Goal: Task Accomplishment & Management: Manage account settings

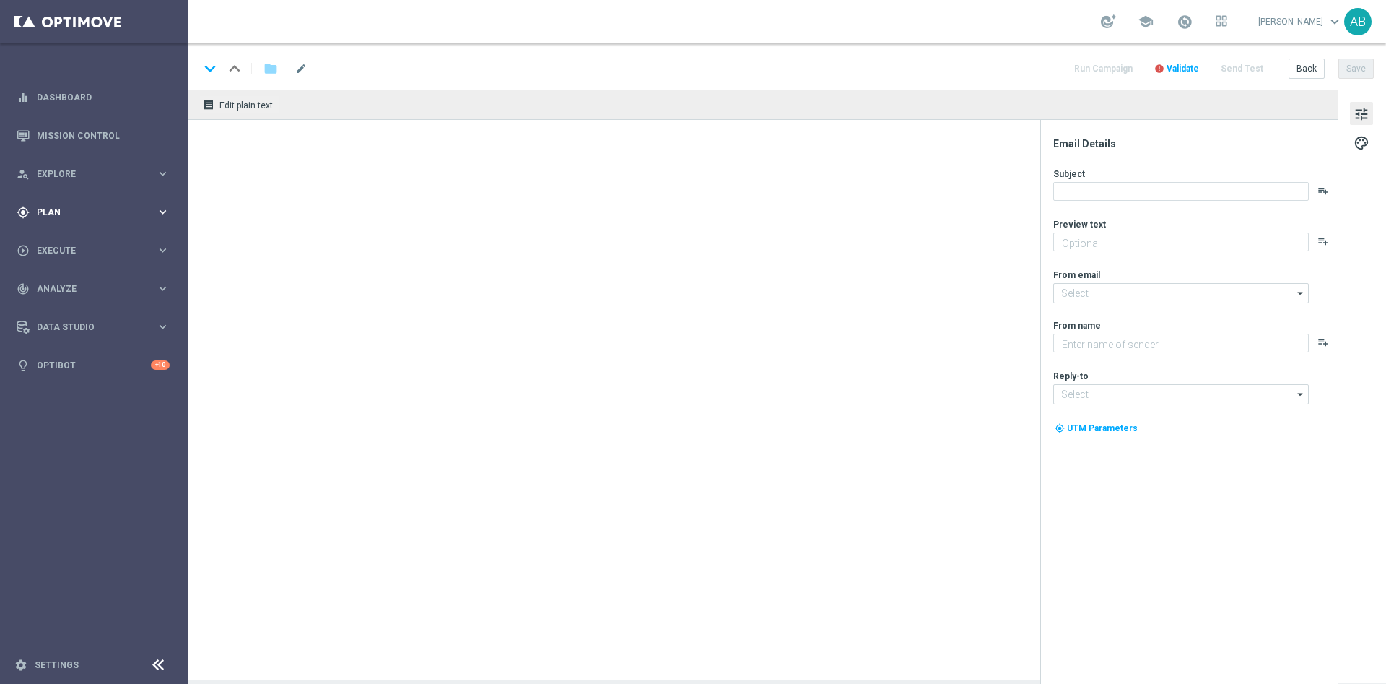
click at [56, 212] on span "Plan" at bounding box center [96, 212] width 119 height 9
click at [66, 279] on accordion "Templates keyboard_arrow_right Optimail" at bounding box center [112, 285] width 149 height 22
click at [69, 281] on span "Templates" at bounding box center [89, 285] width 103 height 9
click at [66, 307] on link "Optimail" at bounding box center [97, 307] width 105 height 12
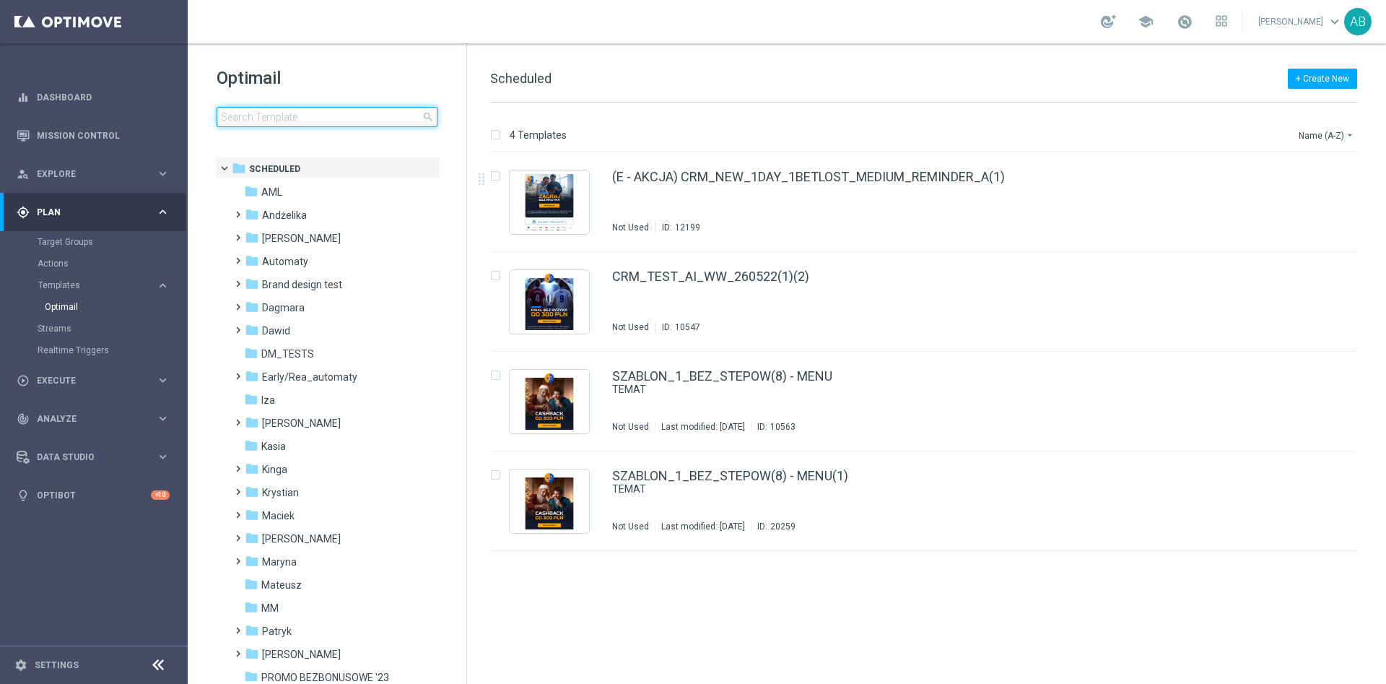
click at [393, 123] on input at bounding box center [327, 117] width 221 height 20
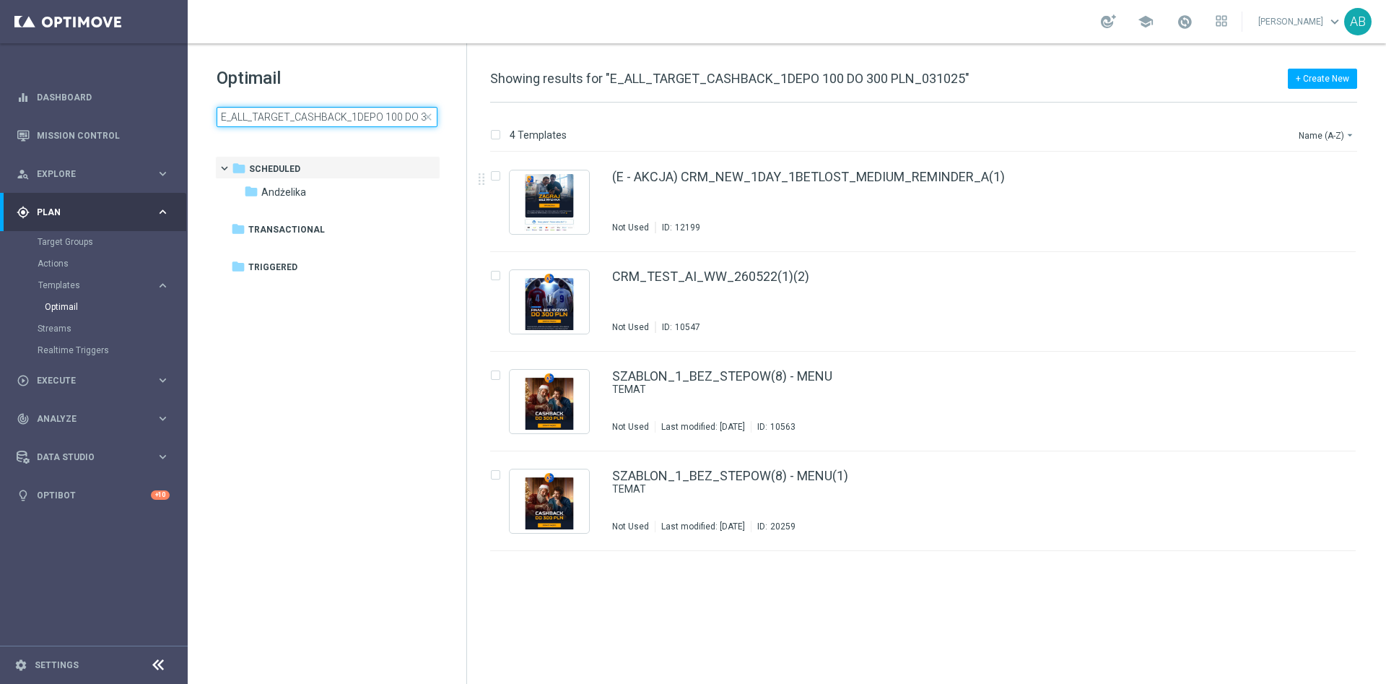
scroll to position [0, 69]
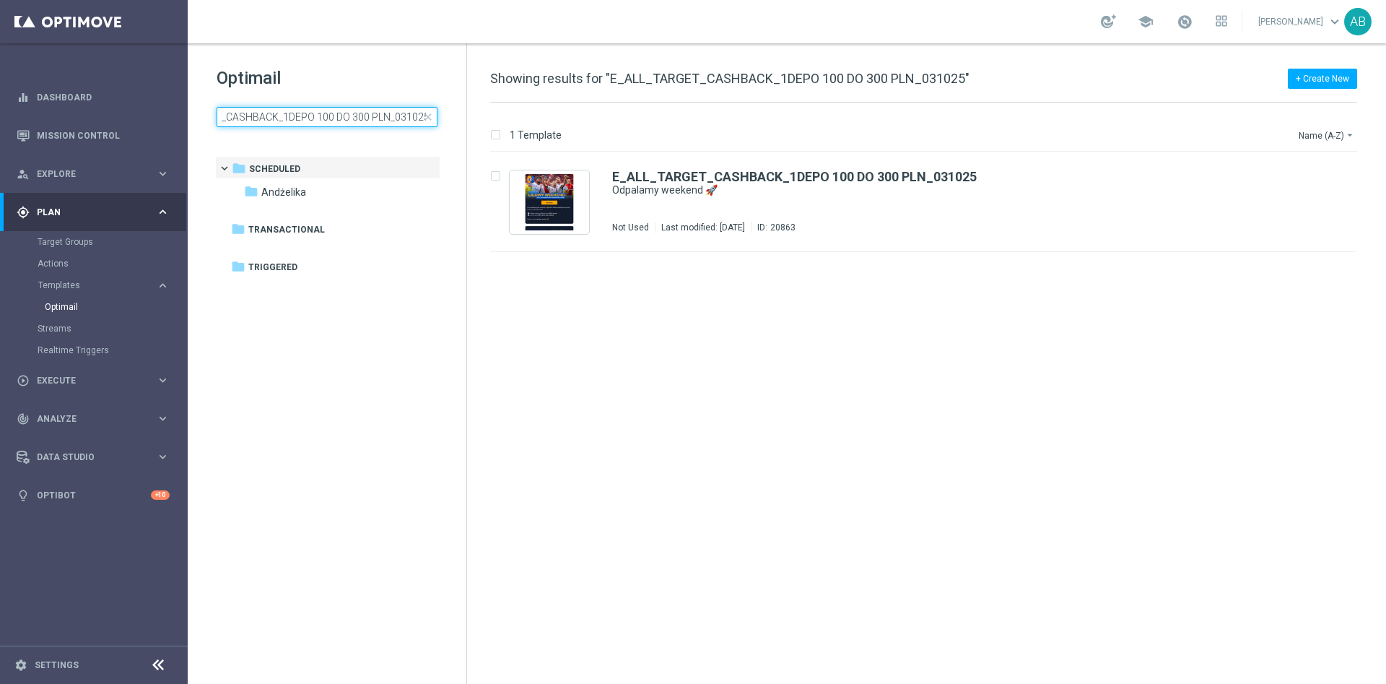
type input "E_ALL_TARGET_CASHBACK_1DEPO 100 DO 300 PLN_031025"
click at [682, 448] on div "insert_drive_file E_ALL_TARGET_CASHBACK_1DEPO 100 DO 300 PLN_031025 Odpalamy we…" at bounding box center [929, 417] width 907 height 531
click at [1315, 175] on icon "file_copy" at bounding box center [1316, 173] width 12 height 12
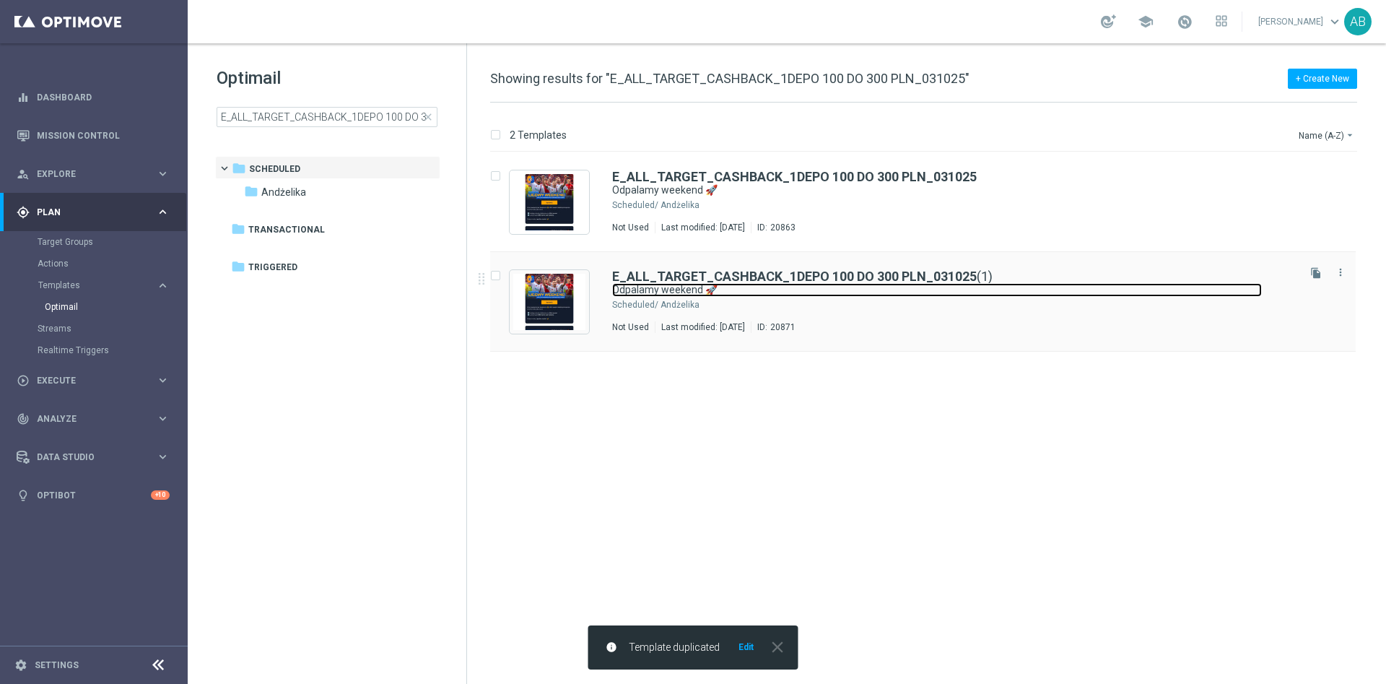
click at [924, 285] on link "Odpalamy weekend 🚀" at bounding box center [937, 290] width 650 height 14
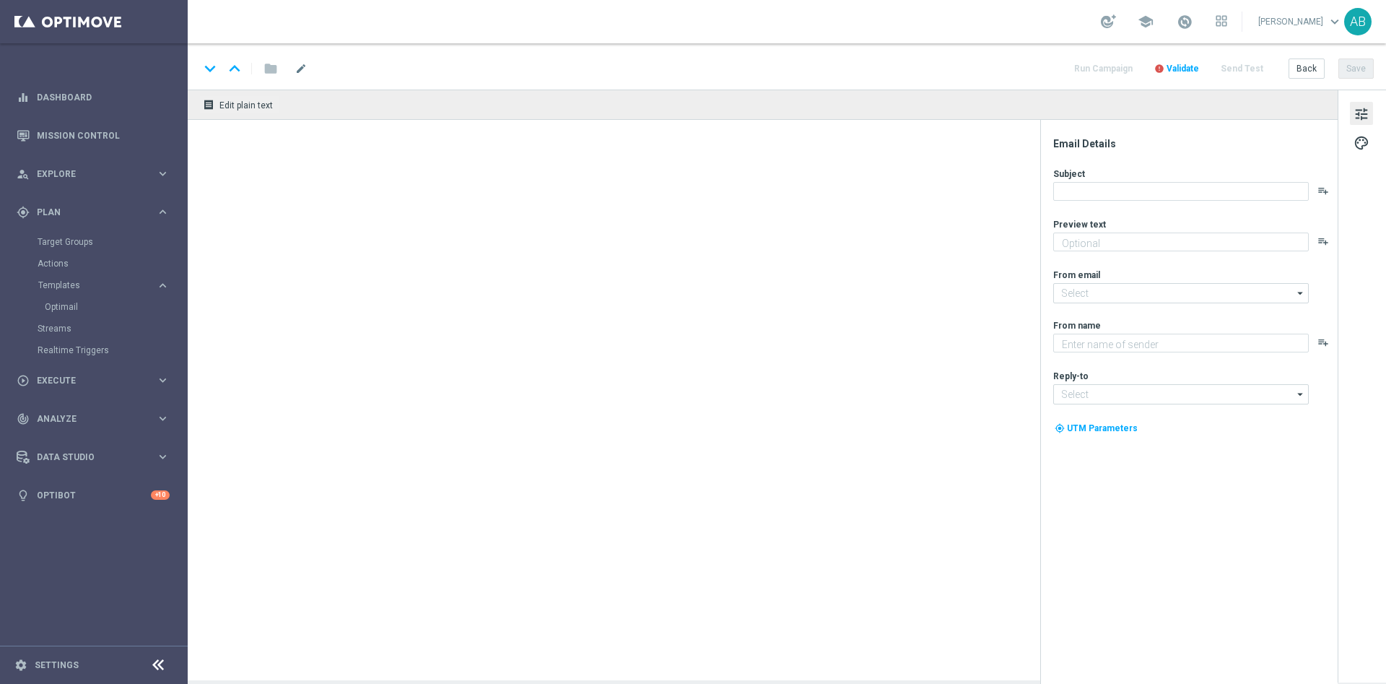
type textarea "Graj z cashbackiem do 300 zł 💸➡️"
type input "oferta@sts.pl"
type textarea "STS"
type input "kontakt@sts.pl"
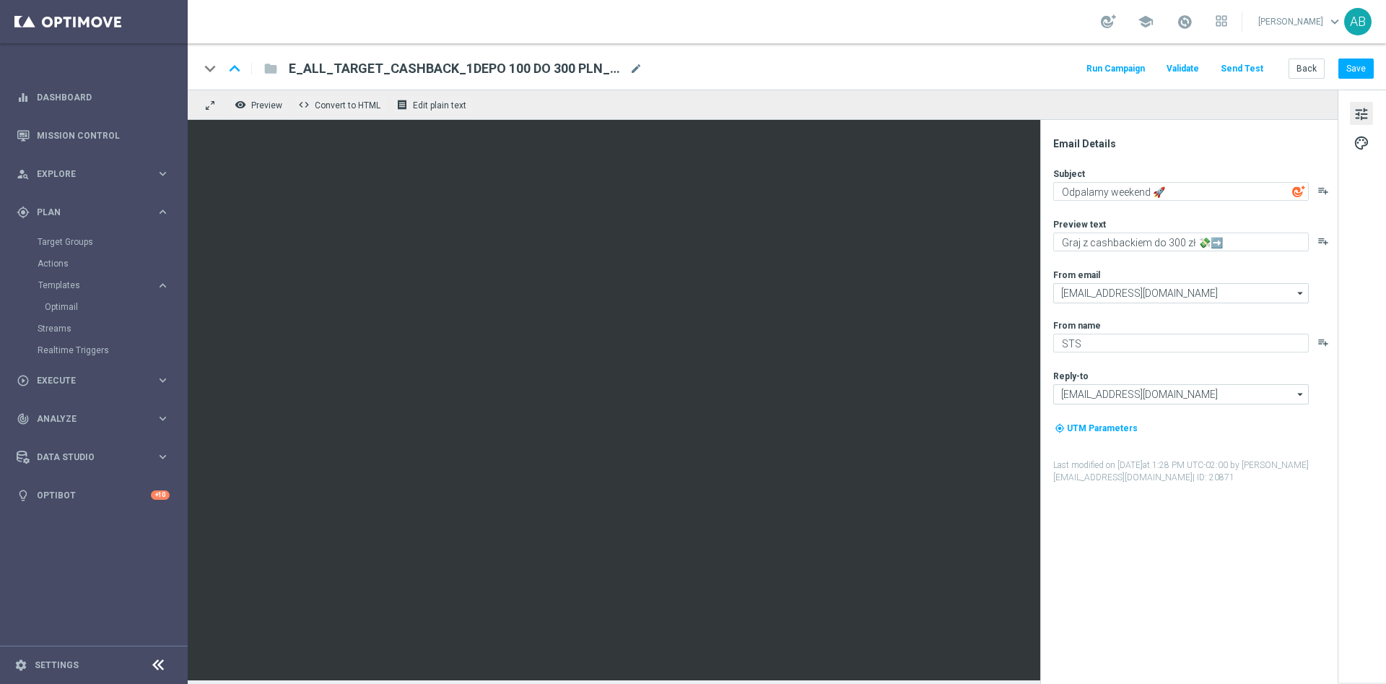
click at [640, 59] on div "E_ALL_TARGET_CASHBACK_1DEPO 100 DO 300 PLN_031025(1) mode_edit" at bounding box center [466, 68] width 354 height 19
paste input "E_ALL_TARGET_CASHBACK_2DEPO 100 DO 300 PLN_031025"
type input "E_ALL_TARGET_CASHBACK_2DEPO 100 DO 300 PLN_031025"
click at [759, 62] on div "keyboard_arrow_down keyboard_arrow_up folder E_ALL_TARGET_CASHBACK_2DEPO 100 DO…" at bounding box center [786, 68] width 1175 height 19
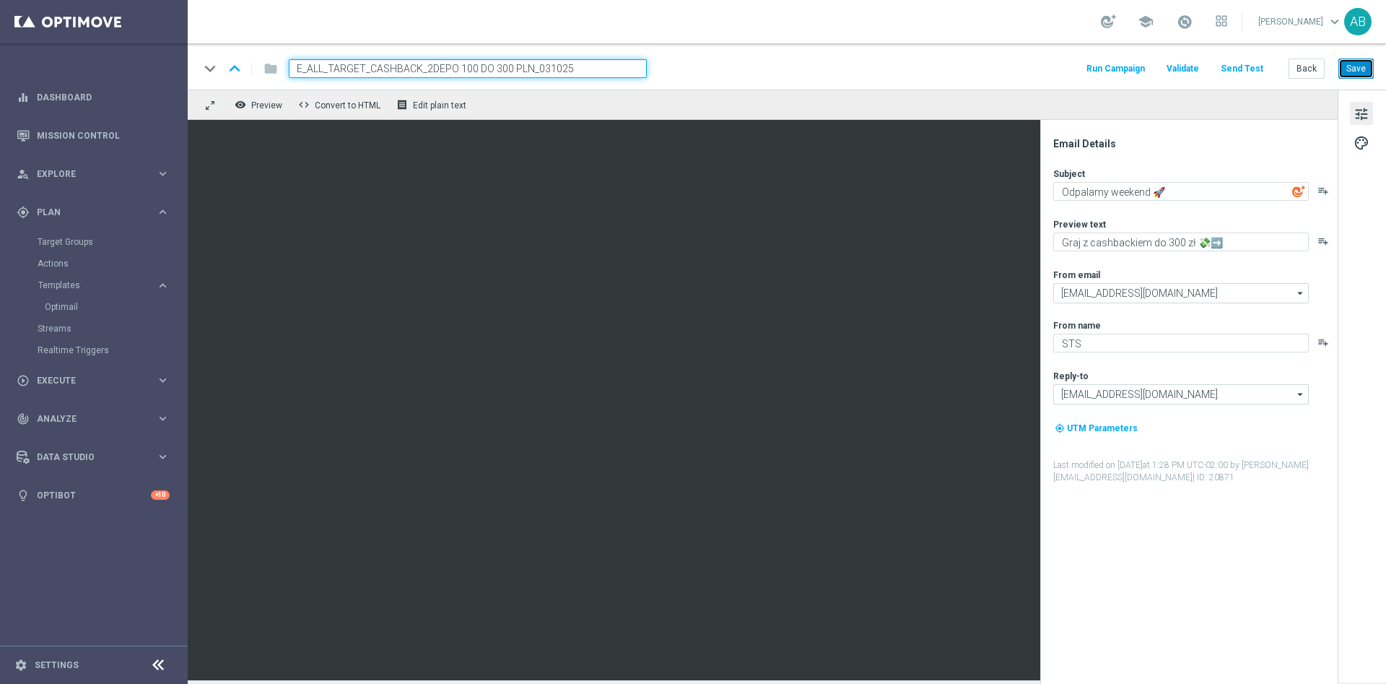
click at [1353, 66] on button "Save" at bounding box center [1355, 68] width 35 height 20
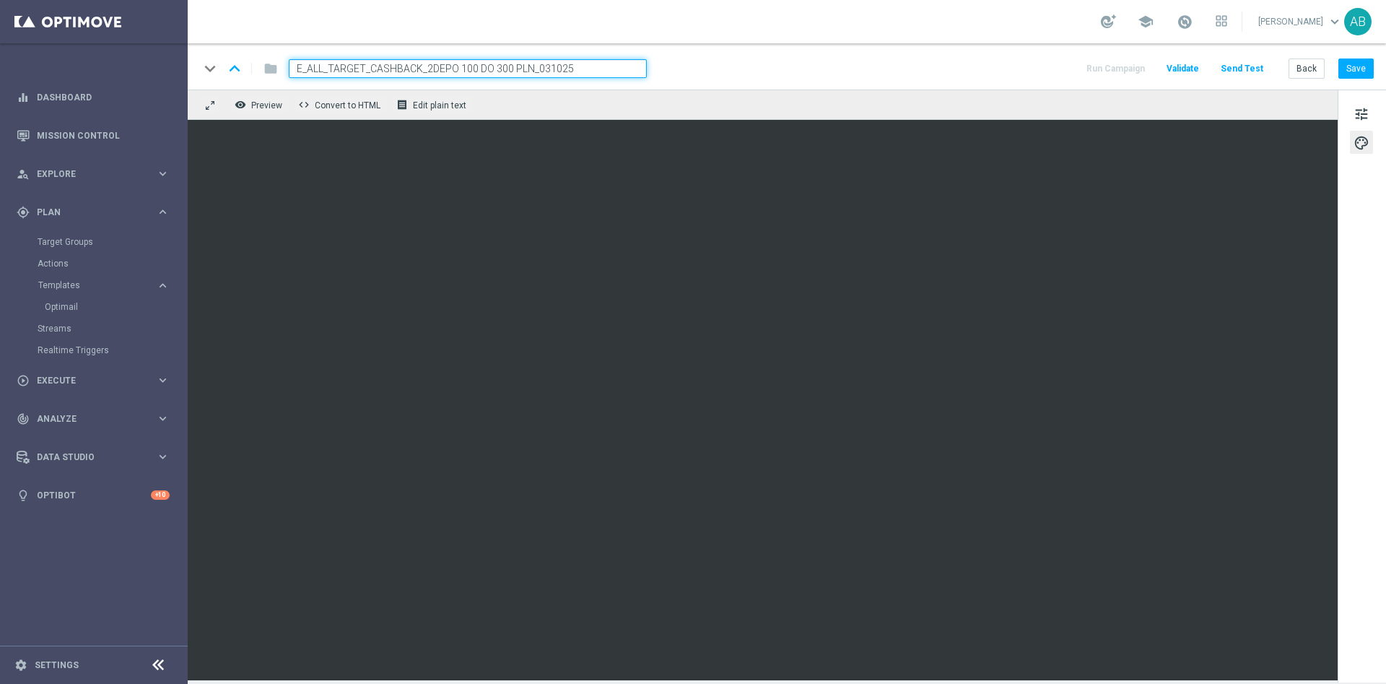
click at [1375, 66] on div "keyboard_arrow_down keyboard_arrow_up folder E_ALL_TARGET_CASHBACK_2DEPO 100 DO…" at bounding box center [787, 66] width 1198 height 46
click at [1367, 68] on button "Save" at bounding box center [1355, 68] width 35 height 20
click at [1351, 66] on button "Save" at bounding box center [1355, 68] width 35 height 20
click at [1362, 66] on button "Save" at bounding box center [1355, 68] width 35 height 20
click at [1345, 64] on button "Save" at bounding box center [1355, 68] width 35 height 20
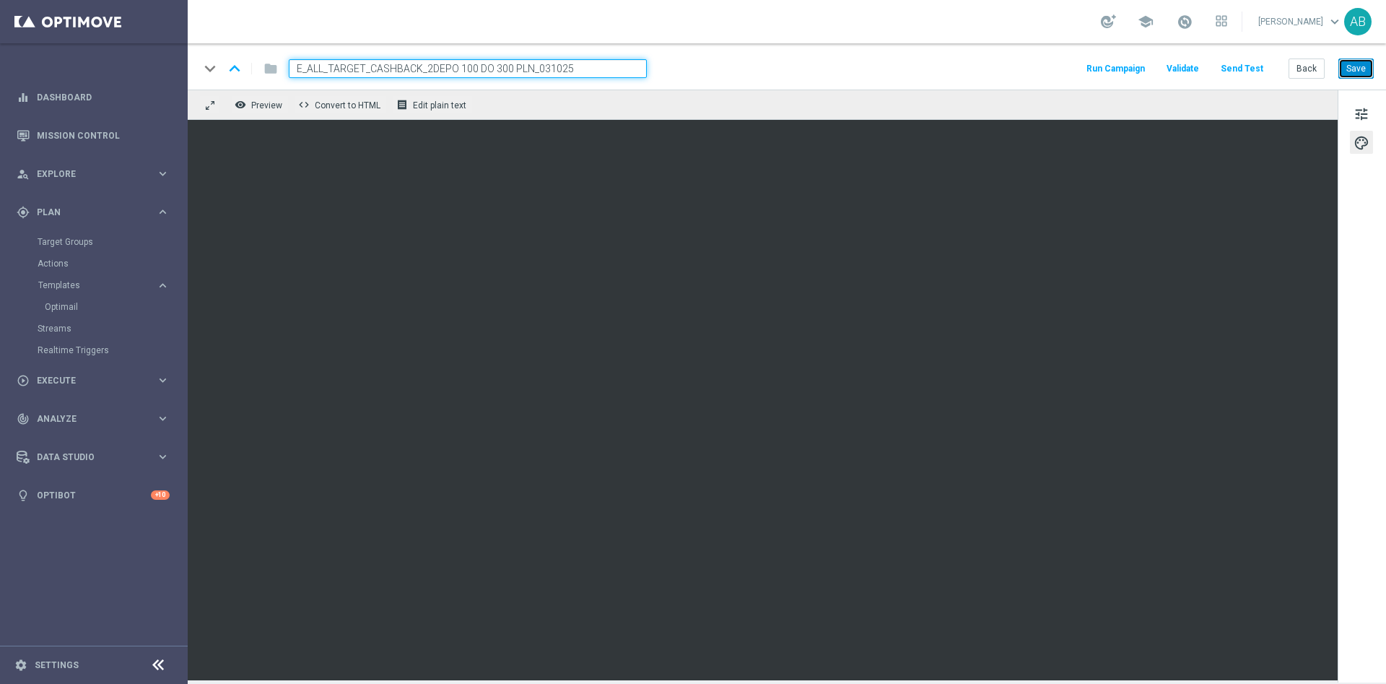
click at [1343, 66] on button "Save" at bounding box center [1355, 68] width 35 height 20
click at [1246, 66] on button "Send Test" at bounding box center [1242, 68] width 47 height 19
click at [1258, 64] on button "Send Test" at bounding box center [1242, 68] width 47 height 19
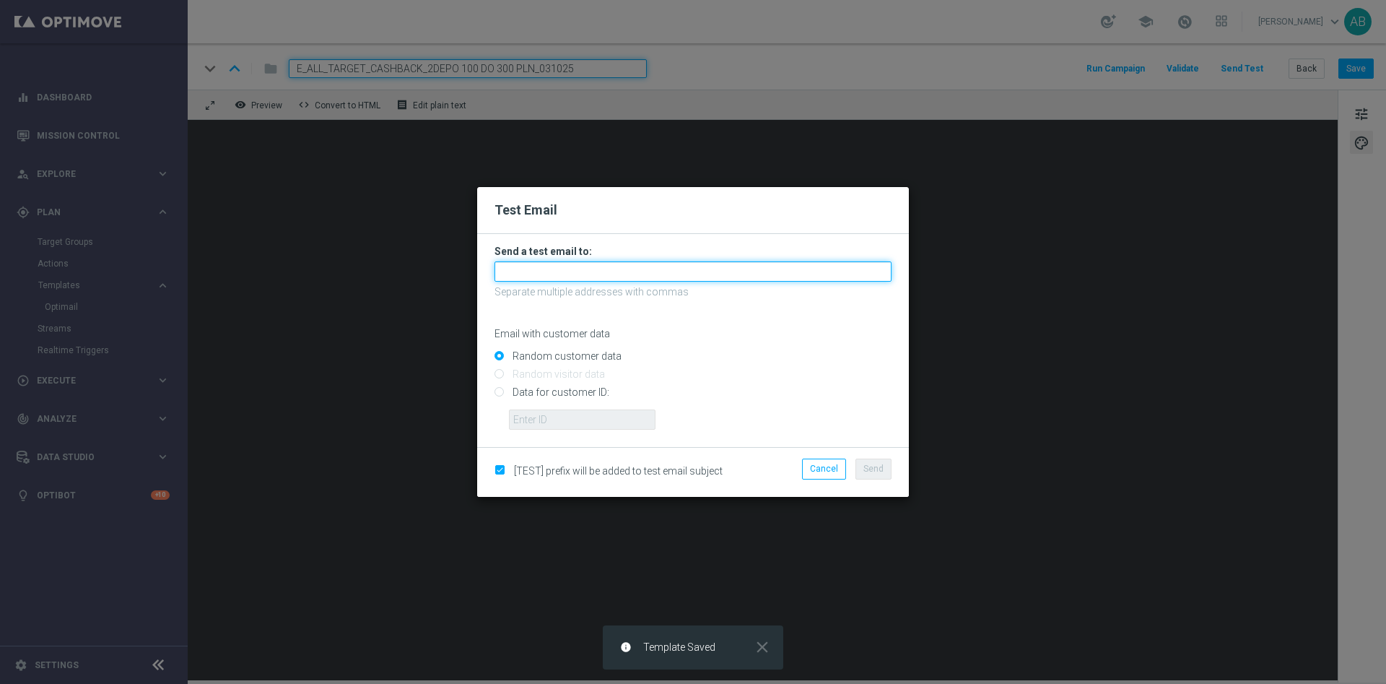
click at [562, 268] on input "text" at bounding box center [692, 271] width 397 height 20
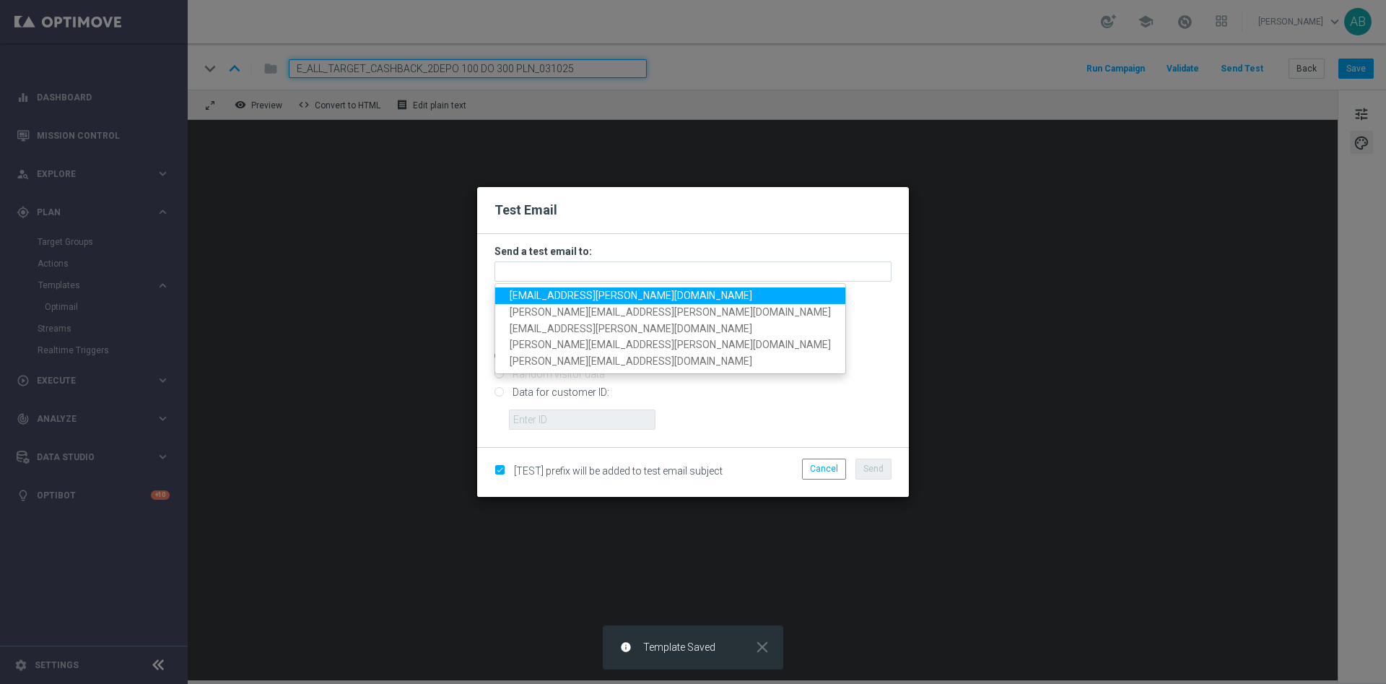
click at [548, 295] on span "andzelika.binek@sts.pl" at bounding box center [631, 295] width 243 height 12
type input "andzelika.binek@sts.pl"
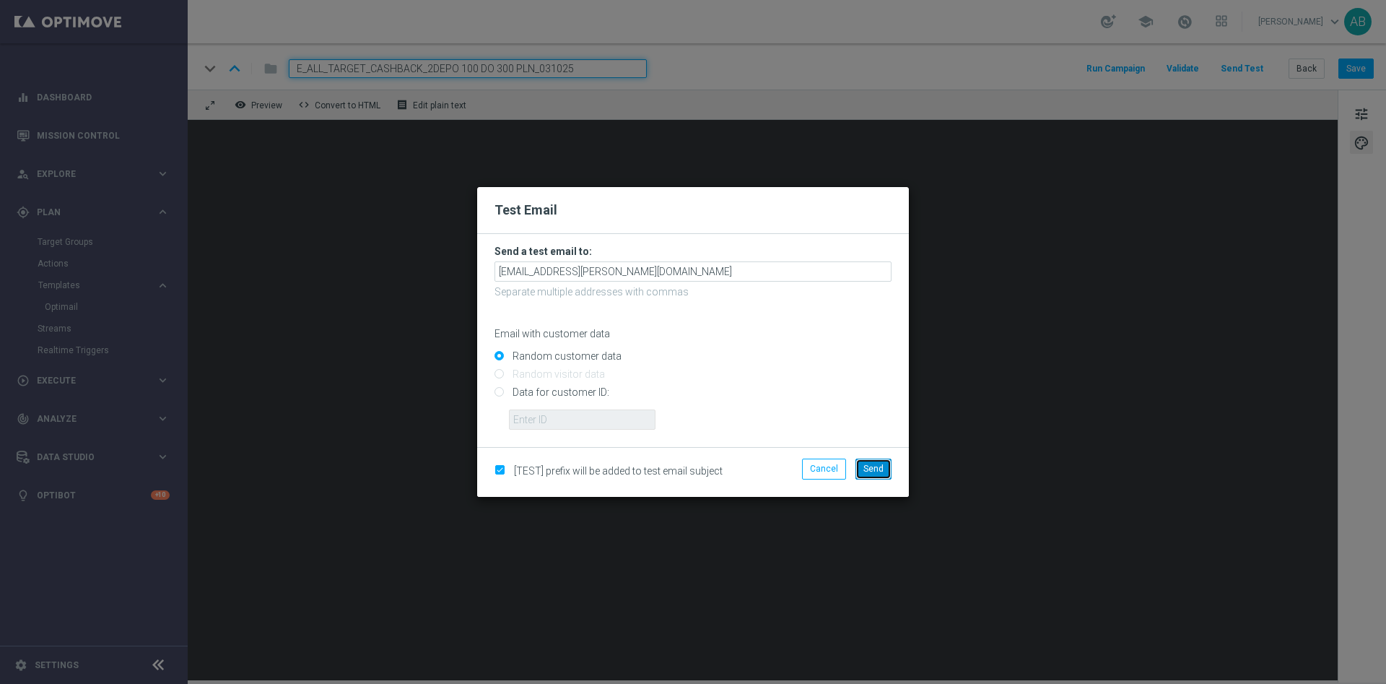
click at [884, 476] on button "Send" at bounding box center [873, 468] width 36 height 20
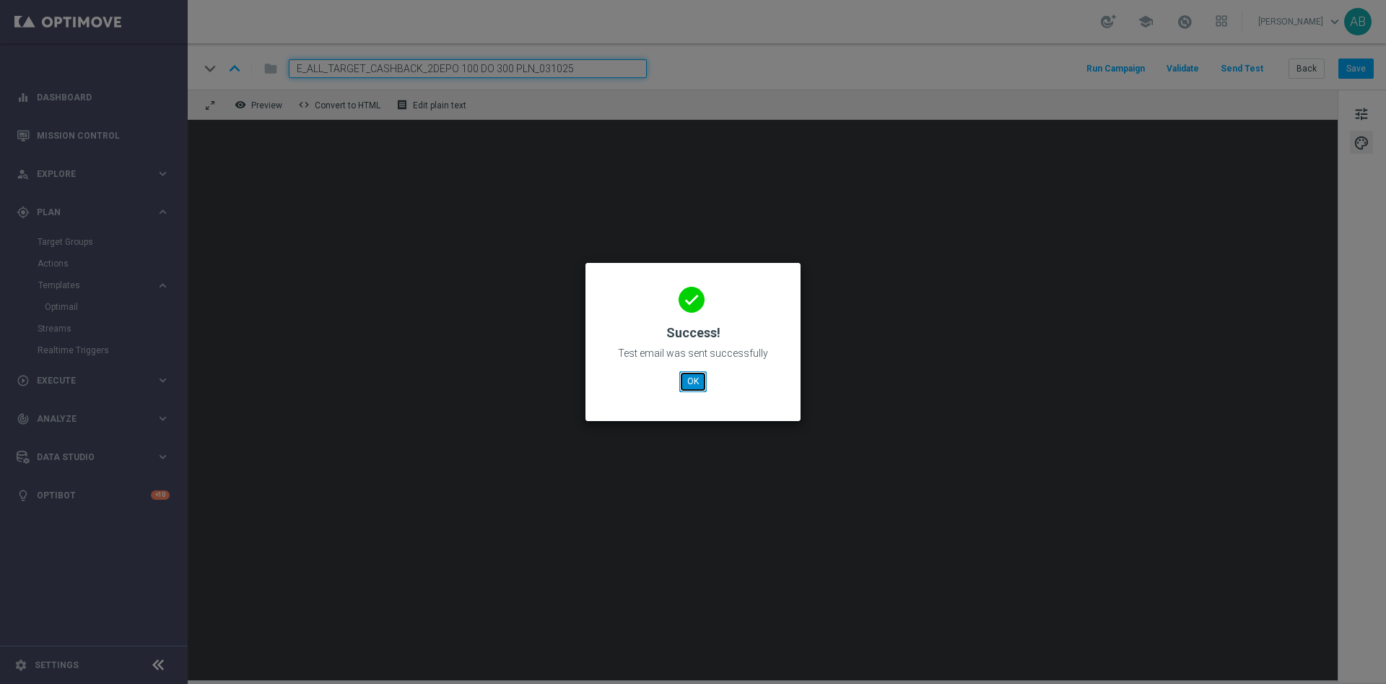
click at [693, 373] on button "OK" at bounding box center [692, 381] width 27 height 20
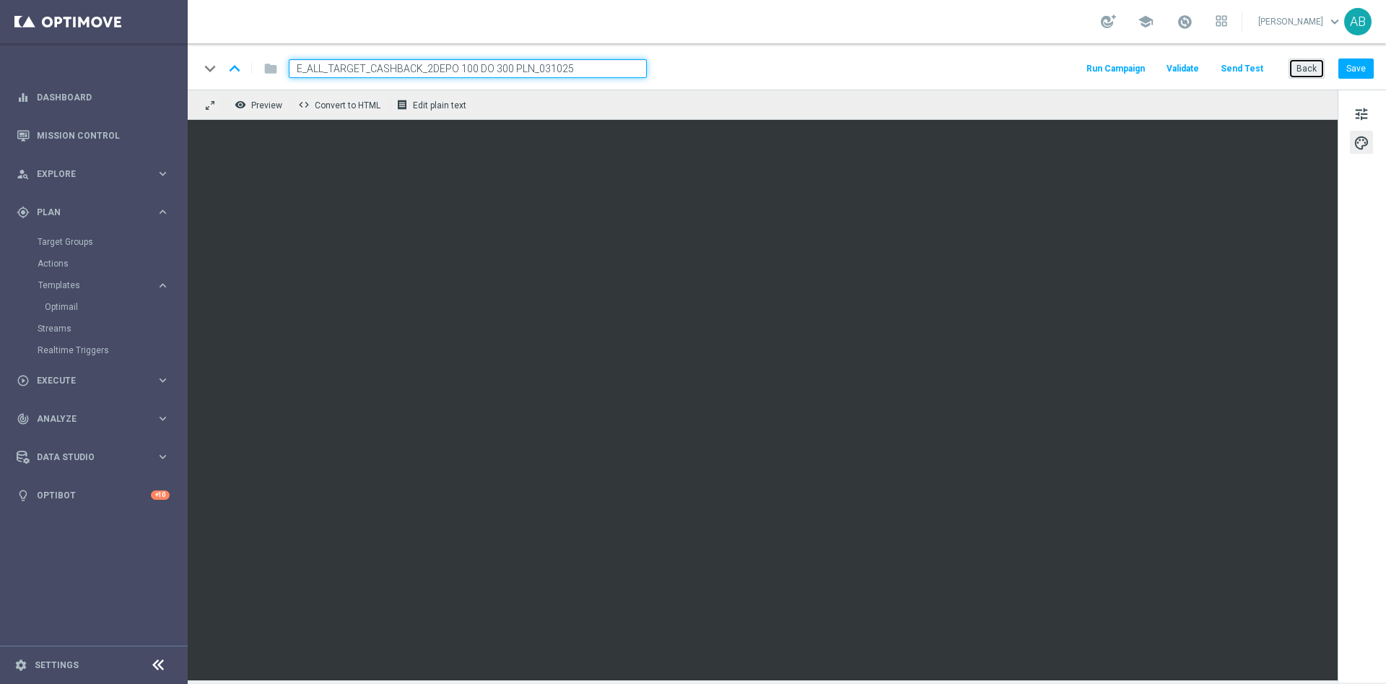
click at [1298, 66] on button "Back" at bounding box center [1307, 68] width 36 height 20
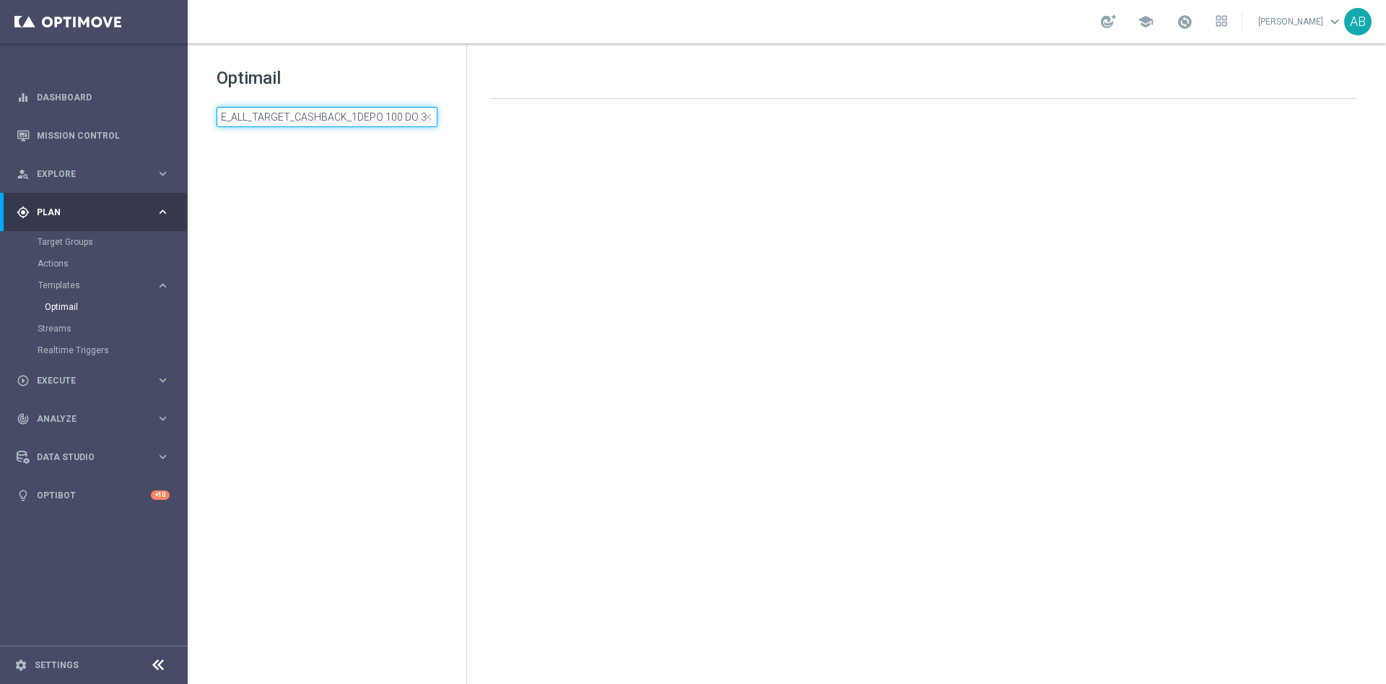
click at [329, 119] on input "E_ALL_TARGET_CASHBACK_1DEPO 100 DO 300 PLN_031025" at bounding box center [327, 117] width 221 height 20
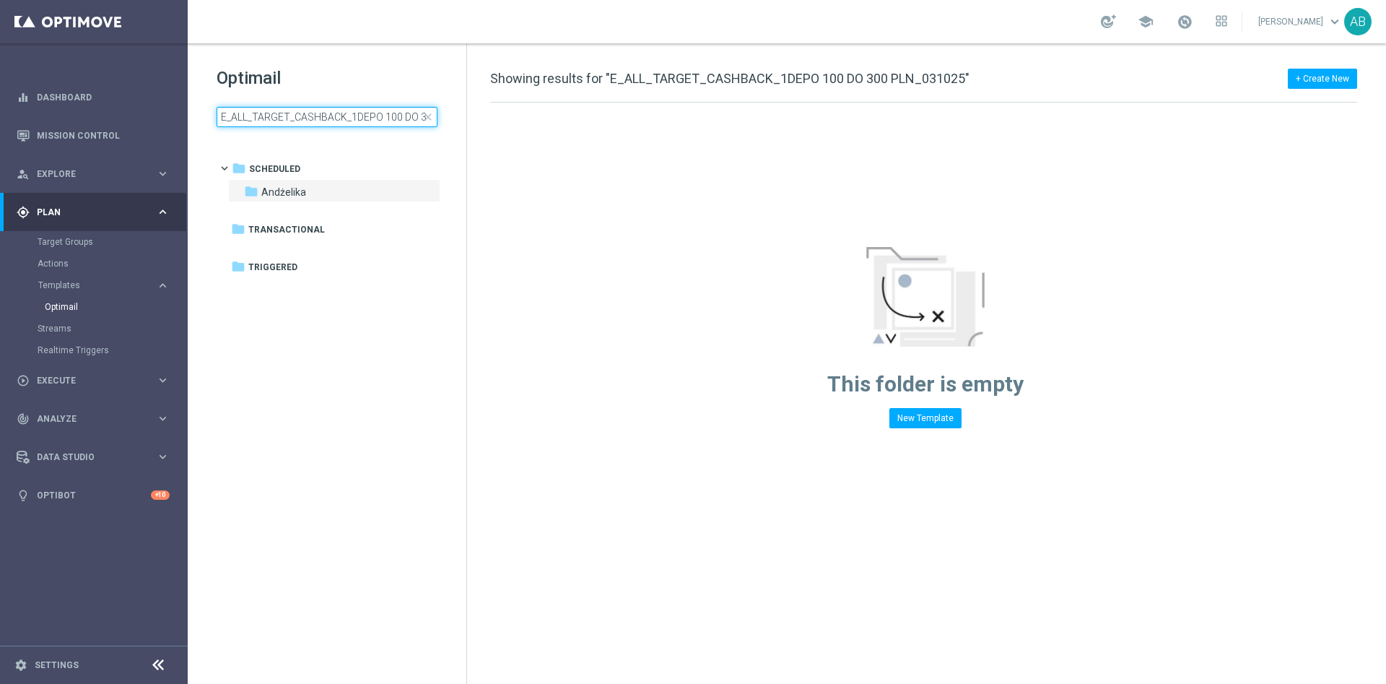
click at [329, 119] on input "E_ALL_TARGET_CASHBACK_1DEPO 100 DO 300 PLN_031025" at bounding box center [327, 117] width 221 height 20
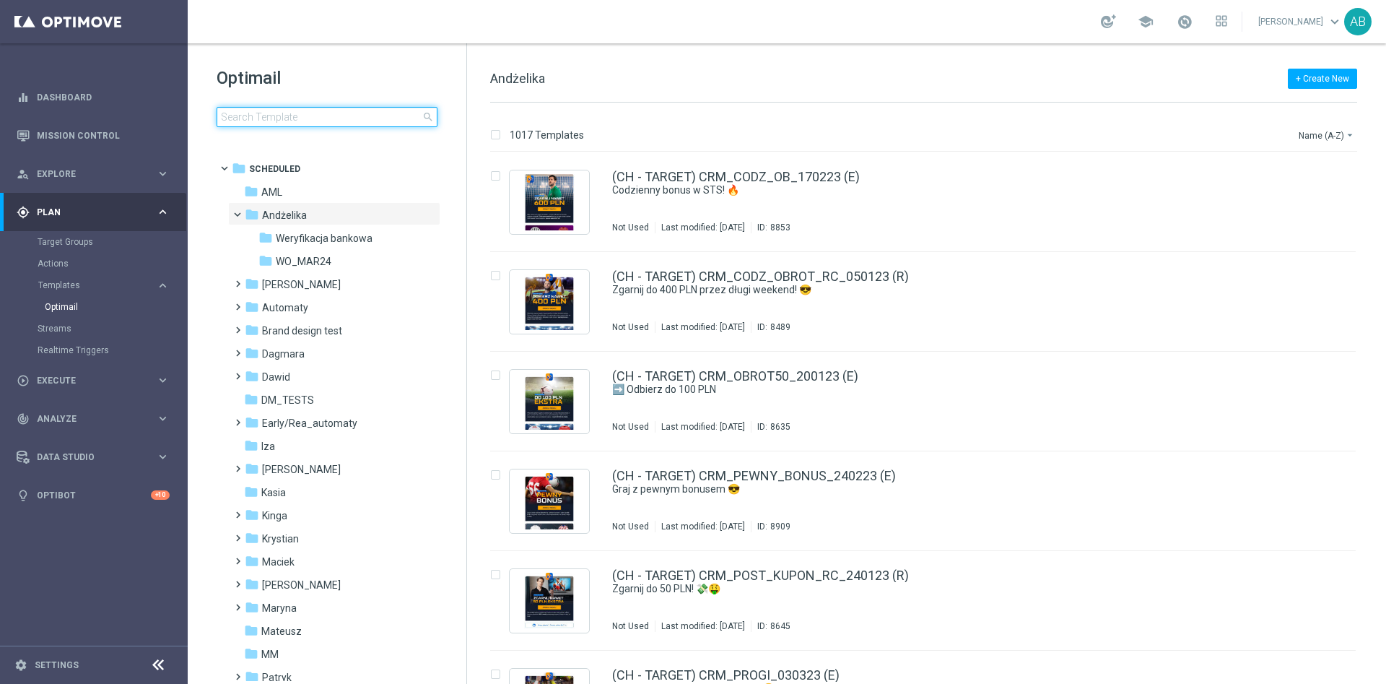
type input "E_ALL_TARGET_CASHBACK_1DEPO 100 DO 300 PLN_031025"
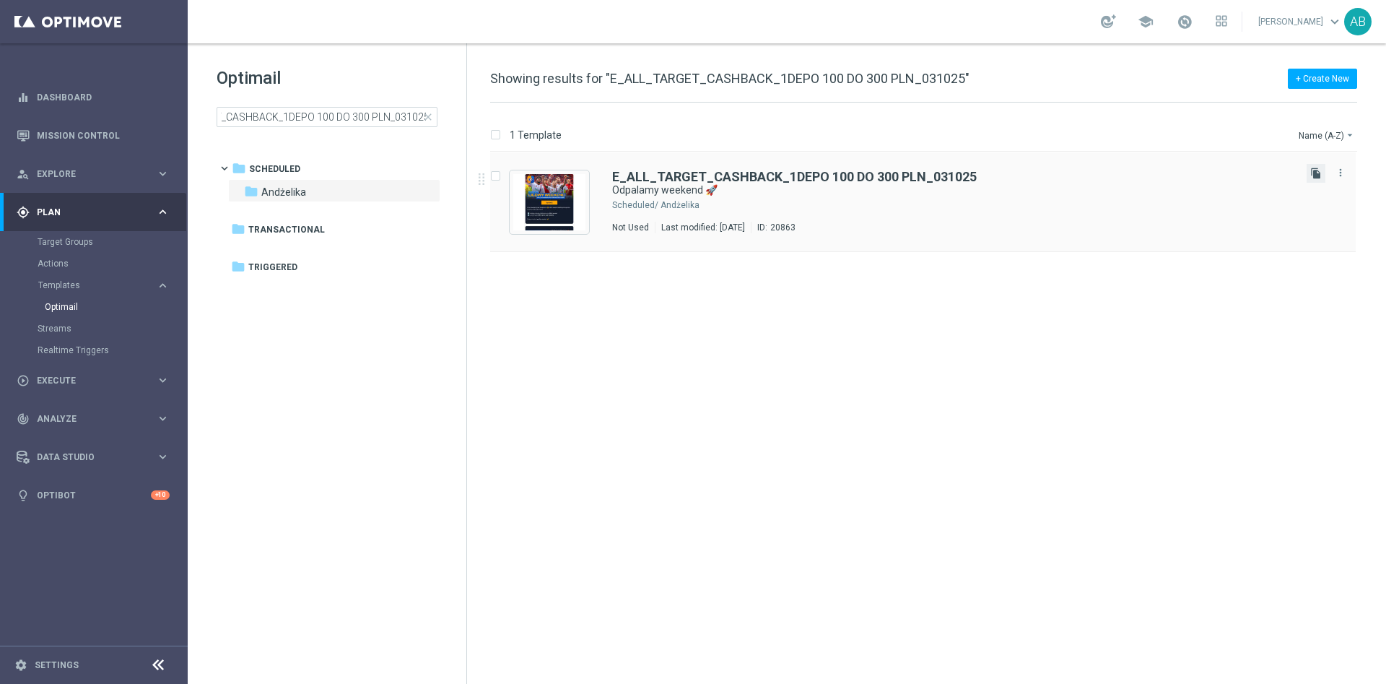
click at [1314, 171] on icon "file_copy" at bounding box center [1316, 173] width 12 height 12
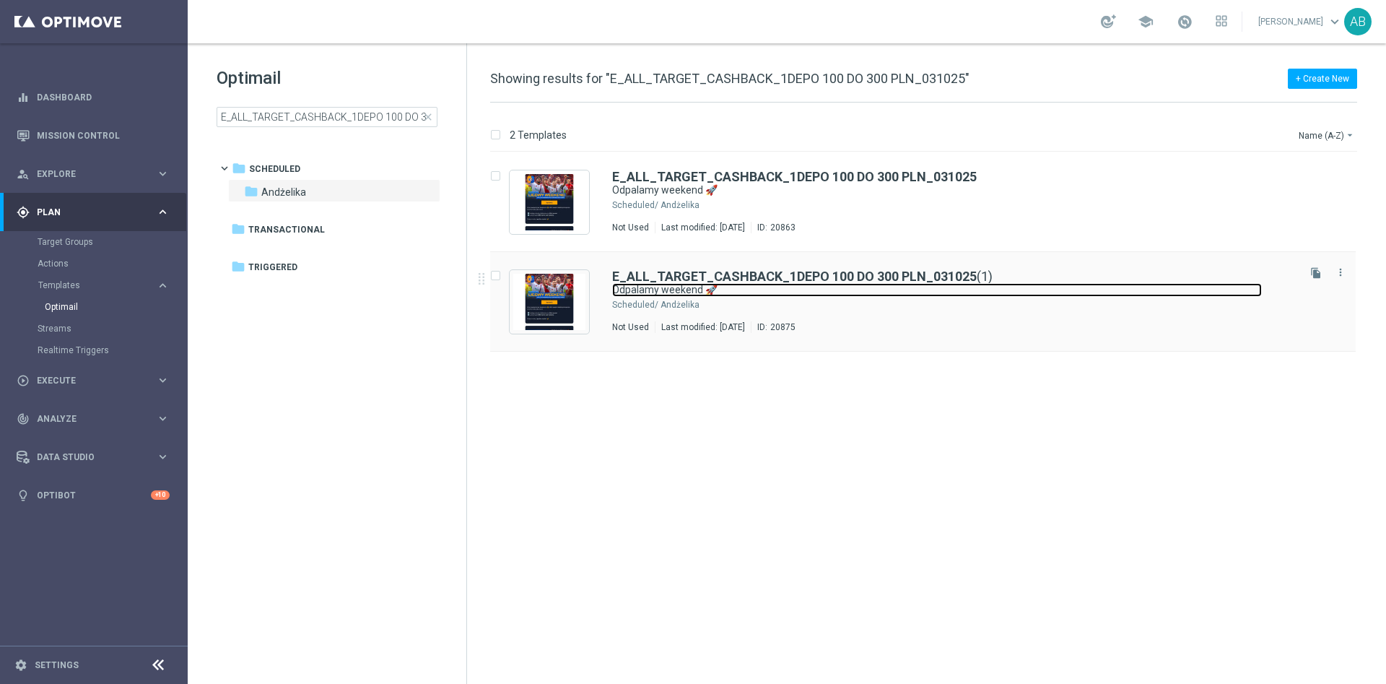
click at [888, 283] on link "Odpalamy weekend 🚀" at bounding box center [937, 290] width 650 height 14
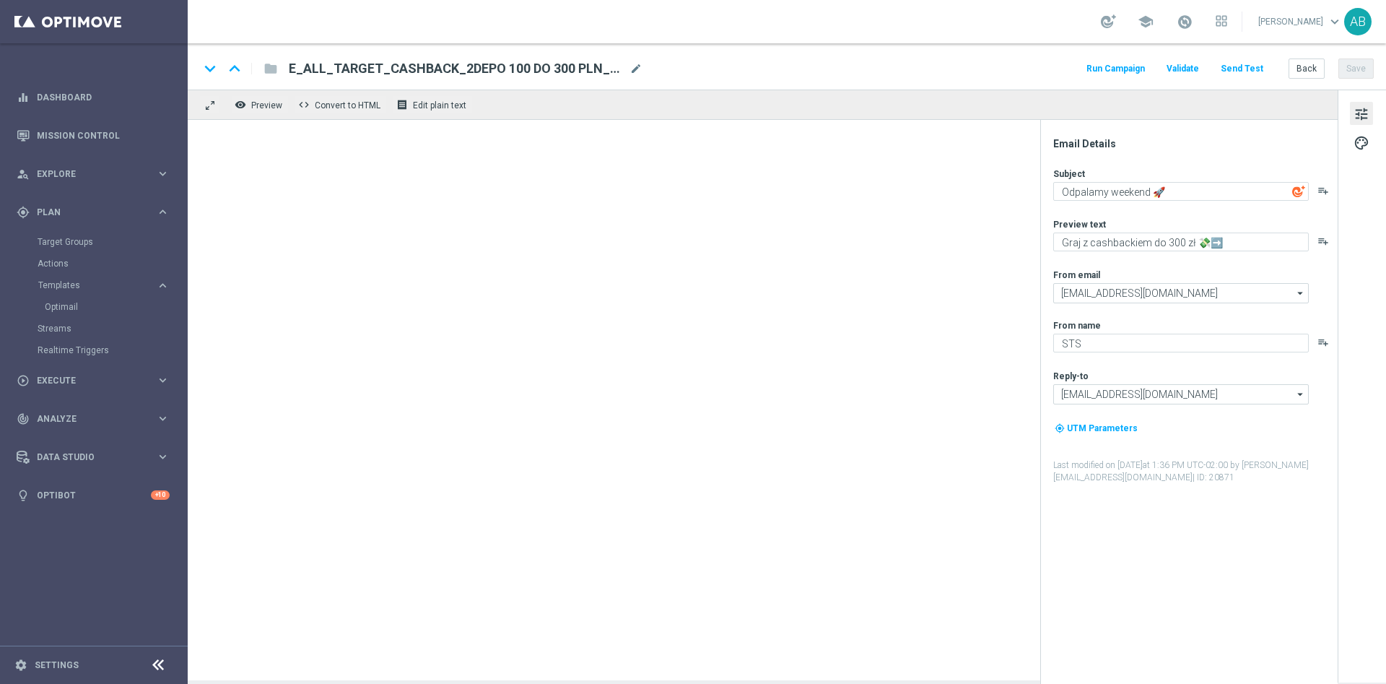
type input "E_ALL_TARGET_CASHBACK_1DEPO 100 DO 300 PLN_031025(1)"
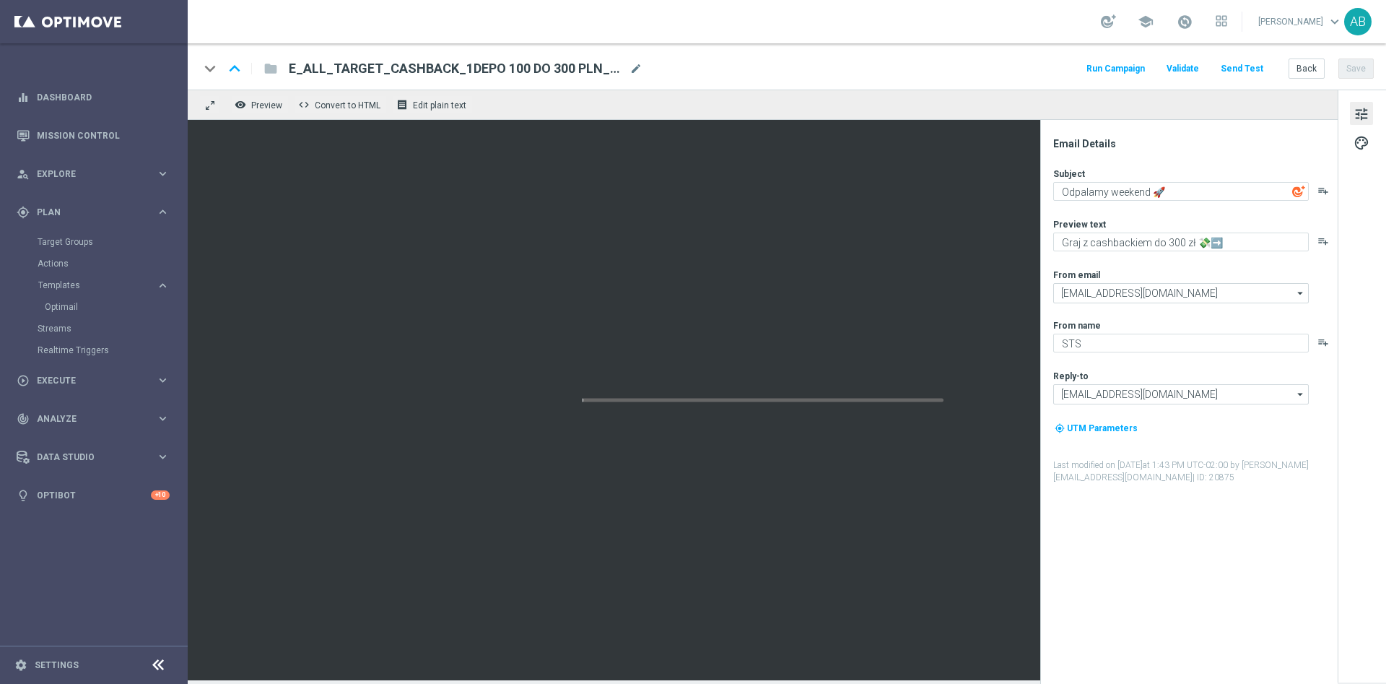
click at [640, 59] on div "E_ALL_TARGET_CASHBACK_1DEPO 100 DO 300 PLN_031025(1) mode_edit" at bounding box center [466, 68] width 354 height 19
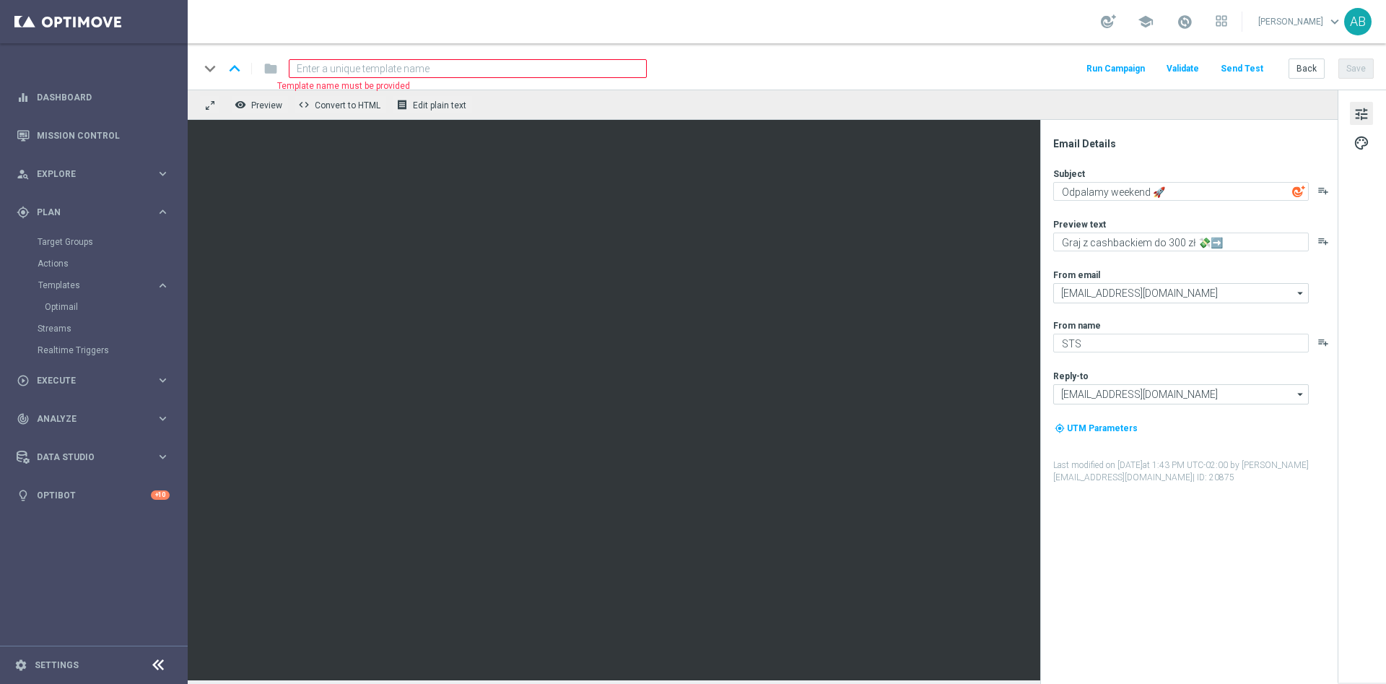
paste input "REACQ_ALL_TARGET_CASHBACK_100 DO 300 PLN_031025"
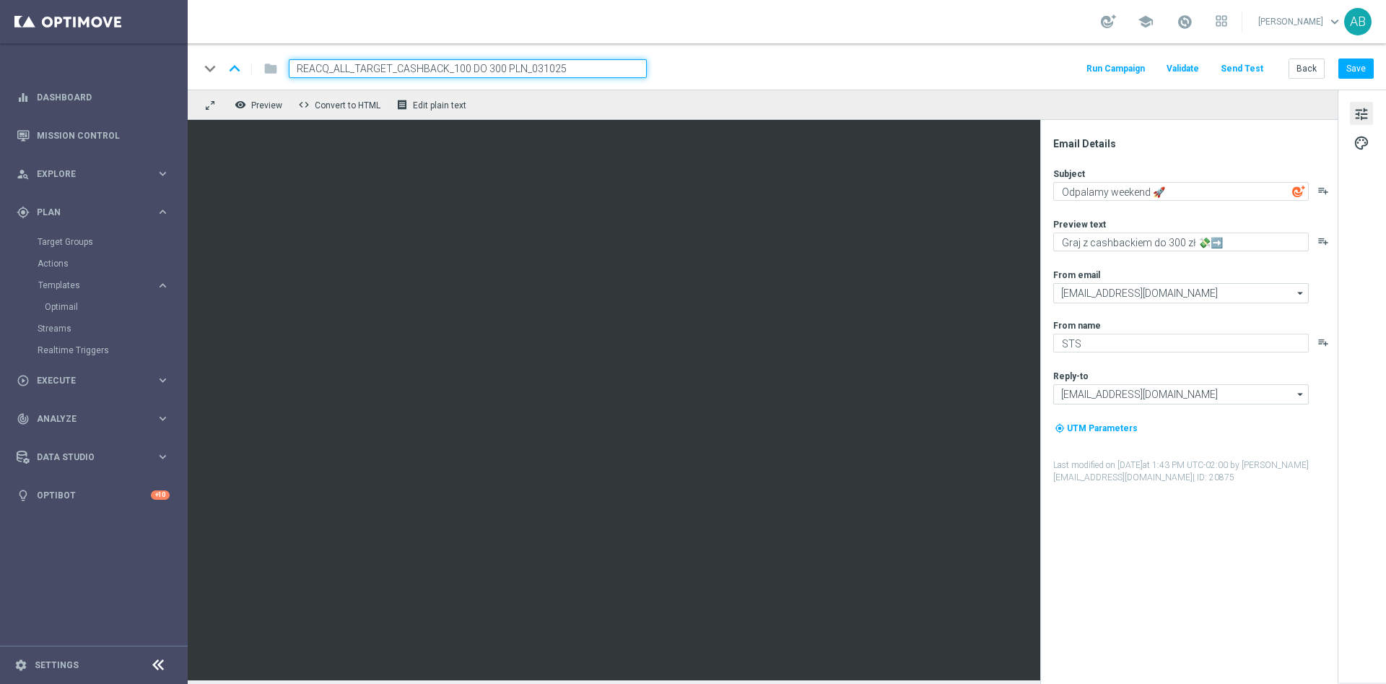
type input "REACQ_ALL_TARGET_CASHBACK_100 DO 300 PLN_031025"
click at [787, 62] on div "keyboard_arrow_down keyboard_arrow_up folder REACQ_ALL_TARGET_CASHBACK_100 DO 3…" at bounding box center [786, 68] width 1175 height 19
click at [1359, 66] on button "Save" at bounding box center [1355, 68] width 35 height 20
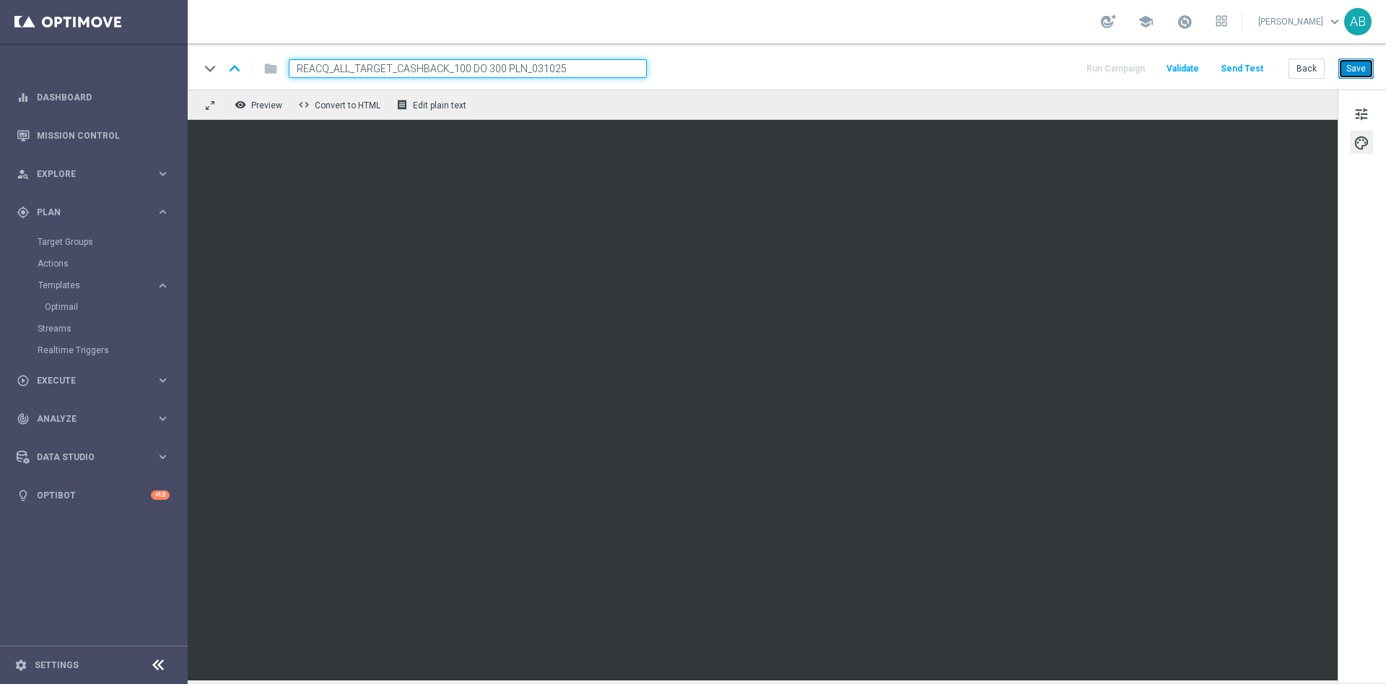
click at [1355, 73] on button "Save" at bounding box center [1355, 68] width 35 height 20
click at [1349, 71] on button "Save" at bounding box center [1355, 68] width 35 height 20
click at [1235, 70] on button "Send Test" at bounding box center [1242, 68] width 47 height 19
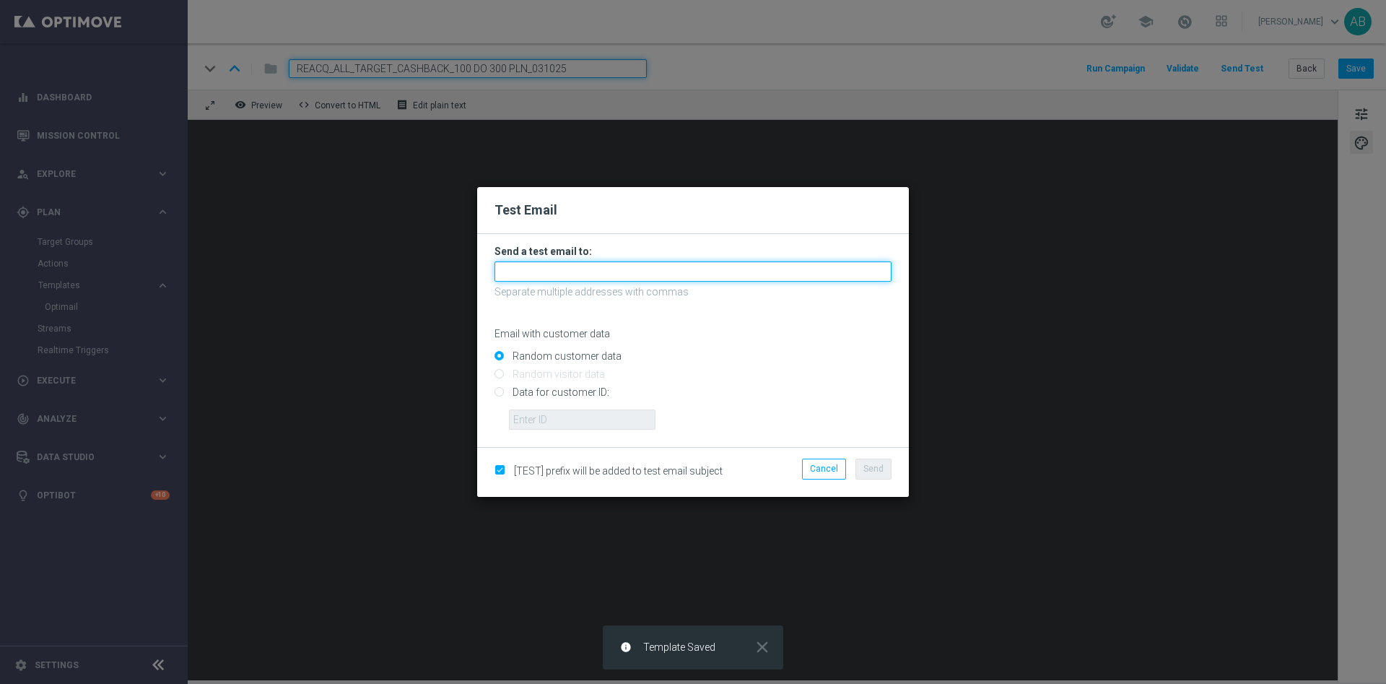
click at [622, 277] on input "text" at bounding box center [692, 271] width 397 height 20
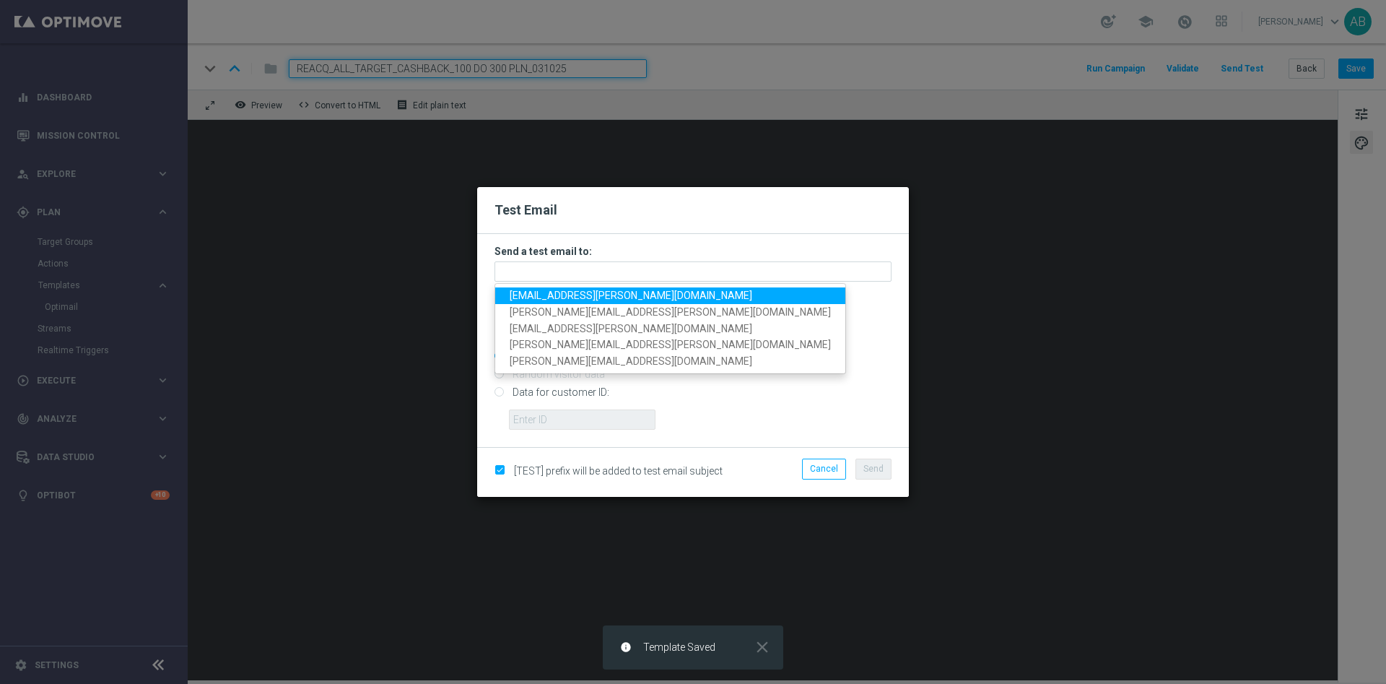
click at [591, 295] on span "andzelika.binek@sts.pl" at bounding box center [631, 295] width 243 height 12
type input "andzelika.binek@sts.pl"
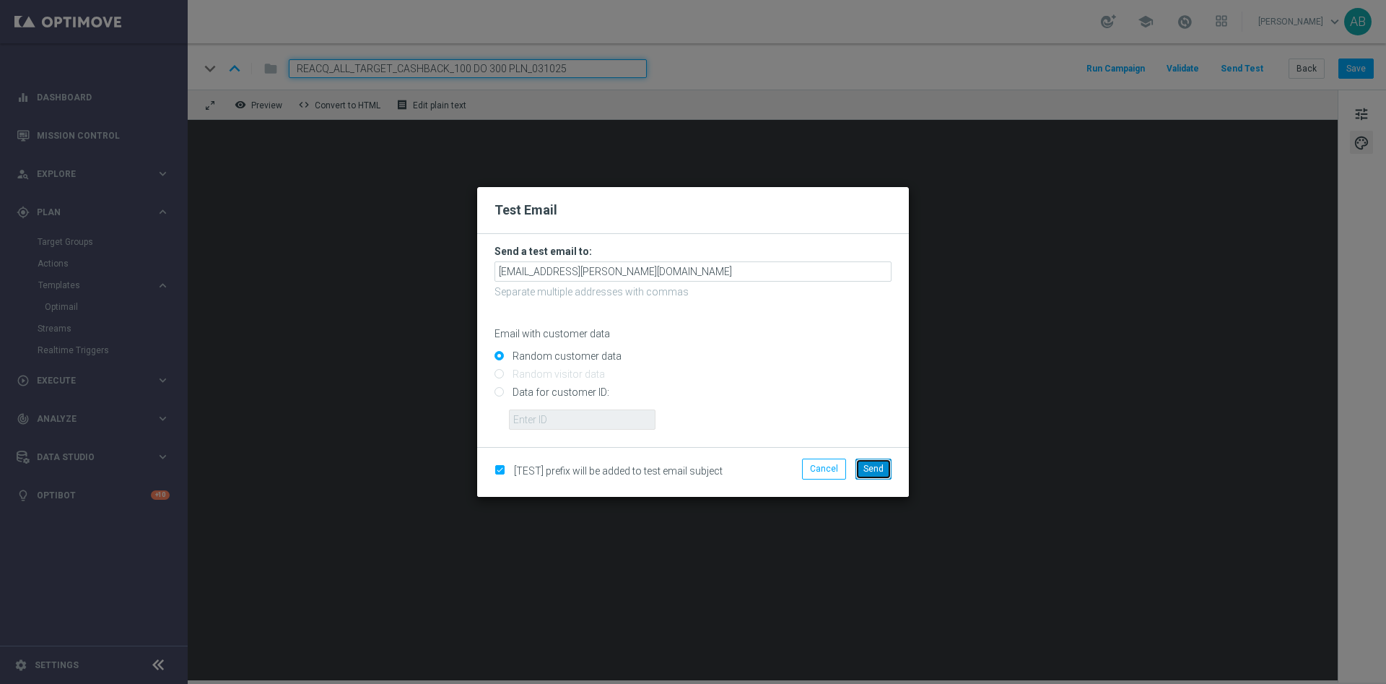
click at [873, 469] on span "Send" at bounding box center [873, 468] width 20 height 10
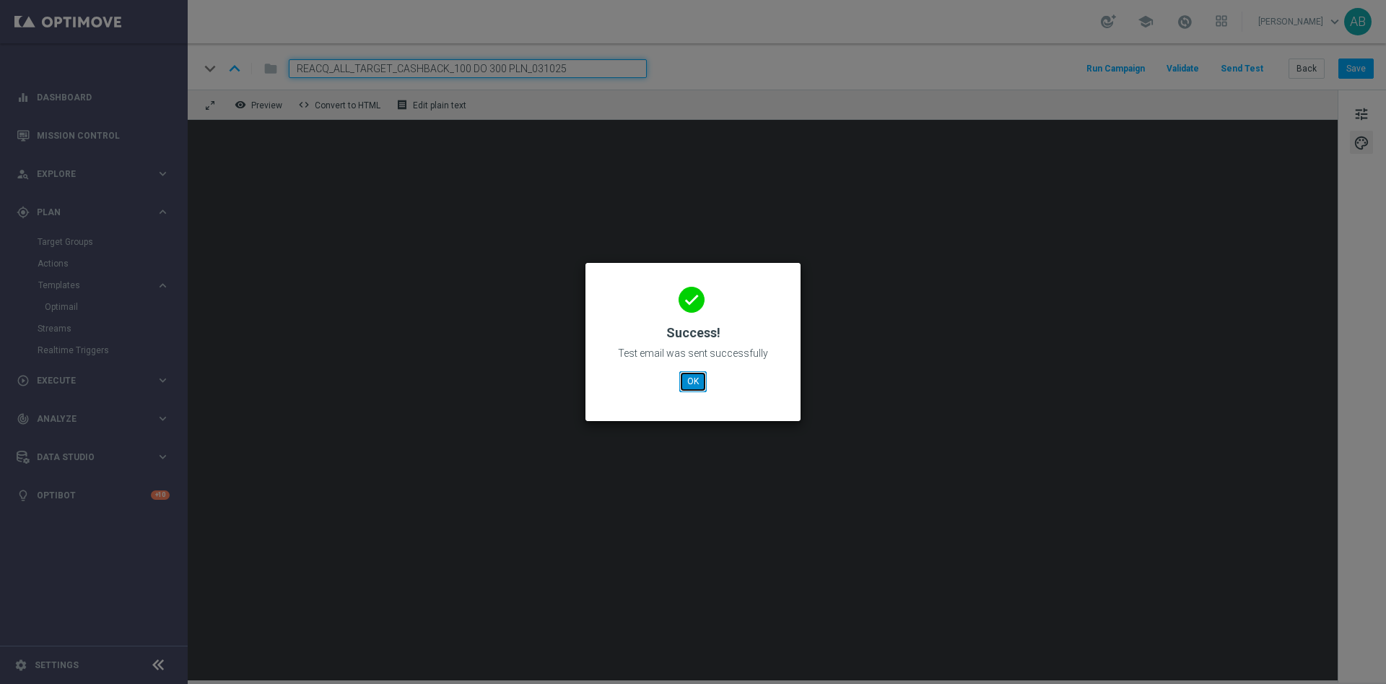
click at [694, 382] on button "OK" at bounding box center [692, 381] width 27 height 20
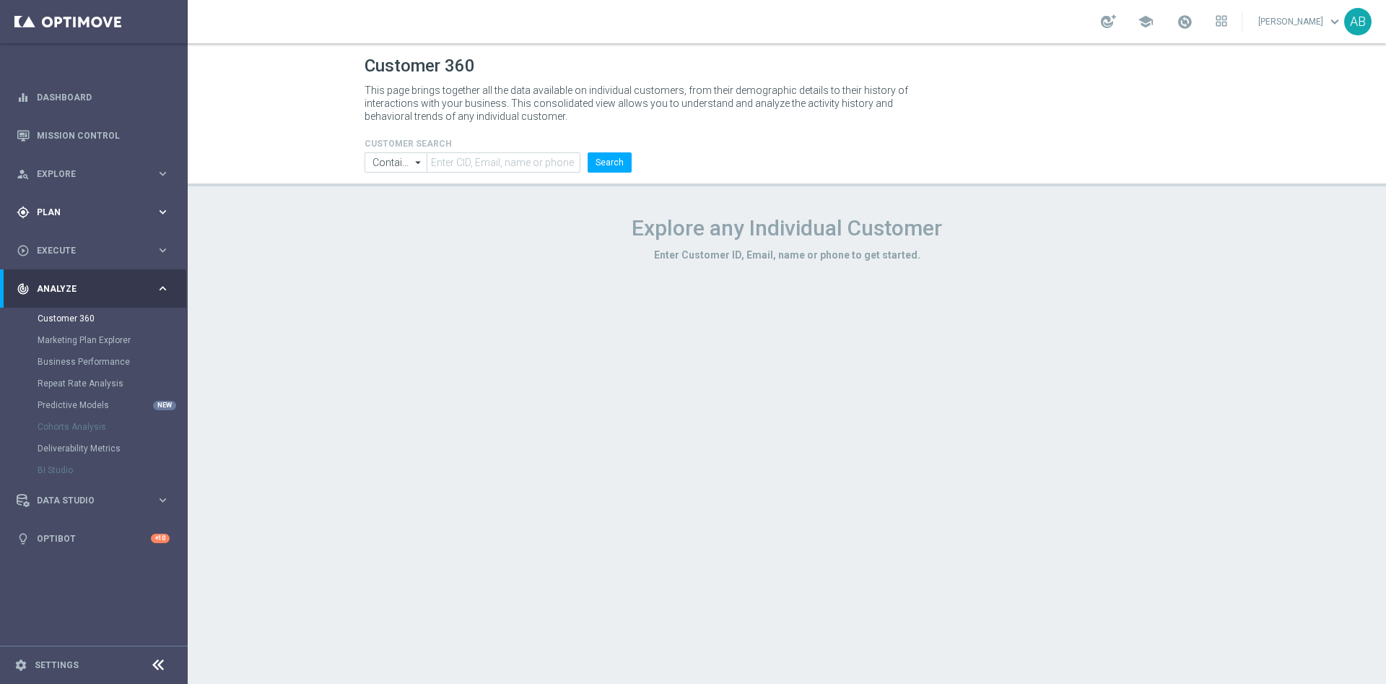
click at [69, 223] on div "gps_fixed Plan keyboard_arrow_right" at bounding box center [93, 212] width 186 height 38
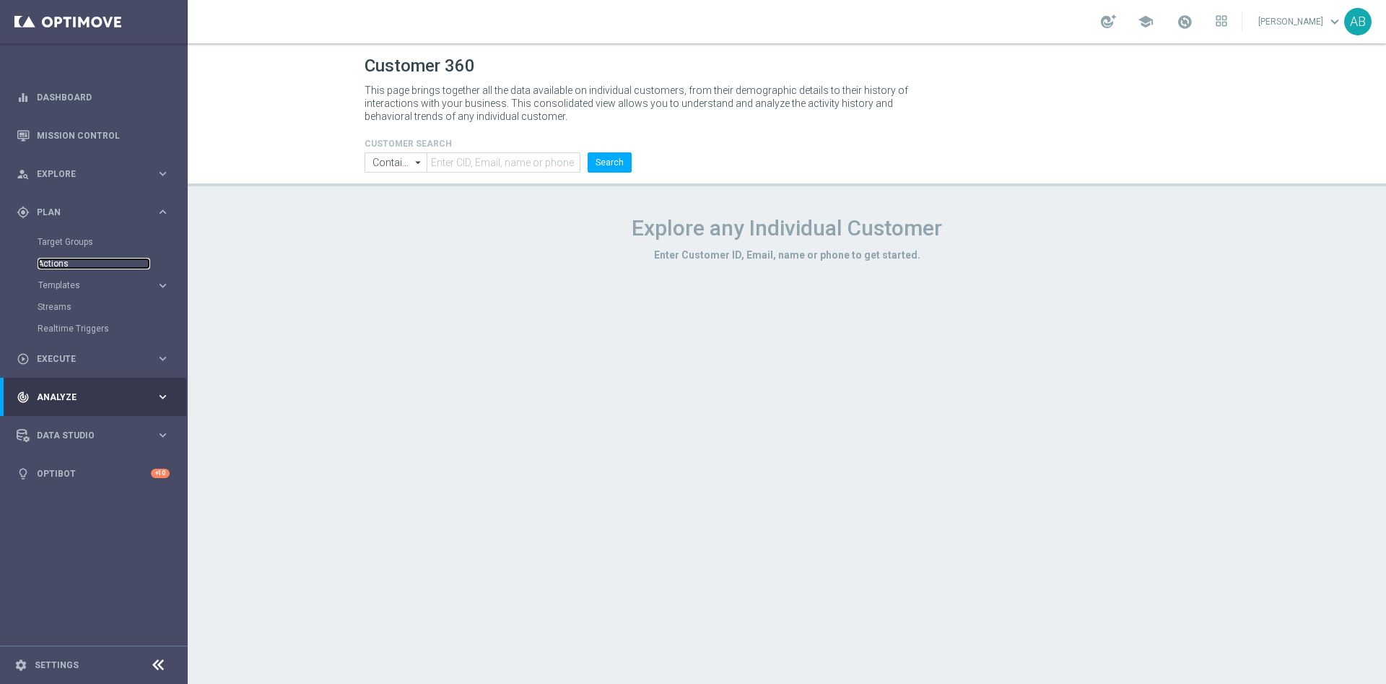
click at [75, 265] on link "Actions" at bounding box center [94, 264] width 113 height 12
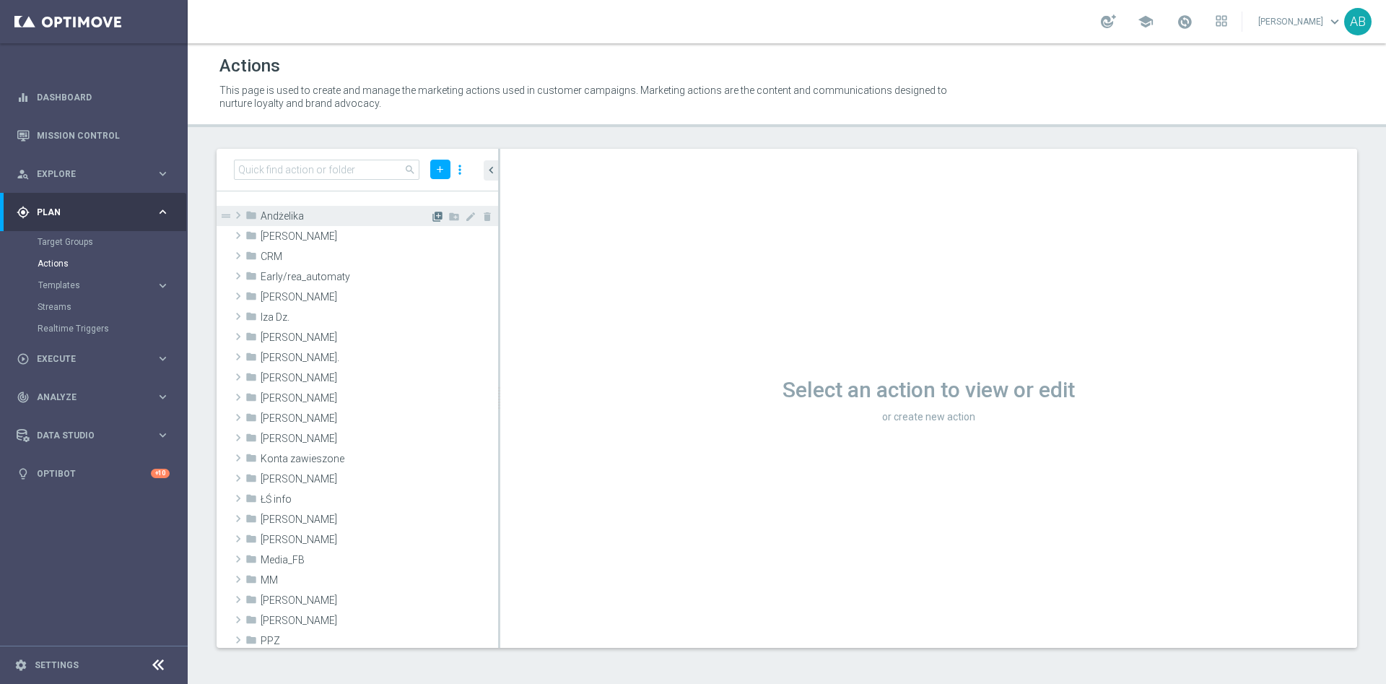
click at [432, 215] on icon "library_add" at bounding box center [438, 217] width 12 height 12
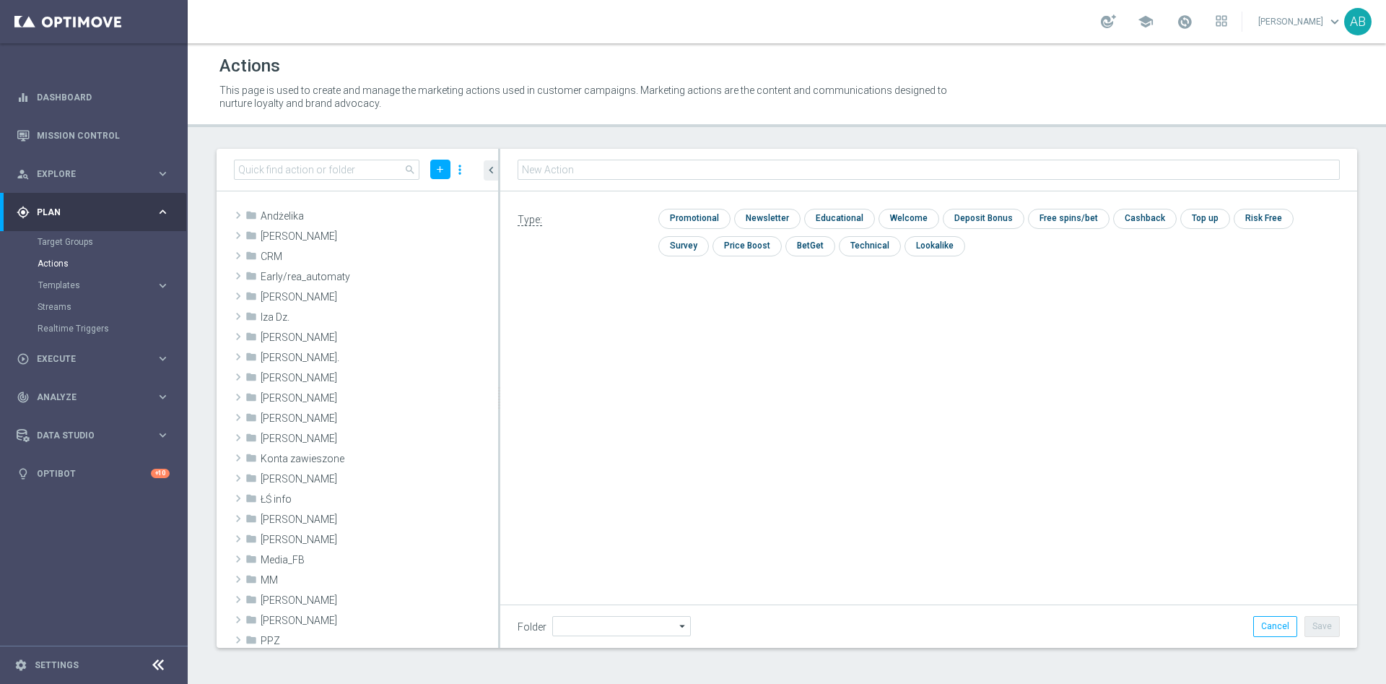
type input "Andżelika"
type input "E_ALL_TARGET_CASHBACK_1DEPO 100 DO 300 PLN_031025"
click at [699, 215] on input "checkbox" at bounding box center [692, 218] width 69 height 19
checkbox input "true"
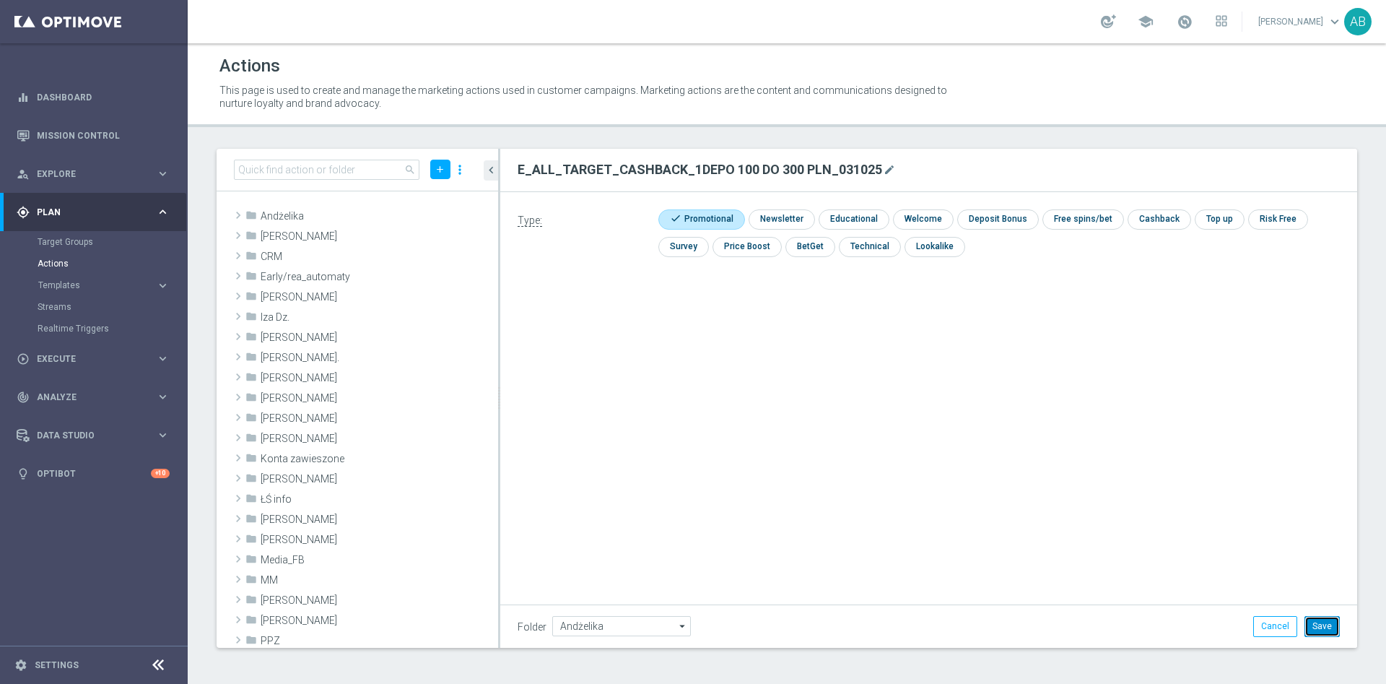
click at [1325, 620] on button "Save" at bounding box center [1321, 626] width 35 height 20
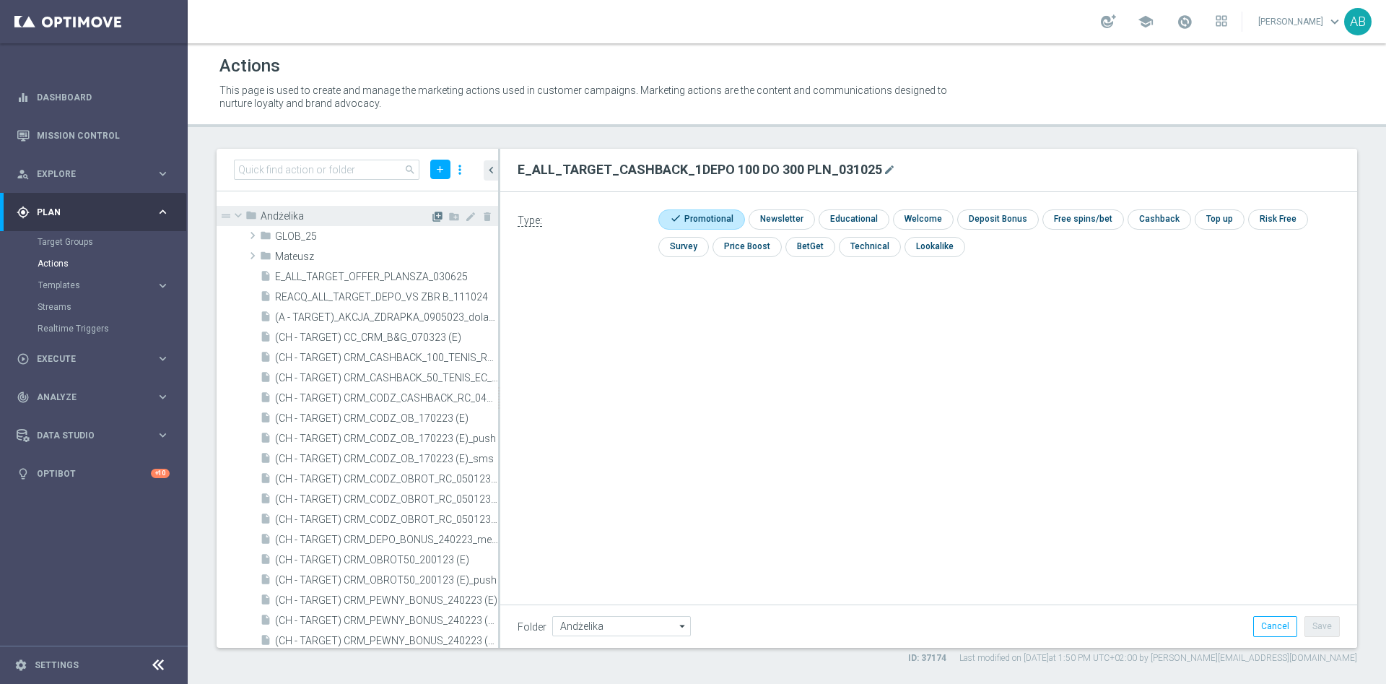
click at [432, 213] on icon "library_add" at bounding box center [438, 217] width 12 height 12
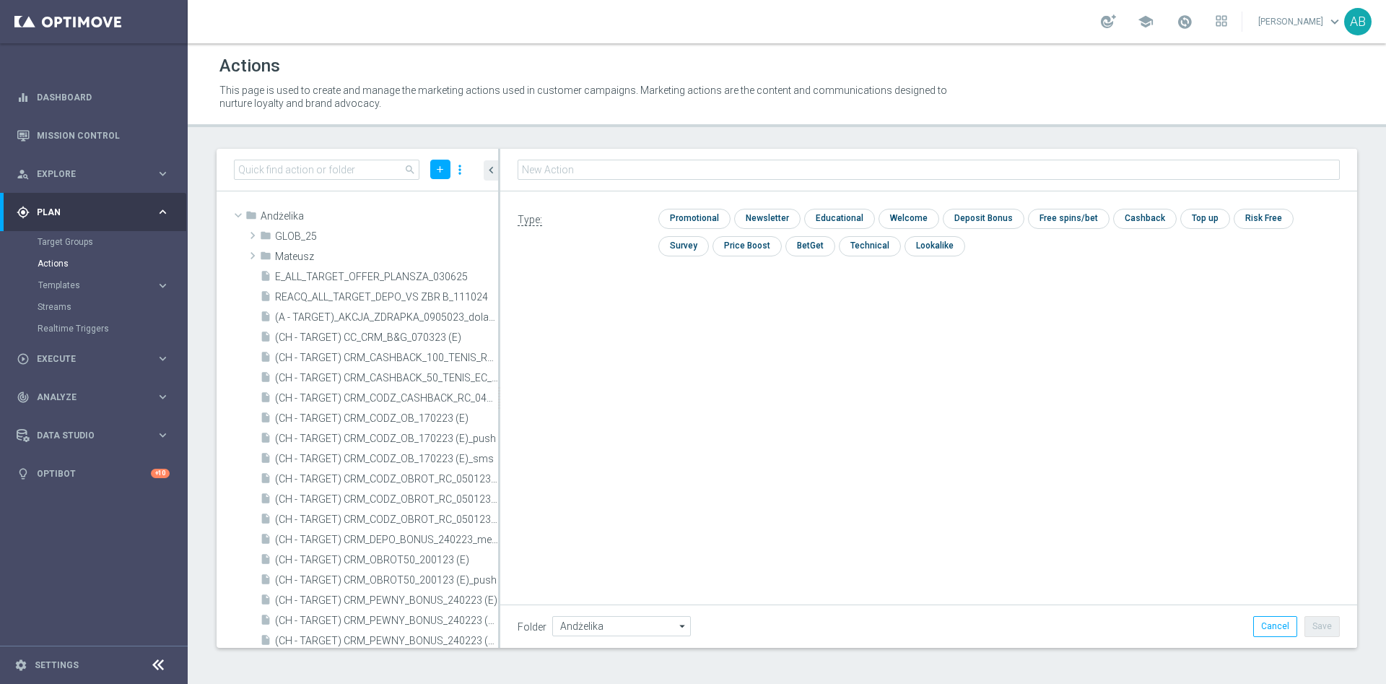
type input "E_ALL_TARGET_CASHBACK_2DEPO 100 DO 300 PLN_031025"
click at [705, 221] on input "checkbox" at bounding box center [692, 218] width 69 height 19
checkbox input "true"
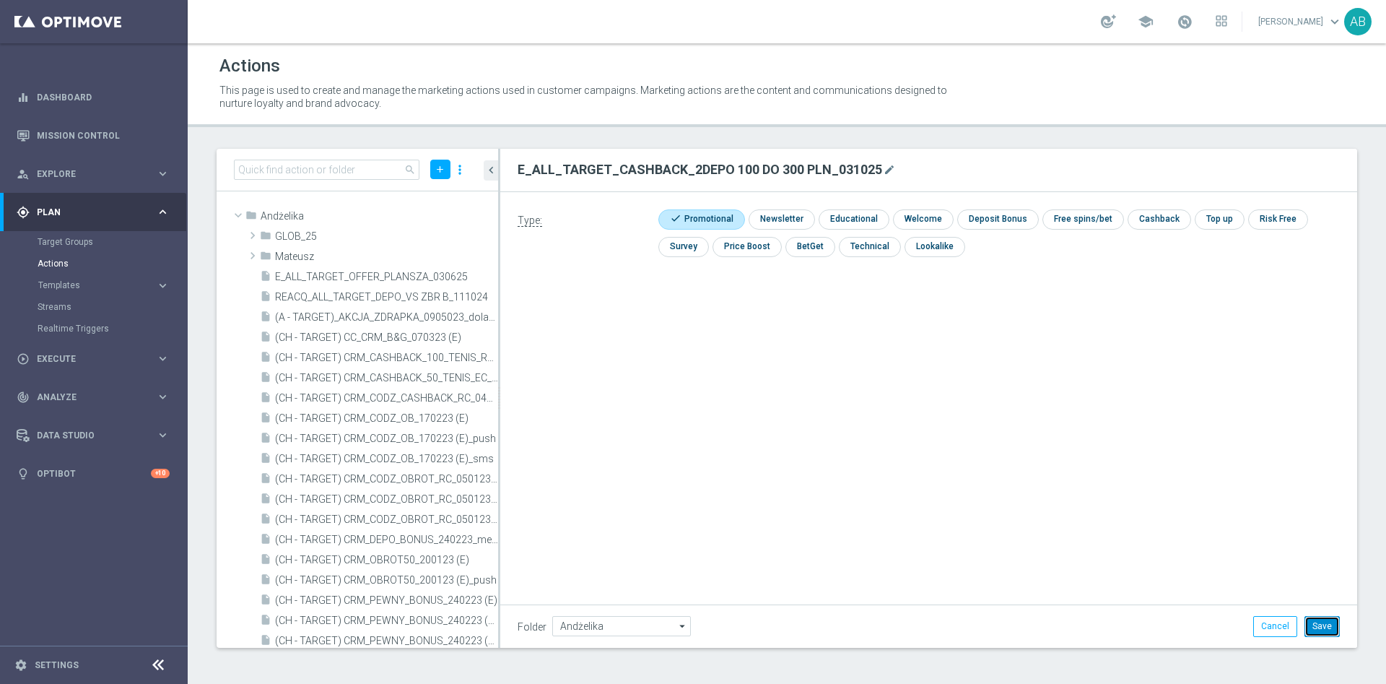
click at [1322, 620] on button "Save" at bounding box center [1321, 626] width 35 height 20
click at [432, 213] on icon "library_add" at bounding box center [438, 217] width 12 height 12
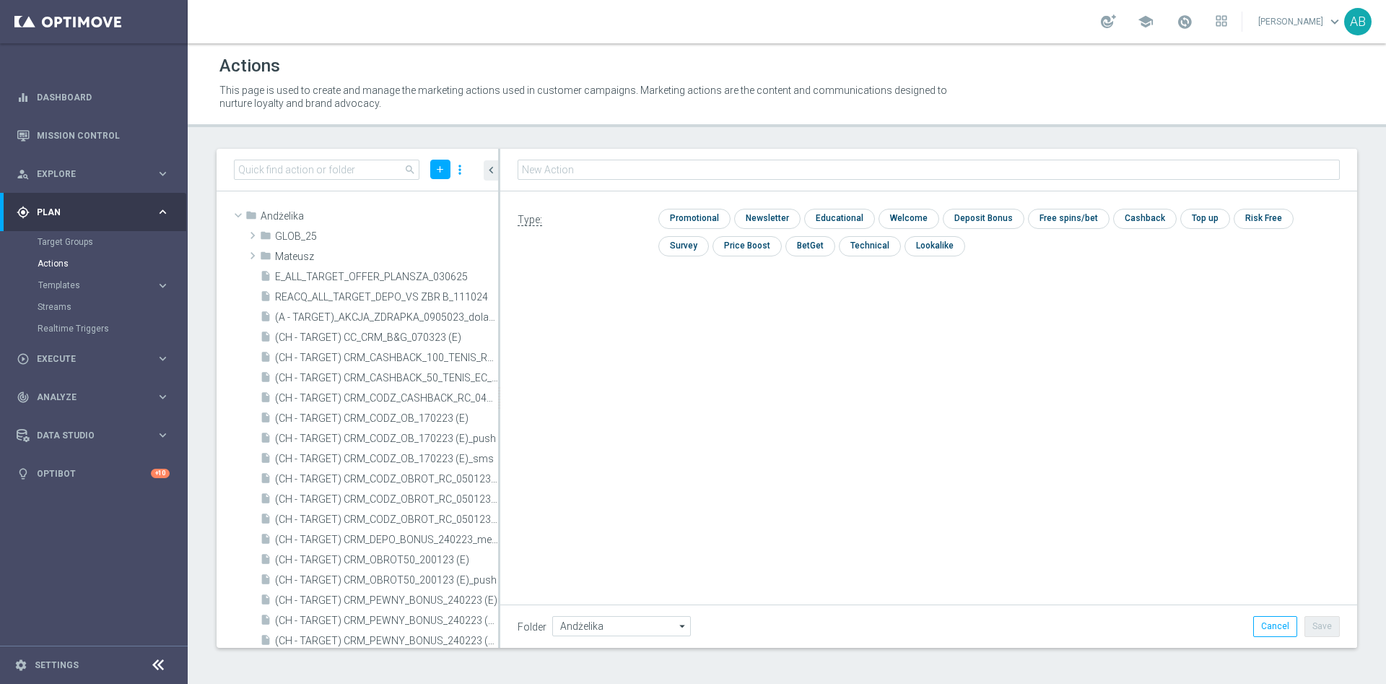
type input "REACQ_ALL_TARGET_CASHBACK_100 DO 300 PLN_031025"
click at [684, 209] on input "checkbox" at bounding box center [692, 218] width 69 height 19
checkbox input "true"
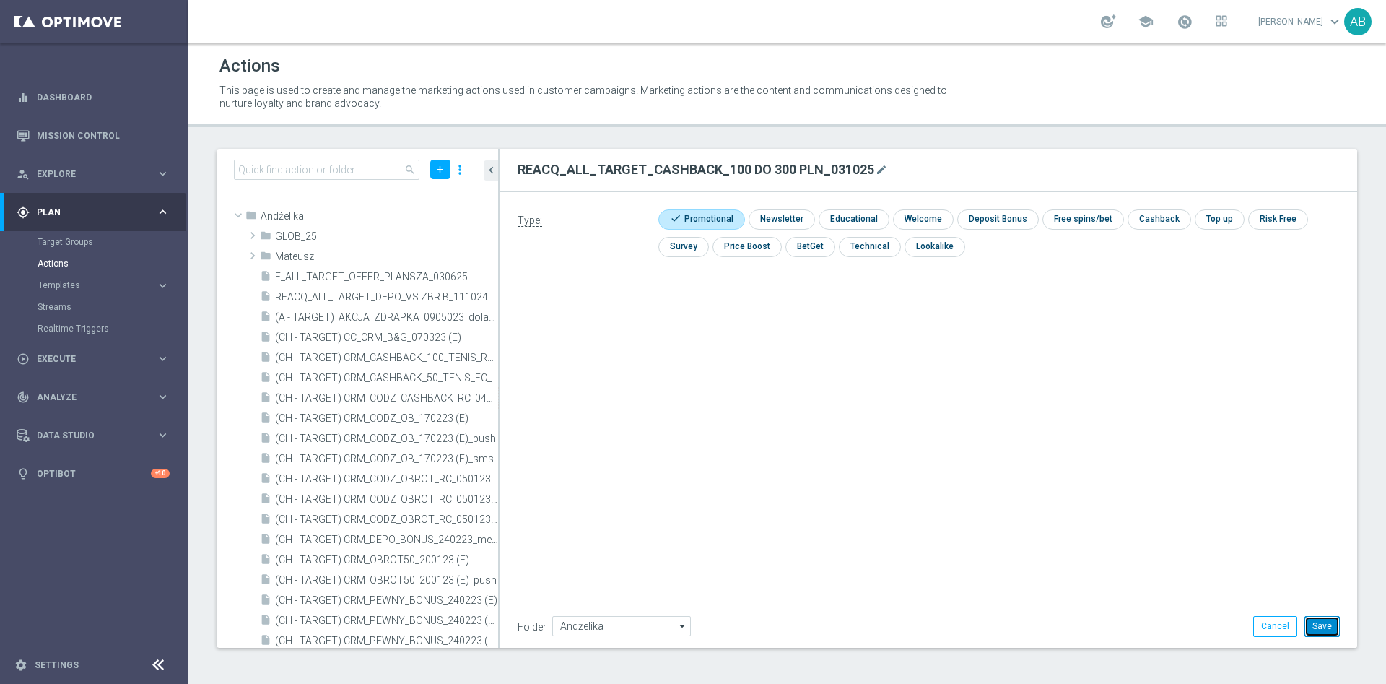
click at [1328, 625] on button "Save" at bounding box center [1321, 626] width 35 height 20
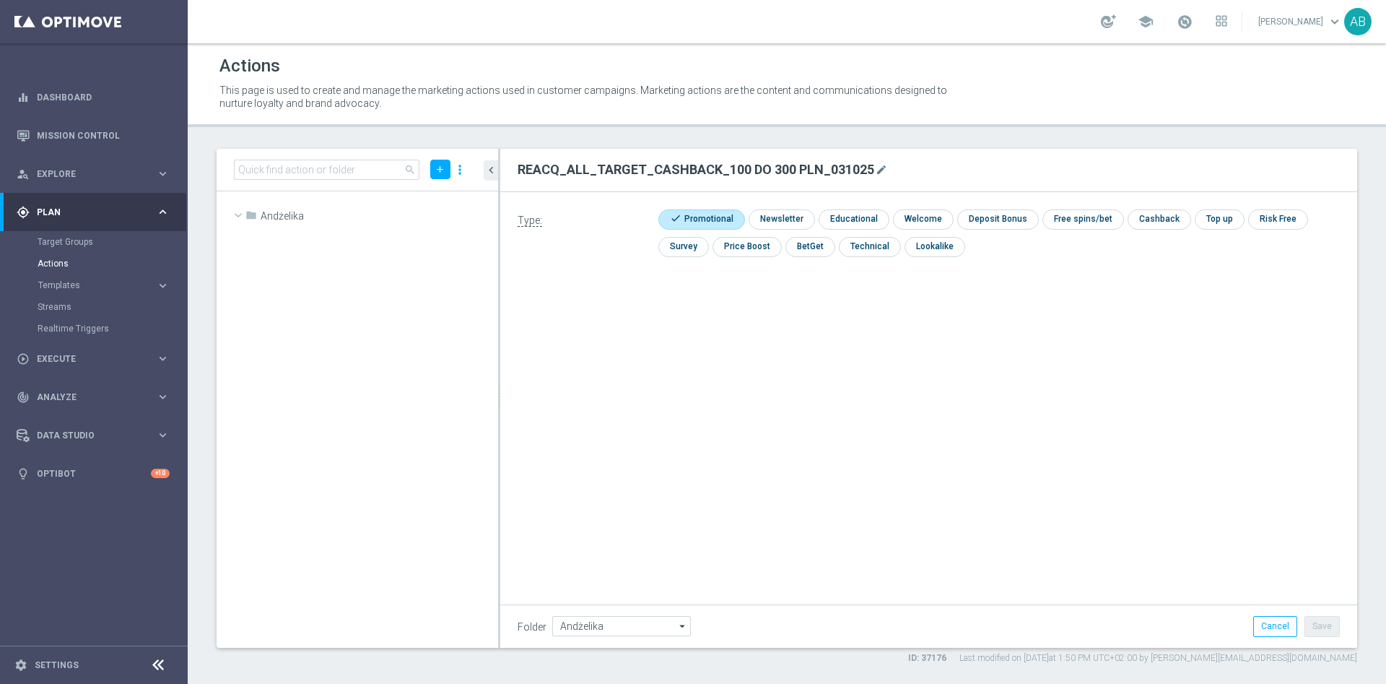
scroll to position [29070, 0]
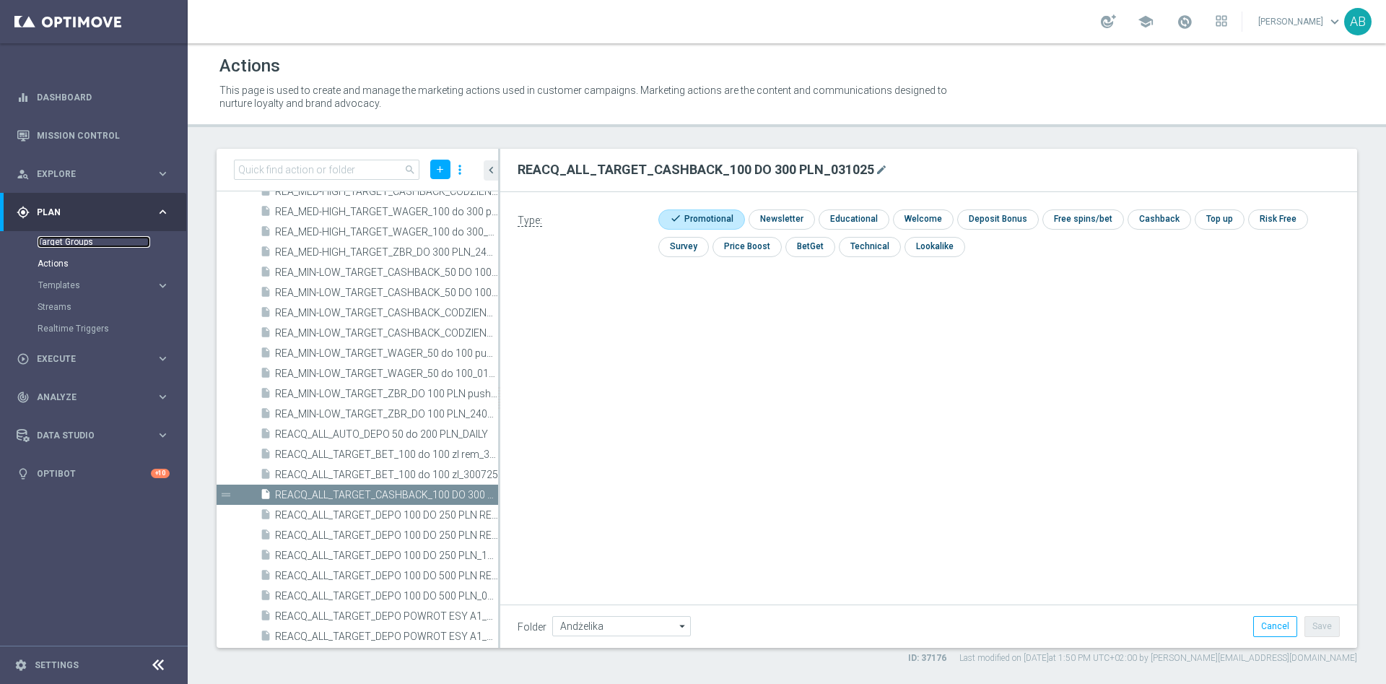
click at [89, 241] on link "Target Groups" at bounding box center [94, 242] width 113 height 12
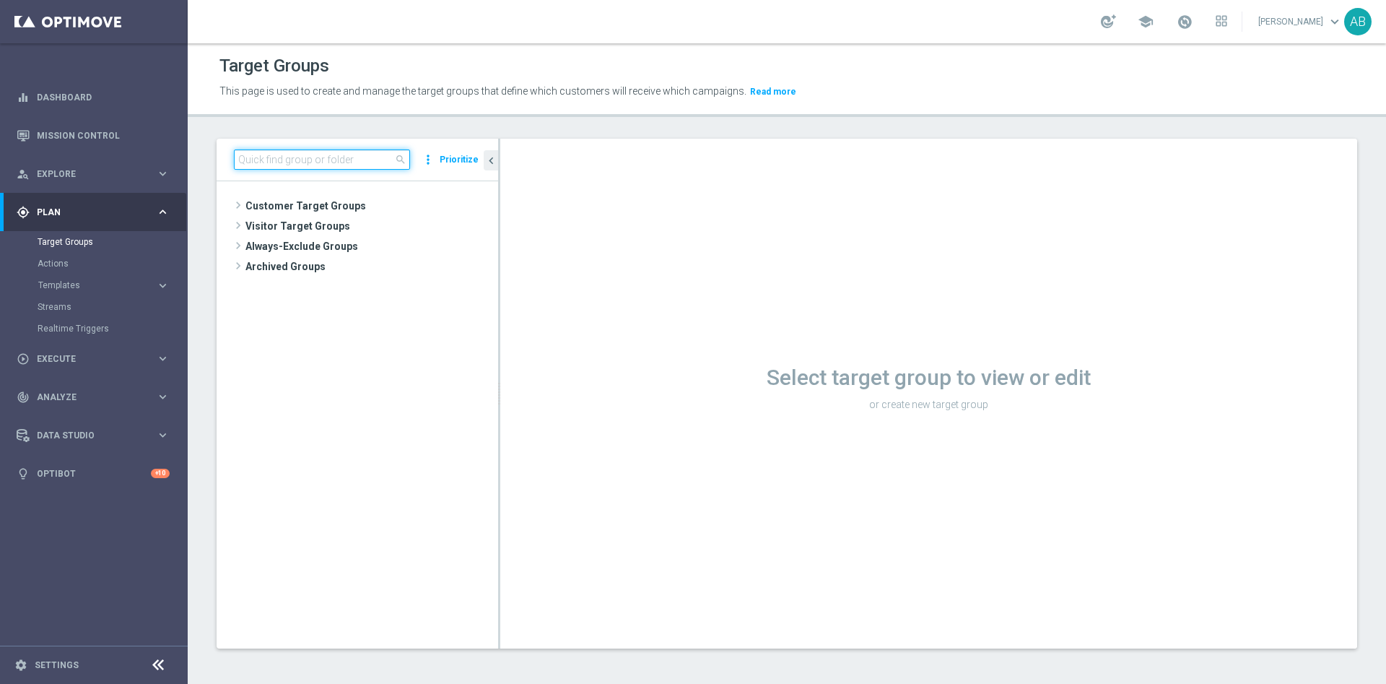
click at [336, 168] on input at bounding box center [322, 159] width 176 height 20
paste input "REACQ_ALL_TARGET_CASHBACK_100 DO 300 PLN_031025"
type input "REACQ_ALL_TARGET_CASHBACK_100 DO 300 PLN_031025"
click at [362, 248] on span "REACQ_ALL_TARGET_CASHBACK_100 DO 300 PLN_031025" at bounding box center [377, 247] width 176 height 12
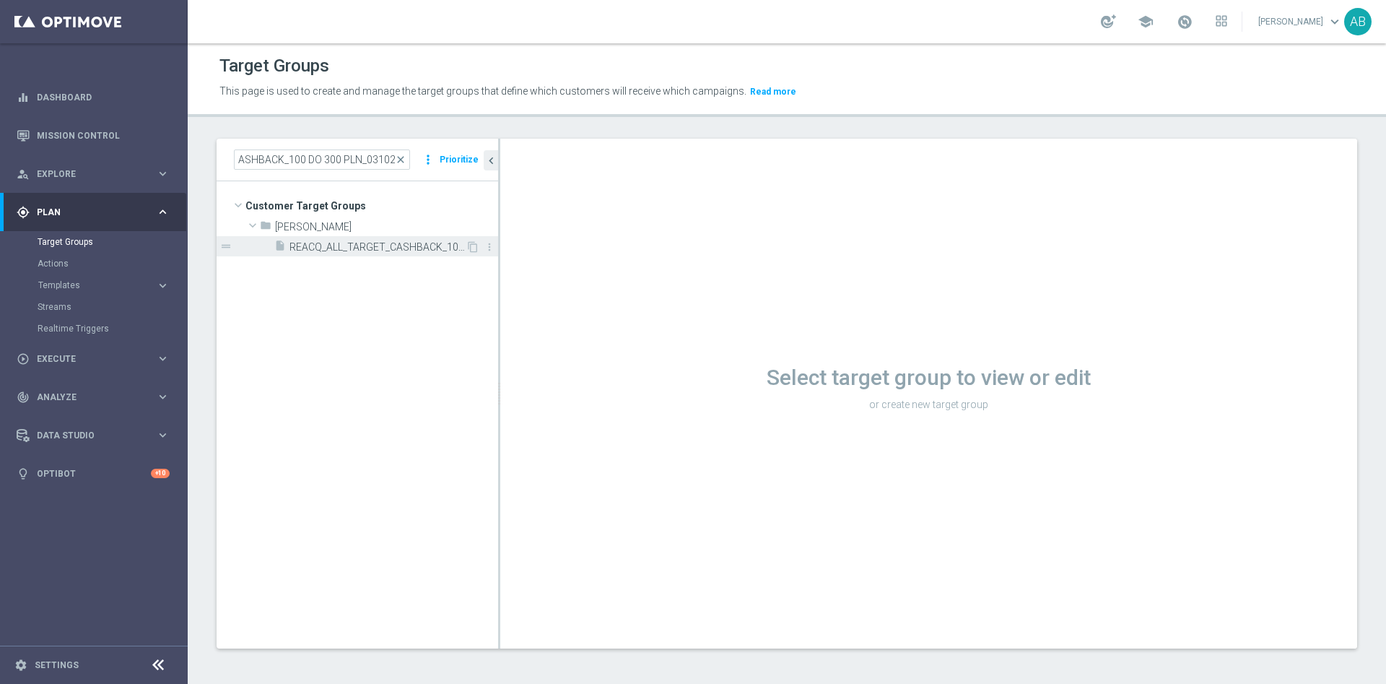
scroll to position [0, 0]
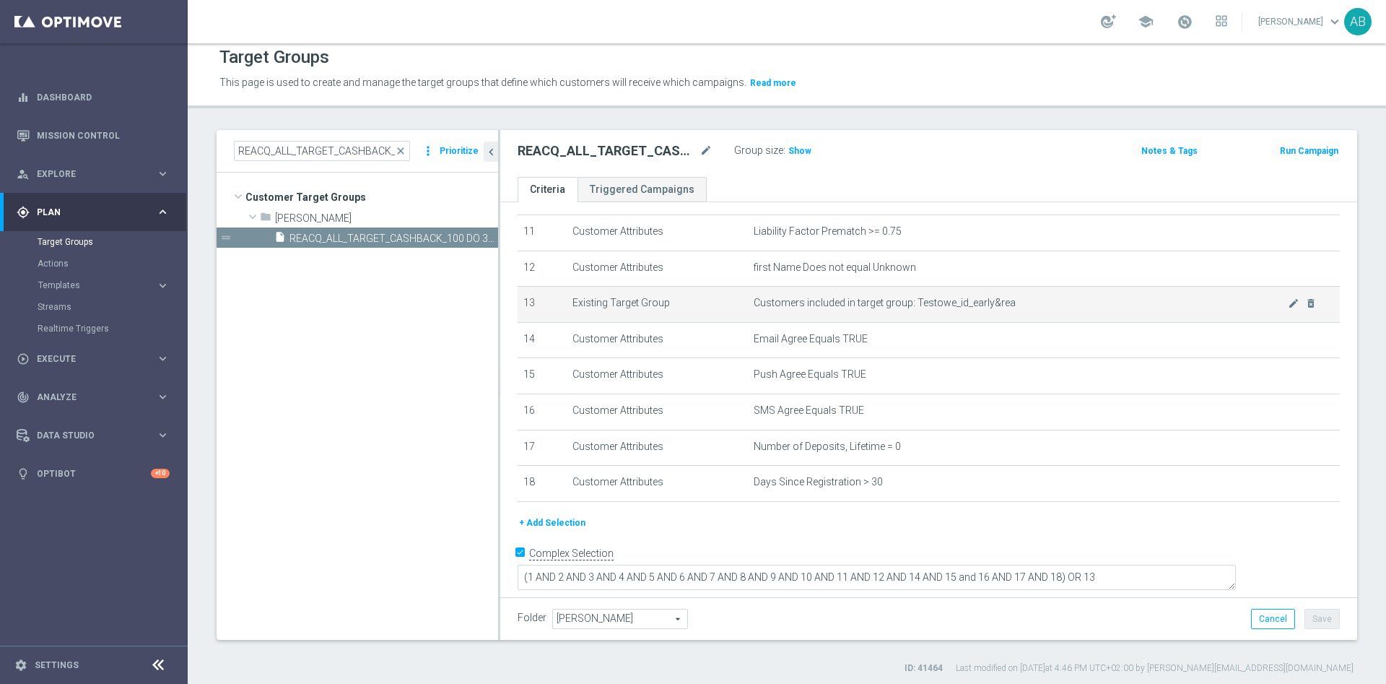
scroll to position [13, 0]
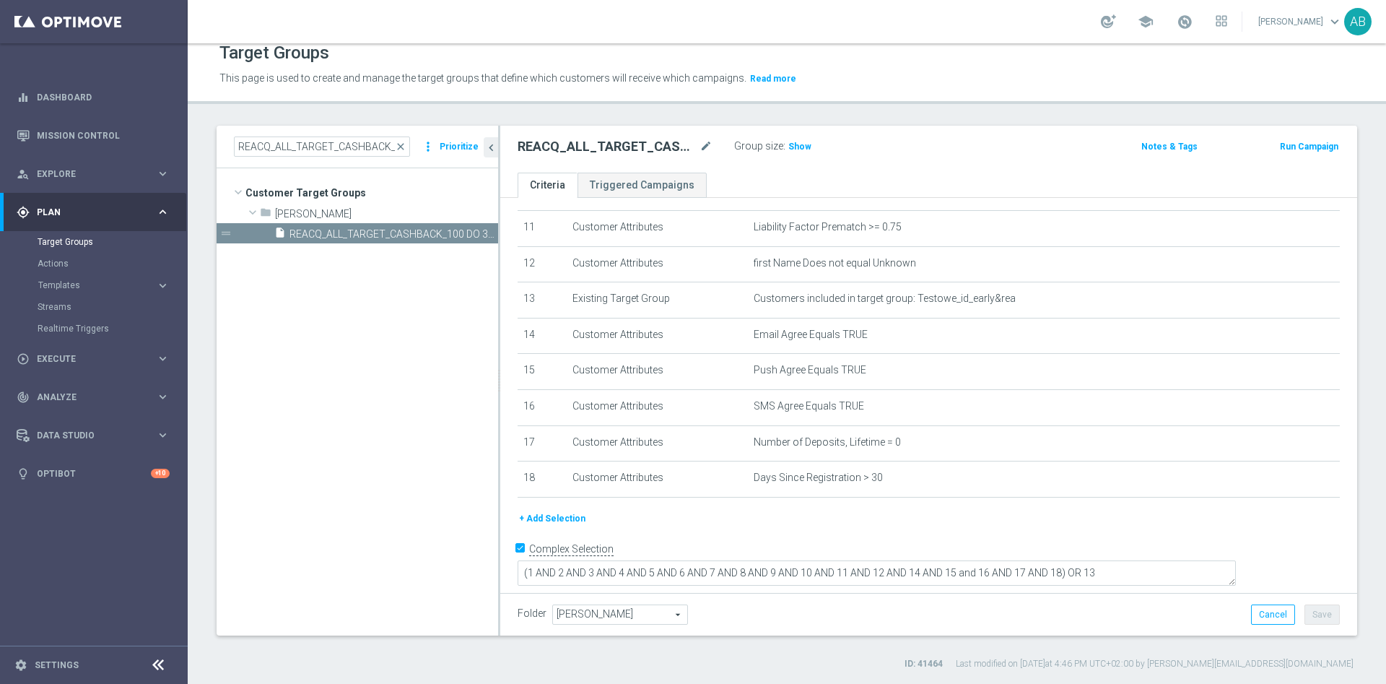
click at [1158, 113] on div "Target Groups This page is used to create and manage the target groups that def…" at bounding box center [787, 363] width 1198 height 640
click at [349, 149] on input "REACQ_ALL_TARGET_CASHBACK_100 DO 300 PLN_031025" at bounding box center [322, 146] width 176 height 20
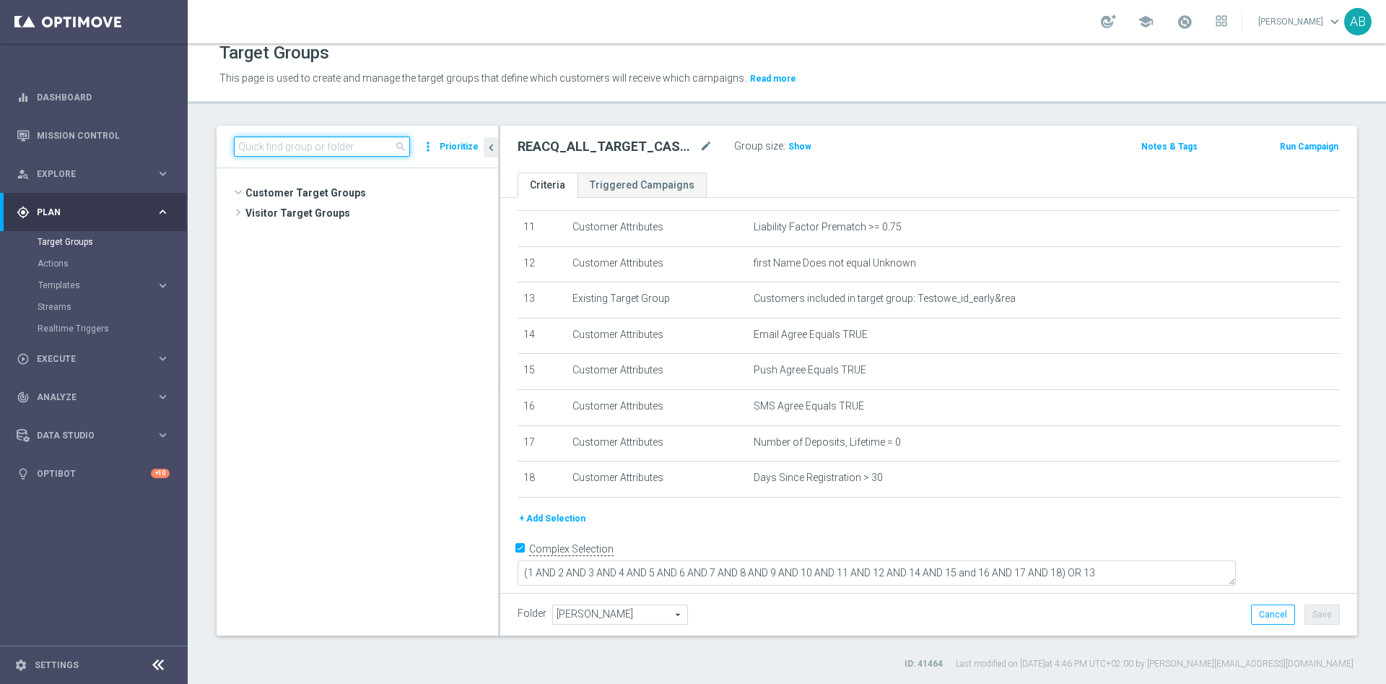
scroll to position [2676, 0]
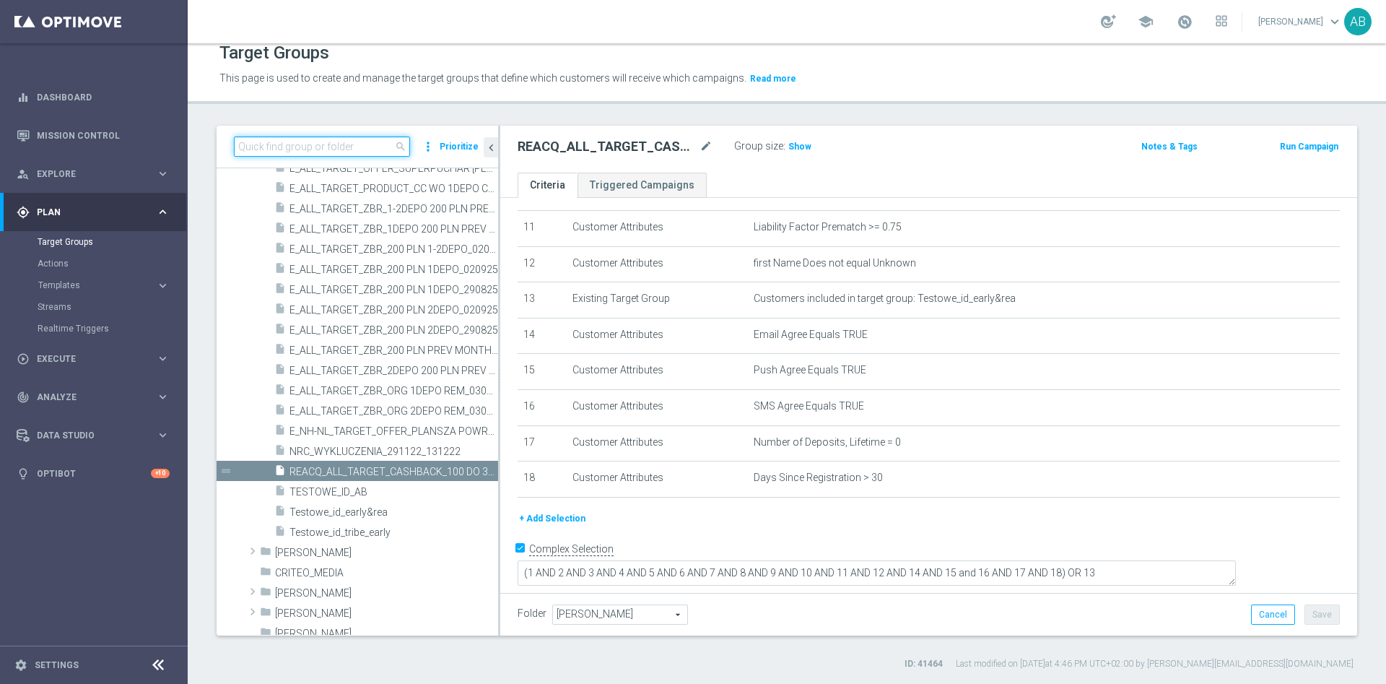
paste input "E_ALL_TARGET_CASHBACK_1DEPO 100 DO 300 PLN_031025"
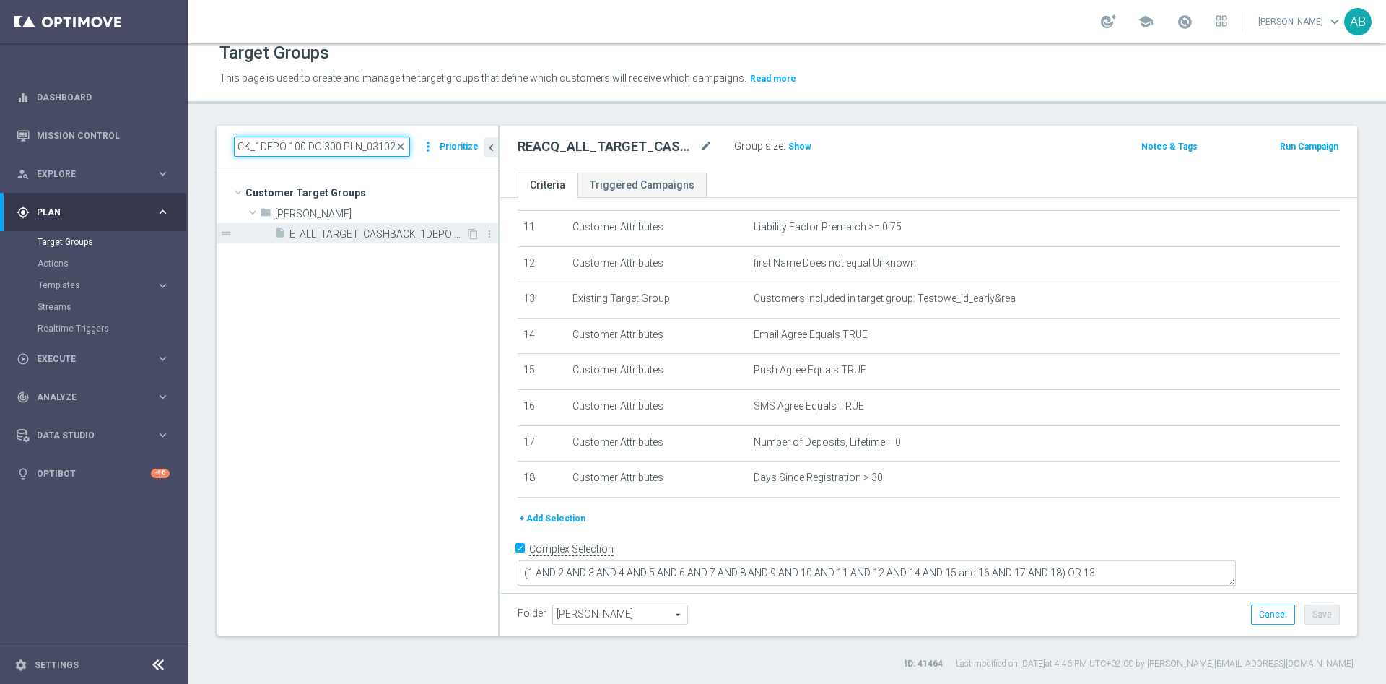
type input "E_ALL_TARGET_CASHBACK_1DEPO 100 DO 300 PLN_031025"
click at [342, 242] on div "insert_drive_file E_ALL_TARGET_CASHBACK_1DEPO 100 DO 300 PLN_031025" at bounding box center [369, 233] width 191 height 20
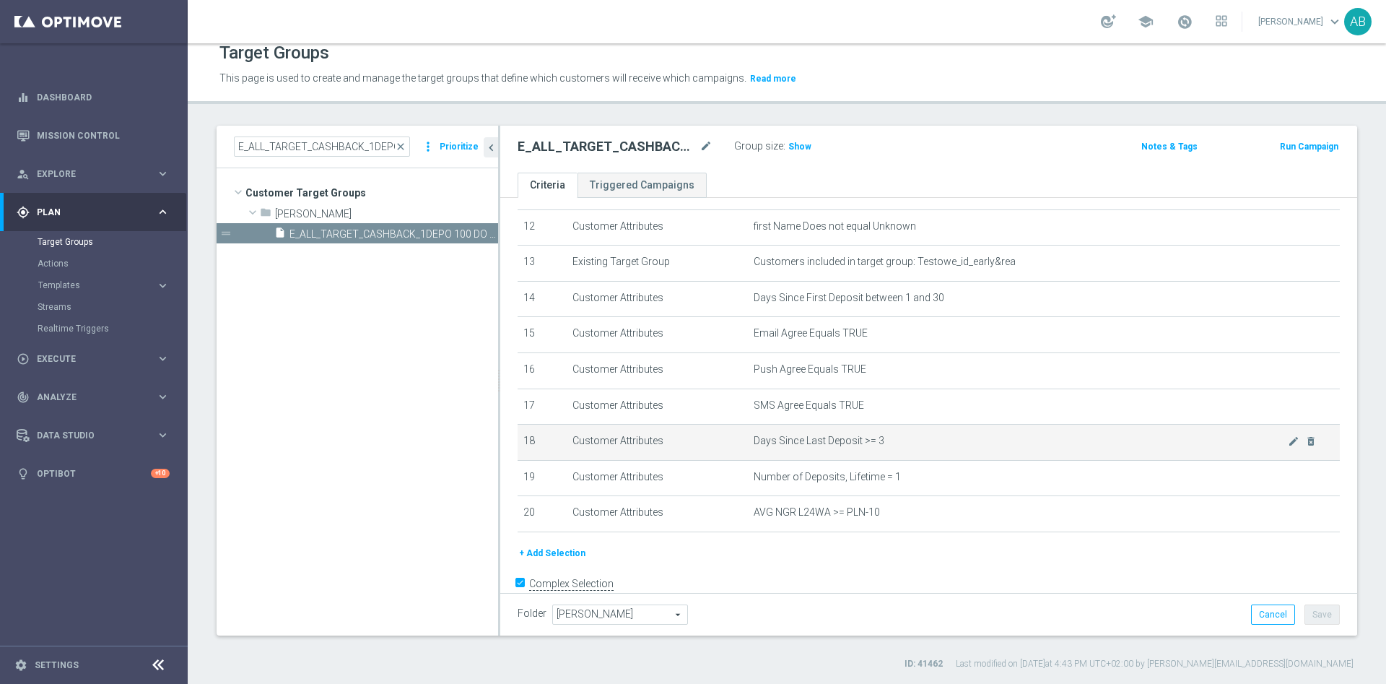
scroll to position [470, 0]
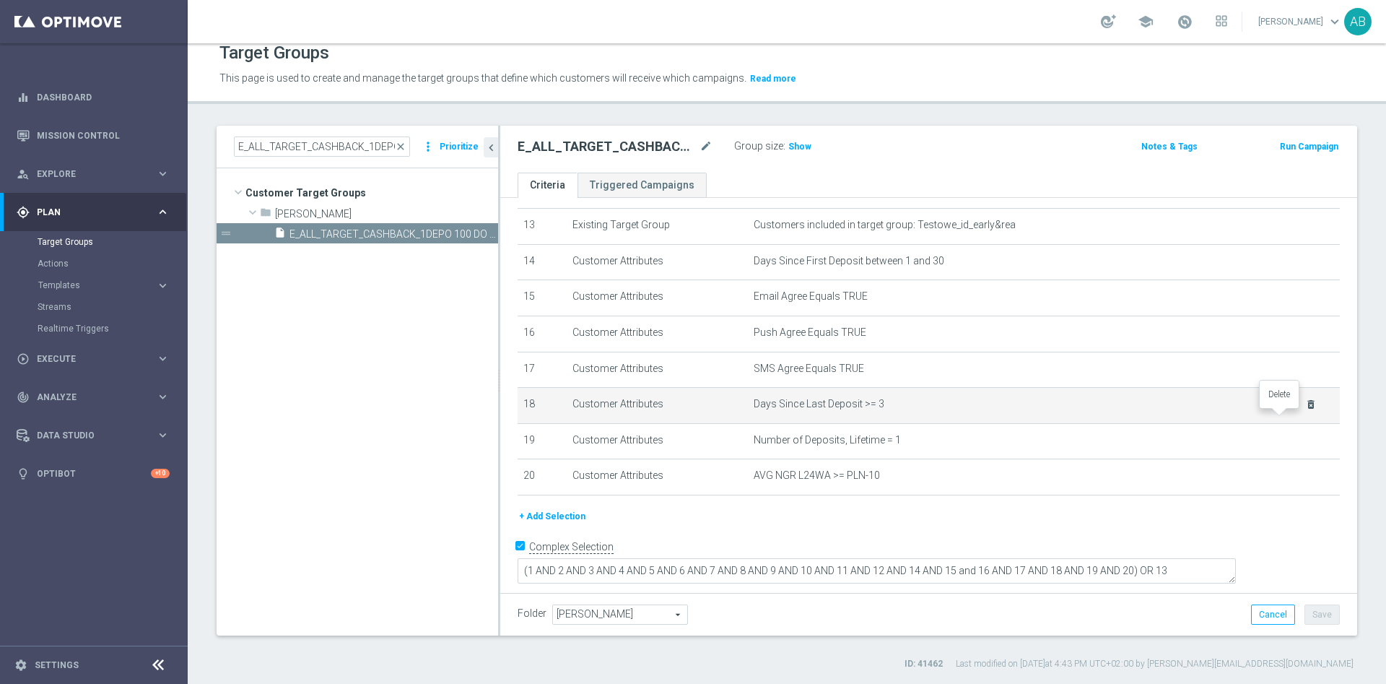
click at [1305, 410] on icon "delete_forever" at bounding box center [1311, 404] width 12 height 12
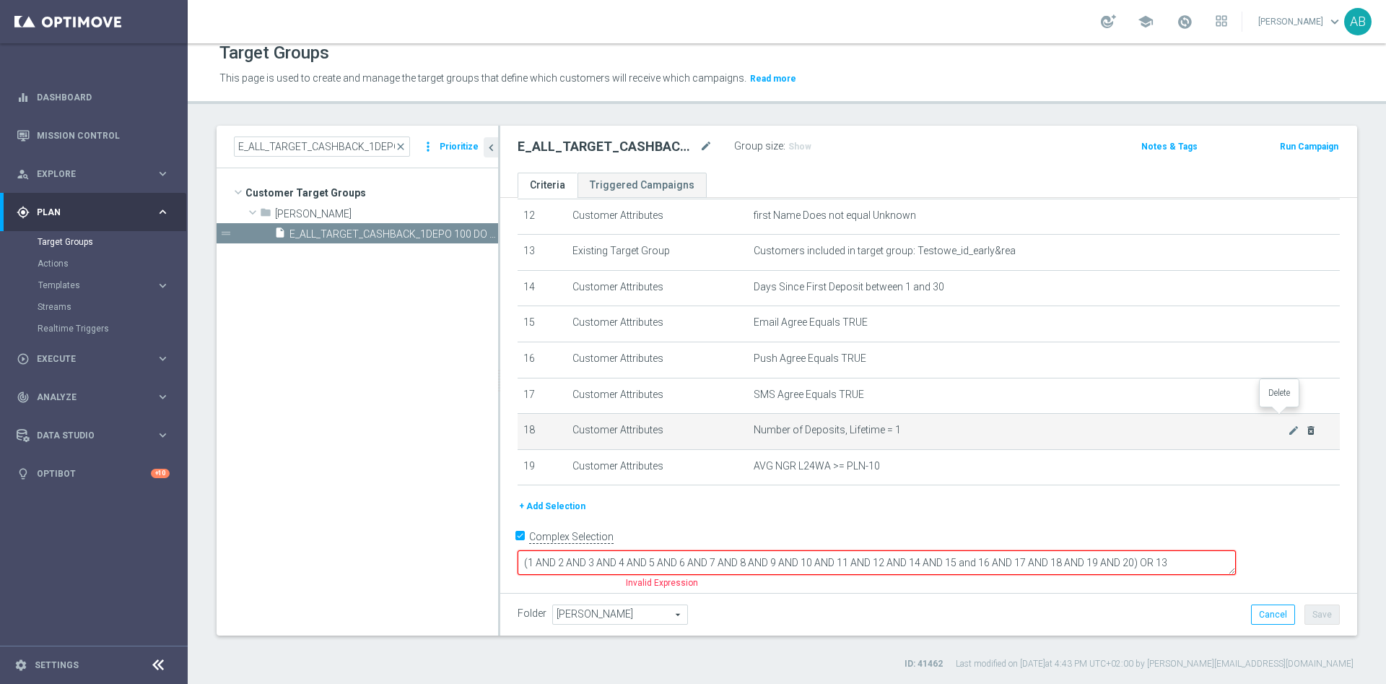
scroll to position [435, 0]
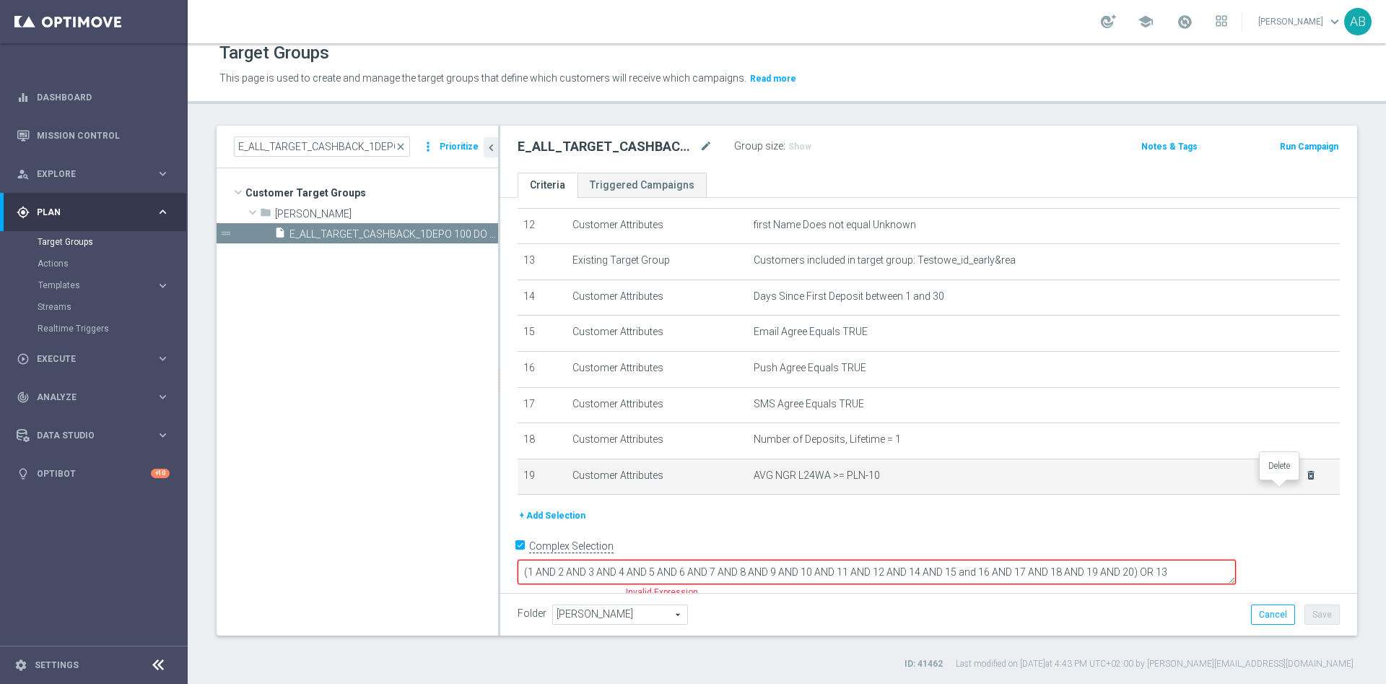
click at [1305, 481] on icon "delete_forever" at bounding box center [1311, 475] width 12 height 12
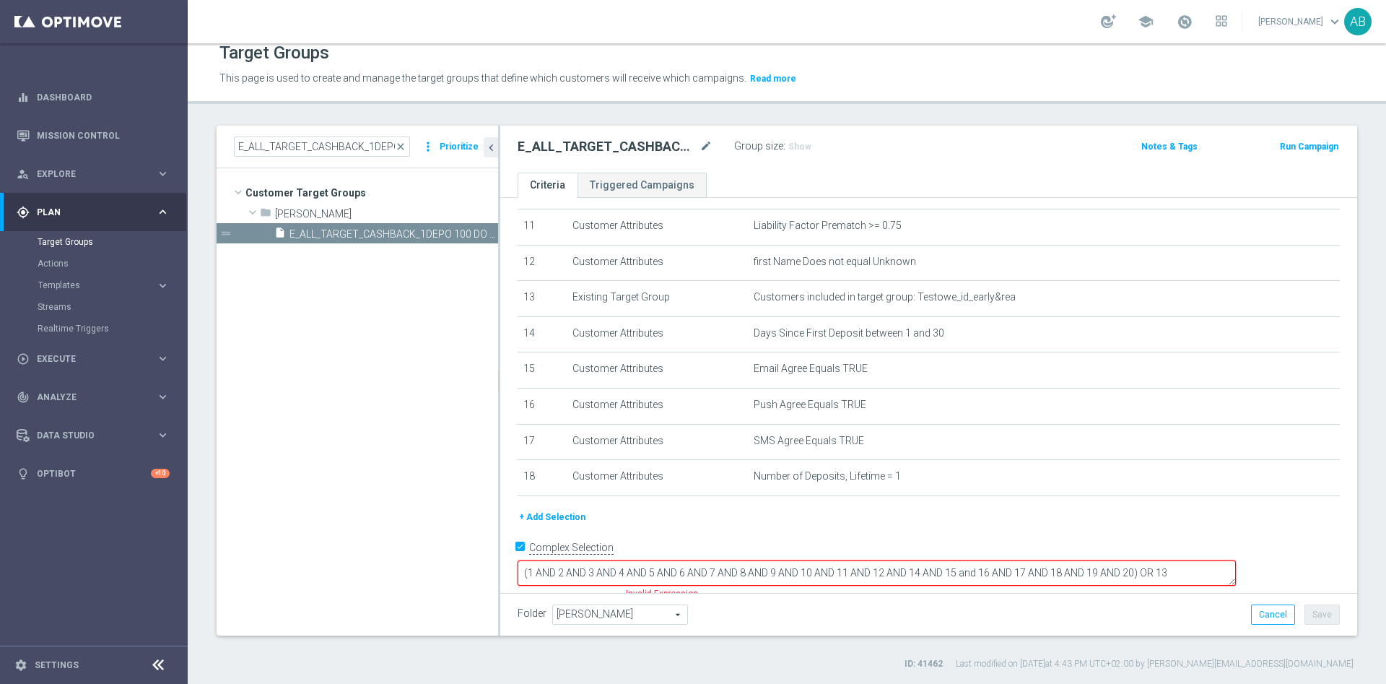
click at [1236, 565] on textarea "(1 AND 2 AND 3 AND 4 AND 5 AND 6 AND 7 AND 8 AND 9 AND 10 AND 11 AND 12 AND 14 …" at bounding box center [877, 572] width 718 height 25
click at [1192, 561] on textarea "(1 AND 2 AND 3 AND 4 AND 5 AND 6 AND 7 AND 8 AND 9 AND 10 AND 11 AND 12 AND 14 …" at bounding box center [877, 572] width 718 height 25
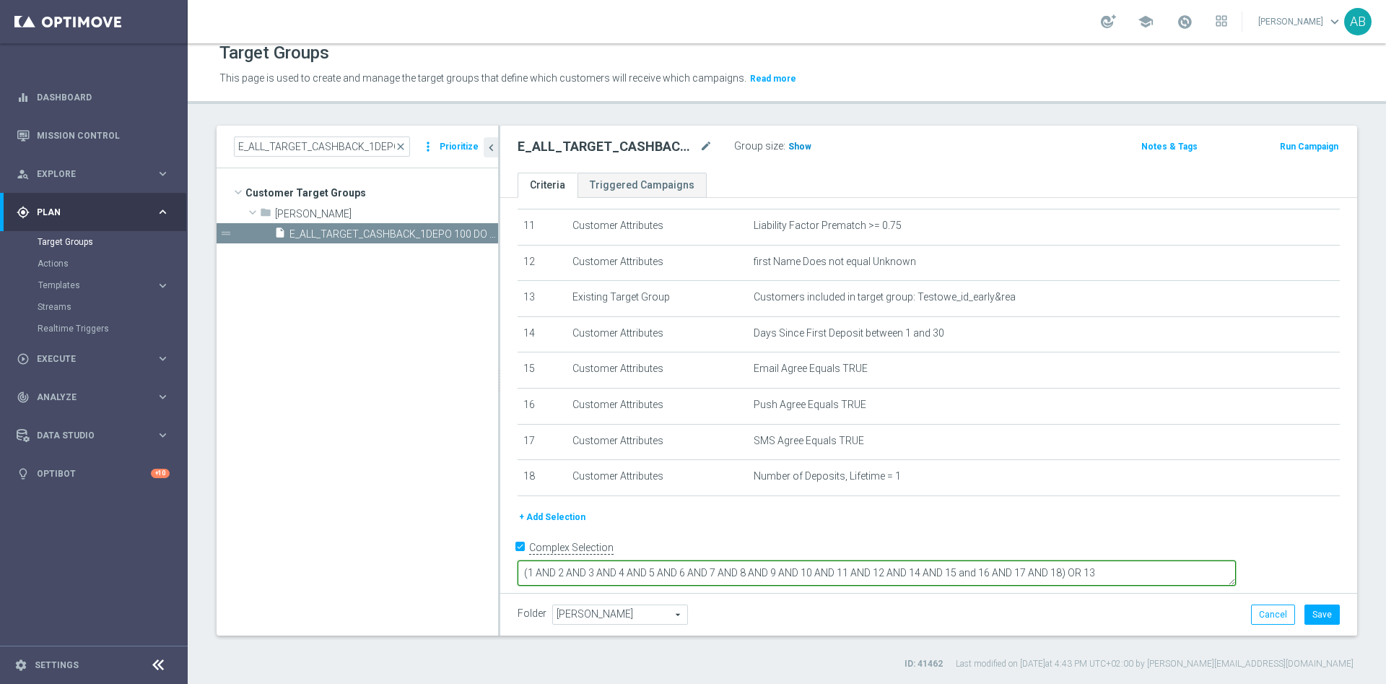
type textarea "(1 AND 2 AND 3 AND 4 AND 5 AND 6 AND 7 AND 8 AND 9 AND 10 AND 11 AND 12 AND 14 …"
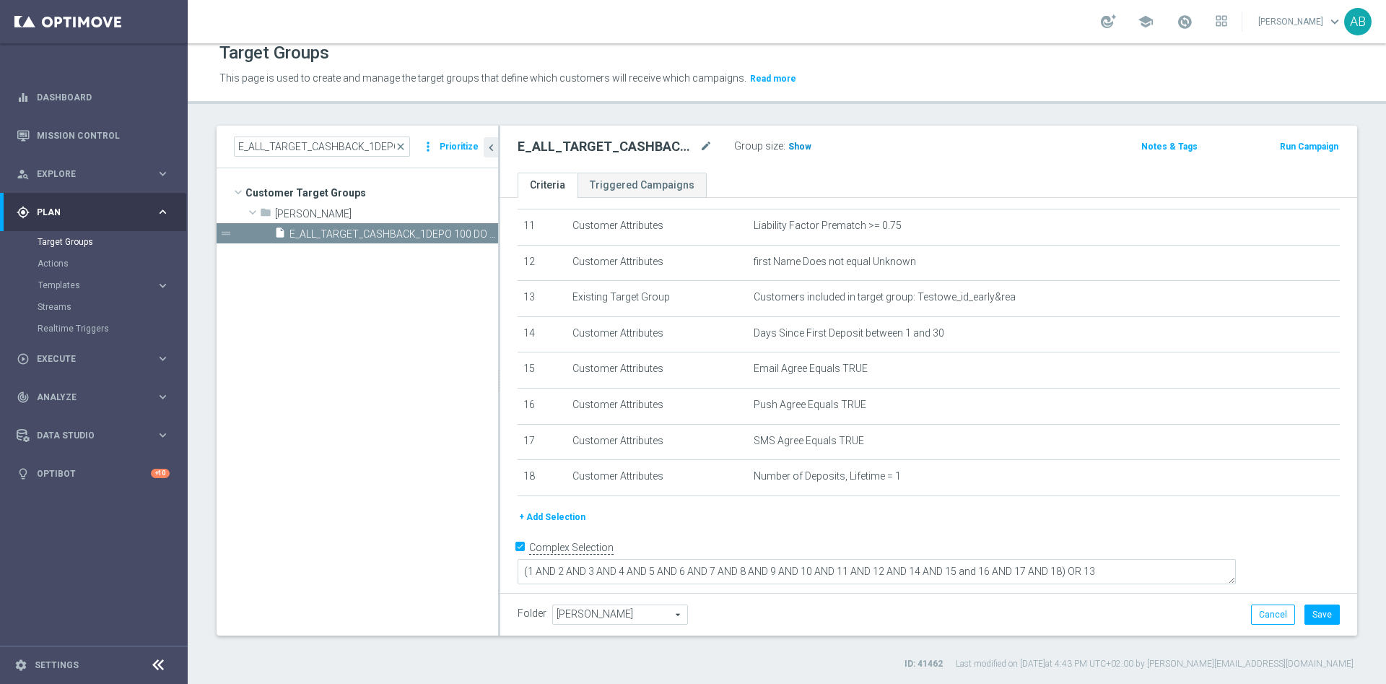
click at [805, 144] on span "Show" at bounding box center [799, 146] width 23 height 10
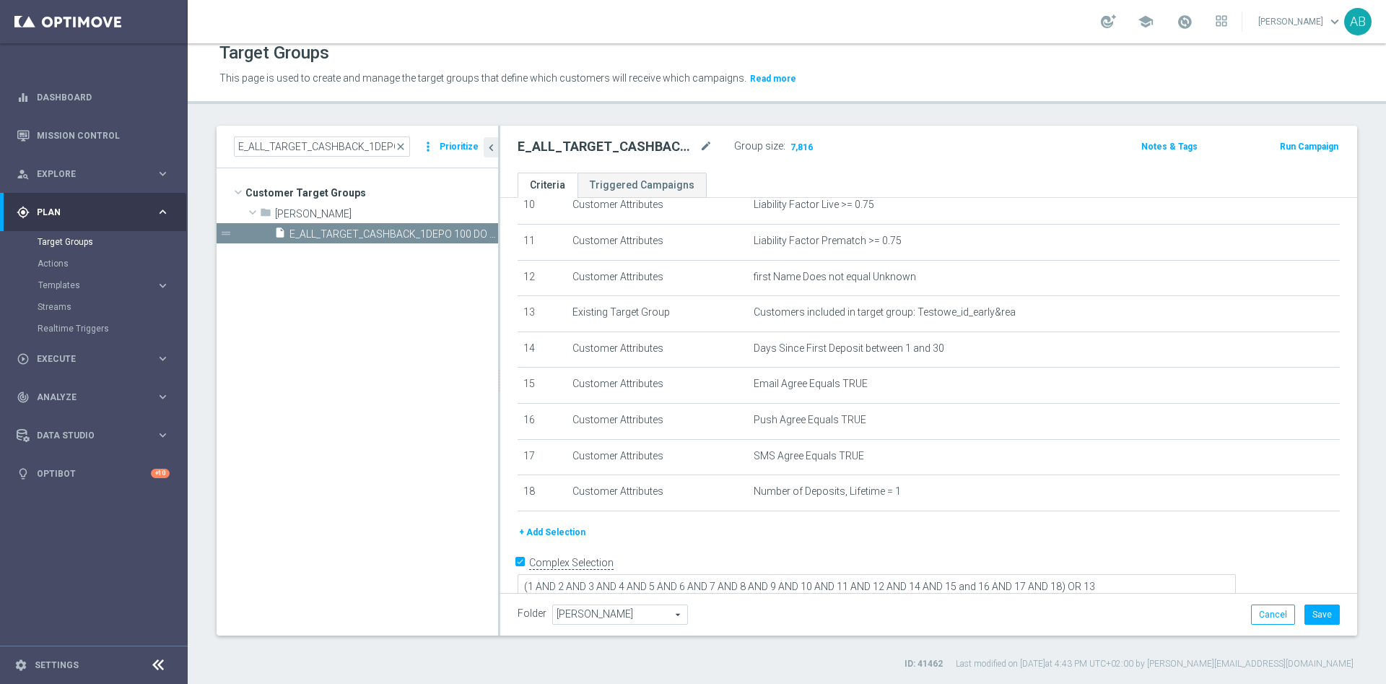
scroll to position [396, 0]
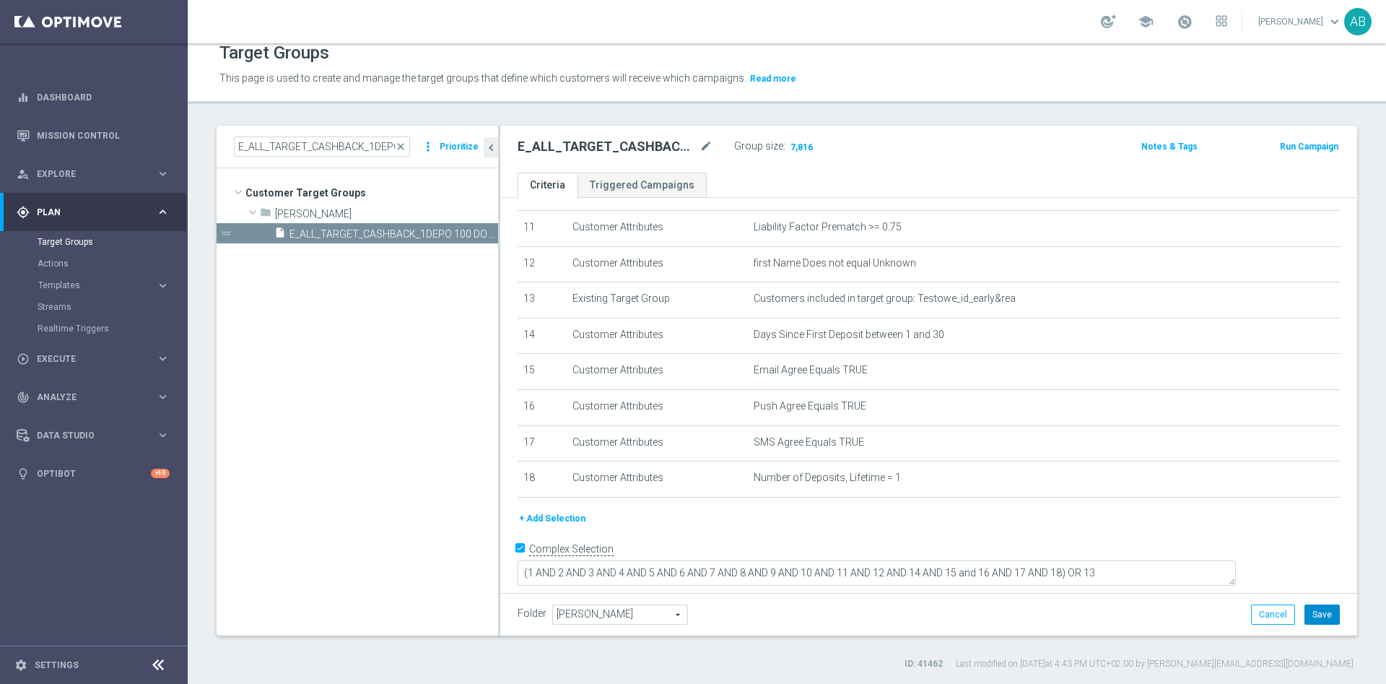
click at [1304, 612] on button "Save" at bounding box center [1321, 614] width 35 height 20
click at [366, 136] on input "E_ALL_TARGET_CASHBACK_1DEPO 100 DO 300 PLN_031025" at bounding box center [322, 146] width 176 height 20
paste input "2"
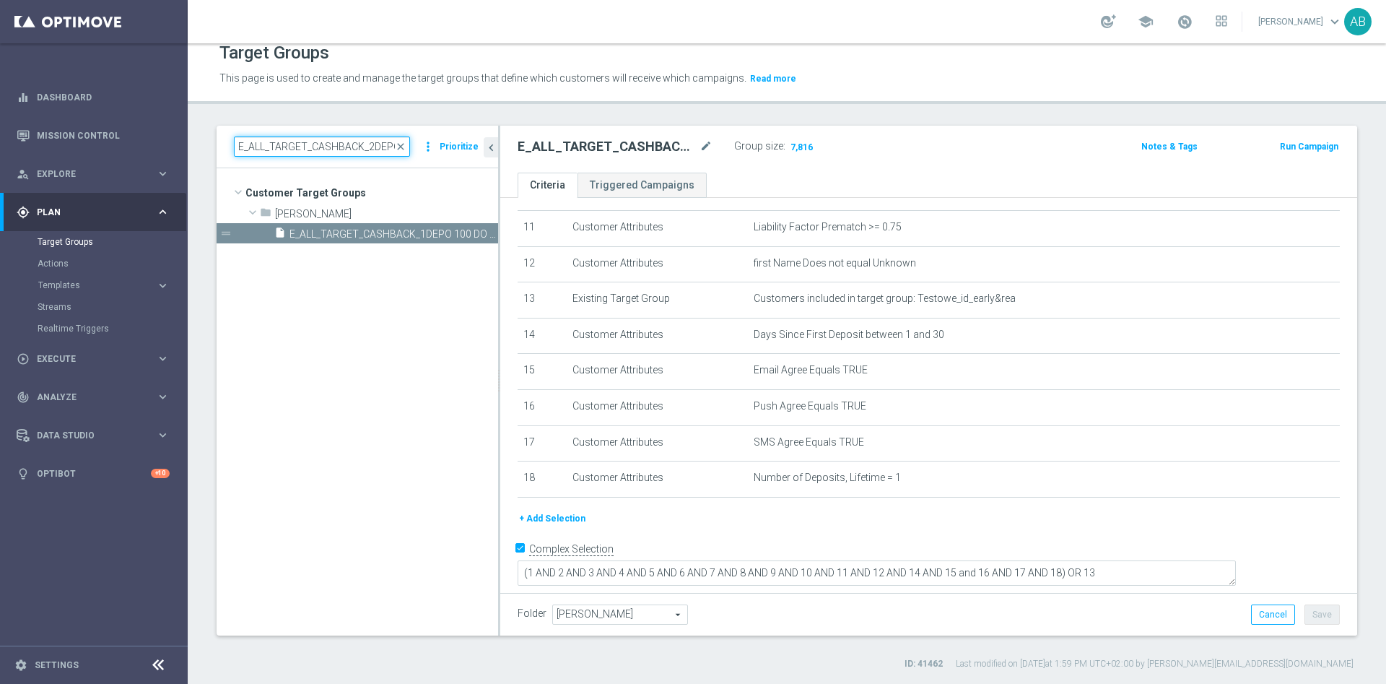
scroll to position [0, 114]
type input "E_ALL_TARGET_CASHBACK_2DEPO 100 DO 300 PLN_031025"
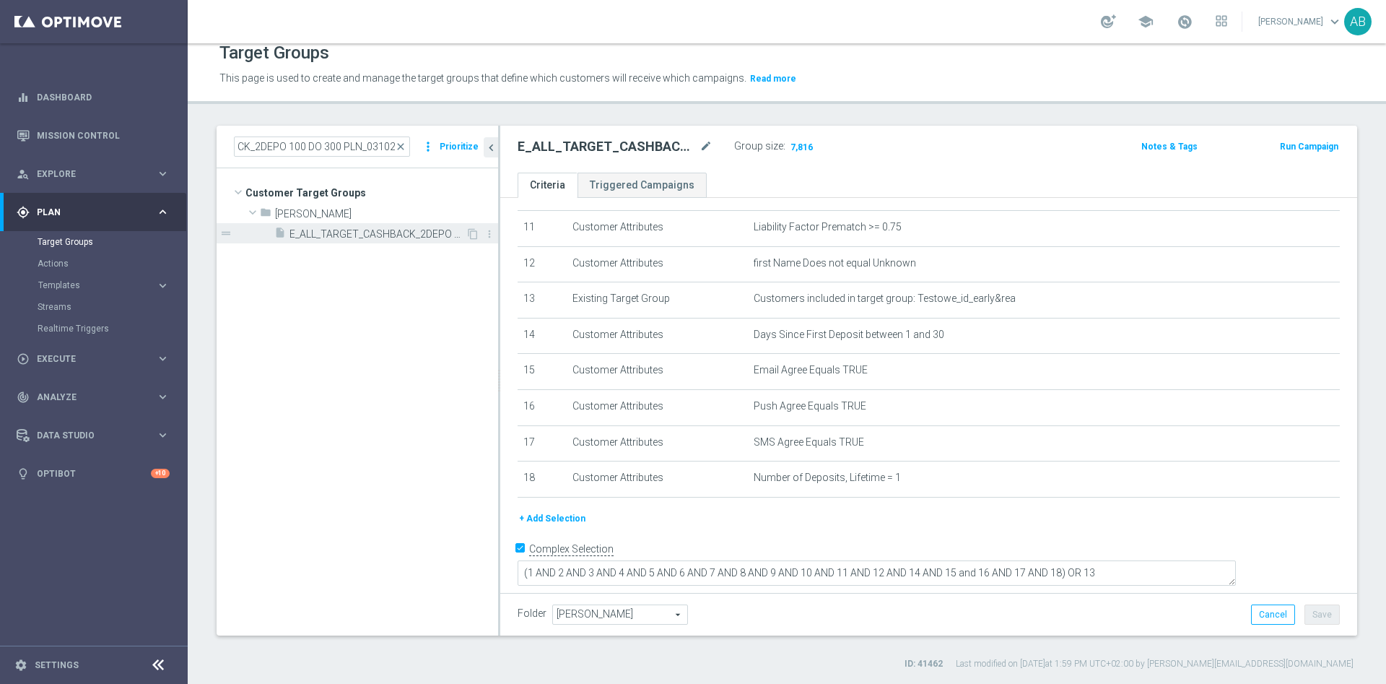
click at [381, 228] on span "E_ALL_TARGET_CASHBACK_2DEPO 100 DO 300 PLN_031025" at bounding box center [377, 234] width 176 height 12
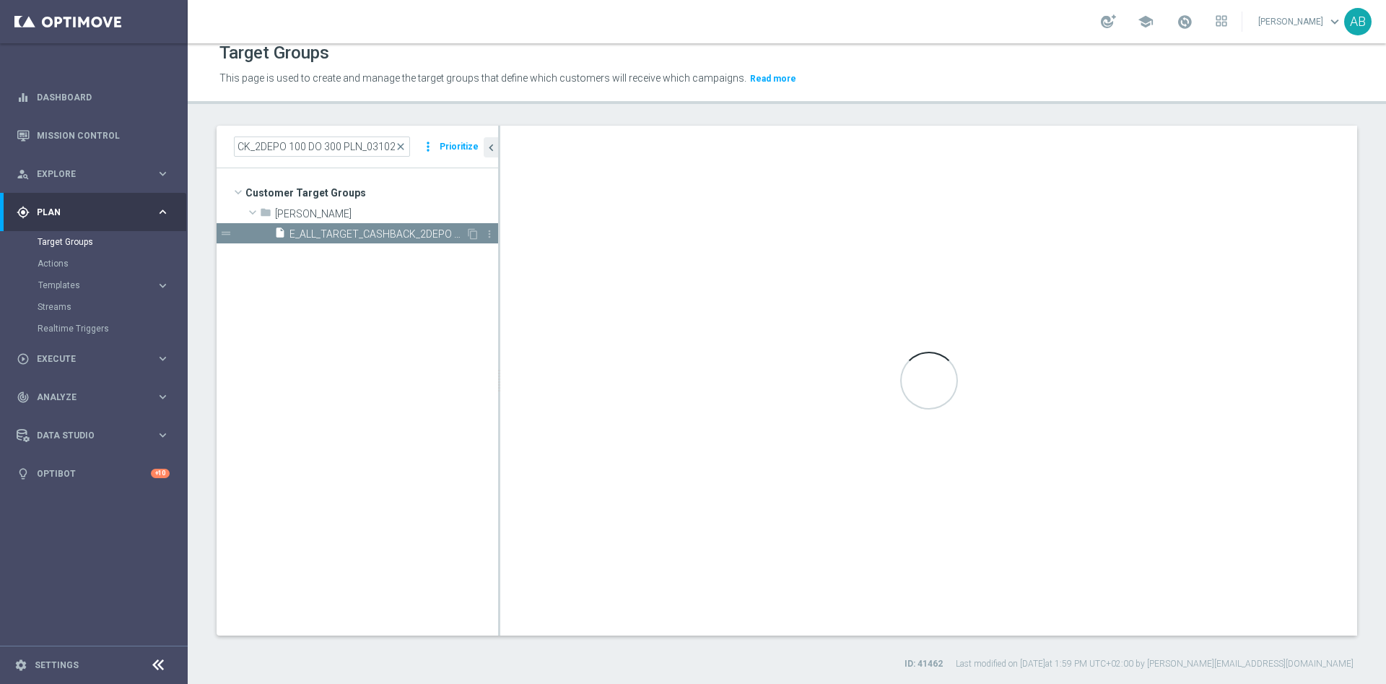
scroll to position [0, 0]
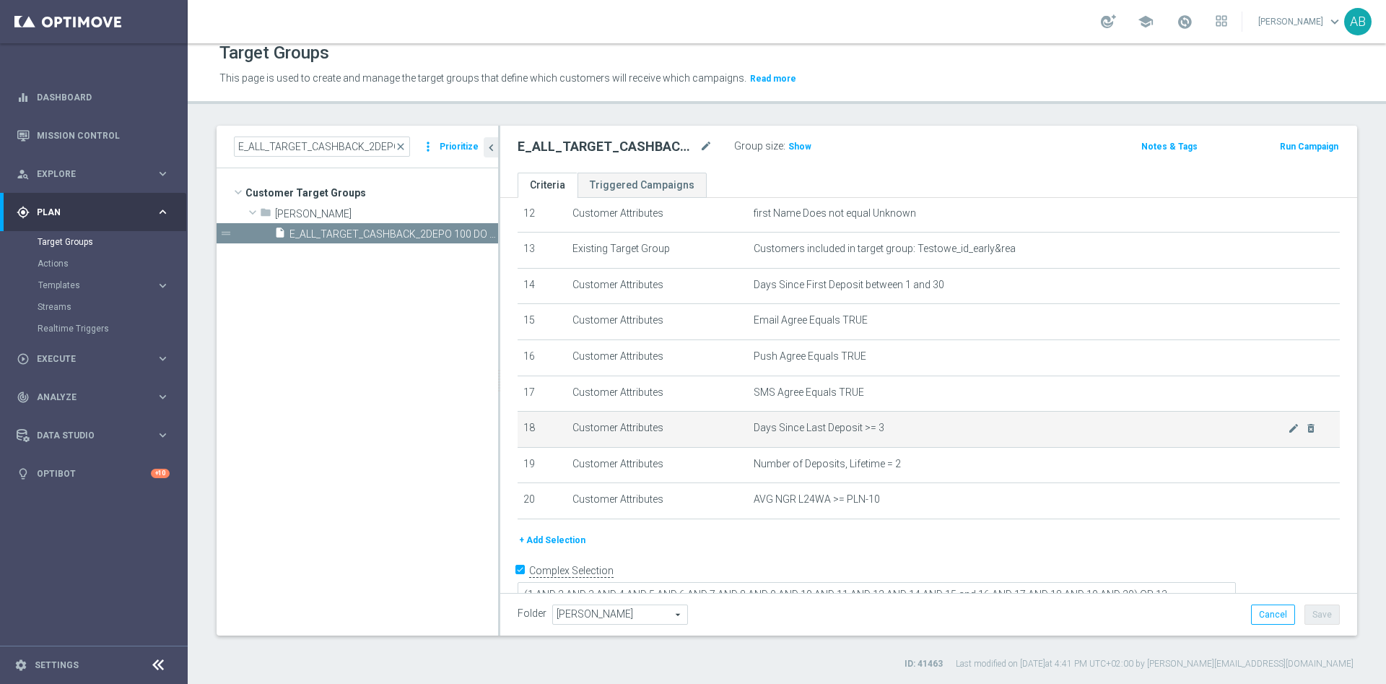
scroll to position [470, 0]
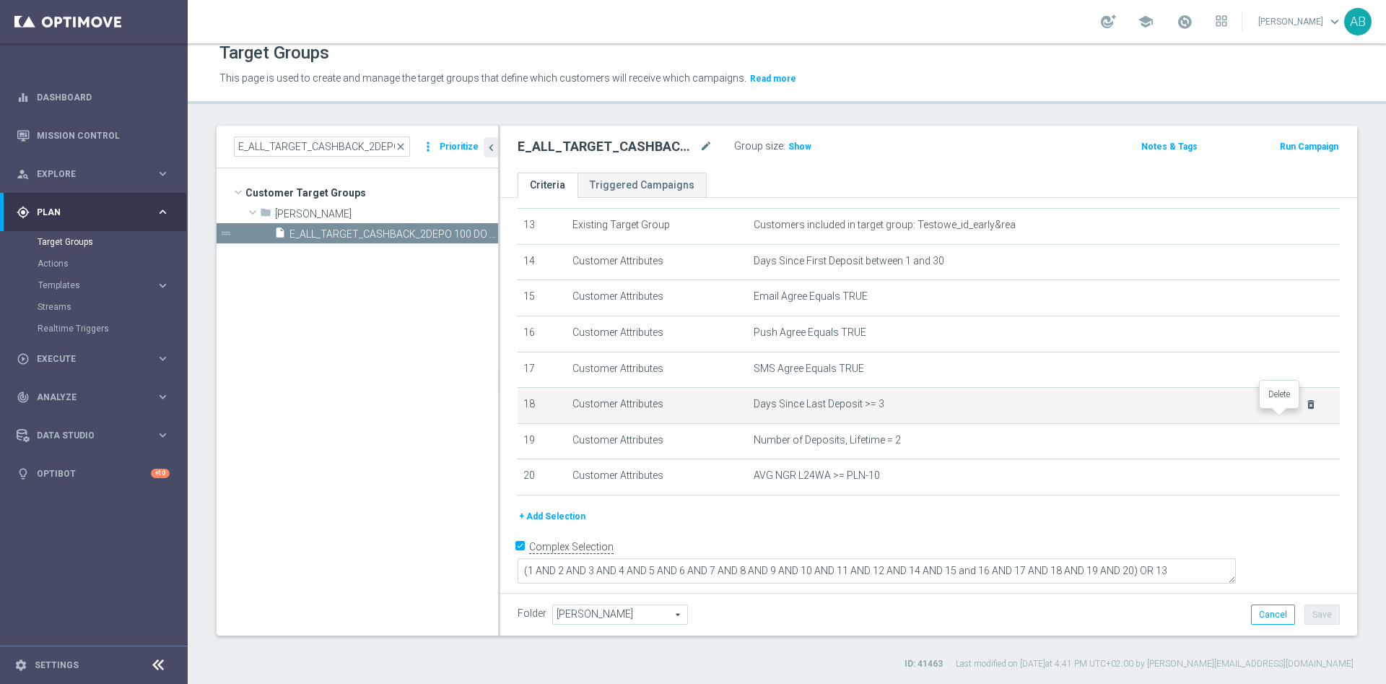
click at [1305, 410] on icon "delete_forever" at bounding box center [1311, 404] width 12 height 12
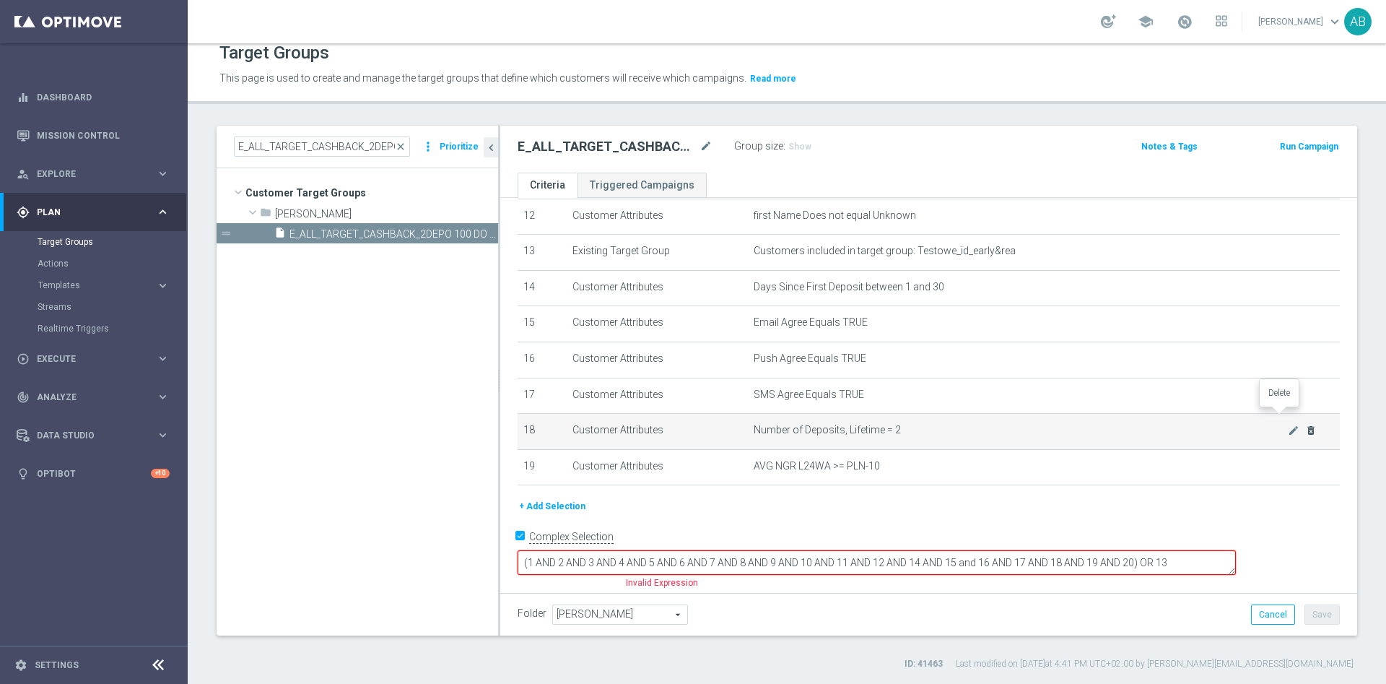
scroll to position [435, 0]
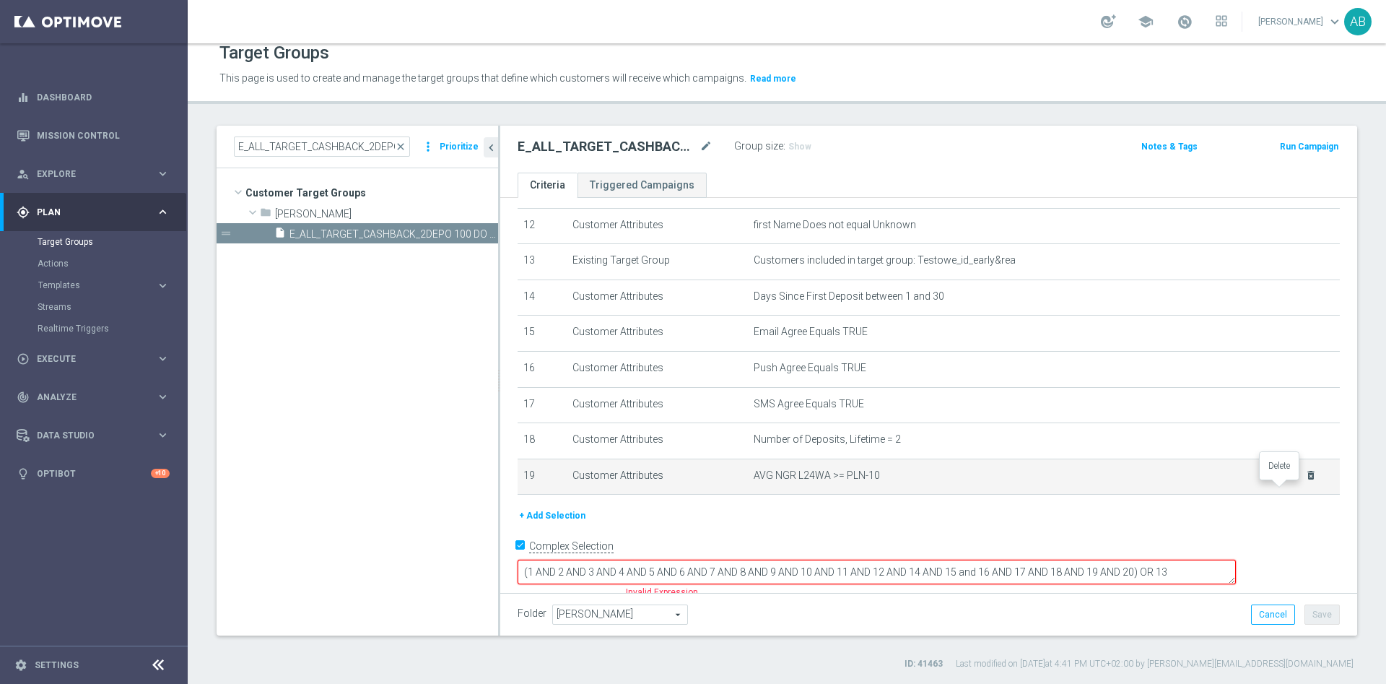
click at [1305, 481] on icon "delete_forever" at bounding box center [1311, 475] width 12 height 12
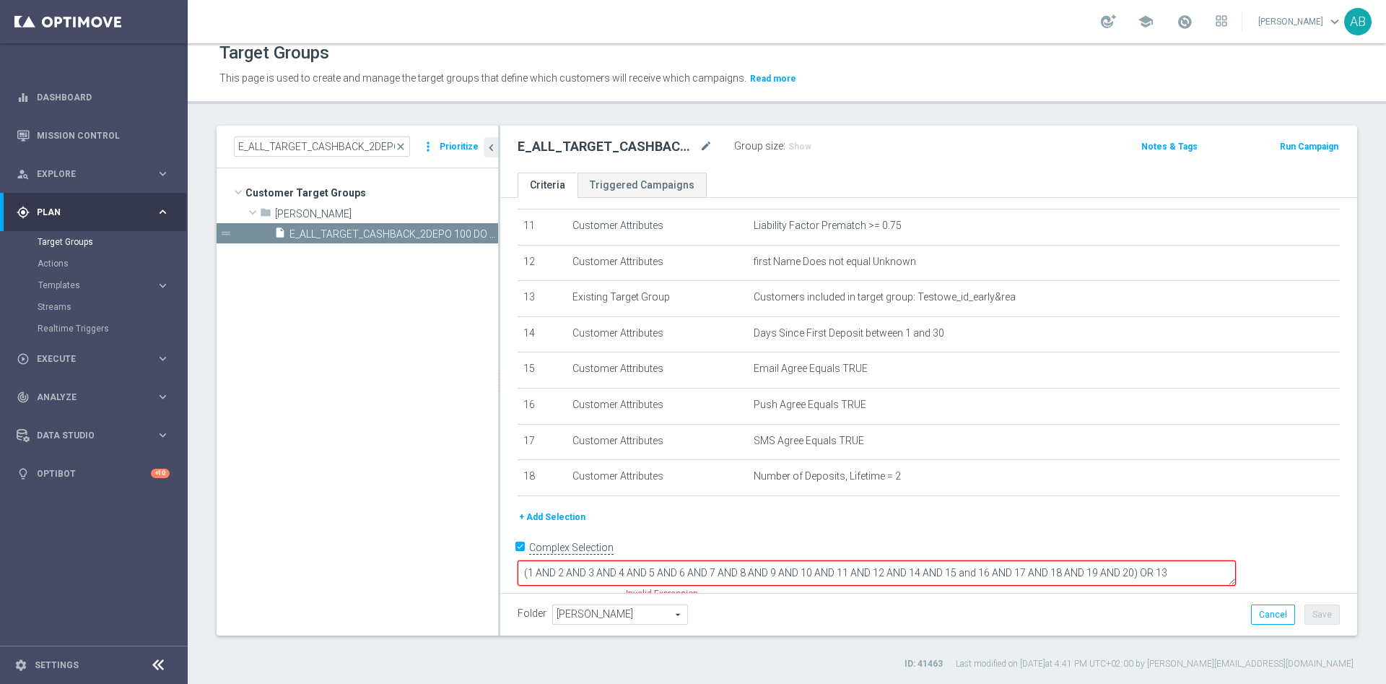
click at [1236, 560] on textarea "(1 AND 2 AND 3 AND 4 AND 5 AND 6 AND 7 AND 8 AND 9 AND 10 AND 11 AND 12 AND 14 …" at bounding box center [877, 572] width 718 height 25
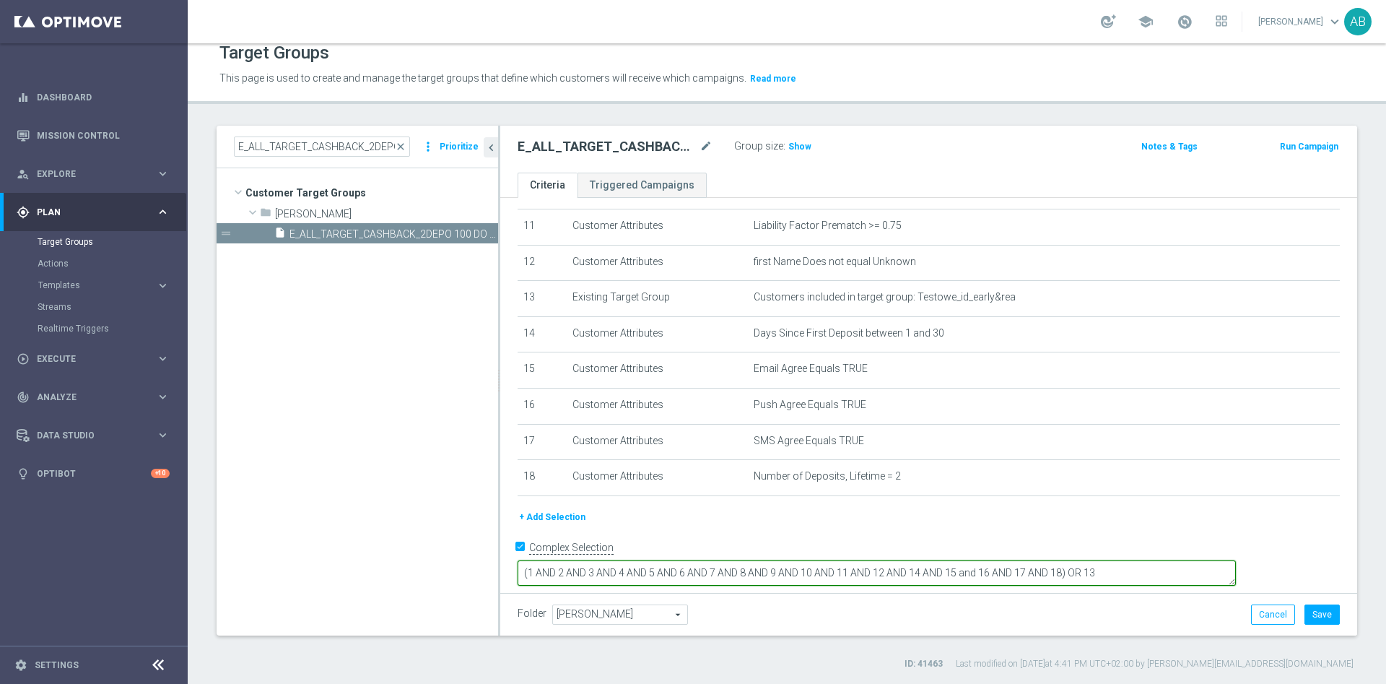
type textarea "(1 AND 2 AND 3 AND 4 AND 5 AND 6 AND 7 AND 8 AND 9 AND 10 AND 11 AND 12 AND 14 …"
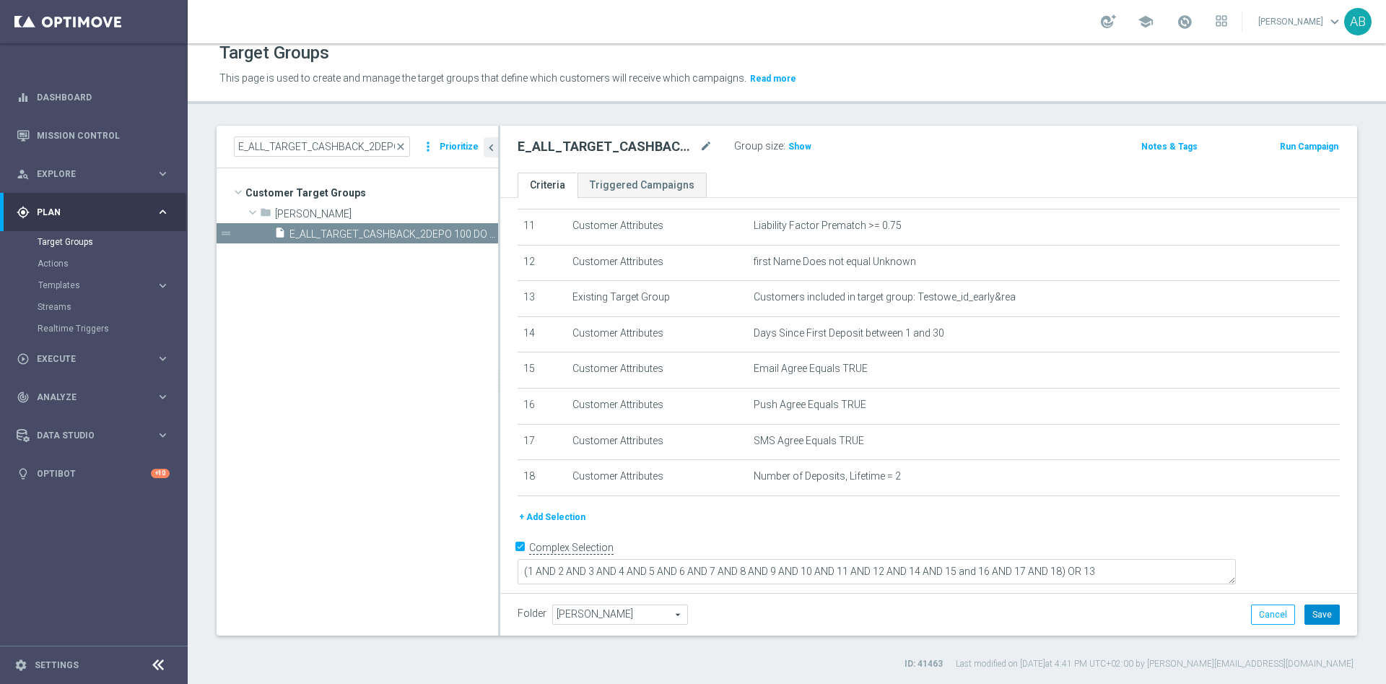
click at [1313, 619] on button "Save" at bounding box center [1321, 614] width 35 height 20
click at [807, 144] on span "Show" at bounding box center [799, 146] width 23 height 10
click at [316, 147] on input "E_ALL_TARGET_CASHBACK_2DEPO 100 DO 300 PLN_031025" at bounding box center [322, 146] width 176 height 20
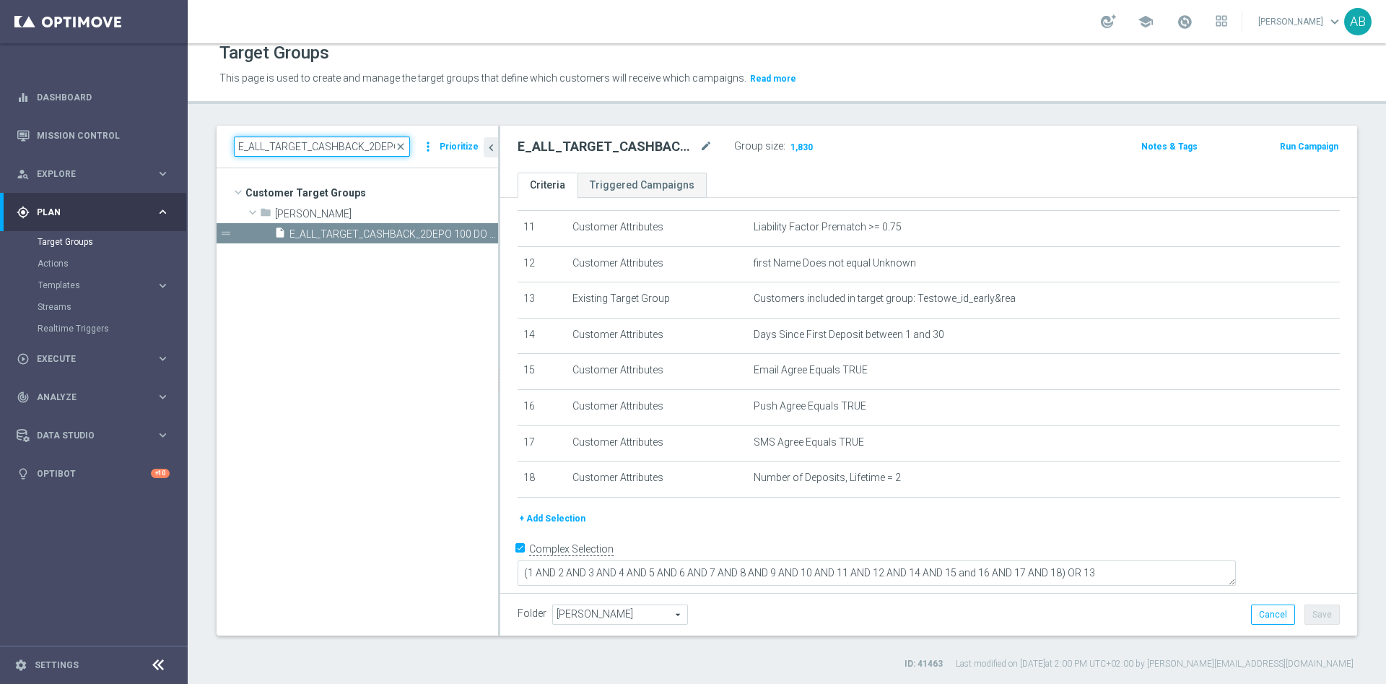
click at [316, 147] on input "E_ALL_TARGET_CASHBACK_2DEPO 100 DO 300 PLN_031025" at bounding box center [322, 146] width 176 height 20
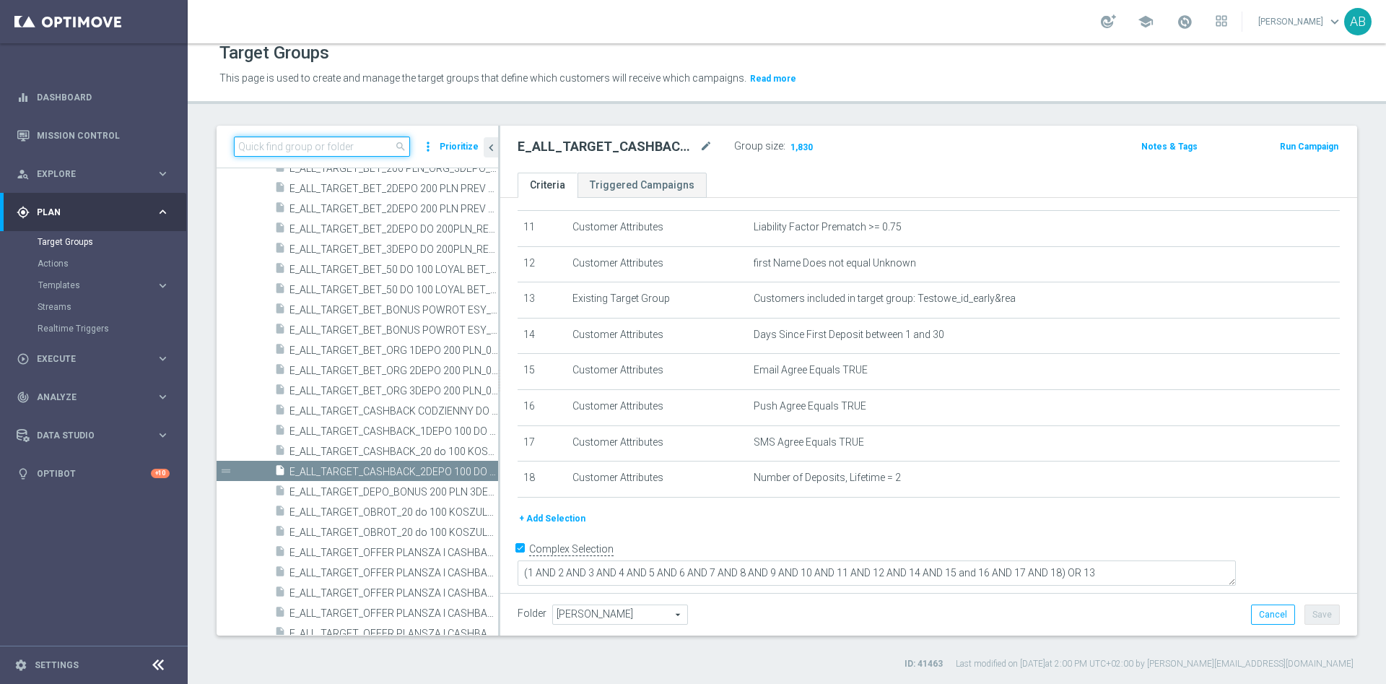
paste input "E_ALL_TARGET_CASHBACK_1DEPO 100 DO 300 PLN_031025"
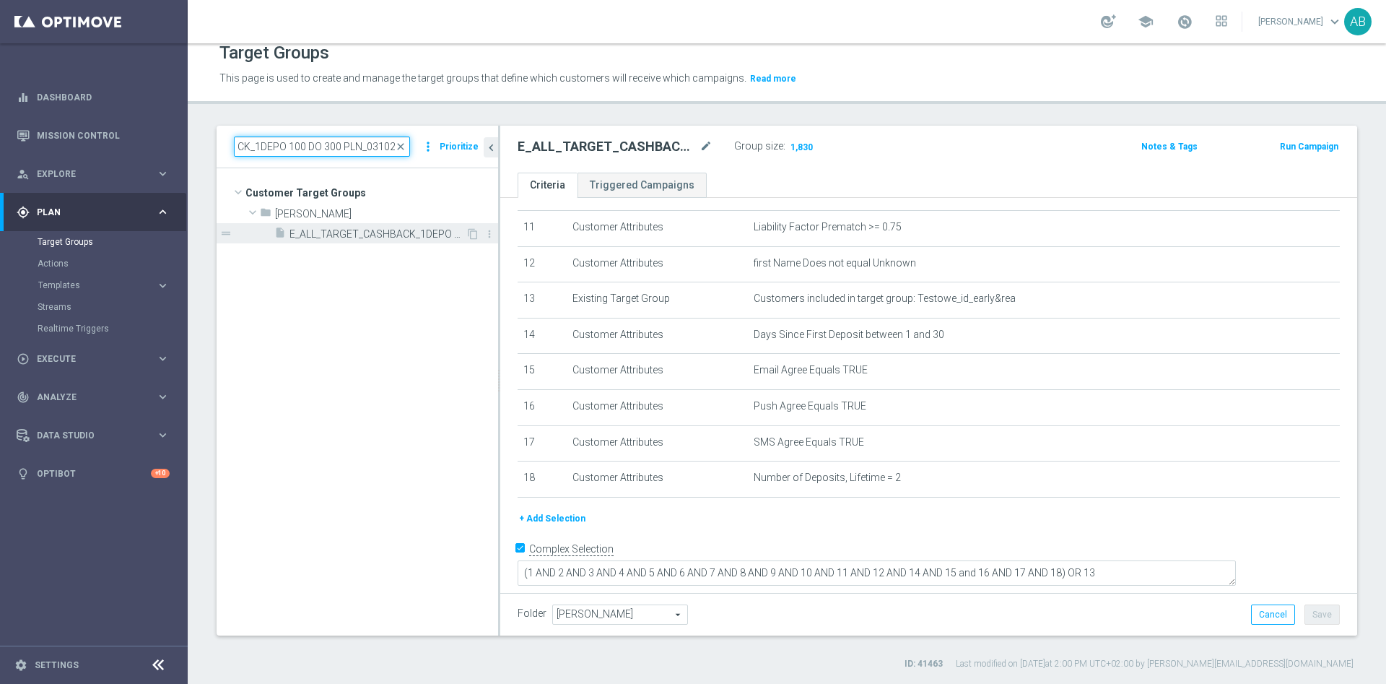
type input "E_ALL_TARGET_CASHBACK_1DEPO 100 DO 300 PLN_031025"
click at [362, 237] on span "E_ALL_TARGET_CASHBACK_1DEPO 100 DO 300 PLN_031025" at bounding box center [377, 234] width 176 height 12
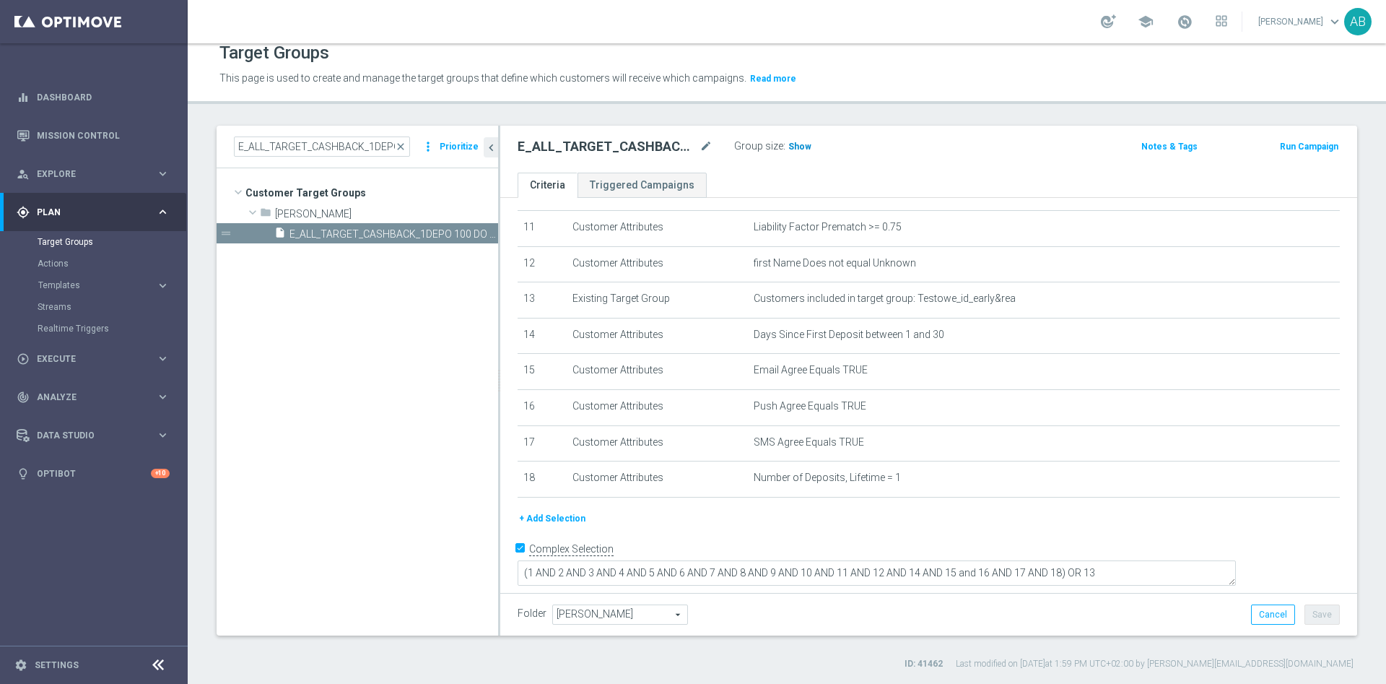
click at [805, 144] on span "Show" at bounding box center [799, 146] width 23 height 10
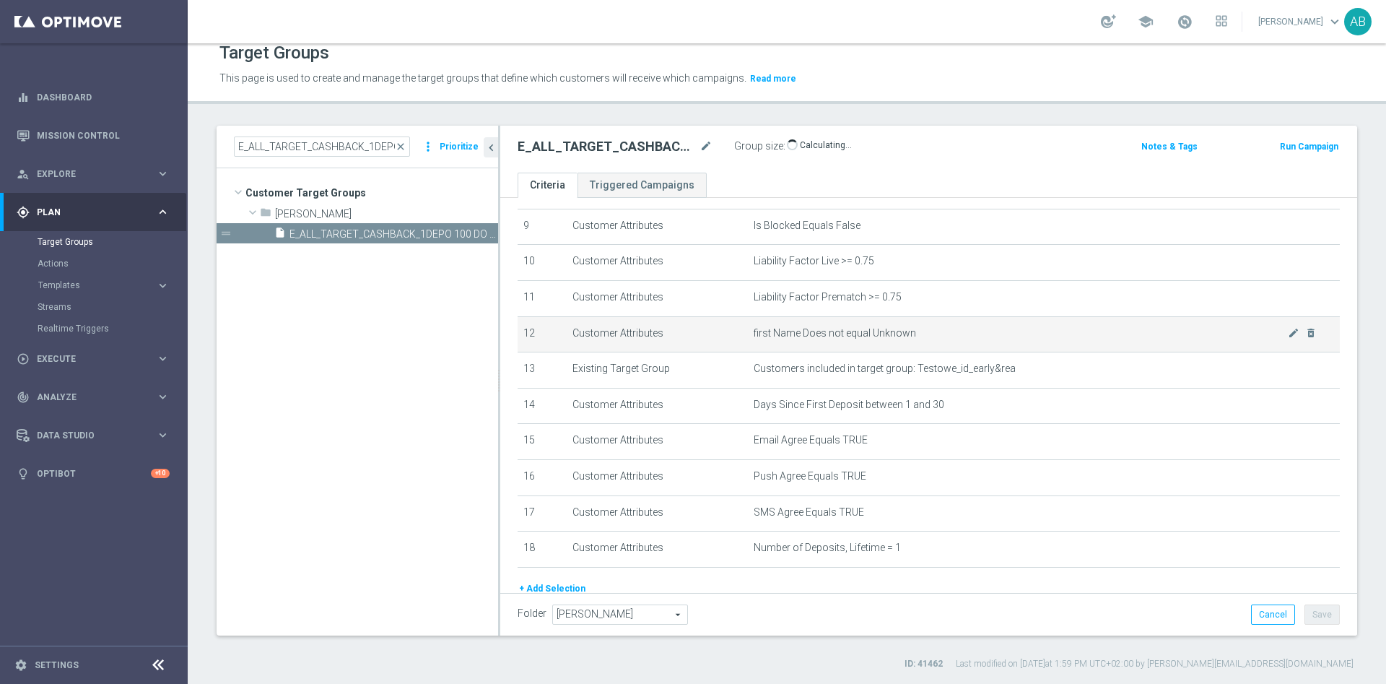
scroll to position [396, 0]
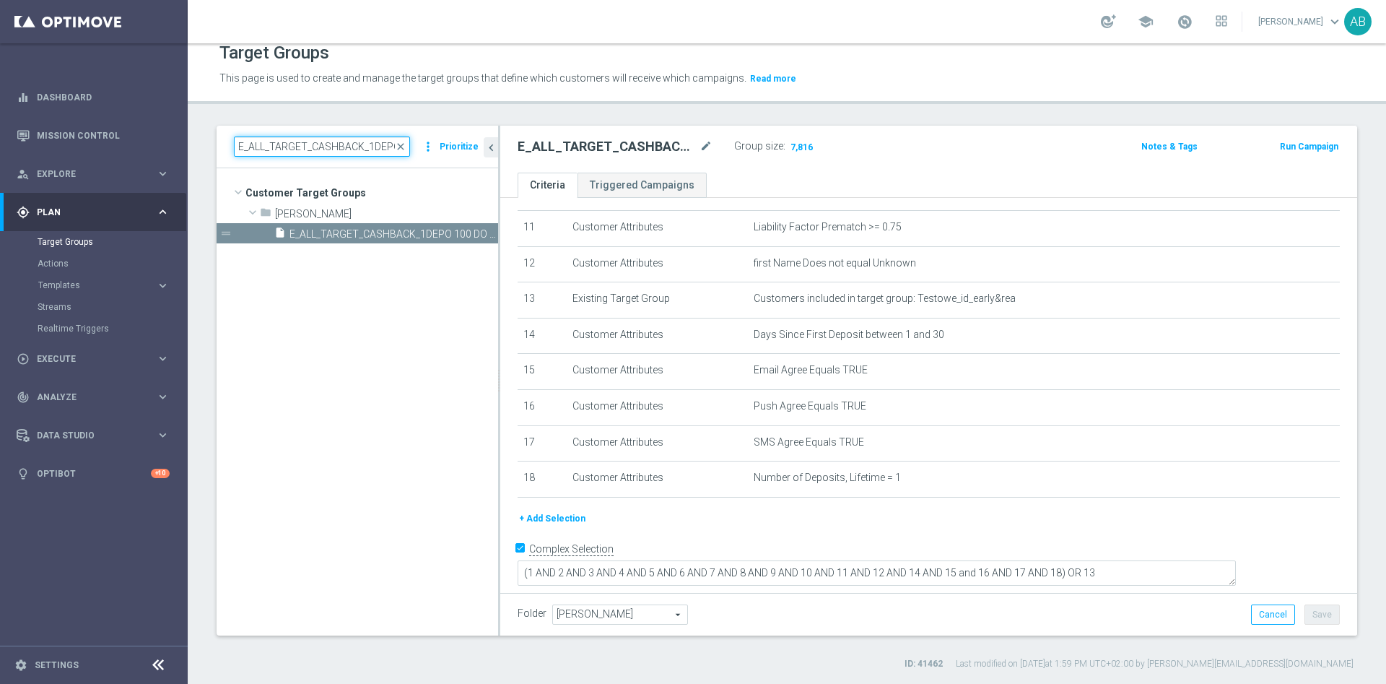
click at [368, 141] on input "E_ALL_TARGET_CASHBACK_1DEPO 100 DO 300 PLN_031025" at bounding box center [322, 146] width 176 height 20
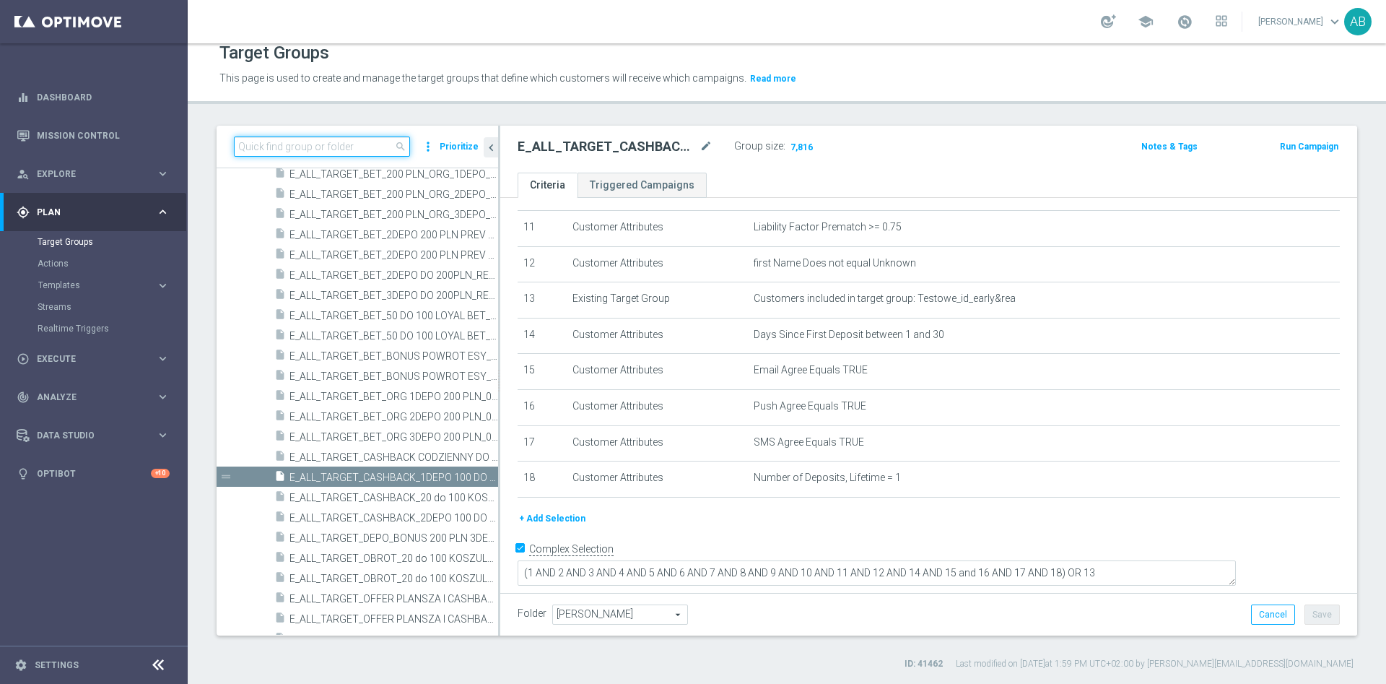
paste input "E_ALL_TARGET_CASHBACK_2DEPO 100 DO 300 PLN_031025"
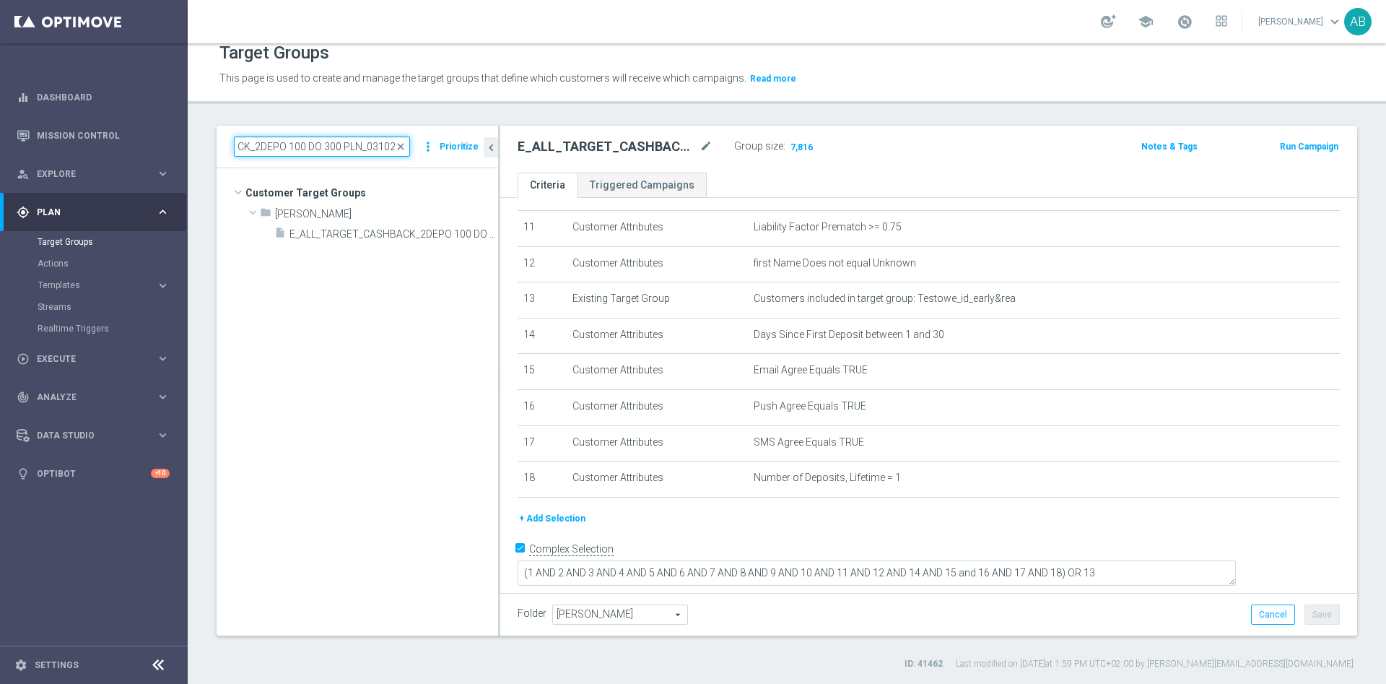
scroll to position [0, 0]
type input "E_ALL_TARGET_CASHBACK_2DEPO 100 DO 300 PLN_031025"
click at [359, 232] on span "E_ALL_TARGET_CASHBACK_2DEPO 100 DO 300 PLN_031025" at bounding box center [377, 234] width 176 height 12
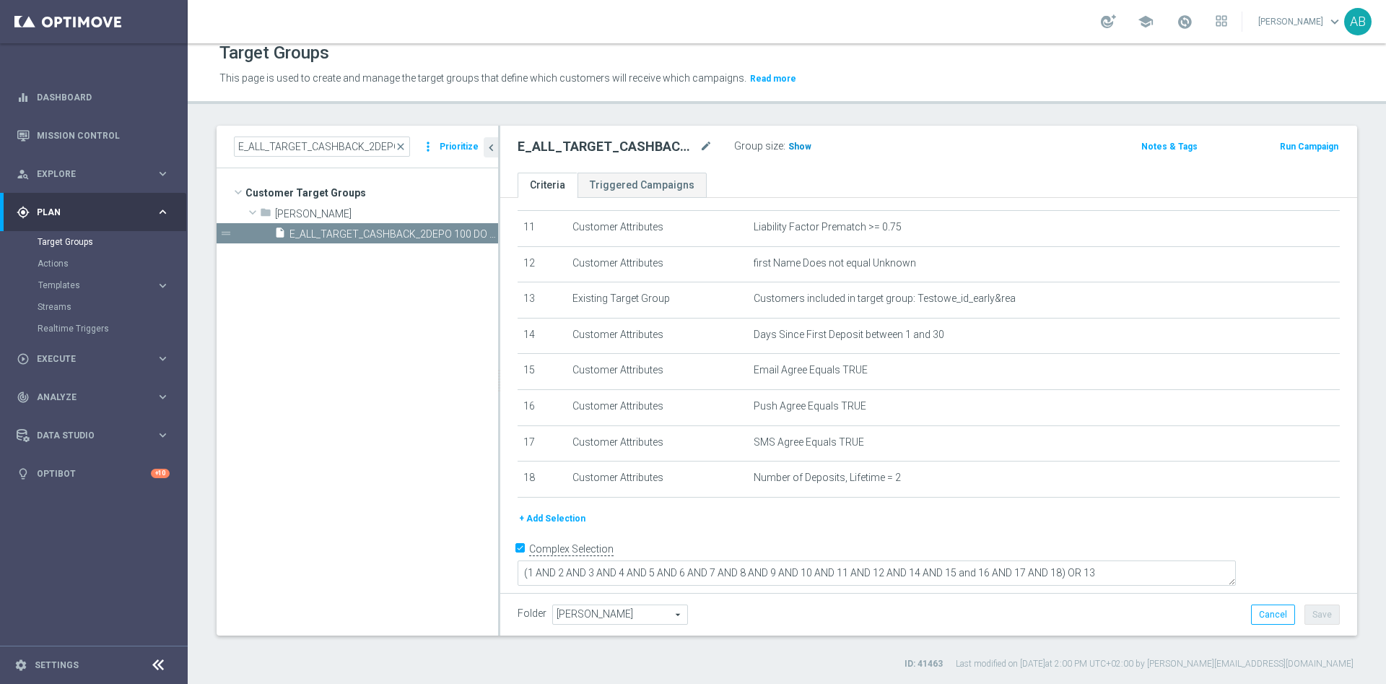
click at [806, 146] on span "Show" at bounding box center [799, 146] width 23 height 10
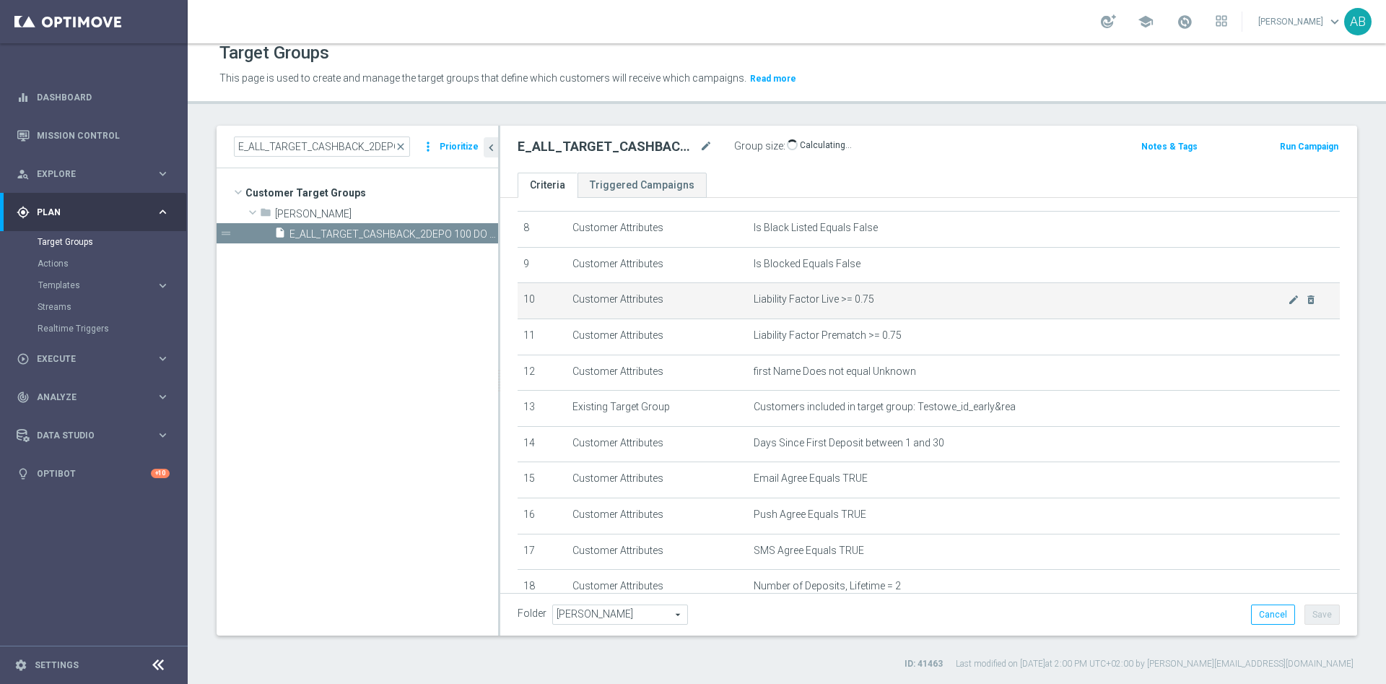
scroll to position [396, 0]
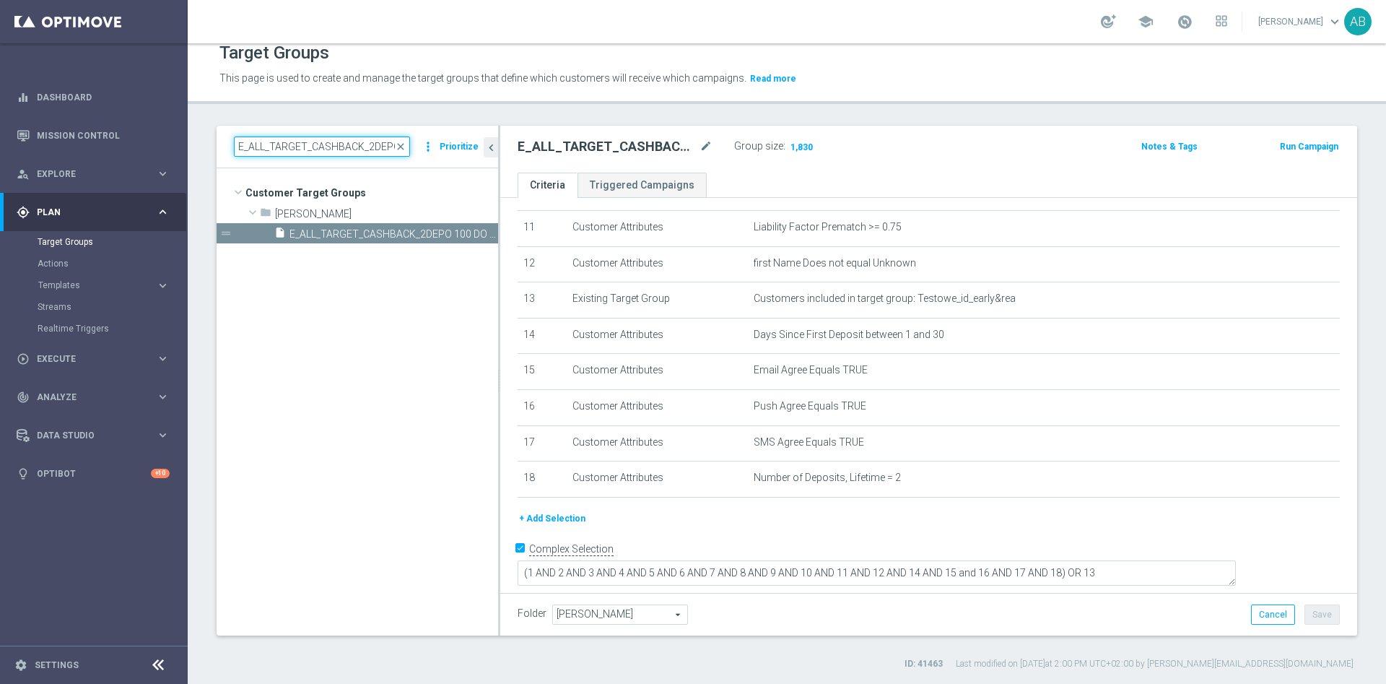
click at [280, 154] on input "E_ALL_TARGET_CASHBACK_2DEPO 100 DO 300 PLN_031025" at bounding box center [322, 146] width 176 height 20
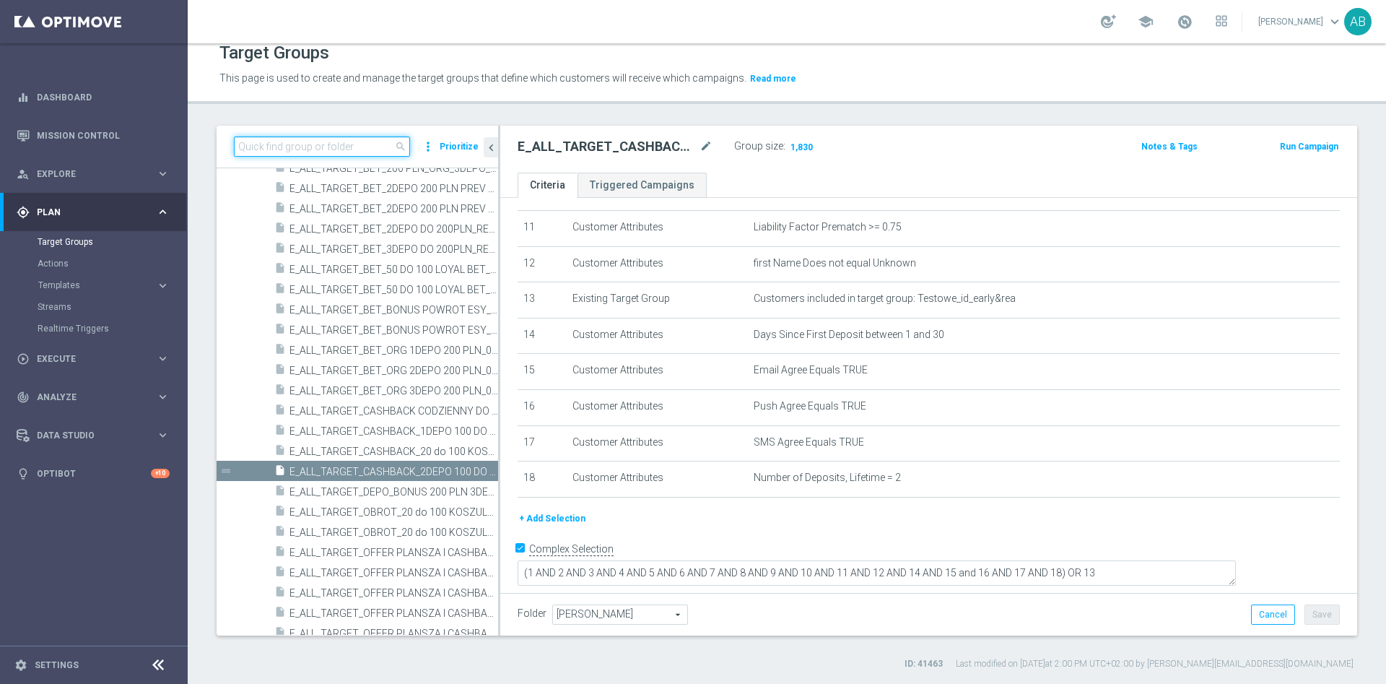
paste input "REACQ_ALL_TARGET_CASHBACK_100 DO 300 PLN_031025"
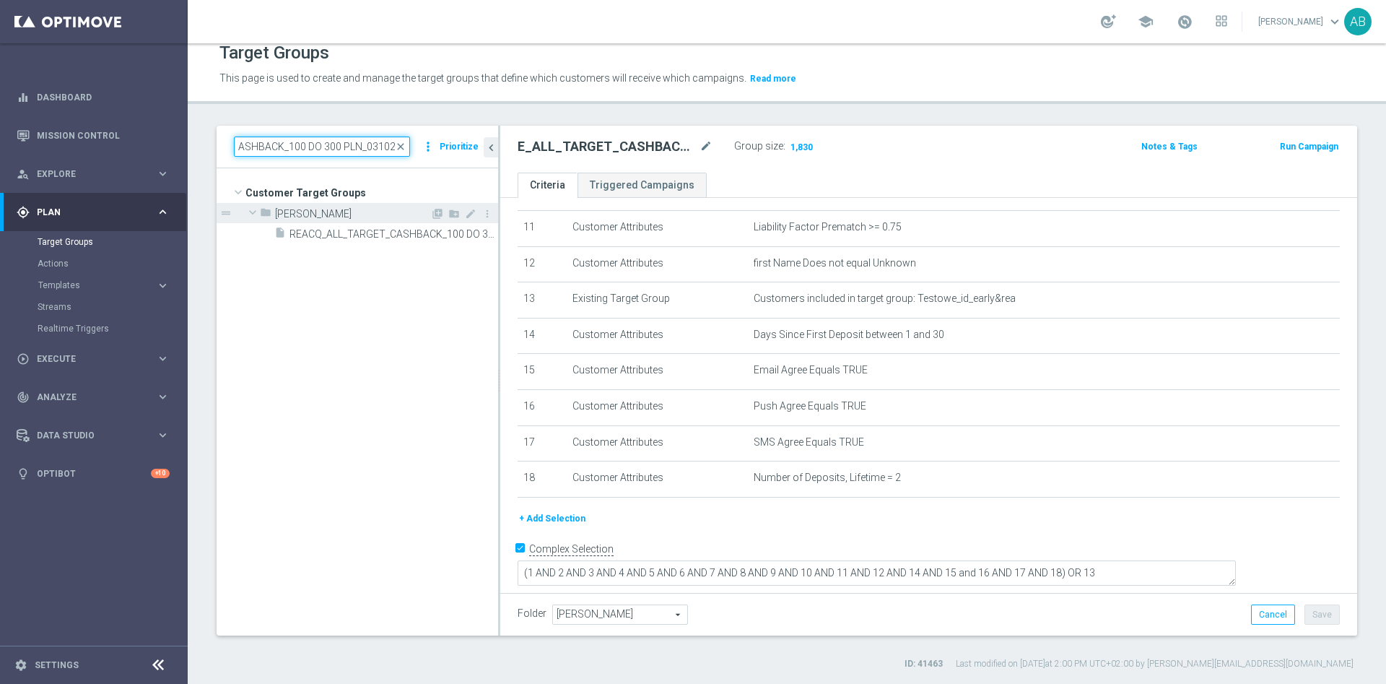
scroll to position [0, 0]
type input "REACQ_ALL_TARGET_CASHBACK_100 DO 300 PLN_031025"
click at [340, 231] on span "REACQ_ALL_TARGET_CASHBACK_100 DO 300 PLN_031025" at bounding box center [377, 234] width 176 height 12
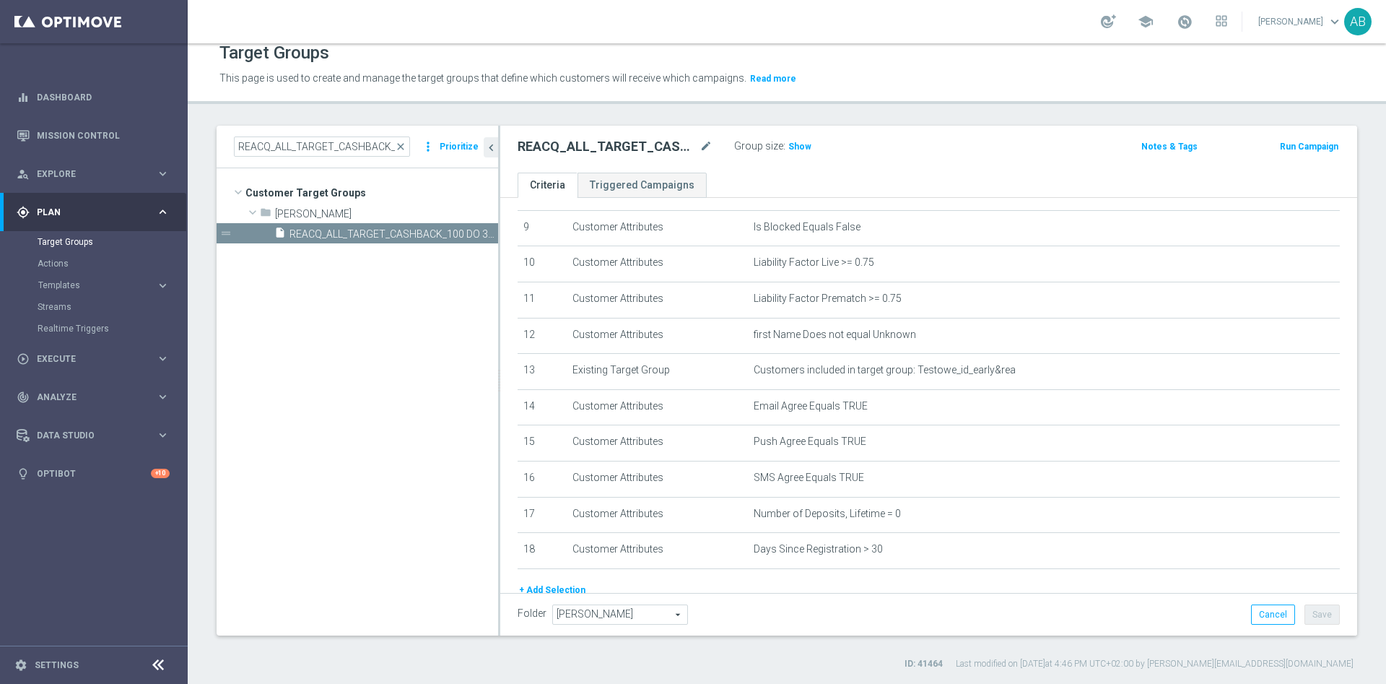
scroll to position [396, 0]
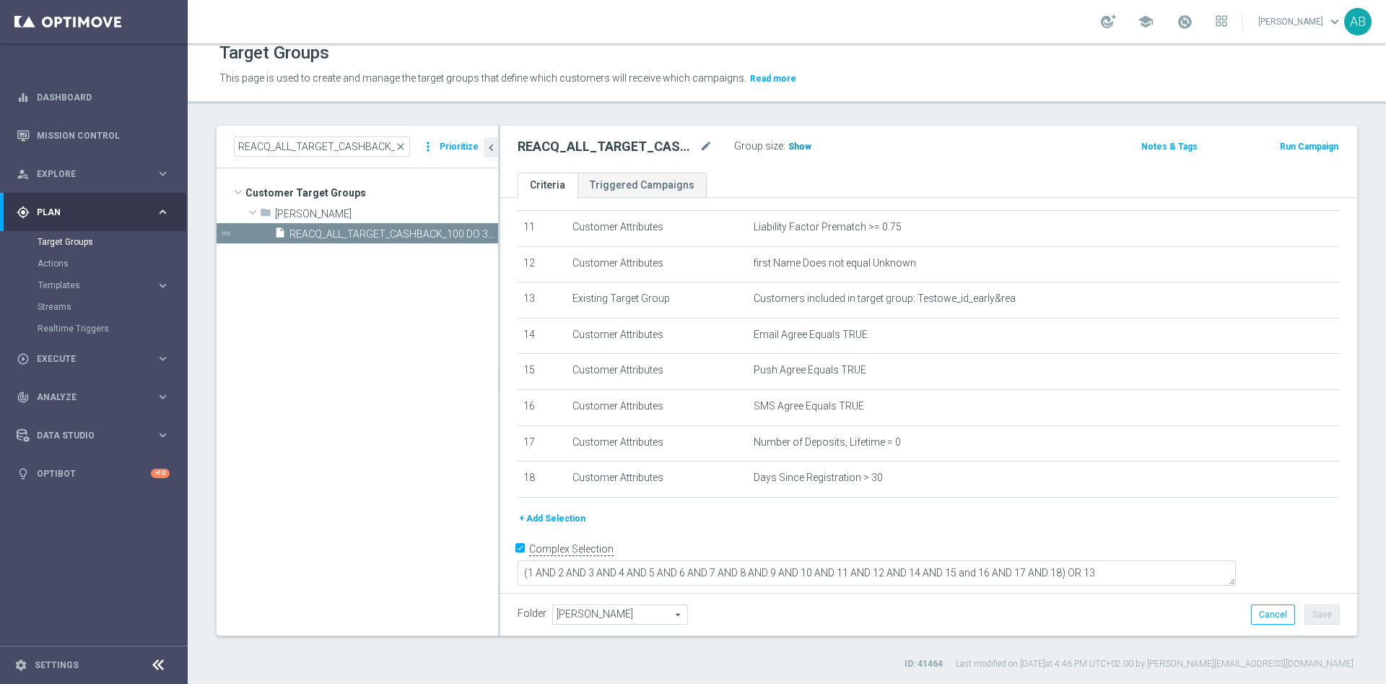
click at [800, 148] on span "Show" at bounding box center [799, 146] width 23 height 10
click at [375, 143] on input "REACQ_ALL_TARGET_CASHBACK_100 DO 300 PLN_031025" at bounding box center [322, 146] width 176 height 20
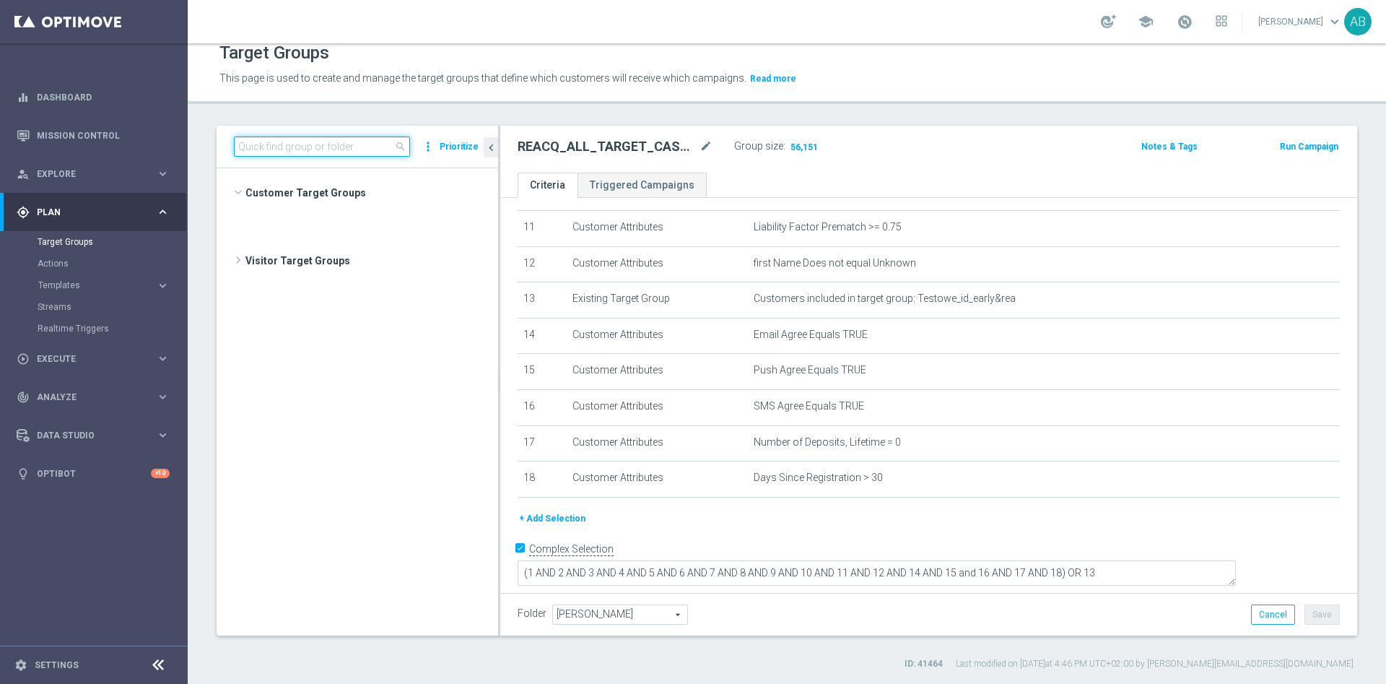
scroll to position [2676, 0]
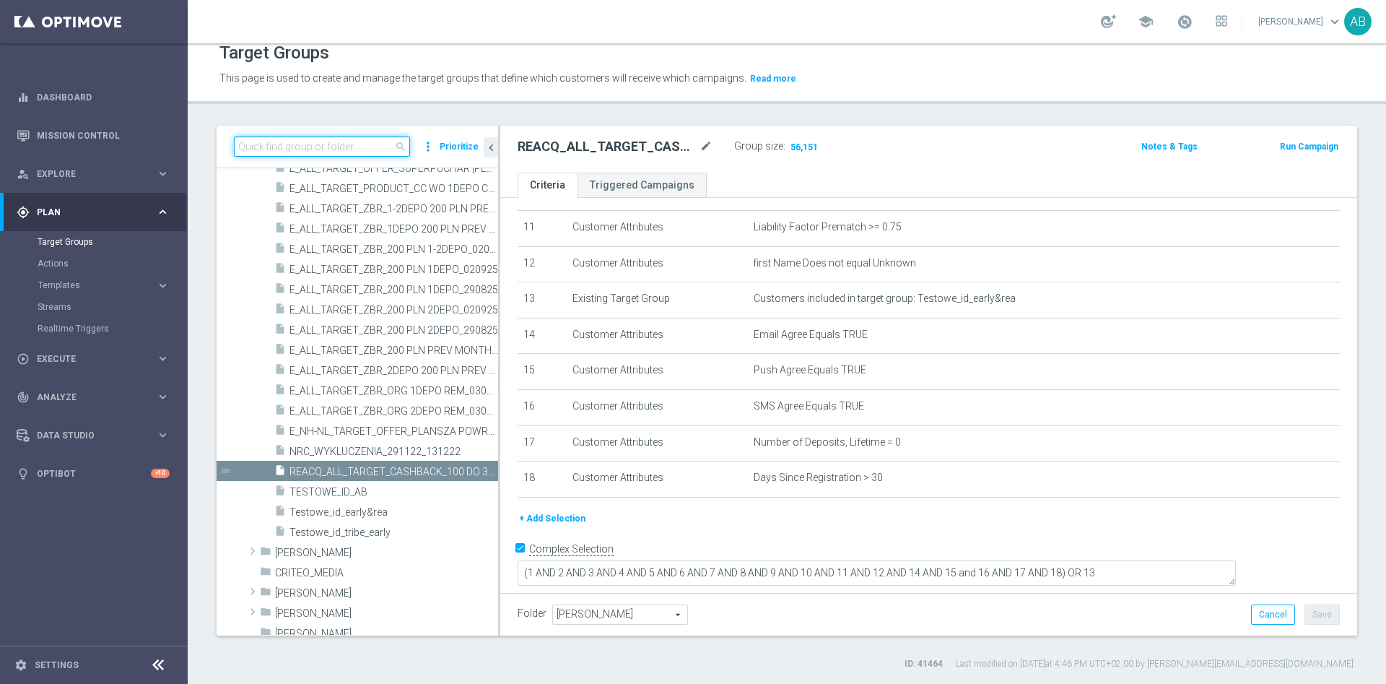
paste input "E_ALL_TARGET_DEPO_3DEPO_AB DO 200PLN_031025"
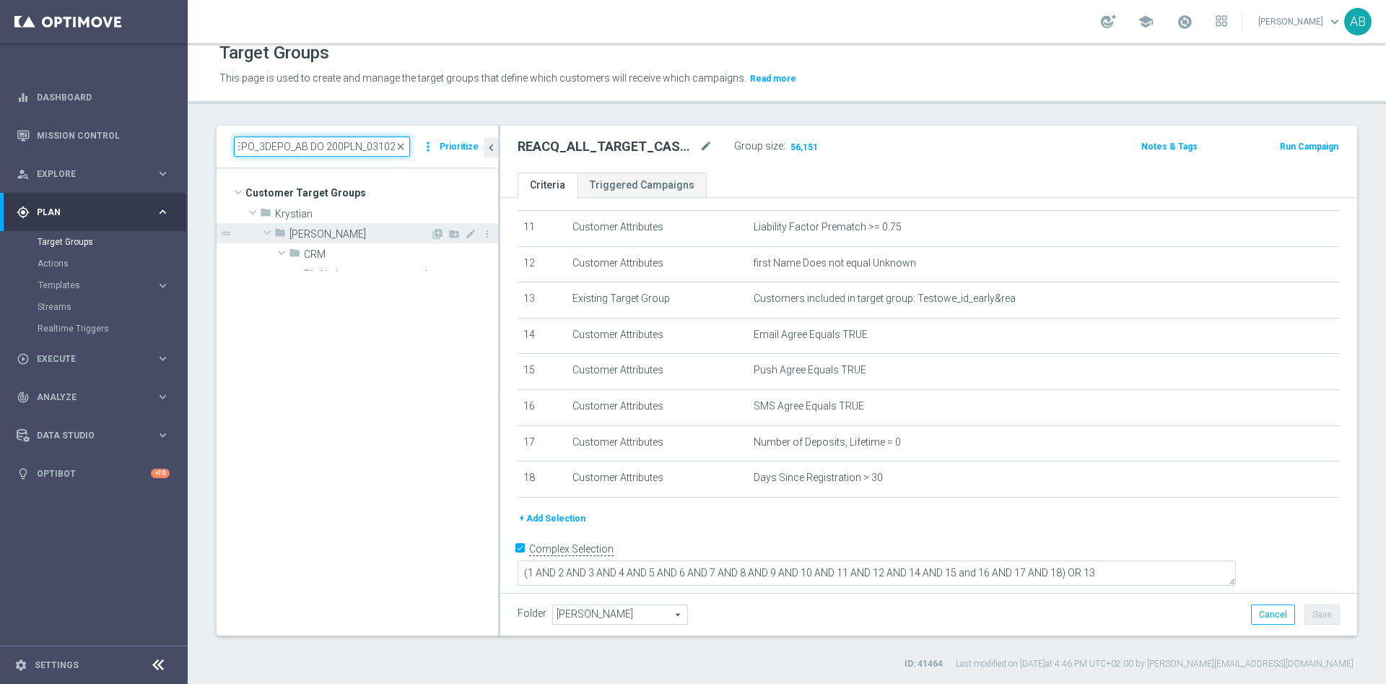
scroll to position [0, 0]
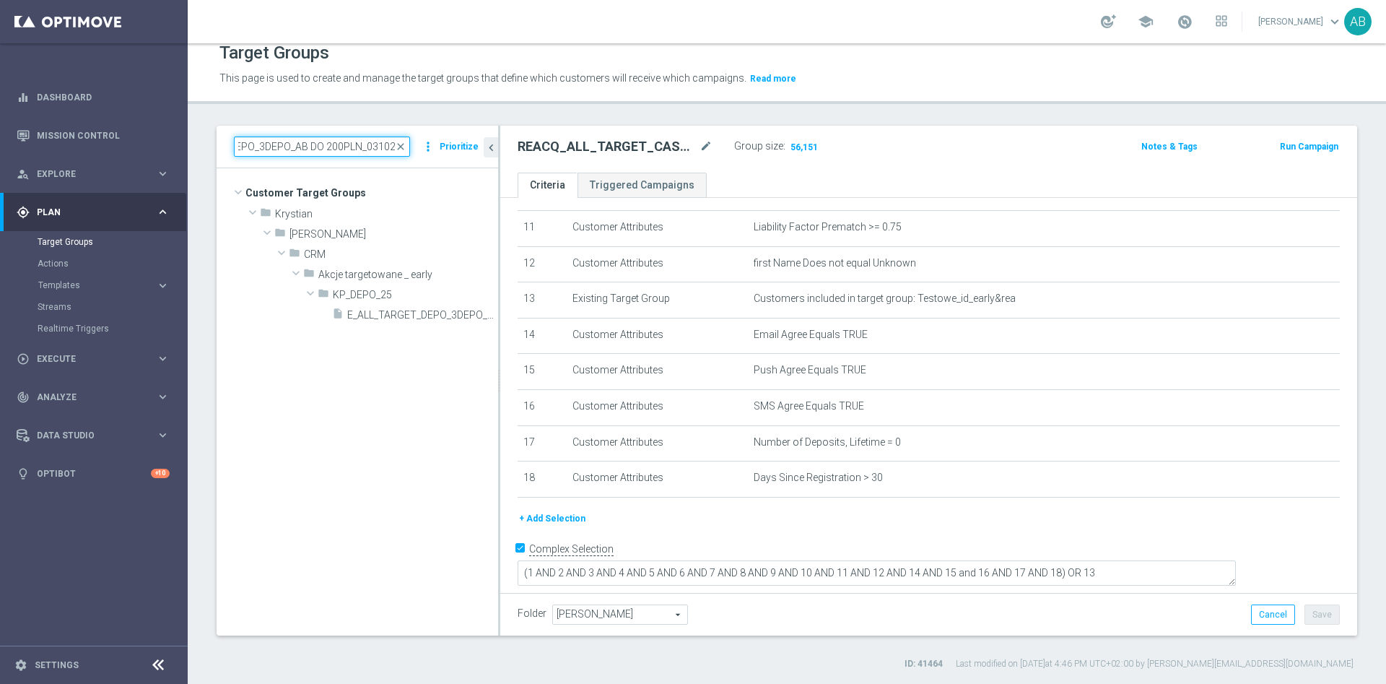
type input "E_ALL_TARGET_DEPO_3DEPO_AB DO 200PLN_031025"
click at [378, 325] on tree-viewport "Customer Target Groups library_add create_new_folder folder" at bounding box center [358, 401] width 282 height 466
click at [385, 315] on span "E_ALL_TARGET_DEPO_3DEPO_AB DO 200PLN_031025" at bounding box center [406, 315] width 118 height 12
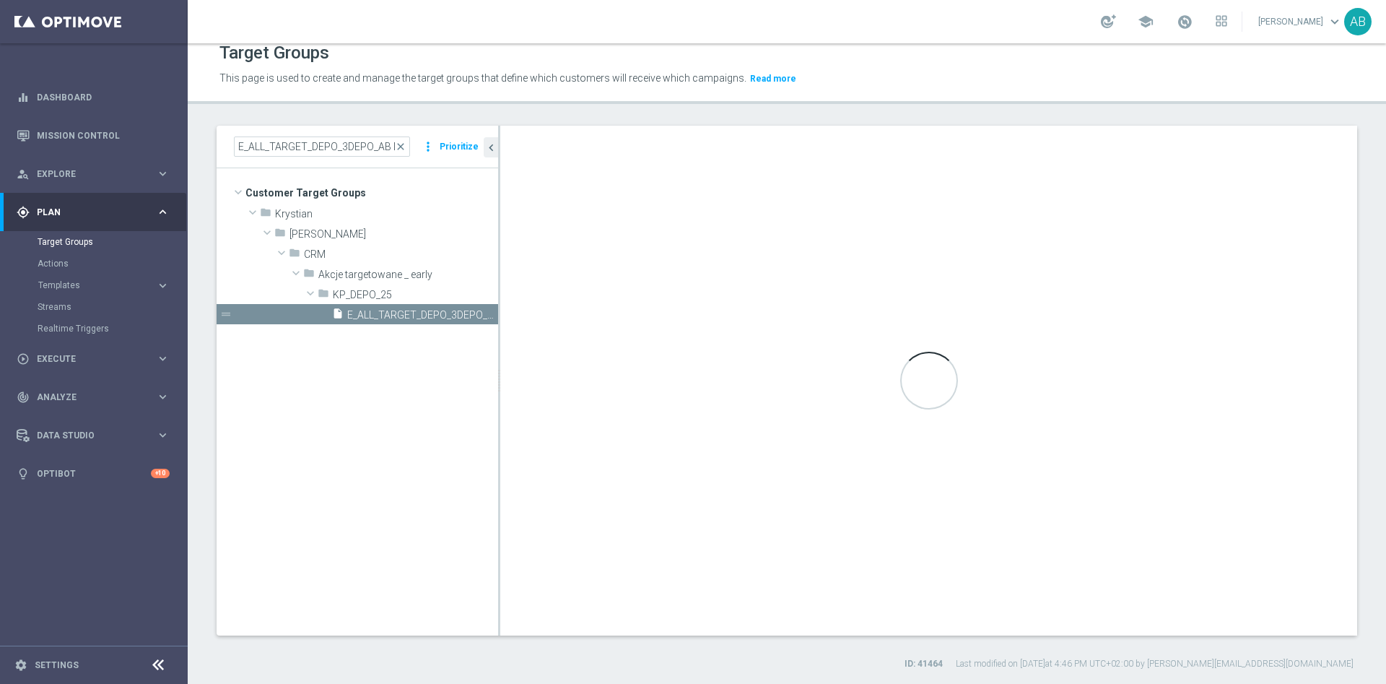
type textarea "(1 AND 2 AND 3 AND 4 AND 5 AND 6 AND 7 AND 8 AND 9 AND 10 AND 11 AND 12 AND 13 …"
type input "KP_DEPO_25"
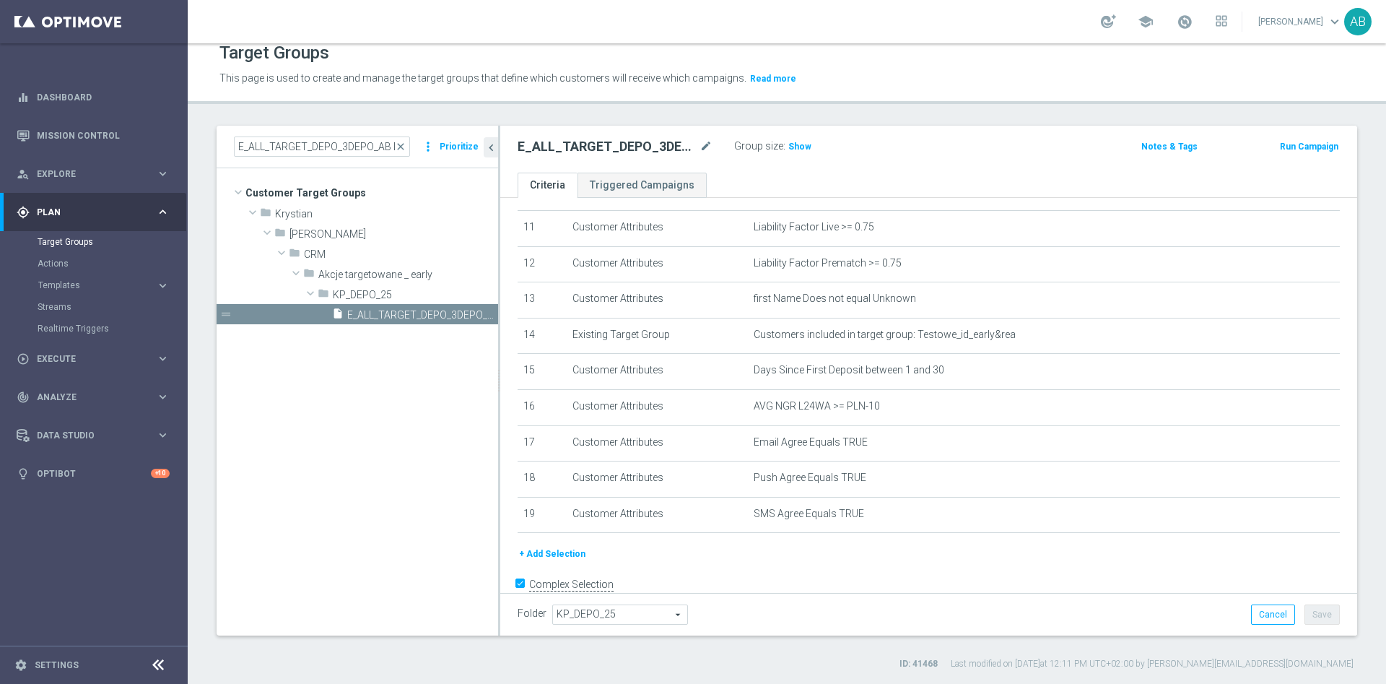
click at [802, 157] on div "E_ALL_TARGET_DEPO_3DEPO_AB DO 200PLN_031025 mode_edit Group size : Show Notes &…" at bounding box center [928, 149] width 857 height 47
click at [805, 143] on span "Show" at bounding box center [799, 146] width 23 height 10
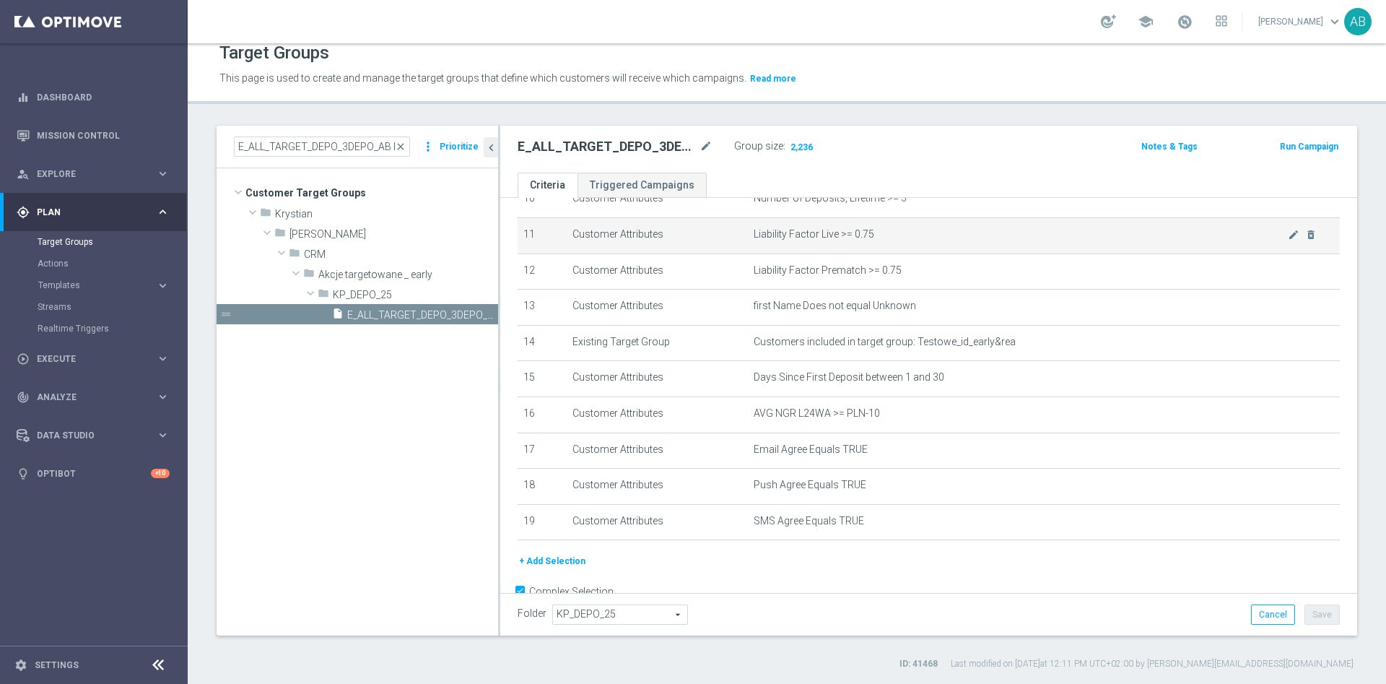
scroll to position [433, 0]
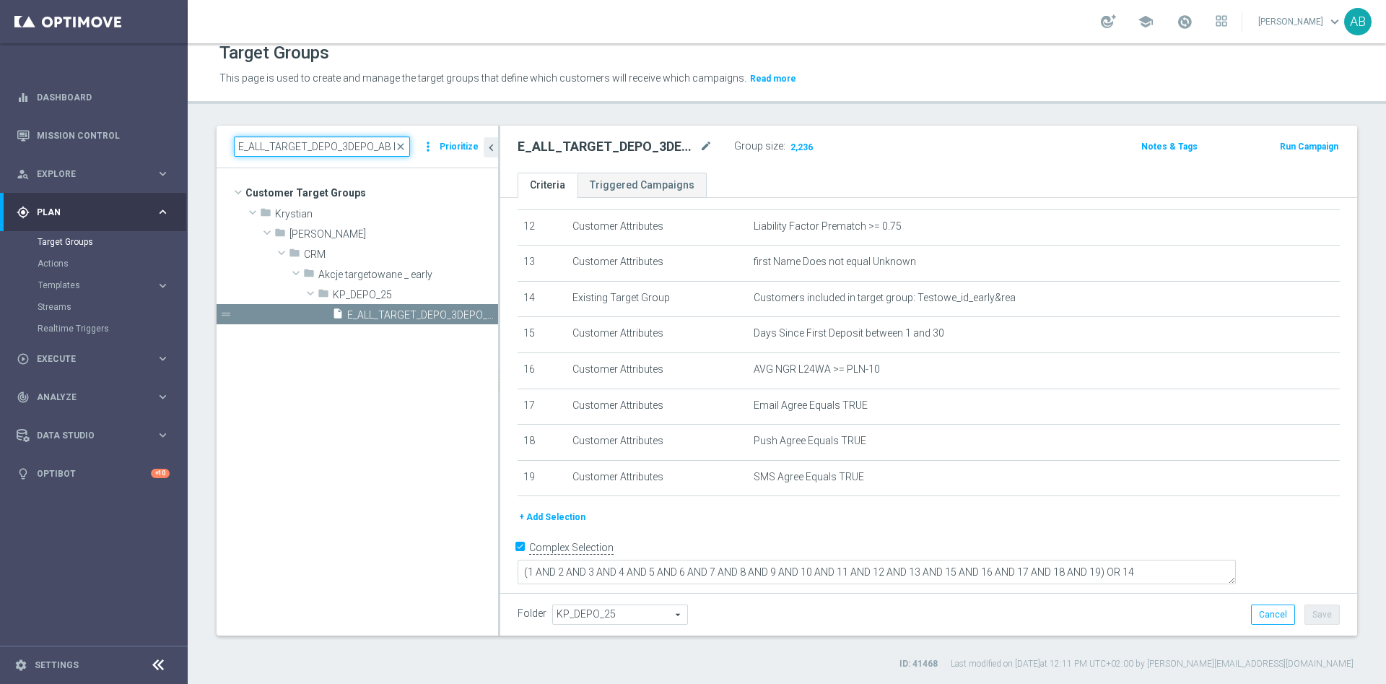
click at [382, 144] on input "E_ALL_TARGET_DEPO_3DEPO_AB DO 200PLN_031025" at bounding box center [322, 146] width 176 height 20
paste input "OFFER_1-2DEPO_WO_LIGOWY WEEKEND"
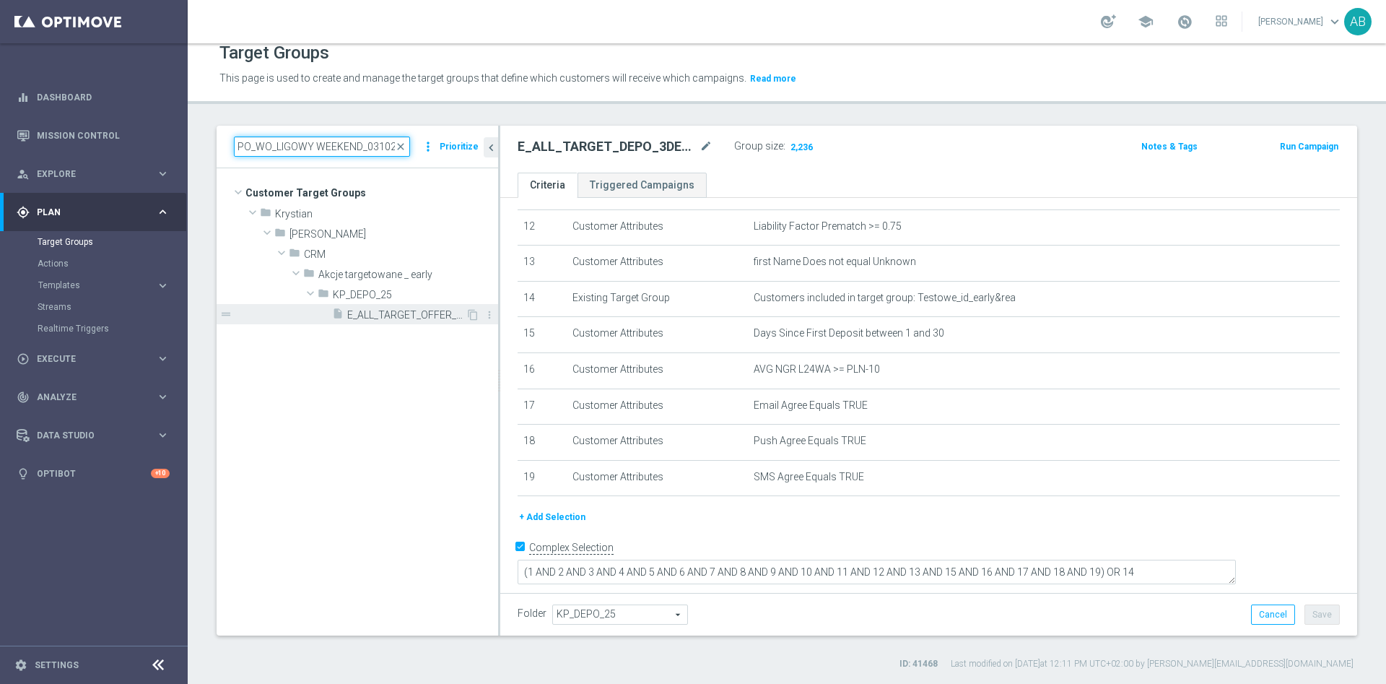
type input "E_ALL_TARGET_OFFER_1-2DEPO_WO_LIGOWY WEEKEND_031025"
click at [388, 310] on span "E_ALL_TARGET_OFFER_1-2DEPO_WO_LIGOWY WEEKEND_031025" at bounding box center [406, 315] width 118 height 12
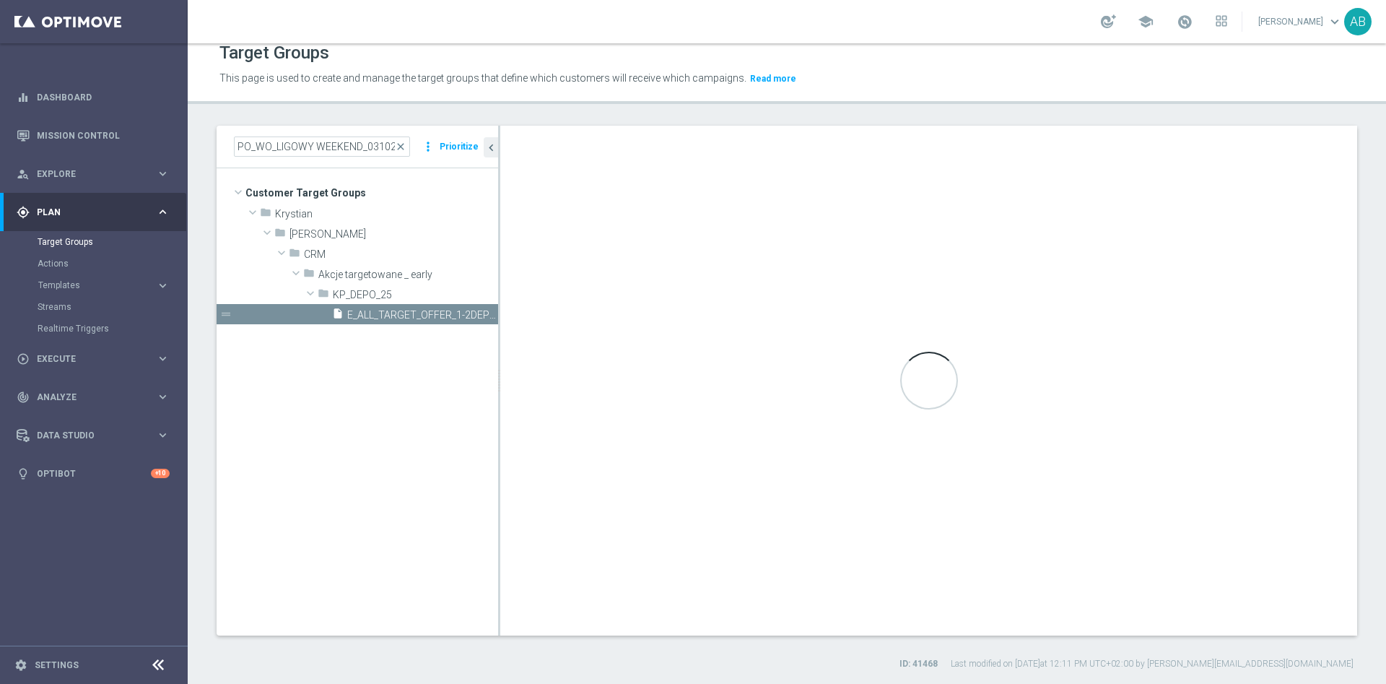
scroll to position [0, 0]
type textarea "(1 AND 2 AND 3 AND 4 AND 5 AND 6 AND 7 AND 8 AND 9 AND 10 AND 11 AND 12 AND 13 …"
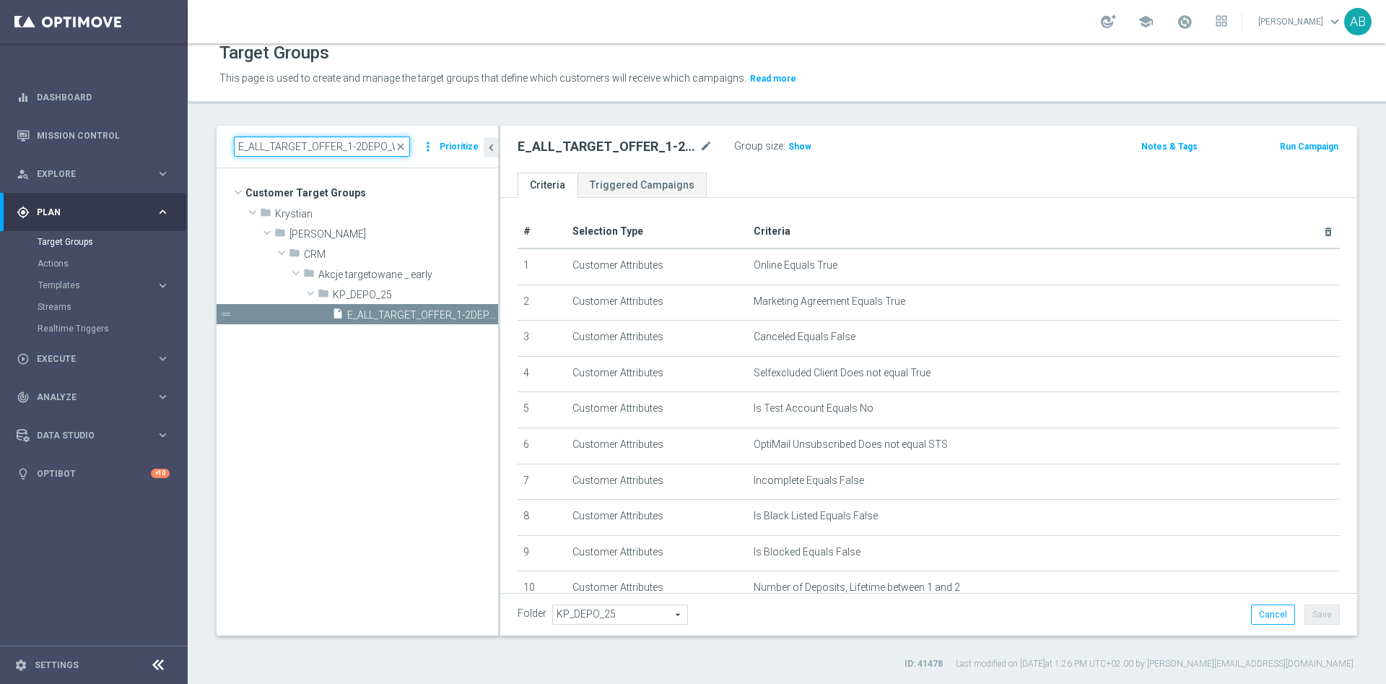
click at [386, 142] on input "E_ALL_TARGET_OFFER_1-2DEPO_WO_LIGOWY WEEKEND_031025" at bounding box center [322, 146] width 176 height 20
click at [404, 146] on span "close" at bounding box center [401, 147] width 12 height 12
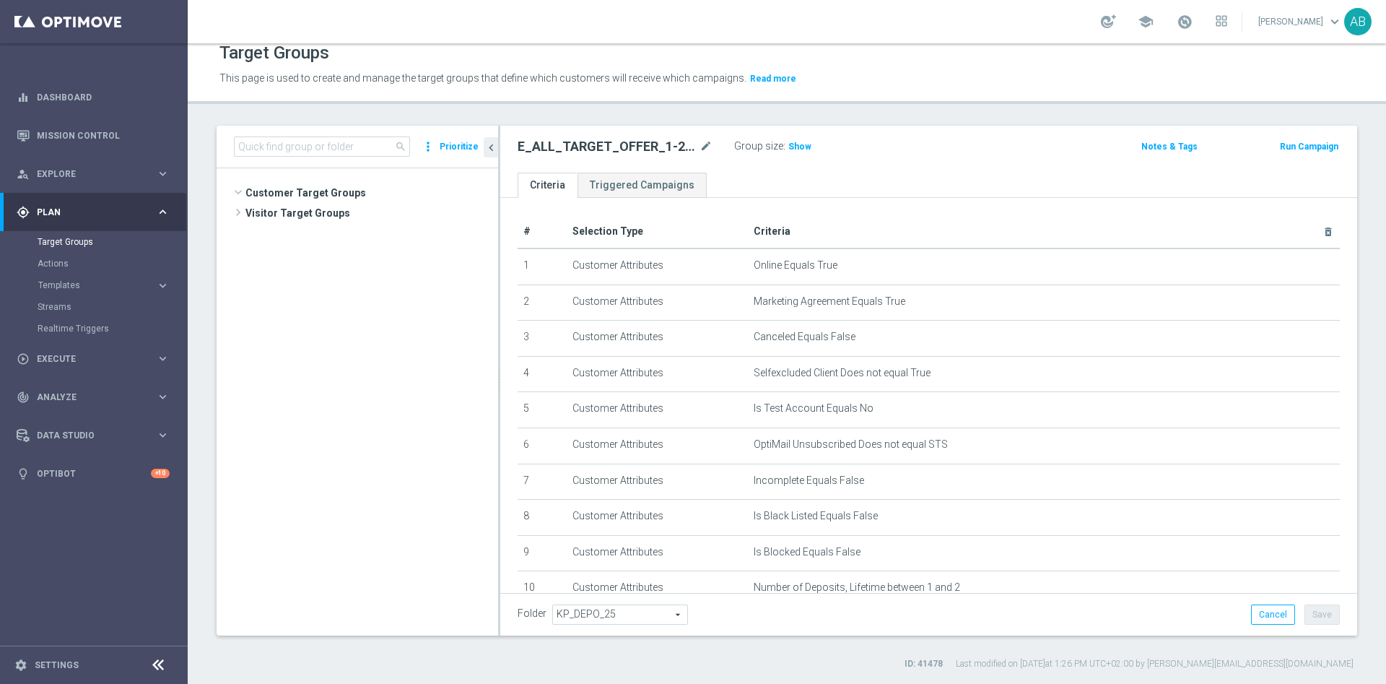
scroll to position [3408, 0]
click at [357, 148] on input at bounding box center [322, 146] width 176 height 20
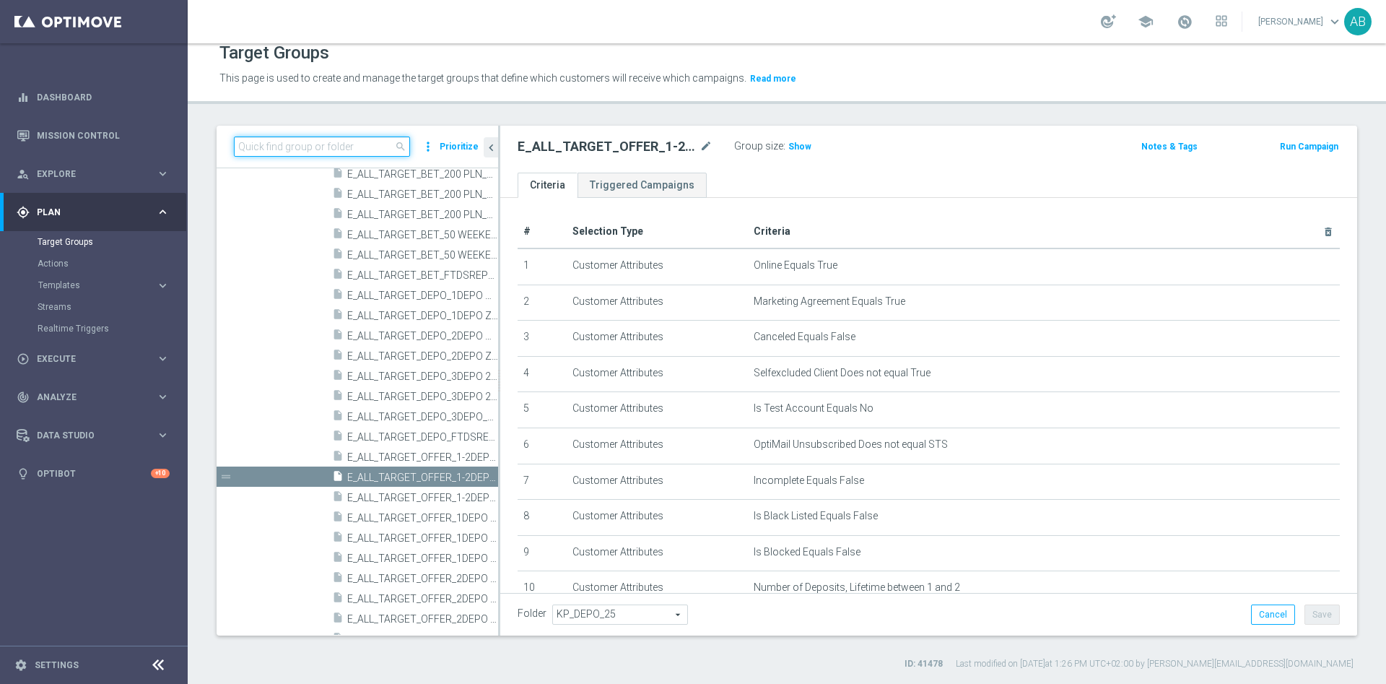
paste input "E_ALL_TARGET_OFFER_3DEPO_LIGOWY WEEKEND_031025"
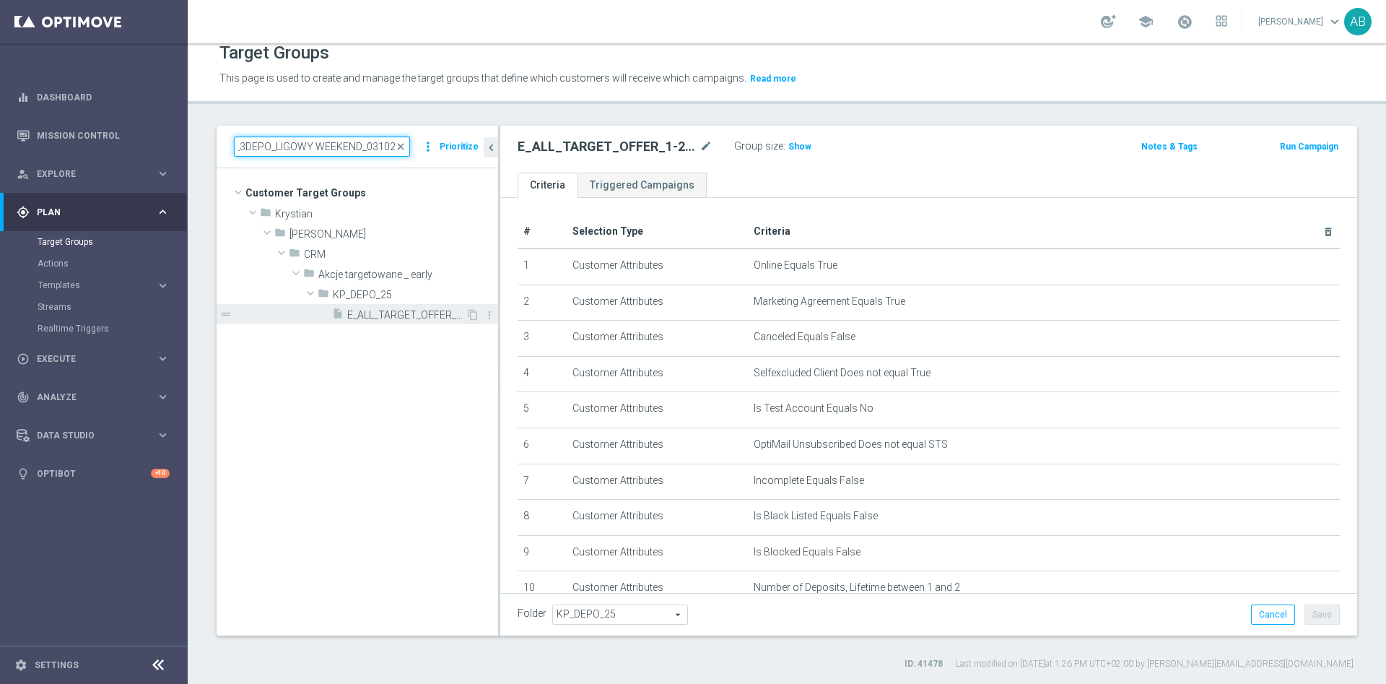
type input "E_ALL_TARGET_OFFER_3DEPO_LIGOWY WEEKEND_031025"
click at [377, 314] on span "E_ALL_TARGET_OFFER_3DEPO_LIGOWY WEEKEND_031025" at bounding box center [406, 315] width 118 height 12
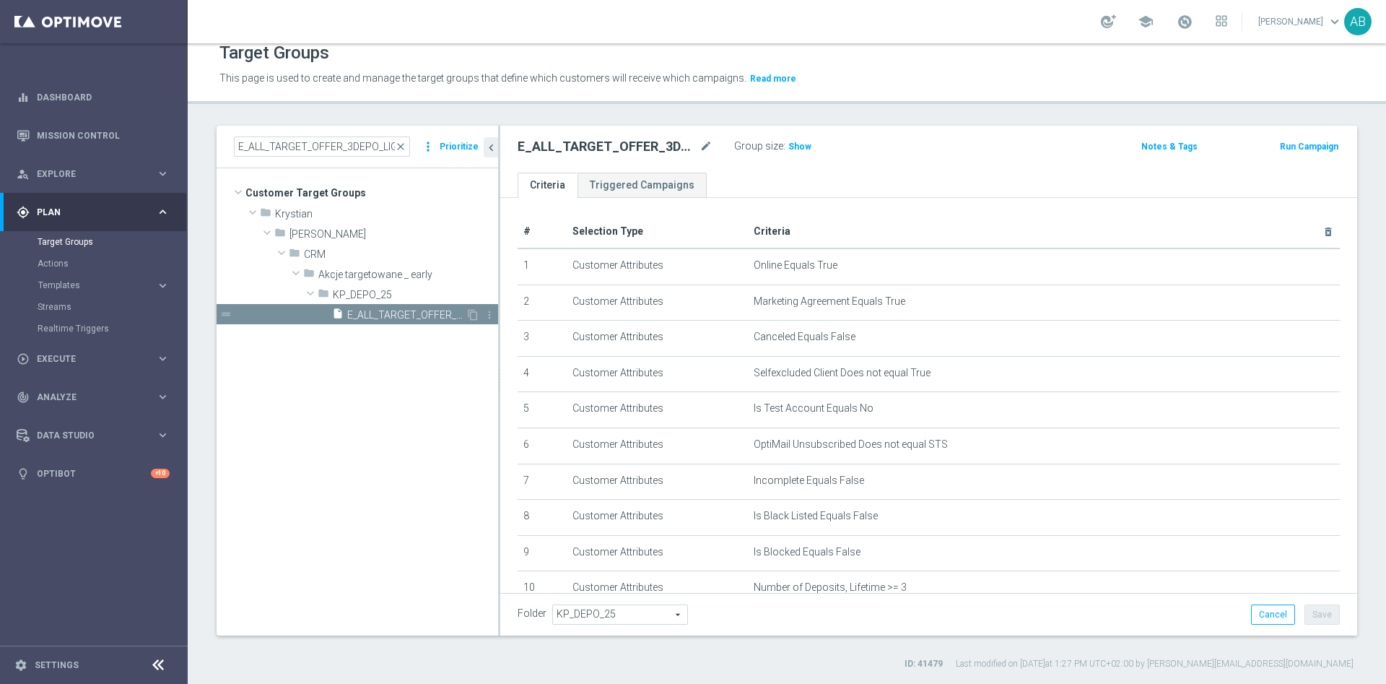
click at [396, 319] on span "E_ALL_TARGET_OFFER_3DEPO_LIGOWY WEEKEND_031025" at bounding box center [406, 315] width 118 height 12
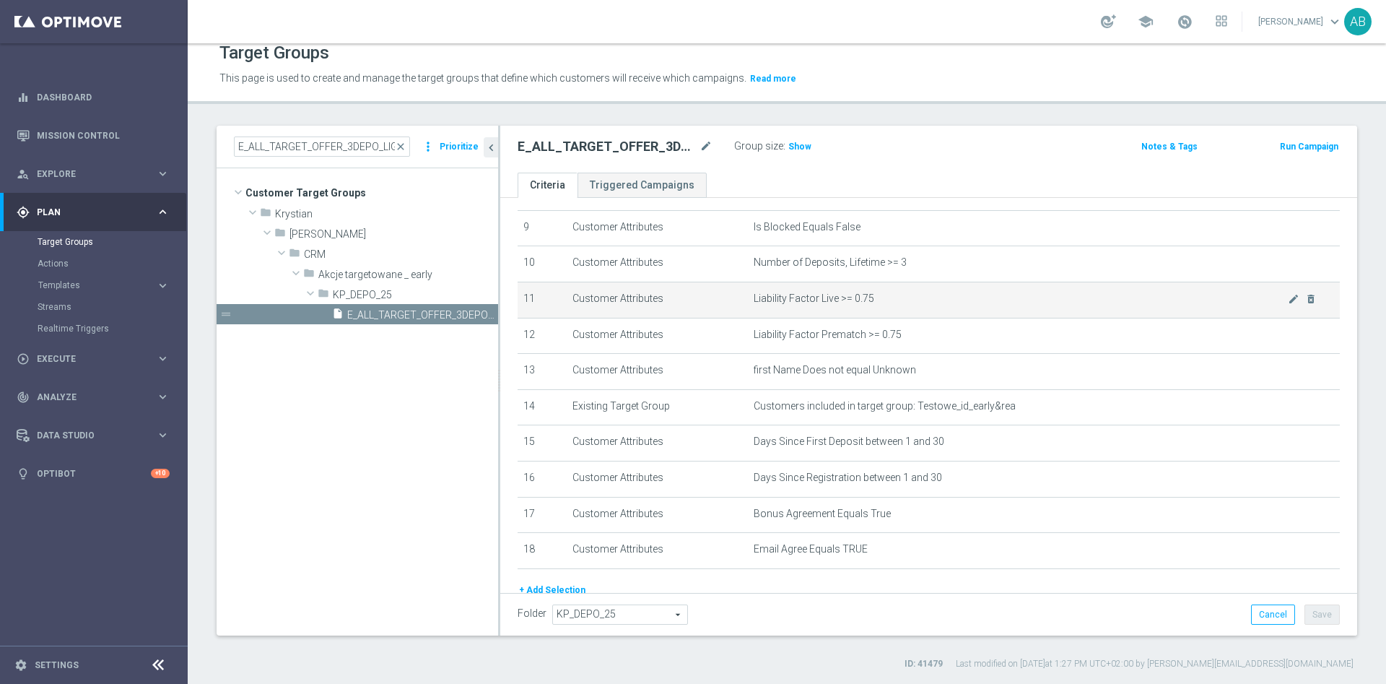
scroll to position [396, 0]
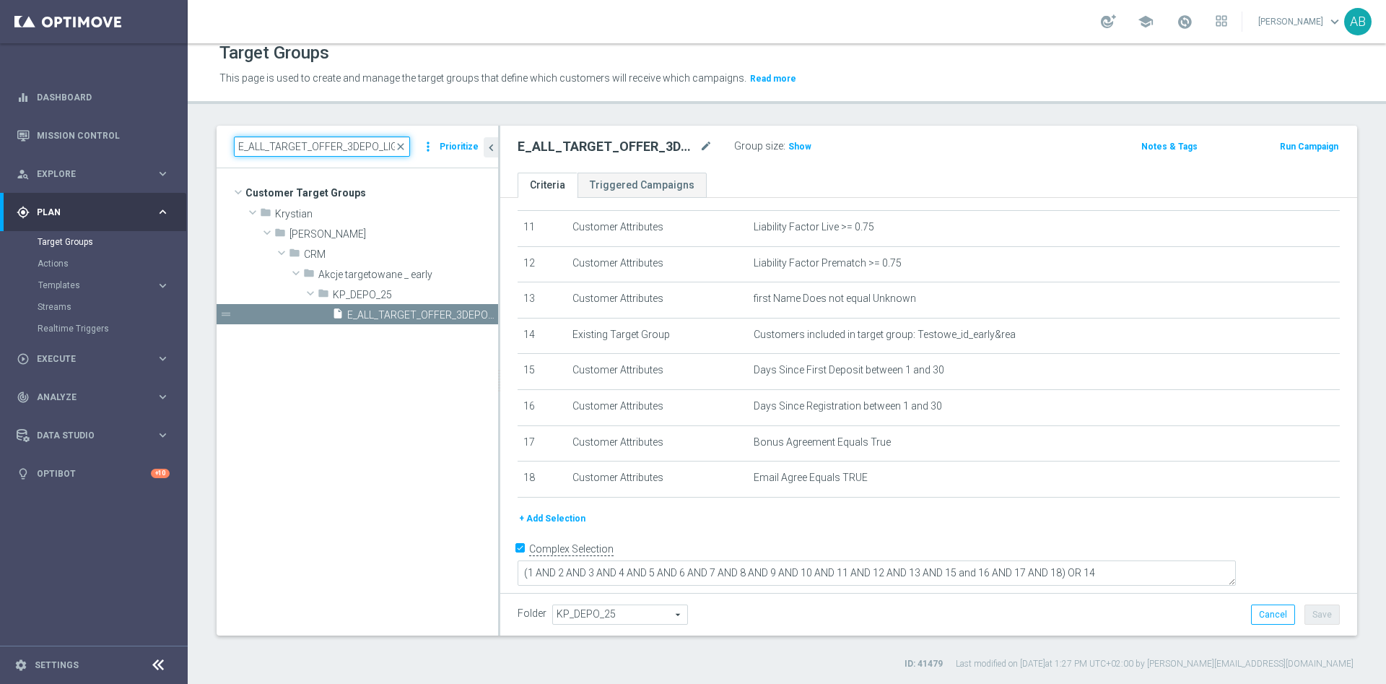
click at [346, 150] on input "E_ALL_TARGET_OFFER_3DEPO_LIGOWY WEEKEND_031025" at bounding box center [322, 146] width 176 height 20
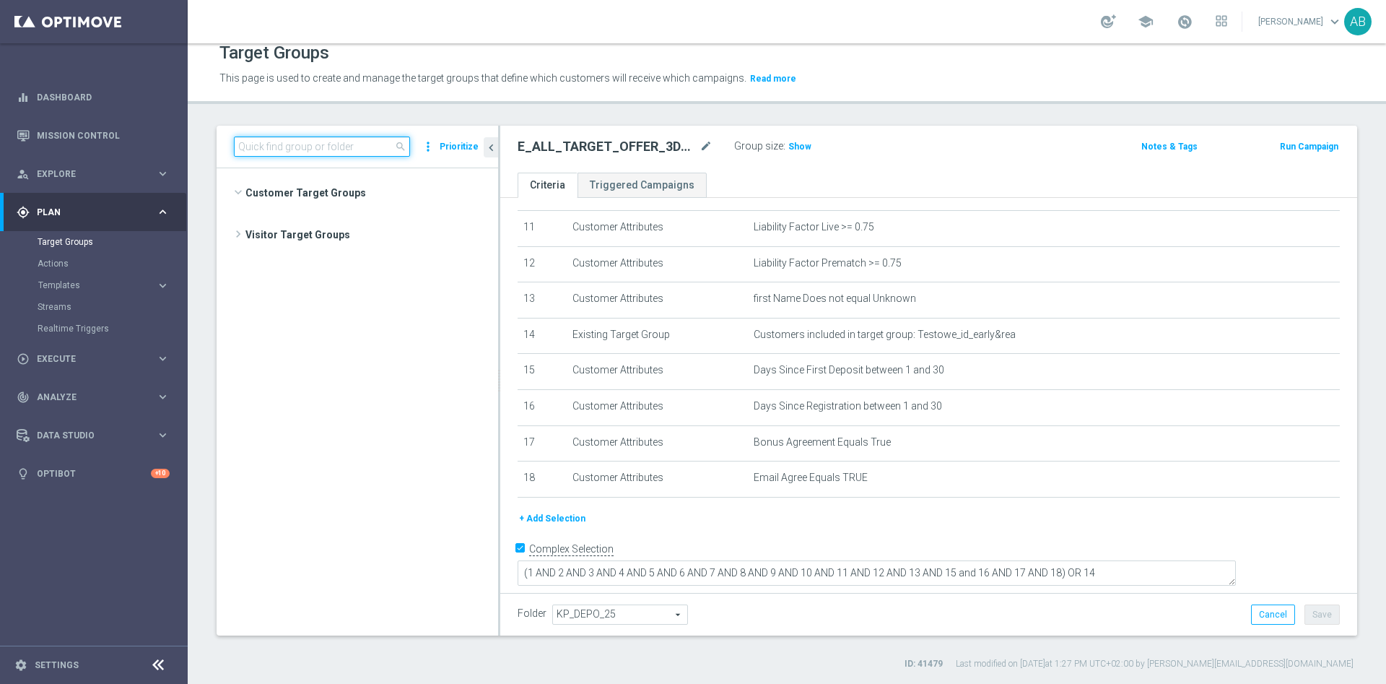
scroll to position [3558, 0]
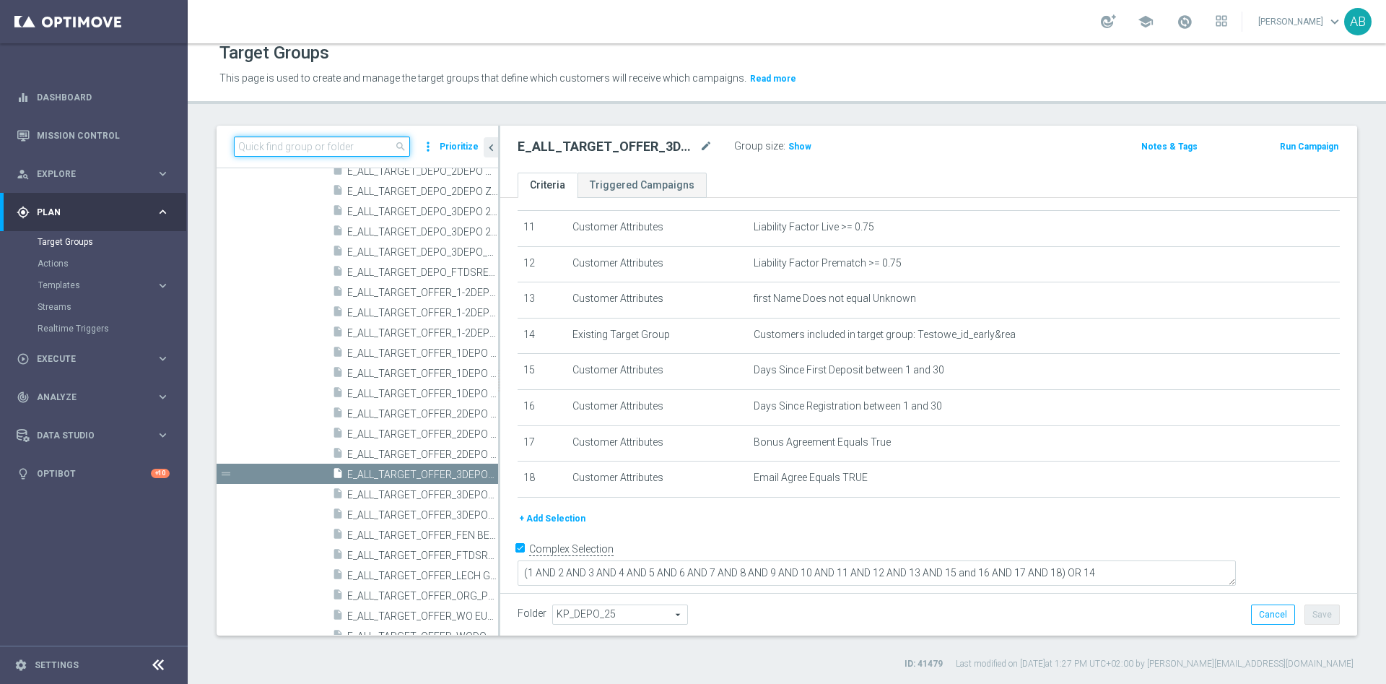
paste input "E_ALL_TARGET_BET_1-2DEPO CASHBACK_REM_041025"
type input "E_ALL_TARGET_BET_1-2DEPO CASHBACK_REM_041025"
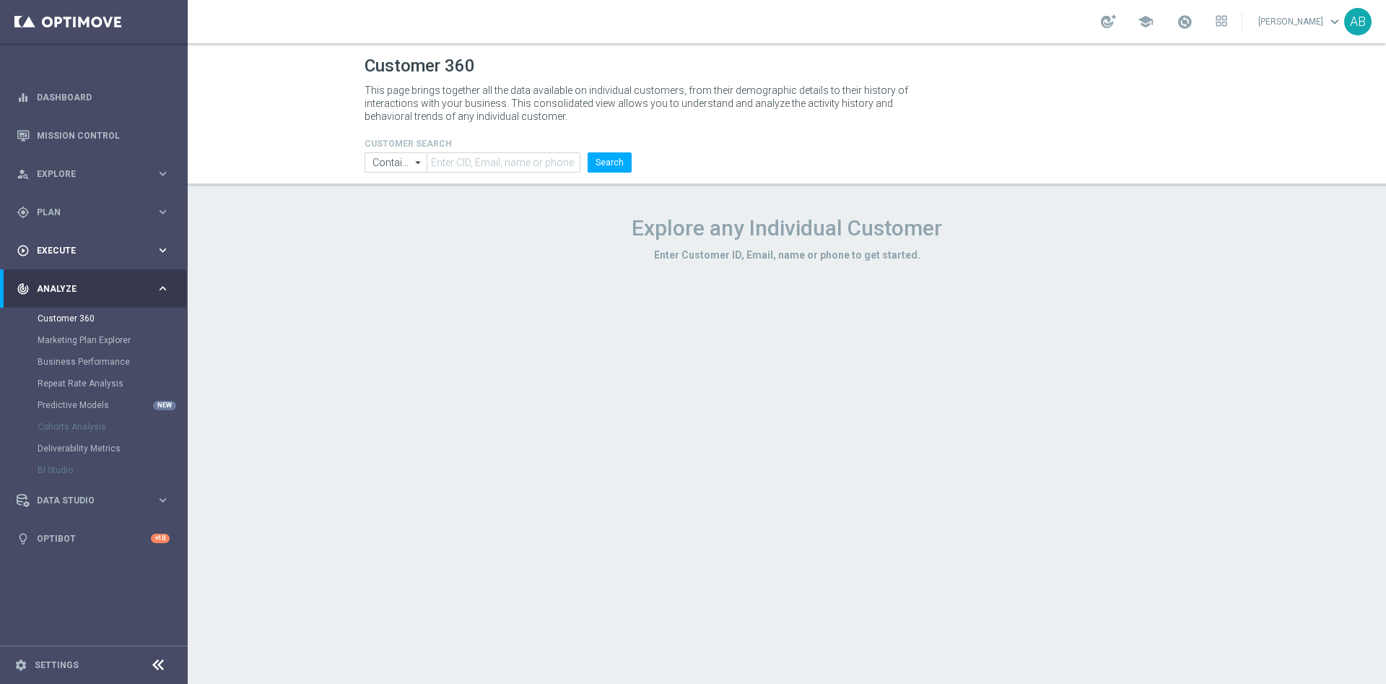
click at [79, 249] on span "Execute" at bounding box center [96, 250] width 119 height 9
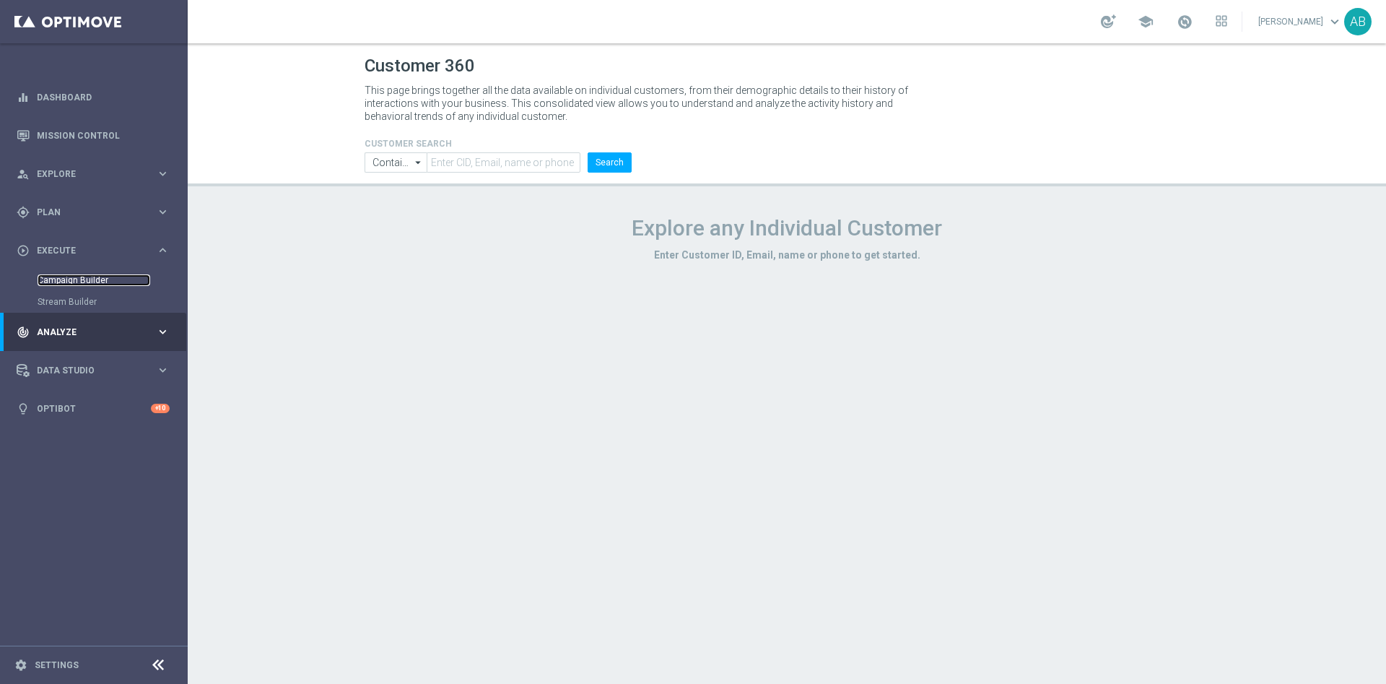
click at [73, 279] on link "Campaign Builder" at bounding box center [94, 280] width 113 height 12
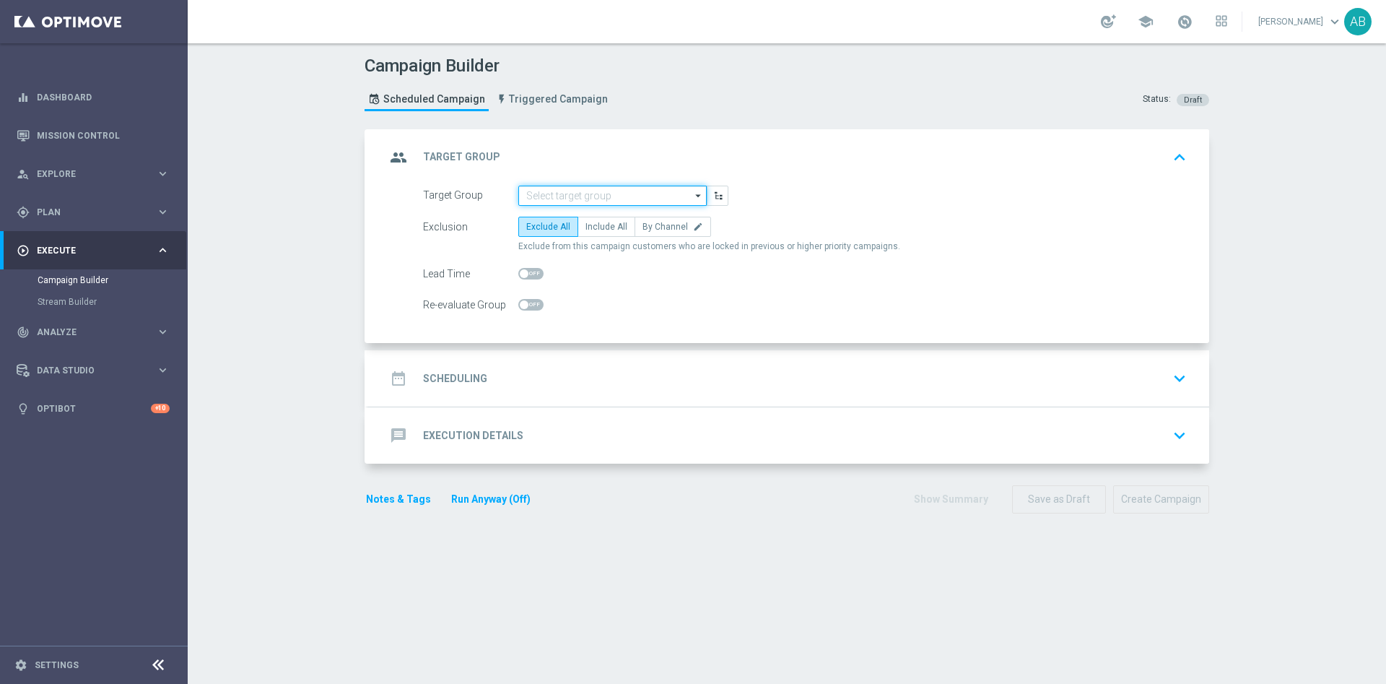
click at [536, 193] on input at bounding box center [612, 196] width 188 height 20
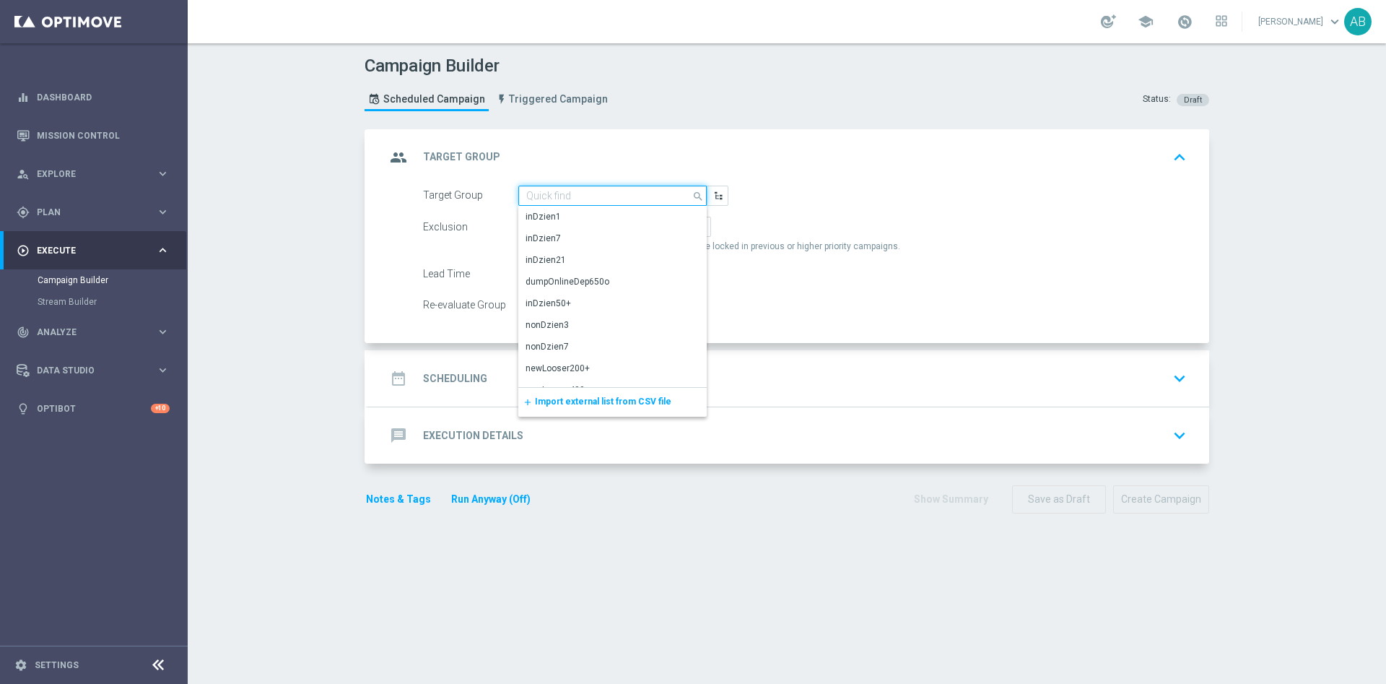
paste input "E_ALL_TARGET_CASHBACK_1DEPO 100 DO 300 PLN_031025"
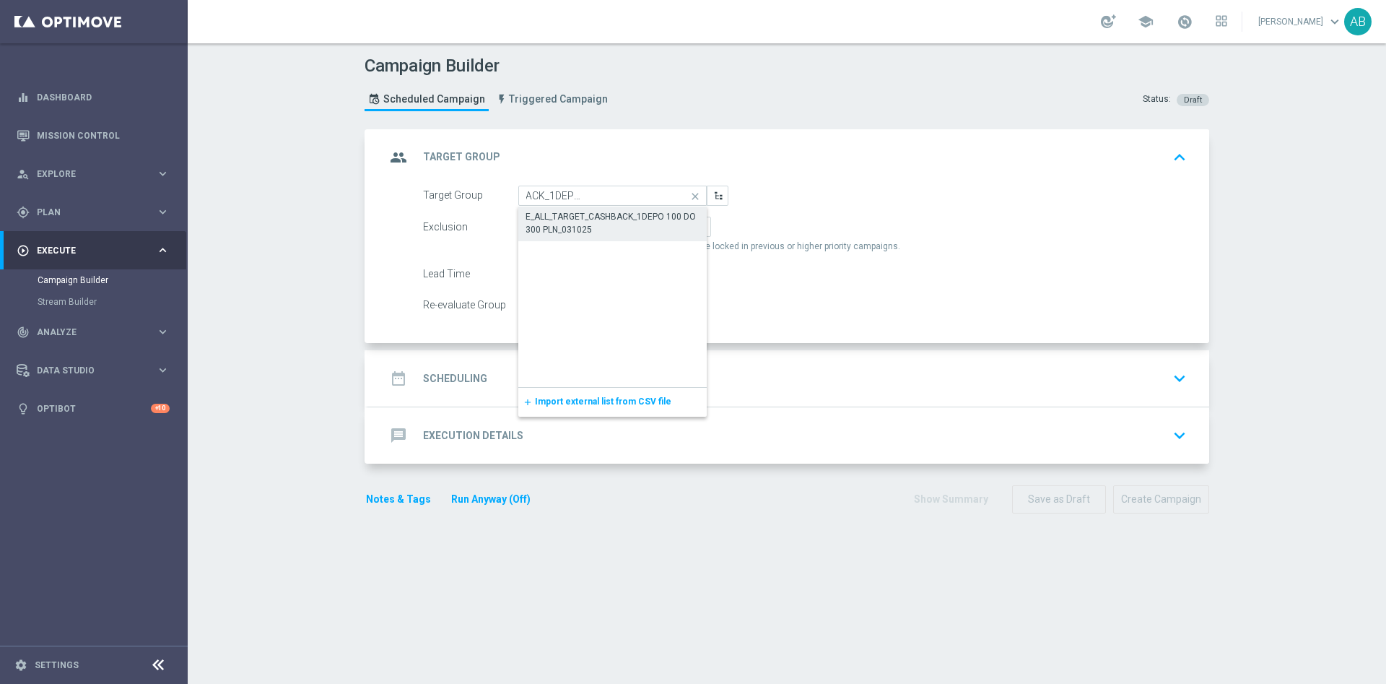
click at [541, 214] on div "E_ALL_TARGET_CASHBACK_1DEPO 100 DO 300 PLN_031025" at bounding box center [613, 223] width 174 height 26
type input "E_ALL_TARGET_CASHBACK_1DEPO 100 DO 300 PLN_031025"
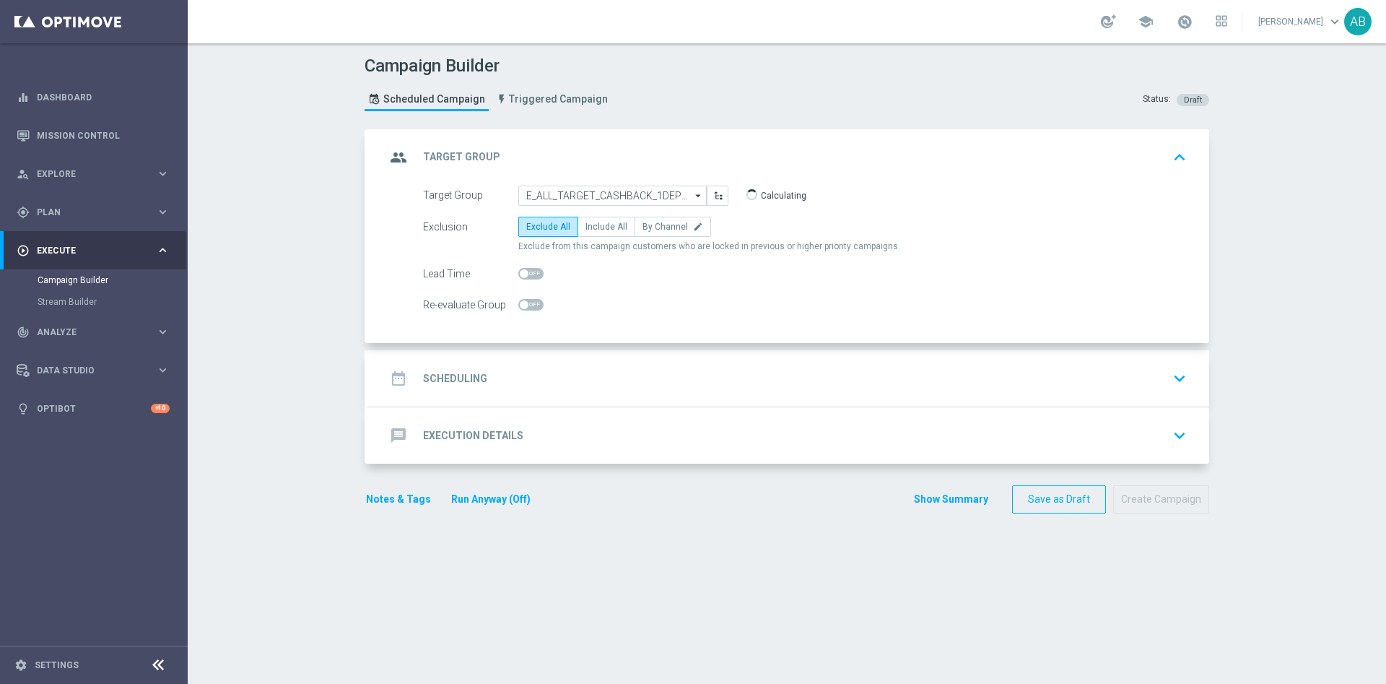
scroll to position [0, 0]
click at [660, 227] on span "By Channel" at bounding box center [664, 227] width 45 height 10
click at [652, 227] on input "By Channel edit" at bounding box center [646, 229] width 9 height 9
radio input "true"
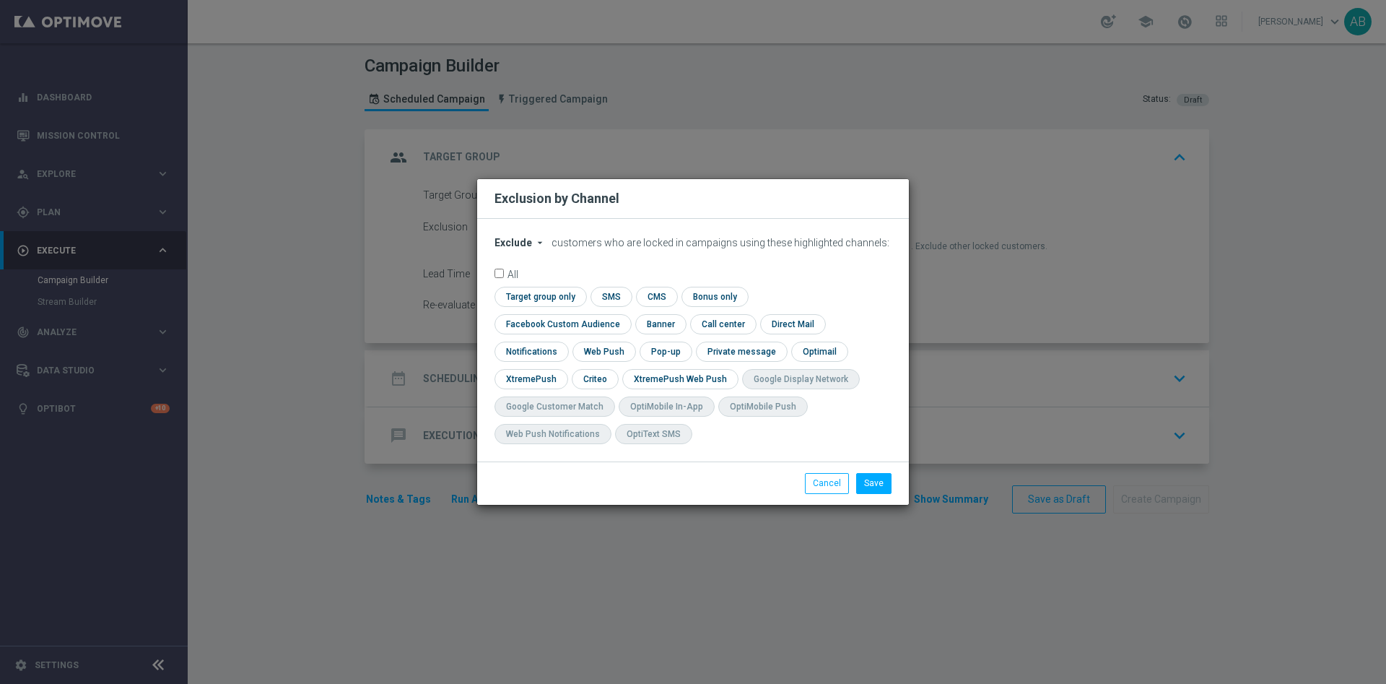
click at [526, 248] on span "Exclude" at bounding box center [513, 243] width 38 height 12
click at [531, 284] on div "Include" at bounding box center [521, 275] width 53 height 17
click at [625, 314] on input "checkbox" at bounding box center [559, 323] width 131 height 19
checkbox input "true"
click at [587, 380] on input "checkbox" at bounding box center [594, 378] width 45 height 19
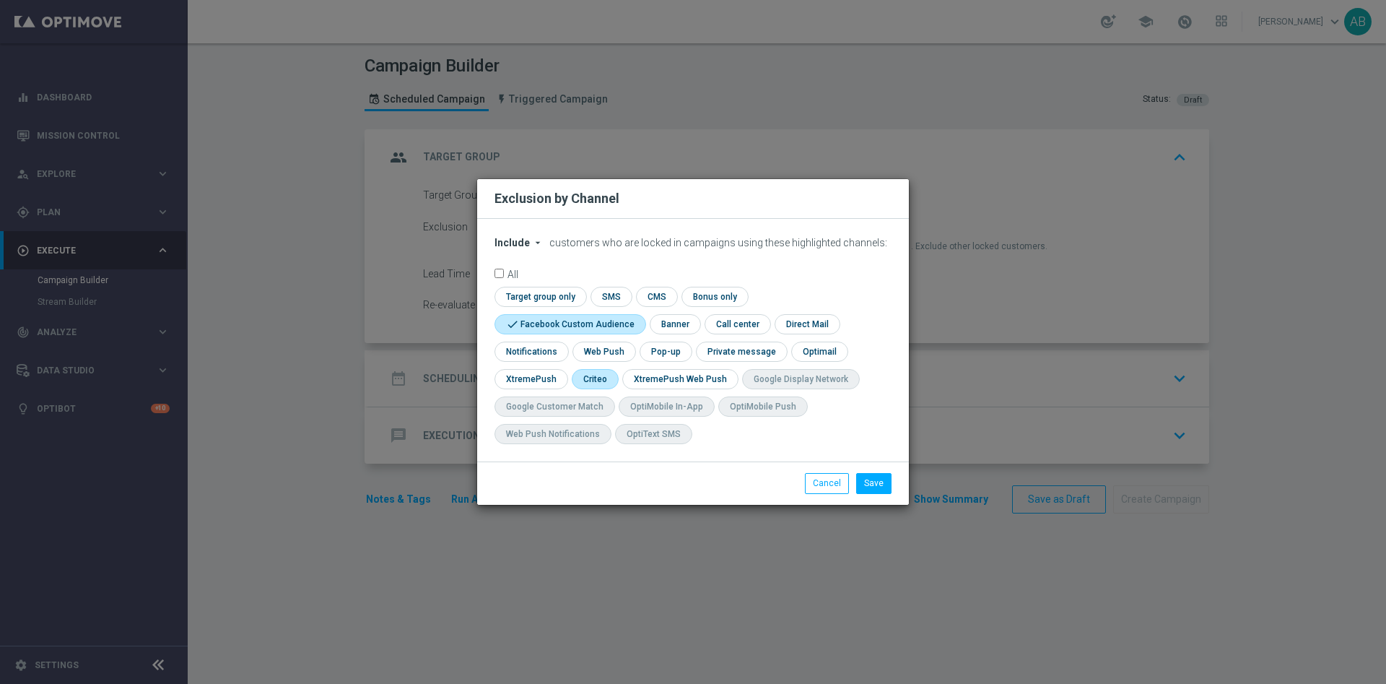
checkbox input "true"
click at [679, 352] on input "checkbox" at bounding box center [665, 350] width 50 height 19
checkbox input "true"
click at [872, 478] on button "Save" at bounding box center [873, 483] width 35 height 20
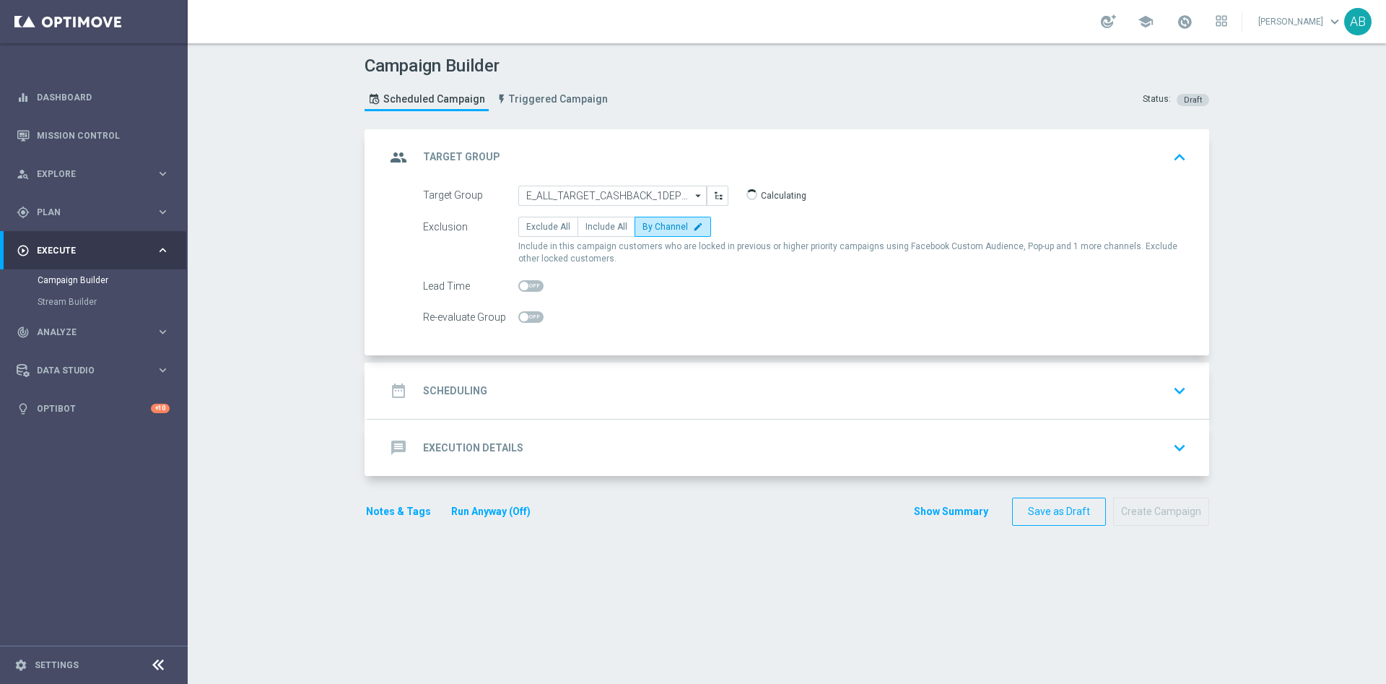
click at [571, 384] on div "date_range Scheduling keyboard_arrow_down" at bounding box center [788, 390] width 806 height 27
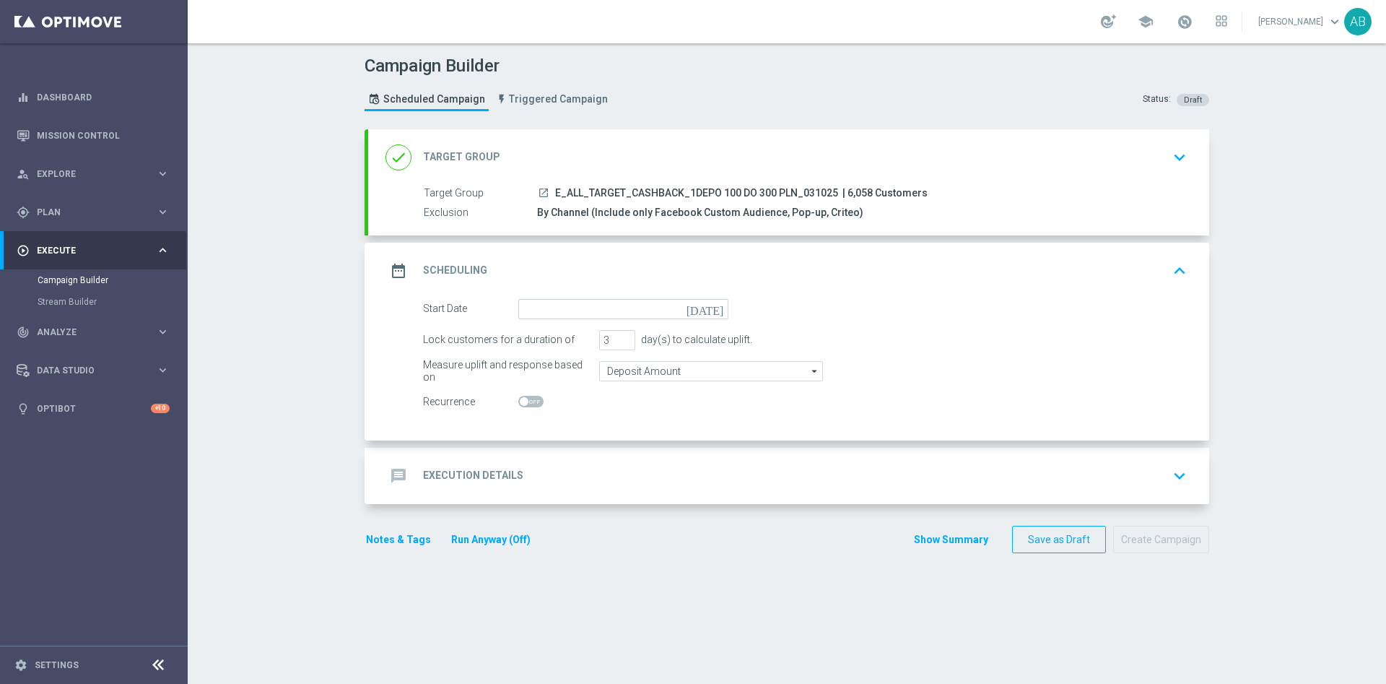
click at [562, 320] on form "Start Date today Lock customers for a duration of 3 day(s) to calculate uplift.…" at bounding box center [805, 355] width 764 height 113
click at [564, 310] on input at bounding box center [623, 309] width 210 height 20
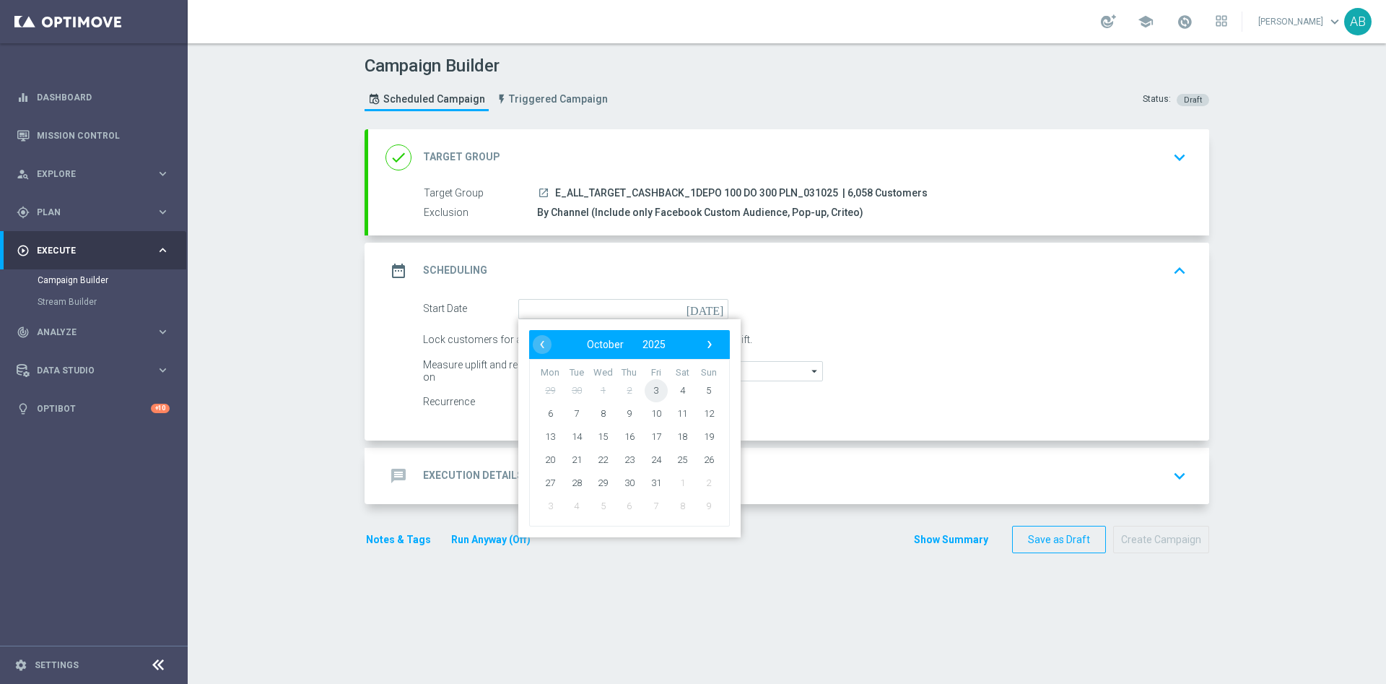
click at [645, 394] on span "3" at bounding box center [656, 389] width 23 height 23
type input "[DATE]"
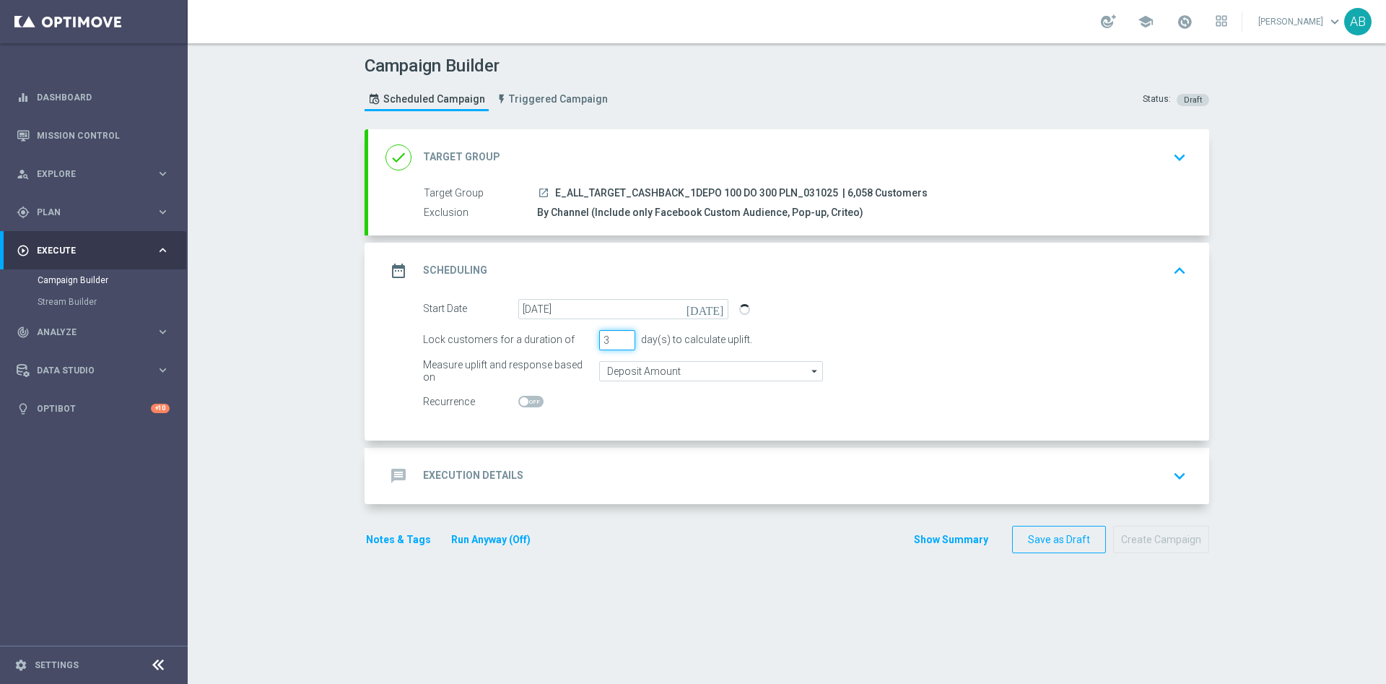
drag, startPoint x: 599, startPoint y: 337, endPoint x: 582, endPoint y: 349, distance: 20.8
click at [583, 348] on div "Lock customers for a duration of 3 day(s) to calculate uplift." at bounding box center [804, 340] width 785 height 20
type input "1"
click at [561, 477] on div "message Execution Details keyboard_arrow_down" at bounding box center [788, 475] width 806 height 27
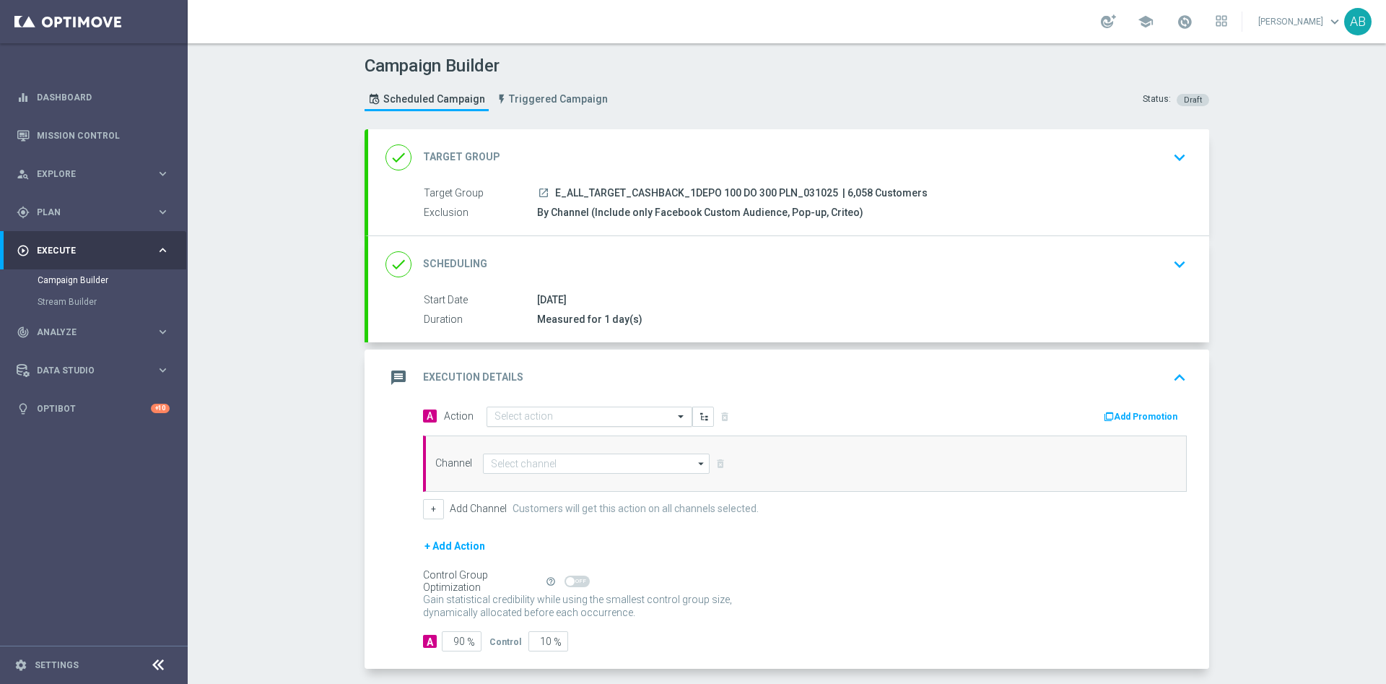
click at [519, 424] on div "Select action" at bounding box center [590, 416] width 206 height 20
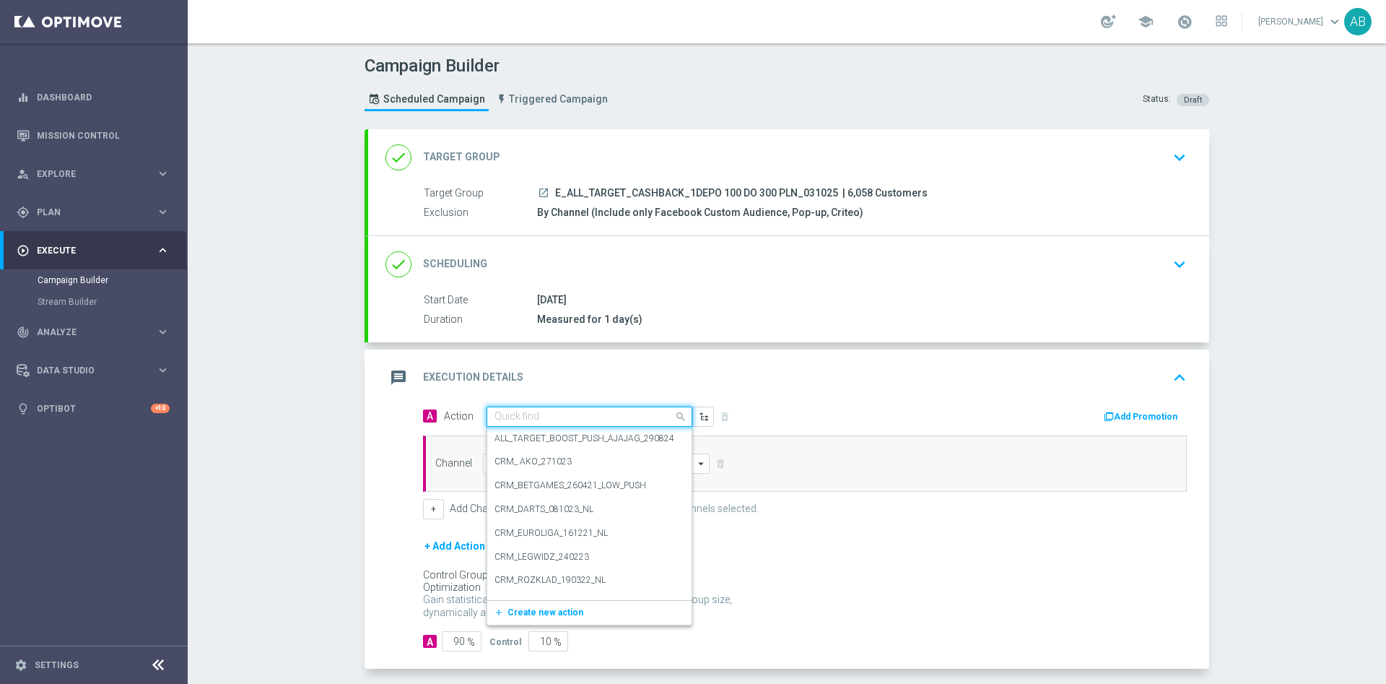
paste input "E_ALL_TARGET_CASHBACK_1DEPO 100 DO 300 PLN_031025"
type input "E_ALL_TARGET_CASHBACK_1DEPO 100 DO 300 PLN_031025"
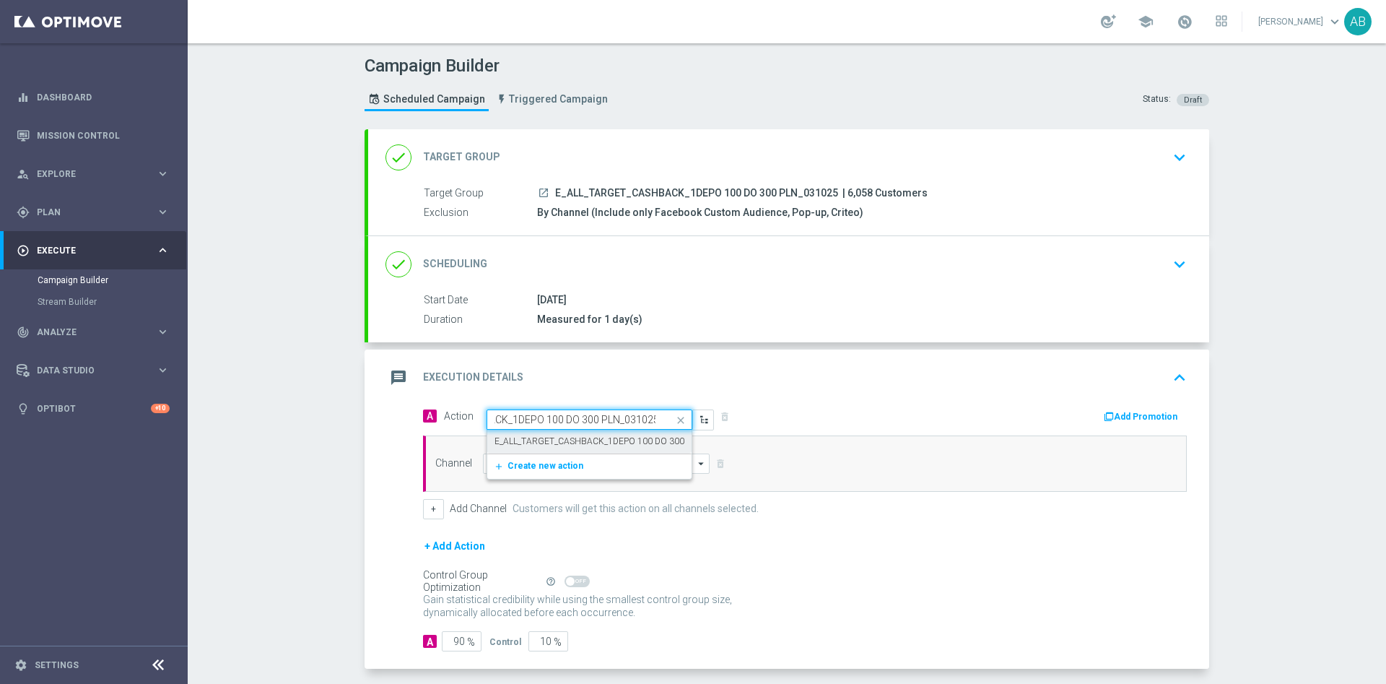
click at [520, 437] on label "E_ALL_TARGET_CASHBACK_1DEPO 100 DO 300 PLN_031025" at bounding box center [615, 441] width 242 height 12
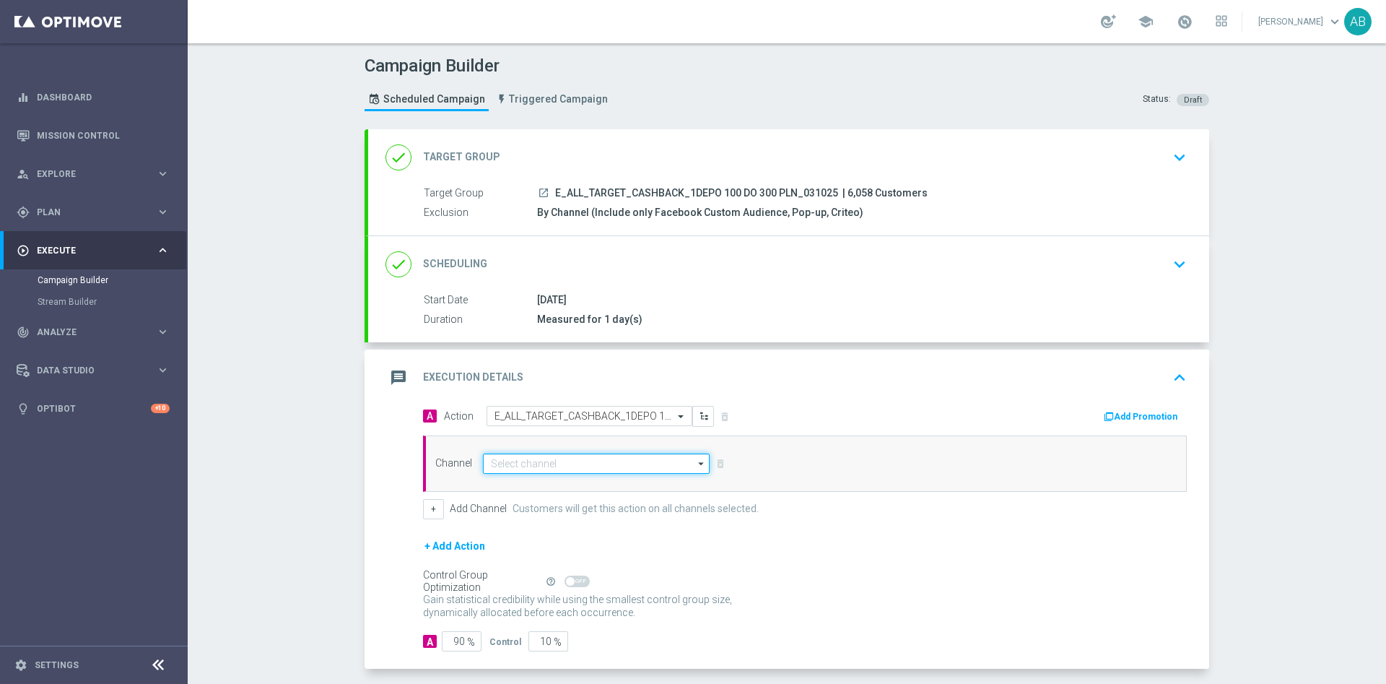
click at [512, 461] on input at bounding box center [596, 463] width 227 height 20
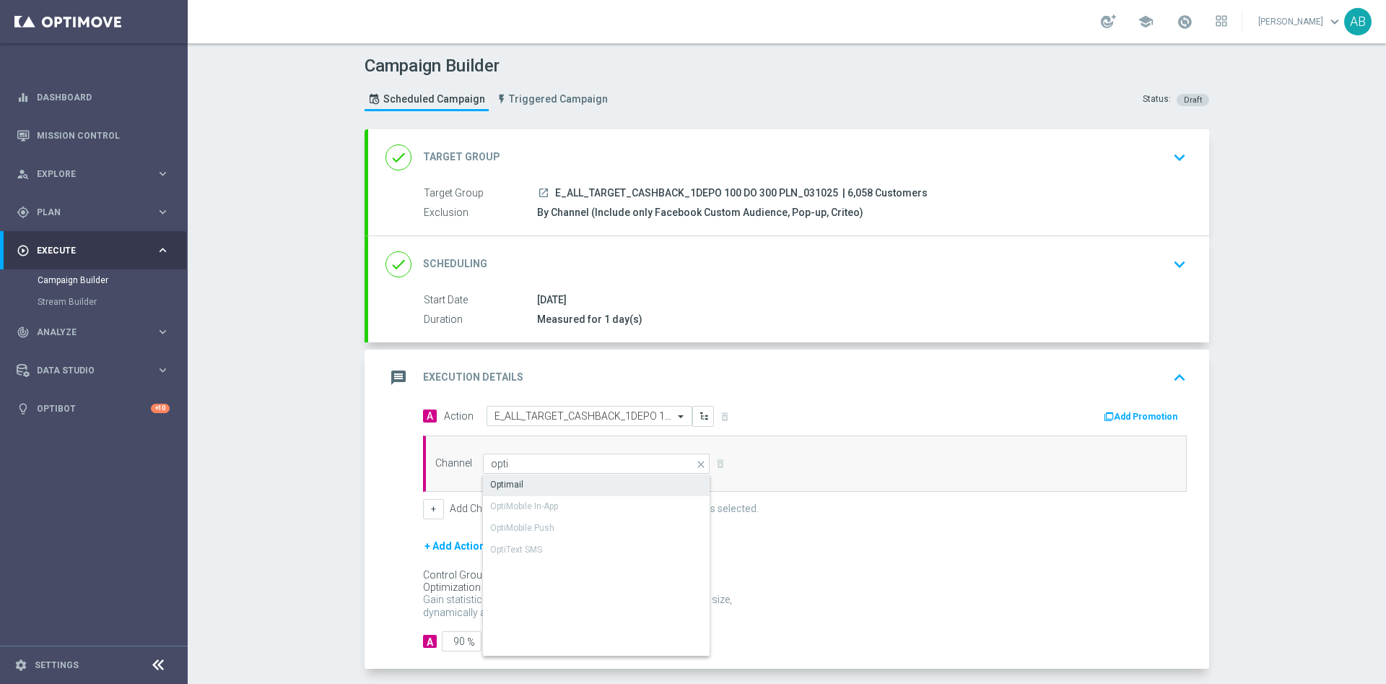
click at [533, 479] on div "Optimail" at bounding box center [596, 484] width 227 height 20
type input "Optimail"
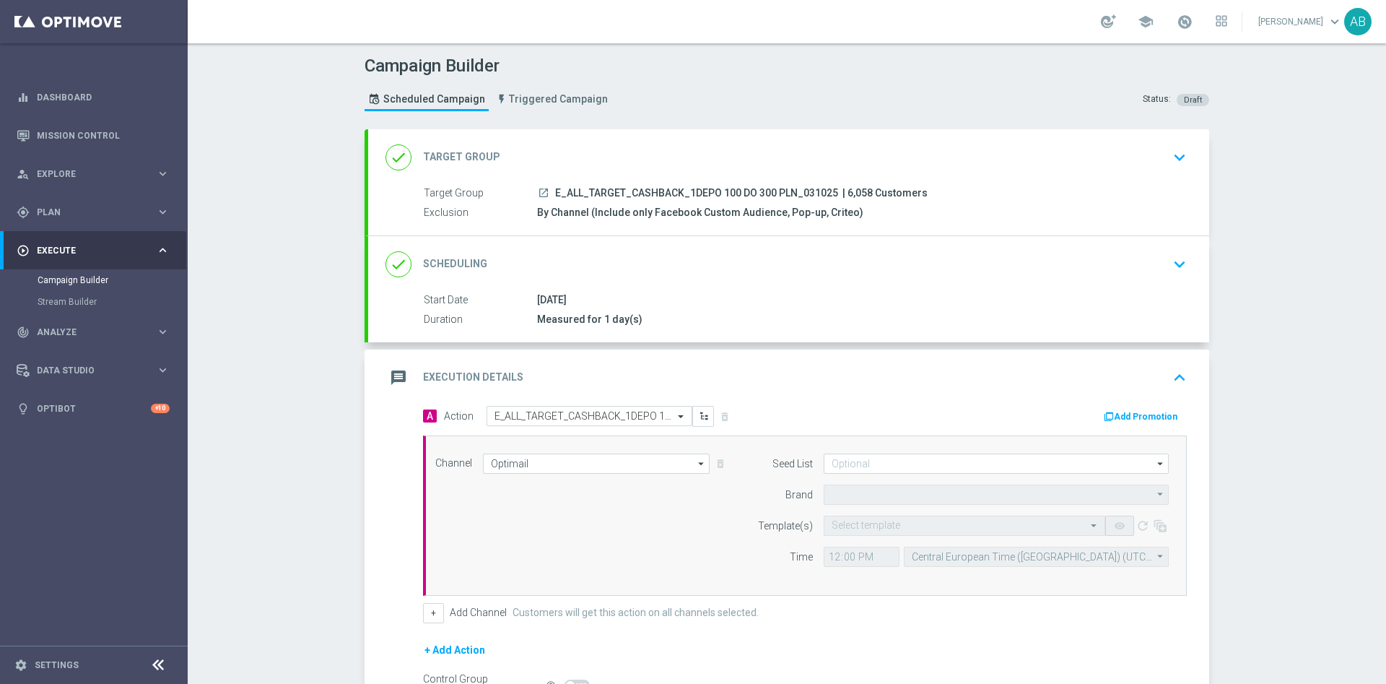
type input "STS"
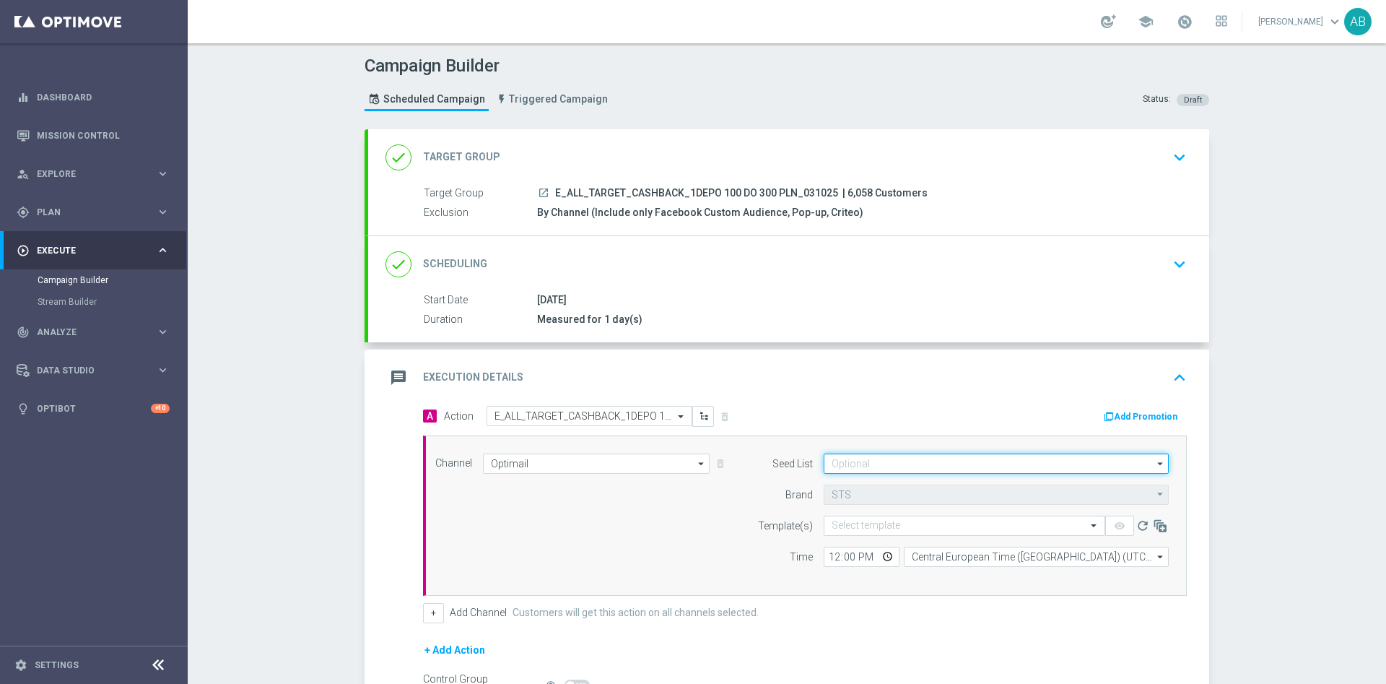
click at [841, 461] on input at bounding box center [996, 463] width 345 height 20
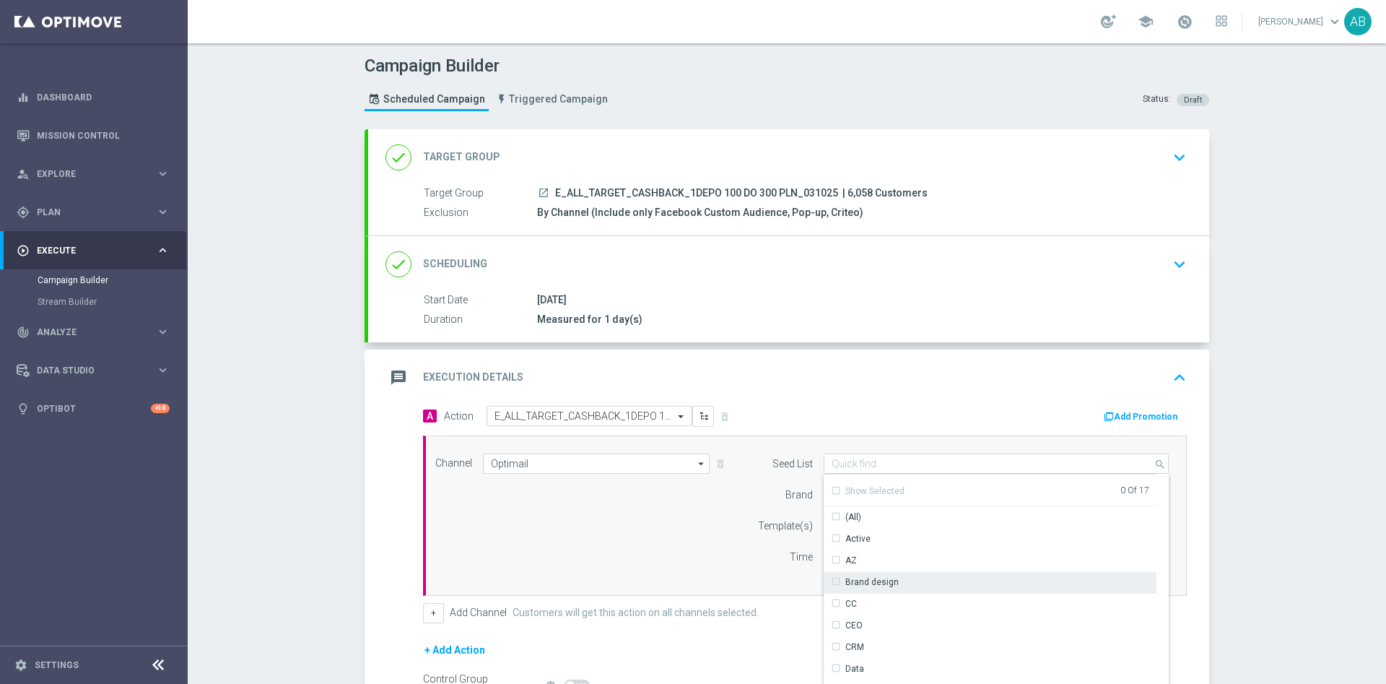
click at [897, 593] on div "CC" at bounding box center [990, 603] width 333 height 20
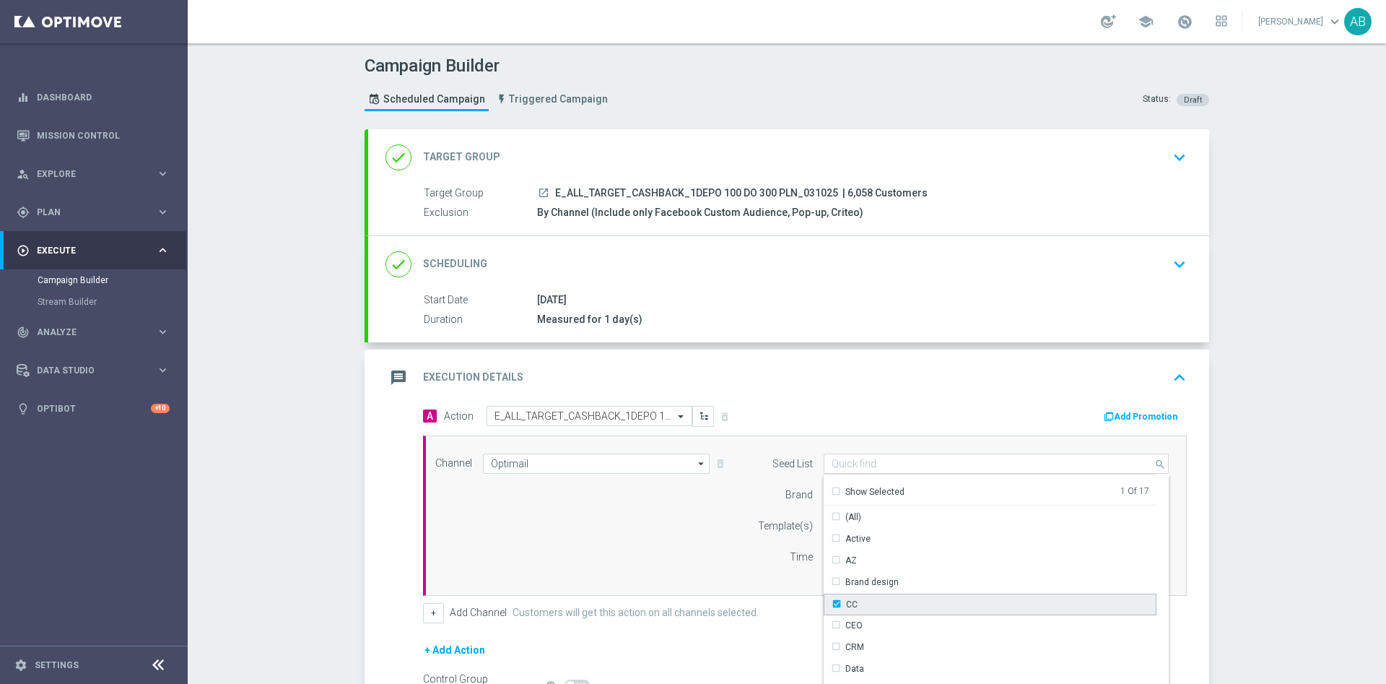
click at [875, 602] on div "CC" at bounding box center [990, 604] width 333 height 22
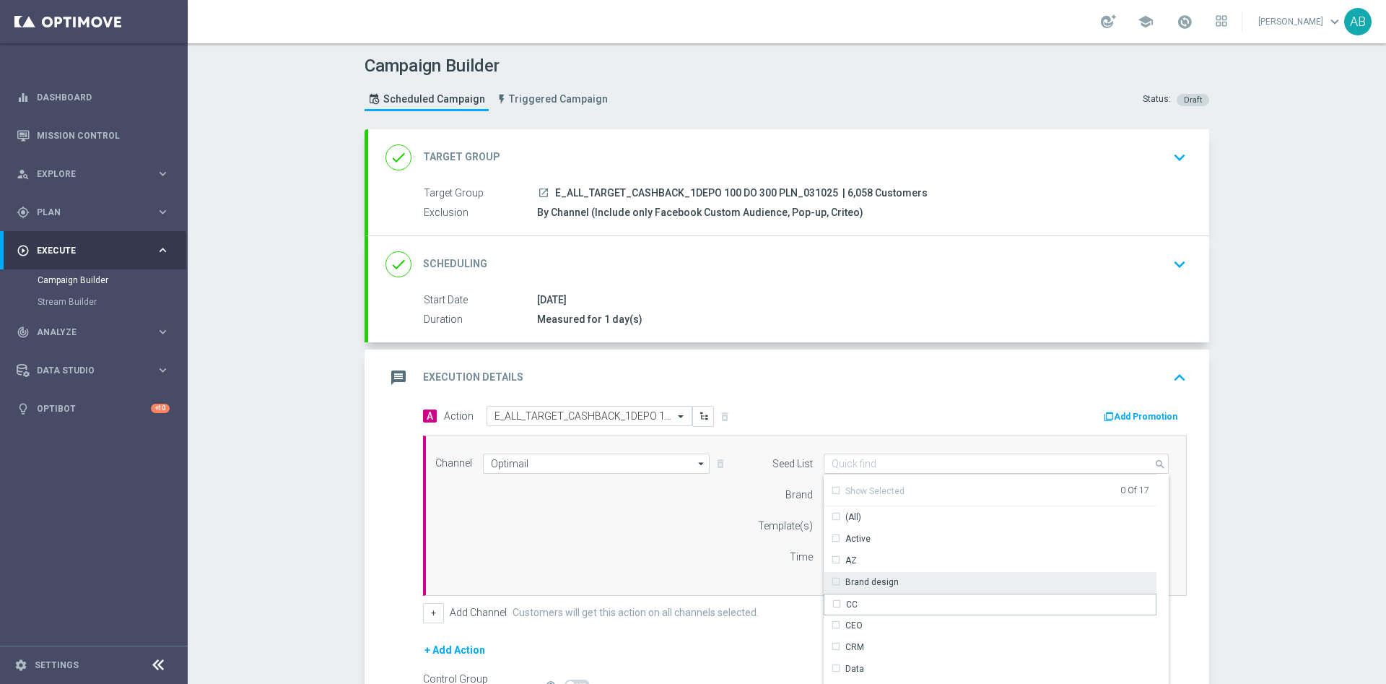
click at [879, 584] on div "Brand design" at bounding box center [871, 581] width 53 height 13
click at [902, 563] on div "Reactivation" at bounding box center [990, 568] width 333 height 20
click at [720, 560] on div "Channel Optimail Optimail arrow_drop_down Show Selected 1 of 22 Target group on…" at bounding box center [801, 515] width 755 height 124
type input "Selected 2 of 17"
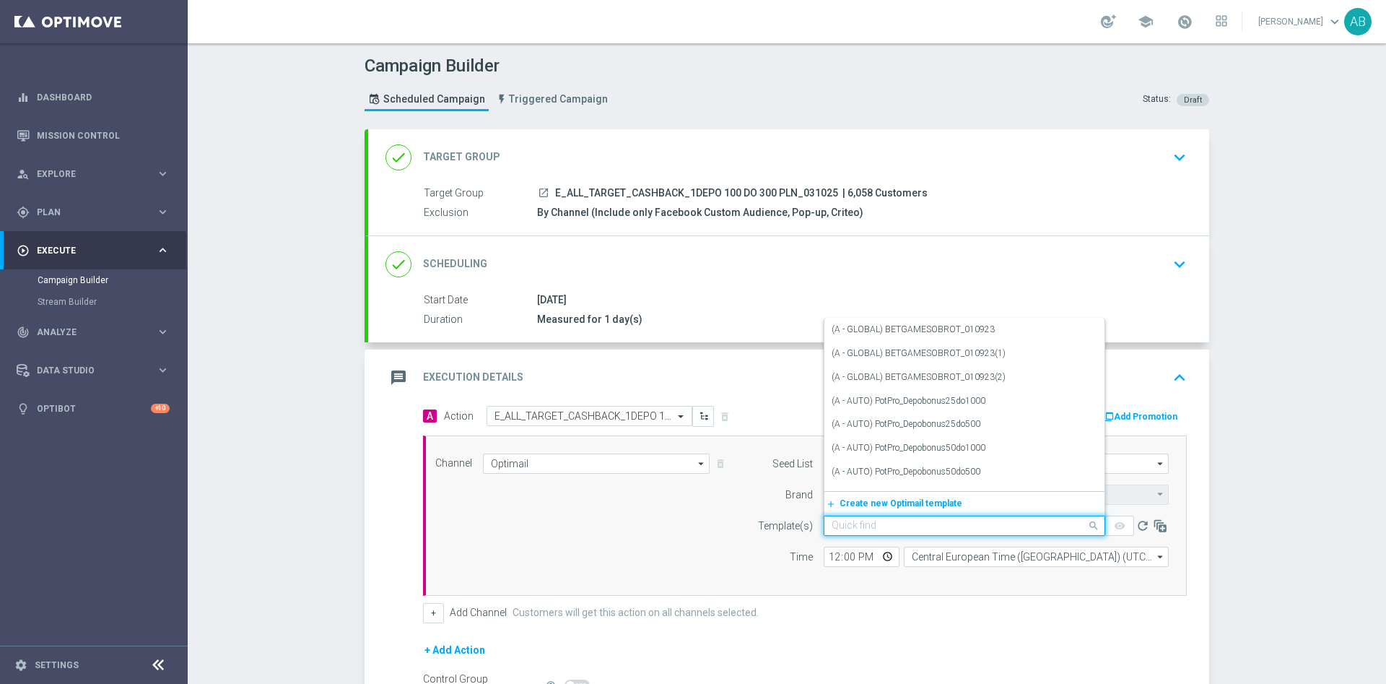
click at [834, 526] on input "text" at bounding box center [950, 526] width 237 height 12
paste input "E_ALL_TARGET_CASHBACK_1DEPO 100 DO 300 PLN_031025"
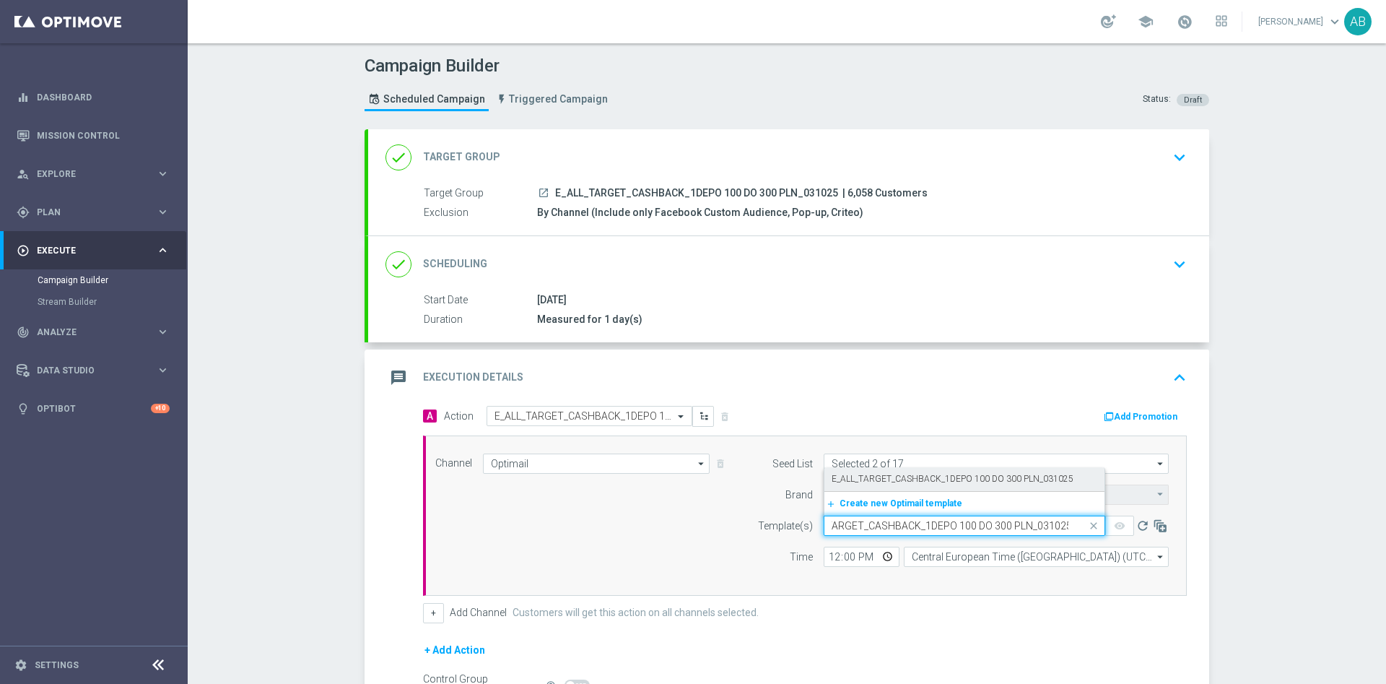
click at [847, 479] on label "E_ALL_TARGET_CASHBACK_1DEPO 100 DO 300 PLN_031025" at bounding box center [953, 479] width 242 height 12
type input "E_ALL_TARGET_CASHBACK_1DEPO 100 DO 300 PLN_031025"
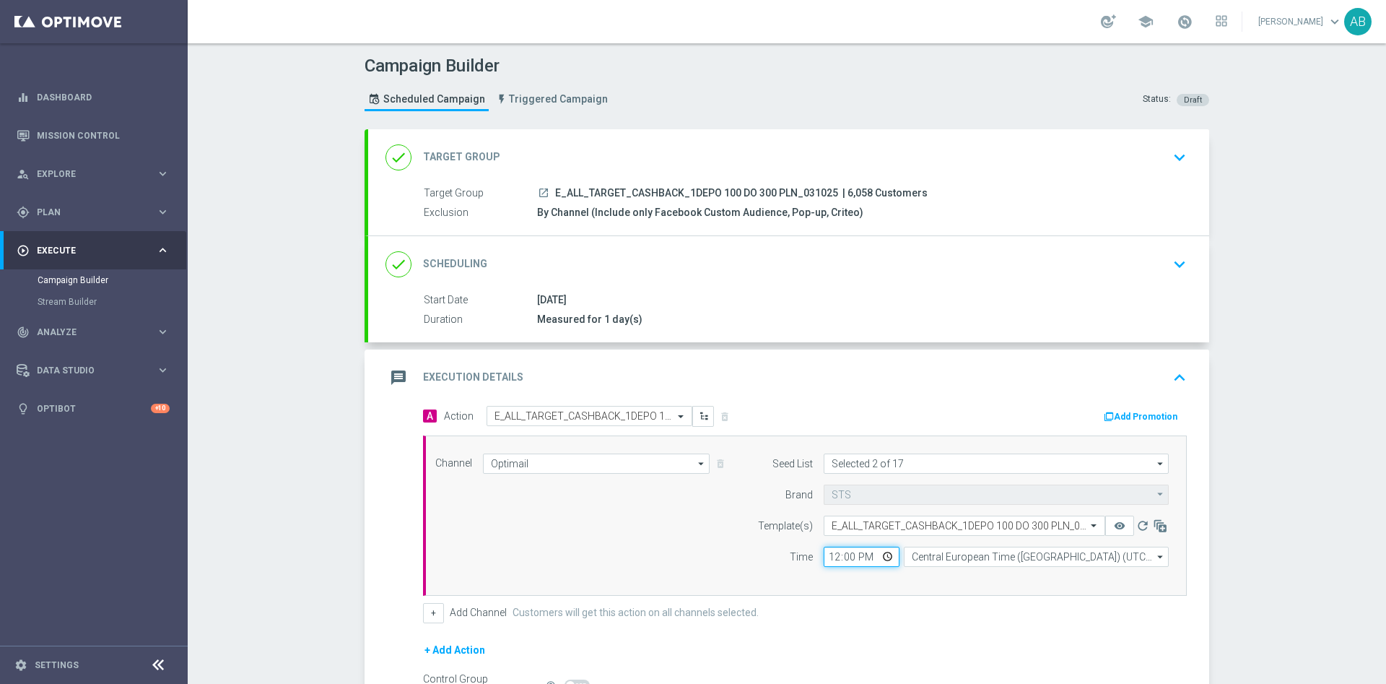
click at [828, 549] on input "12:00" at bounding box center [862, 556] width 76 height 20
type input "16:01"
click at [423, 616] on button "+" at bounding box center [433, 613] width 21 height 20
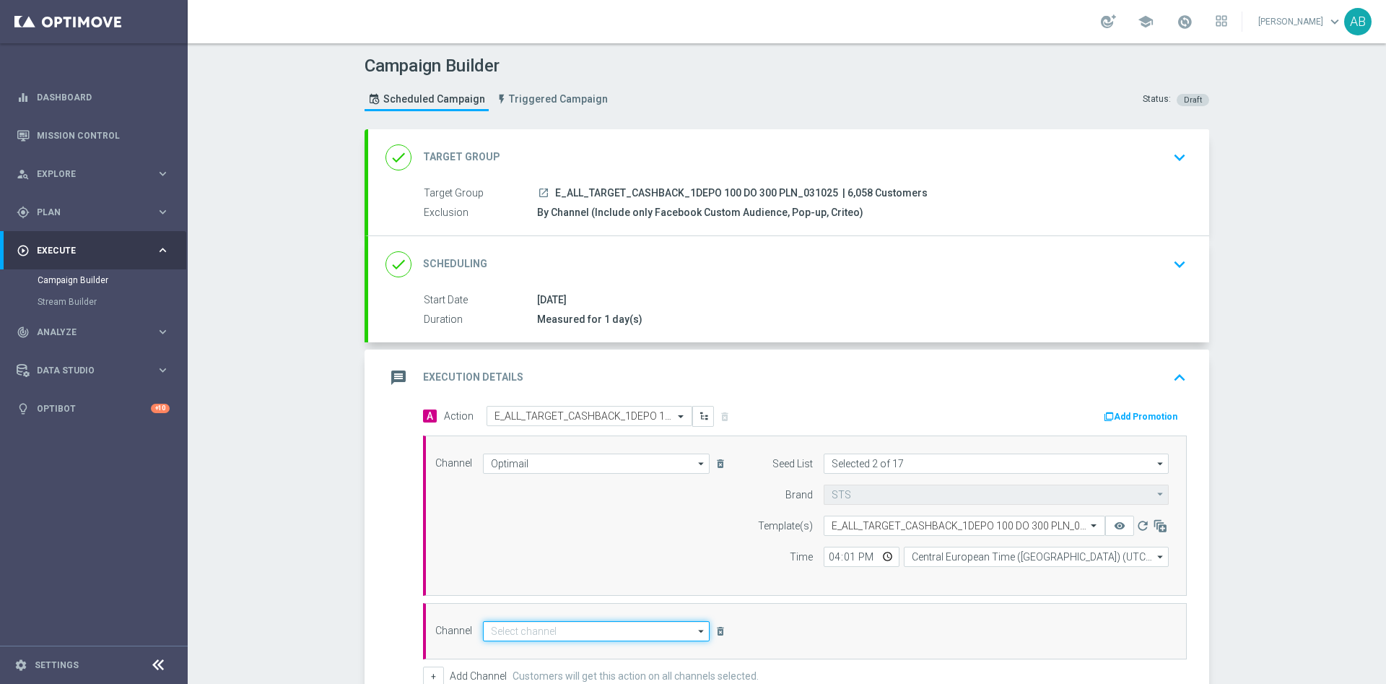
click at [492, 632] on input at bounding box center [596, 631] width 227 height 20
click at [499, 646] on div "Private message" at bounding box center [525, 652] width 68 height 13
type input "Private message"
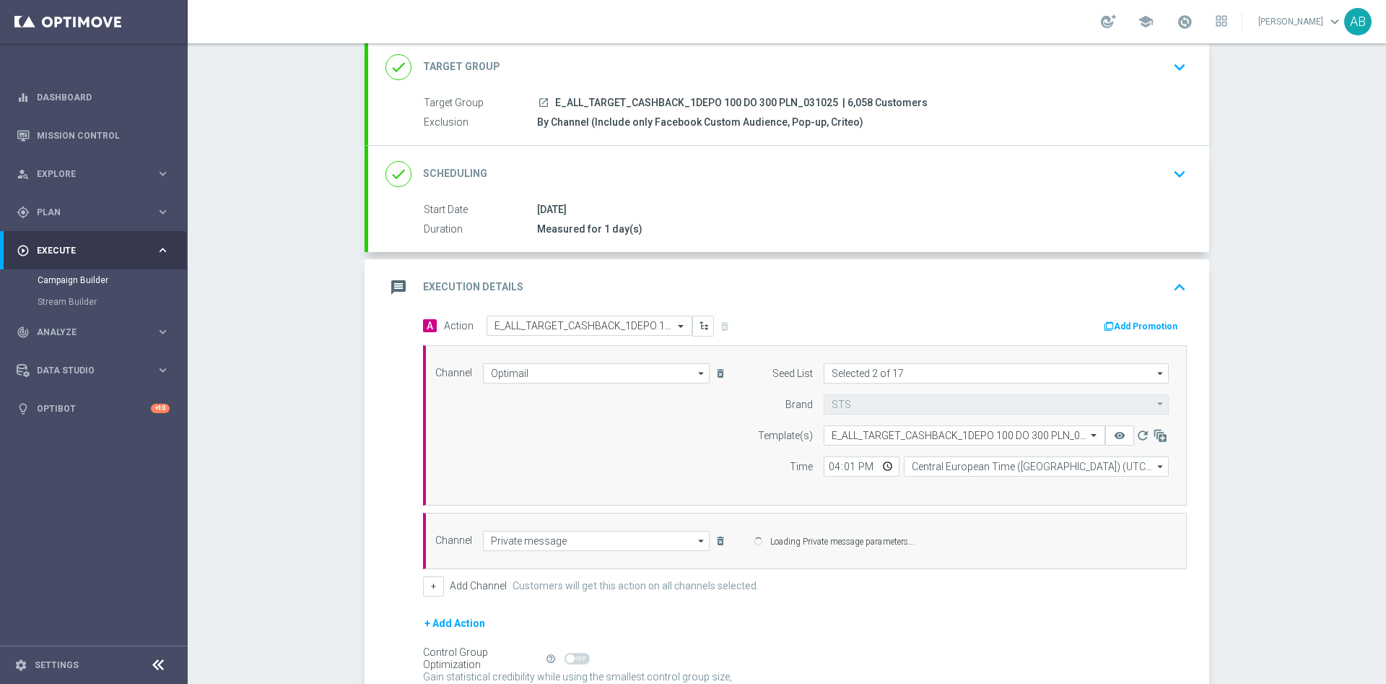
scroll to position [217, 0]
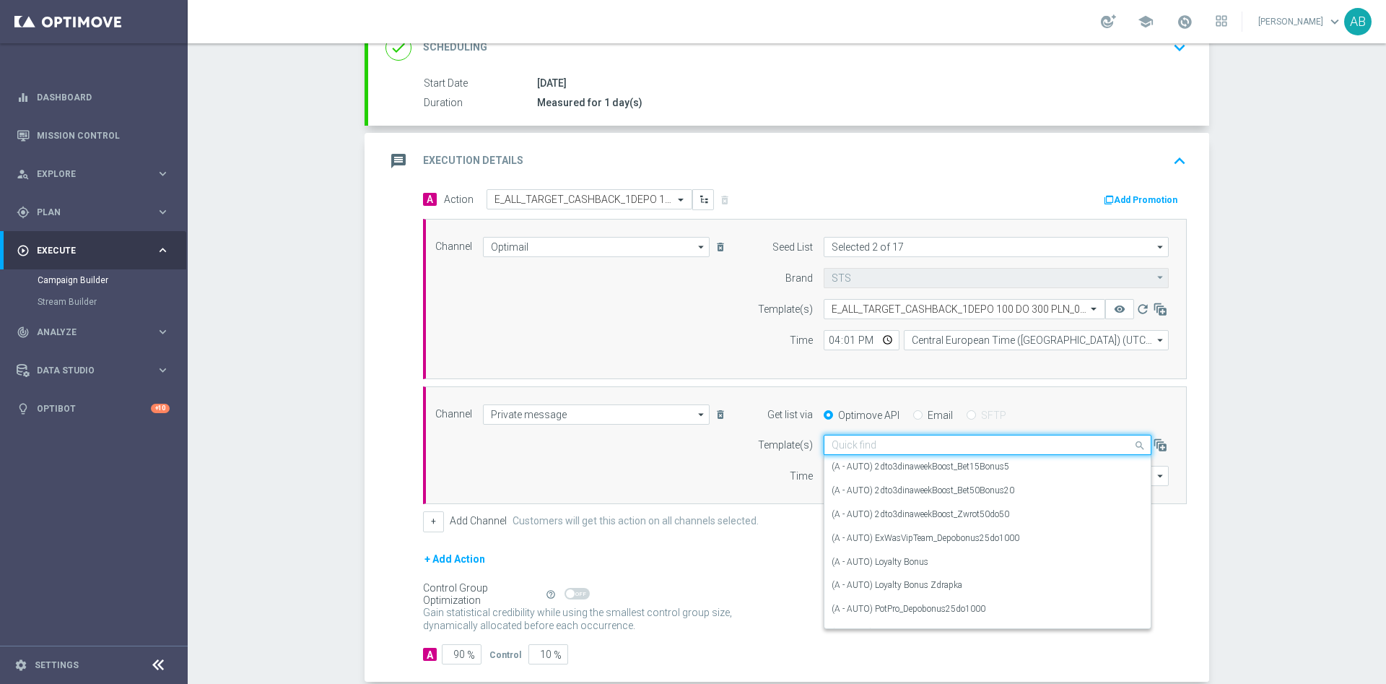
click at [910, 439] on input "text" at bounding box center [973, 445] width 283 height 12
paste input "E_ALL_TARGET_CASHBACK_1DEPO 100 DO 300 PLN_031025"
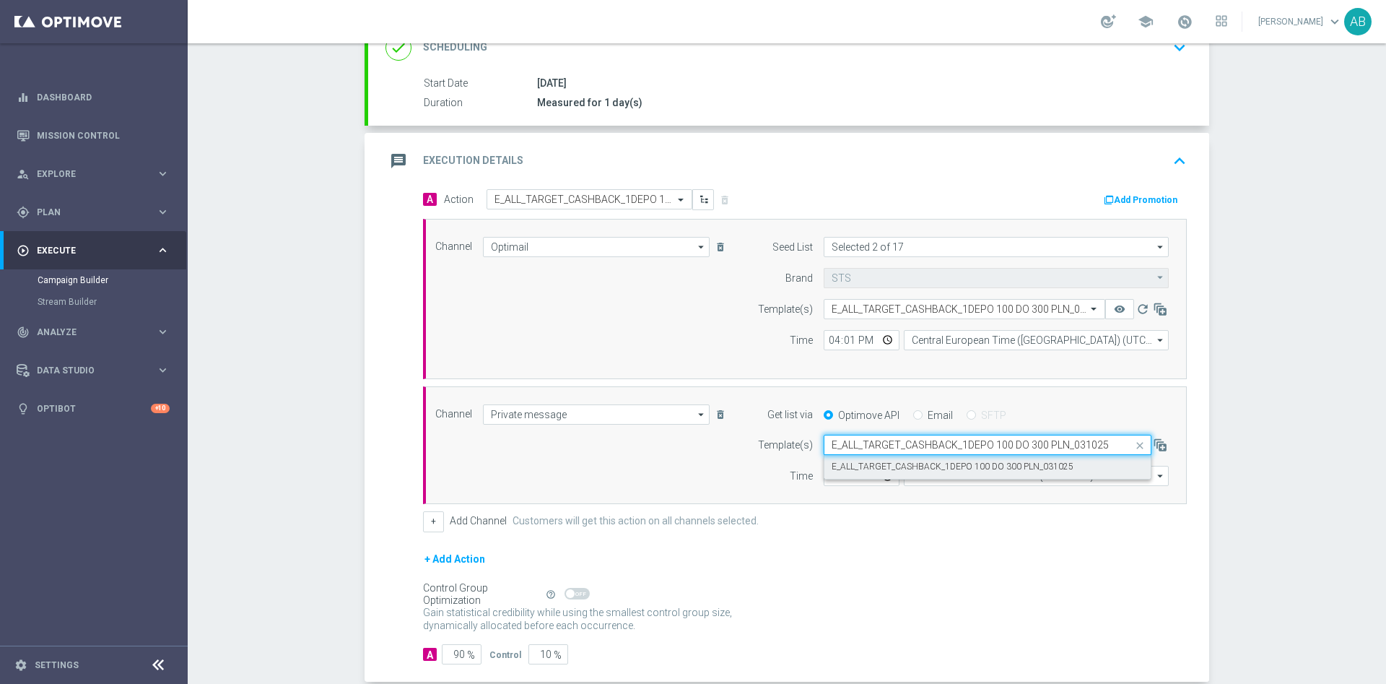
click at [914, 463] on label "E_ALL_TARGET_CASHBACK_1DEPO 100 DO 300 PLN_031025" at bounding box center [953, 467] width 242 height 12
type input "E_ALL_TARGET_CASHBACK_1DEPO 100 DO 300 PLN_031025"
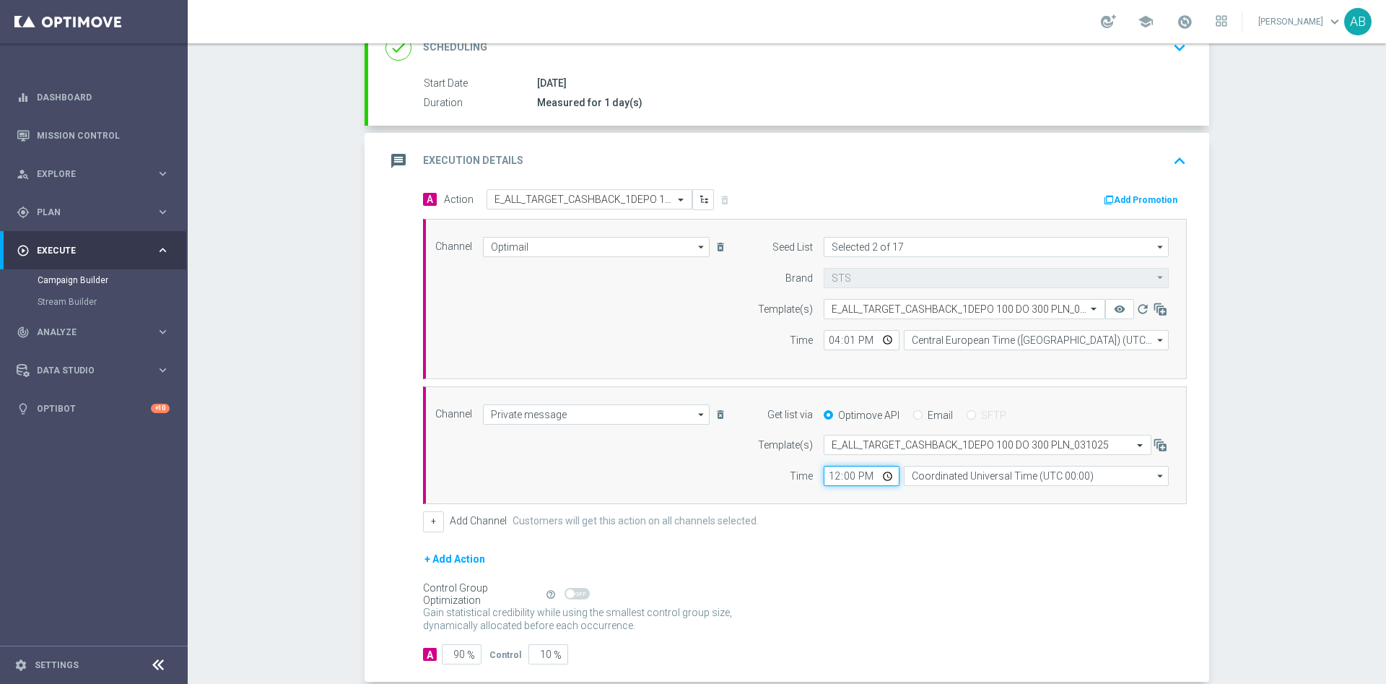
click at [824, 474] on input "12:00" at bounding box center [862, 476] width 76 height 20
type input "16:01"
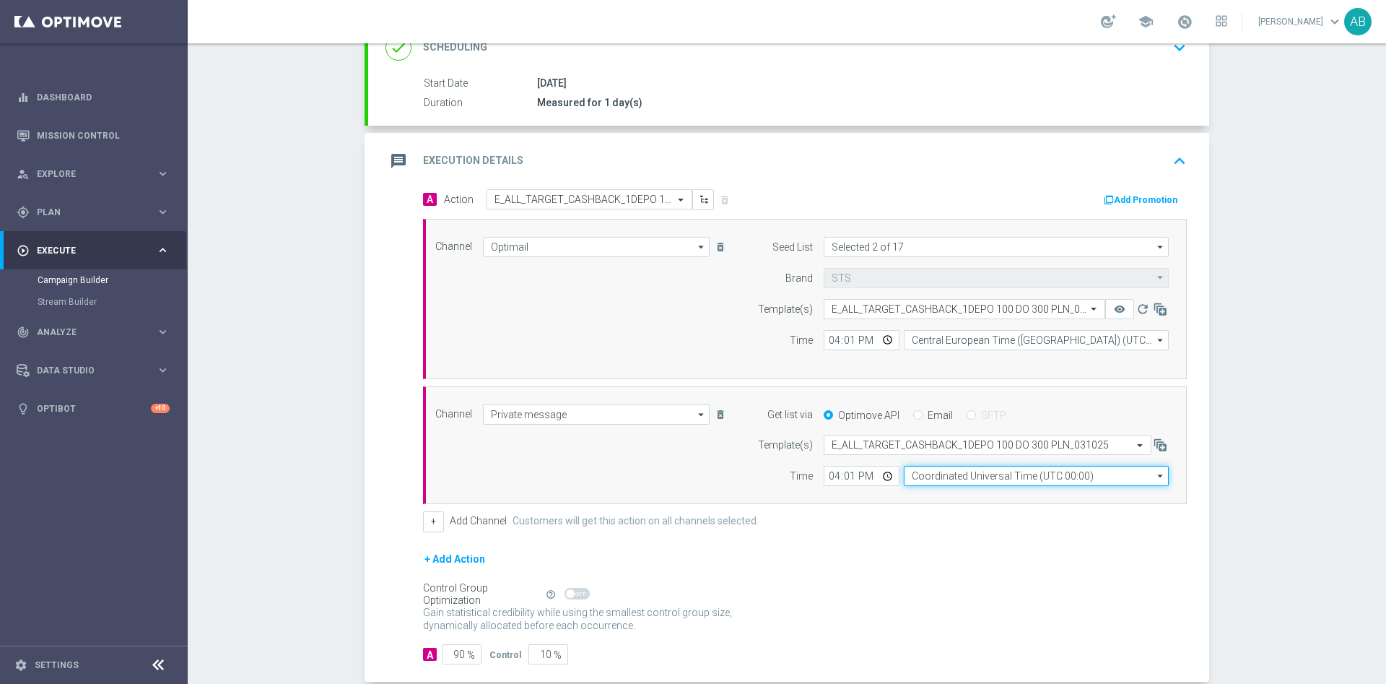
click at [915, 474] on input "Coordinated Universal Time (UTC 00:00)" at bounding box center [1036, 476] width 265 height 20
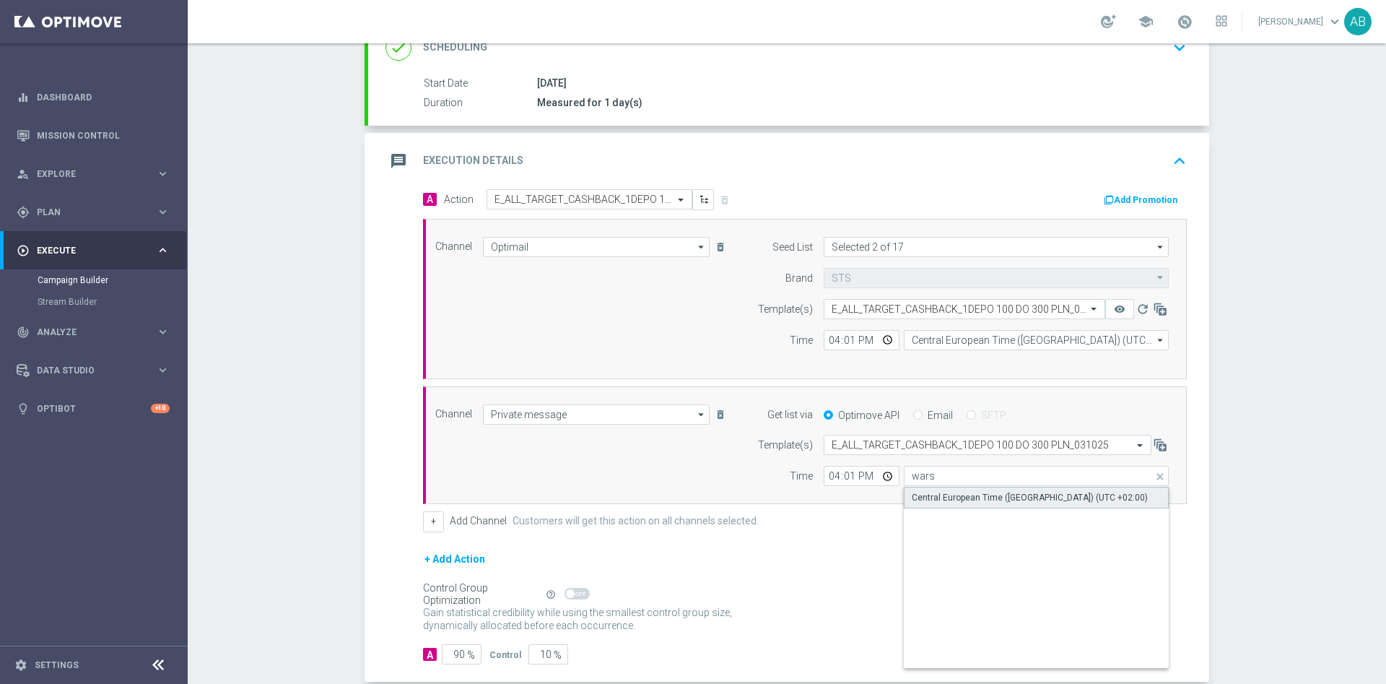
click at [963, 503] on div "Central European Time ([GEOGRAPHIC_DATA]) (UTC +02:00)" at bounding box center [1036, 498] width 265 height 22
type input "Central European Time ([GEOGRAPHIC_DATA]) (UTC +02:00)"
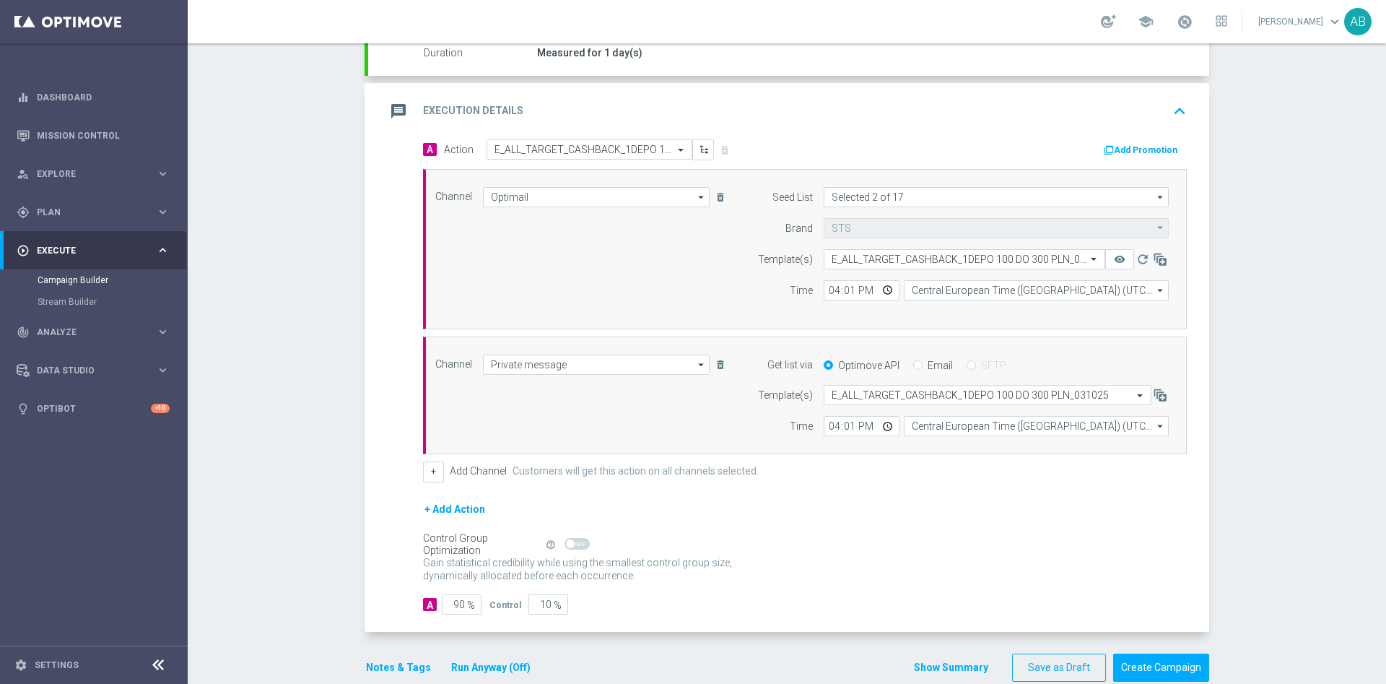
scroll to position [293, 0]
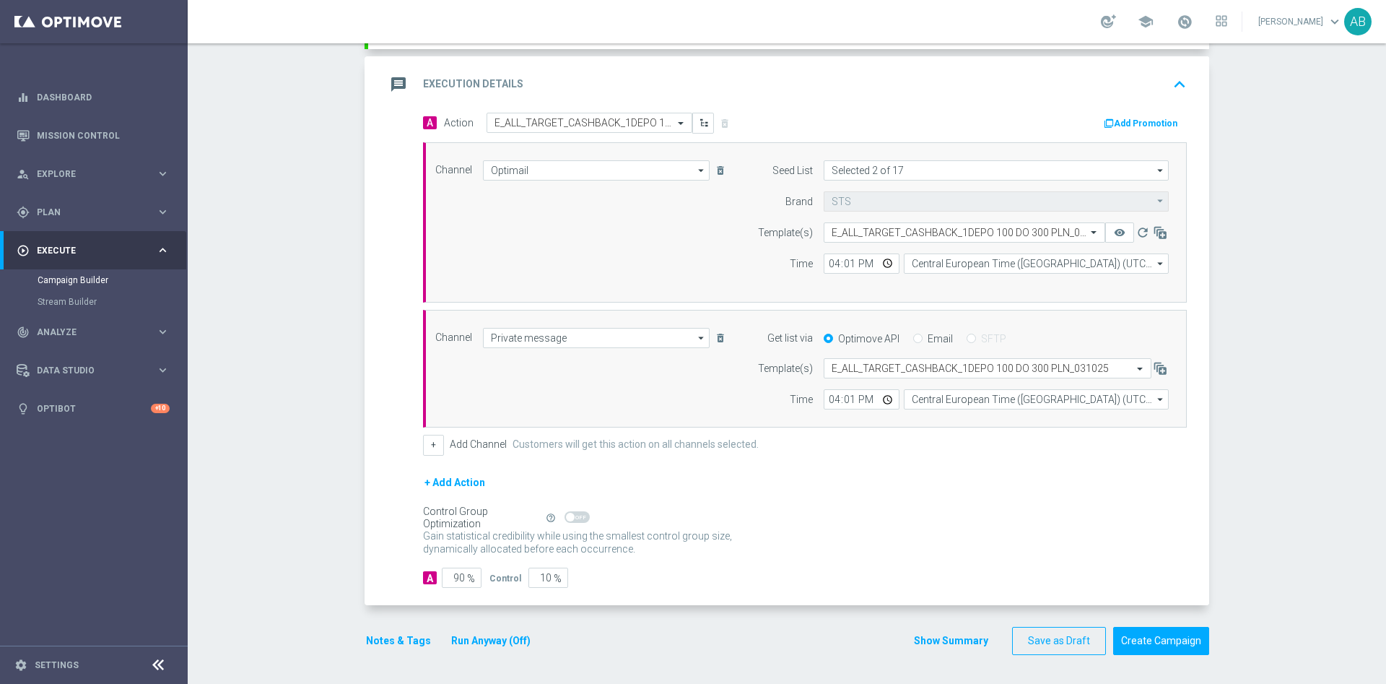
click at [404, 629] on div "Notes & Tags Run Anyway (Off)" at bounding box center [457, 641] width 185 height 28
click at [402, 629] on div "Notes & Tags Run Anyway (Off)" at bounding box center [457, 641] width 185 height 28
click at [397, 640] on button "Notes & Tags" at bounding box center [399, 641] width 68 height 18
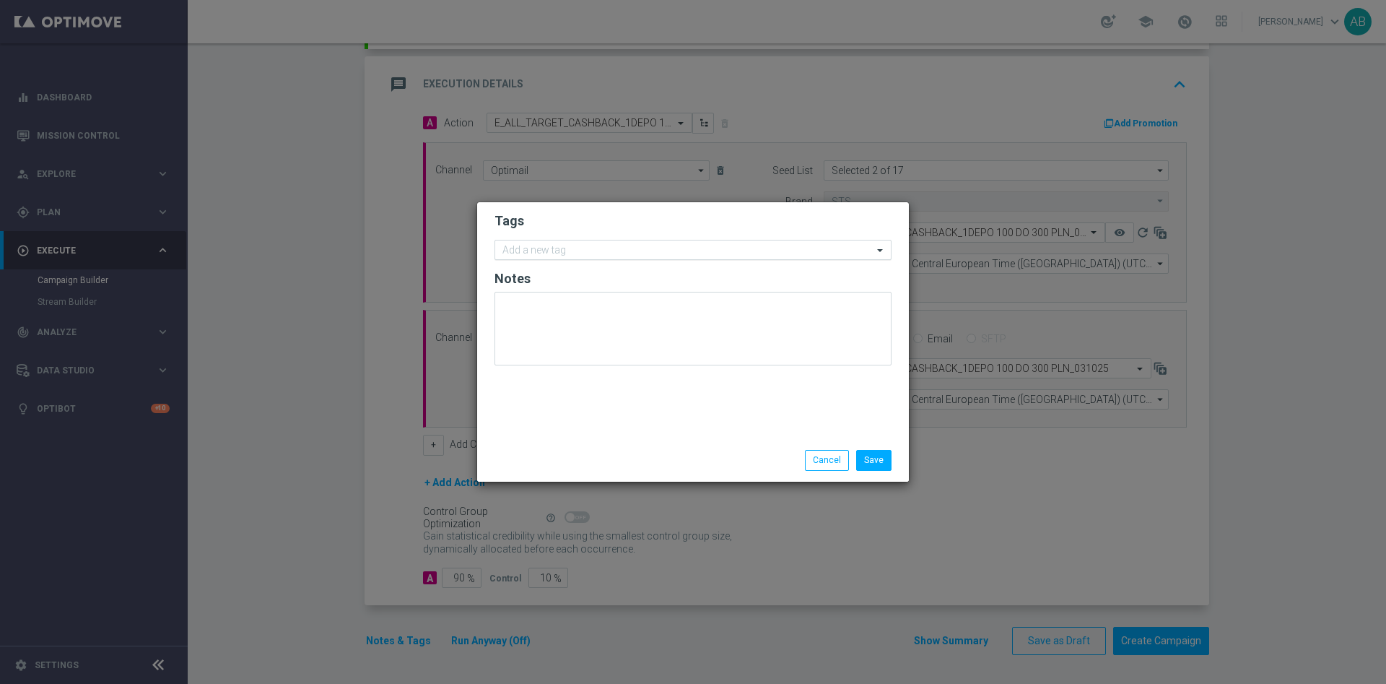
click at [570, 243] on div "Add a new tag" at bounding box center [684, 250] width 378 height 18
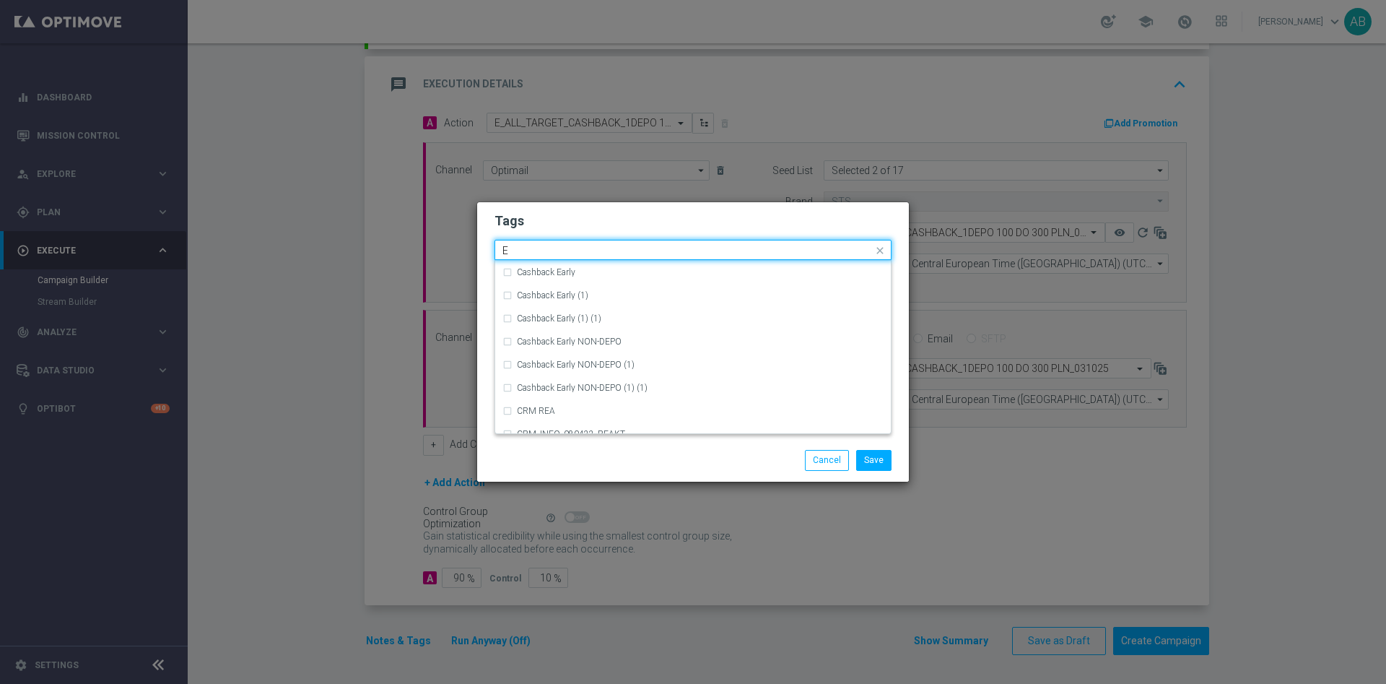
scroll to position [2057, 0]
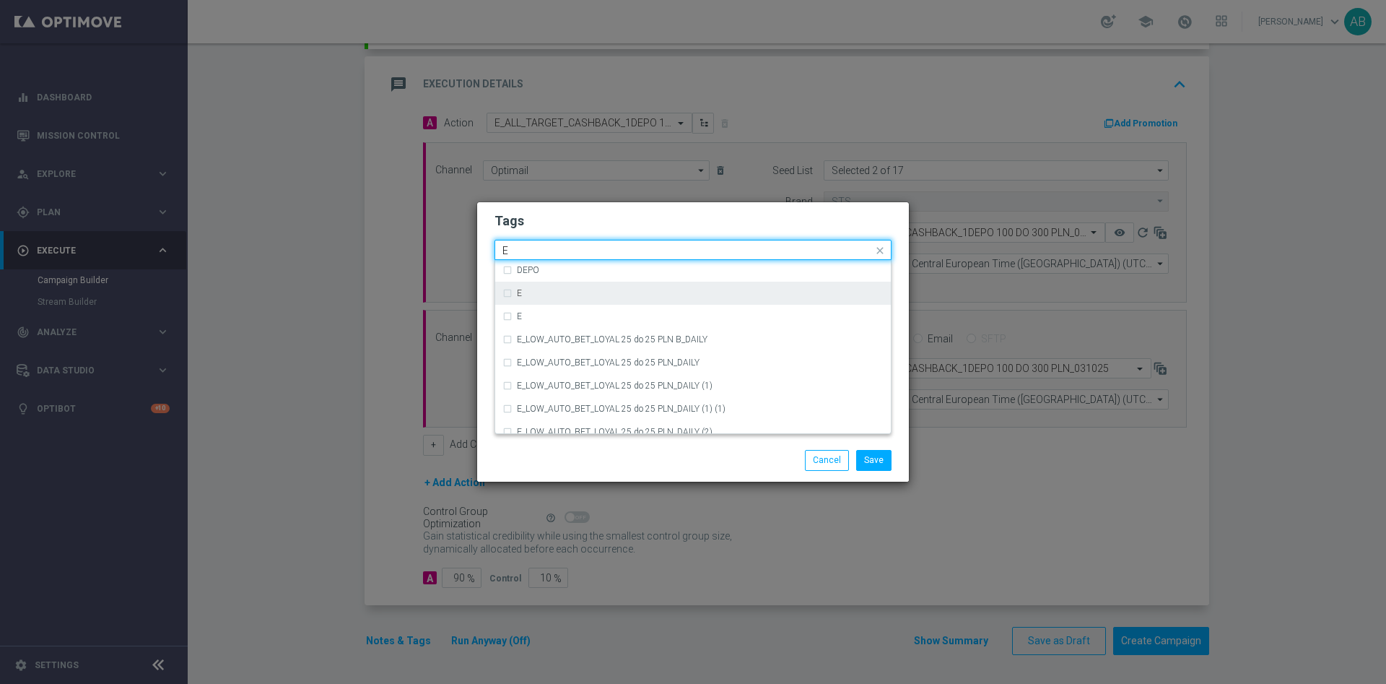
click at [571, 296] on div "E" at bounding box center [700, 293] width 367 height 9
type input "E"
click at [546, 248] on input "E" at bounding box center [687, 251] width 370 height 12
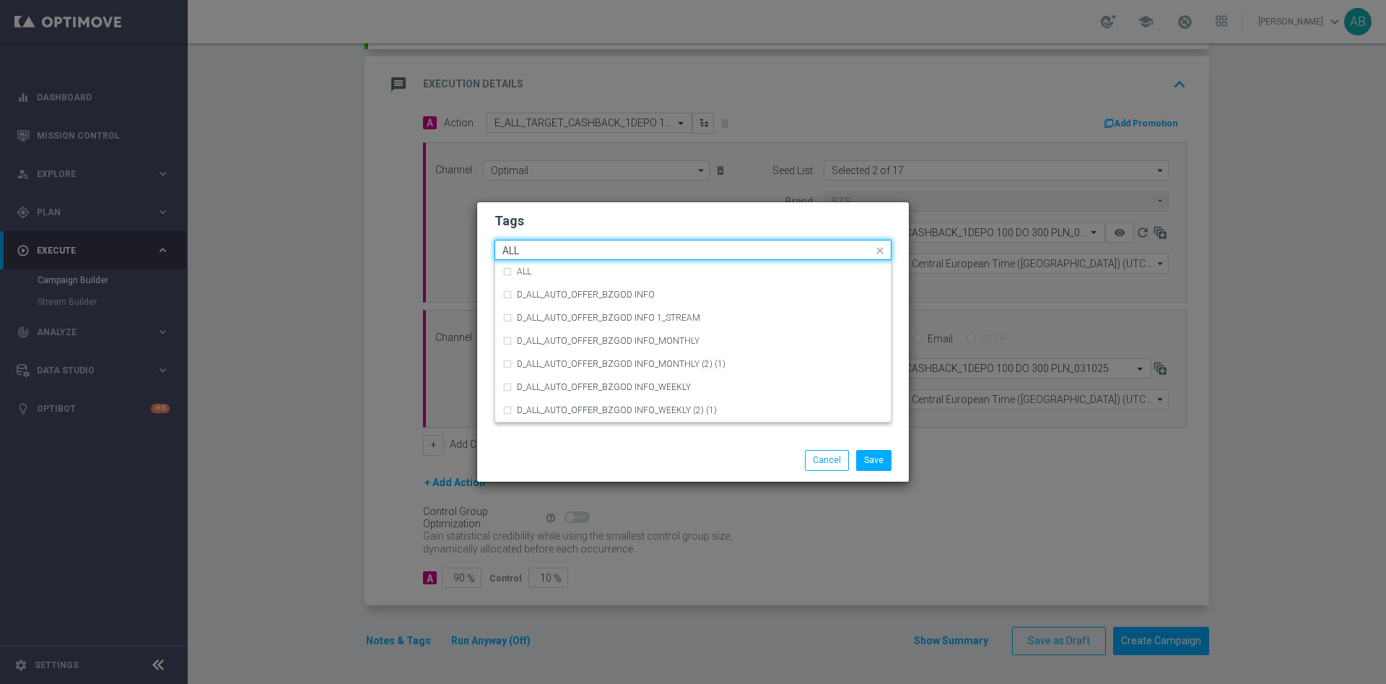
scroll to position [0, 0]
click at [526, 267] on label "ALL" at bounding box center [524, 271] width 14 height 9
click at [531, 247] on input "ALL" at bounding box center [687, 251] width 370 height 12
type input "A"
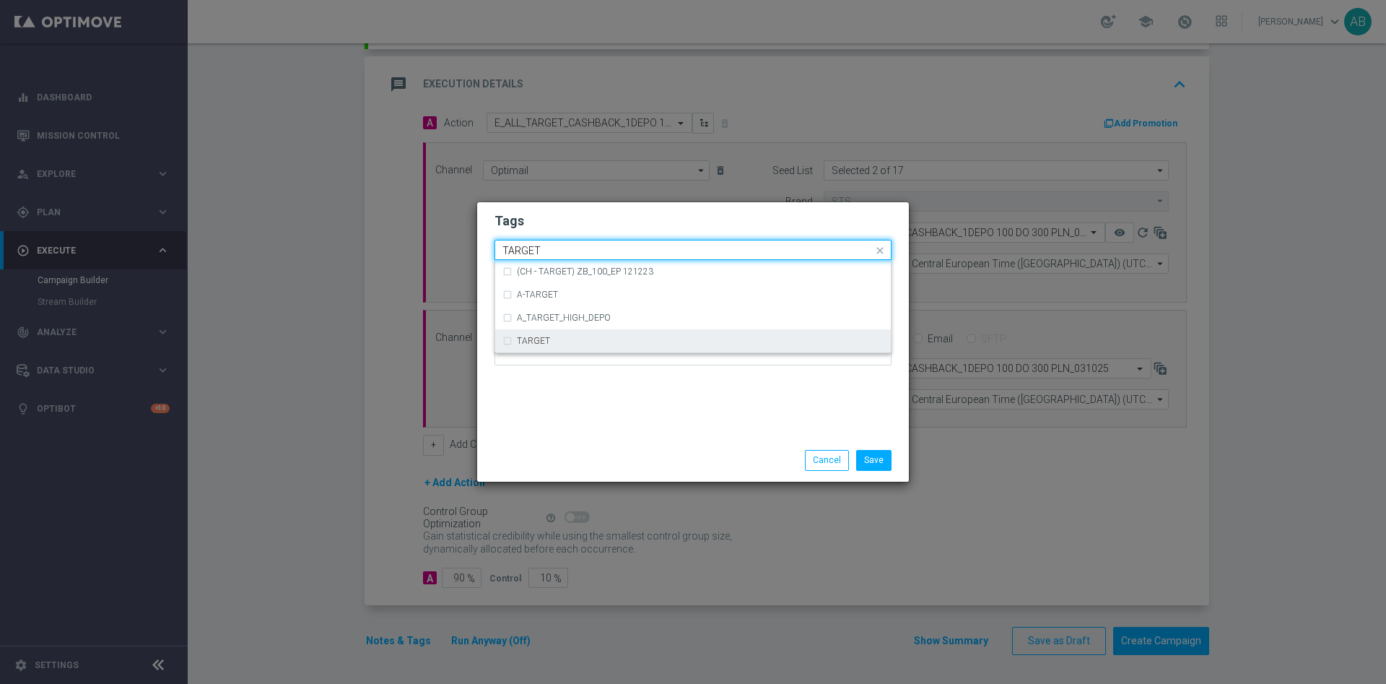
click at [526, 339] on label "TARGET" at bounding box center [533, 340] width 33 height 9
type input "TARGET"
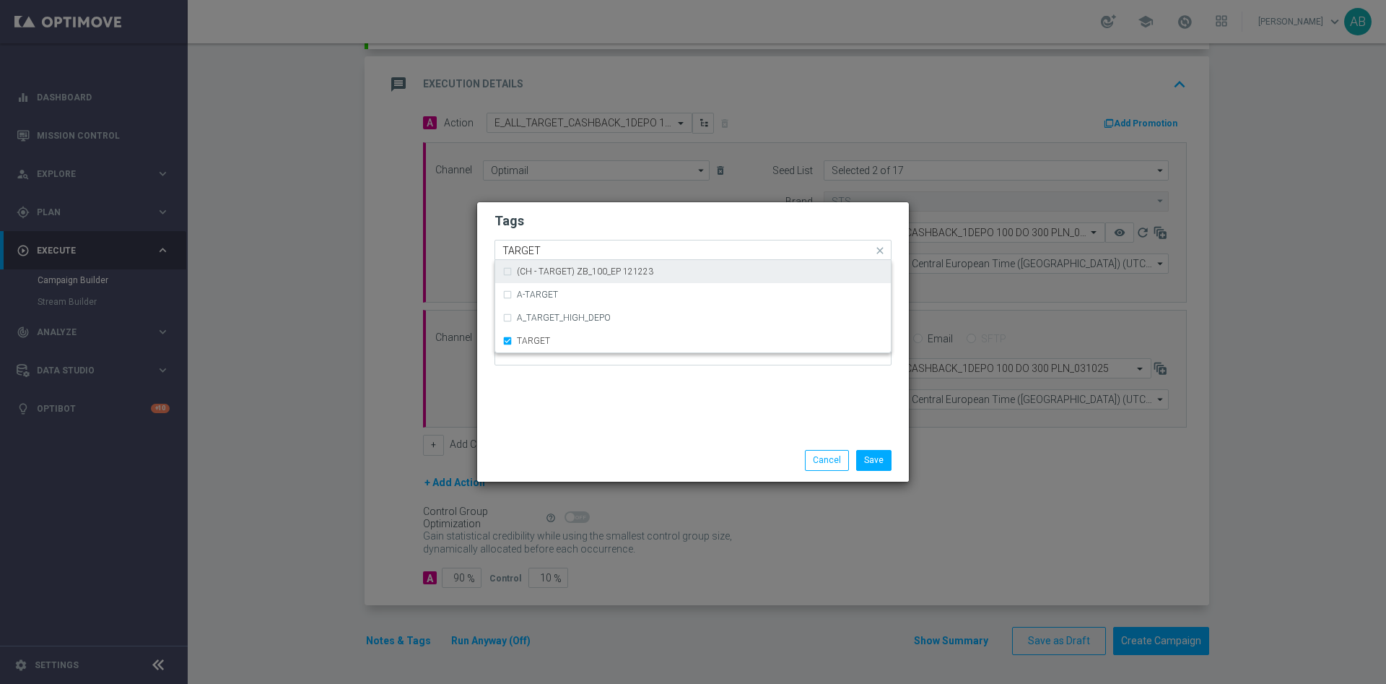
click at [545, 247] on input "TARGET" at bounding box center [687, 251] width 370 height 12
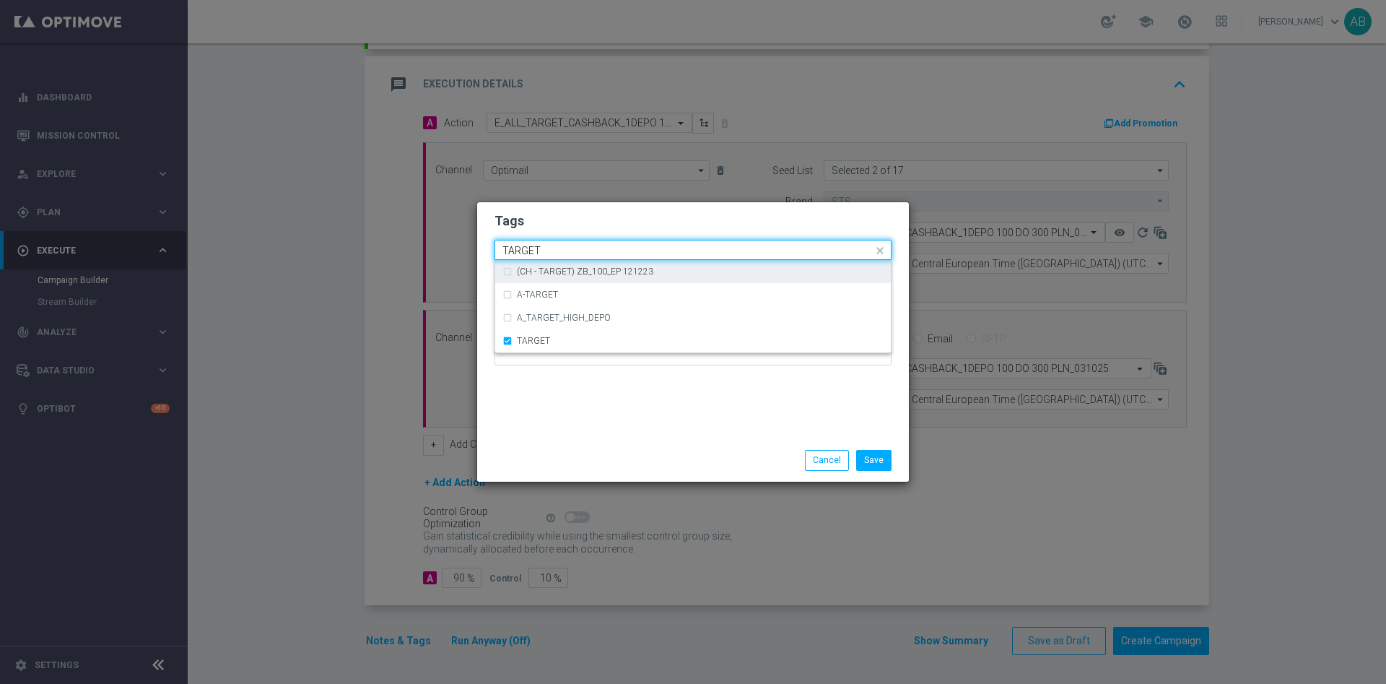
click at [545, 247] on input "TARGET" at bounding box center [687, 251] width 370 height 12
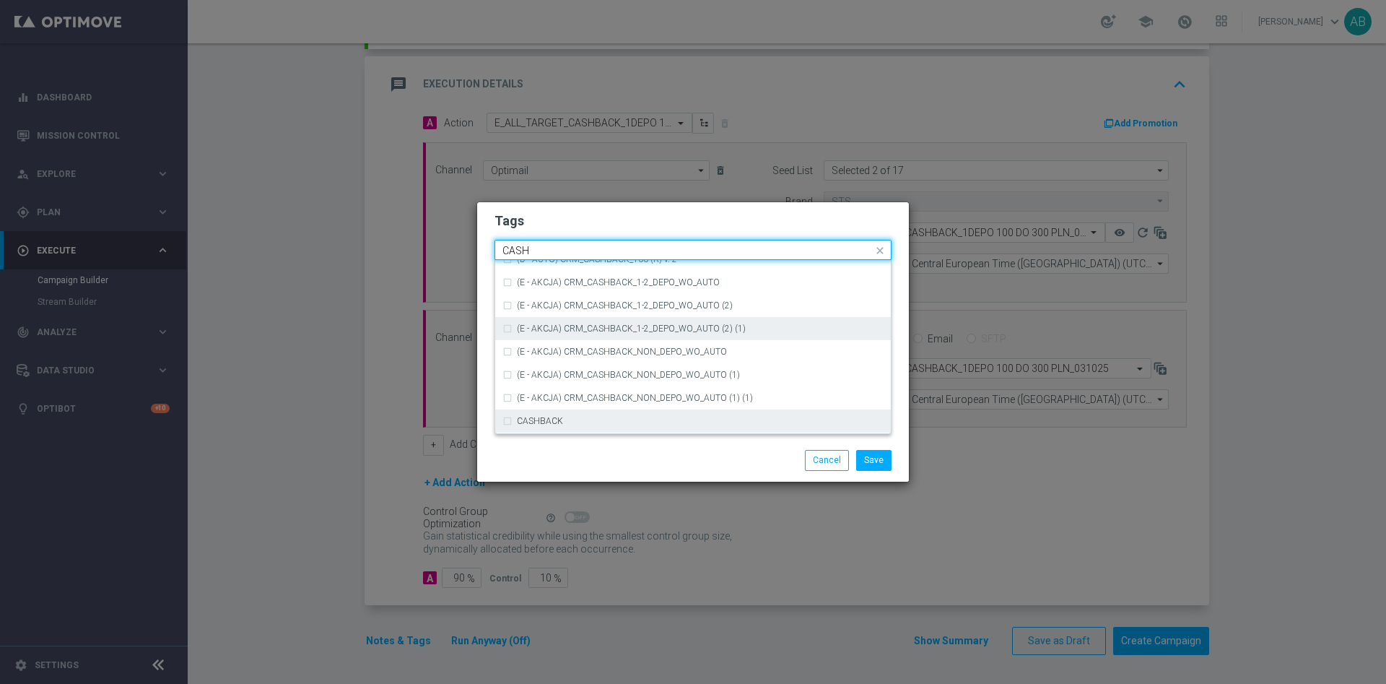
scroll to position [271, 0]
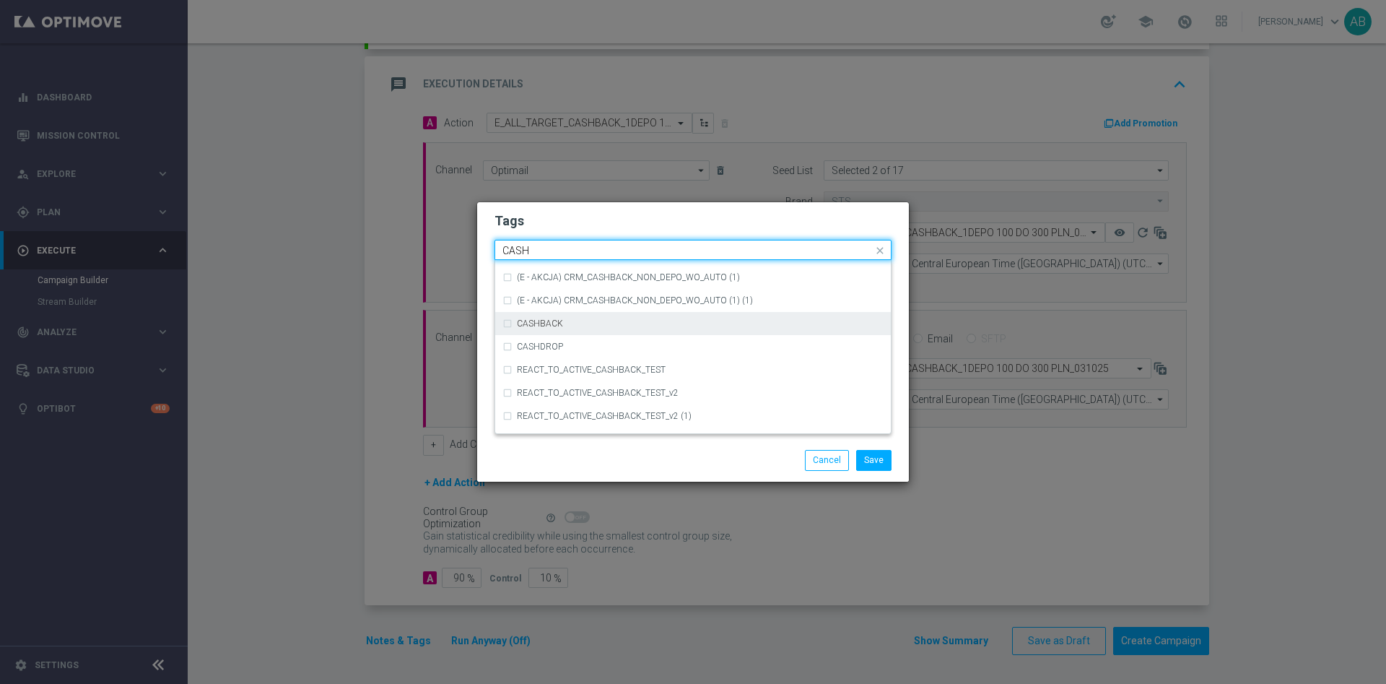
click at [570, 321] on div "CASHBACK" at bounding box center [700, 323] width 367 height 9
type input "CASH"
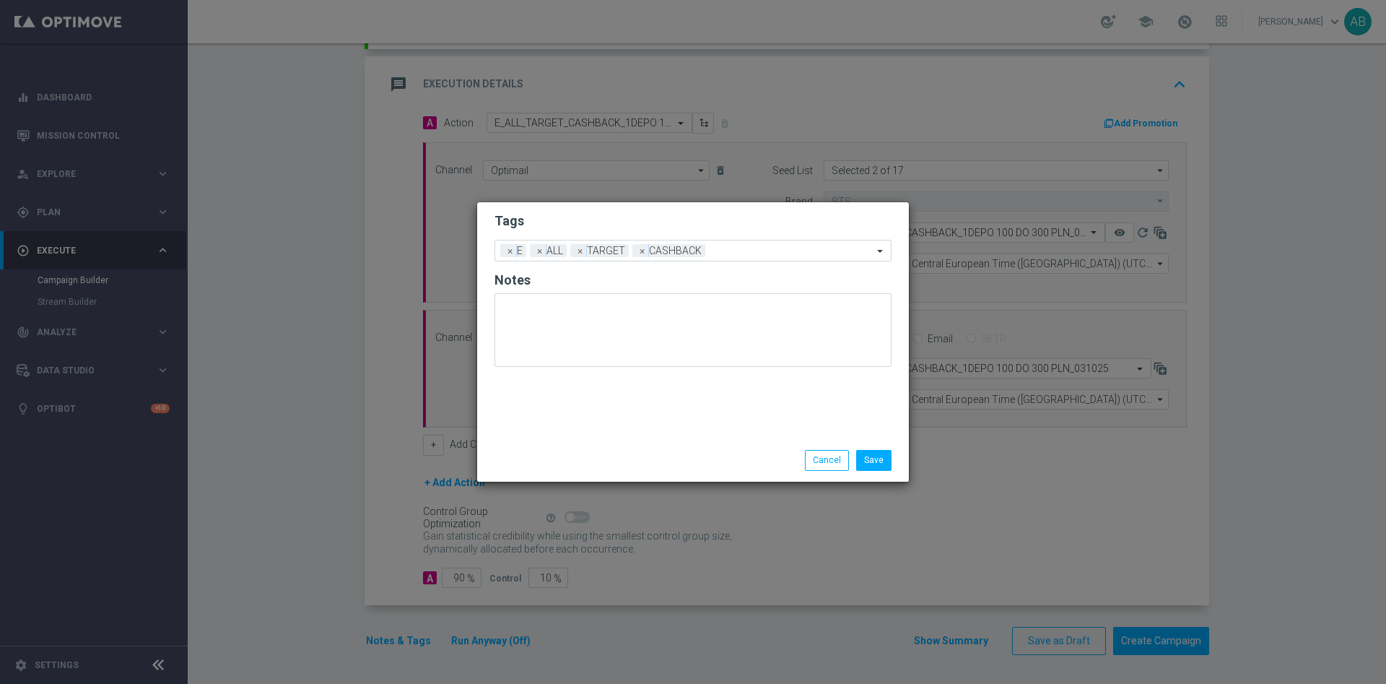
click at [610, 219] on h2 "Tags" at bounding box center [692, 220] width 397 height 17
click at [871, 452] on button "Save" at bounding box center [873, 460] width 35 height 20
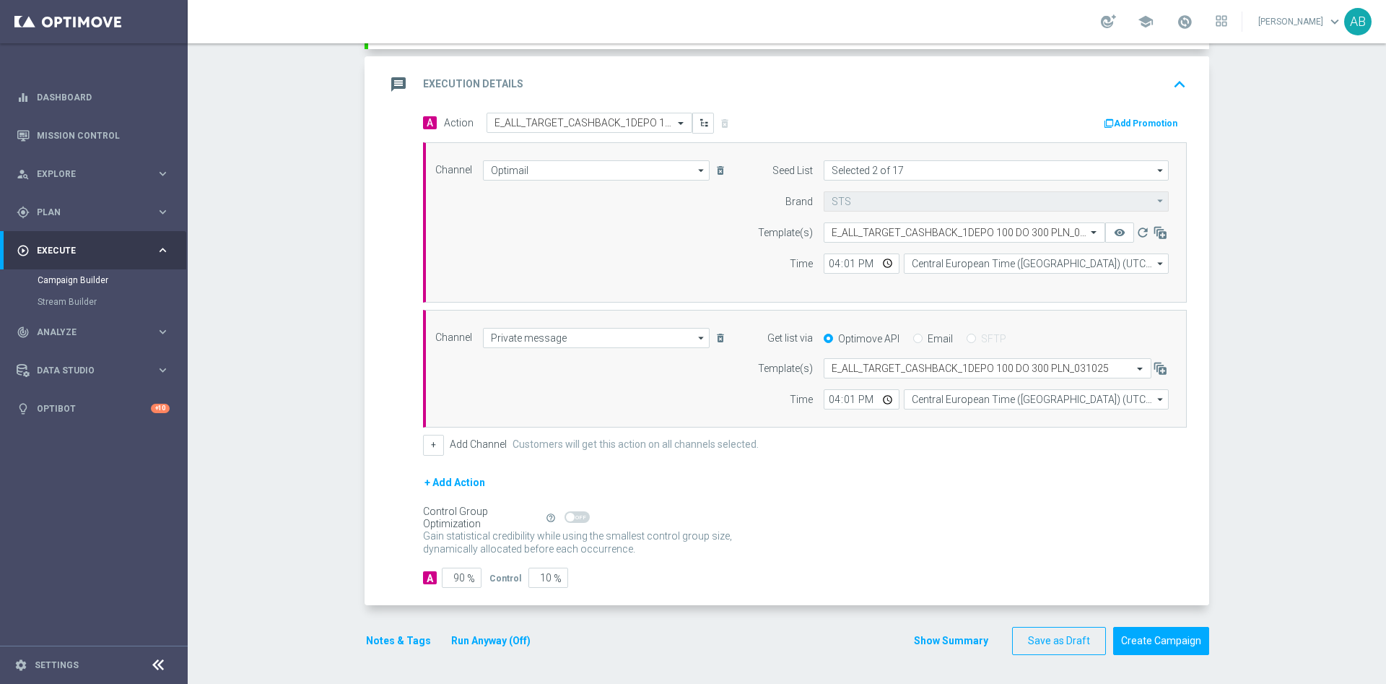
click at [382, 635] on button "Notes & Tags" at bounding box center [399, 641] width 68 height 18
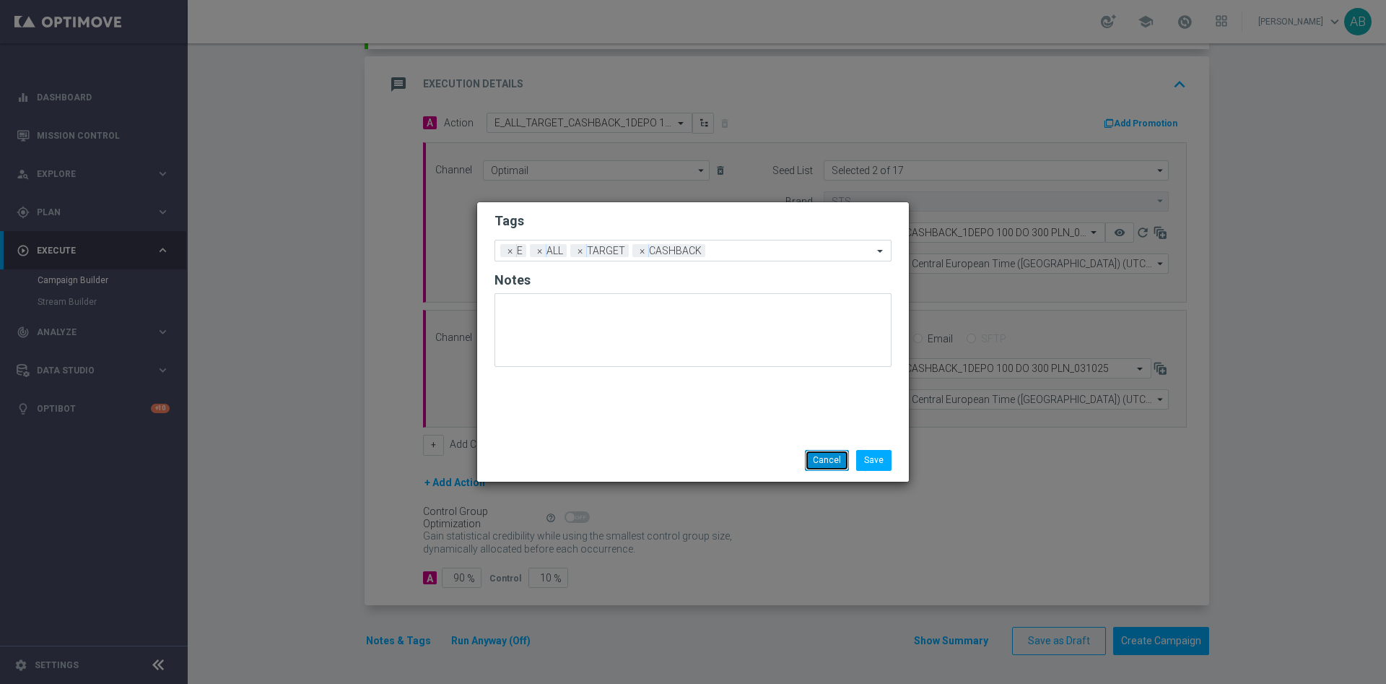
click at [834, 457] on button "Cancel" at bounding box center [827, 460] width 44 height 20
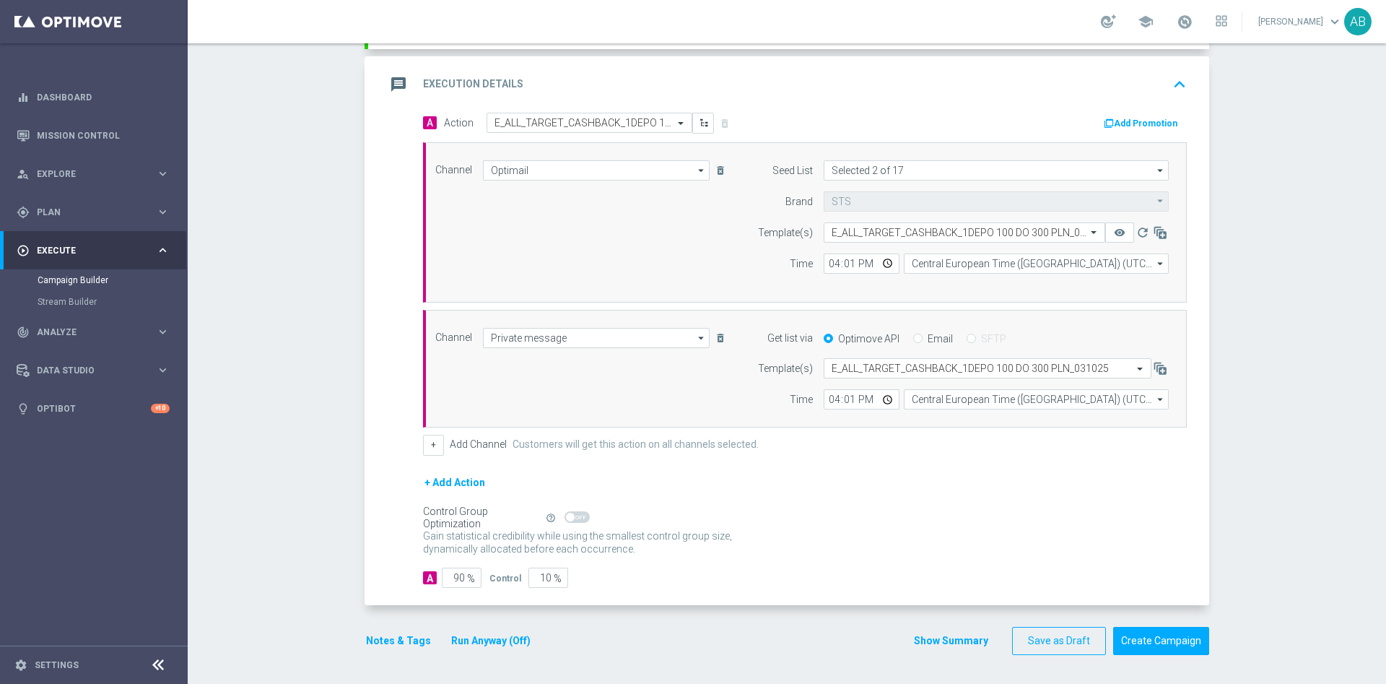
scroll to position [0, 0]
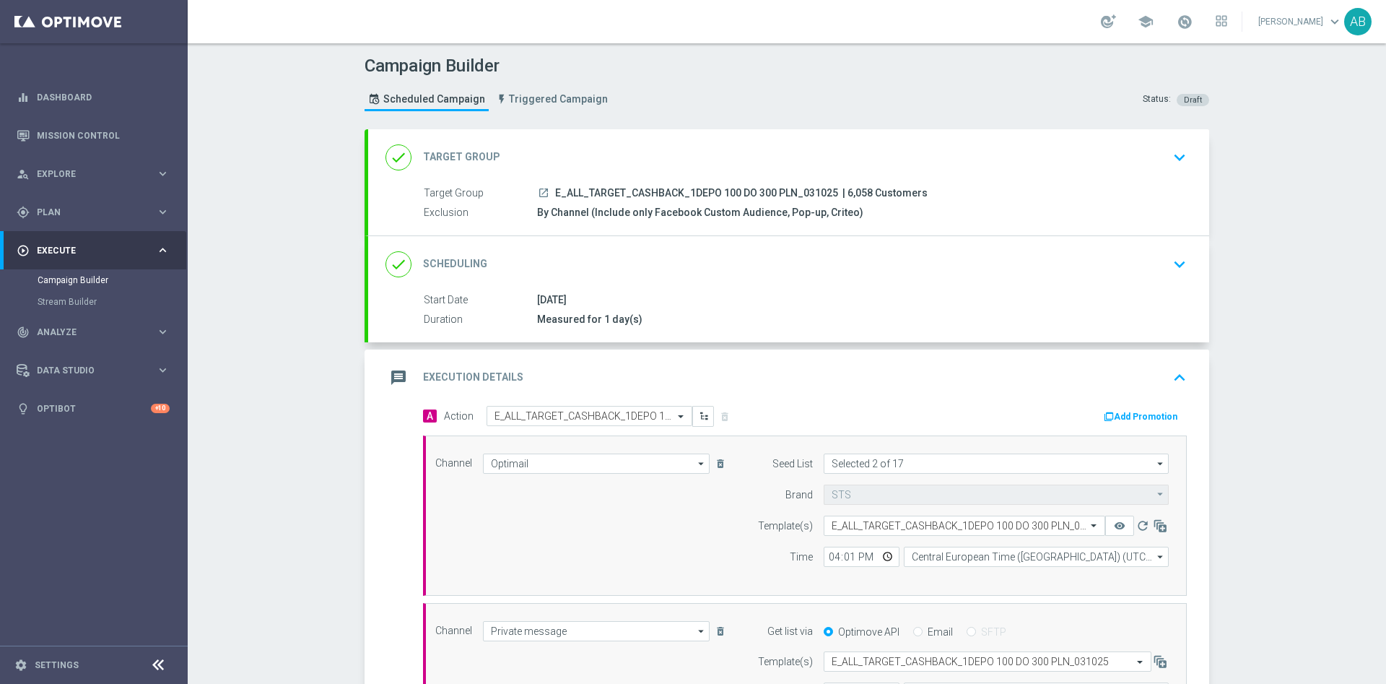
click at [1172, 276] on button "keyboard_arrow_down" at bounding box center [1179, 263] width 25 height 27
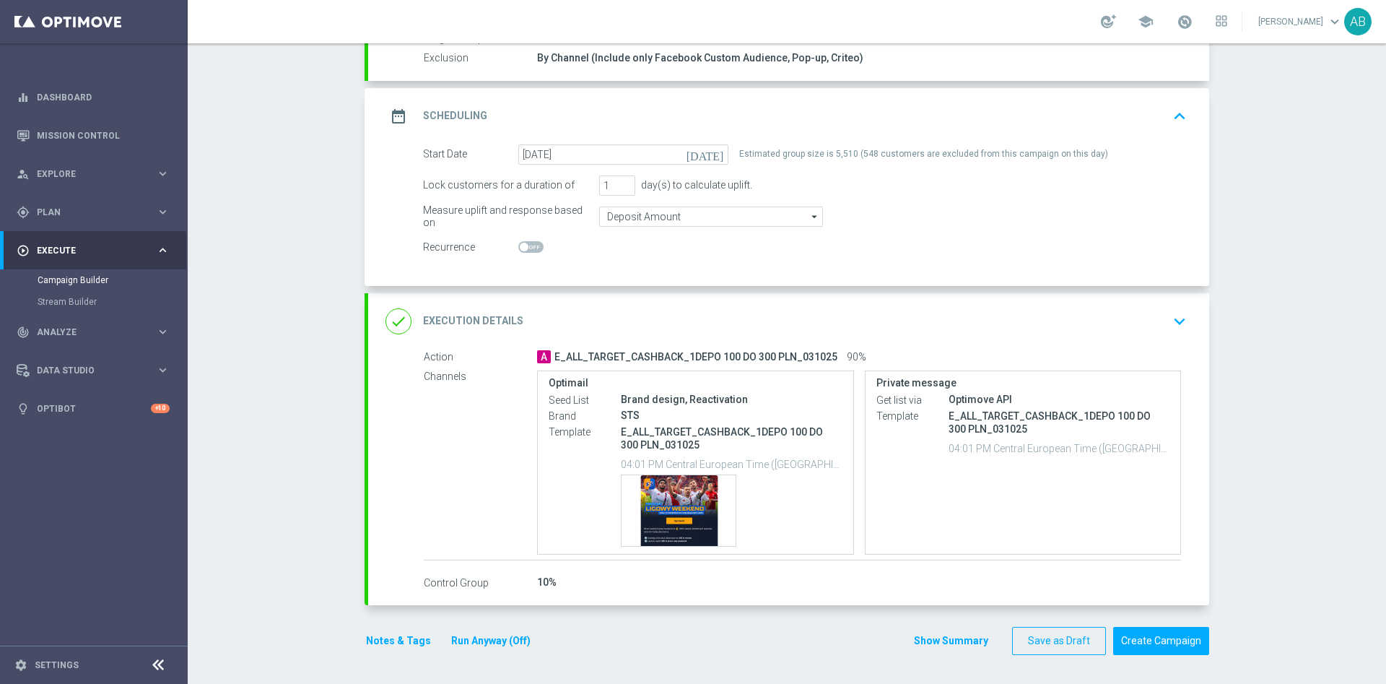
click at [1172, 313] on icon "keyboard_arrow_down" at bounding box center [1180, 321] width 22 height 22
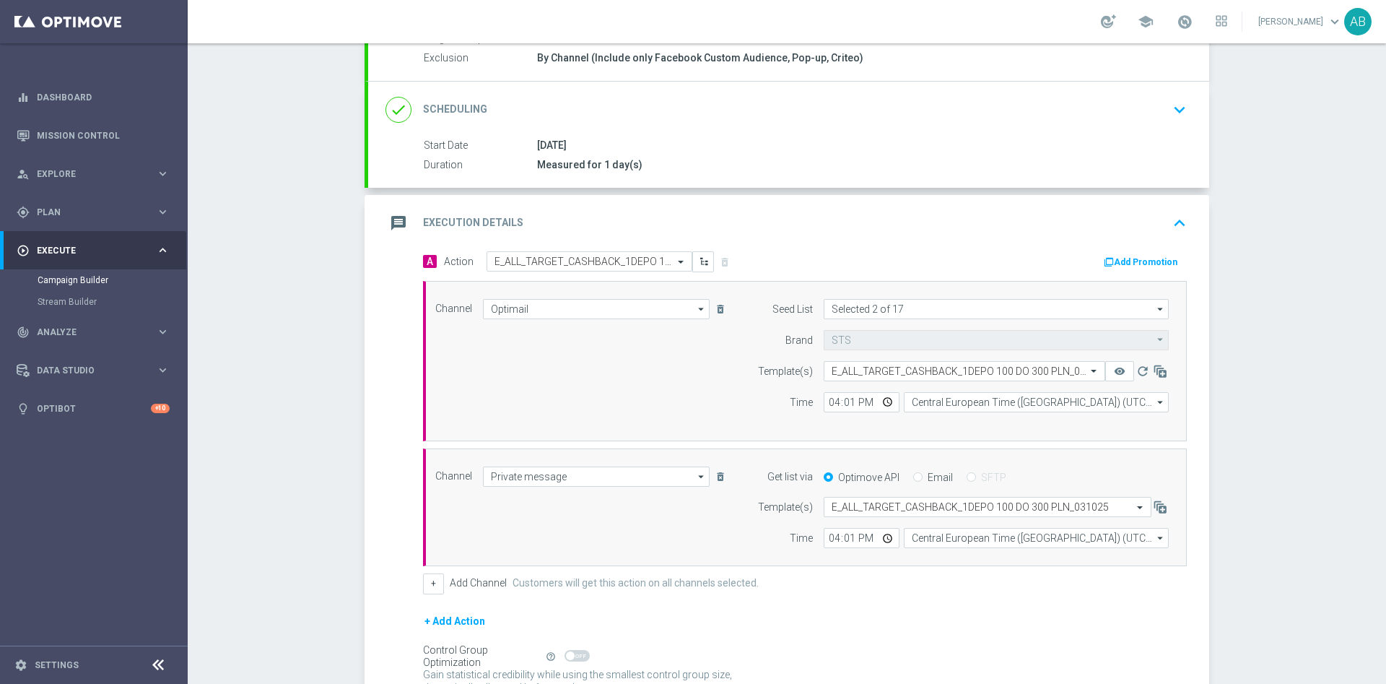
scroll to position [154, 0]
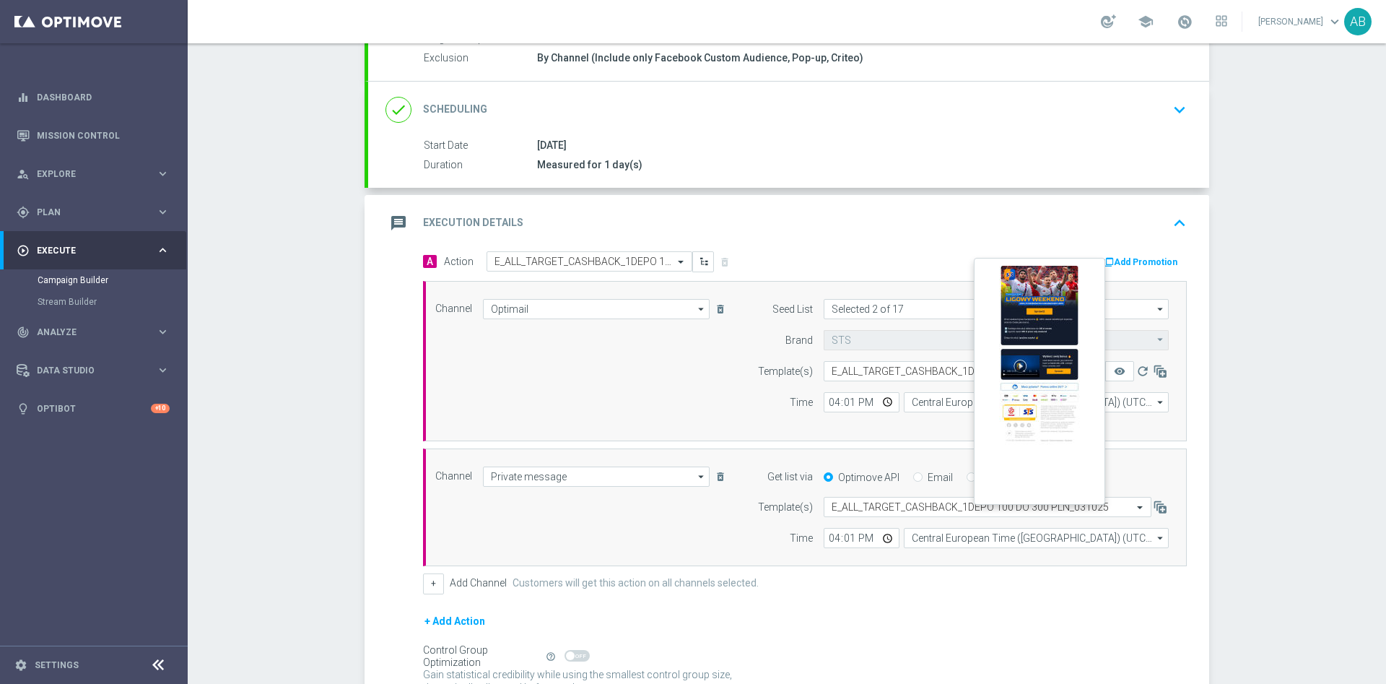
click at [1121, 375] on button "remove_red_eye" at bounding box center [1119, 371] width 29 height 20
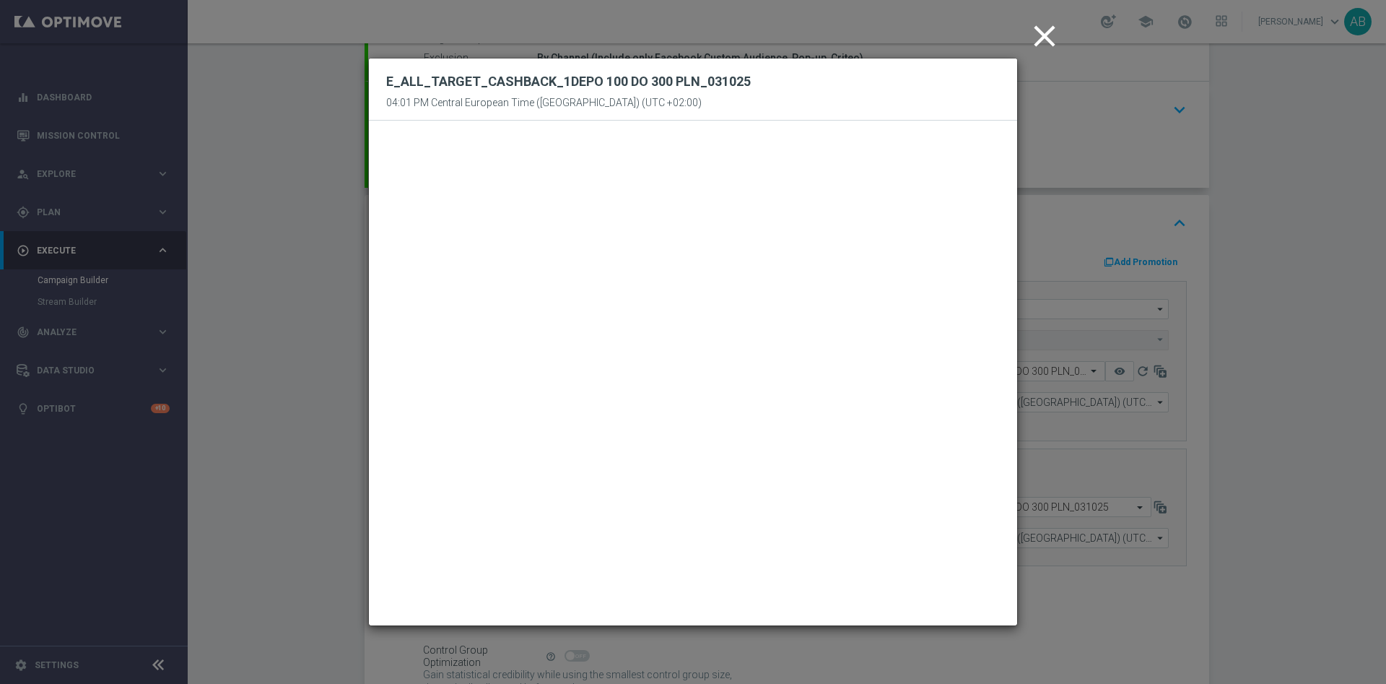
click at [1219, 258] on modal-container "close E_ALL_TARGET_CASHBACK_1DEPO 100 DO 300 PLN_031025 04:01 PM Central Europe…" at bounding box center [693, 342] width 1386 height 684
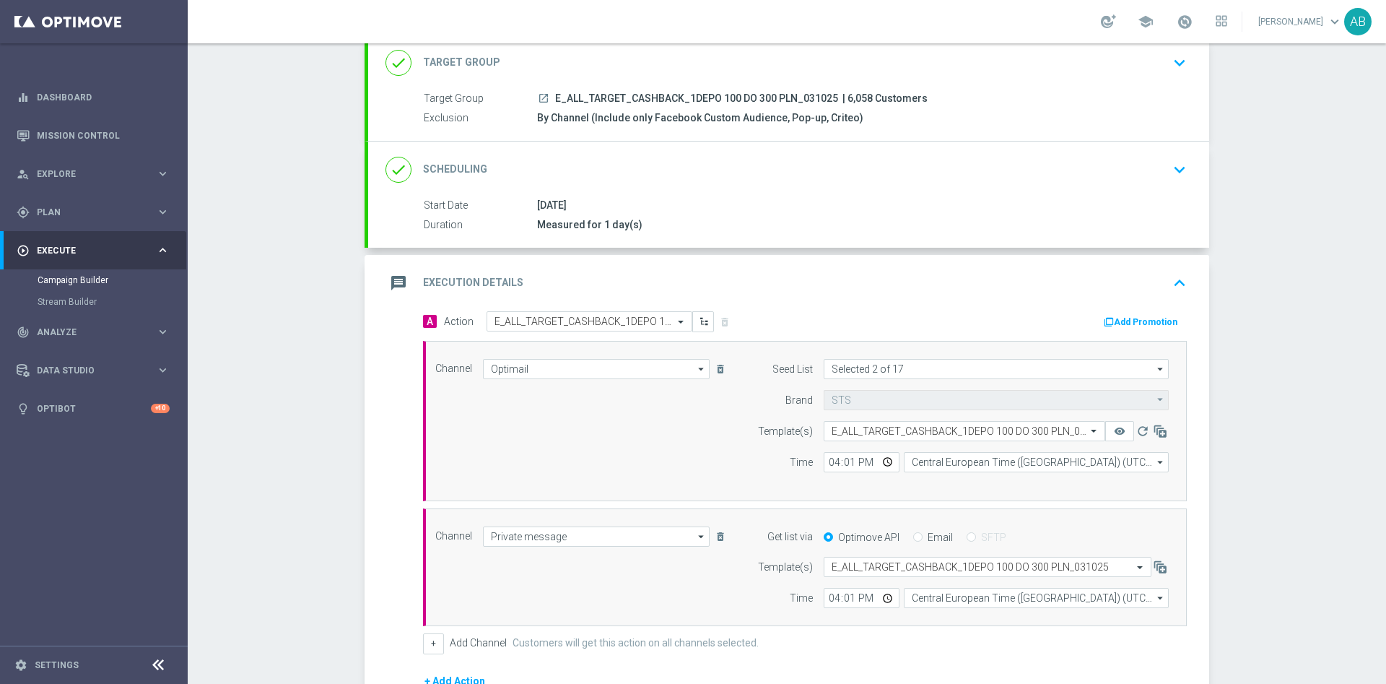
scroll to position [46, 0]
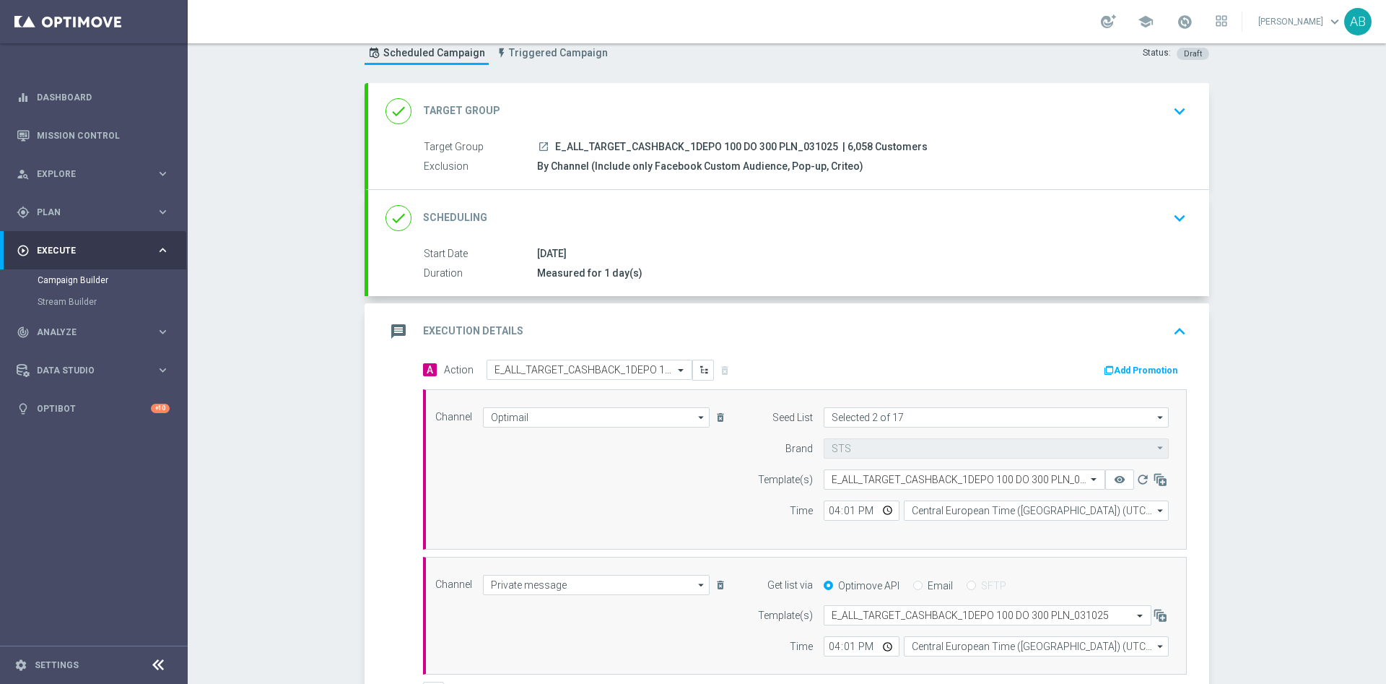
click at [1156, 226] on div "done Scheduling keyboard_arrow_down" at bounding box center [788, 217] width 806 height 27
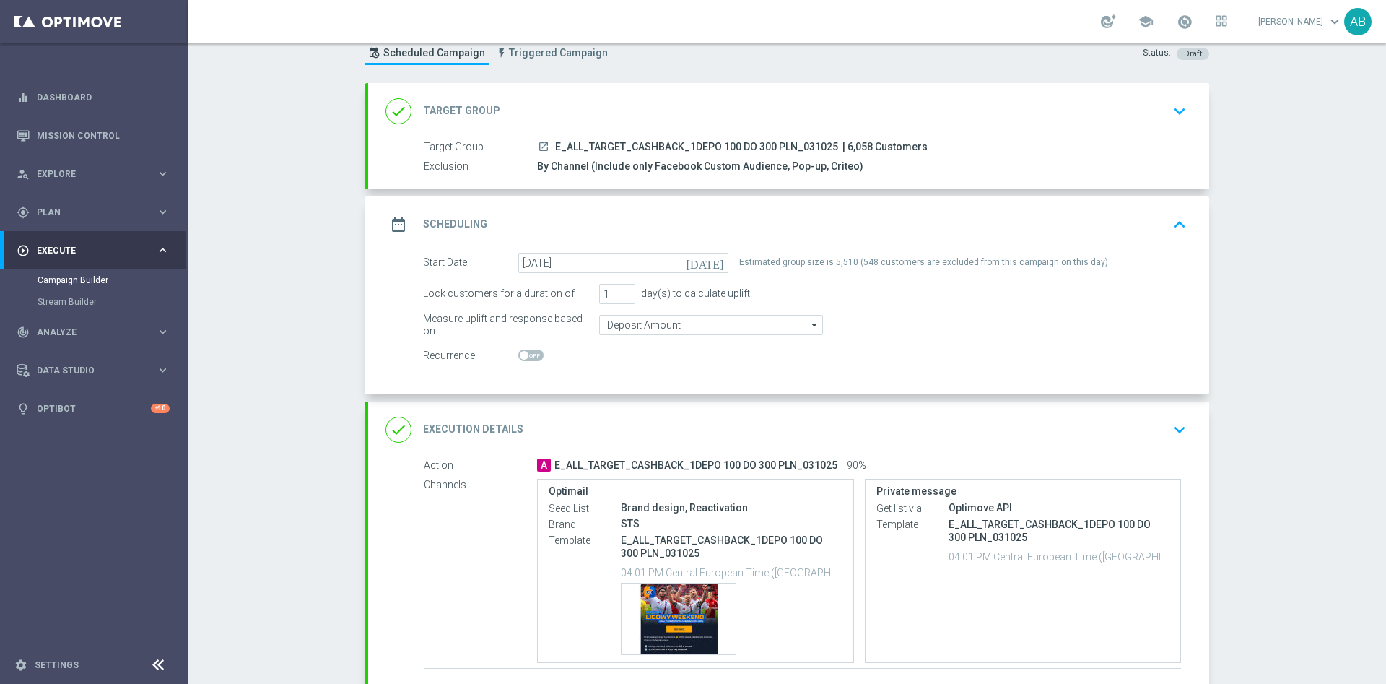
click at [1187, 445] on div "done Execution Details keyboard_arrow_down" at bounding box center [788, 429] width 841 height 56
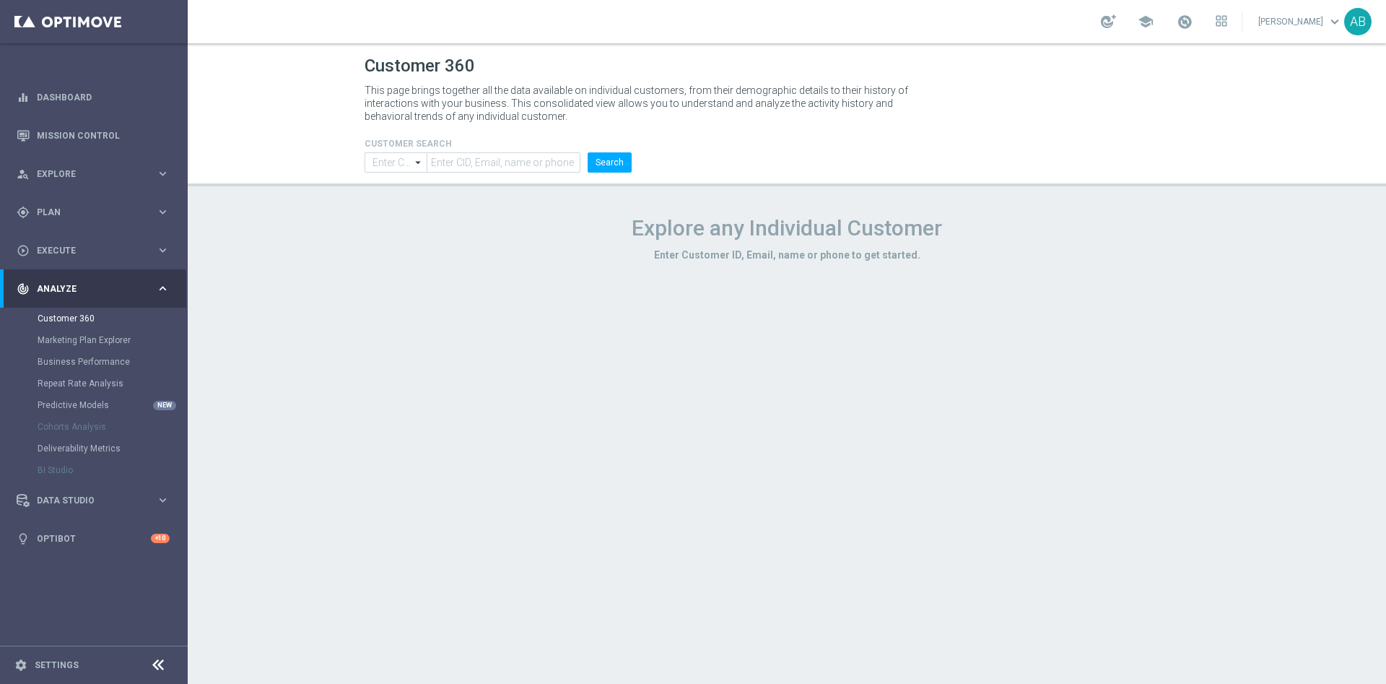
type input "Contains"
click at [74, 250] on span "Execute" at bounding box center [96, 250] width 119 height 9
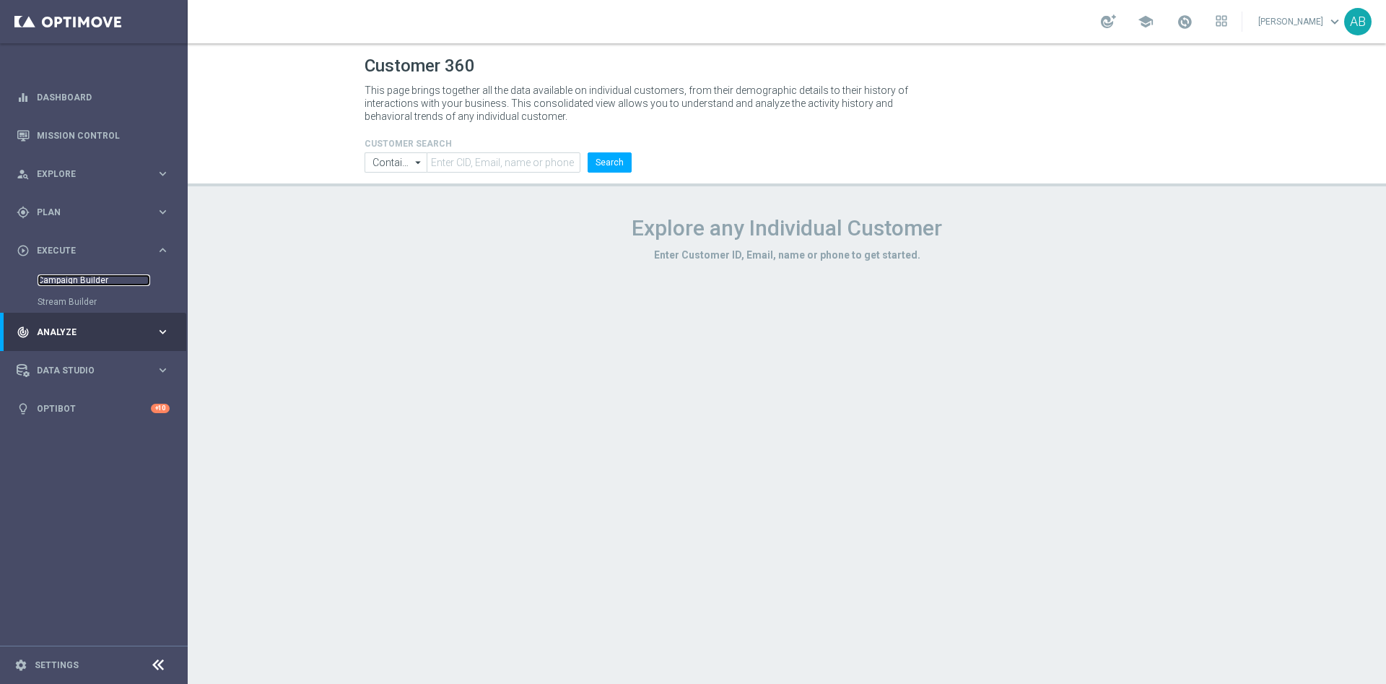
click at [95, 280] on link "Campaign Builder" at bounding box center [94, 280] width 113 height 12
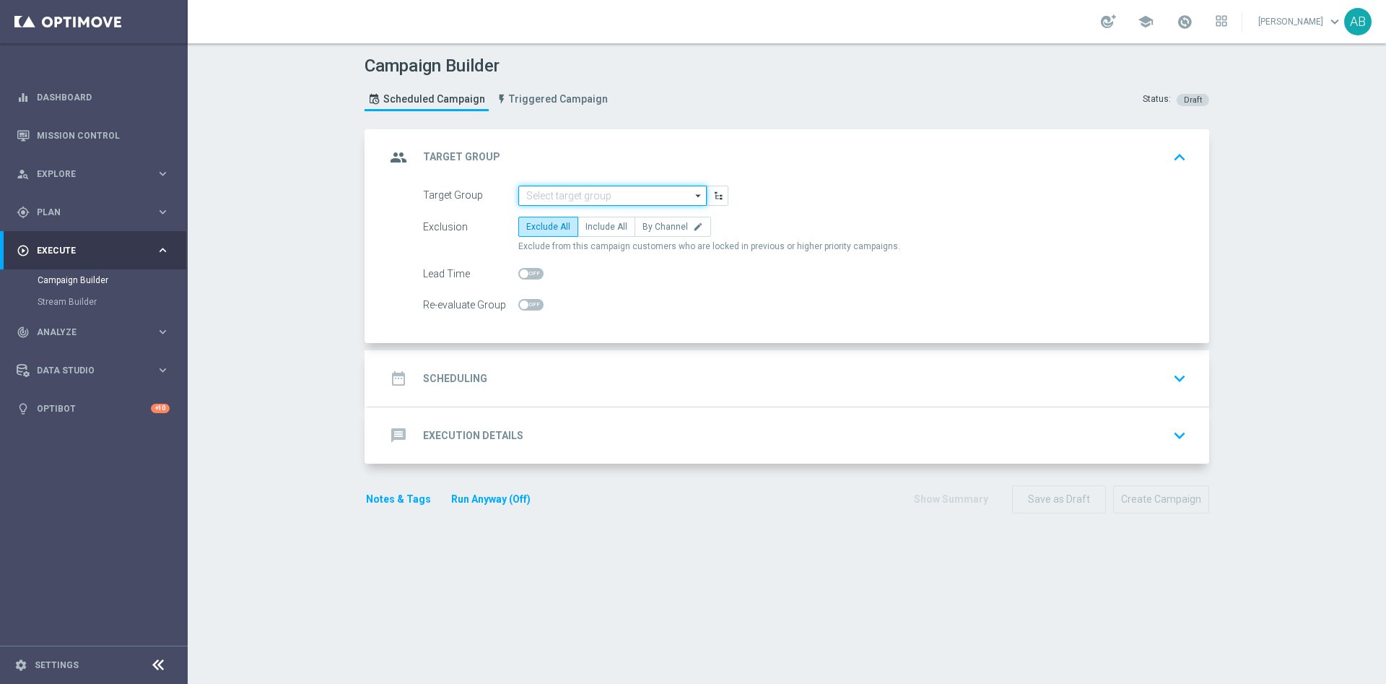
click at [635, 193] on input at bounding box center [612, 196] width 188 height 20
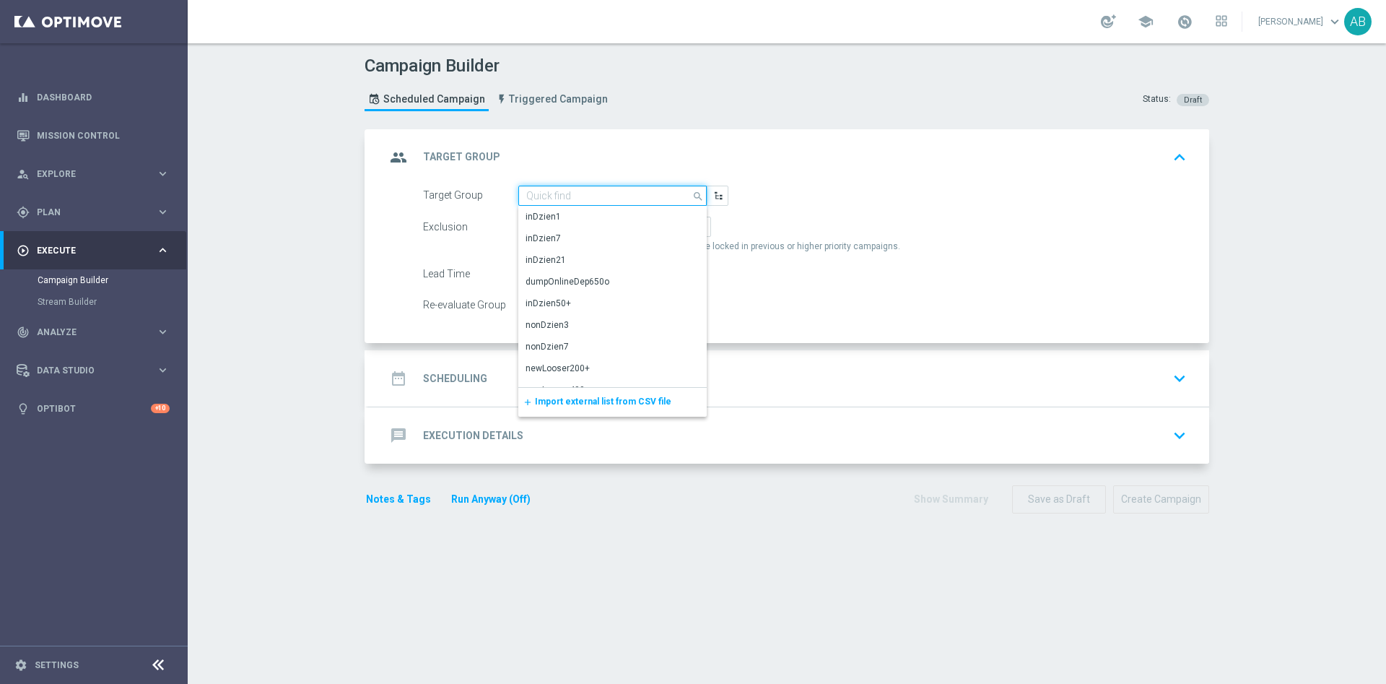
paste input "E_ALL_TARGET_CASHBACK_1DEPO 100 DO 300 PLN_031025"
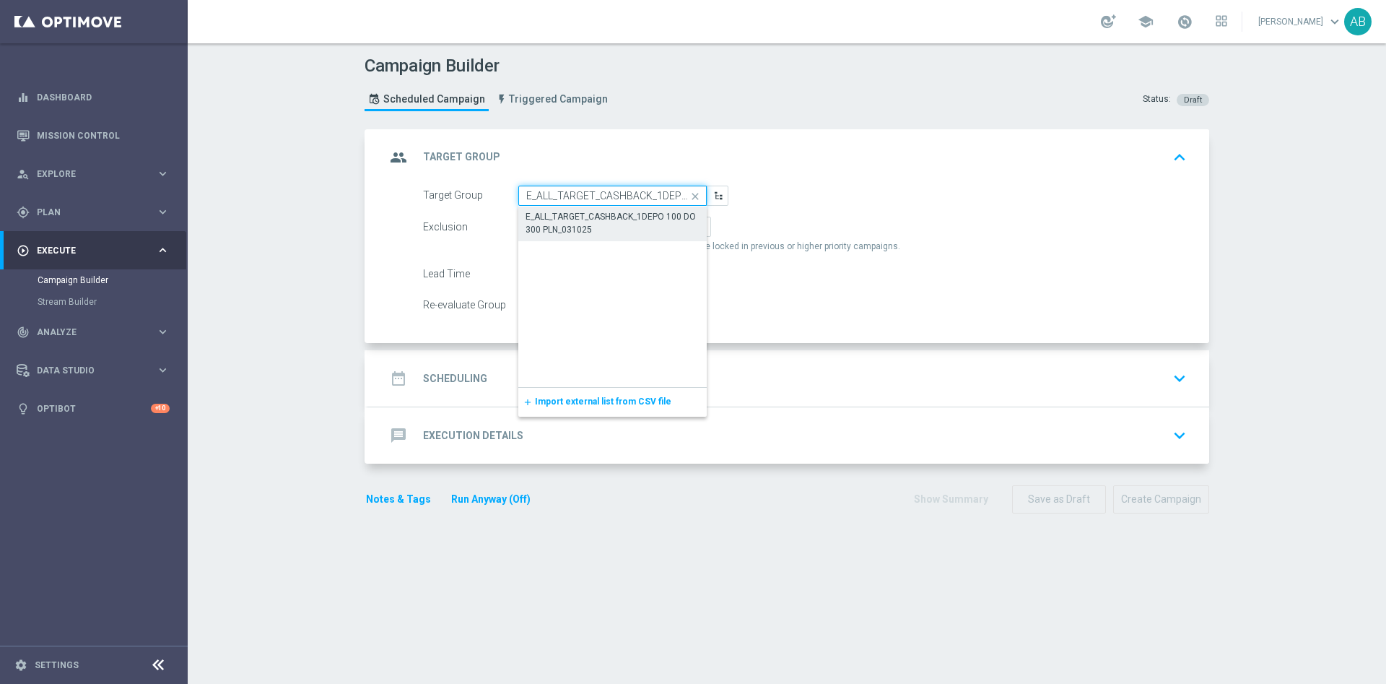
scroll to position [0, 108]
click at [629, 217] on div "E_ALL_TARGET_CASHBACK_1DEPO 100 DO 300 PLN_031025" at bounding box center [613, 223] width 174 height 26
type input "E_ALL_TARGET_CASHBACK_1DEPO 100 DO 300 PLN_031025"
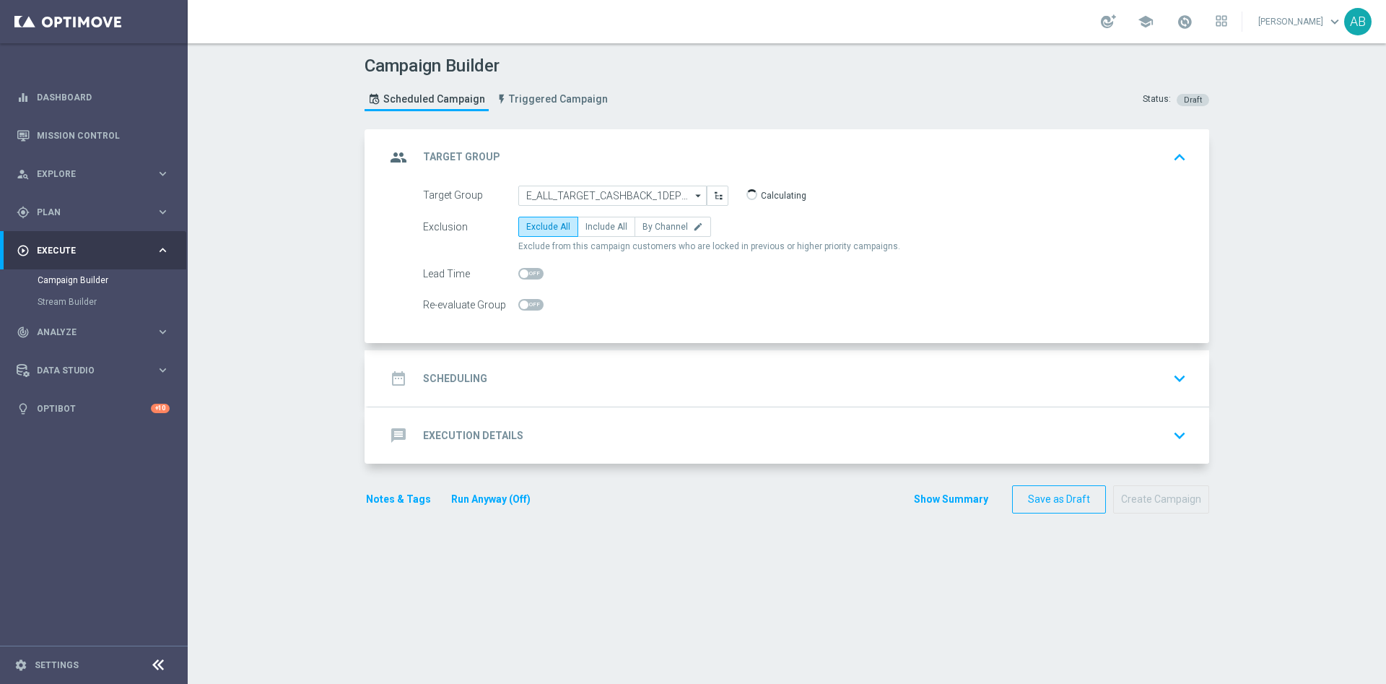
scroll to position [0, 0]
click at [642, 225] on span "By Channel" at bounding box center [664, 227] width 45 height 10
click at [642, 225] on input "By Channel edit" at bounding box center [646, 229] width 9 height 9
radio input "true"
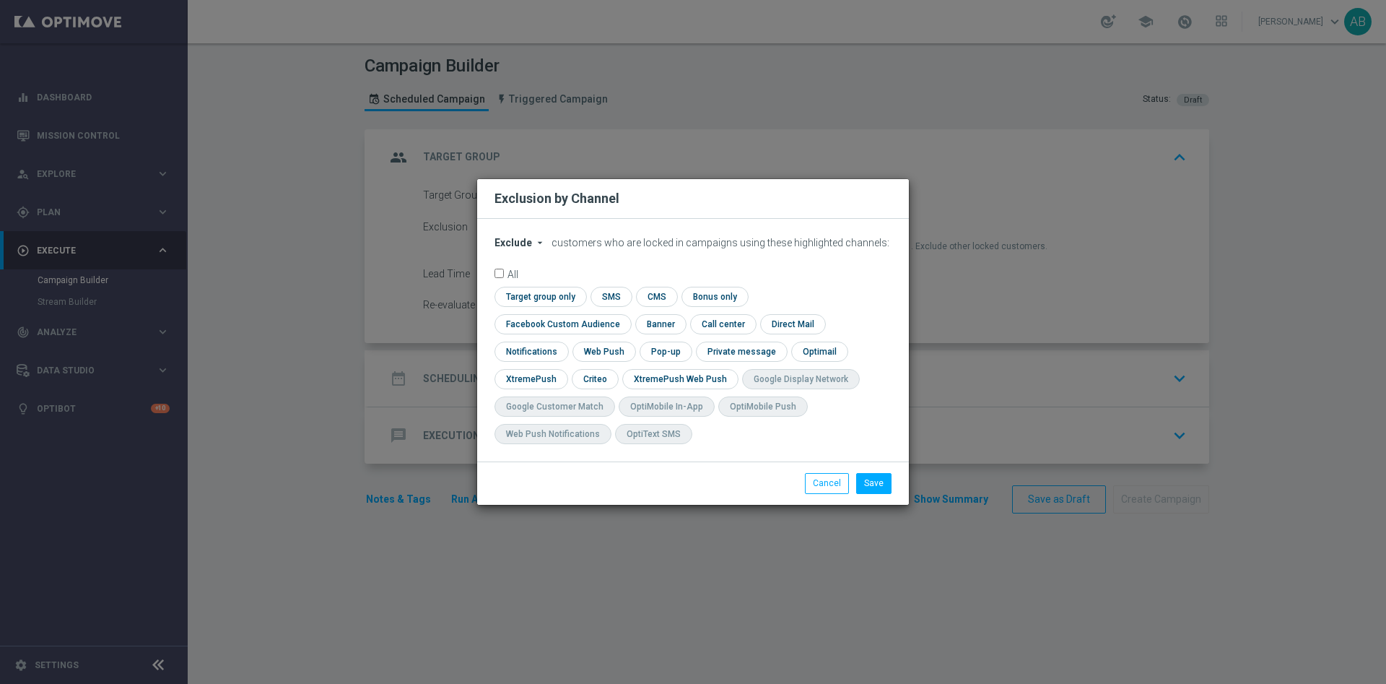
click at [540, 248] on icon "arrow_drop_down" at bounding box center [540, 243] width 12 height 12
click at [526, 283] on div "Include" at bounding box center [521, 275] width 53 height 17
click at [625, 314] on input "checkbox" at bounding box center [559, 323] width 131 height 19
checkbox input "true"
click at [584, 380] on input "checkbox" at bounding box center [594, 378] width 45 height 19
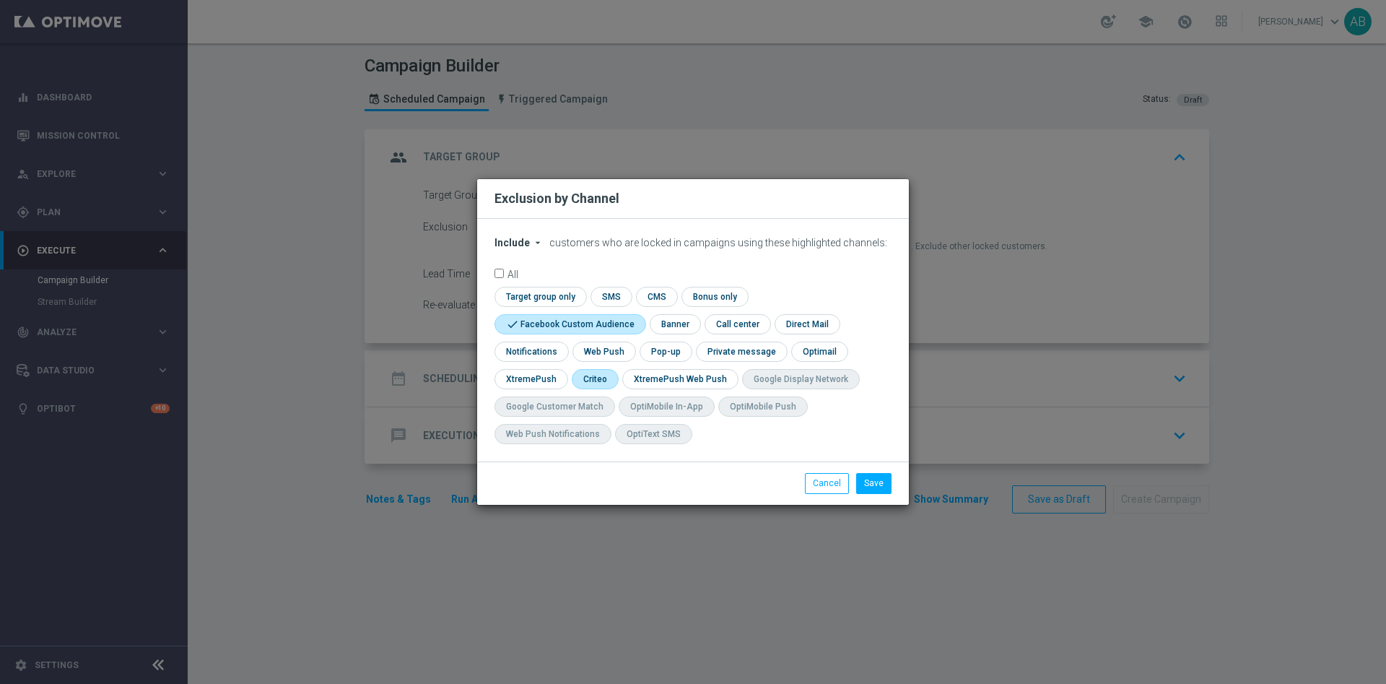
checkbox input "true"
click at [655, 352] on input "checkbox" at bounding box center [665, 350] width 50 height 19
checkbox input "true"
click at [874, 484] on button "Save" at bounding box center [873, 483] width 35 height 20
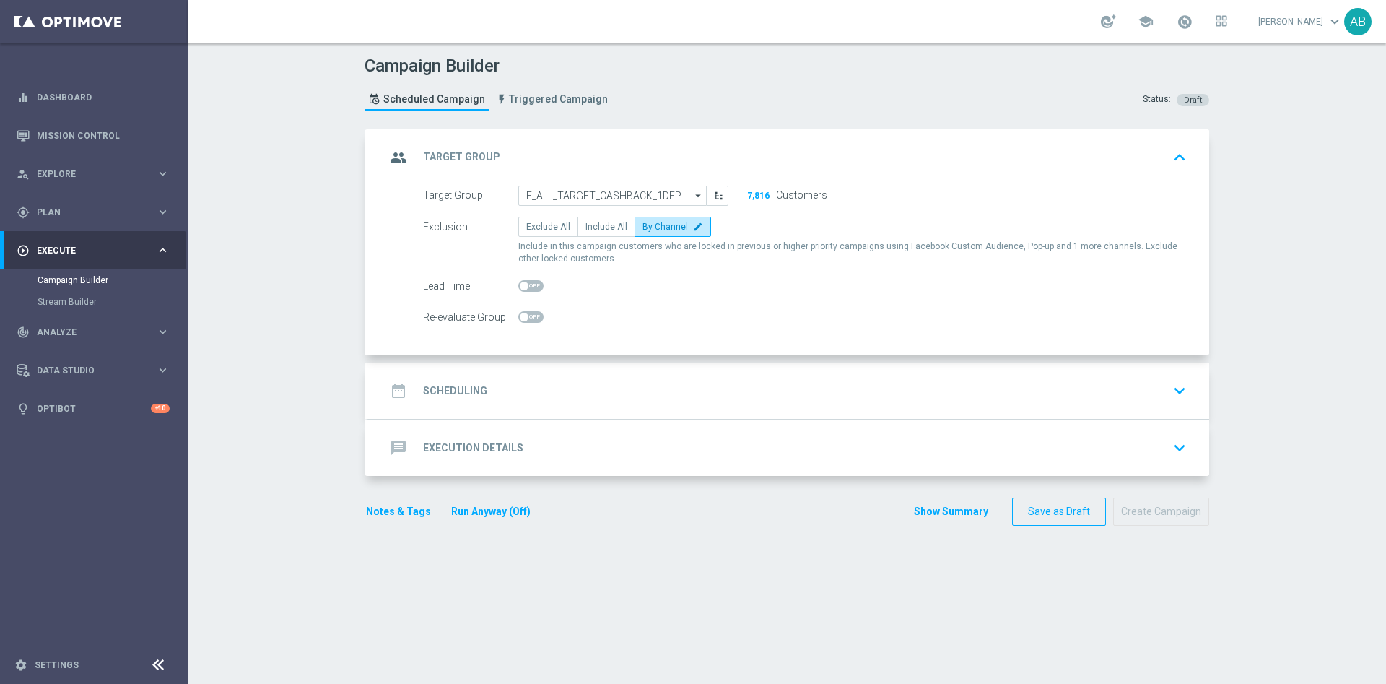
click at [520, 380] on div "date_range Scheduling keyboard_arrow_down" at bounding box center [788, 390] width 806 height 27
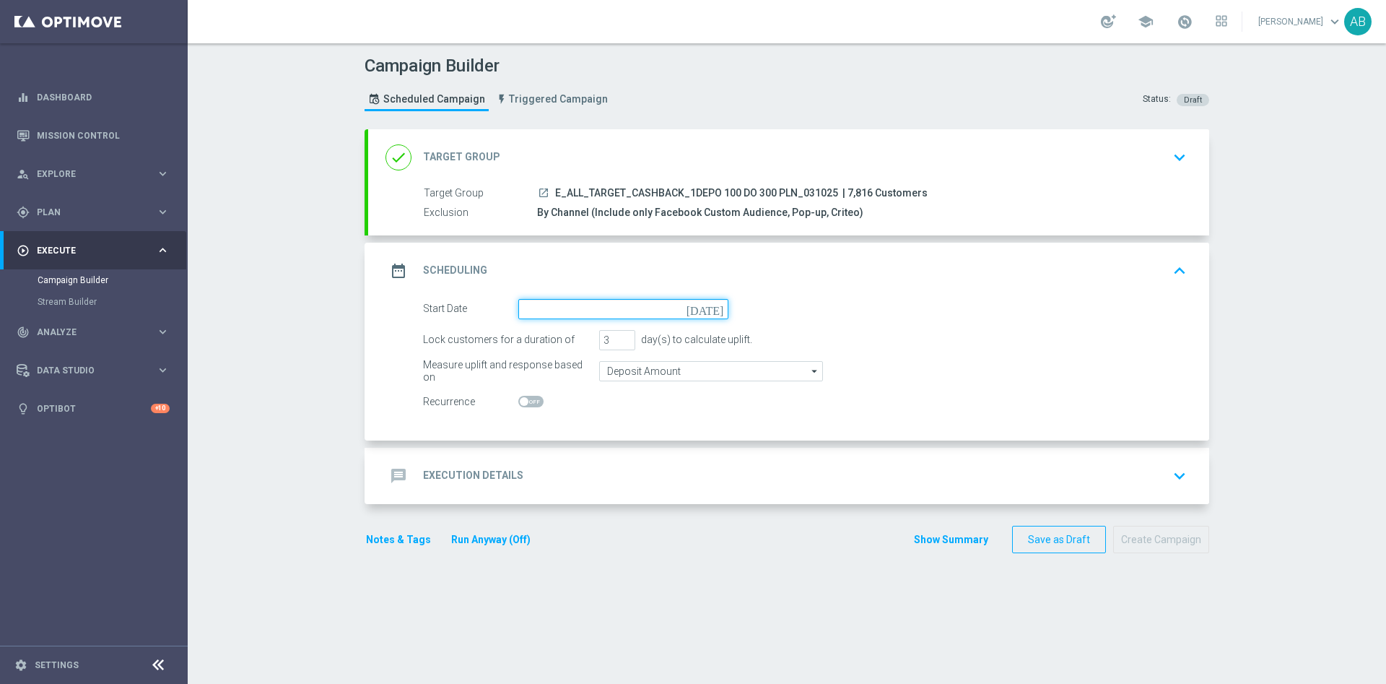
click at [610, 305] on input at bounding box center [623, 309] width 210 height 20
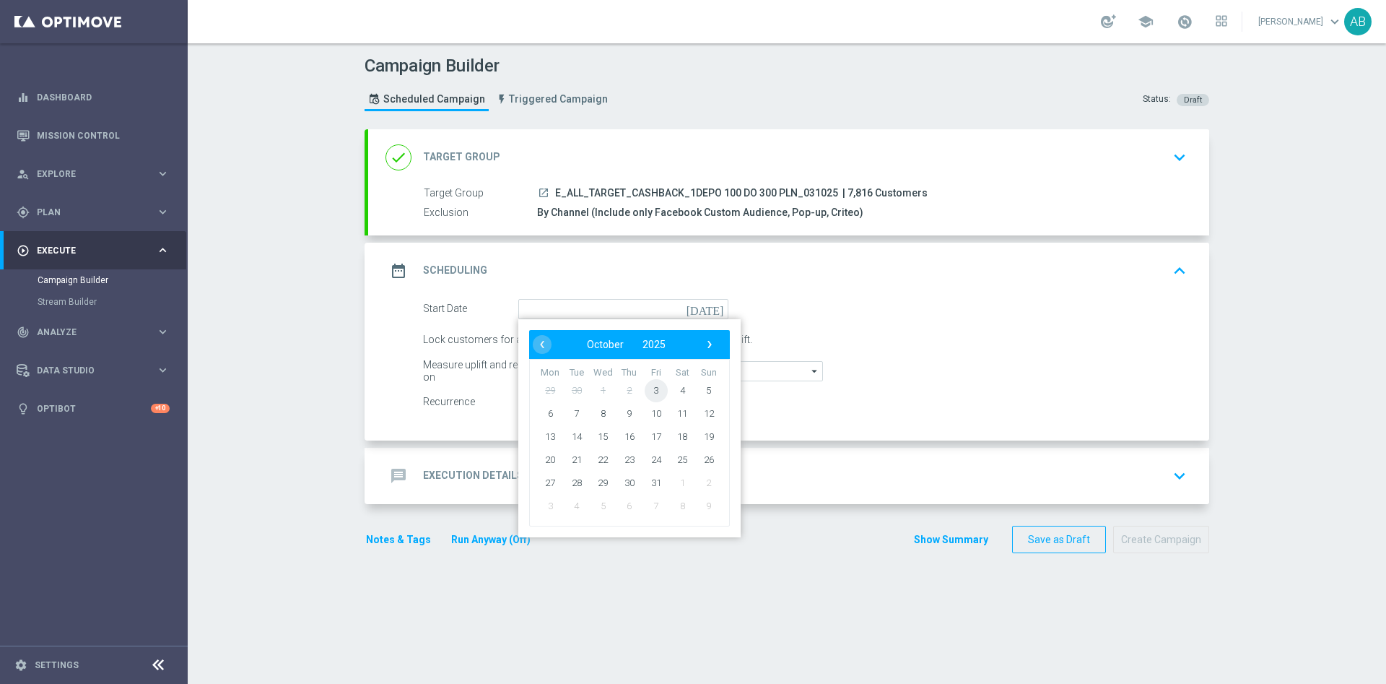
click at [655, 391] on span "3" at bounding box center [656, 389] width 23 height 23
type input "[DATE]"
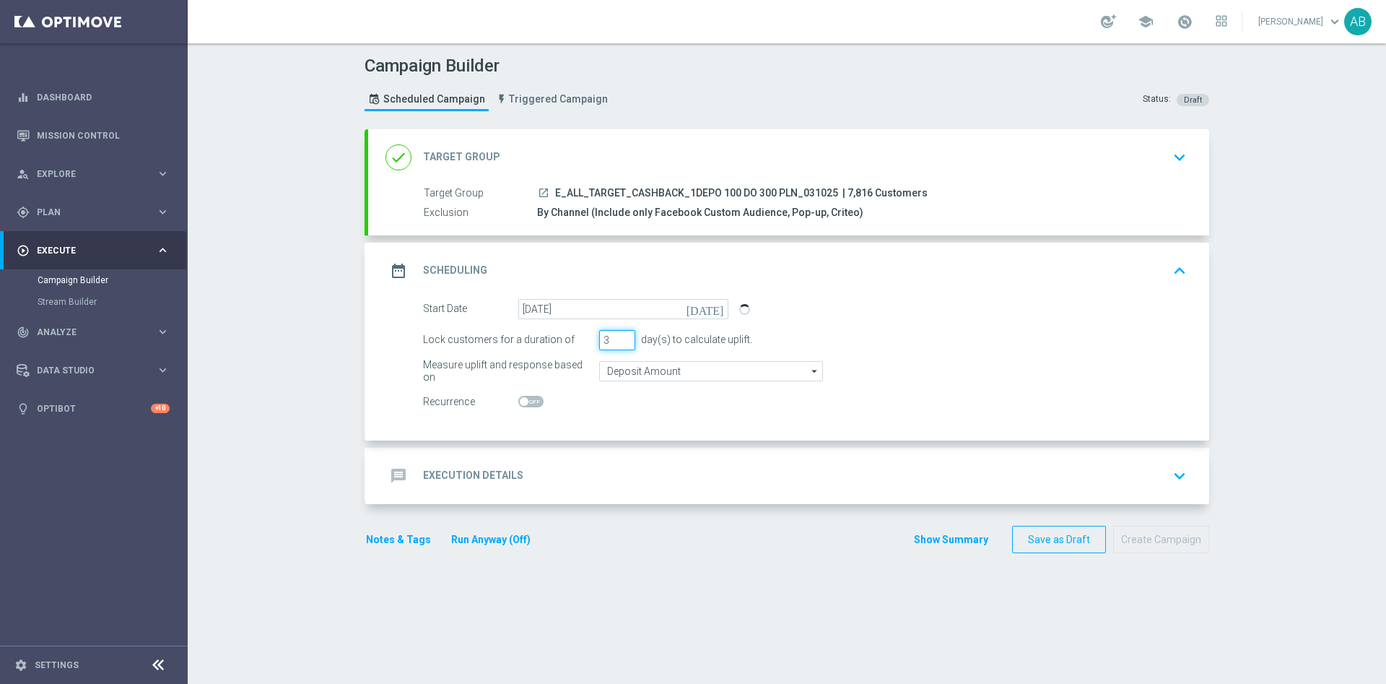
click at [590, 344] on div "Lock customers for a duration of 3 day(s) to calculate uplift." at bounding box center [804, 340] width 785 height 20
drag, startPoint x: 604, startPoint y: 339, endPoint x: 584, endPoint y: 349, distance: 22.3
click at [584, 349] on div "Lock customers for a duration of 3 day(s) to calculate uplift." at bounding box center [804, 340] width 785 height 20
type input "1"
click at [576, 479] on div "message Execution Details keyboard_arrow_down" at bounding box center [788, 475] width 806 height 27
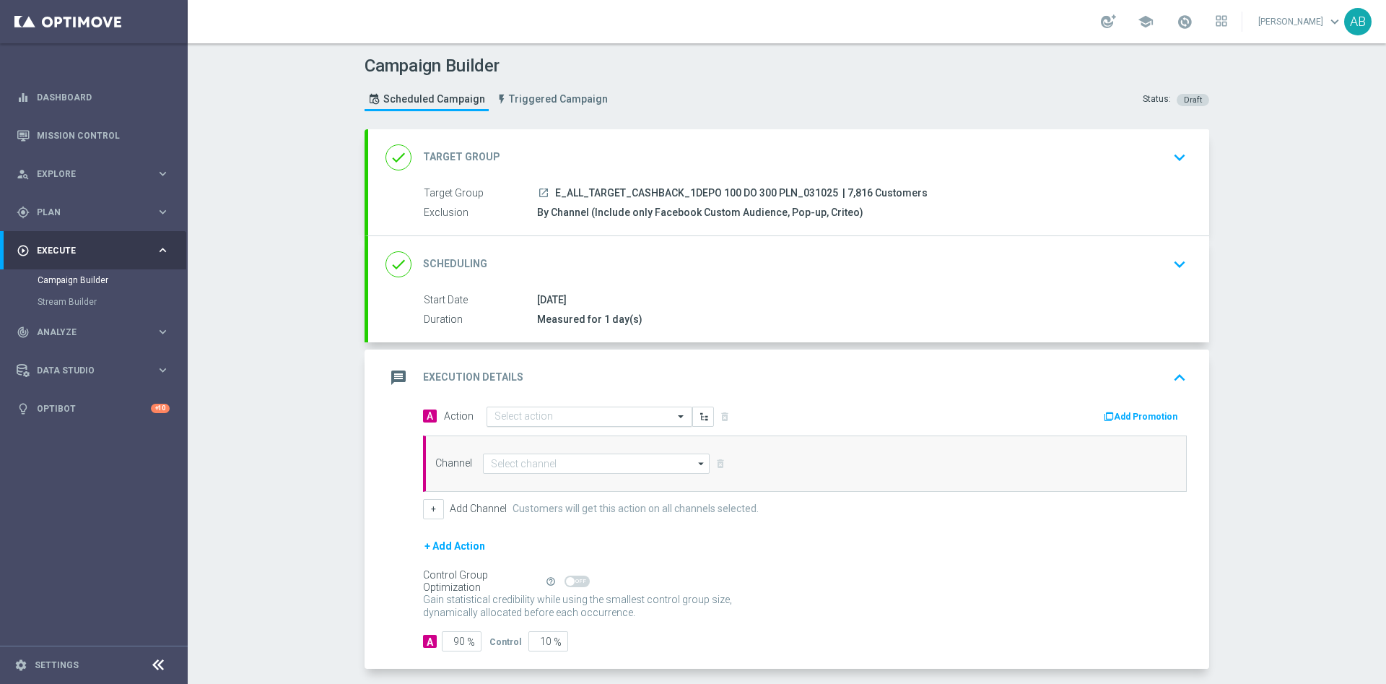
click at [517, 419] on input "text" at bounding box center [574, 417] width 161 height 12
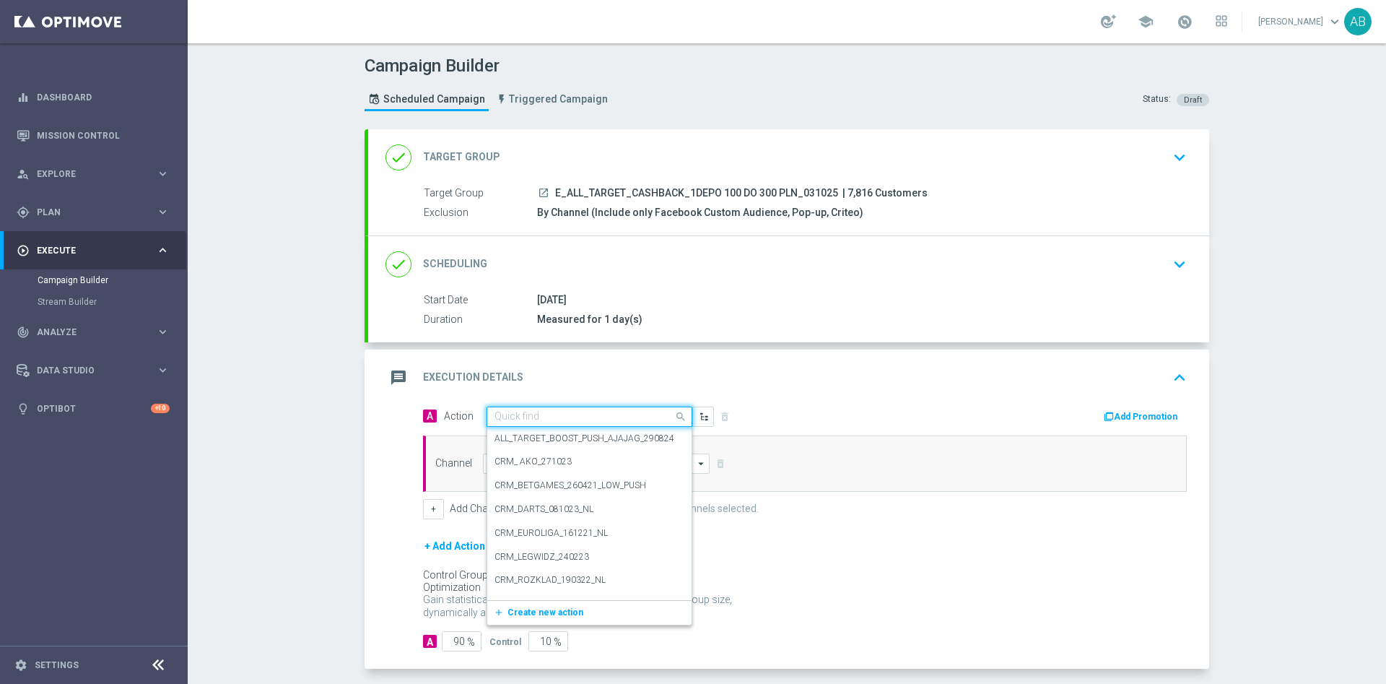
paste input "E_ALL_TARGET_CASHBACK_1DEPO 100 DO 300 PLN_031025"
type input "E_ALL_TARGET_CASHBACK_1DEPO 100 DO 300 PLN_031025"
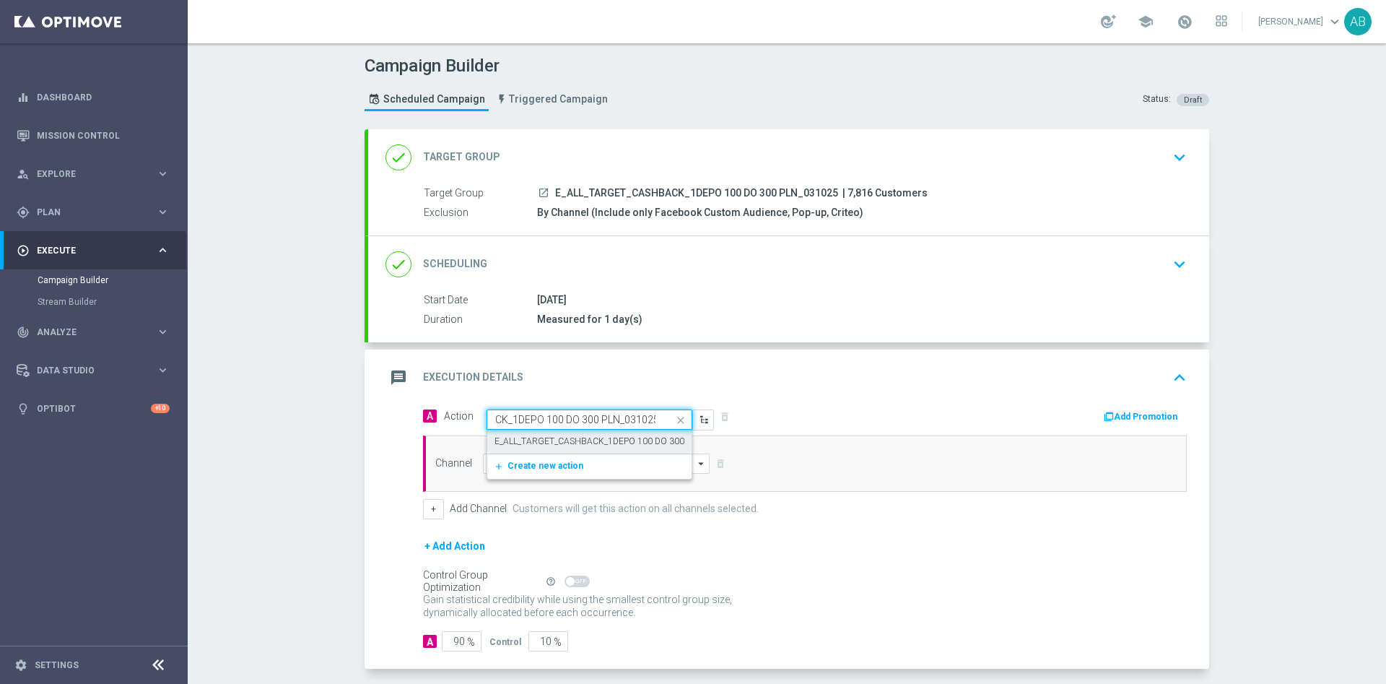
click at [529, 435] on label "E_ALL_TARGET_CASHBACK_1DEPO 100 DO 300 PLN_031025" at bounding box center [615, 441] width 242 height 12
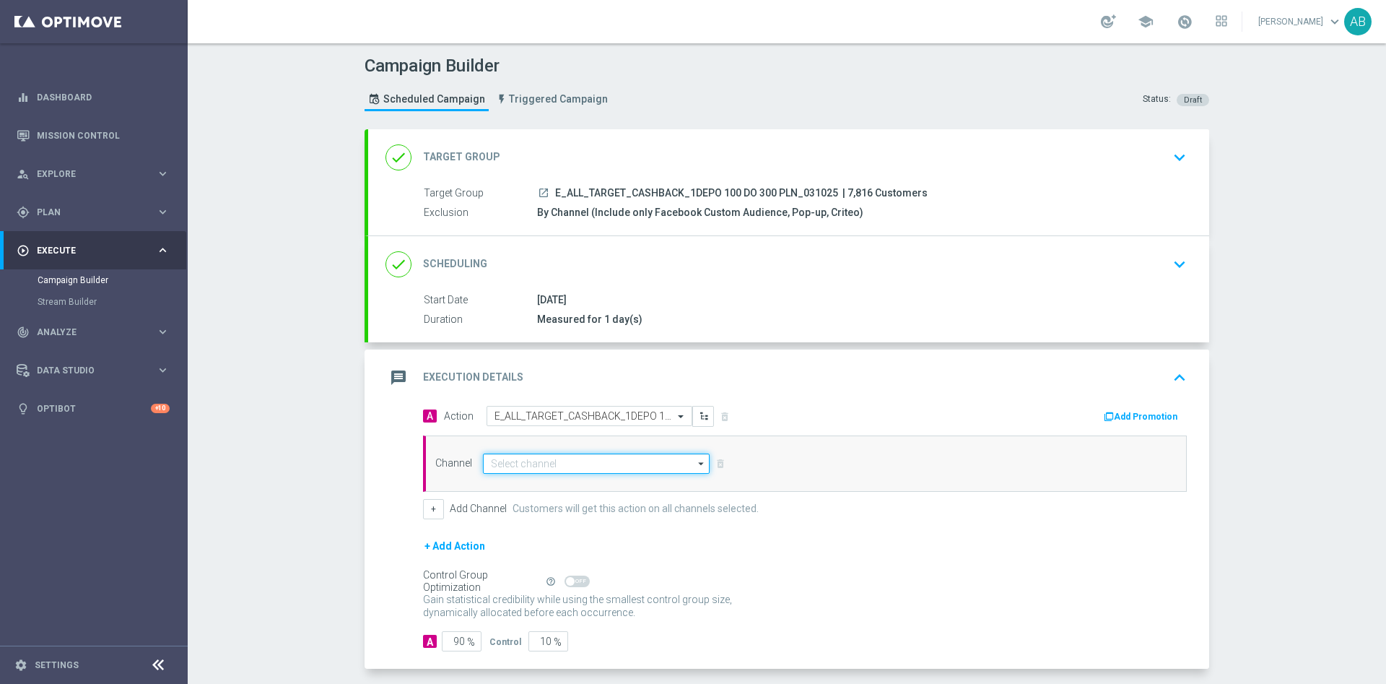
click at [499, 465] on input at bounding box center [596, 463] width 227 height 20
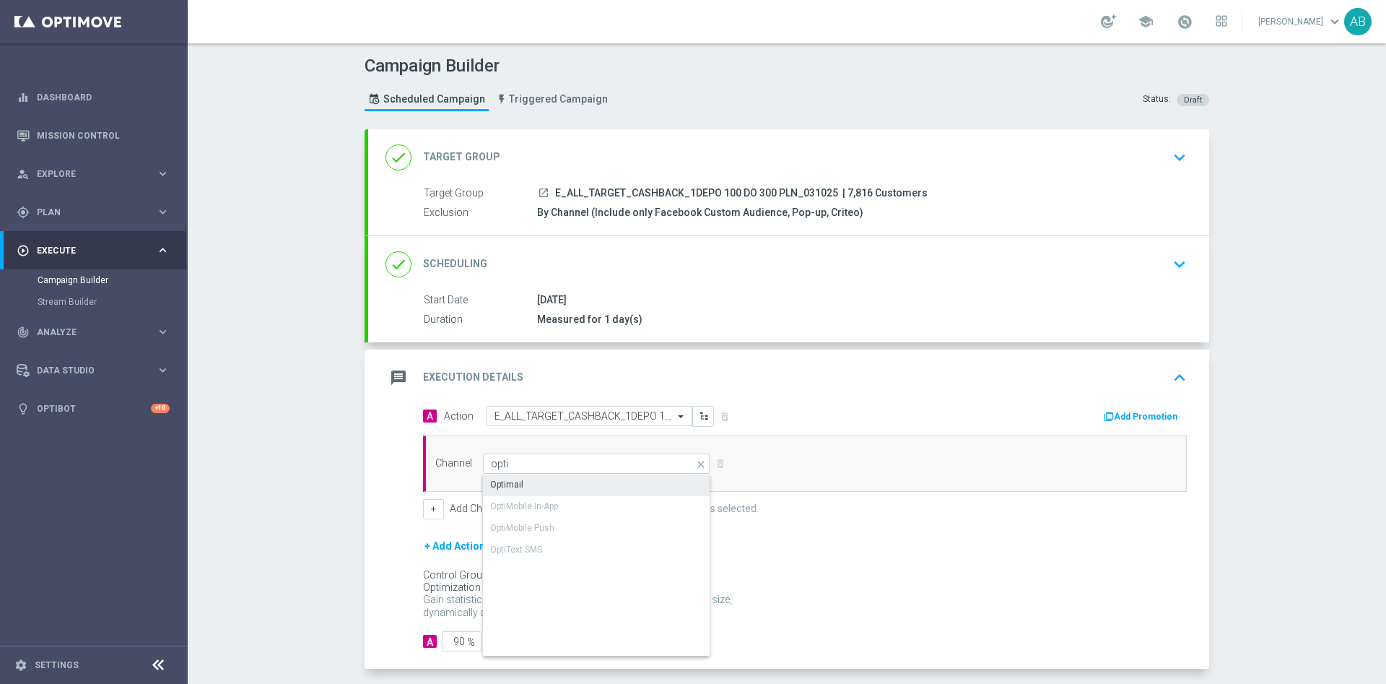
click at [535, 481] on div "Optimail" at bounding box center [596, 484] width 227 height 20
type input "Optimail"
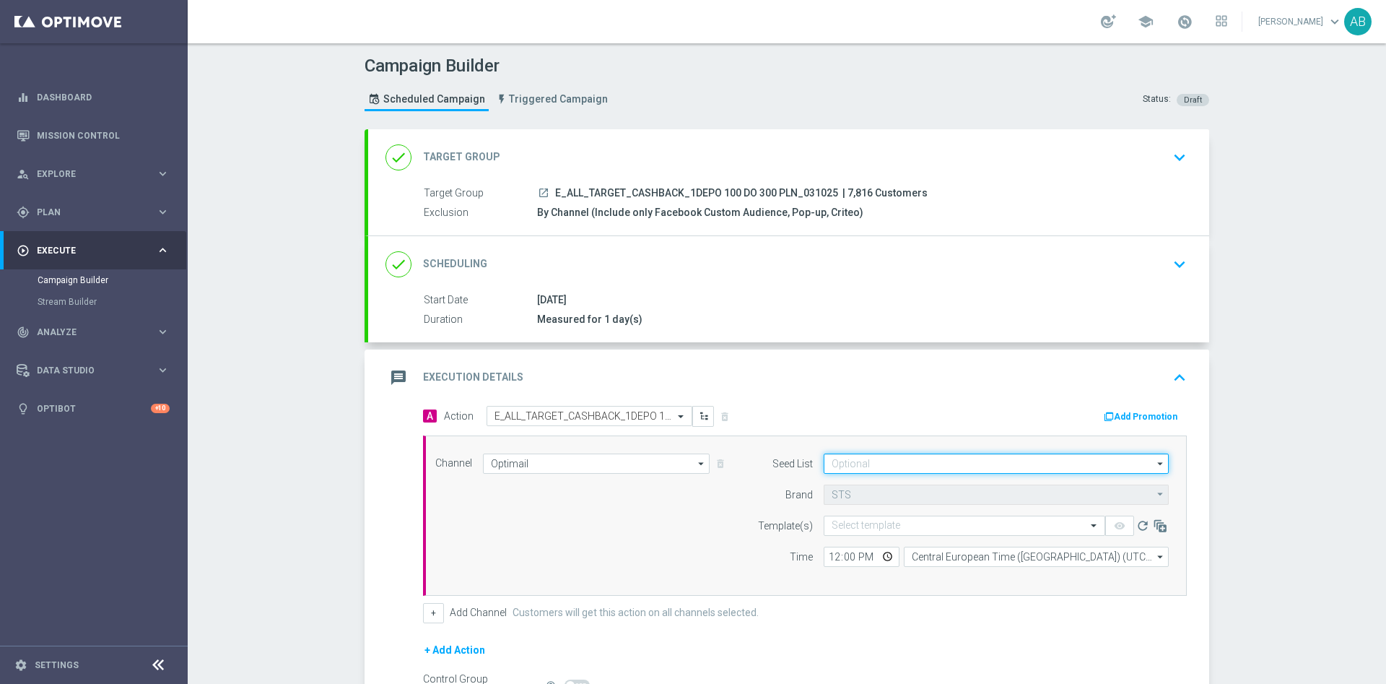
click at [847, 463] on input at bounding box center [996, 463] width 345 height 20
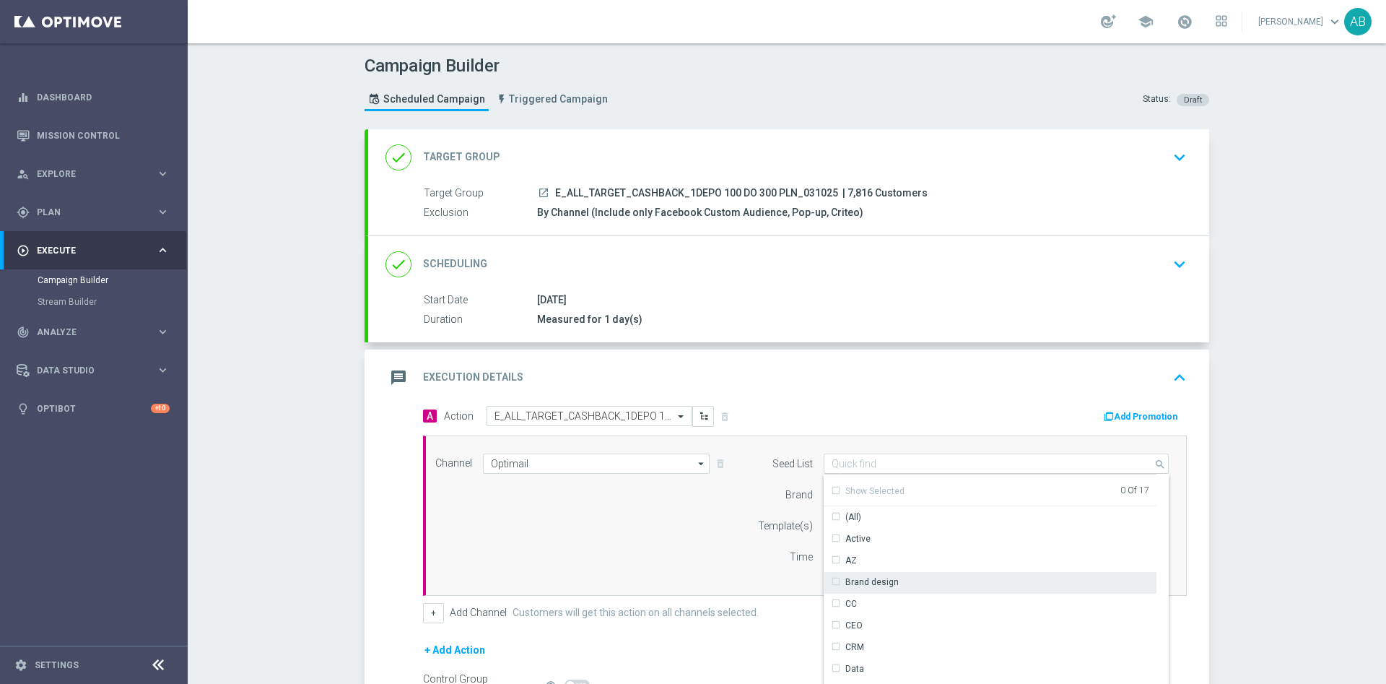
click at [866, 577] on div "Brand design" at bounding box center [871, 581] width 53 height 13
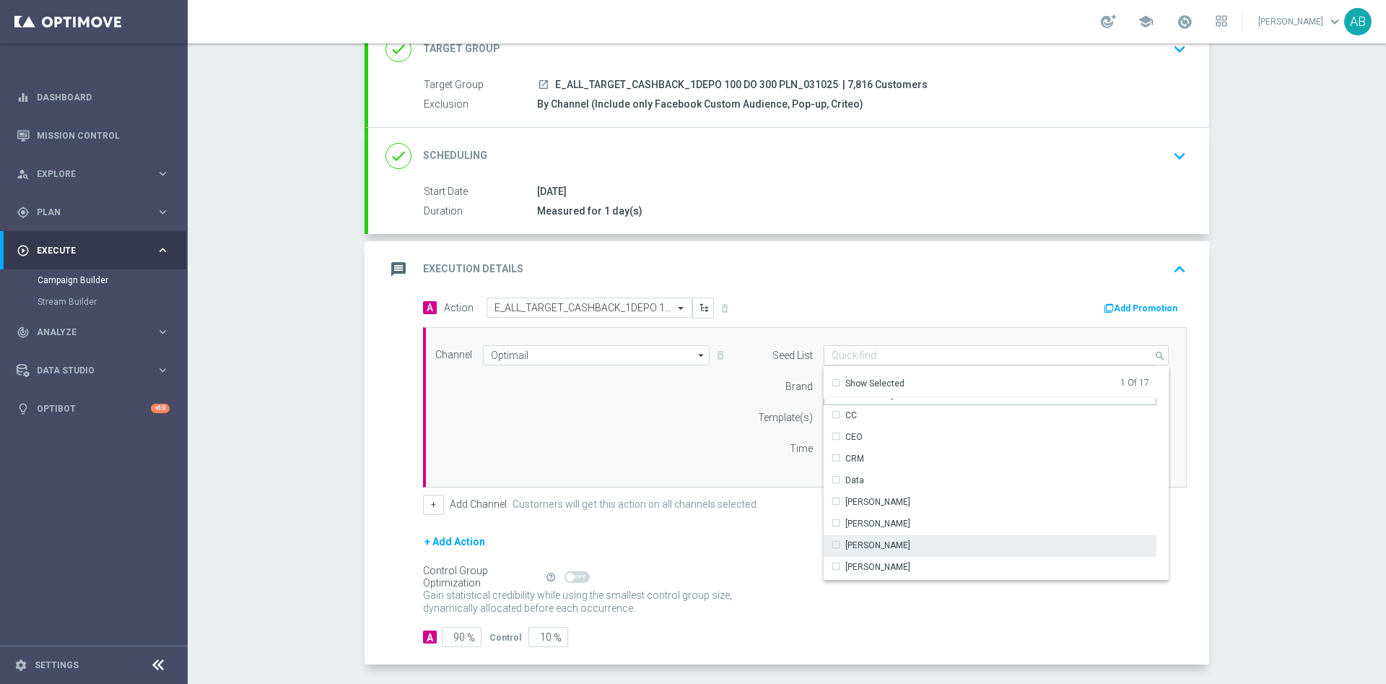
scroll to position [108, 0]
click at [884, 557] on div "Reactivation" at bounding box center [990, 560] width 333 height 20
click at [716, 447] on div "Channel Optimail Optimail arrow_drop_down Show Selected 1 of 22 Target group on…" at bounding box center [801, 407] width 755 height 124
type input "Selected 2 of 17"
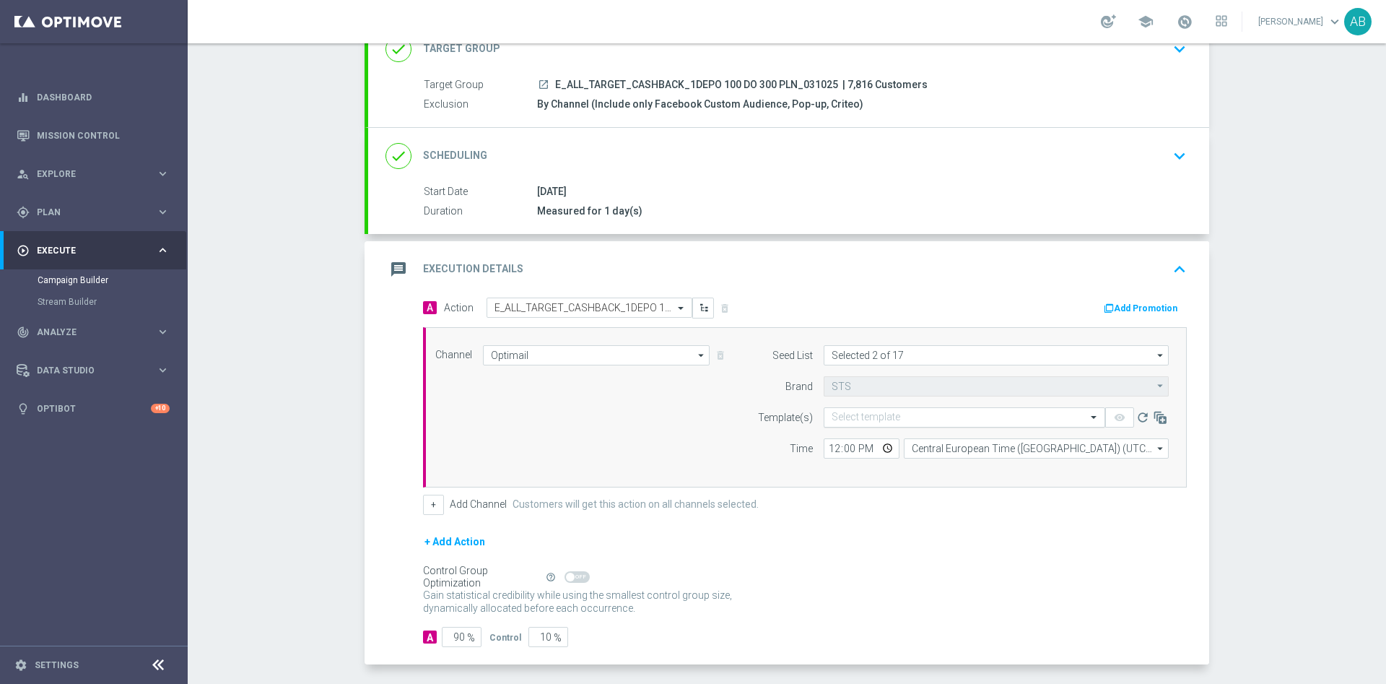
click at [871, 421] on input "text" at bounding box center [950, 417] width 237 height 12
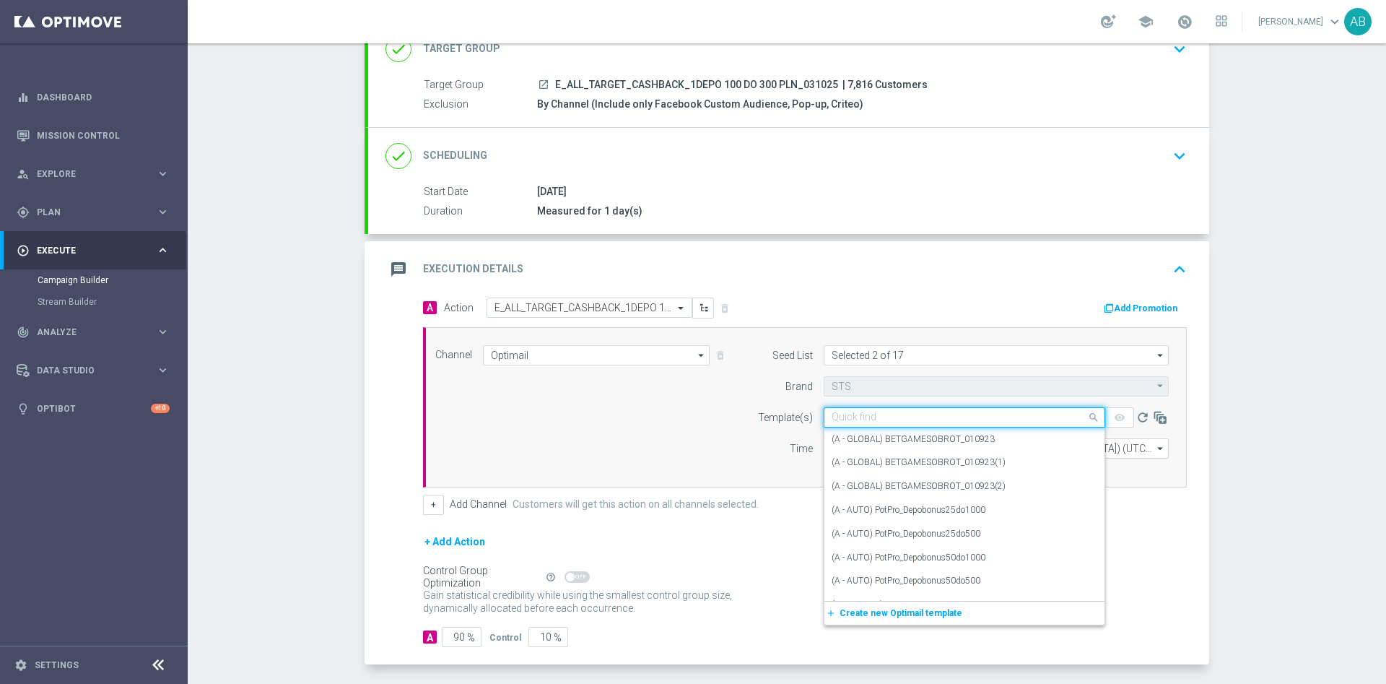
paste input "E_ALL_TARGET_CASHBACK_1DEPO 100 DO 300 PLN_031025"
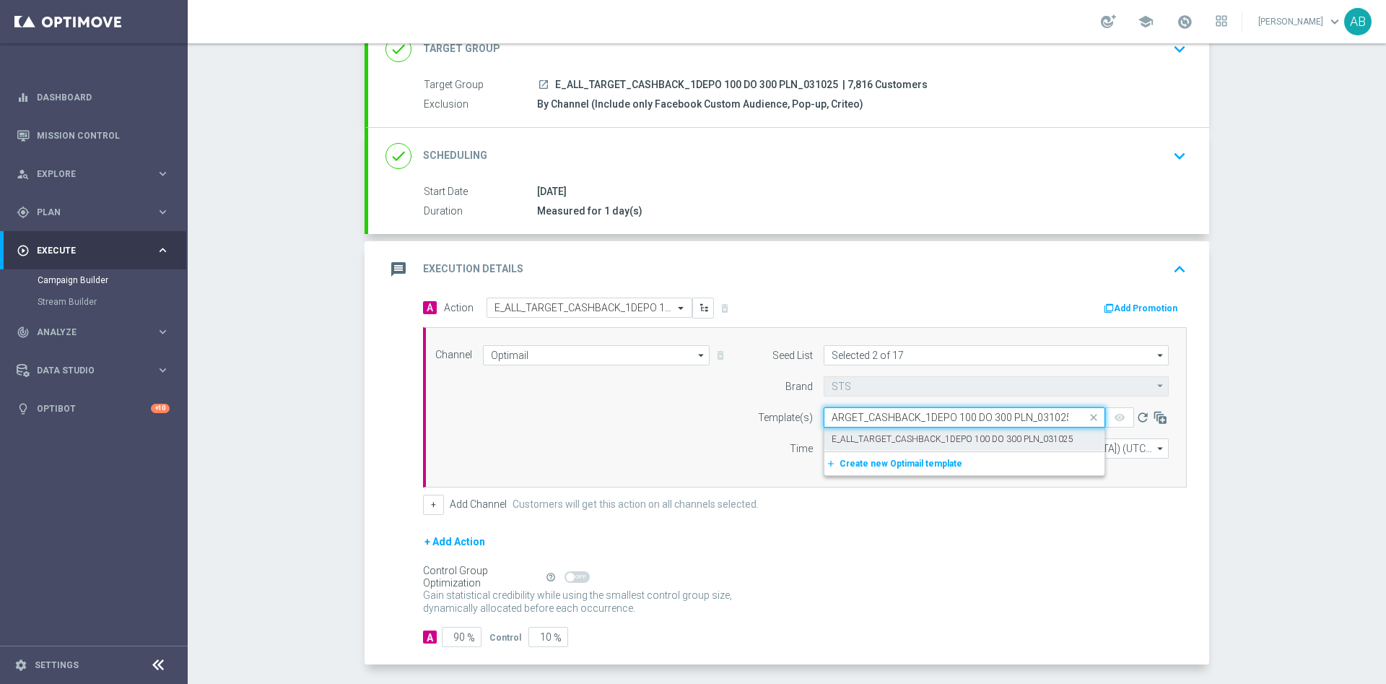
click at [873, 440] on label "E_ALL_TARGET_CASHBACK_1DEPO 100 DO 300 PLN_031025" at bounding box center [953, 439] width 242 height 12
type input "E_ALL_TARGET_CASHBACK_1DEPO 100 DO 300 PLN_031025"
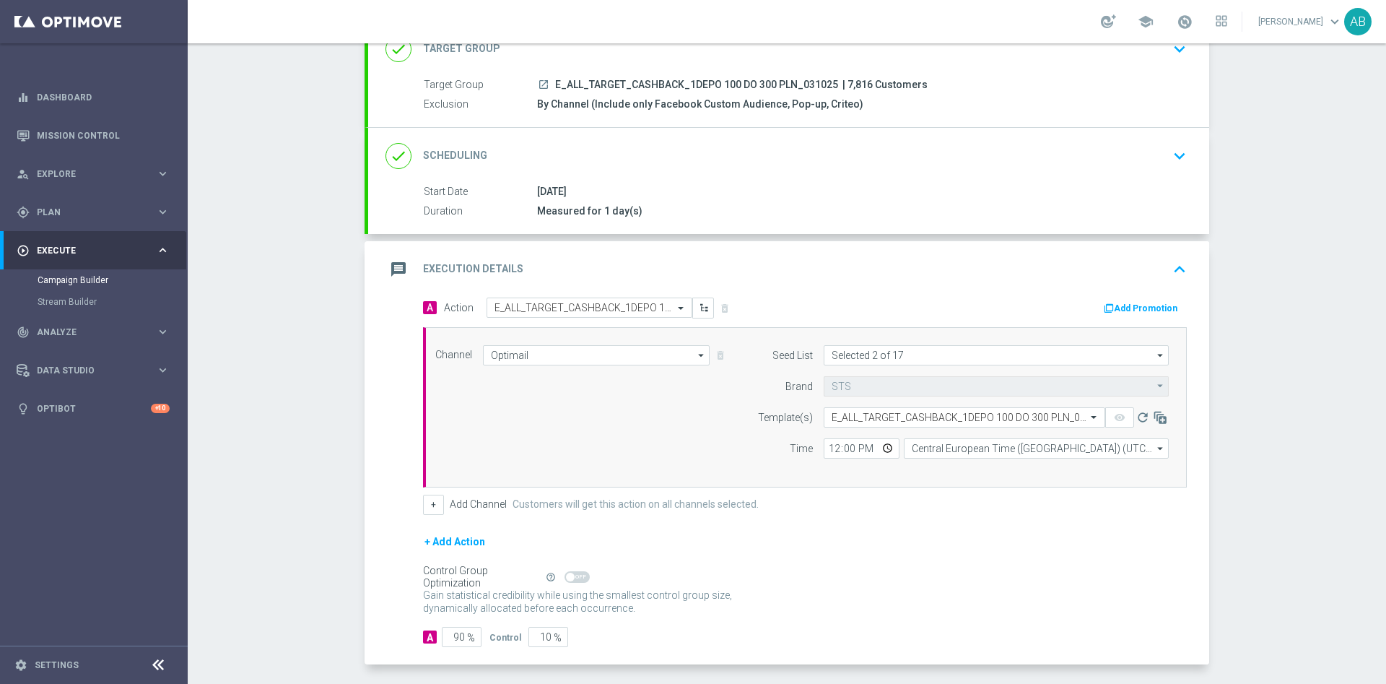
scroll to position [0, 0]
click at [825, 447] on input "12:00" at bounding box center [862, 448] width 76 height 20
type input "16:01"
click at [425, 505] on button "+" at bounding box center [433, 504] width 21 height 20
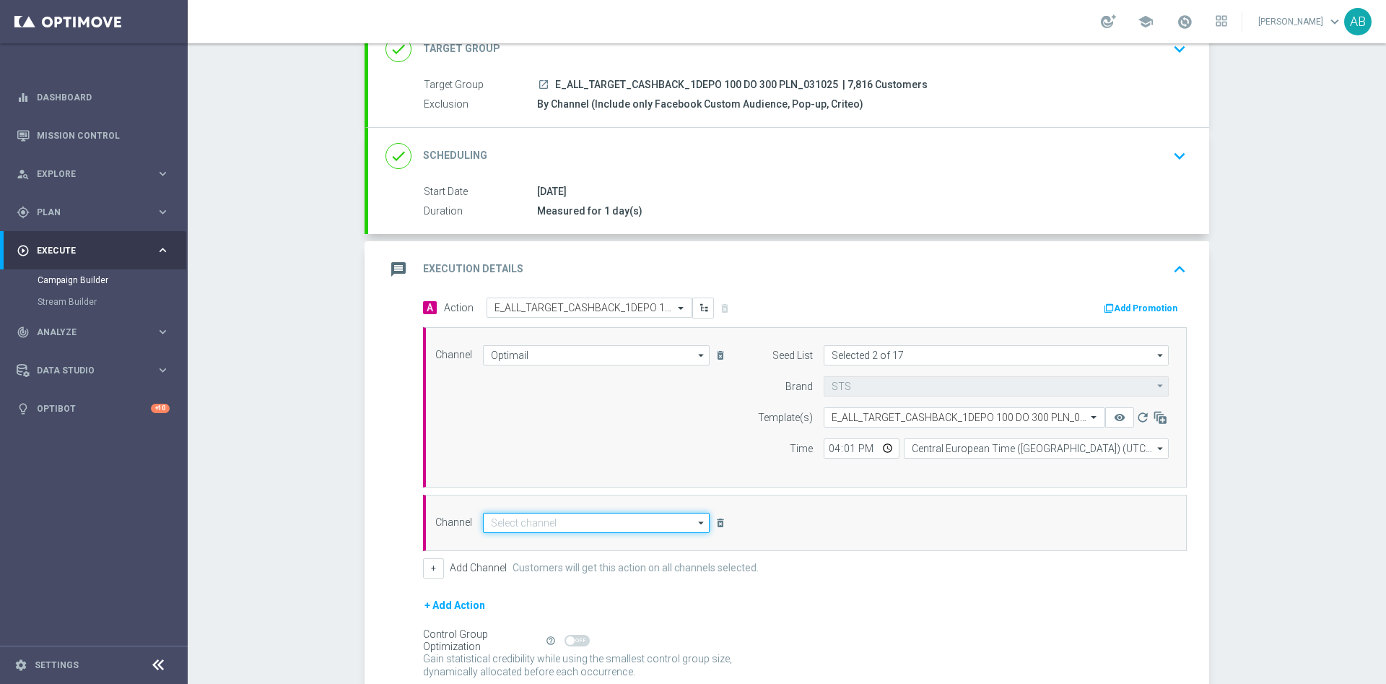
click at [487, 523] on input at bounding box center [596, 523] width 227 height 20
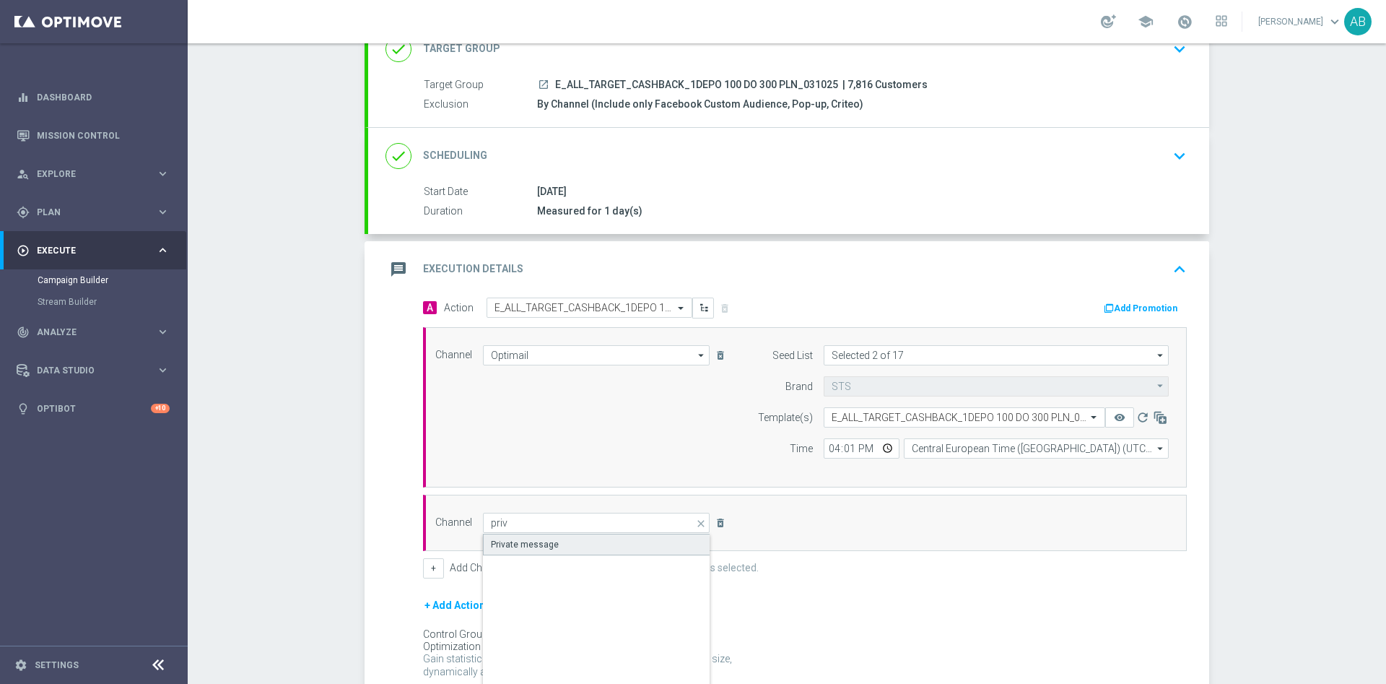
click at [521, 554] on div "Private message" at bounding box center [596, 544] width 227 height 22
click at [495, 544] on div "Private message" at bounding box center [525, 544] width 68 height 13
type input "Private message"
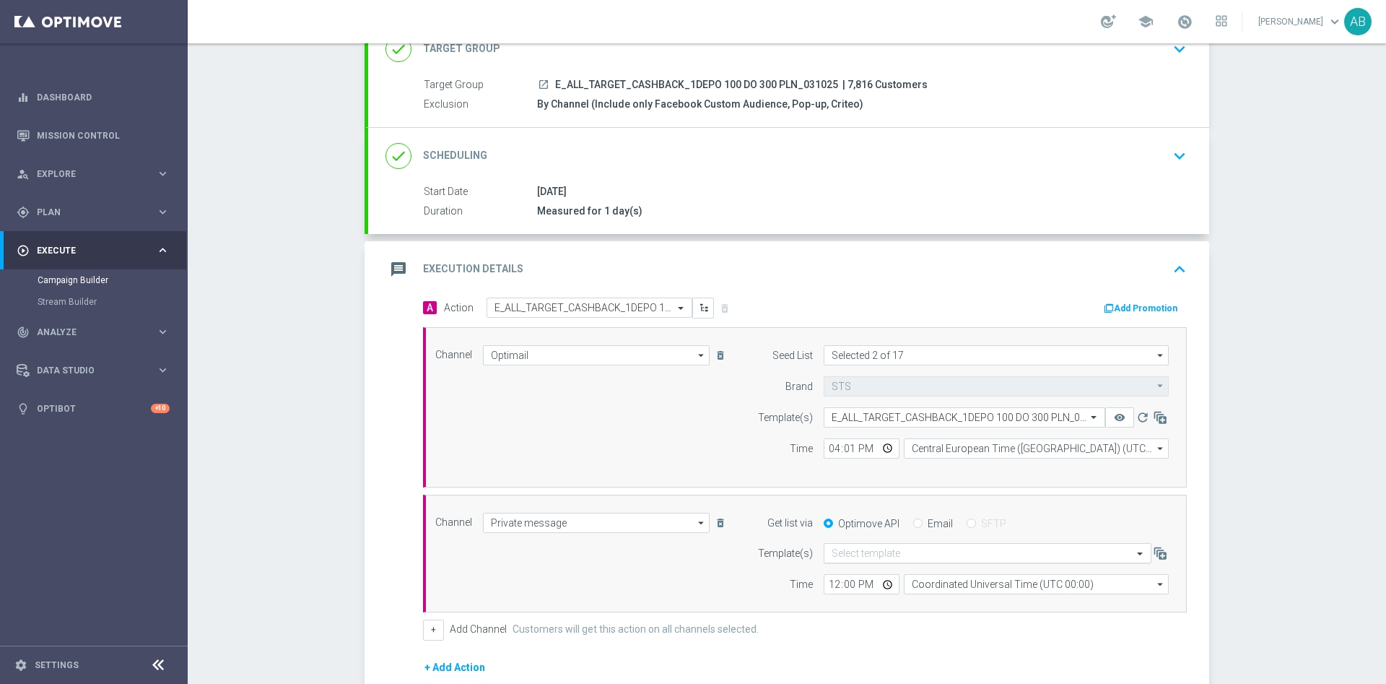
click at [854, 551] on input "text" at bounding box center [973, 553] width 283 height 12
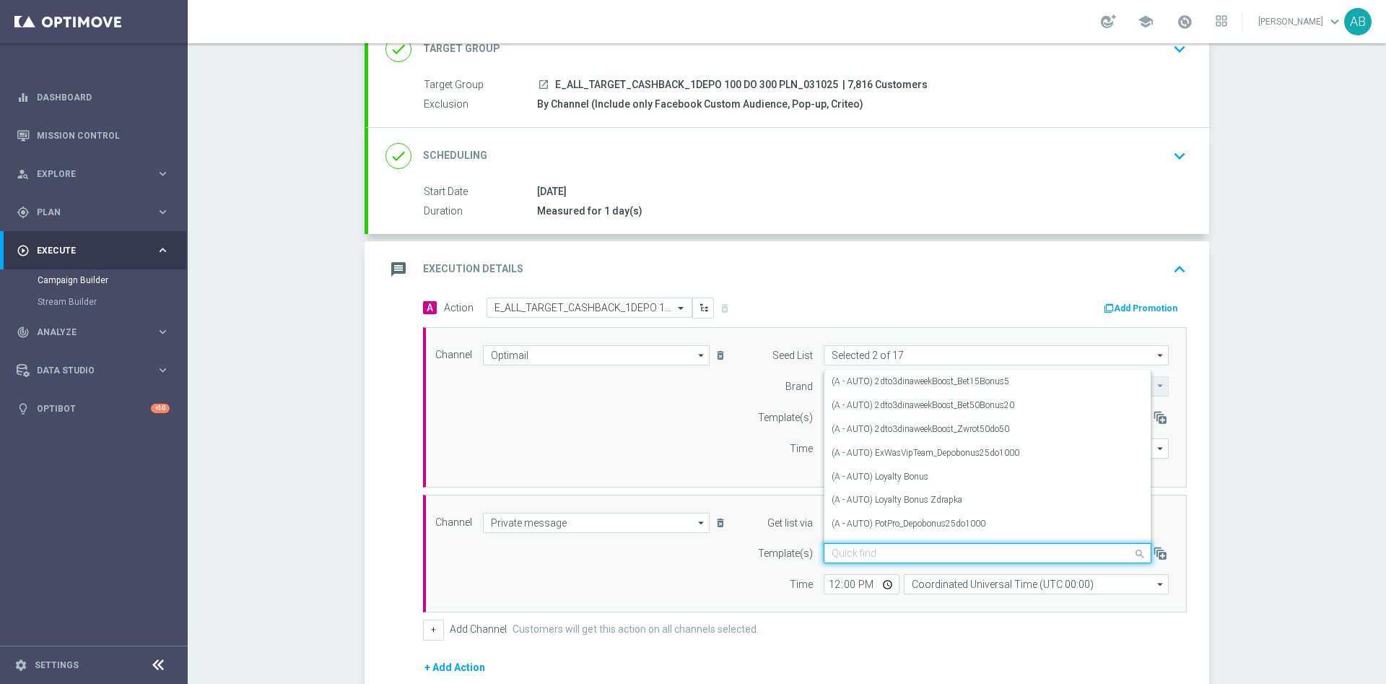
paste input "E_ALL_TARGET_CASHBACK_1DEPO 100 DO 300 PLN_031025"
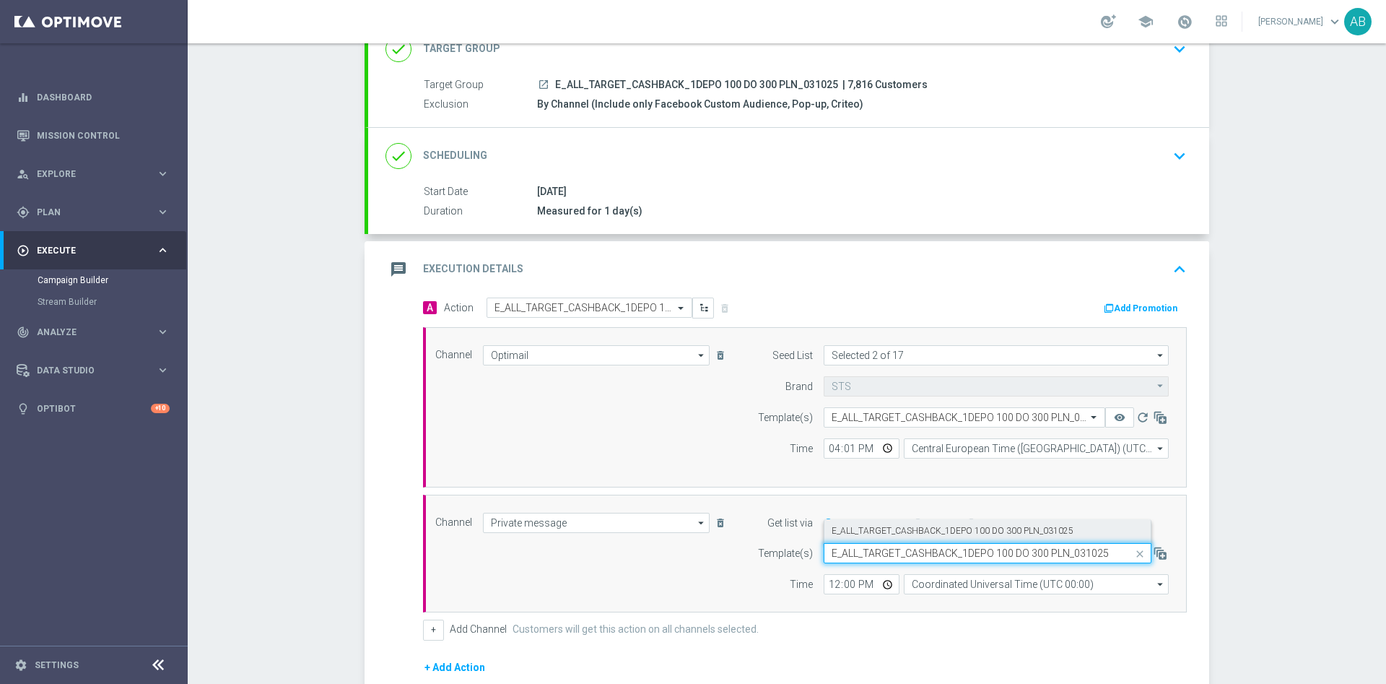
click at [862, 528] on label "E_ALL_TARGET_CASHBACK_1DEPO 100 DO 300 PLN_031025" at bounding box center [953, 531] width 242 height 12
type input "E_ALL_TARGET_CASHBACK_1DEPO 100 DO 300 PLN_031025"
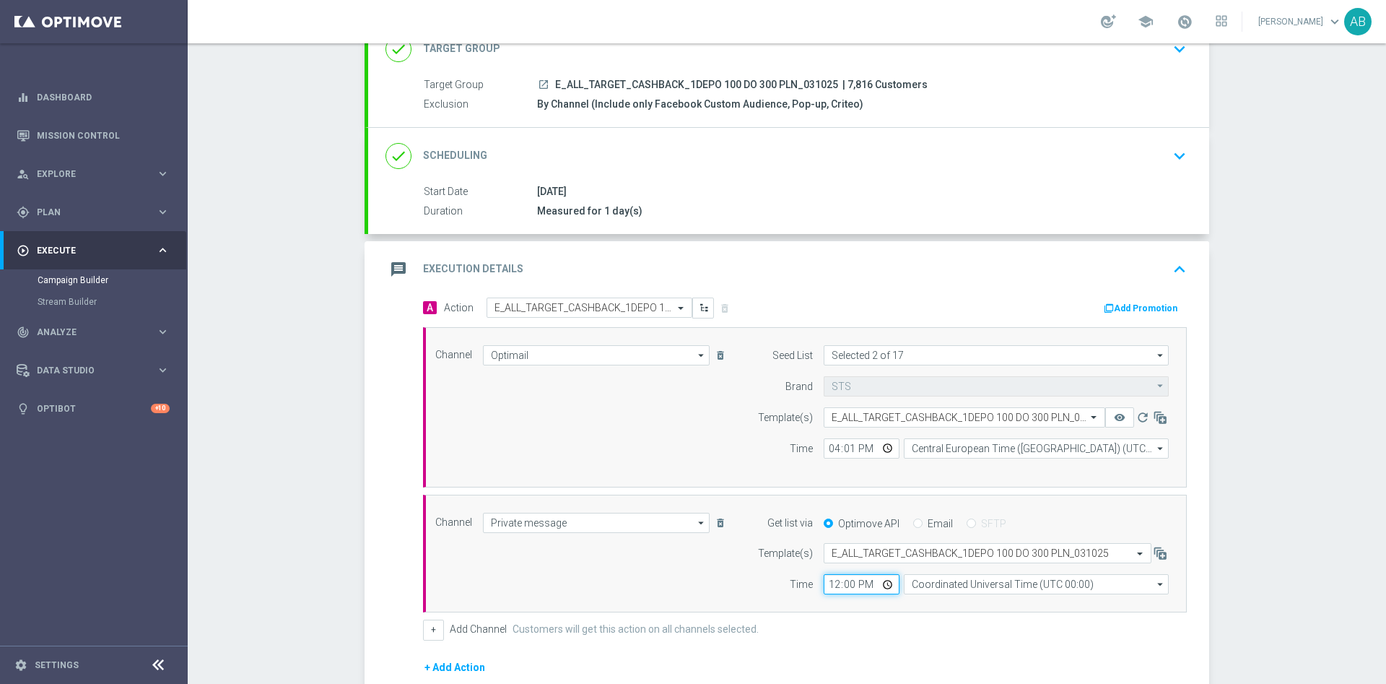
click at [829, 583] on input "12:00" at bounding box center [862, 584] width 76 height 20
type input "16:01"
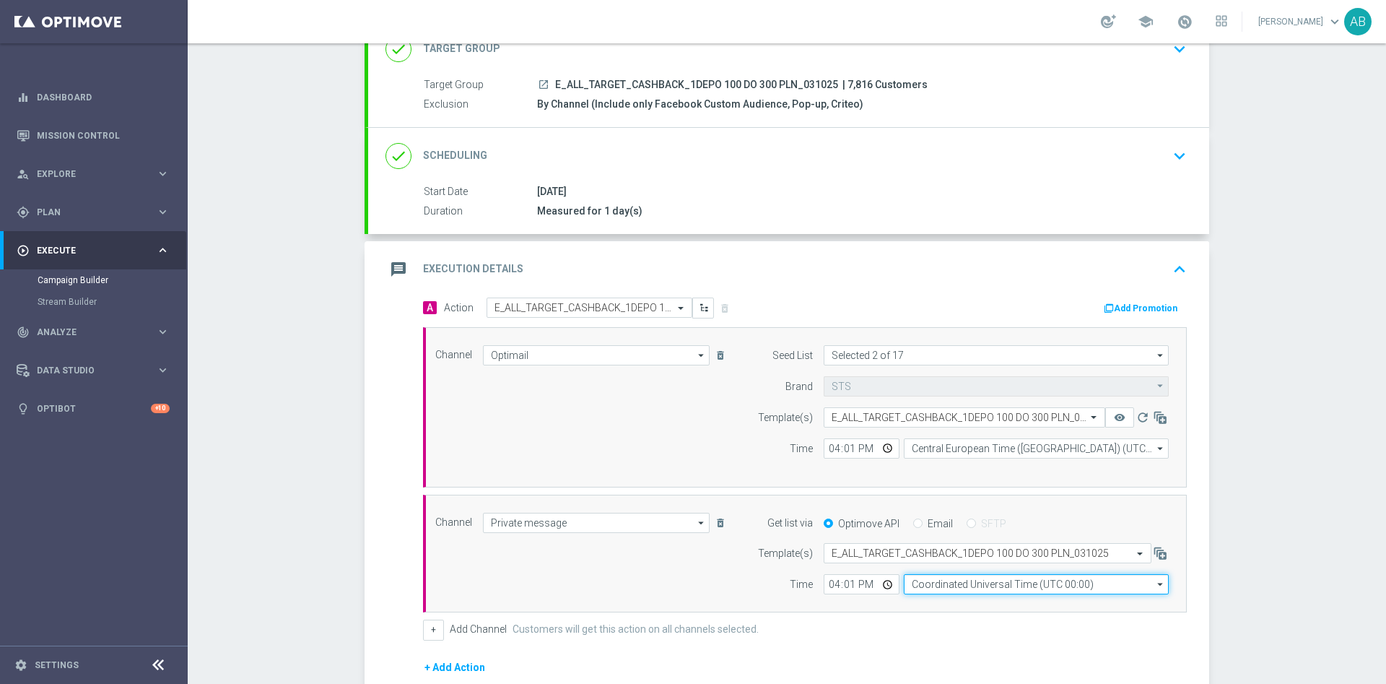
click at [917, 588] on input "Coordinated Universal Time (UTC 00:00)" at bounding box center [1036, 584] width 265 height 20
click at [928, 605] on div "Central European Time (Warsaw) (UTC +02:00)" at bounding box center [1029, 604] width 236 height 13
type input "Central European Time (Warsaw) (UTC +02:00)"
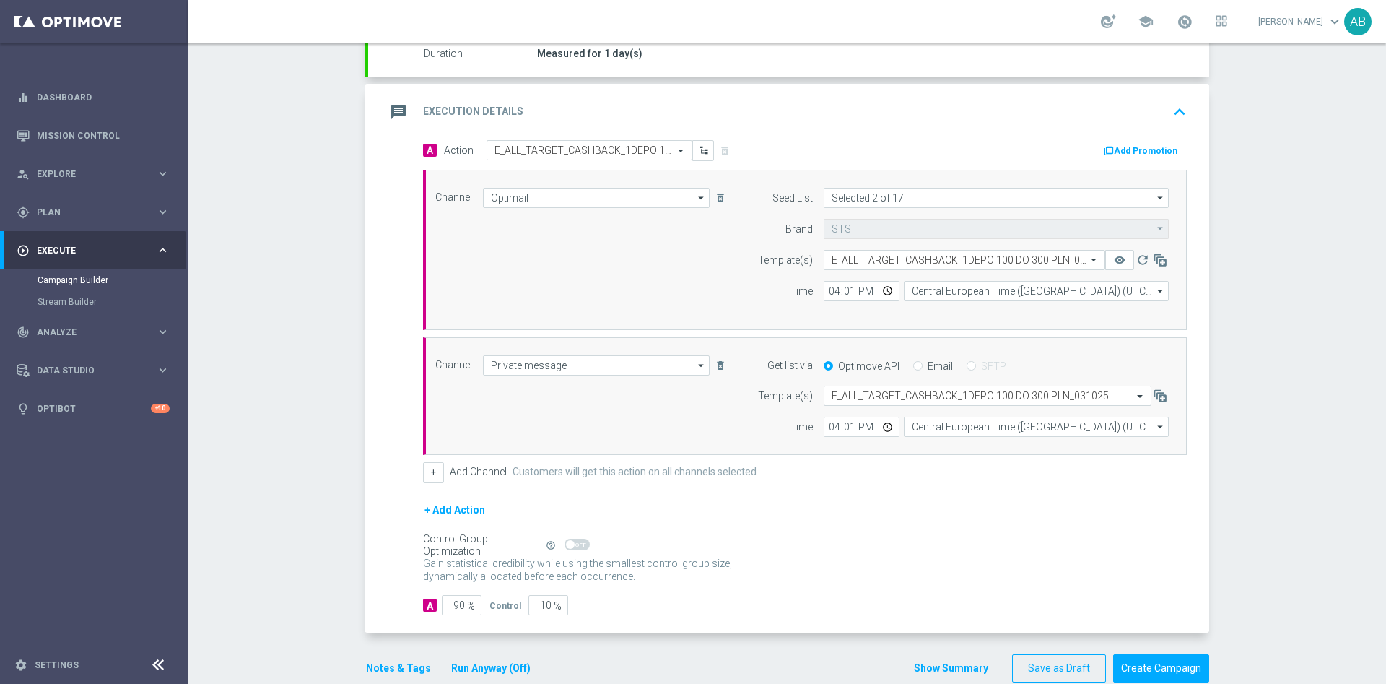
scroll to position [293, 0]
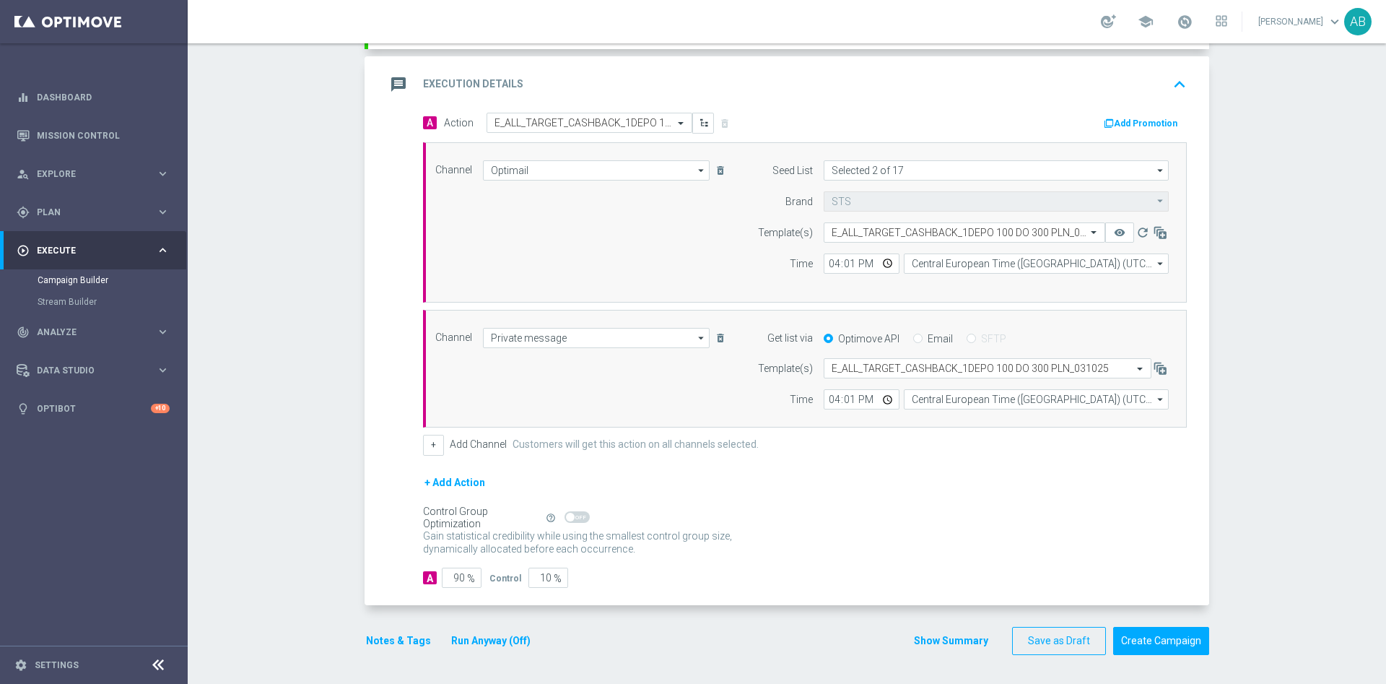
click at [398, 640] on button "Notes & Tags" at bounding box center [399, 641] width 68 height 18
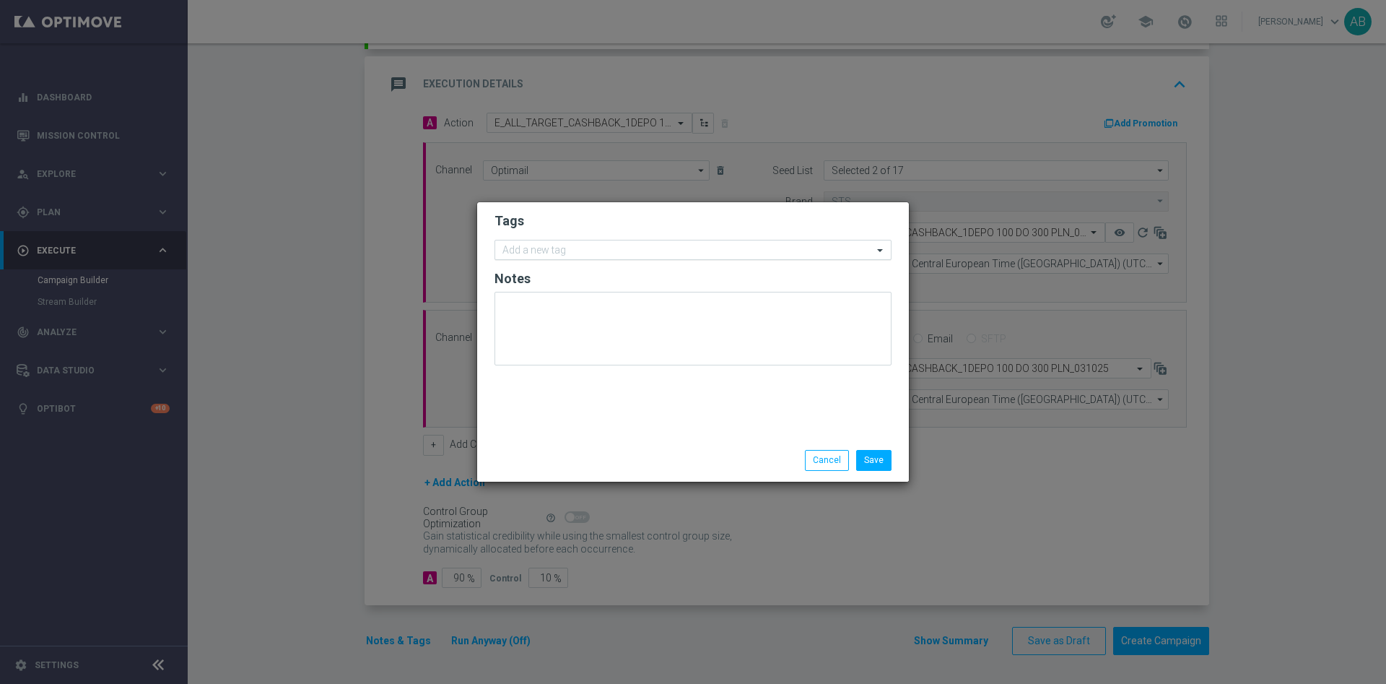
click at [627, 242] on div "Add a new tag" at bounding box center [684, 250] width 378 height 18
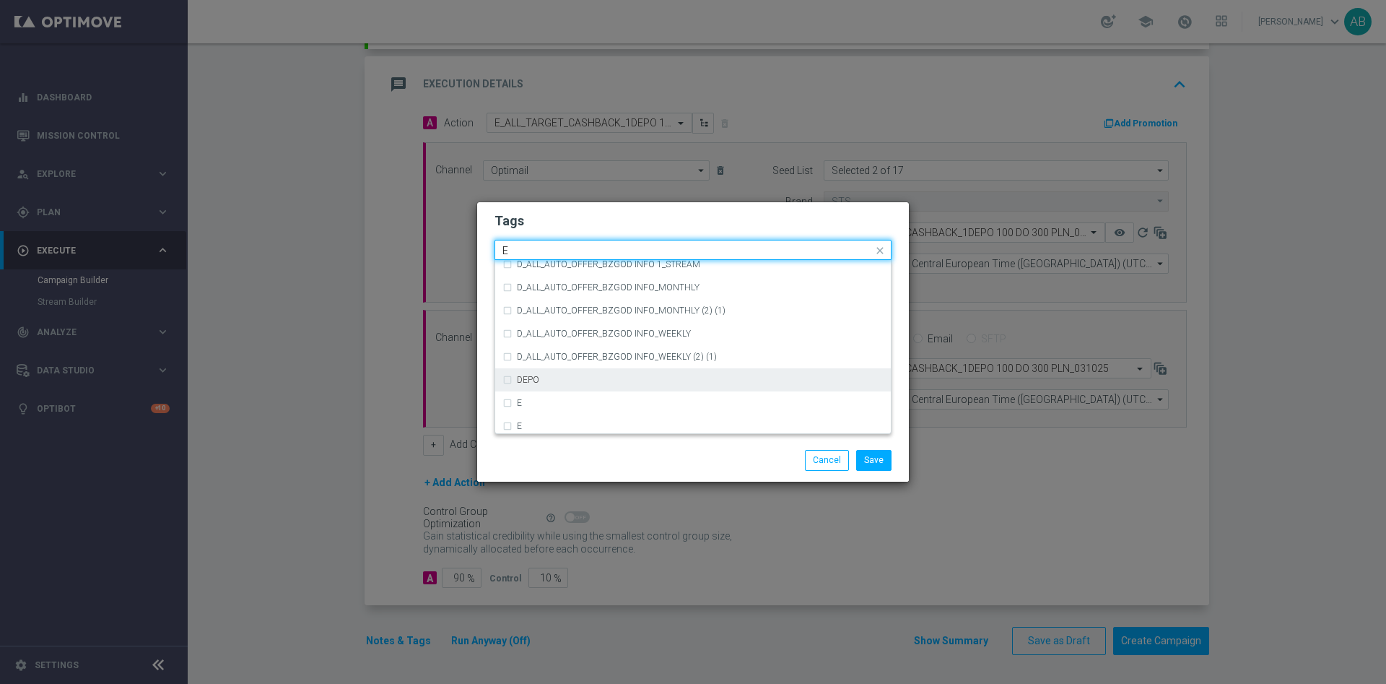
scroll to position [1949, 0]
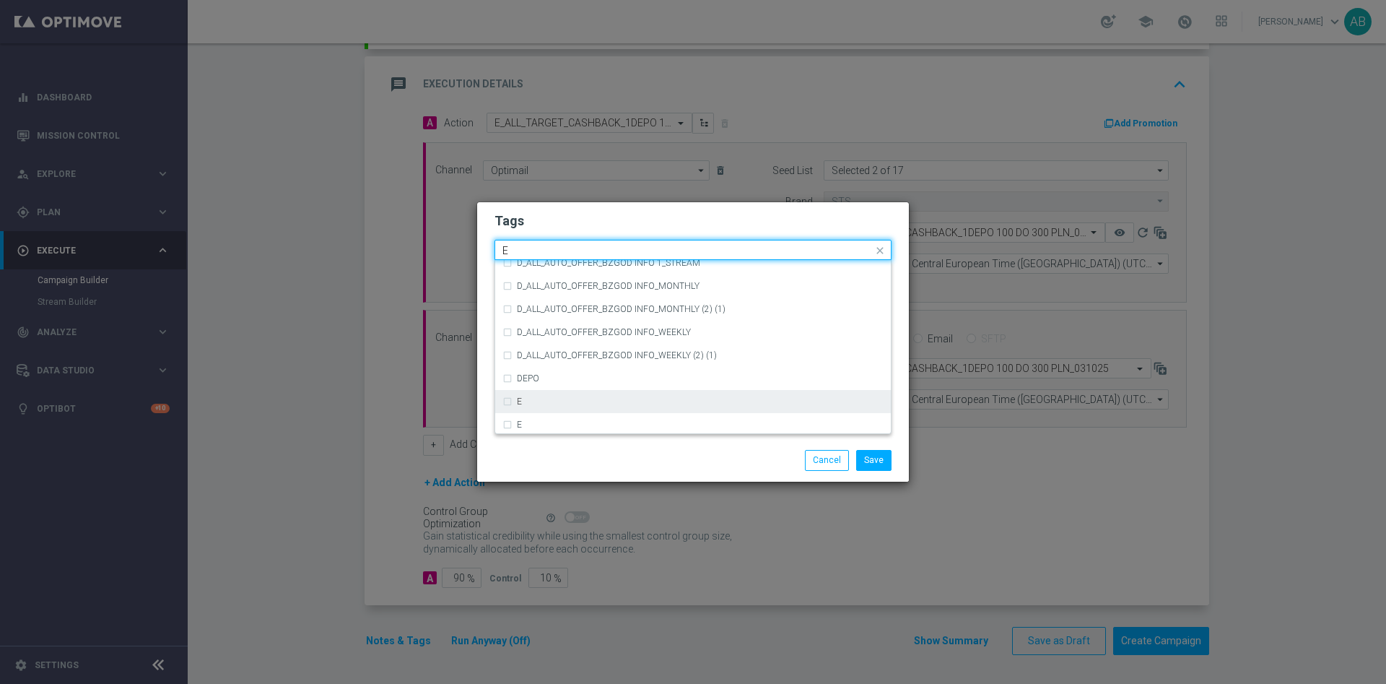
click at [583, 394] on div "E" at bounding box center [692, 401] width 381 height 23
type input "E"
click at [550, 245] on input "E" at bounding box center [687, 251] width 370 height 12
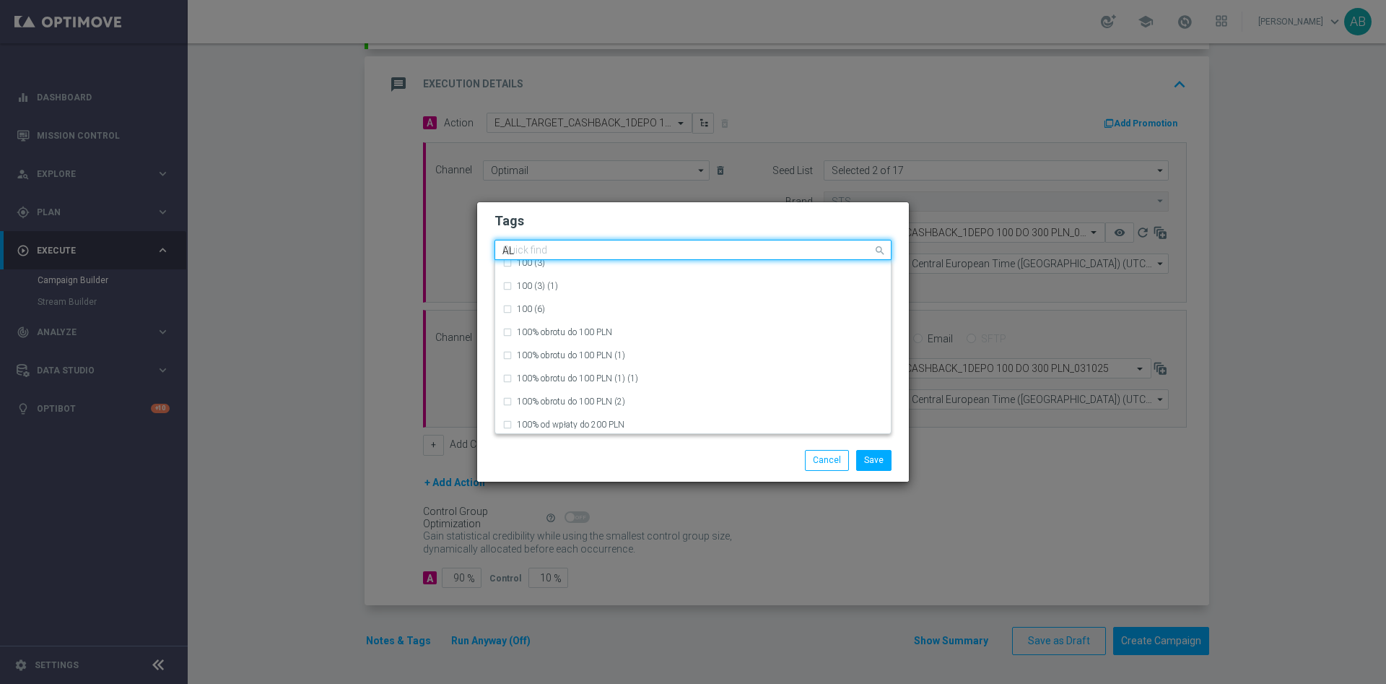
scroll to position [0, 0]
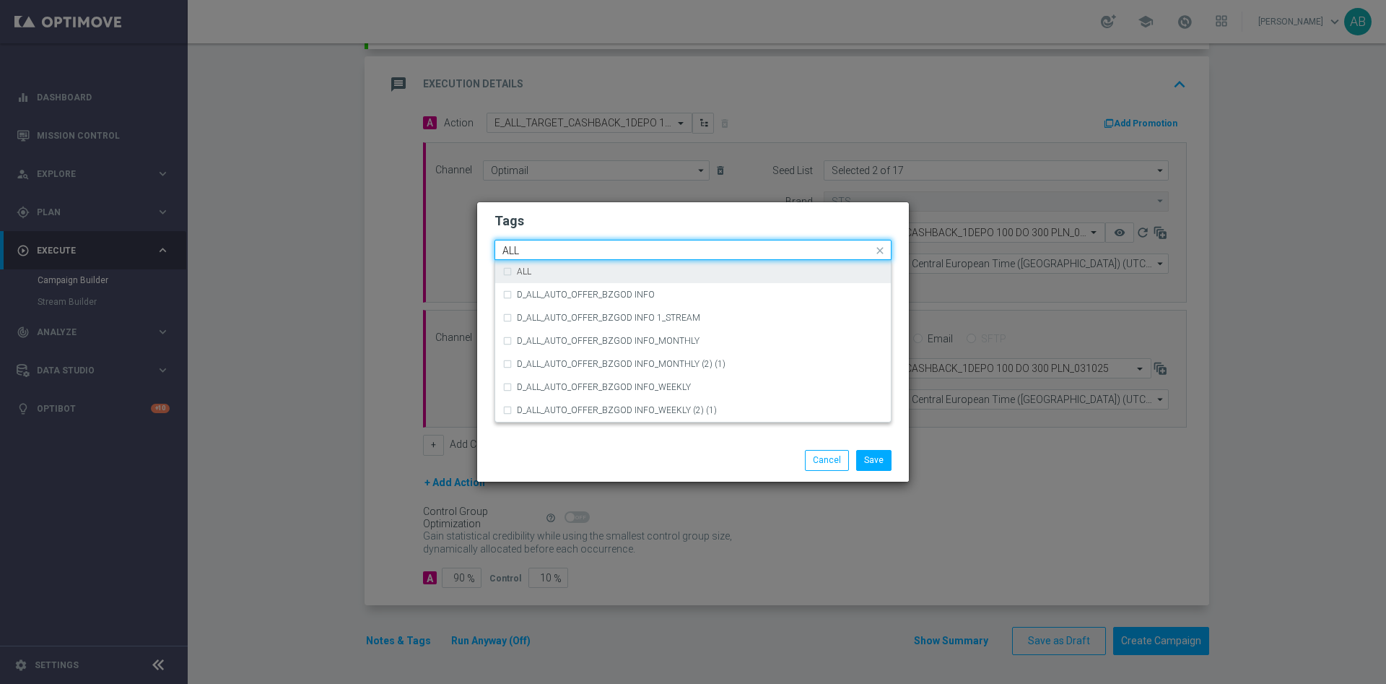
click at [512, 273] on div "ALL" at bounding box center [692, 271] width 381 height 23
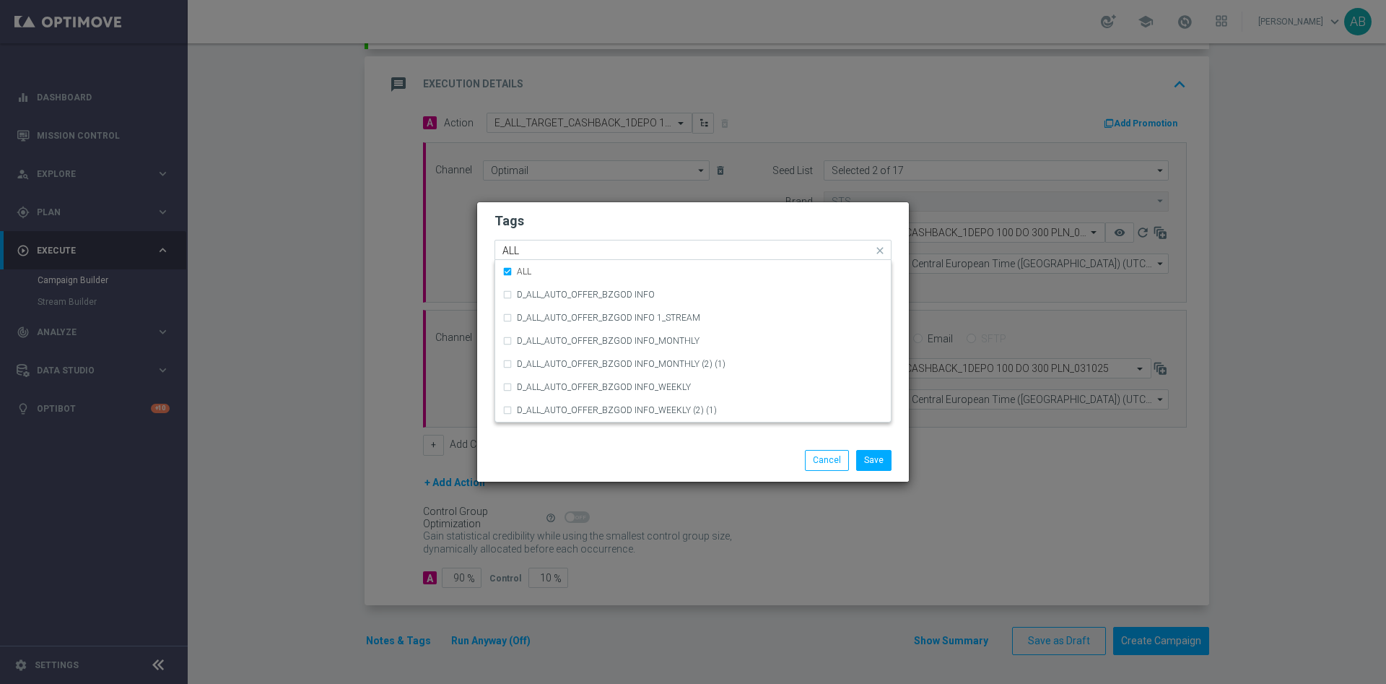
click at [528, 248] on input "ALL" at bounding box center [687, 251] width 370 height 12
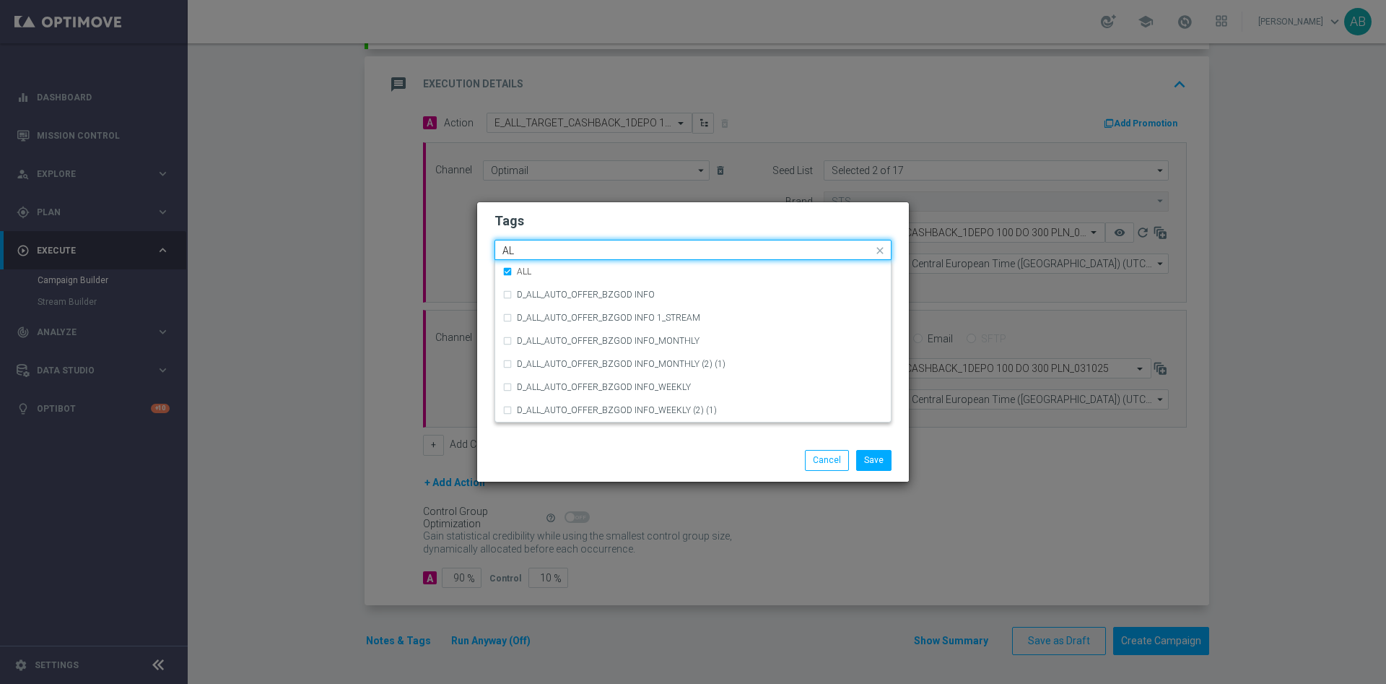
type input "A"
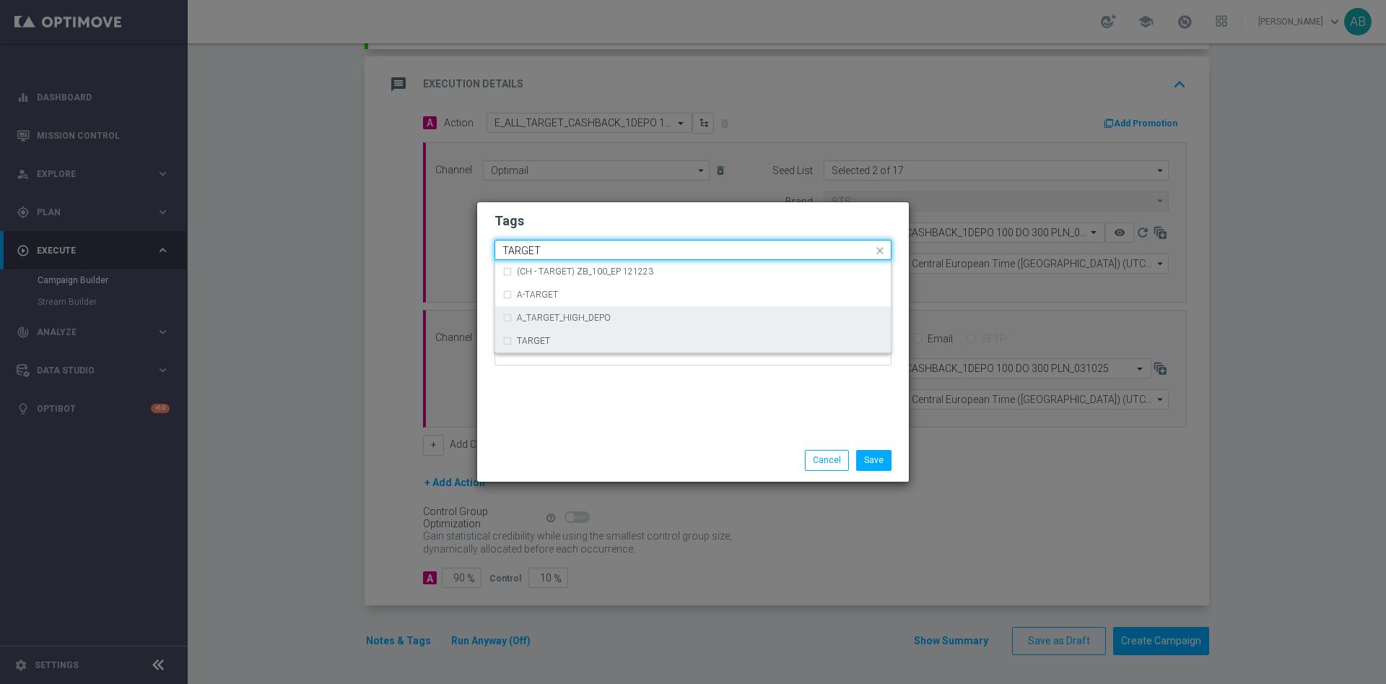
drag, startPoint x: 543, startPoint y: 344, endPoint x: 549, endPoint y: 321, distance: 24.0
click at [544, 344] on label "TARGET" at bounding box center [533, 340] width 33 height 9
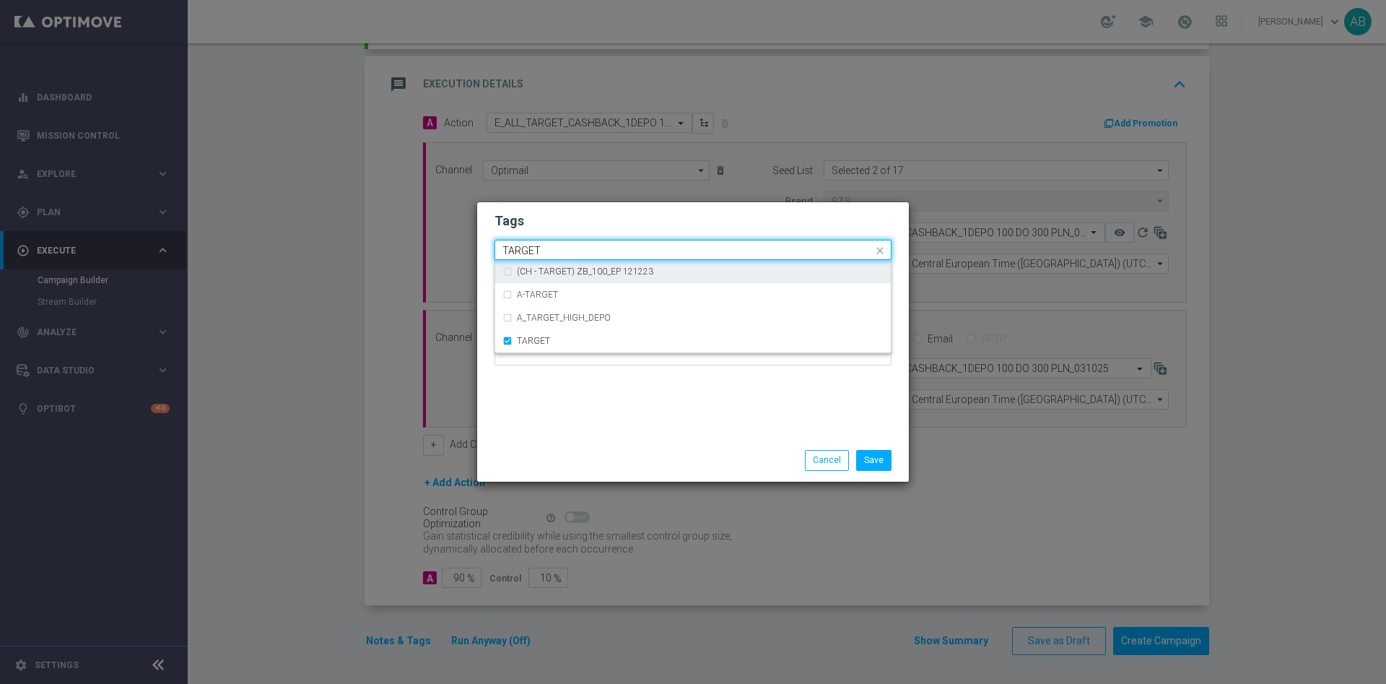
click at [562, 251] on input "TARGET" at bounding box center [687, 251] width 370 height 12
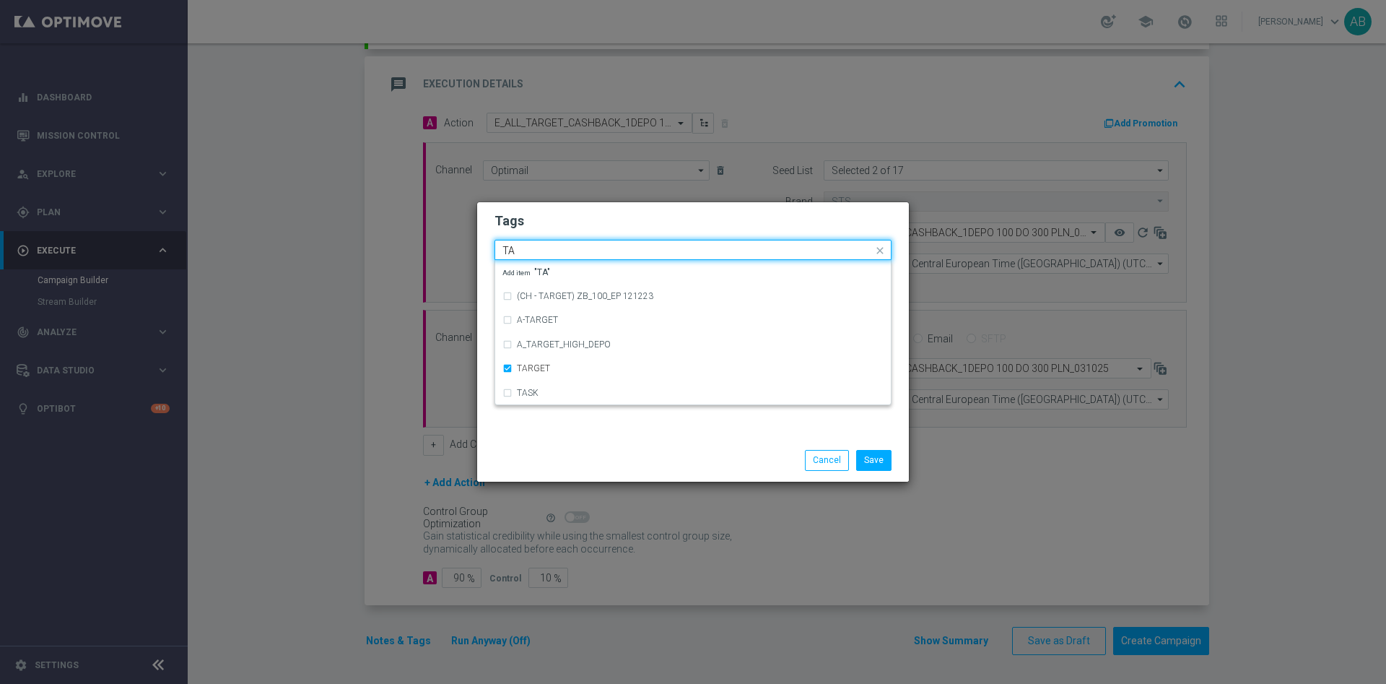
type input "T"
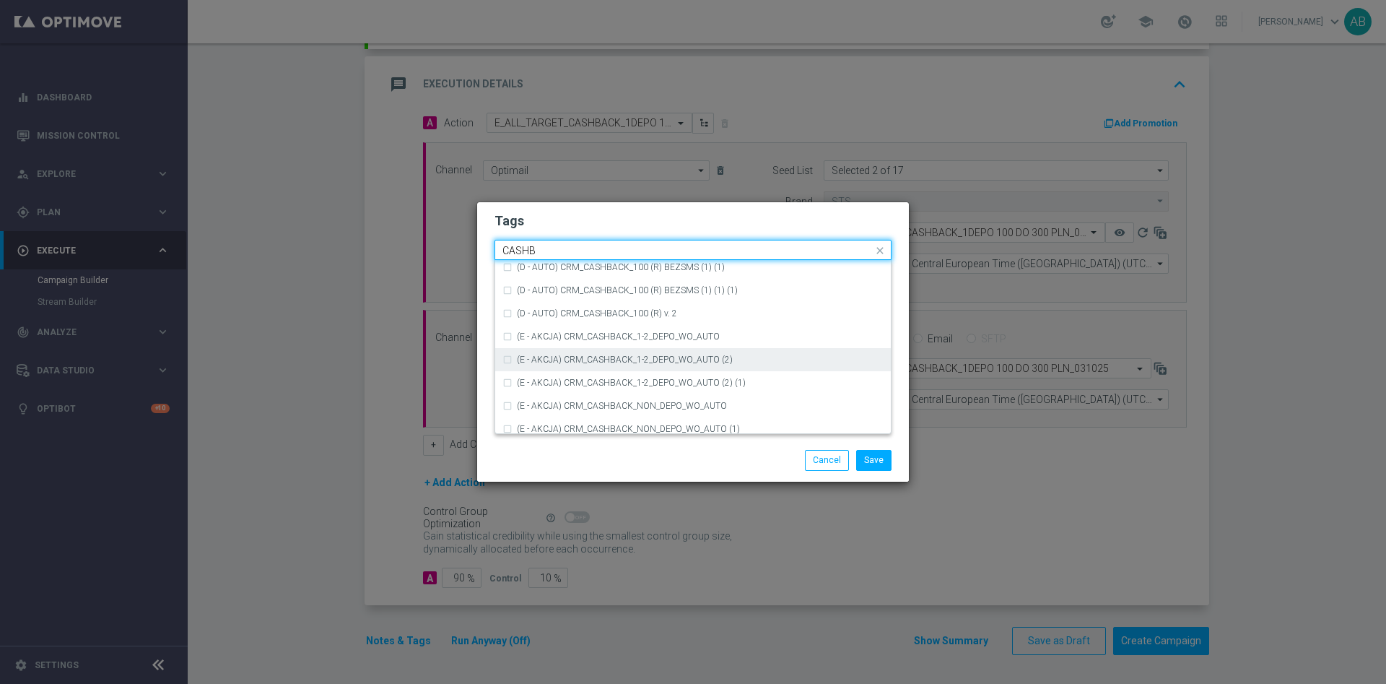
scroll to position [248, 0]
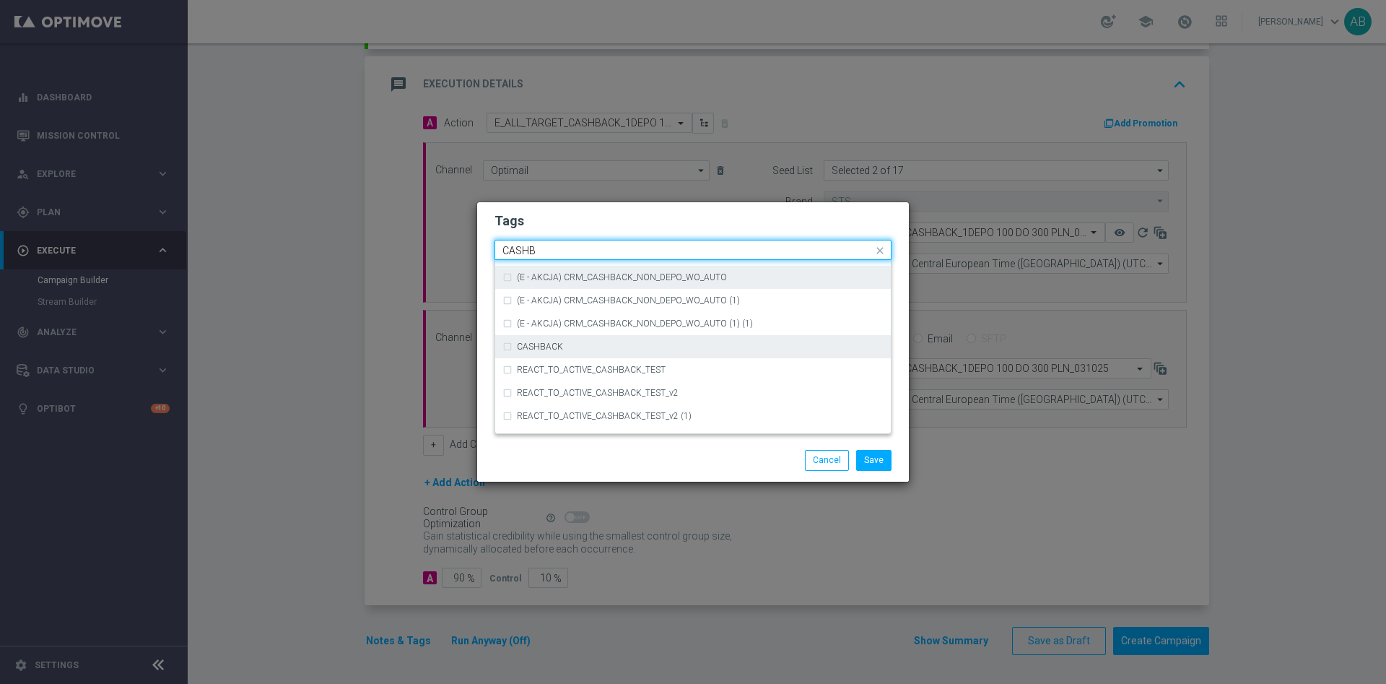
drag, startPoint x: 572, startPoint y: 338, endPoint x: 582, endPoint y: 276, distance: 62.1
click at [572, 339] on div "CASHBACK" at bounding box center [692, 346] width 381 height 23
type input "CASHB"
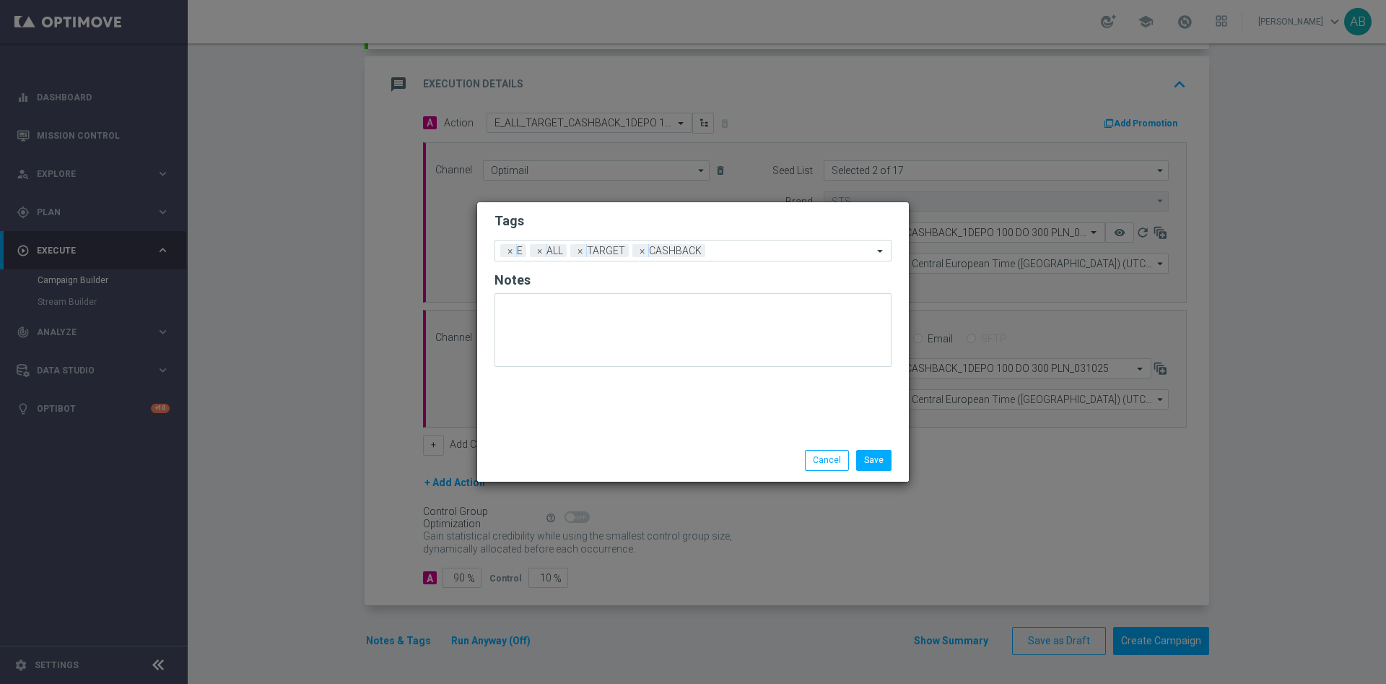
click at [569, 212] on h2 "Tags" at bounding box center [692, 220] width 397 height 17
click at [868, 456] on button "Save" at bounding box center [873, 460] width 35 height 20
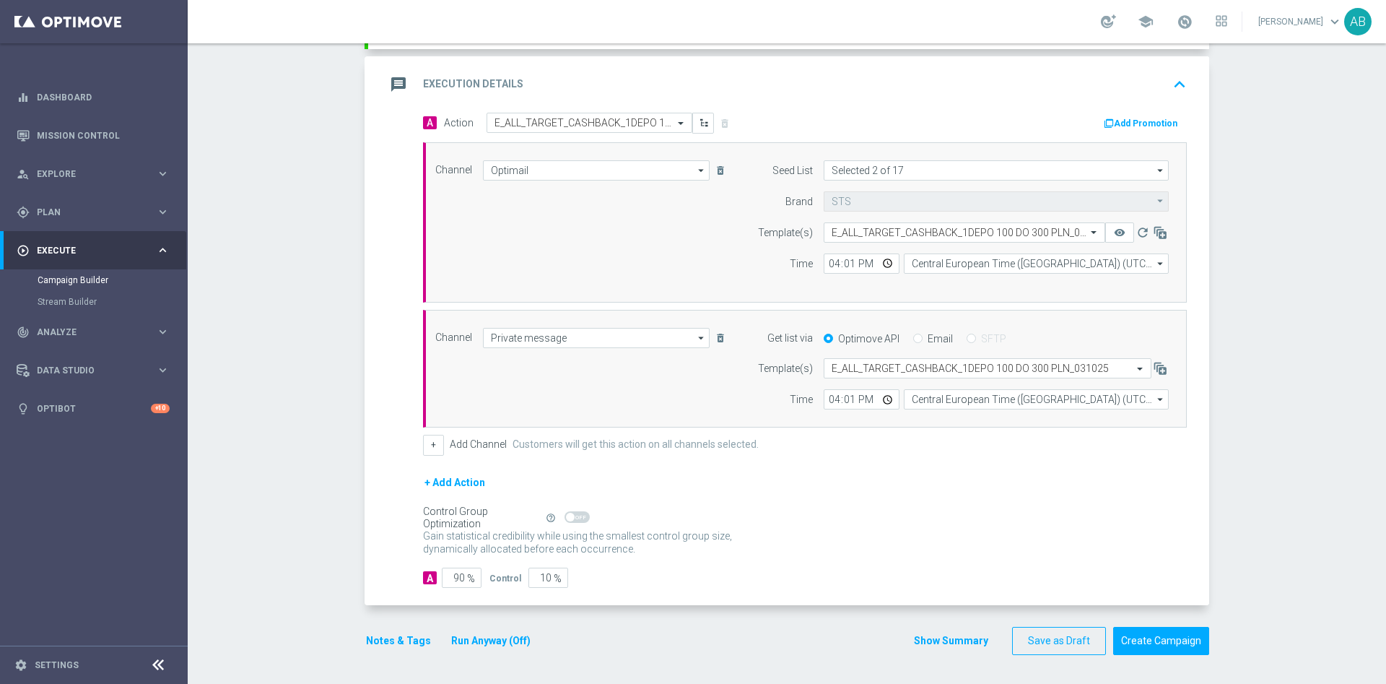
click at [393, 640] on button "Notes & Tags" at bounding box center [399, 641] width 68 height 18
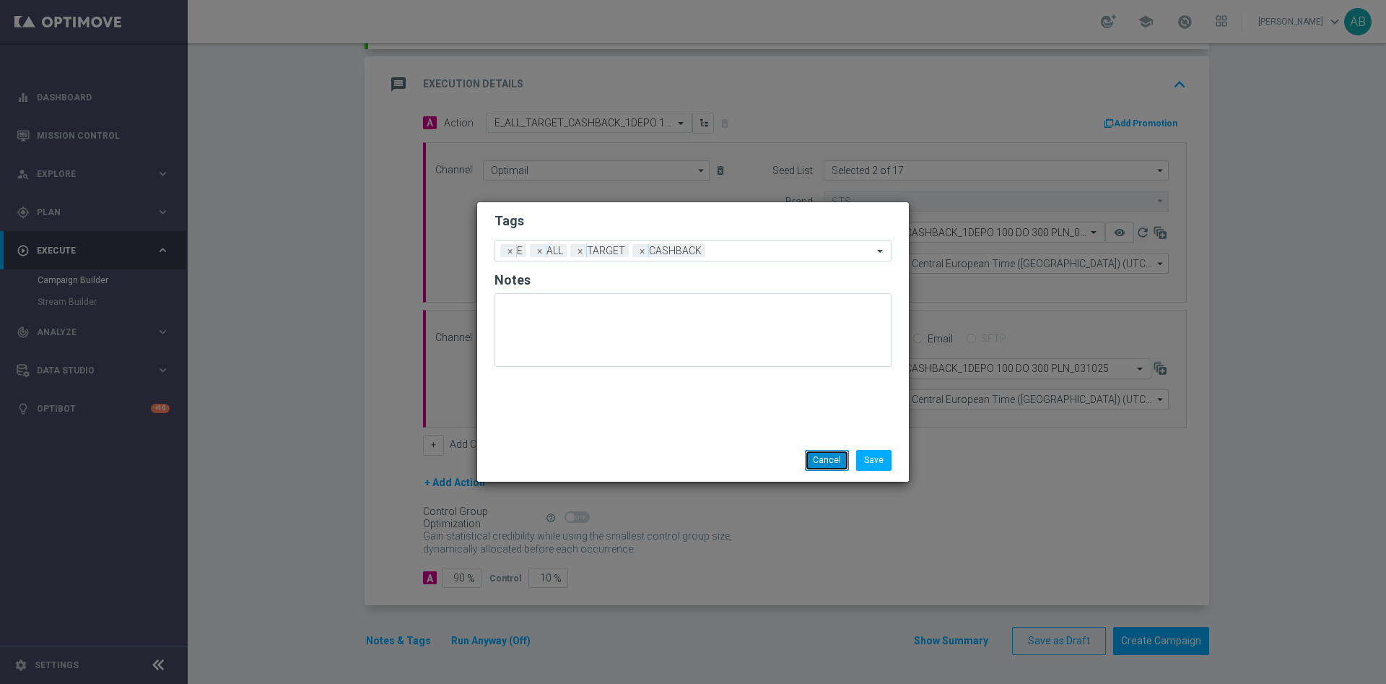
click at [822, 460] on button "Cancel" at bounding box center [827, 460] width 44 height 20
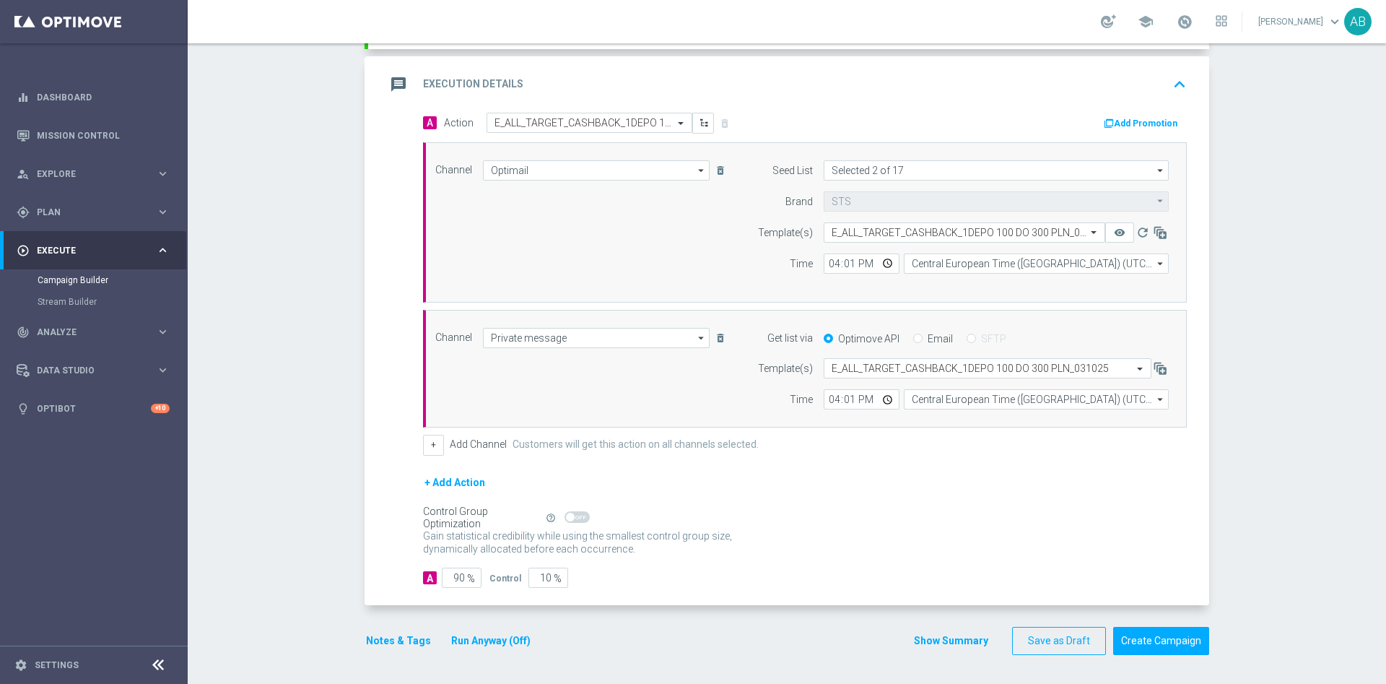
scroll to position [0, 0]
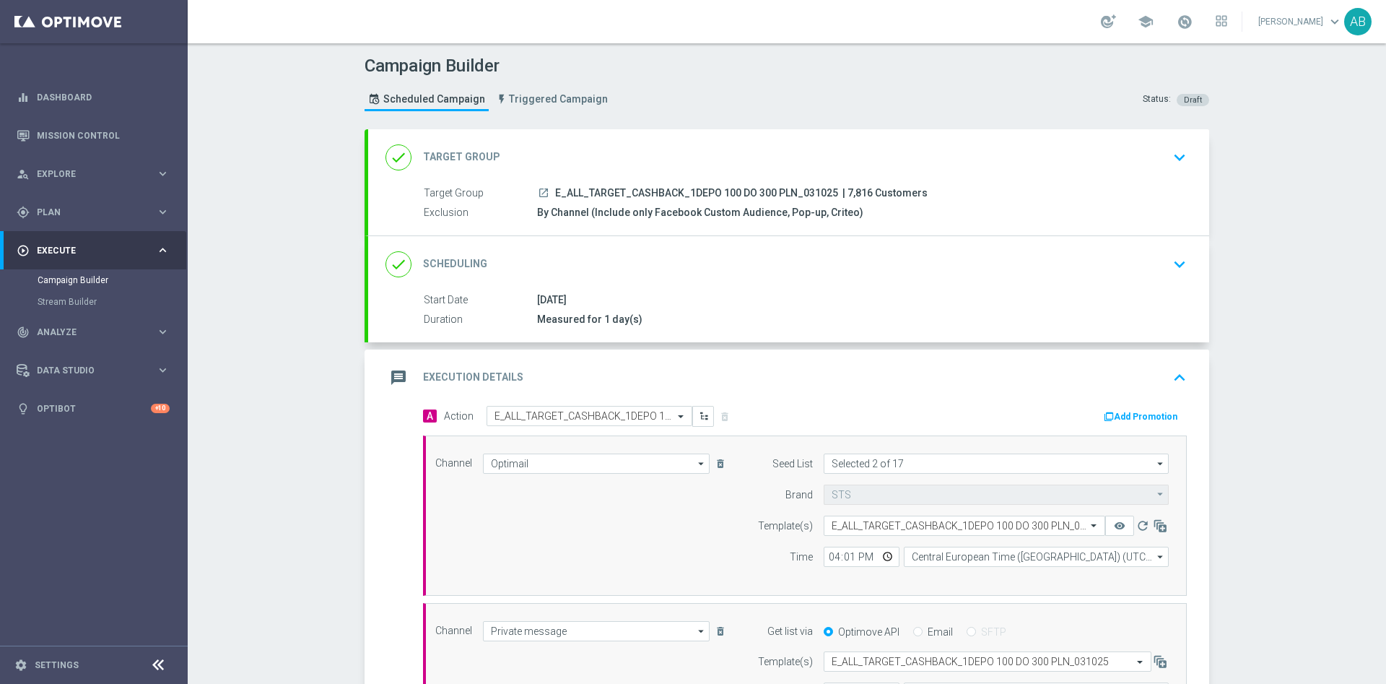
click at [1169, 268] on icon "keyboard_arrow_down" at bounding box center [1180, 264] width 22 height 22
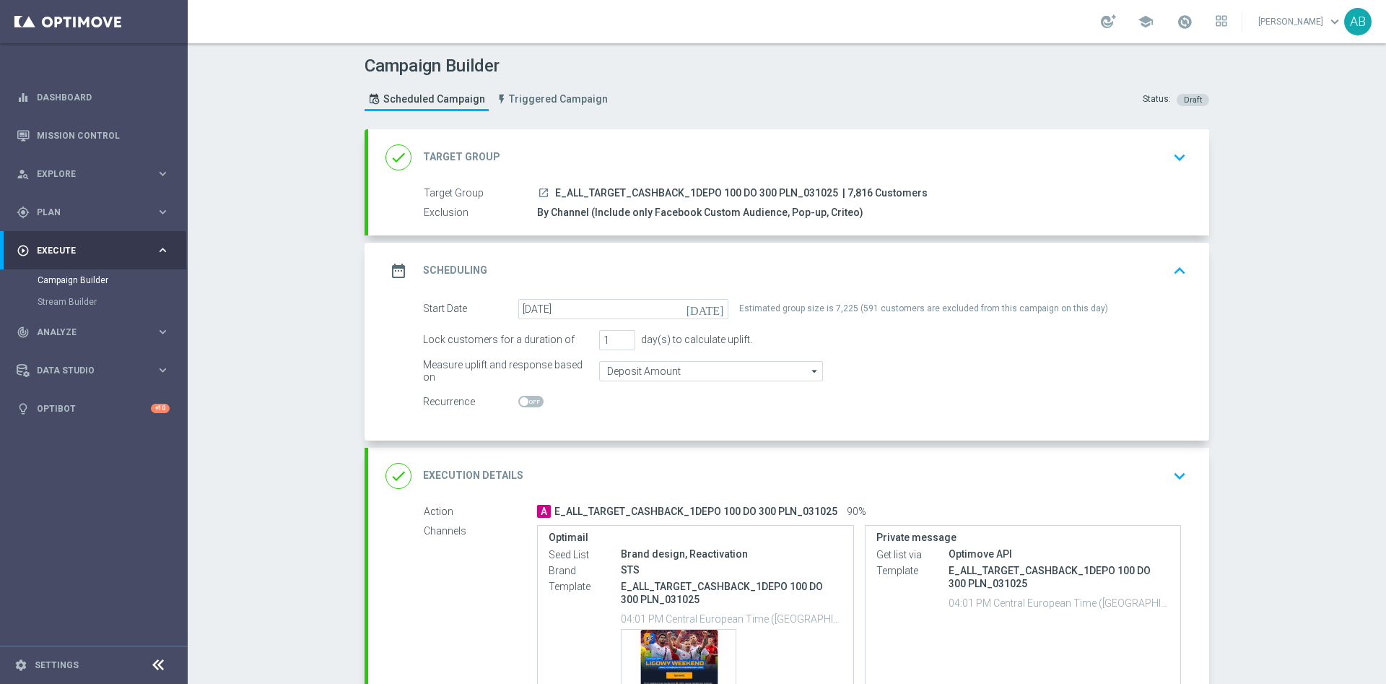
click at [1172, 471] on icon "keyboard_arrow_down" at bounding box center [1180, 476] width 22 height 22
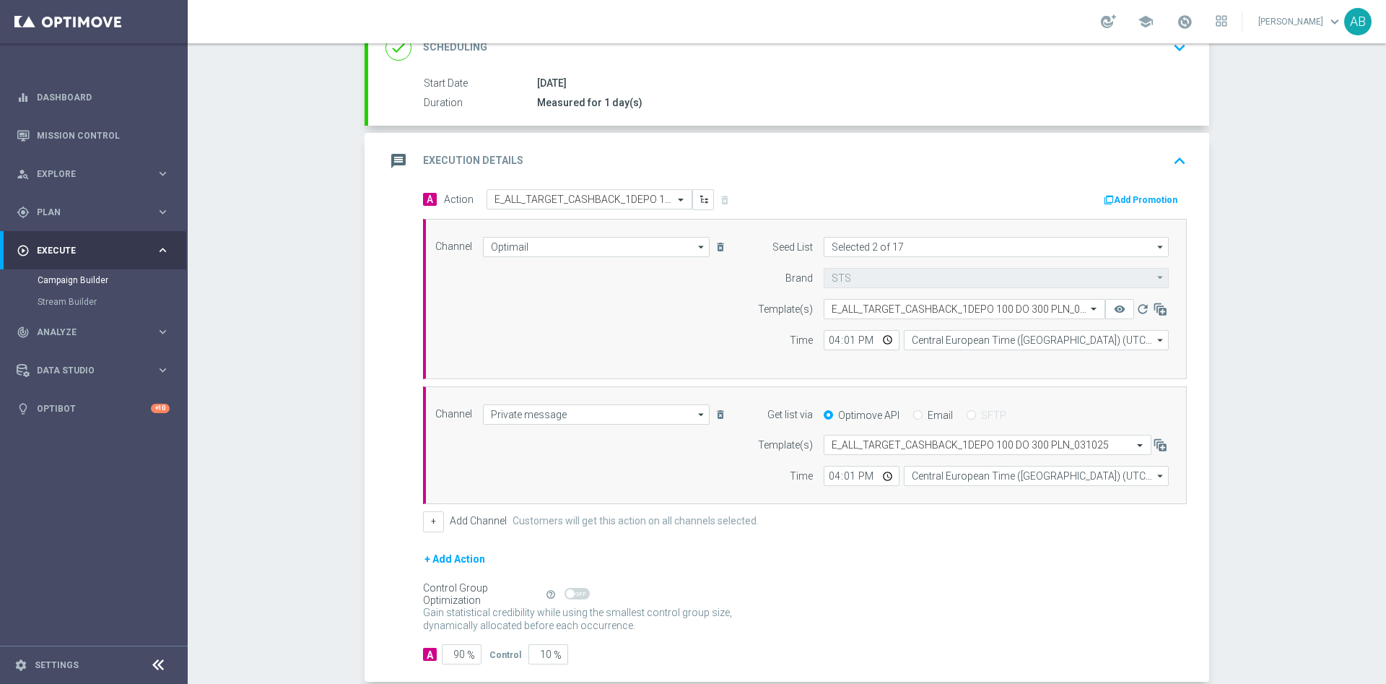
scroll to position [293, 0]
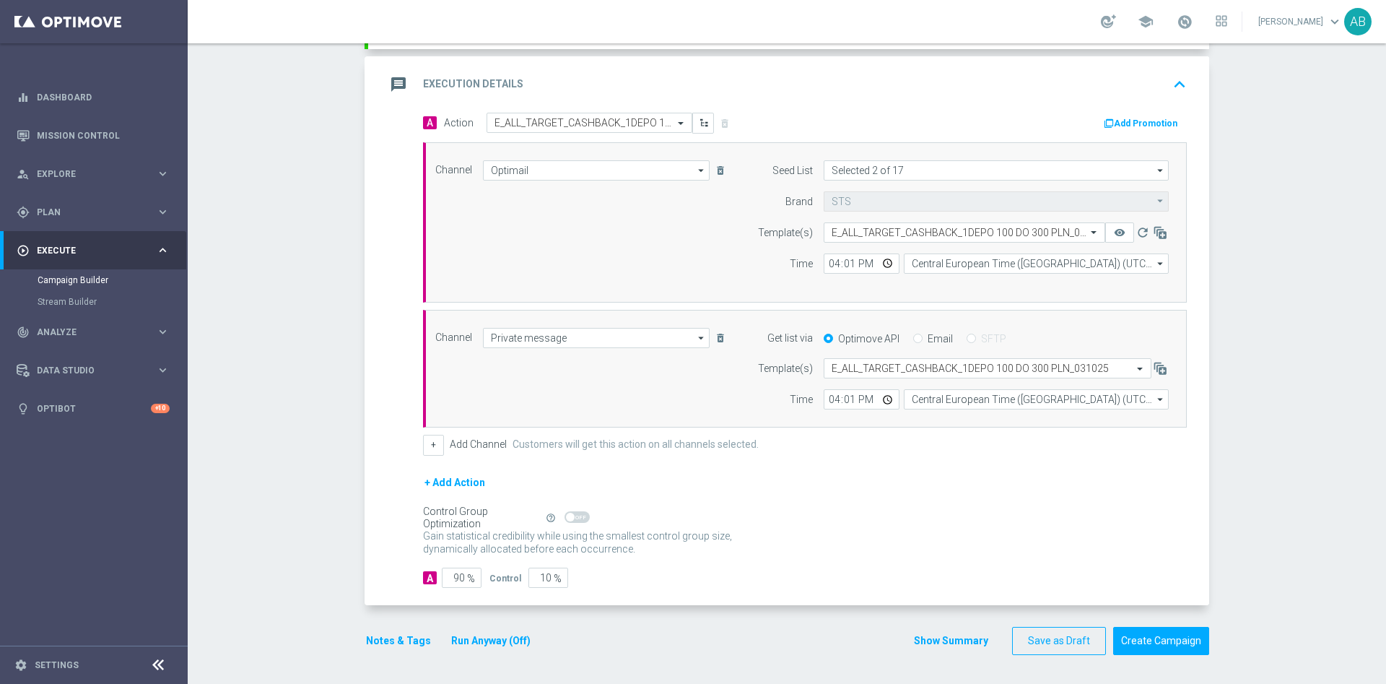
click at [389, 645] on button "Notes & Tags" at bounding box center [399, 641] width 68 height 18
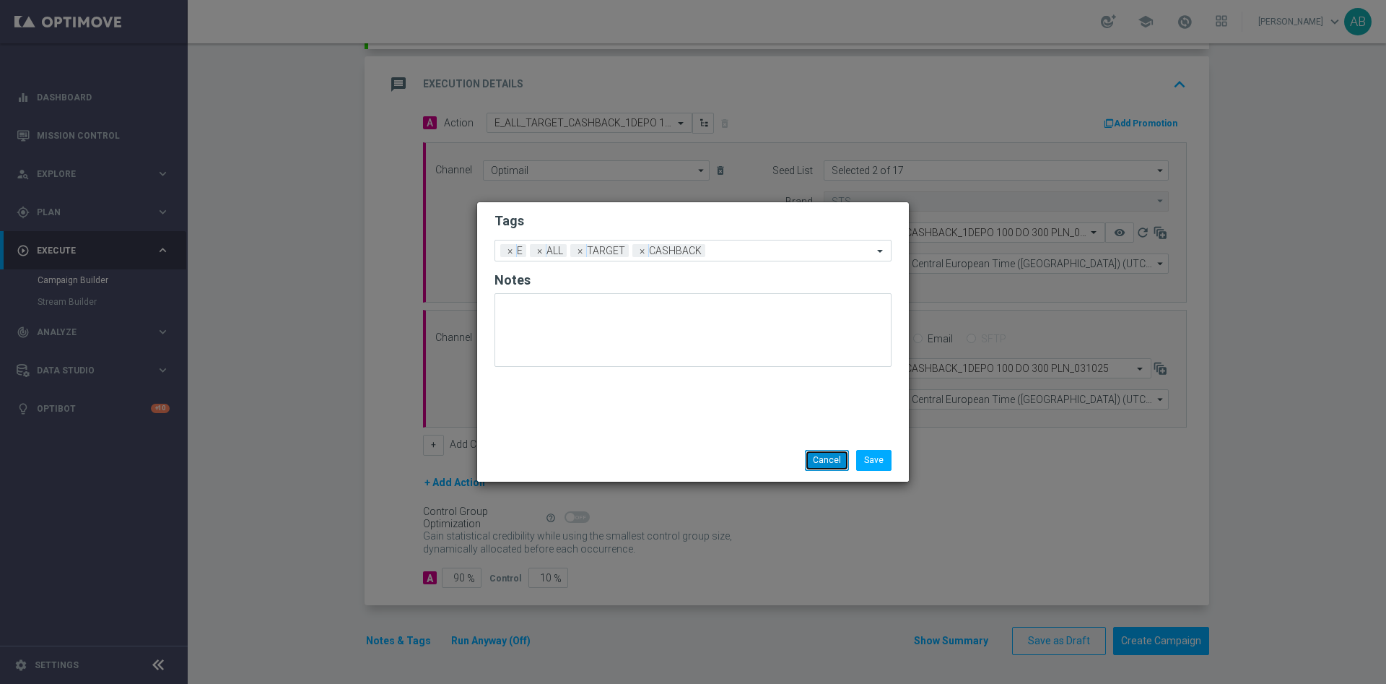
click at [813, 461] on button "Cancel" at bounding box center [827, 460] width 44 height 20
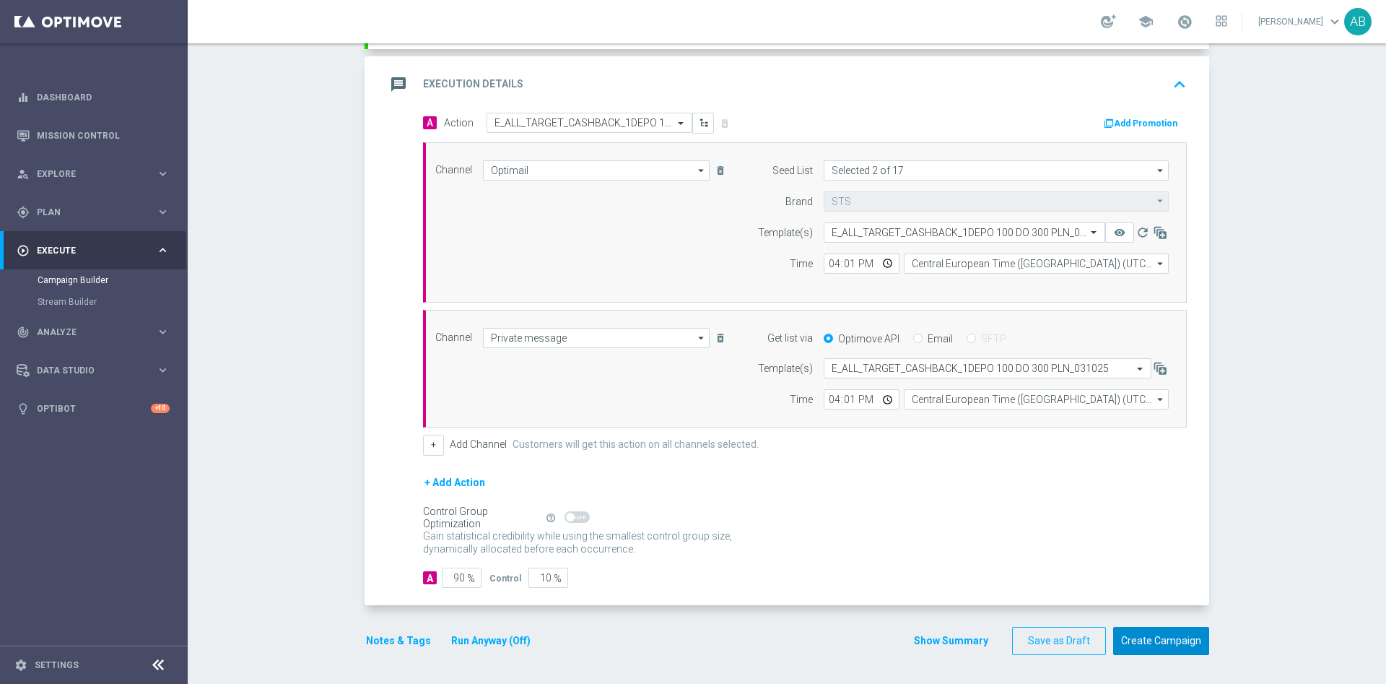
click at [1154, 642] on button "Create Campaign" at bounding box center [1161, 641] width 96 height 28
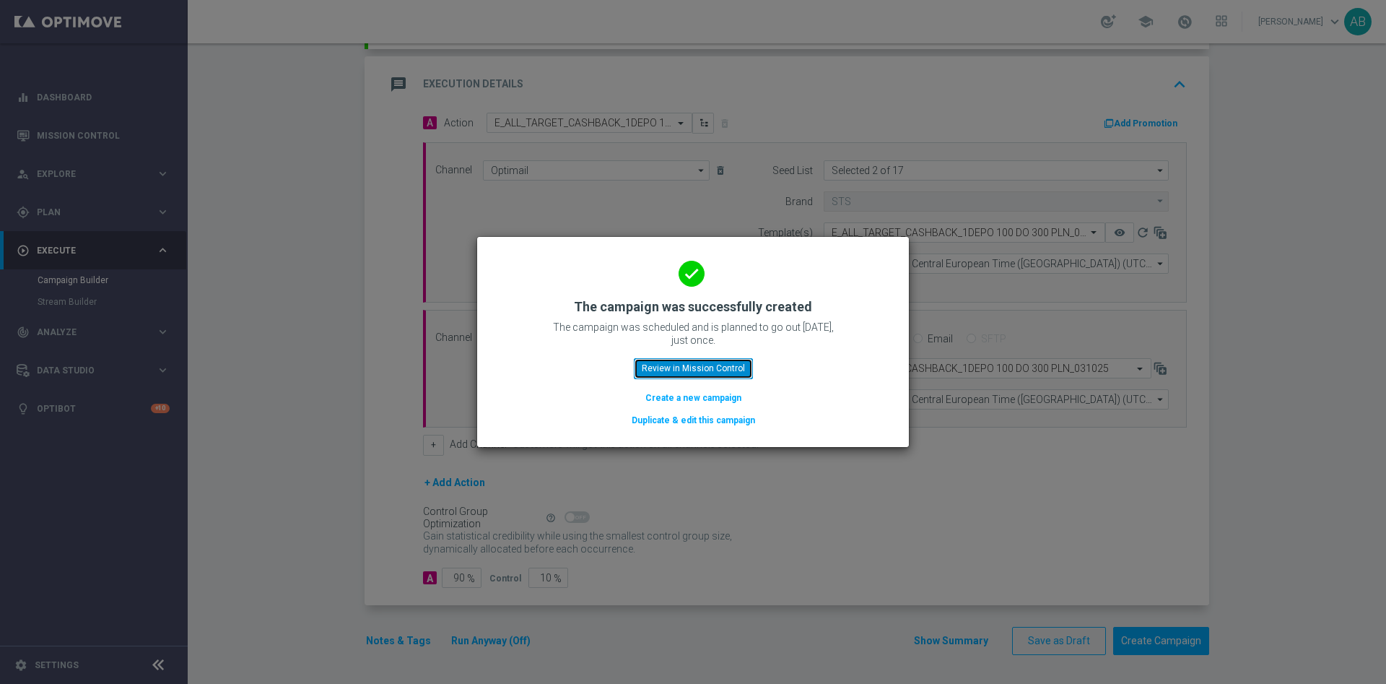
click at [704, 366] on button "Review in Mission Control" at bounding box center [693, 368] width 119 height 20
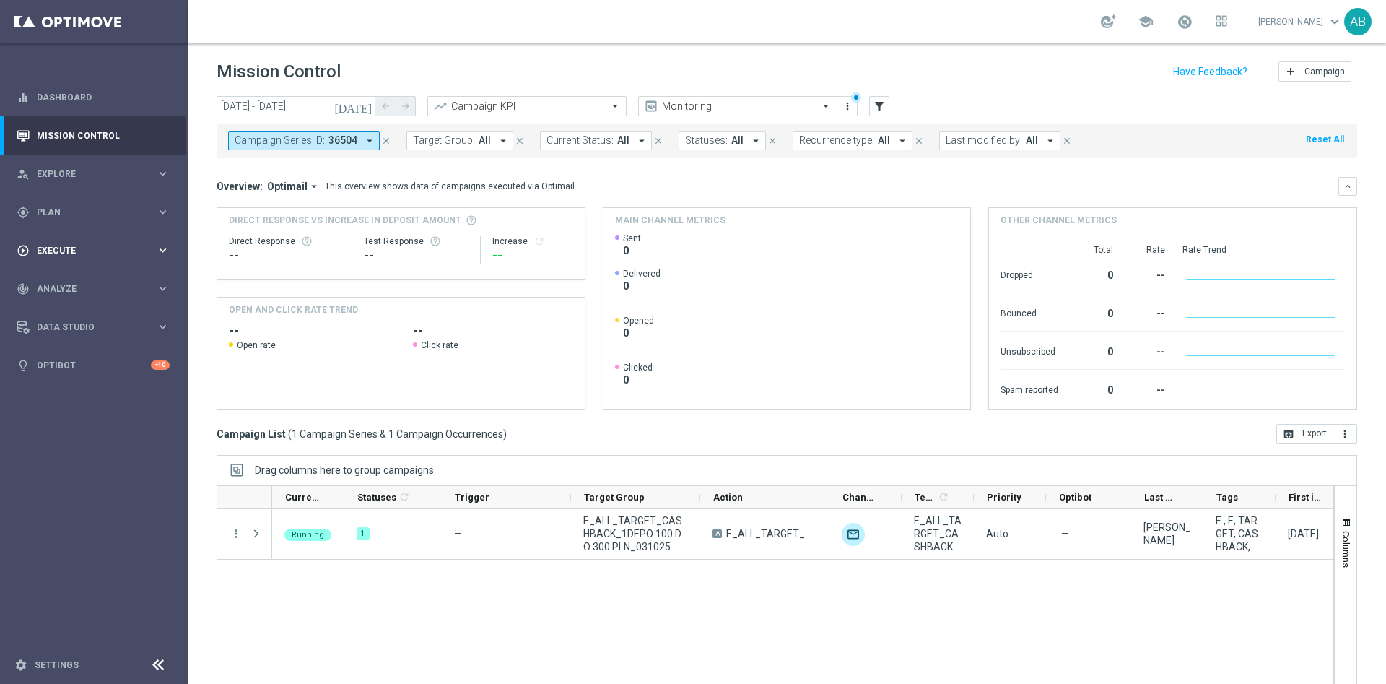
click at [81, 246] on span "Execute" at bounding box center [96, 250] width 119 height 9
click at [74, 280] on link "Campaign Builder" at bounding box center [94, 280] width 113 height 12
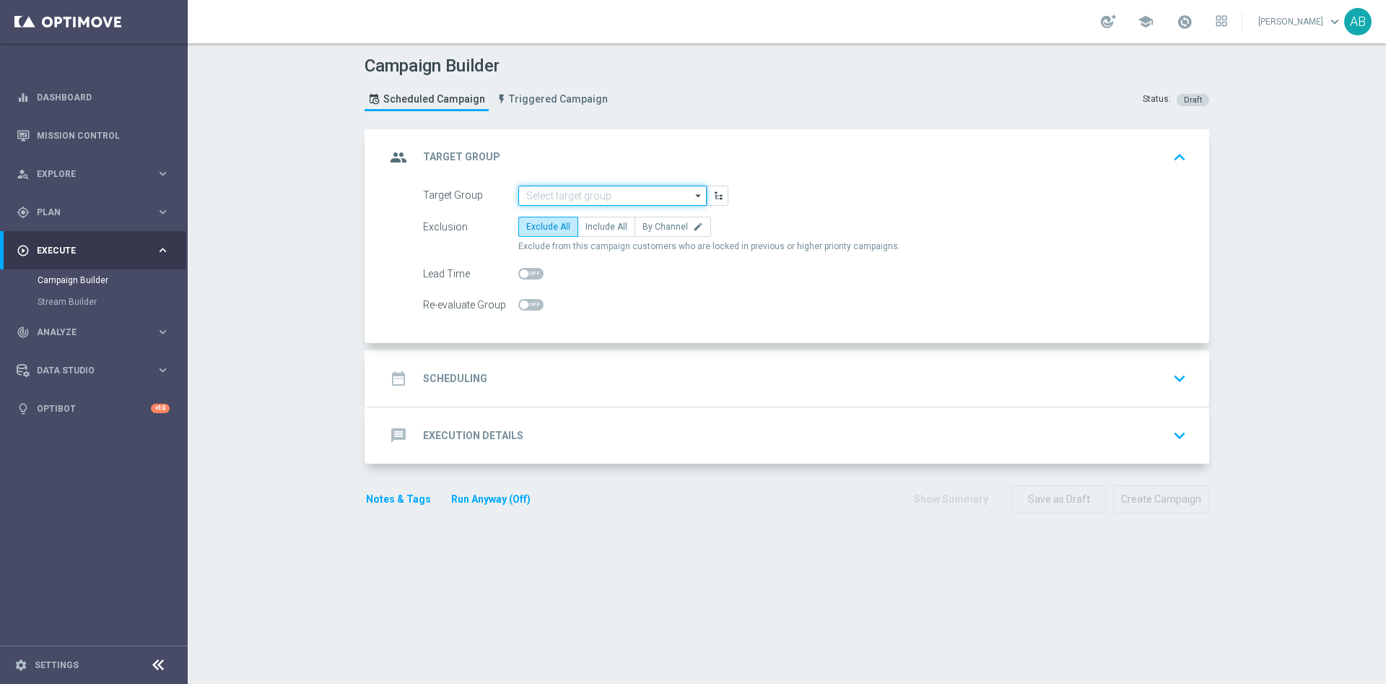
click at [650, 205] on input at bounding box center [612, 196] width 188 height 20
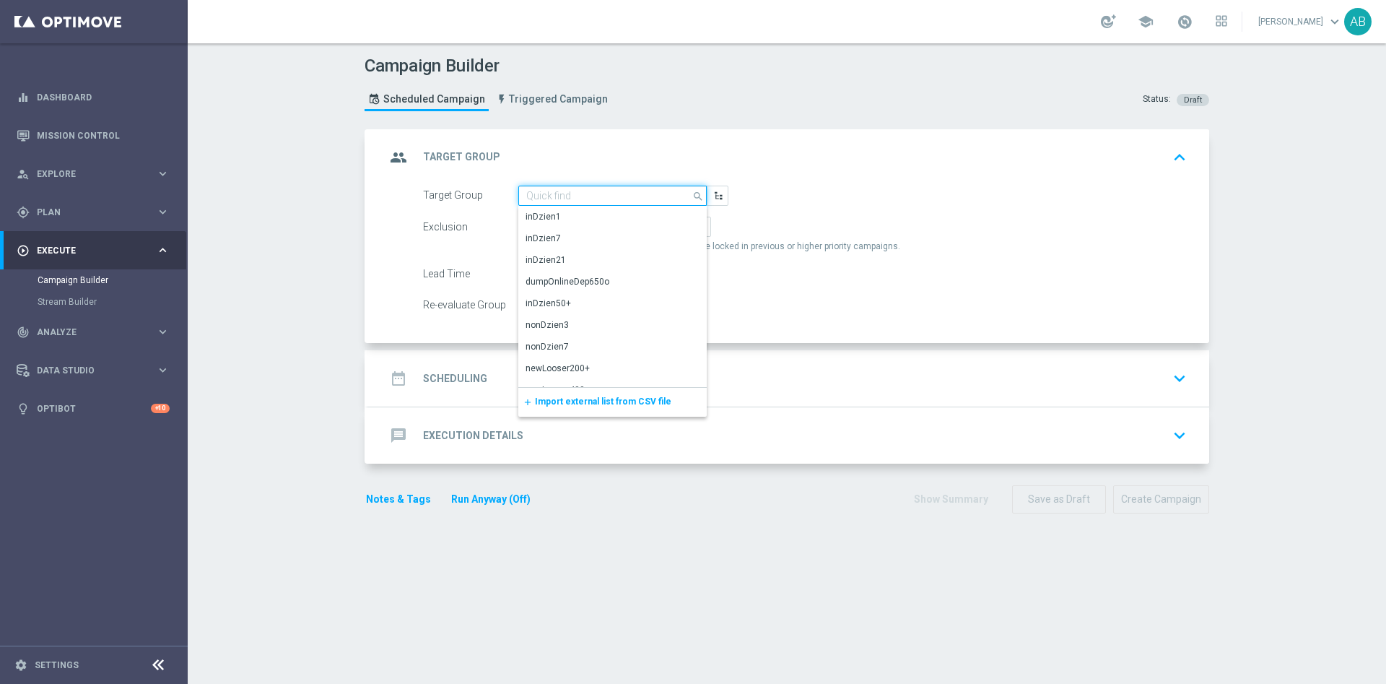
paste input "E_ALL_TARGET_CASHBACK_2DEPO 100 DO 300 PLN_031025"
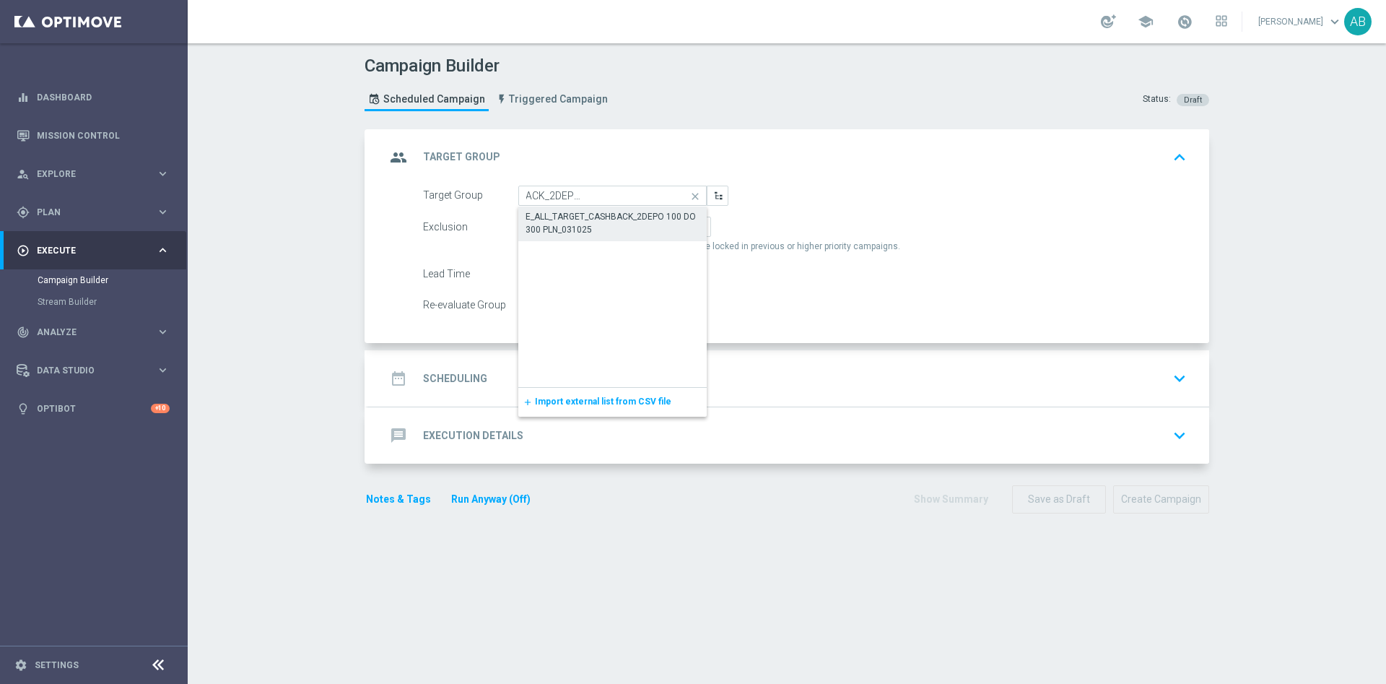
click at [617, 218] on div "E_ALL_TARGET_CASHBACK_2DEPO 100 DO 300 PLN_031025" at bounding box center [613, 223] width 174 height 26
type input "E_ALL_TARGET_CASHBACK_2DEPO 100 DO 300 PLN_031025"
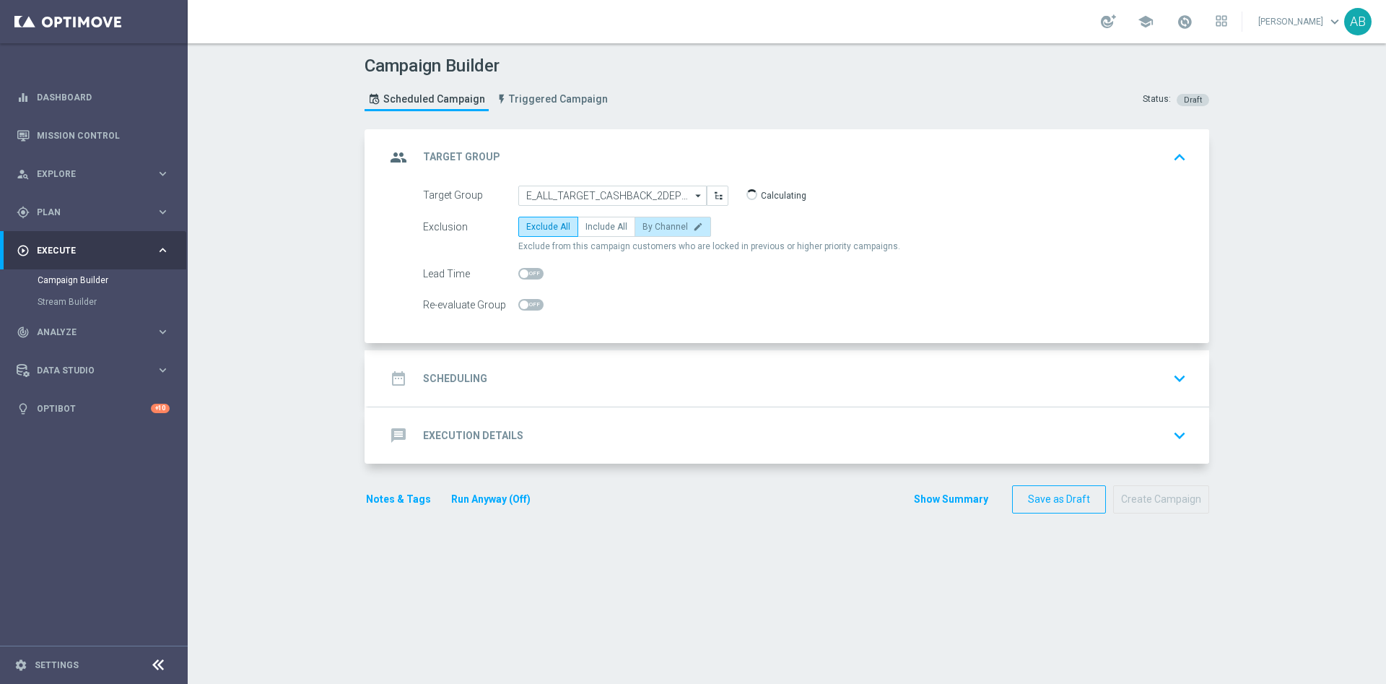
click at [645, 226] on span "By Channel" at bounding box center [664, 227] width 45 height 10
click at [645, 226] on input "By Channel edit" at bounding box center [646, 229] width 9 height 9
radio input "true"
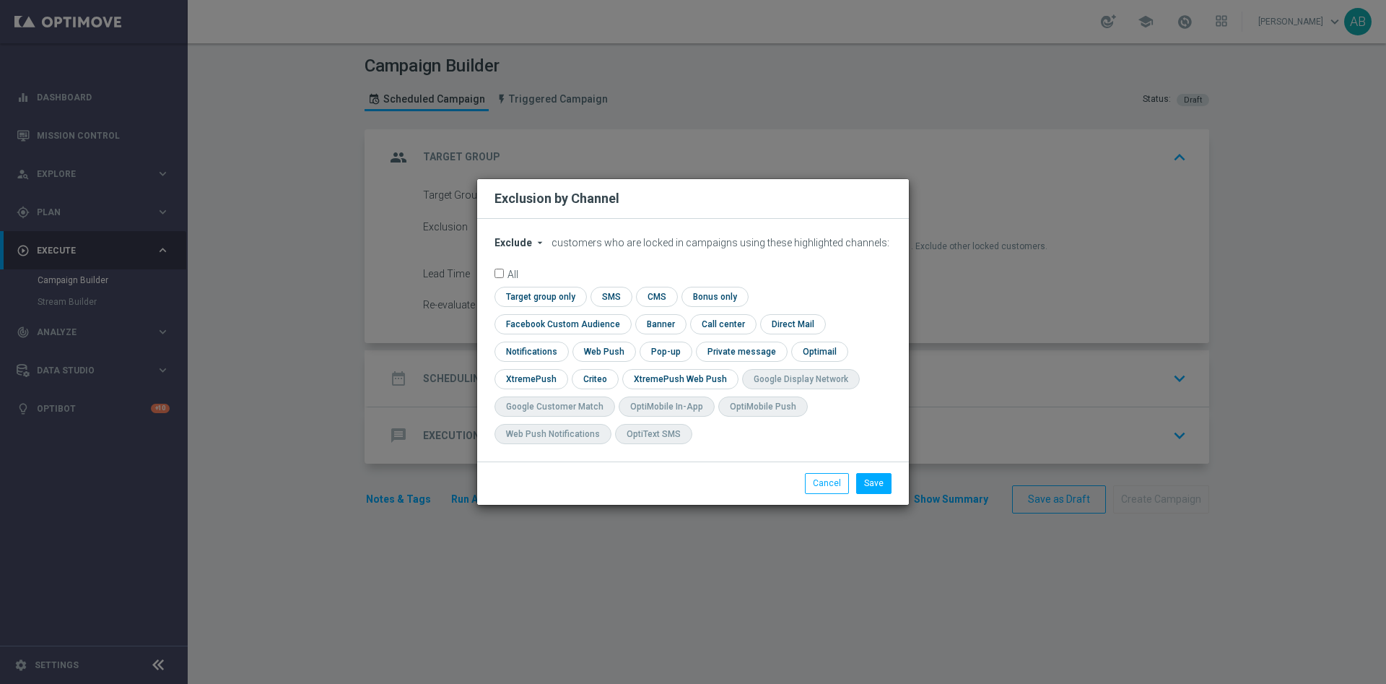
click at [513, 248] on span "Exclude" at bounding box center [513, 243] width 38 height 12
click at [0, 0] on span "Include" at bounding box center [0, 0] width 0 height 0
click at [625, 314] on input "checkbox" at bounding box center [559, 323] width 131 height 19
checkbox input "true"
click at [585, 385] on input "checkbox" at bounding box center [594, 378] width 45 height 19
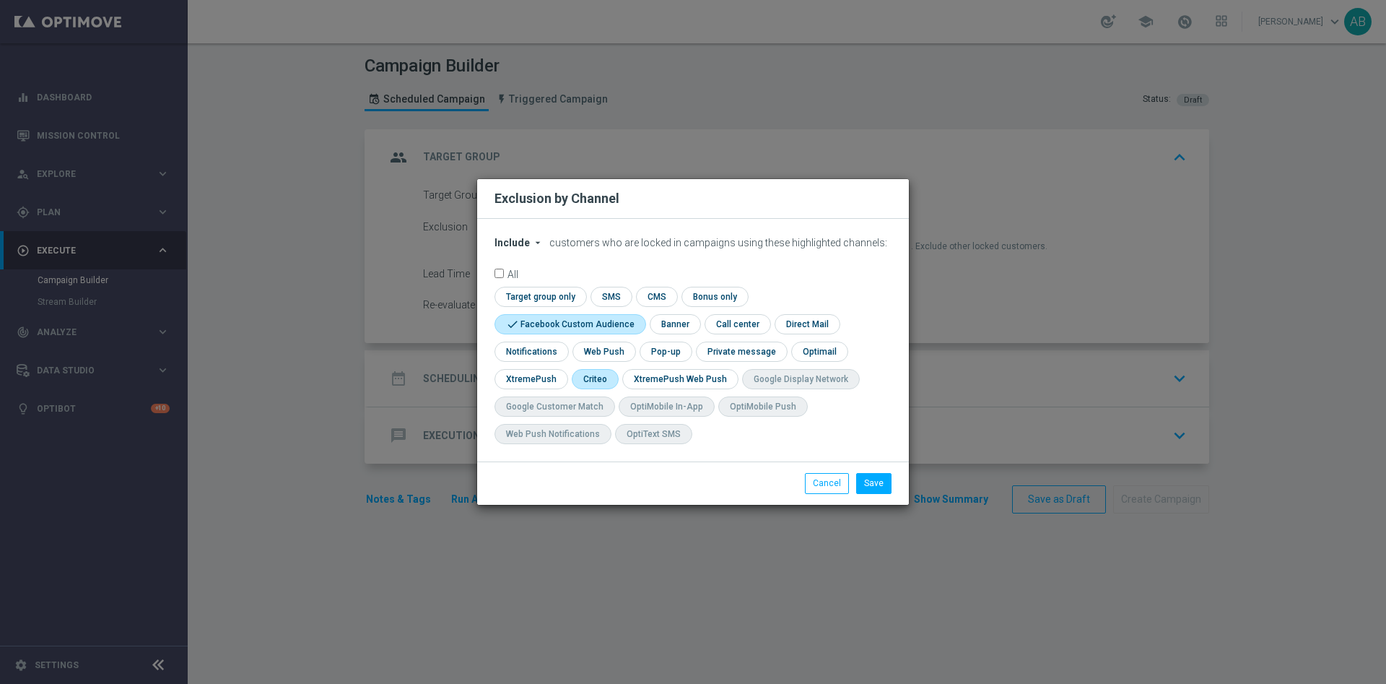
checkbox input "true"
click at [678, 352] on input "checkbox" at bounding box center [665, 350] width 50 height 19
checkbox input "true"
click at [884, 486] on button "Save" at bounding box center [873, 483] width 35 height 20
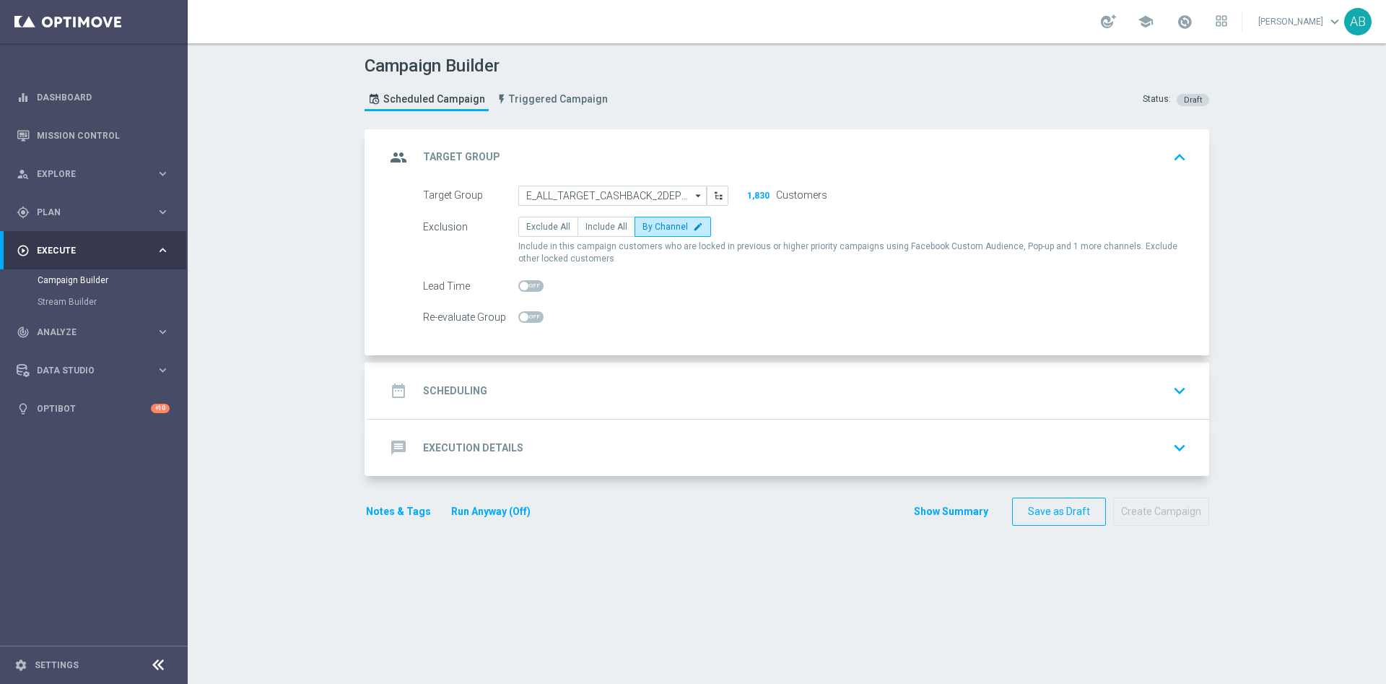
click at [620, 381] on div "date_range Scheduling keyboard_arrow_down" at bounding box center [788, 390] width 806 height 27
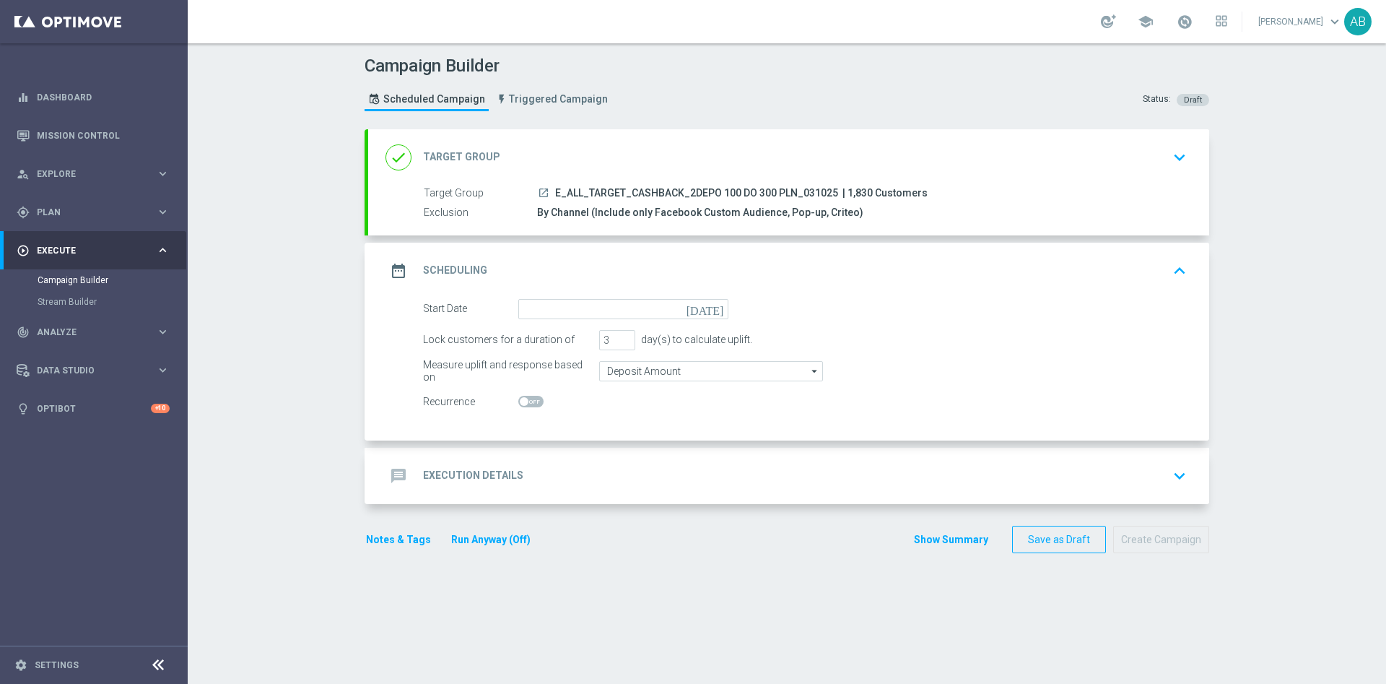
click at [554, 321] on form "Start Date today Lock customers for a duration of 3 day(s) to calculate uplift.…" at bounding box center [805, 355] width 764 height 113
click at [557, 308] on input at bounding box center [623, 309] width 210 height 20
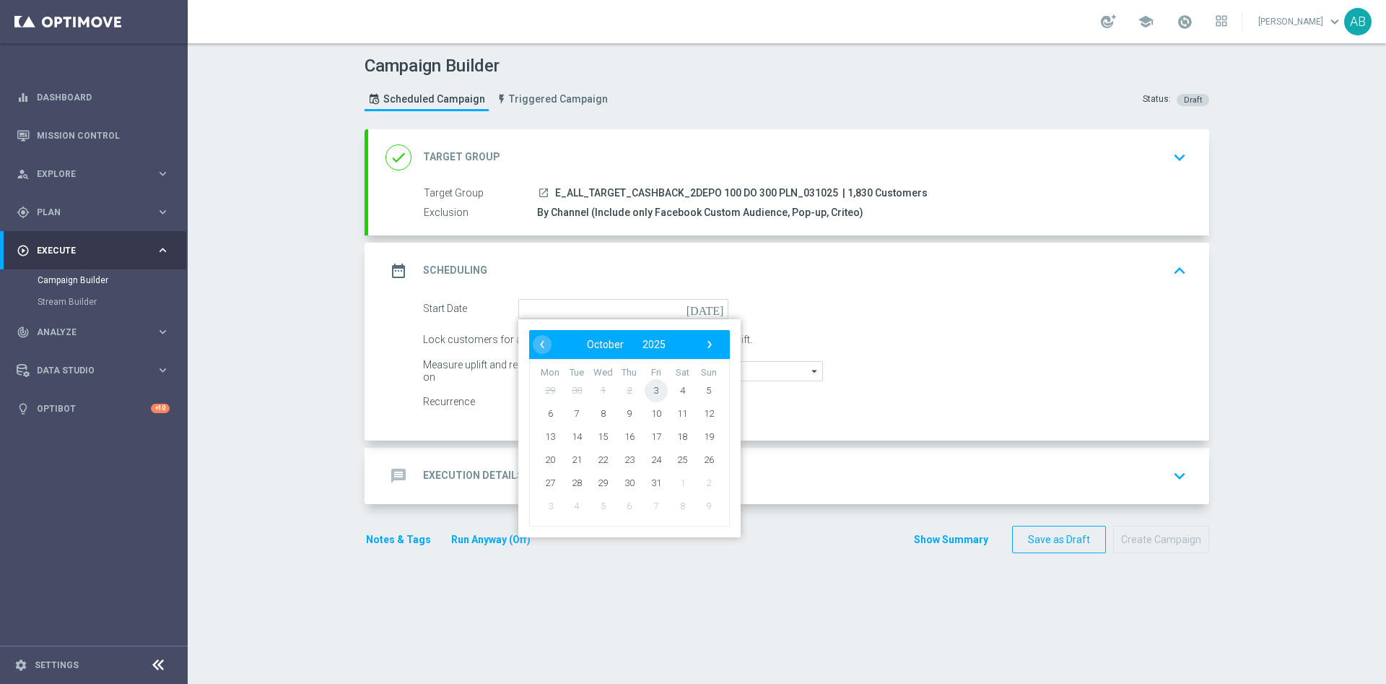
click at [650, 381] on span "3" at bounding box center [656, 389] width 23 height 23
type input "[DATE]"
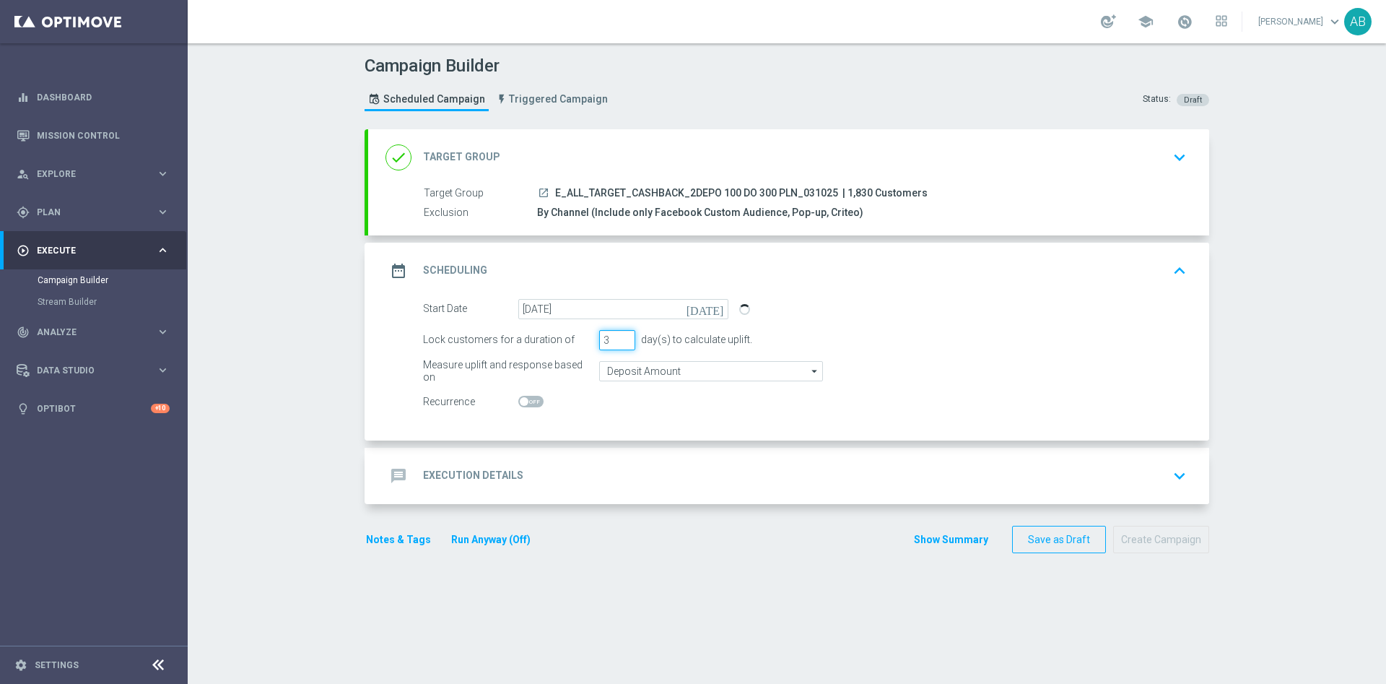
click at [599, 342] on input "3" at bounding box center [617, 340] width 36 height 20
click at [608, 341] on input "3" at bounding box center [617, 340] width 36 height 20
type input "1"
click at [603, 474] on div "message Execution Details keyboard_arrow_down" at bounding box center [788, 475] width 806 height 27
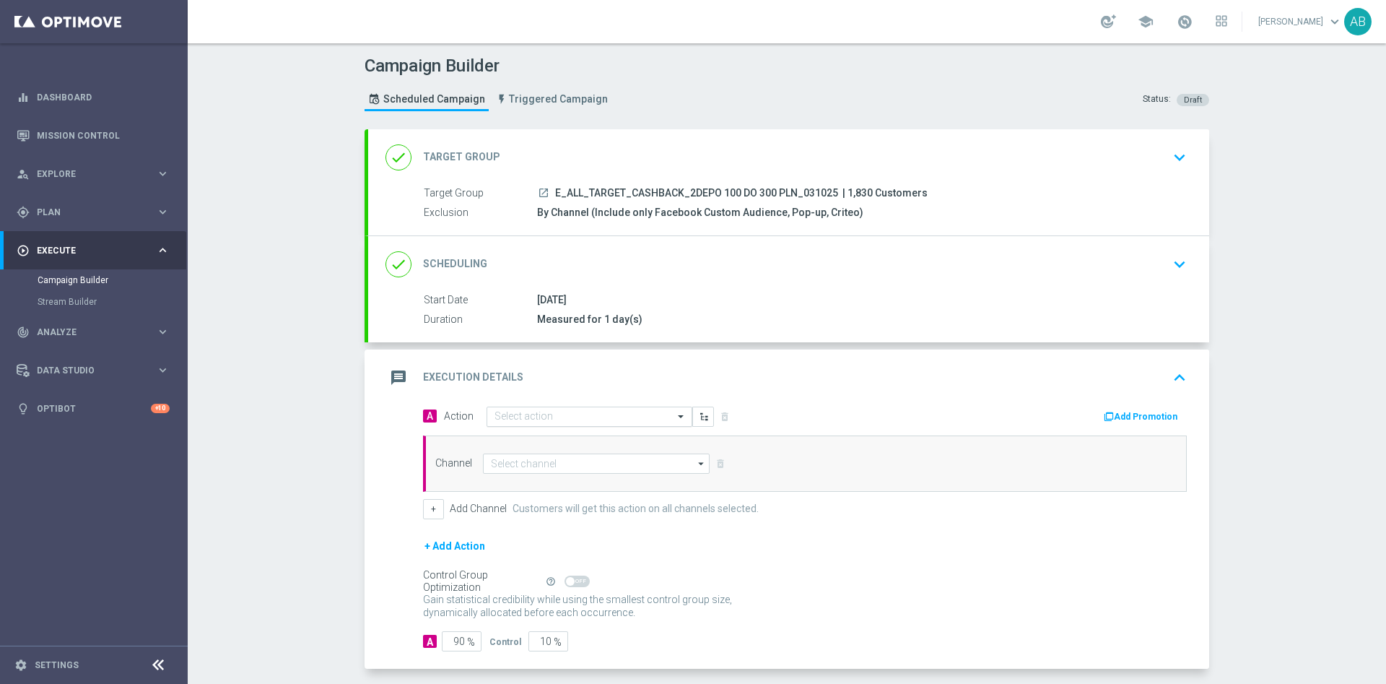
click at [558, 414] on input "text" at bounding box center [574, 417] width 161 height 12
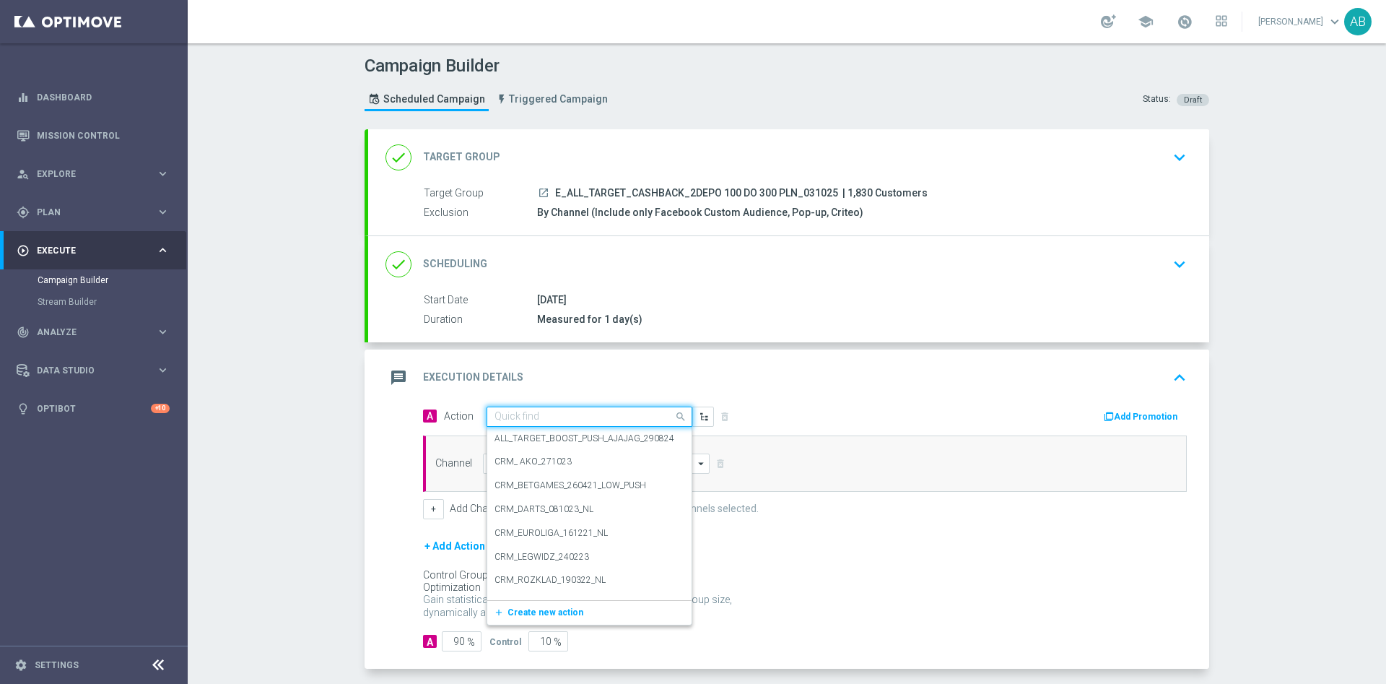
paste input "E_ALL_TARGET_CASHBACK_2DEPO 100 DO 300 PLN_031025"
type input "E_ALL_TARGET_CASHBACK_2DEPO 100 DO 300 PLN_031025"
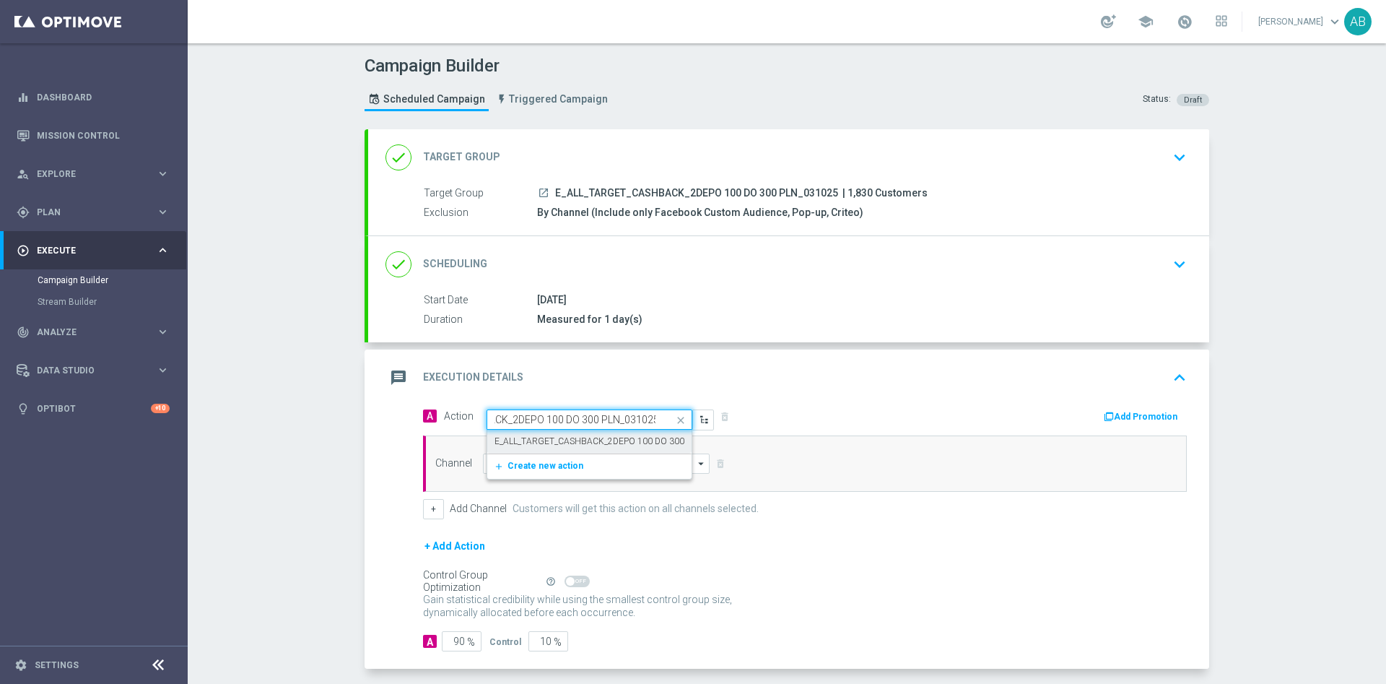
click at [558, 435] on label "E_ALL_TARGET_CASHBACK_2DEPO 100 DO 300 PLN_031025" at bounding box center [615, 441] width 242 height 12
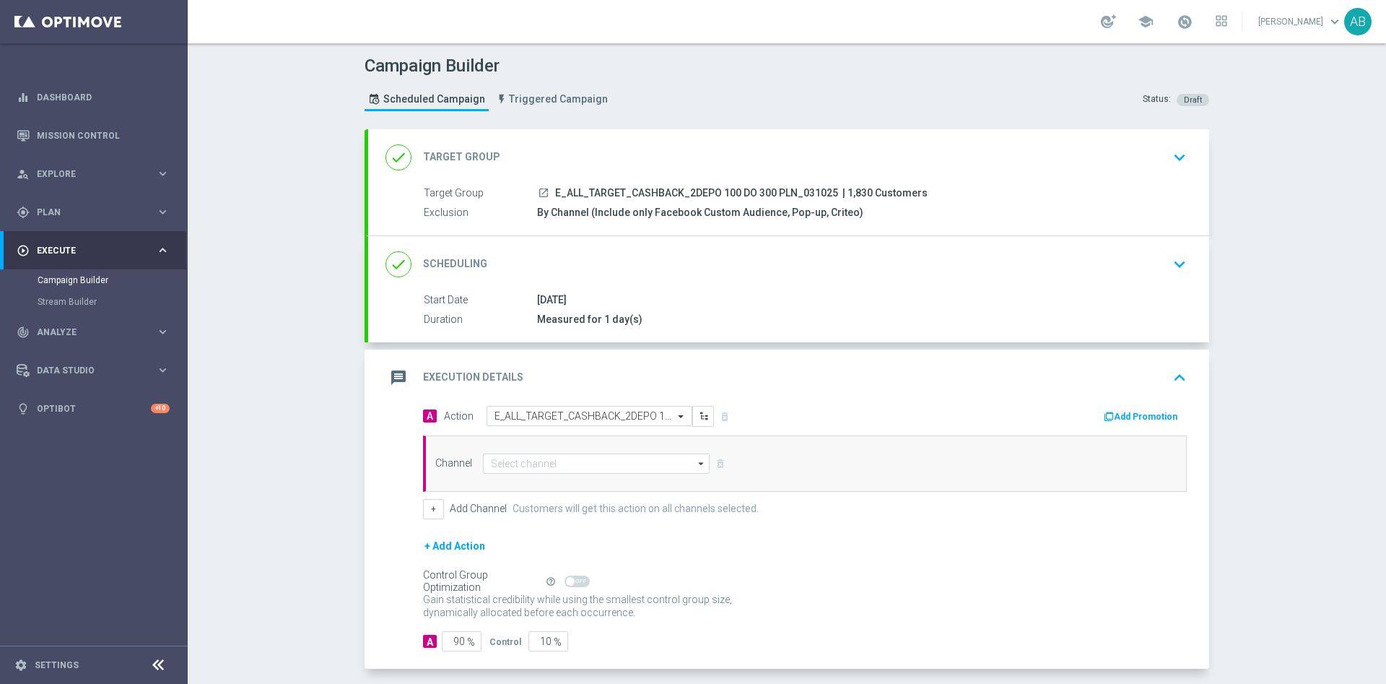
scroll to position [0, 0]
click at [521, 466] on input at bounding box center [596, 463] width 227 height 20
click at [527, 486] on div "Optimail" at bounding box center [596, 484] width 227 height 20
type input "Optimail"
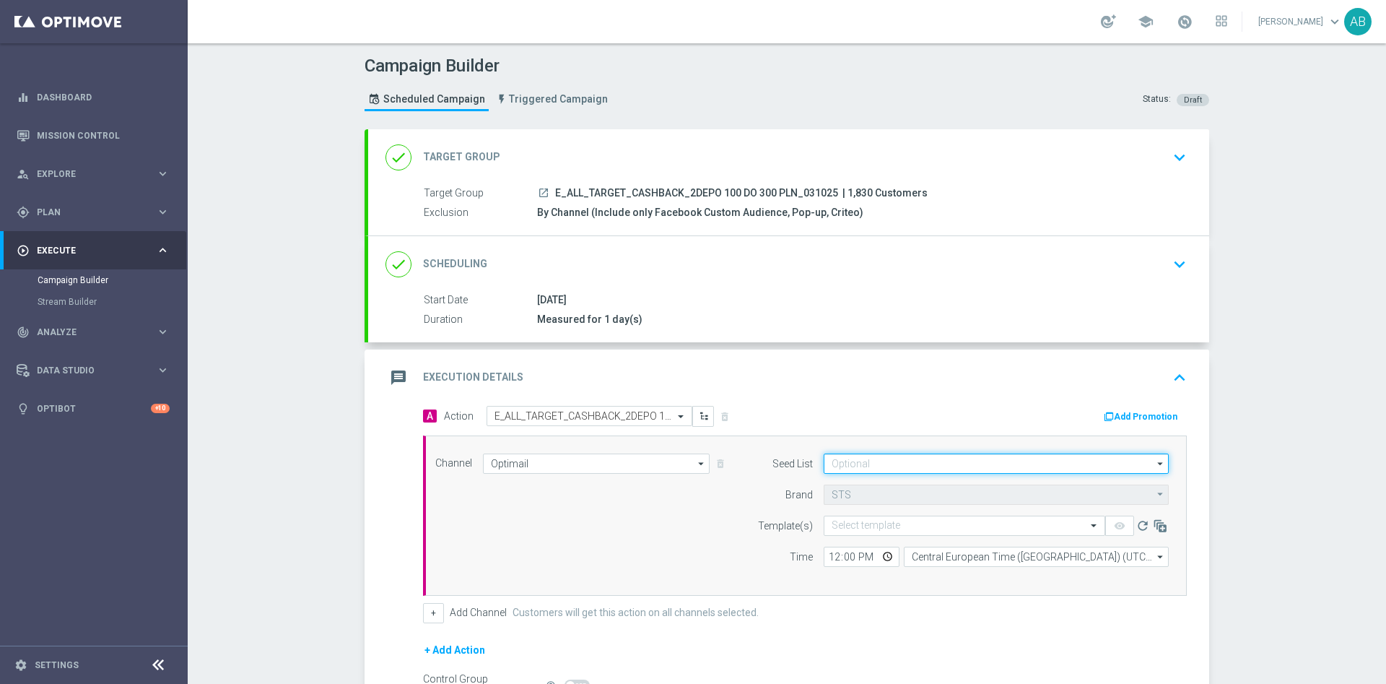
click at [871, 461] on input at bounding box center [996, 463] width 345 height 20
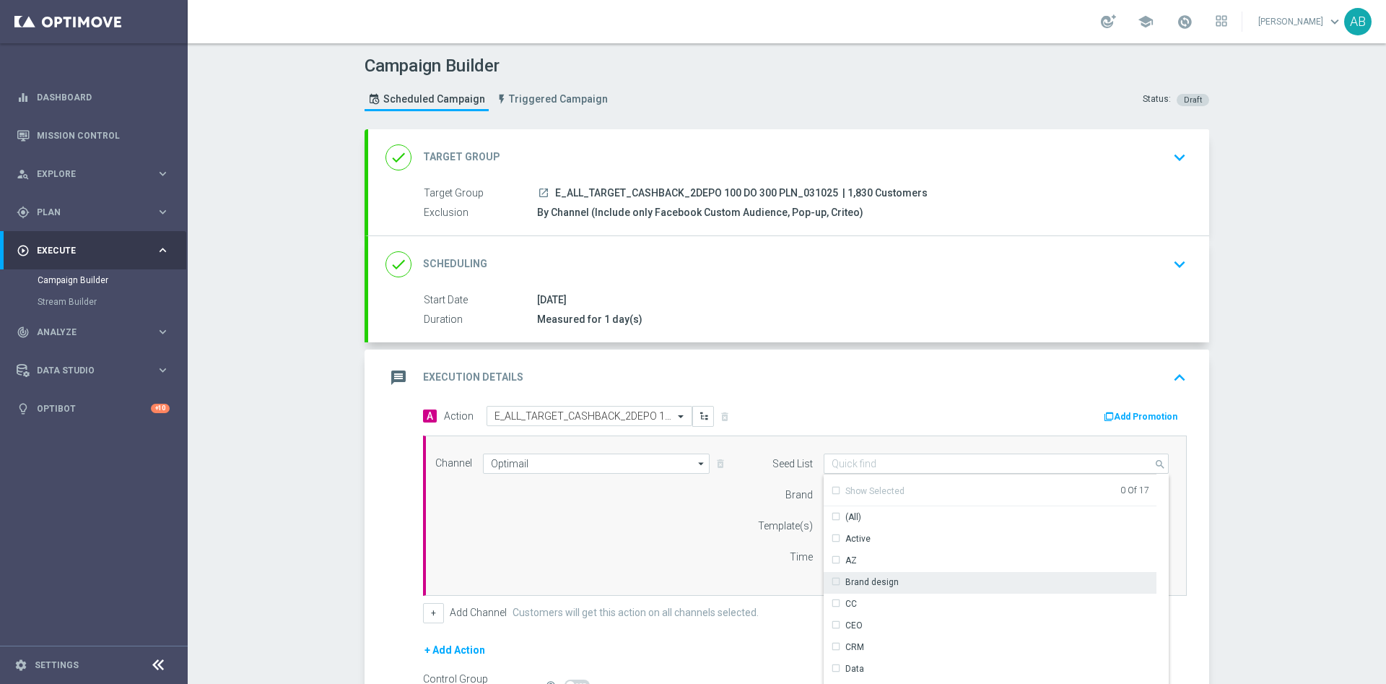
click at [896, 581] on div "Brand design" at bounding box center [990, 582] width 333 height 20
click at [904, 568] on div "Reactivation" at bounding box center [990, 568] width 333 height 20
click at [684, 539] on div "Channel Optimail Optimail arrow_drop_down Drag here to set row groups Drag here…" at bounding box center [801, 515] width 755 height 124
type input "Selected 2 of 17"
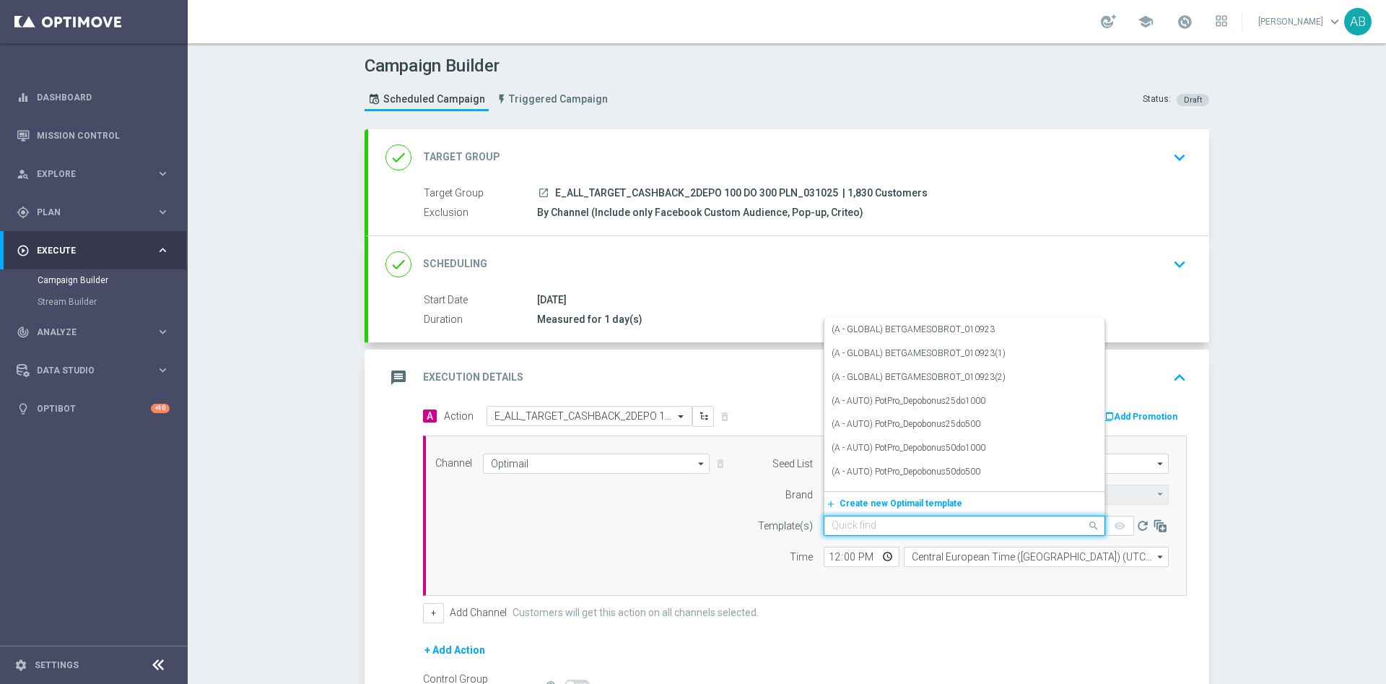
click at [861, 526] on input "text" at bounding box center [950, 526] width 237 height 12
paste input "E_ALL_TARGET_CASHBACK_2DEPO 100 DO 300 PLN_031025"
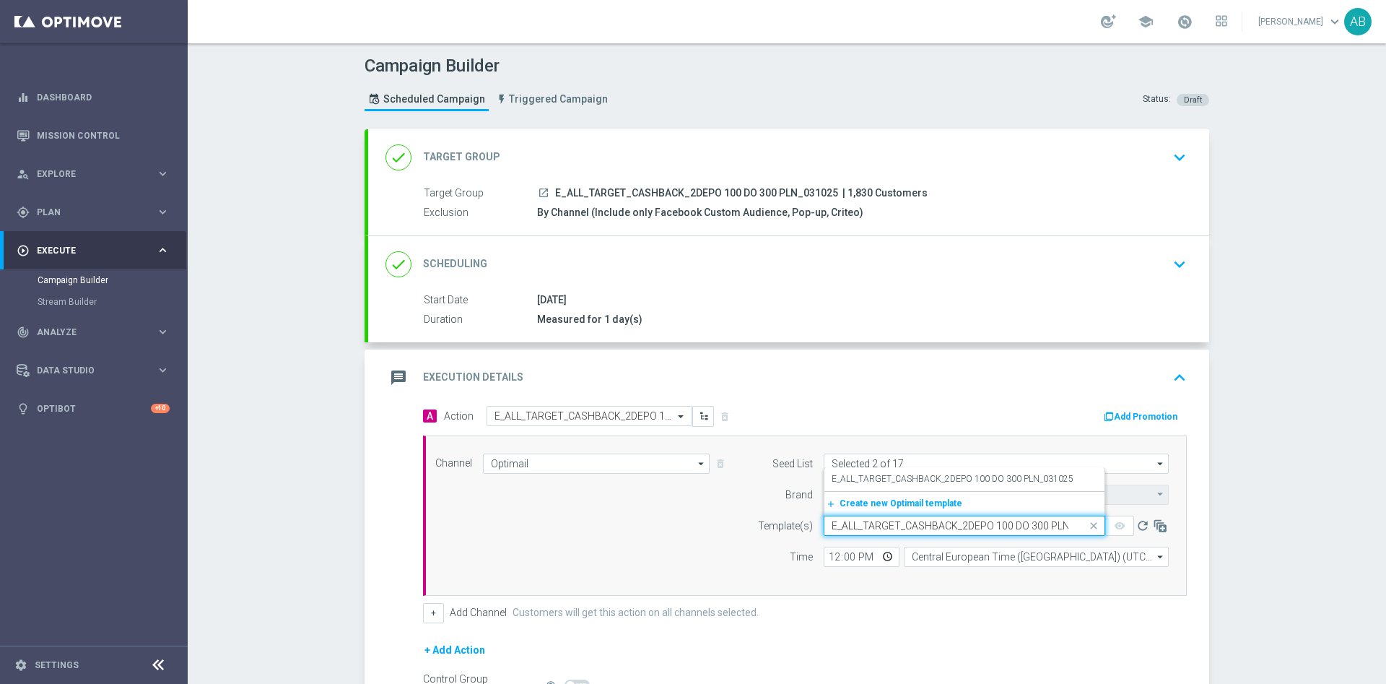
scroll to position [0, 37]
click at [869, 482] on label "E_ALL_TARGET_CASHBACK_2DEPO 100 DO 300 PLN_031025" at bounding box center [953, 479] width 242 height 12
type input "E_ALL_TARGET_CASHBACK_2DEPO 100 DO 300 PLN_031025"
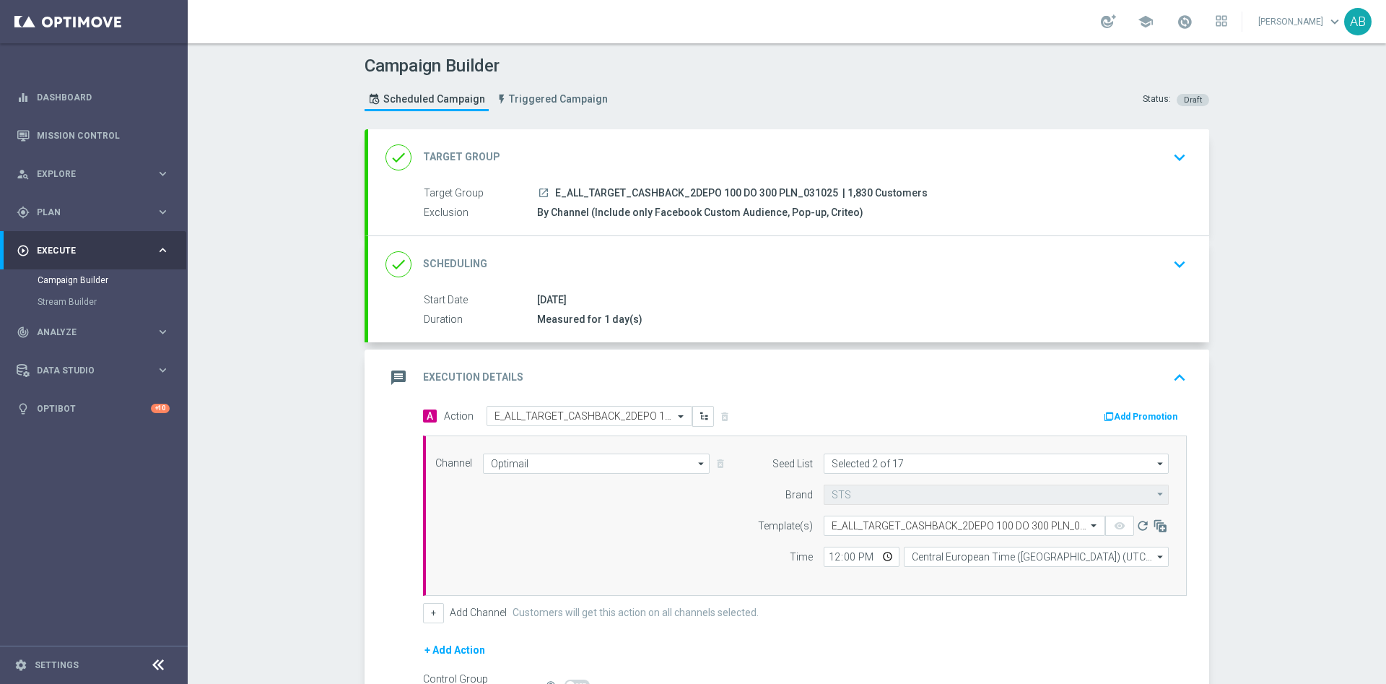
scroll to position [0, 0]
click at [827, 556] on input "12:00" at bounding box center [862, 556] width 76 height 20
type input "16:01"
click at [432, 622] on button "+" at bounding box center [433, 613] width 21 height 20
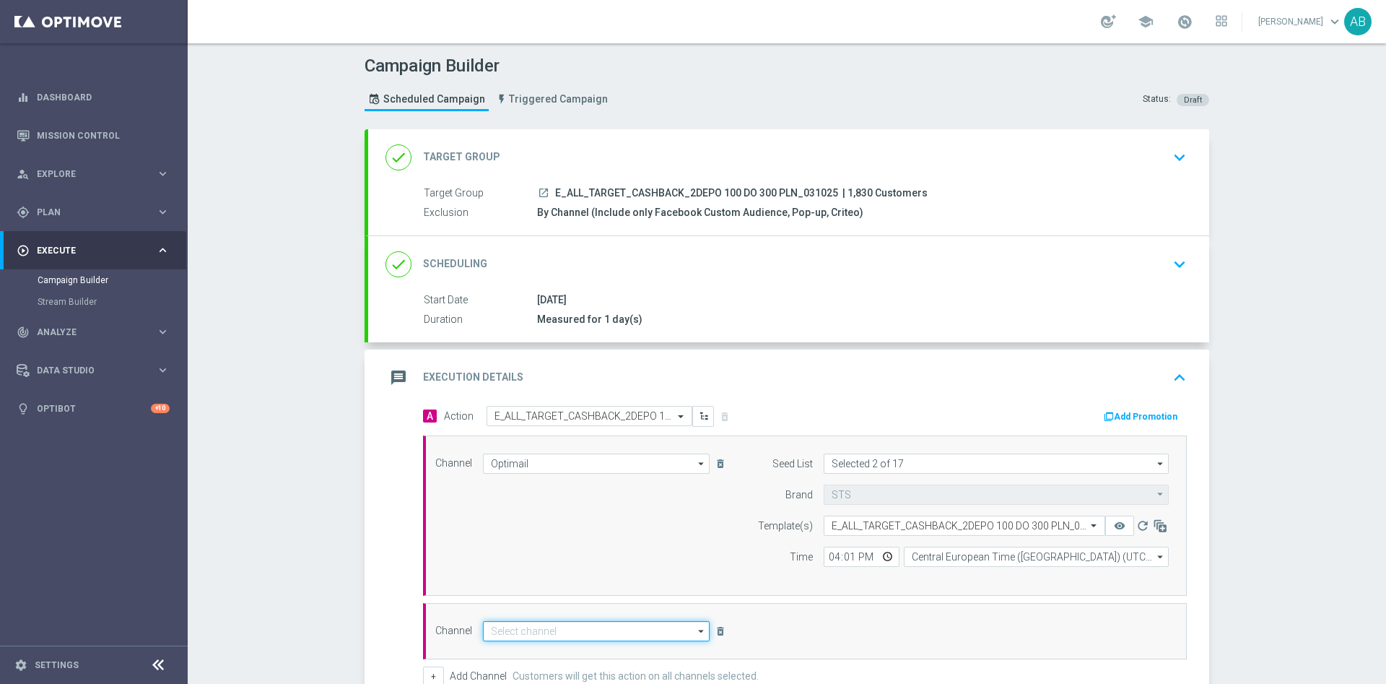
click at [504, 637] on input at bounding box center [596, 631] width 227 height 20
click at [512, 654] on div "Private message" at bounding box center [524, 651] width 68 height 13
type input "Private message"
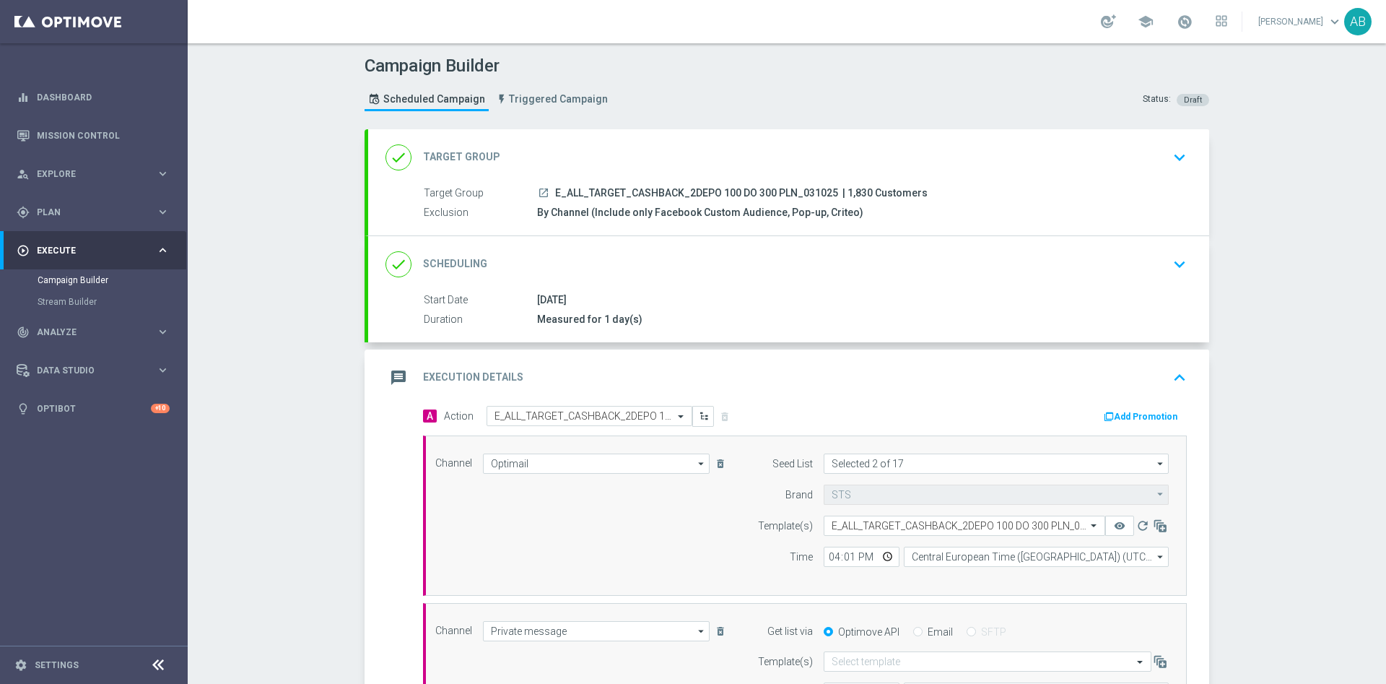
scroll to position [108, 0]
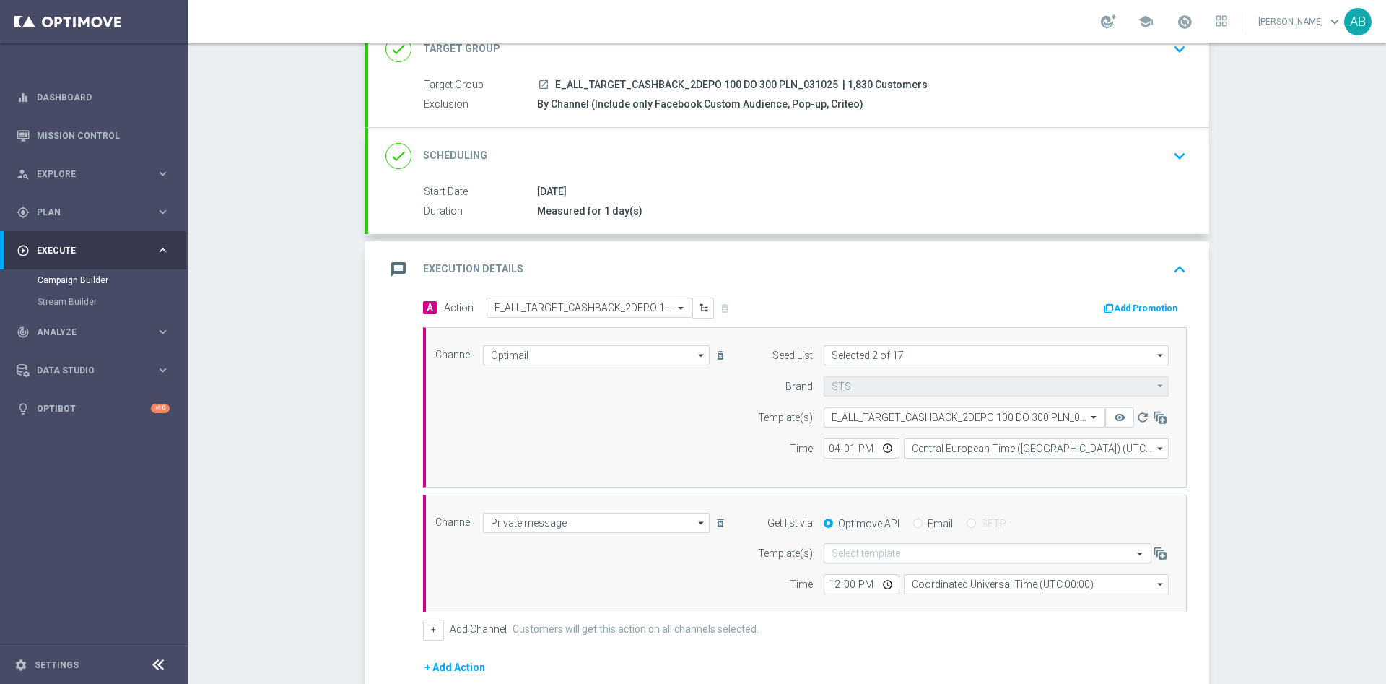
click at [911, 554] on input "text" at bounding box center [973, 553] width 283 height 12
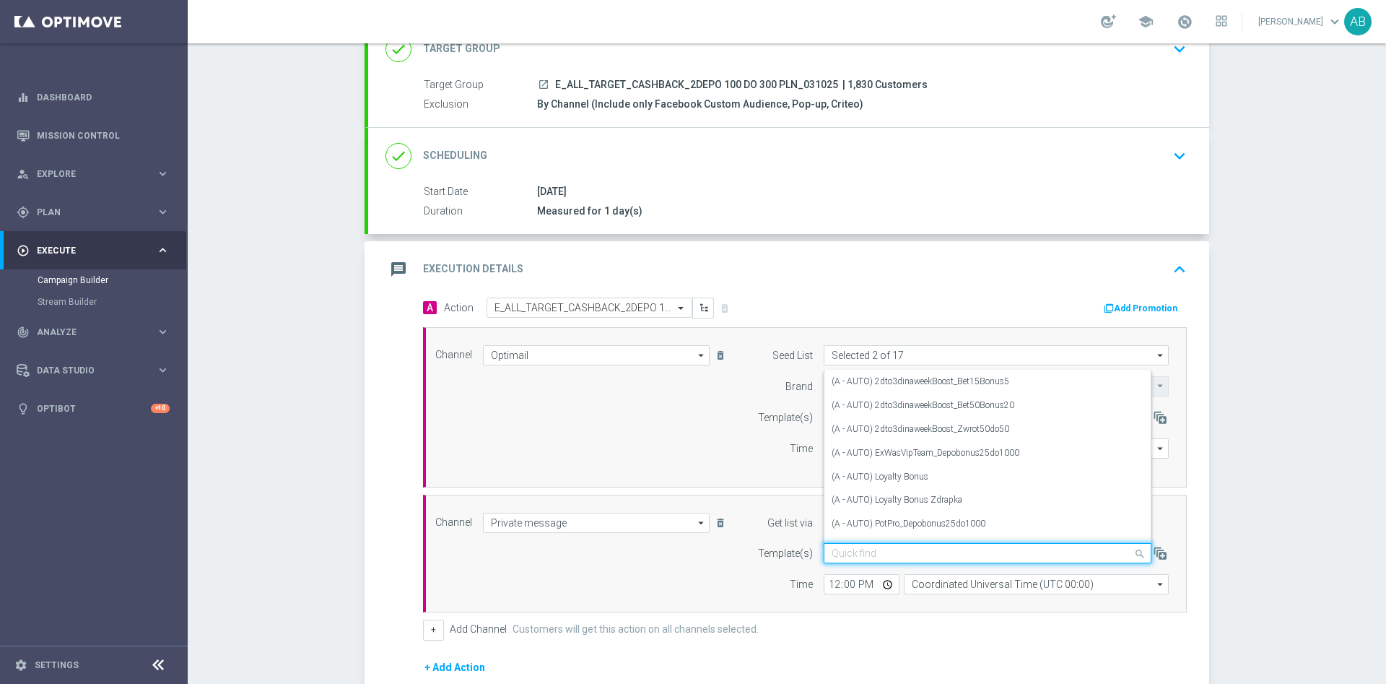
paste input "E_ALL_TARGET_CASHBACK_2DEPO 100 DO 300 PLN_031025"
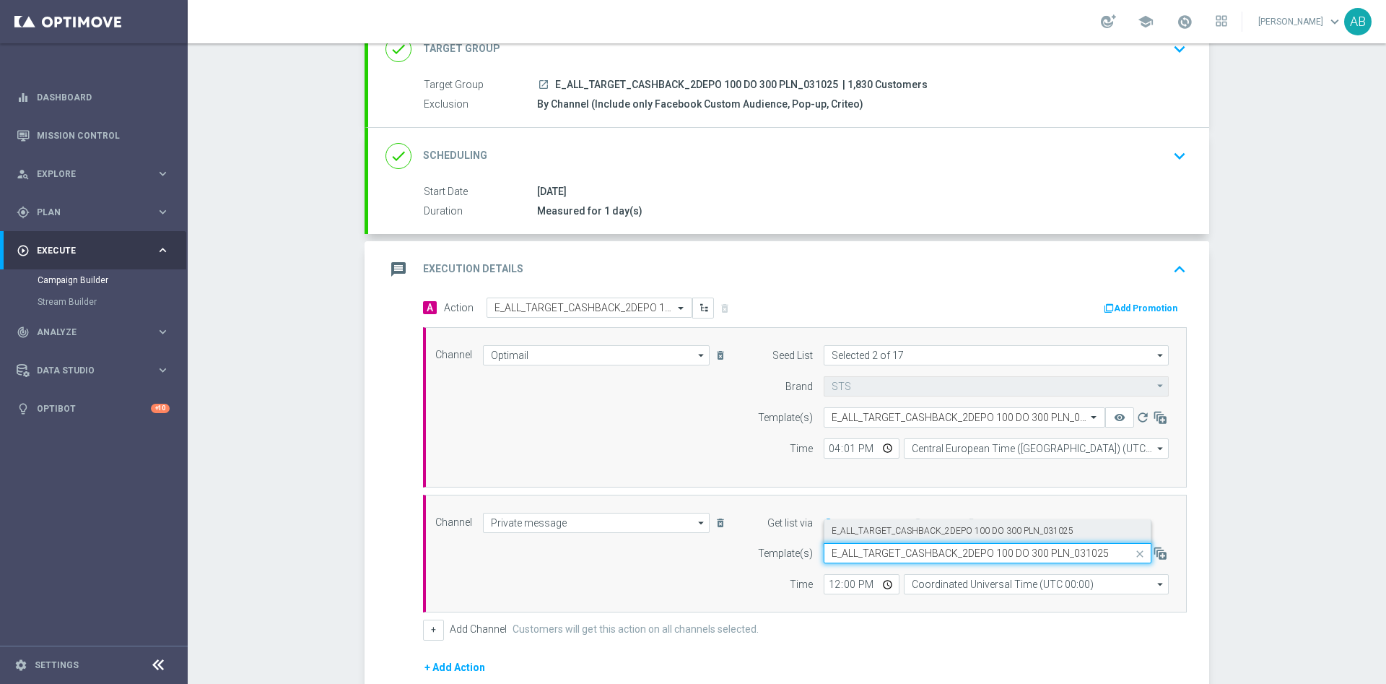
click at [921, 531] on label "E_ALL_TARGET_CASHBACK_2DEPO 100 DO 300 PLN_031025" at bounding box center [953, 531] width 242 height 12
type input "E_ALL_TARGET_CASHBACK_2DEPO 100 DO 300 PLN_031025"
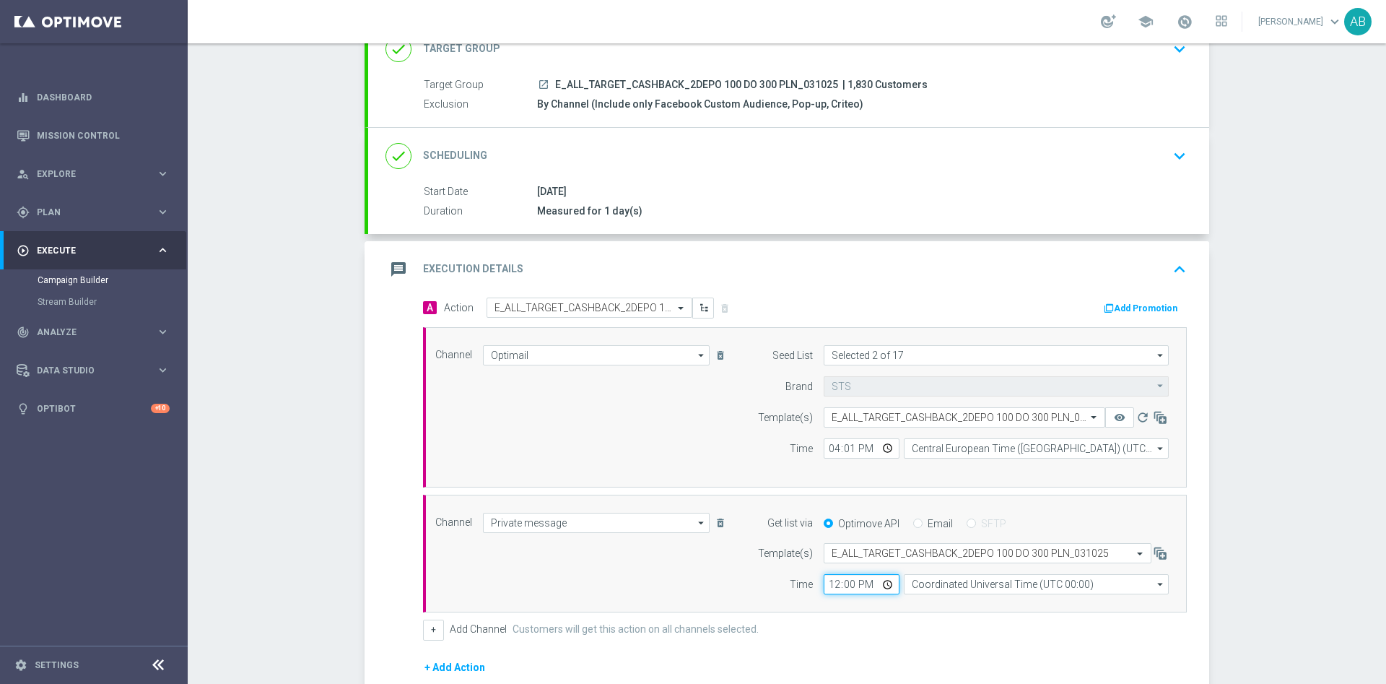
click at [824, 586] on input "12:00" at bounding box center [862, 584] width 76 height 20
type input "16:01"
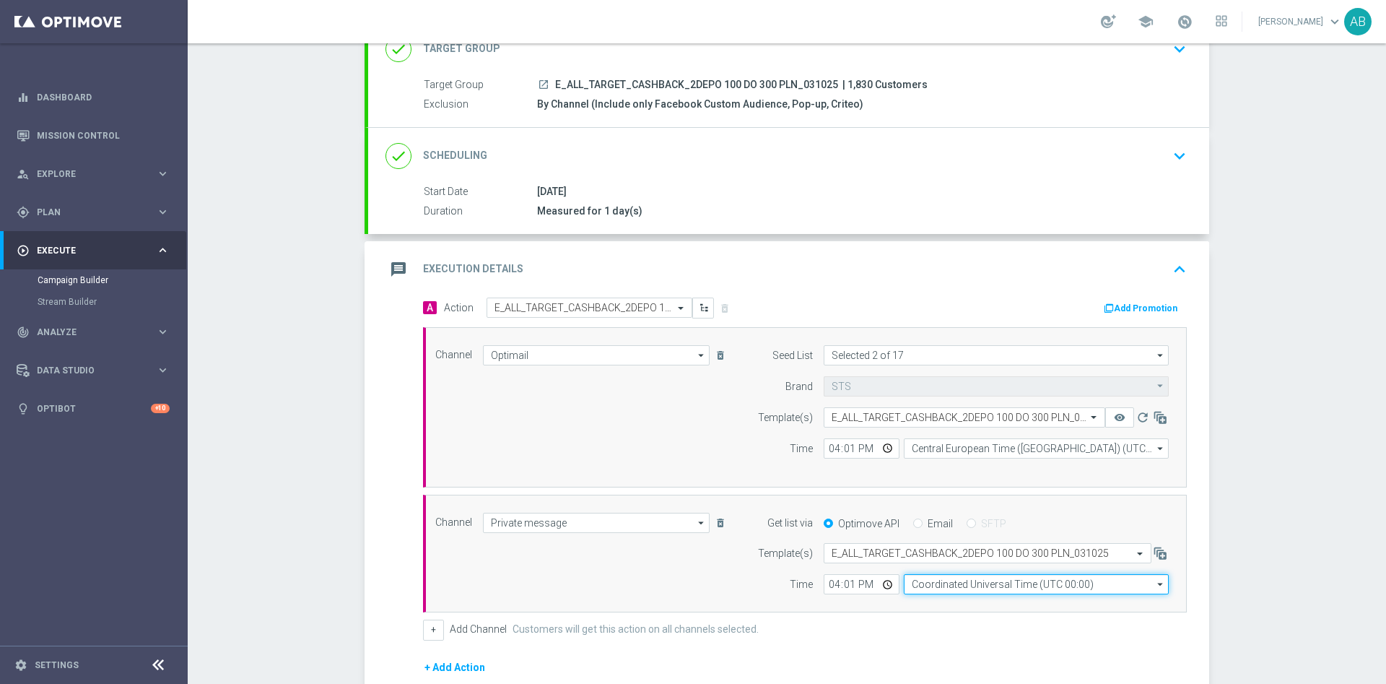
click at [960, 588] on input "Coordinated Universal Time (UTC 00:00)" at bounding box center [1036, 584] width 265 height 20
click at [958, 613] on div "Central European Time ([GEOGRAPHIC_DATA]) (UTC +02:00)" at bounding box center [1036, 605] width 265 height 20
type input "Central European Time ([GEOGRAPHIC_DATA]) (UTC +02:00)"
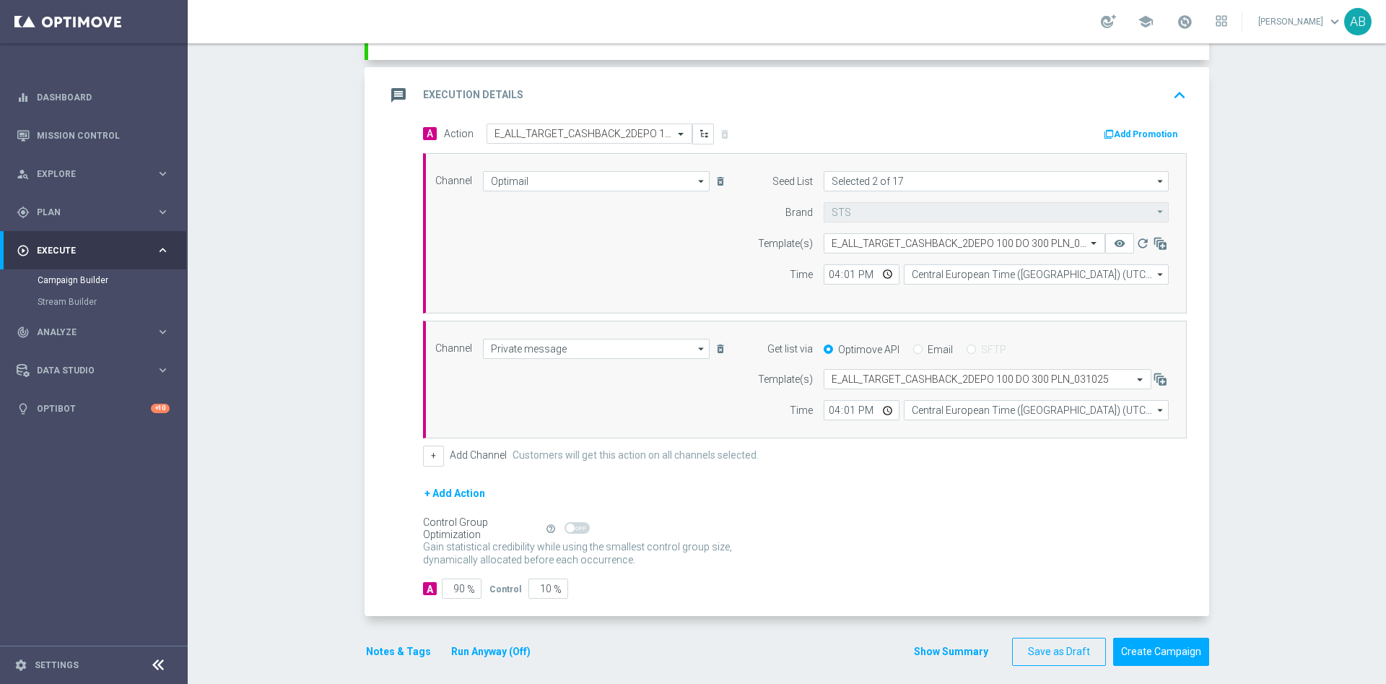
scroll to position [293, 0]
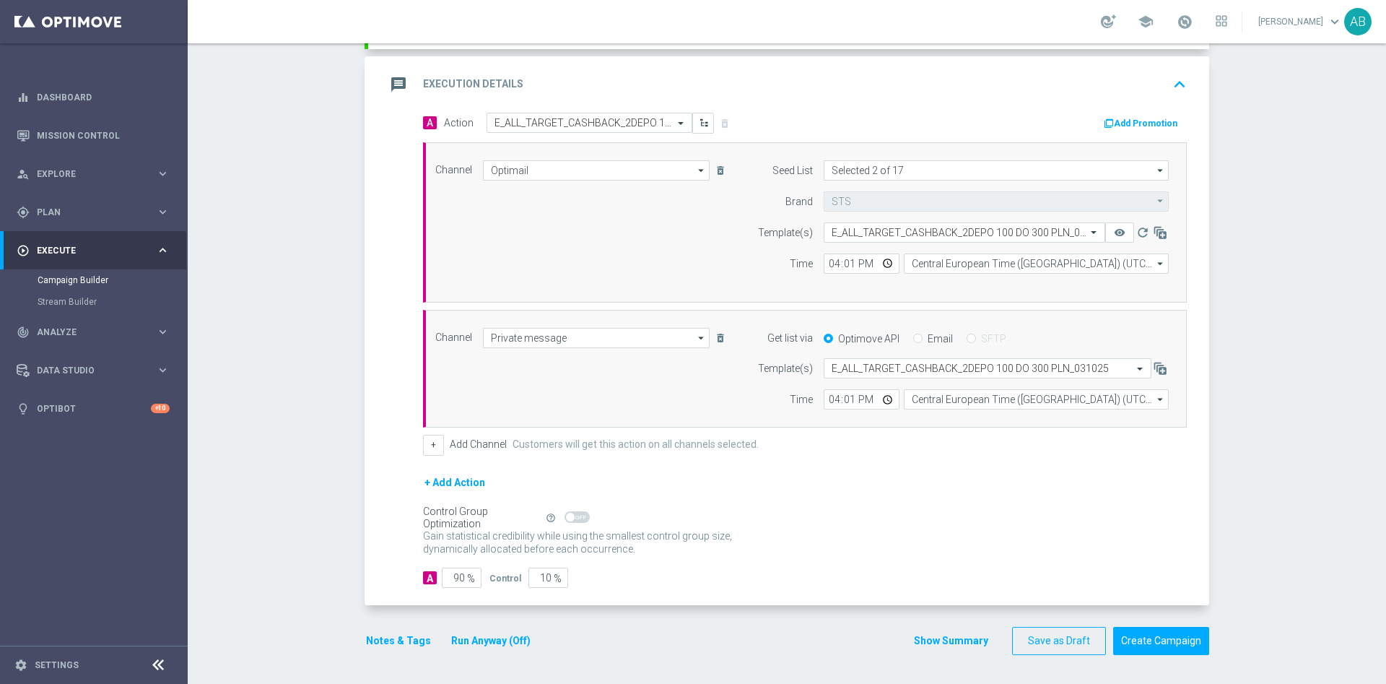
click at [389, 637] on button "Notes & Tags" at bounding box center [399, 641] width 68 height 18
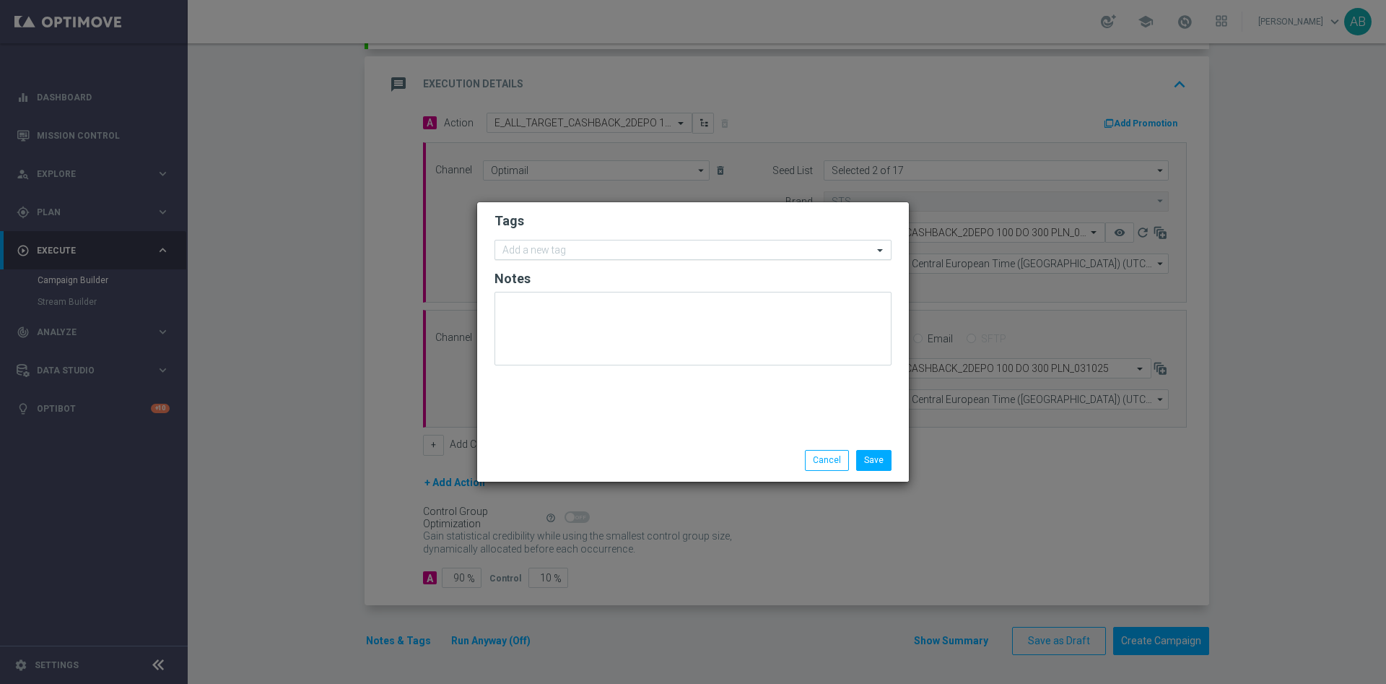
click at [526, 254] on input "text" at bounding box center [687, 251] width 370 height 12
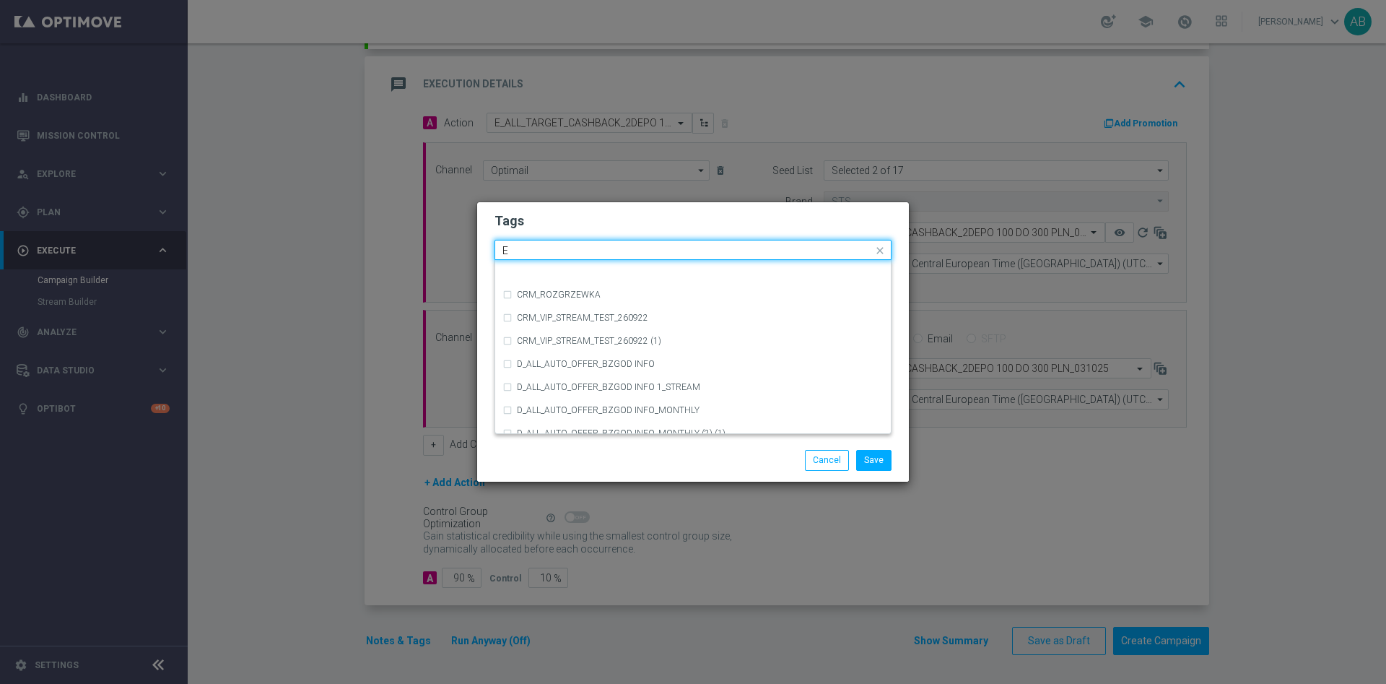
scroll to position [1949, 0]
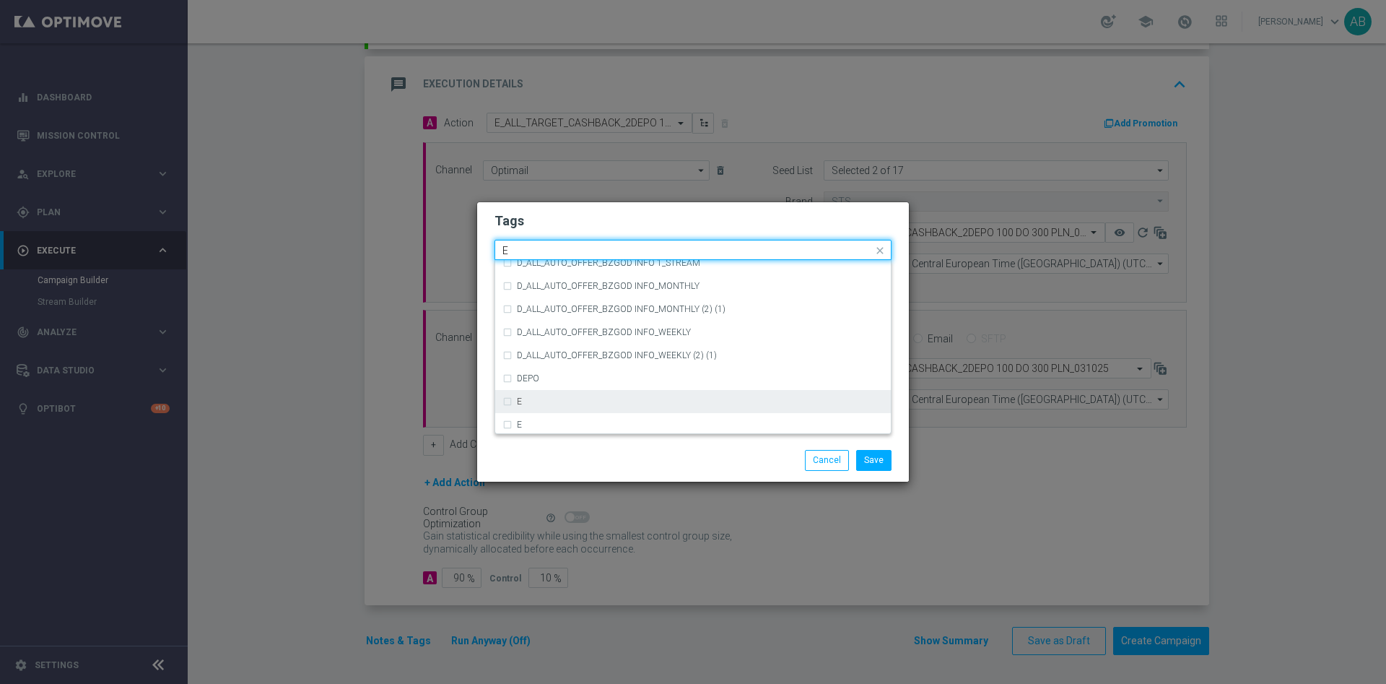
click at [559, 402] on div "E" at bounding box center [700, 401] width 367 height 9
type input "E"
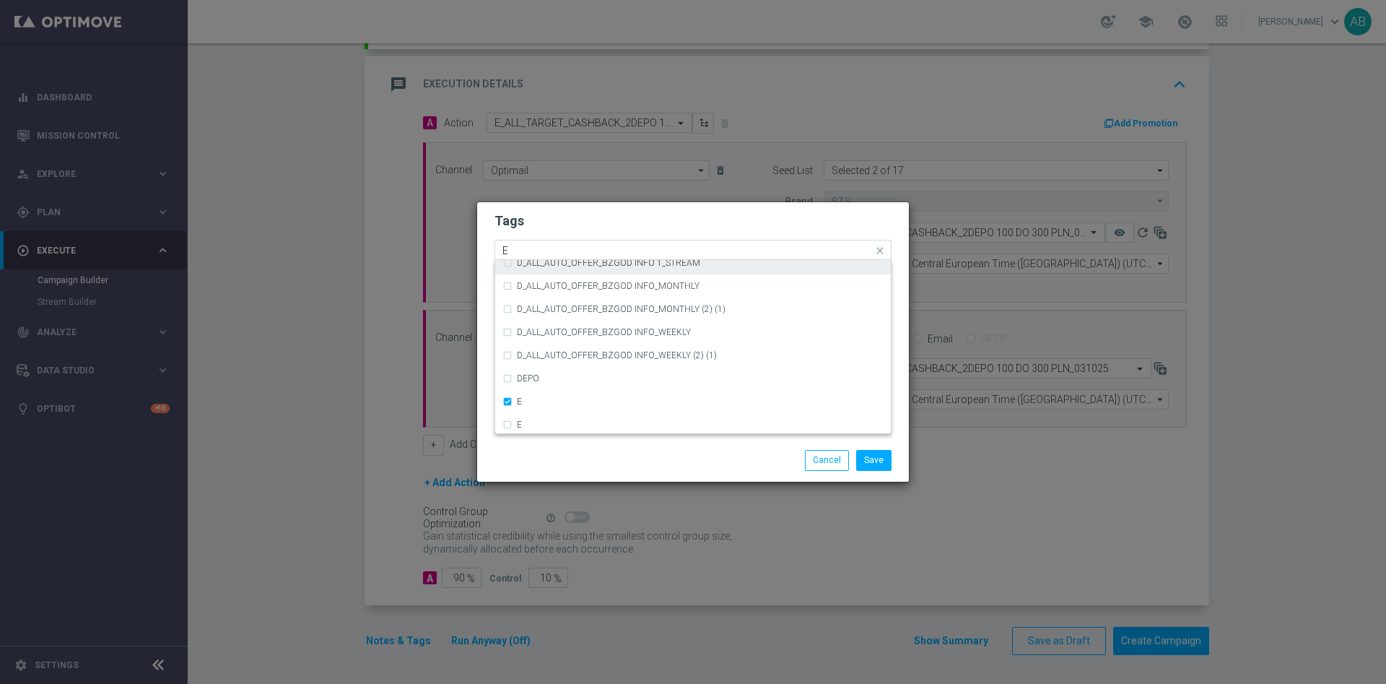
click at [538, 247] on input "E" at bounding box center [687, 251] width 370 height 12
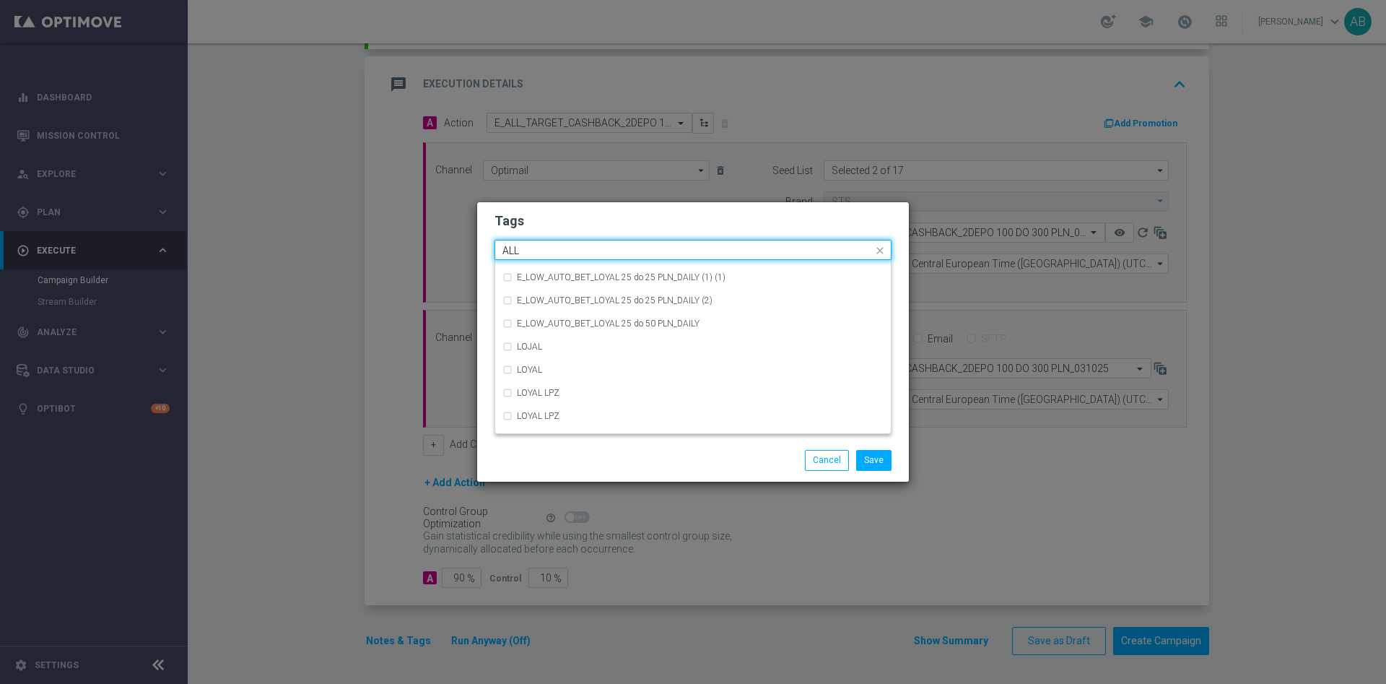
scroll to position [0, 0]
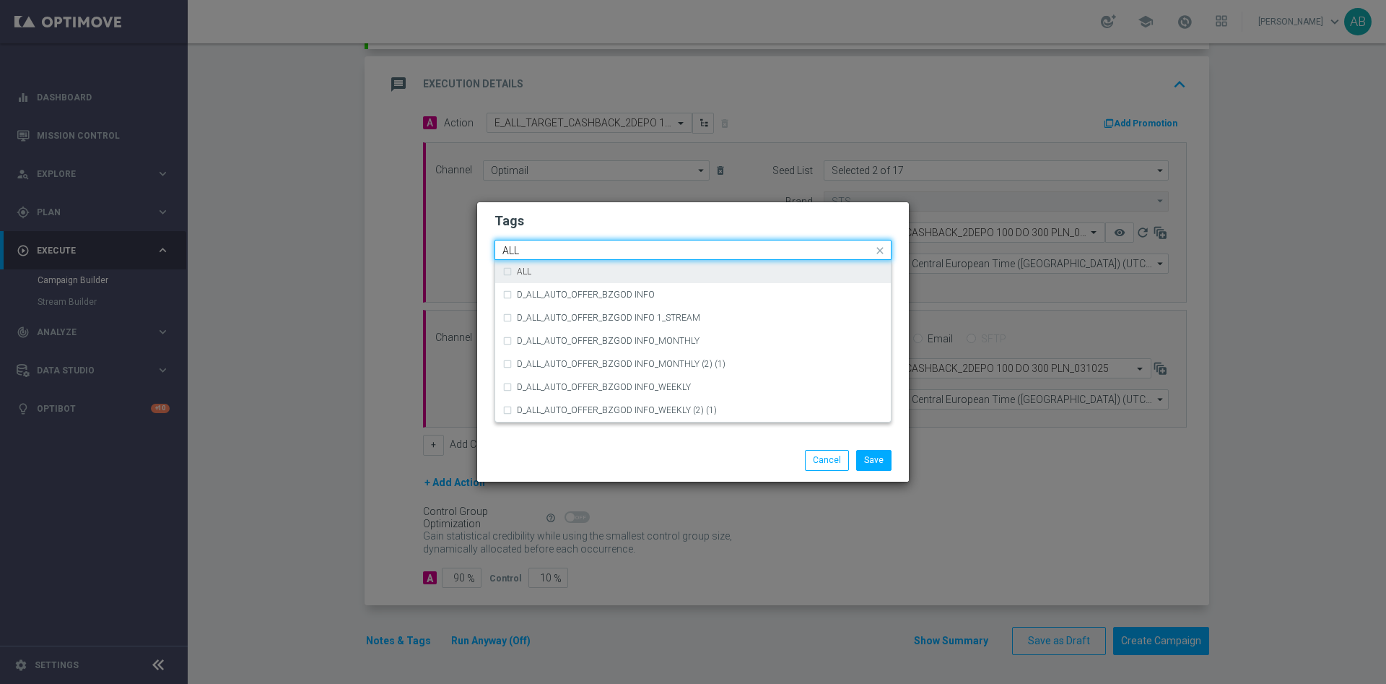
click at [531, 266] on div "ALL" at bounding box center [692, 271] width 381 height 23
click at [532, 252] on input "ALL" at bounding box center [687, 251] width 370 height 12
type input "A"
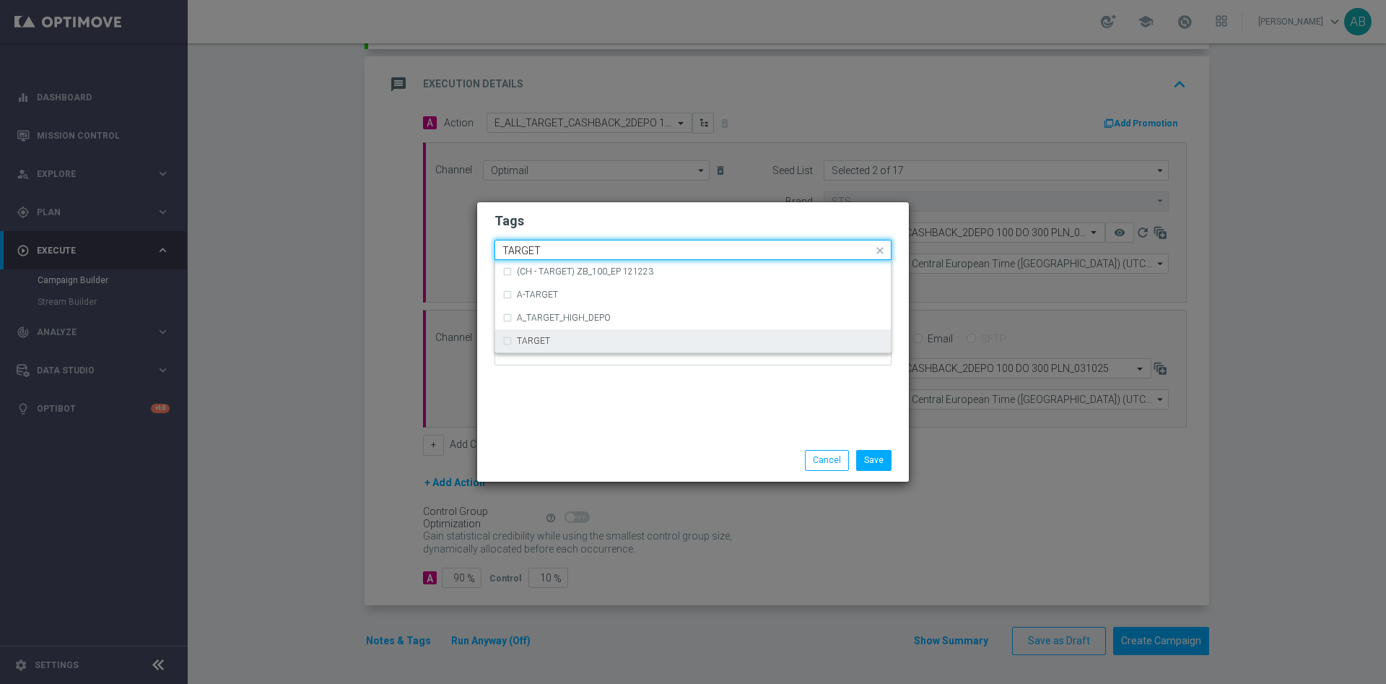
click at [533, 341] on label "TARGET" at bounding box center [533, 340] width 33 height 9
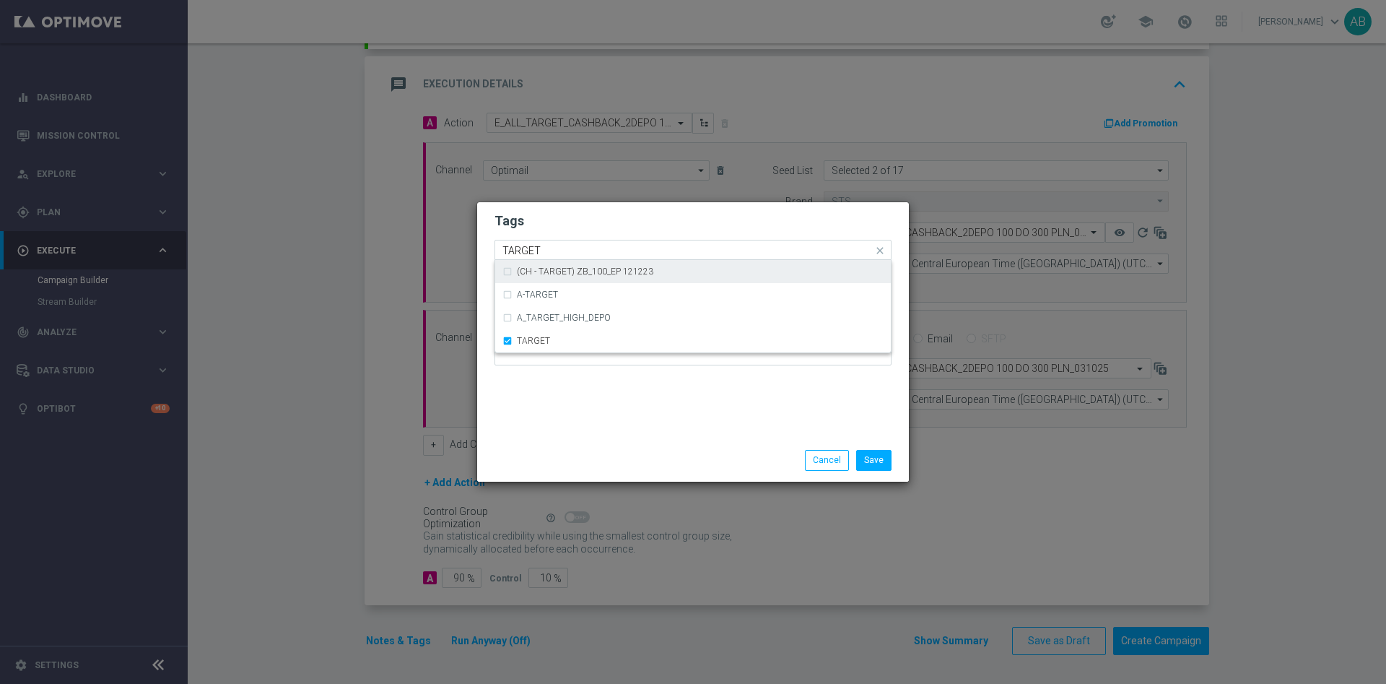
click at [550, 248] on input "TARGET" at bounding box center [687, 251] width 370 height 12
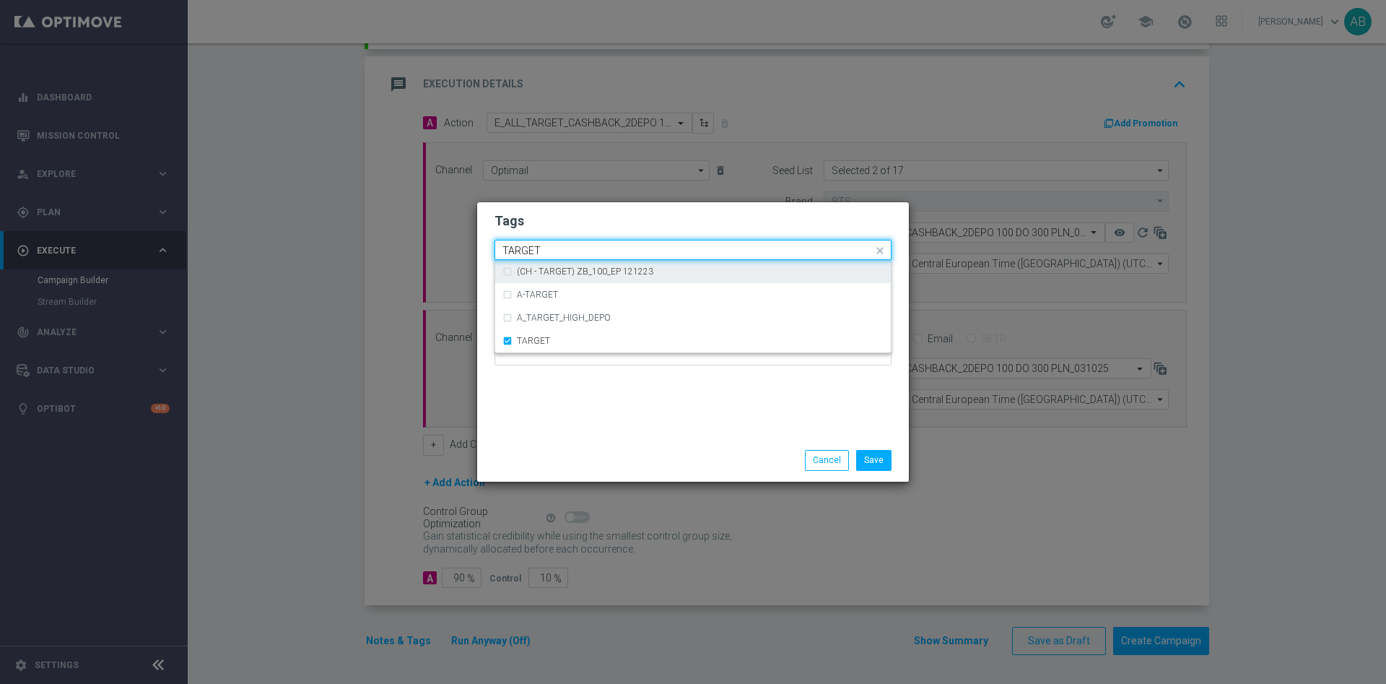
click at [550, 248] on input "TARGET" at bounding box center [687, 251] width 370 height 12
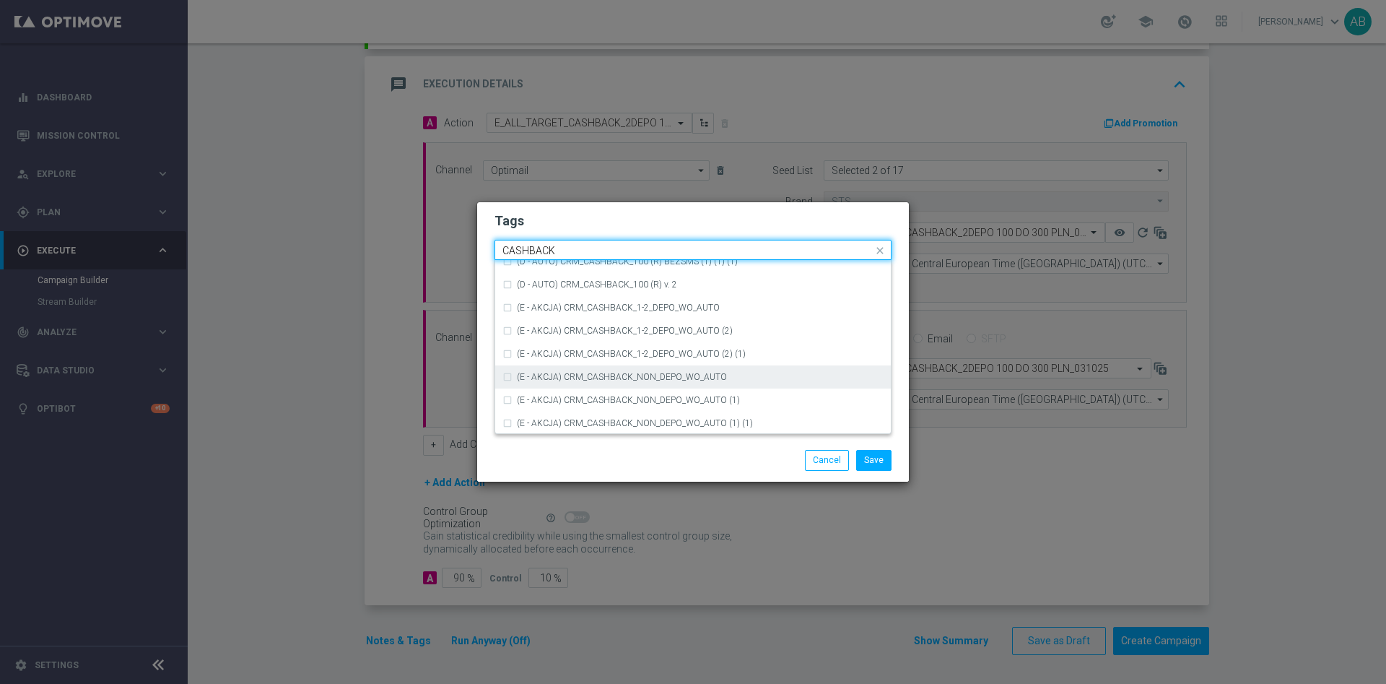
scroll to position [219, 0]
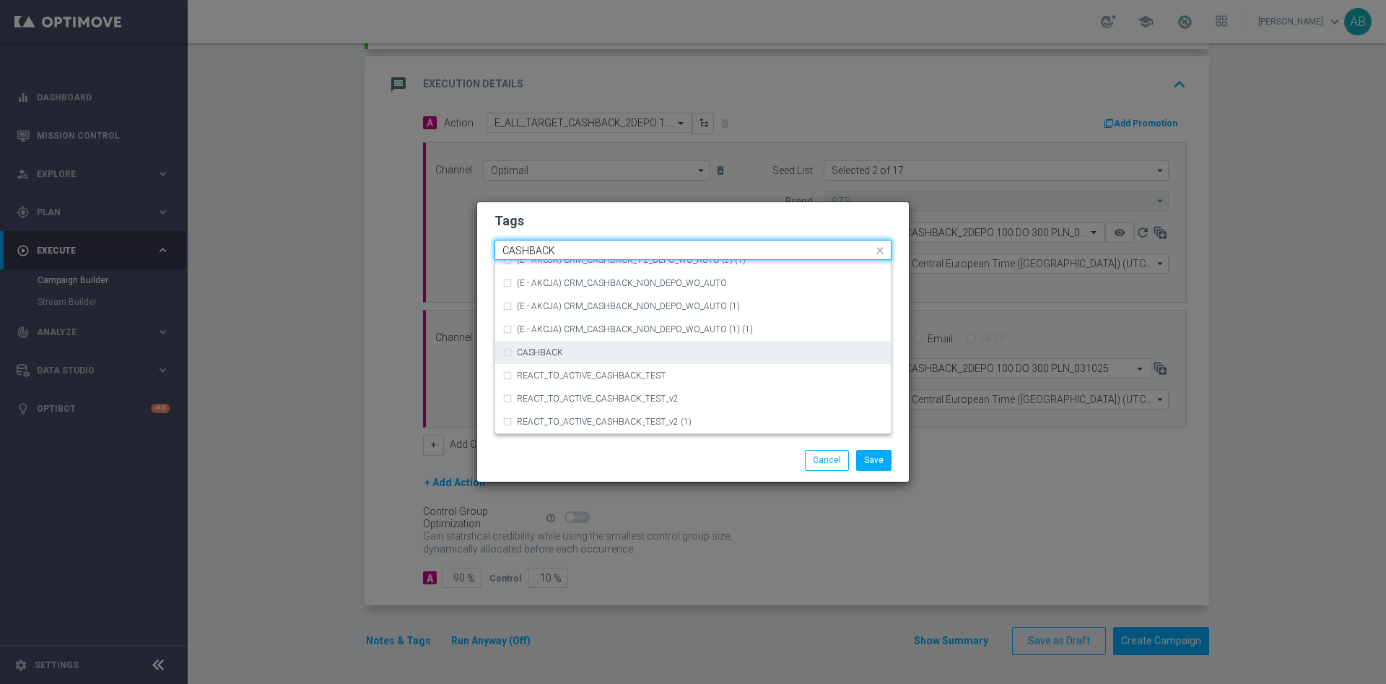
click at [567, 351] on div "CASHBACK" at bounding box center [700, 352] width 367 height 9
type input "CASHBACK"
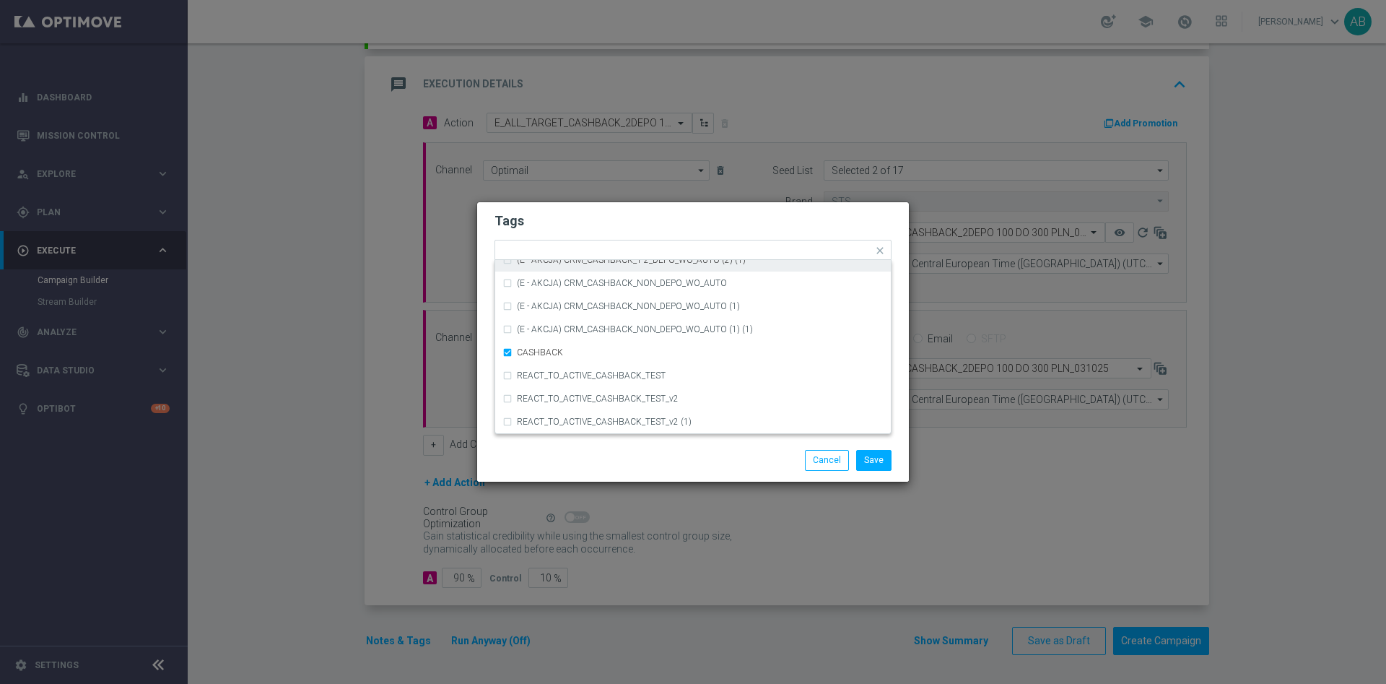
click at [592, 230] on form "Tags Quick find × E × ALL × TARGET × CASHBACK (D - AUTO) CRM_CASHBACK_100 (R) B…" at bounding box center [692, 292] width 397 height 167
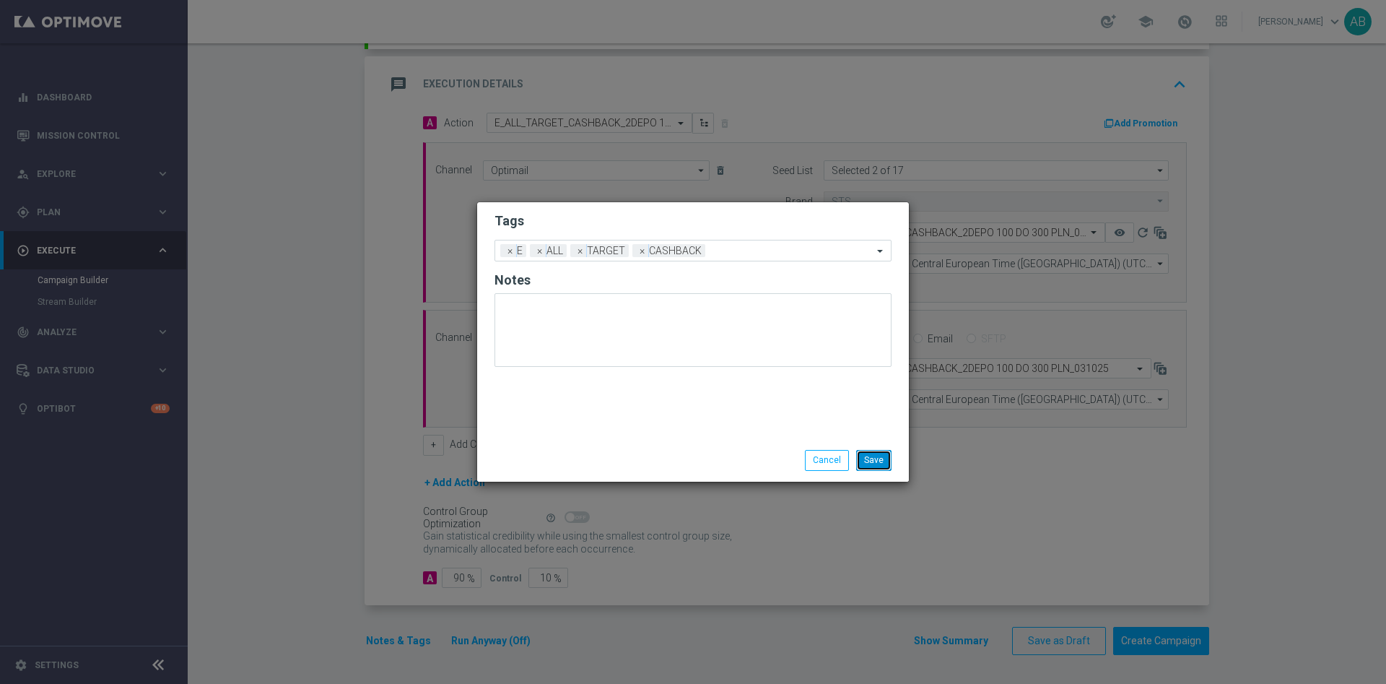
click at [876, 457] on button "Save" at bounding box center [873, 460] width 35 height 20
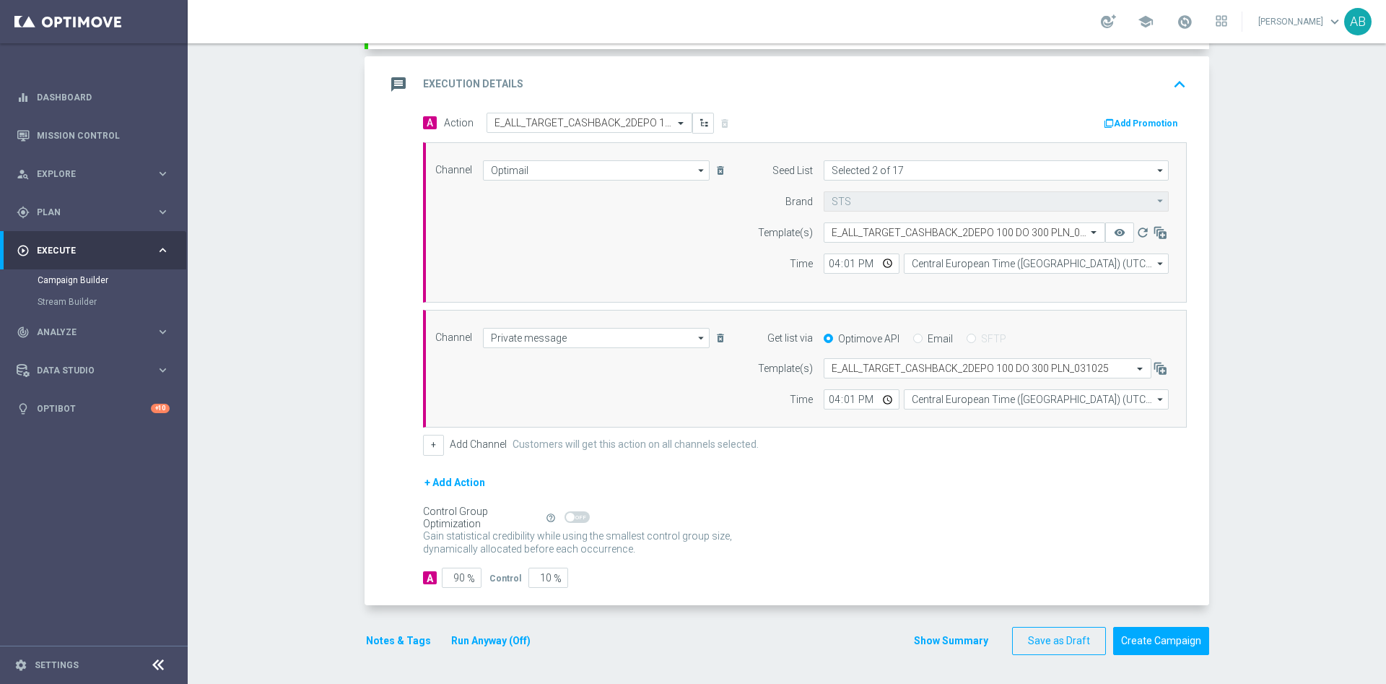
click at [396, 632] on button "Notes & Tags" at bounding box center [399, 641] width 68 height 18
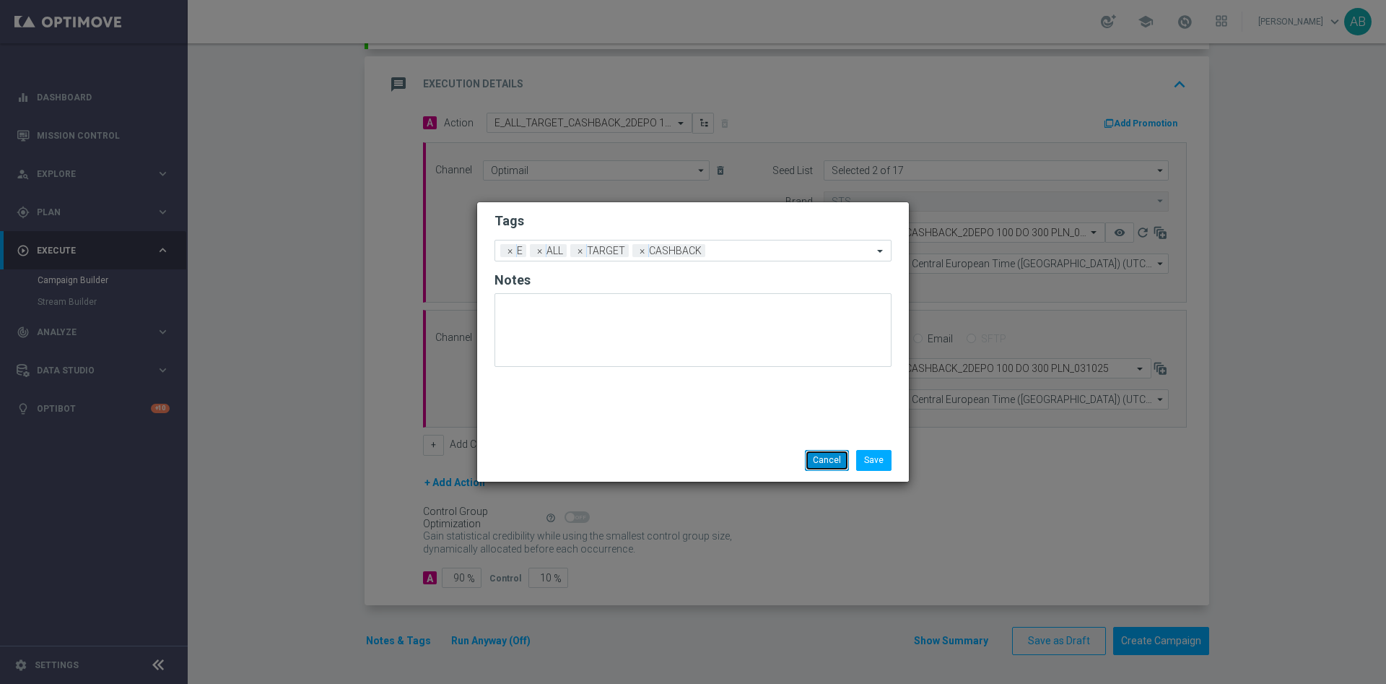
click at [823, 460] on button "Cancel" at bounding box center [827, 460] width 44 height 20
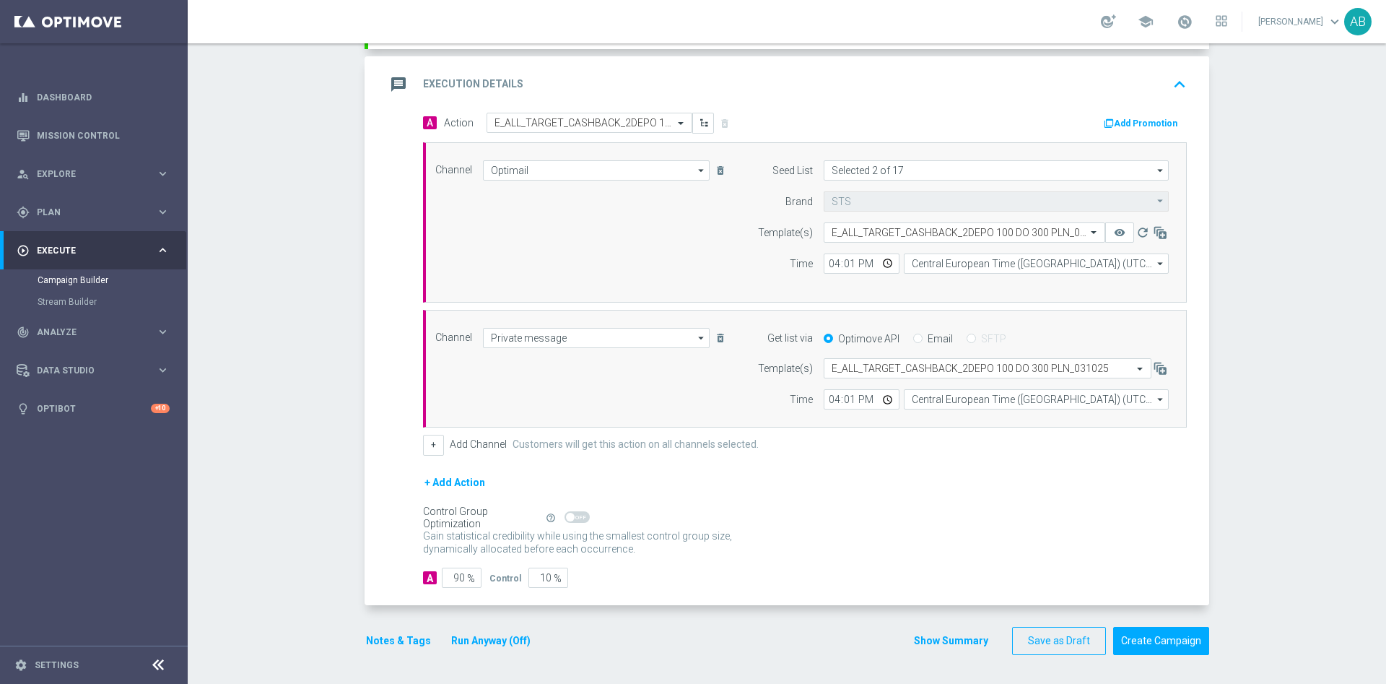
scroll to position [0, 0]
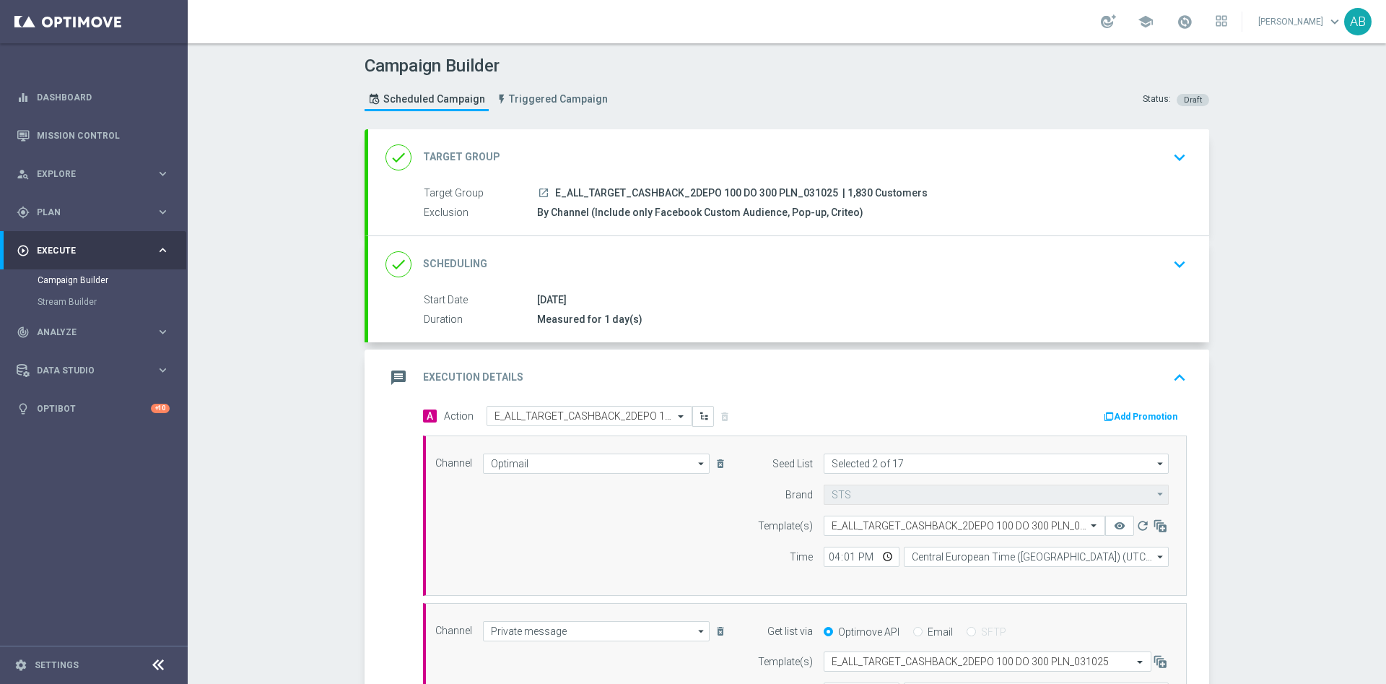
click at [1190, 267] on div "done Scheduling keyboard_arrow_down" at bounding box center [788, 264] width 841 height 56
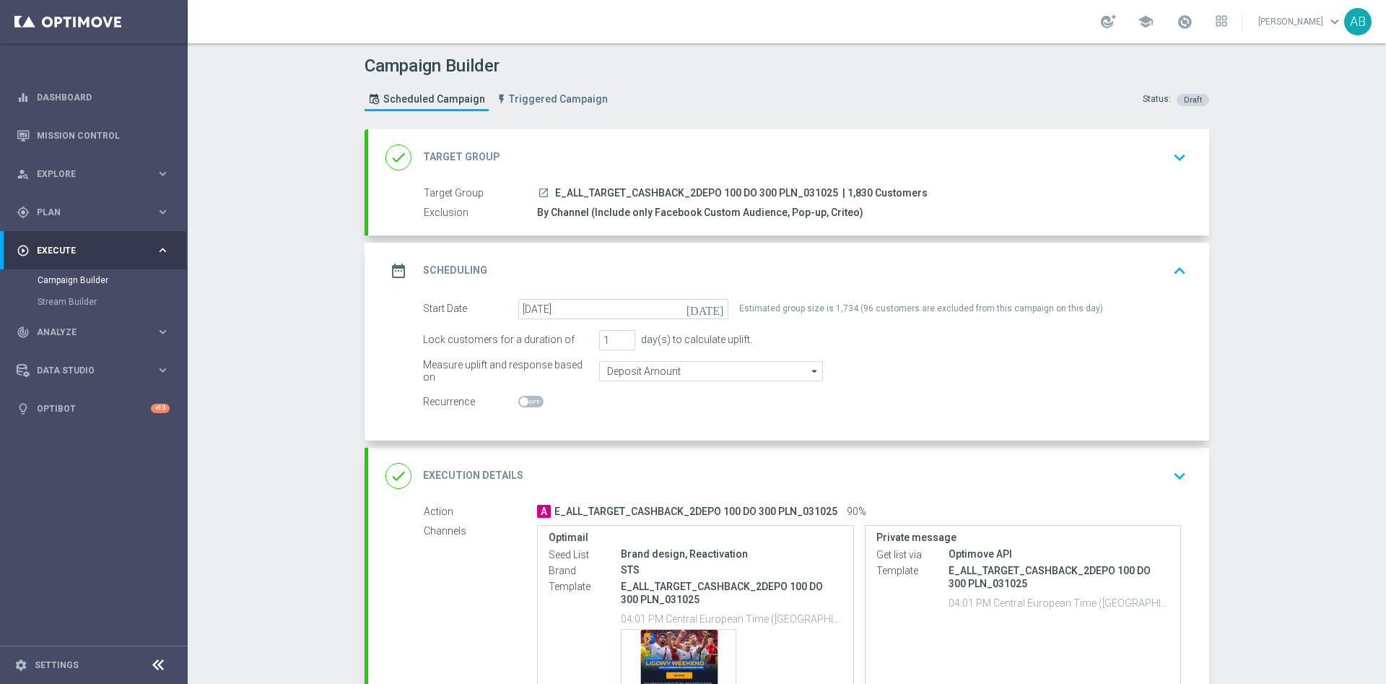
click at [1170, 468] on icon "keyboard_arrow_down" at bounding box center [1180, 476] width 22 height 22
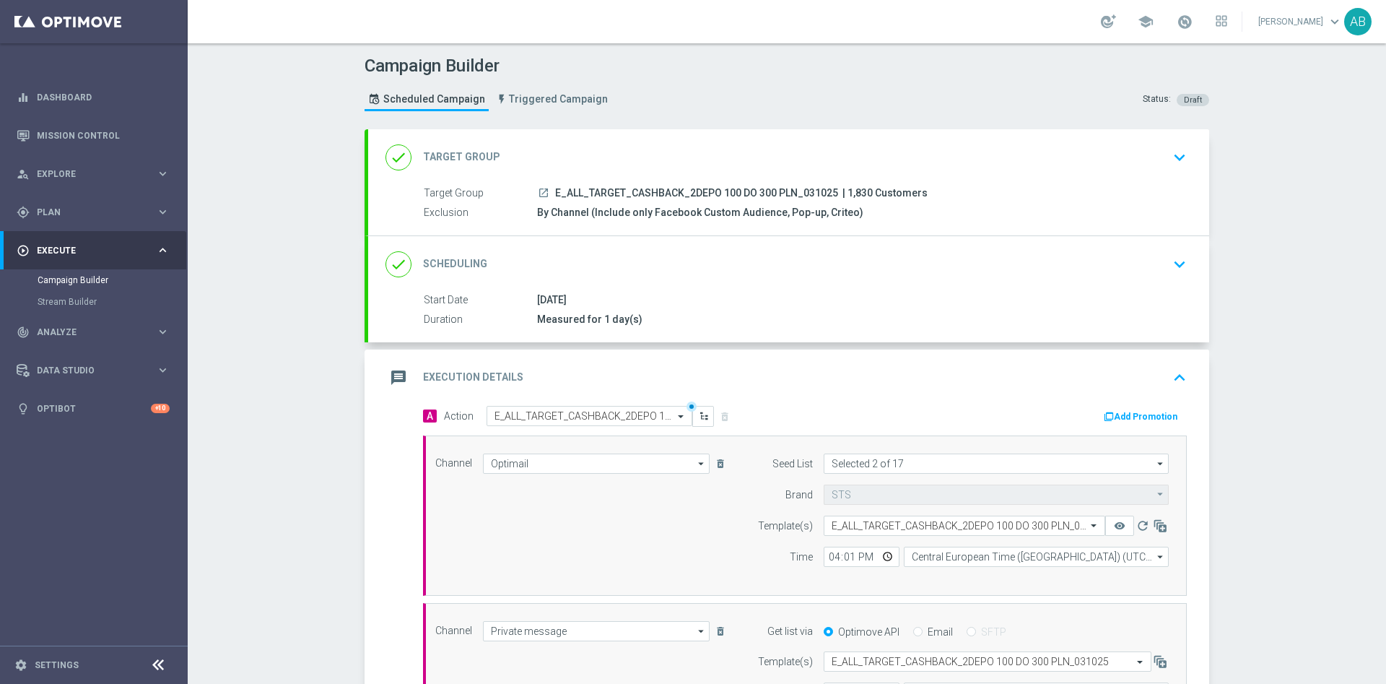
click at [1174, 266] on icon "keyboard_arrow_down" at bounding box center [1180, 264] width 22 height 22
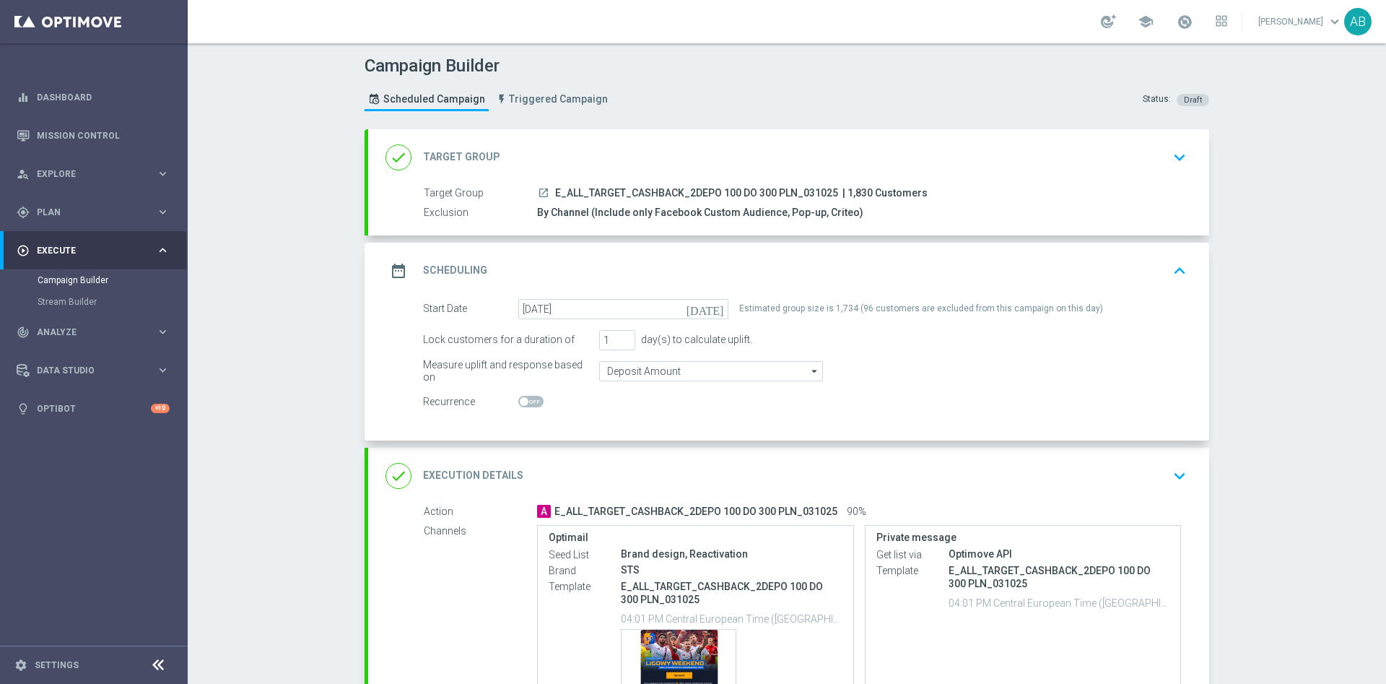
click at [1182, 459] on div "done Execution Details keyboard_arrow_down" at bounding box center [788, 476] width 841 height 56
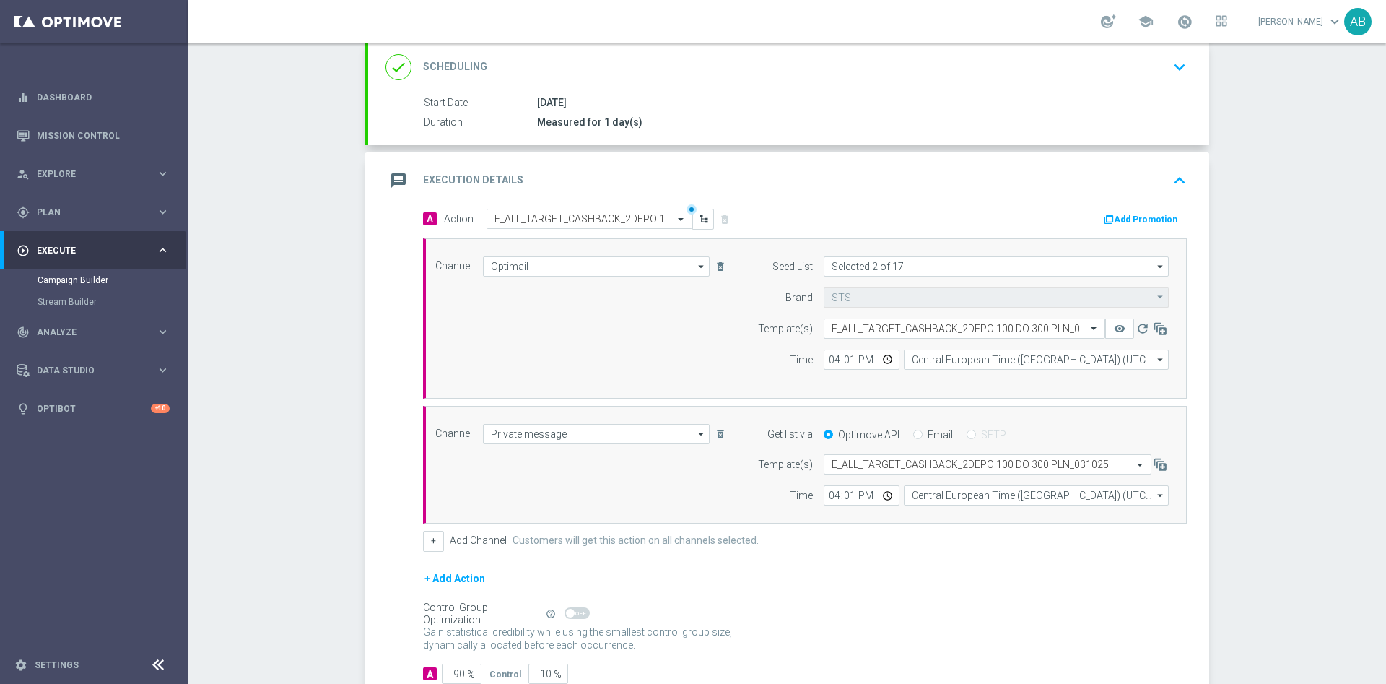
scroll to position [217, 0]
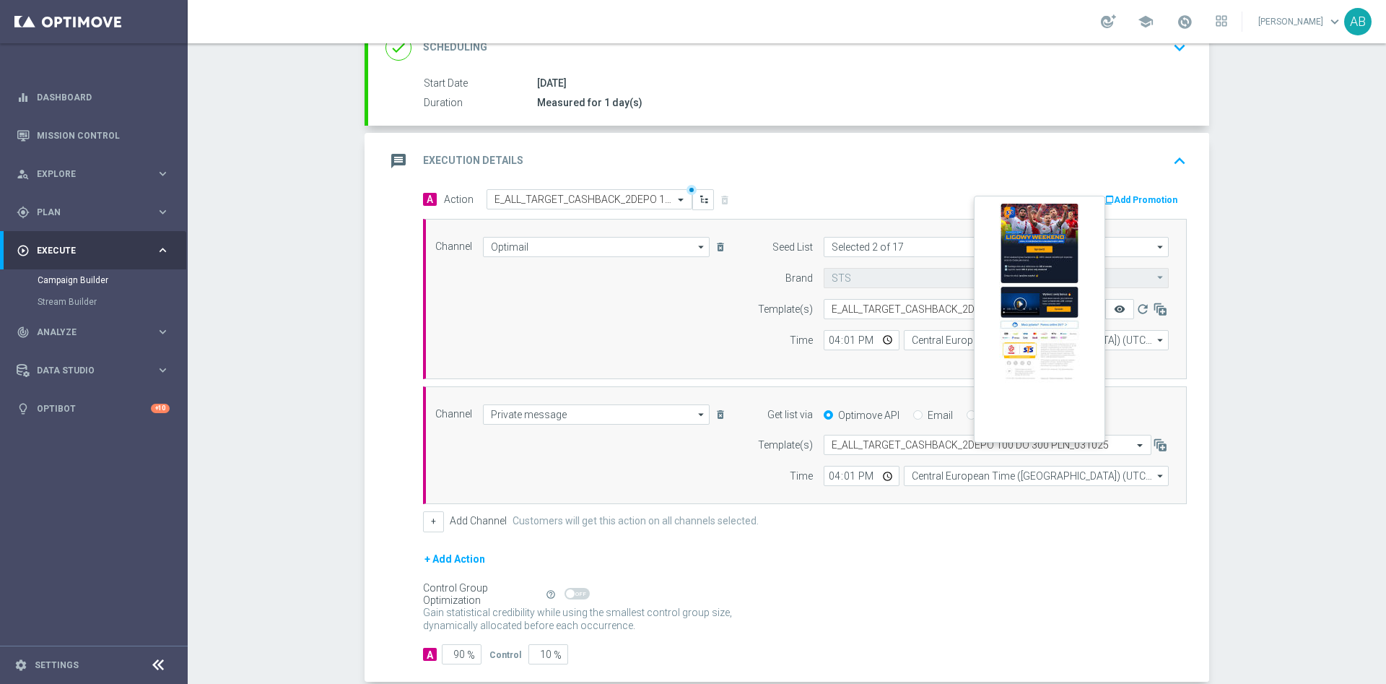
click at [1115, 304] on icon "remove_red_eye" at bounding box center [1120, 309] width 12 height 12
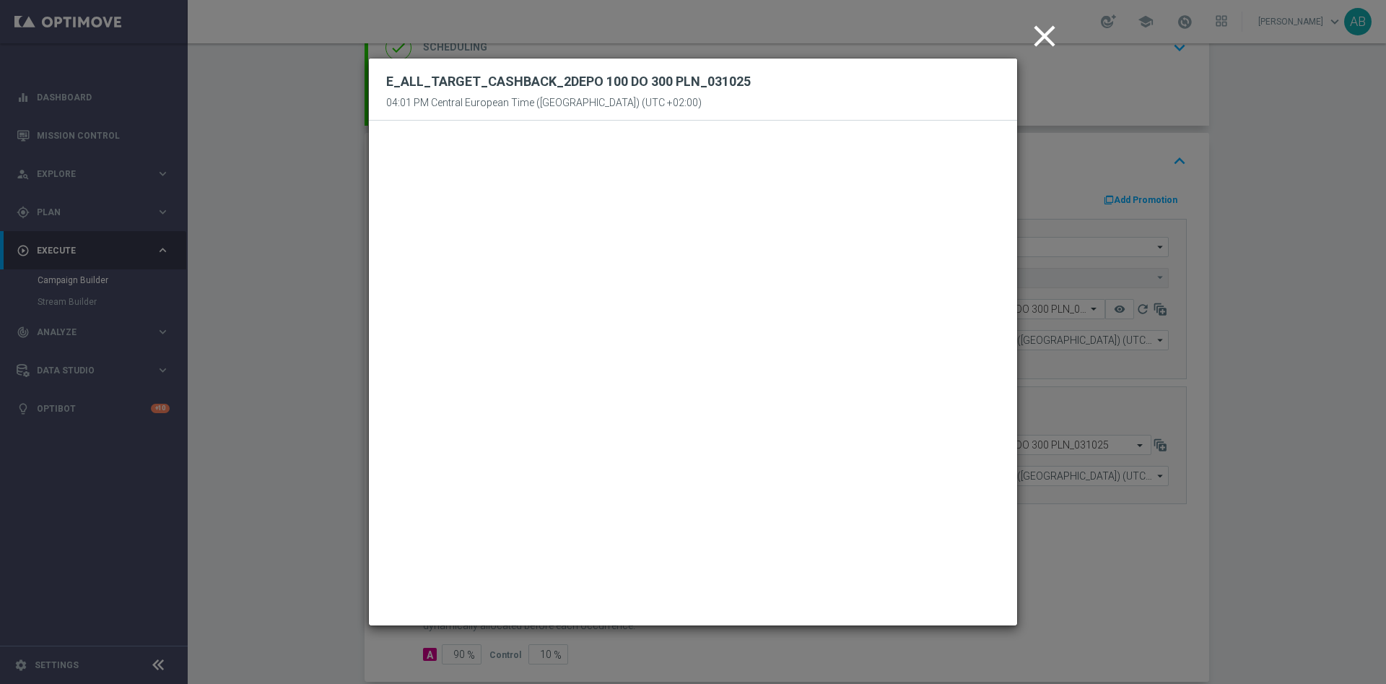
click at [1046, 34] on icon "close" at bounding box center [1045, 36] width 36 height 36
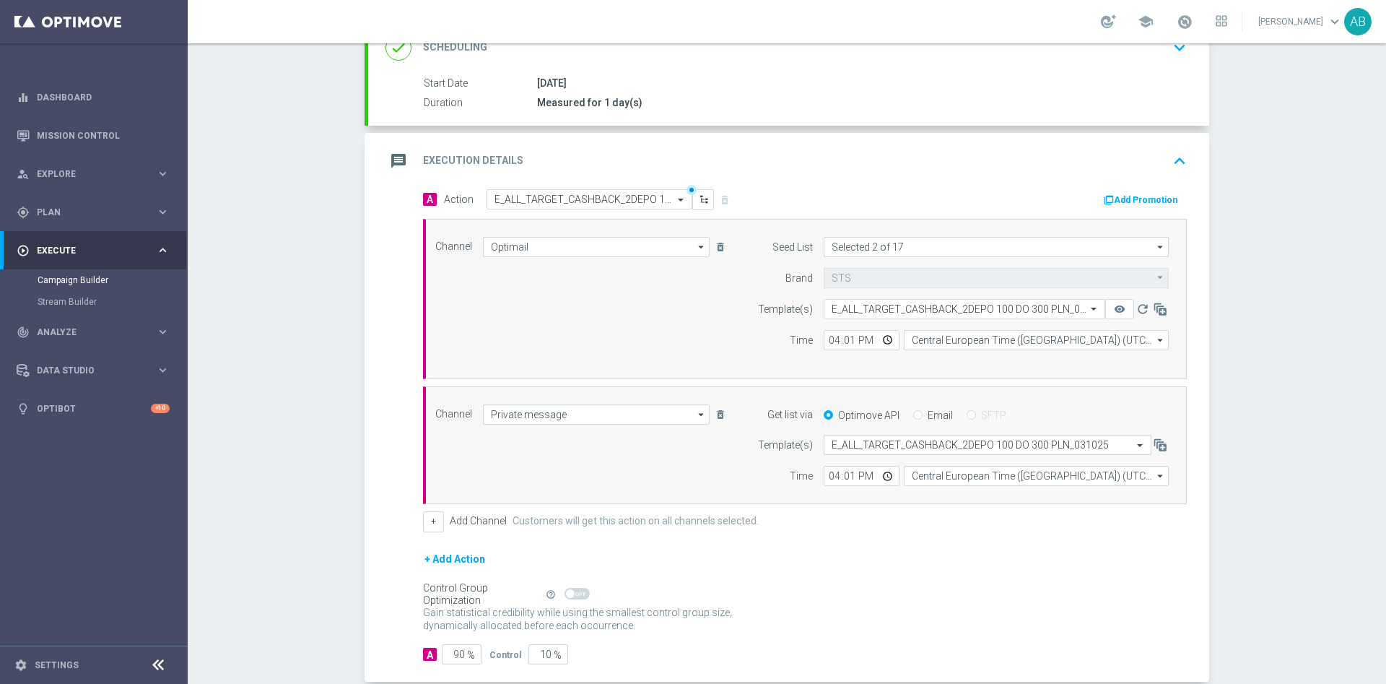
click at [1241, 280] on div "Campaign Builder Scheduled Campaign Triggered Campaign Status: Draft done Targe…" at bounding box center [787, 363] width 1198 height 640
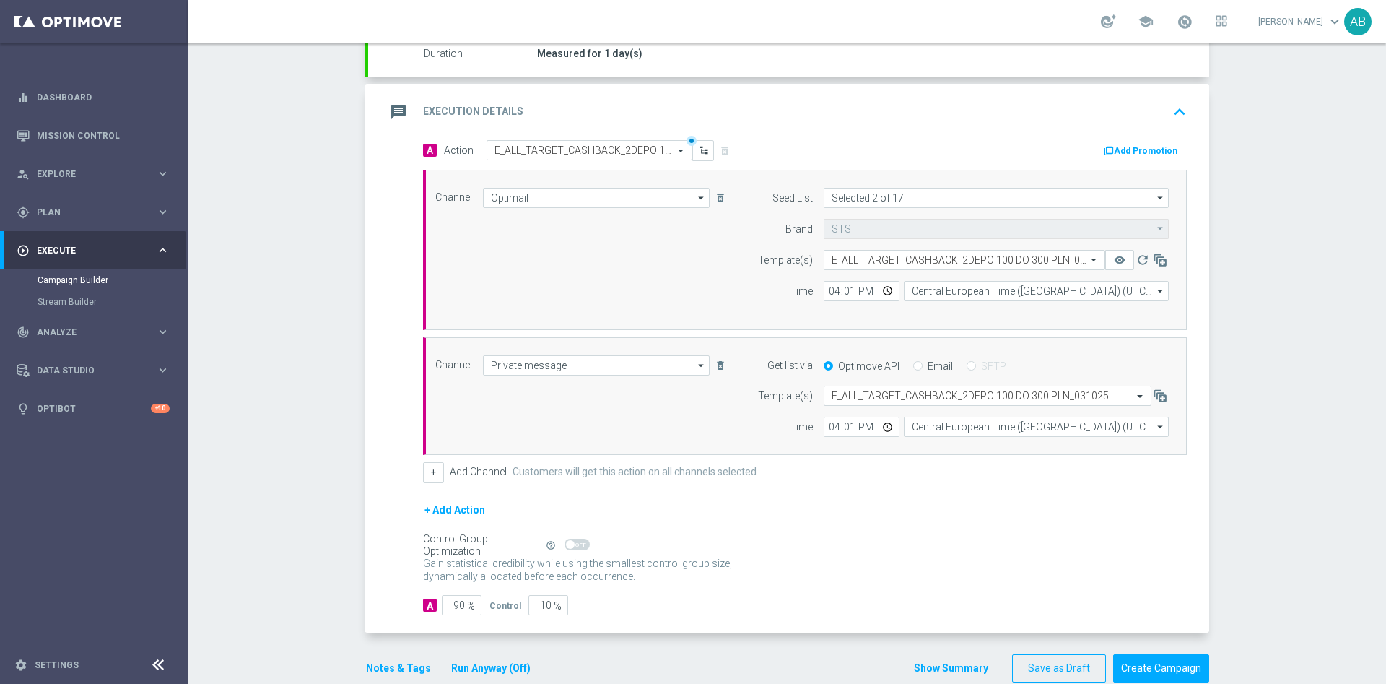
scroll to position [293, 0]
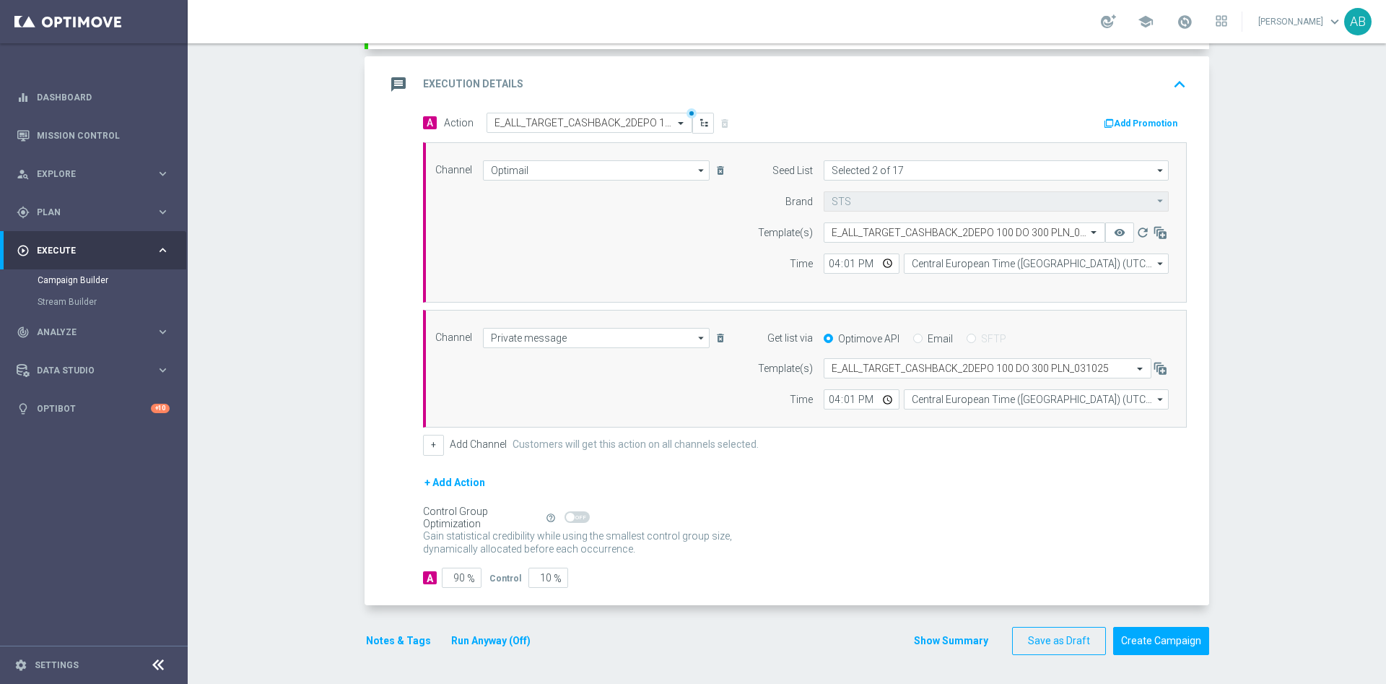
click at [393, 635] on button "Notes & Tags" at bounding box center [399, 641] width 68 height 18
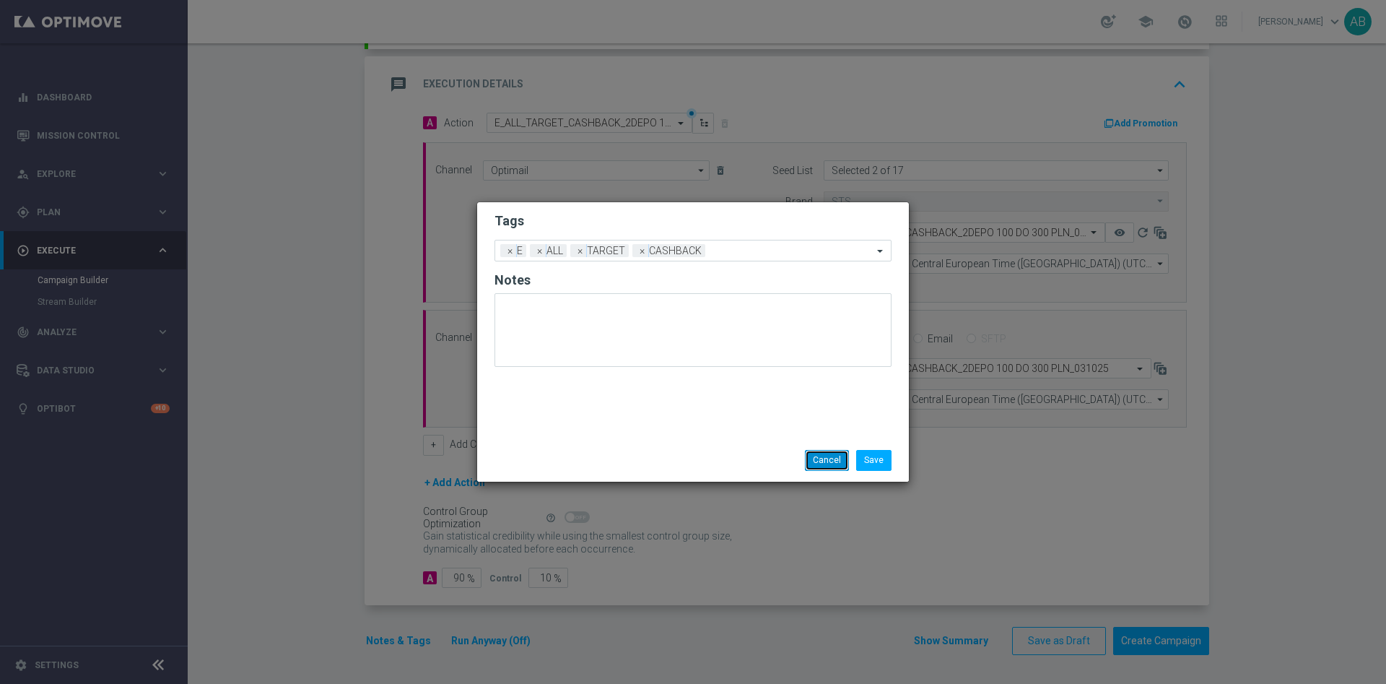
click at [819, 463] on button "Cancel" at bounding box center [827, 460] width 44 height 20
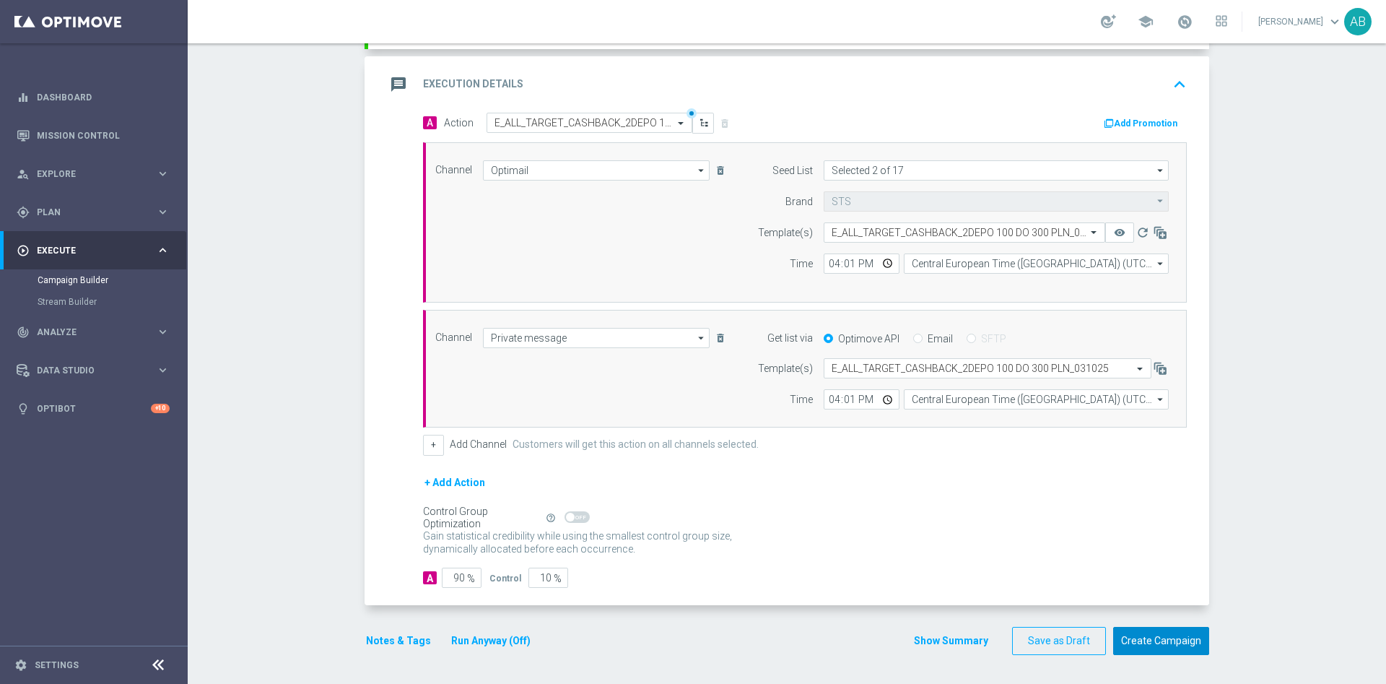
click at [1169, 640] on button "Create Campaign" at bounding box center [1161, 641] width 96 height 28
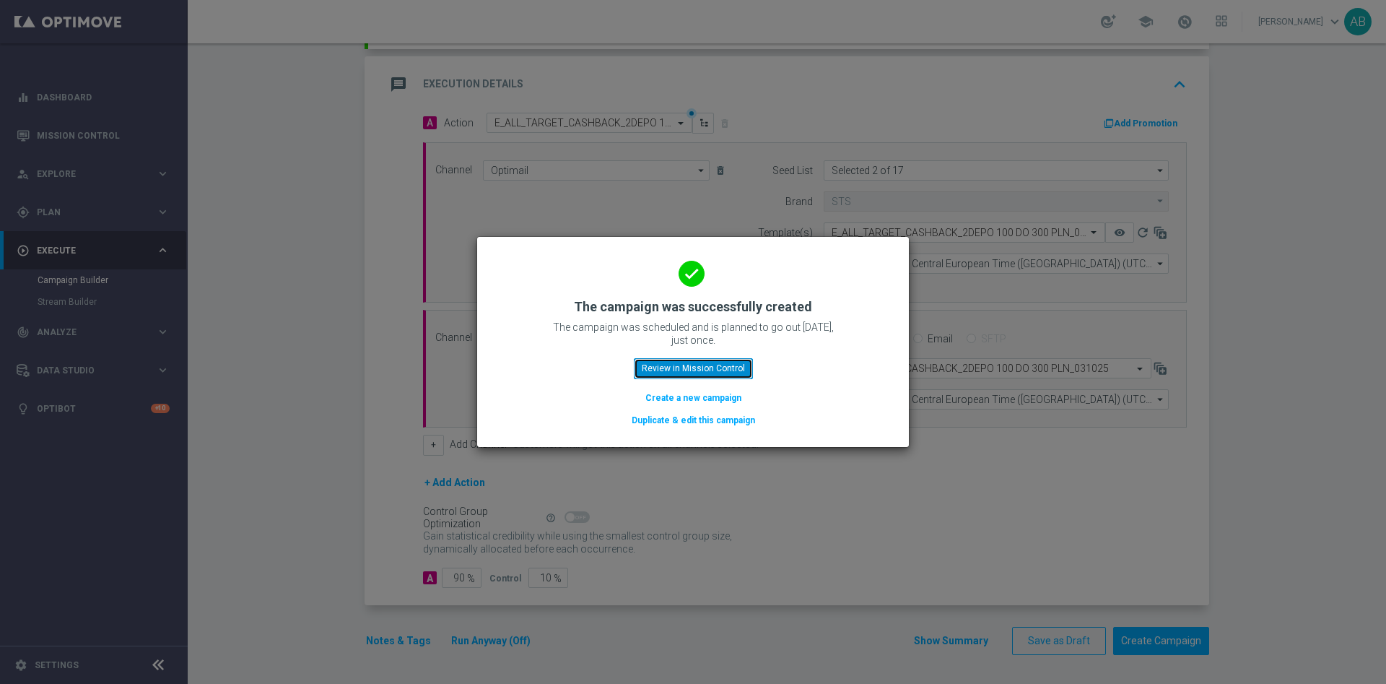
click at [704, 362] on button "Review in Mission Control" at bounding box center [693, 368] width 119 height 20
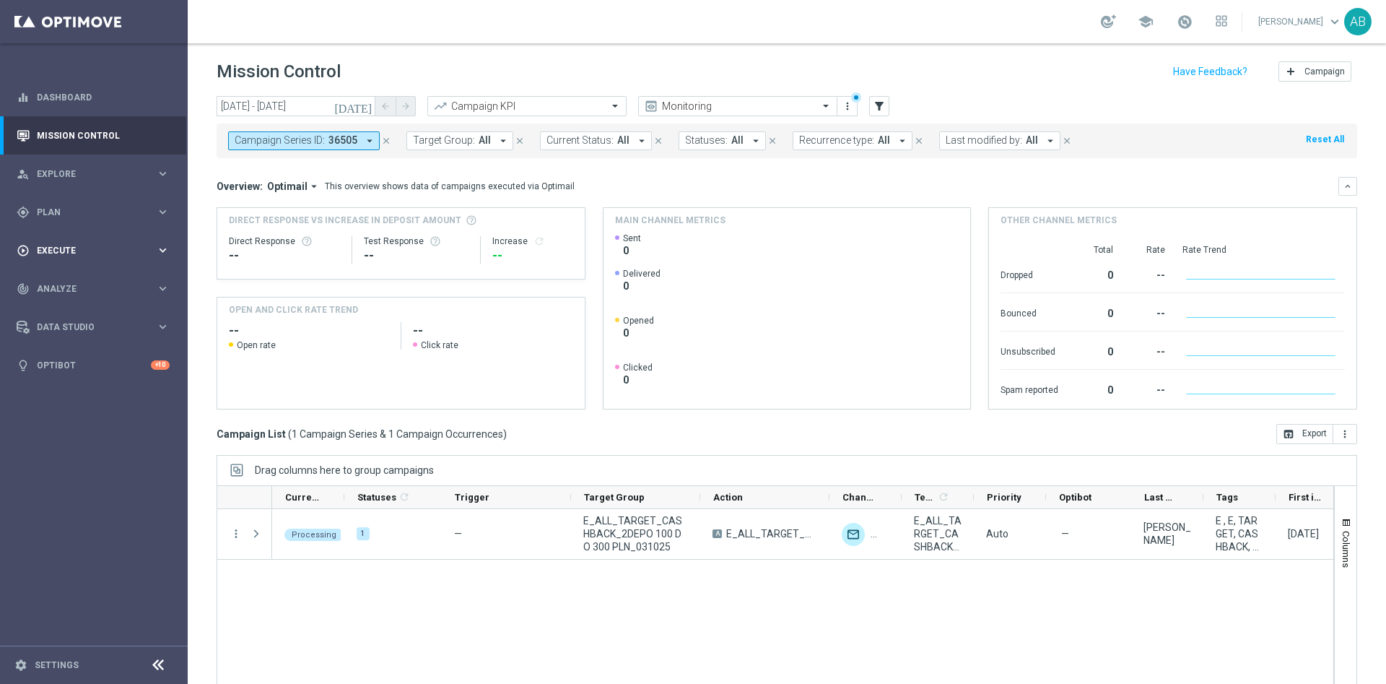
click at [56, 254] on div "play_circle_outline Execute" at bounding box center [86, 250] width 139 height 13
click at [76, 278] on link "Campaign Builder" at bounding box center [94, 280] width 113 height 12
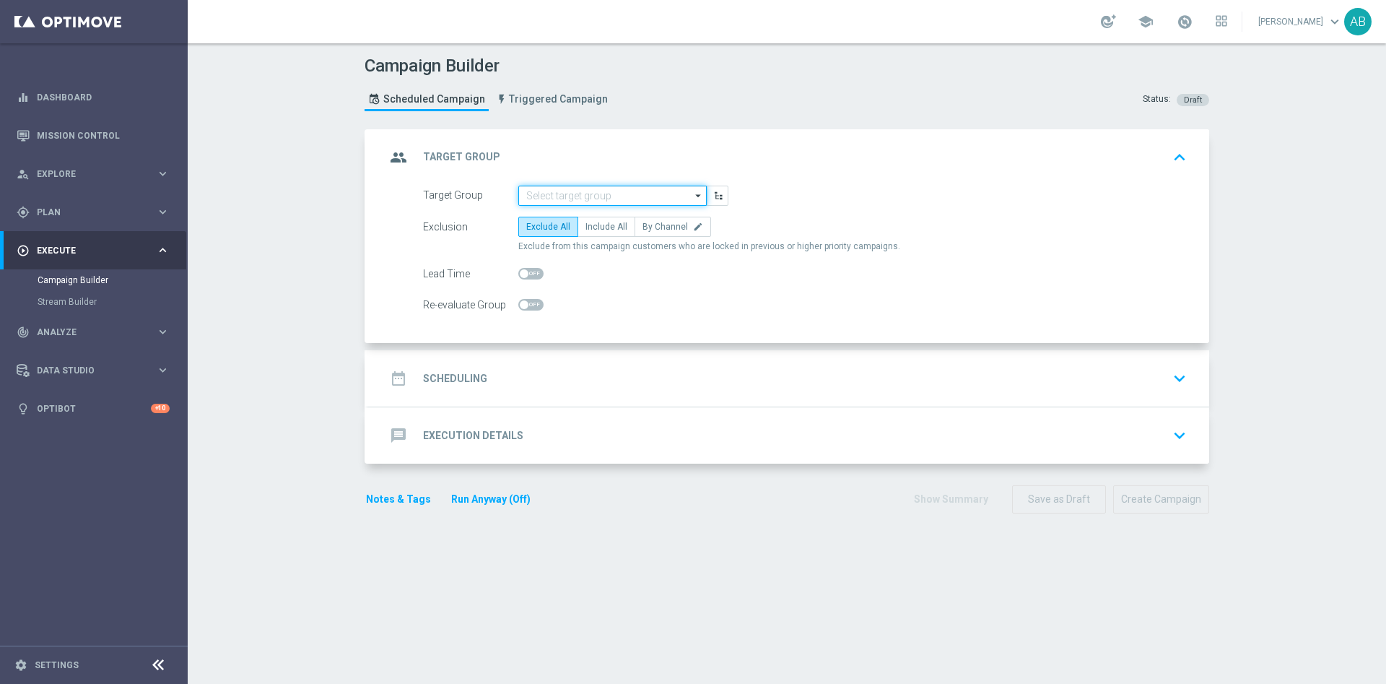
click at [647, 186] on input at bounding box center [612, 196] width 188 height 20
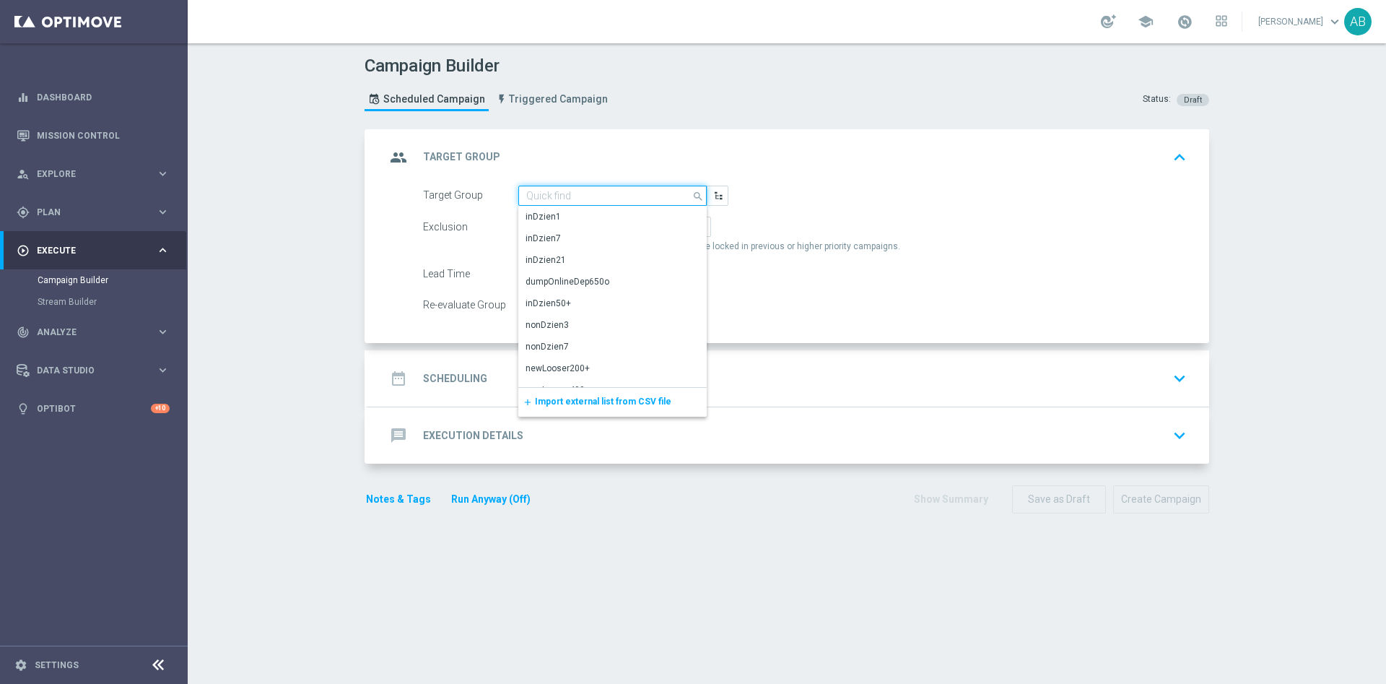
paste input "REACQ_ALL_TARGET_CASHBACK_100 DO 300 PLN_031025"
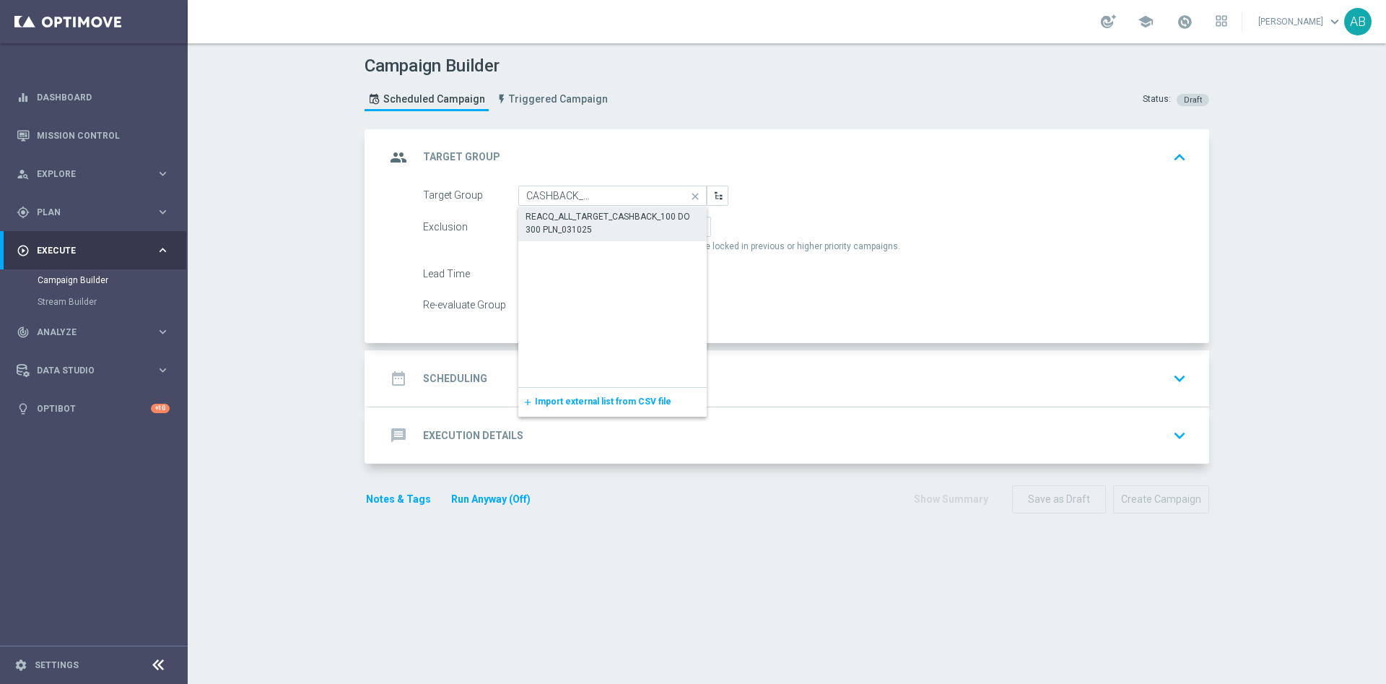
click at [631, 210] on div "REACQ_ALL_TARGET_CASHBACK_100 DO 300 PLN_031025" at bounding box center [613, 223] width 174 height 26
type input "REACQ_ALL_TARGET_CASHBACK_100 DO 300 PLN_031025"
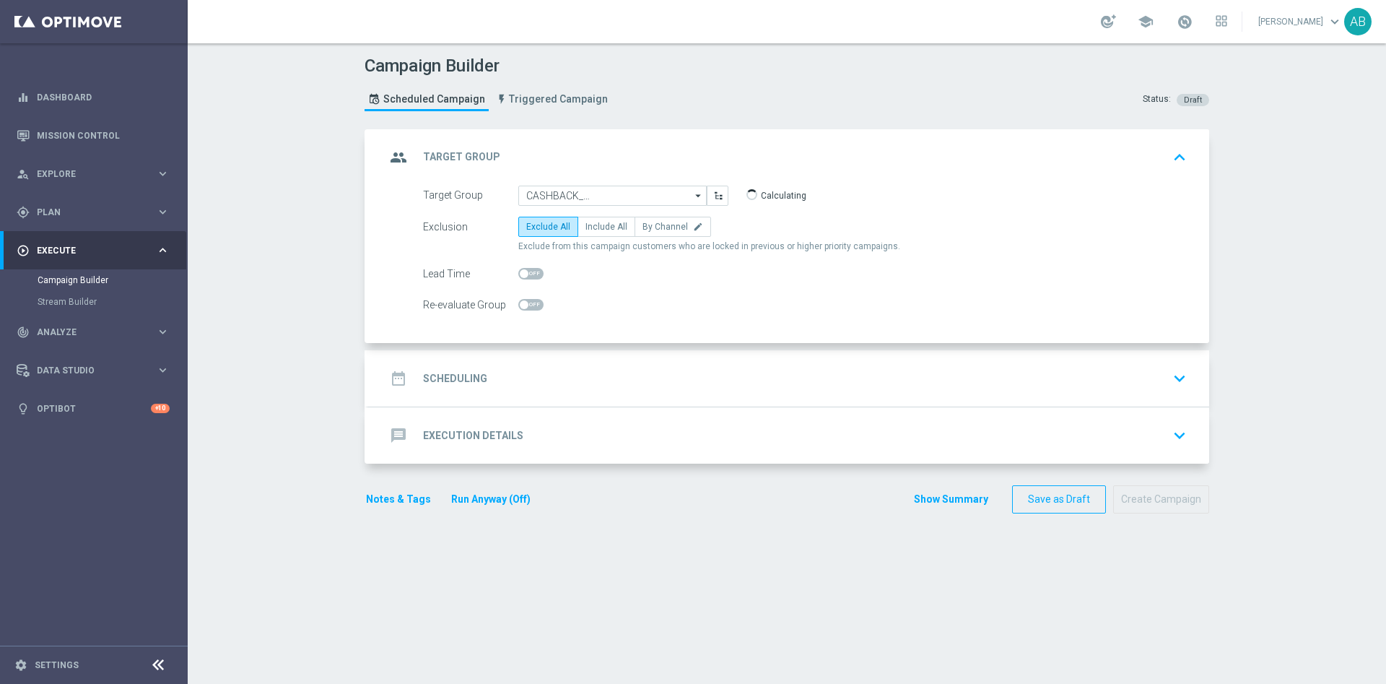
scroll to position [0, 0]
click at [650, 234] on label "By Channel edit" at bounding box center [673, 227] width 77 height 20
click at [650, 234] on input "By Channel edit" at bounding box center [646, 229] width 9 height 9
radio input "true"
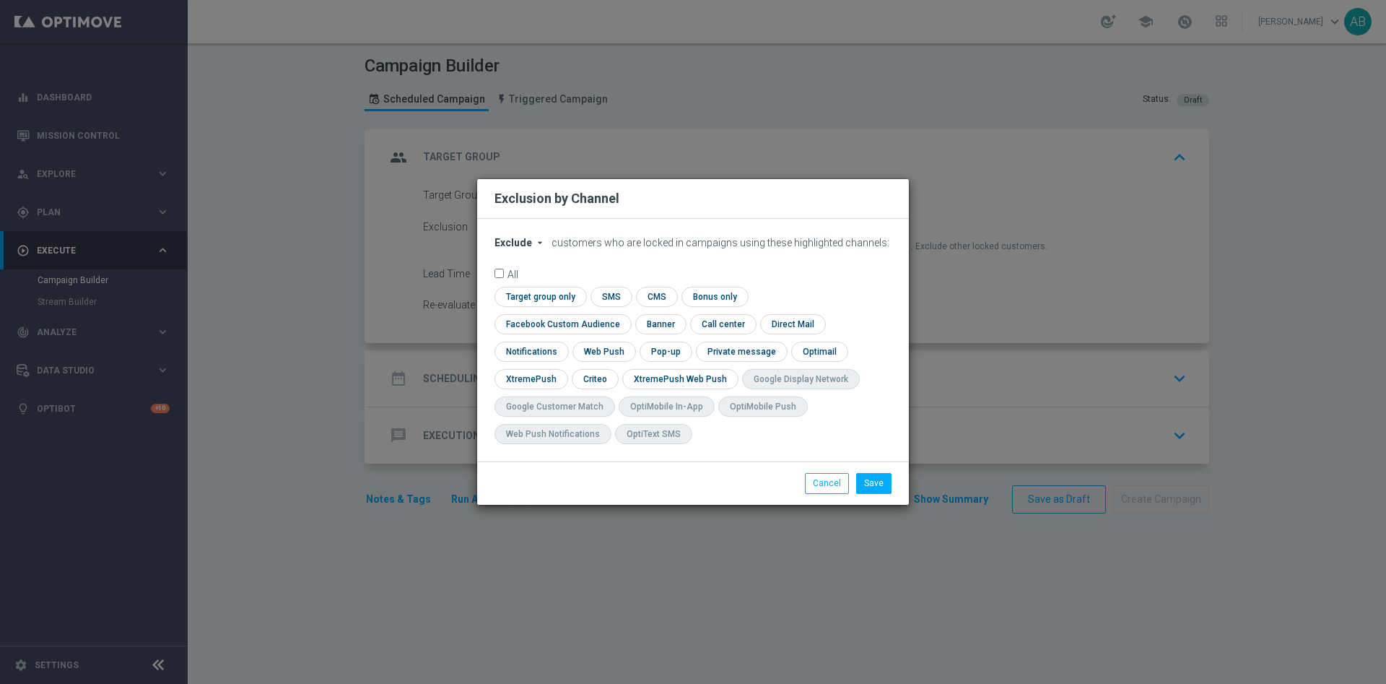
click at [518, 248] on span "Exclude" at bounding box center [513, 243] width 38 height 12
click at [0, 0] on span "Include" at bounding box center [0, 0] width 0 height 0
click at [625, 314] on input "checkbox" at bounding box center [559, 323] width 131 height 19
checkbox input "true"
click at [602, 373] on input "checkbox" at bounding box center [594, 378] width 45 height 19
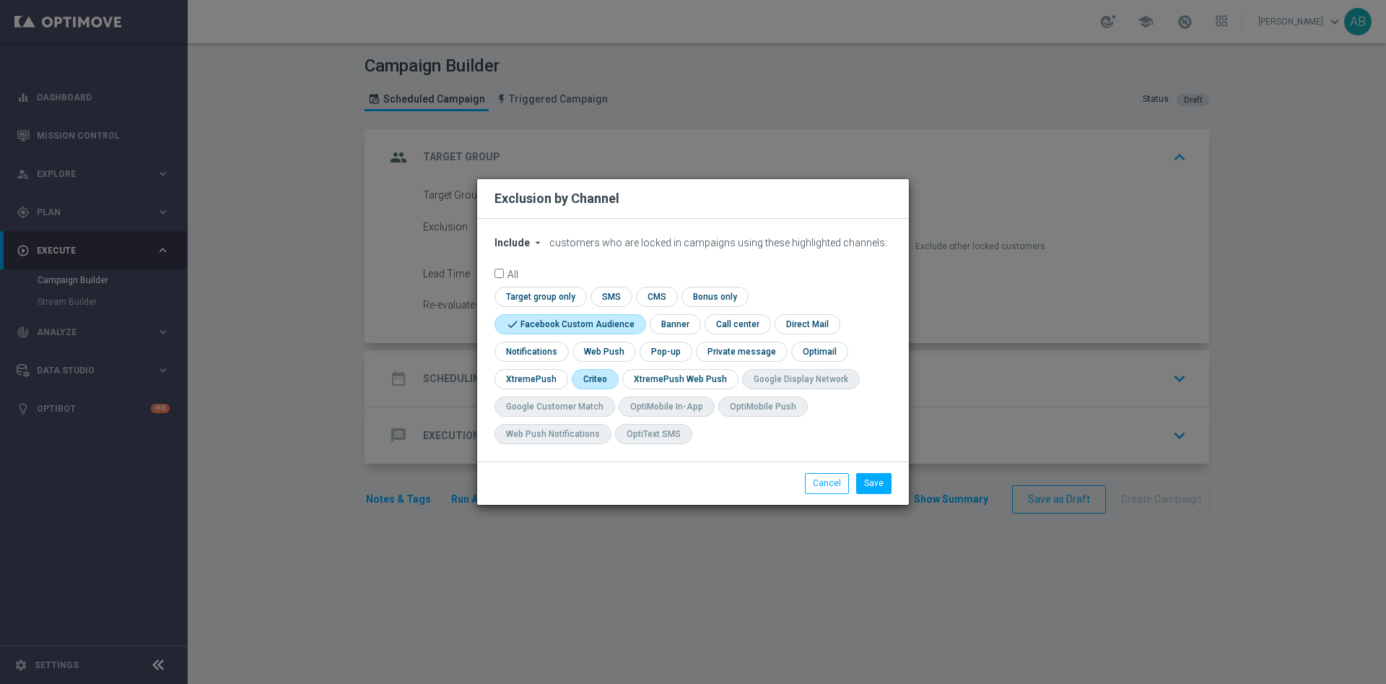
checkbox input "true"
click at [679, 348] on input "checkbox" at bounding box center [665, 350] width 50 height 19
checkbox input "true"
click at [877, 485] on button "Save" at bounding box center [873, 483] width 35 height 20
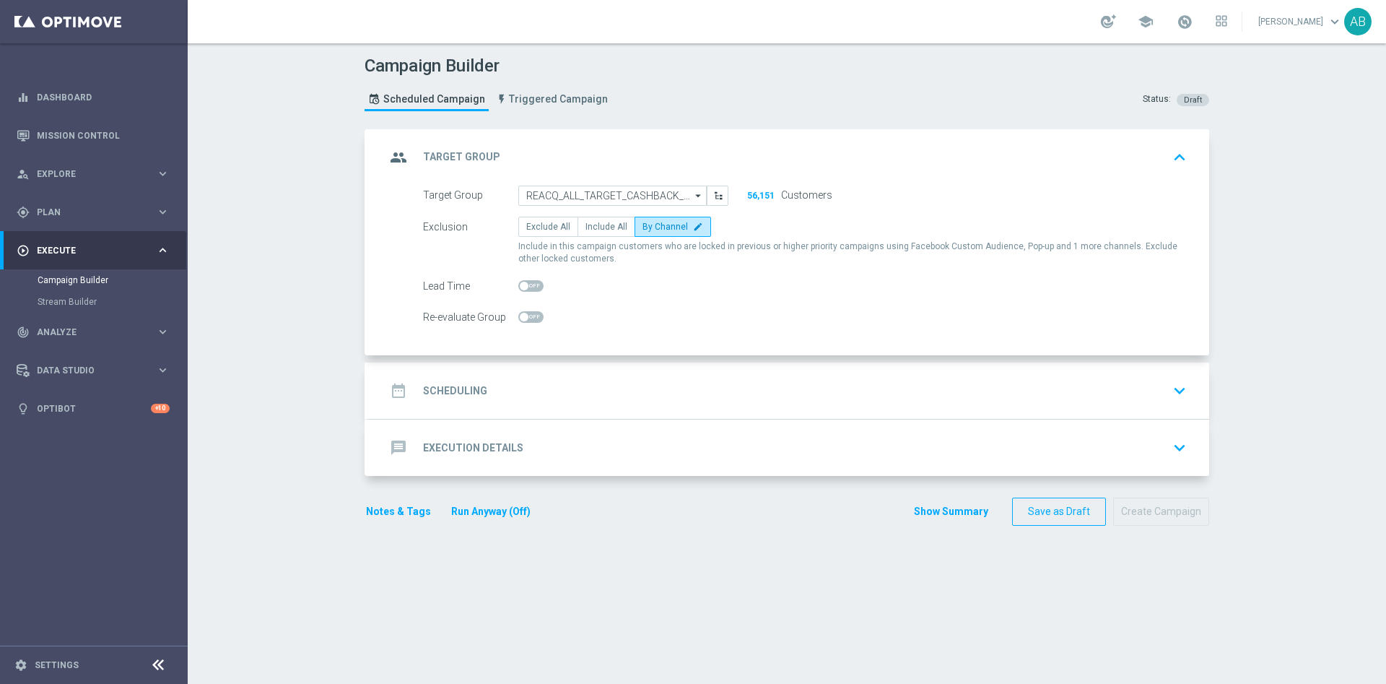
click at [536, 375] on div "date_range Scheduling keyboard_arrow_down" at bounding box center [788, 390] width 841 height 56
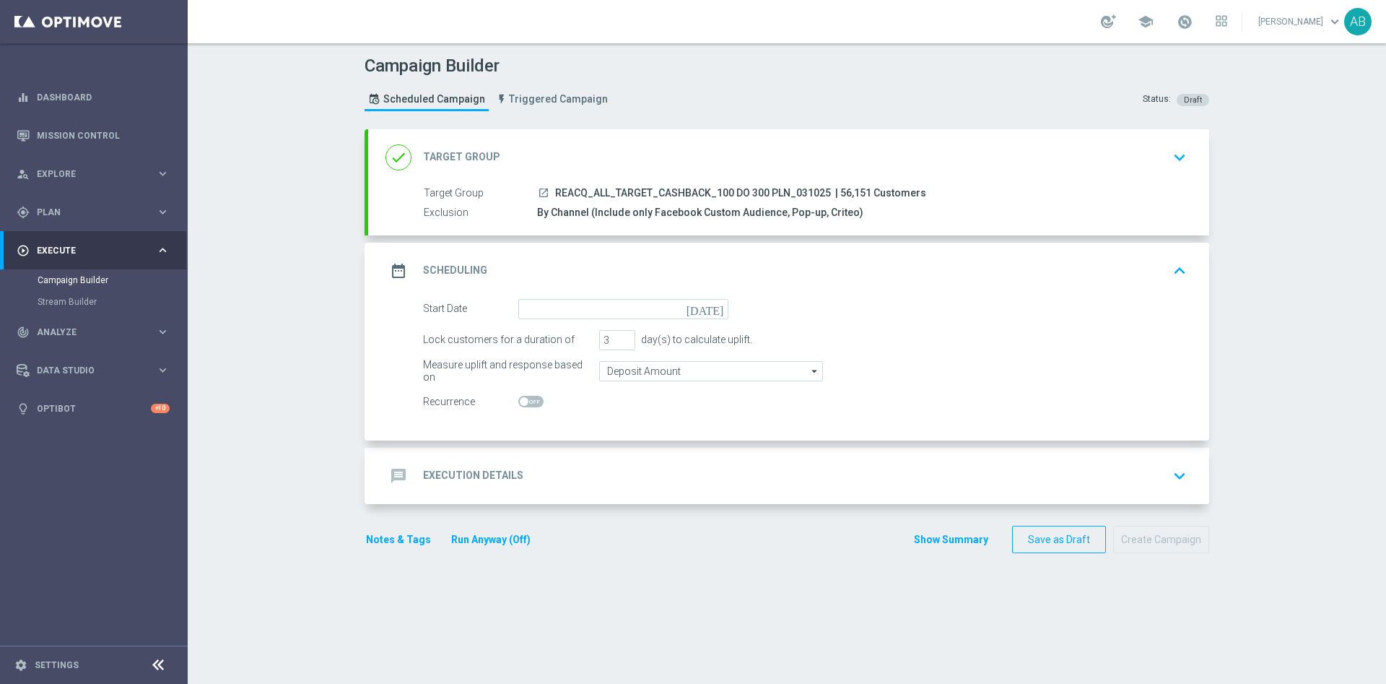
click at [544, 321] on form "Start Date today Lock customers for a duration of 3 day(s) to calculate uplift.…" at bounding box center [805, 355] width 764 height 113
click at [545, 305] on input at bounding box center [623, 309] width 210 height 20
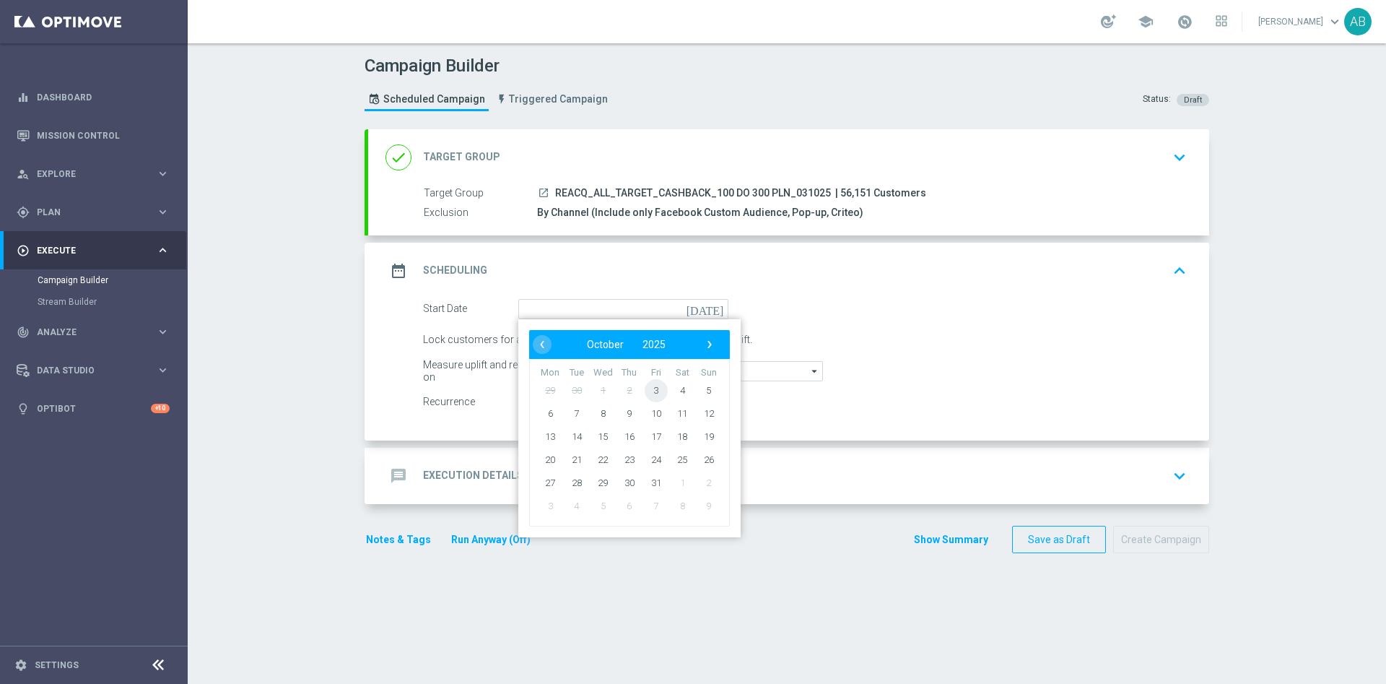
click at [645, 391] on span "3" at bounding box center [656, 389] width 23 height 23
type input "03 Oct 2025"
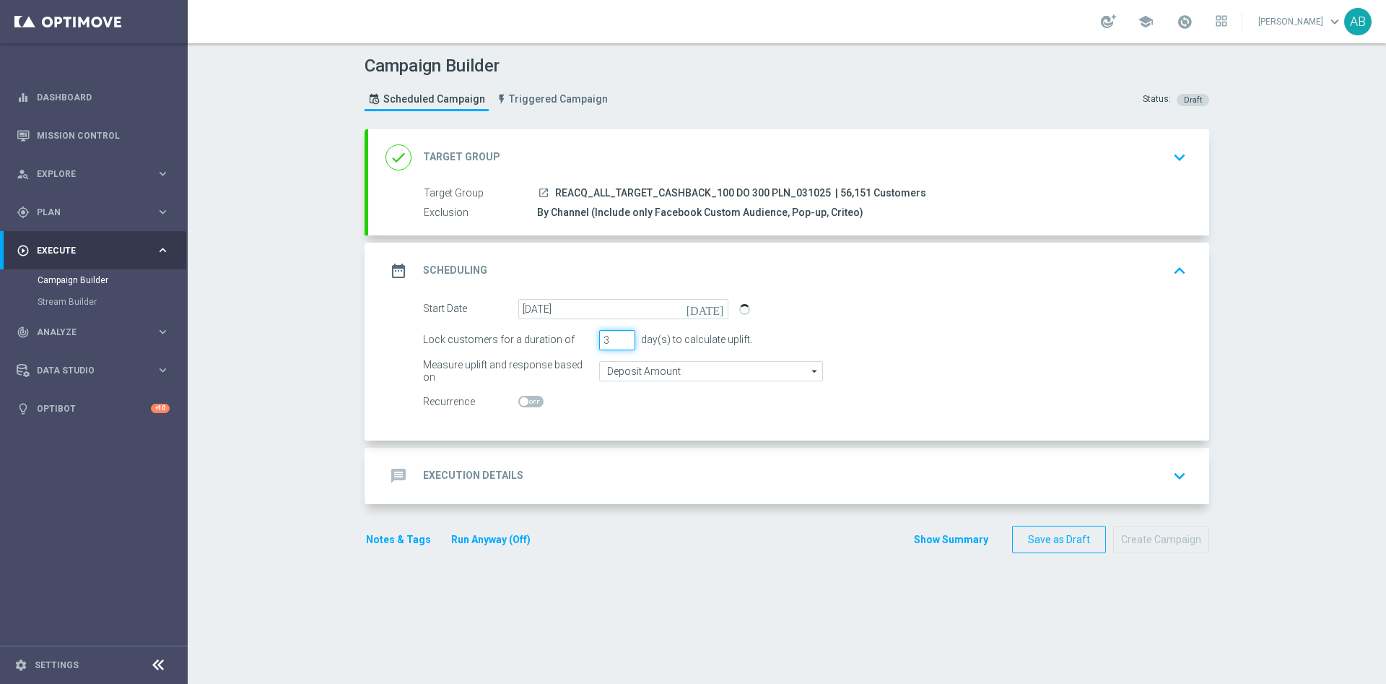
drag, startPoint x: 601, startPoint y: 336, endPoint x: 586, endPoint y: 343, distance: 16.5
click at [588, 342] on div "Lock customers for a duration of 3 day(s) to calculate uplift." at bounding box center [804, 340] width 785 height 20
type input "1"
click at [585, 463] on div "message Execution Details keyboard_arrow_down" at bounding box center [788, 475] width 806 height 27
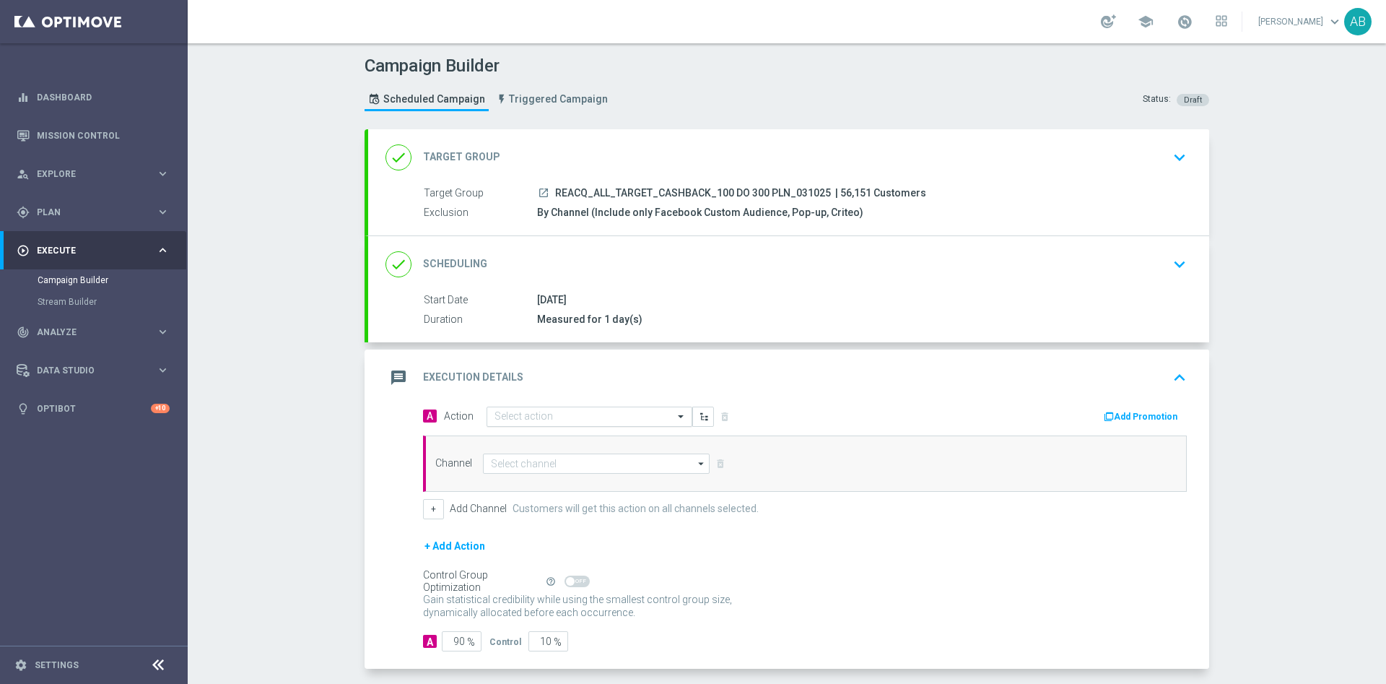
click at [554, 415] on input "text" at bounding box center [574, 417] width 161 height 12
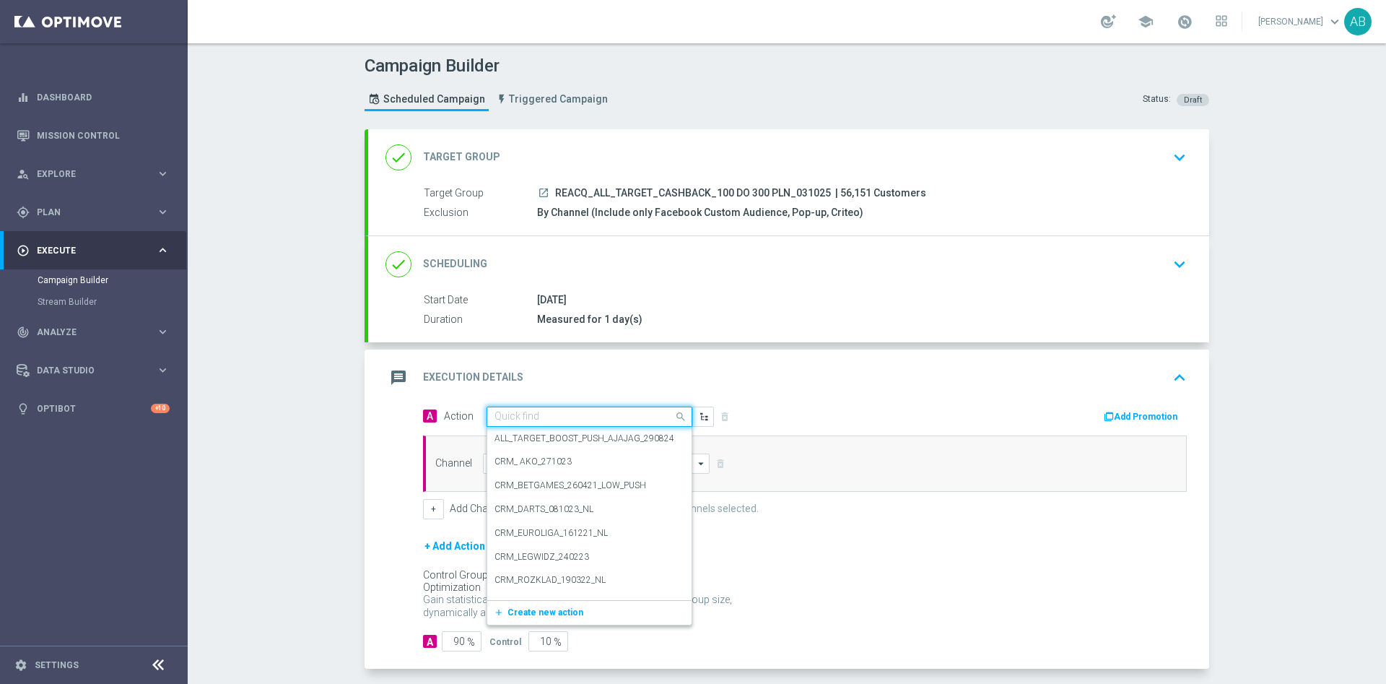
paste input "REACQ_ALL_TARGET_CASHBACK_100 DO 300 PLN_031025"
type input "REACQ_ALL_TARGET_CASHBACK_100 DO 300 PLN_031025"
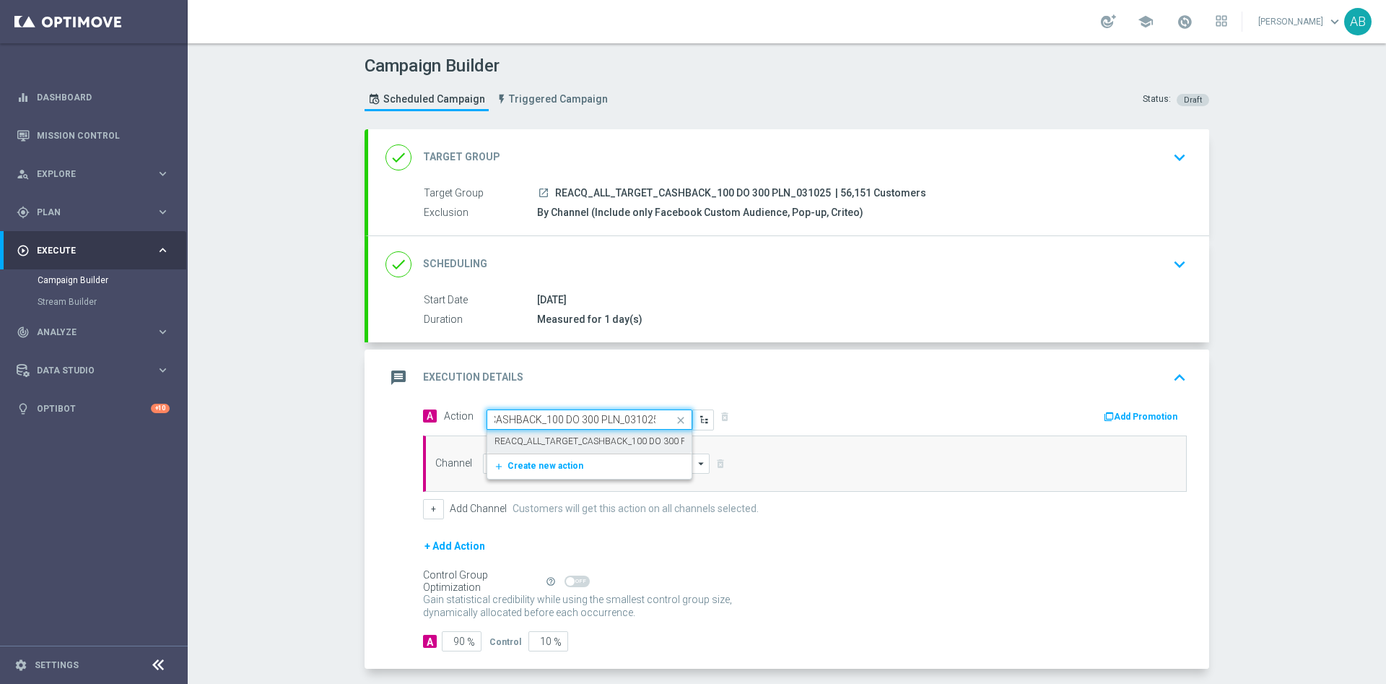
click at [550, 435] on label "REACQ_ALL_TARGET_CASHBACK_100 DO 300 PLN_031025" at bounding box center [612, 441] width 236 height 12
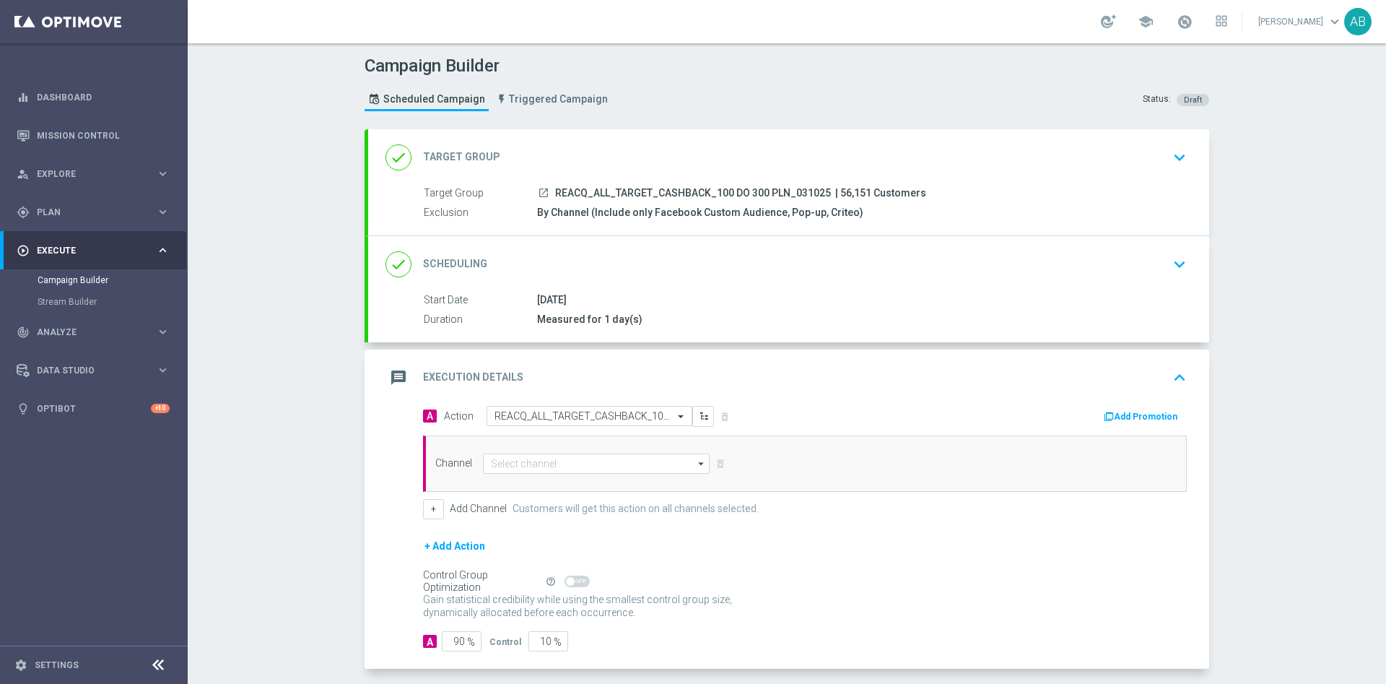
scroll to position [0, 0]
click at [535, 462] on input at bounding box center [596, 463] width 227 height 20
click at [531, 481] on div "Optimail" at bounding box center [596, 484] width 227 height 20
type input "Optimail"
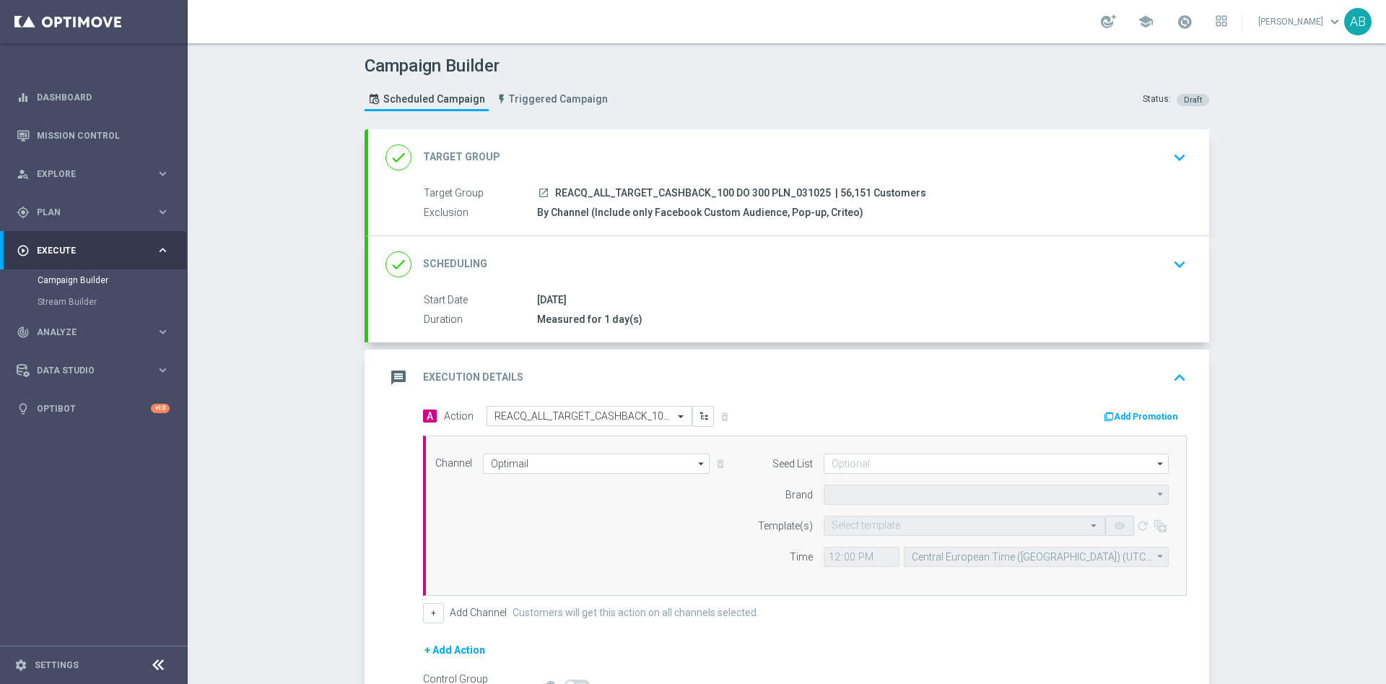
type input "STS"
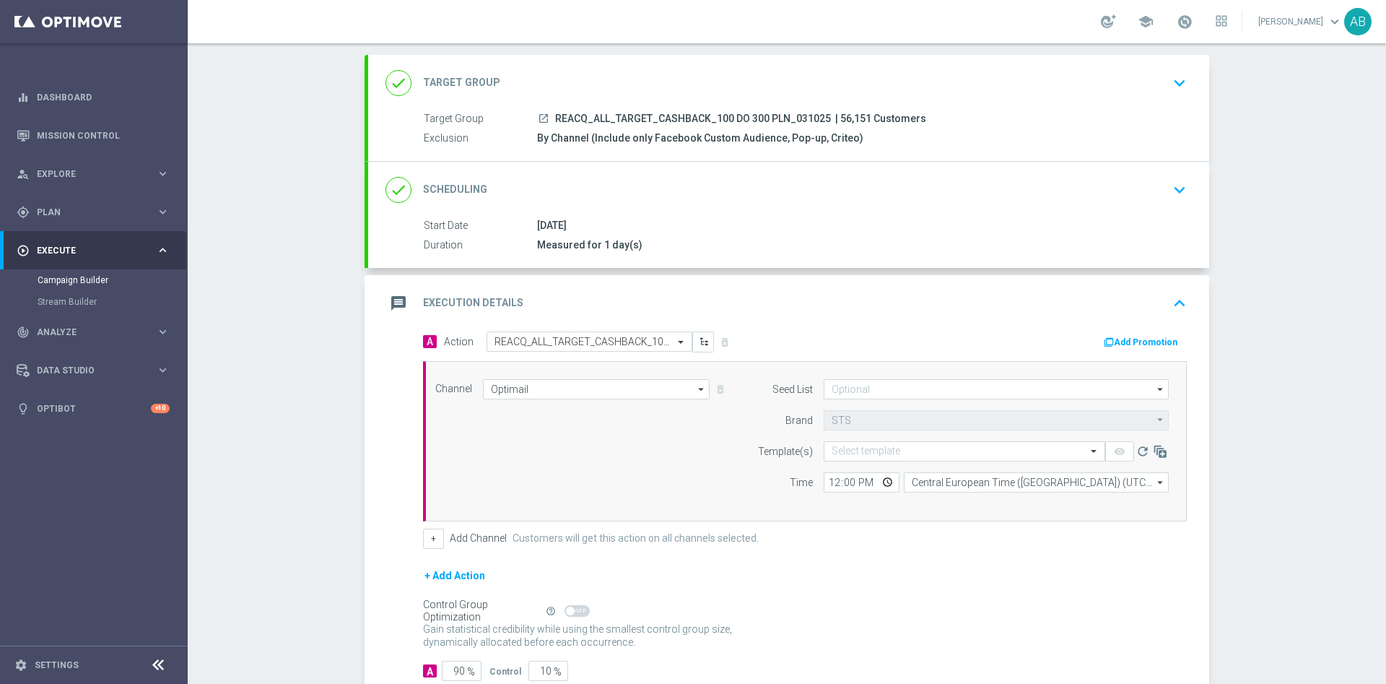
scroll to position [108, 0]
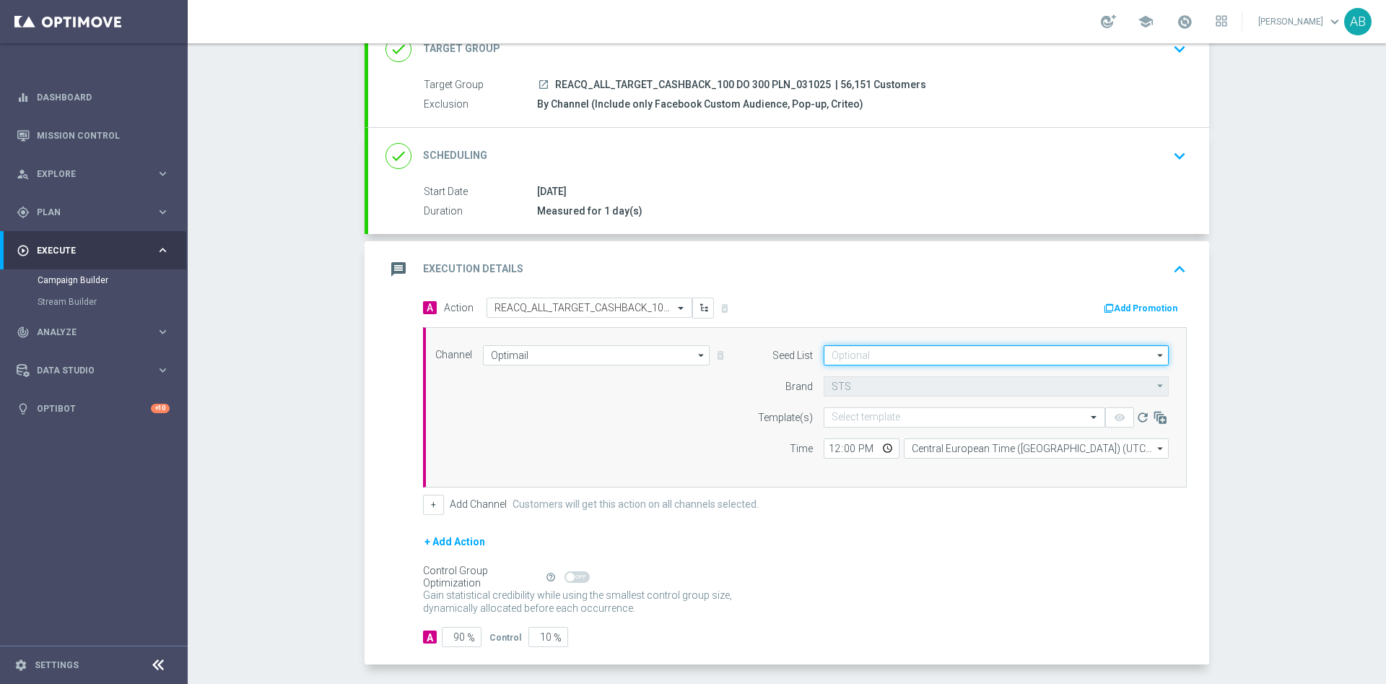
click at [868, 354] on input at bounding box center [996, 355] width 345 height 20
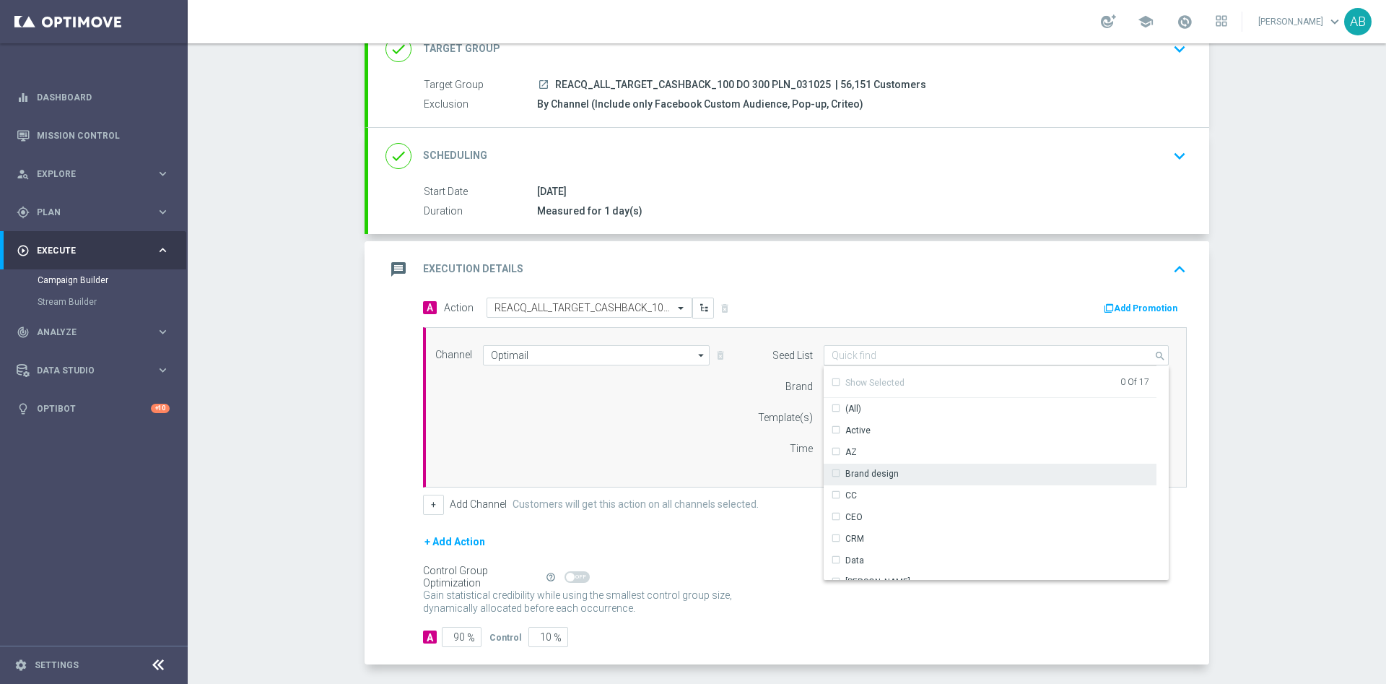
click at [881, 474] on div "Brand design" at bounding box center [871, 473] width 53 height 13
click at [881, 567] on div "Reactivation" at bounding box center [990, 560] width 333 height 20
click at [739, 421] on div "Template(s)" at bounding box center [776, 417] width 74 height 20
type input "Selected 2 of 17"
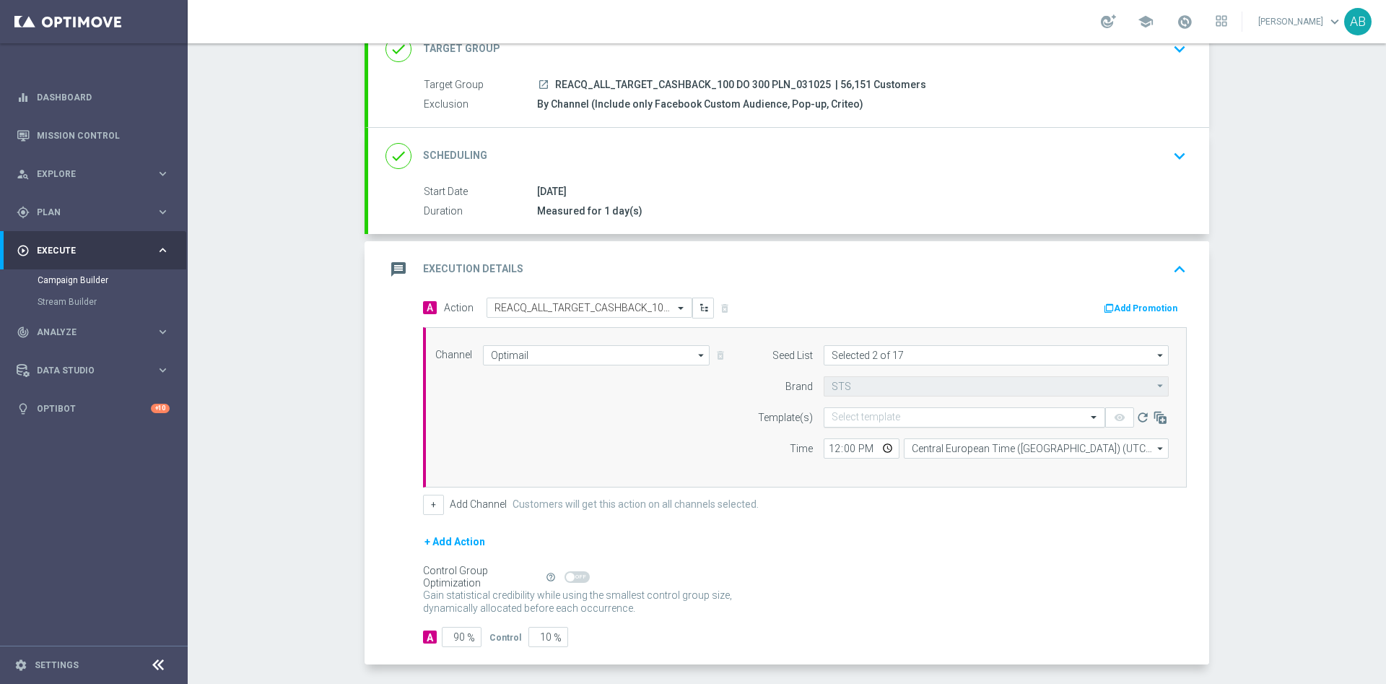
click at [866, 411] on input "text" at bounding box center [950, 417] width 237 height 12
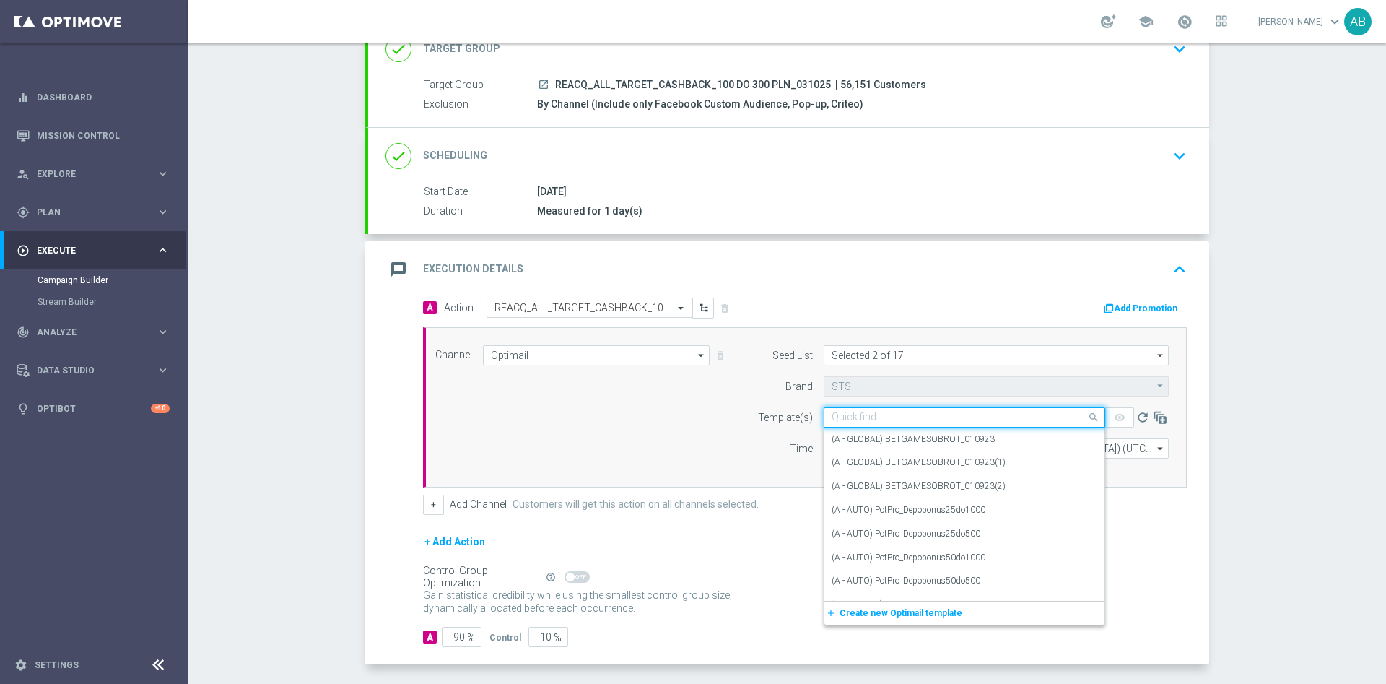
paste input "REACQ_ALL_TARGET_CASHBACK_100 DO 300 PLN_031025"
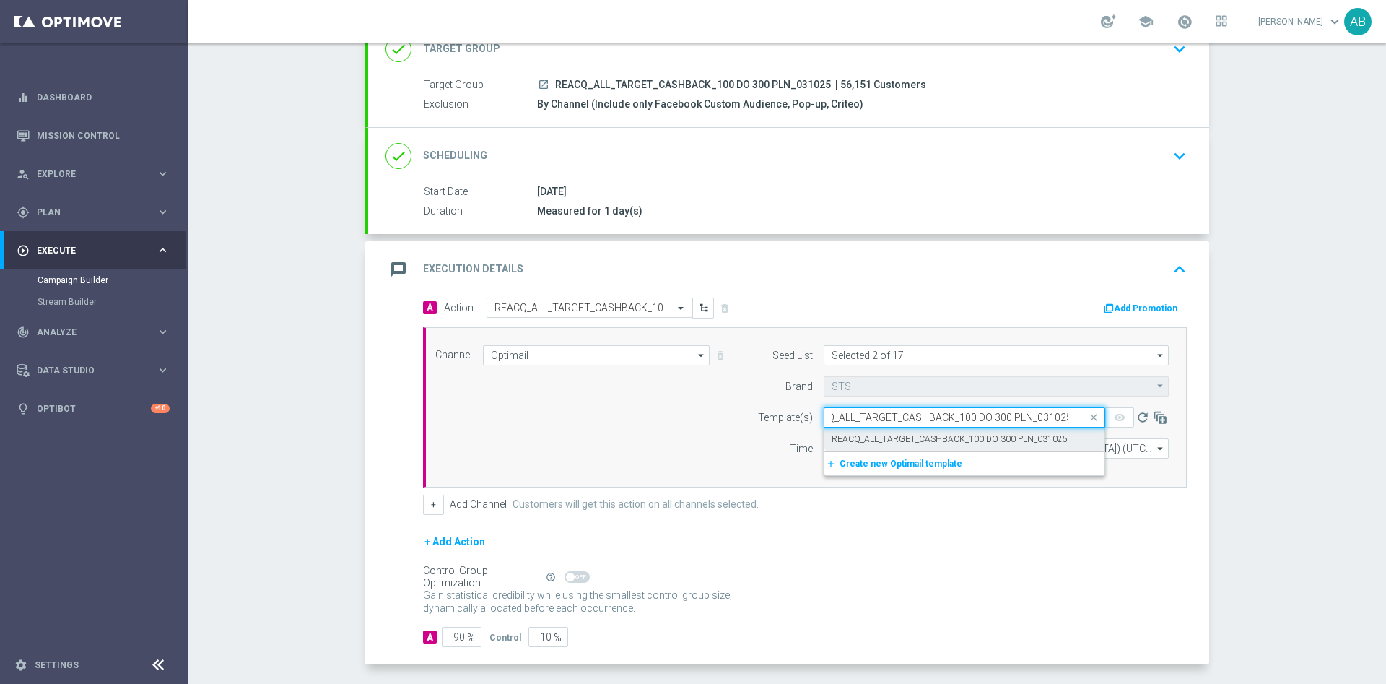
click at [871, 435] on label "REACQ_ALL_TARGET_CASHBACK_100 DO 300 PLN_031025" at bounding box center [950, 439] width 236 height 12
type input "REACQ_ALL_TARGET_CASHBACK_100 DO 300 PLN_031025"
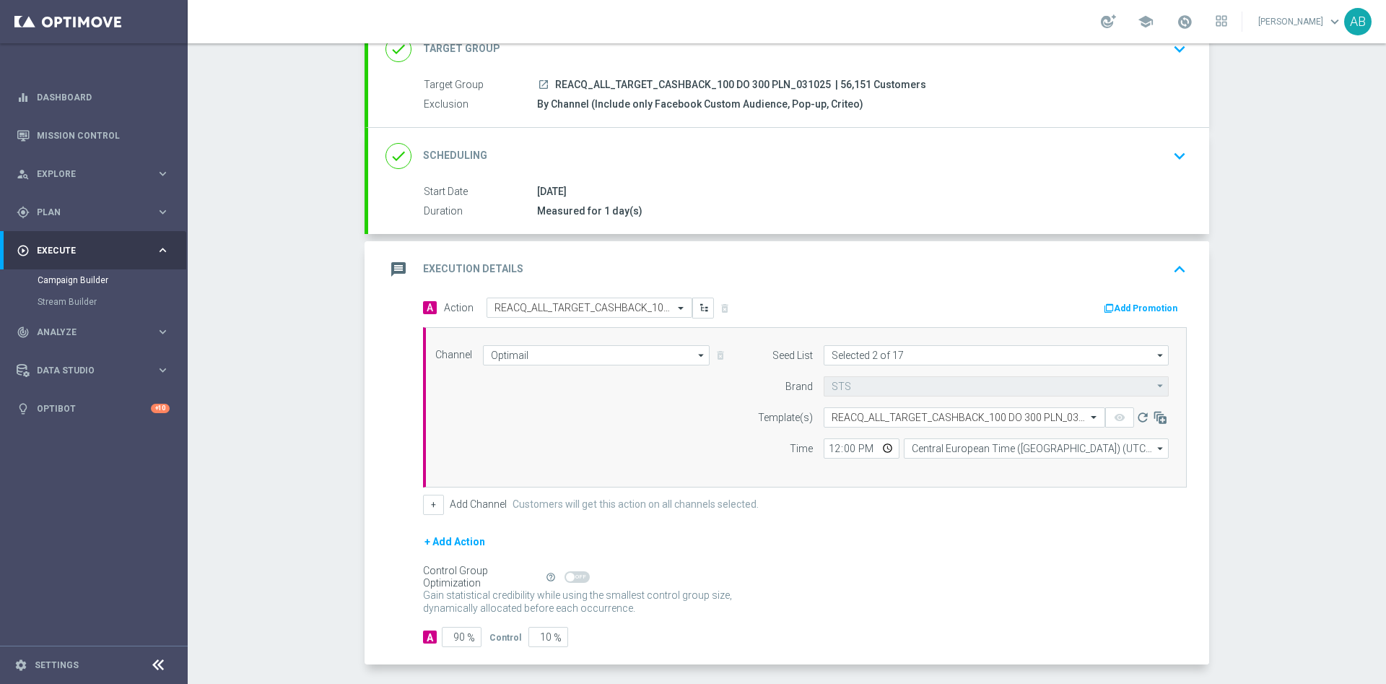
scroll to position [0, 0]
click at [832, 453] on input "12:00" at bounding box center [862, 448] width 76 height 20
type input "16:05"
click at [432, 511] on button "+" at bounding box center [433, 504] width 21 height 20
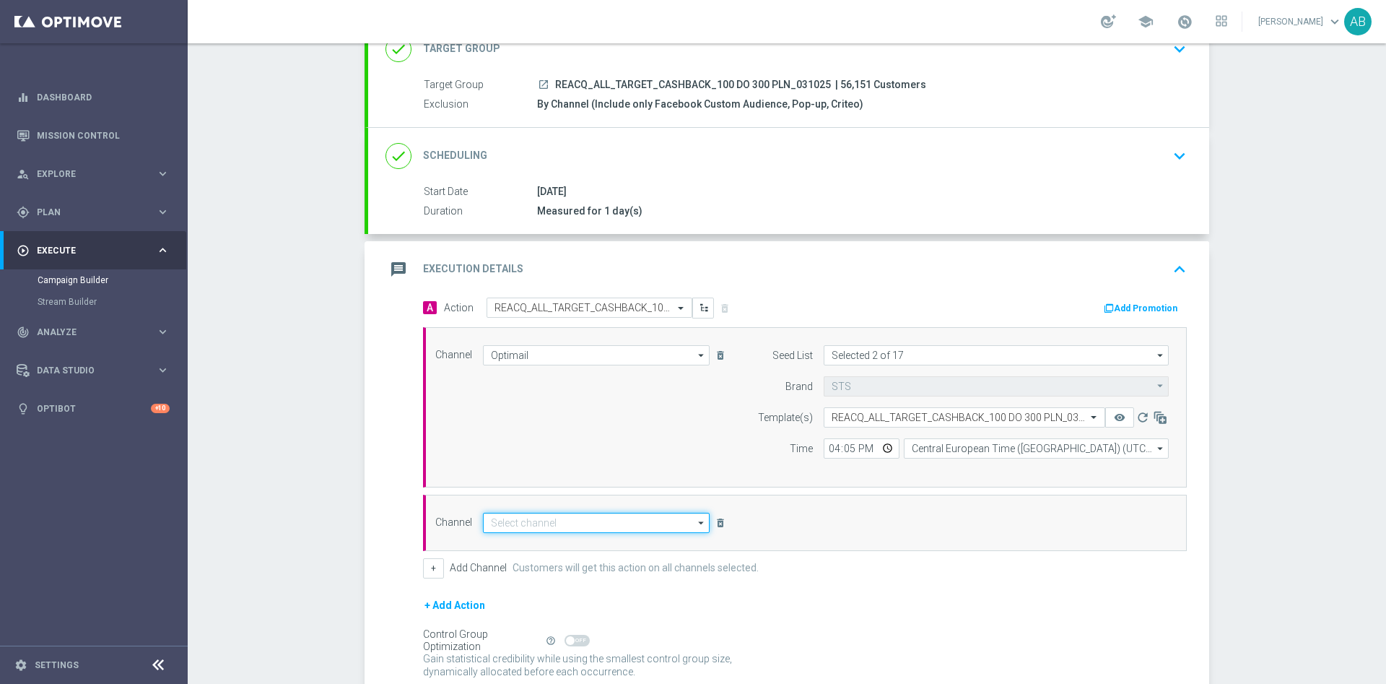
click at [526, 526] on input at bounding box center [596, 523] width 227 height 20
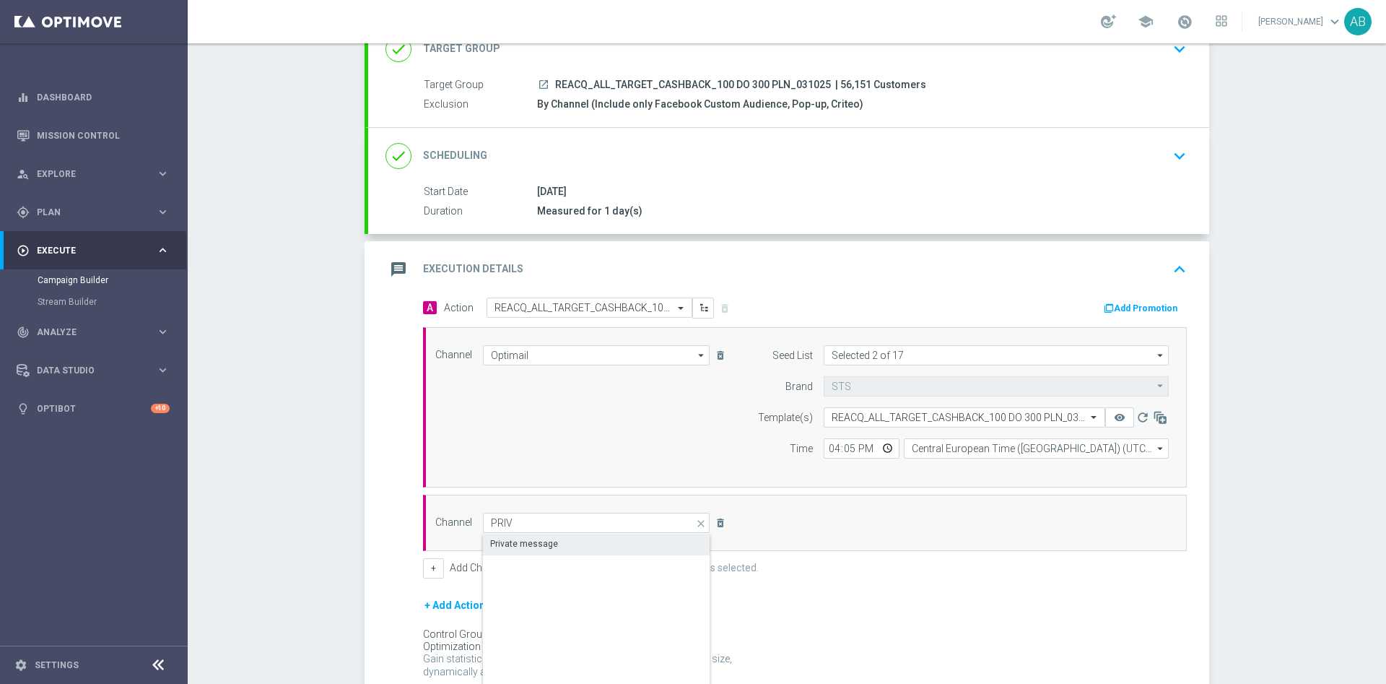
click at [540, 545] on div "Private message" at bounding box center [524, 543] width 68 height 13
type input "Private message"
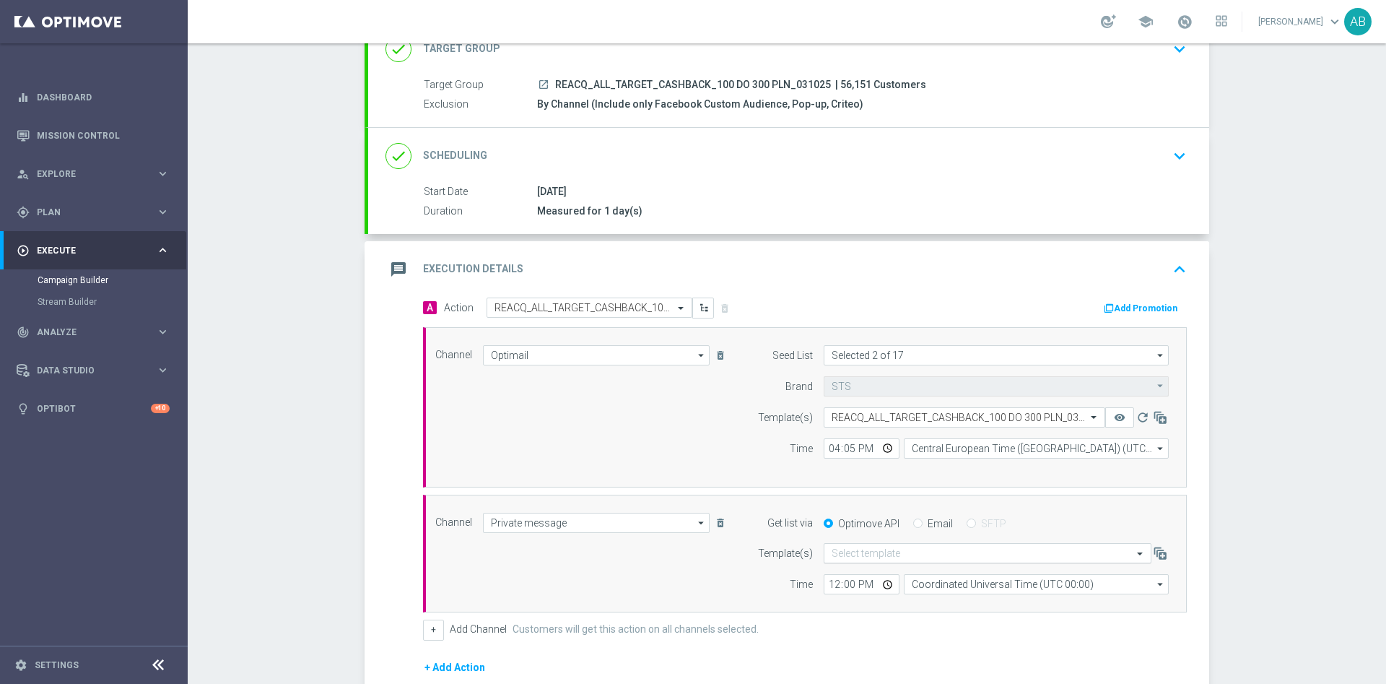
click at [852, 552] on input "text" at bounding box center [973, 553] width 283 height 12
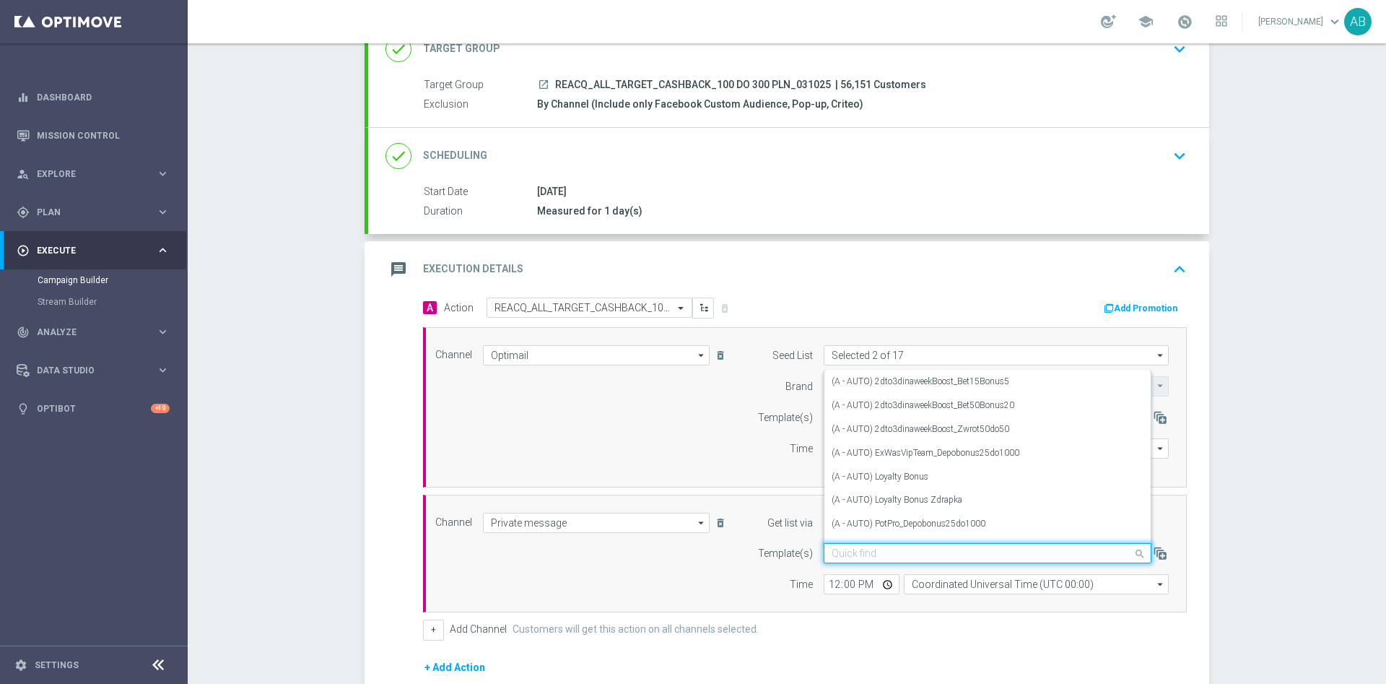
paste input "REACQ_ALL_TARGET_CASHBACK_100 DO 300 PLN_031025"
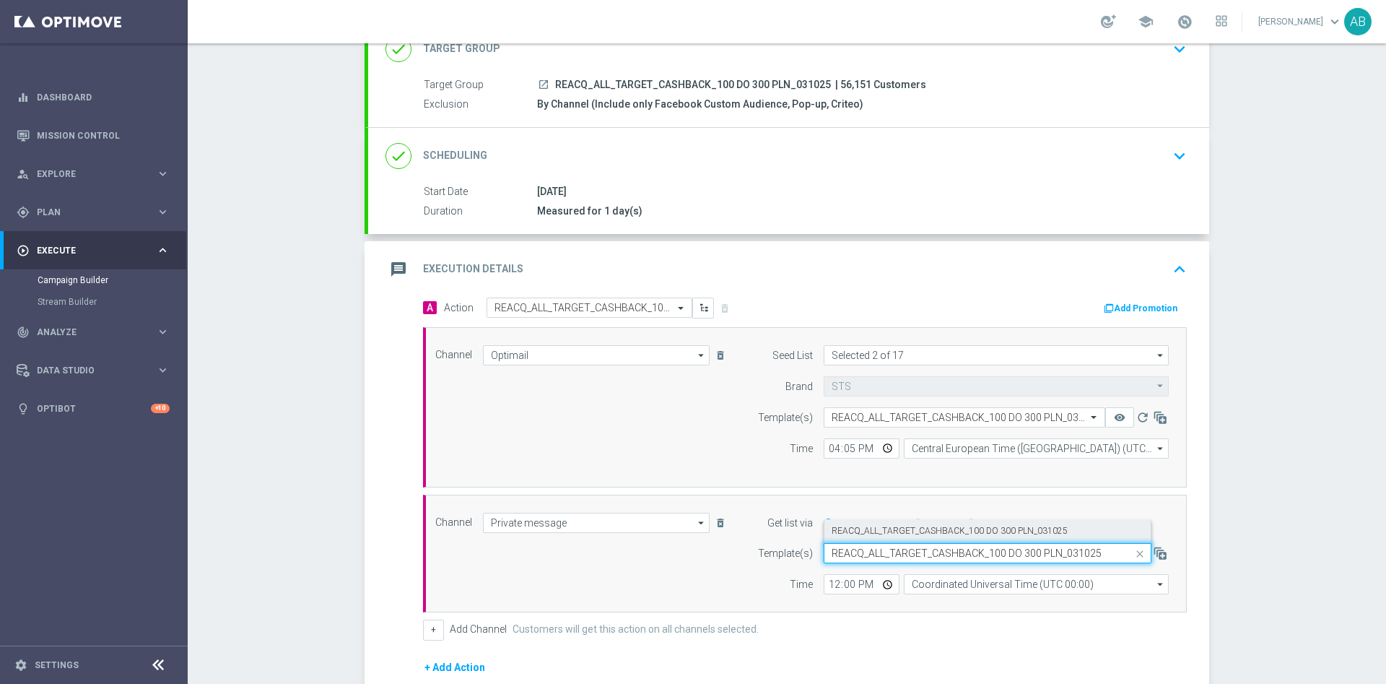
click at [864, 530] on label "REACQ_ALL_TARGET_CASHBACK_100 DO 300 PLN_031025" at bounding box center [950, 531] width 236 height 12
type input "REACQ_ALL_TARGET_CASHBACK_100 DO 300 PLN_031025"
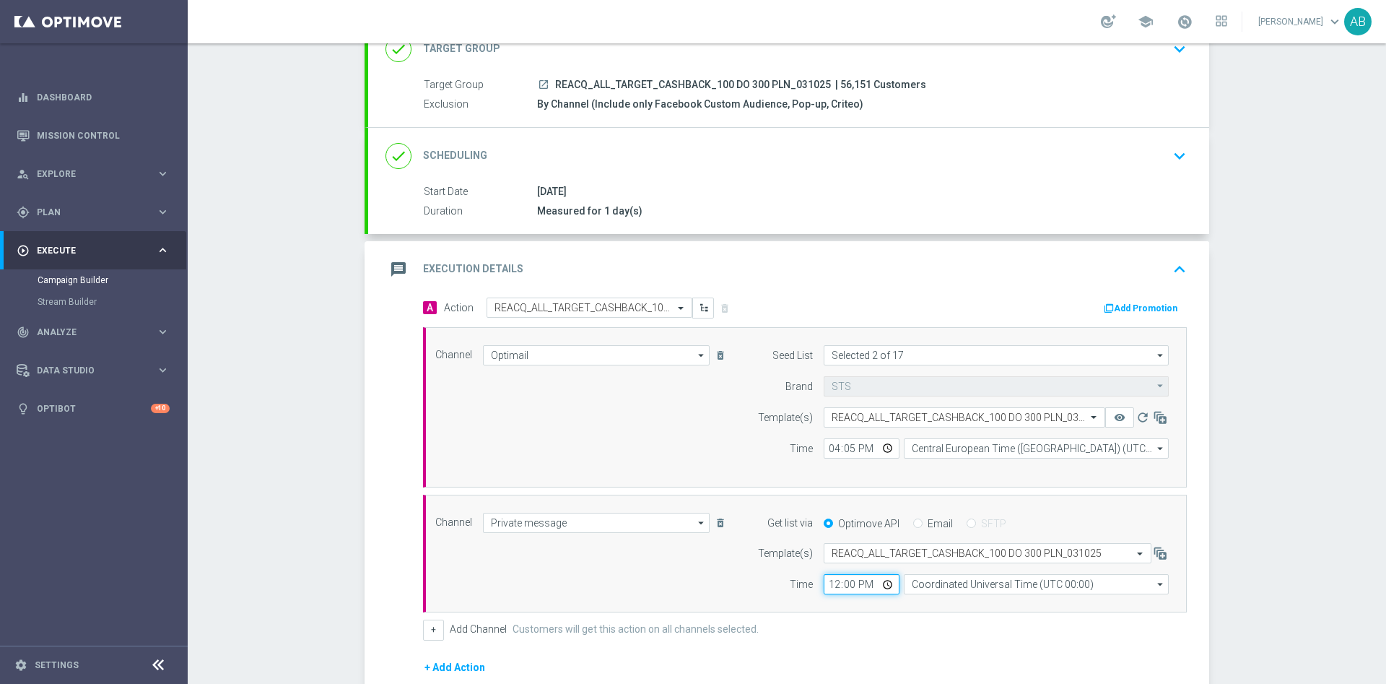
click at [828, 585] on input "12:00" at bounding box center [862, 584] width 76 height 20
type input "16:05"
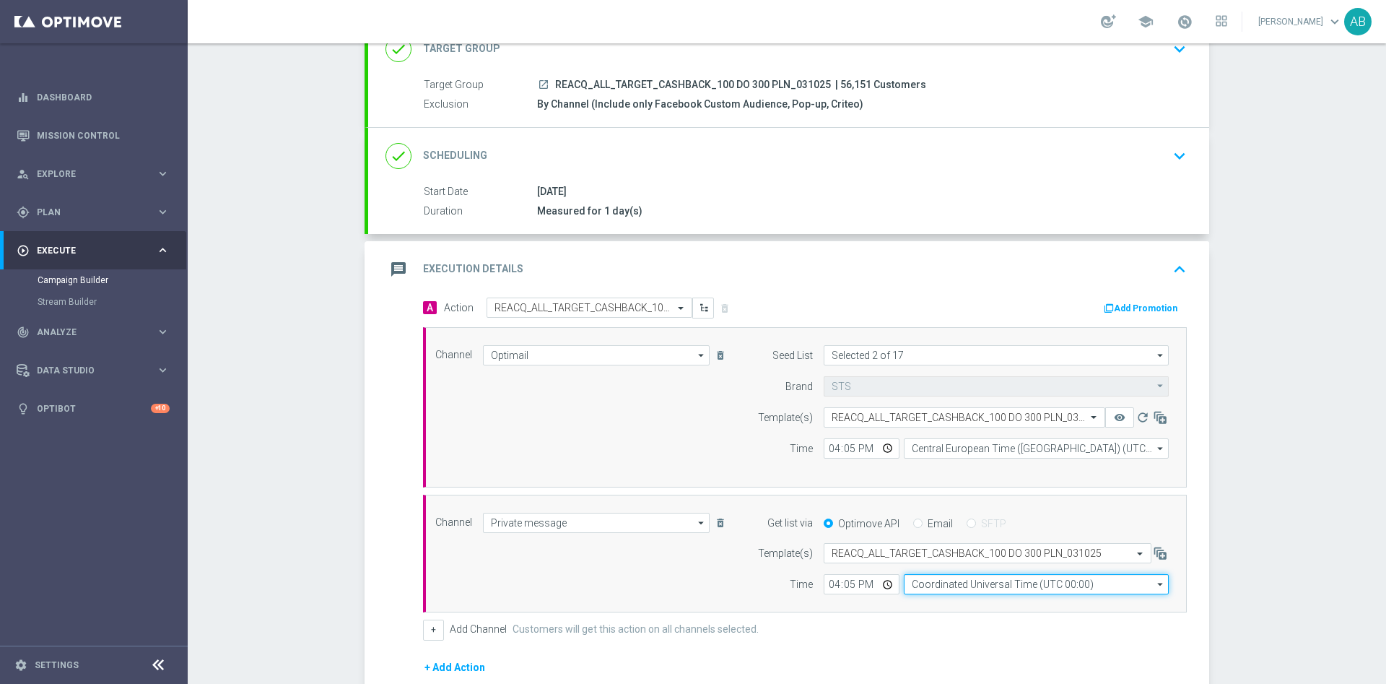
click at [958, 582] on input "Coordinated Universal Time (UTC 00:00)" at bounding box center [1036, 584] width 265 height 20
click at [962, 600] on div "Central European Time ([GEOGRAPHIC_DATA]) (UTC +02:00)" at bounding box center [1029, 604] width 236 height 13
type input "Central European Time ([GEOGRAPHIC_DATA]) (UTC +02:00)"
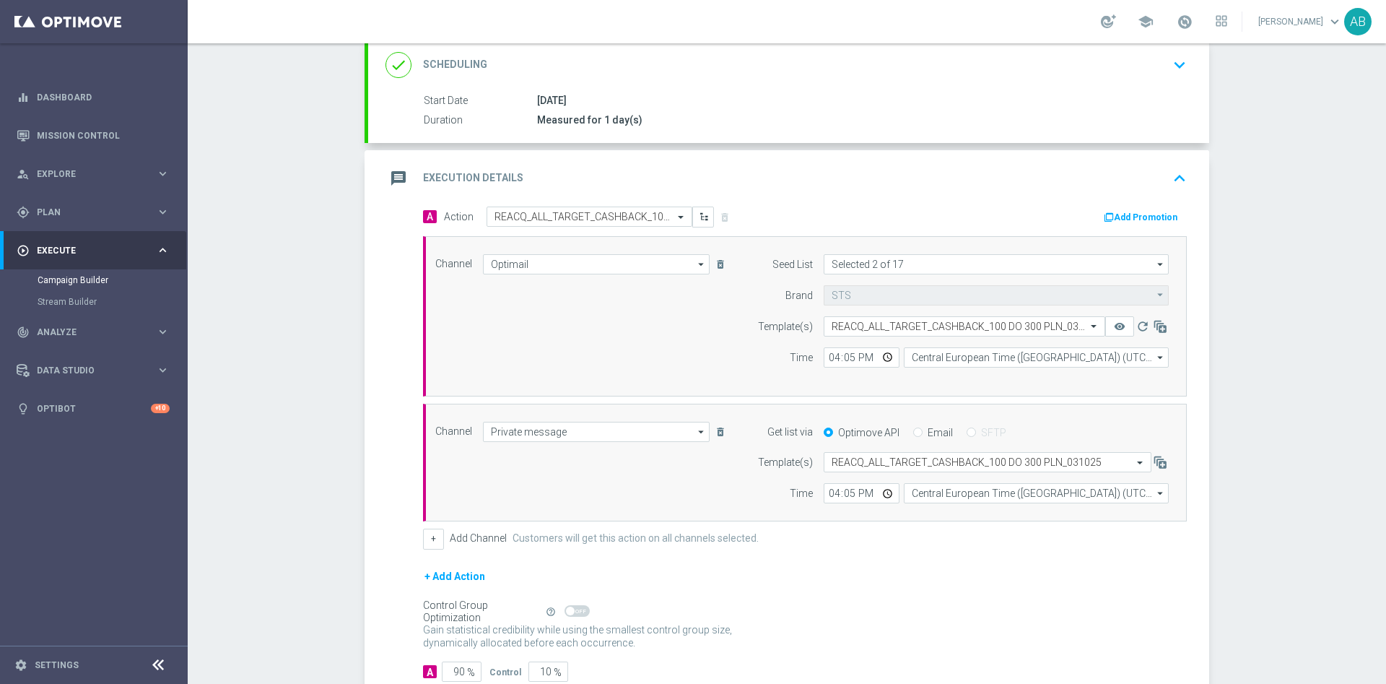
scroll to position [293, 0]
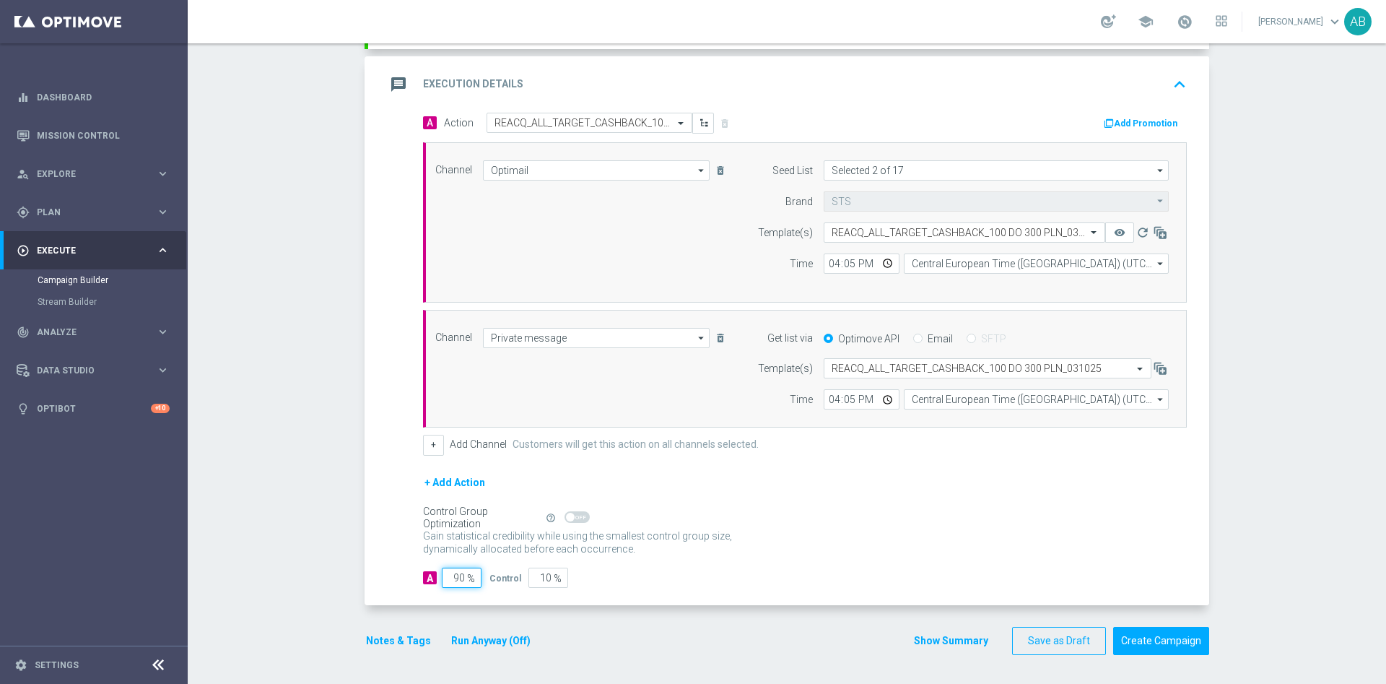
click at [456, 577] on input "90" at bounding box center [462, 577] width 40 height 20
type input "9"
type input "91"
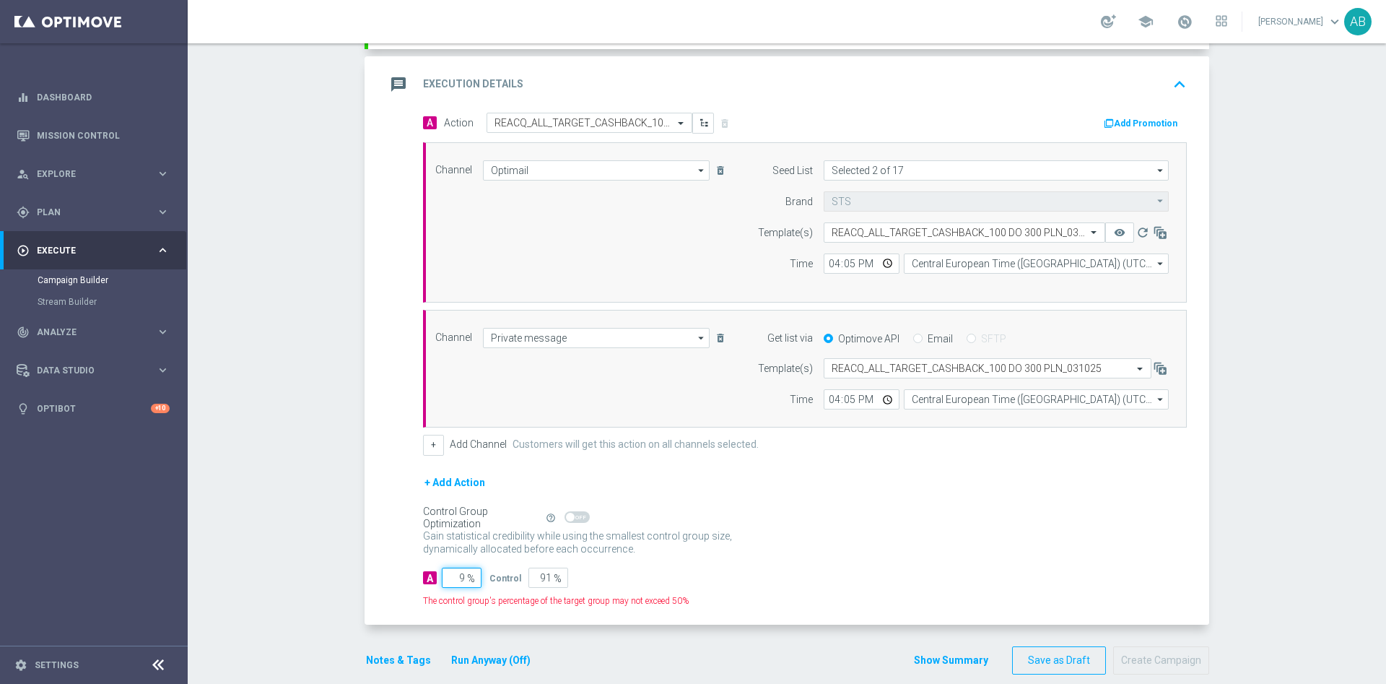
type input "98"
type input "2"
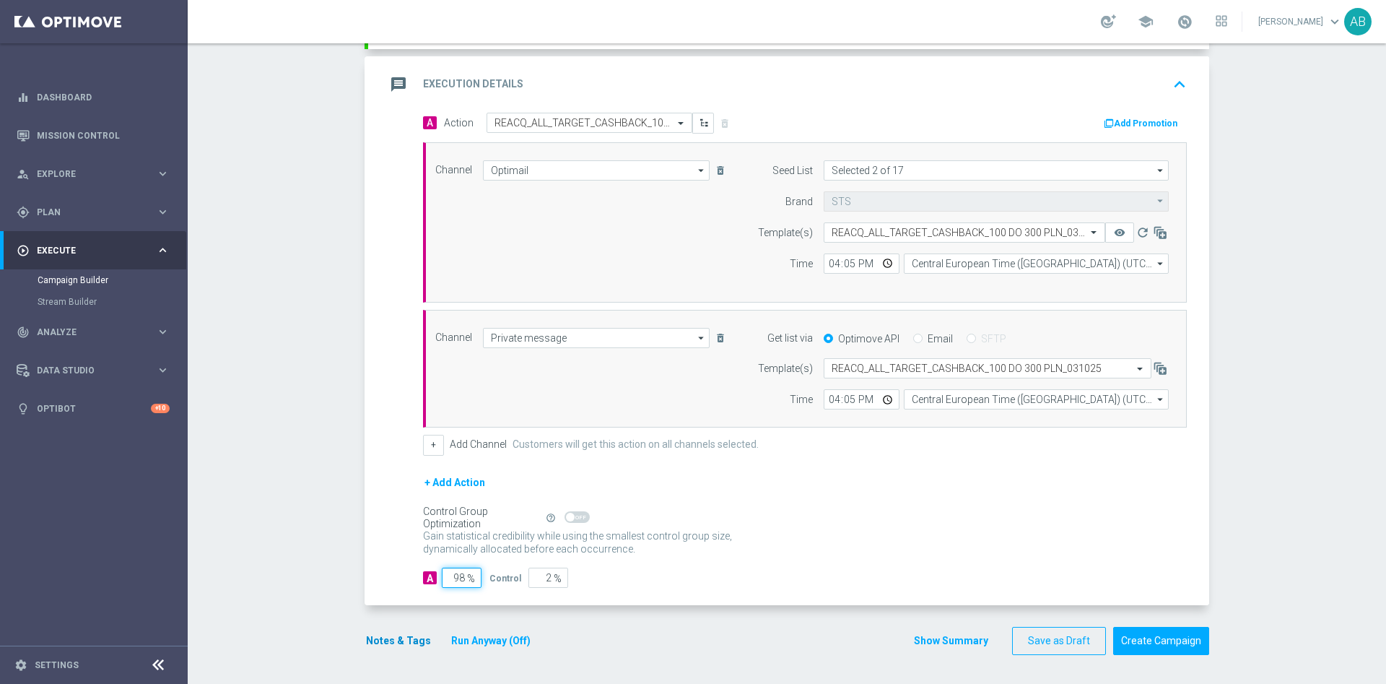
type input "98"
click at [397, 638] on button "Notes & Tags" at bounding box center [399, 641] width 68 height 18
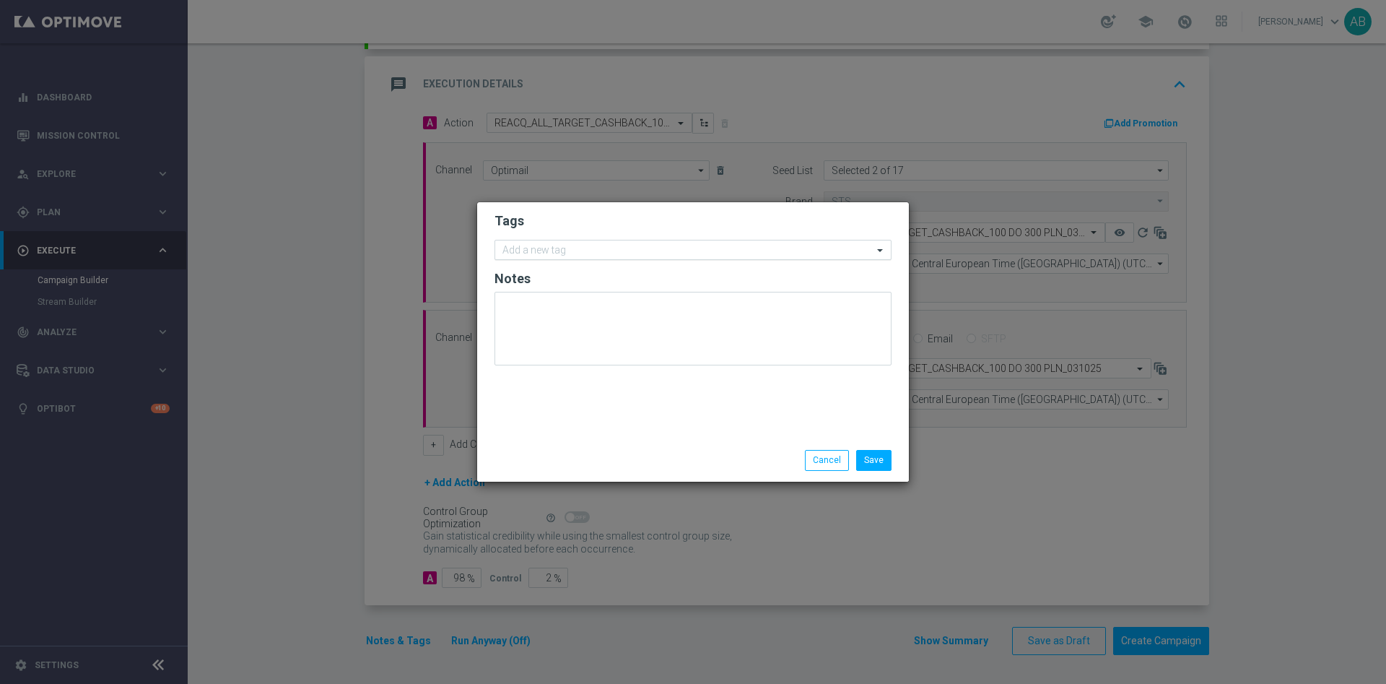
click at [523, 248] on input "text" at bounding box center [687, 251] width 370 height 12
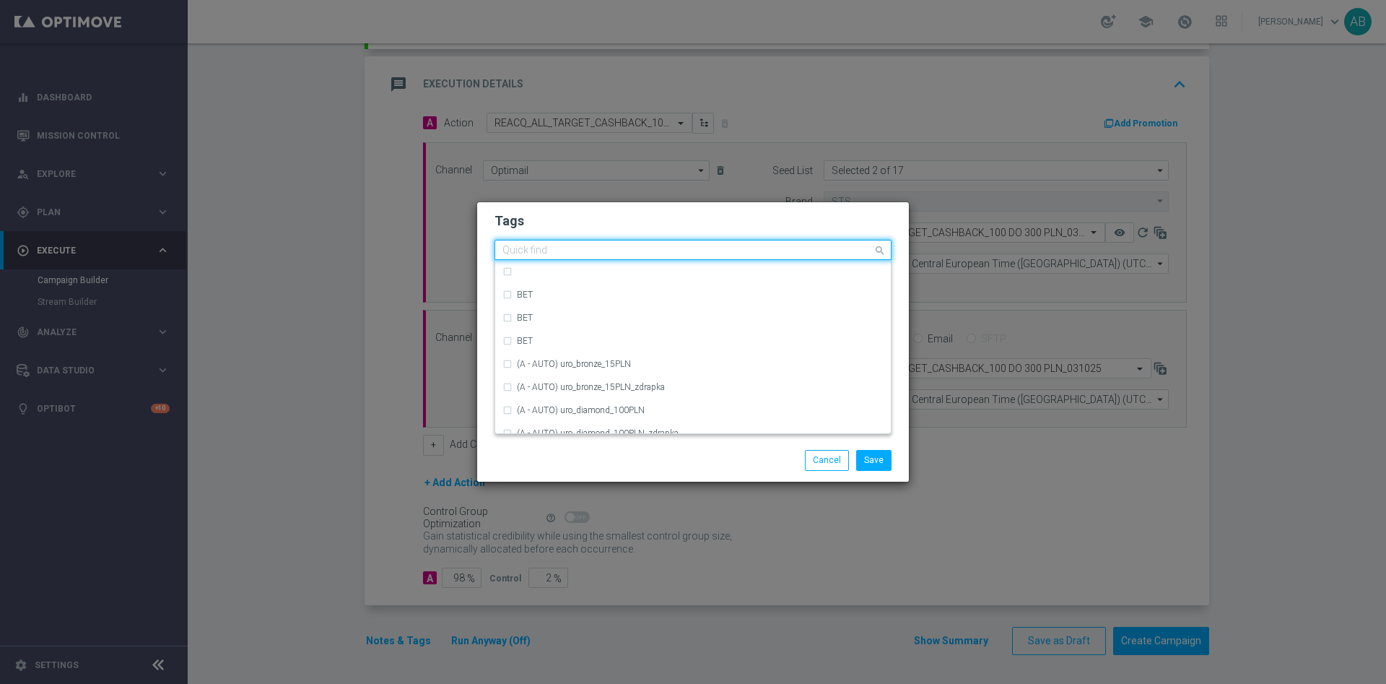
type input "E"
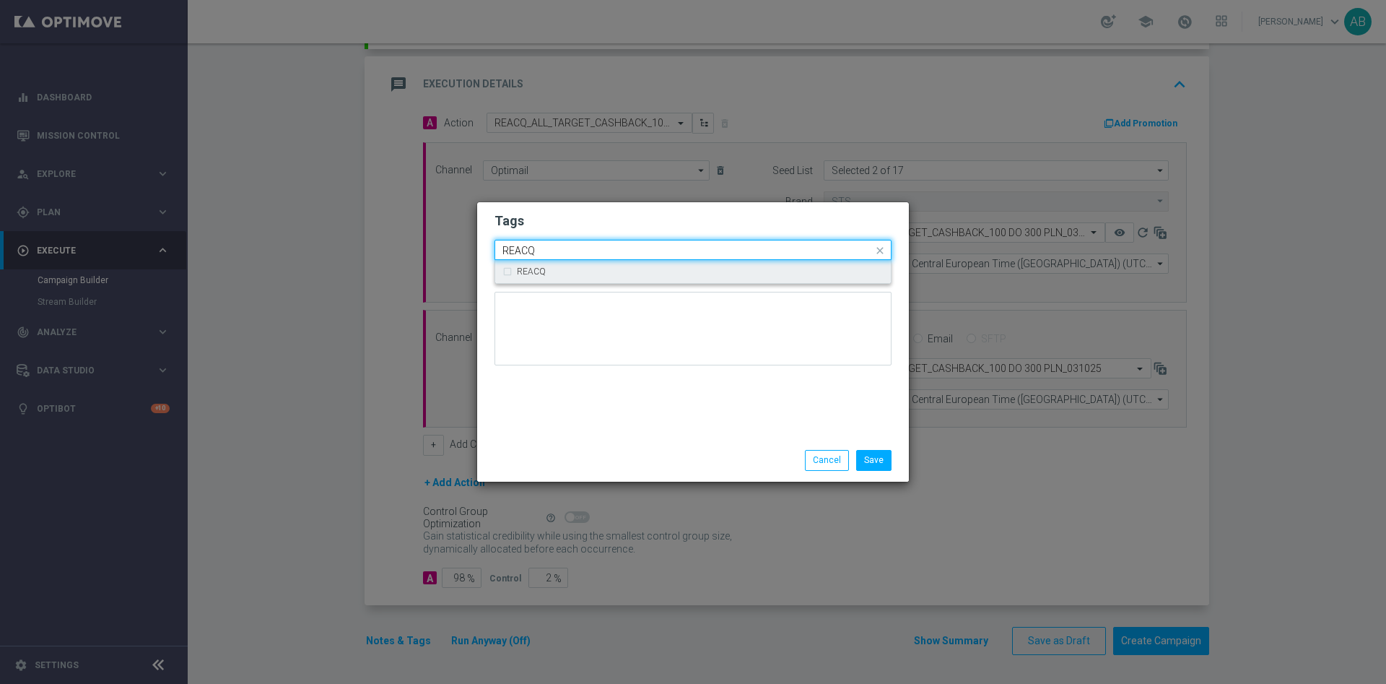
scroll to position [0, 0]
click at [598, 265] on div "REACQ" at bounding box center [692, 271] width 381 height 23
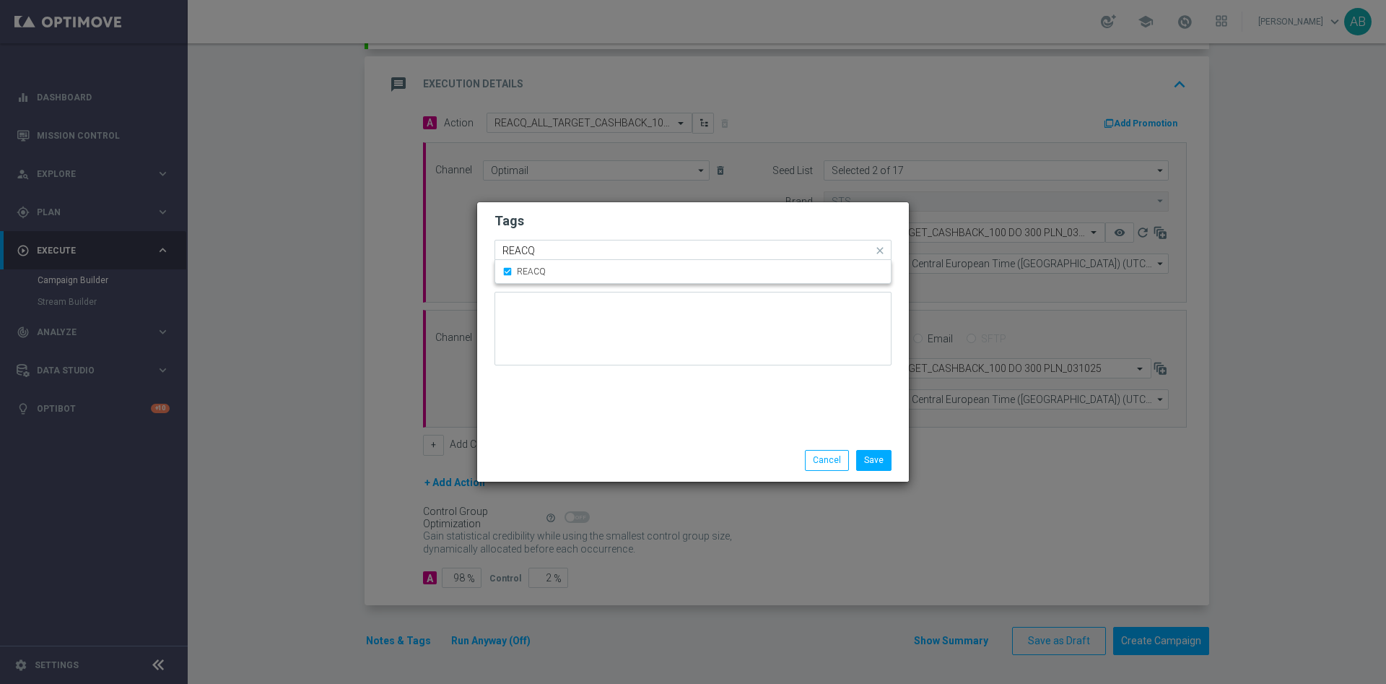
click at [593, 241] on div "Quick find × REACQ REACQ" at bounding box center [684, 250] width 378 height 18
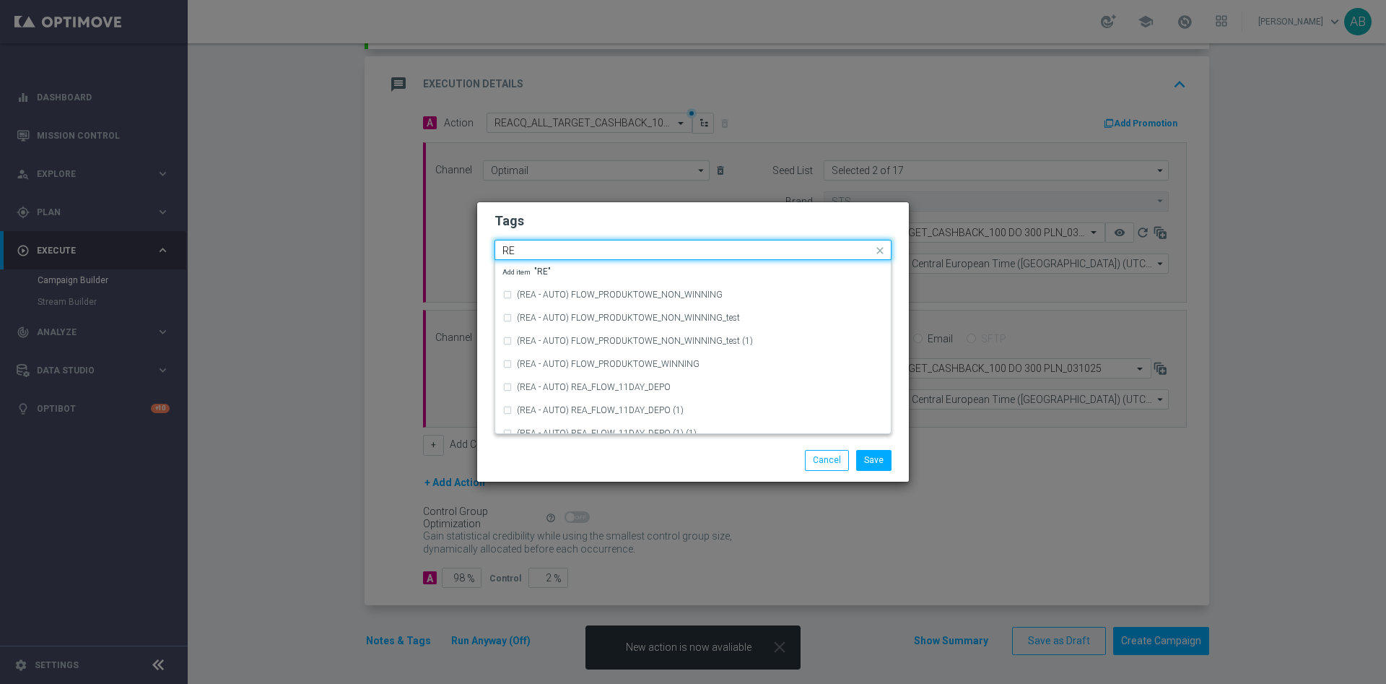
type input "R"
click at [591, 273] on div "ALL" at bounding box center [700, 271] width 367 height 9
click at [593, 251] on input "ALL" at bounding box center [687, 251] width 370 height 12
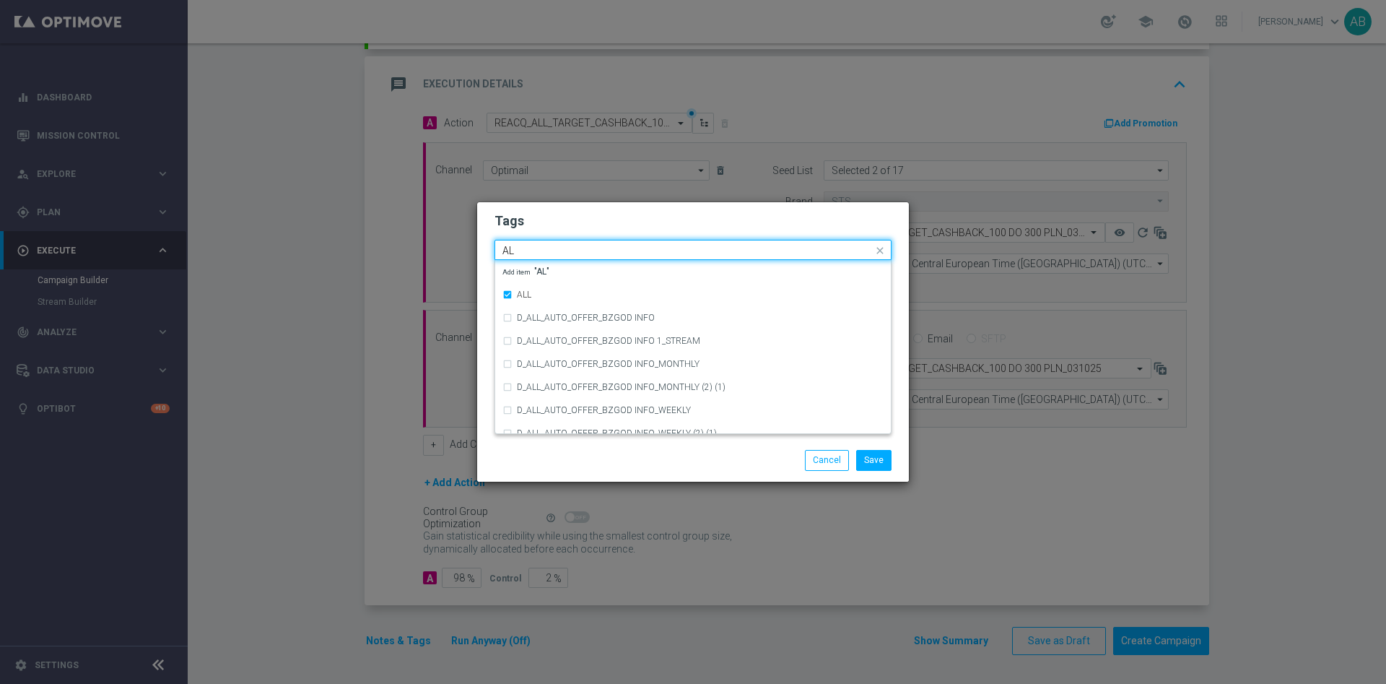
type input "A"
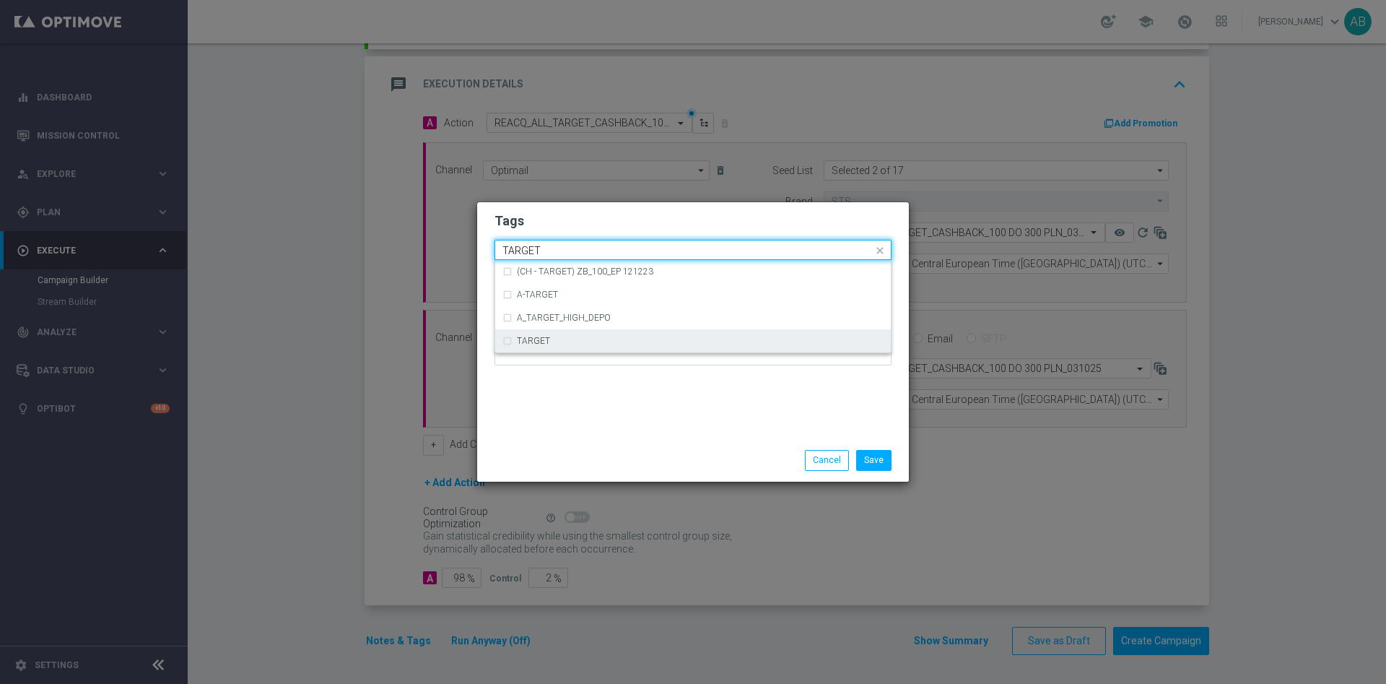
click at [561, 337] on div "TARGET" at bounding box center [700, 340] width 367 height 9
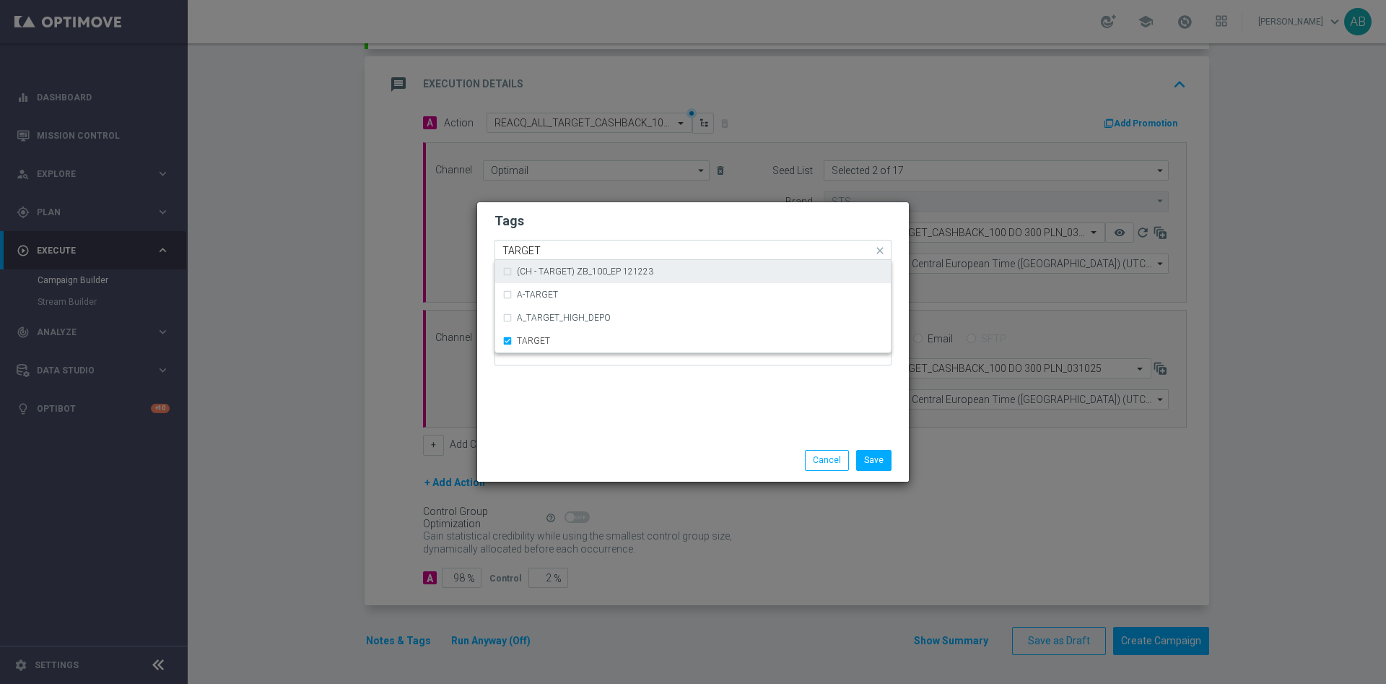
click at [547, 248] on input "TARGET" at bounding box center [687, 251] width 370 height 12
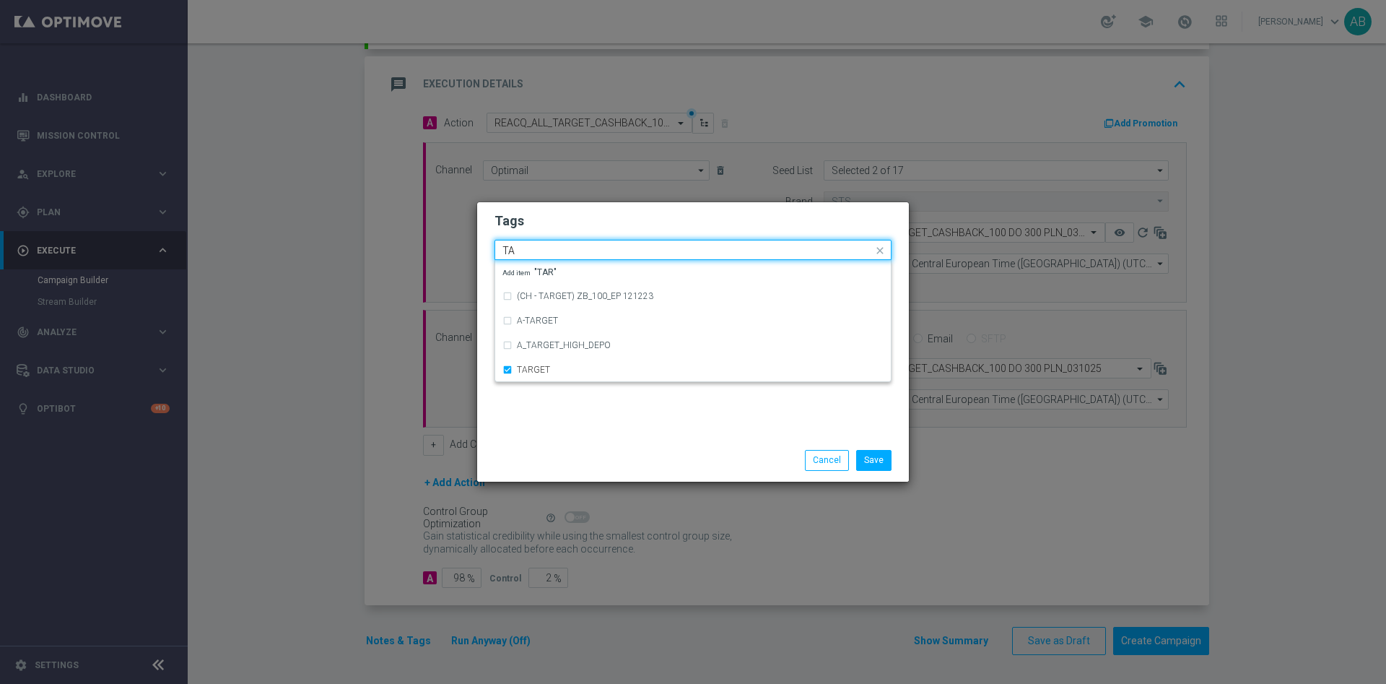
type input "T"
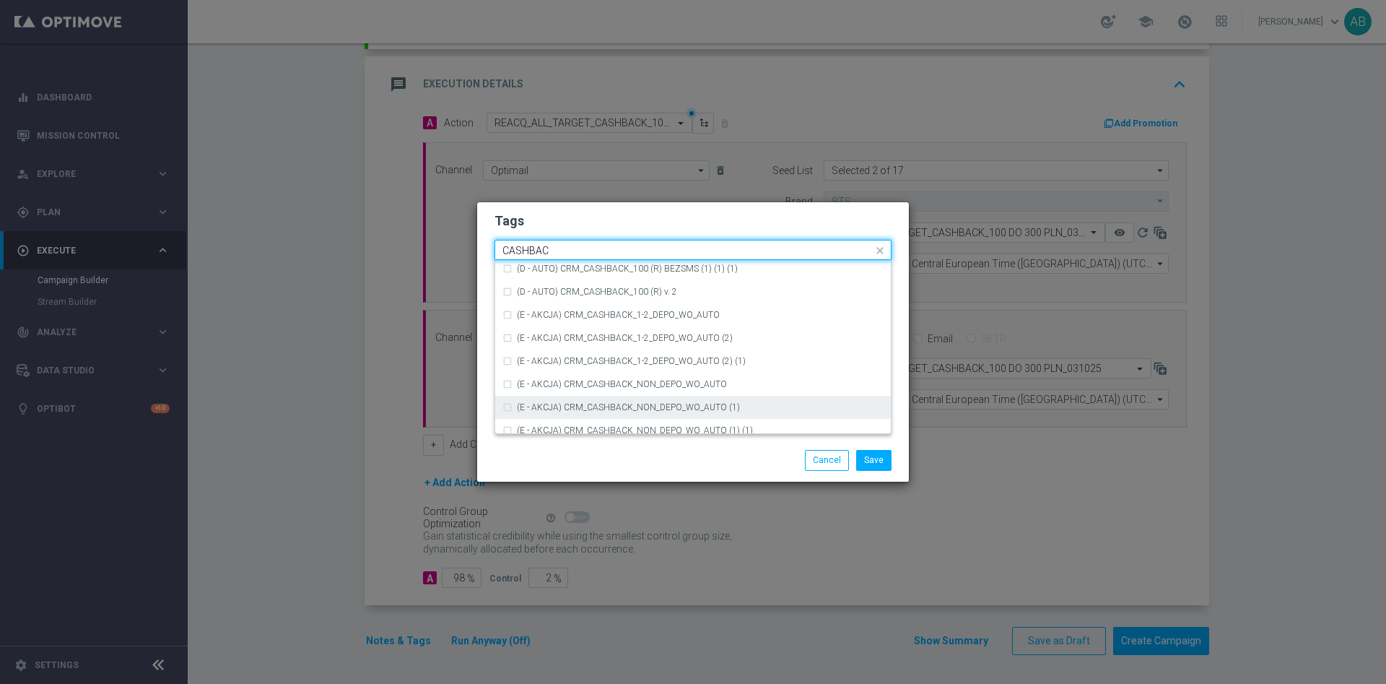
scroll to position [248, 0]
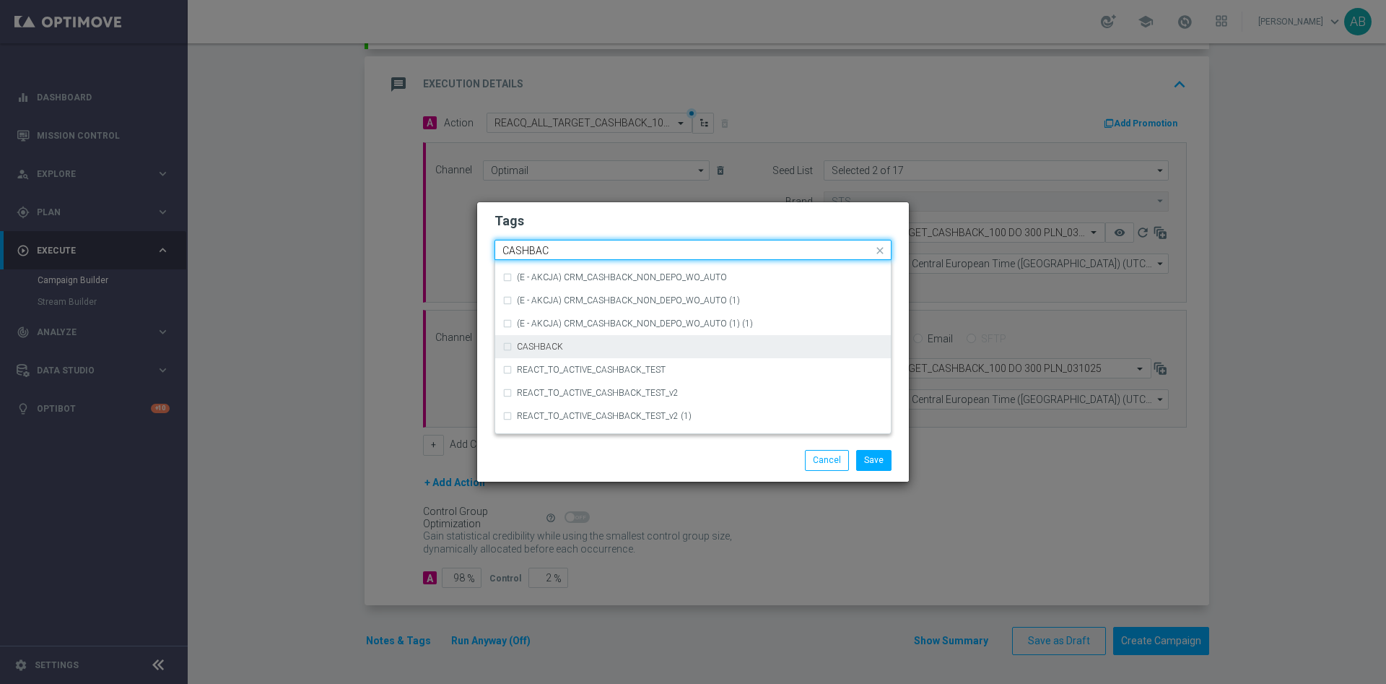
click at [580, 349] on div "CASHBACK" at bounding box center [700, 346] width 367 height 9
type input "CASHBAC"
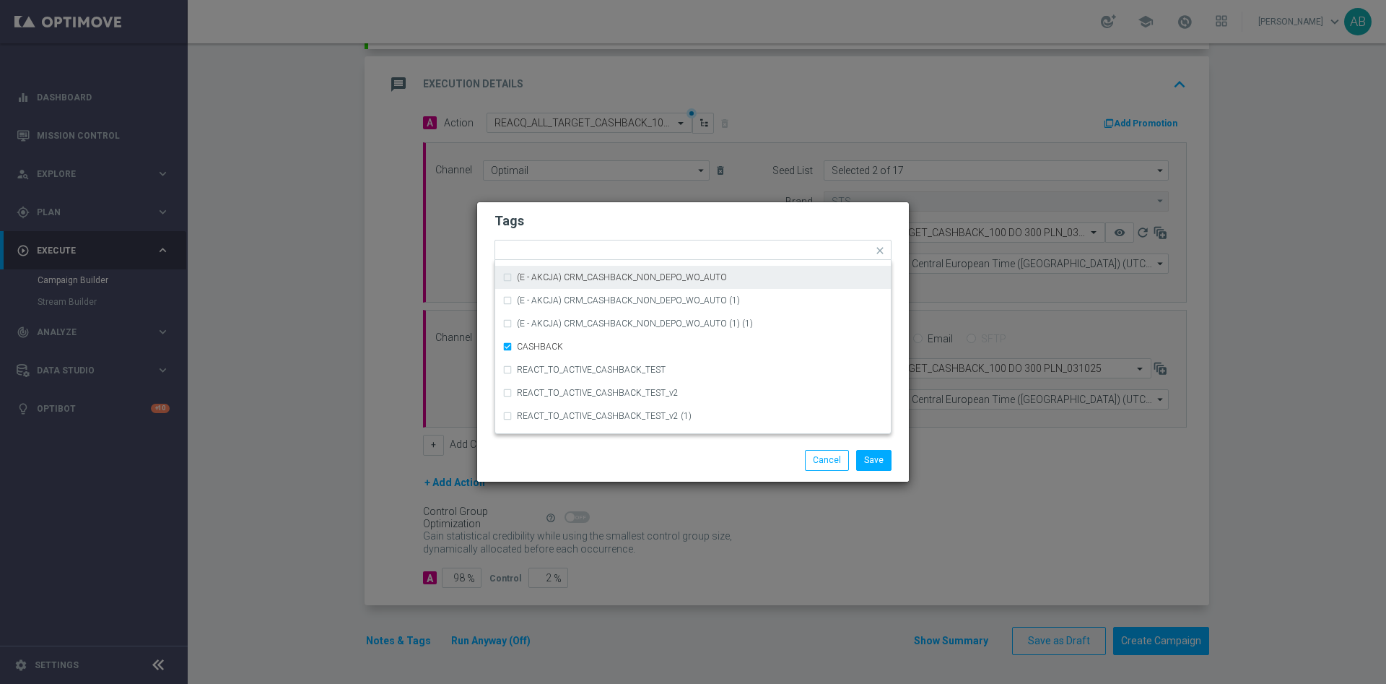
click at [611, 209] on form "Tags Quick find × REACQ × ALL × TARGET × CASHBACK (D - AUTO) CRM_CASHBACK_100 (…" at bounding box center [692, 292] width 397 height 167
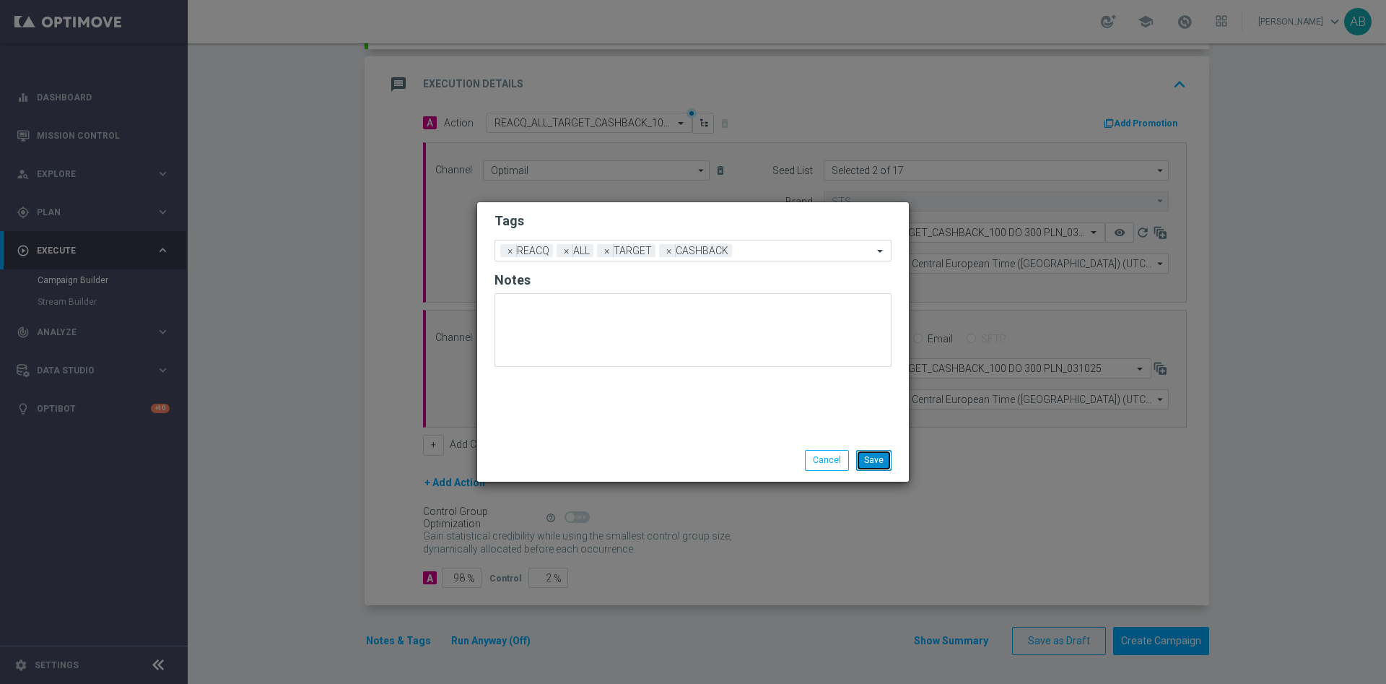
click at [874, 460] on button "Save" at bounding box center [873, 460] width 35 height 20
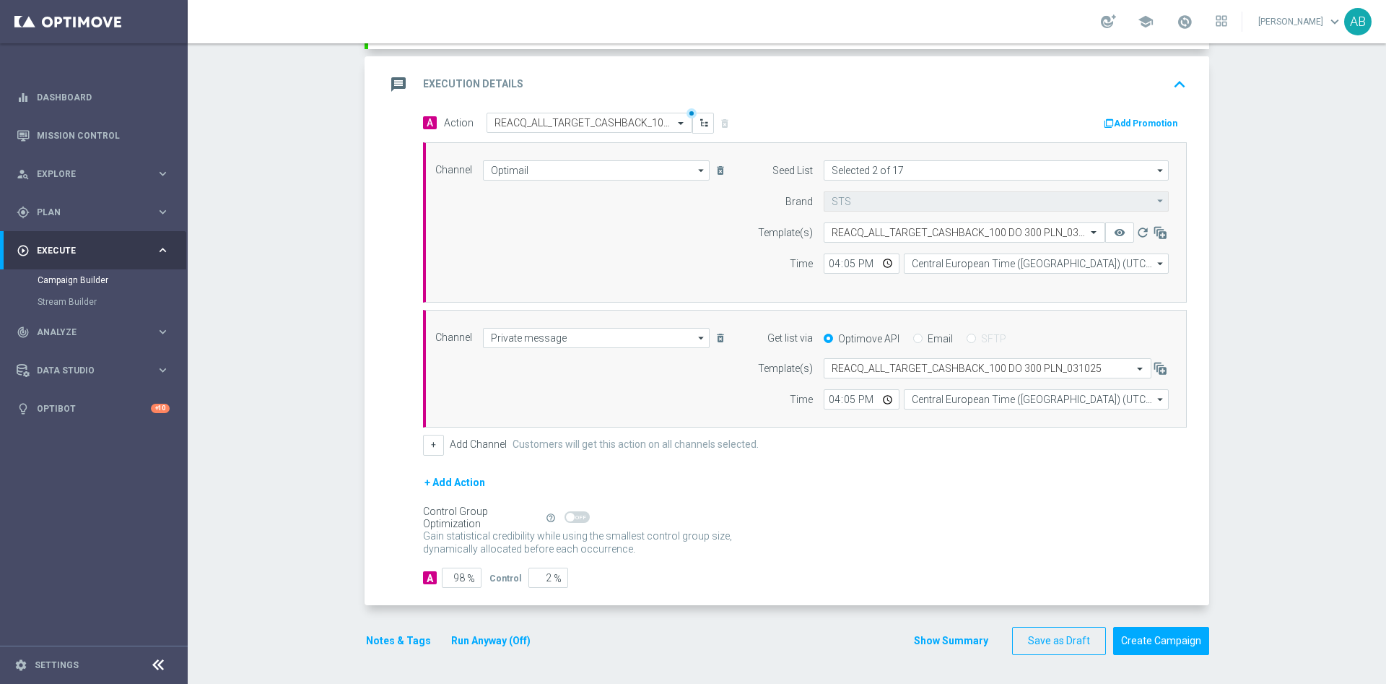
click at [845, 516] on div "Control Group Optimization Self Optimizing Campaign help_outline" at bounding box center [805, 518] width 764 height 16
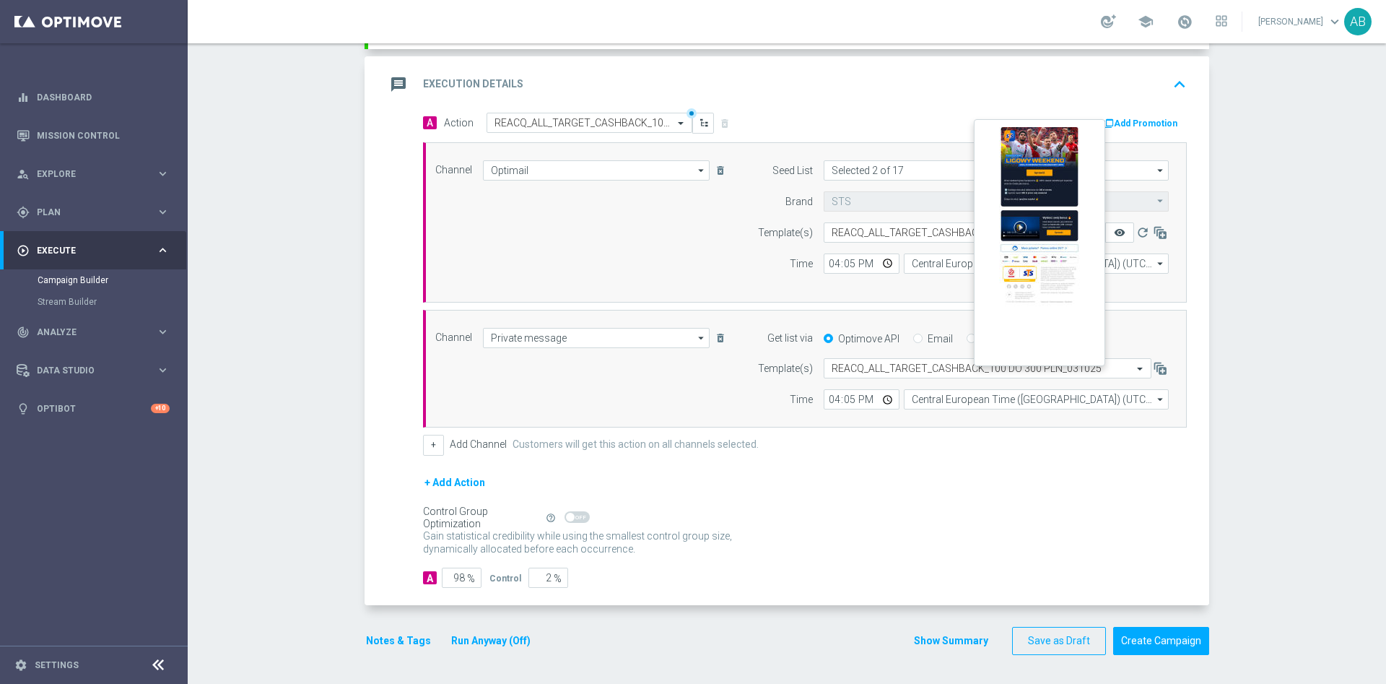
click at [1114, 232] on icon "remove_red_eye" at bounding box center [1120, 233] width 12 height 12
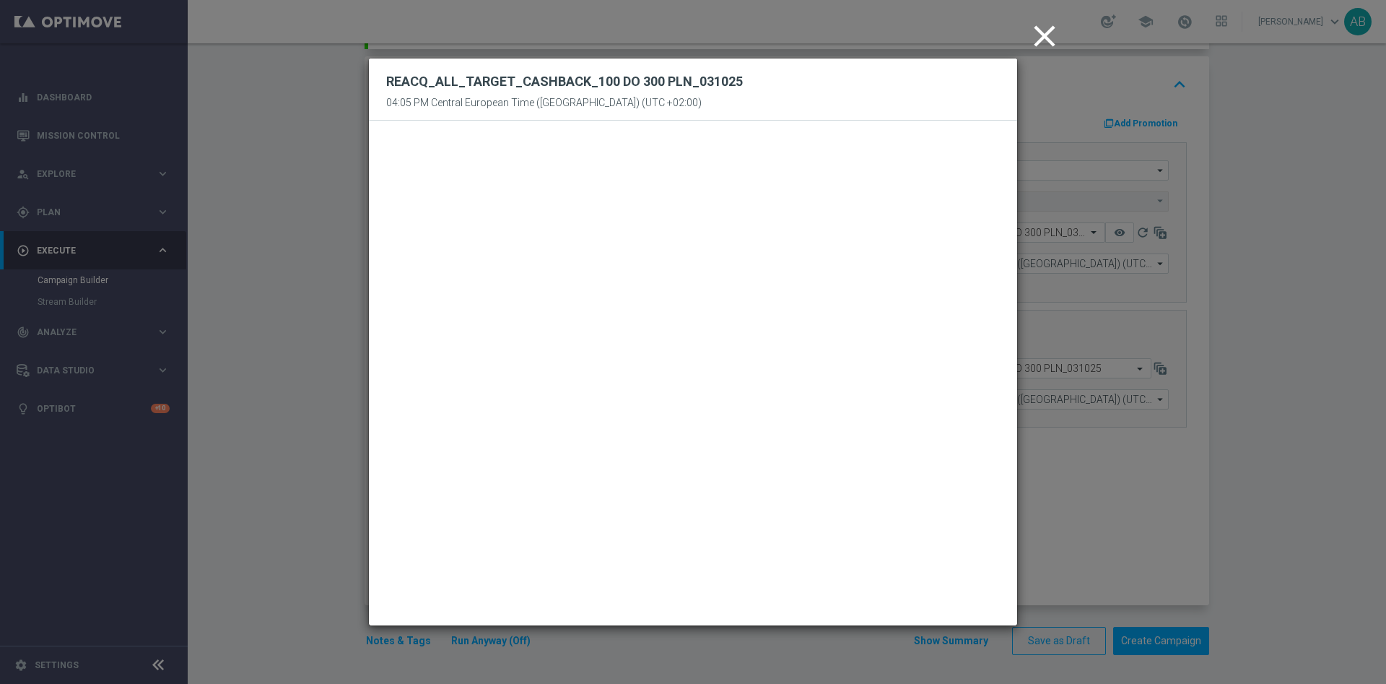
click at [1041, 41] on icon "close" at bounding box center [1045, 36] width 36 height 36
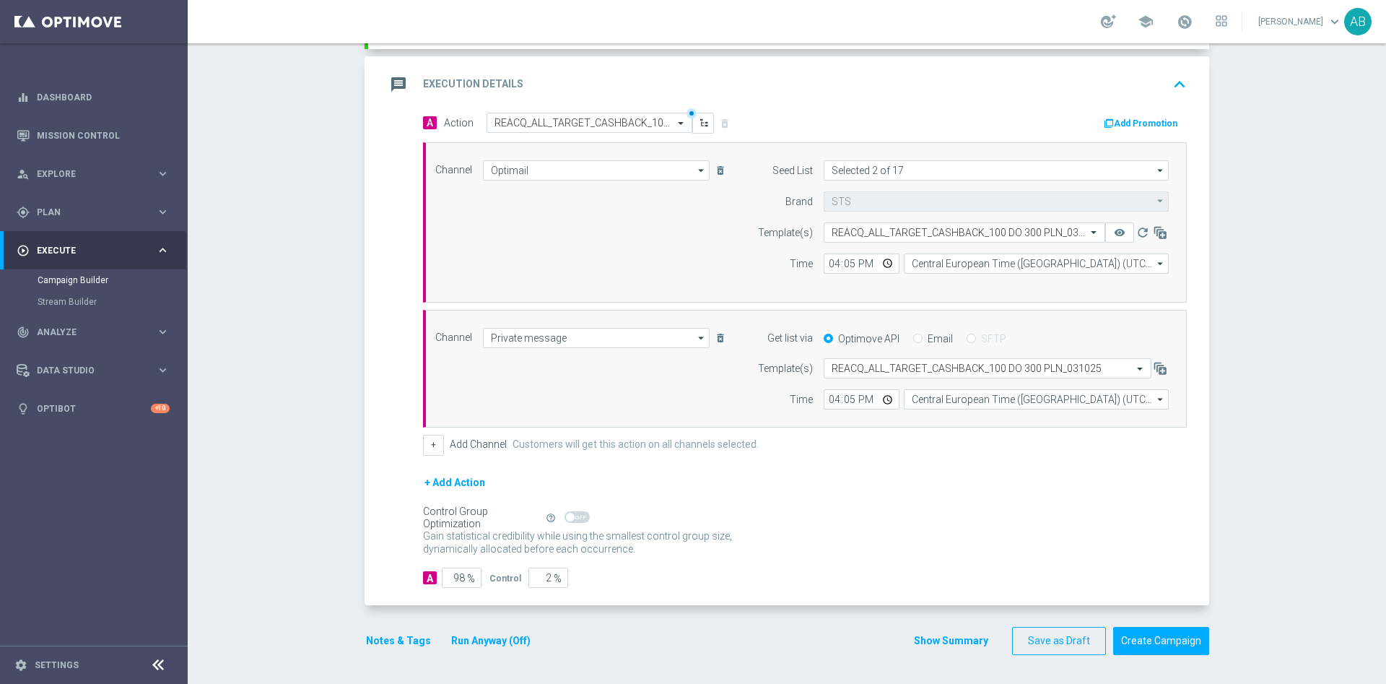
click at [1224, 245] on div "Campaign Builder Scheduled Campaign Triggered Campaign Status: Draft done Targe…" at bounding box center [787, 363] width 1198 height 640
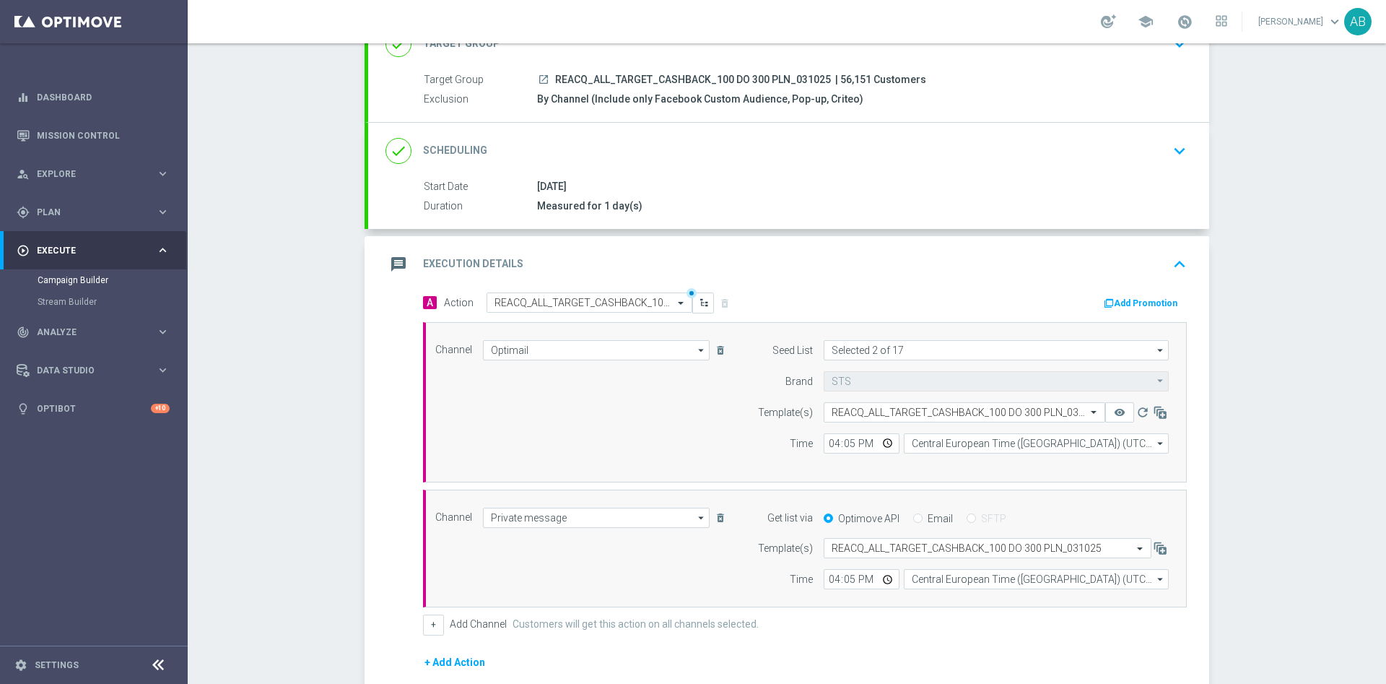
scroll to position [0, 0]
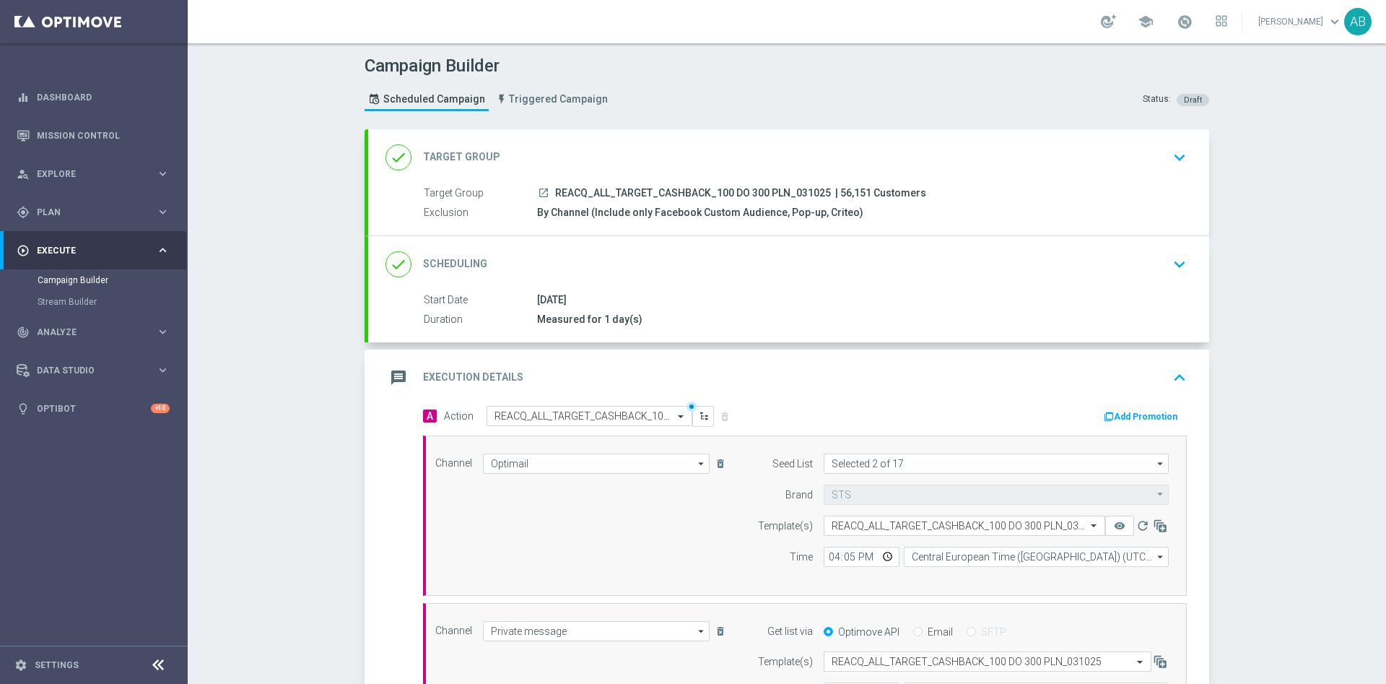
click at [1169, 268] on icon "keyboard_arrow_down" at bounding box center [1180, 264] width 22 height 22
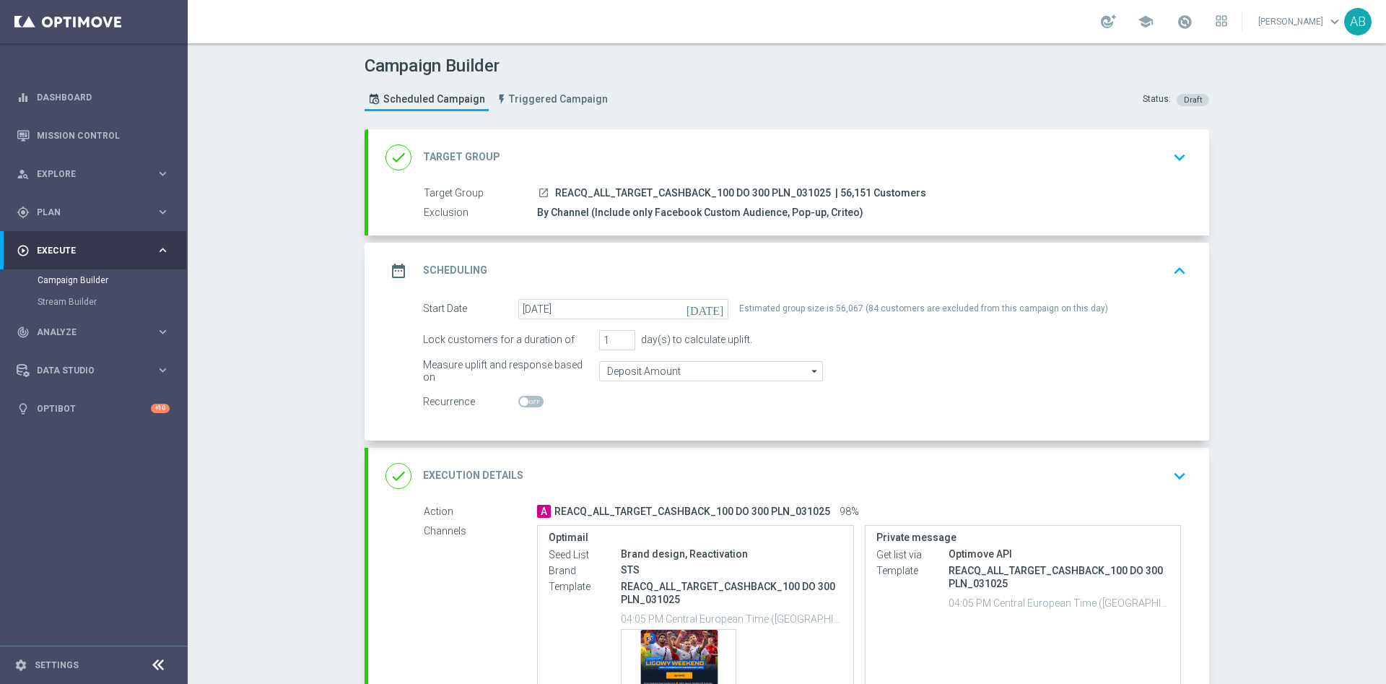
click at [1177, 471] on icon "keyboard_arrow_down" at bounding box center [1180, 476] width 22 height 22
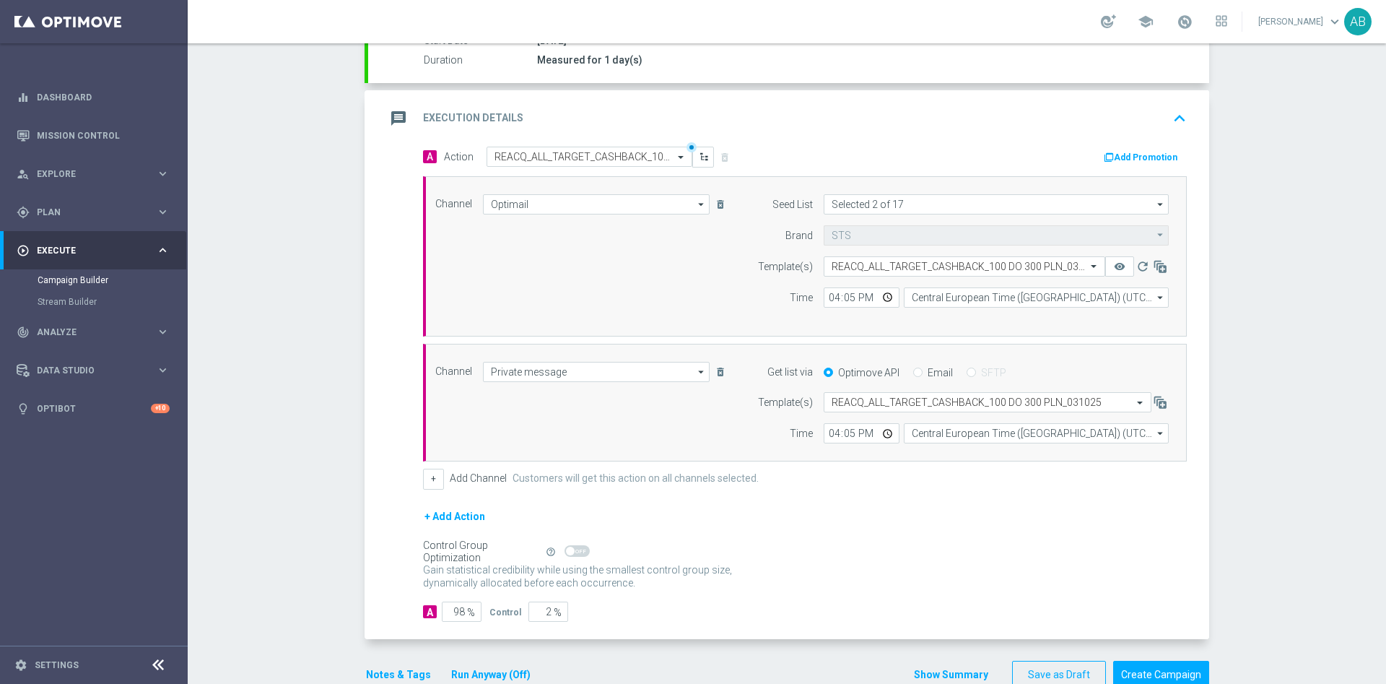
scroll to position [293, 0]
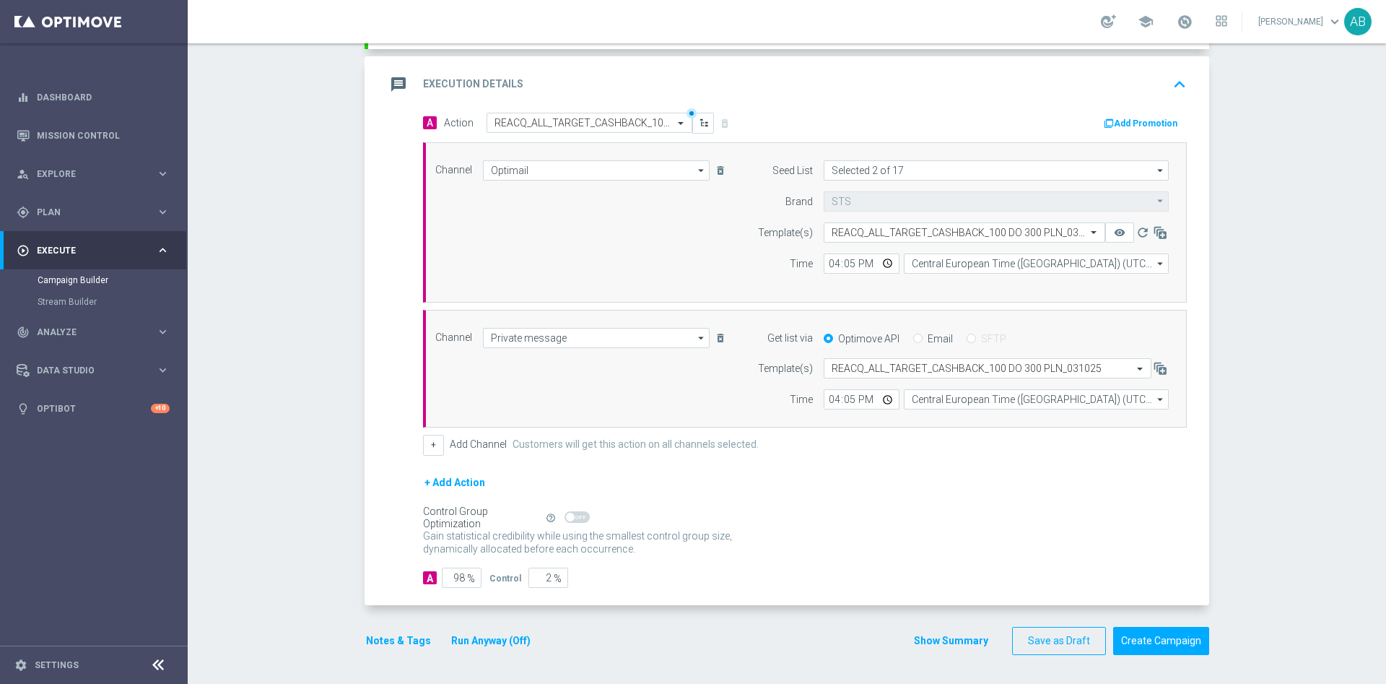
click at [406, 639] on button "Notes & Tags" at bounding box center [399, 641] width 68 height 18
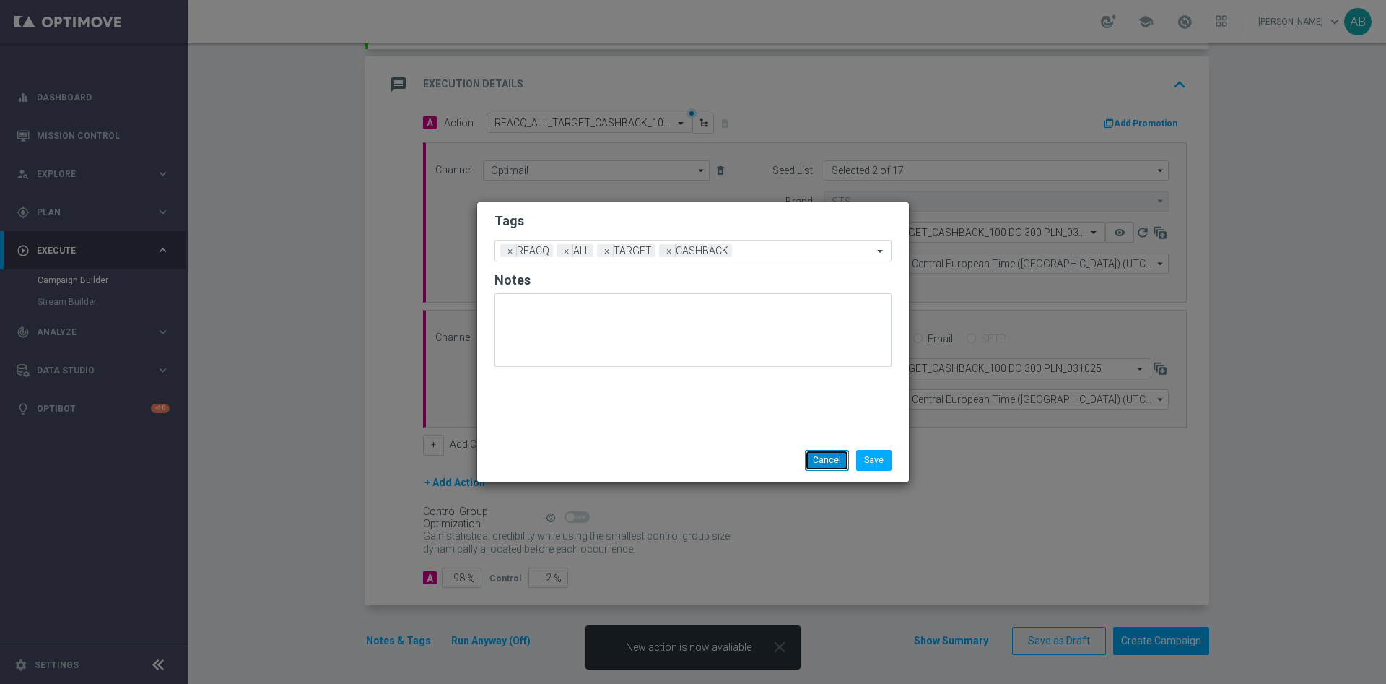
click at [829, 457] on button "Cancel" at bounding box center [827, 460] width 44 height 20
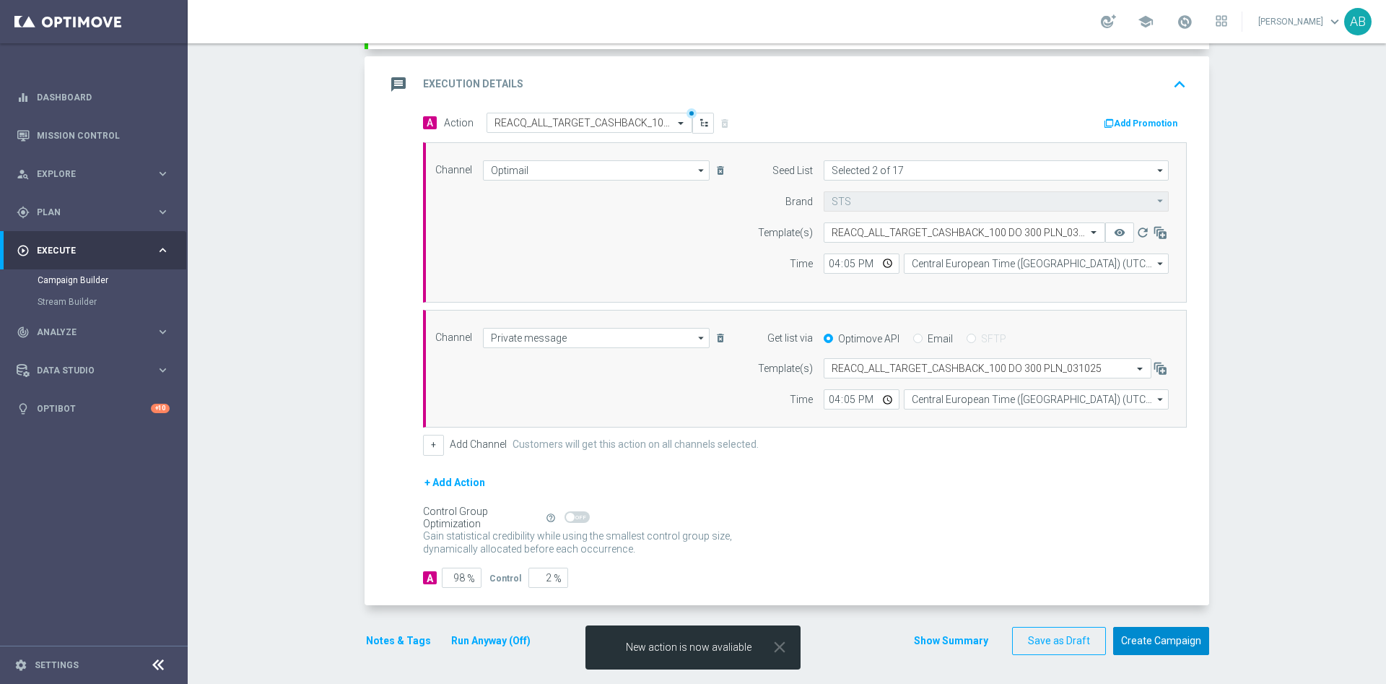
click at [1164, 641] on button "Create Campaign" at bounding box center [1161, 641] width 96 height 28
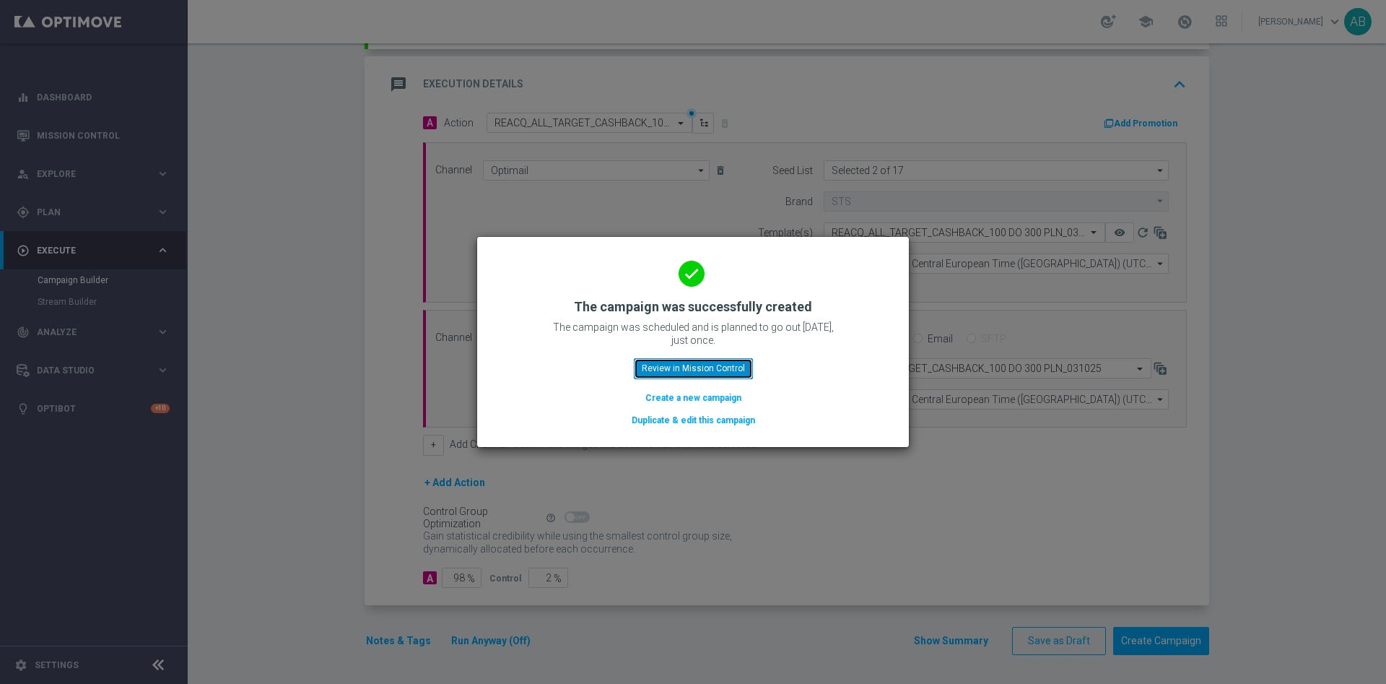
click at [655, 362] on button "Review in Mission Control" at bounding box center [693, 368] width 119 height 20
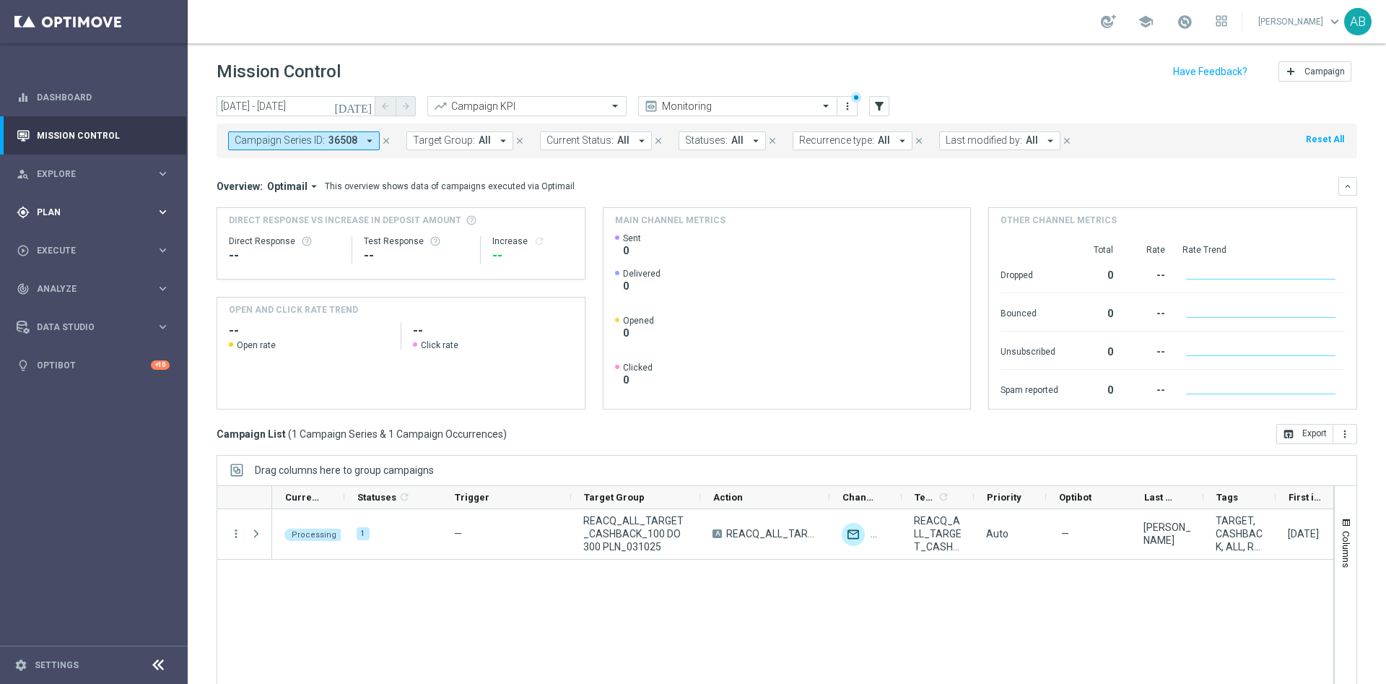
click at [69, 220] on div "gps_fixed Plan keyboard_arrow_right" at bounding box center [93, 212] width 186 height 38
click at [64, 263] on link "Actions" at bounding box center [94, 264] width 113 height 12
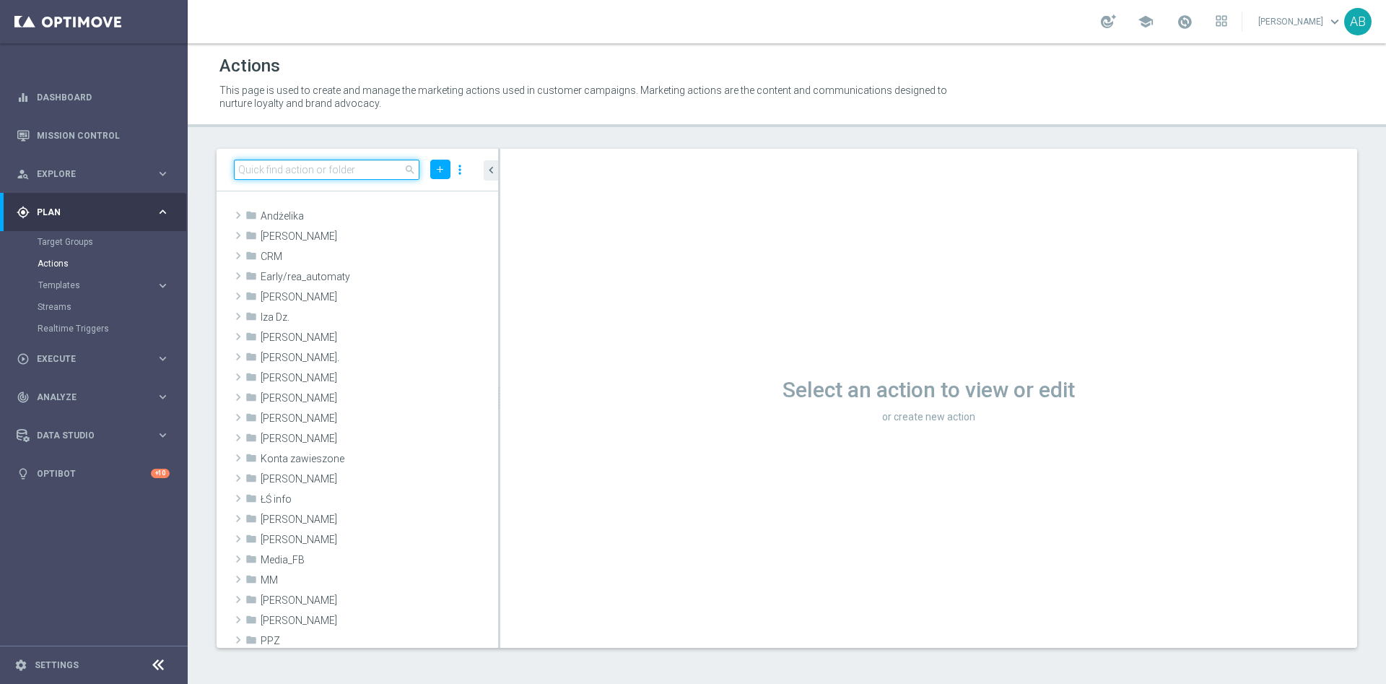
click at [333, 173] on input at bounding box center [327, 170] width 186 height 20
paste input "E_ALL_TARGET_DEPO_3DEPO_AB DO 200PLNA25_031025"
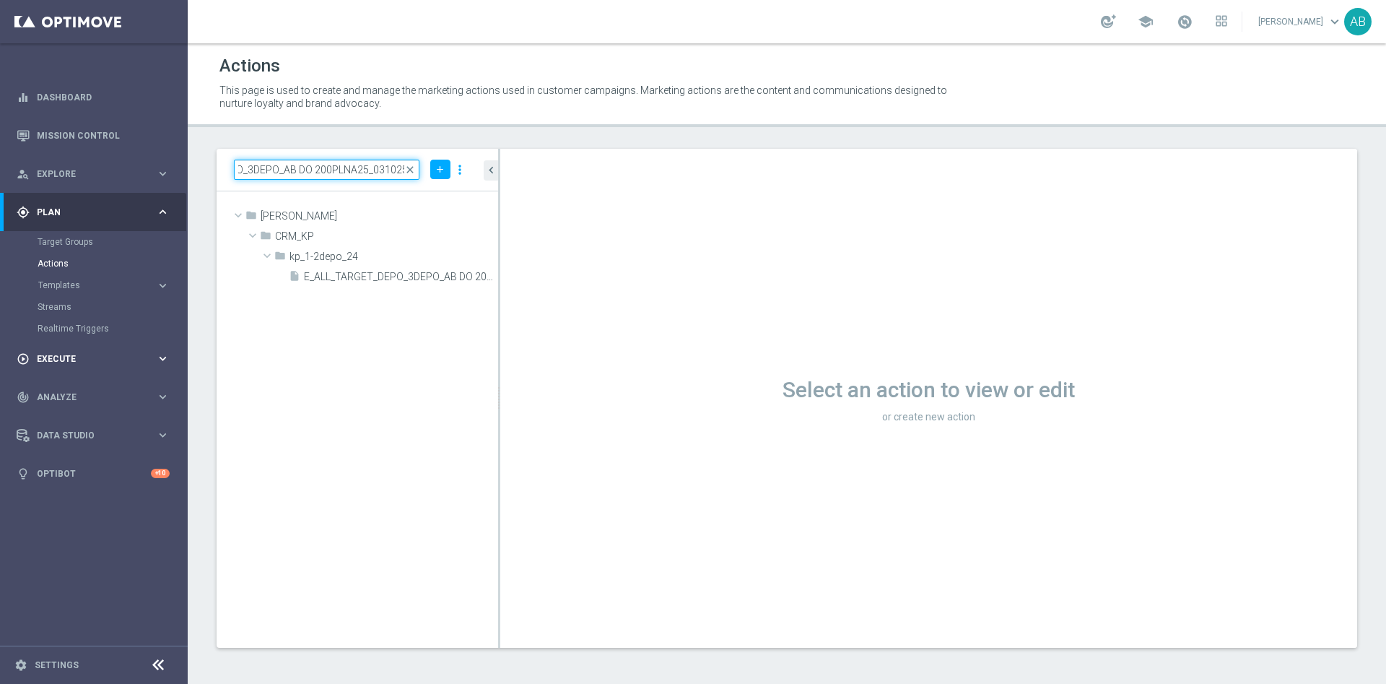
type input "E_ALL_TARGET_DEPO_3DEPO_AB DO 200PLNA25_031025"
click at [67, 357] on span "Execute" at bounding box center [96, 358] width 119 height 9
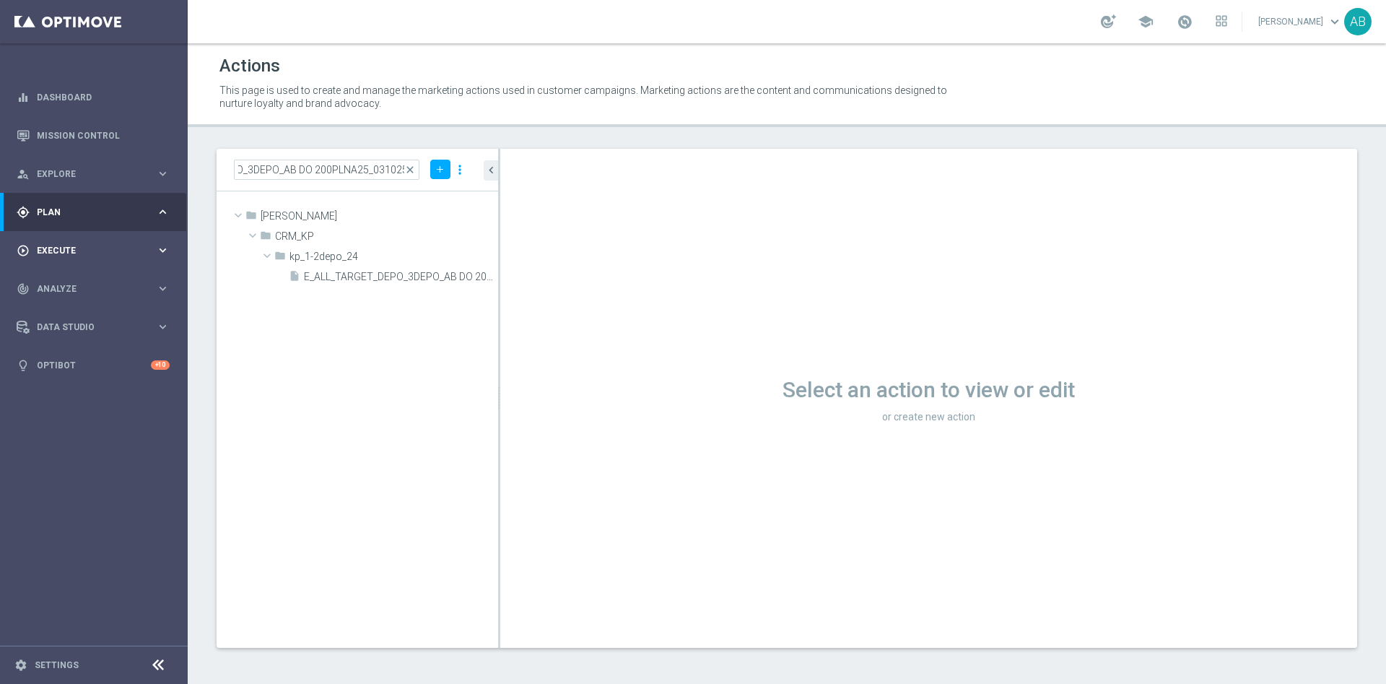
scroll to position [0, 0]
click at [96, 277] on link "Campaign Builder" at bounding box center [94, 280] width 113 height 12
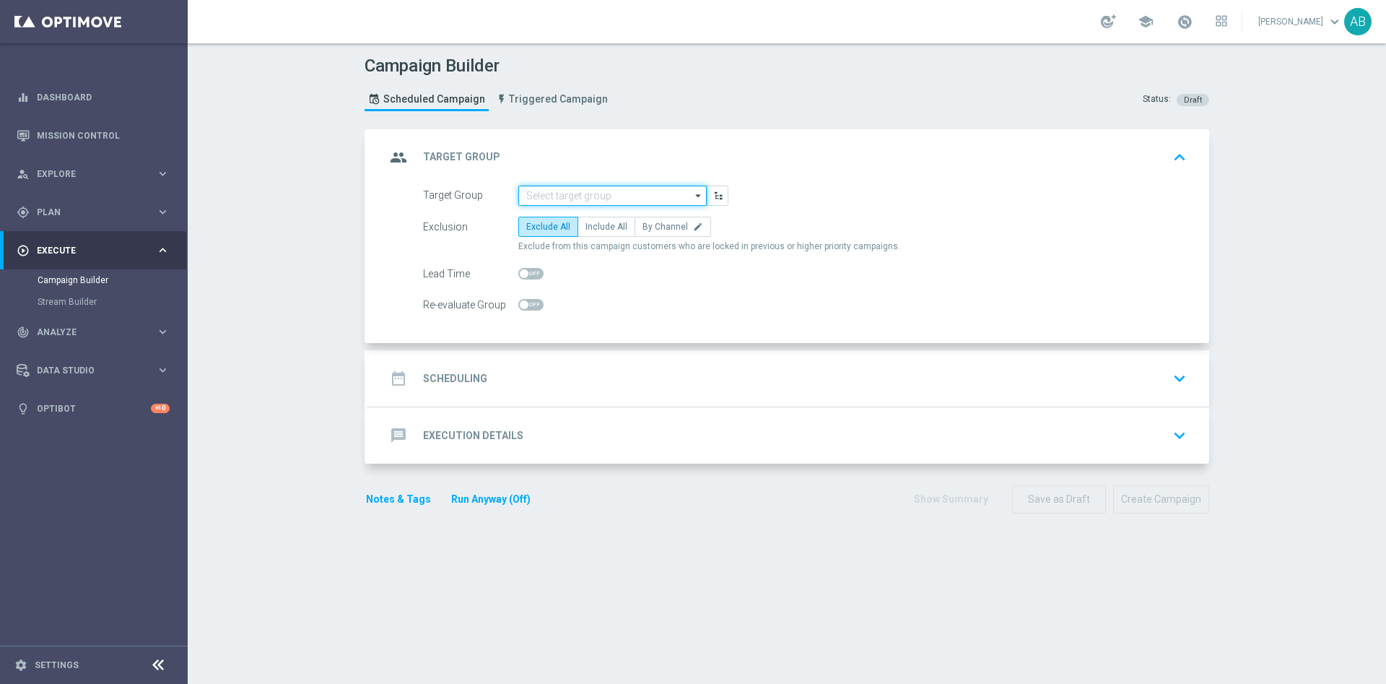
click at [594, 192] on input at bounding box center [612, 196] width 188 height 20
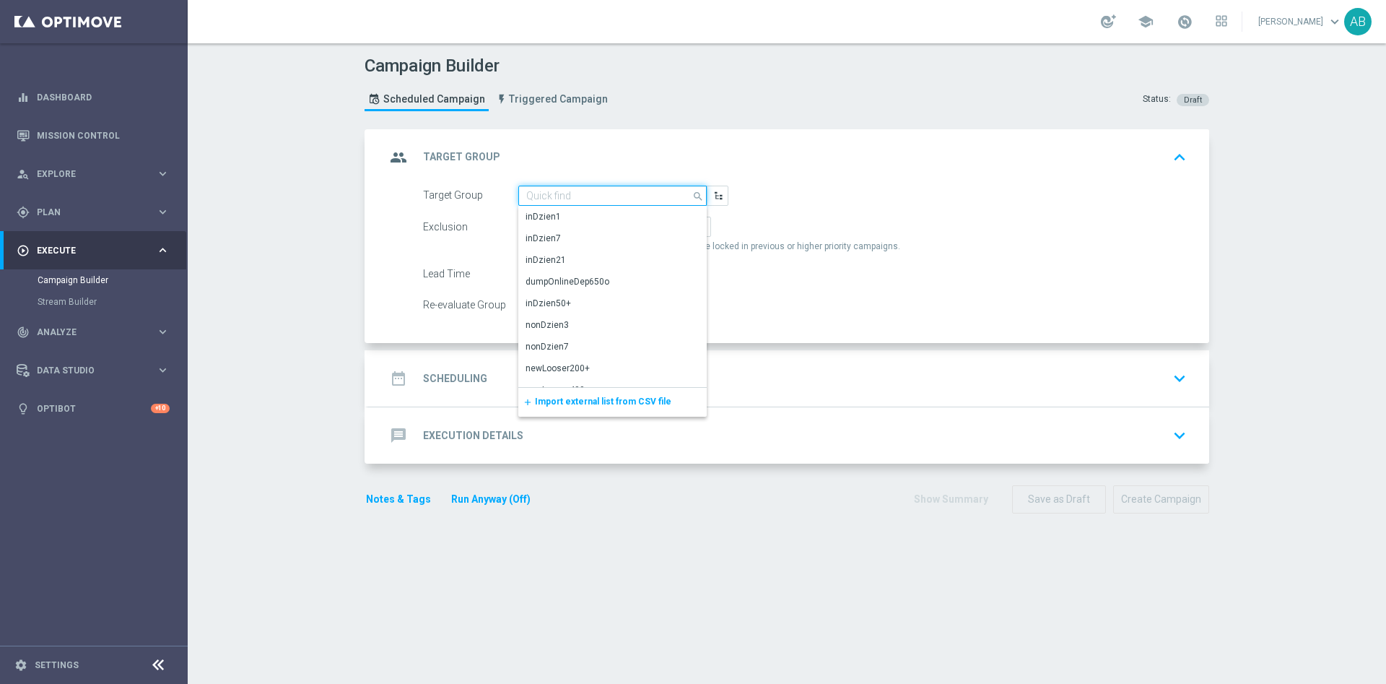
paste input "E_ALL_TARGET_DEPO_3DEPO_AB DO 200PLN_031025"
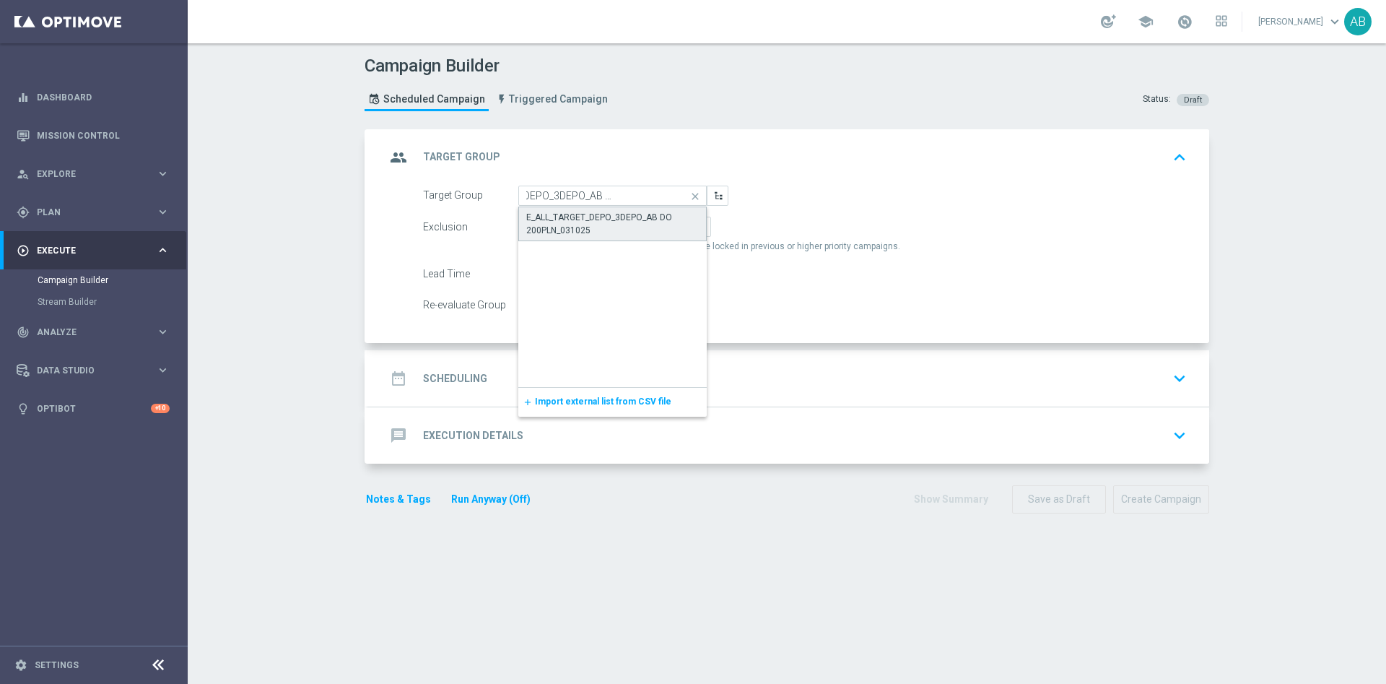
click at [593, 223] on div "E_ALL_TARGET_DEPO_3DEPO_AB DO 200PLN_031025" at bounding box center [612, 224] width 173 height 26
type input "E_ALL_TARGET_DEPO_3DEPO_AB DO 200PLN_031025"
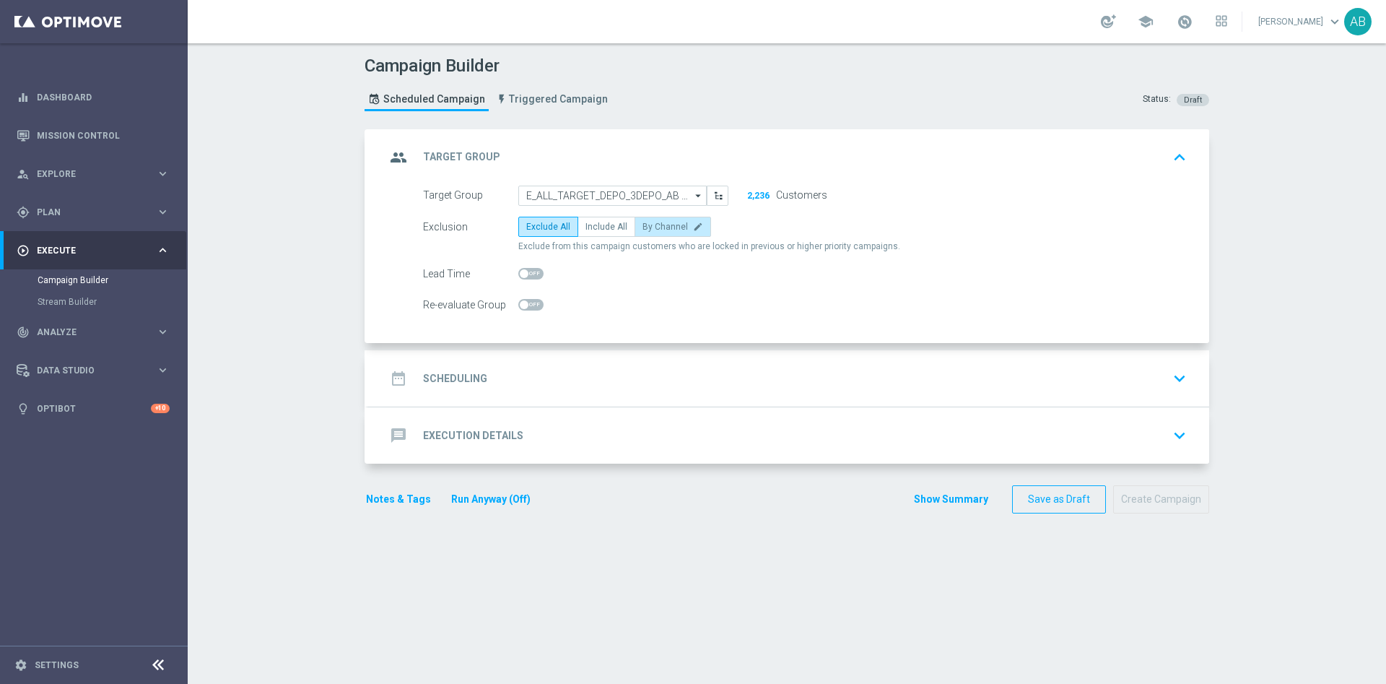
click at [668, 226] on span "By Channel" at bounding box center [664, 227] width 45 height 10
click at [652, 226] on input "By Channel edit" at bounding box center [646, 229] width 9 height 9
radio input "true"
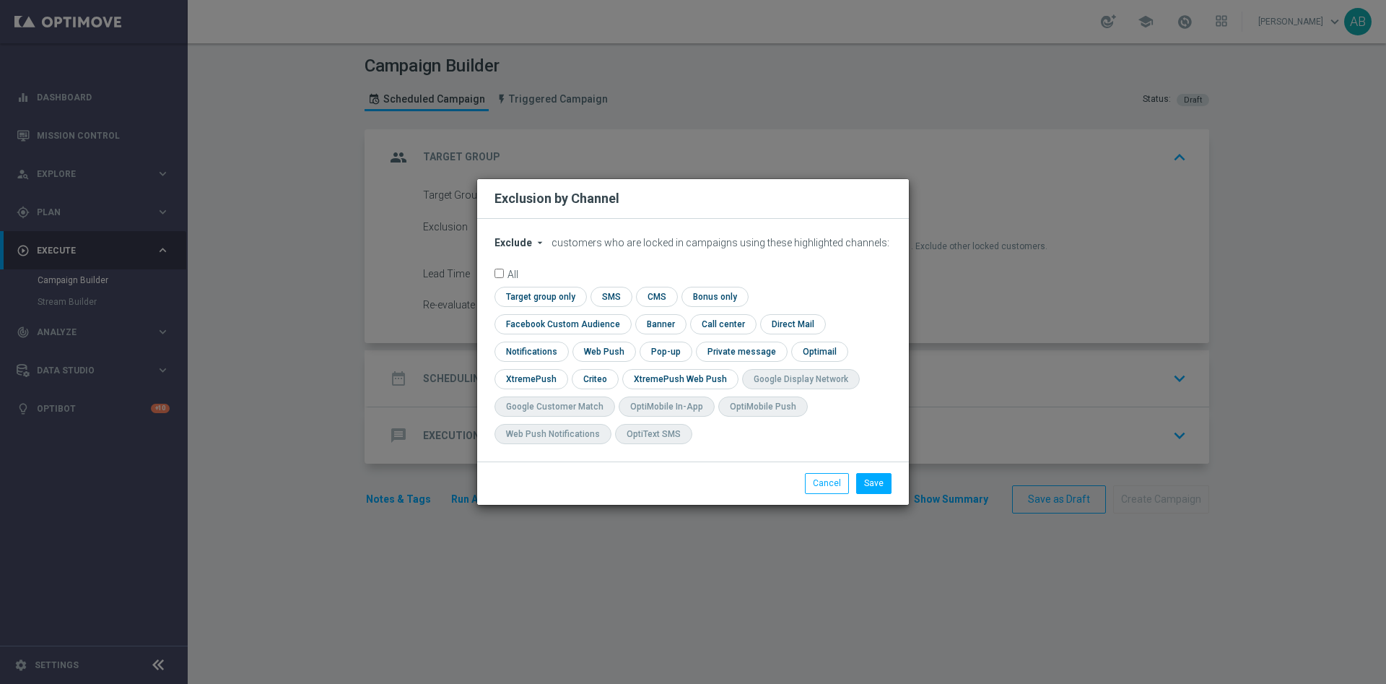
click at [524, 248] on span "Exclude" at bounding box center [513, 243] width 38 height 12
click at [0, 0] on span "Include" at bounding box center [0, 0] width 0 height 0
click at [625, 314] on input "checkbox" at bounding box center [559, 323] width 131 height 19
checkbox input "true"
click at [601, 378] on input "checkbox" at bounding box center [594, 378] width 45 height 19
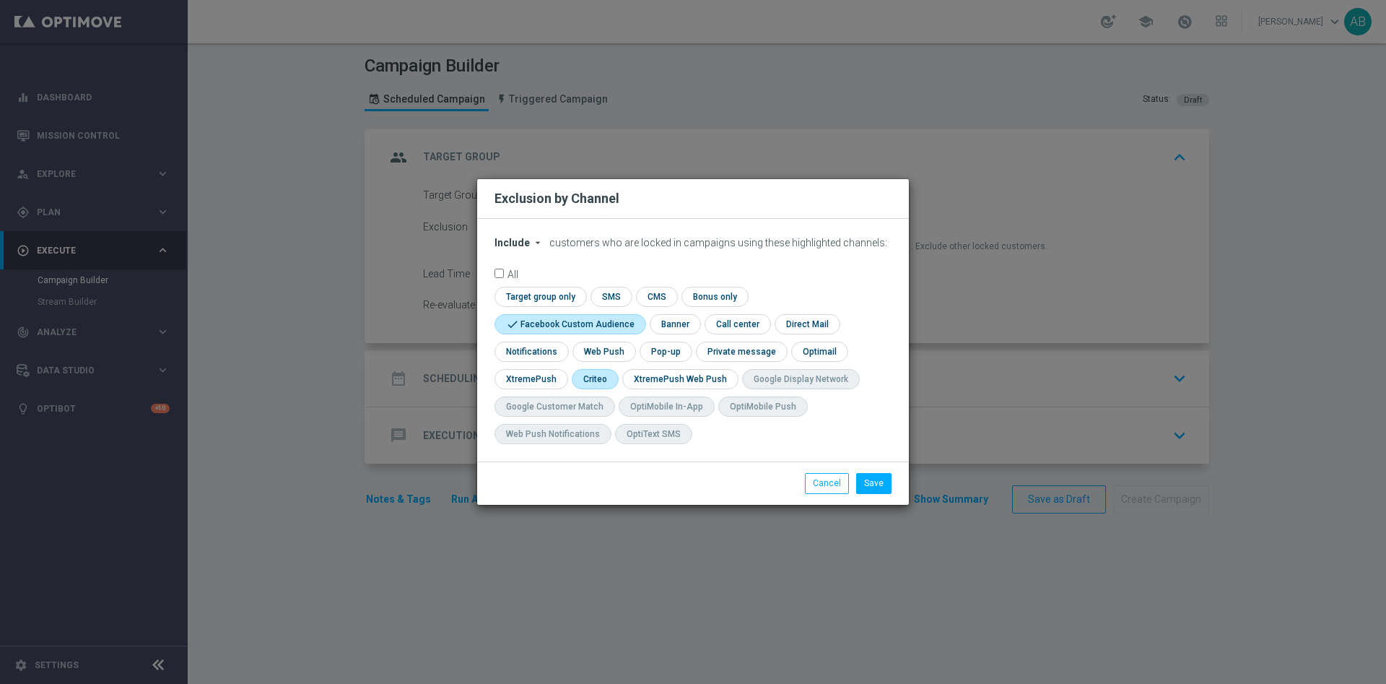
checkbox input "true"
click at [665, 349] on input "checkbox" at bounding box center [665, 350] width 50 height 19
checkbox input "true"
click at [868, 478] on button "Save" at bounding box center [873, 483] width 35 height 20
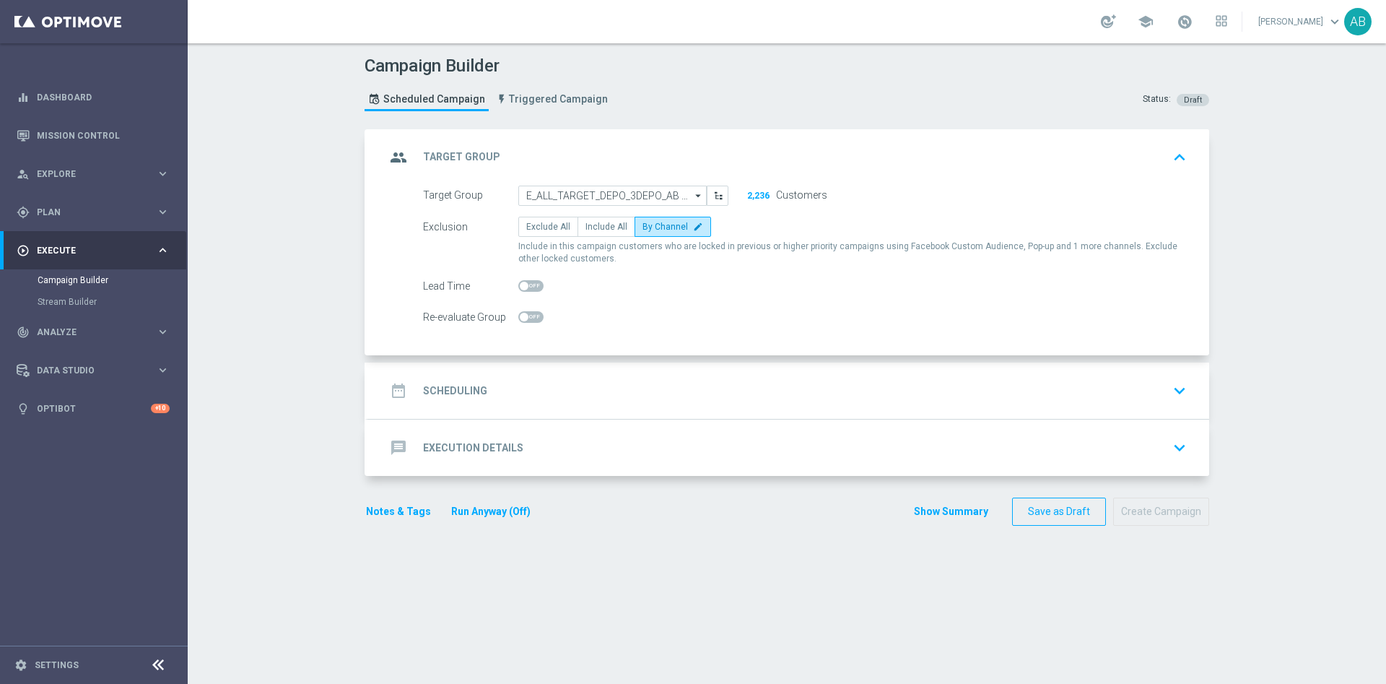
click at [492, 391] on div "date_range Scheduling keyboard_arrow_down" at bounding box center [788, 390] width 806 height 27
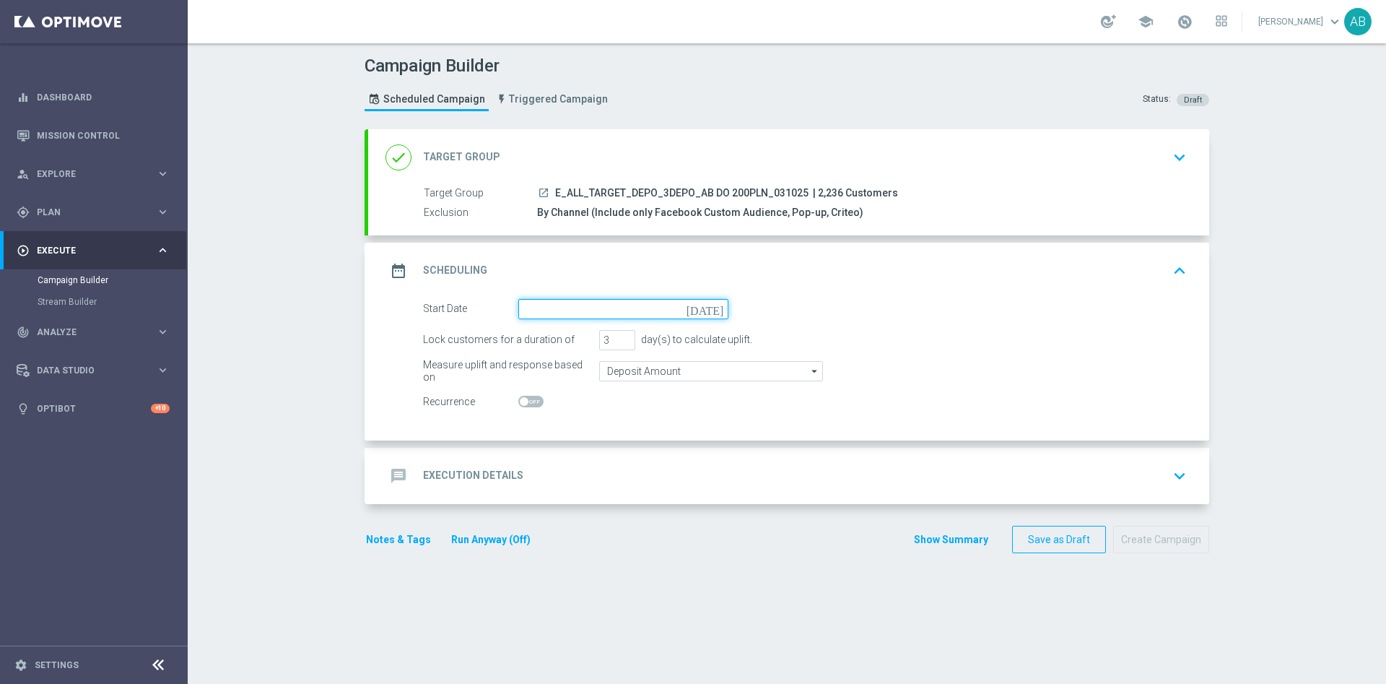
click at [565, 302] on input at bounding box center [623, 309] width 210 height 20
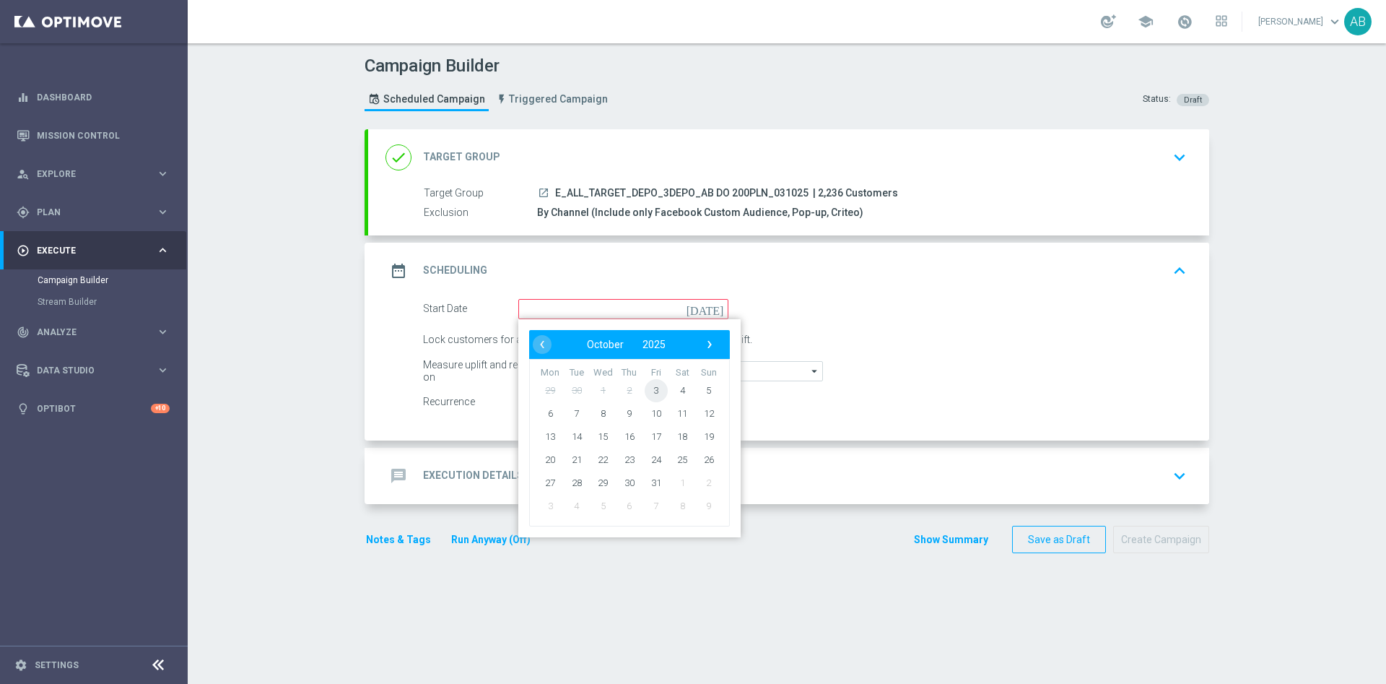
click at [650, 391] on span "3" at bounding box center [656, 389] width 23 height 23
type input "03 Oct 2025"
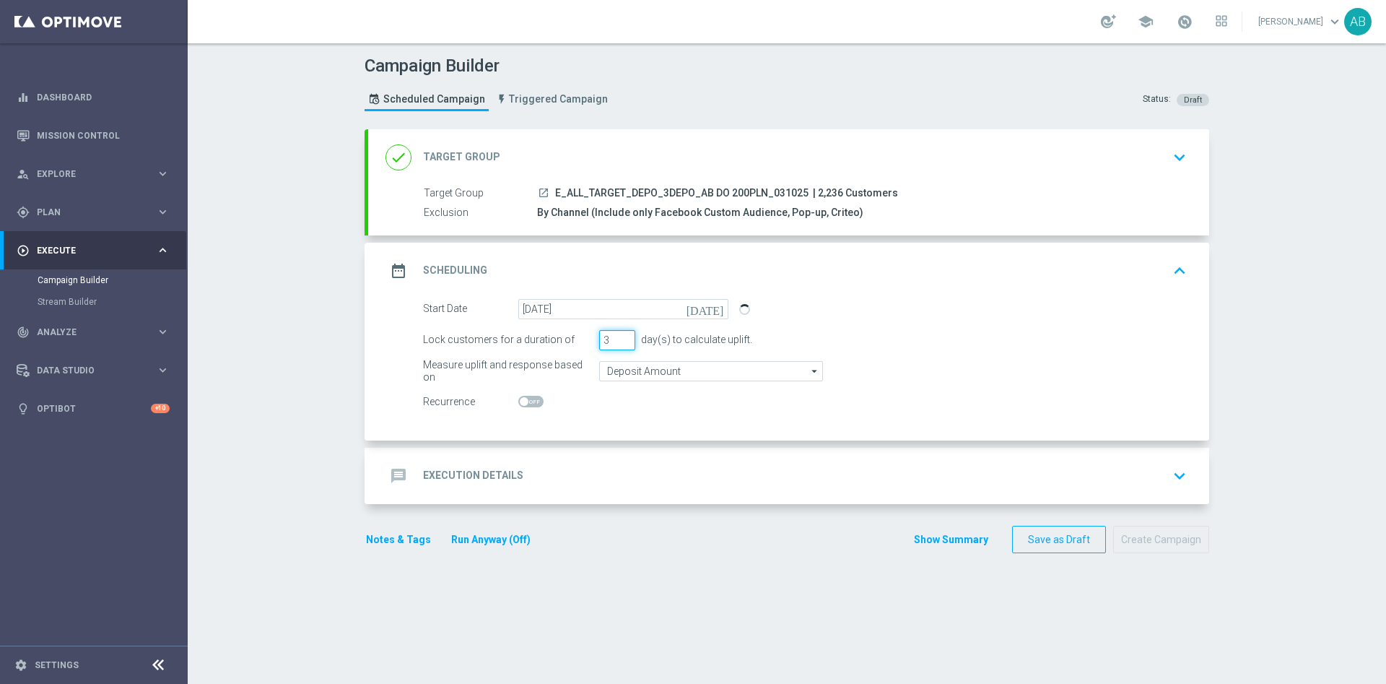
drag, startPoint x: 609, startPoint y: 337, endPoint x: 587, endPoint y: 341, distance: 22.8
click at [587, 341] on div "Lock customers for a duration of 3 day(s) to calculate uplift." at bounding box center [804, 340] width 785 height 20
type input "1"
click at [588, 479] on div "message Execution Details keyboard_arrow_down" at bounding box center [788, 475] width 806 height 27
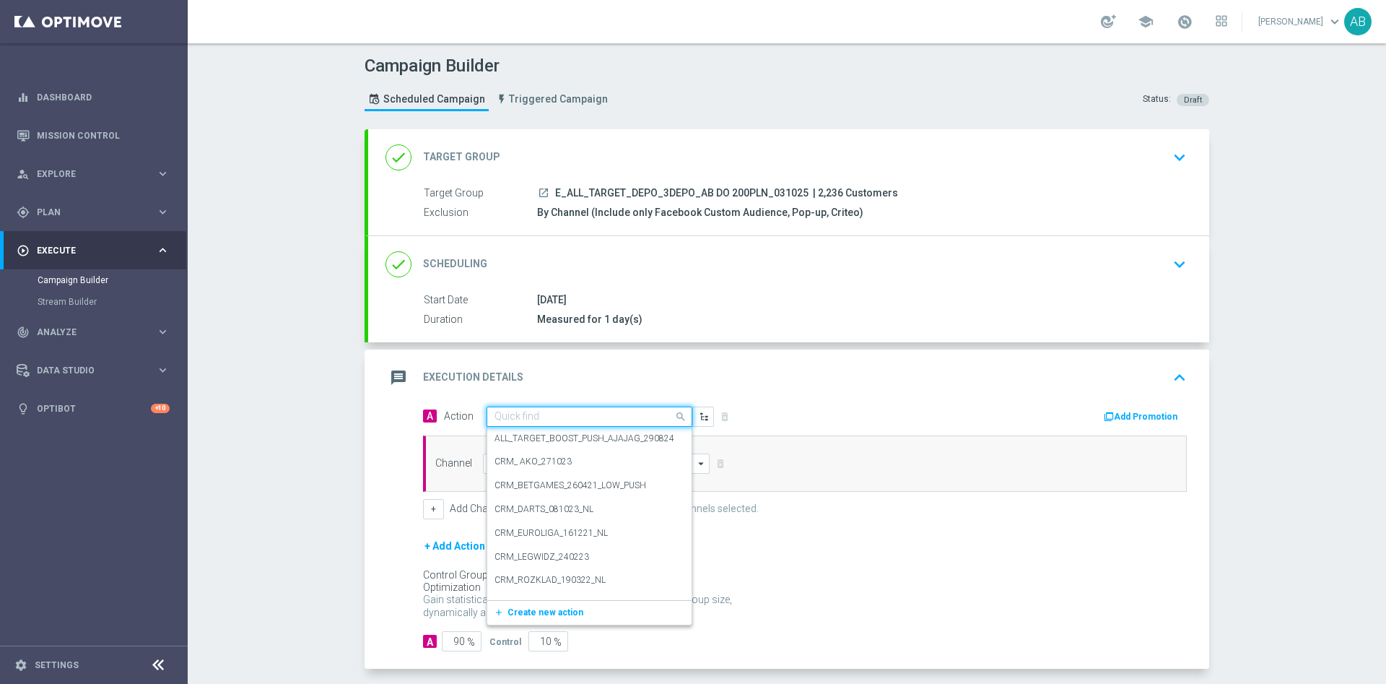
click at [573, 415] on input "text" at bounding box center [574, 417] width 161 height 12
click at [560, 413] on input "text" at bounding box center [574, 417] width 161 height 12
paste input "E_ALL_TARGET_DEPO_3DEPO_AB DO 200PLNA25_031025"
type input "E_ALL_TARGET_DEPO_3DEPO_AB DO 200PLNA25_031025"
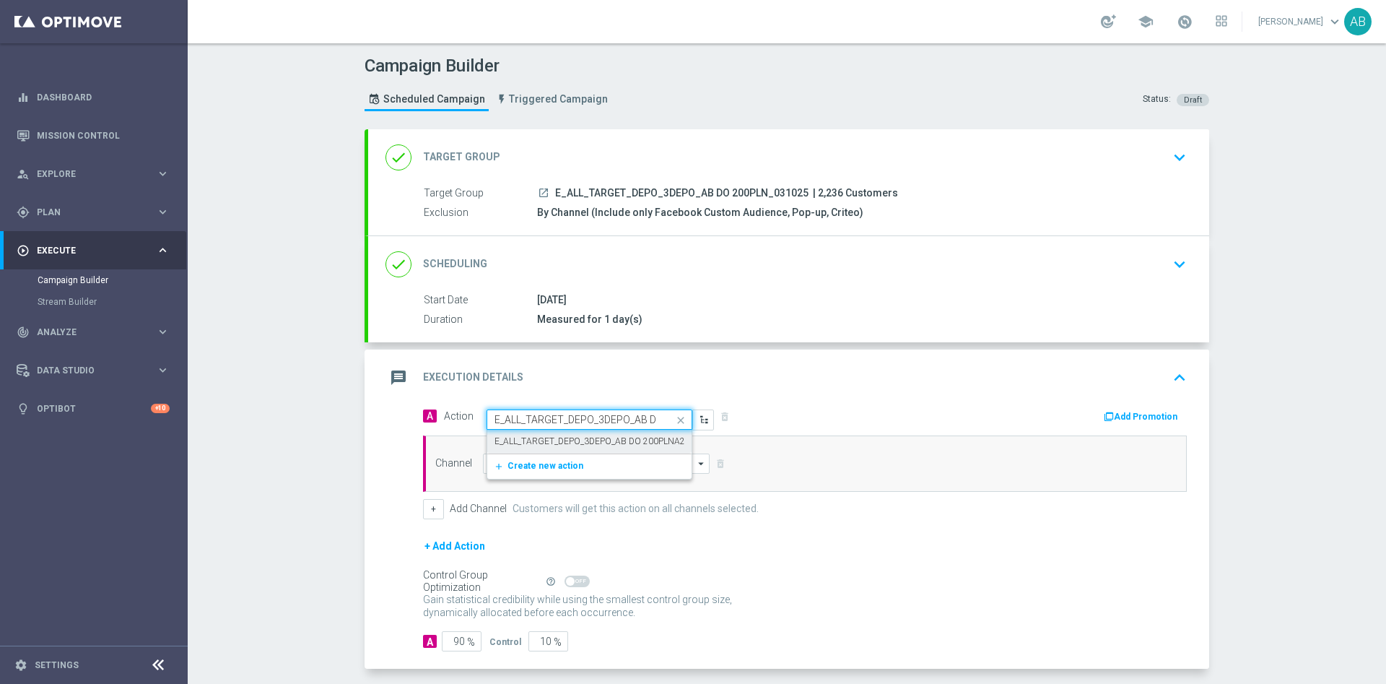
scroll to position [0, 100]
click at [577, 435] on label "E_ALL_TARGET_DEPO_3DEPO_AB DO 200PLNA25_031025" at bounding box center [609, 441] width 230 height 12
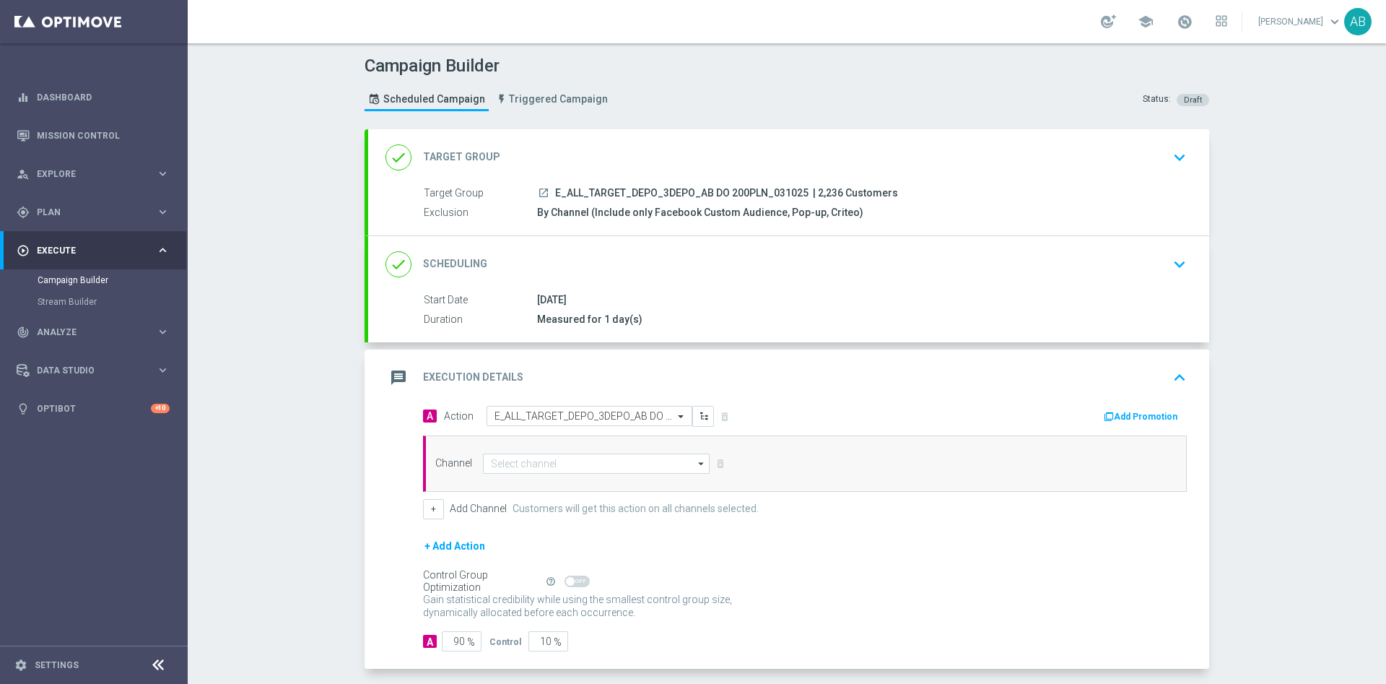
scroll to position [0, 0]
click at [530, 471] on input at bounding box center [596, 463] width 227 height 20
click at [541, 479] on div "Optimail" at bounding box center [596, 484] width 227 height 20
type input "Optimail"
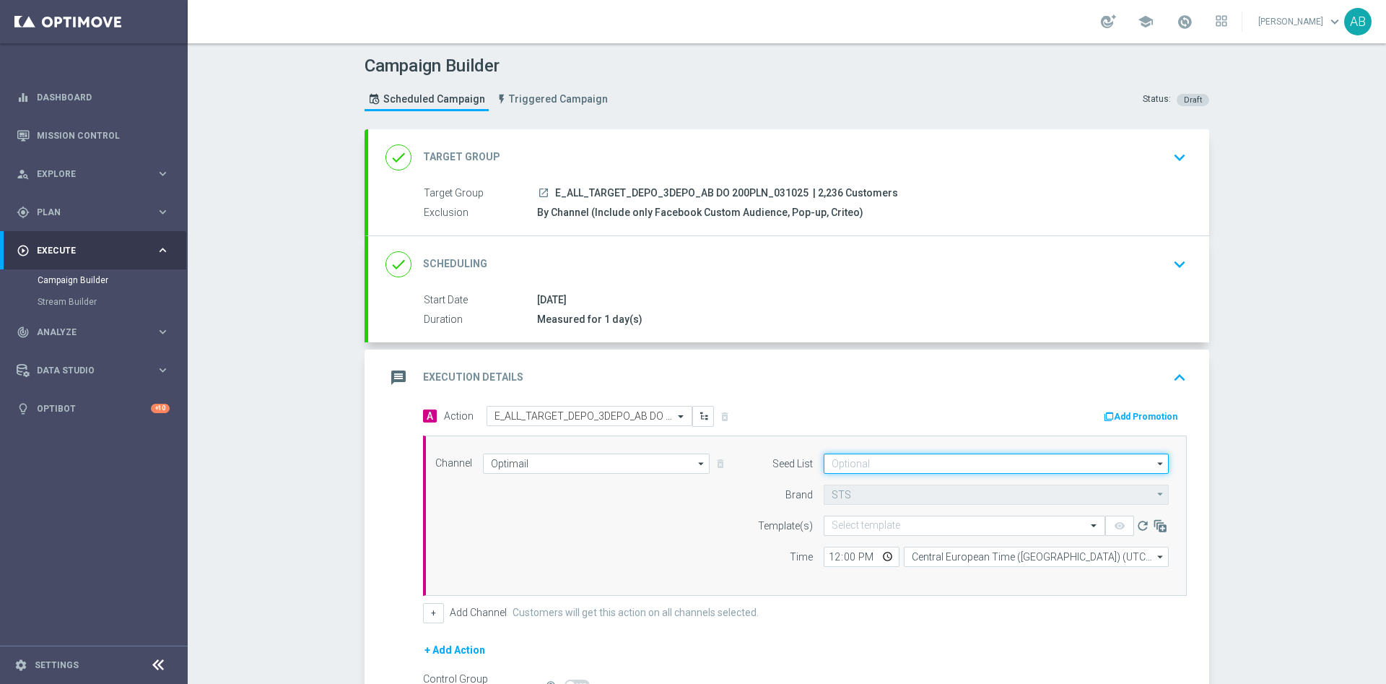
click at [858, 463] on input at bounding box center [996, 463] width 345 height 20
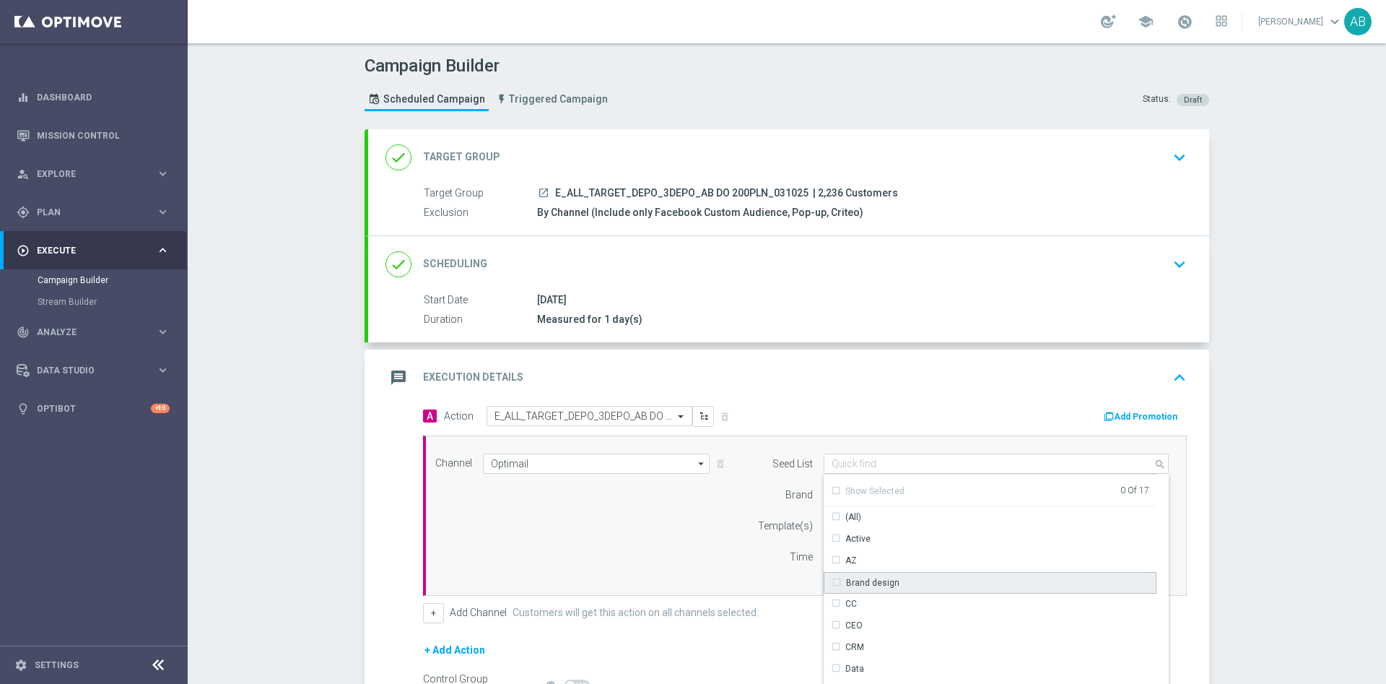
click at [881, 580] on div "Brand design" at bounding box center [872, 582] width 53 height 13
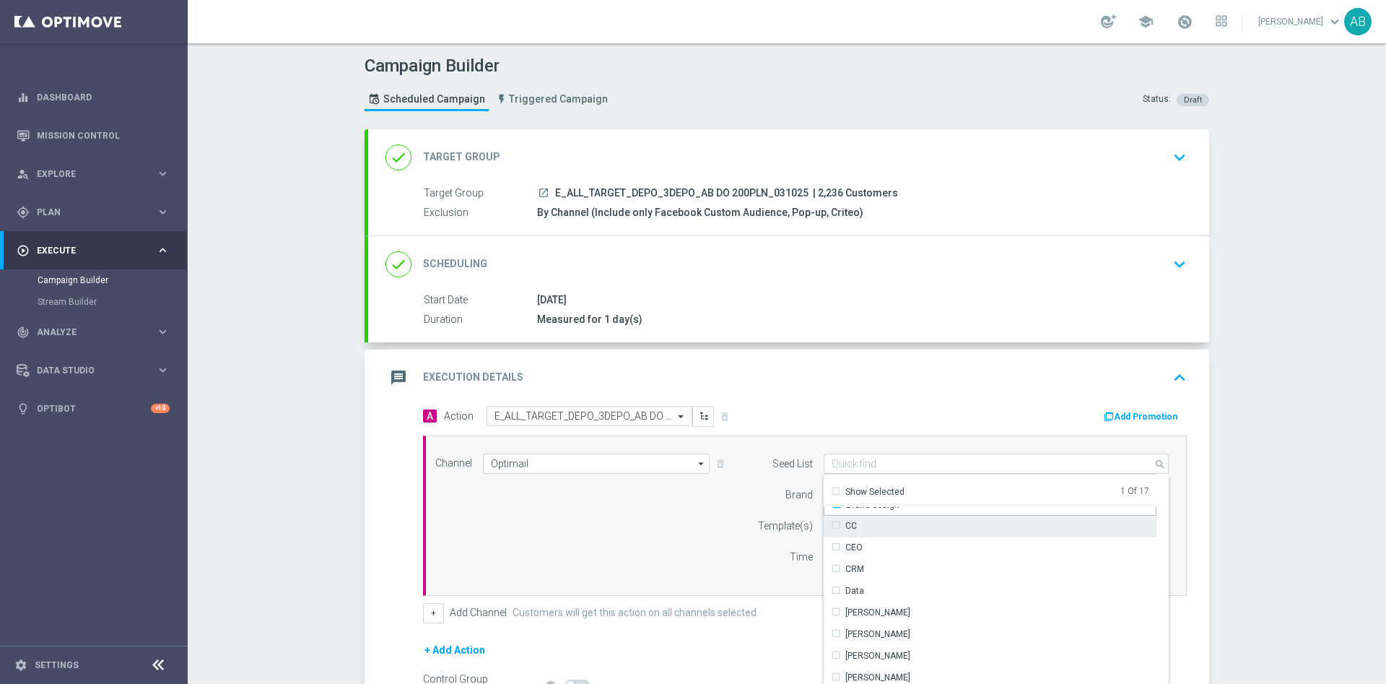
scroll to position [108, 0]
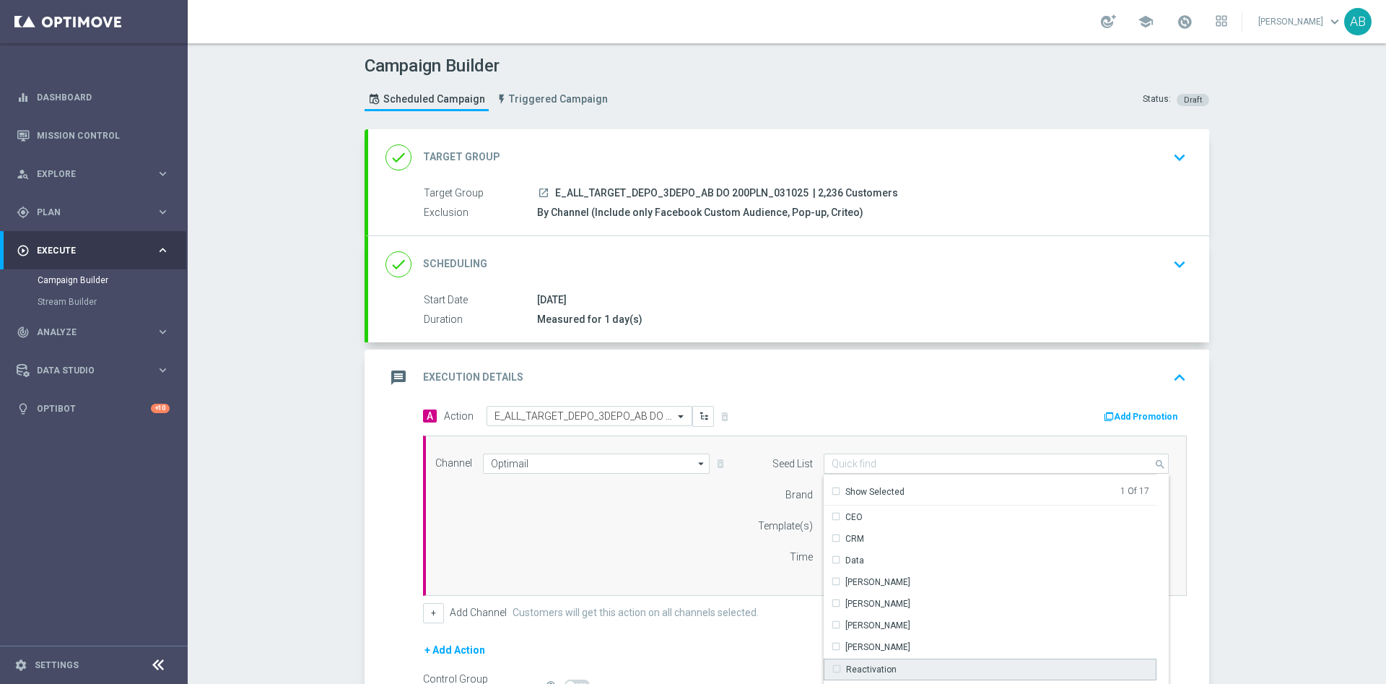
click at [878, 669] on div "Reactivation" at bounding box center [871, 669] width 51 height 13
click at [696, 552] on div "Channel Optimail Optimail arrow_drop_down Drag here to set row groups Drag here…" at bounding box center [801, 515] width 755 height 124
type input "Selected 2 of 17"
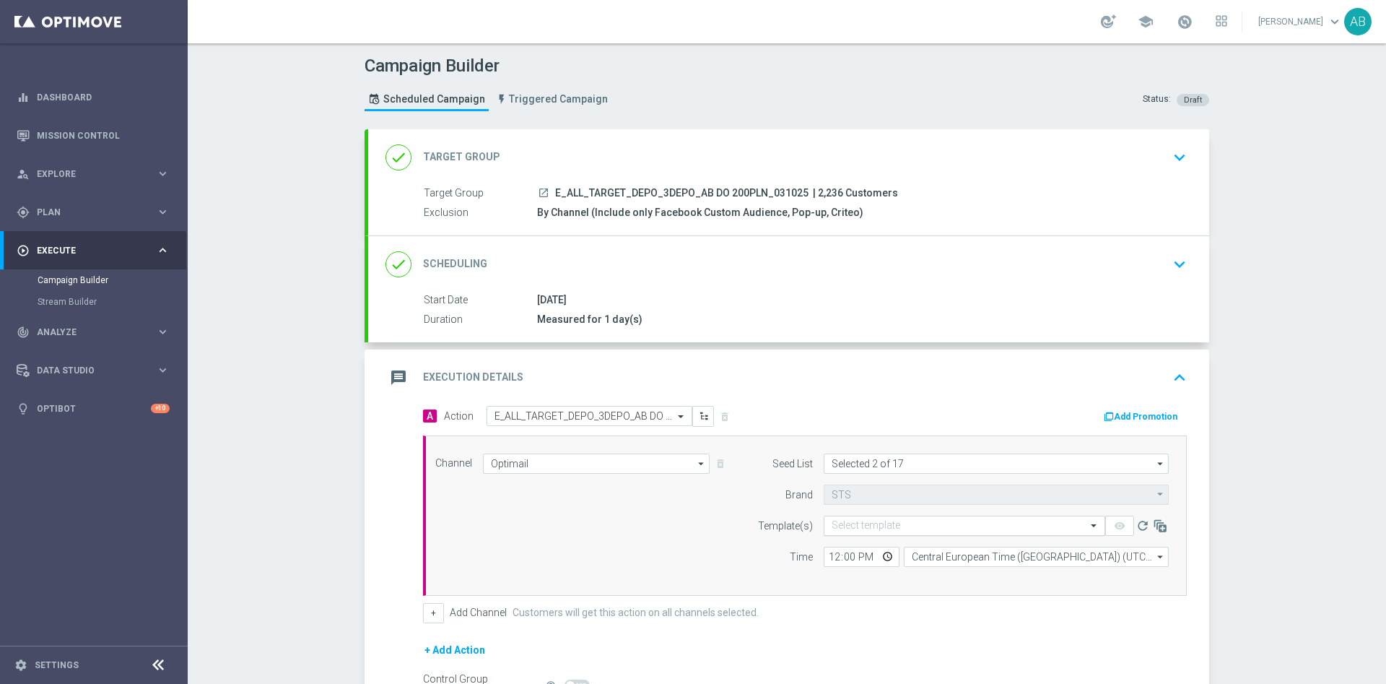
click at [840, 526] on input "text" at bounding box center [950, 526] width 237 height 12
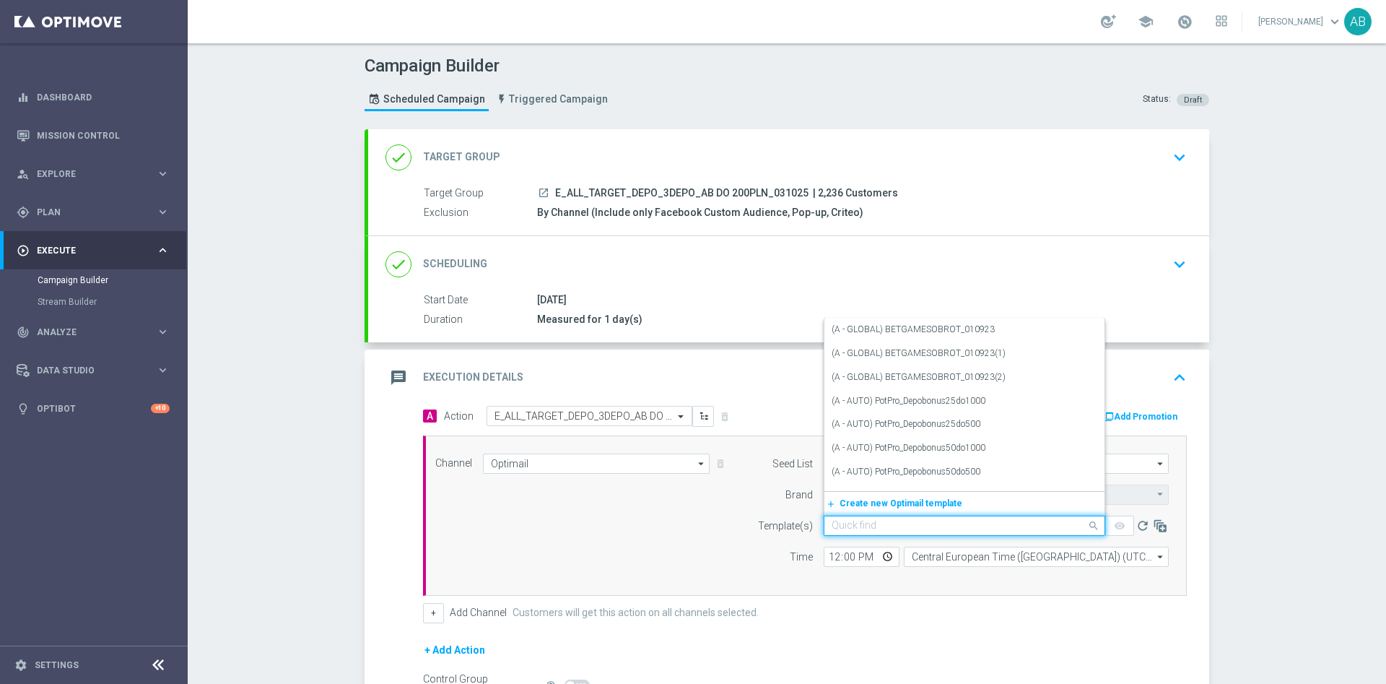
paste input "E_ALL_TARGET_DEPO_3DEPO_AB DO 200PLNA25_031025"
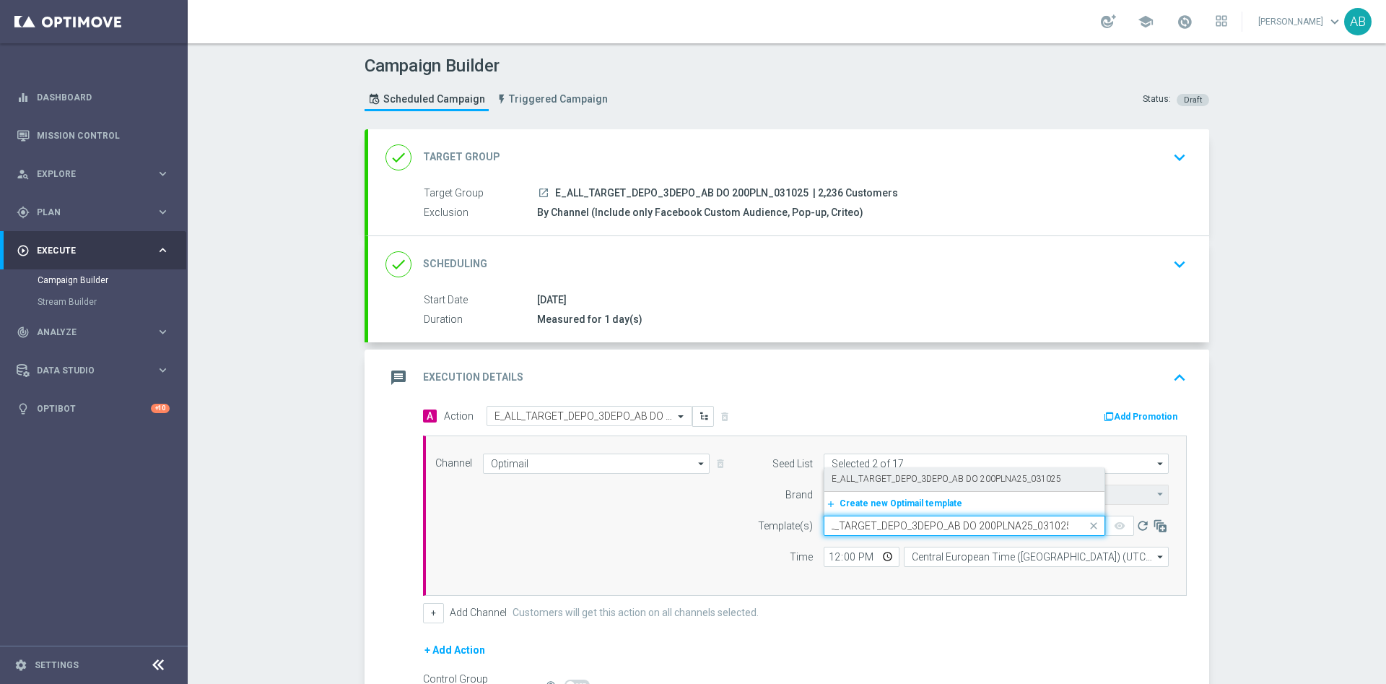
click at [850, 481] on label "E_ALL_TARGET_DEPO_3DEPO_AB DO 200PLNA25_031025" at bounding box center [947, 479] width 230 height 12
type input "E_ALL_TARGET_DEPO_3DEPO_AB DO 200PLNA25_031025"
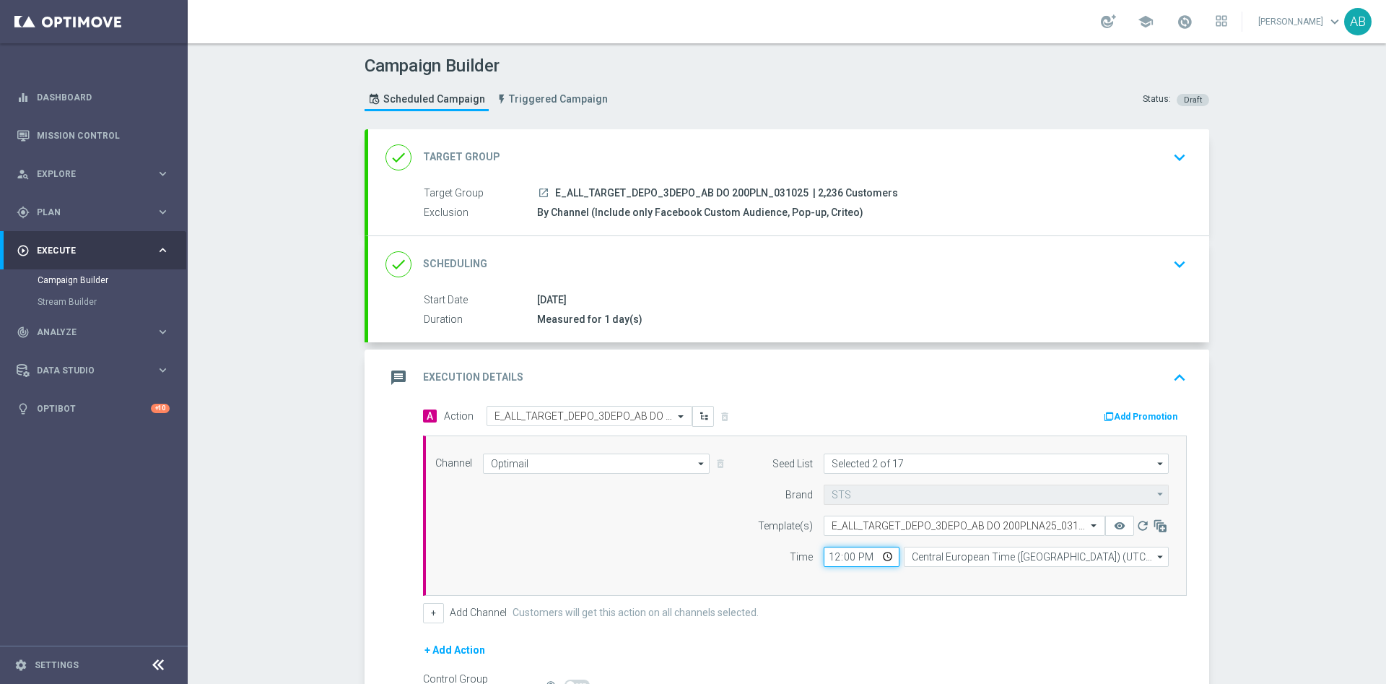
click at [826, 558] on input "12:00" at bounding box center [862, 556] width 76 height 20
type input "16:01"
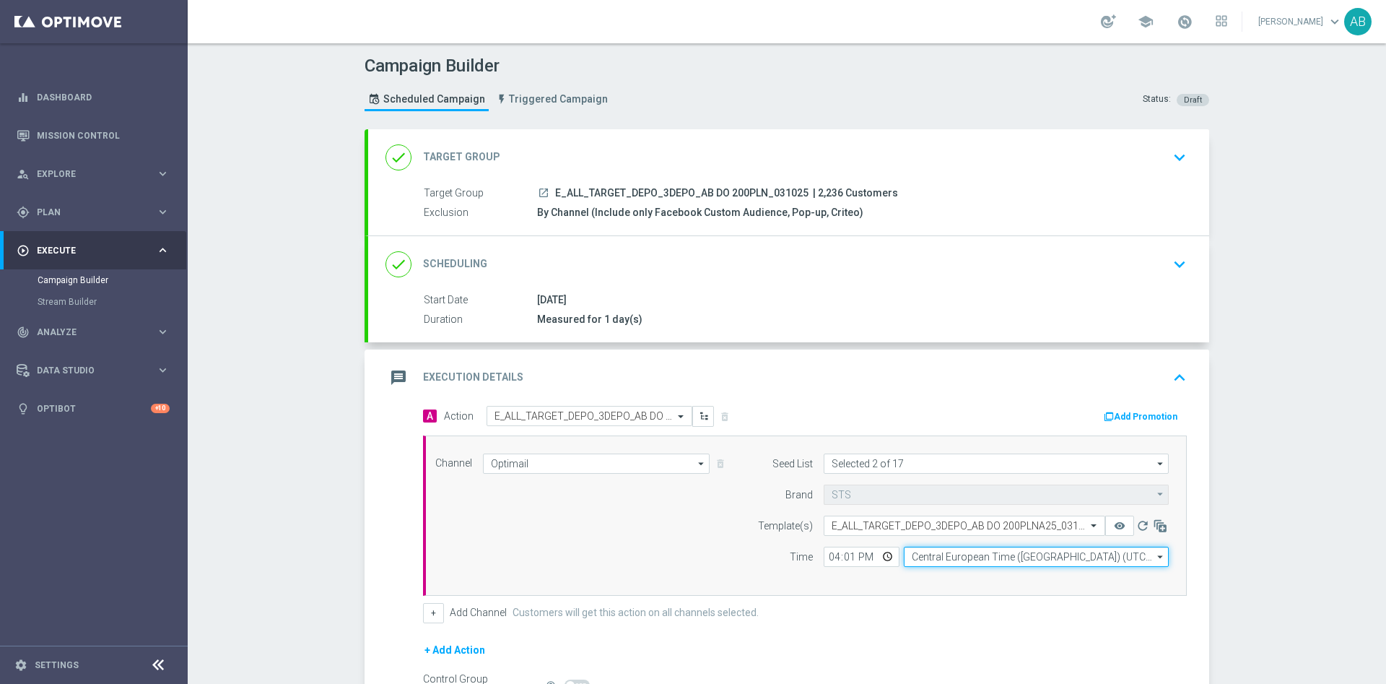
click at [935, 559] on input "Central European Time ([GEOGRAPHIC_DATA]) (UTC +02:00)" at bounding box center [1036, 556] width 265 height 20
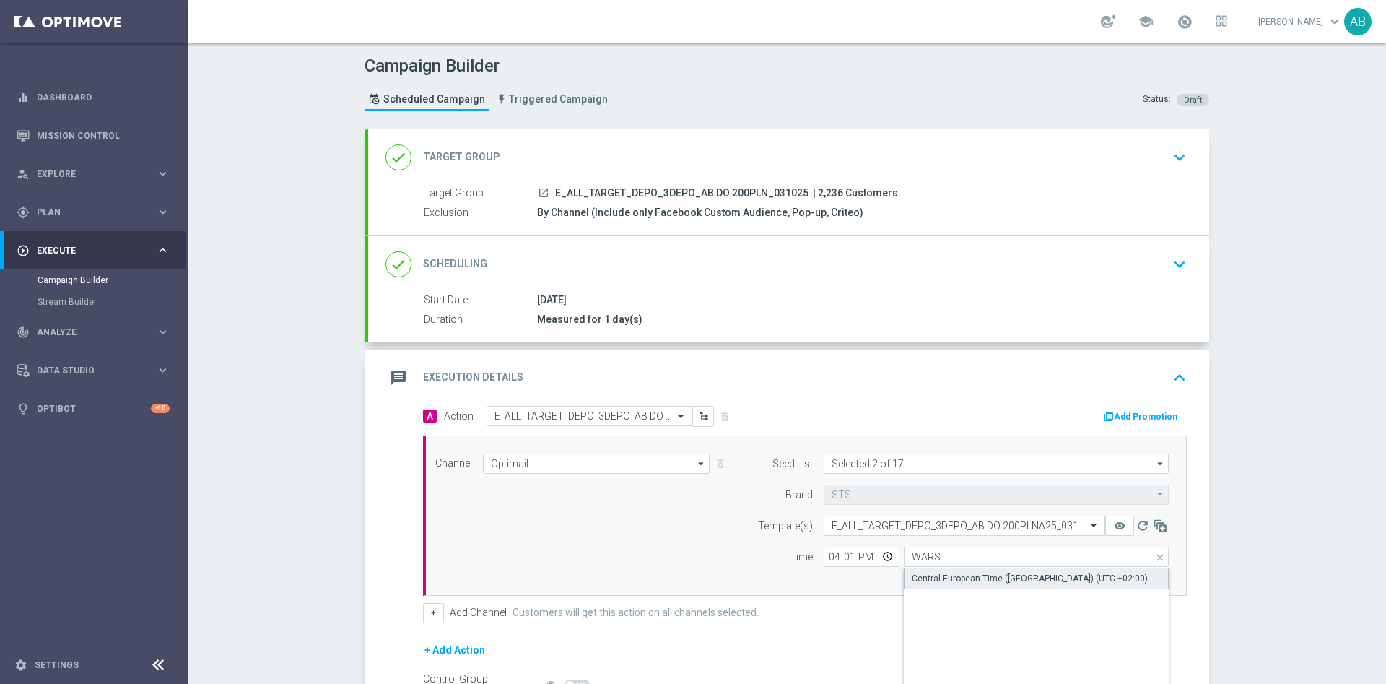
click at [943, 581] on div "Central European Time ([GEOGRAPHIC_DATA]) (UTC +02:00)" at bounding box center [1030, 578] width 236 height 13
type input "Central European Time ([GEOGRAPHIC_DATA]) (UTC +02:00)"
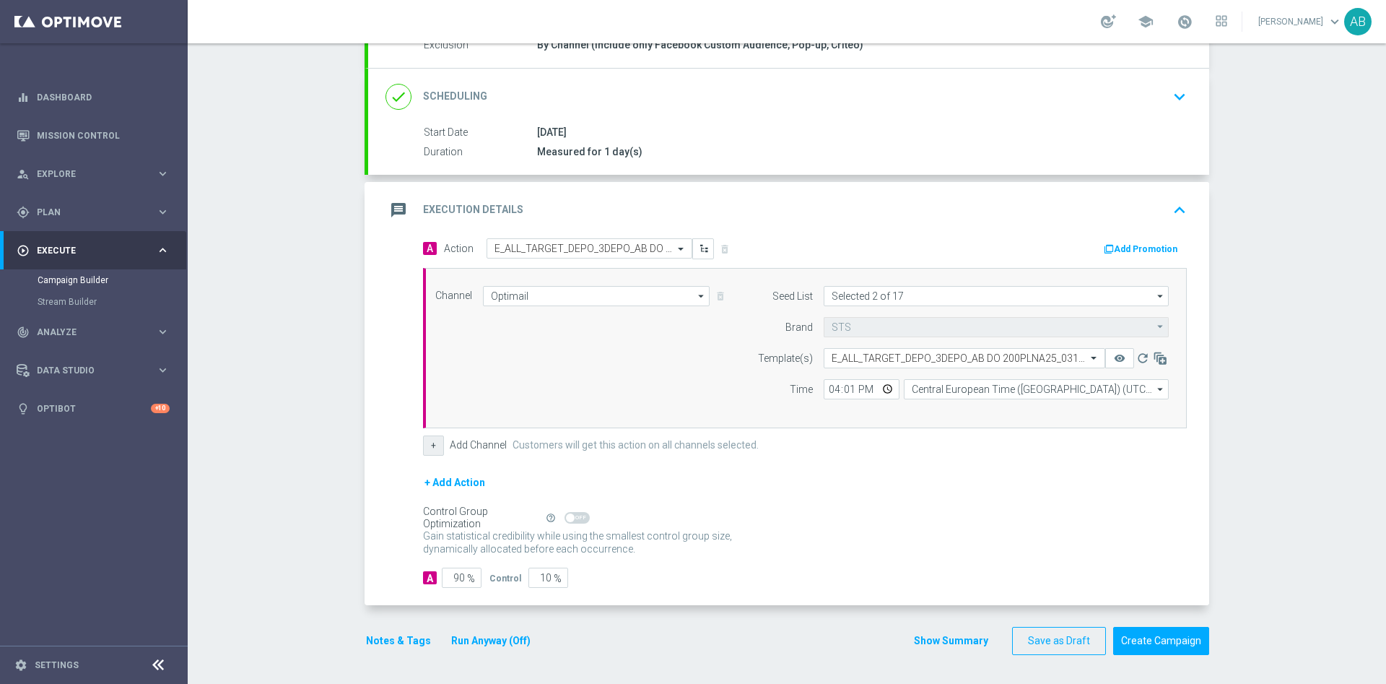
click at [427, 448] on button "+" at bounding box center [433, 445] width 21 height 20
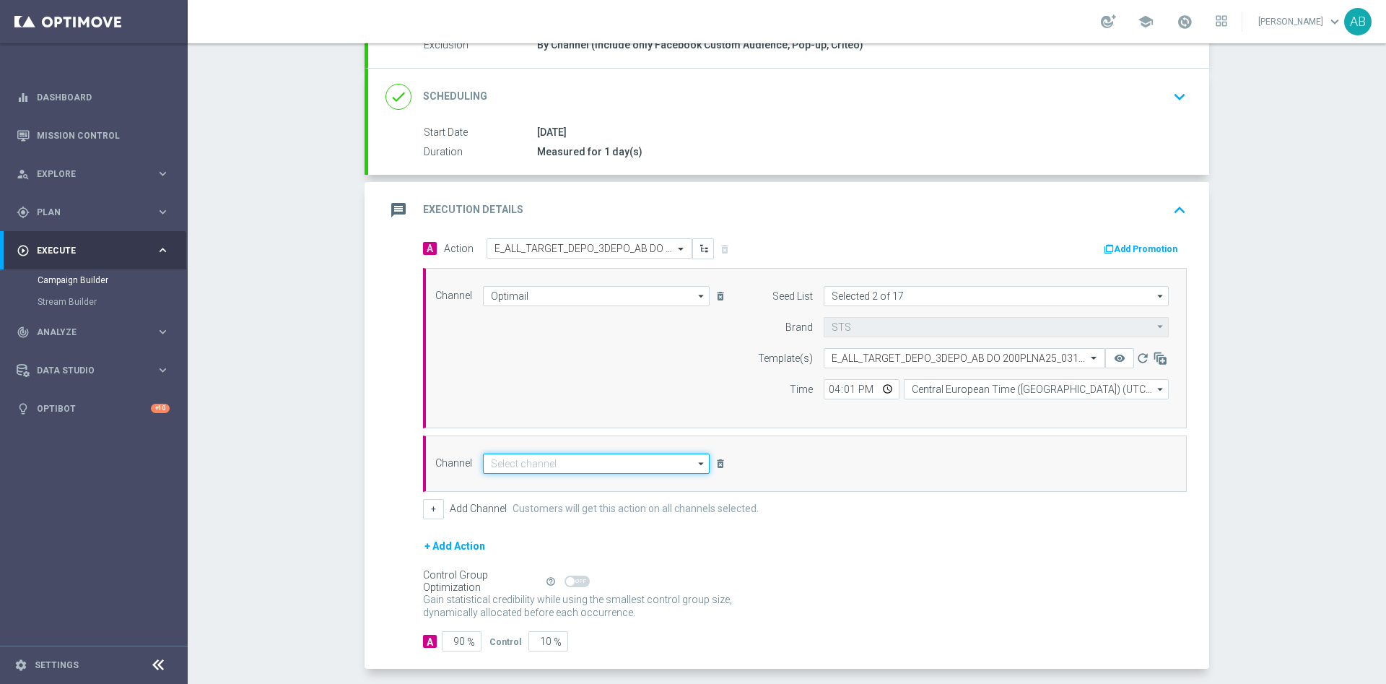
click at [497, 467] on input at bounding box center [596, 463] width 227 height 20
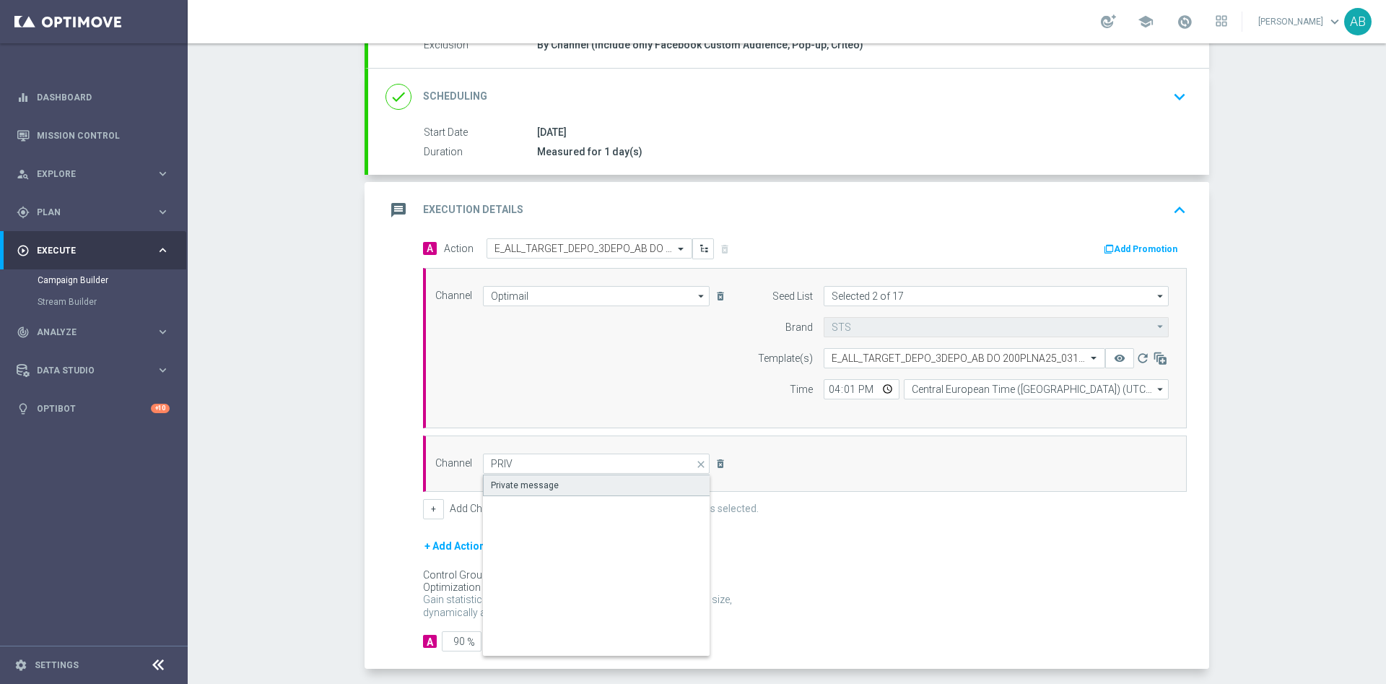
click at [552, 490] on div "Private message" at bounding box center [596, 485] width 227 height 22
type input "Private message"
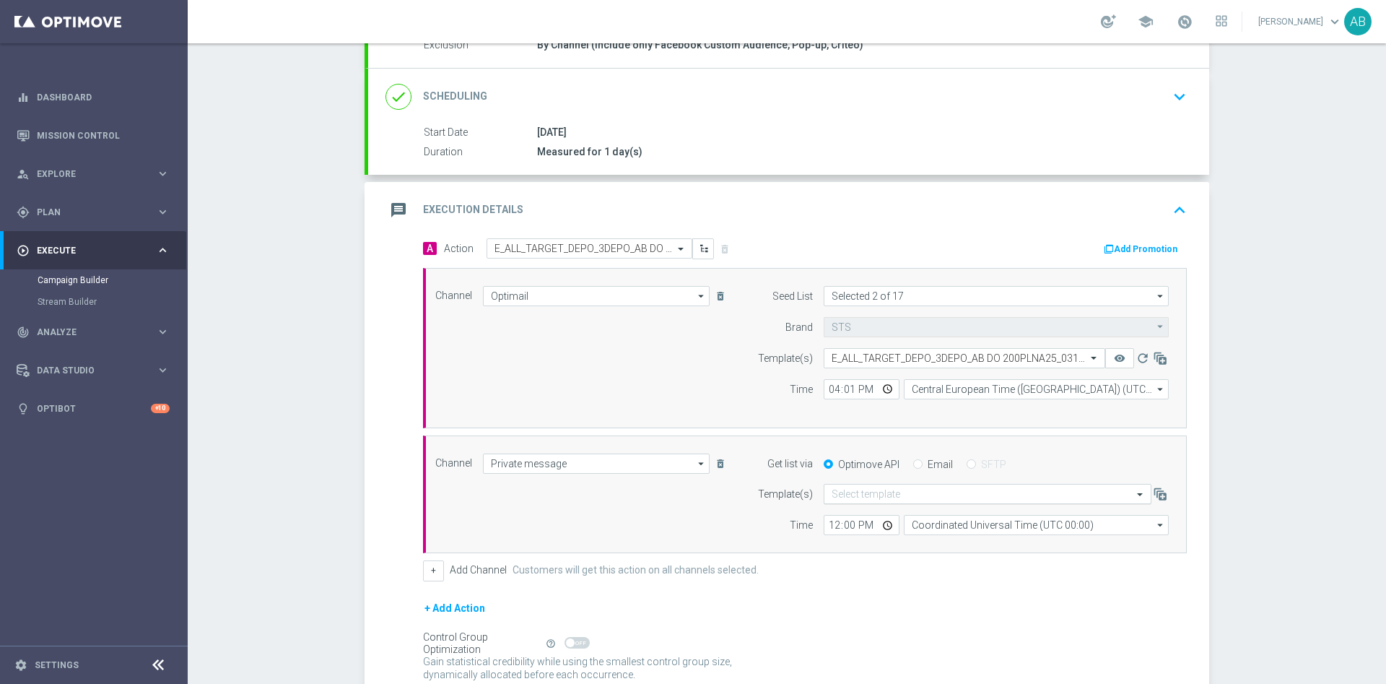
click at [891, 494] on input "text" at bounding box center [973, 494] width 283 height 12
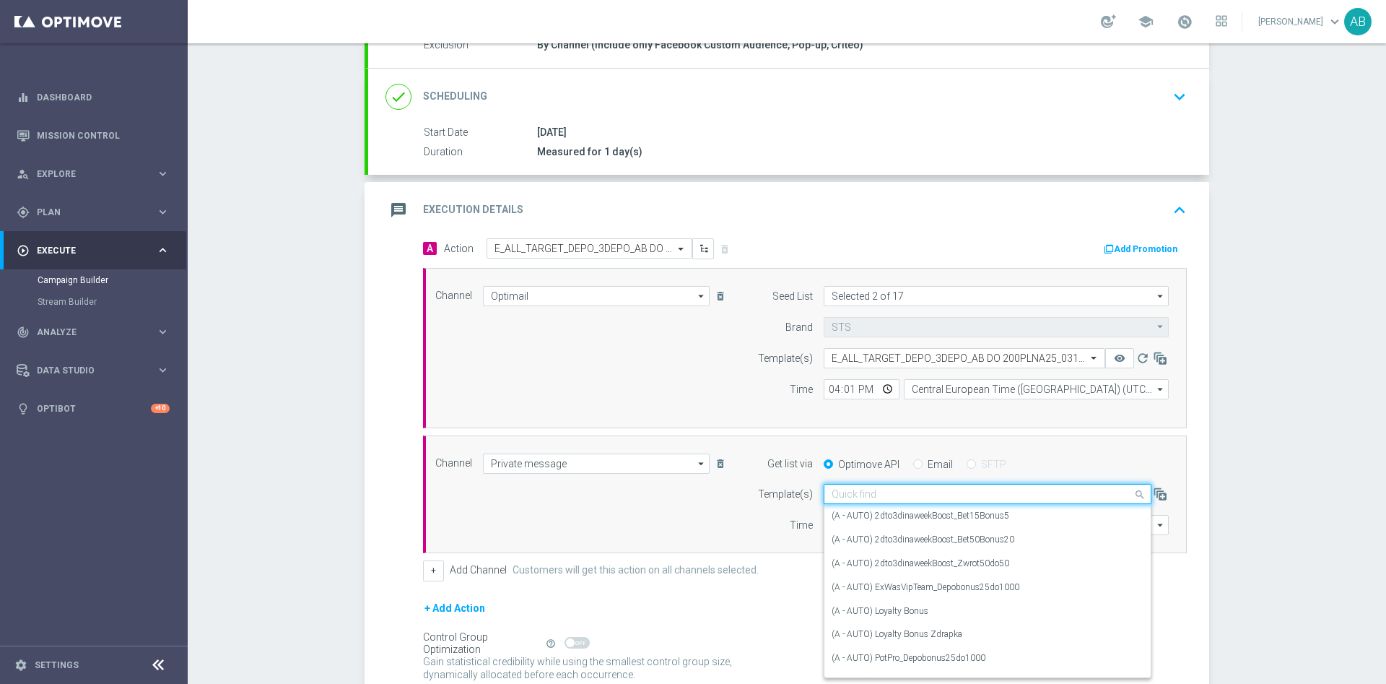
paste input "E_ALL_TARGET_DEPO_3DEPO_AB DO 200PLNA25_031025"
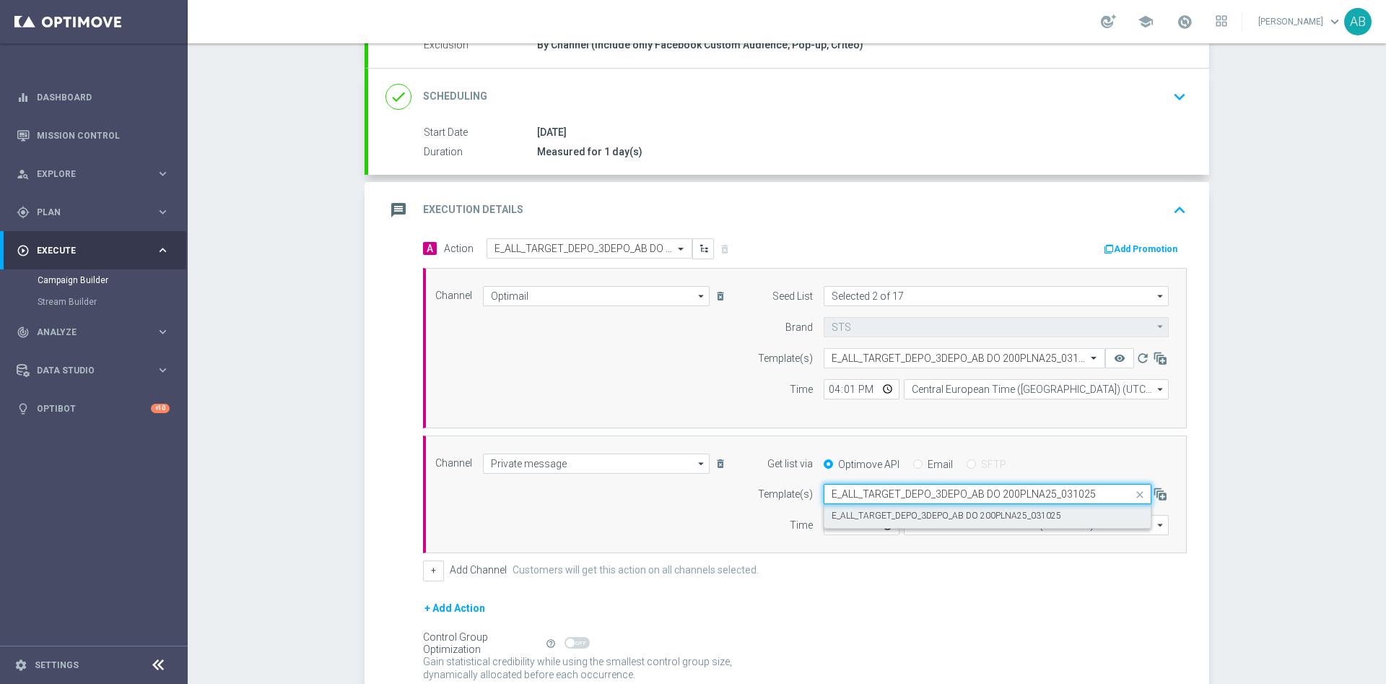
click at [894, 511] on label "E_ALL_TARGET_DEPO_3DEPO_AB DO 200PLNA25_031025" at bounding box center [947, 516] width 230 height 12
type input "E_ALL_TARGET_DEPO_3DEPO_AB DO 200PLNA25_031025"
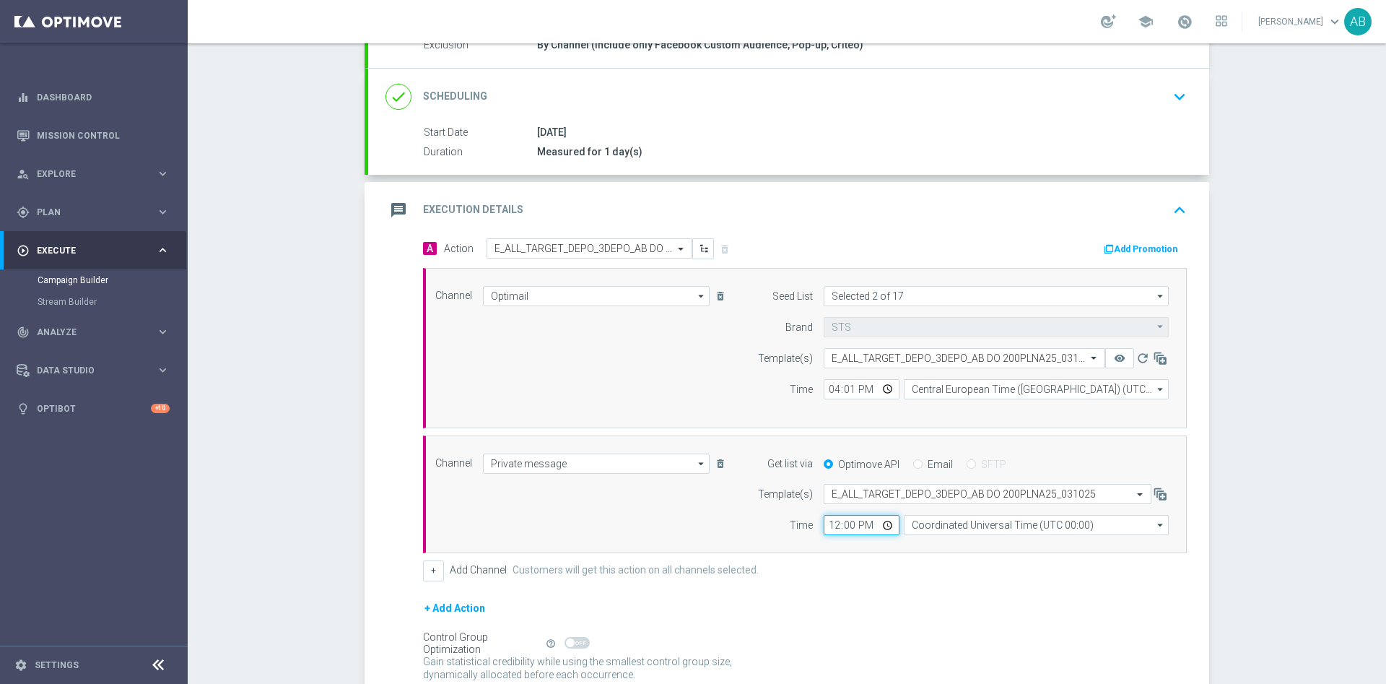
click at [827, 523] on input "12:00" at bounding box center [862, 525] width 76 height 20
type input "16:01"
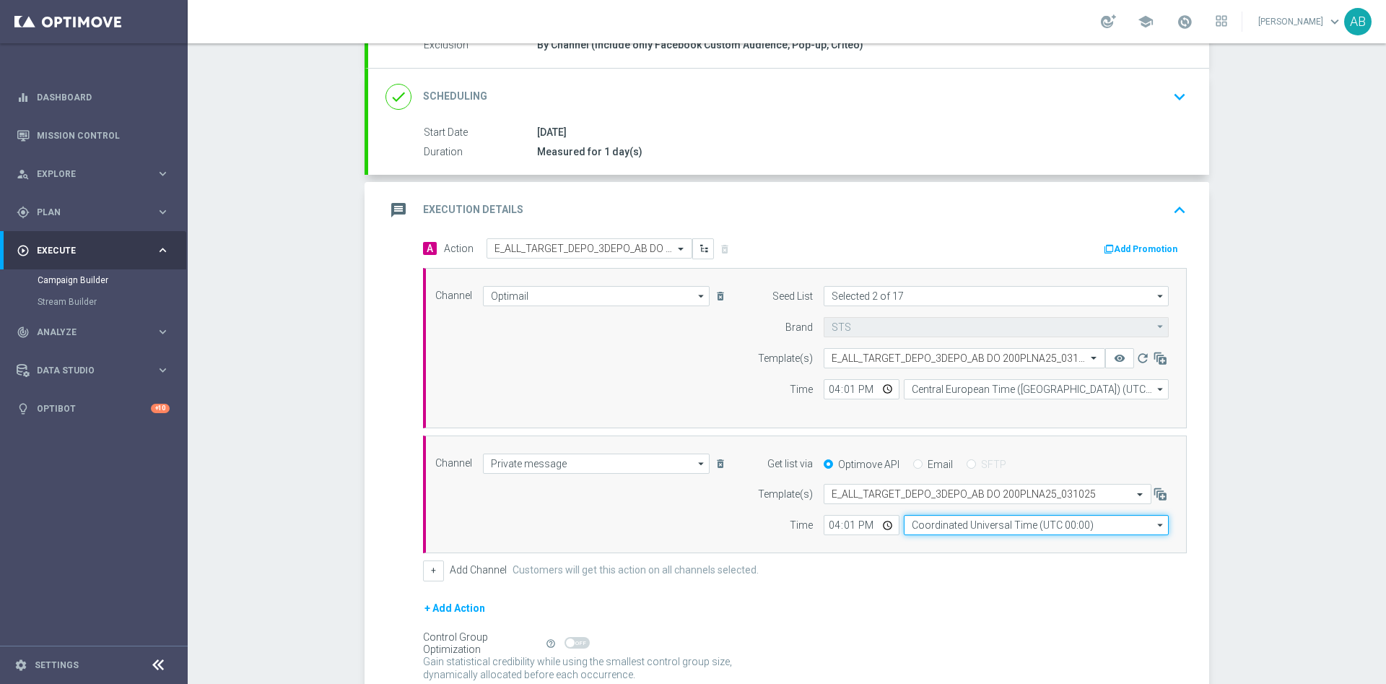
click at [925, 530] on input "Coordinated Universal Time (UTC 00:00)" at bounding box center [1036, 525] width 265 height 20
click at [937, 547] on div "Central European Time ([GEOGRAPHIC_DATA]) (UTC +02:00)" at bounding box center [1029, 545] width 236 height 13
type input "Central European Time ([GEOGRAPHIC_DATA]) (UTC +02:00)"
click at [440, 602] on button "+ Add Action" at bounding box center [455, 608] width 64 height 18
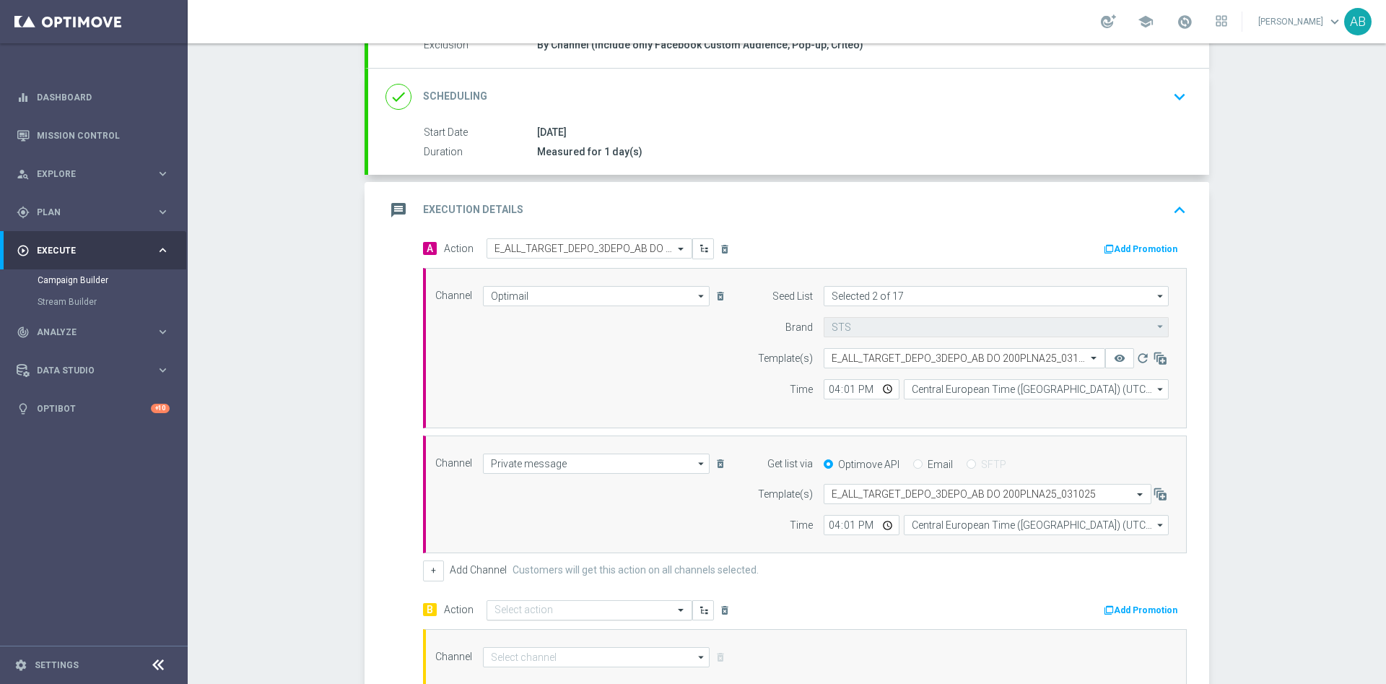
click at [611, 616] on input "text" at bounding box center [574, 610] width 161 height 12
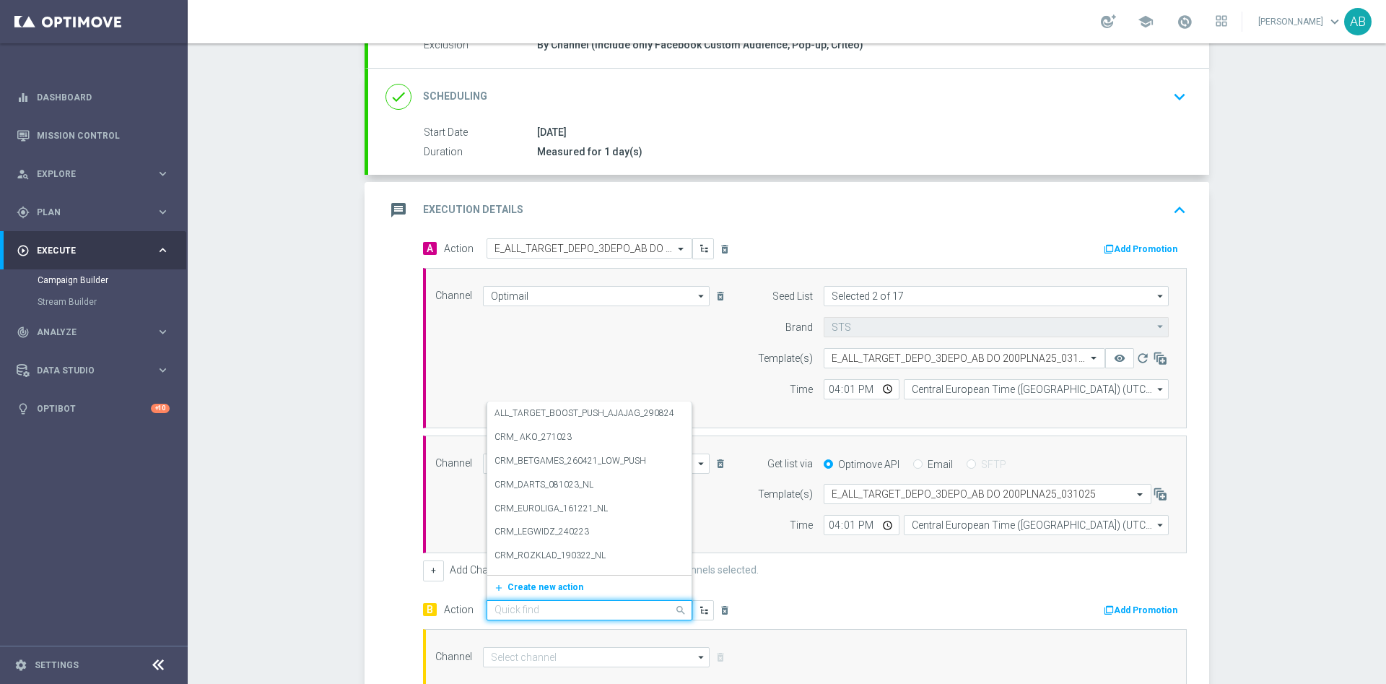
paste input "E_ALL_TARGET_DEPO_3DEPO_AB DO 200PLNB50_031025"
type input "E_ALL_TARGET_DEPO_3DEPO_AB DO 200PLNB50_031025"
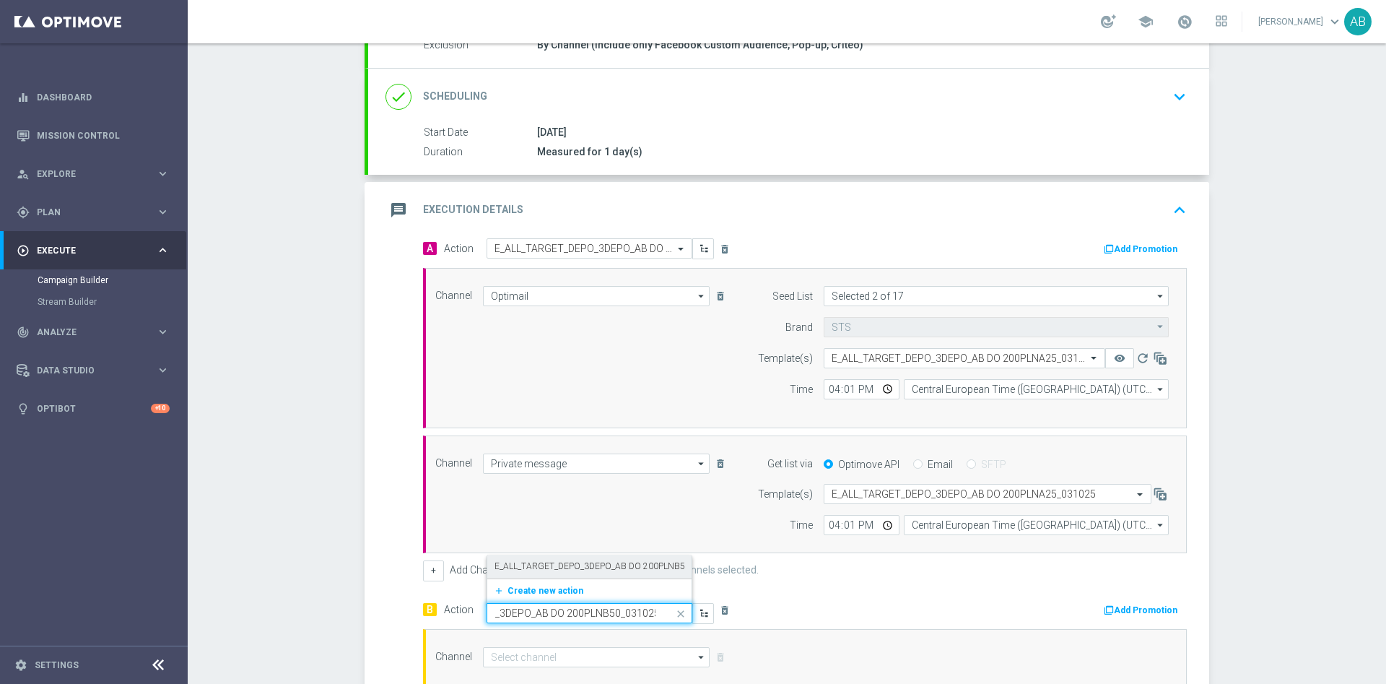
click at [621, 572] on div "E_ALL_TARGET_DEPO_3DEPO_AB DO 200PLNB50_031025 edit" at bounding box center [589, 566] width 190 height 24
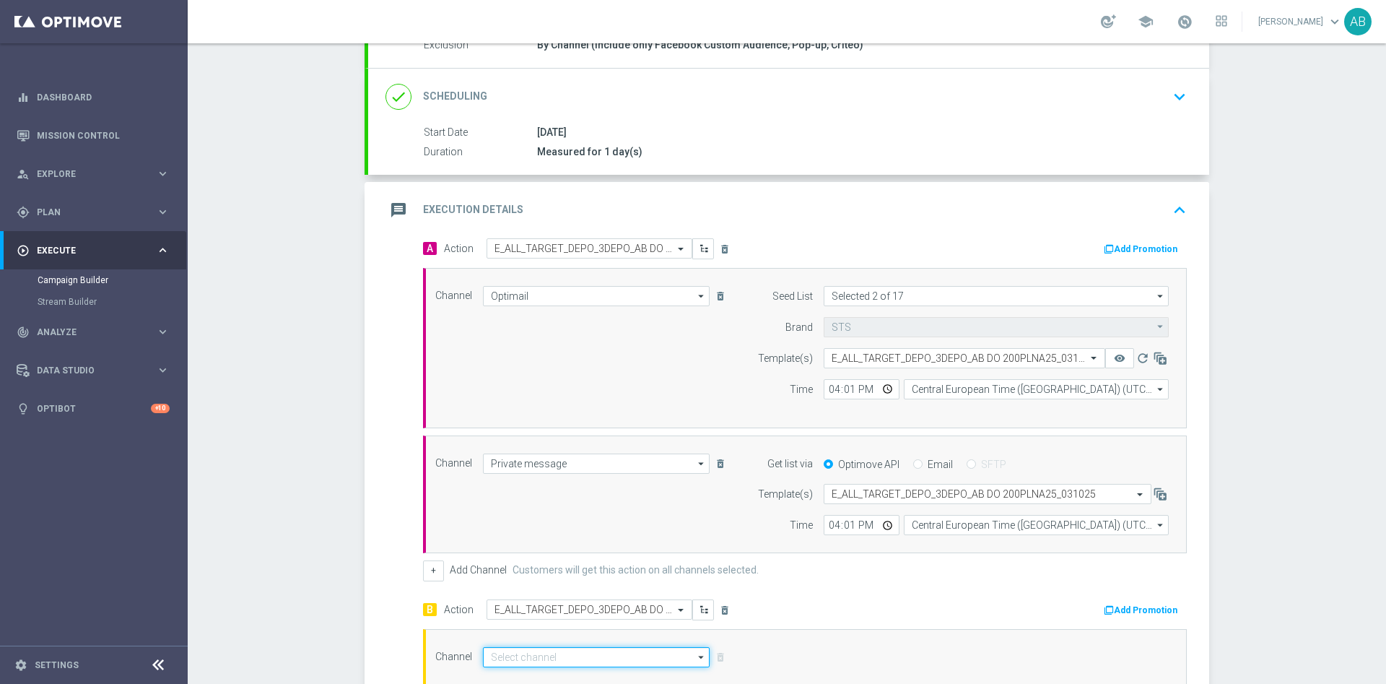
click at [553, 653] on input at bounding box center [596, 657] width 227 height 20
click at [552, 671] on div "Optimail" at bounding box center [596, 678] width 227 height 20
type input "Optimail"
type input "STS"
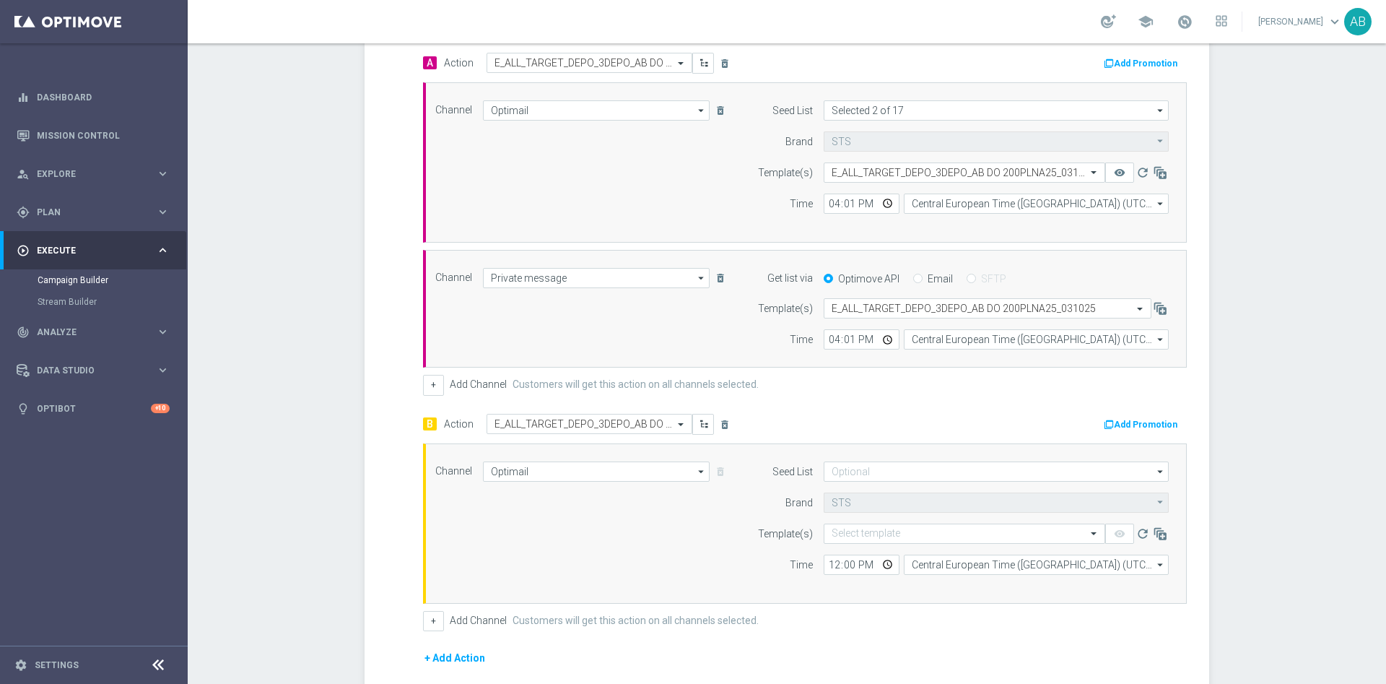
scroll to position [384, 0]
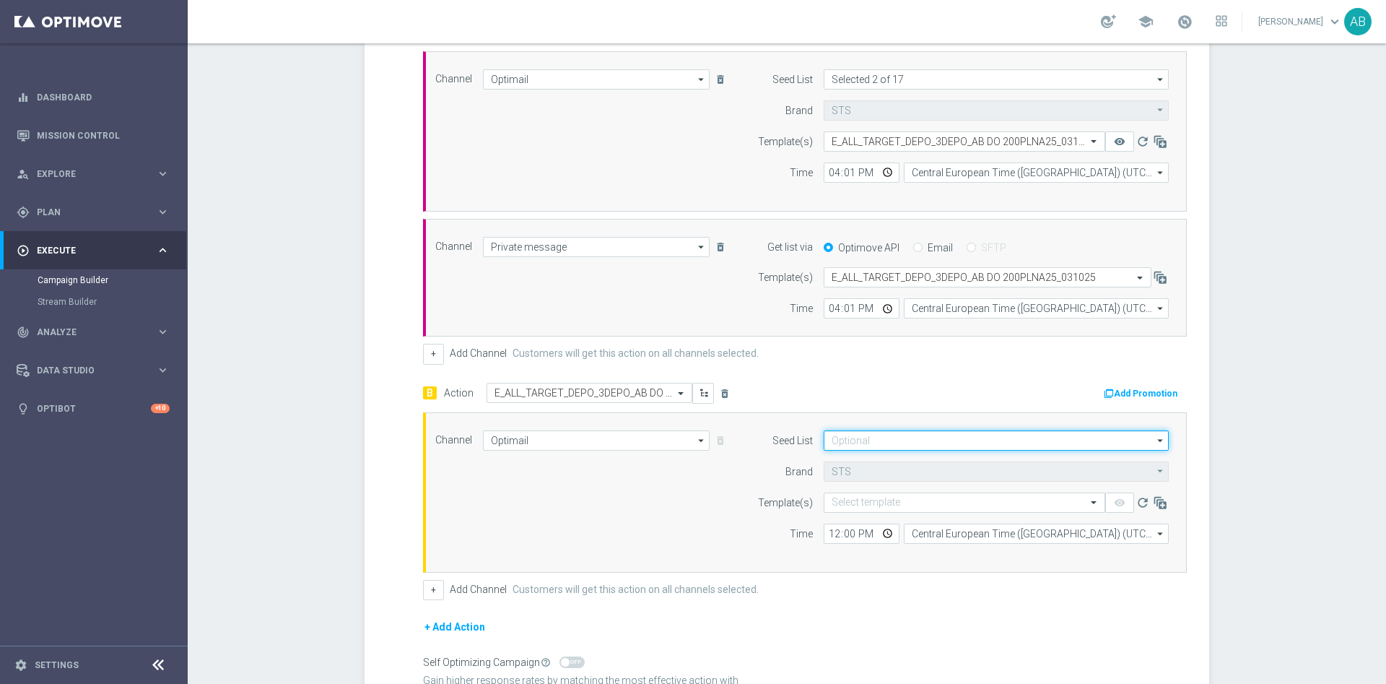
click at [910, 437] on input at bounding box center [996, 440] width 345 height 20
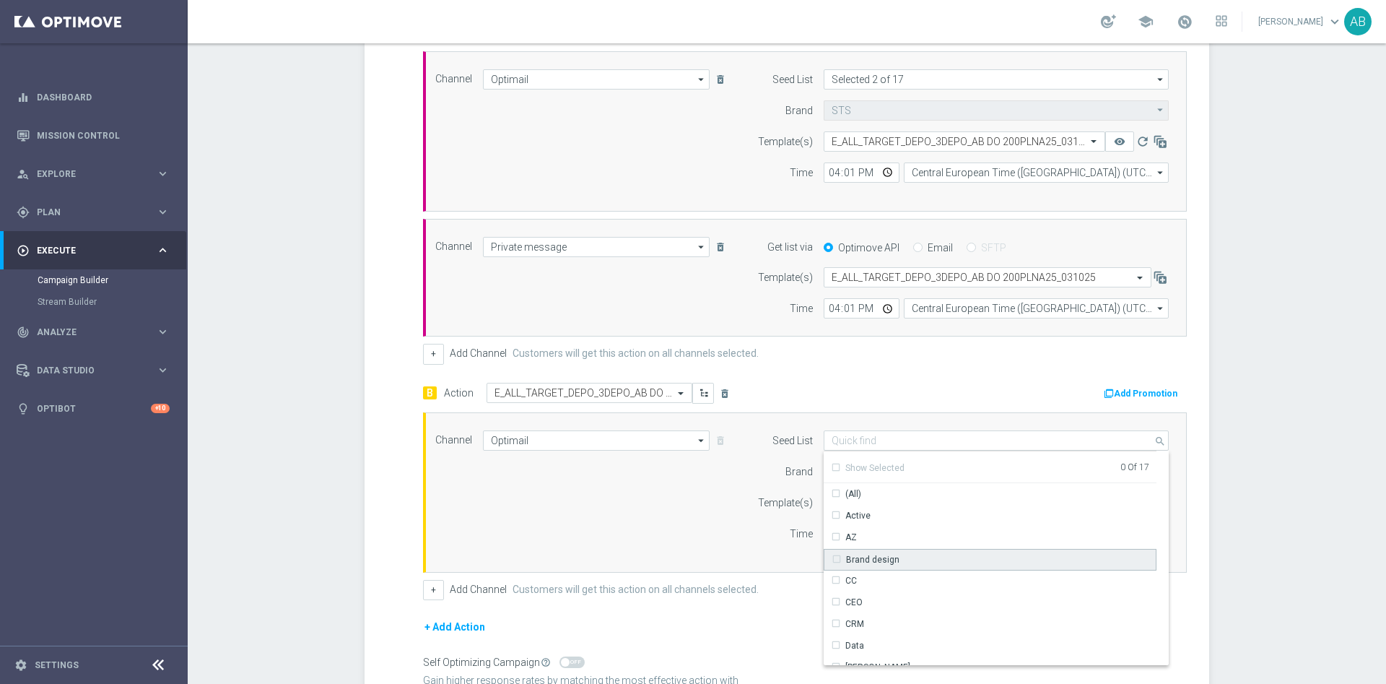
click at [889, 553] on div "Brand design" at bounding box center [990, 560] width 333 height 22
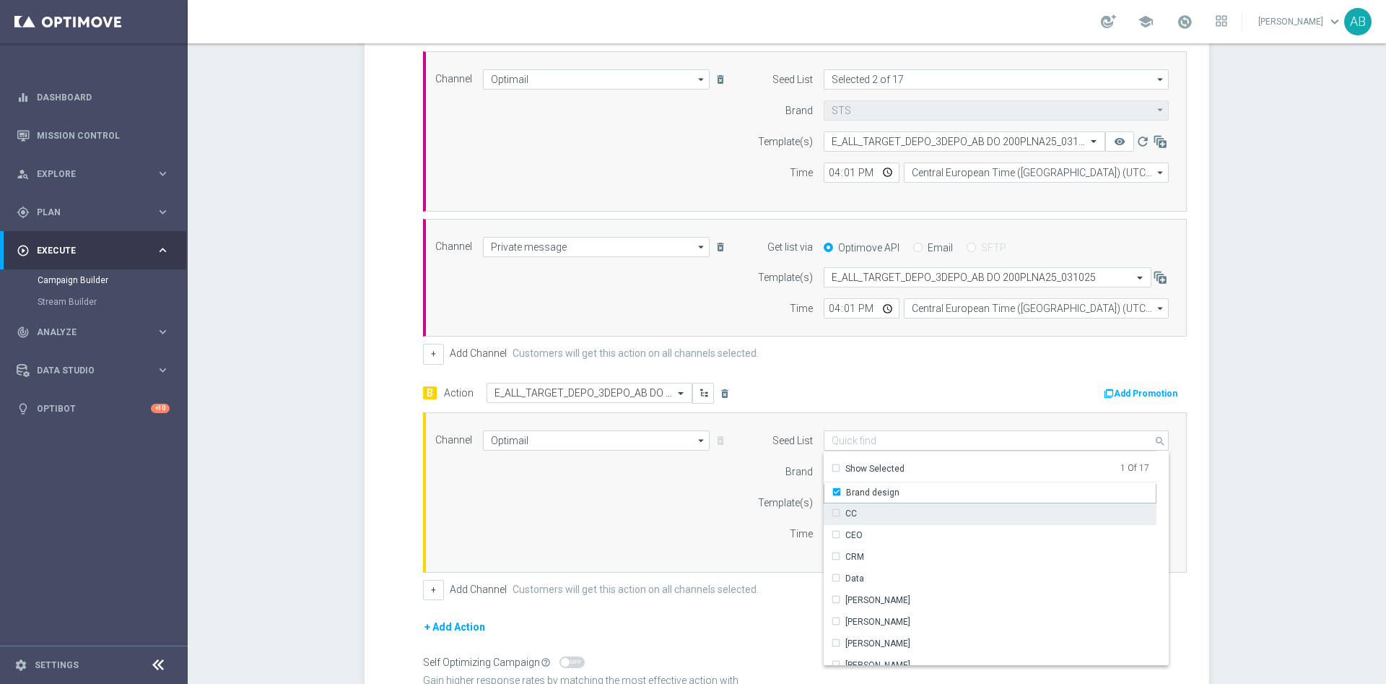
scroll to position [108, 0]
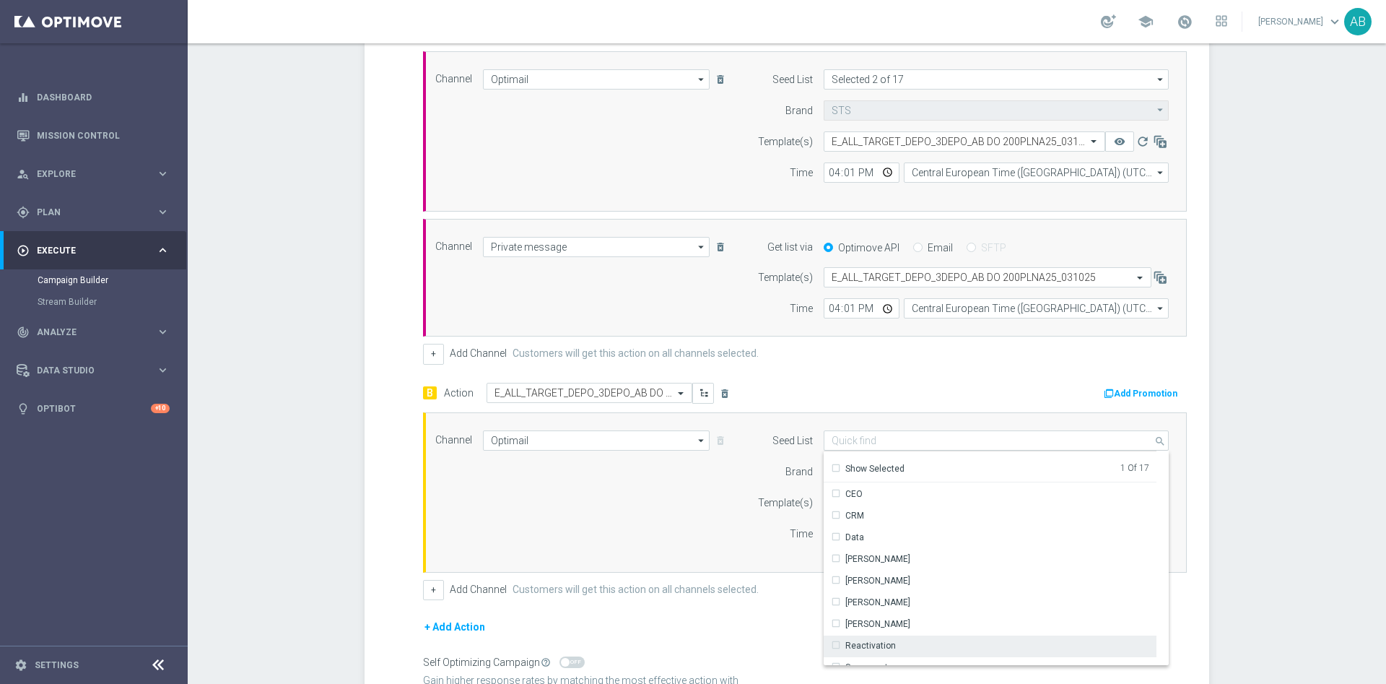
click at [871, 648] on div "Reactivation" at bounding box center [870, 645] width 51 height 13
click at [709, 537] on div "Channel Optimail Optimail arrow_drop_down Drag here to set row groups Drag here…" at bounding box center [801, 492] width 755 height 124
type input "Selected 2 of 17"
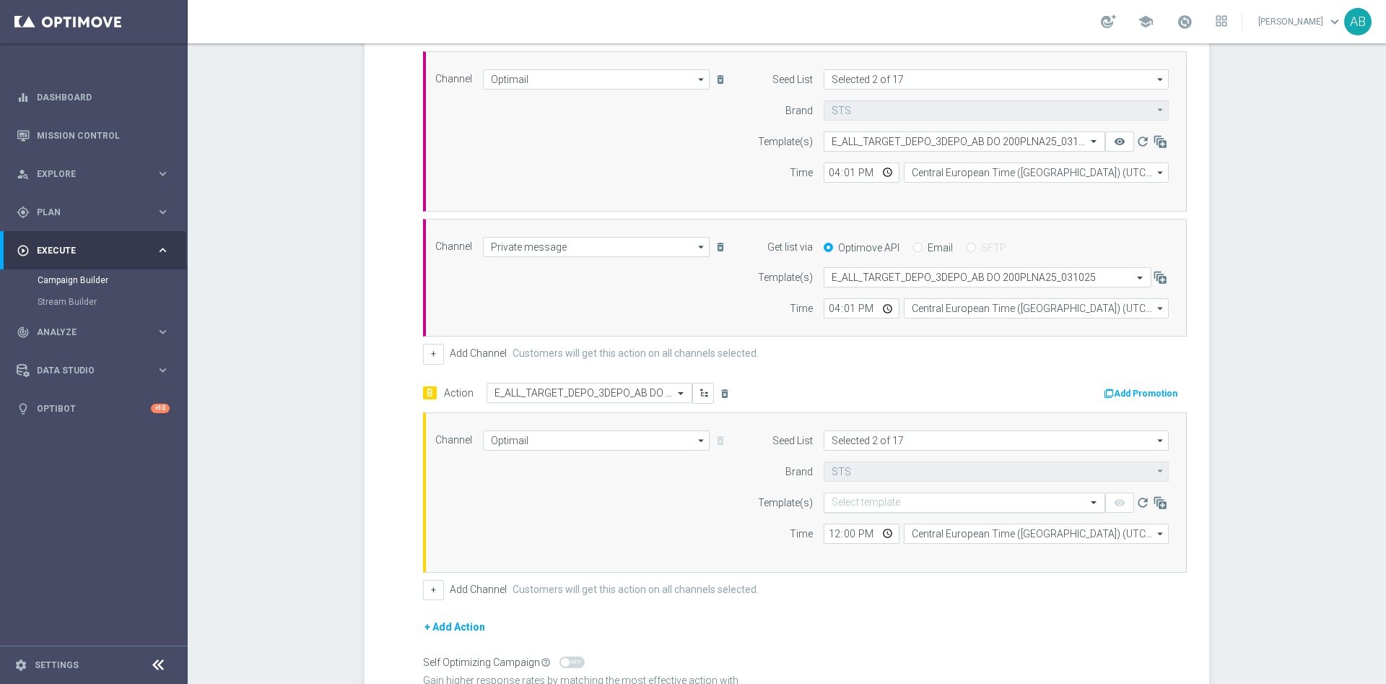
click at [878, 497] on input "text" at bounding box center [950, 503] width 237 height 12
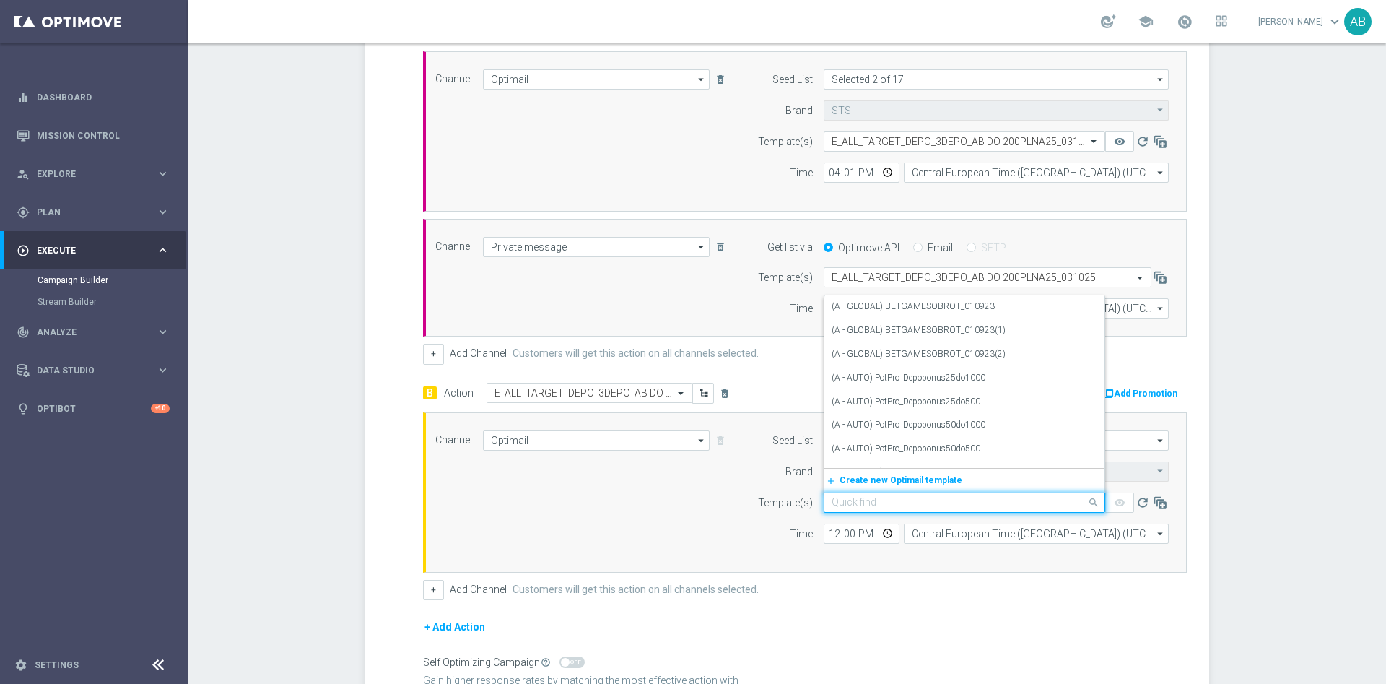
paste input "E_ALL_TARGET_DEPO_3DEPO_AB DO 200PLNB50_031025"
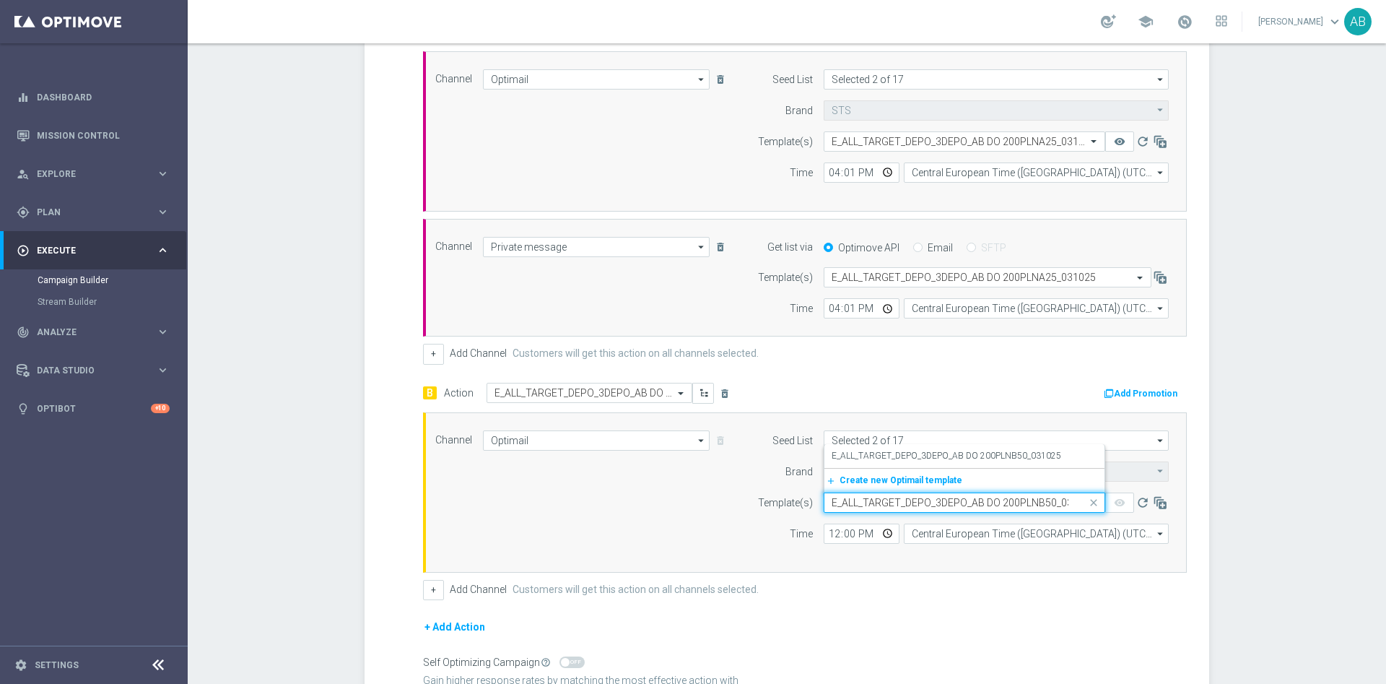
scroll to position [0, 23]
click at [896, 460] on label "E_ALL_TARGET_DEPO_3DEPO_AB DO 200PLNB50_031025" at bounding box center [947, 456] width 230 height 12
type input "E_ALL_TARGET_DEPO_3DEPO_AB DO 200PLNB50_031025"
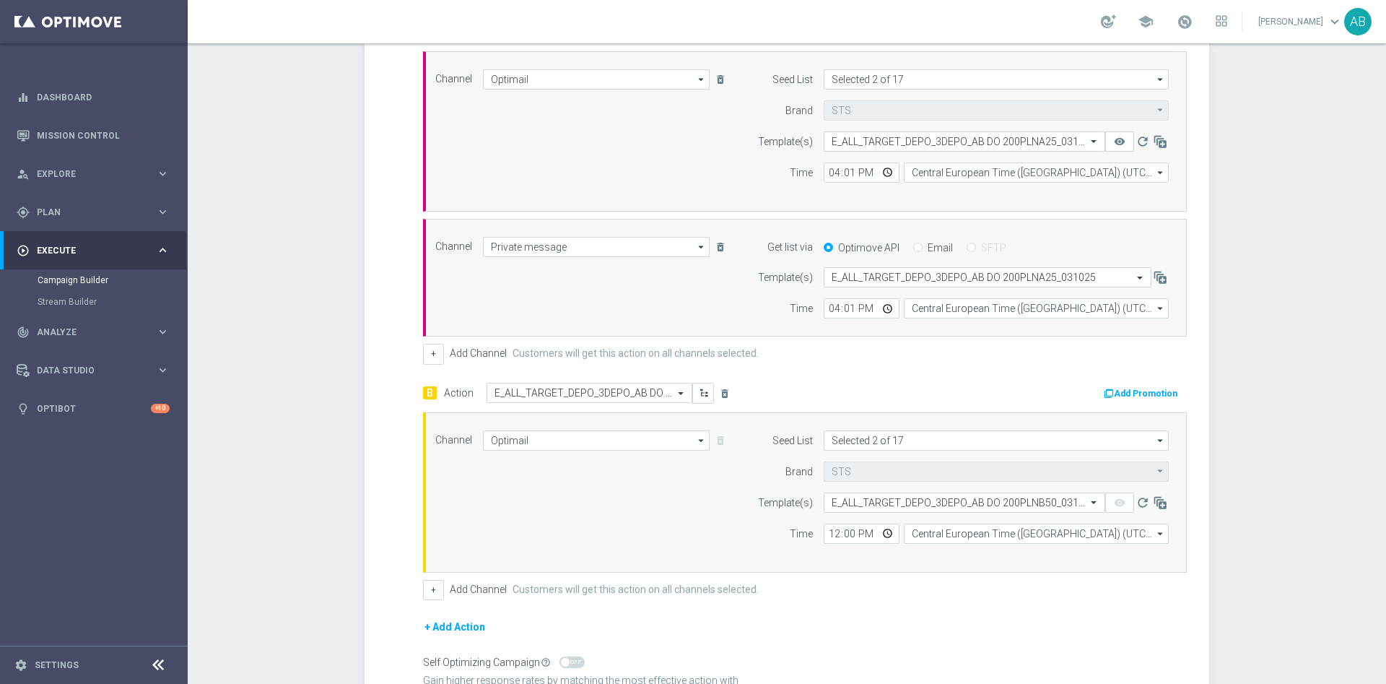
scroll to position [0, 0]
click at [831, 528] on input "12:00" at bounding box center [862, 533] width 76 height 20
type input "16:01"
click at [424, 594] on button "+" at bounding box center [433, 590] width 21 height 20
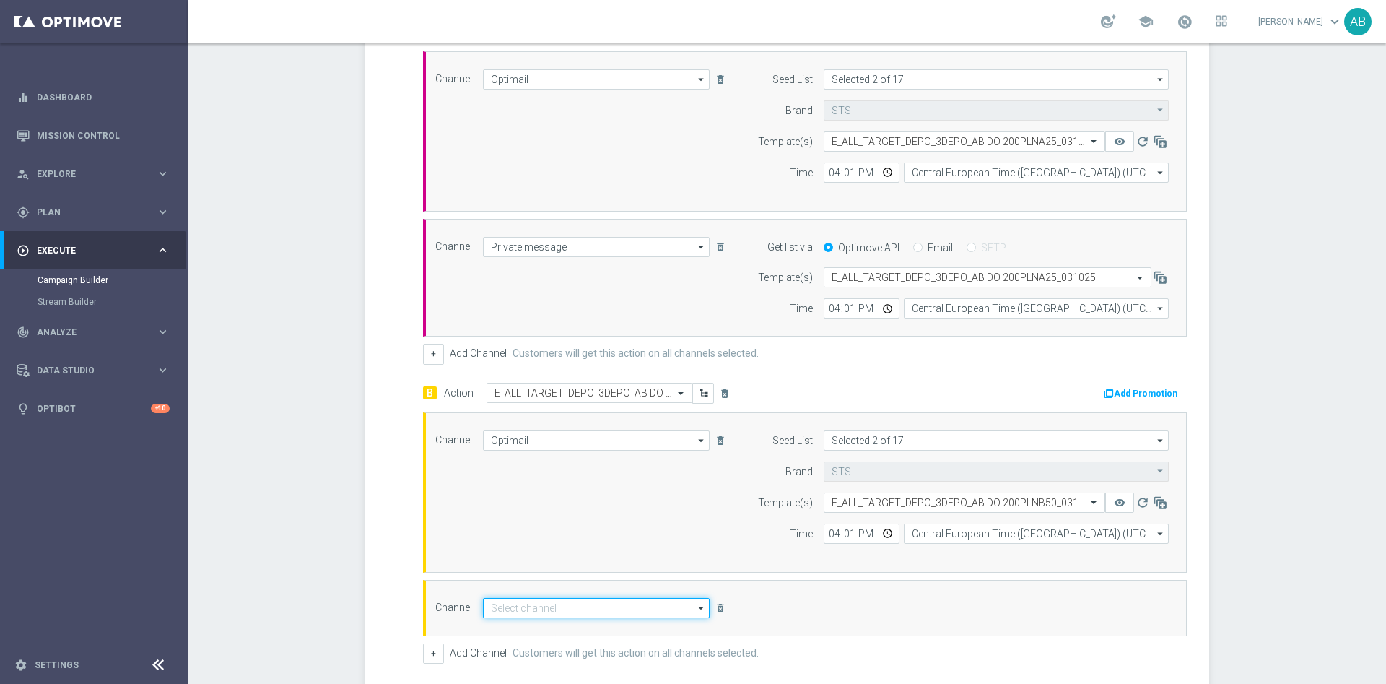
click at [504, 606] on input at bounding box center [596, 608] width 227 height 20
click at [551, 629] on div "Private message" at bounding box center [596, 629] width 227 height 20
type input "Private message"
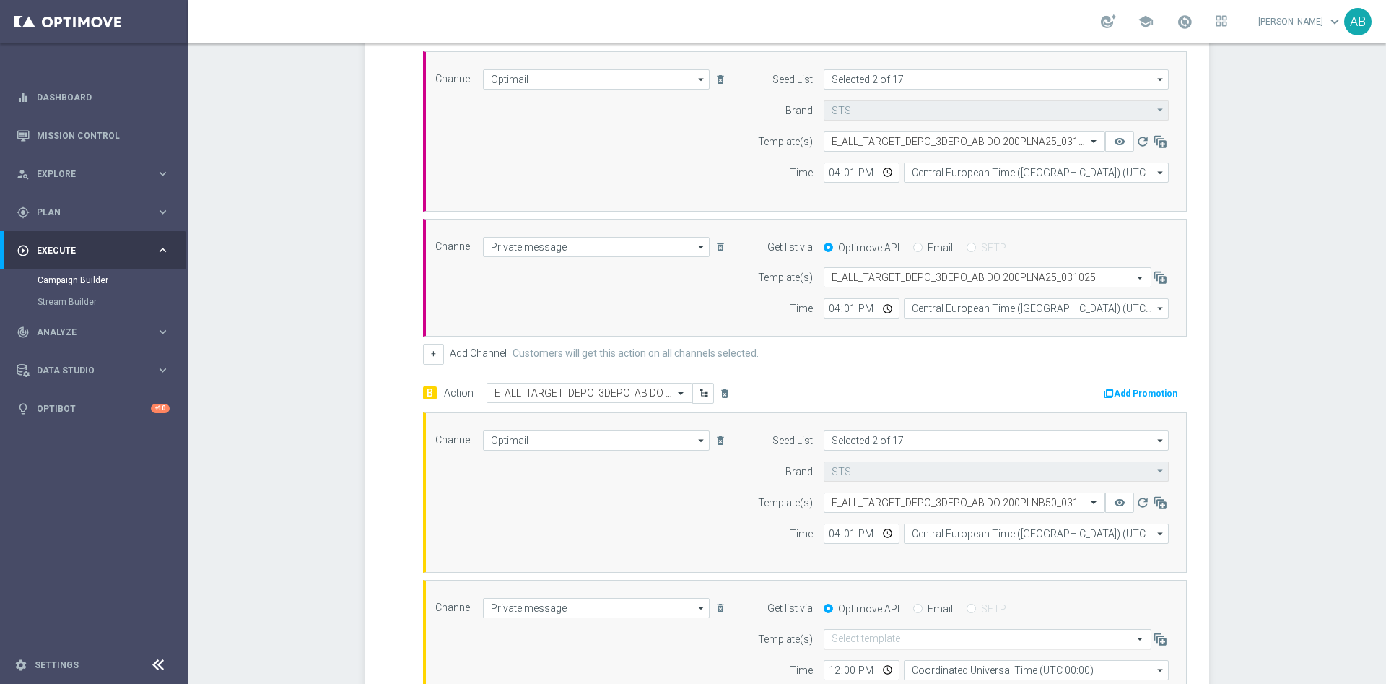
click at [840, 638] on input "text" at bounding box center [973, 639] width 283 height 12
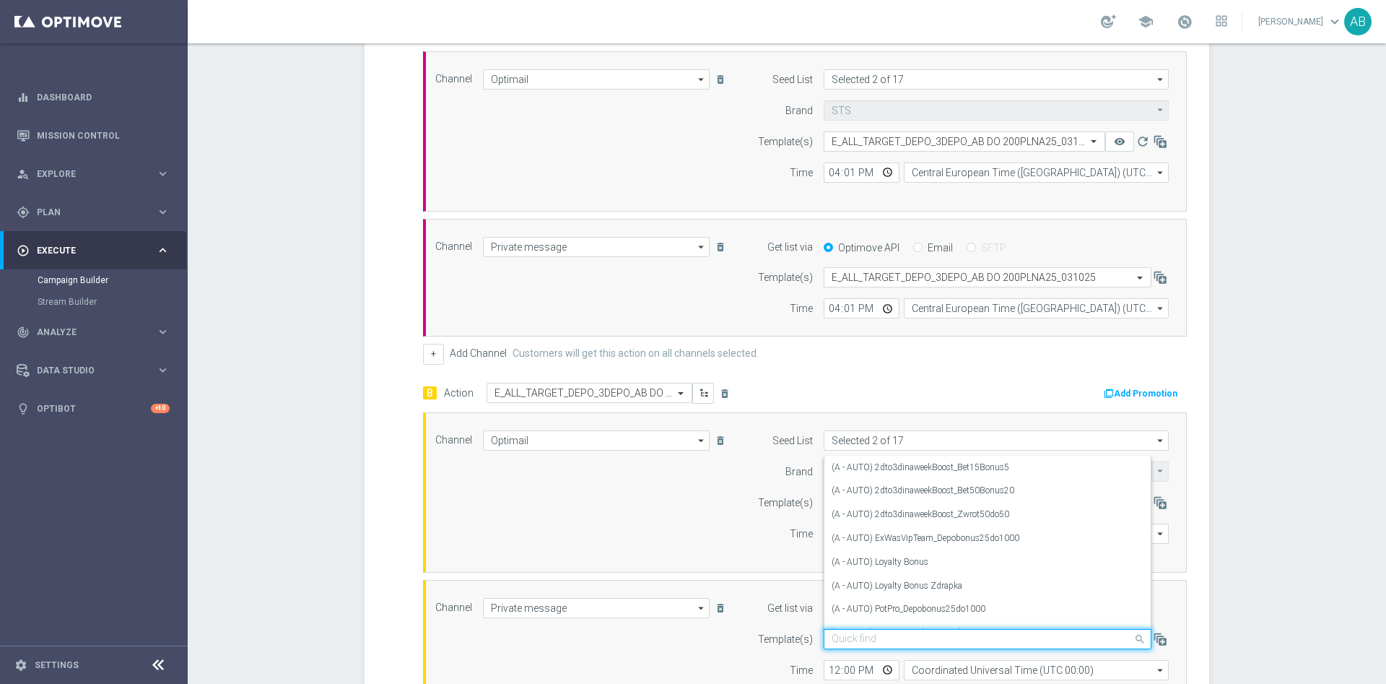
paste input "E_ALL_TARGET_DEPO_3DEPO_AB DO 200PLNB50_031025"
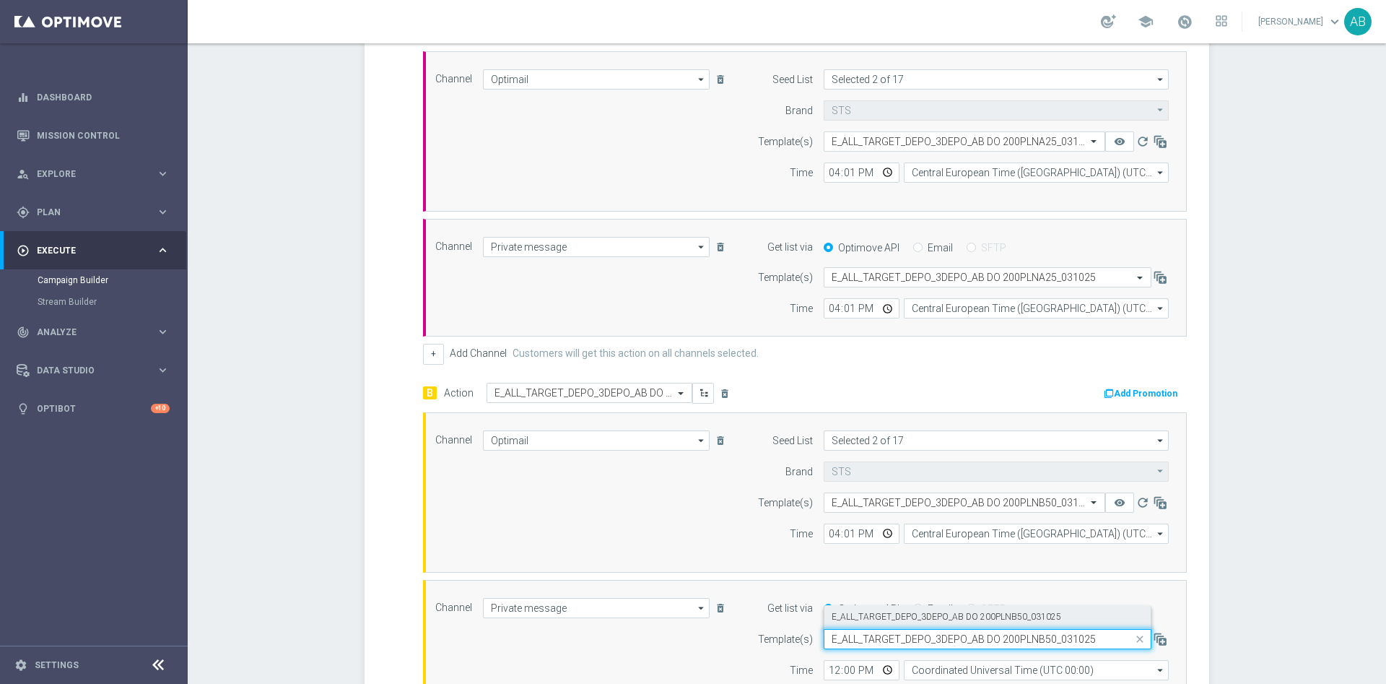
scroll to position [492, 0]
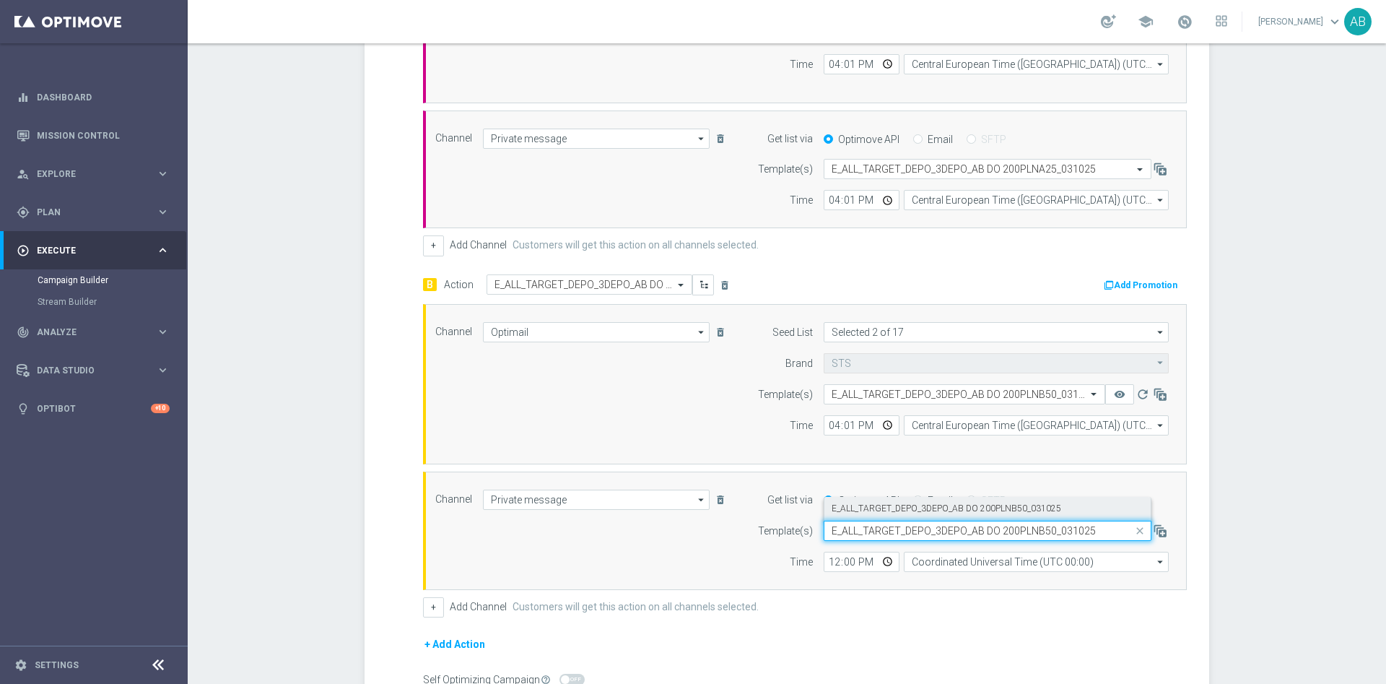
click at [884, 508] on label "E_ALL_TARGET_DEPO_3DEPO_AB DO 200PLNB50_031025" at bounding box center [947, 508] width 230 height 12
type input "E_ALL_TARGET_DEPO_3DEPO_AB DO 200PLNB50_031025"
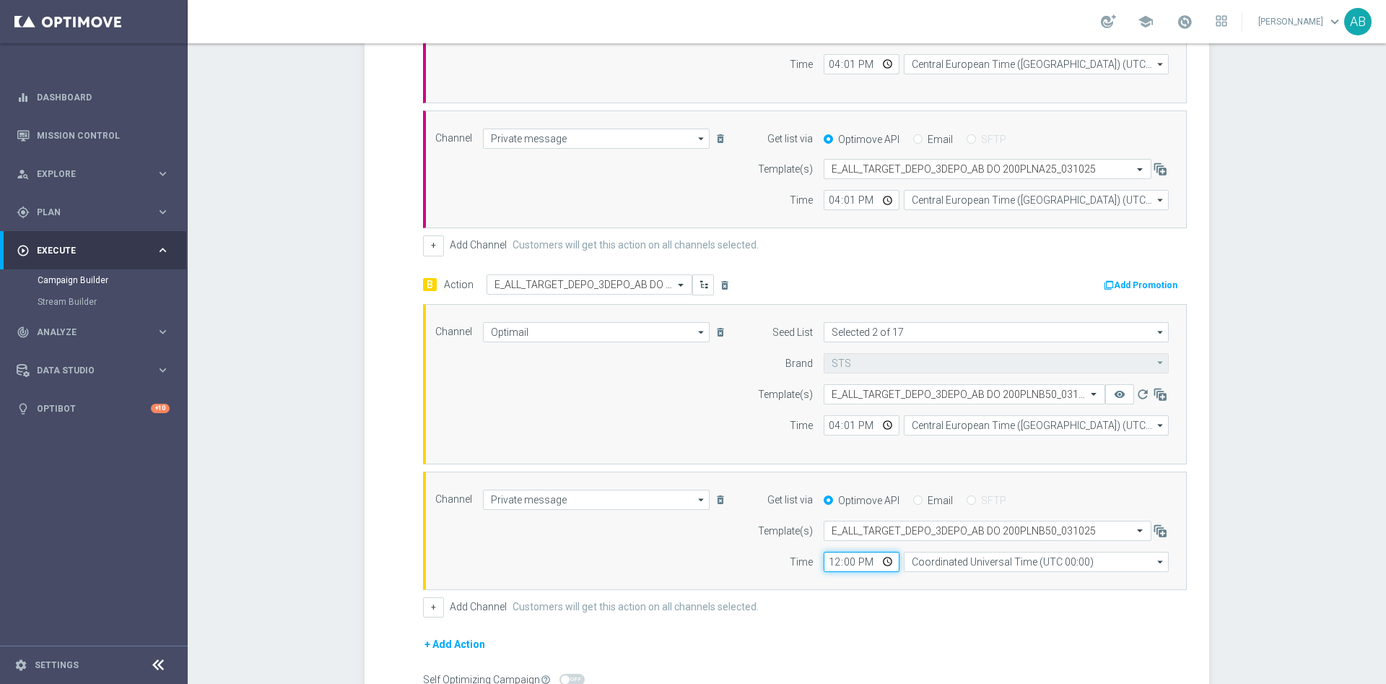
click at [829, 563] on input "12:00" at bounding box center [862, 562] width 76 height 20
type input "16:01"
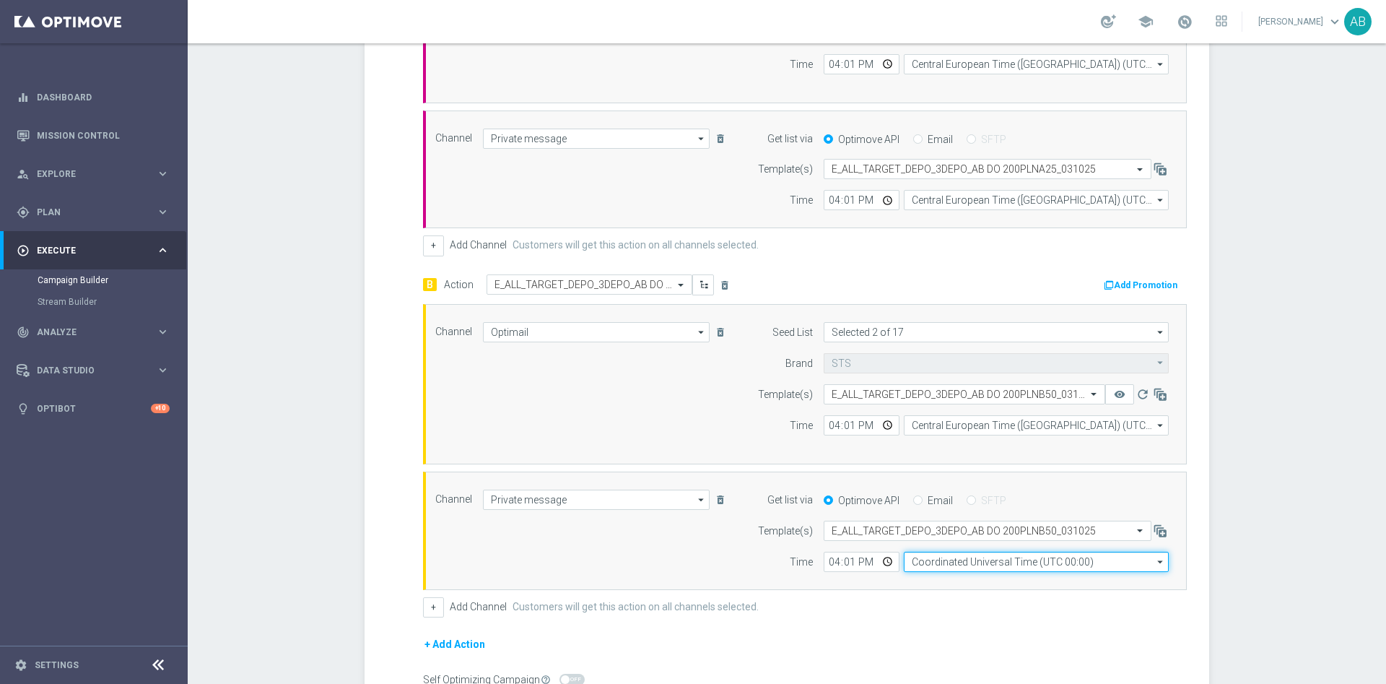
click at [925, 557] on input "Coordinated Universal Time (UTC 00:00)" at bounding box center [1036, 562] width 265 height 20
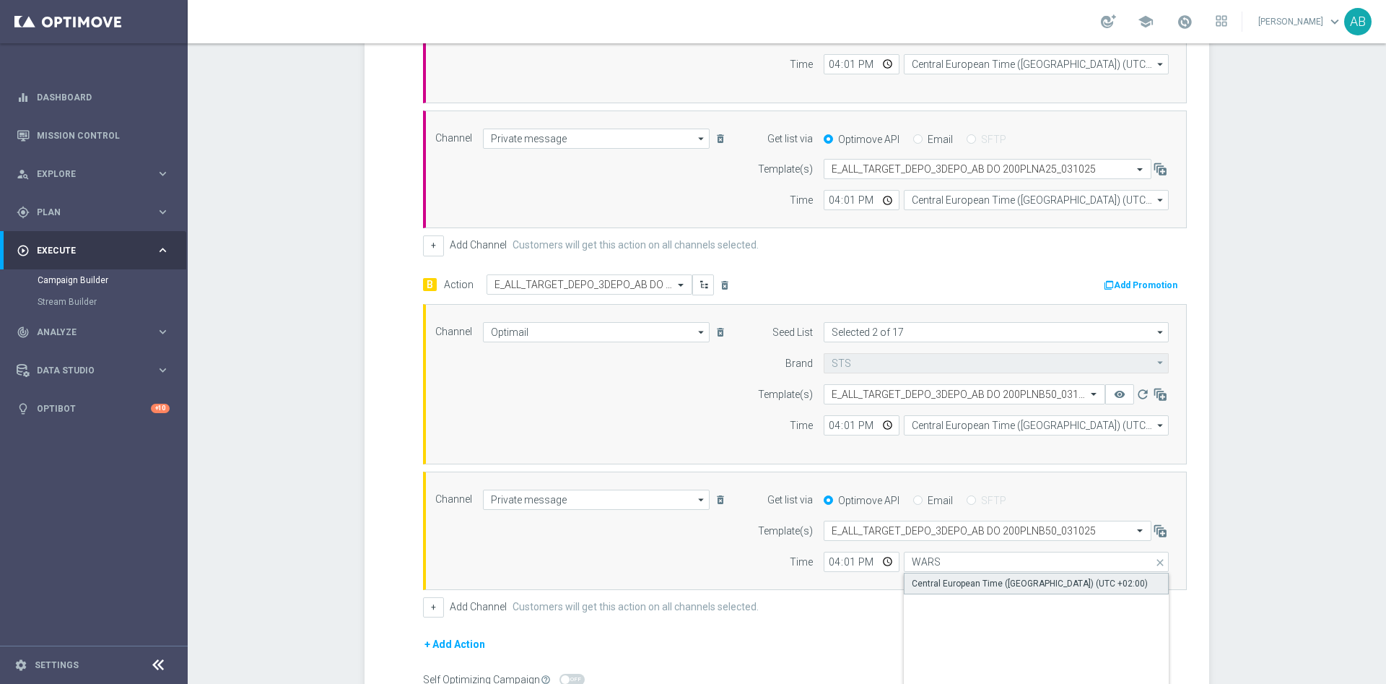
click at [929, 580] on div "Central European Time ([GEOGRAPHIC_DATA]) (UTC +02:00)" at bounding box center [1030, 583] width 236 height 13
type input "Central European Time ([GEOGRAPHIC_DATA]) (UTC +02:00)"
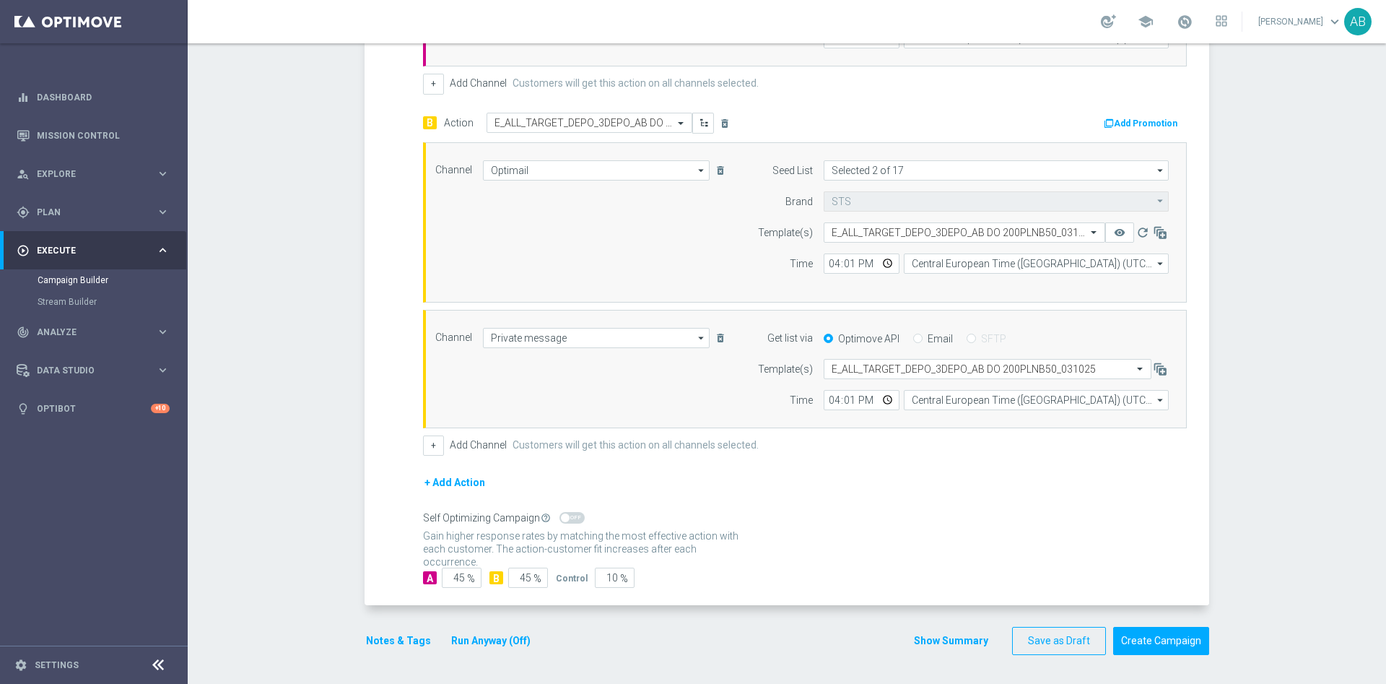
click at [406, 632] on button "Notes & Tags" at bounding box center [399, 641] width 68 height 18
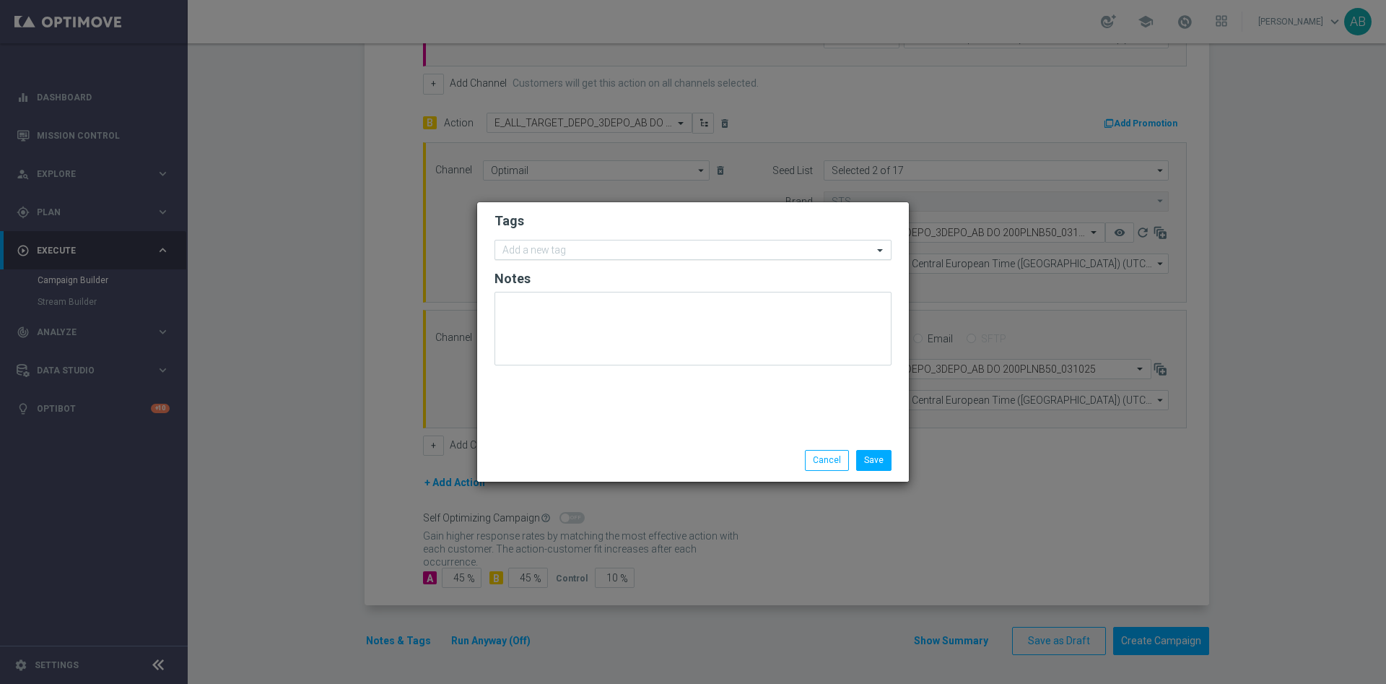
click at [571, 253] on input "text" at bounding box center [687, 251] width 370 height 12
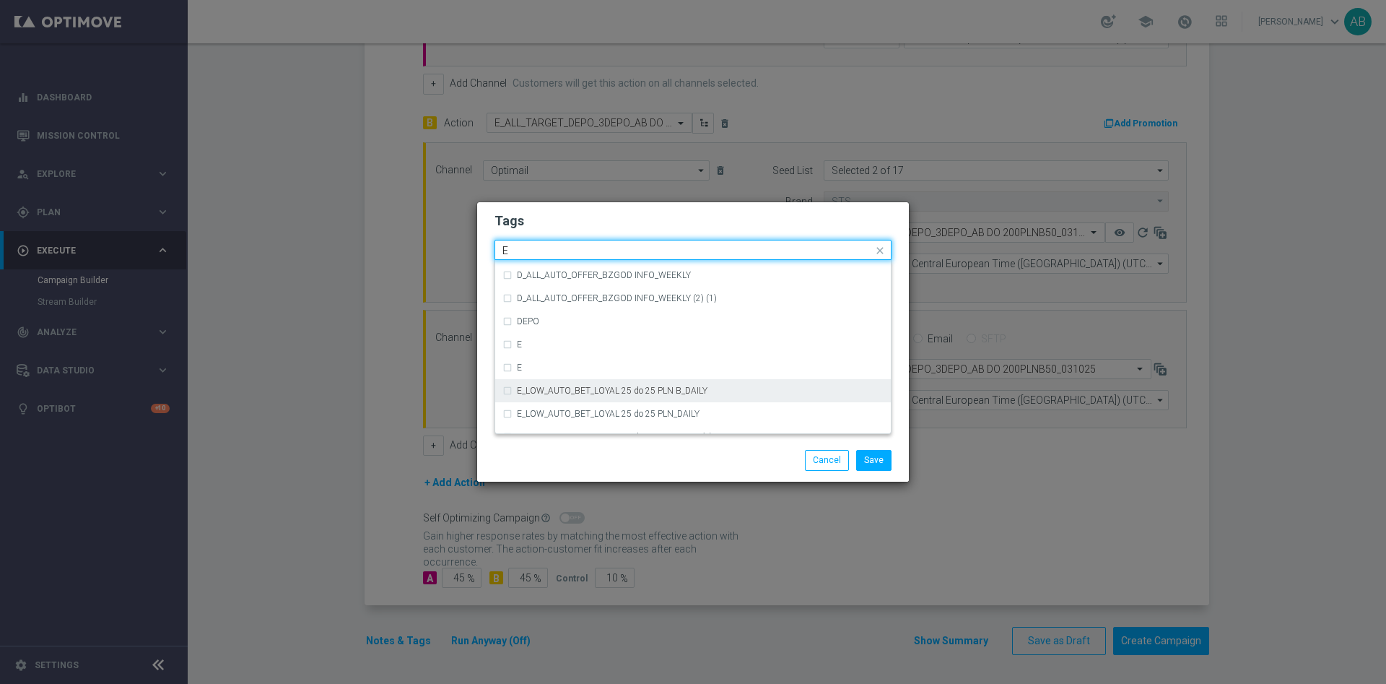
scroll to position [2057, 0]
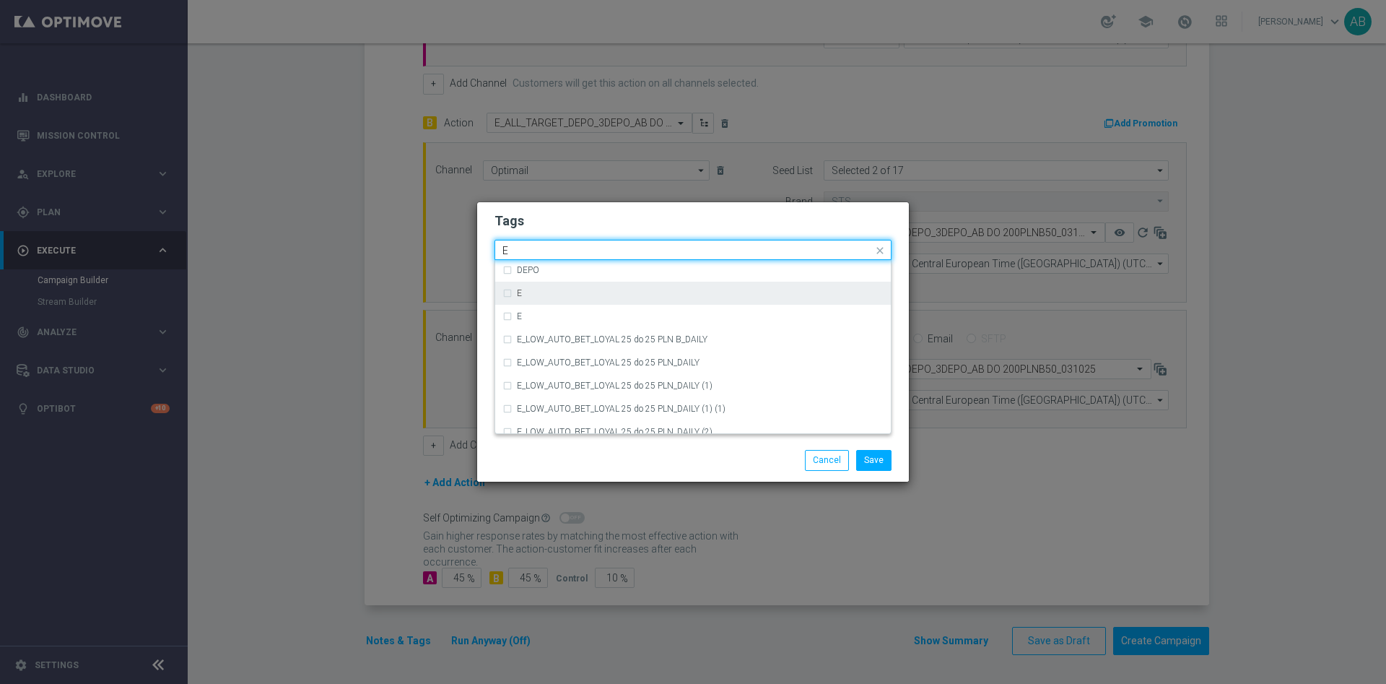
click at [577, 295] on div "E" at bounding box center [700, 293] width 367 height 9
type input "E"
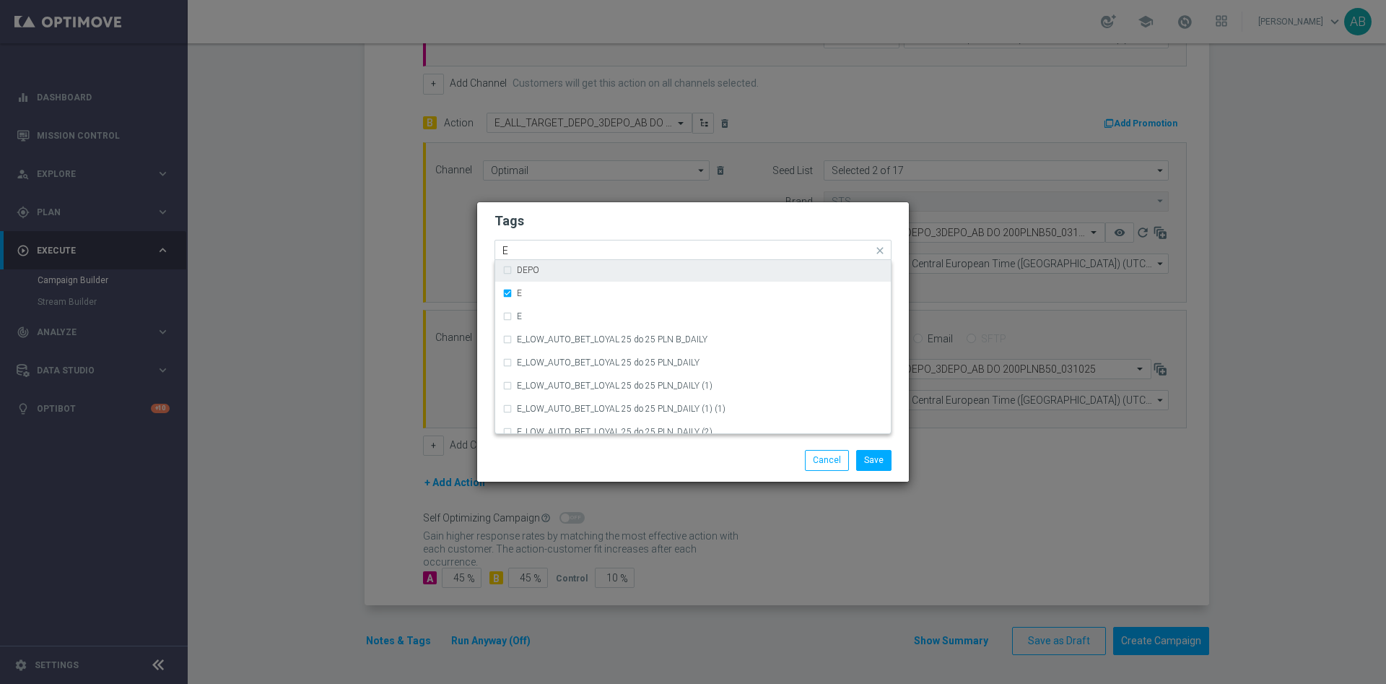
click at [523, 252] on input "E" at bounding box center [687, 251] width 370 height 12
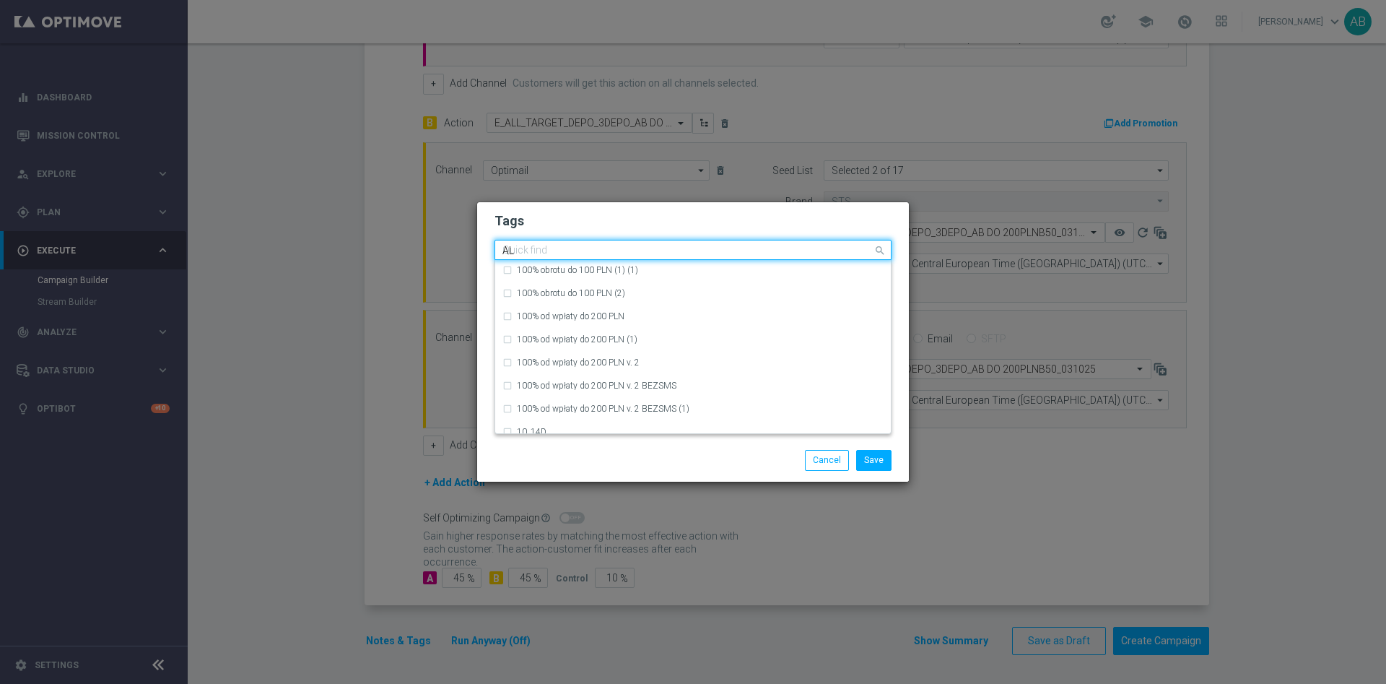
scroll to position [0, 0]
click at [505, 264] on div "ALL" at bounding box center [692, 271] width 381 height 23
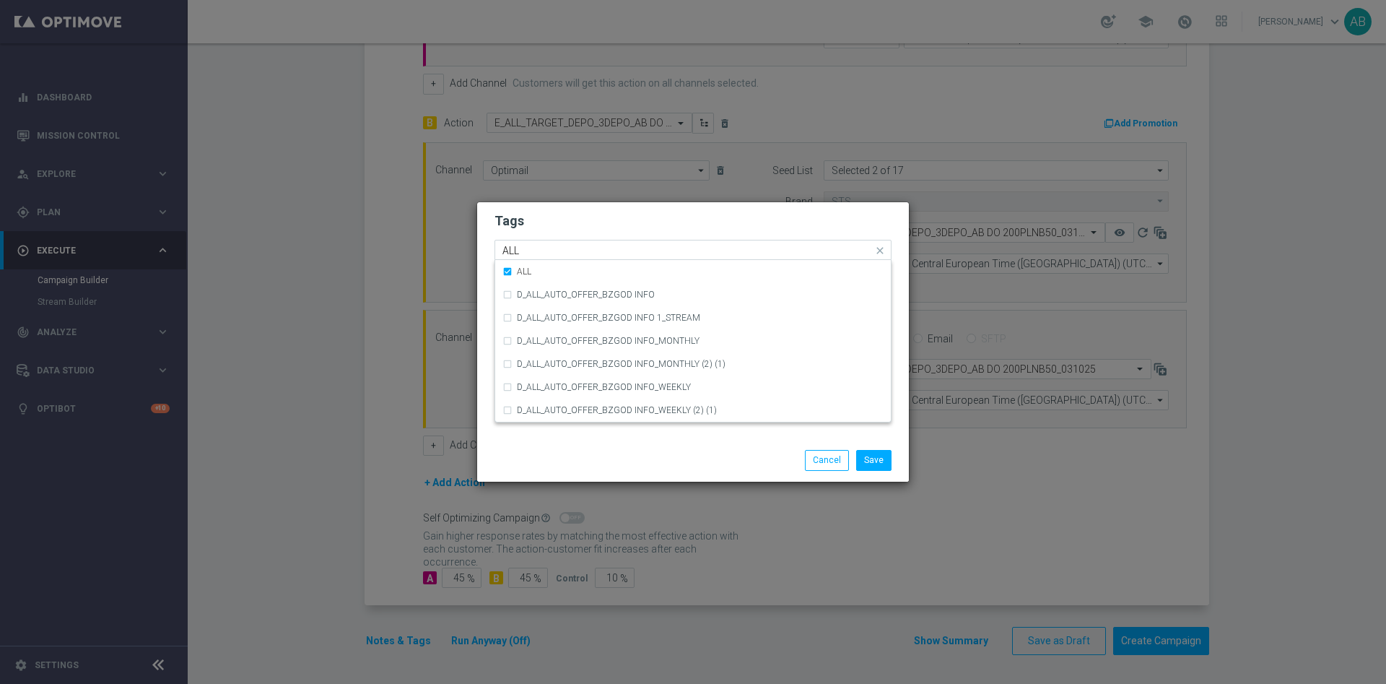
click at [541, 245] on input "ALL" at bounding box center [687, 251] width 370 height 12
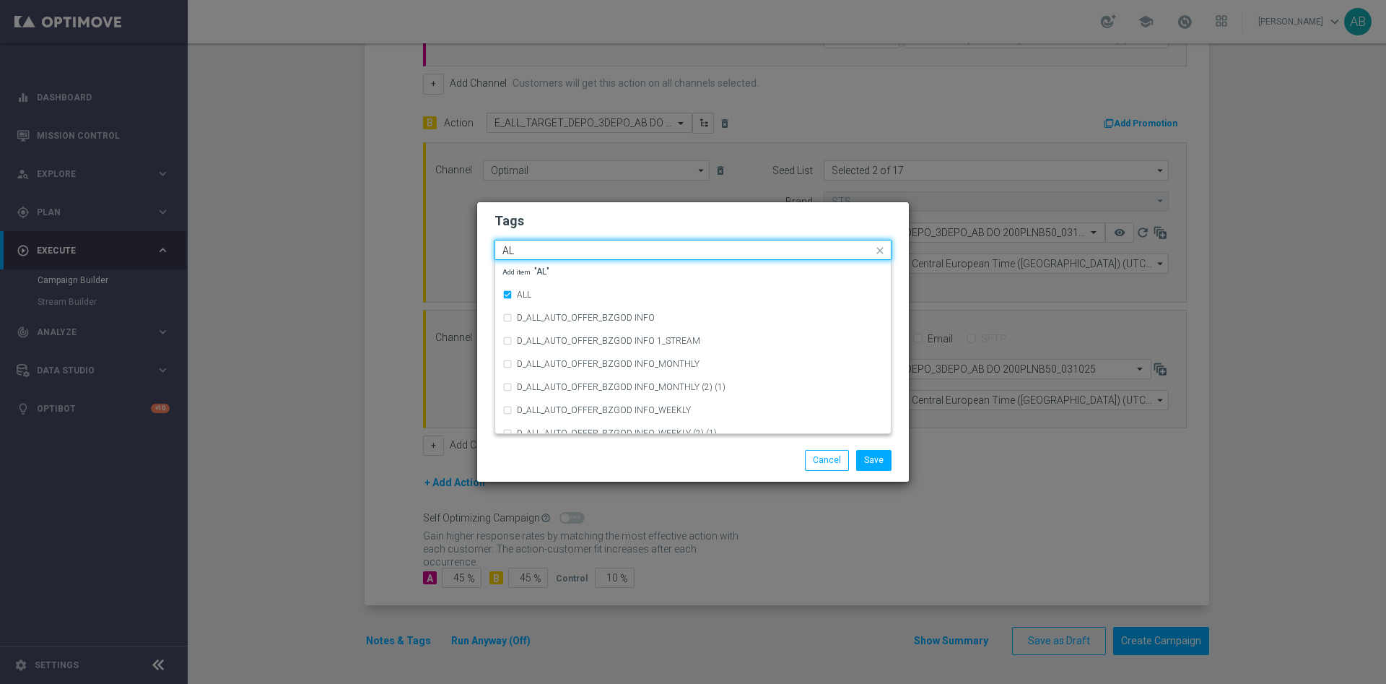
type input "A"
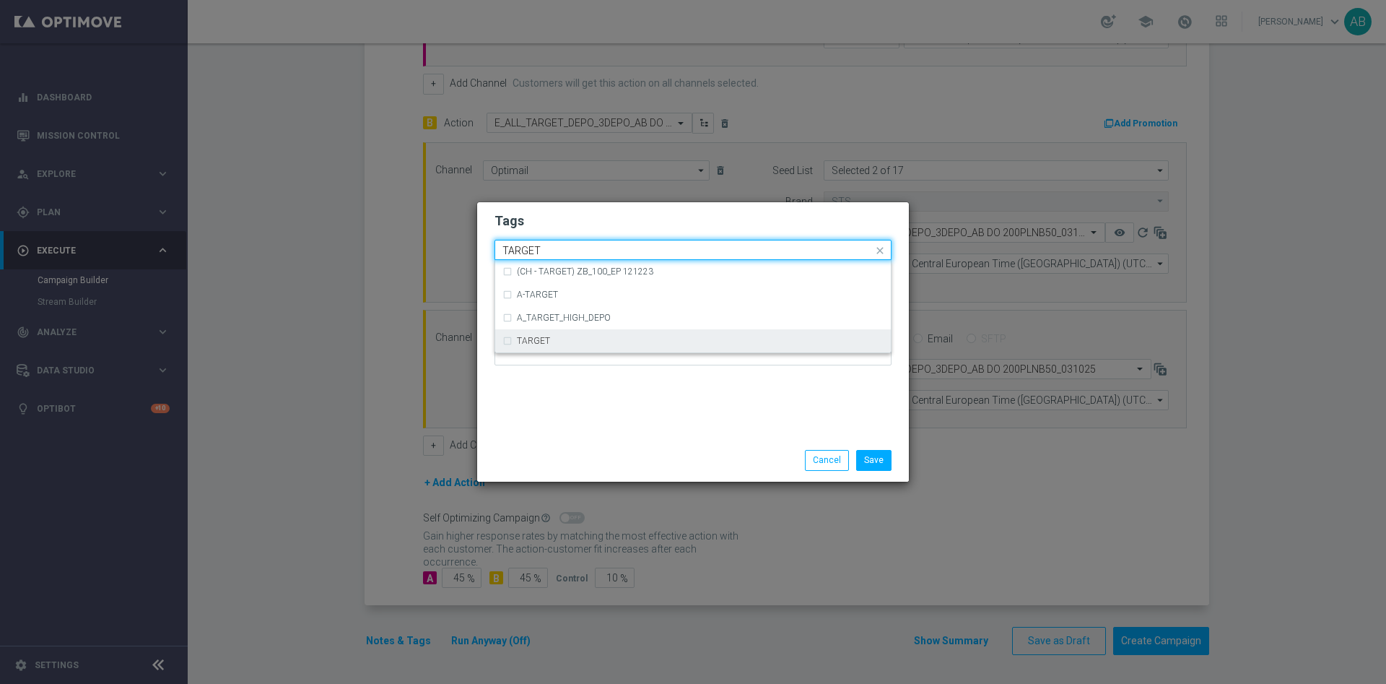
click at [565, 337] on div "TARGET" at bounding box center [700, 340] width 367 height 9
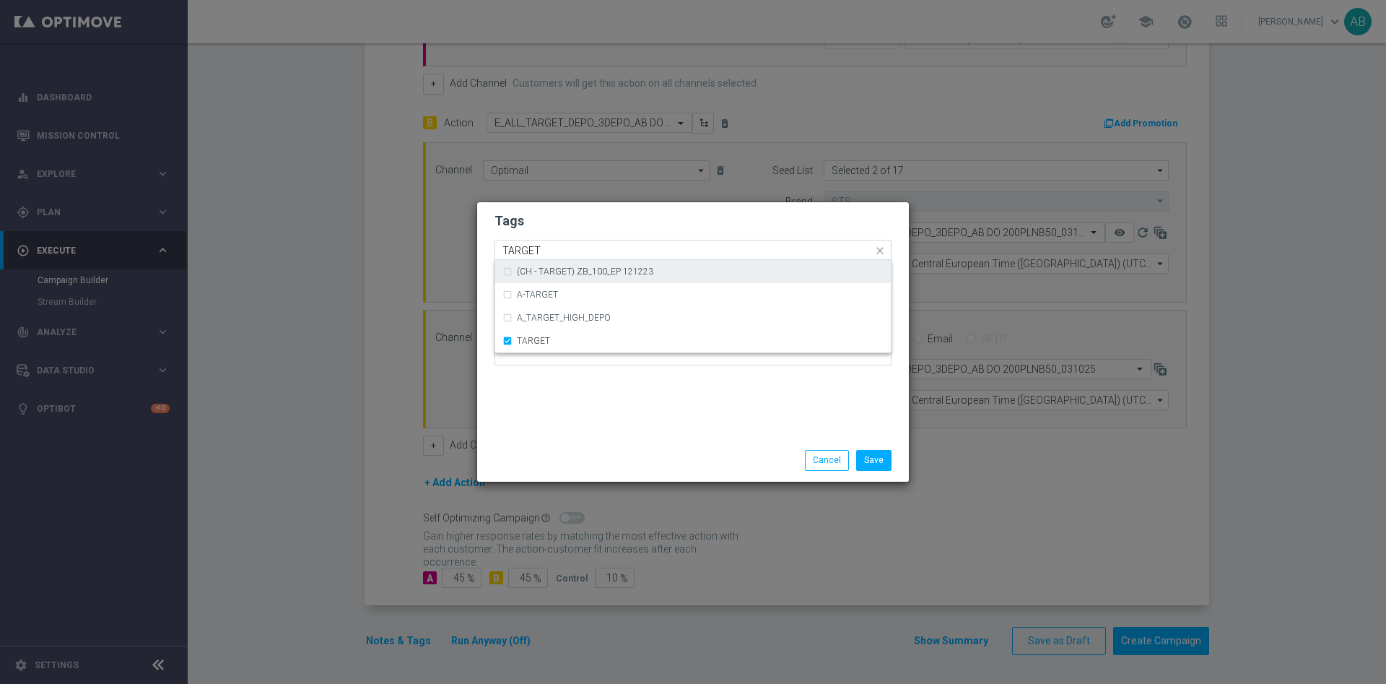
click at [558, 247] on input "TARGET" at bounding box center [687, 251] width 370 height 12
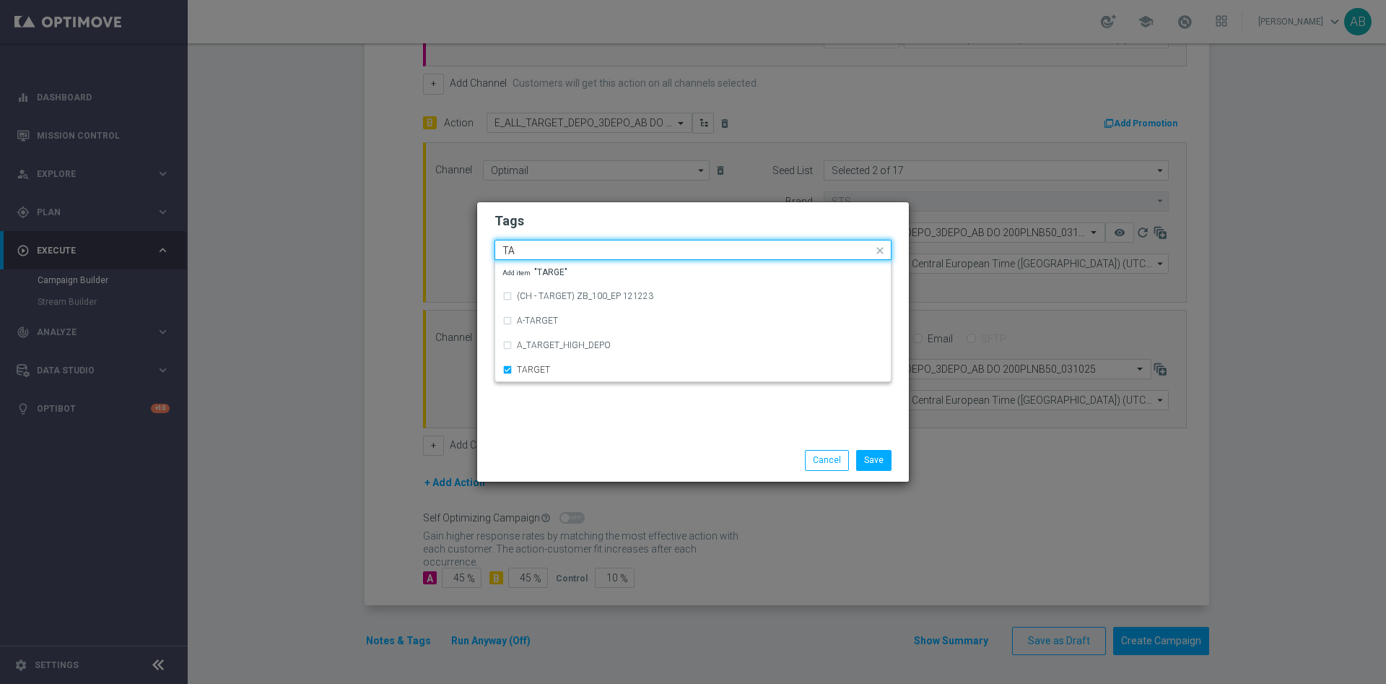
type input "T"
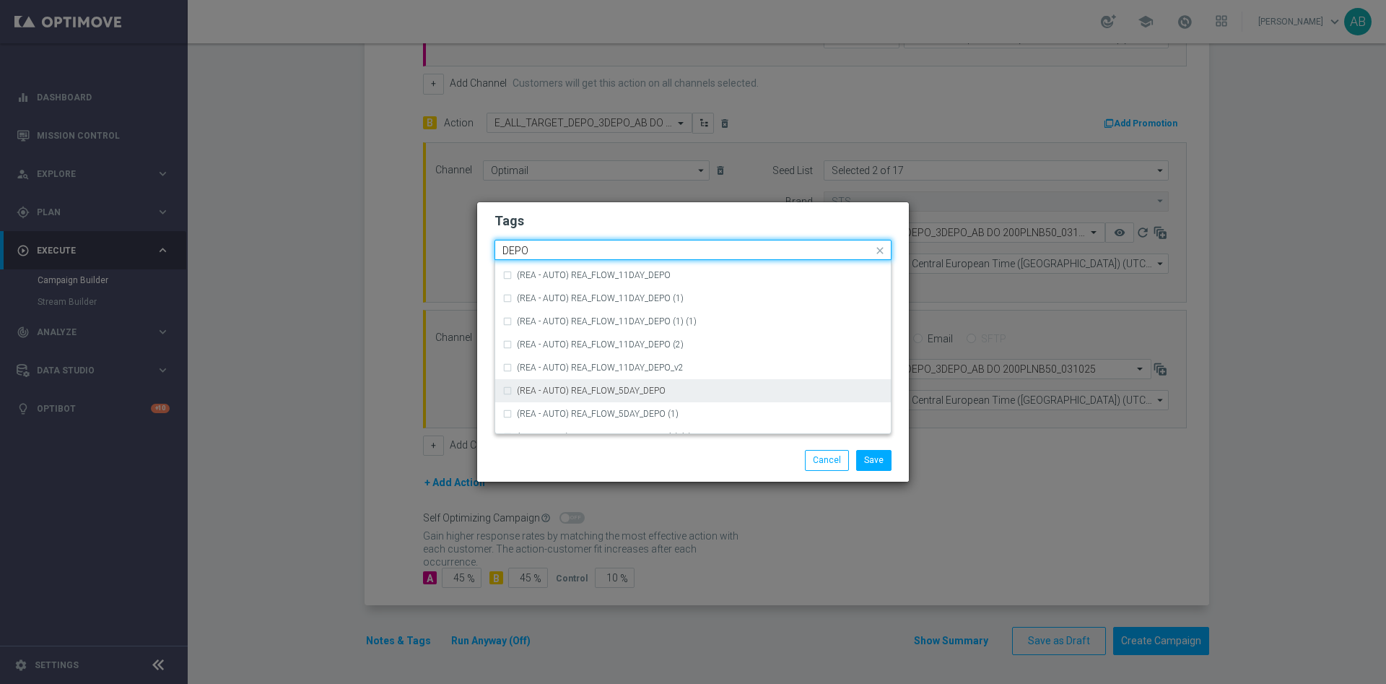
scroll to position [650, 0]
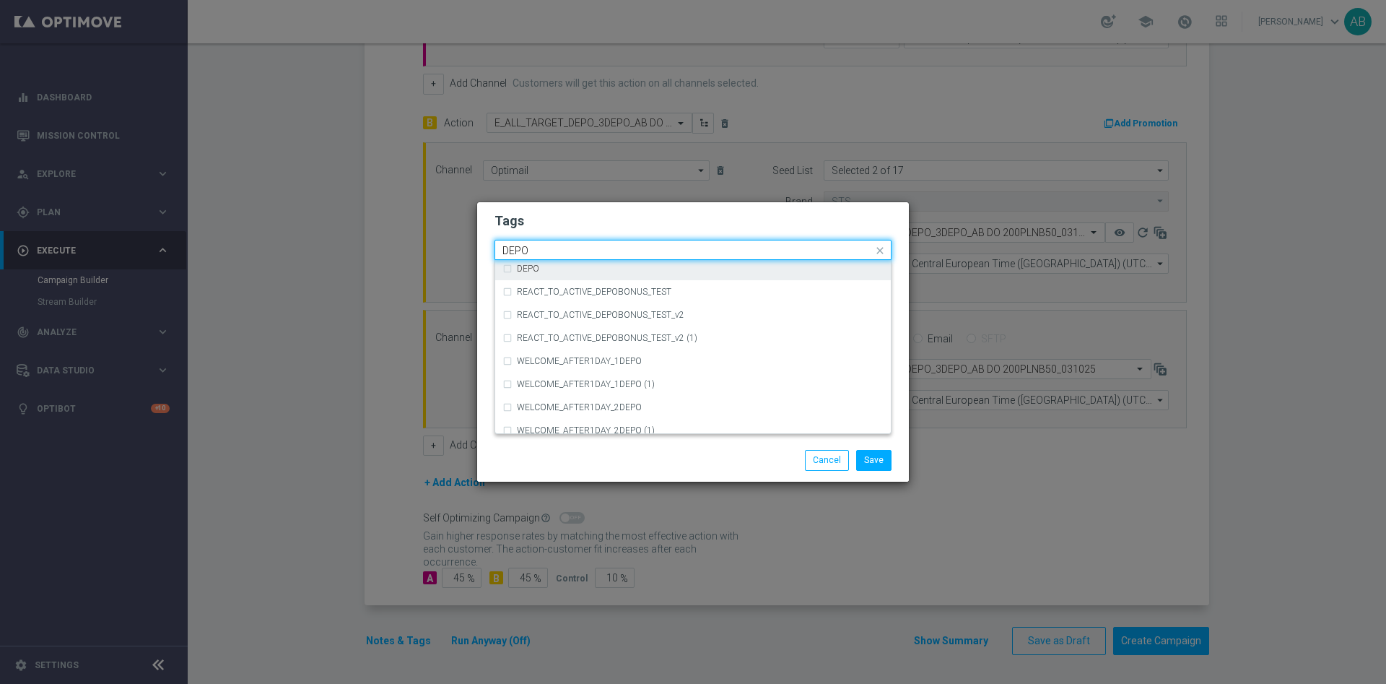
click at [531, 272] on label "DEPO" at bounding box center [528, 268] width 22 height 9
type input "DEPO"
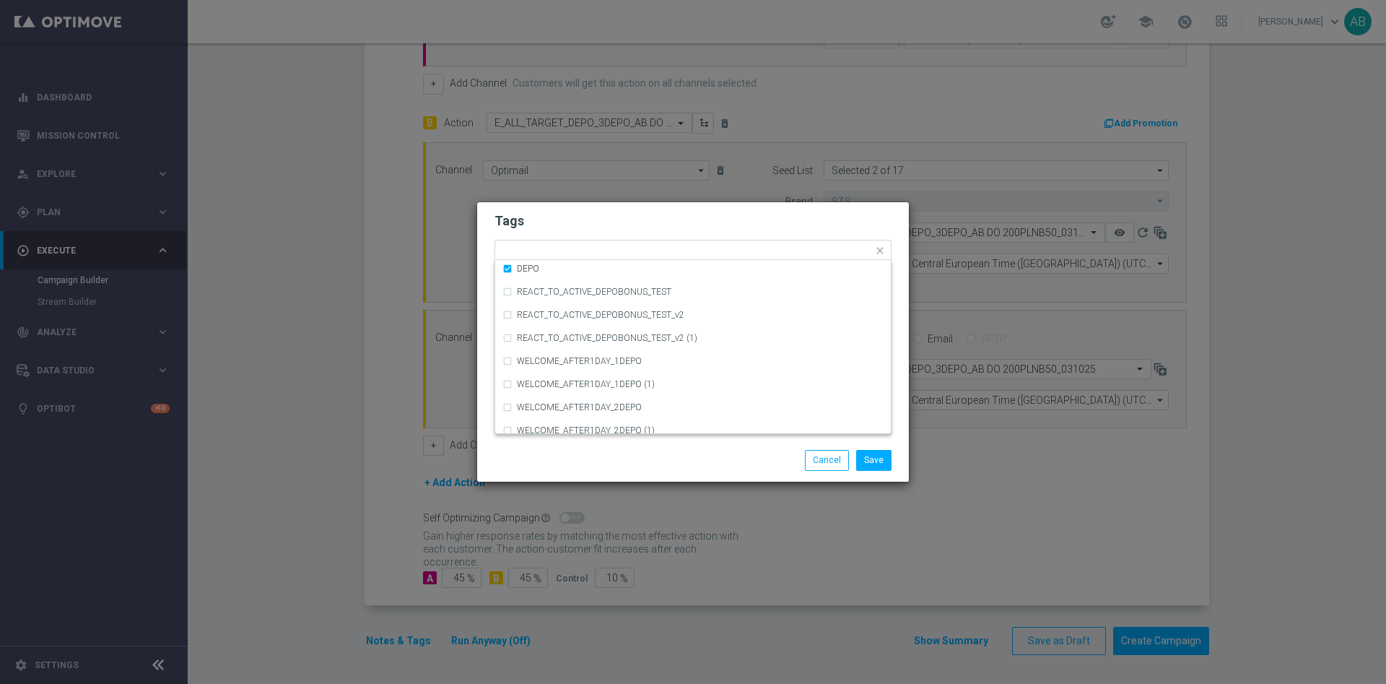
click at [572, 227] on h2 "Tags" at bounding box center [692, 220] width 397 height 17
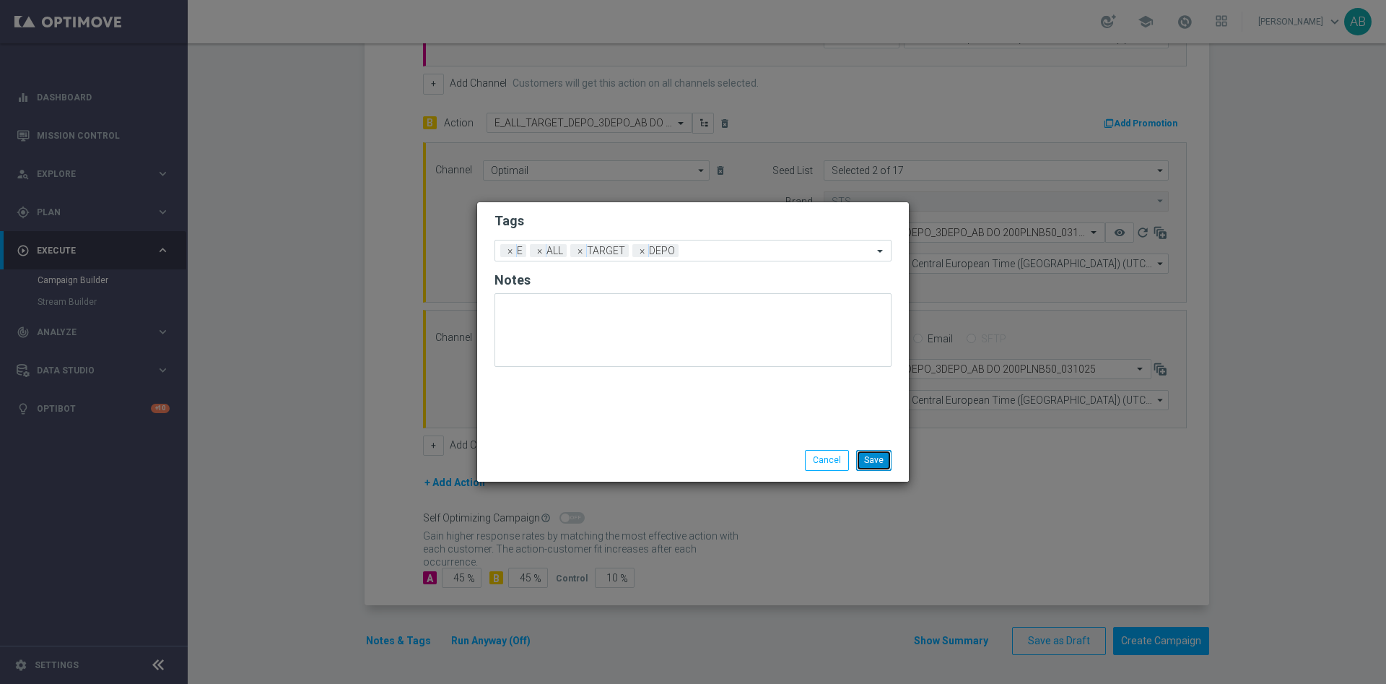
click at [871, 455] on button "Save" at bounding box center [873, 460] width 35 height 20
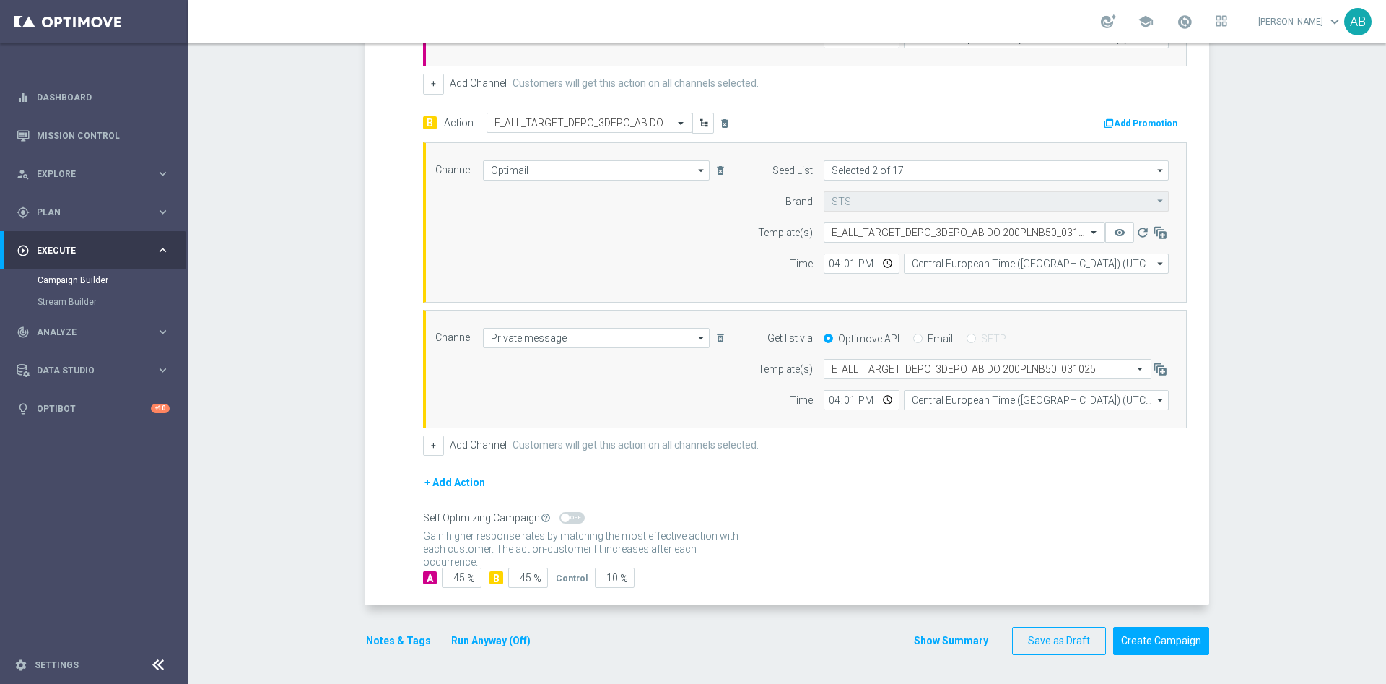
click at [404, 627] on div "Notes & Tags Run Anyway (Off)" at bounding box center [457, 641] width 185 height 28
click at [398, 636] on button "Notes & Tags" at bounding box center [399, 641] width 68 height 18
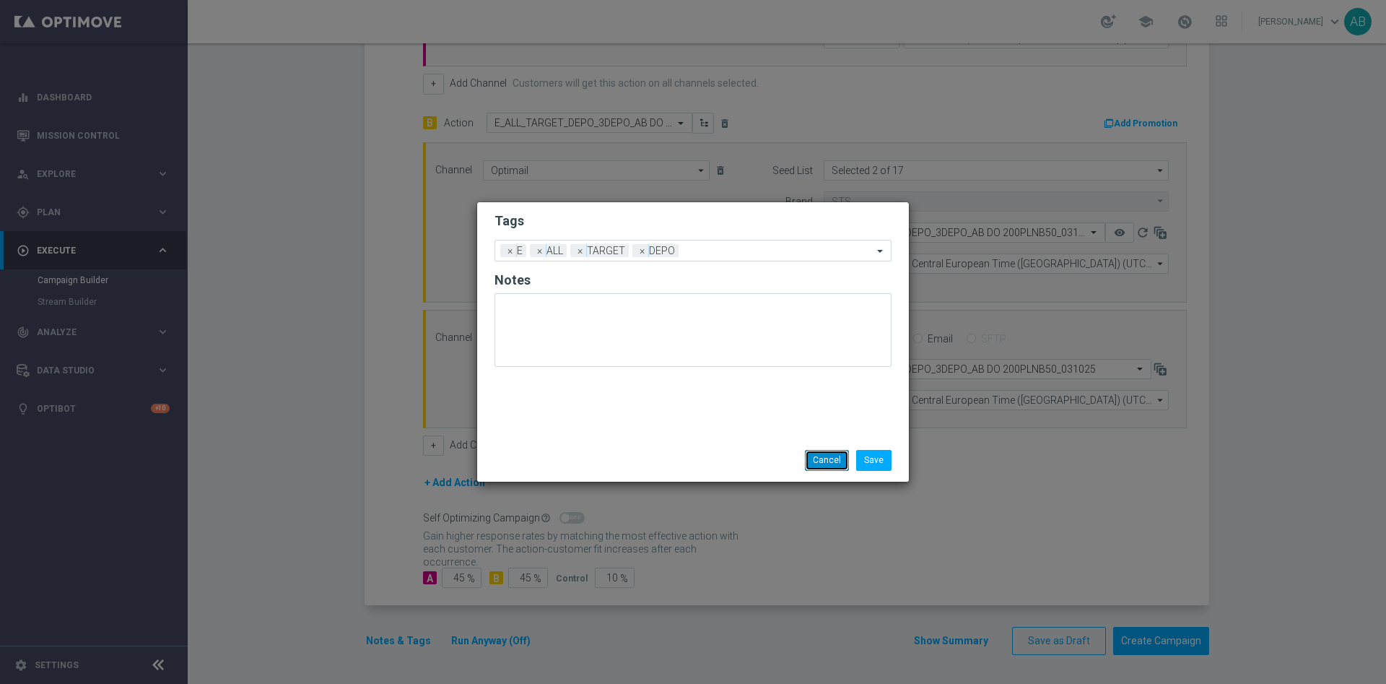
click at [824, 455] on button "Cancel" at bounding box center [827, 460] width 44 height 20
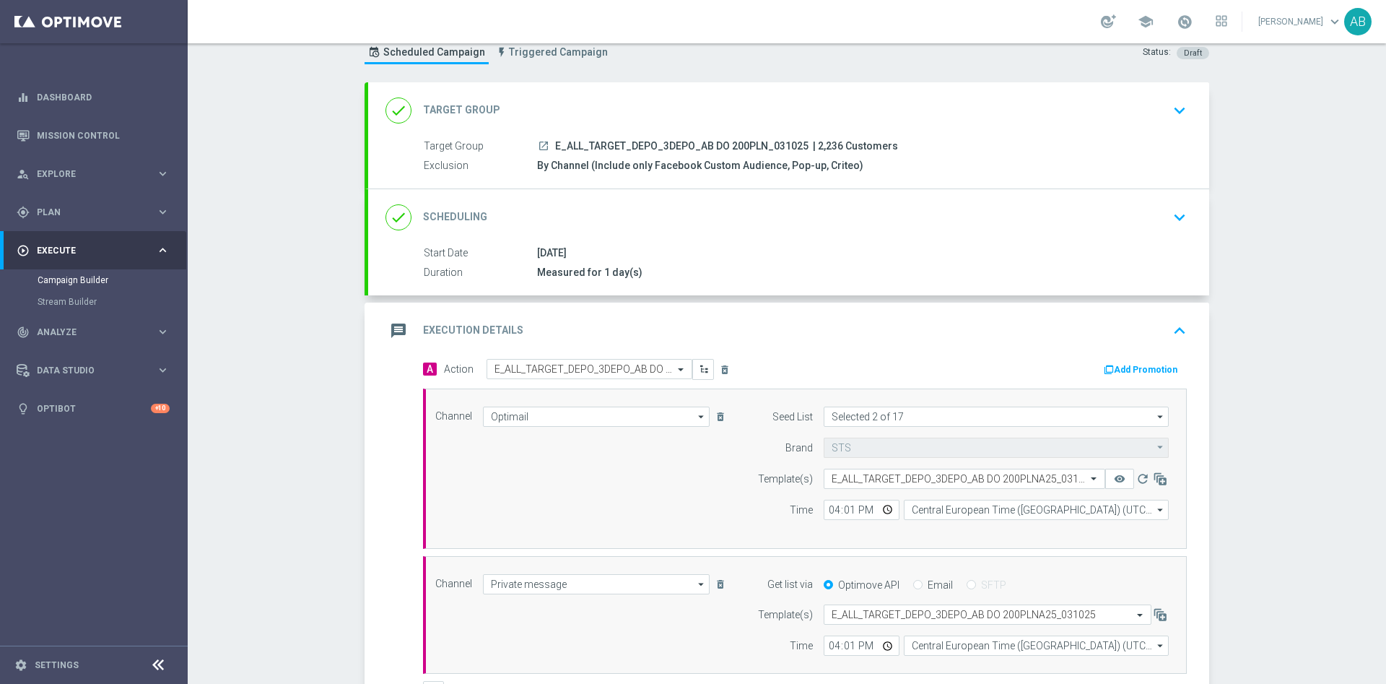
scroll to position [0, 0]
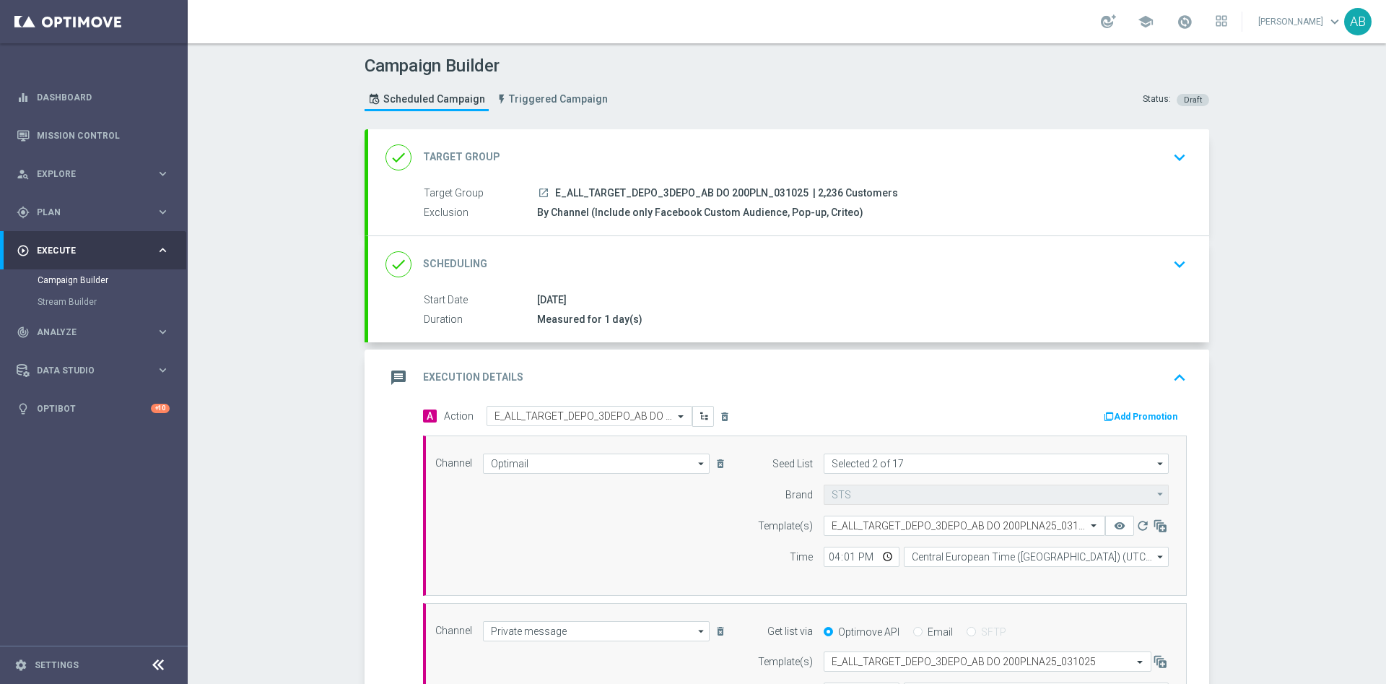
click at [1154, 276] on div "done Scheduling keyboard_arrow_down" at bounding box center [788, 263] width 806 height 27
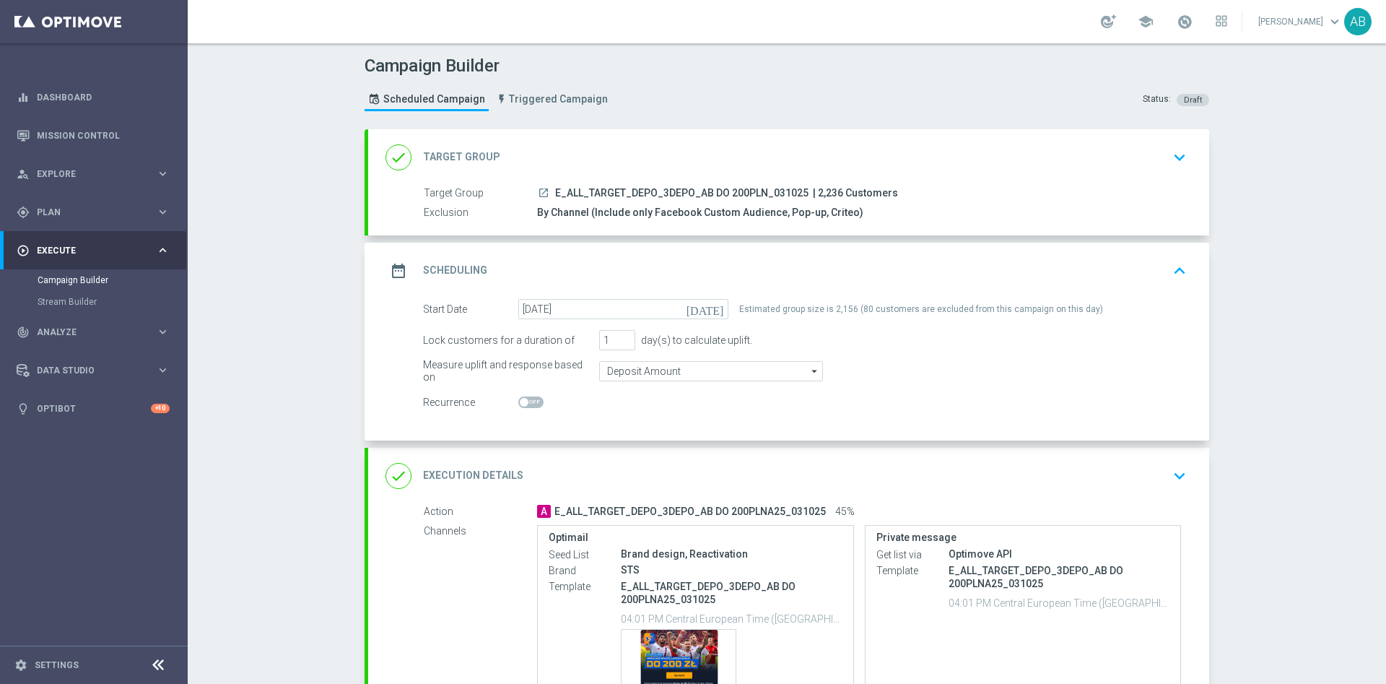
drag, startPoint x: 1170, startPoint y: 466, endPoint x: 1182, endPoint y: 465, distance: 11.6
click at [1172, 466] on icon "keyboard_arrow_down" at bounding box center [1180, 476] width 22 height 22
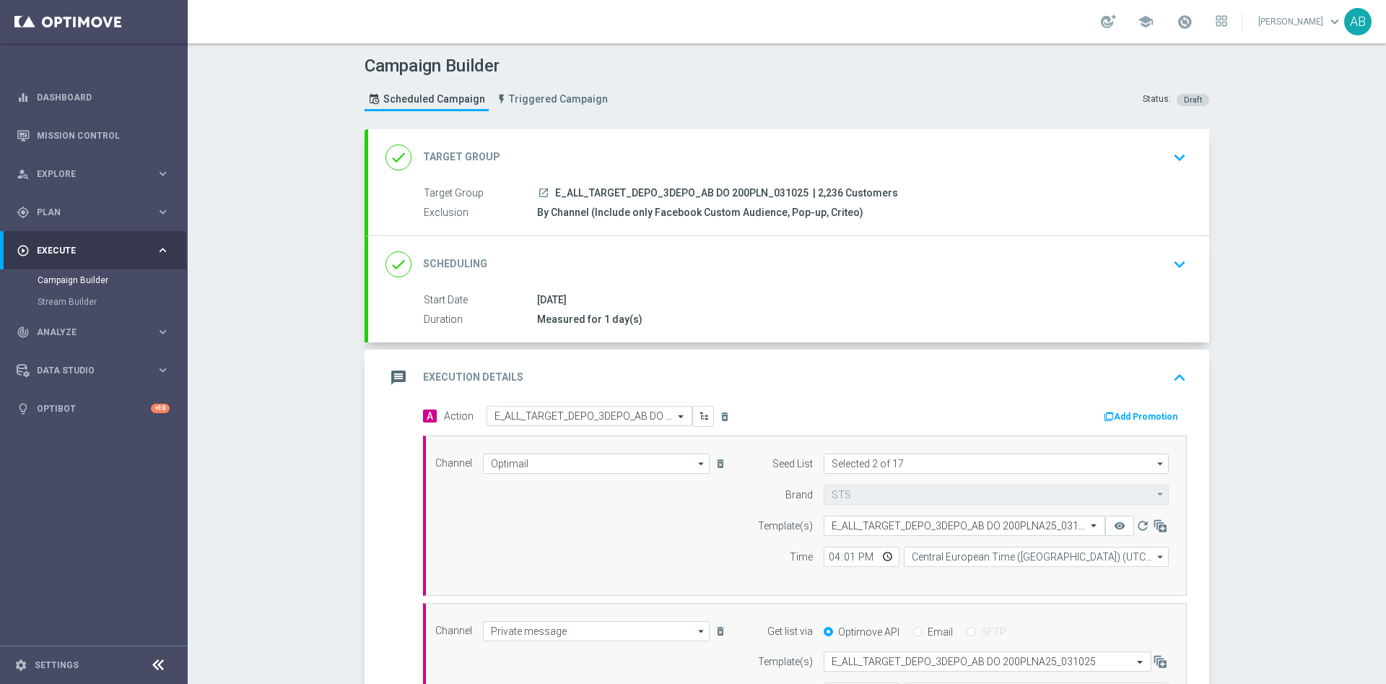
click at [287, 481] on div "Campaign Builder Scheduled Campaign Triggered Campaign Status: Draft done Targe…" at bounding box center [787, 363] width 1198 height 640
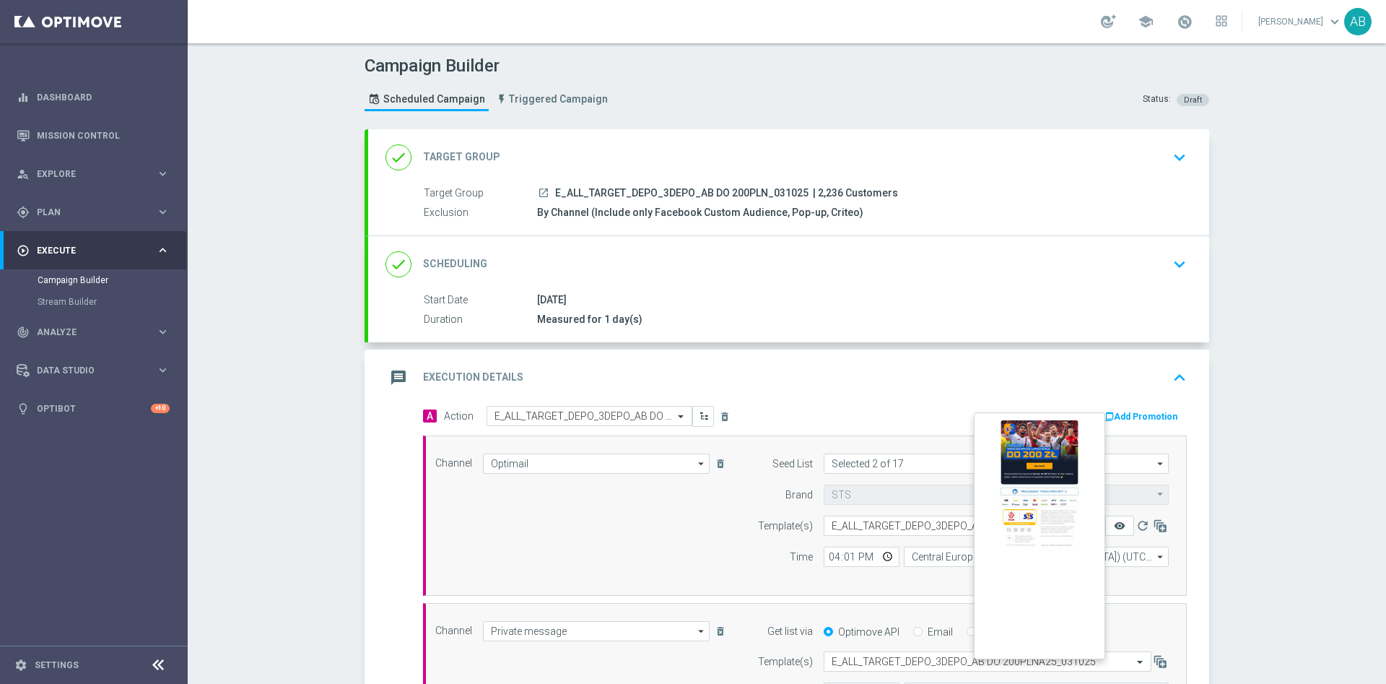
click at [1114, 528] on icon "remove_red_eye" at bounding box center [1120, 526] width 12 height 12
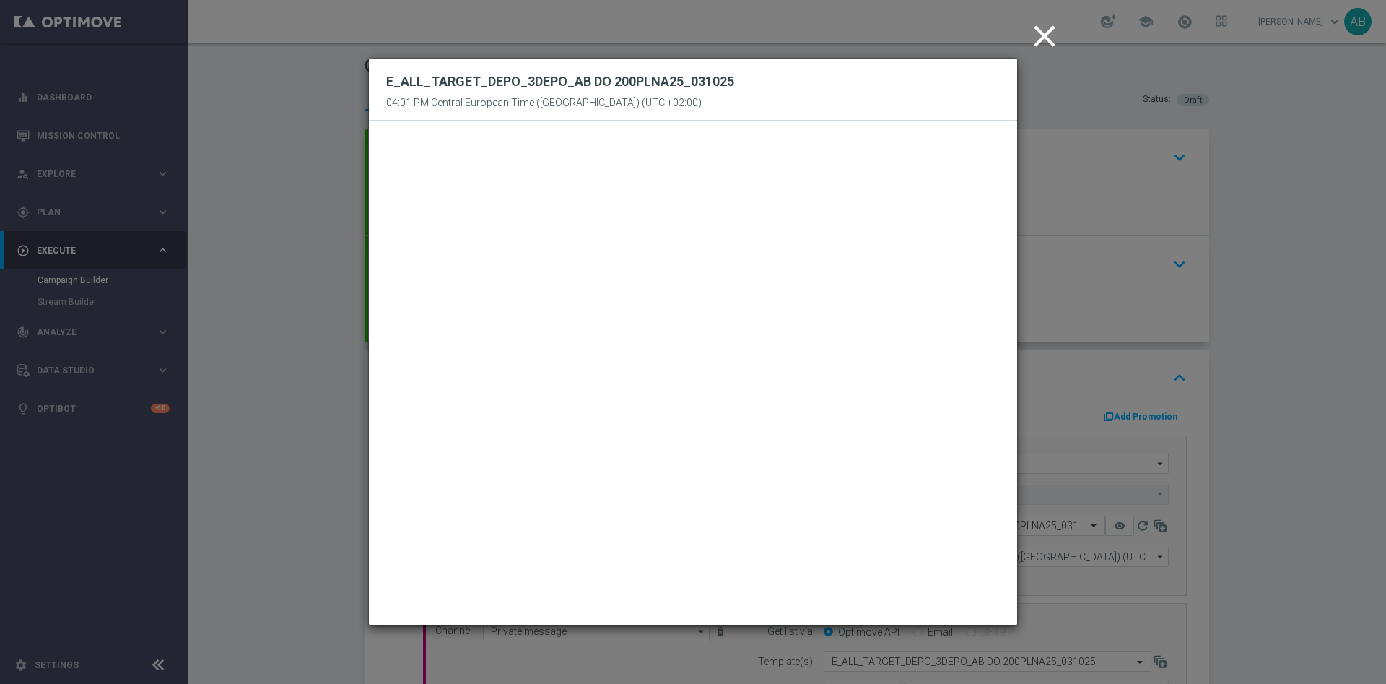
click at [1047, 38] on icon "close" at bounding box center [1045, 36] width 36 height 36
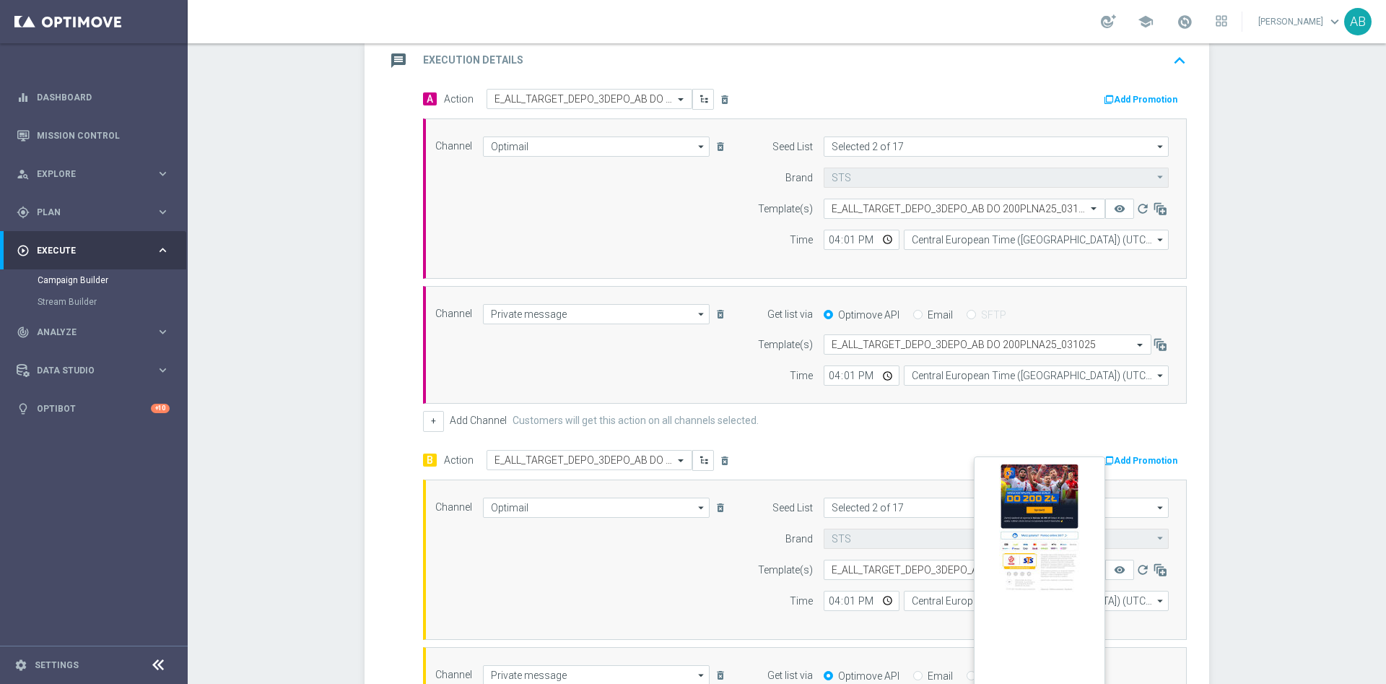
scroll to position [433, 0]
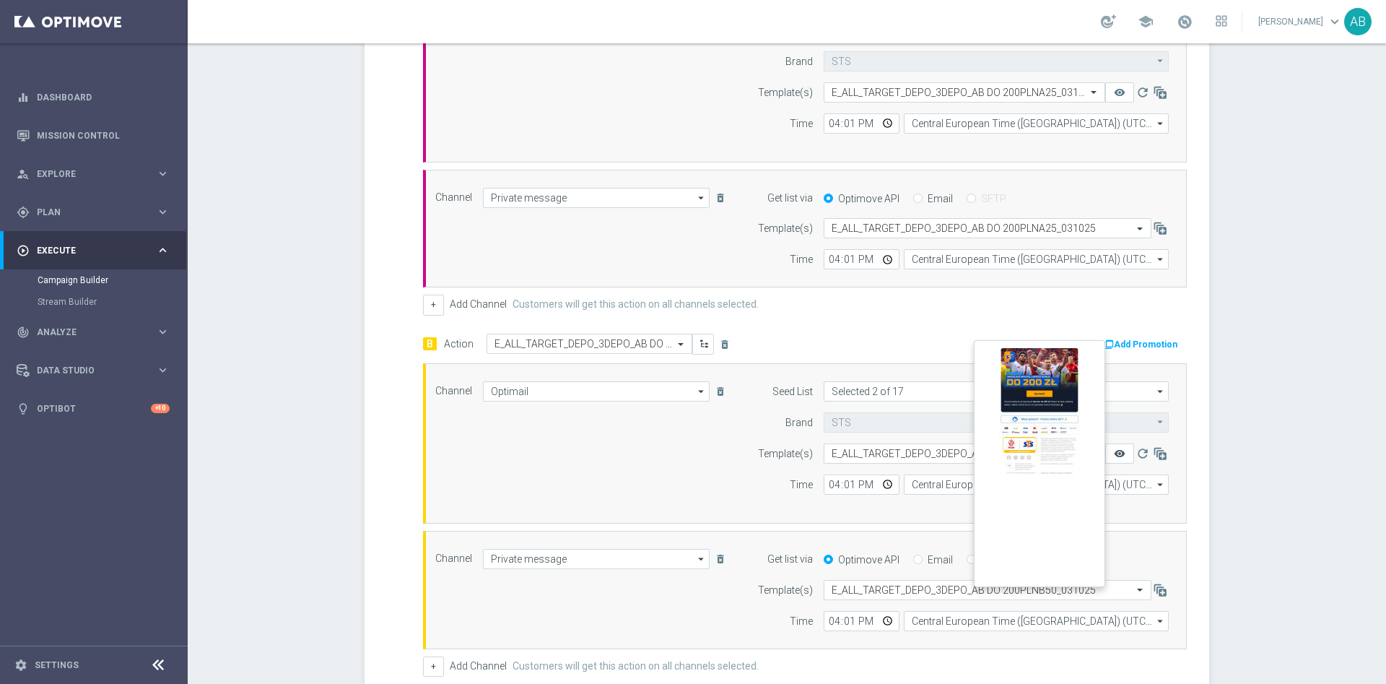
click at [1114, 456] on icon "remove_red_eye" at bounding box center [1120, 454] width 12 height 12
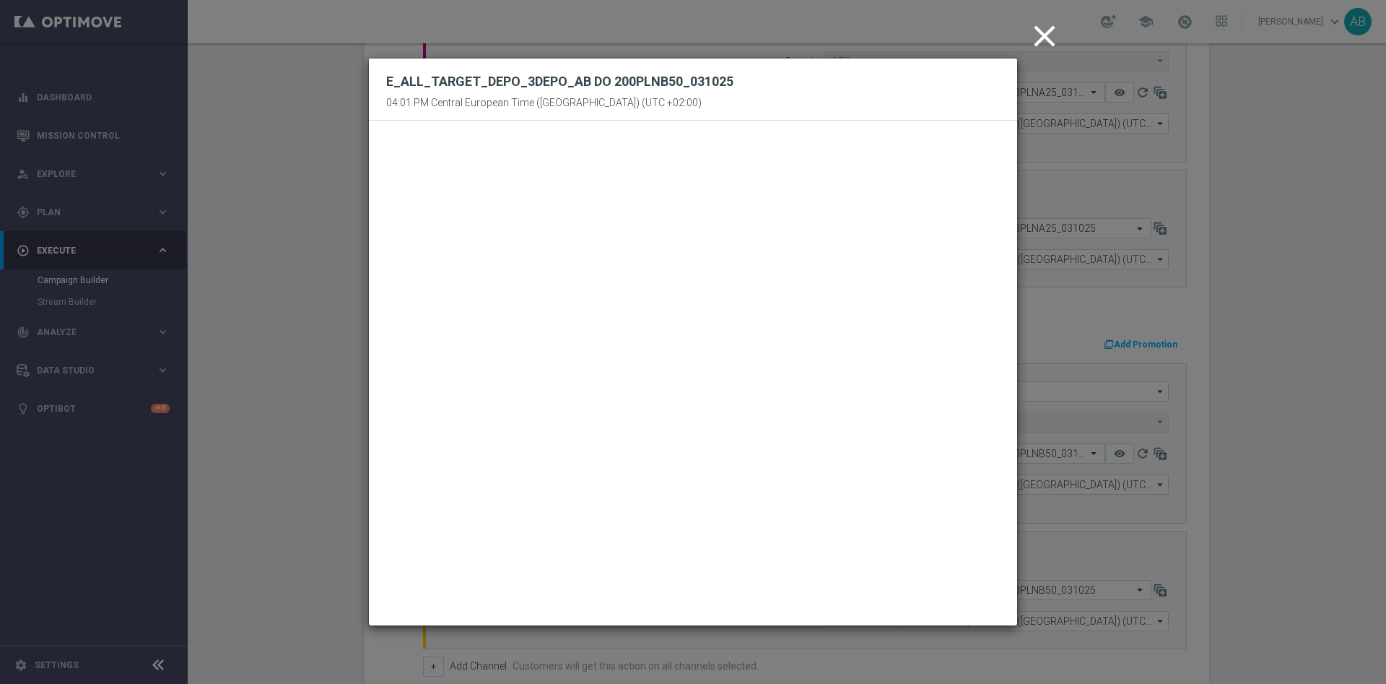
click at [1042, 38] on icon "close" at bounding box center [1045, 36] width 36 height 36
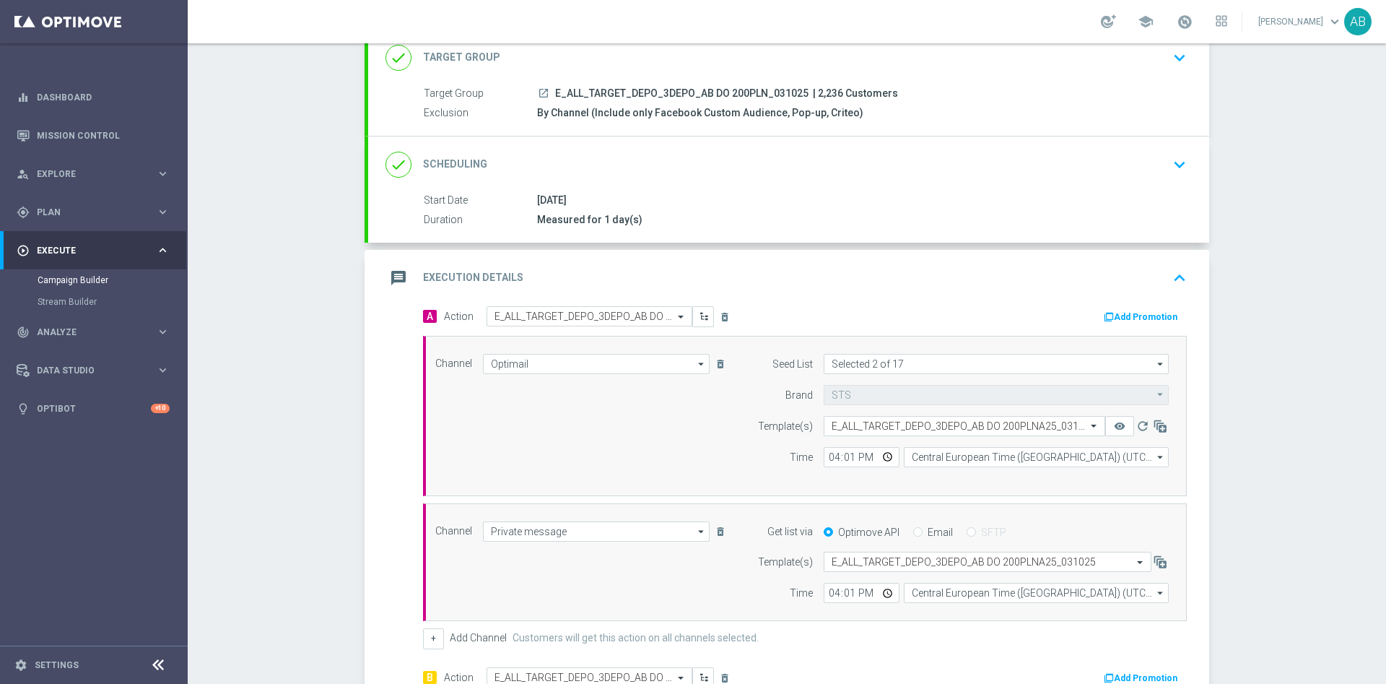
scroll to position [0, 0]
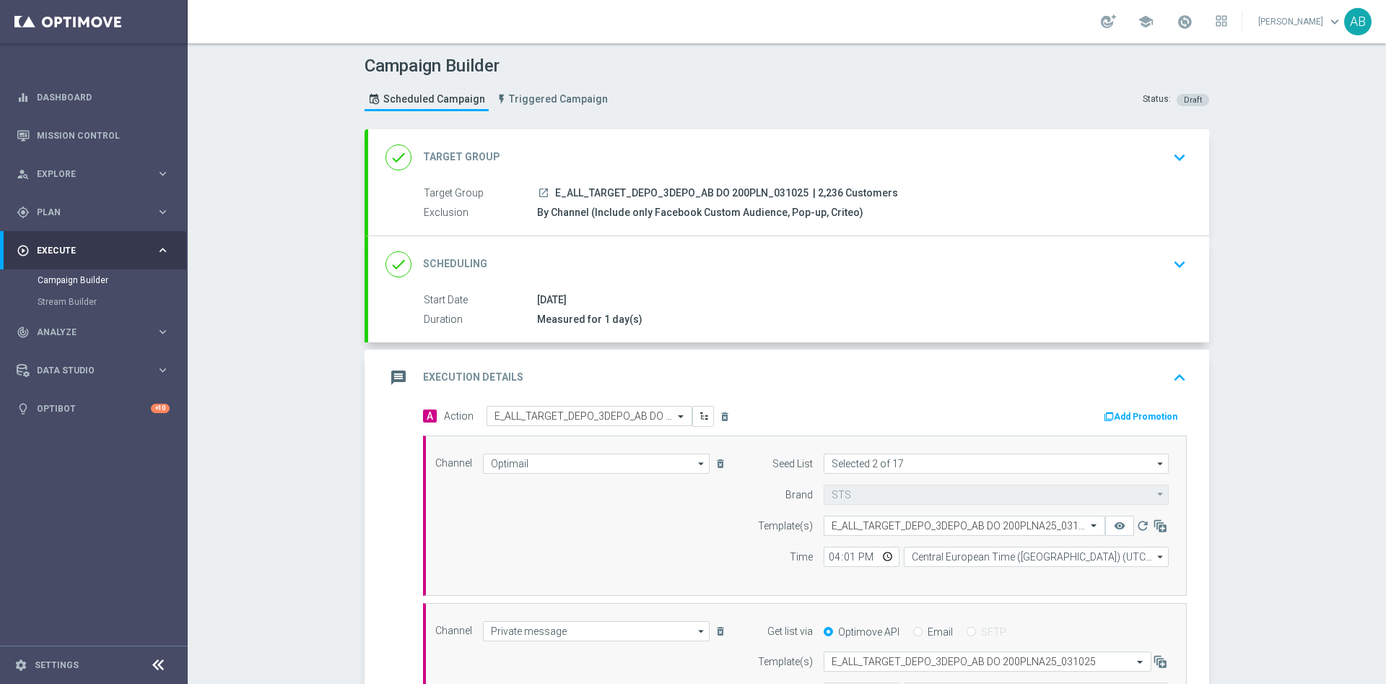
click at [310, 406] on div "Campaign Builder Scheduled Campaign Triggered Campaign Status: Draft done Targe…" at bounding box center [787, 363] width 1198 height 640
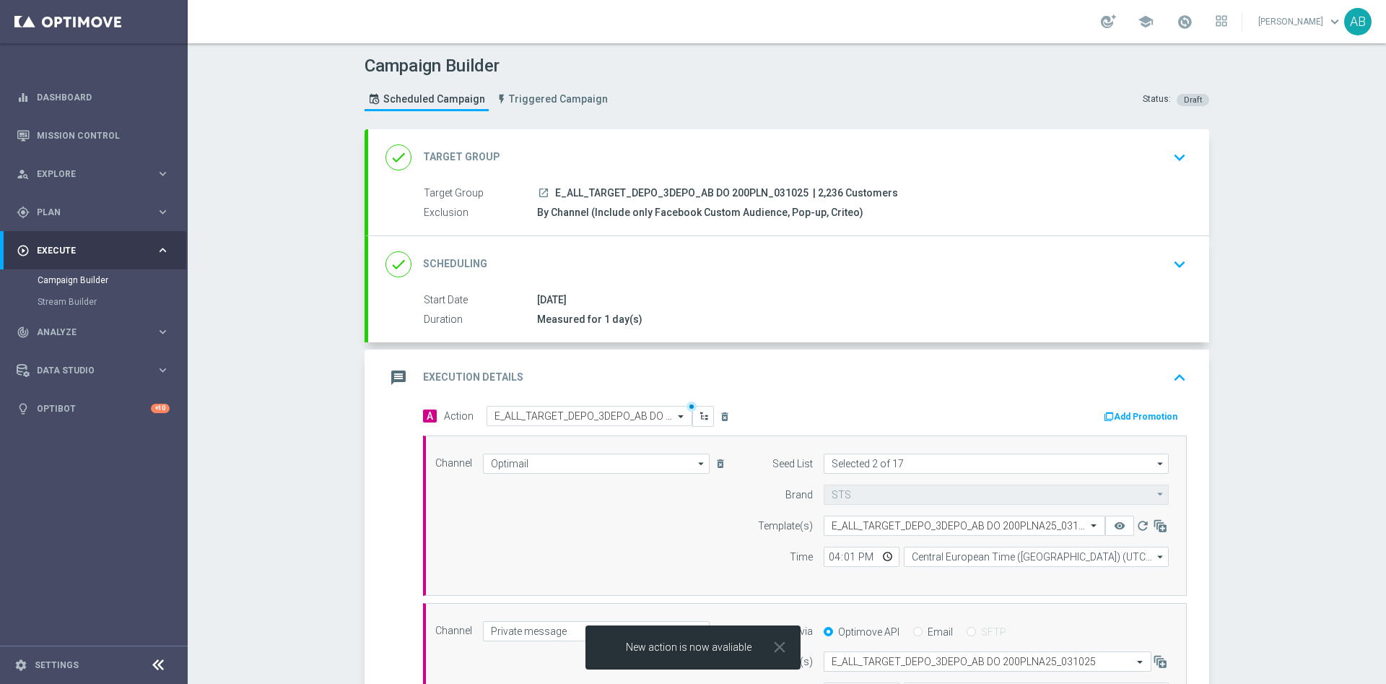
click at [1193, 275] on div "done Scheduling keyboard_arrow_down" at bounding box center [788, 264] width 841 height 56
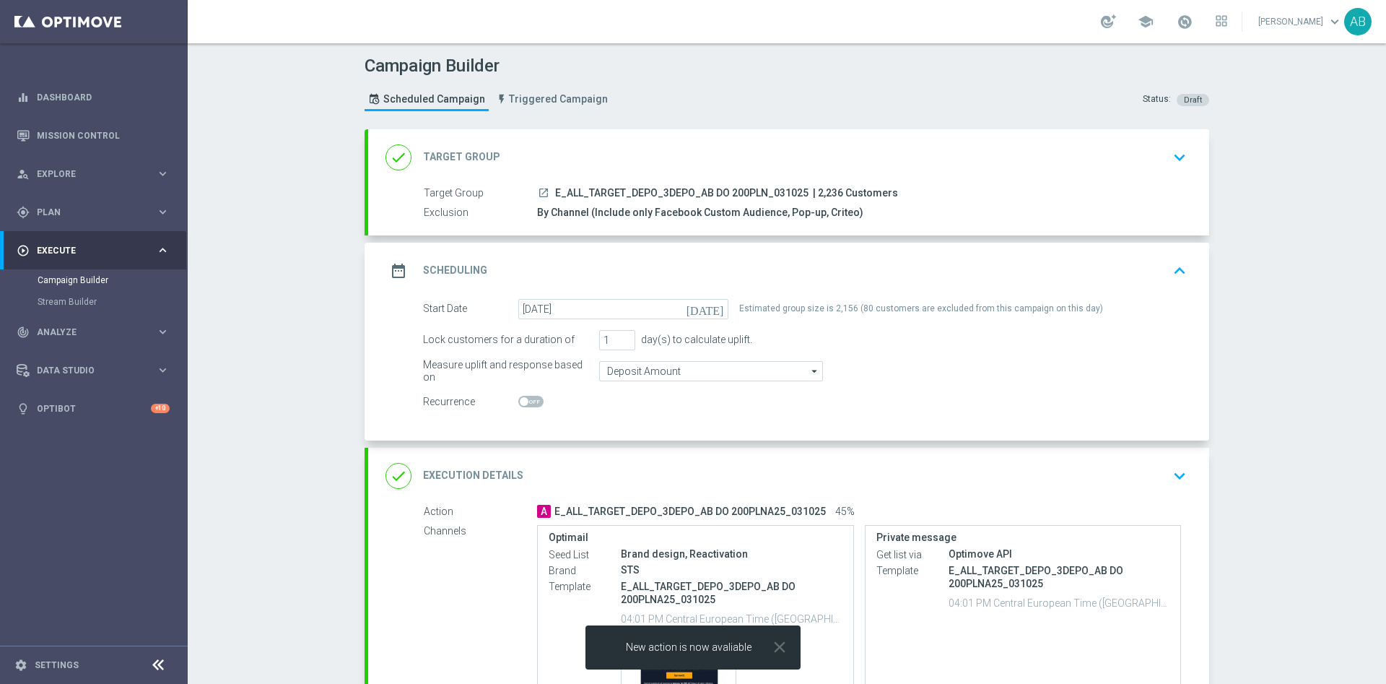
click at [1185, 487] on div "done Execution Details keyboard_arrow_down" at bounding box center [788, 476] width 841 height 56
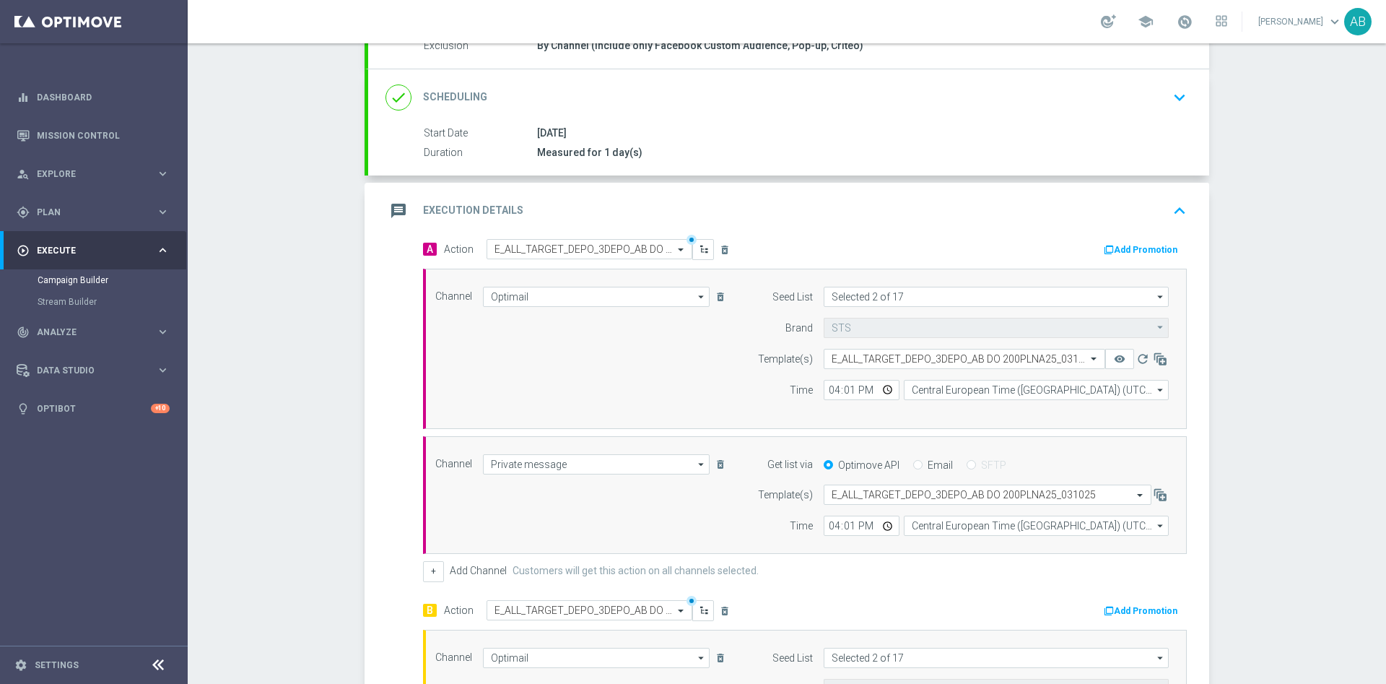
scroll to position [217, 0]
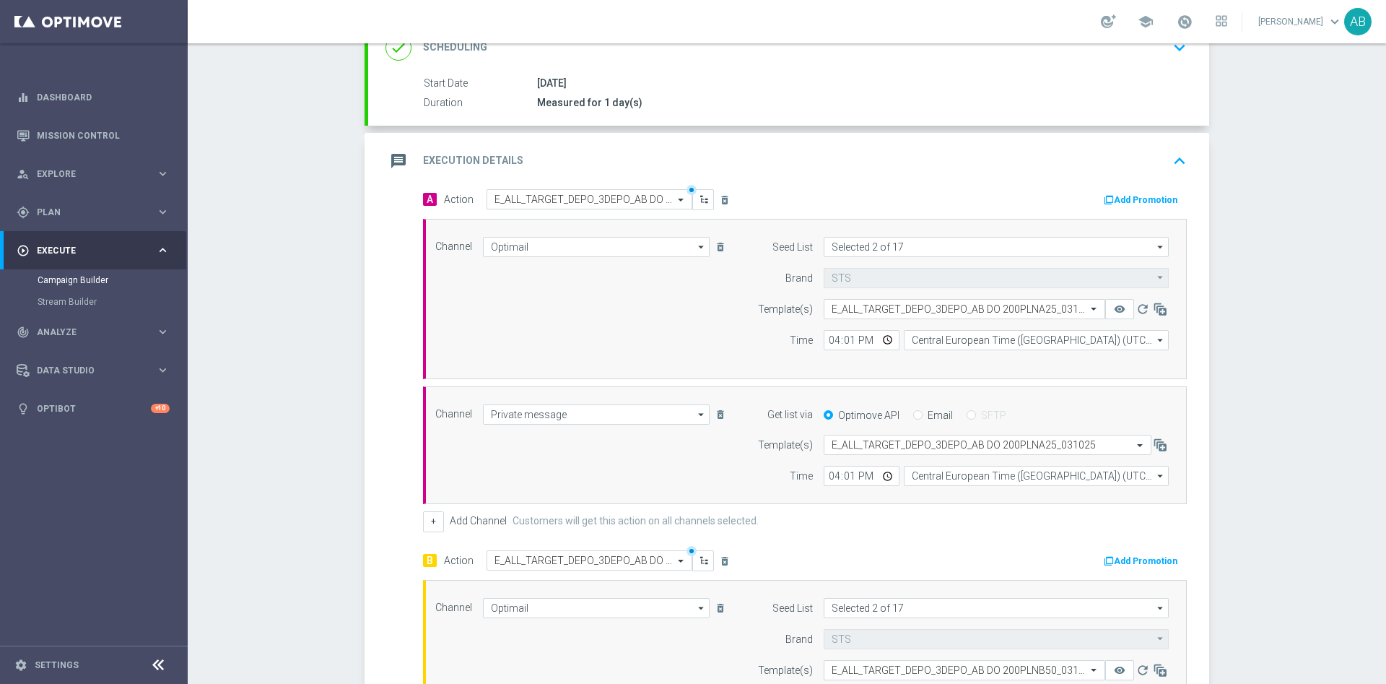
click at [302, 315] on div "Campaign Builder Scheduled Campaign Triggered Campaign Status: Draft done Targe…" at bounding box center [787, 363] width 1198 height 640
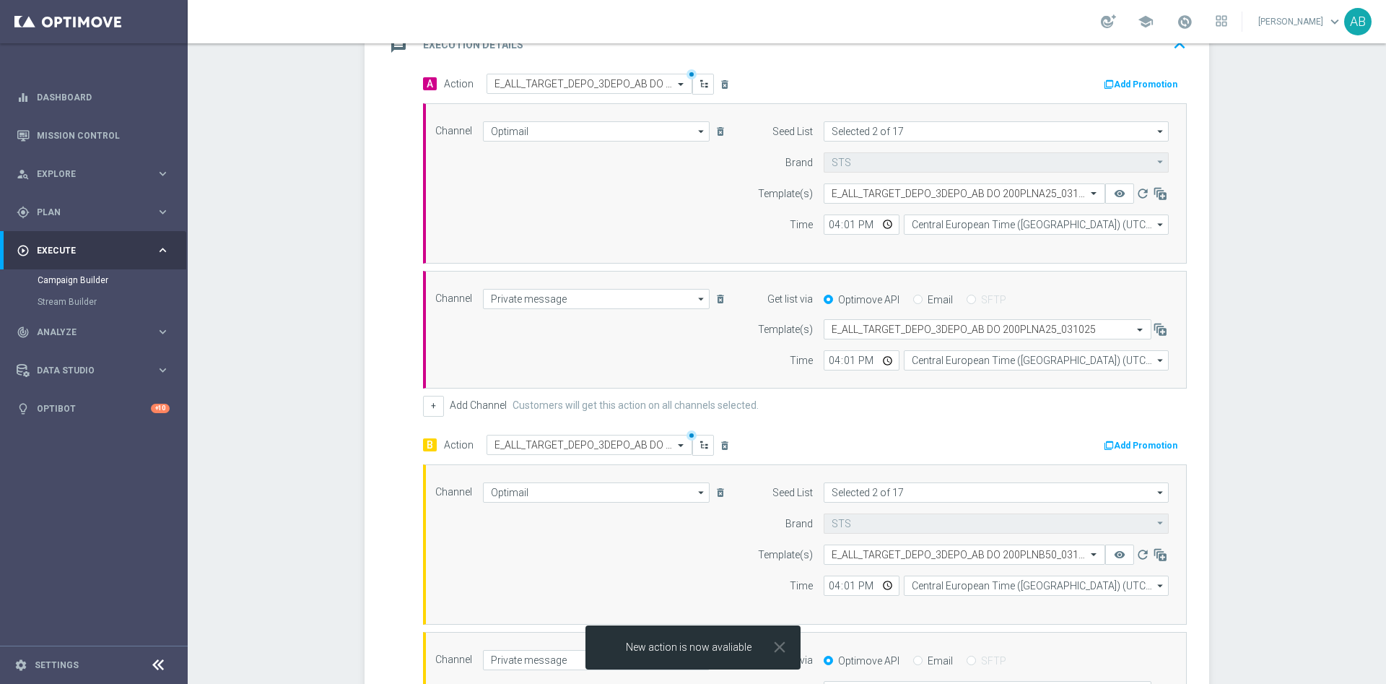
scroll to position [433, 0]
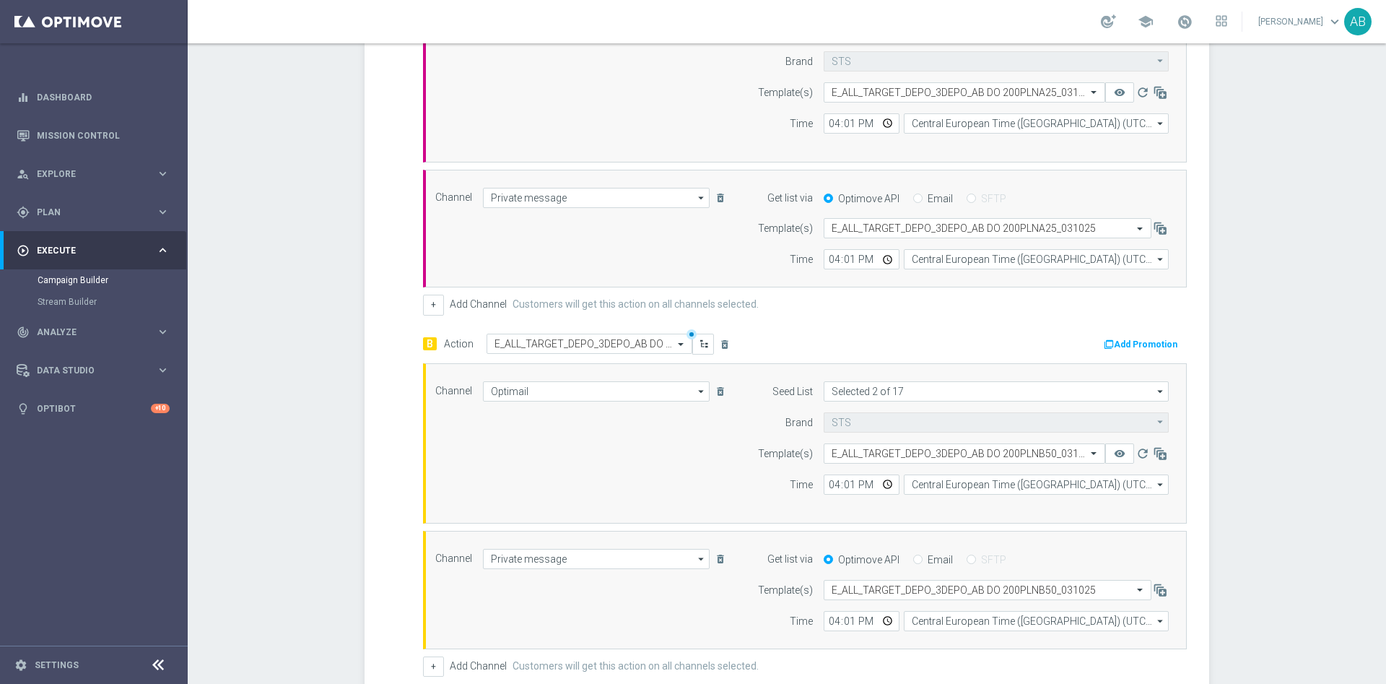
click at [365, 401] on accordion-group "message Execution Details keyboard_arrow_up Action A E_ALL_TARGET_DEPO_3DEPO_AB…" at bounding box center [787, 371] width 845 height 910
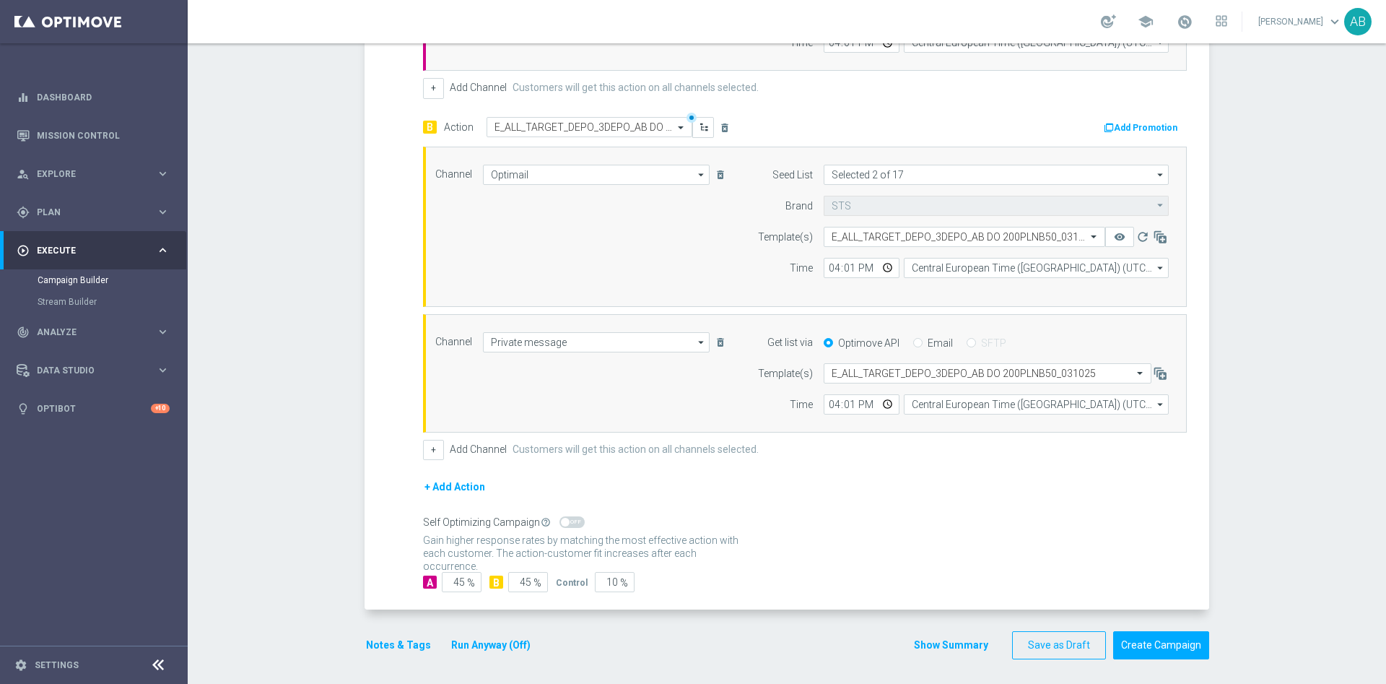
scroll to position [654, 0]
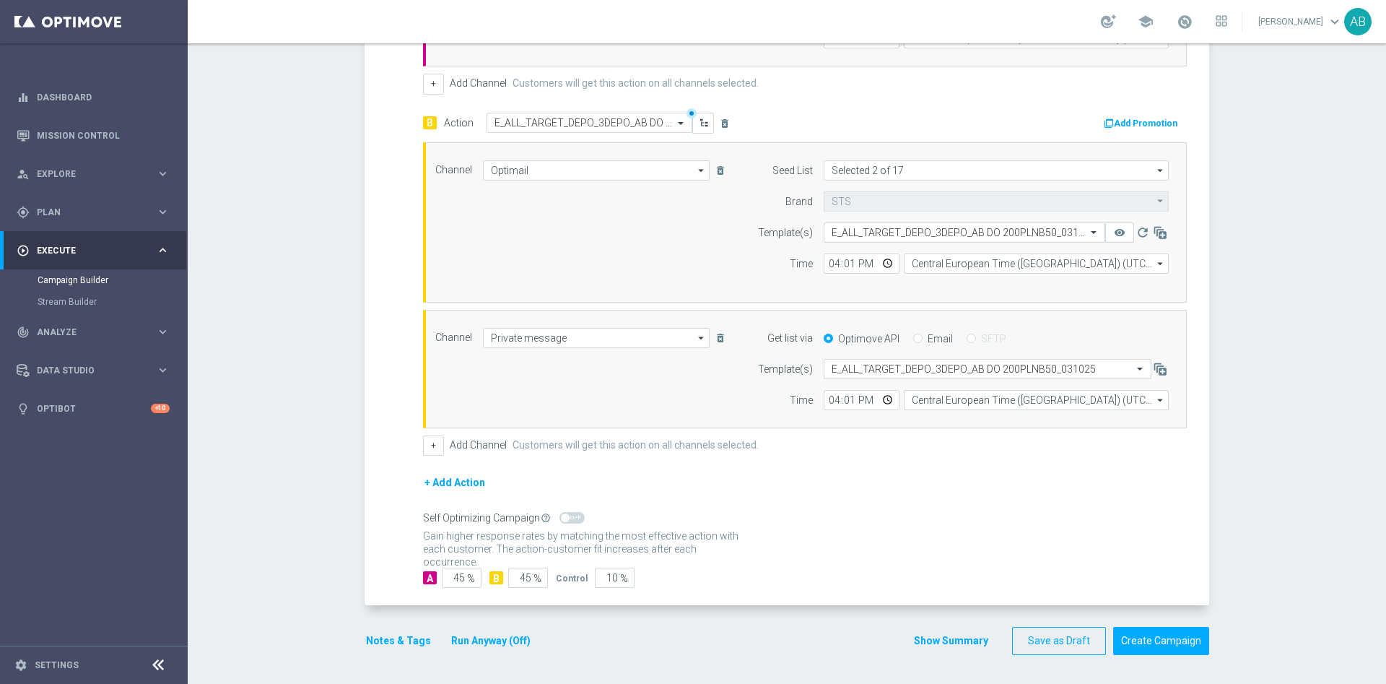
click at [395, 637] on button "Notes & Tags" at bounding box center [399, 641] width 68 height 18
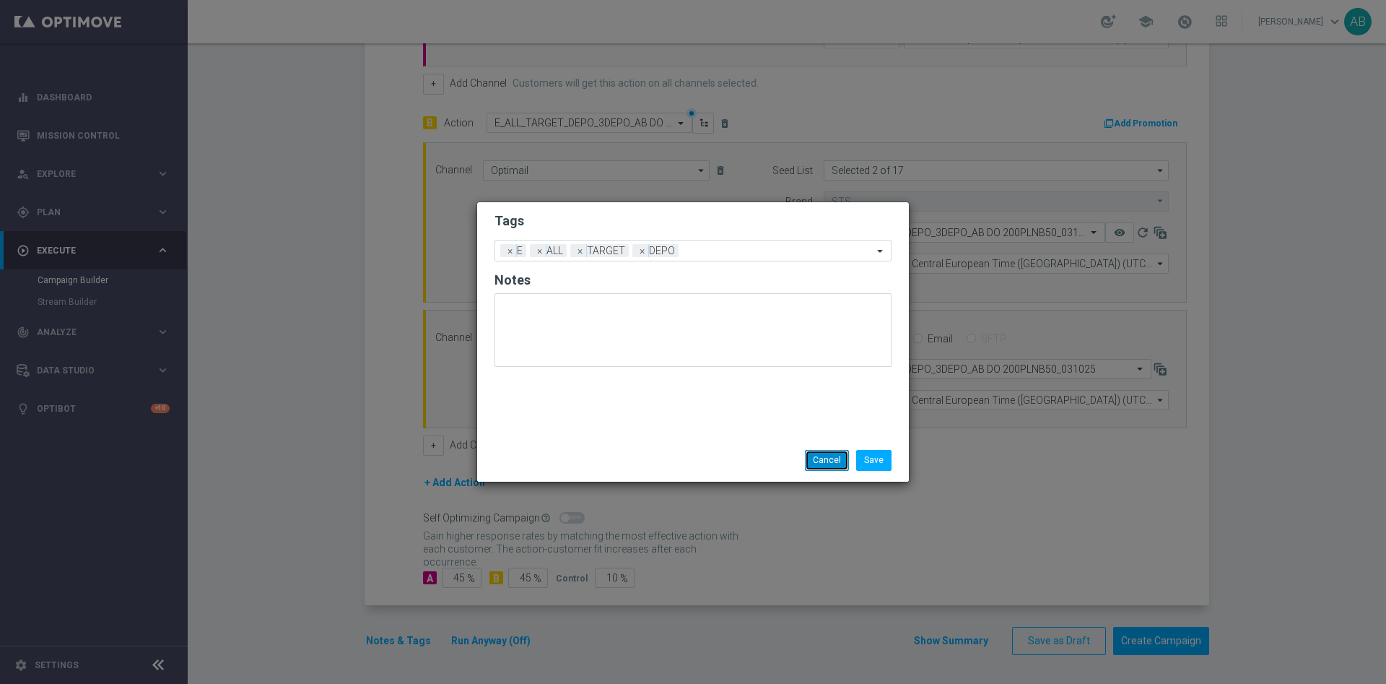
click at [825, 461] on button "Cancel" at bounding box center [827, 460] width 44 height 20
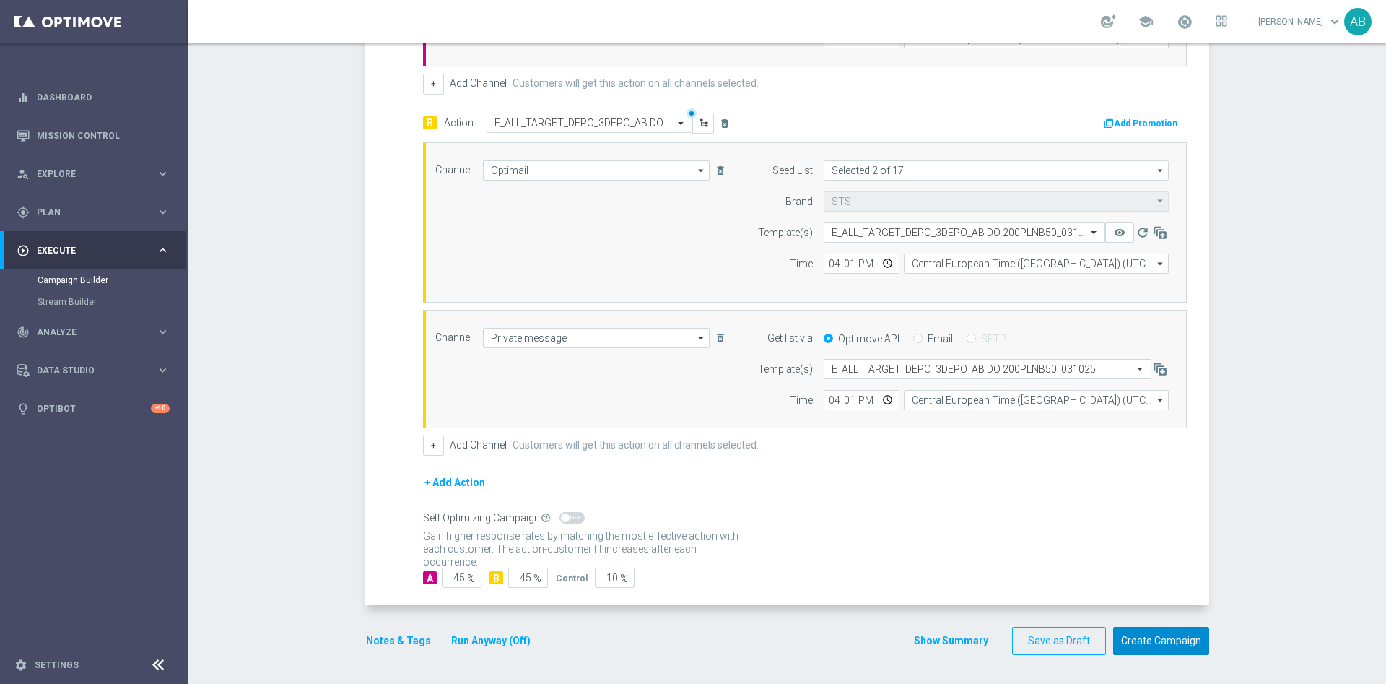
click at [1175, 640] on button "Create Campaign" at bounding box center [1161, 641] width 96 height 28
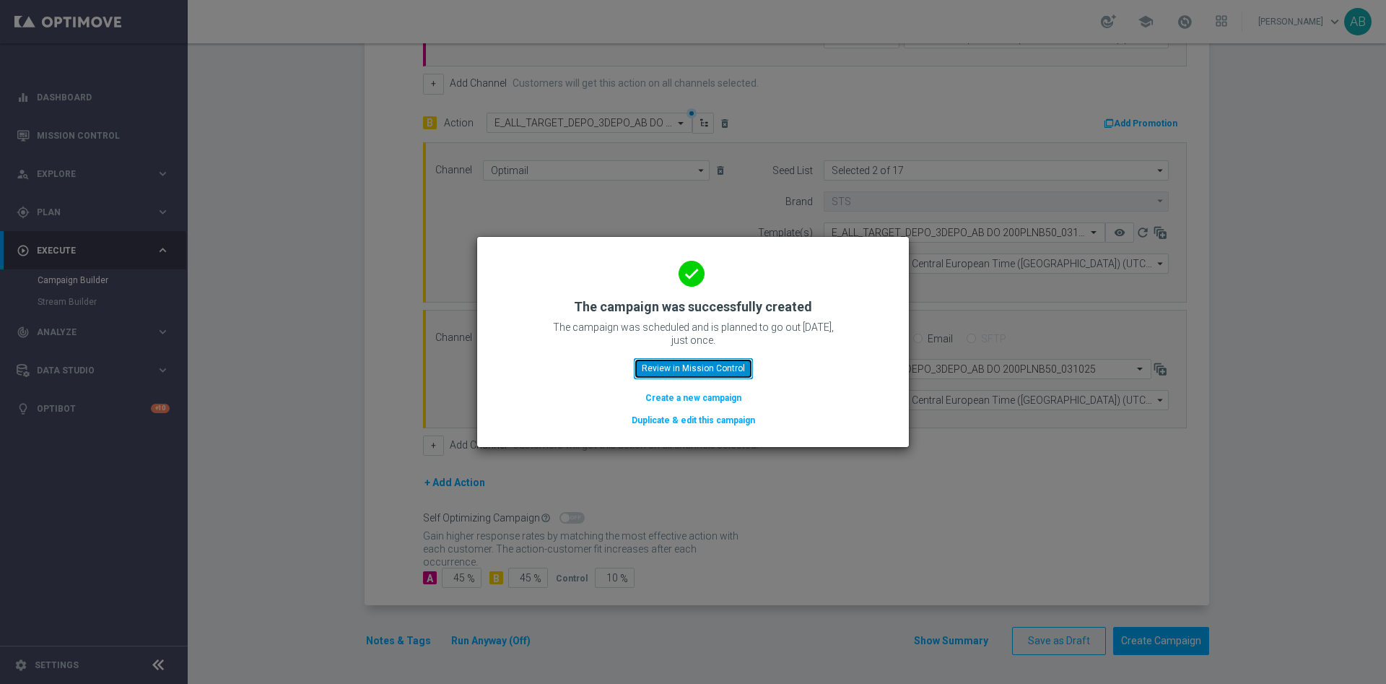
drag, startPoint x: 730, startPoint y: 365, endPoint x: 743, endPoint y: 364, distance: 13.0
click at [730, 365] on button "Review in Mission Control" at bounding box center [693, 368] width 119 height 20
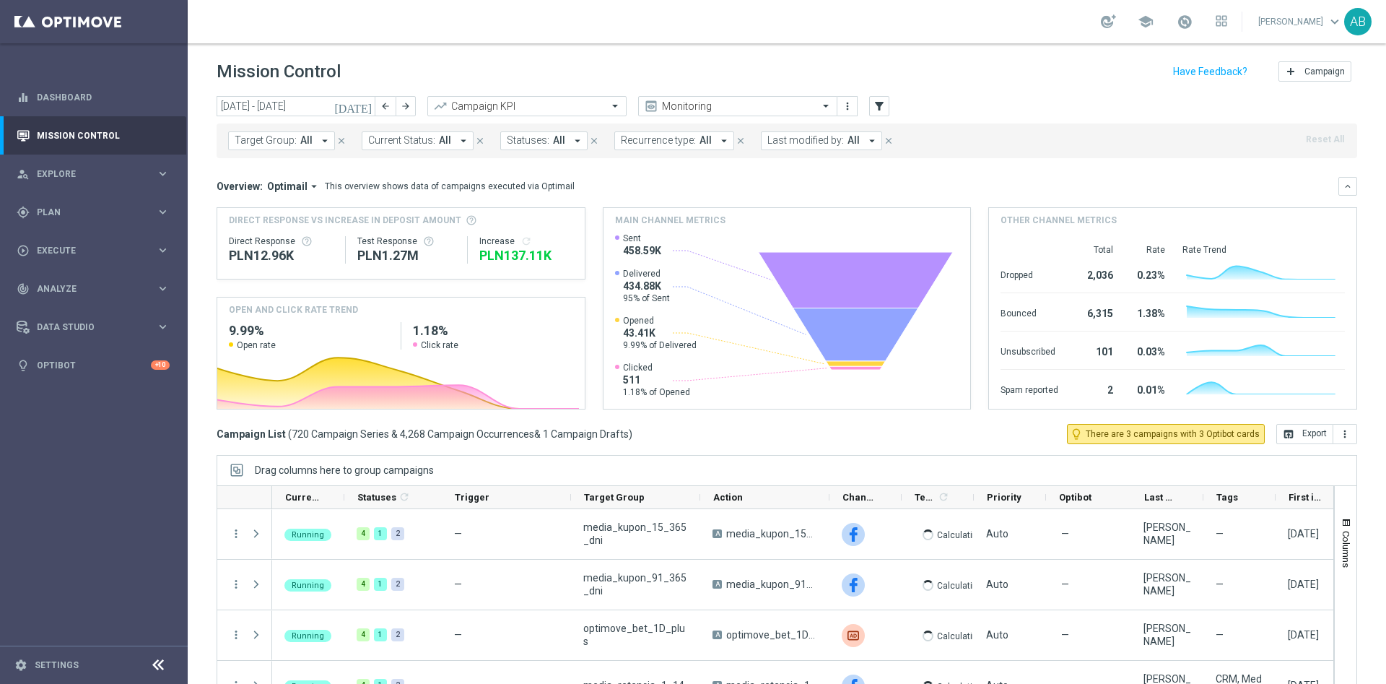
click at [256, 144] on span "Target Group:" at bounding box center [266, 140] width 62 height 12
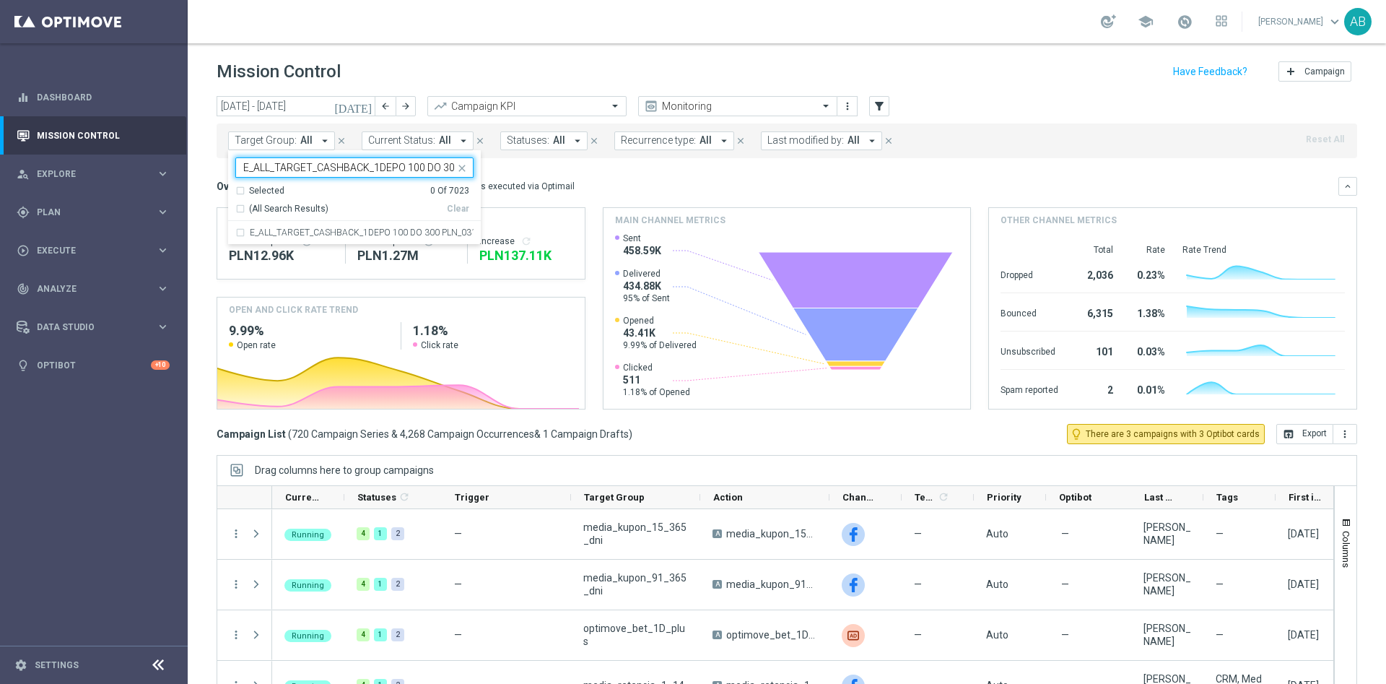
scroll to position [0, 62]
click at [339, 233] on label "E_ALL_TARGET_CASHBACK_1DEPO 100 DO 300 PLN_031025" at bounding box center [362, 232] width 224 height 9
type input "E_ALL_TARGET_CASHBACK_1DEPO 100 DO 300 PLN_031025"
click at [648, 196] on div "Overview: Optimail arrow_drop_down This overview shows data of campaigns execut…" at bounding box center [787, 293] width 1141 height 232
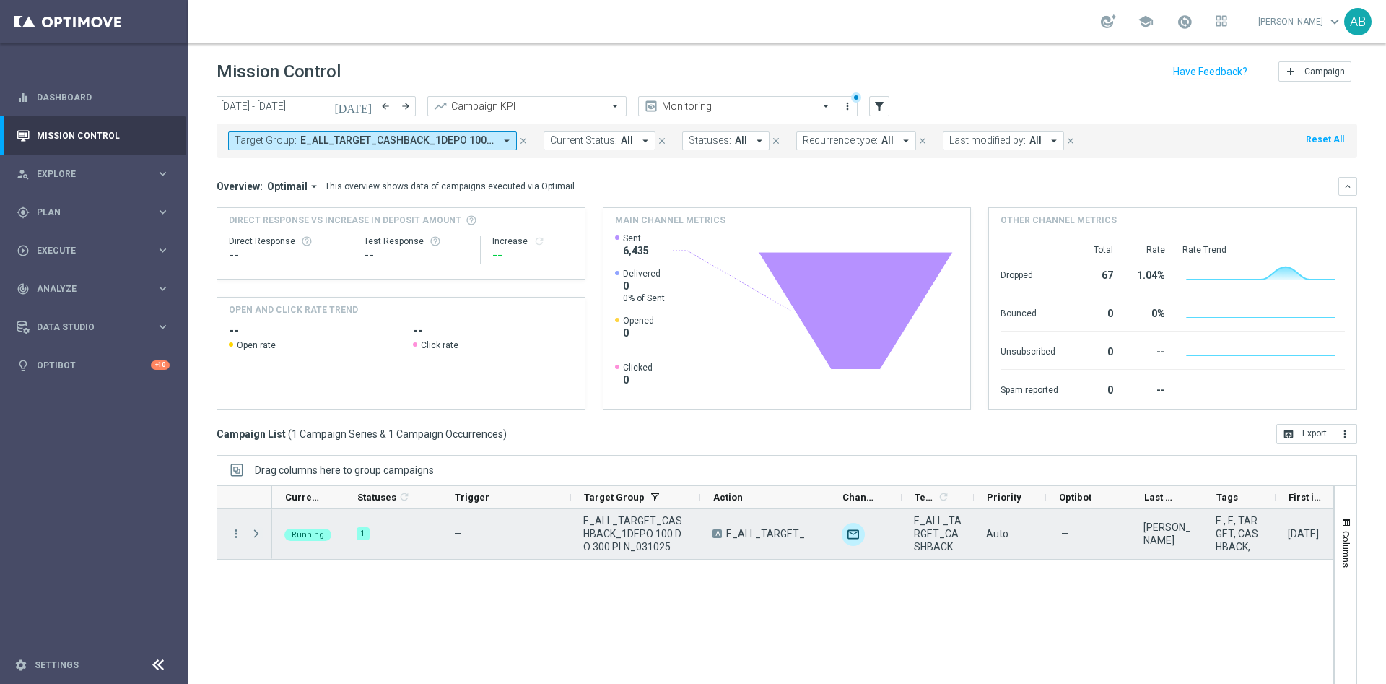
click at [258, 531] on span at bounding box center [256, 534] width 13 height 12
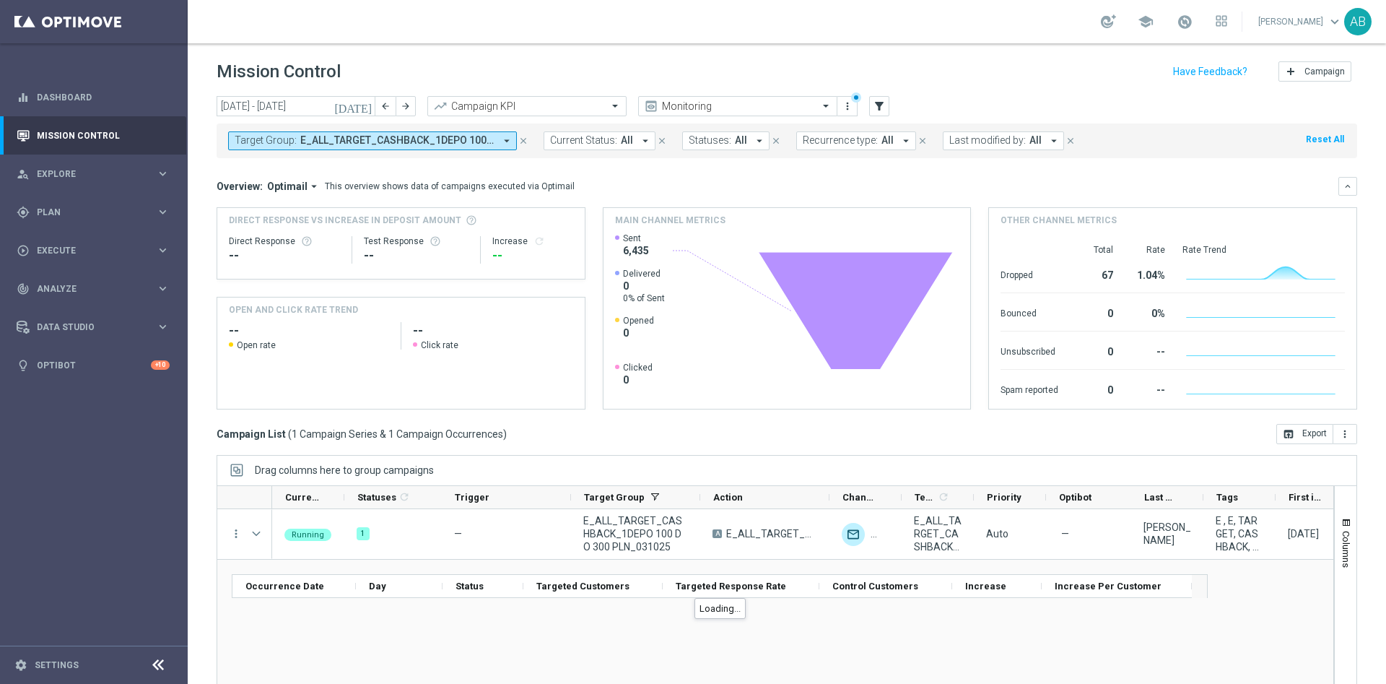
scroll to position [38, 0]
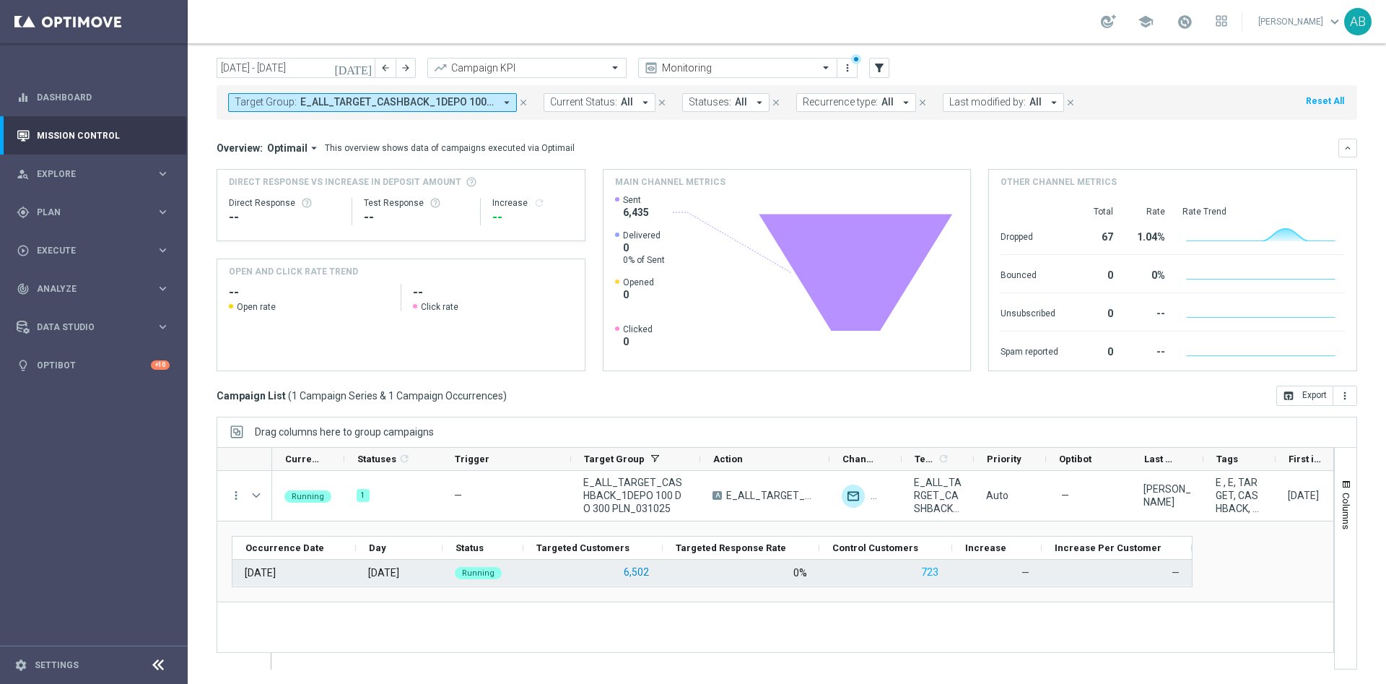
click at [637, 572] on button "6,502" at bounding box center [636, 572] width 28 height 18
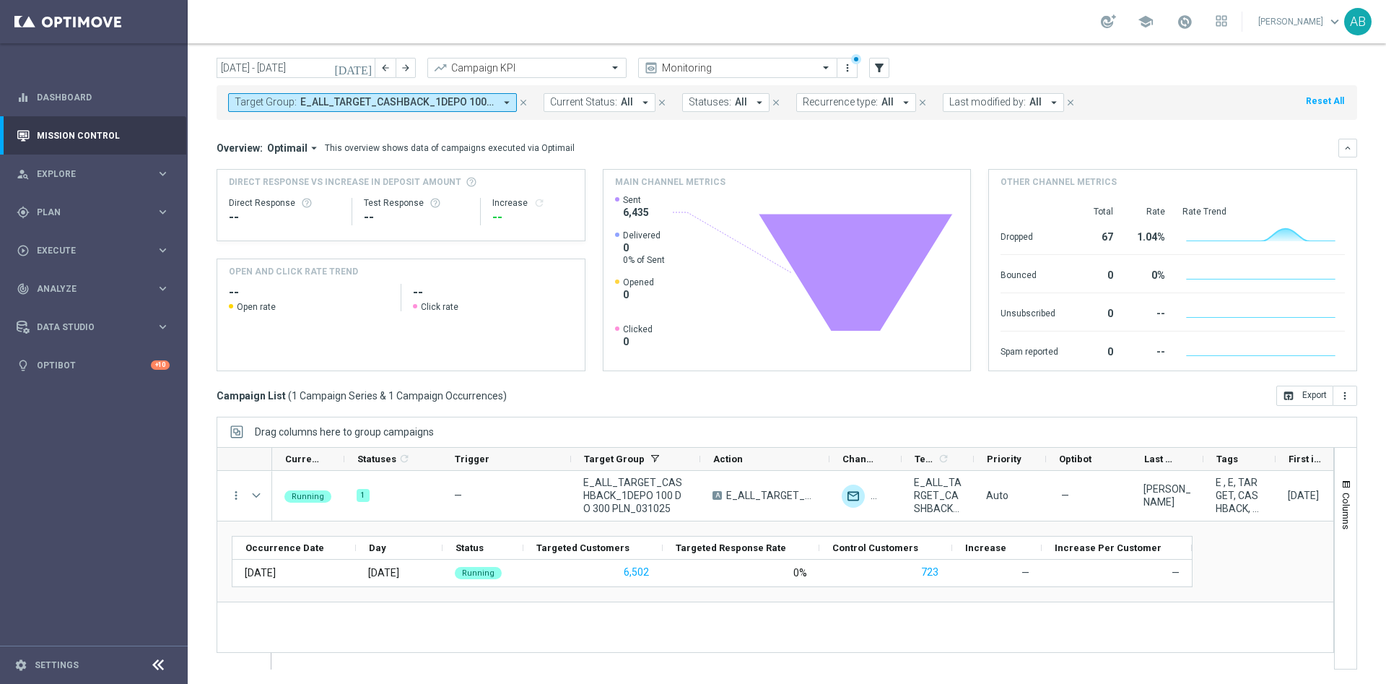
click at [318, 105] on span "E_ALL_TARGET_CASHBACK_1DEPO 100 DO 300 PLN_031025" at bounding box center [397, 102] width 194 height 12
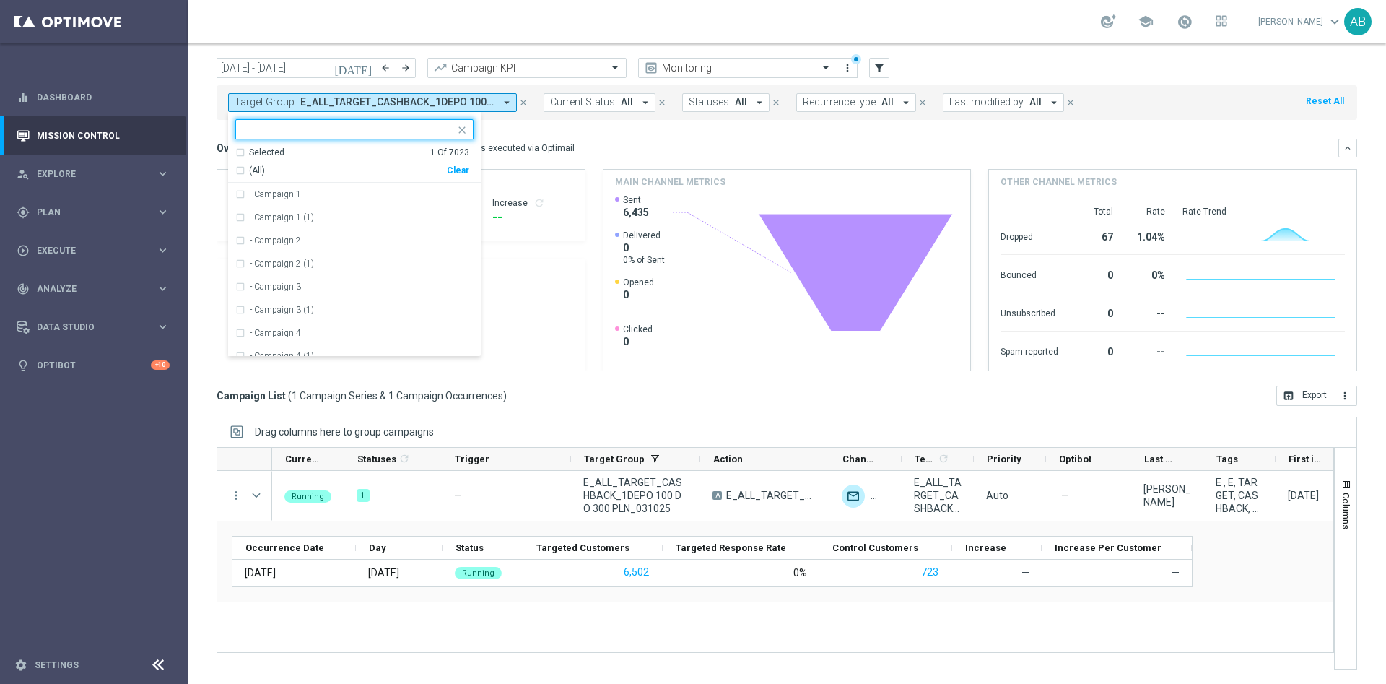
click at [0, 0] on div "Clear" at bounding box center [0, 0] width 0 height 0
click at [428, 131] on input "text" at bounding box center [349, 129] width 212 height 12
paste input "E_ALL_TARGET_CASHBACK_2DEPO 100 DO 300 PLN_031025"
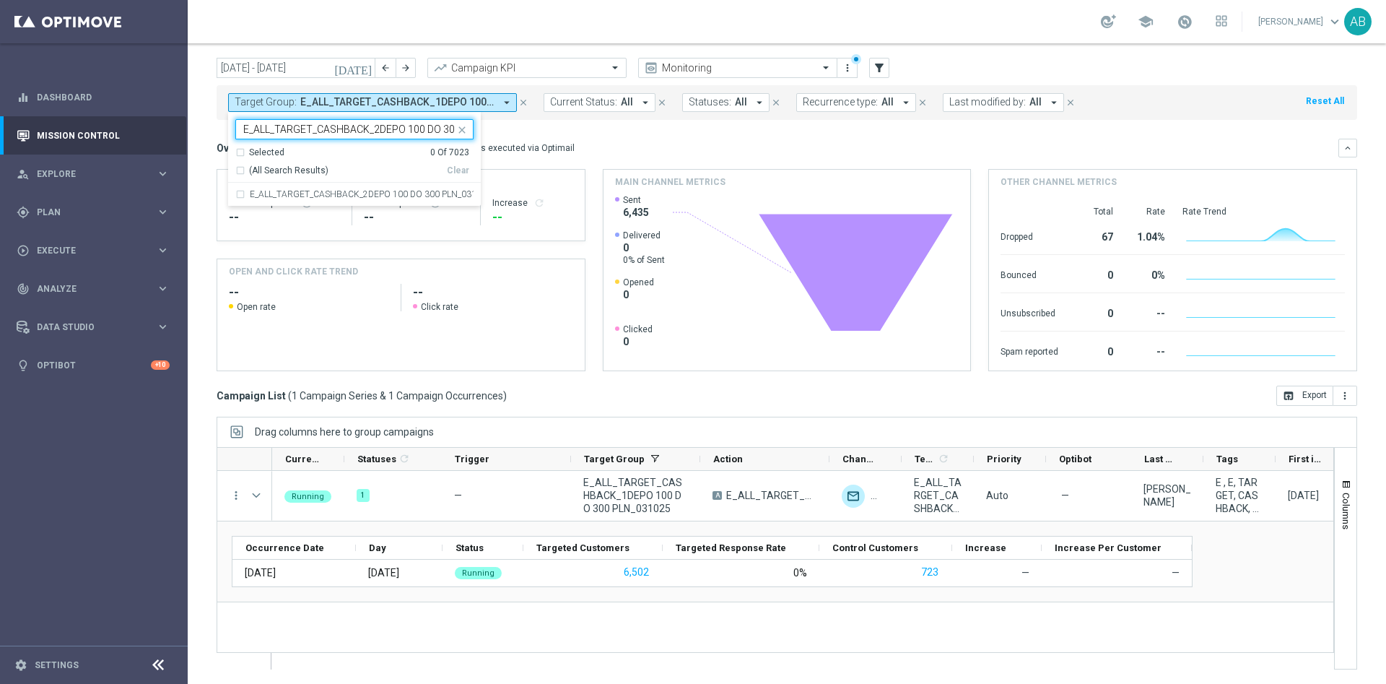
scroll to position [0, 62]
click at [413, 187] on div "E_ALL_TARGET_CASHBACK_2DEPO 100 DO 300 PLN_031025" at bounding box center [354, 194] width 238 height 23
type input "E_ALL_TARGET_CASHBACK_2DEPO 100 DO 300 PLN_031025"
click at [577, 143] on div "Overview: Optimail arrow_drop_down This overview shows data of campaigns execut…" at bounding box center [778, 147] width 1122 height 13
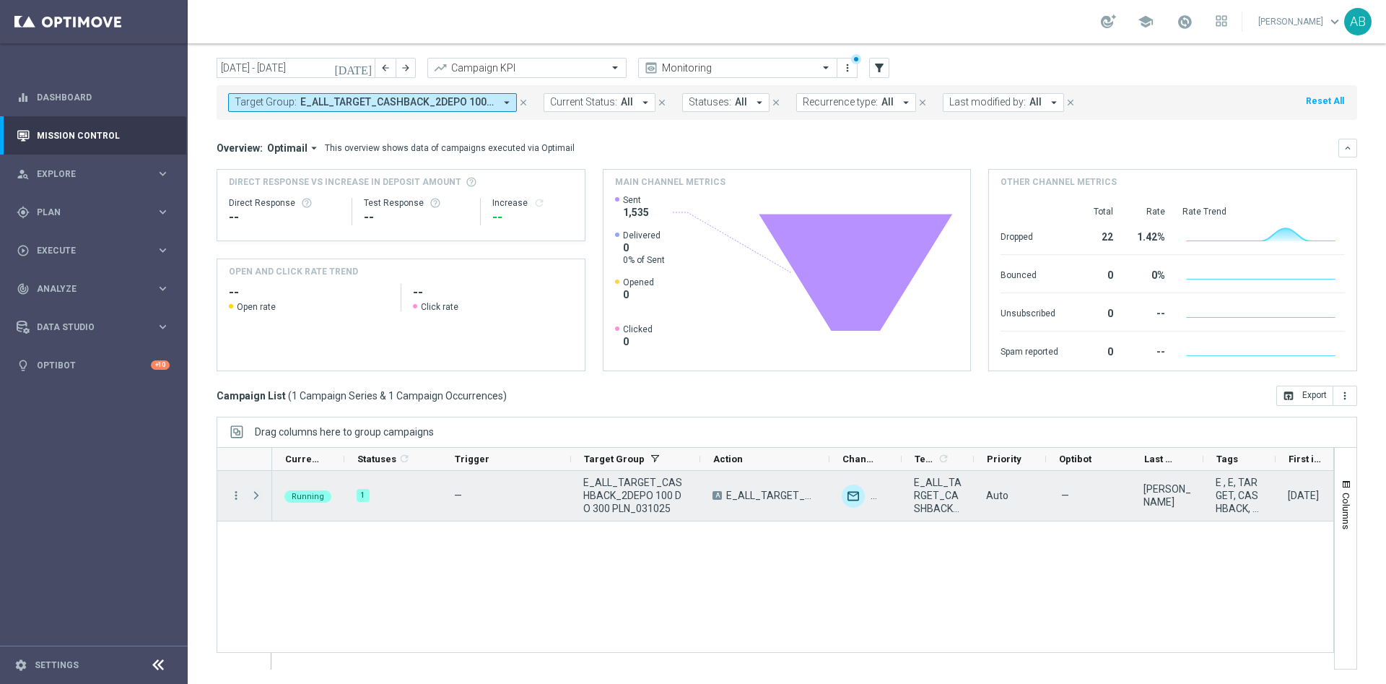
click at [257, 498] on span at bounding box center [256, 495] width 13 height 12
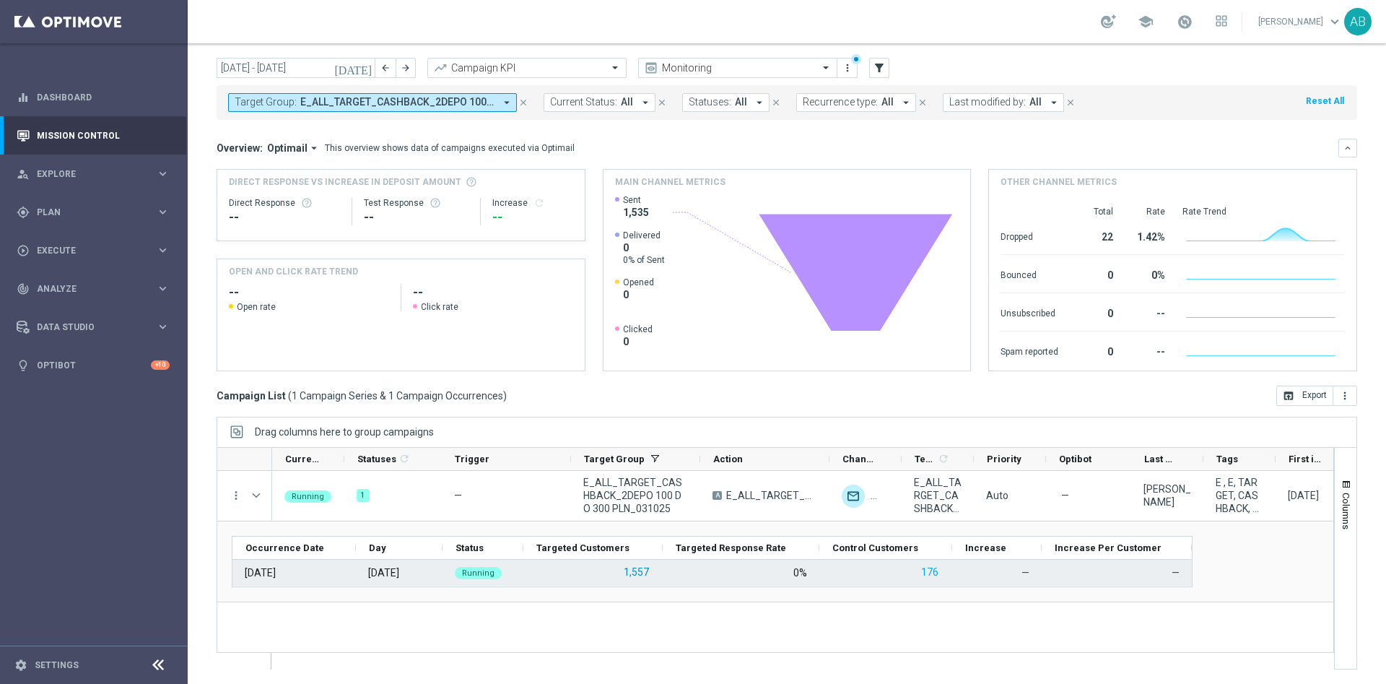
click at [642, 570] on button "1,557" at bounding box center [636, 572] width 28 height 18
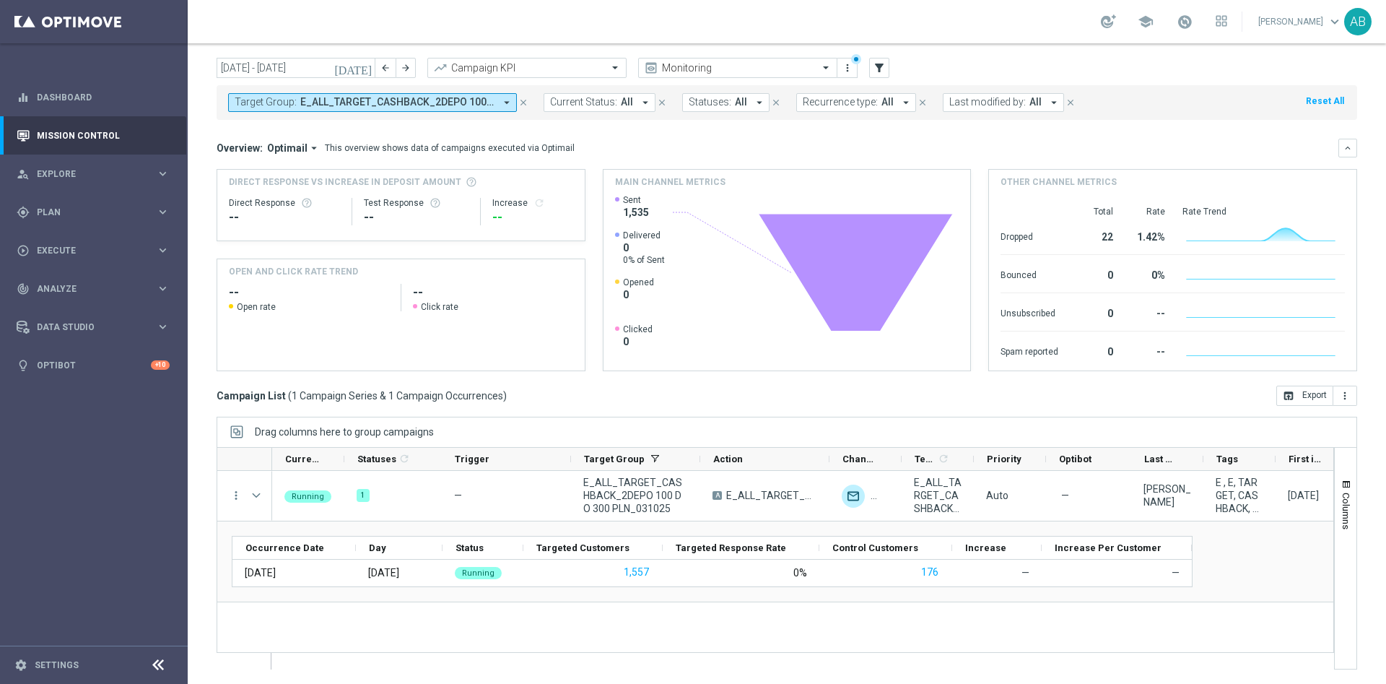
drag, startPoint x: 333, startPoint y: 100, endPoint x: 351, endPoint y: 110, distance: 20.7
click at [334, 100] on span "E_ALL_TARGET_CASHBACK_2DEPO 100 DO 300 PLN_031025" at bounding box center [397, 102] width 194 height 12
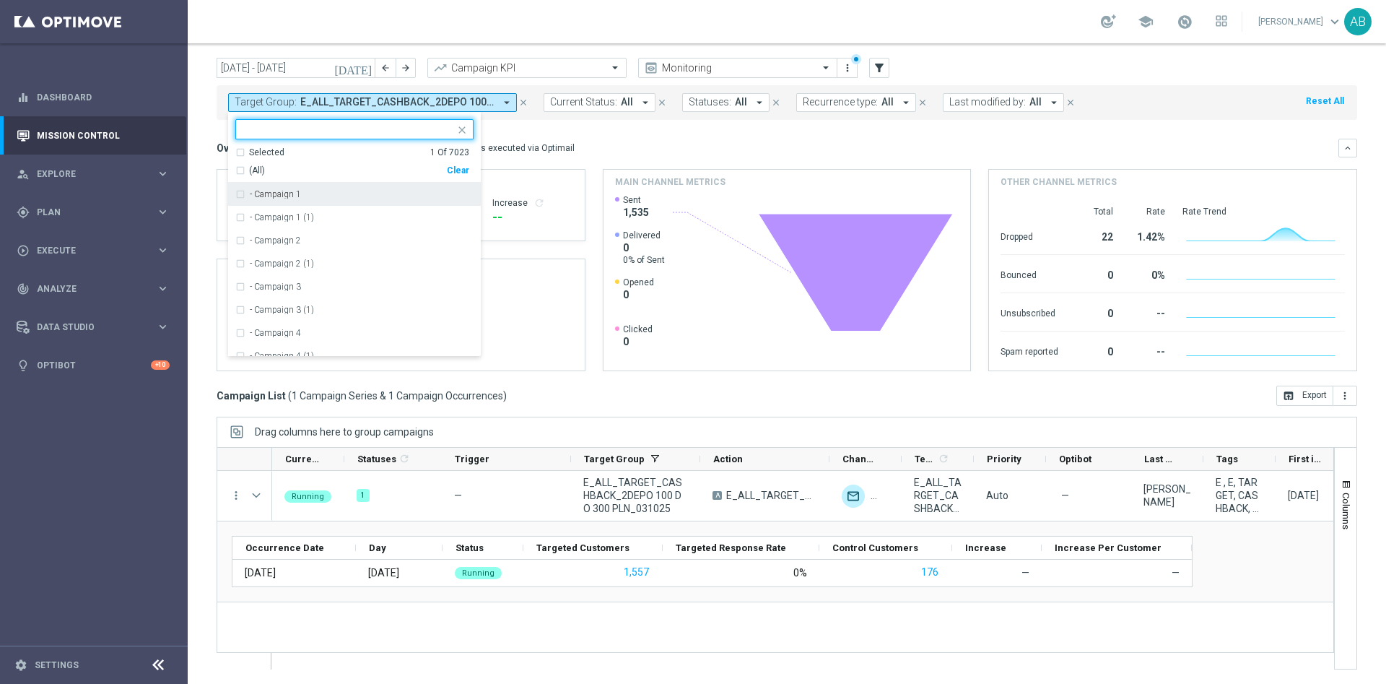
click at [0, 0] on div "Clear" at bounding box center [0, 0] width 0 height 0
click at [417, 126] on input "text" at bounding box center [349, 129] width 212 height 12
paste input "REACQ_ALL_TARGET_CASHBACK_100 DO 300 PLN_031025"
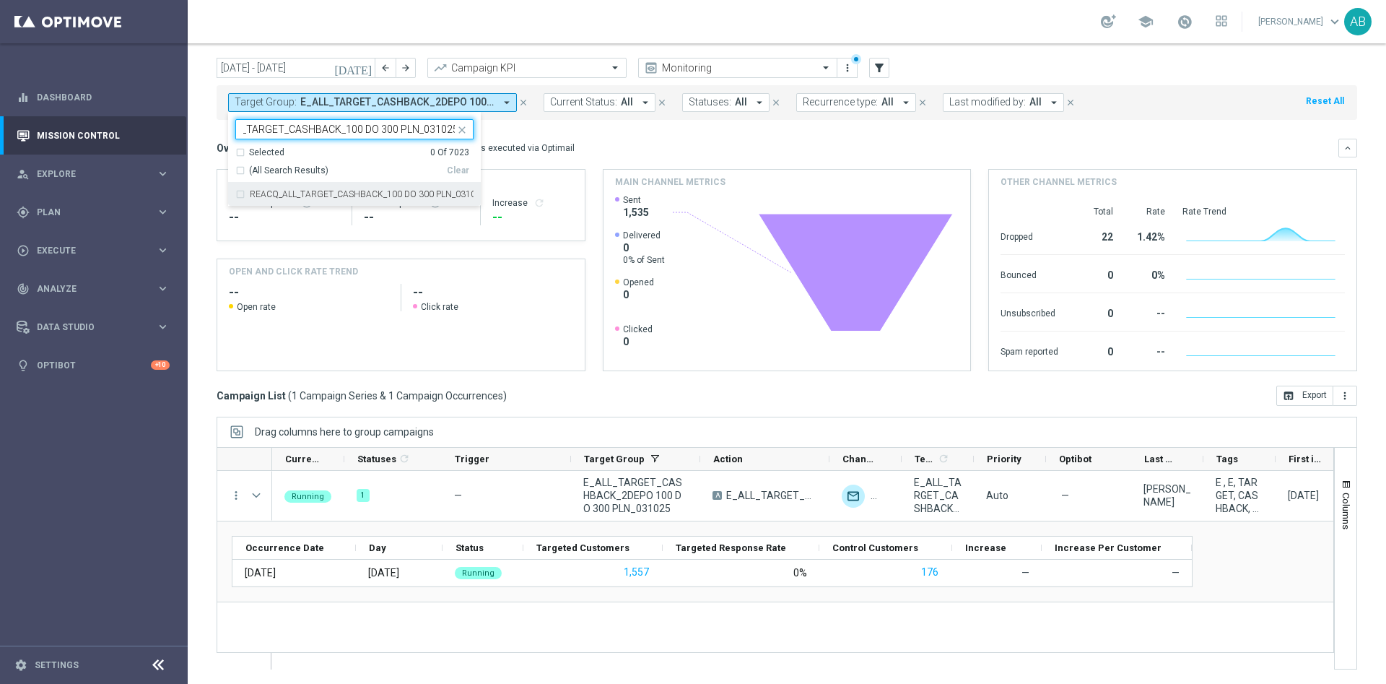
click at [411, 196] on label "REACQ_ALL_TARGET_CASHBACK_100 DO 300 PLN_031025" at bounding box center [362, 194] width 224 height 9
type input "REACQ_ALL_TARGET_CASHBACK_100 DO 300 PLN_031025"
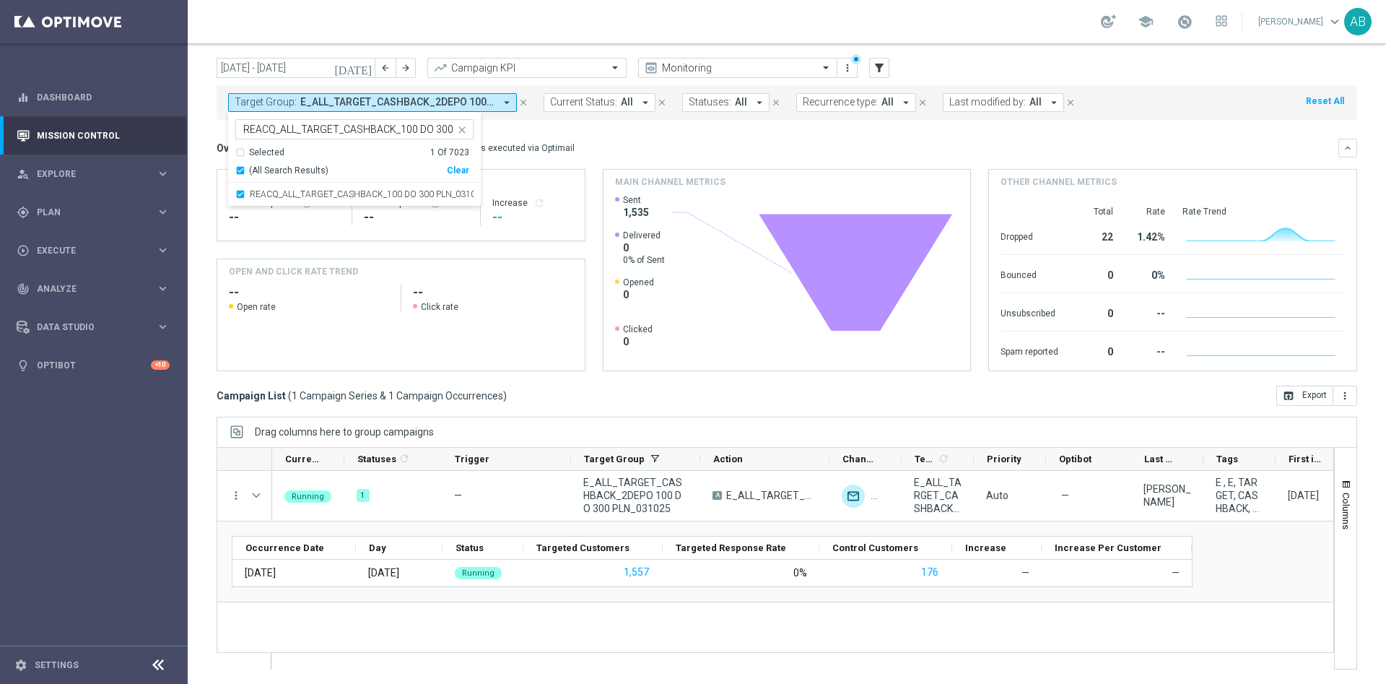
click at [611, 135] on mini-dashboard "Overview: Optimail arrow_drop_down This overview shows data of campaigns execut…" at bounding box center [787, 253] width 1141 height 266
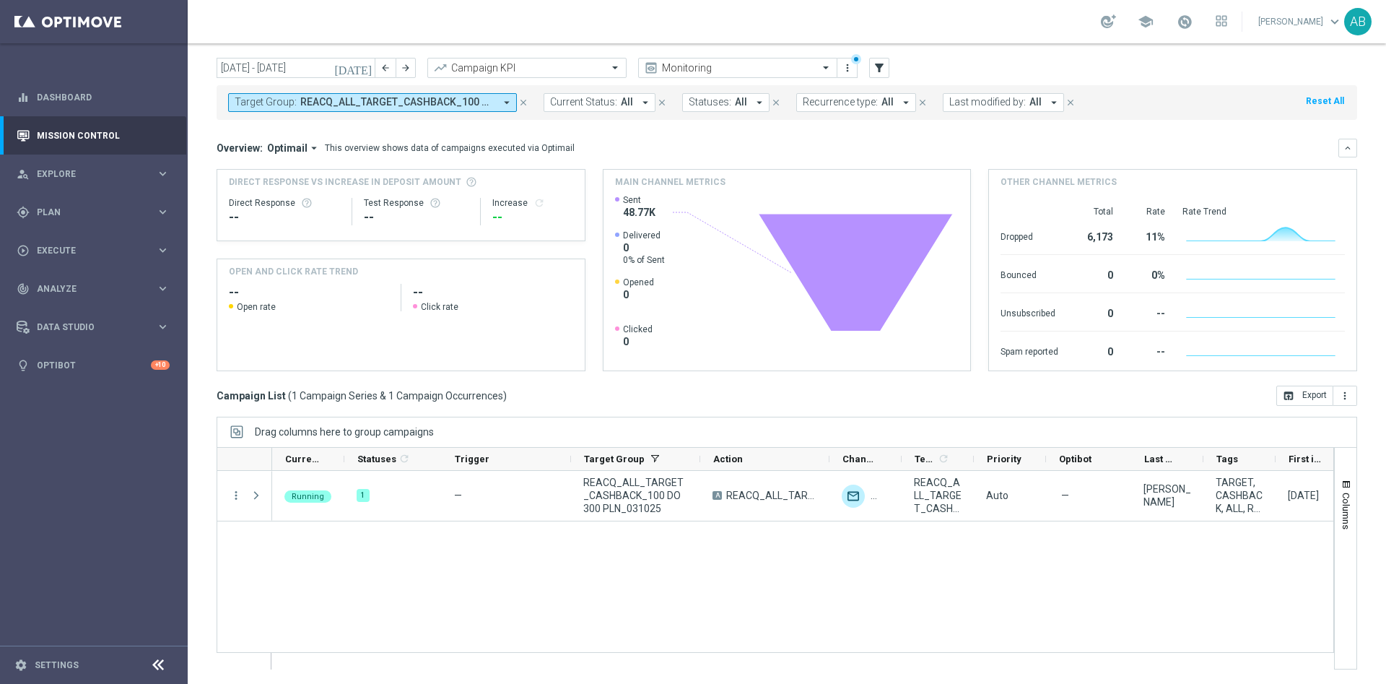
click at [388, 552] on div "Running 1 — REACQ_ALL_TARGET_CASHBACK_100 DO 300 PLN_031025 A REACQ_ALL_TARGET_…" at bounding box center [802, 570] width 1061 height 198
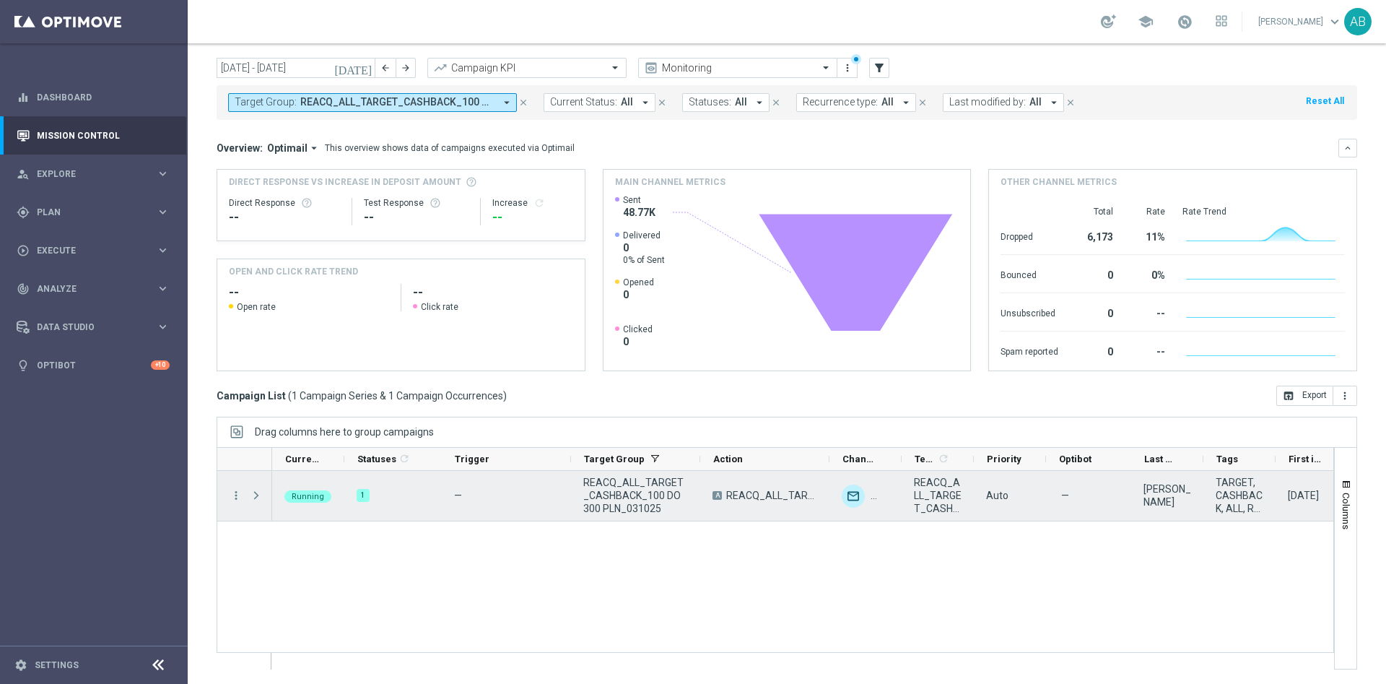
click at [257, 502] on span at bounding box center [258, 495] width 16 height 29
drag, startPoint x: 256, startPoint y: 495, endPoint x: 295, endPoint y: 510, distance: 41.6
click at [256, 494] on span at bounding box center [256, 495] width 13 height 12
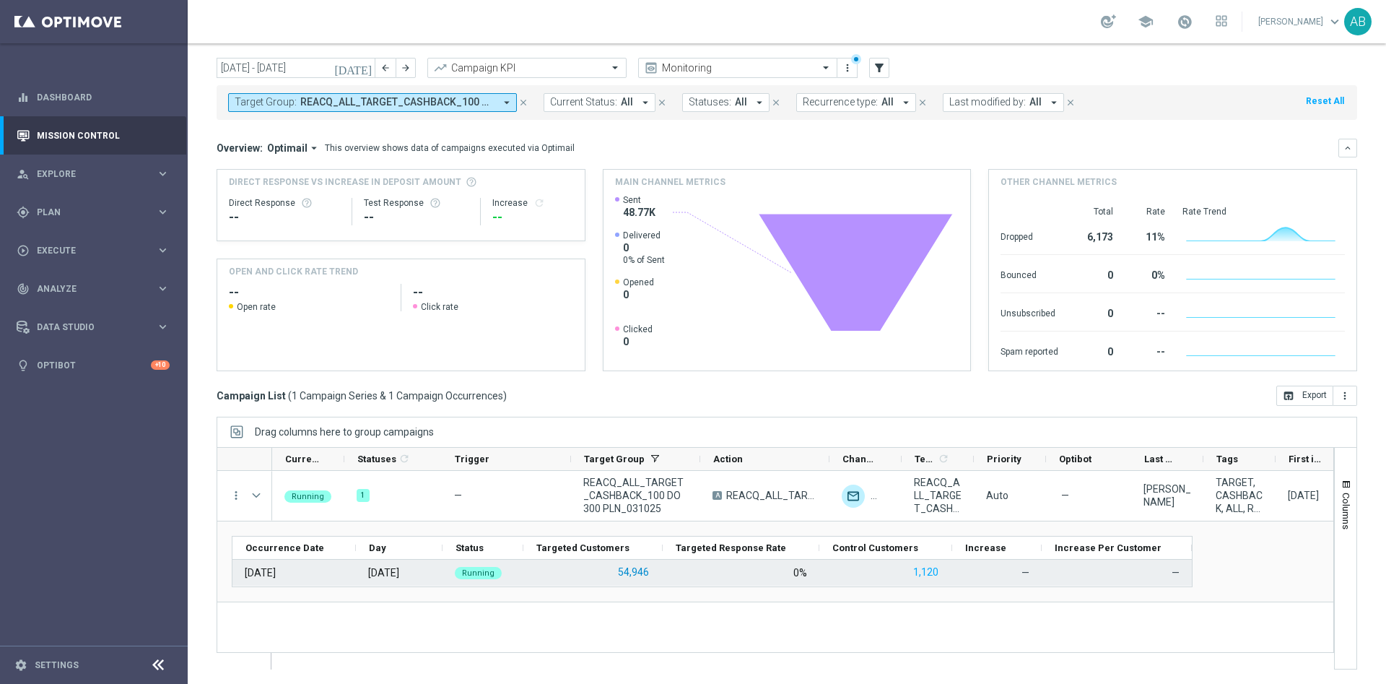
click at [637, 568] on button "54,946" at bounding box center [633, 572] width 34 height 18
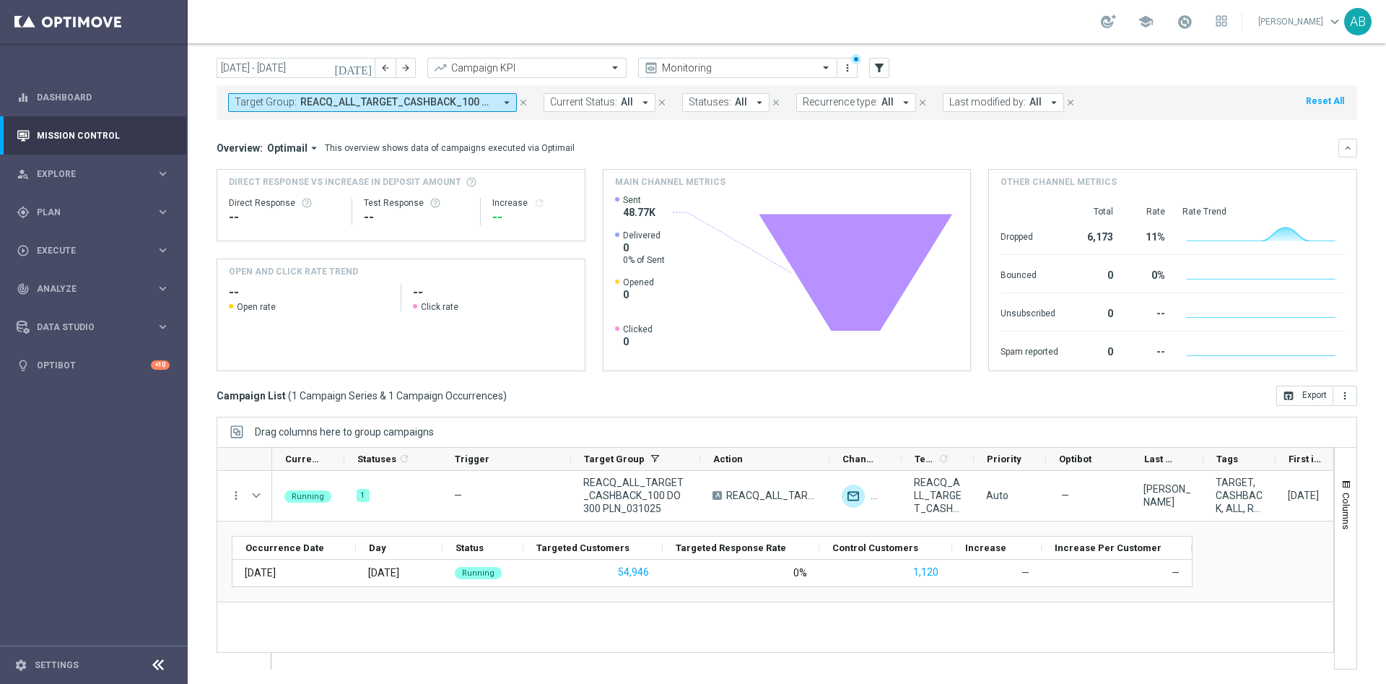
click at [427, 104] on span "REACQ_ALL_TARGET_CASHBACK_100 DO 300 PLN_031025" at bounding box center [397, 102] width 194 height 12
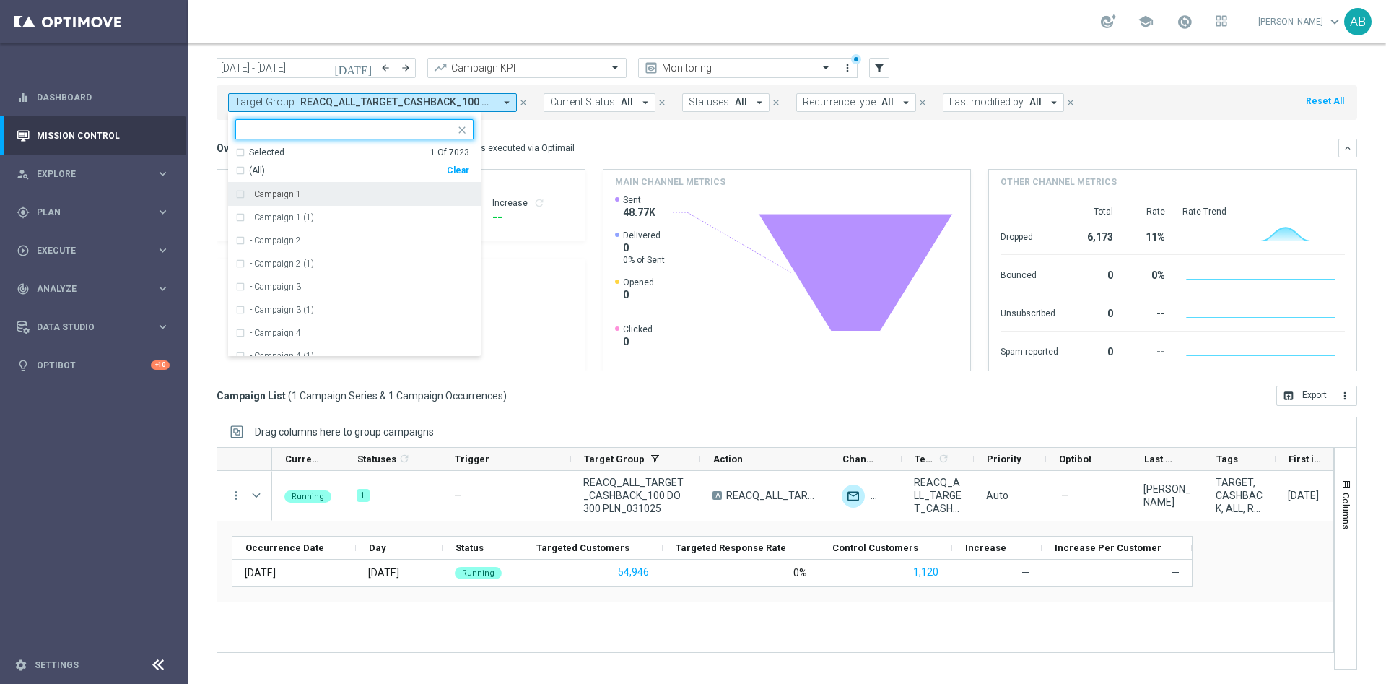
click at [457, 176] on div "Selected 1 Of 7023 (All) Clear" at bounding box center [354, 165] width 253 height 37
click at [0, 0] on div "Clear" at bounding box center [0, 0] width 0 height 0
click at [430, 136] on div at bounding box center [348, 130] width 214 height 14
paste input "E_ALL_TARGET_DEPO_3DEPO_AB DO 200PLN_031025"
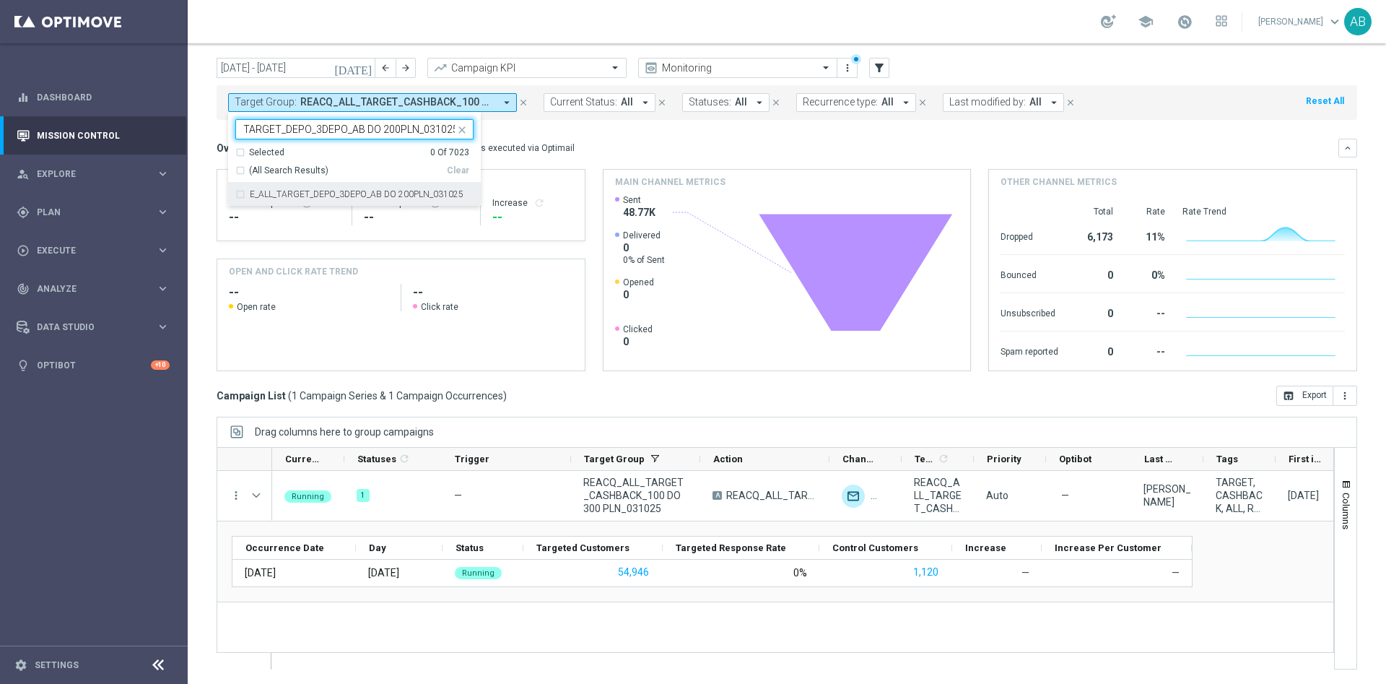
click at [385, 190] on label "E_ALL_TARGET_DEPO_3DEPO_AB DO 200PLN_031025" at bounding box center [357, 194] width 214 height 9
type input "E_ALL_TARGET_DEPO_3DEPO_AB DO 200PLN_031025"
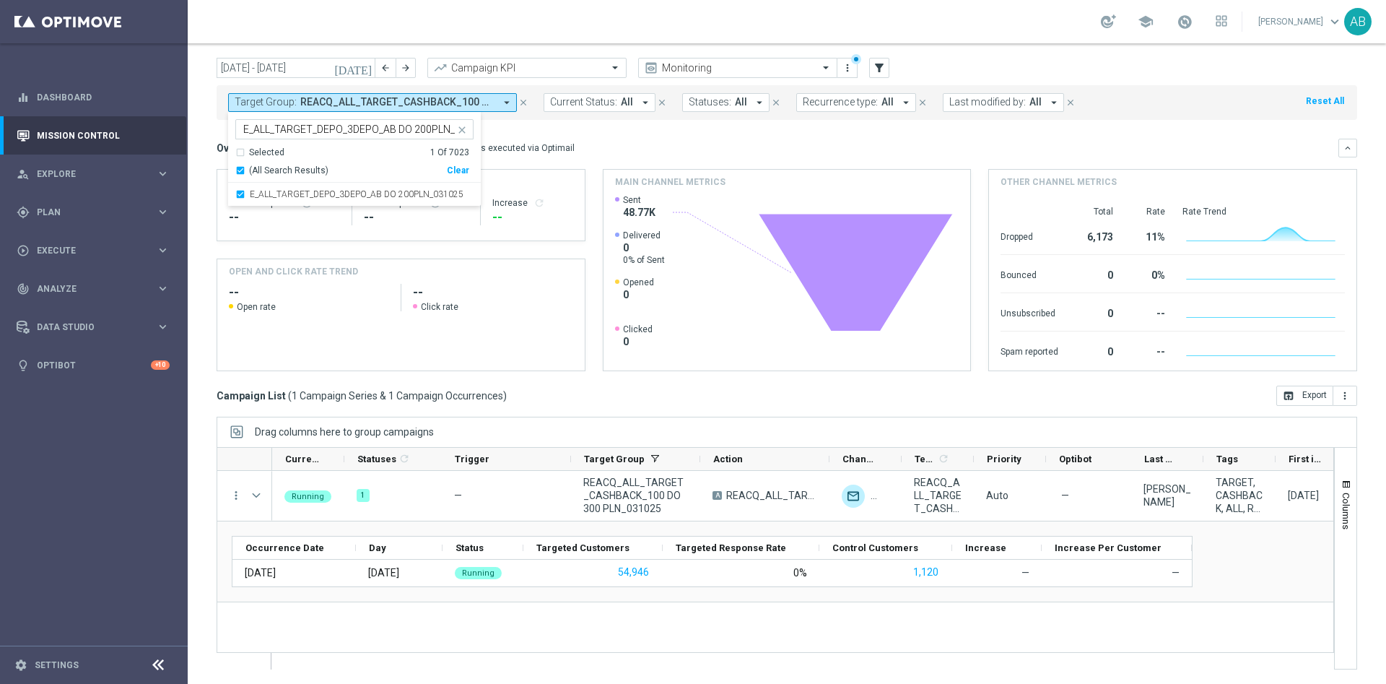
click at [692, 126] on mini-dashboard "Overview: Optimail arrow_drop_down This overview shows data of campaigns execut…" at bounding box center [787, 253] width 1141 height 266
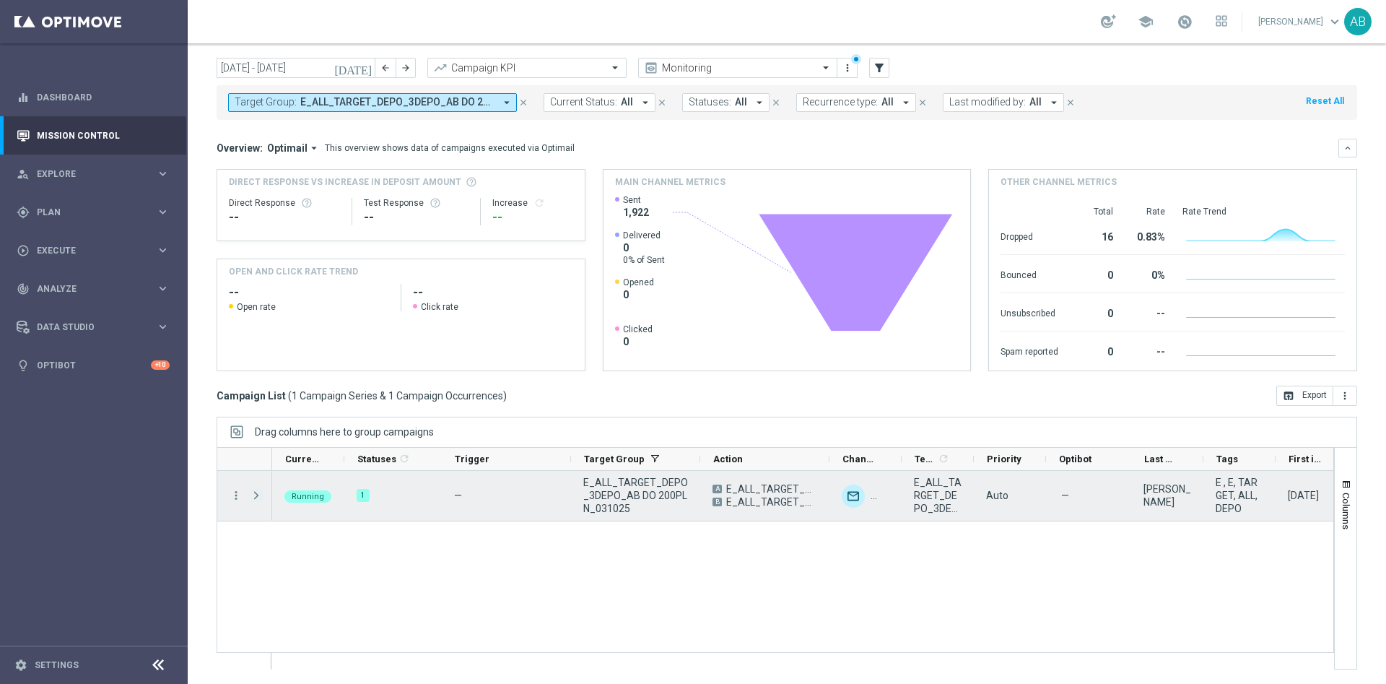
click at [252, 499] on span at bounding box center [256, 495] width 13 height 12
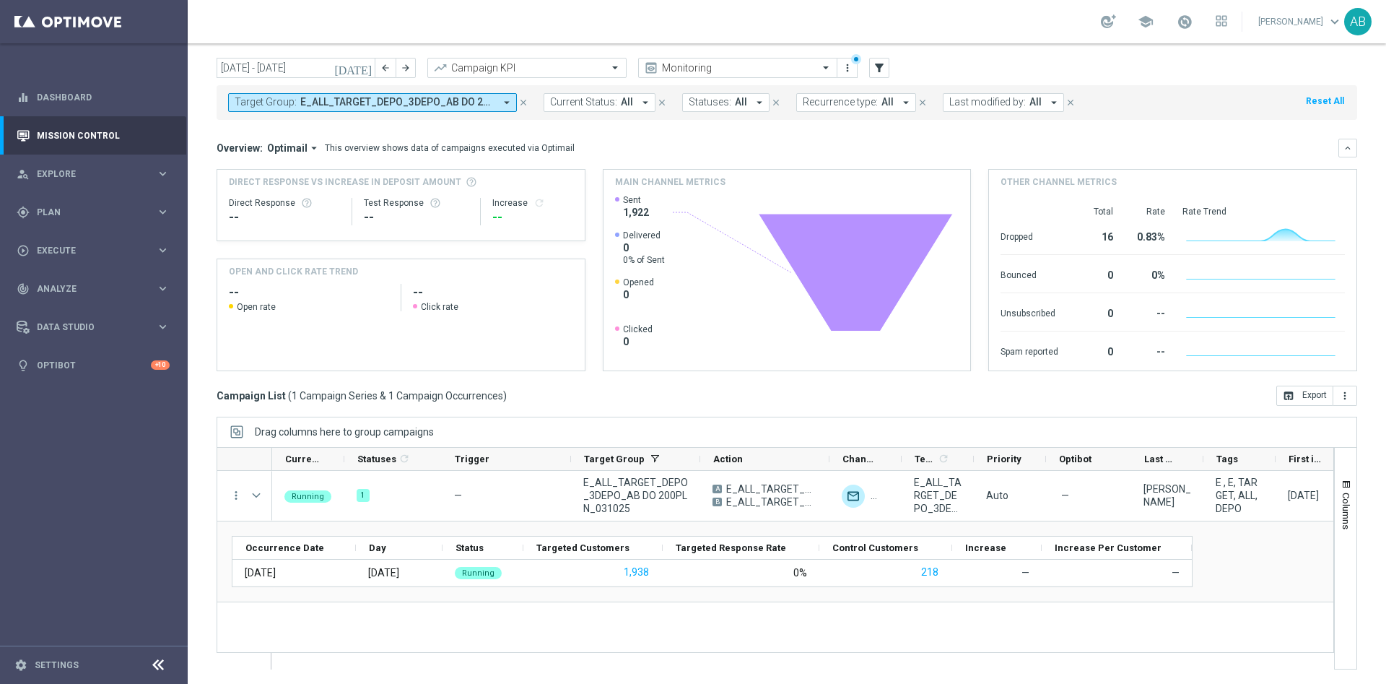
click at [899, 141] on div "Overview: Optimail arrow_drop_down This overview shows data of campaigns execut…" at bounding box center [778, 147] width 1122 height 13
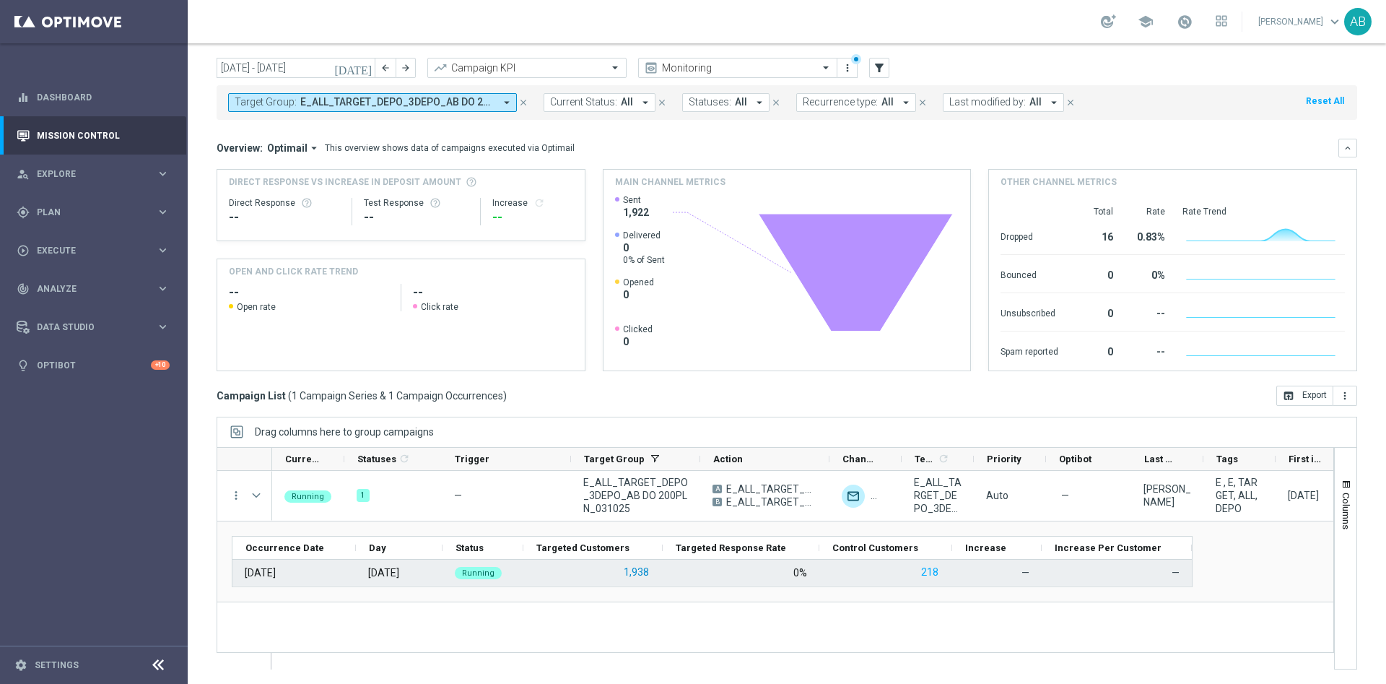
click at [646, 573] on button "1,938" at bounding box center [636, 572] width 28 height 18
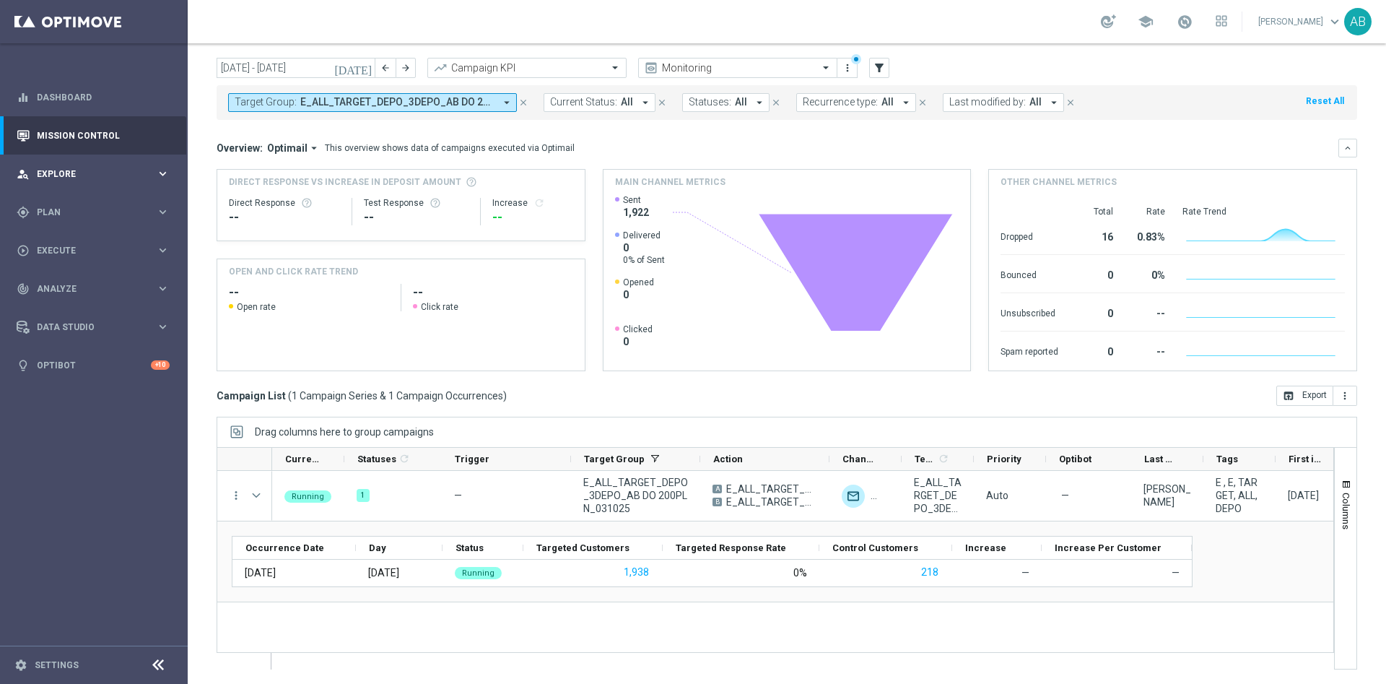
click at [69, 172] on span "Explore" at bounding box center [96, 174] width 119 height 9
click at [71, 198] on link "Customer Explorer" at bounding box center [94, 204] width 113 height 12
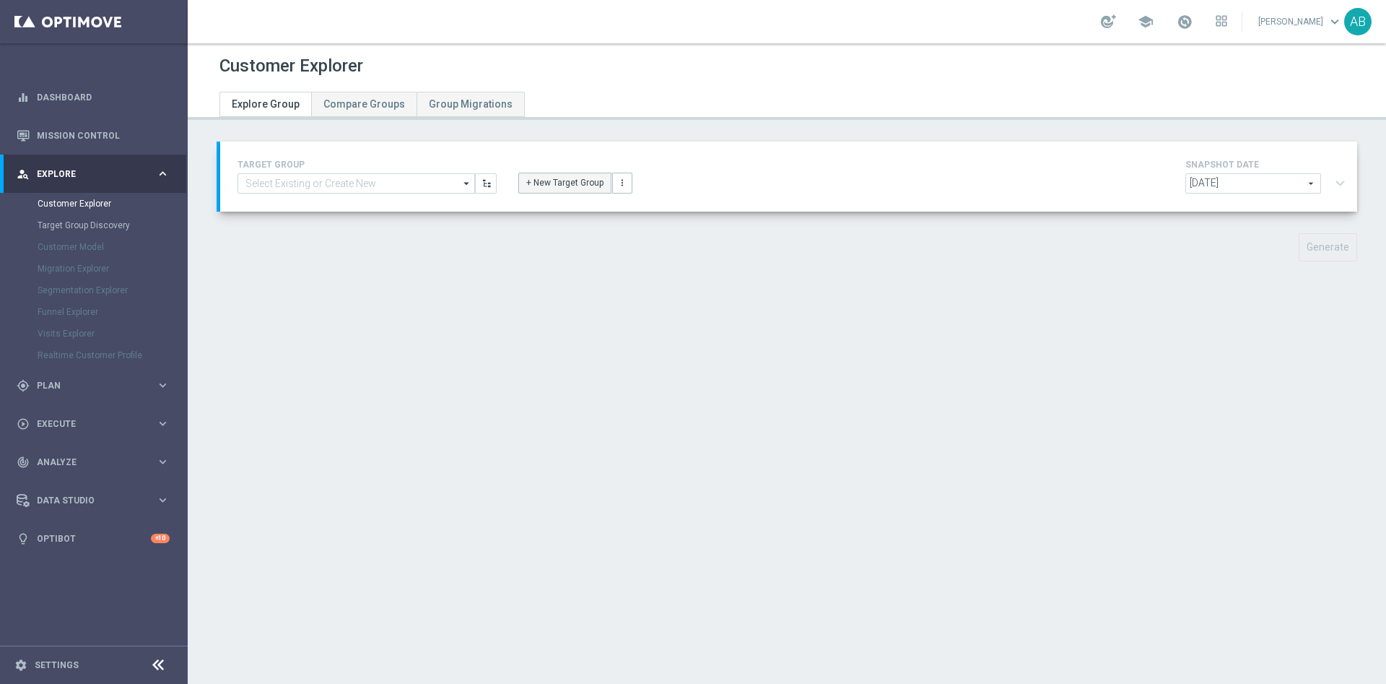
click at [555, 180] on button "+ New Target Group" at bounding box center [564, 183] width 93 height 20
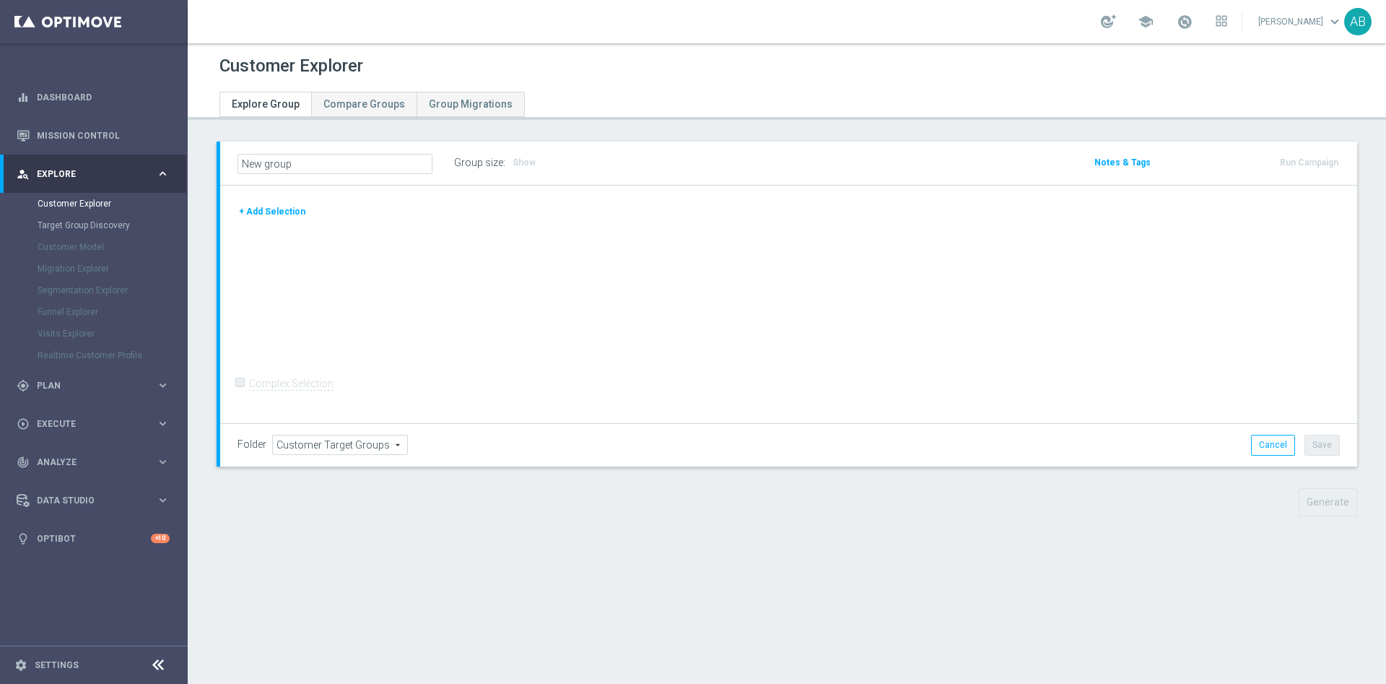
click at [271, 211] on button "+ Add Selection" at bounding box center [271, 212] width 69 height 16
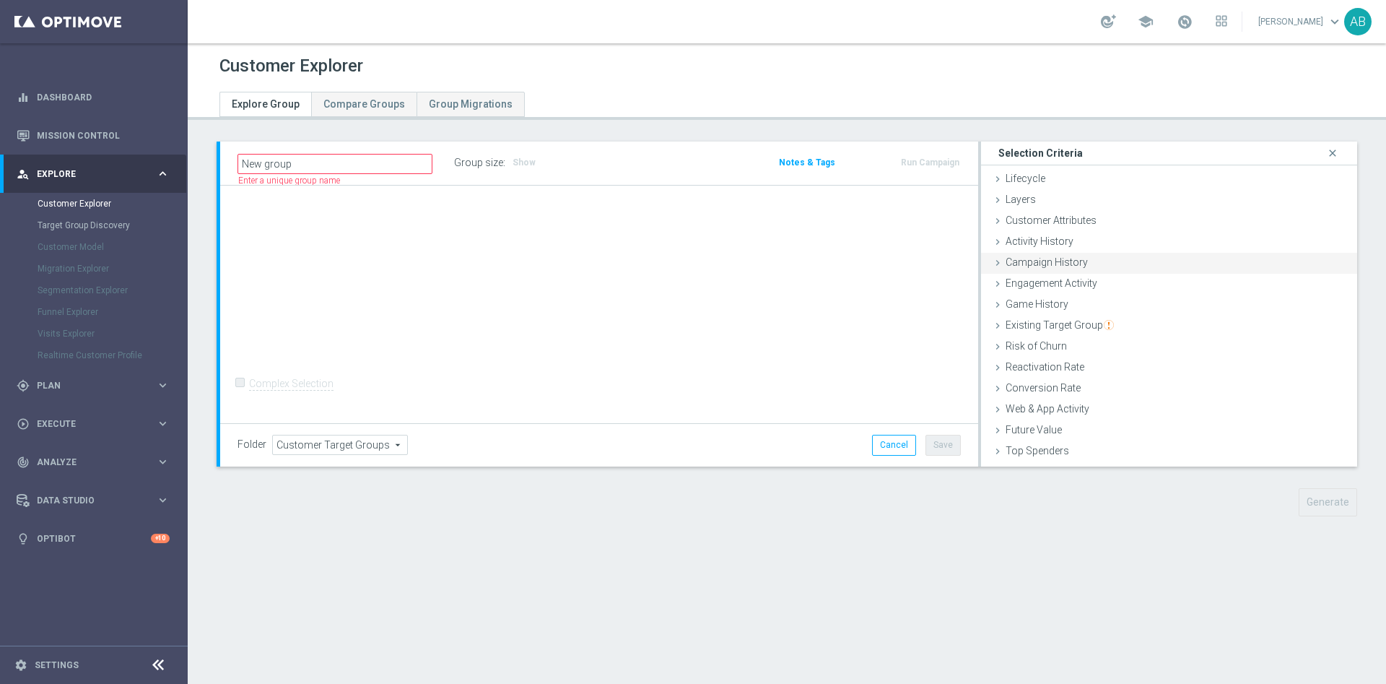
click at [1065, 262] on span "Campaign History" at bounding box center [1047, 262] width 82 height 12
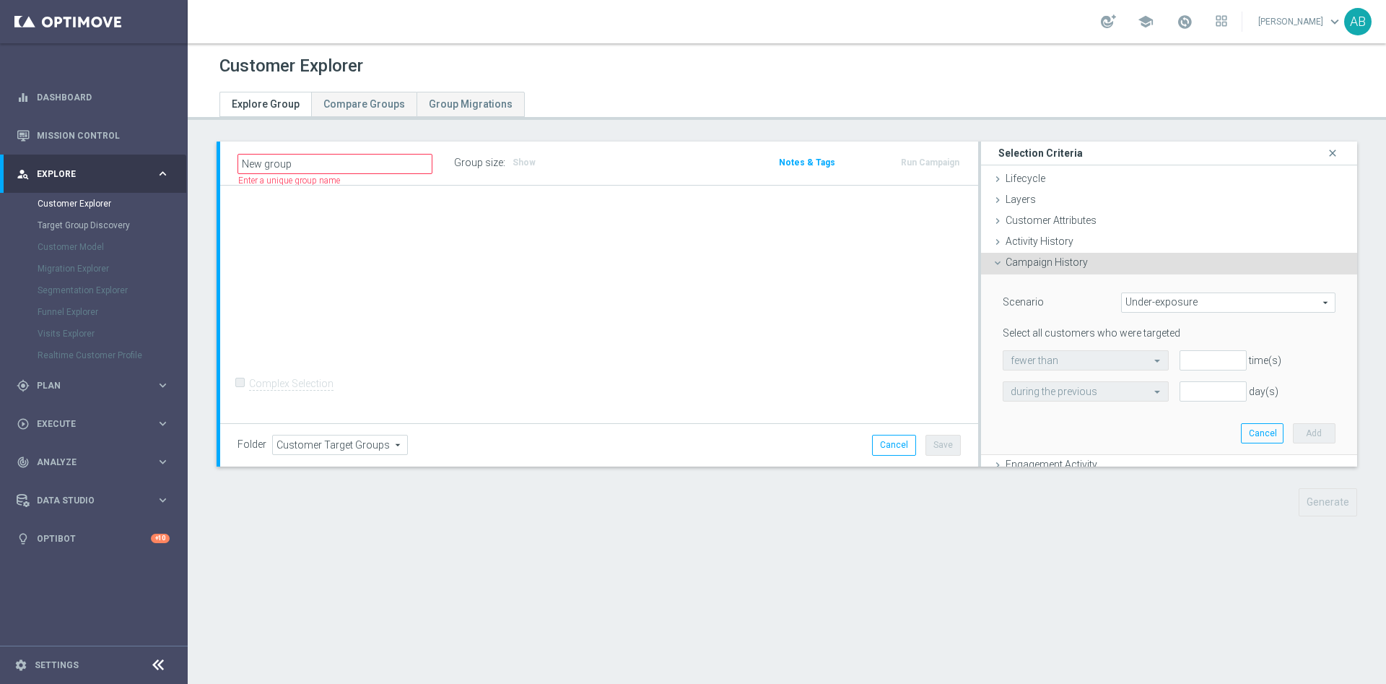
click at [1170, 307] on span "Under-exposure" at bounding box center [1228, 302] width 213 height 19
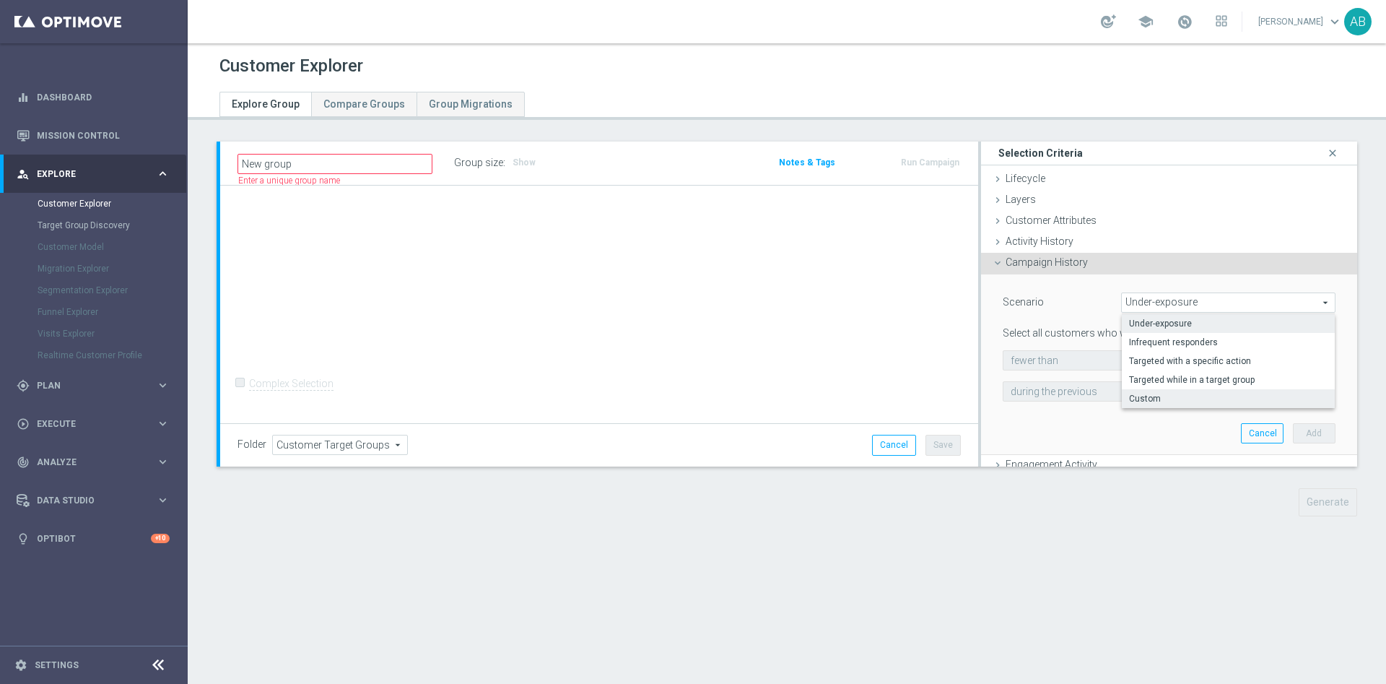
click at [1138, 393] on span "Custom" at bounding box center [1228, 399] width 199 height 12
type input "Custom"
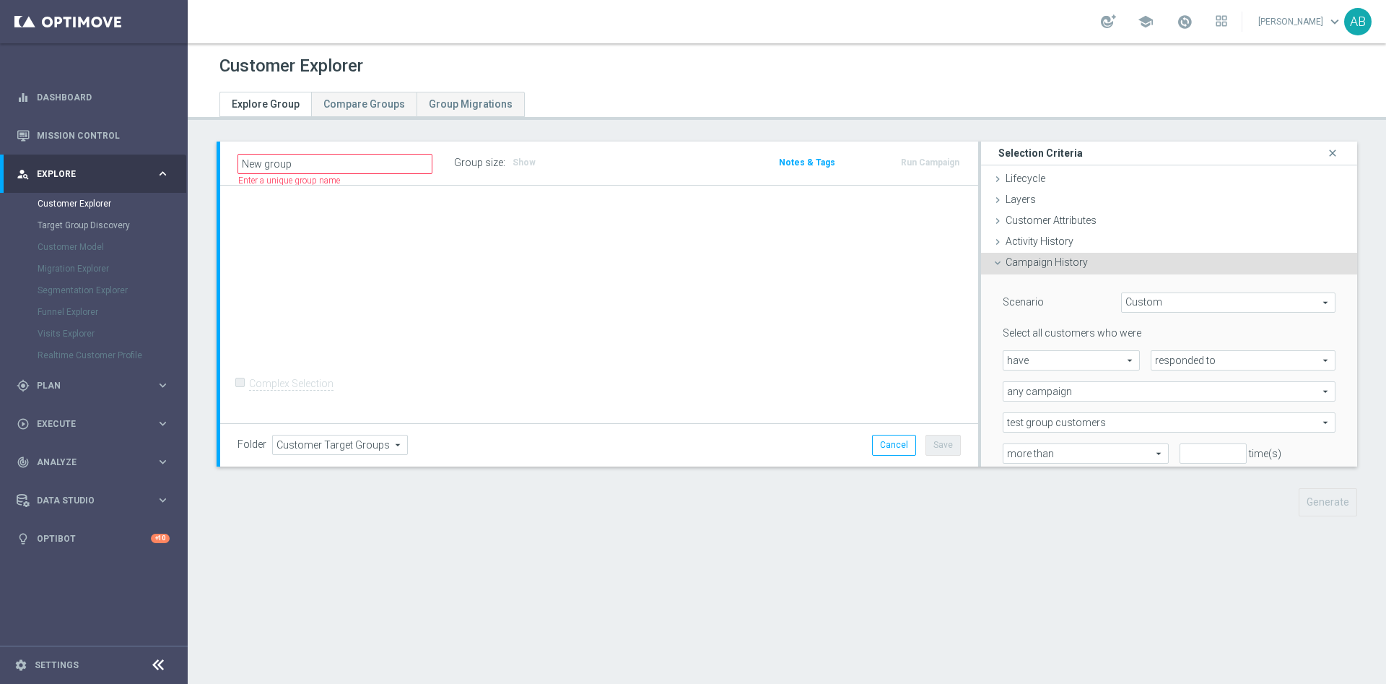
click at [1065, 364] on span "have" at bounding box center [1071, 360] width 136 height 19
click at [1199, 364] on span "responded to" at bounding box center [1242, 360] width 183 height 19
click at [1176, 399] on span "been targeted with" at bounding box center [1243, 400] width 169 height 12
type input "been targeted with"
click at [1087, 398] on span "any campaign" at bounding box center [1168, 391] width 331 height 19
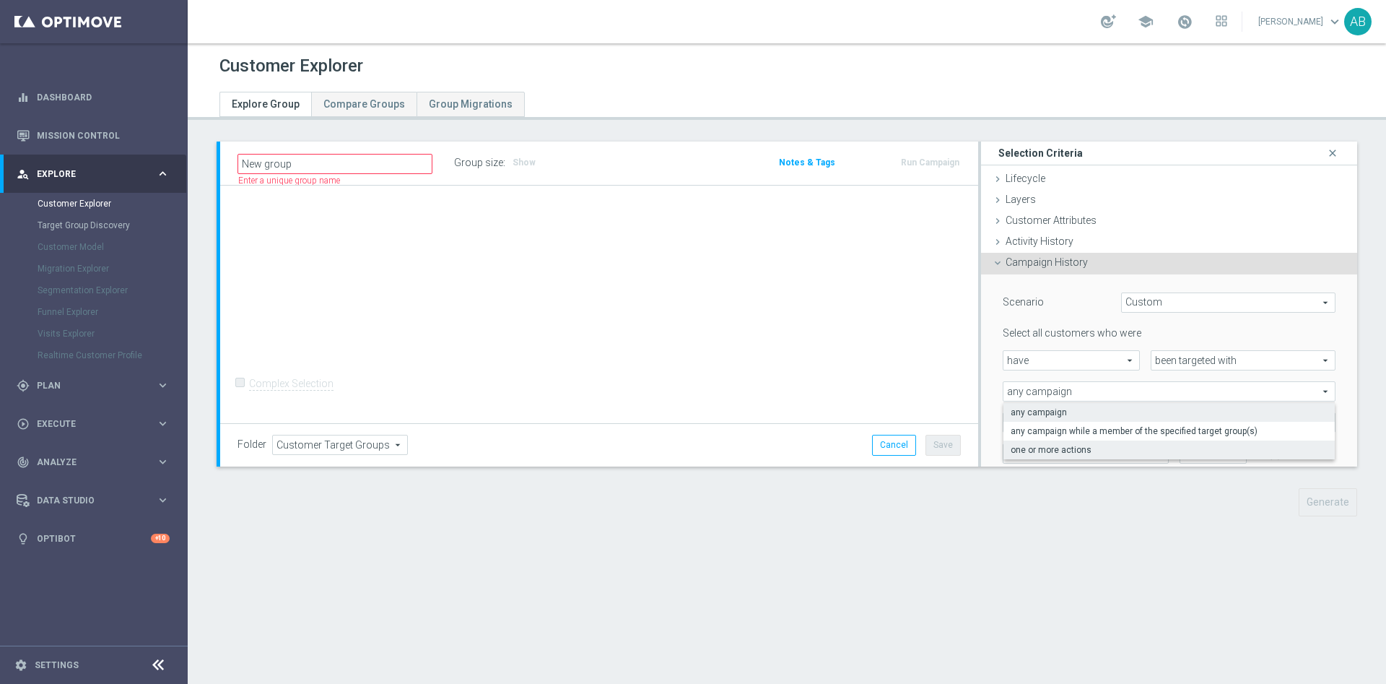
click at [1054, 451] on span "one or more actions" at bounding box center [1169, 450] width 317 height 12
type input "one or more actions"
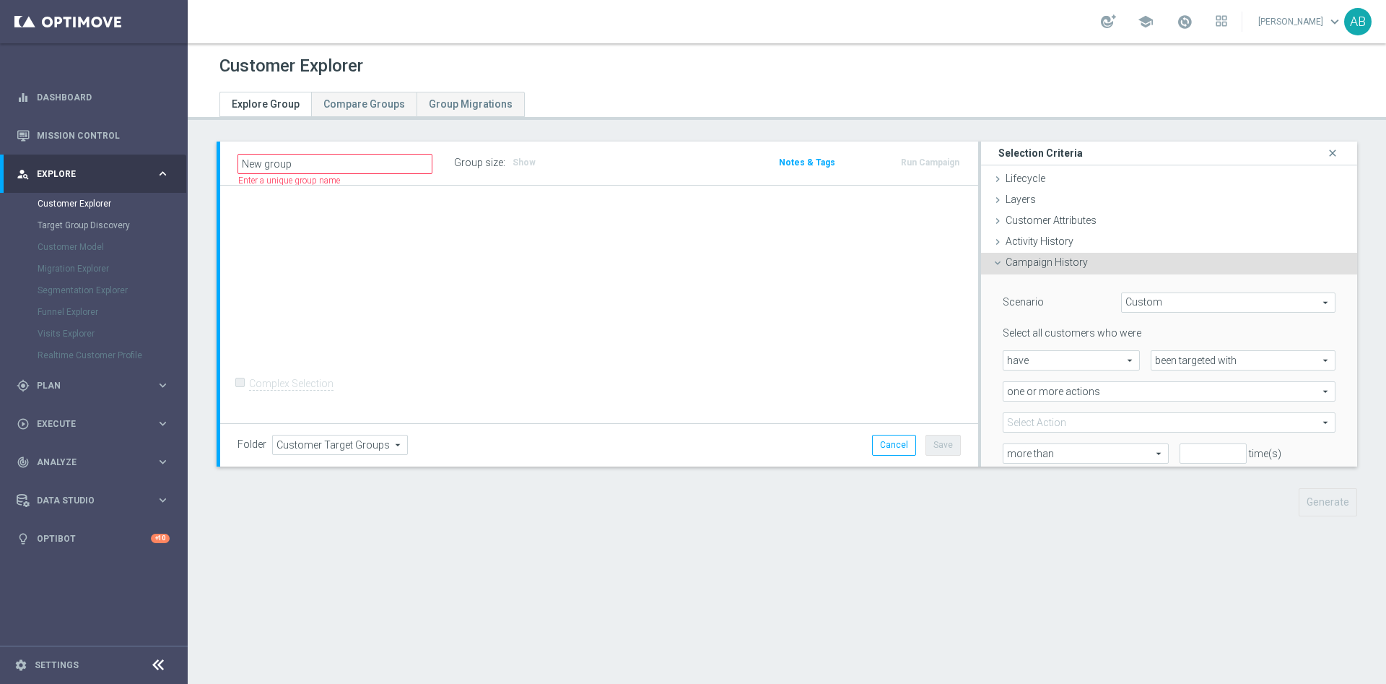
click at [1040, 419] on span at bounding box center [1168, 422] width 331 height 19
click at [1040, 422] on input "search" at bounding box center [1169, 422] width 333 height 20
paste input "E_ALL_TARGET_DEPO_3DEPO_AB DO 200PLNB50_031025"
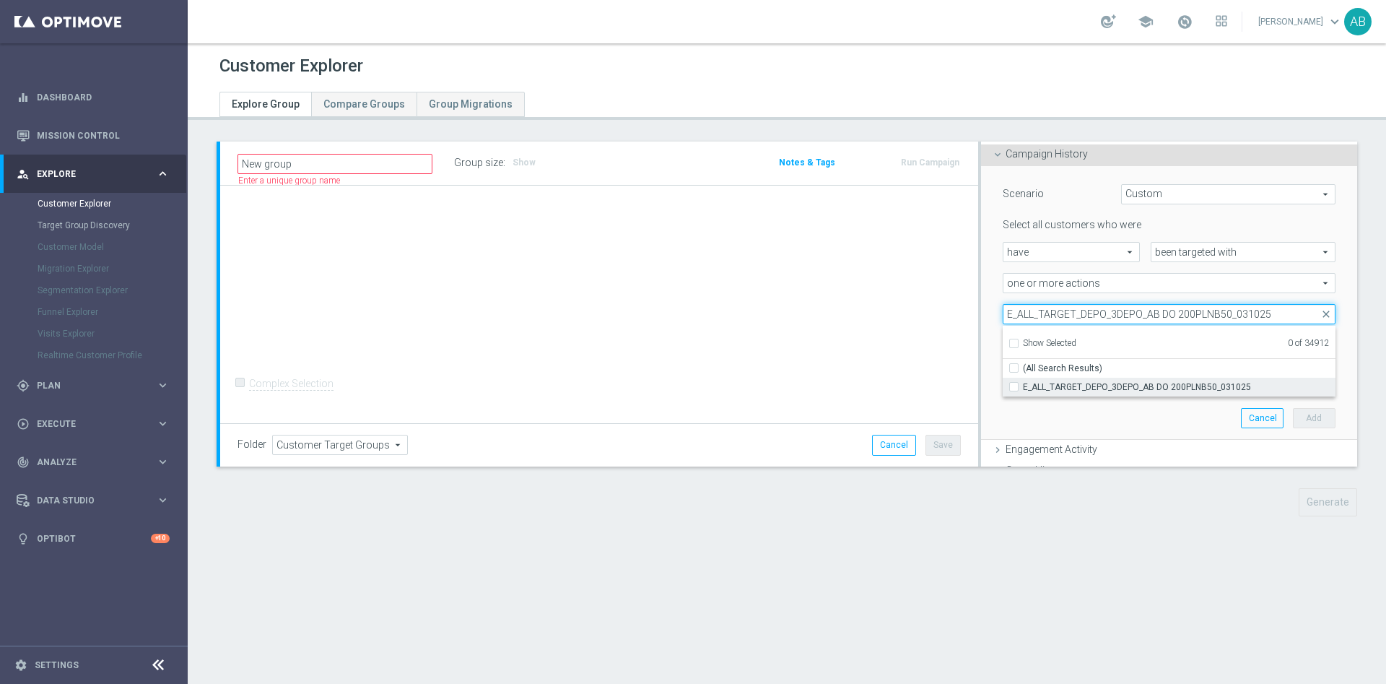
type input "E_ALL_TARGET_DEPO_3DEPO_AB DO 200PLNB50_031025"
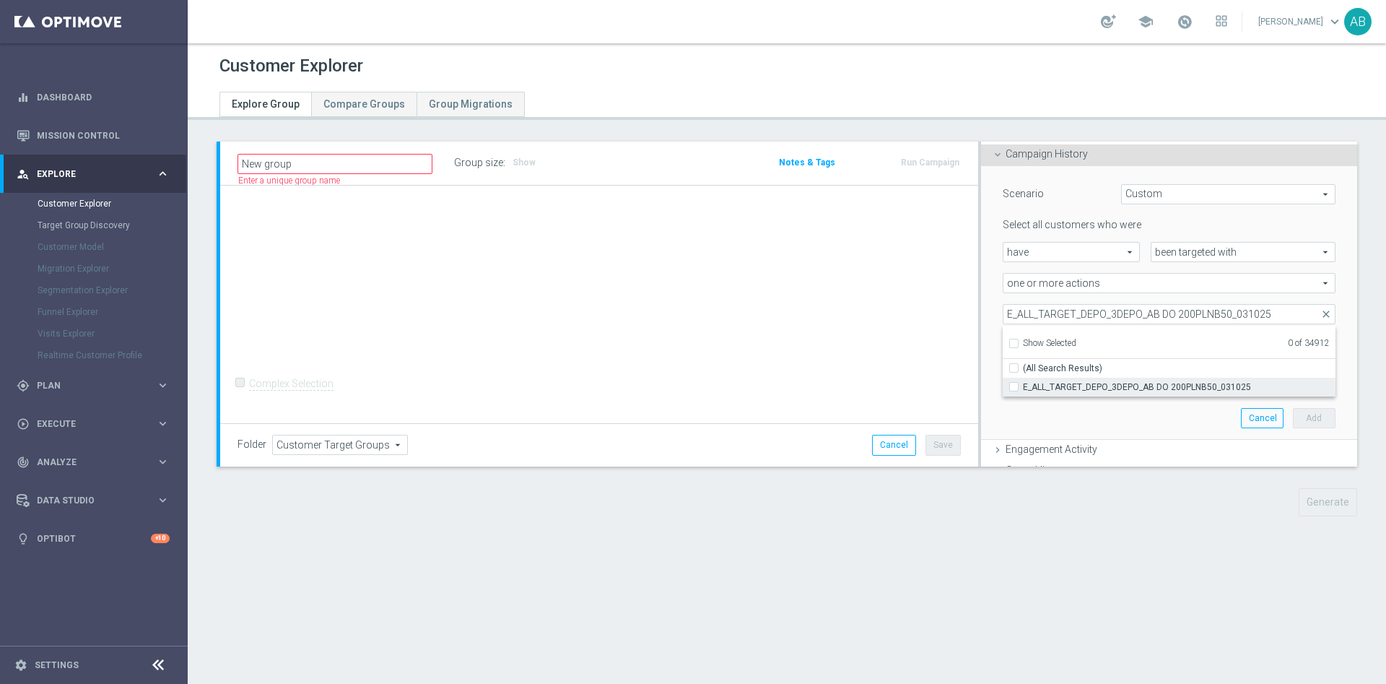
click at [1014, 385] on input "E_ALL_TARGET_DEPO_3DEPO_AB DO 200PLNB50_031025" at bounding box center [1018, 386] width 9 height 9
checkbox input "true"
type input "E_ALL_TARGET_DEPO_3DEPO_AB DO 200PLNB50_031025"
checkbox input "true"
click at [981, 303] on div "Scenario Custom Custom arrow_drop_down search Select all customers who were hav…" at bounding box center [1169, 303] width 376 height 275
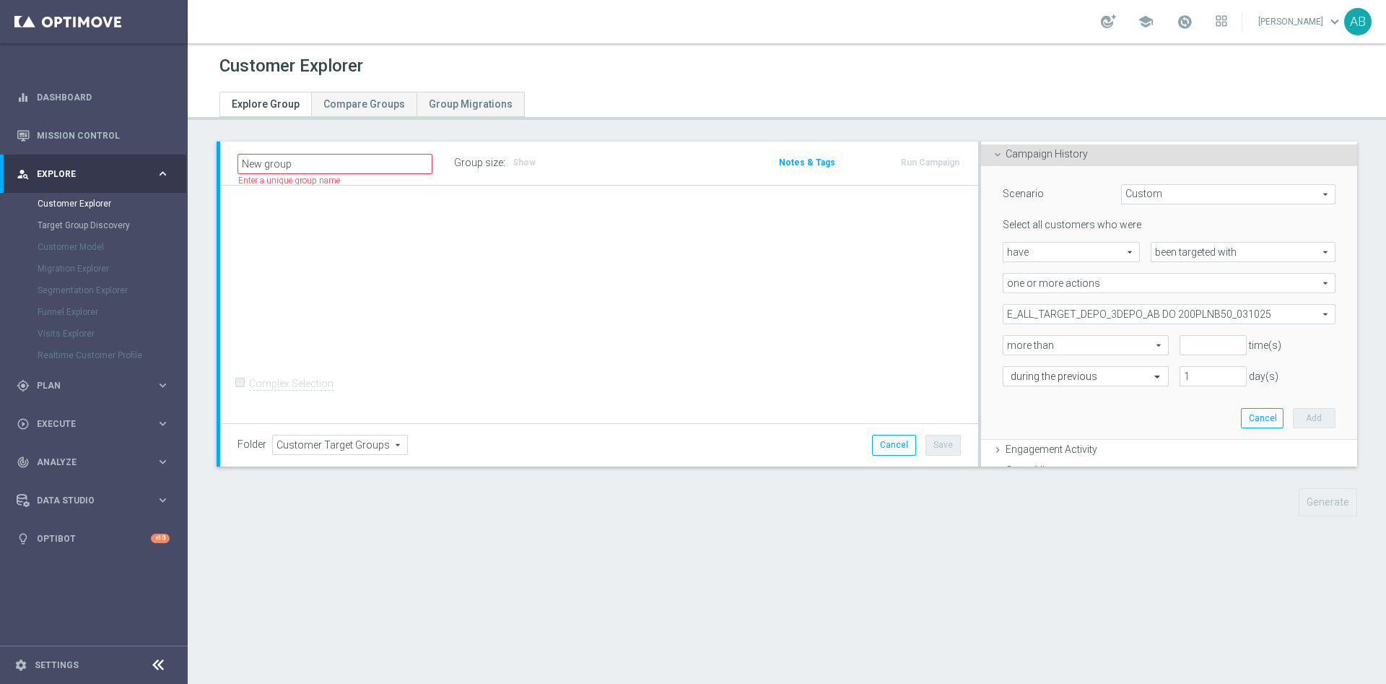
click at [1182, 334] on div "Select all customers who were have have arrow_drop_down search been targeted wi…" at bounding box center [1169, 302] width 333 height 168
click at [1180, 341] on input "number" at bounding box center [1213, 345] width 67 height 20
type input "0"
click at [1103, 368] on div "during the previous" at bounding box center [1086, 376] width 166 height 20
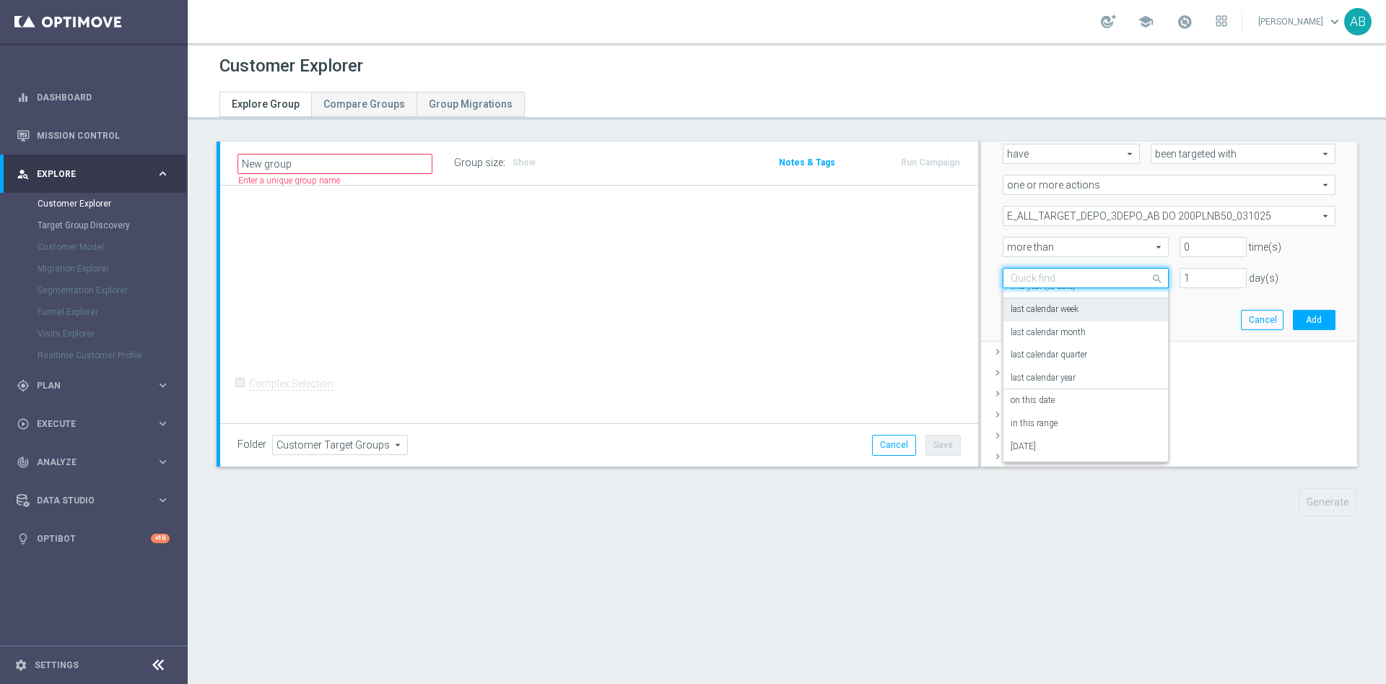
scroll to position [325, 0]
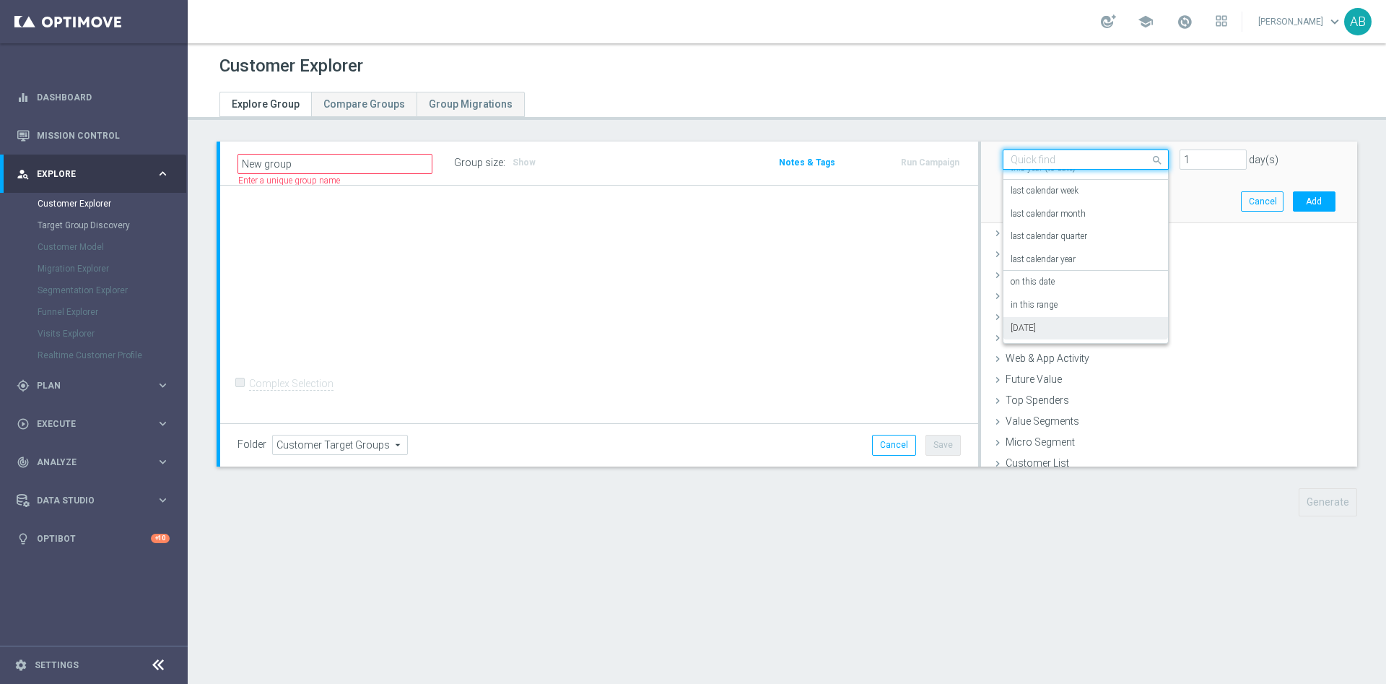
click at [1078, 328] on div "[DATE]" at bounding box center [1086, 328] width 150 height 23
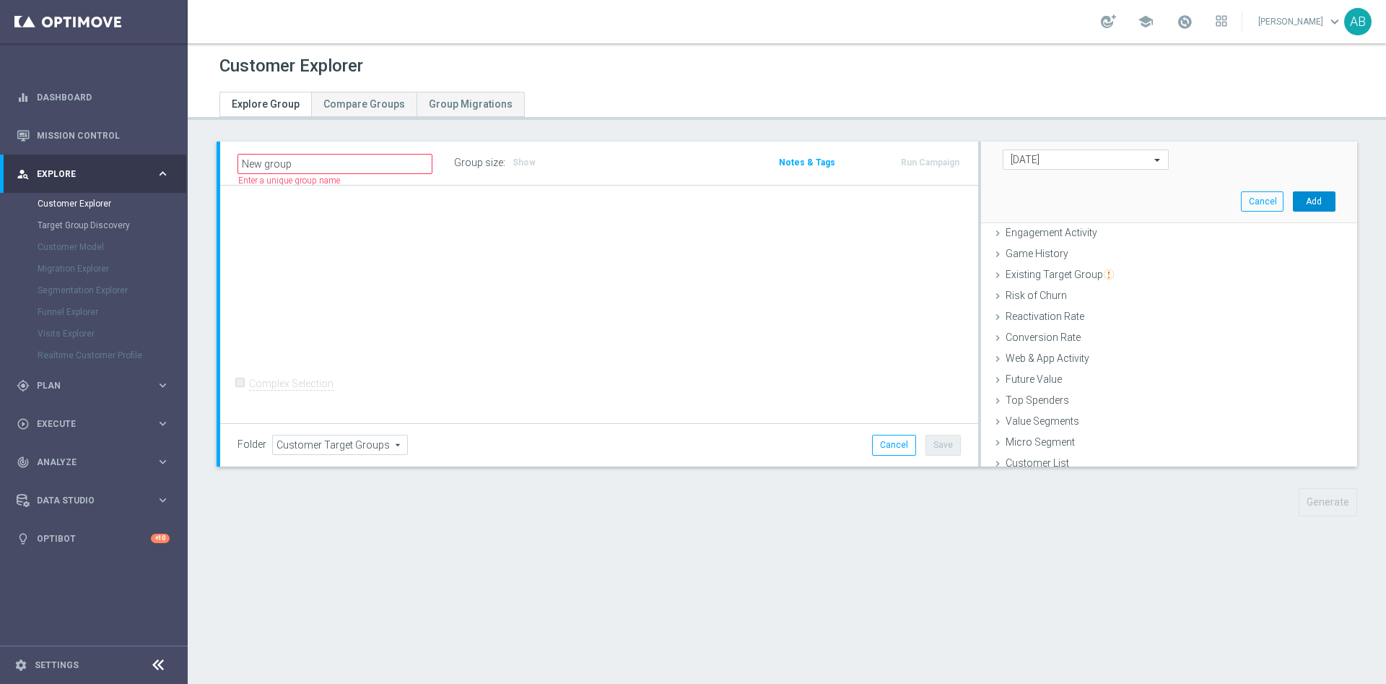
click at [1293, 192] on button "Add" at bounding box center [1314, 201] width 43 height 20
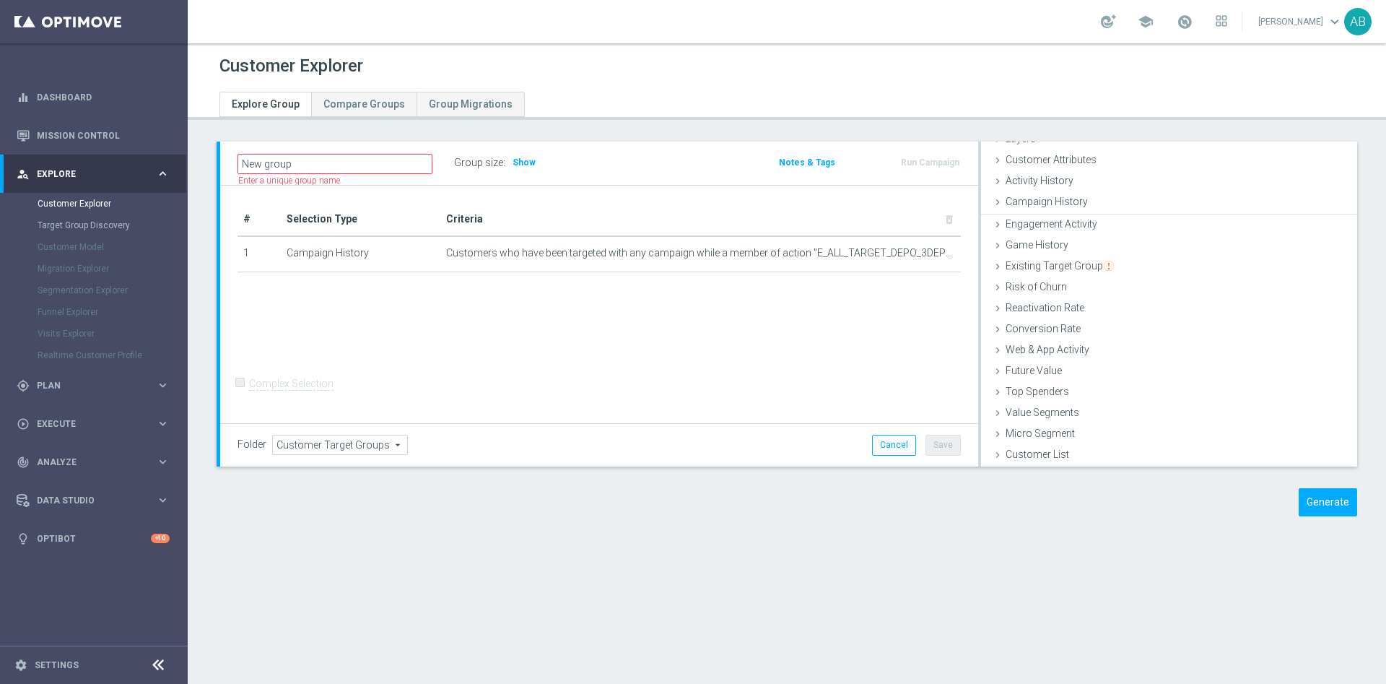
scroll to position [59, 0]
click at [513, 159] on span "Show" at bounding box center [524, 162] width 23 height 10
click at [1309, 493] on button "Generate" at bounding box center [1328, 502] width 58 height 28
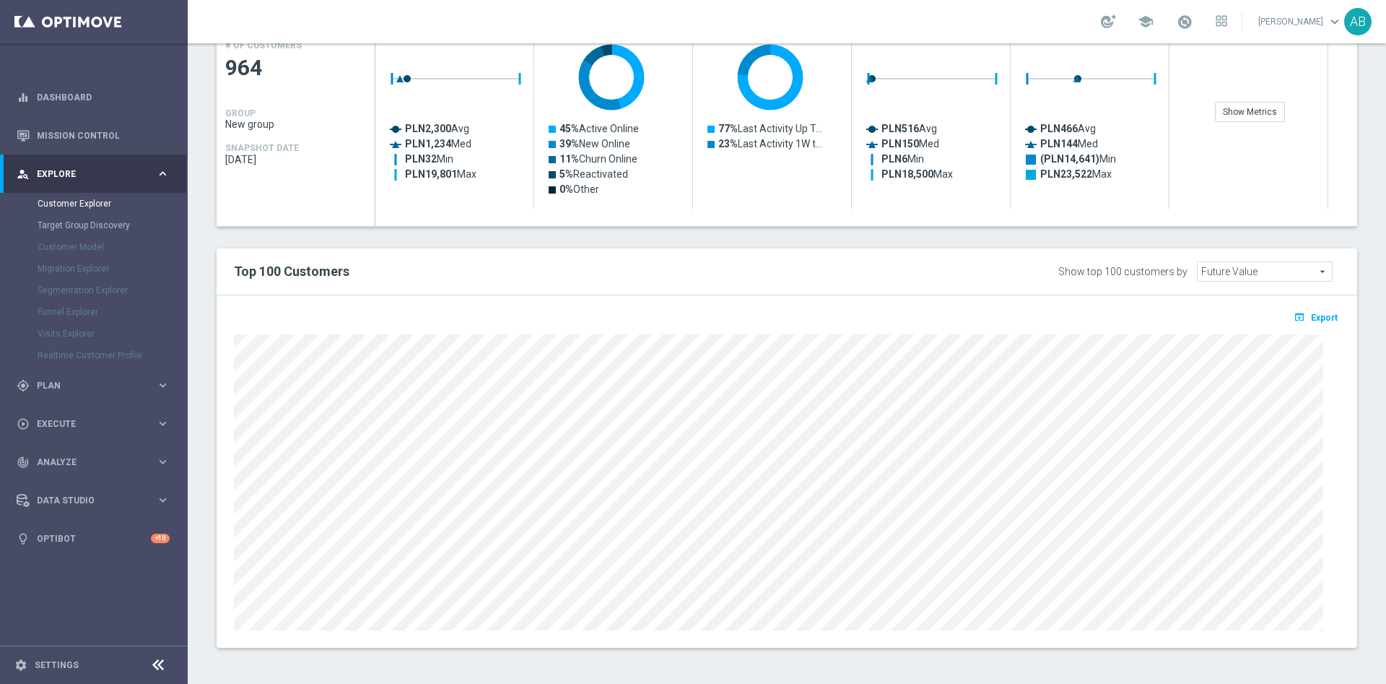
scroll to position [0, 0]
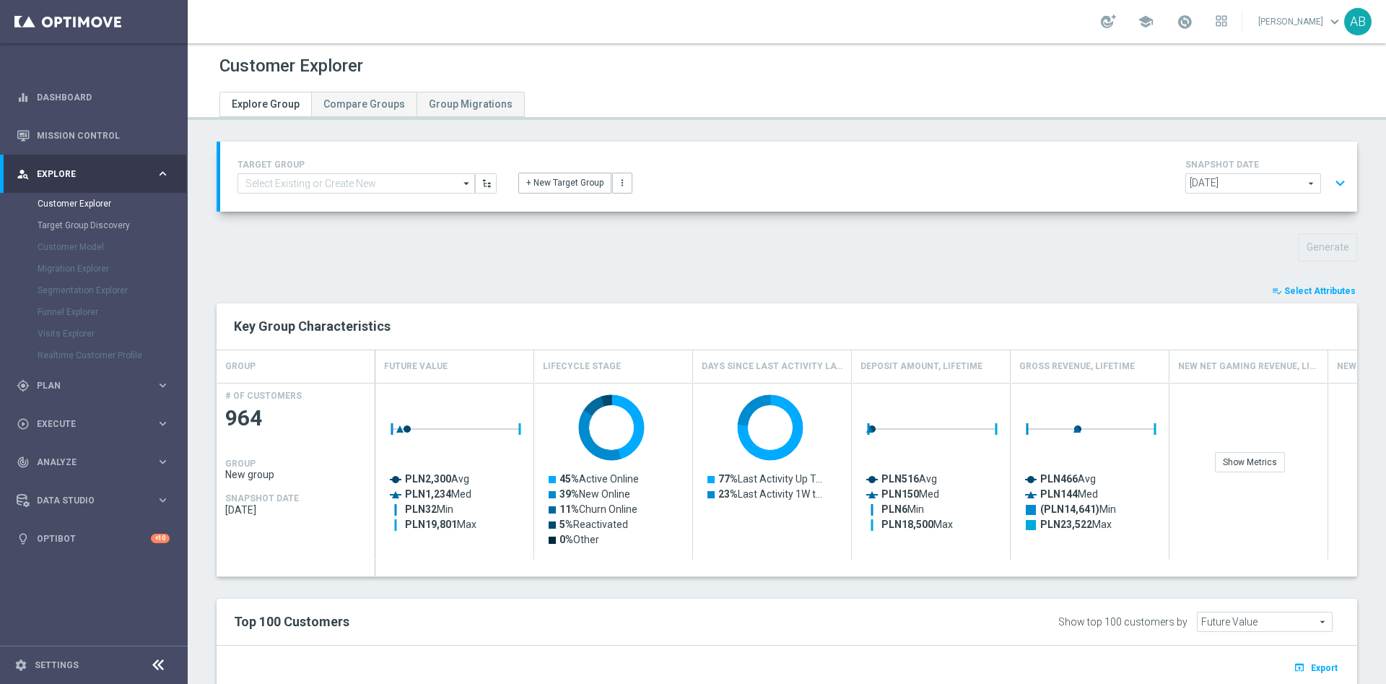
drag, startPoint x: 1330, startPoint y: 170, endPoint x: 1330, endPoint y: 180, distance: 9.4
click at [1330, 171] on button "expand_more" at bounding box center [1340, 183] width 21 height 27
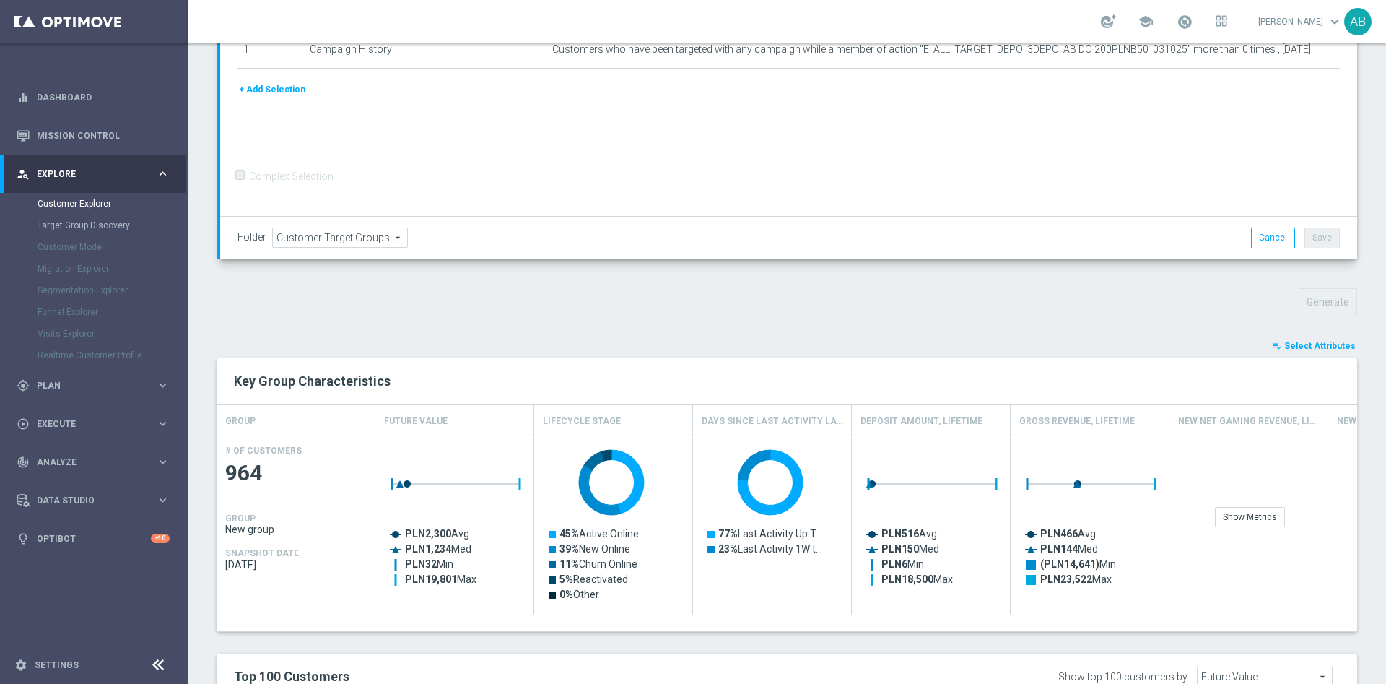
scroll to position [541, 0]
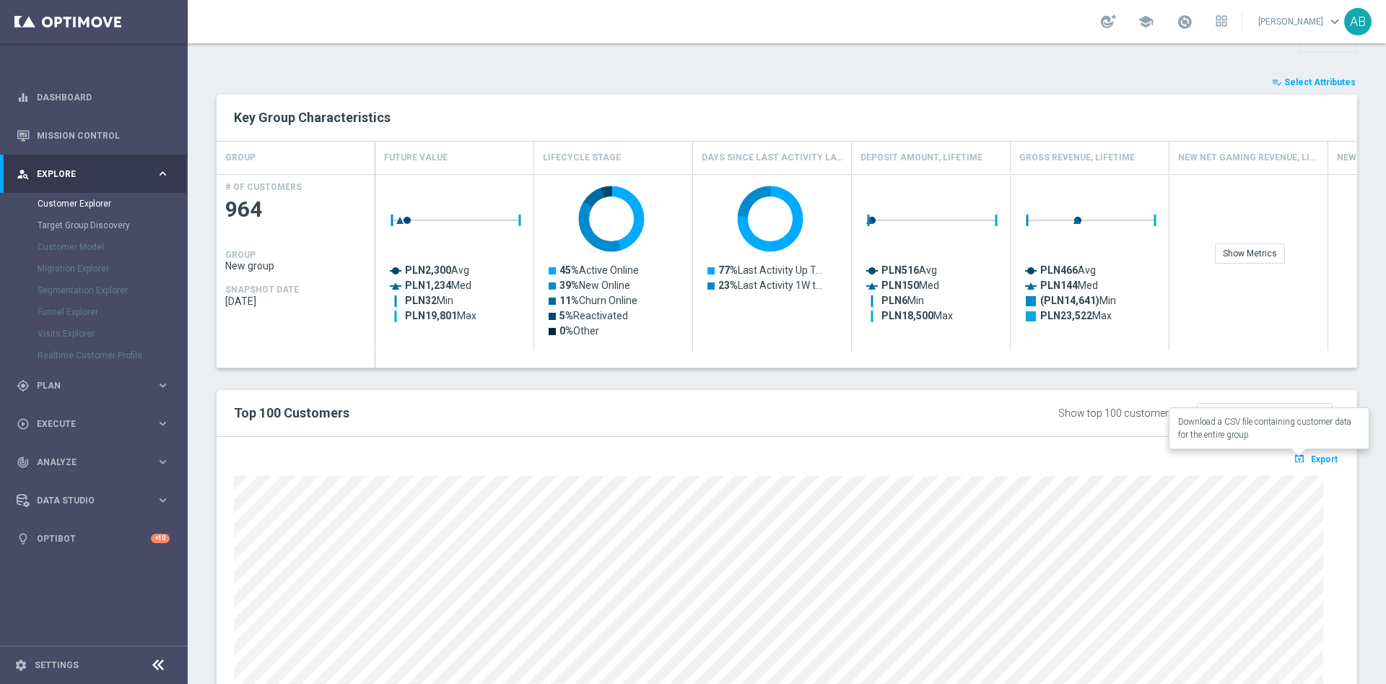
click at [1311, 463] on span "Export" at bounding box center [1324, 459] width 27 height 10
click at [54, 383] on span "Plan" at bounding box center [96, 385] width 119 height 9
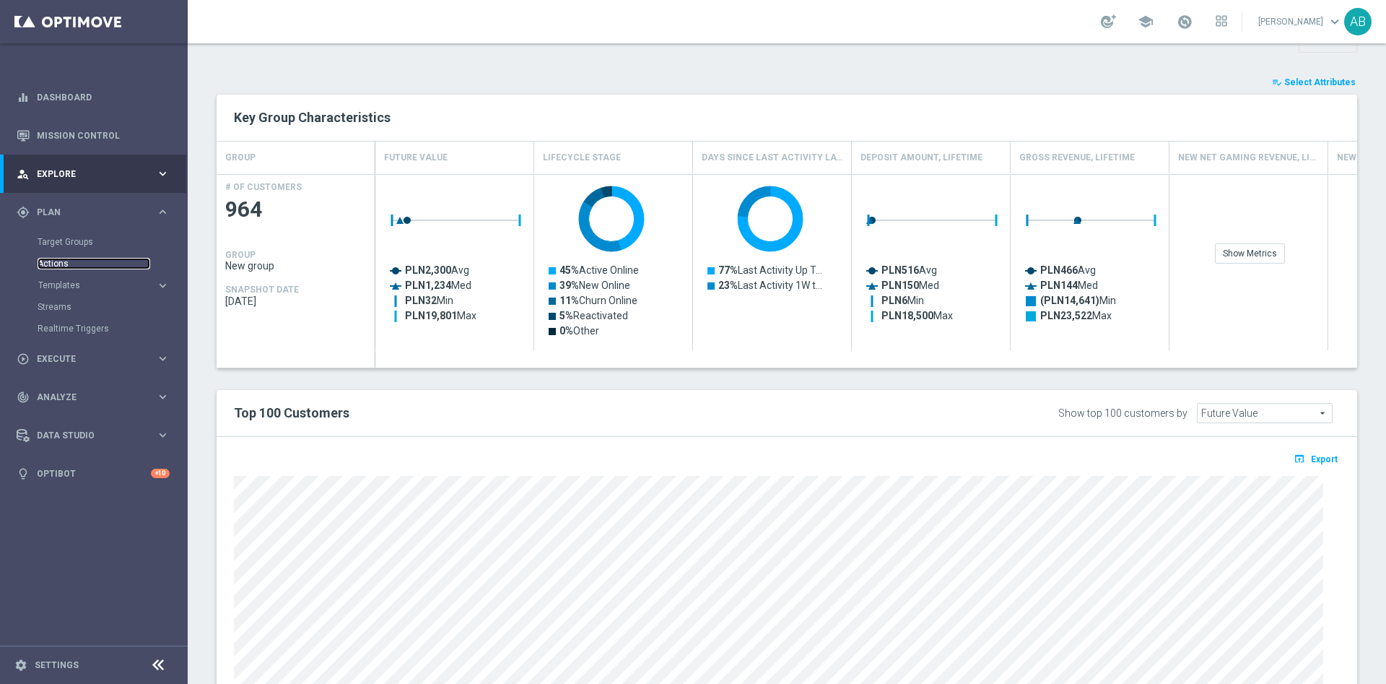
click at [62, 267] on link "Actions" at bounding box center [94, 264] width 113 height 12
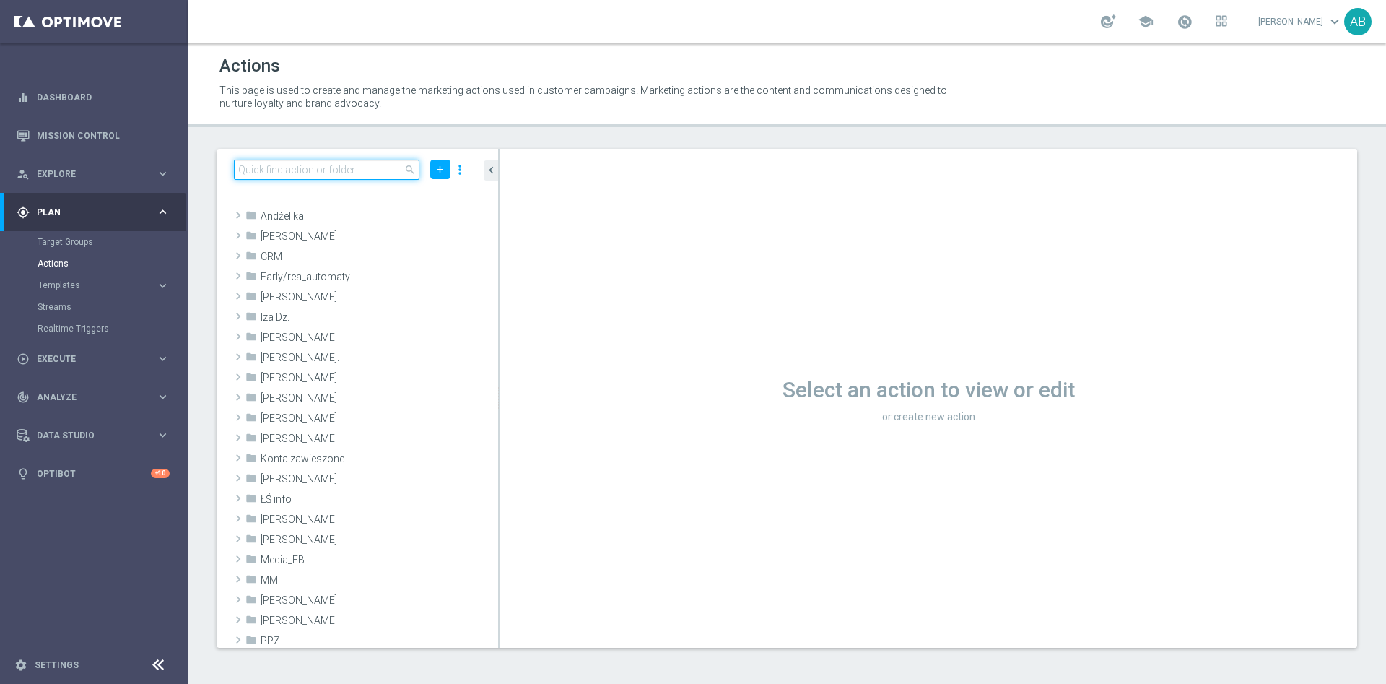
click at [358, 175] on input at bounding box center [327, 170] width 186 height 20
paste input "E_ALL_TARGET_OFFER_1-2DEPO_WO_LIGOWY WEEKEND_031025"
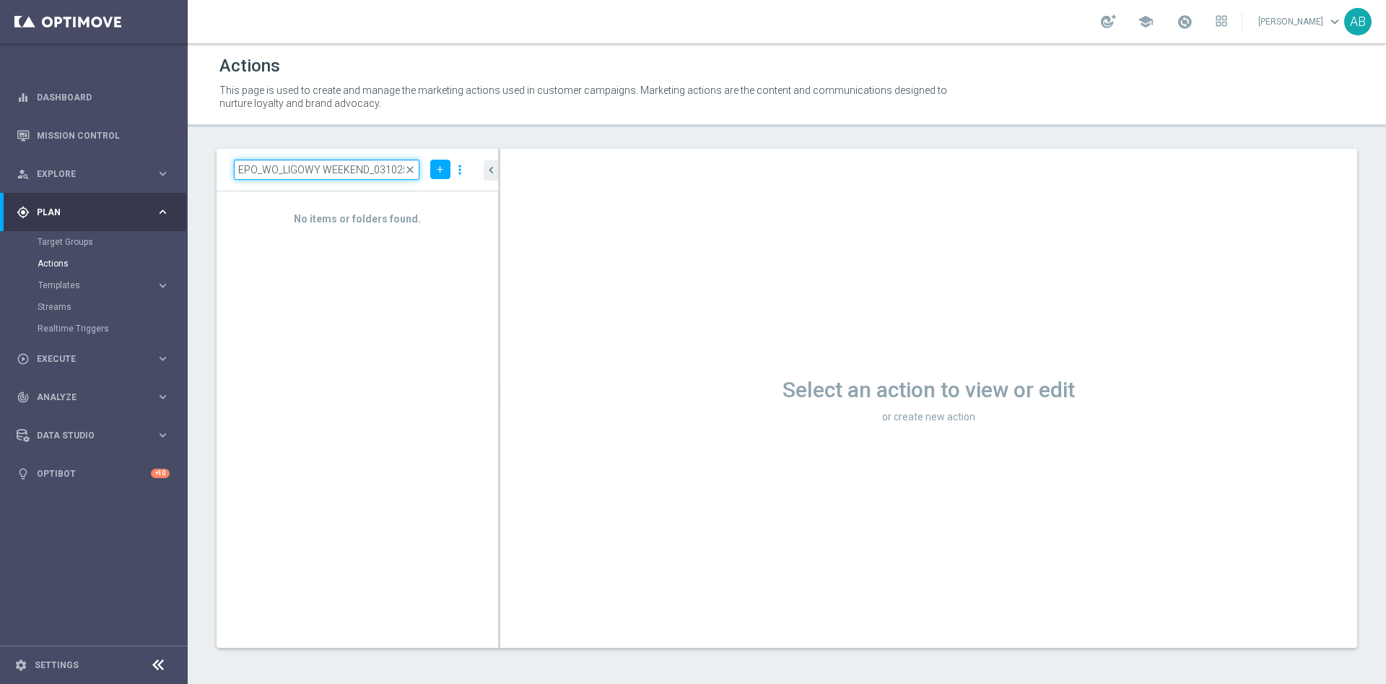
type input "E_ALL_TARGET_OFFER_1-2DEPO_WO_LIGOWY WEEKEND_031025"
click at [430, 133] on div "Actions This page is used to create and manage the marketing actions used in cu…" at bounding box center [787, 363] width 1198 height 640
click at [406, 170] on span "close" at bounding box center [410, 170] width 12 height 12
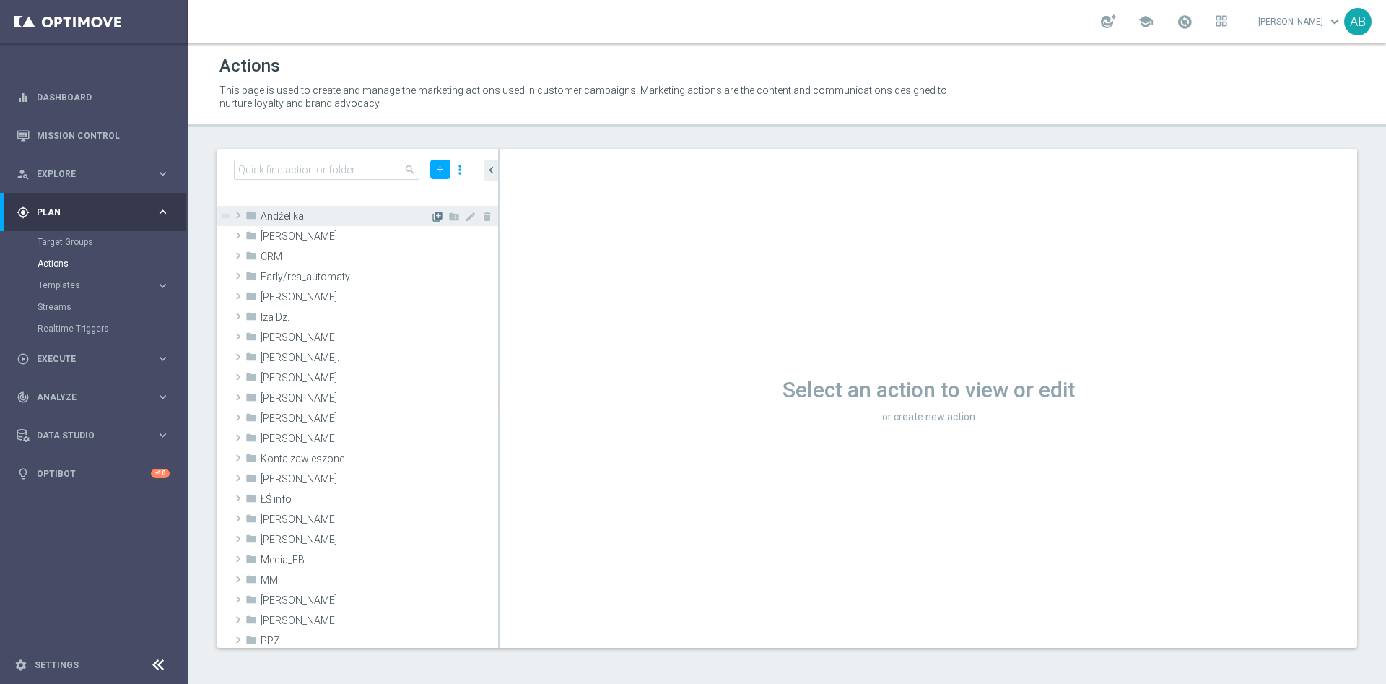
click at [432, 217] on icon "library_add" at bounding box center [438, 217] width 12 height 12
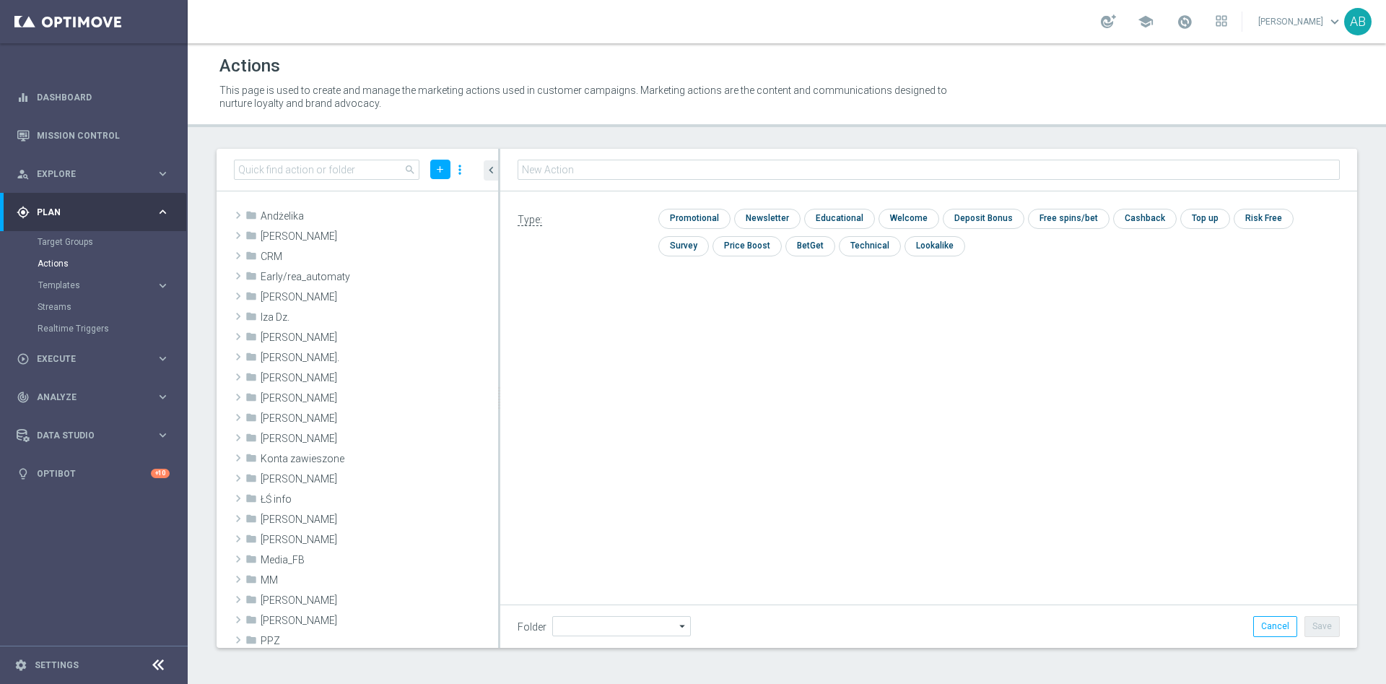
type input "Andżelika"
type input "E_ALL_TARGET_OFFER_1-2DEPO_WO_LIGOWY WEEKEND_031025"
click at [746, 214] on input "checkbox" at bounding box center [765, 218] width 63 height 19
checkbox input "true"
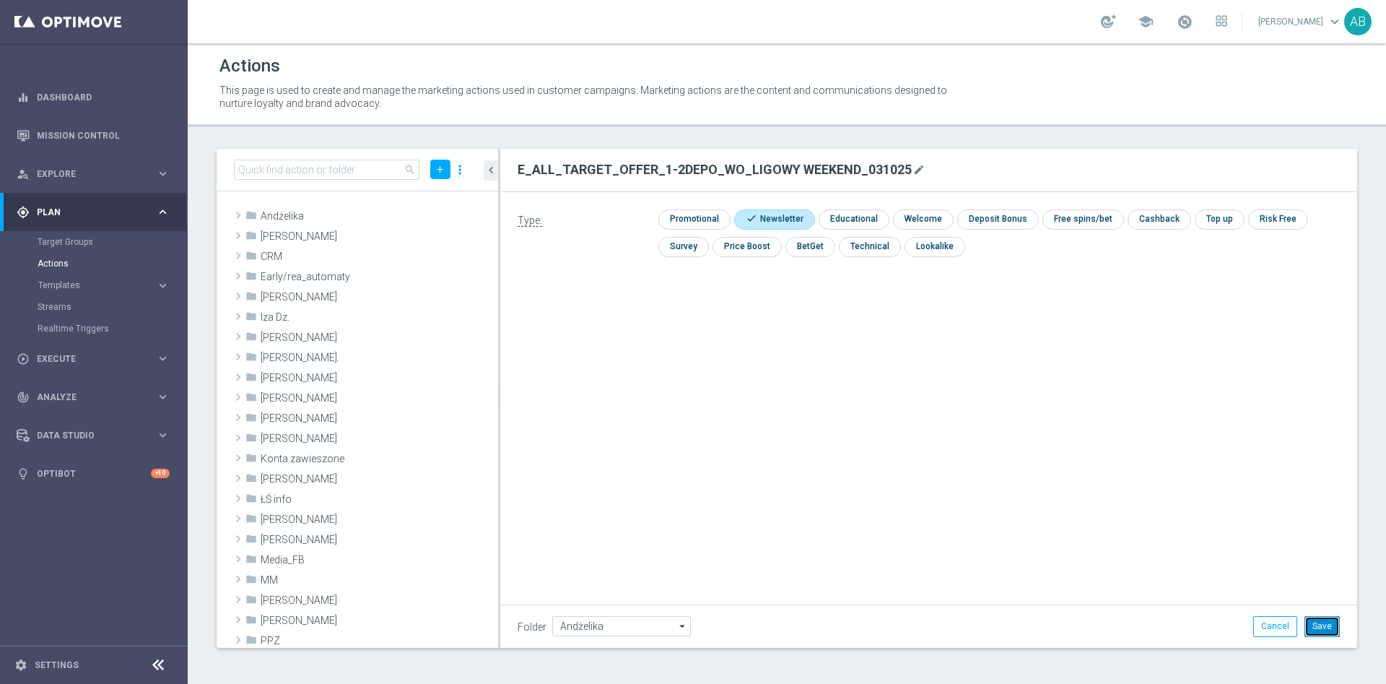
click at [1333, 631] on button "Save" at bounding box center [1321, 626] width 35 height 20
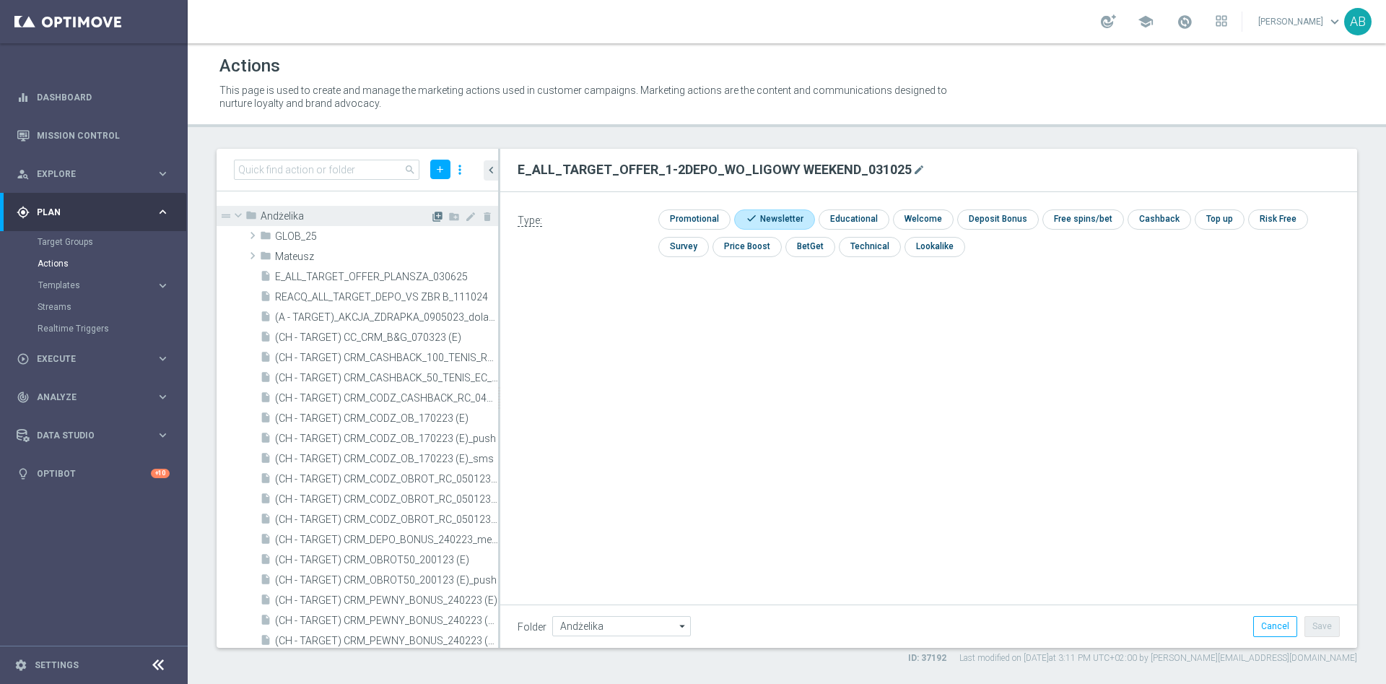
click at [432, 216] on icon "library_add" at bounding box center [438, 217] width 12 height 12
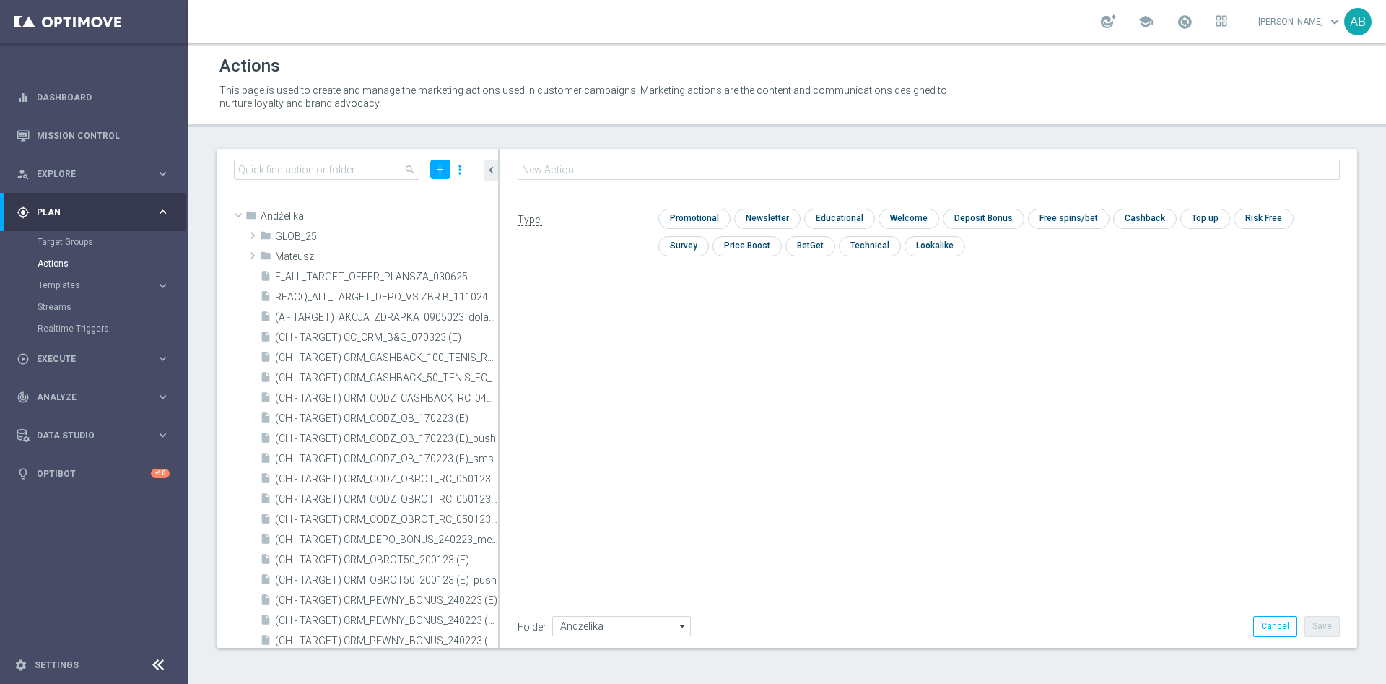
type input "E_ALL_TARGET_OFFER_3DEPO_LIGOWY WEEKEND_031025"
click at [772, 221] on input "checkbox" at bounding box center [765, 218] width 63 height 19
checkbox input "true"
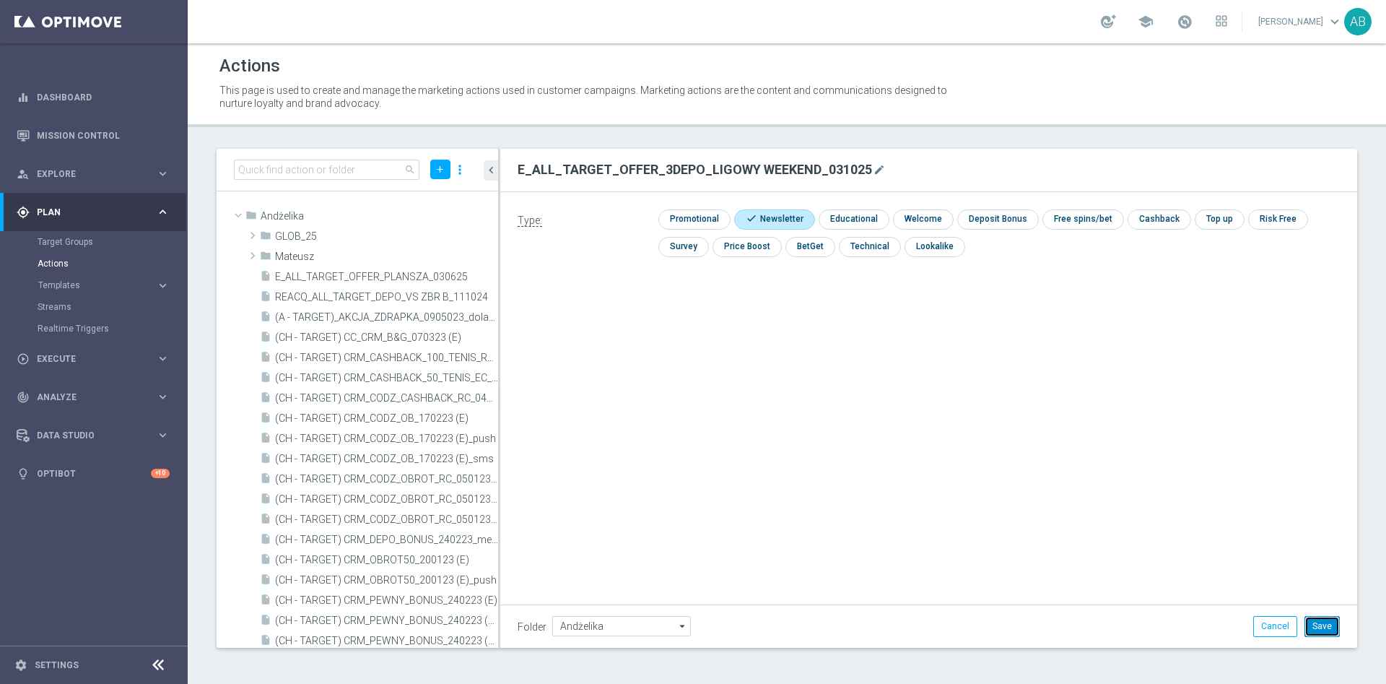
click at [1325, 627] on button "Save" at bounding box center [1321, 626] width 35 height 20
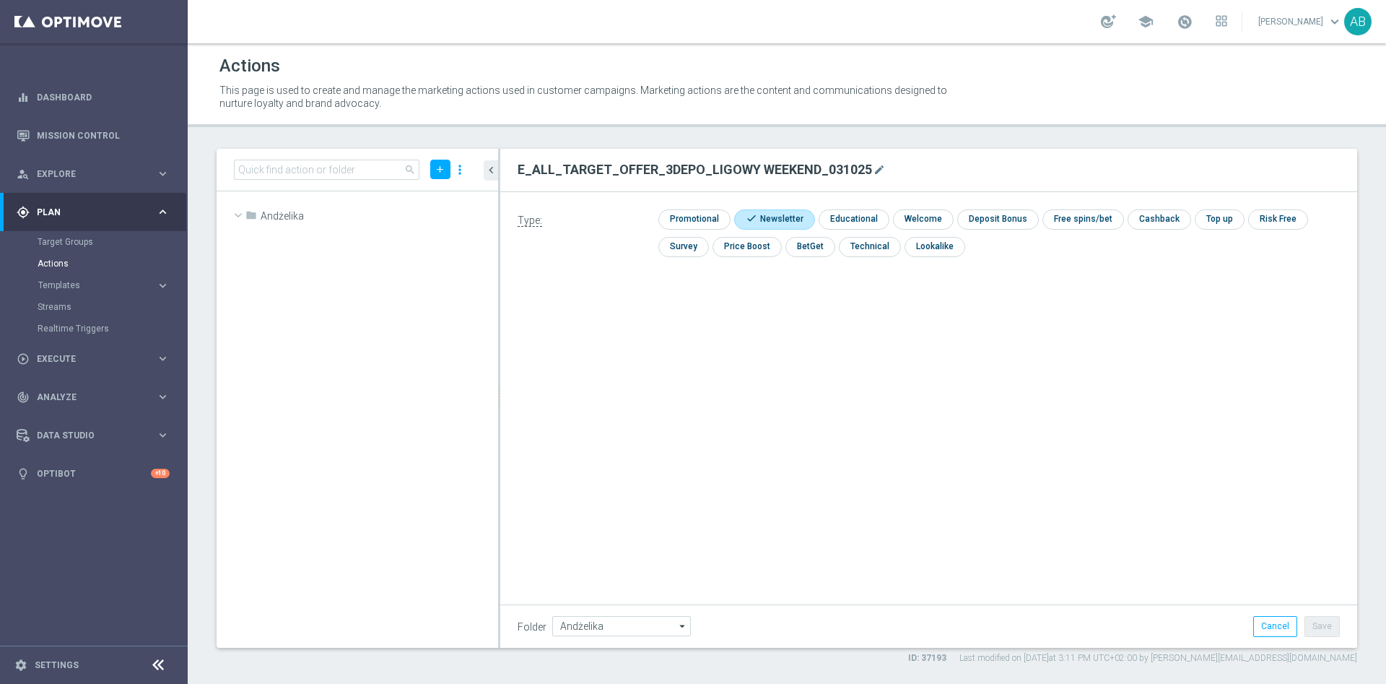
scroll to position [22595, 0]
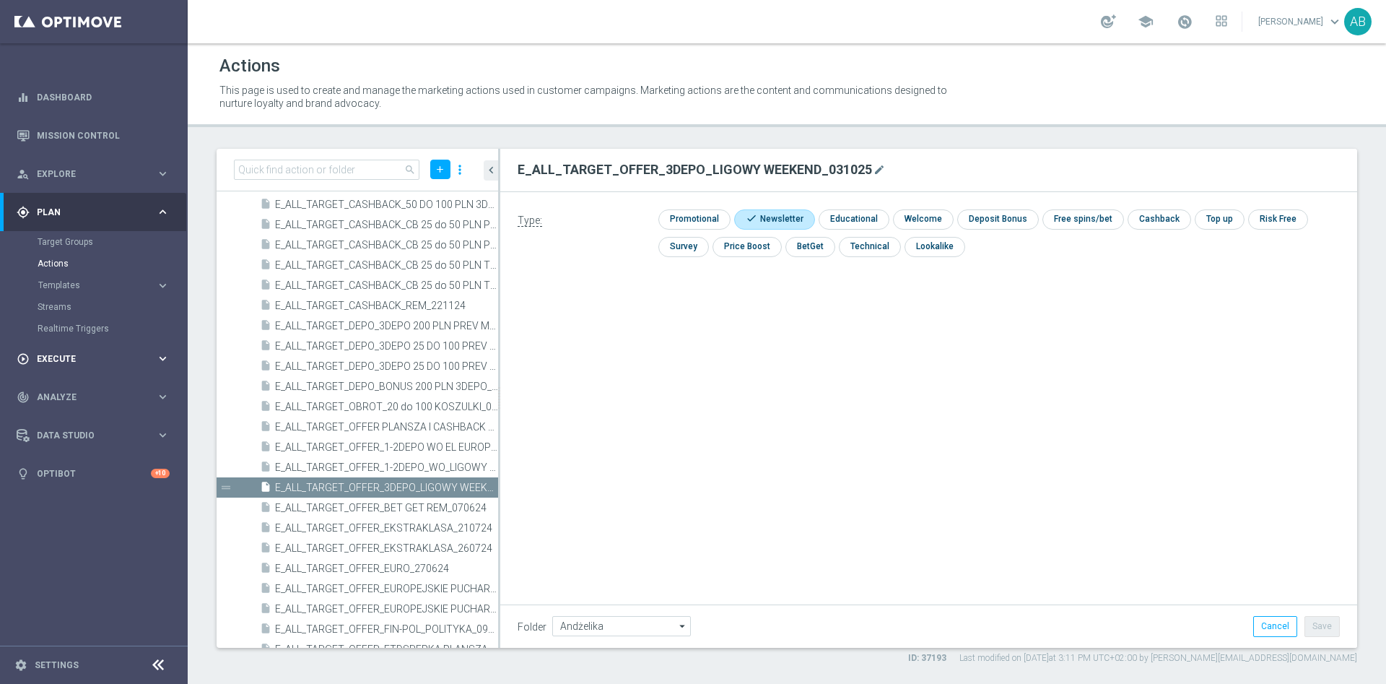
click at [102, 349] on div "play_circle_outline Execute keyboard_arrow_right" at bounding box center [93, 358] width 186 height 38
click at [73, 278] on link "Campaign Builder" at bounding box center [94, 280] width 113 height 12
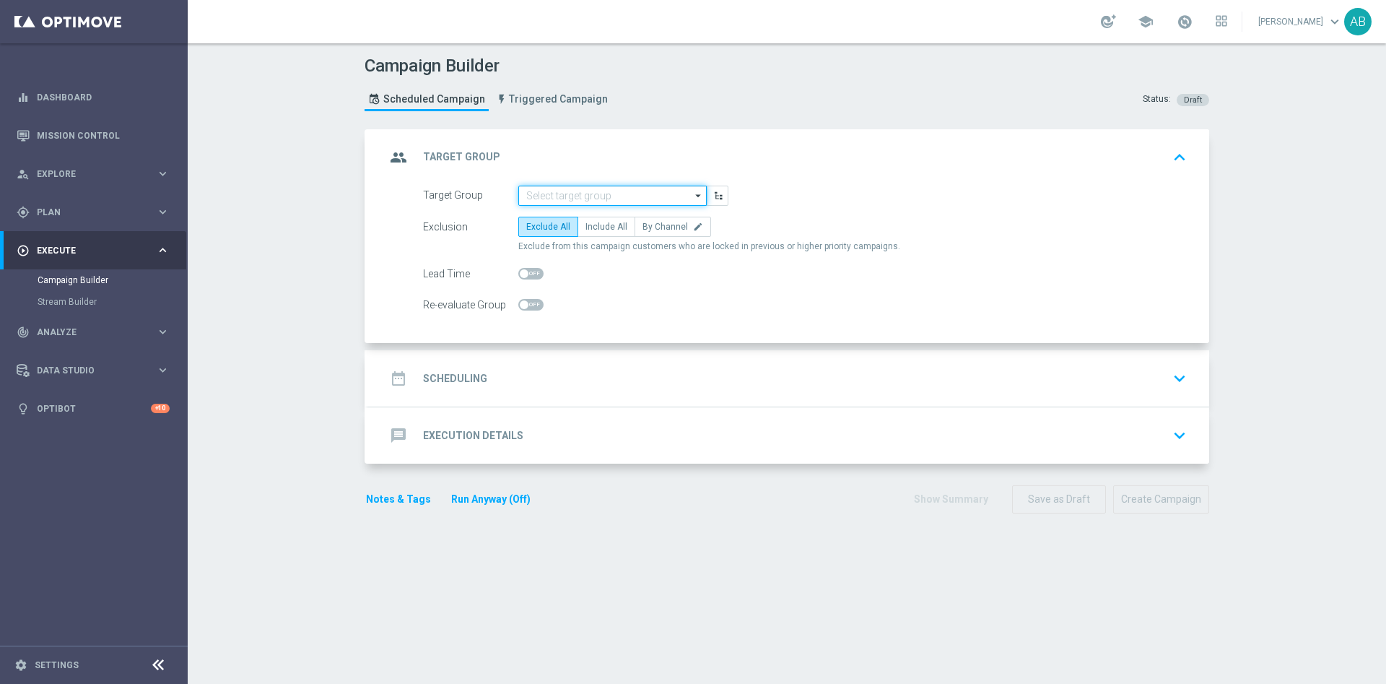
click at [566, 197] on input at bounding box center [612, 196] width 188 height 20
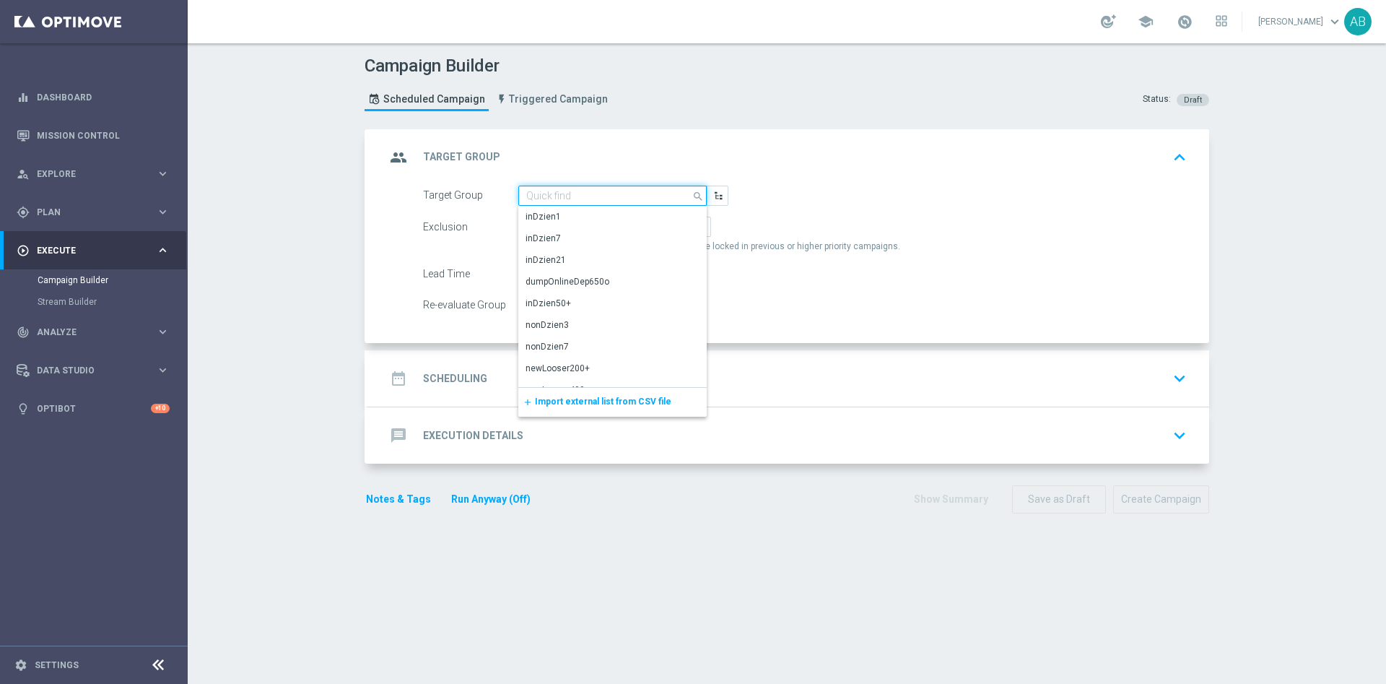
paste input "E_ALL_TARGET_OFFER_1-2DEPO_WO_LIGOWY WEEKEND_031025"
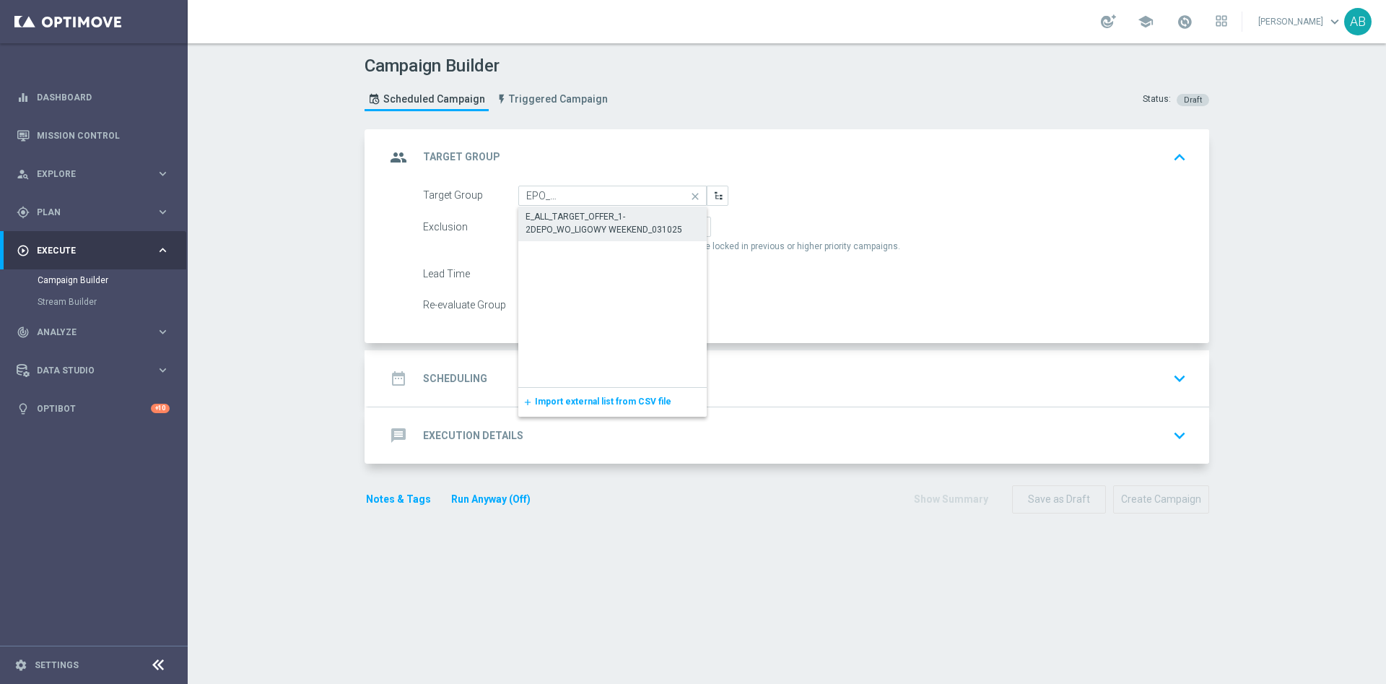
click at [583, 221] on div "E_ALL_TARGET_OFFER_1-2DEPO_WO_LIGOWY WEEKEND_031025" at bounding box center [613, 223] width 174 height 26
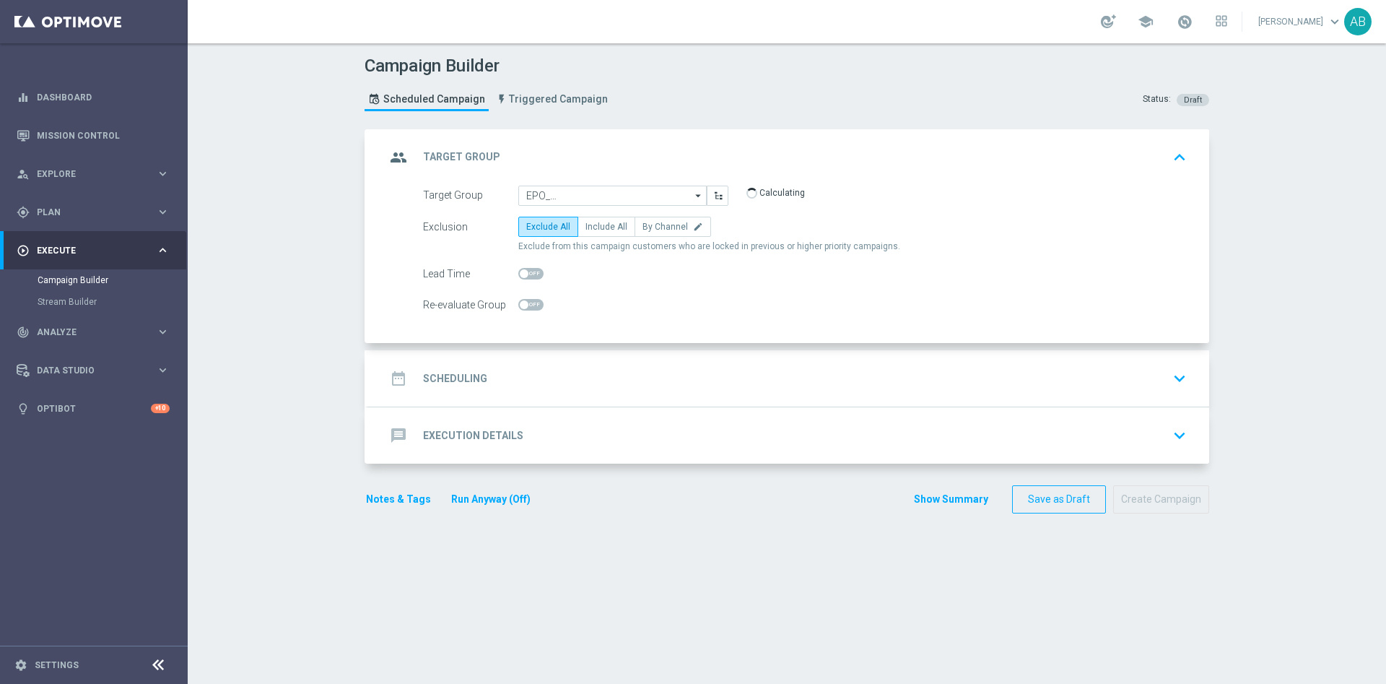
type input "E_ALL_TARGET_OFFER_1-2DEPO_WO_LIGOWY WEEKEND_031025"
click at [642, 227] on span "By Channel" at bounding box center [664, 227] width 45 height 10
click at [642, 227] on input "By Channel edit" at bounding box center [646, 229] width 9 height 9
radio input "true"
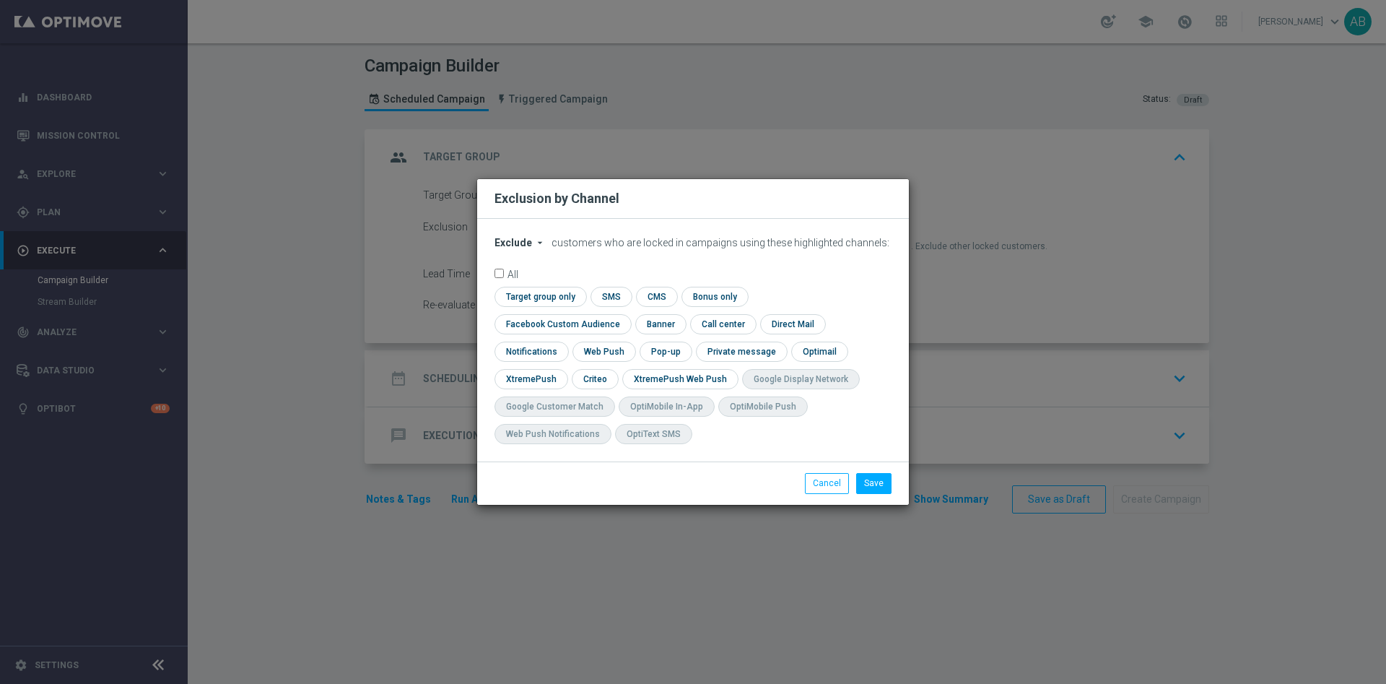
click at [531, 249] on button "Exclude arrow_drop_down" at bounding box center [521, 243] width 55 height 12
click at [531, 284] on div "Include" at bounding box center [521, 275] width 53 height 17
click at [625, 314] on input "checkbox" at bounding box center [559, 323] width 131 height 19
checkbox input "true"
click at [593, 378] on input "checkbox" at bounding box center [594, 378] width 45 height 19
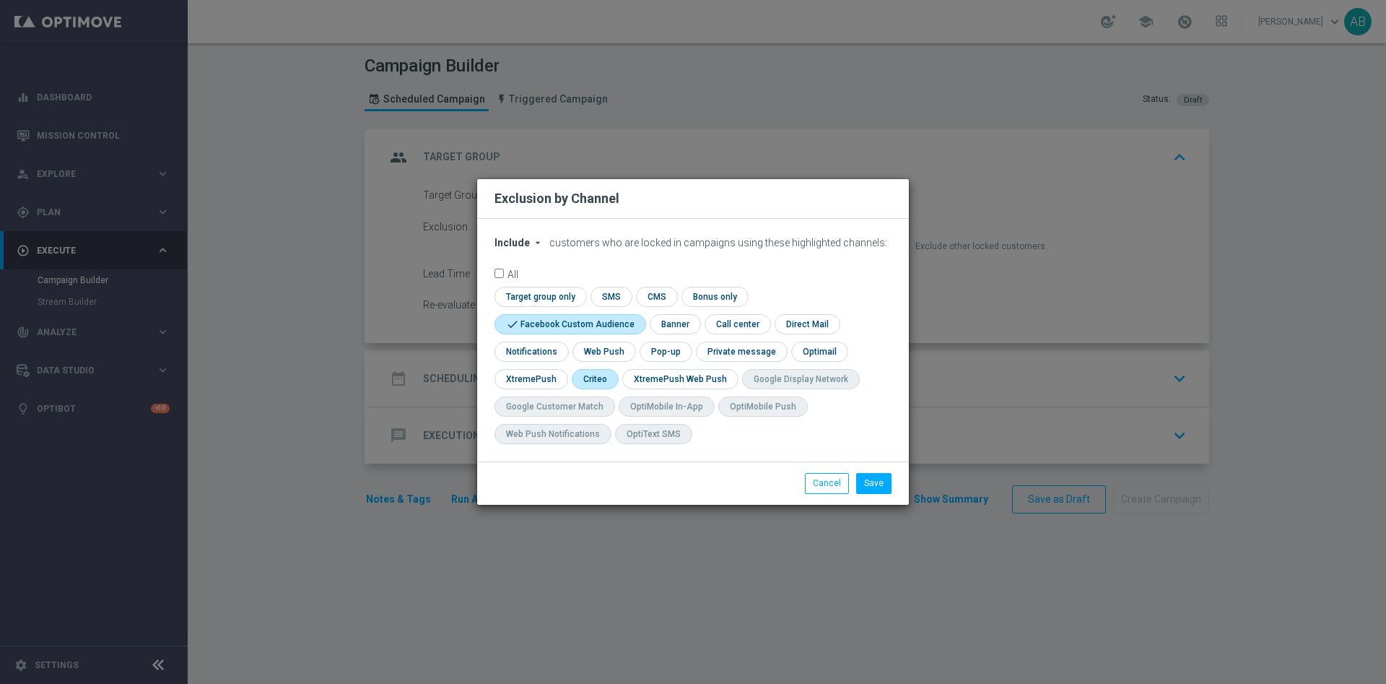
checkbox input "true"
click at [674, 348] on input "checkbox" at bounding box center [665, 350] width 50 height 19
checkbox input "true"
click at [863, 476] on button "Save" at bounding box center [873, 483] width 35 height 20
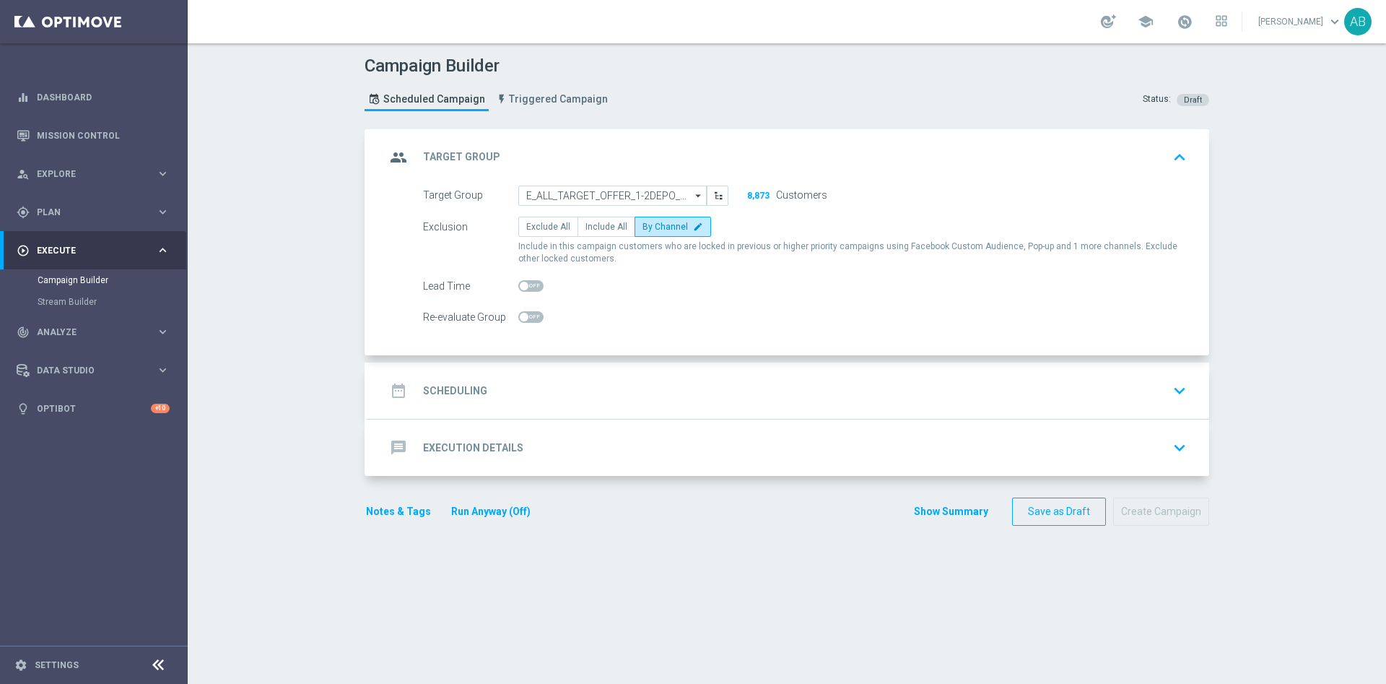
click at [598, 368] on div "date_range Scheduling keyboard_arrow_down" at bounding box center [788, 390] width 841 height 56
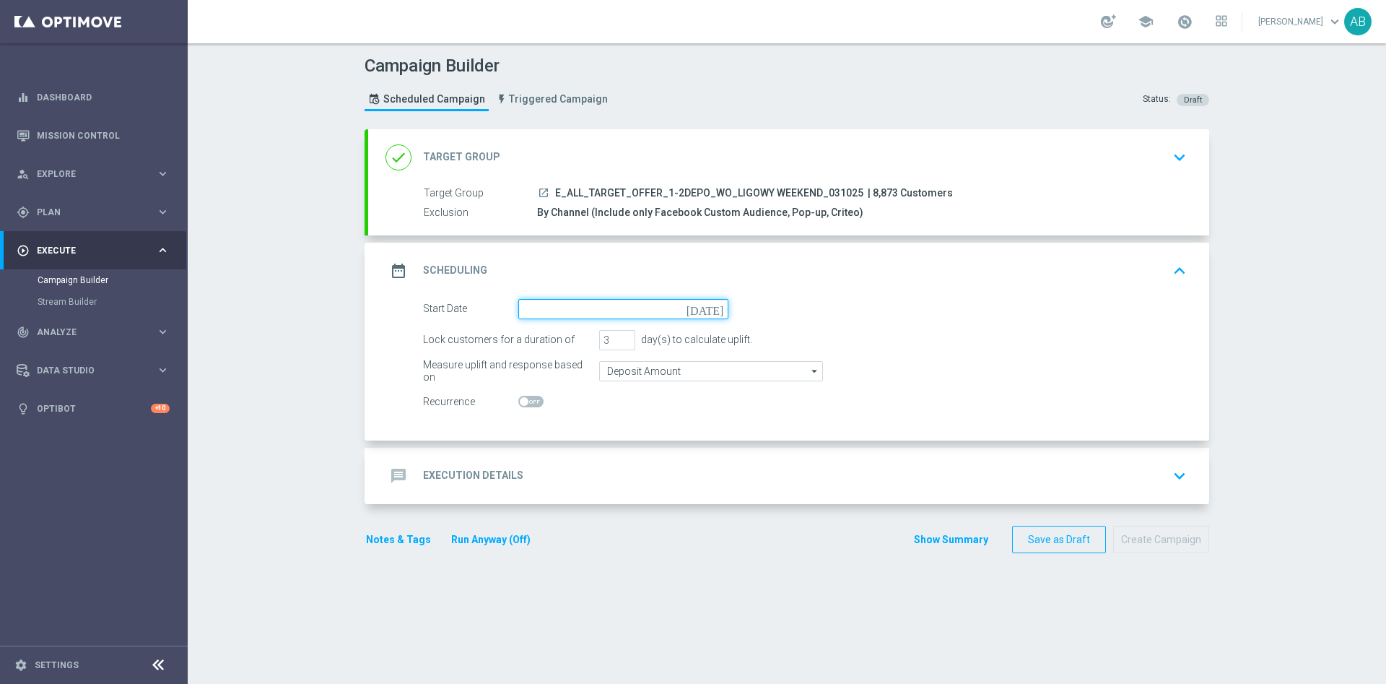
click at [549, 300] on input at bounding box center [623, 309] width 210 height 20
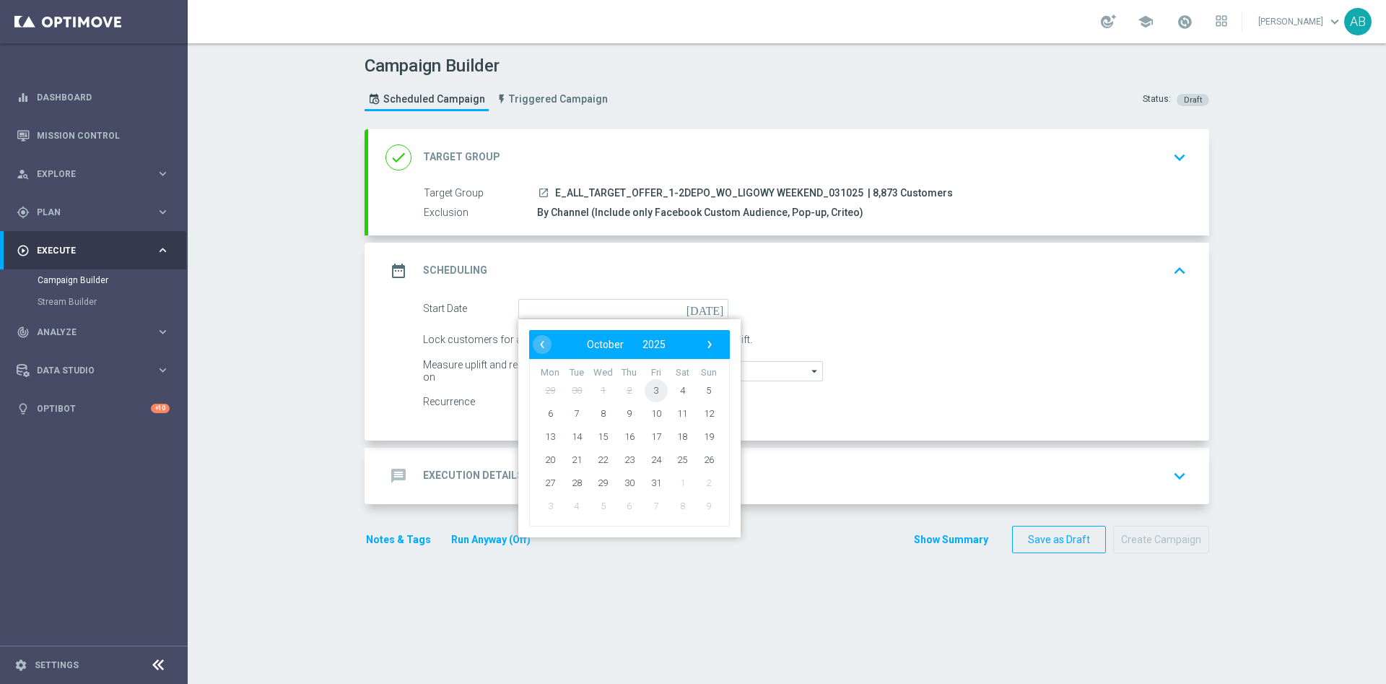
click at [653, 389] on span "3" at bounding box center [656, 389] width 23 height 23
type input "03 Oct 2025"
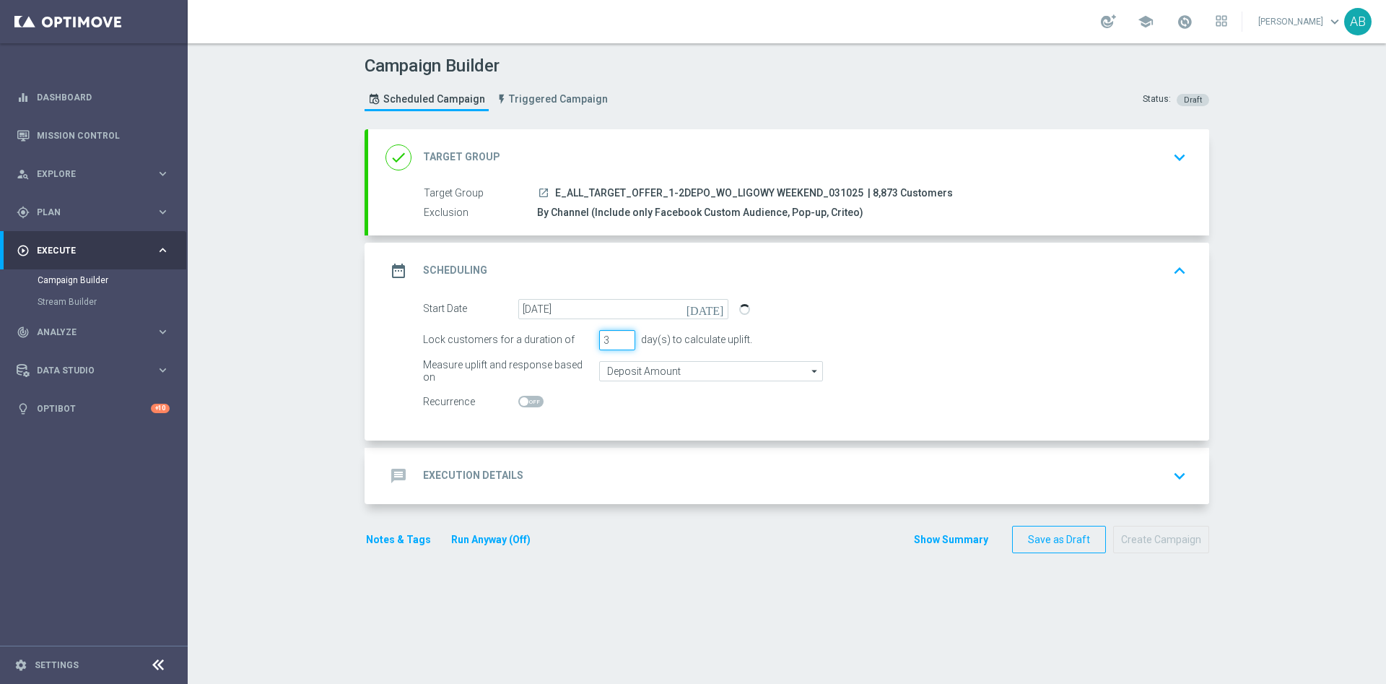
drag, startPoint x: 607, startPoint y: 336, endPoint x: 575, endPoint y: 347, distance: 33.6
click at [583, 345] on div "Lock customers for a duration of 3 day(s) to calculate uplift." at bounding box center [804, 340] width 785 height 20
type input "1"
click at [605, 469] on div "message Execution Details keyboard_arrow_down" at bounding box center [788, 475] width 806 height 27
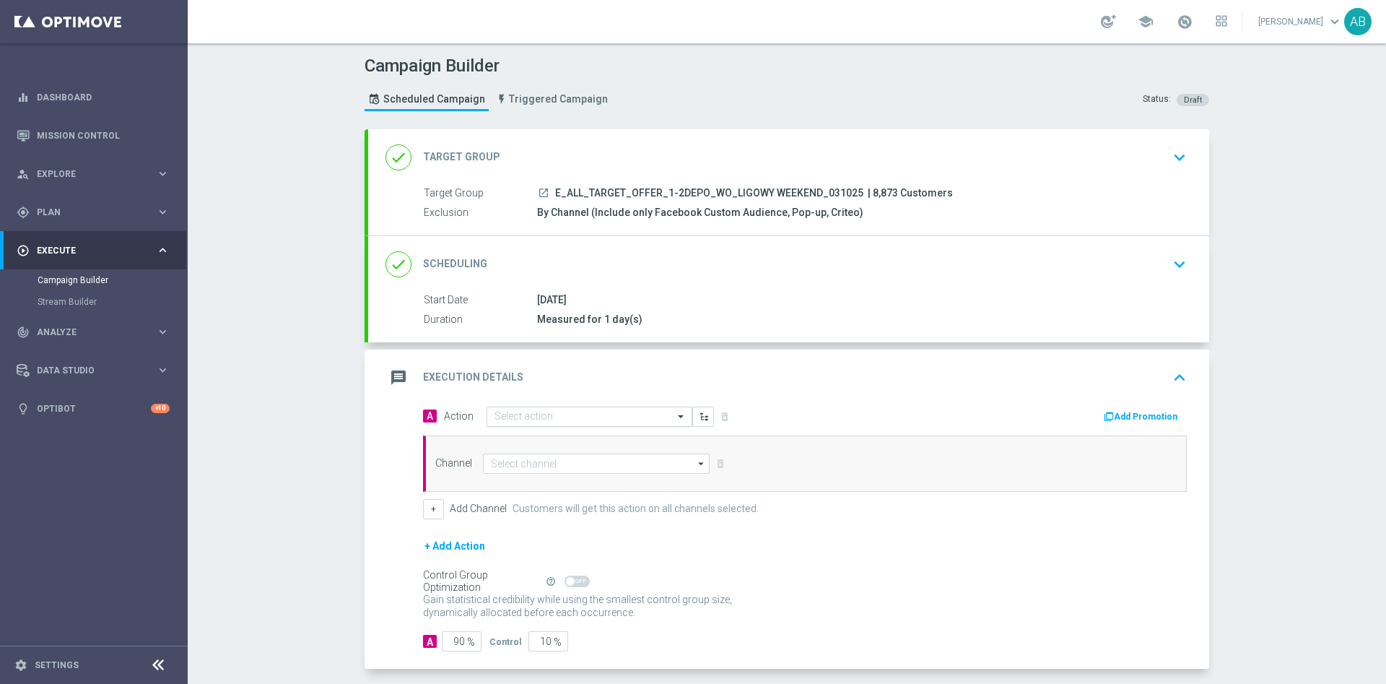
click at [578, 414] on input "text" at bounding box center [574, 417] width 161 height 12
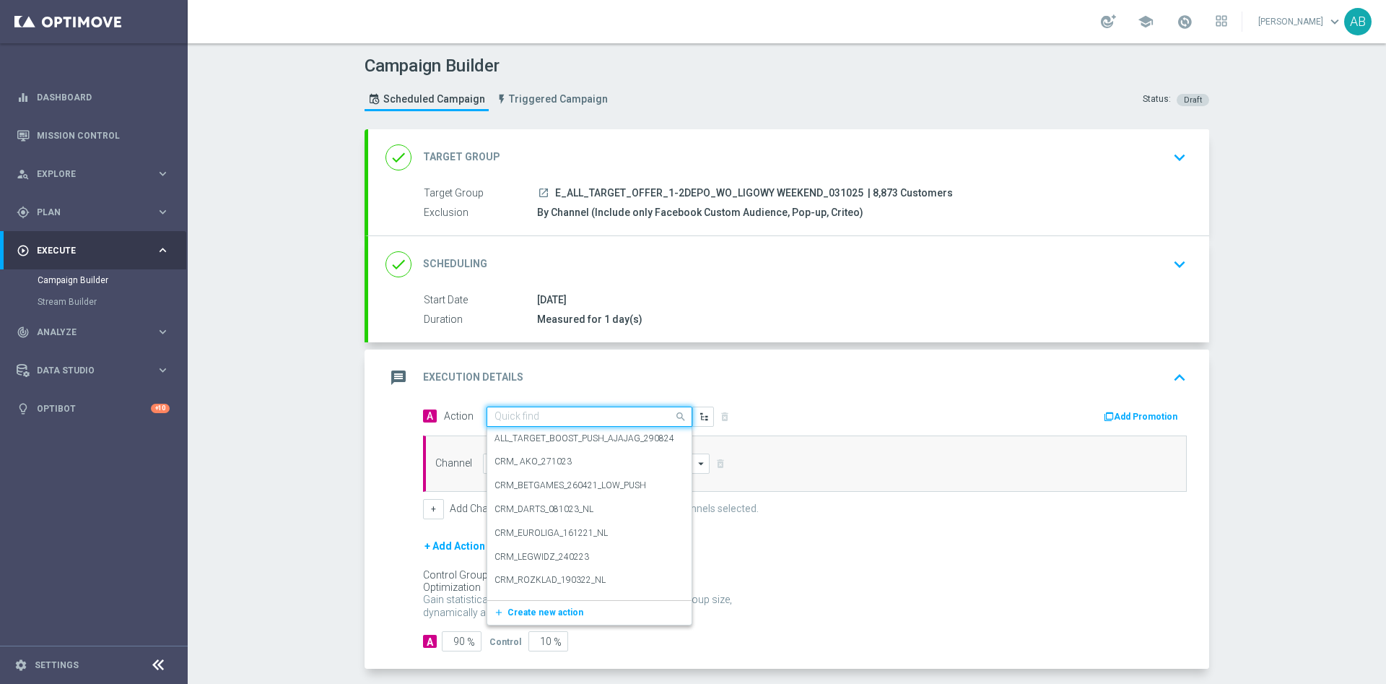
paste input "E_ALL_TARGET_OFFER_1-2DEPO_WO_LIGOWY WEEKEND_031025"
type input "E_ALL_TARGET_OFFER_1-2DEPO_WO_LIGOWY WEEKEND_031025"
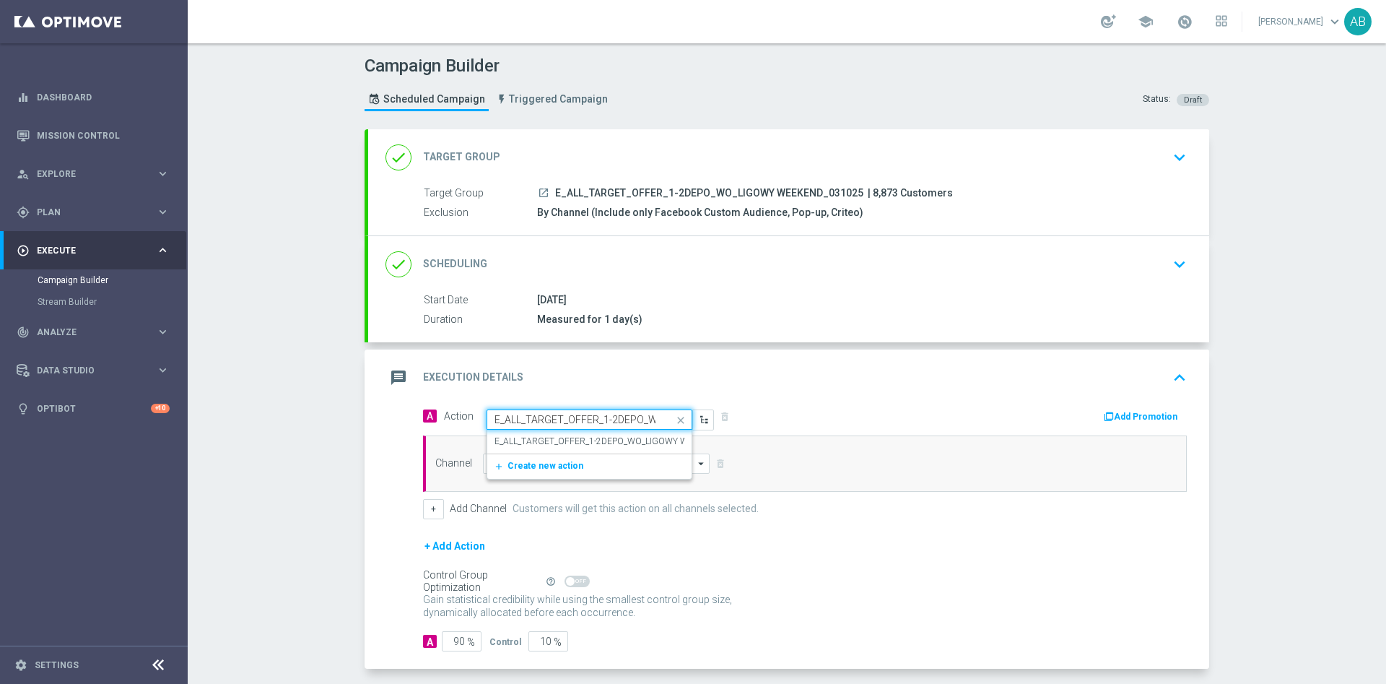
scroll to position [0, 135]
click at [579, 433] on div "E_ALL_TARGET_OFFER_1-2DEPO_WO_LIGOWY WEEKEND_031025 edit" at bounding box center [589, 442] width 190 height 24
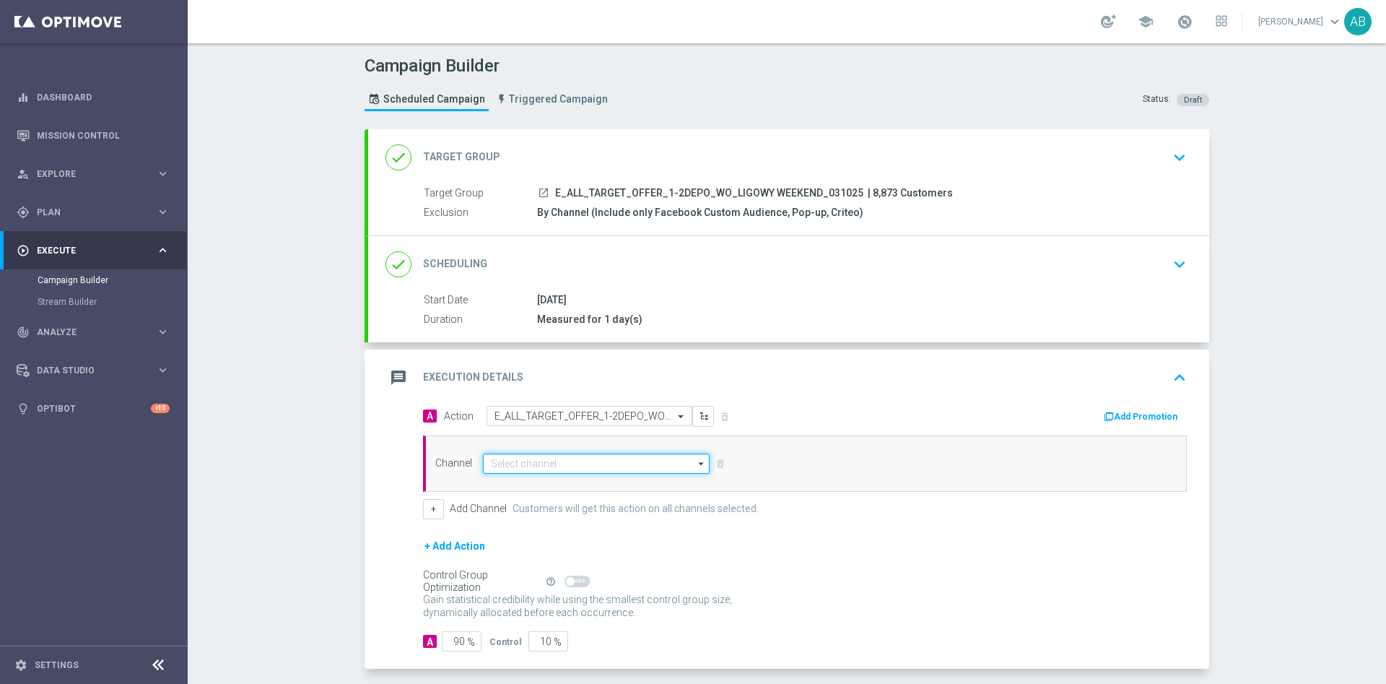
click at [552, 466] on input at bounding box center [596, 463] width 227 height 20
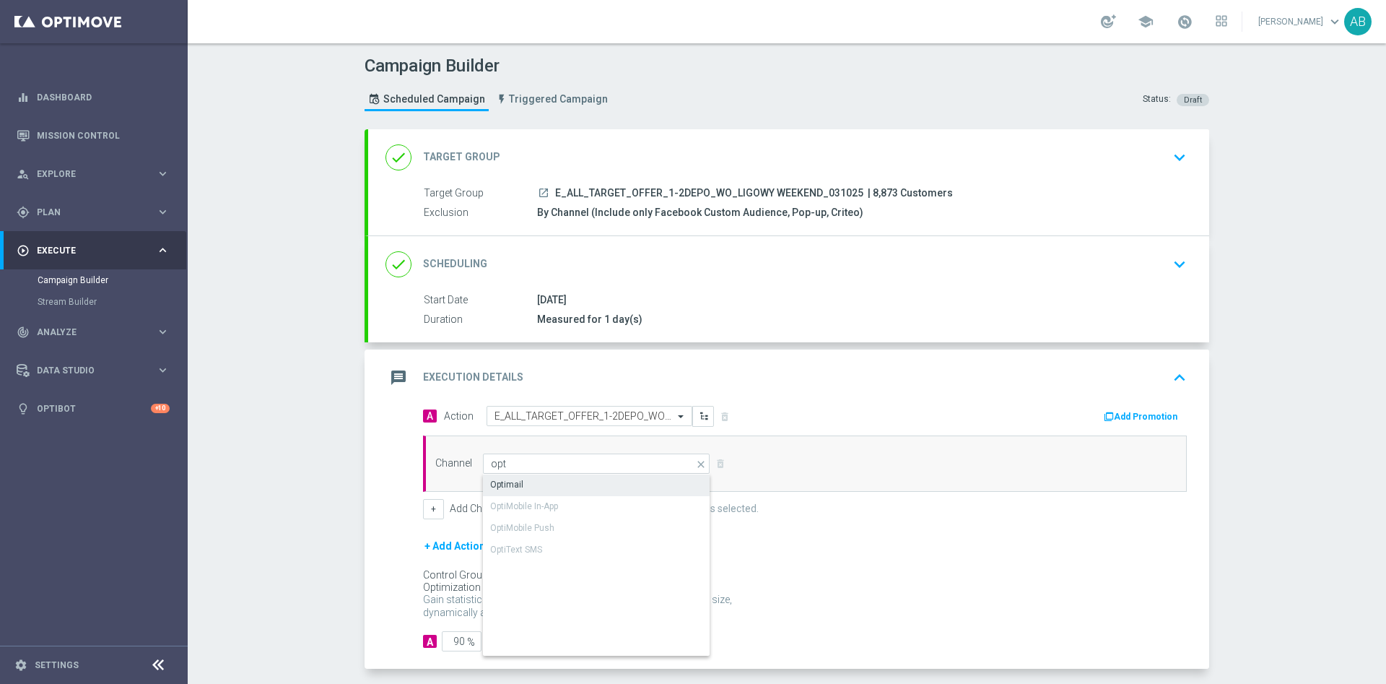
click at [490, 488] on div "Optimail" at bounding box center [506, 484] width 33 height 13
type input "Optimail"
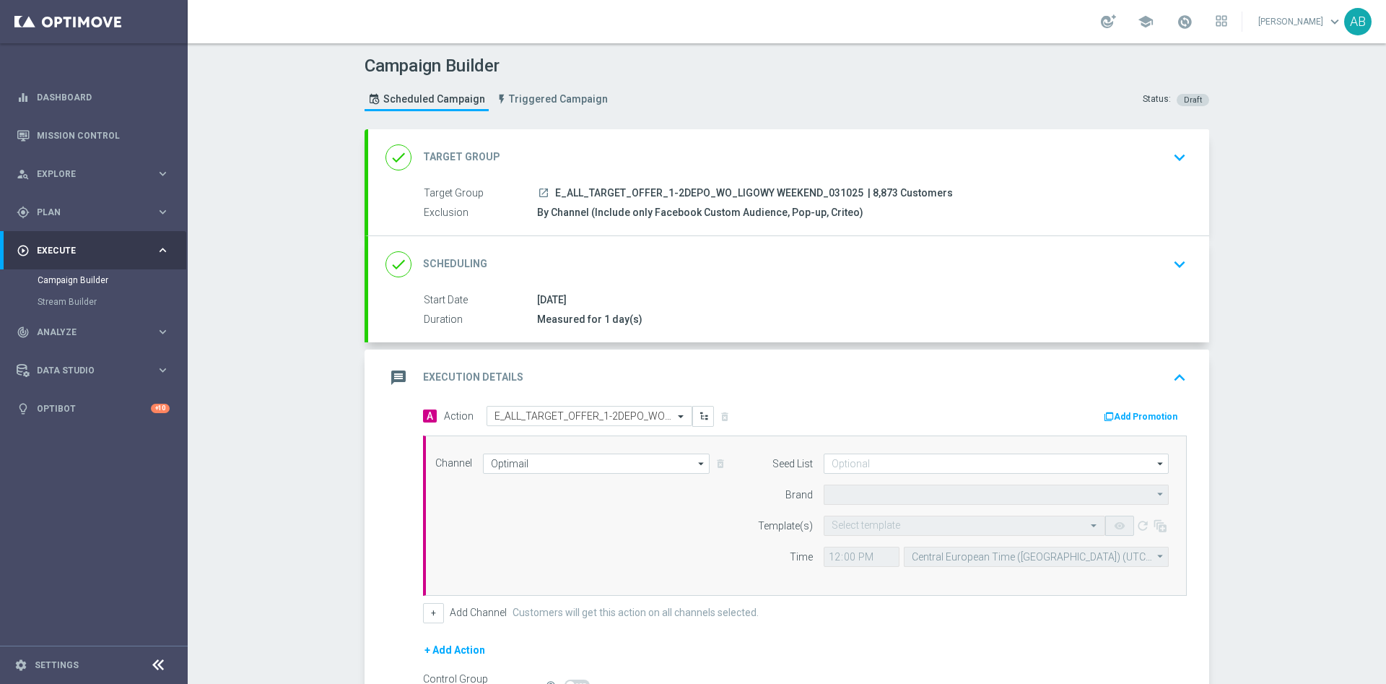
type input "STS"
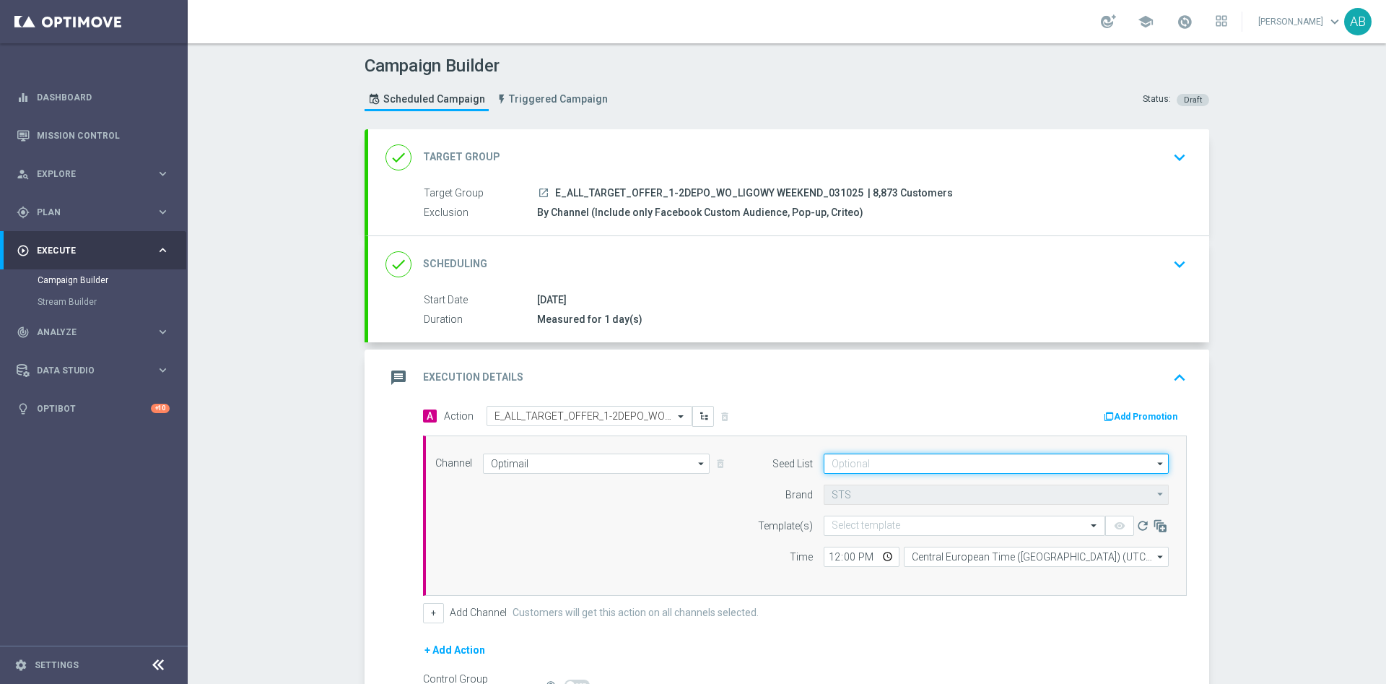
click at [865, 461] on input at bounding box center [996, 463] width 345 height 20
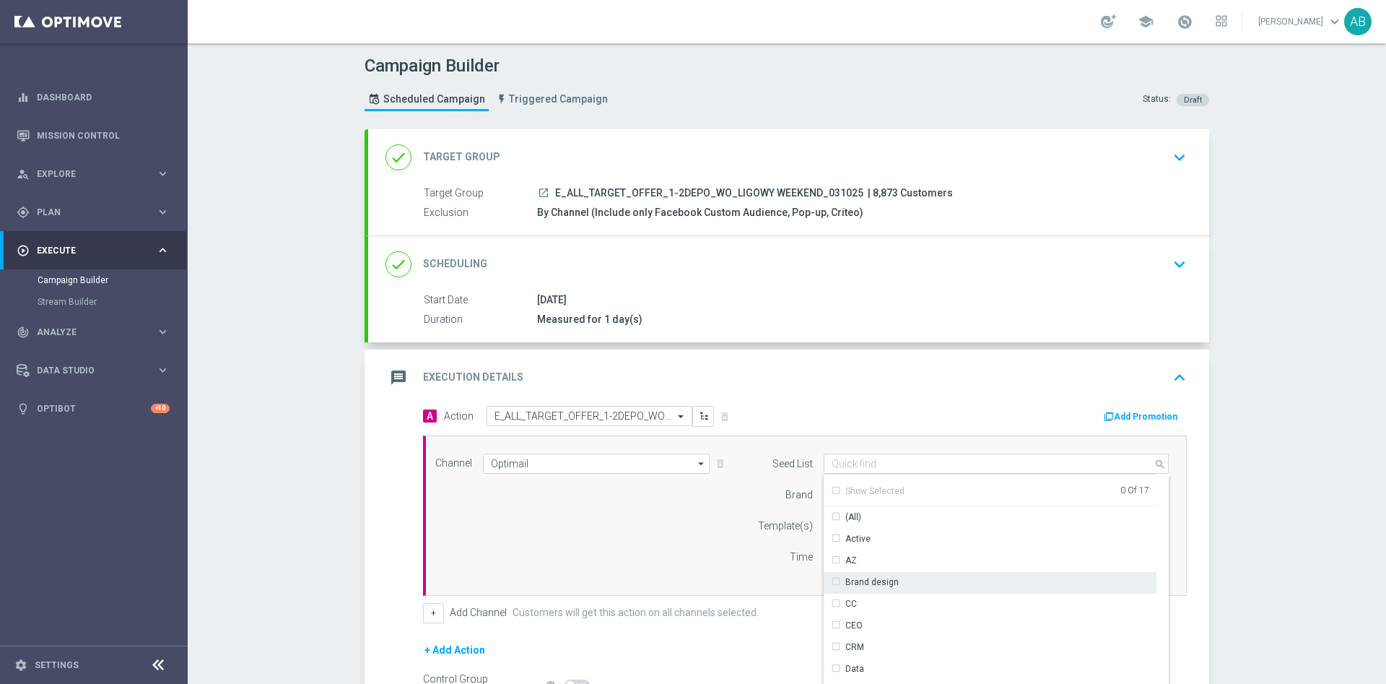
click at [891, 577] on div "Brand design" at bounding box center [990, 582] width 333 height 20
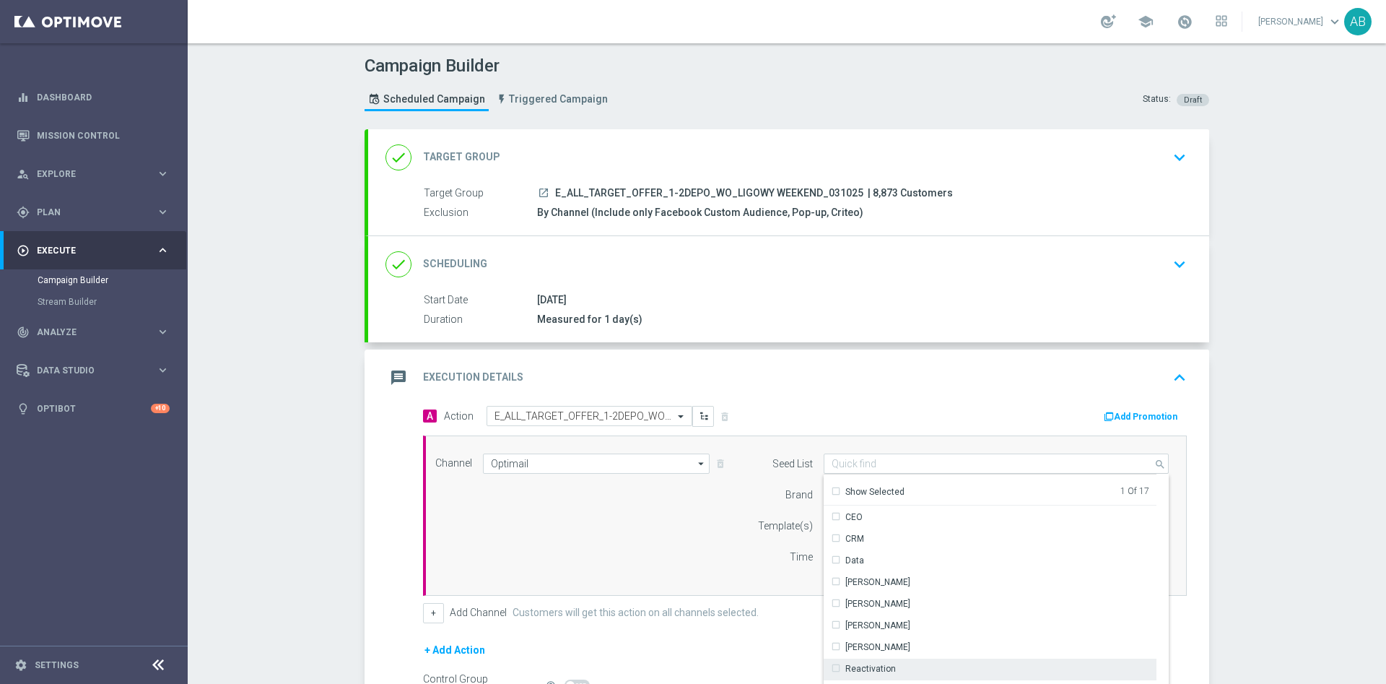
click at [878, 664] on div "Reactivation" at bounding box center [870, 668] width 51 height 13
click at [708, 548] on div "Channel Optimail Optimail arrow_drop_down Drag here to set row groups Drag here…" at bounding box center [801, 515] width 755 height 124
type input "Selected 2 of 17"
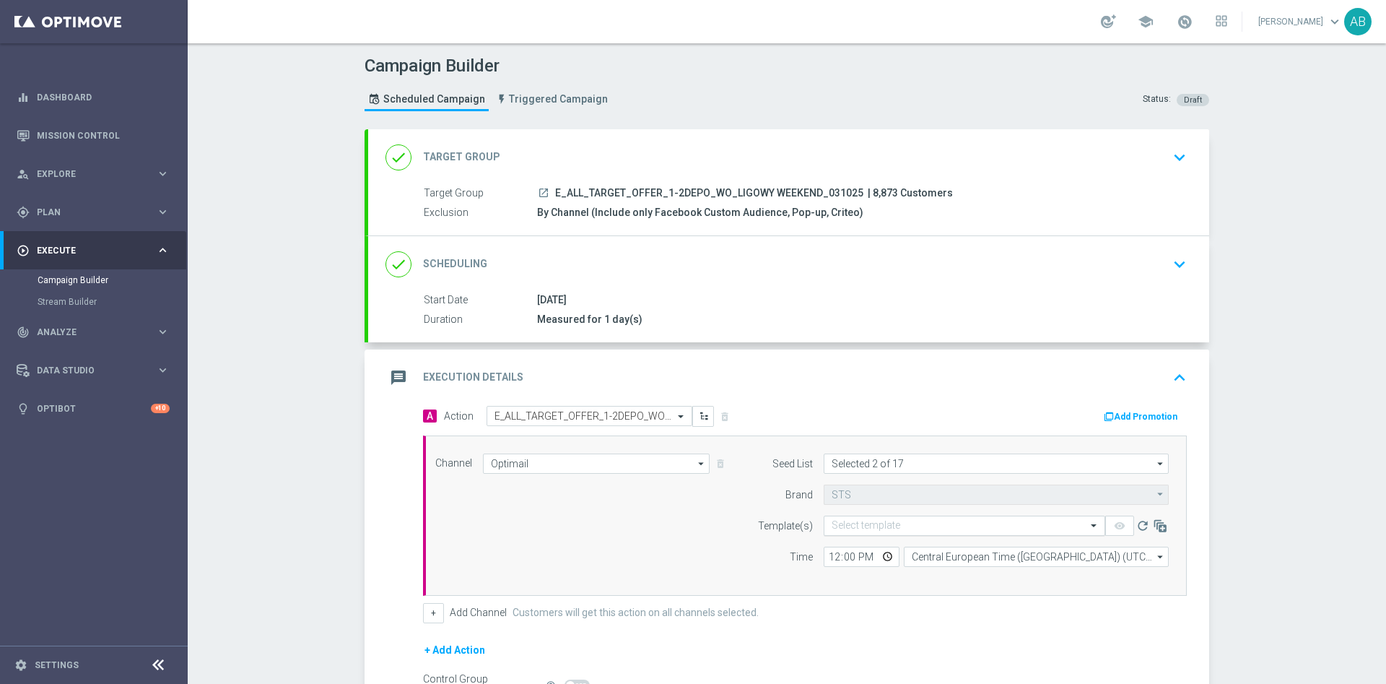
click at [844, 531] on div "Select template" at bounding box center [965, 525] width 282 height 20
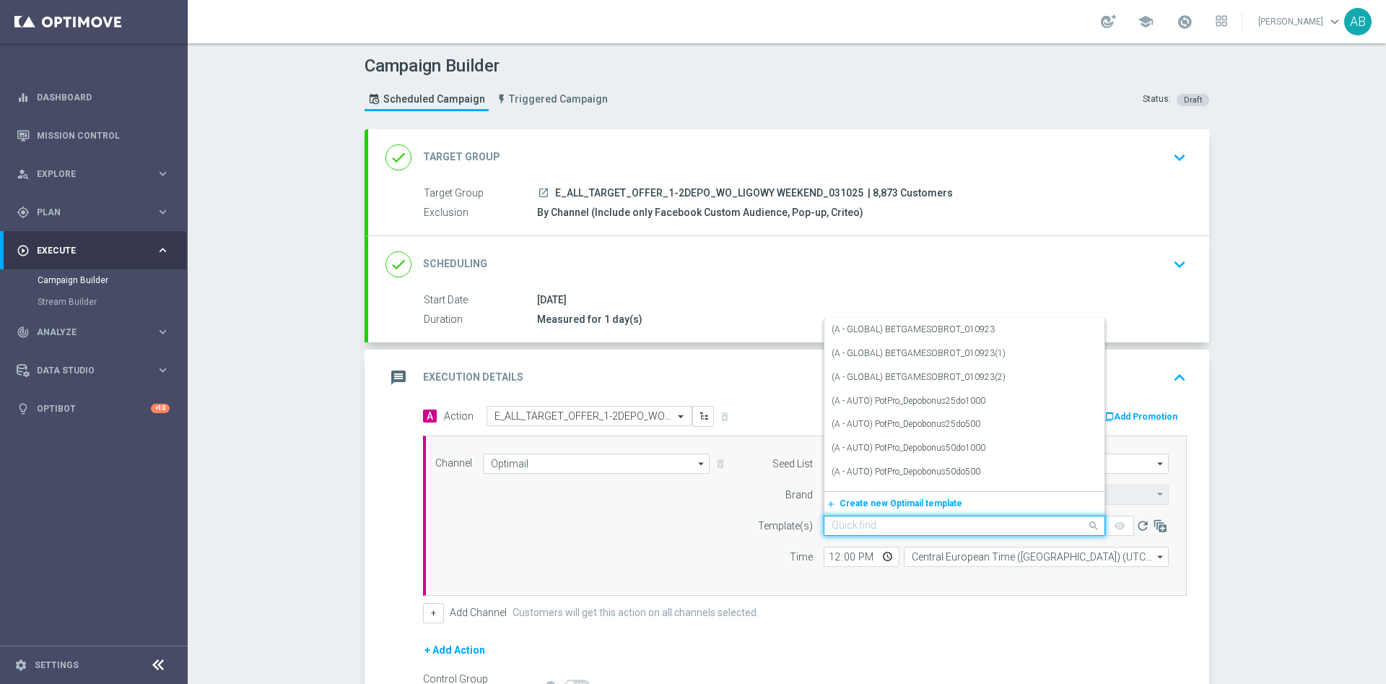
paste input "E_ALL_TARGET_OFFER_1-2DEPO_WO_LIGOWY WEEKEND_031025"
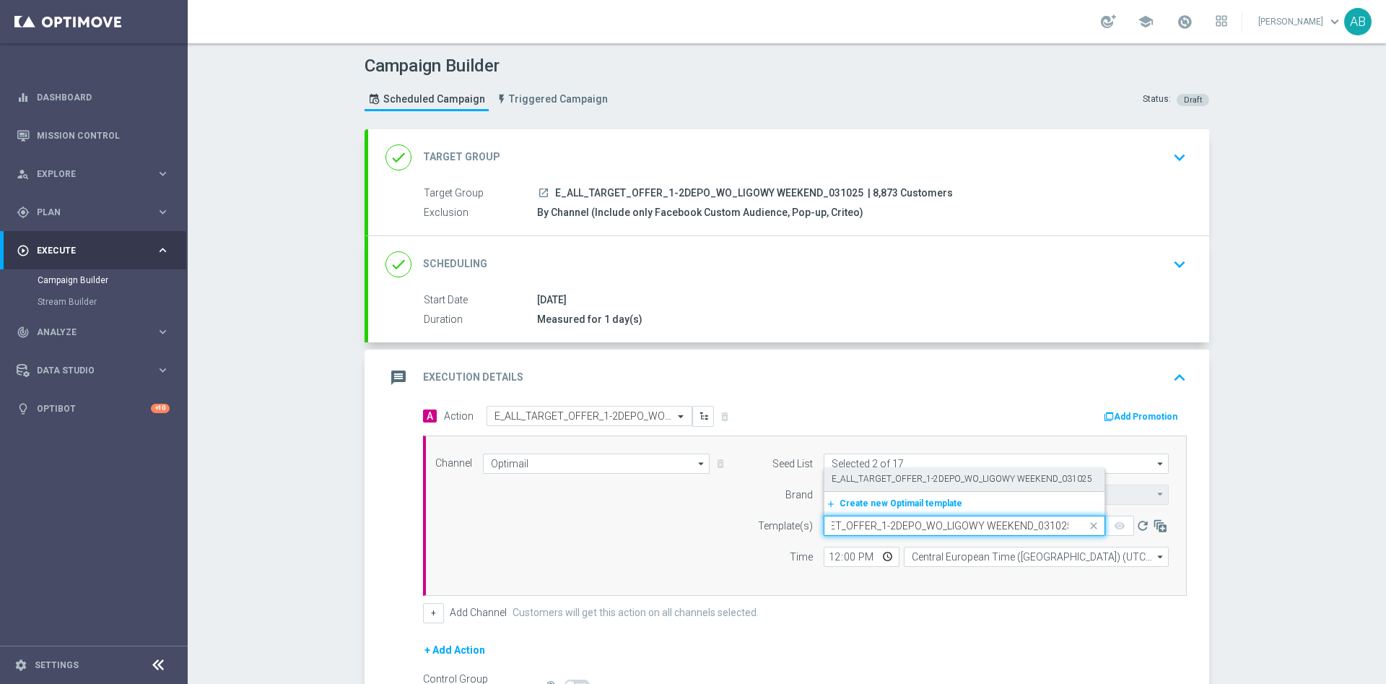
click at [845, 471] on div "E_ALL_TARGET_OFFER_1-2DEPO_WO_LIGOWY WEEKEND_031025" at bounding box center [965, 479] width 266 height 24
type input "E_ALL_TARGET_OFFER_1-2DEPO_WO_LIGOWY WEEKEND_031025"
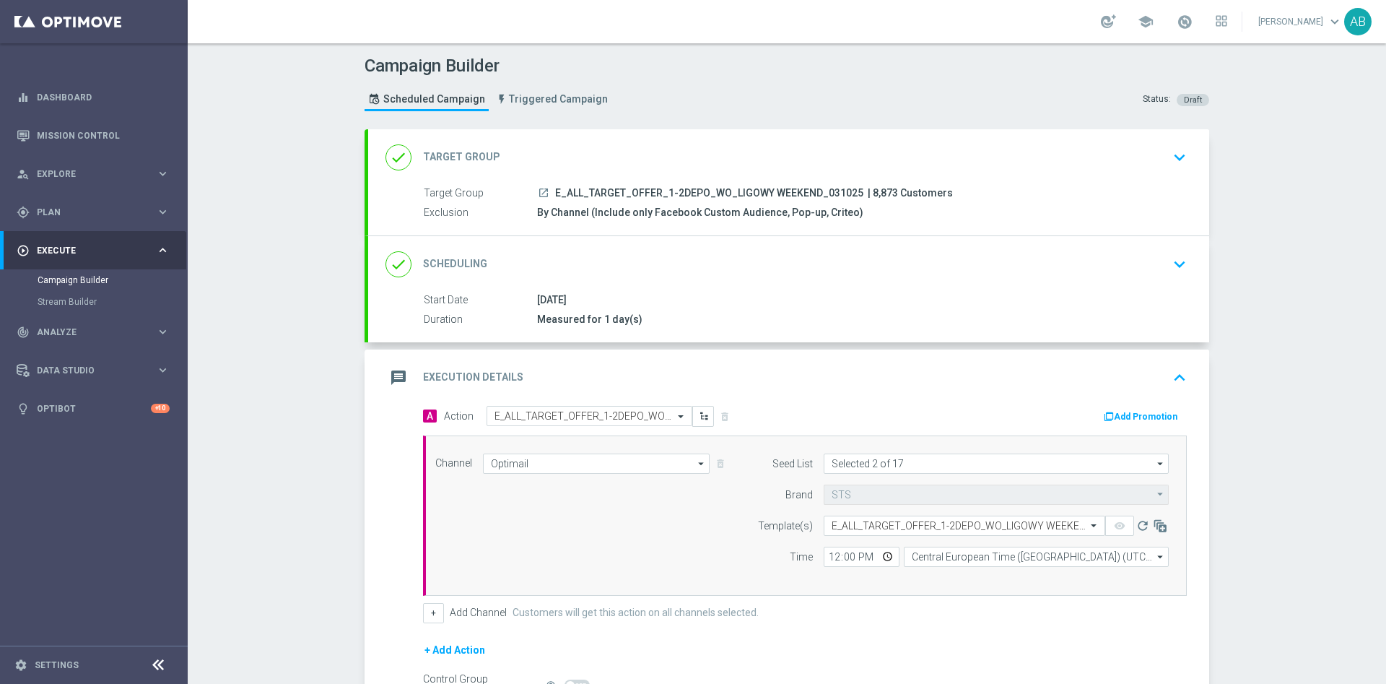
scroll to position [0, 0]
click at [827, 553] on input "12:00" at bounding box center [862, 556] width 76 height 20
type input "16:02"
click at [341, 540] on div "Campaign Builder Scheduled Campaign Triggered Campaign Status: Draft done Targe…" at bounding box center [787, 363] width 1198 height 640
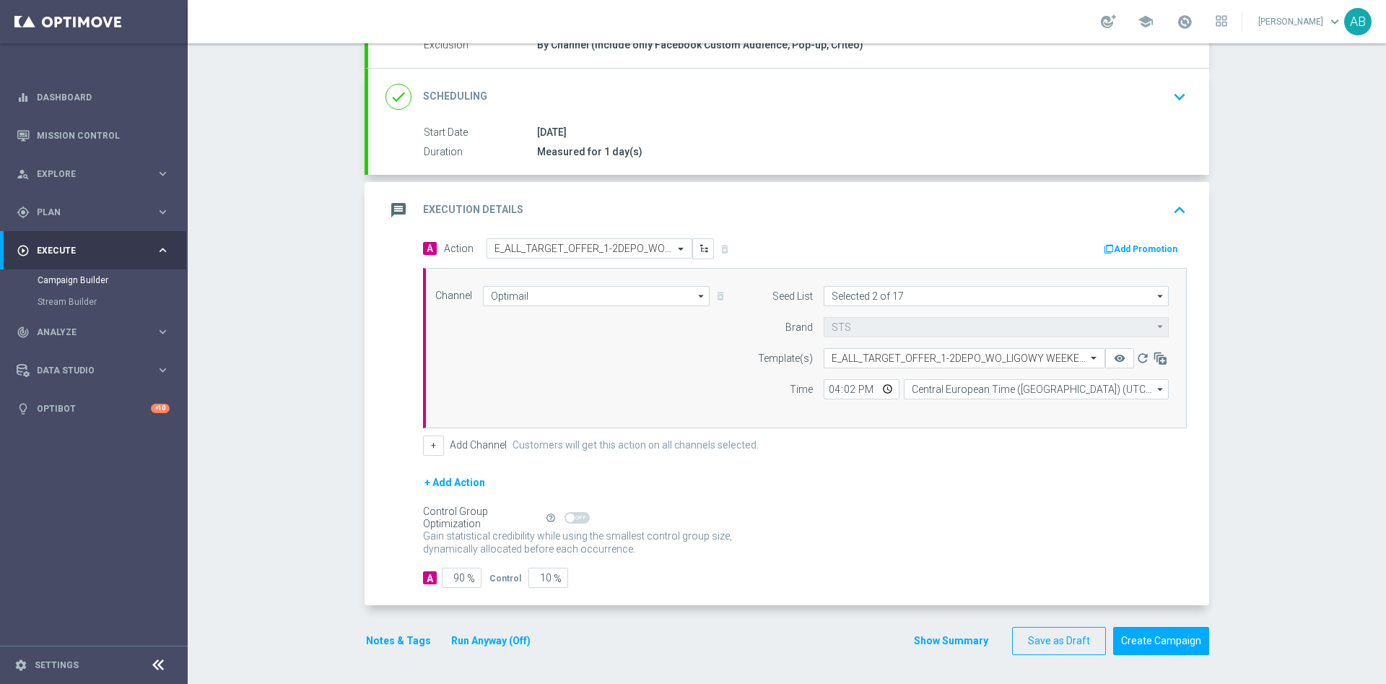
click at [409, 642] on button "Notes & Tags" at bounding box center [399, 641] width 68 height 18
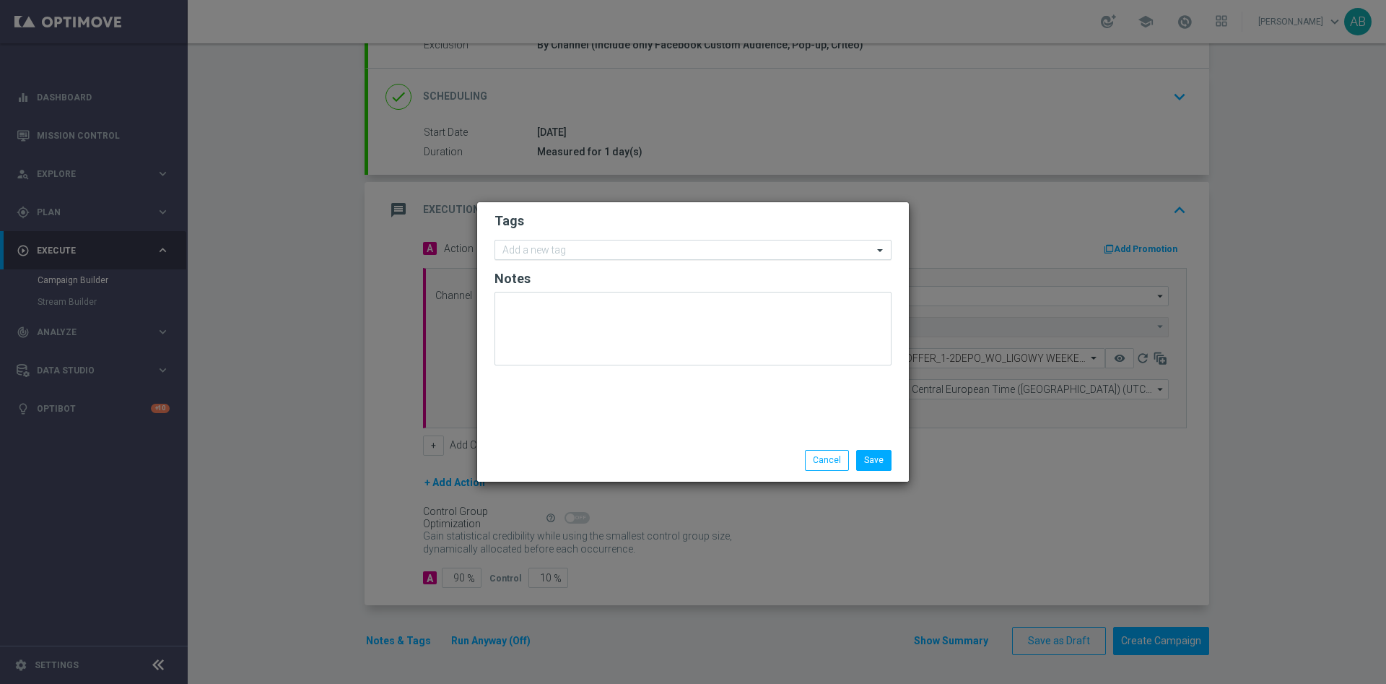
click at [585, 250] on input "text" at bounding box center [687, 251] width 370 height 12
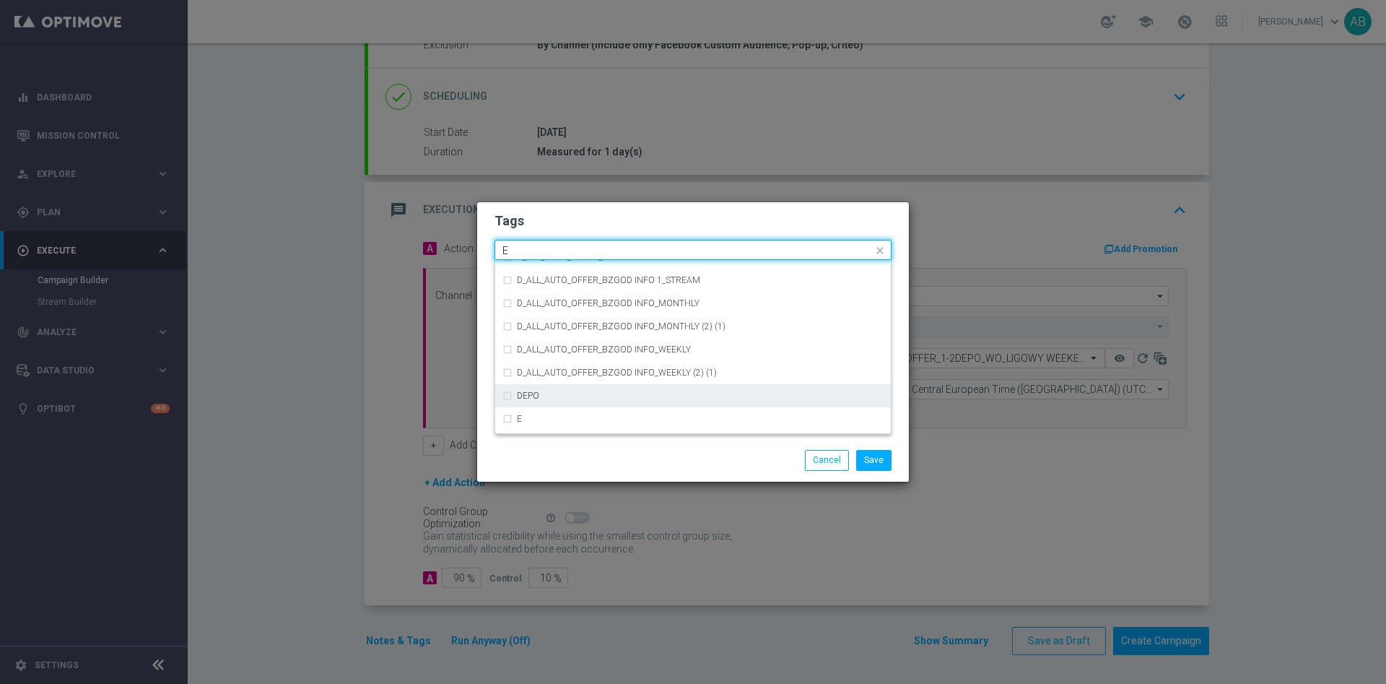
scroll to position [1949, 0]
click at [626, 395] on div "E" at bounding box center [692, 401] width 381 height 23
type input "E"
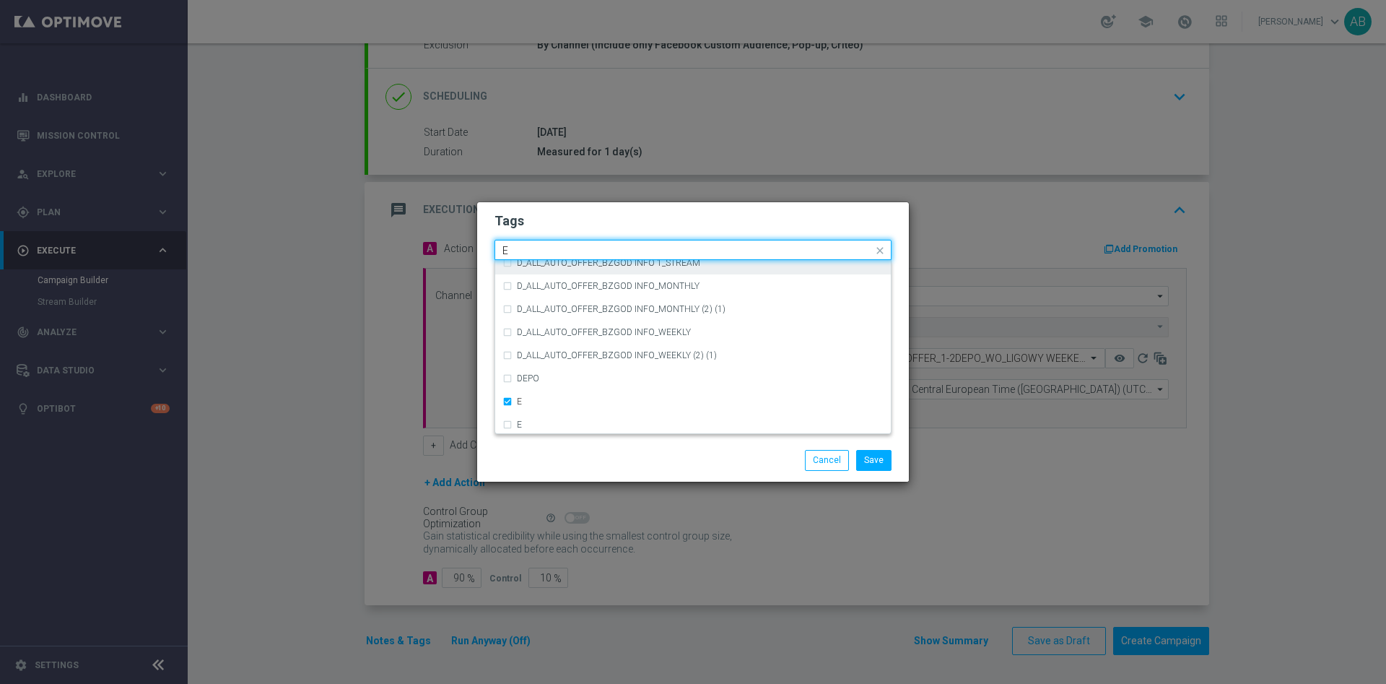
click at [567, 245] on input "E" at bounding box center [687, 251] width 370 height 12
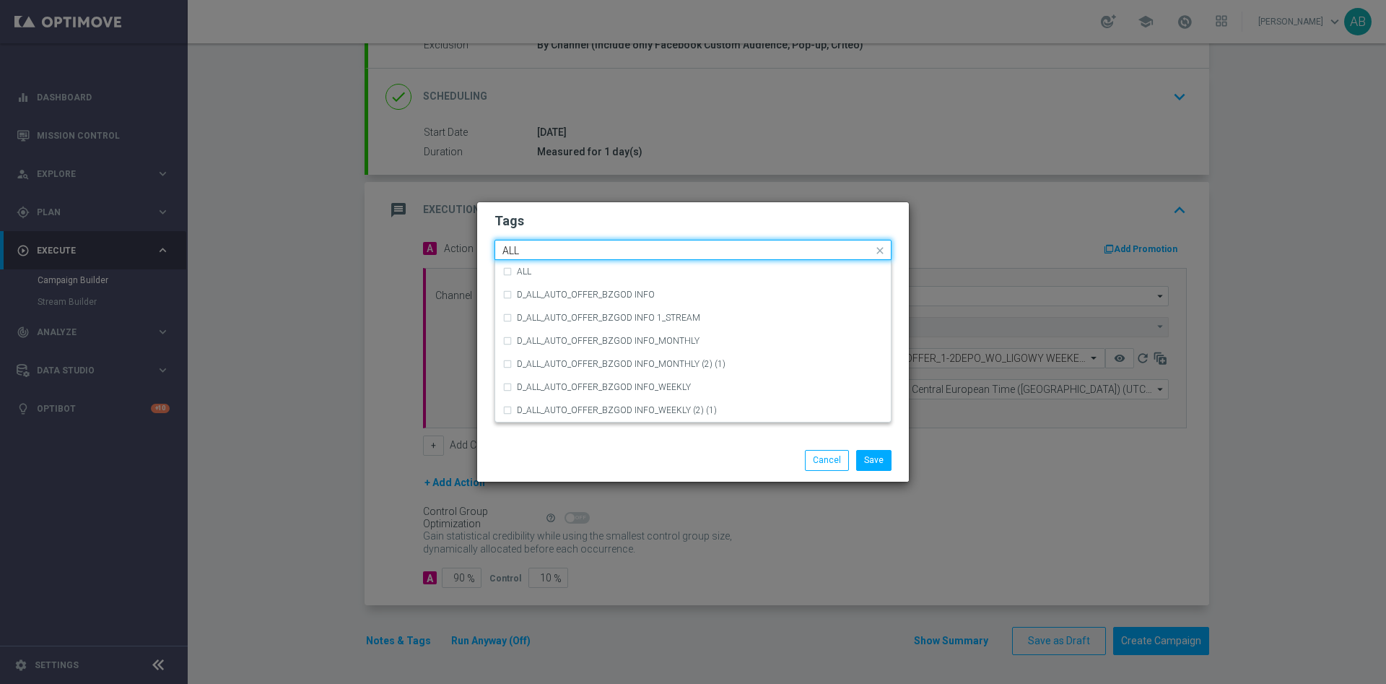
scroll to position [0, 0]
click at [533, 274] on div "ALL" at bounding box center [700, 271] width 367 height 9
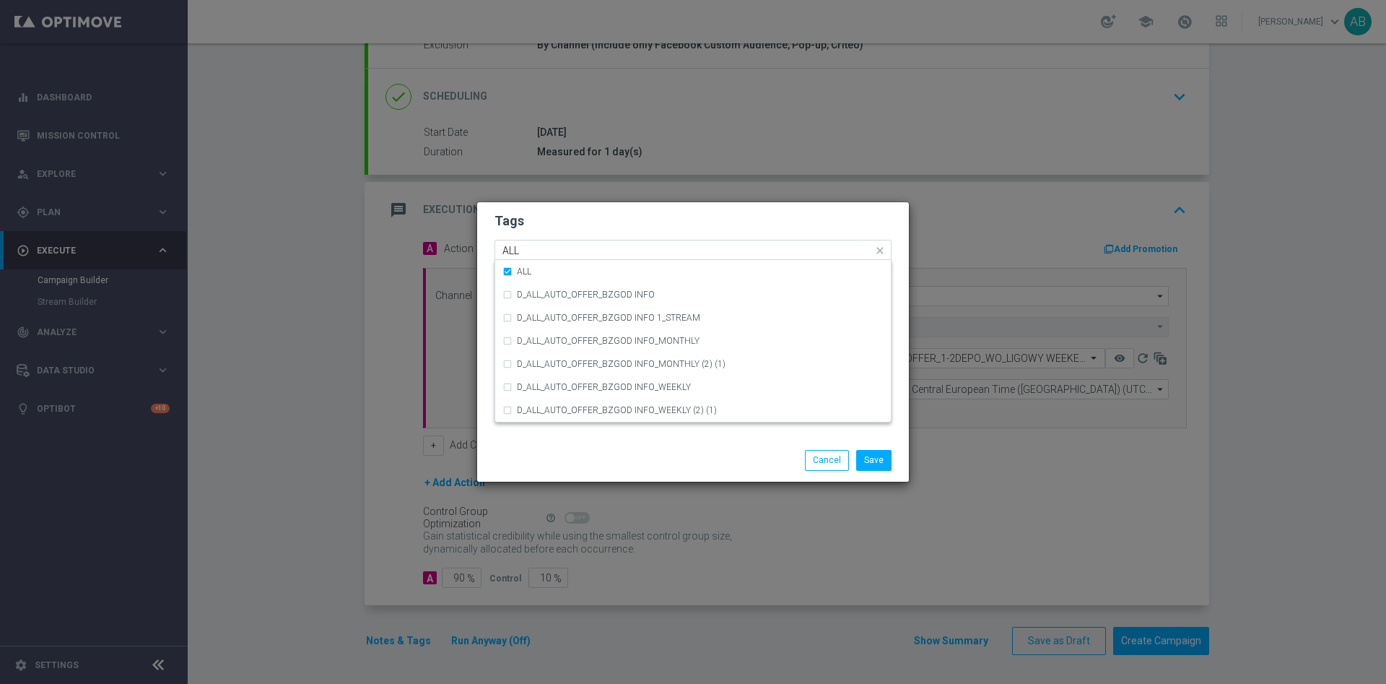
click at [546, 256] on input "ALL" at bounding box center [687, 251] width 370 height 12
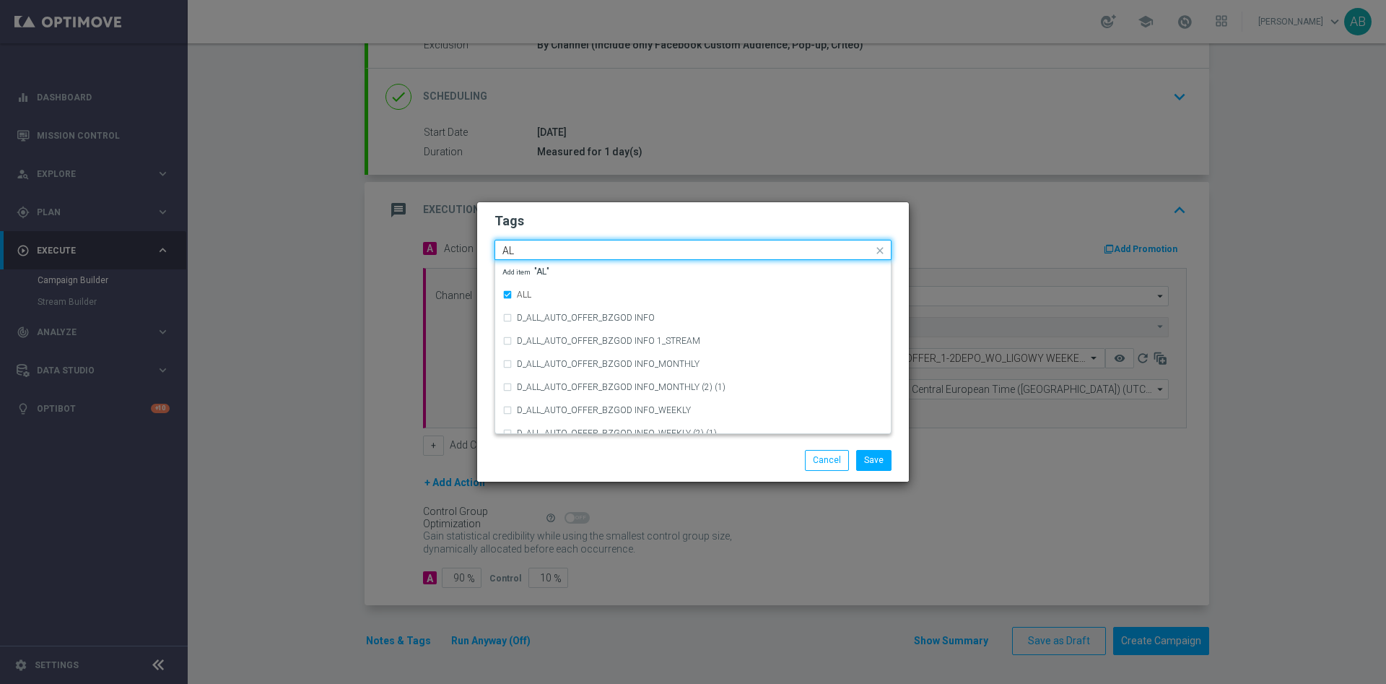
type input "A"
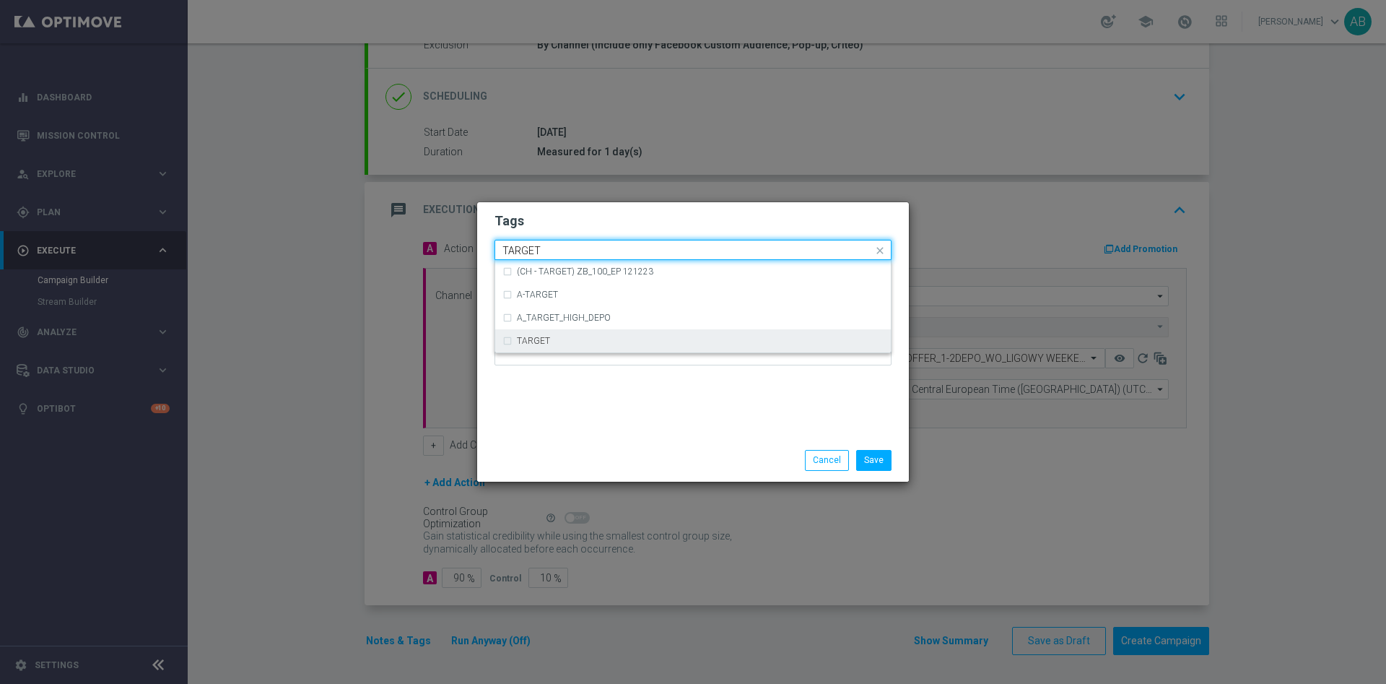
click at [549, 340] on div "TARGET" at bounding box center [700, 340] width 367 height 9
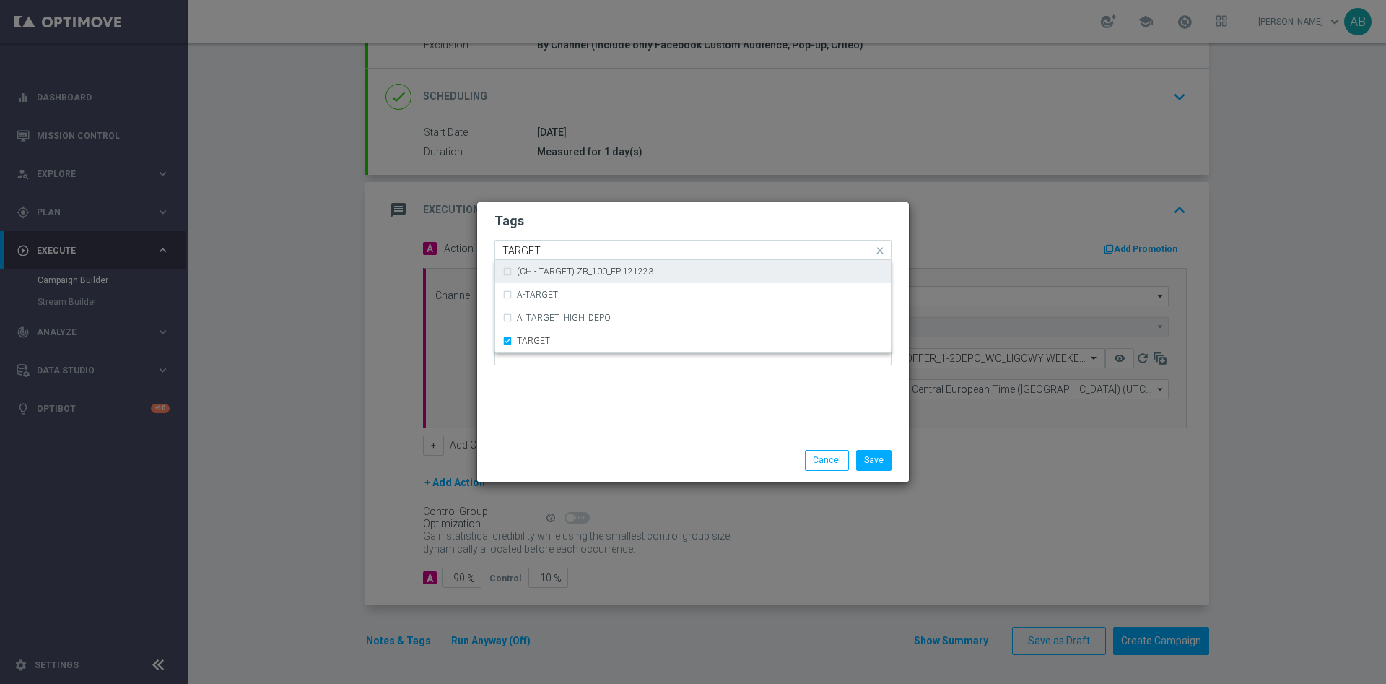
click at [544, 250] on input "TARGET" at bounding box center [687, 251] width 370 height 12
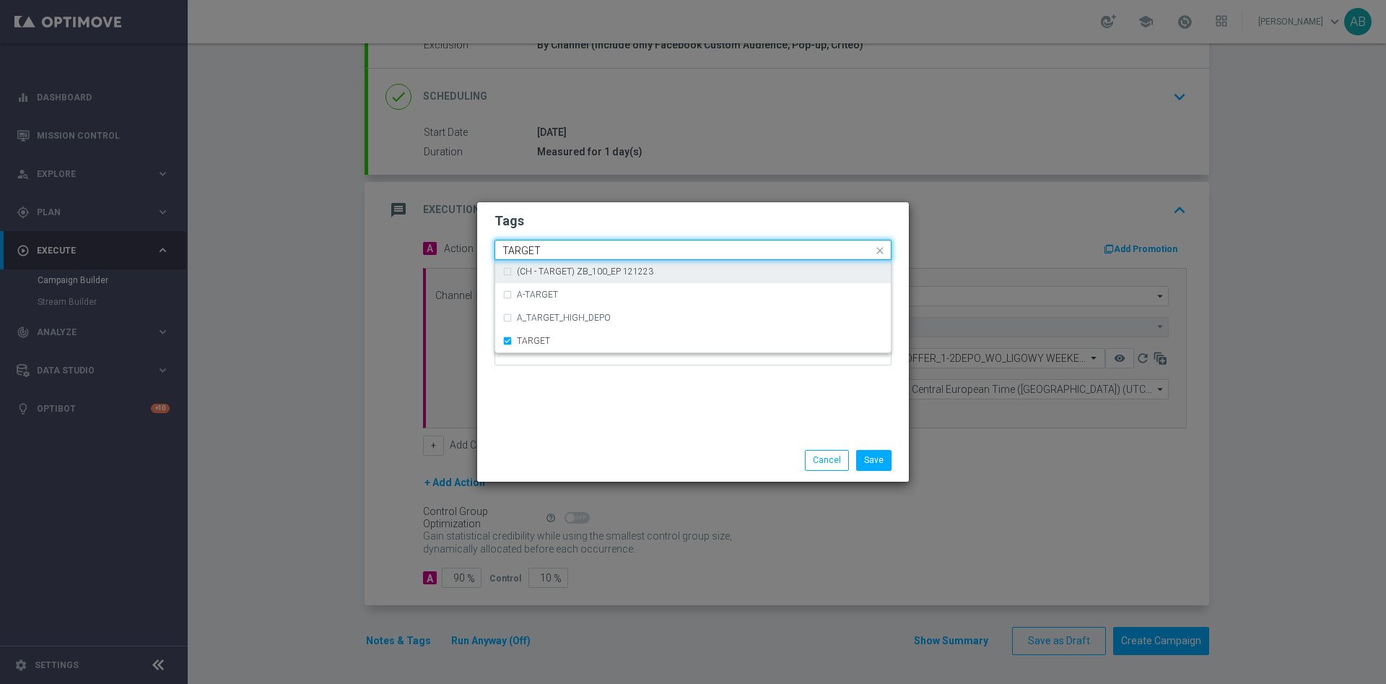
click at [544, 250] on input "TARGET" at bounding box center [687, 251] width 370 height 12
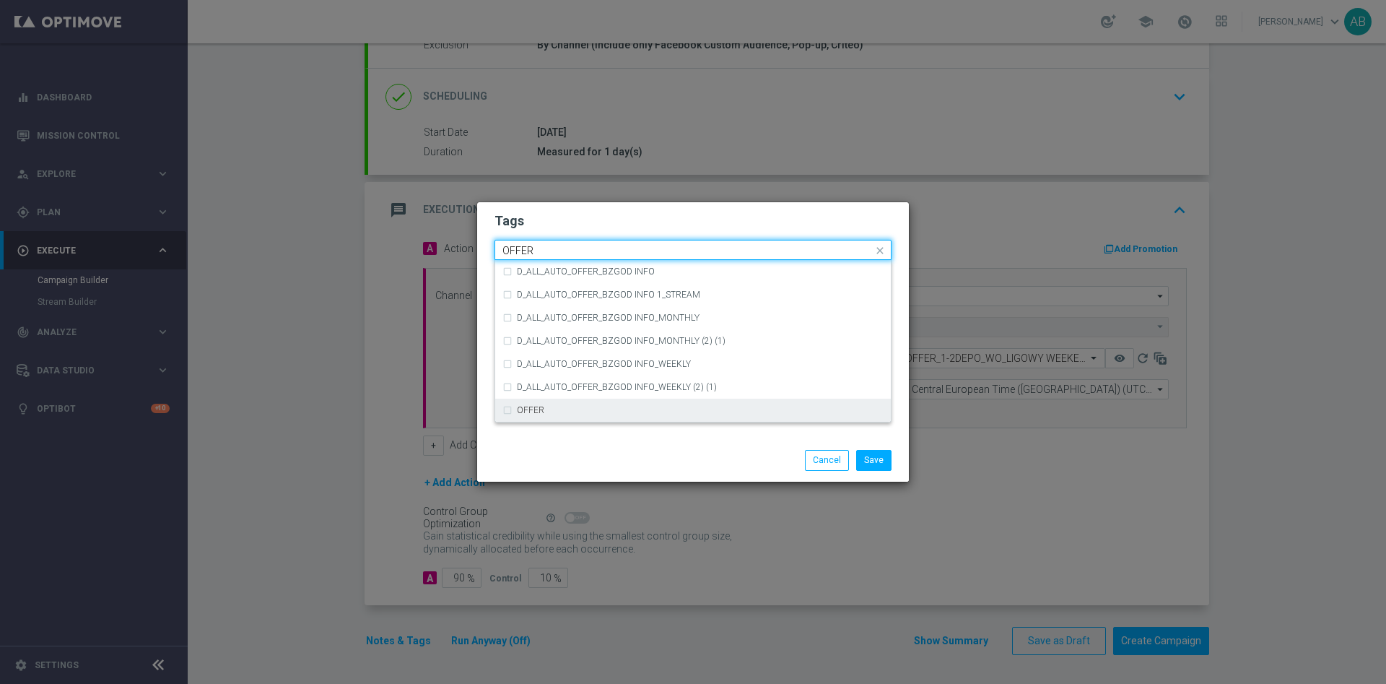
click at [536, 410] on label "OFFER" at bounding box center [530, 410] width 27 height 9
type input "OFFER"
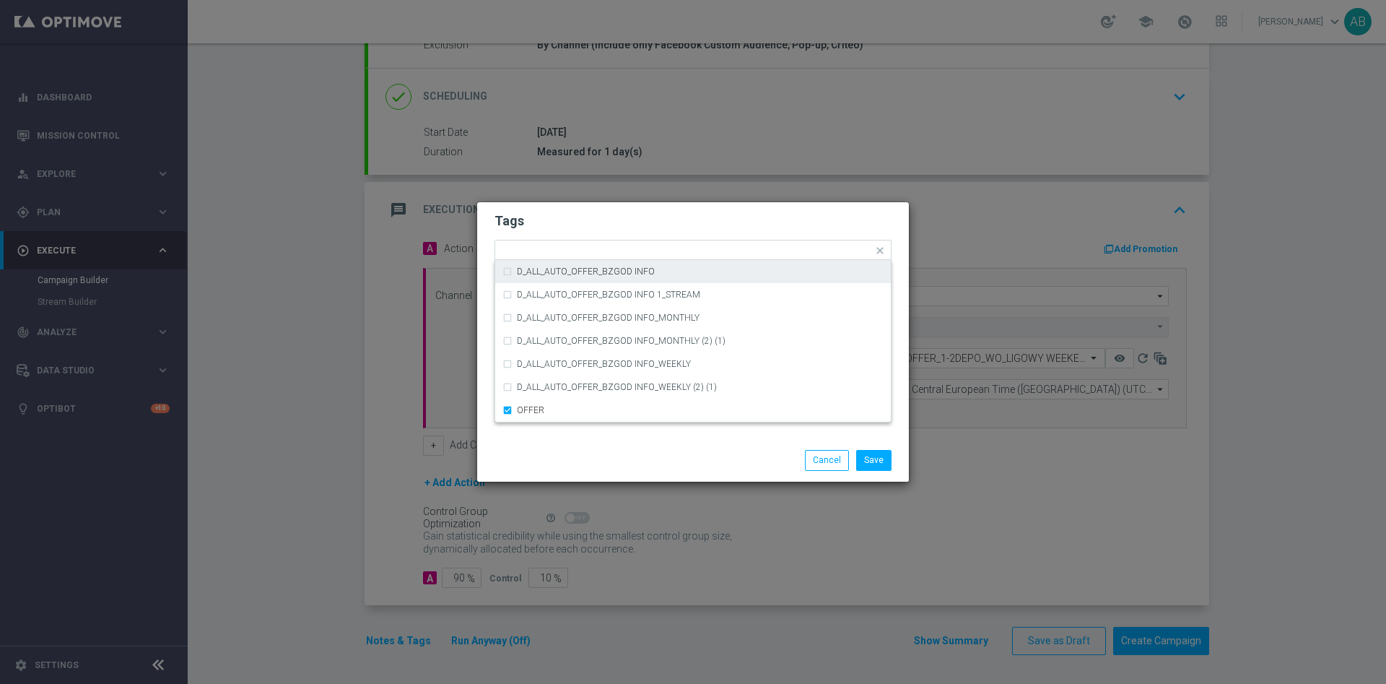
click at [579, 222] on h2 "Tags" at bounding box center [692, 220] width 397 height 17
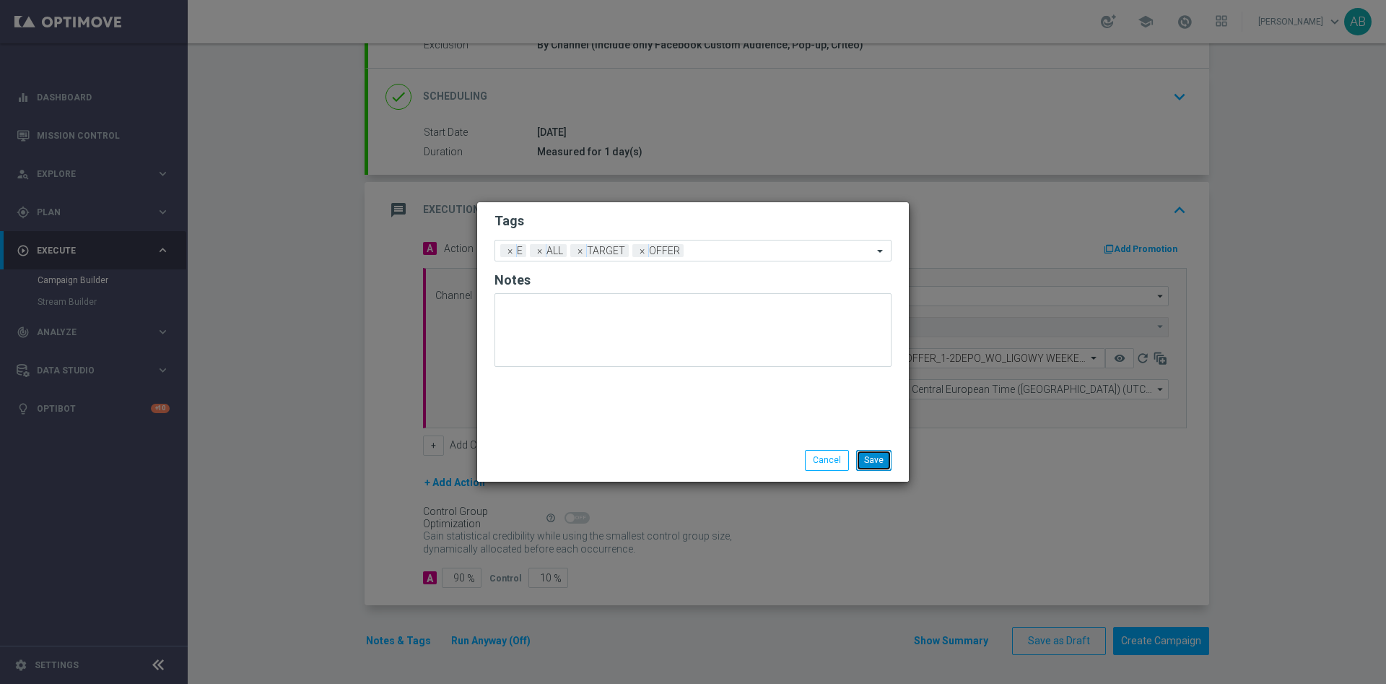
click at [880, 458] on button "Save" at bounding box center [873, 460] width 35 height 20
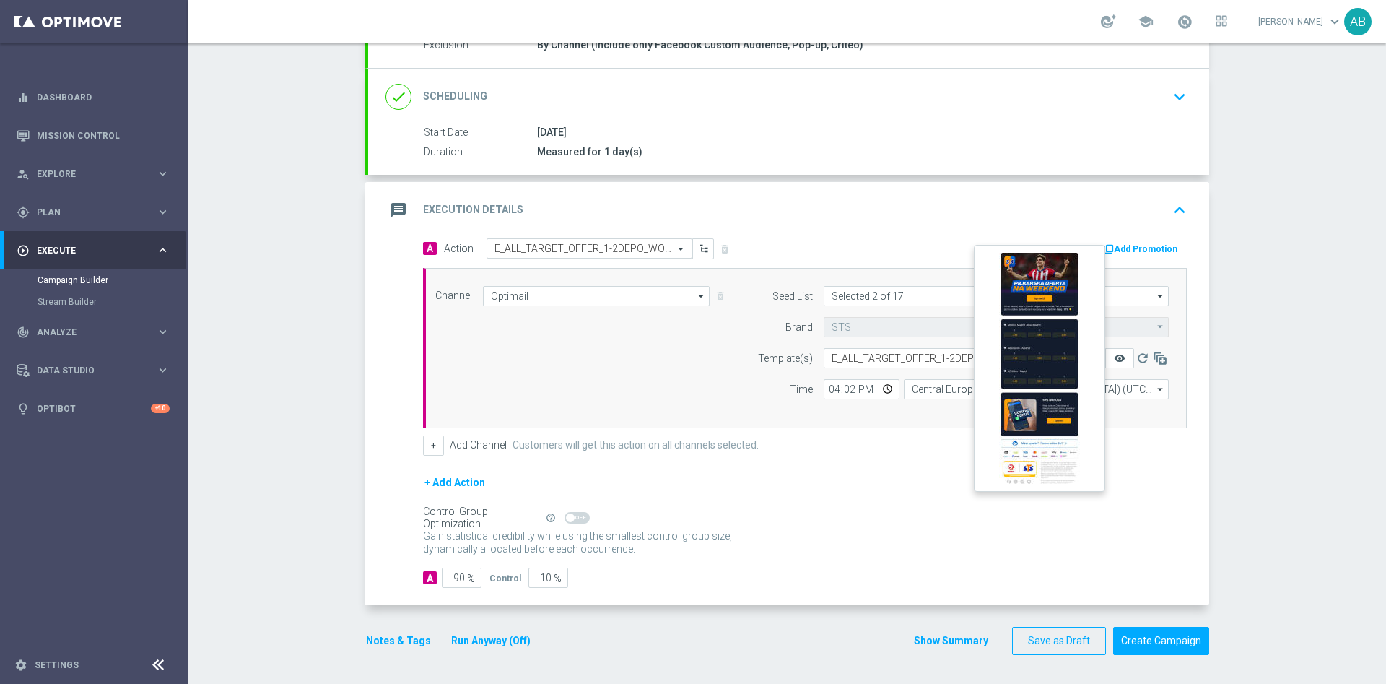
click at [1114, 359] on icon "remove_red_eye" at bounding box center [1120, 358] width 12 height 12
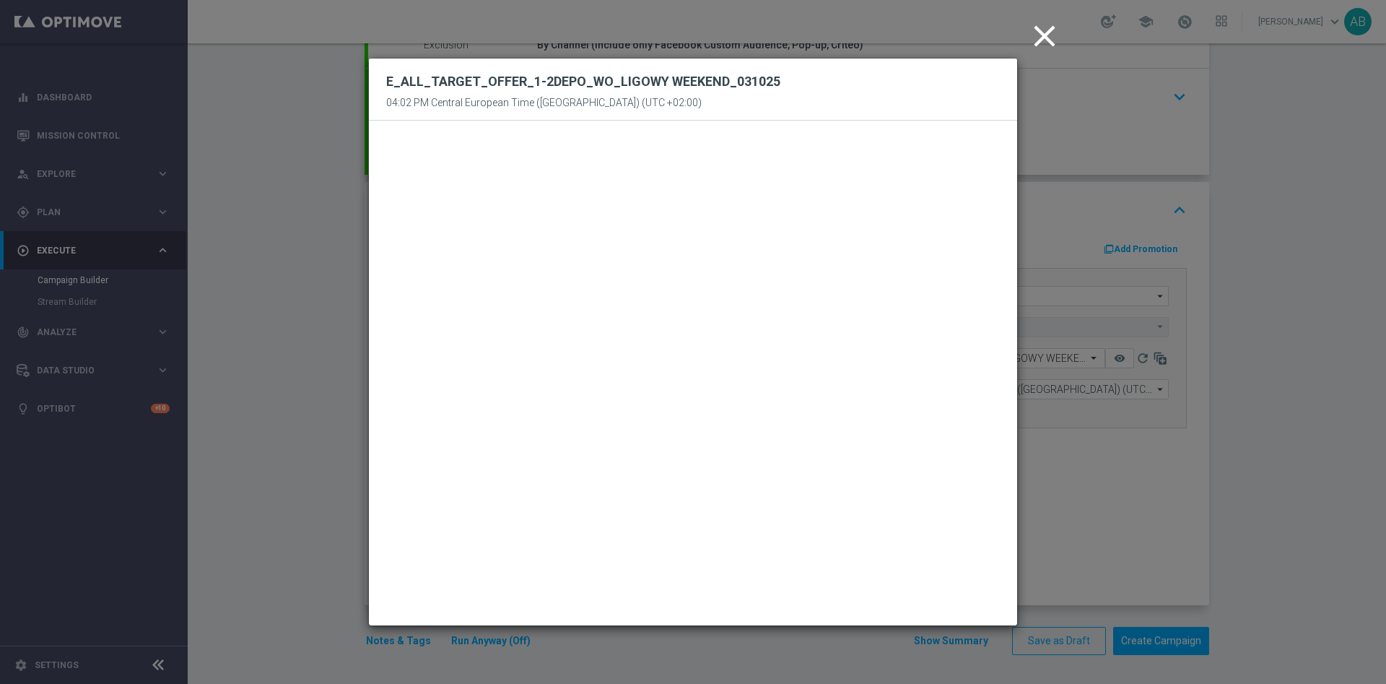
click at [1049, 41] on icon "close" at bounding box center [1045, 36] width 36 height 36
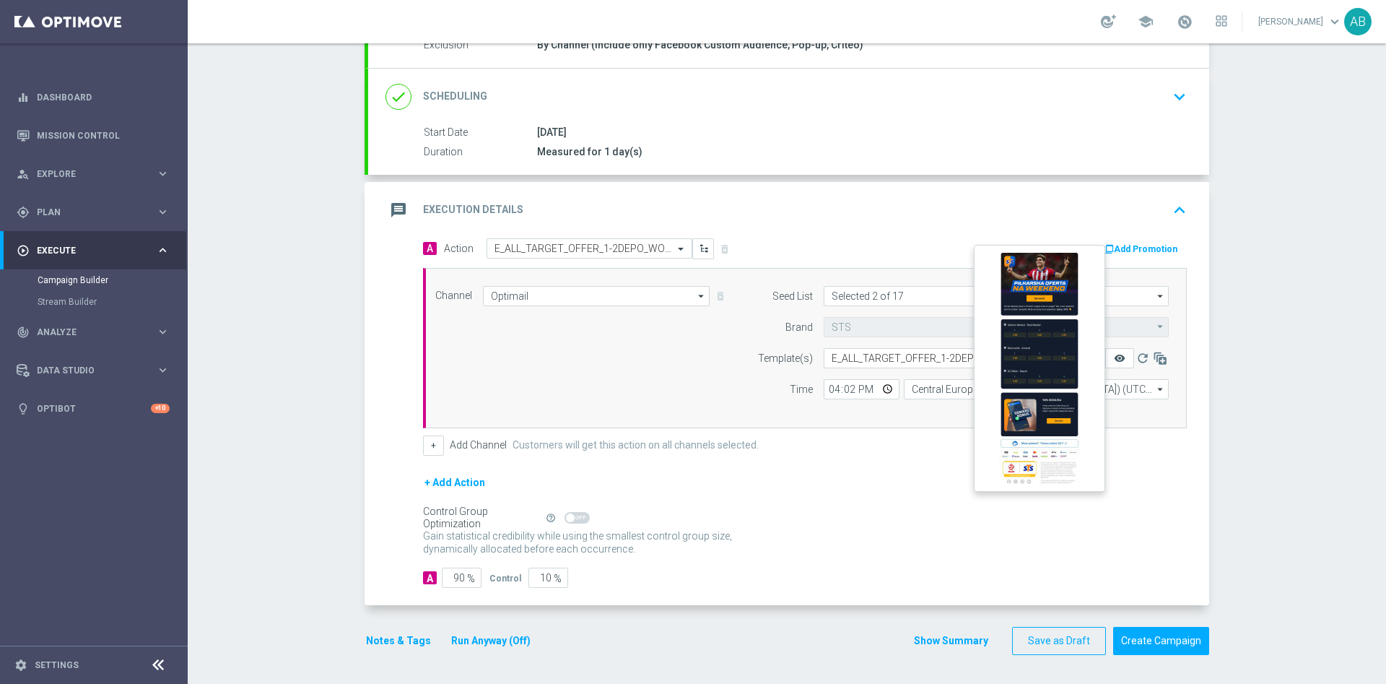
click at [1115, 359] on icon "remove_red_eye" at bounding box center [1120, 358] width 12 height 12
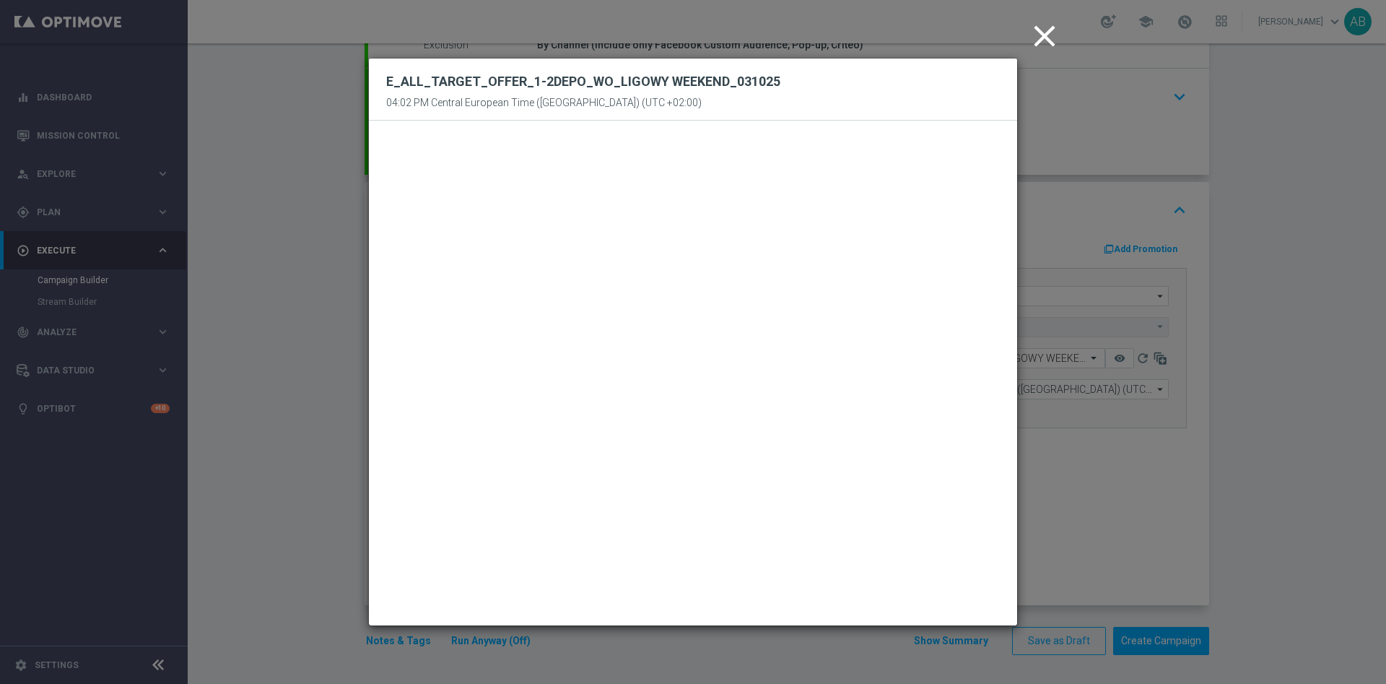
click at [1042, 40] on icon "close" at bounding box center [1045, 36] width 36 height 36
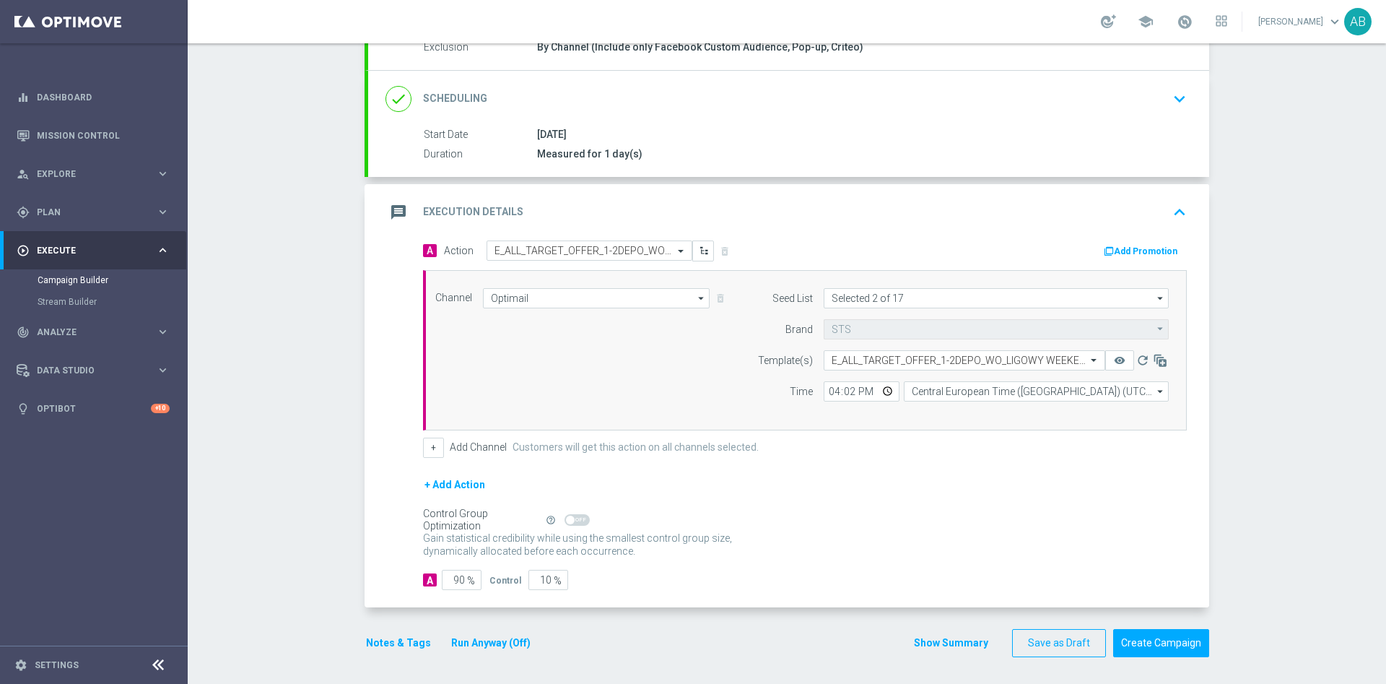
scroll to position [167, 0]
click at [1266, 418] on div "Campaign Builder Scheduled Campaign Triggered Campaign Status: Draft done Targe…" at bounding box center [787, 363] width 1198 height 640
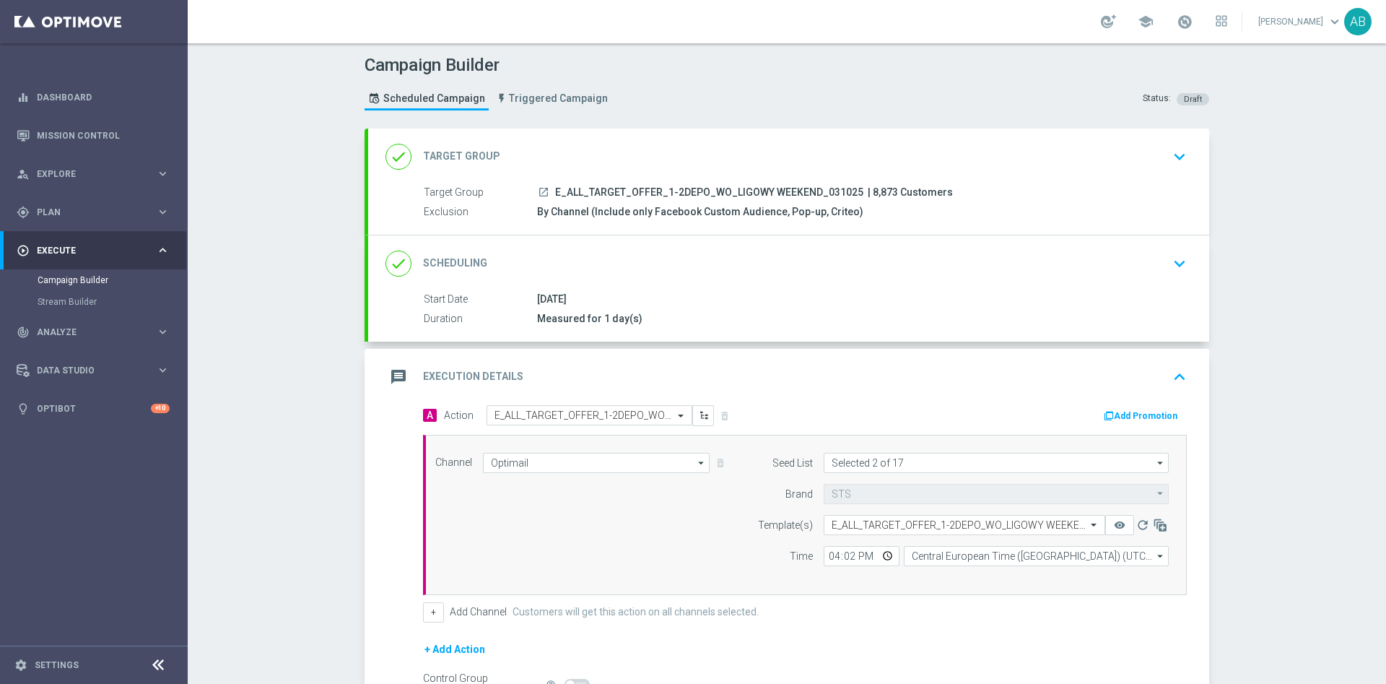
scroll to position [0, 0]
click at [1189, 261] on div "done Scheduling keyboard_arrow_down" at bounding box center [788, 264] width 841 height 56
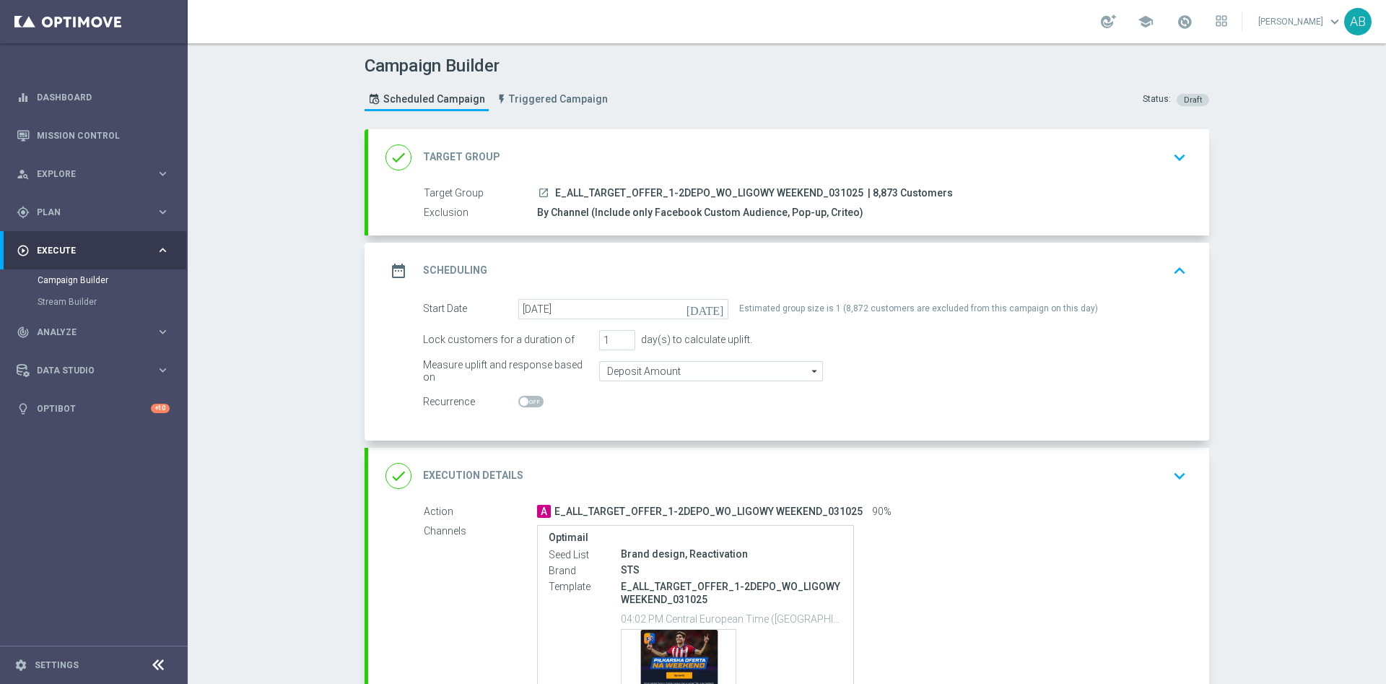
click at [1278, 323] on div "Campaign Builder Scheduled Campaign Triggered Campaign Status: Draft done Targe…" at bounding box center [787, 363] width 1198 height 640
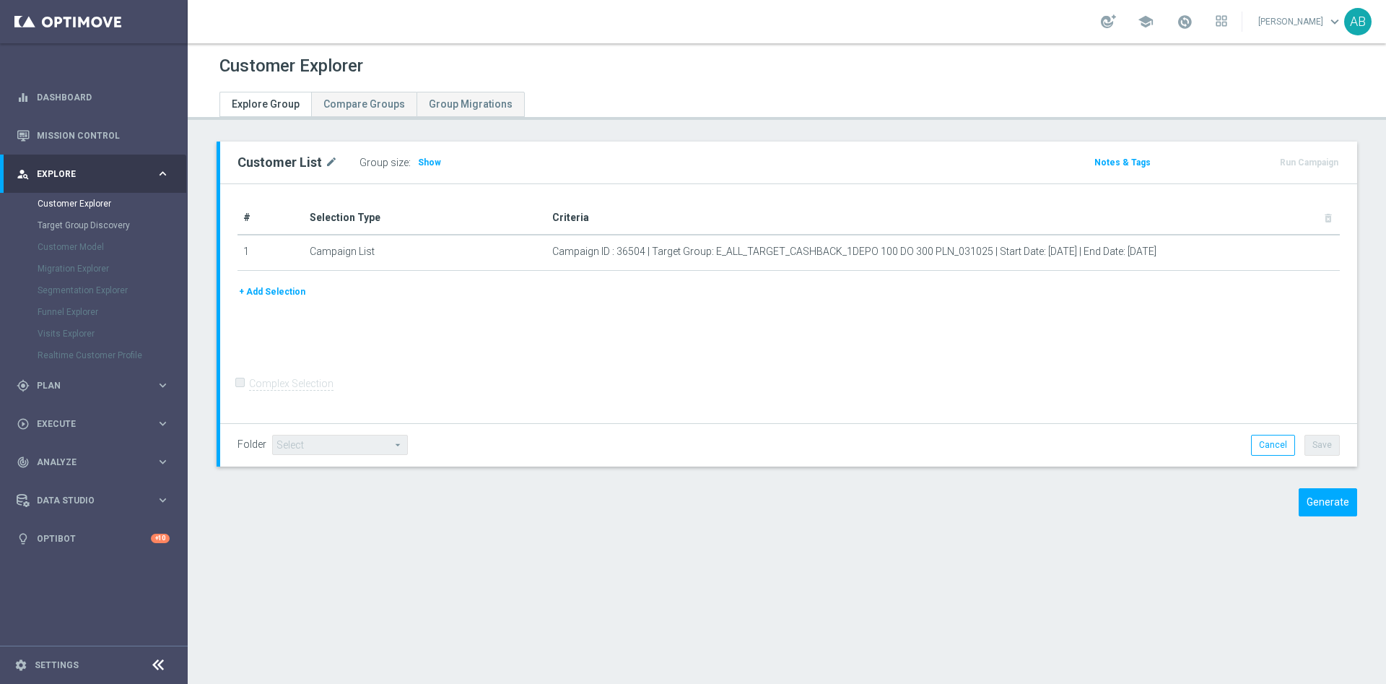
click at [798, 549] on div "Customer Explorer Explore Group Compare Groups Group Migrations Customer List m…" at bounding box center [787, 363] width 1198 height 640
click at [421, 157] on span "Show" at bounding box center [429, 162] width 23 height 10
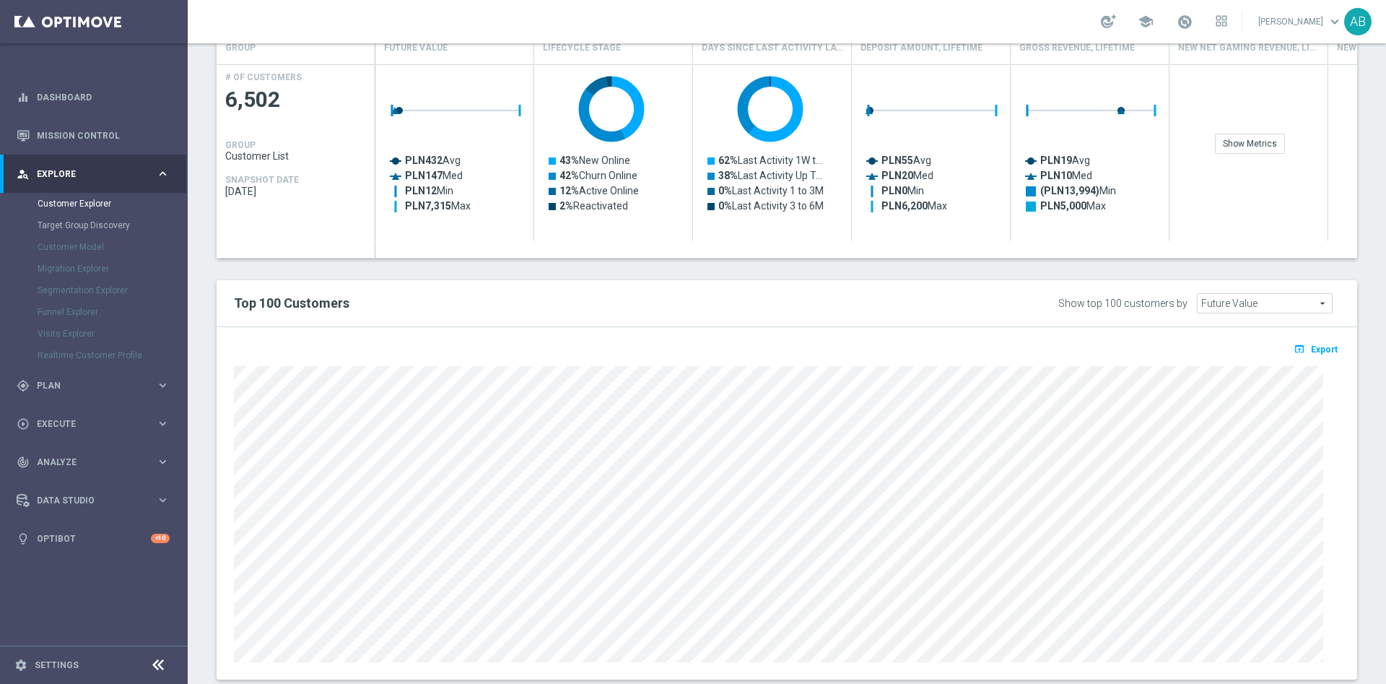
scroll to position [683, 0]
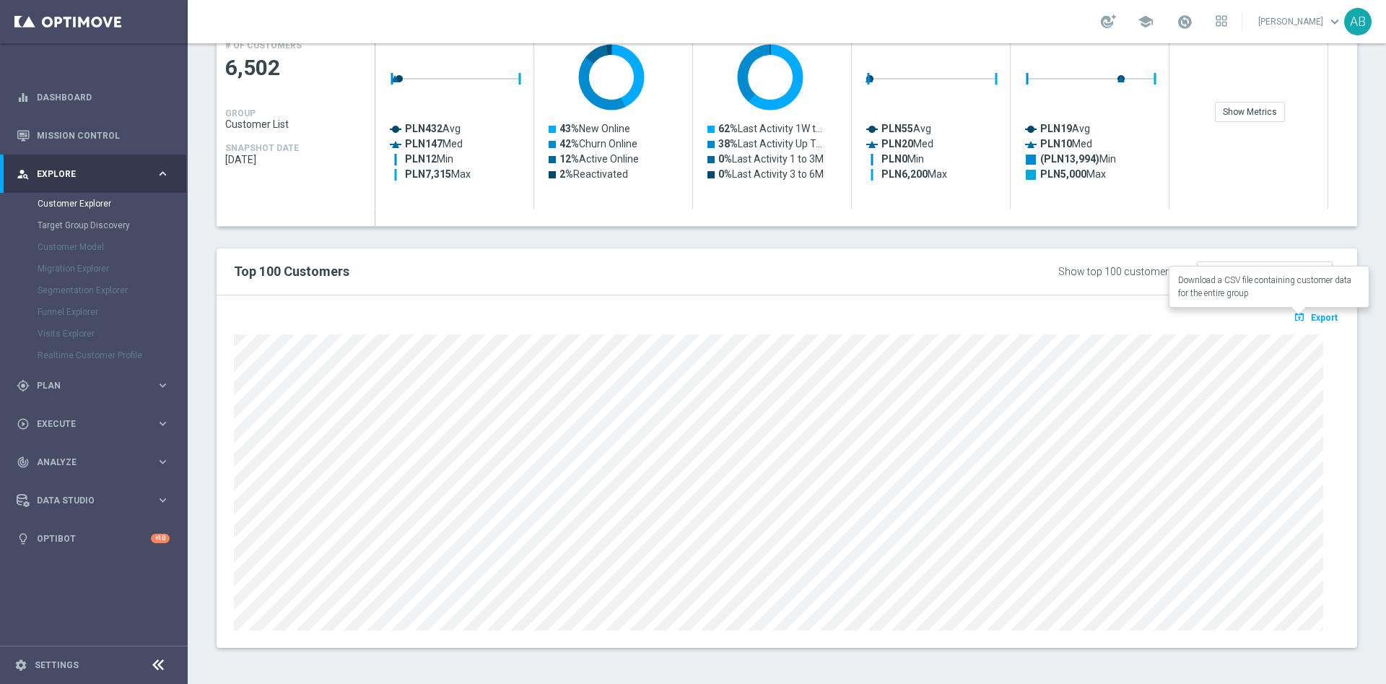
click at [1294, 318] on button "open_in_browser Export" at bounding box center [1315, 317] width 48 height 19
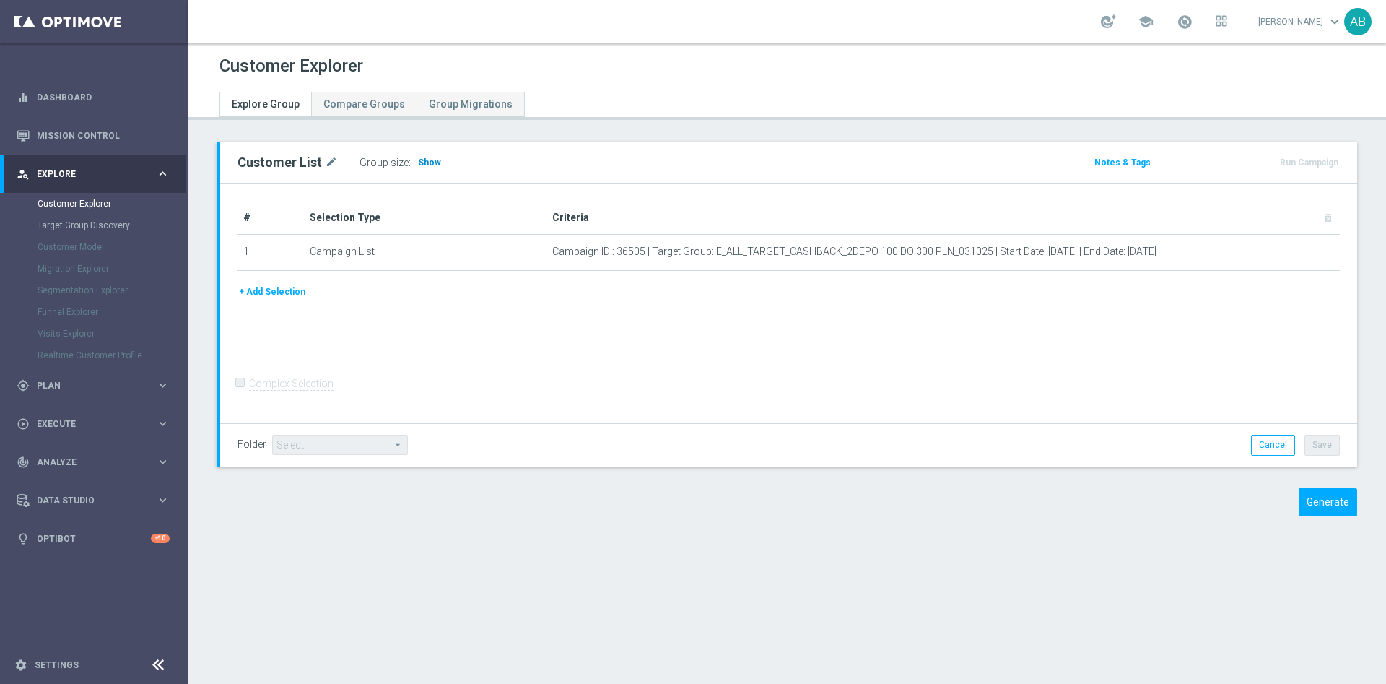
click at [418, 167] on span "Show" at bounding box center [429, 162] width 23 height 10
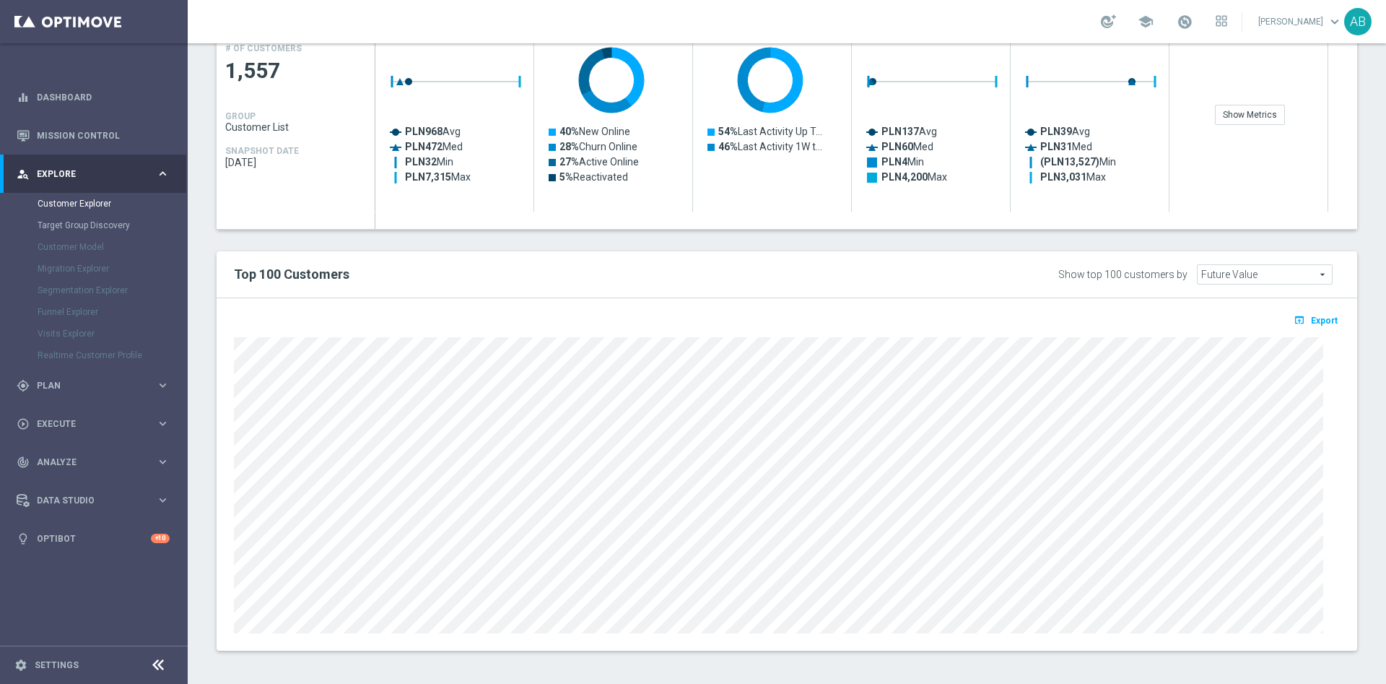
scroll to position [683, 0]
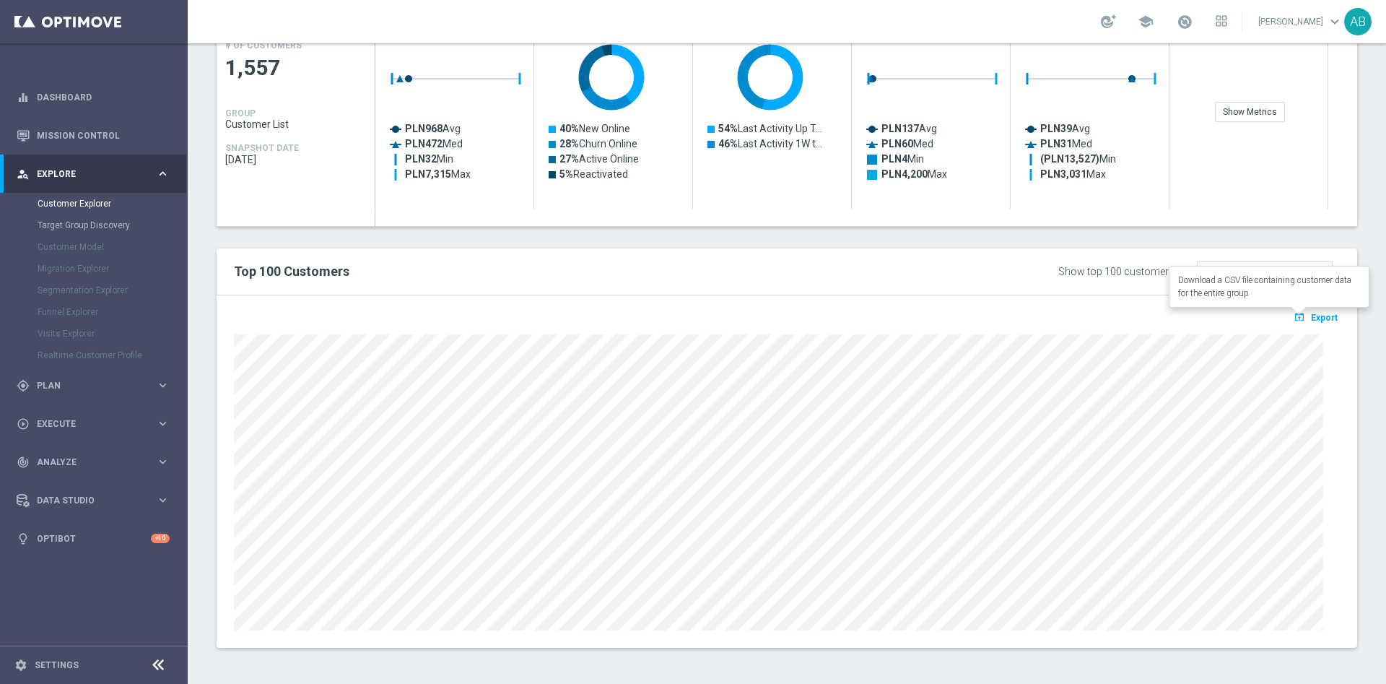
click at [1311, 322] on span "Export" at bounding box center [1324, 318] width 27 height 10
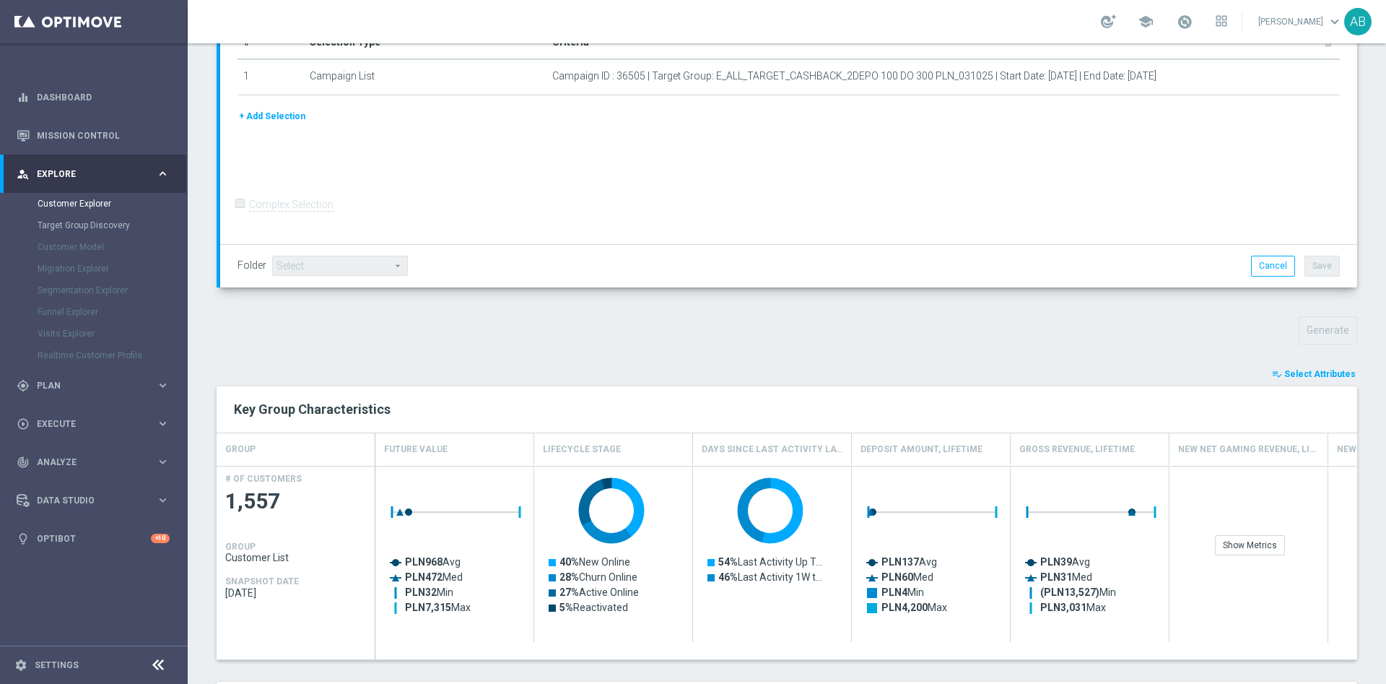
scroll to position [575, 0]
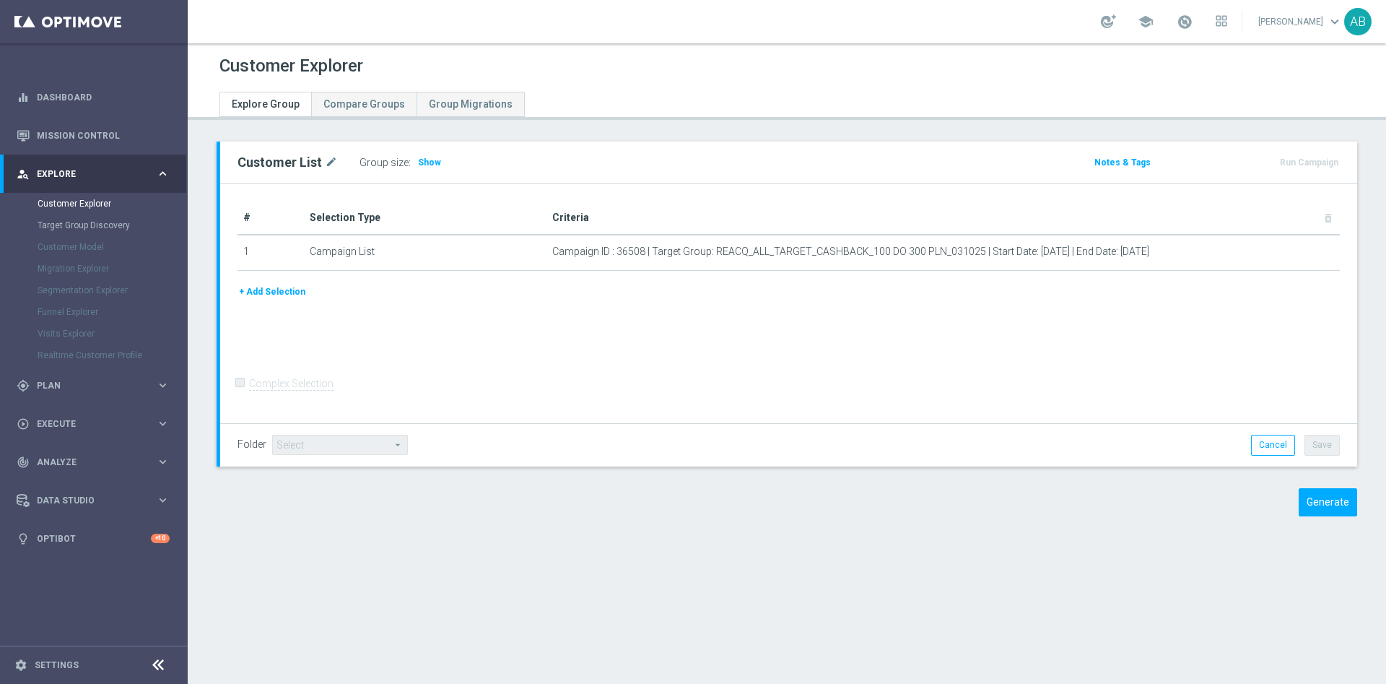
click at [827, 124] on div "Customer Explorer Explore Group Compare Groups Group Migrations Customer List m…" at bounding box center [787, 363] width 1198 height 640
click at [432, 167] on h3 "Show" at bounding box center [430, 162] width 26 height 16
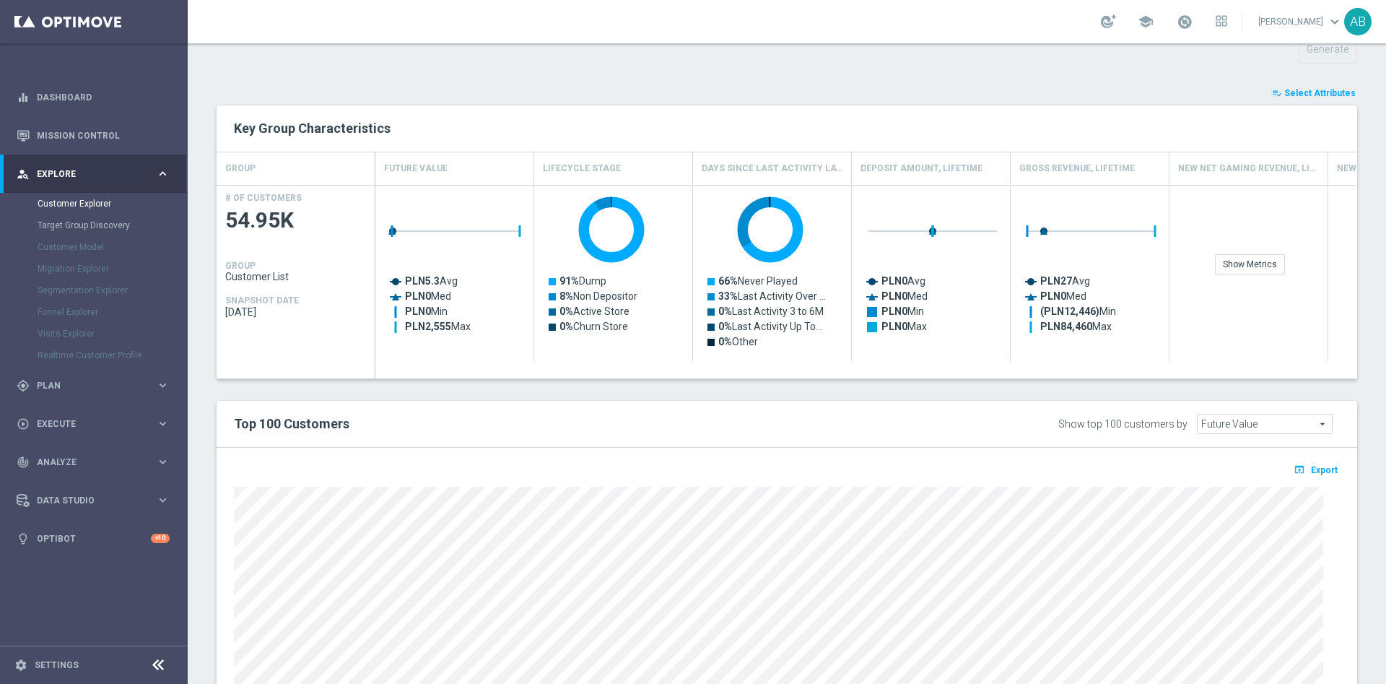
scroll to position [541, 0]
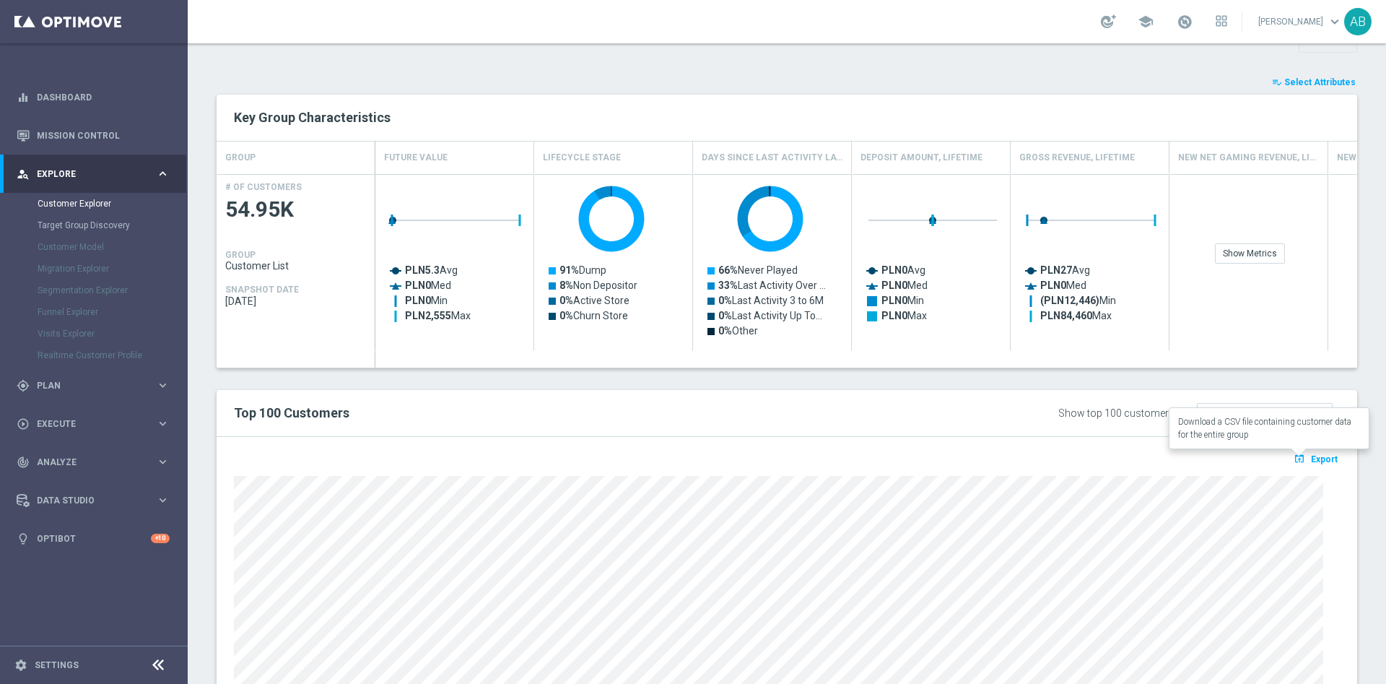
click at [1294, 459] on icon "open_in_browser" at bounding box center [1301, 459] width 15 height 12
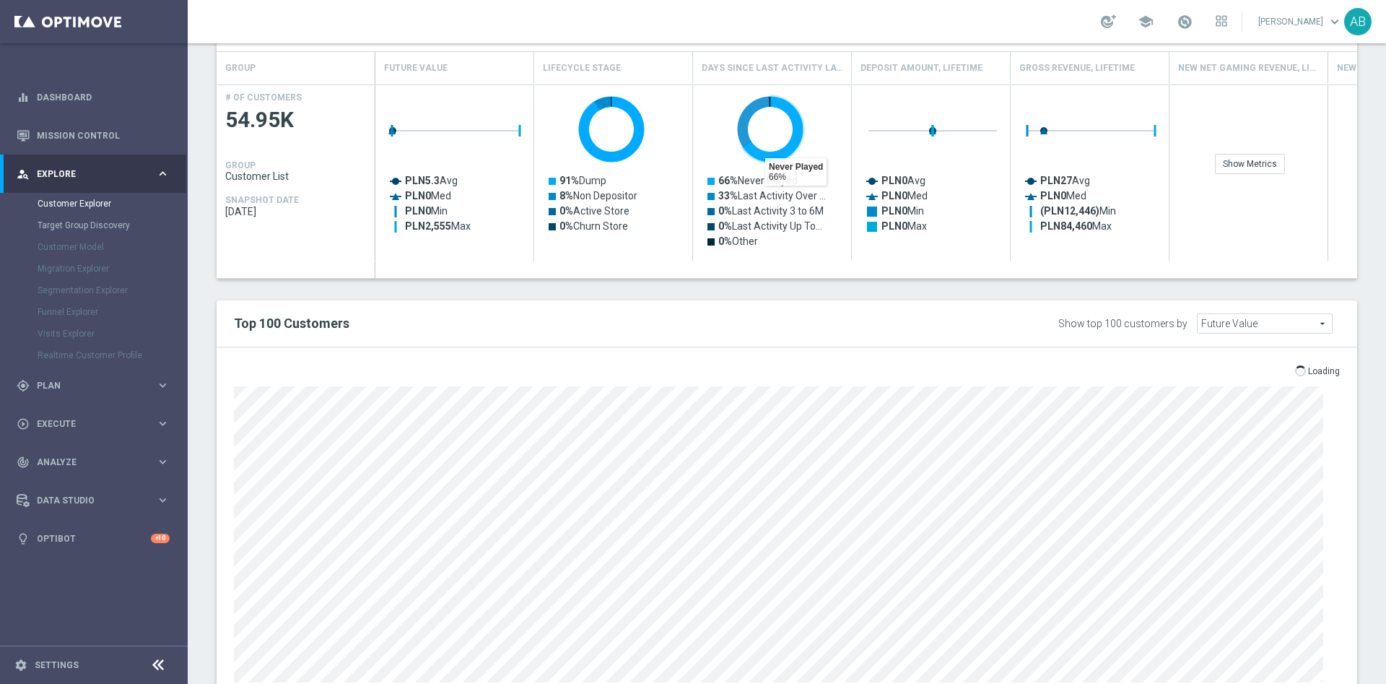
scroll to position [650, 0]
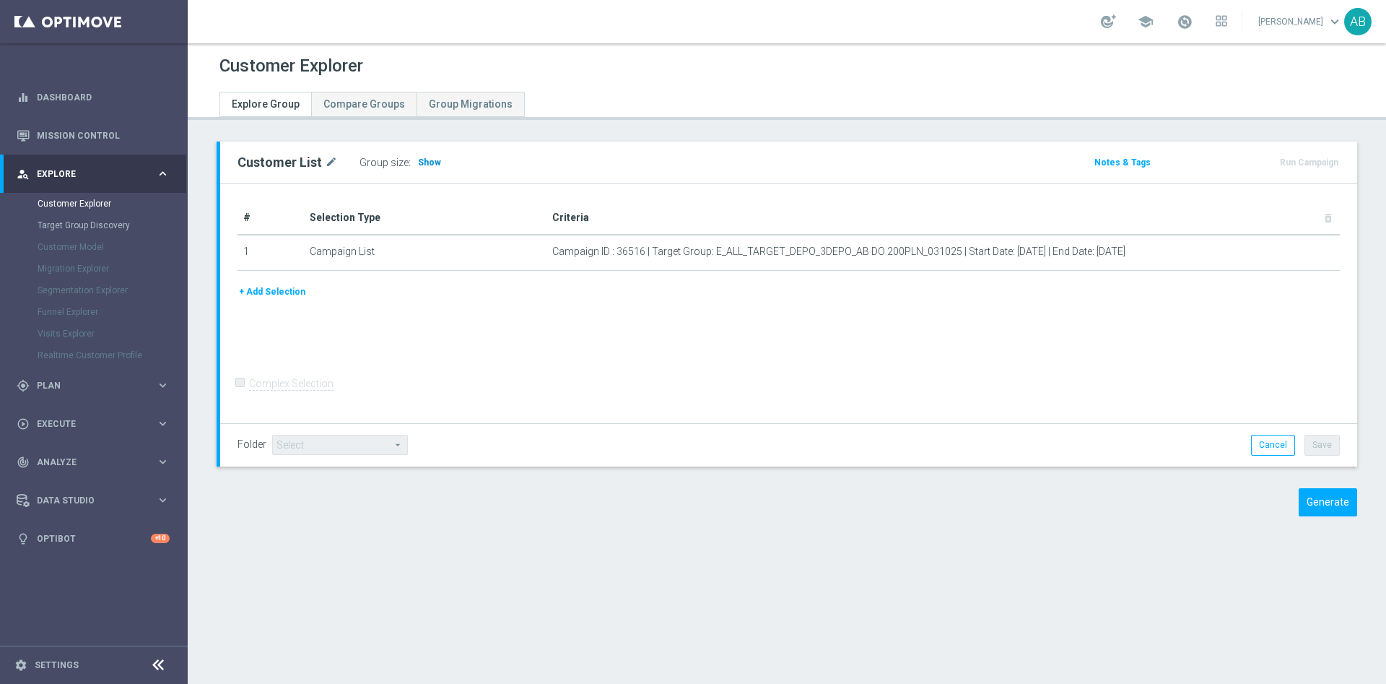
click at [429, 162] on span "Show" at bounding box center [429, 162] width 23 height 10
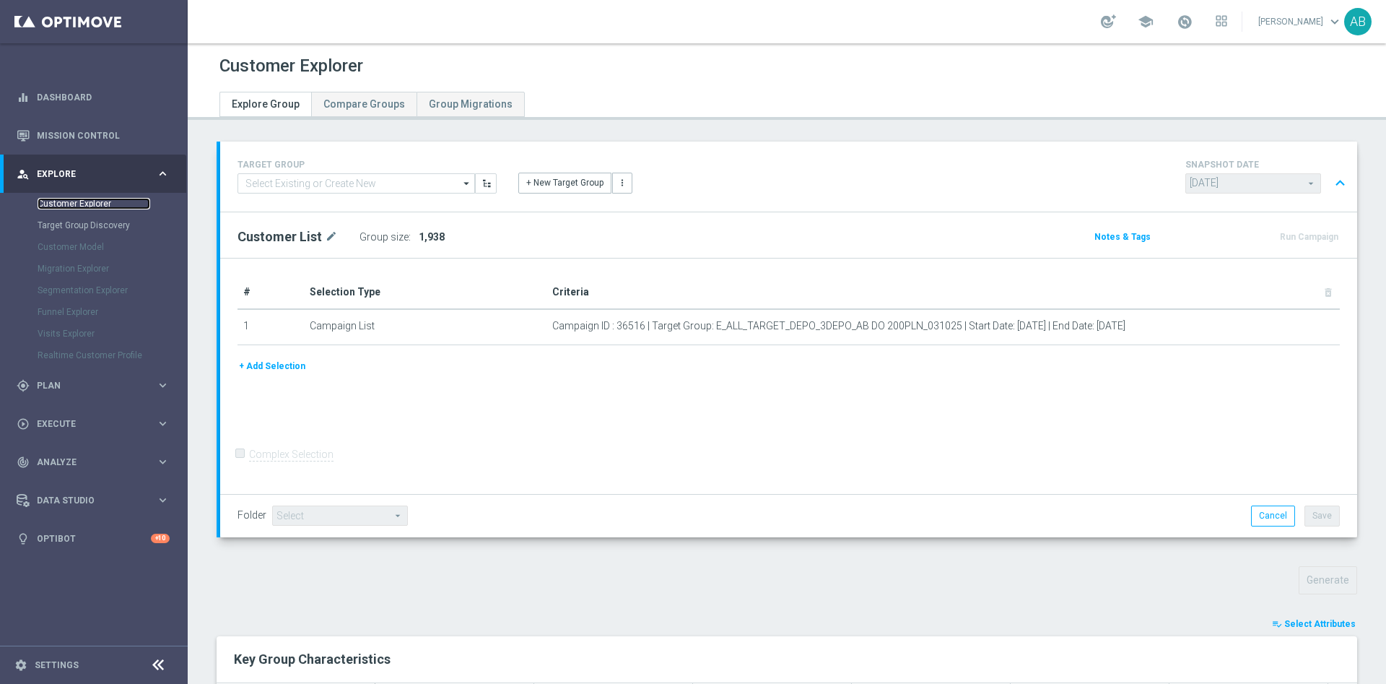
click at [76, 202] on link "Customer Explorer" at bounding box center [94, 204] width 113 height 12
click at [78, 130] on link "Mission Control" at bounding box center [103, 135] width 133 height 38
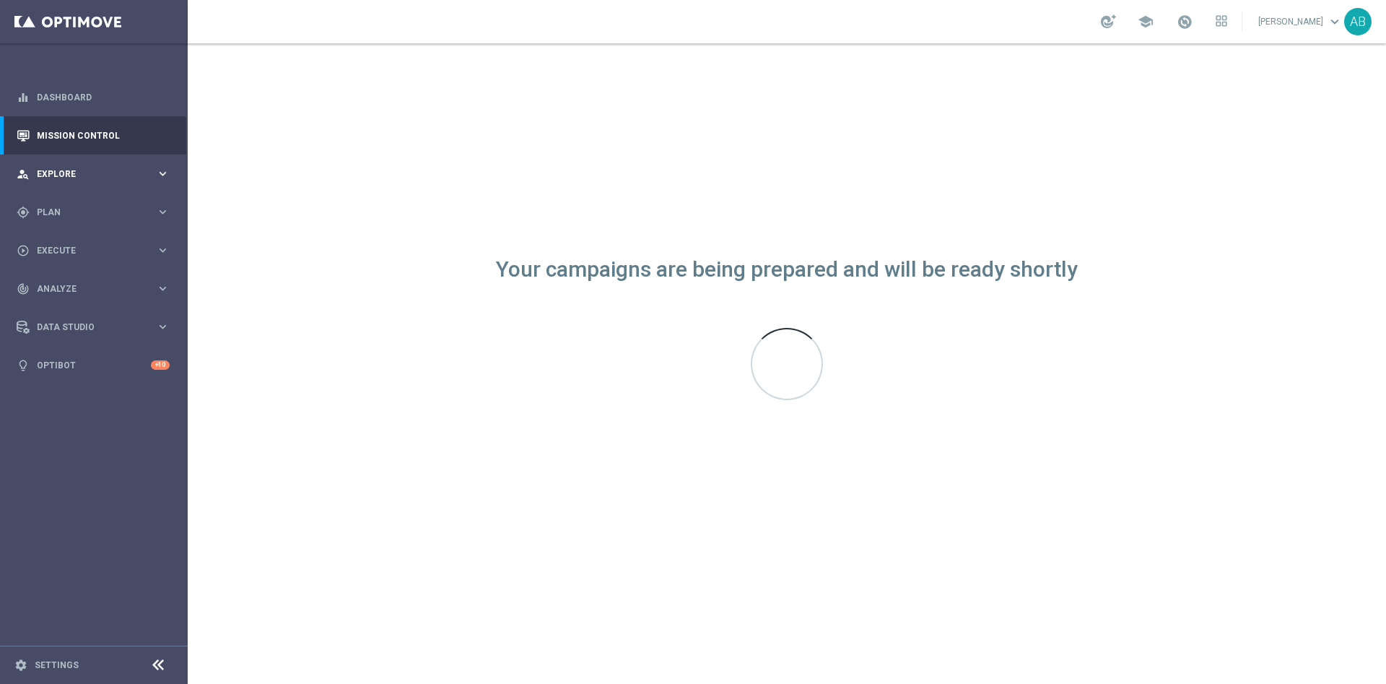
click at [97, 177] on span "Explore" at bounding box center [96, 174] width 119 height 9
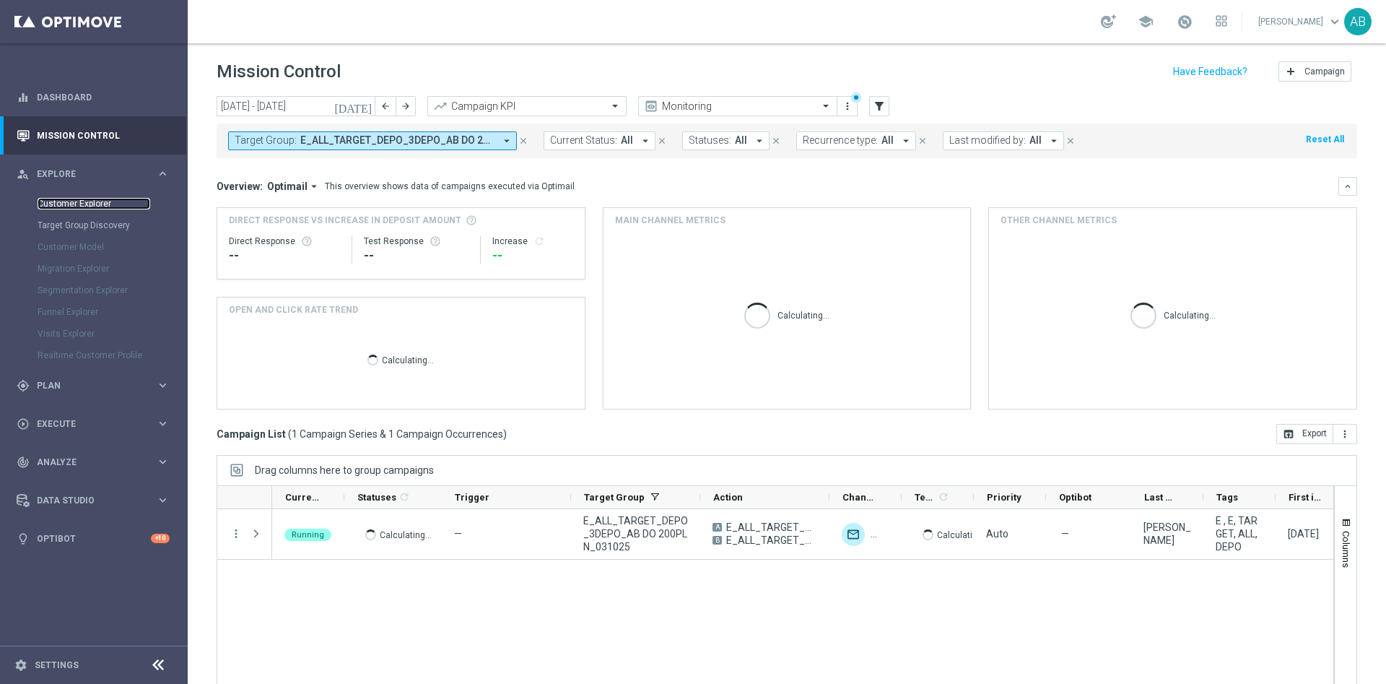
click at [104, 203] on link "Customer Explorer" at bounding box center [94, 204] width 113 height 12
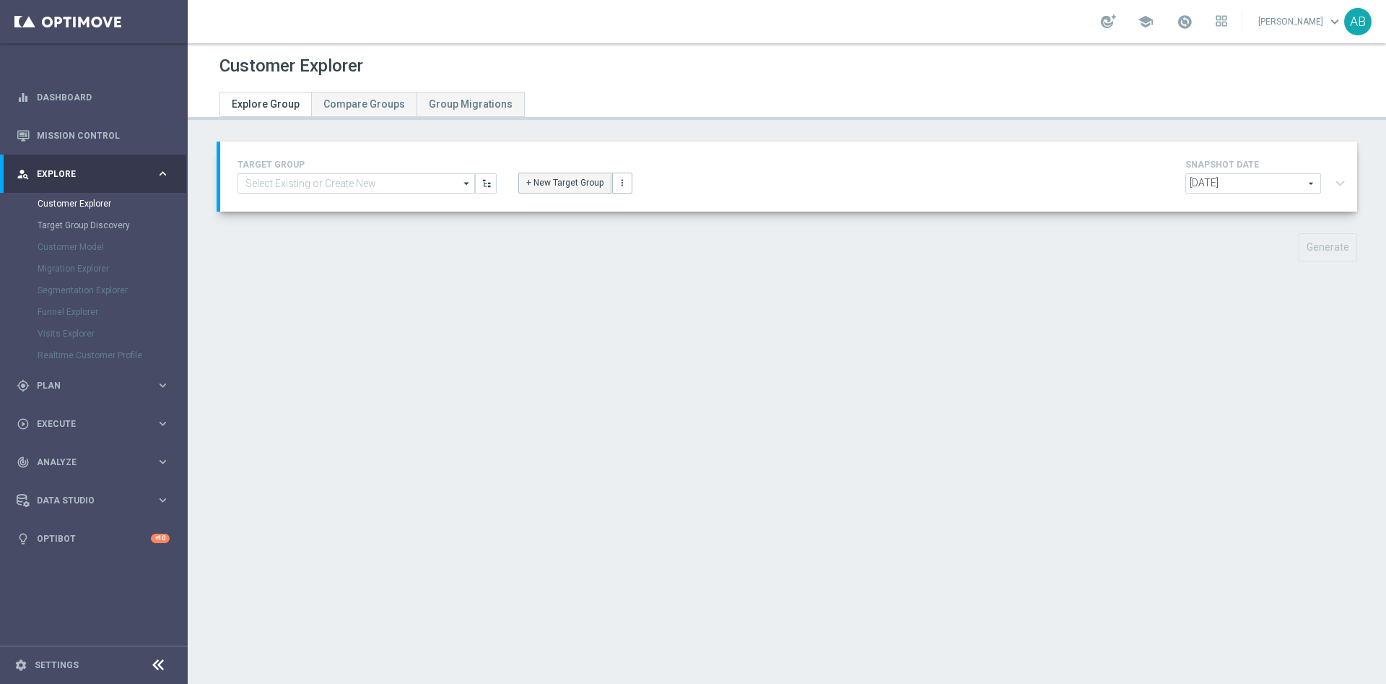
click at [526, 185] on button "+ New Target Group" at bounding box center [564, 183] width 93 height 20
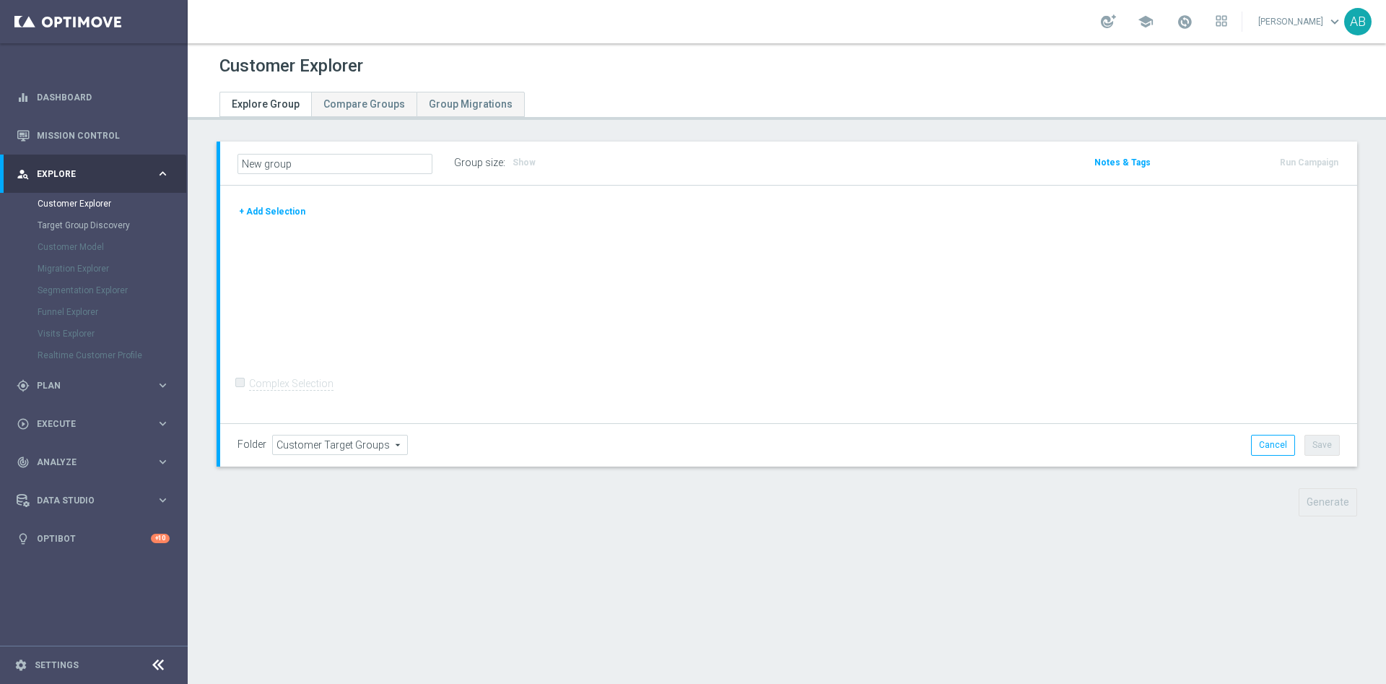
click at [289, 219] on div "+ Add Selection" at bounding box center [789, 217] width 1124 height 27
click at [286, 213] on button "+ Add Selection" at bounding box center [271, 212] width 69 height 16
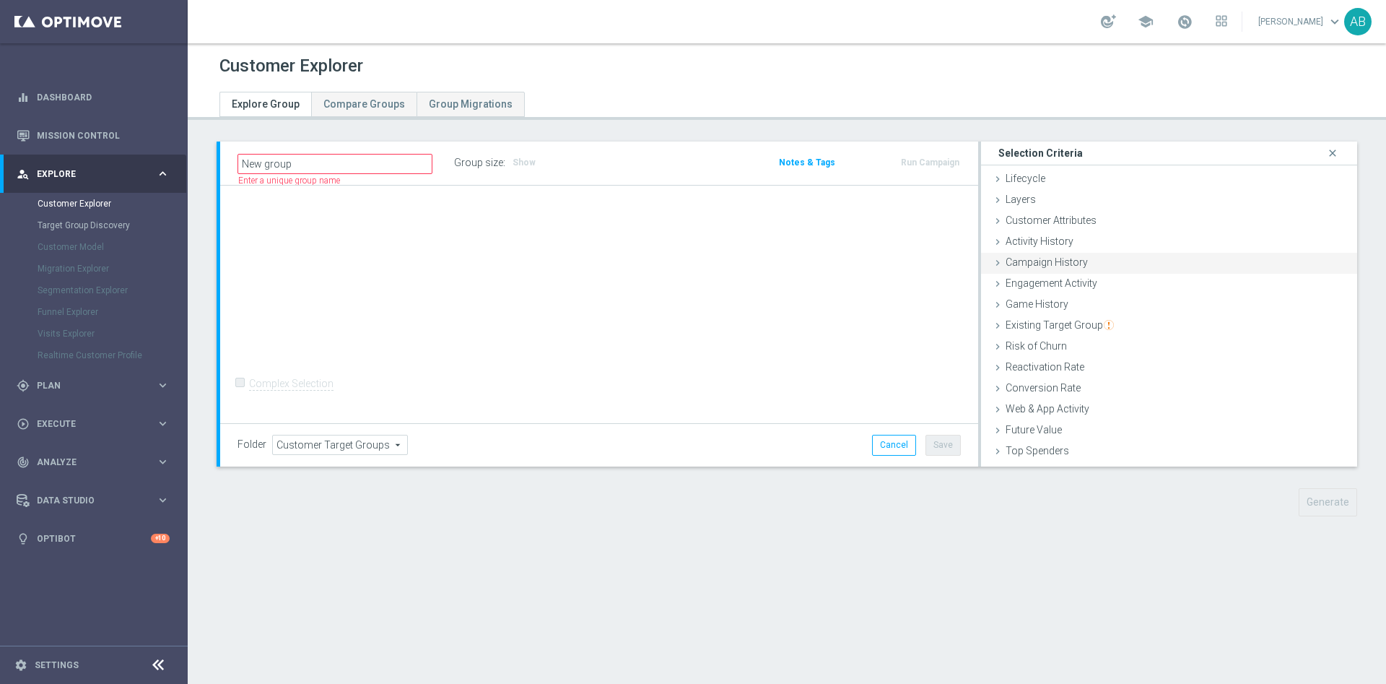
click at [1057, 255] on div "Campaign History done" at bounding box center [1169, 264] width 376 height 22
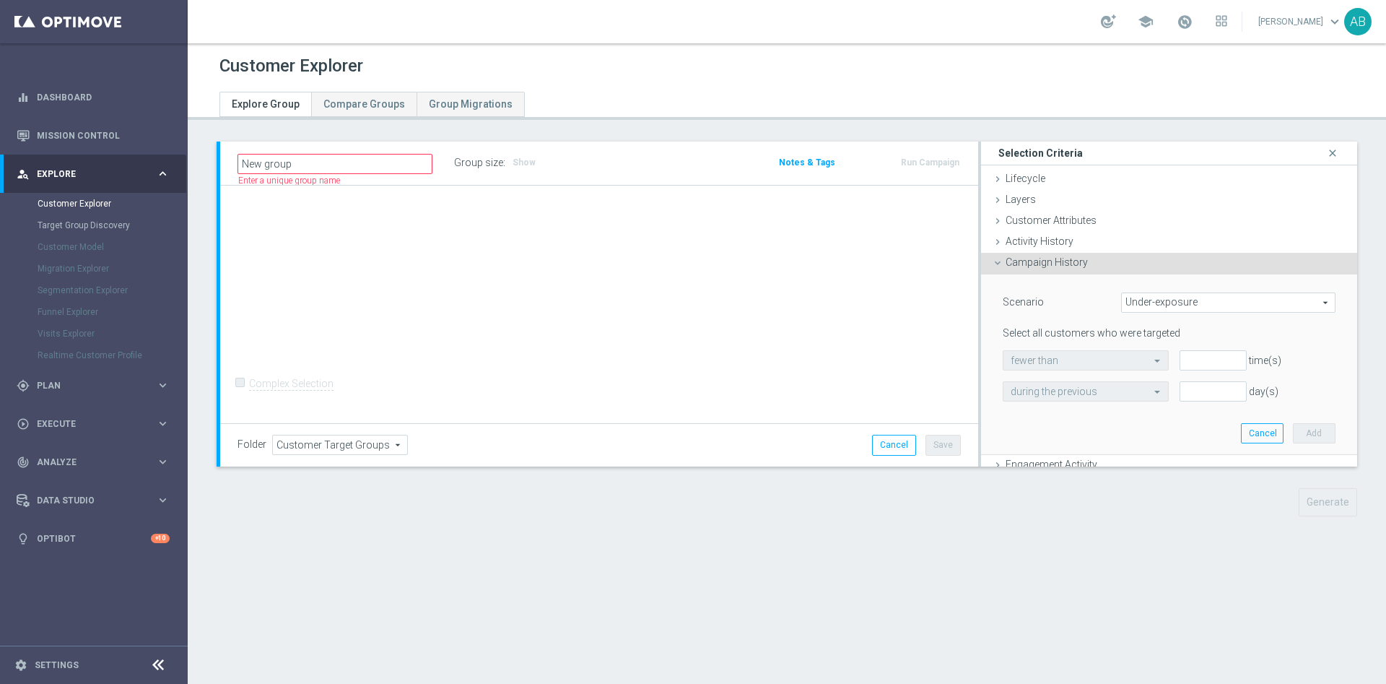
click at [1161, 304] on span "Under-exposure" at bounding box center [1228, 302] width 213 height 19
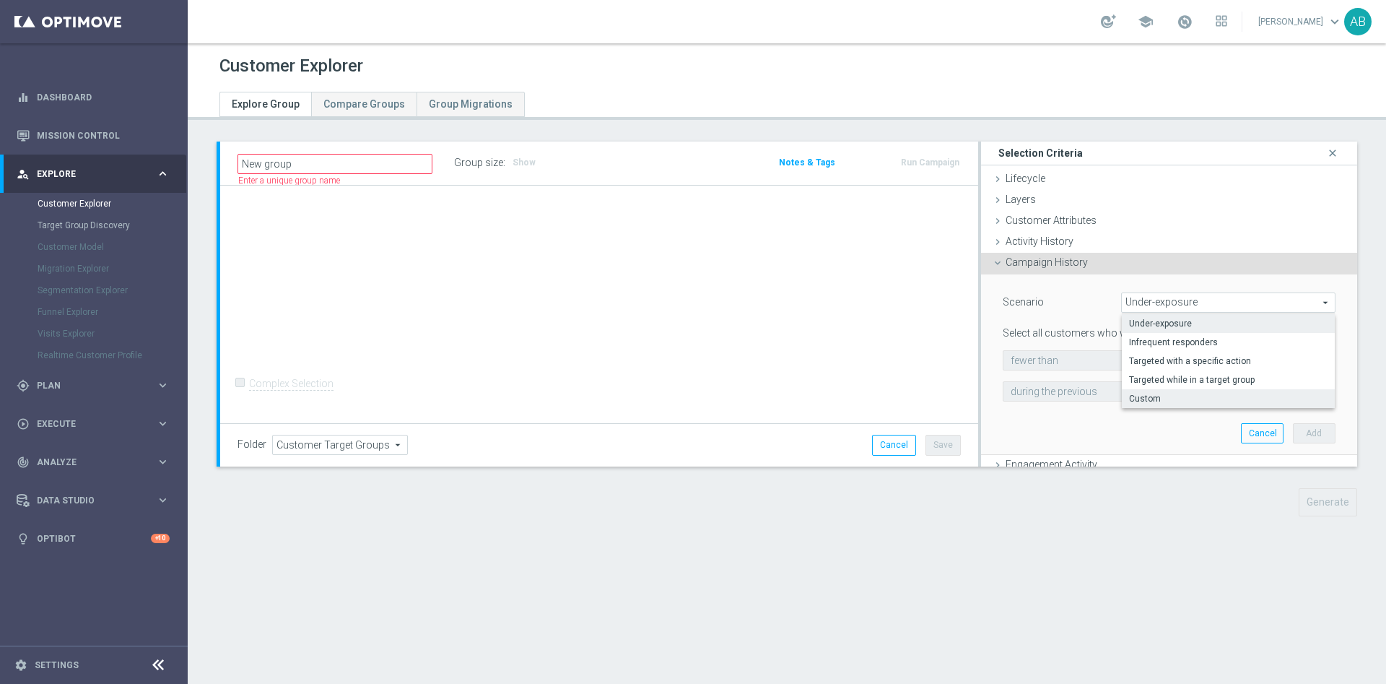
click at [1130, 397] on span "Custom" at bounding box center [1228, 399] width 199 height 12
type input "Custom"
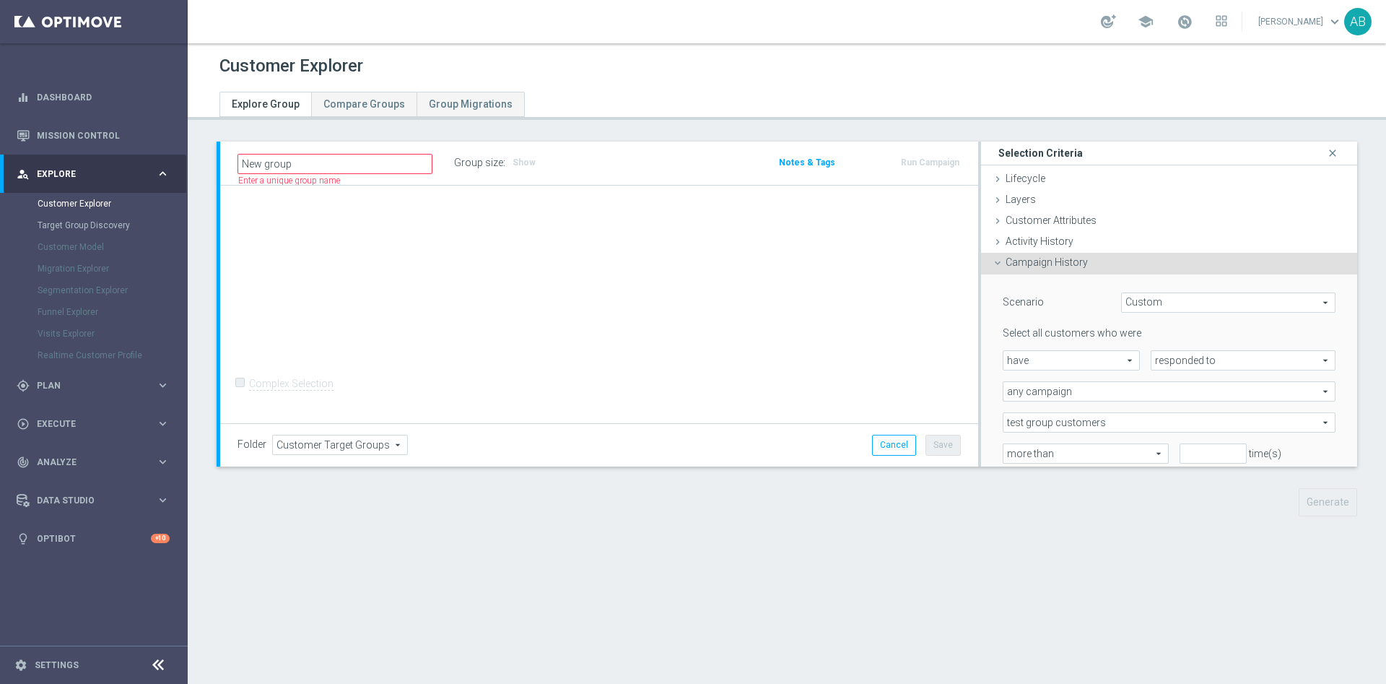
click at [1081, 360] on span "have" at bounding box center [1071, 360] width 136 height 19
click at [1164, 359] on span "responded to" at bounding box center [1242, 360] width 183 height 19
click at [1164, 396] on span "been targeted with" at bounding box center [1243, 400] width 169 height 12
type input "been targeted with"
click at [1073, 393] on span "any campaign" at bounding box center [1168, 391] width 331 height 19
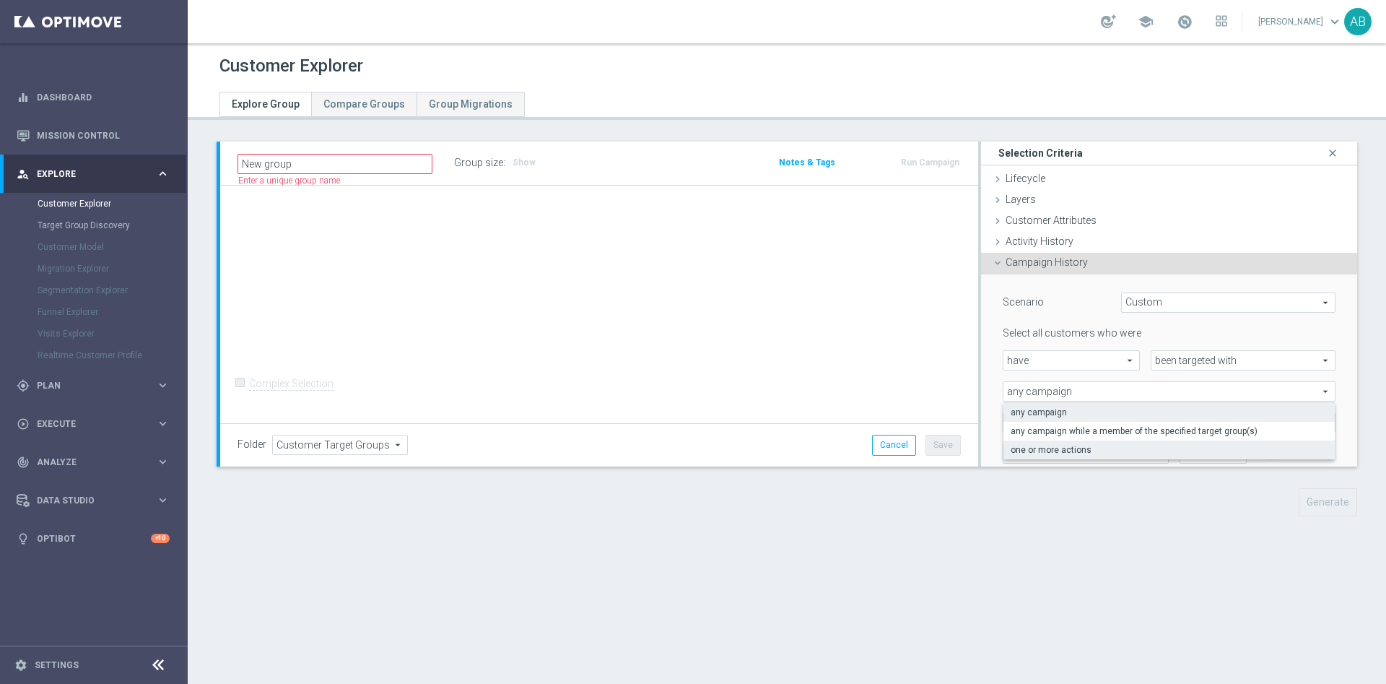
click at [1052, 444] on span "one or more actions" at bounding box center [1169, 450] width 317 height 12
type input "one or more actions"
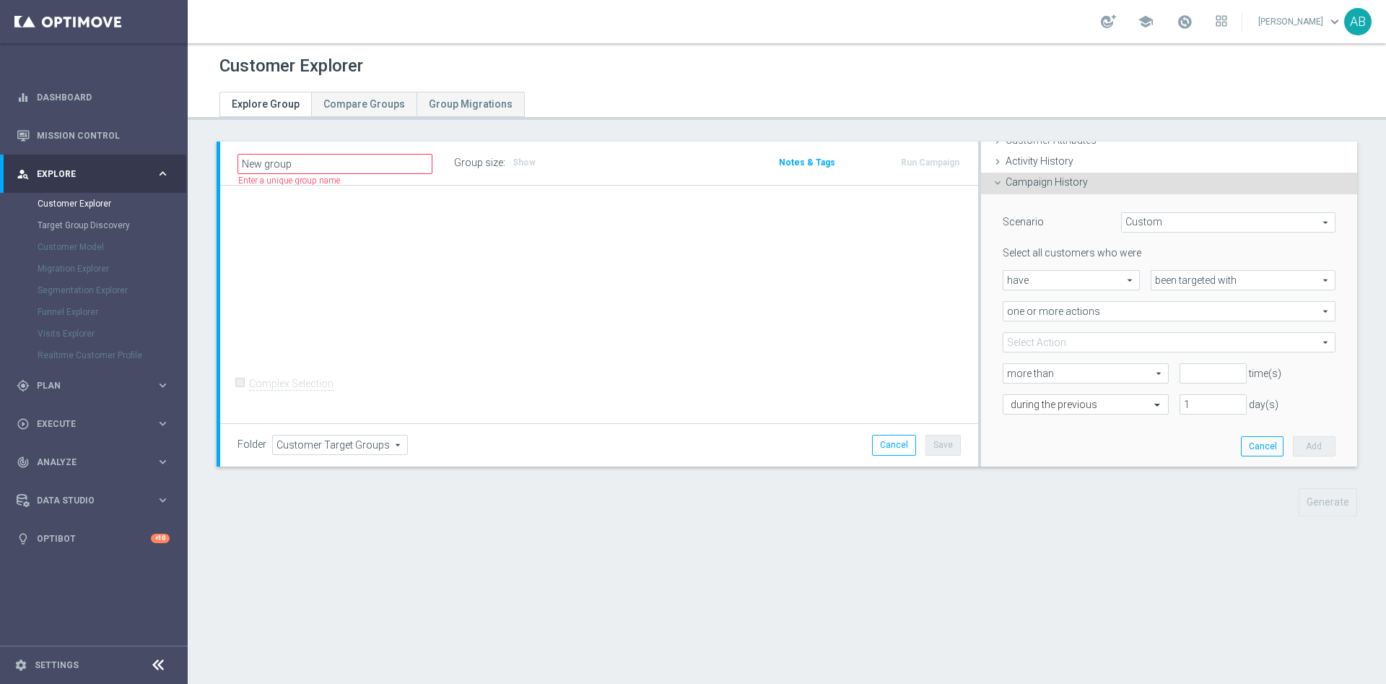
scroll to position [108, 0]
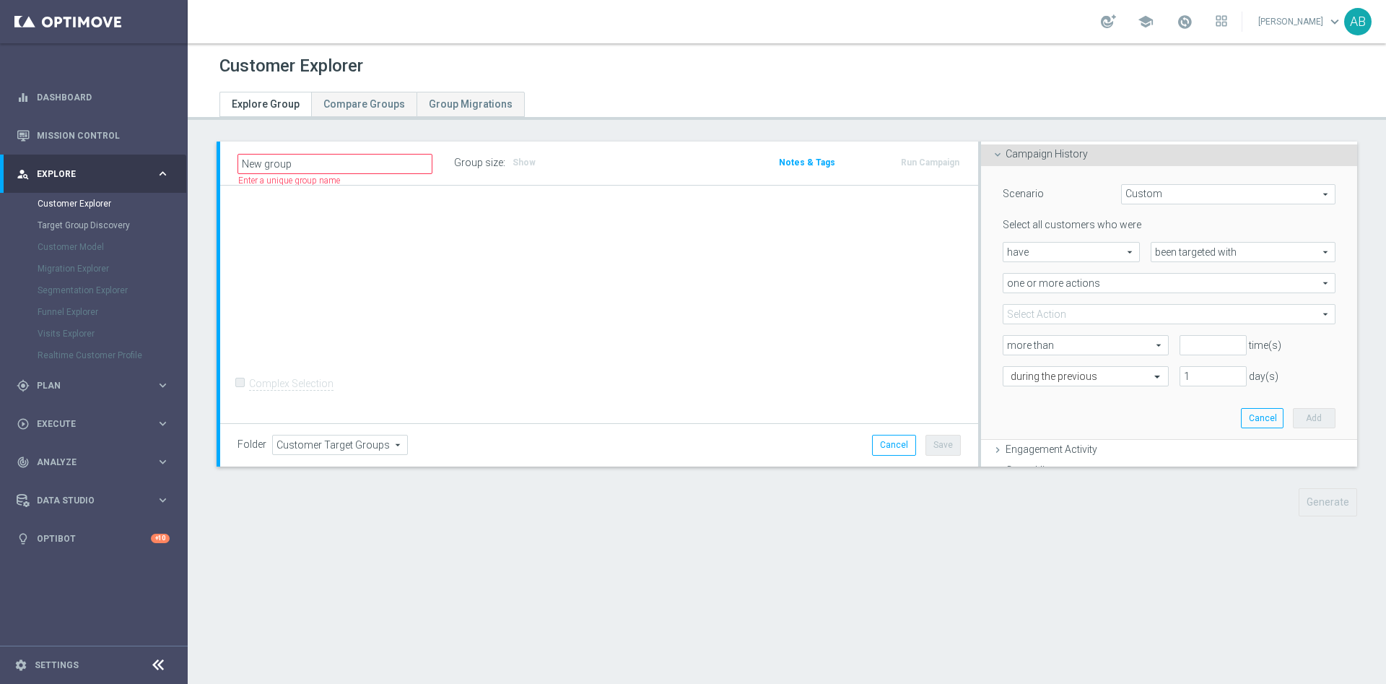
click at [1060, 313] on span at bounding box center [1168, 314] width 331 height 19
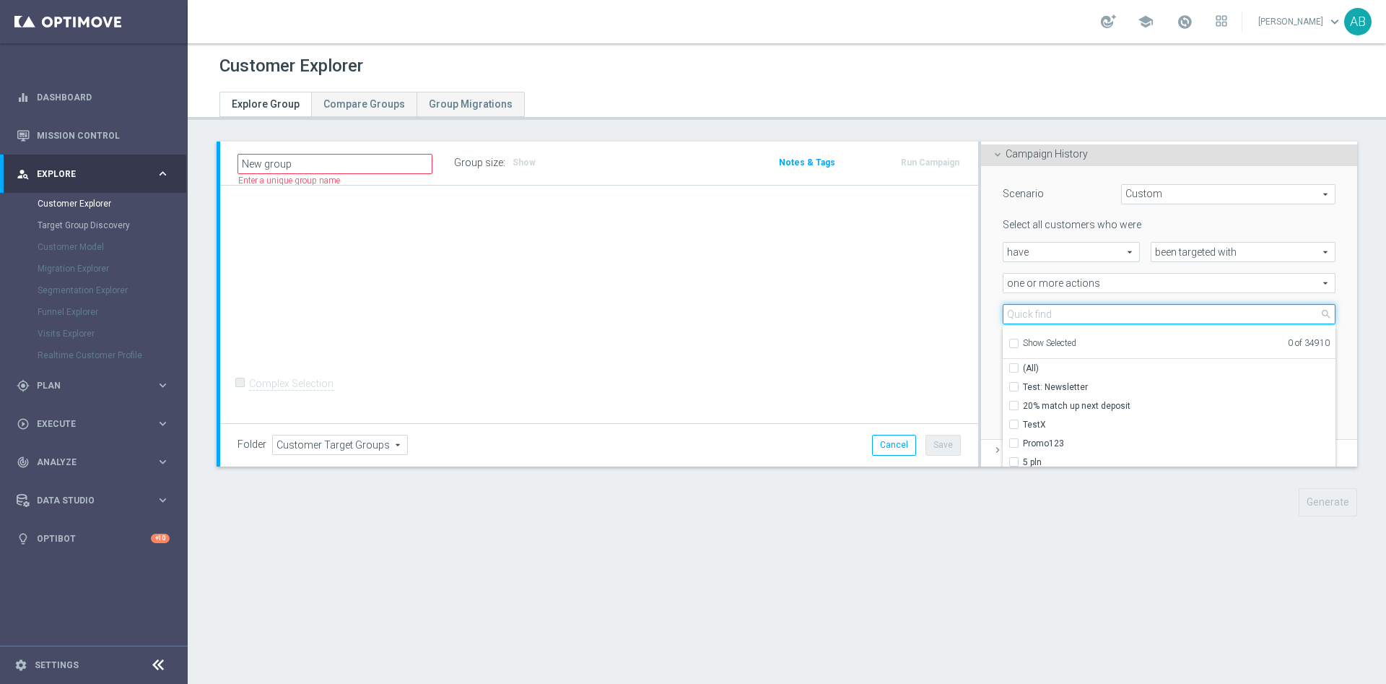
click at [1055, 313] on input "search" at bounding box center [1169, 314] width 333 height 20
paste input "E_ALL_TARGET_DEPO_3DEPO_AB DO 200PLNA25_031025"
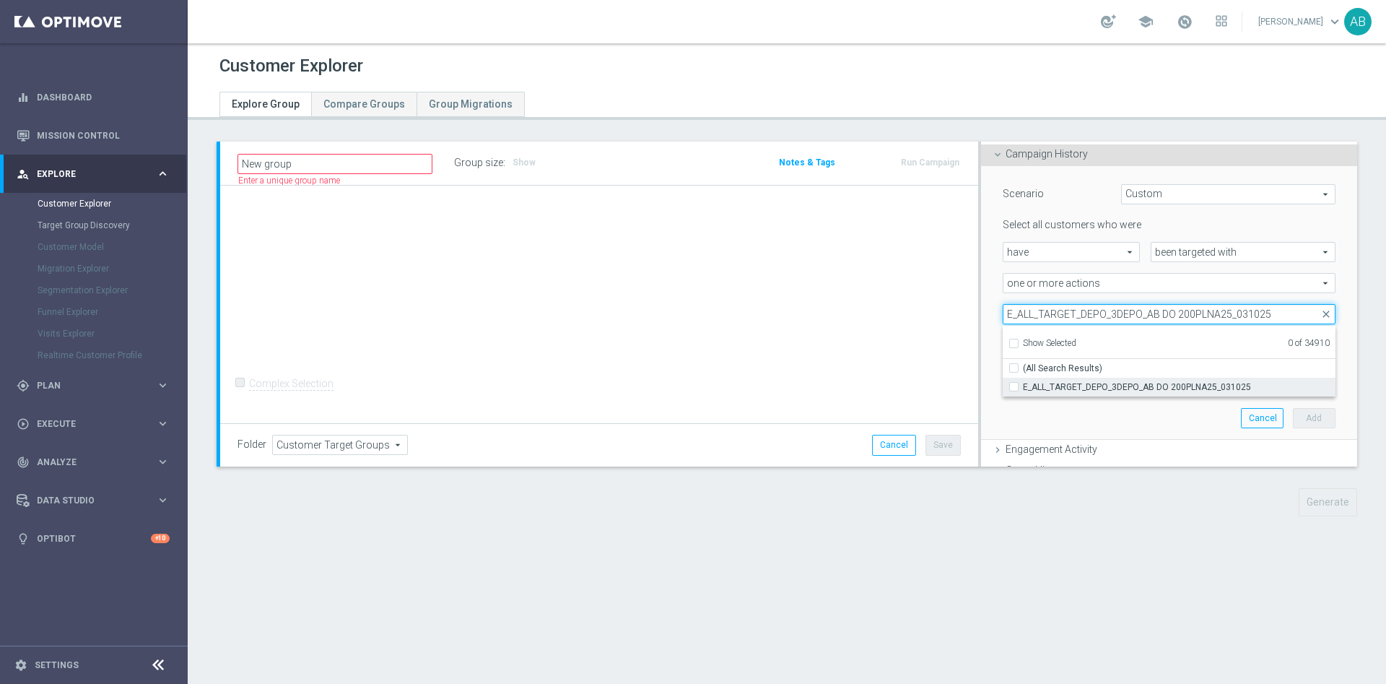
type input "E_ALL_TARGET_DEPO_3DEPO_AB DO 200PLNA25_031025"
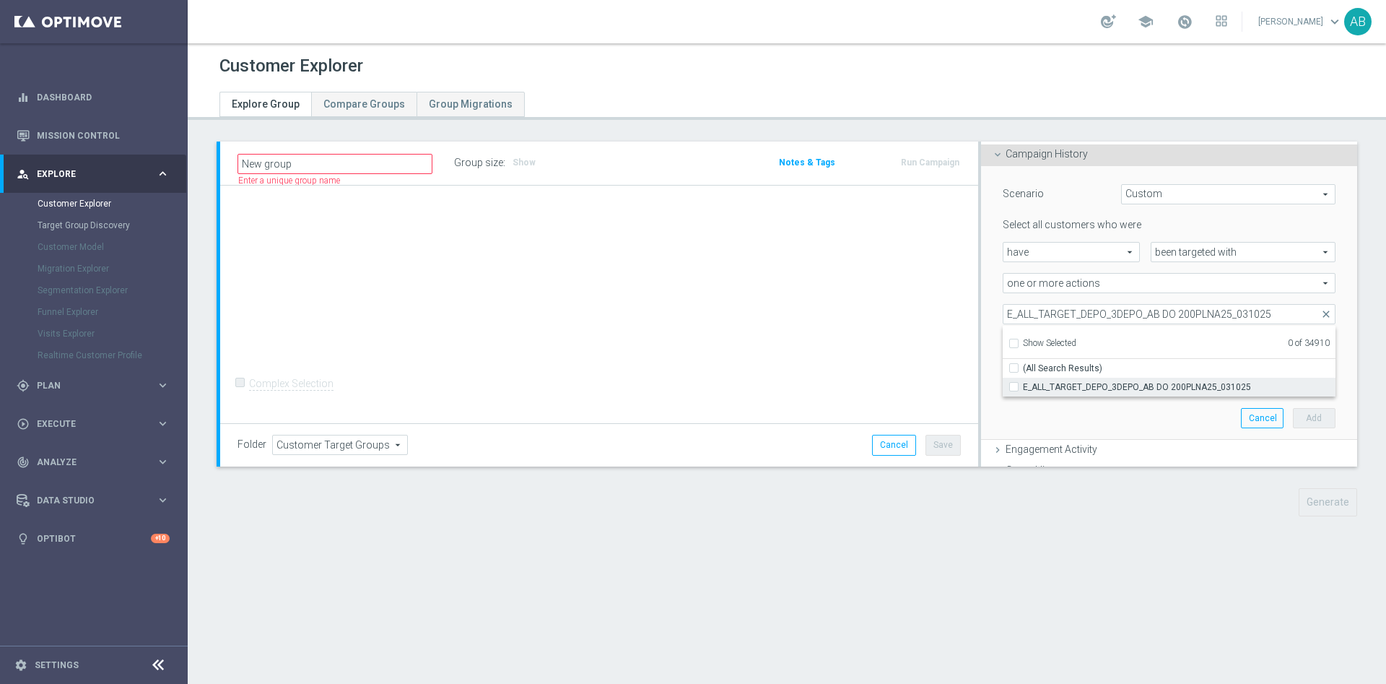
click at [1042, 385] on span "E_ALL_TARGET_DEPO_3DEPO_AB DO 200PLNA25_031025" at bounding box center [1179, 387] width 313 height 12
click at [1023, 385] on input "E_ALL_TARGET_DEPO_3DEPO_AB DO 200PLNA25_031025" at bounding box center [1018, 386] width 9 height 9
checkbox input "true"
type input "E_ALL_TARGET_DEPO_3DEPO_AB DO 200PLNA25_031025"
checkbox input "true"
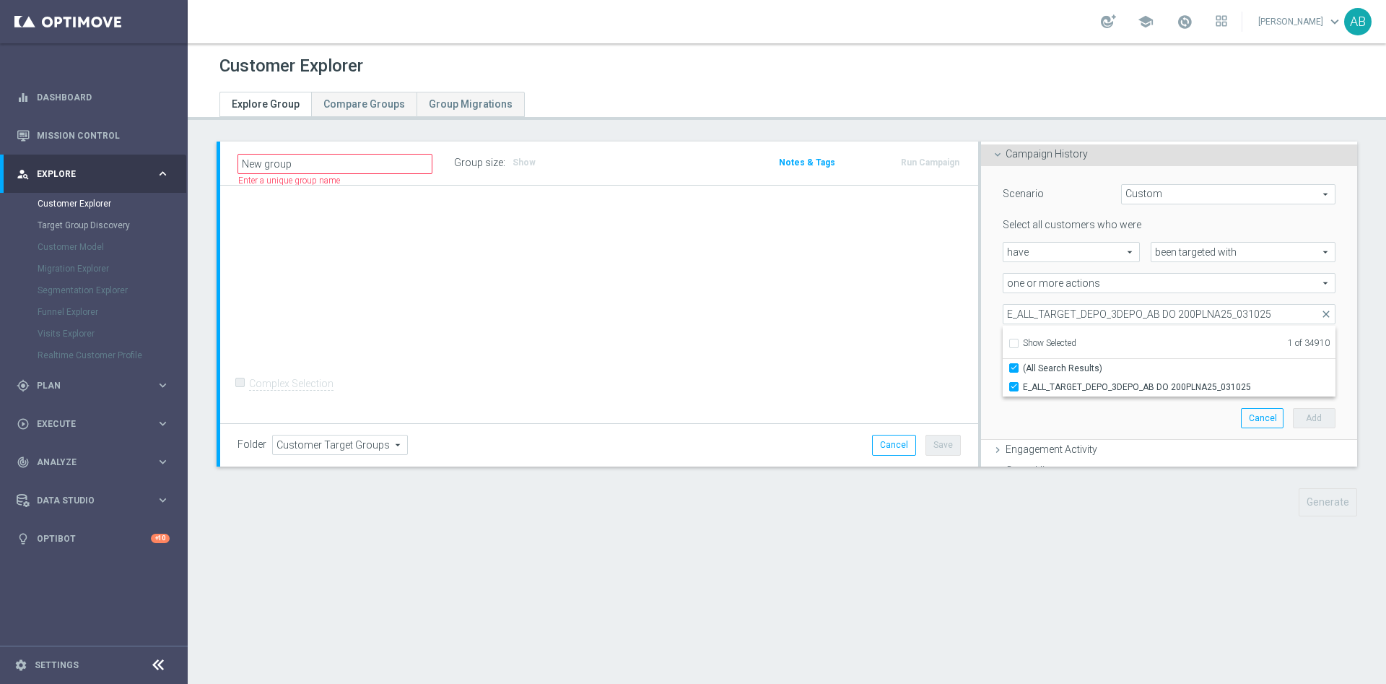
scroll to position [0, 0]
click at [992, 312] on div "E_ALL_TARGET_DEPO_3DEPO_AB DO 200PLNA25_031025 E_ALL_TARGET_DEPO_3DEPO_AB DO 20…" at bounding box center [1169, 314] width 354 height 20
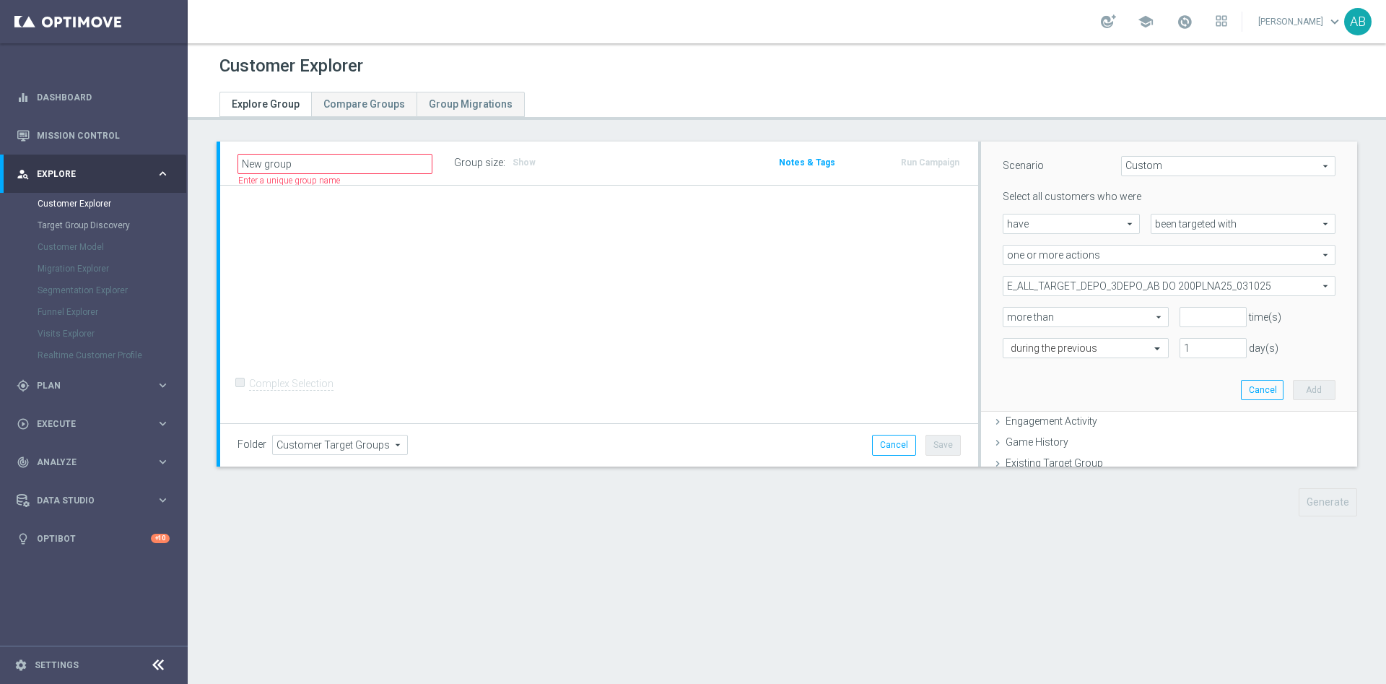
scroll to position [217, 0]
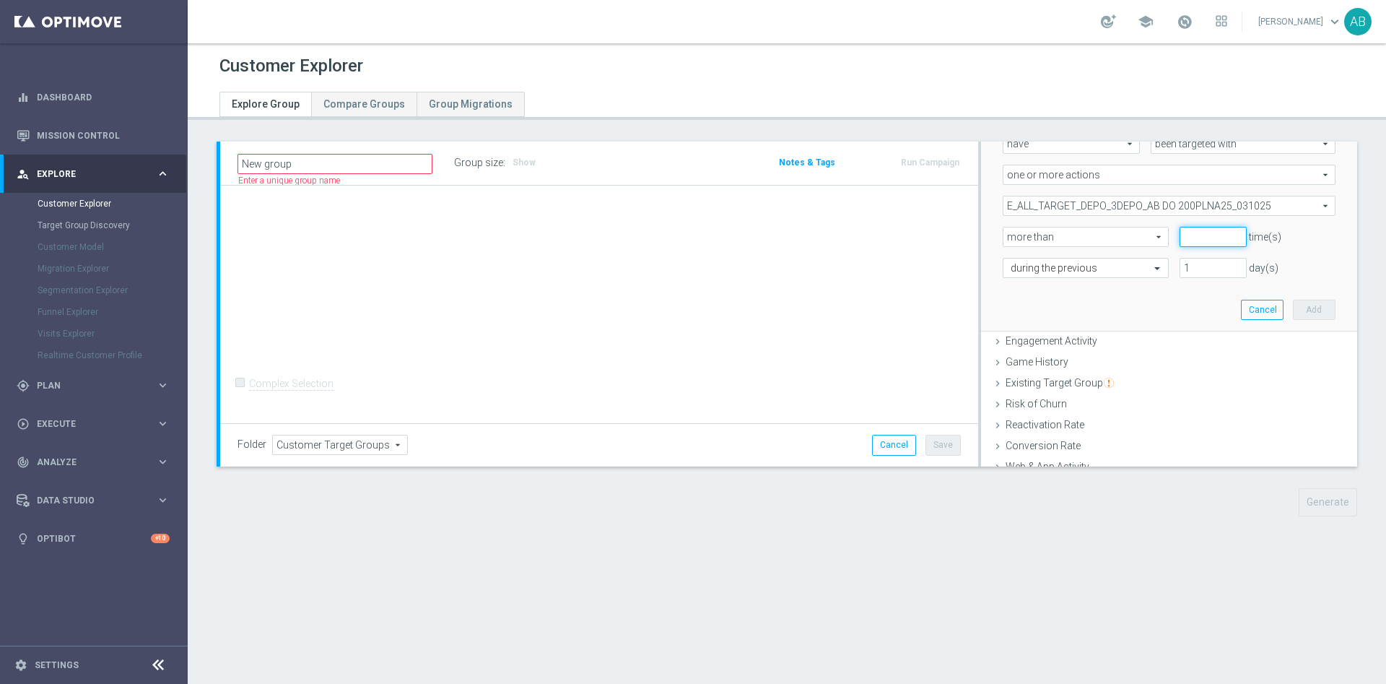
click at [1180, 244] on input "number" at bounding box center [1213, 237] width 67 height 20
type input "0"
click at [1122, 269] on div at bounding box center [1085, 268] width 165 height 13
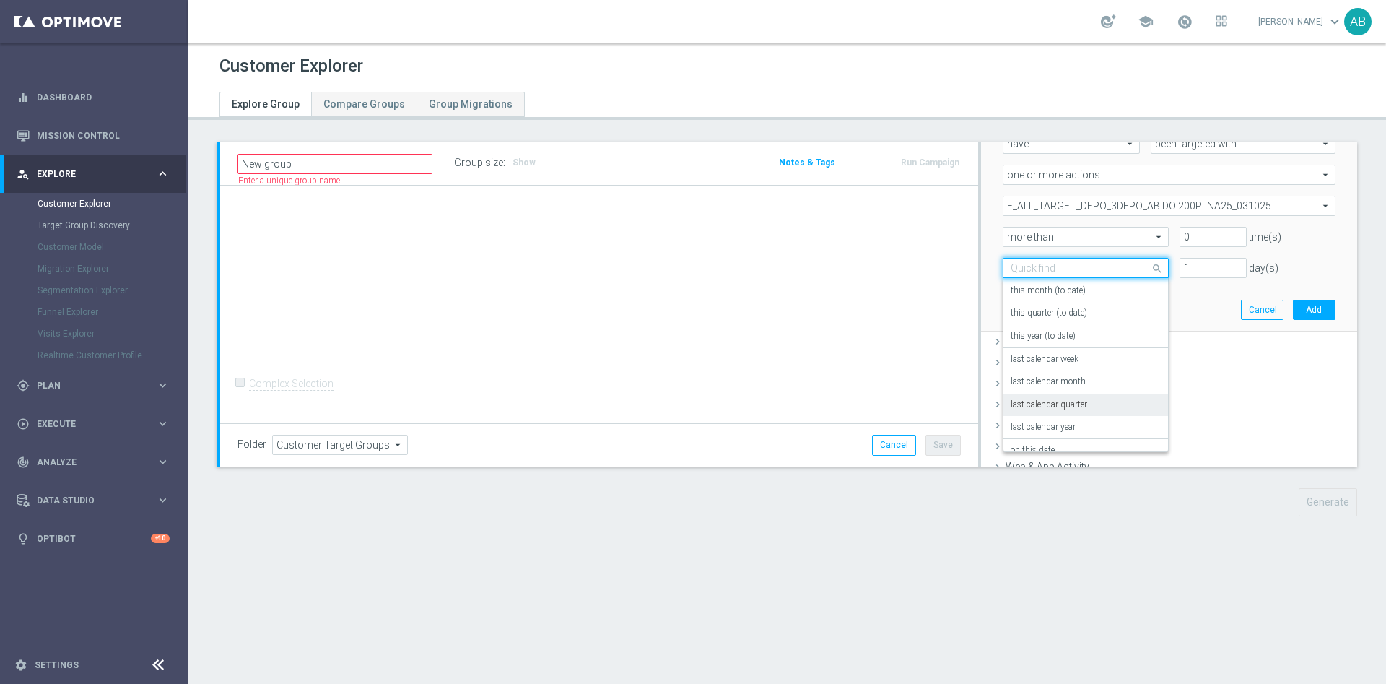
scroll to position [127, 0]
click at [1045, 432] on div "[DATE]" at bounding box center [1086, 436] width 150 height 23
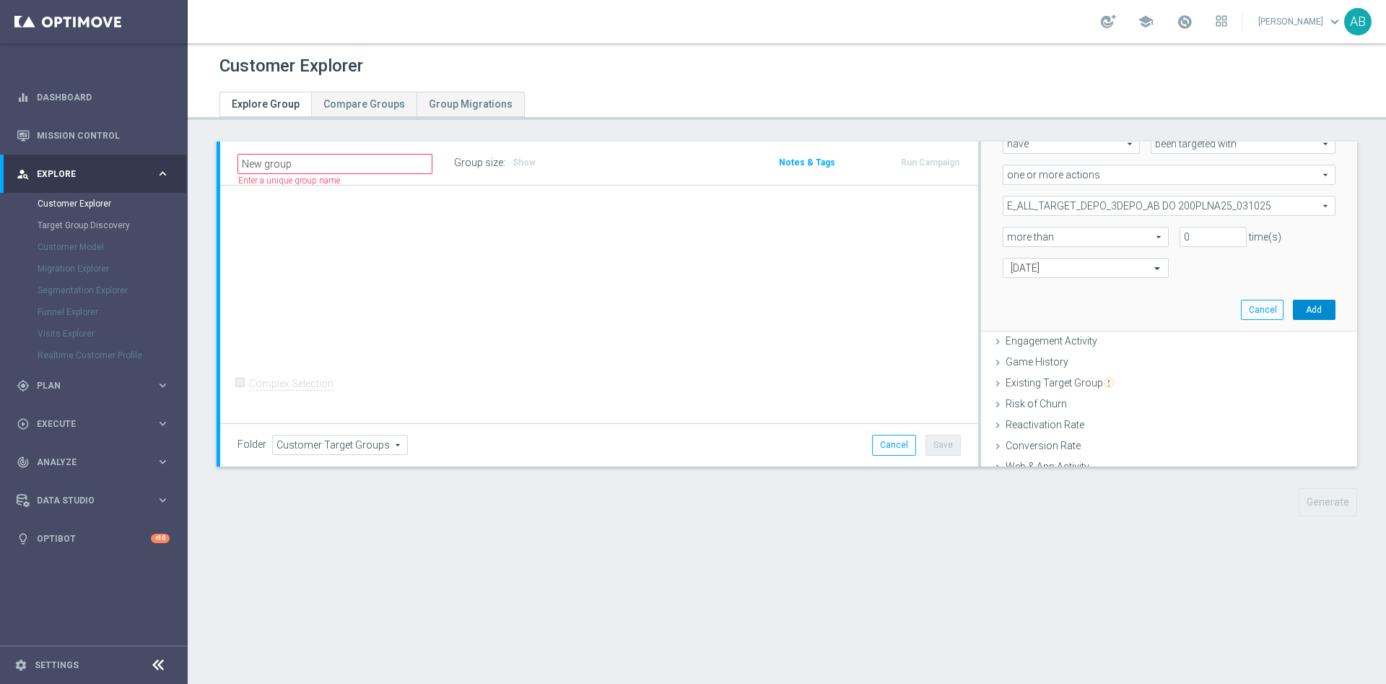
click at [1293, 309] on button "Add" at bounding box center [1314, 310] width 43 height 20
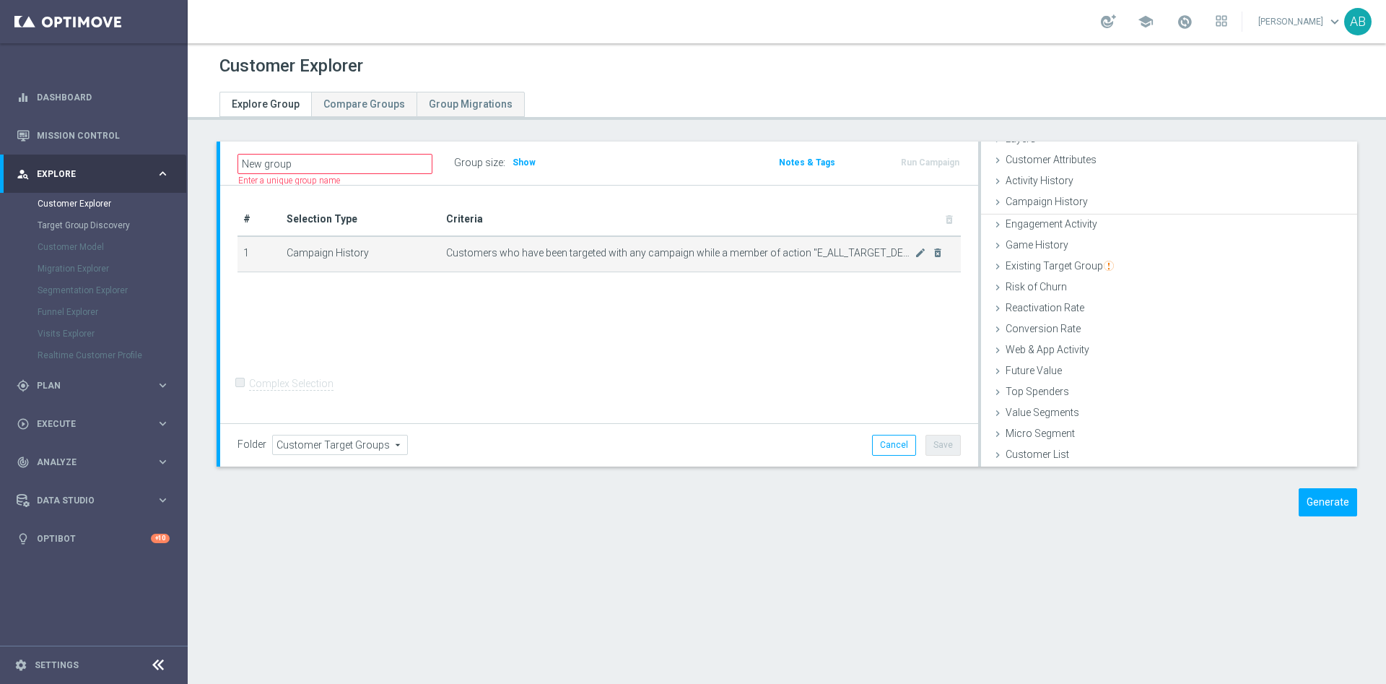
scroll to position [59, 0]
click at [533, 167] on h3 "Show" at bounding box center [524, 162] width 26 height 16
click at [1305, 500] on button "Generate" at bounding box center [1328, 502] width 58 height 28
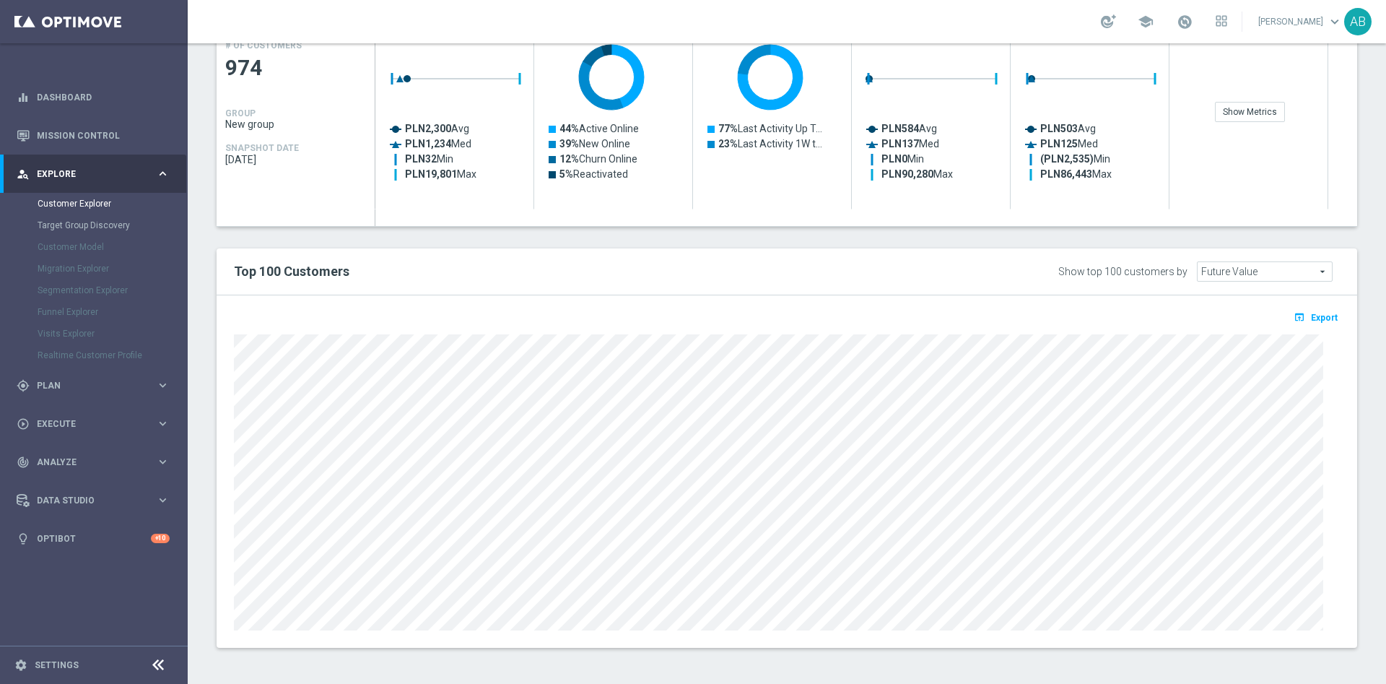
scroll to position [0, 0]
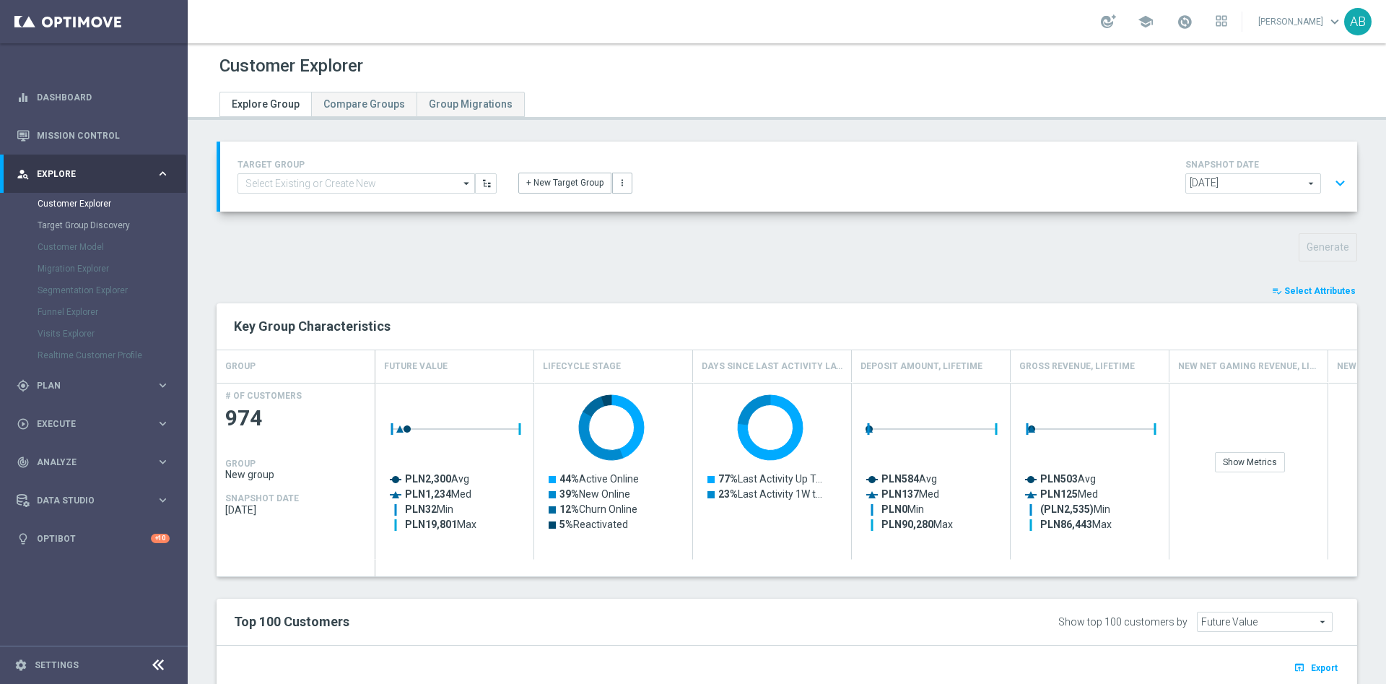
click at [1330, 177] on button "expand_more" at bounding box center [1340, 183] width 21 height 27
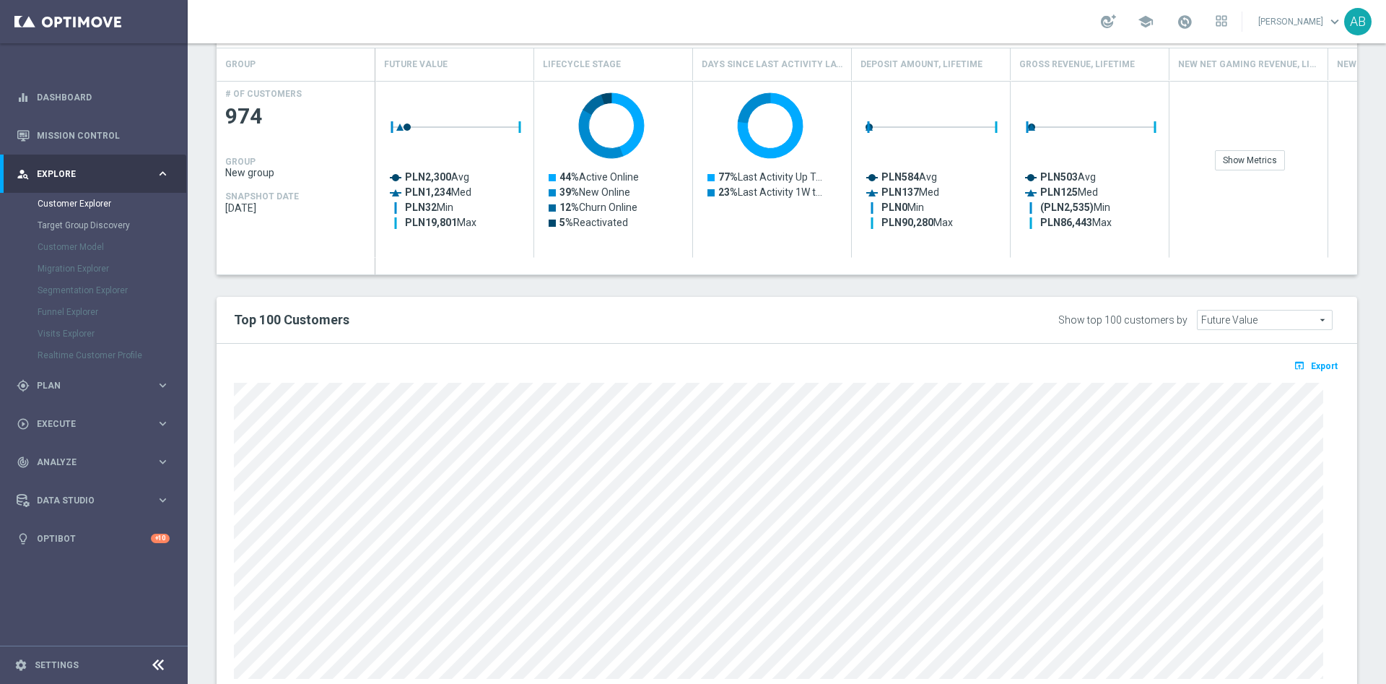
scroll to position [683, 0]
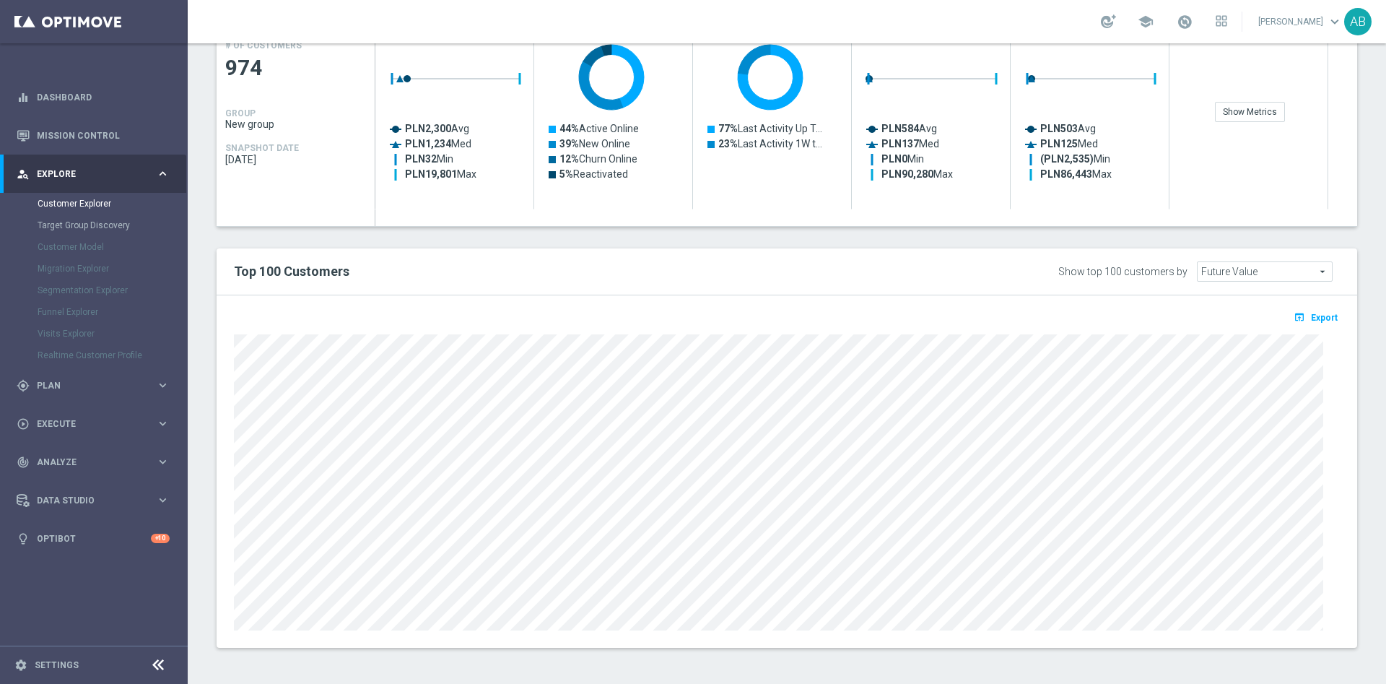
click at [1319, 315] on span "Export" at bounding box center [1324, 318] width 27 height 10
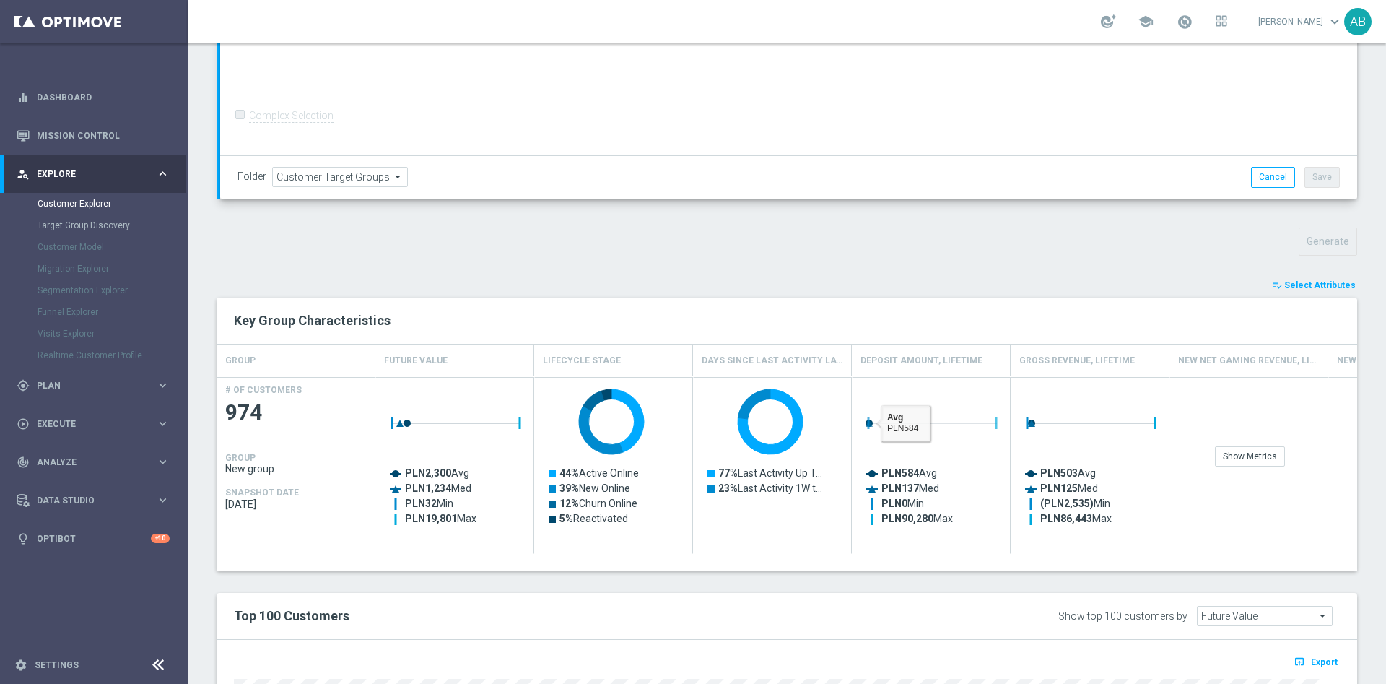
scroll to position [541, 0]
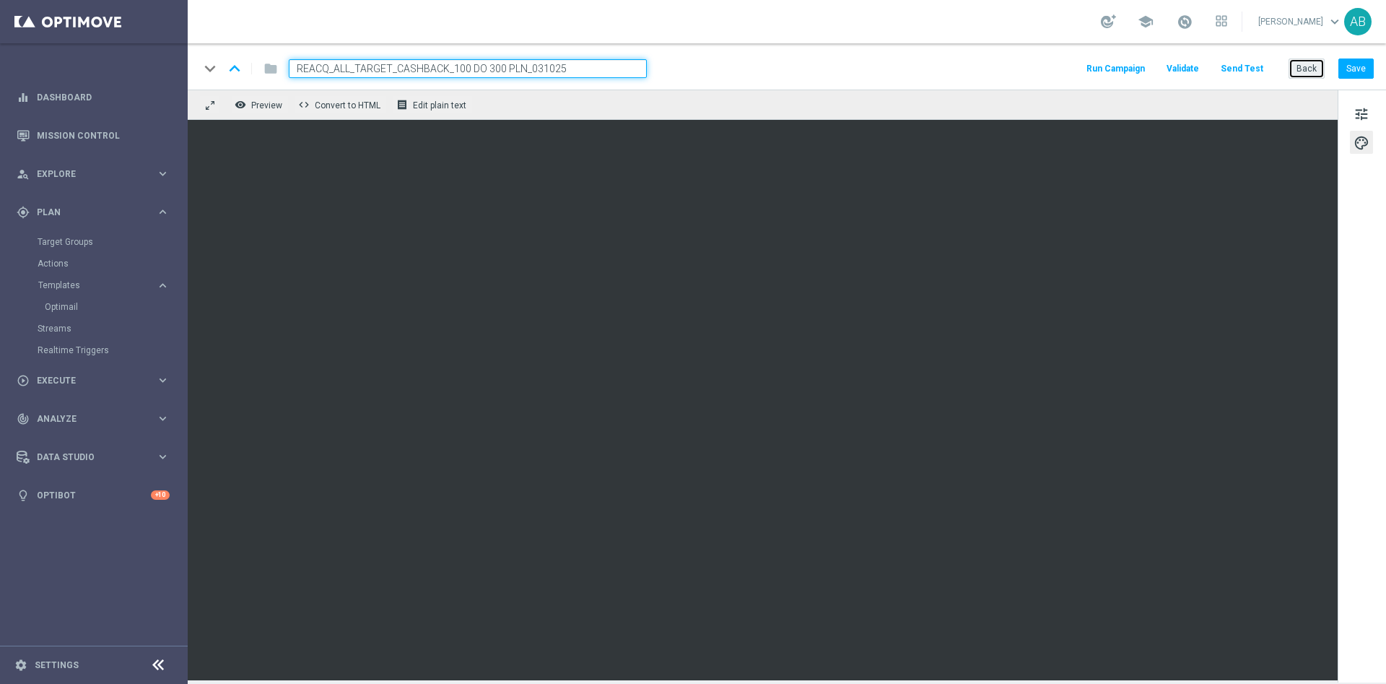
click at [1305, 69] on button "Back" at bounding box center [1307, 68] width 36 height 20
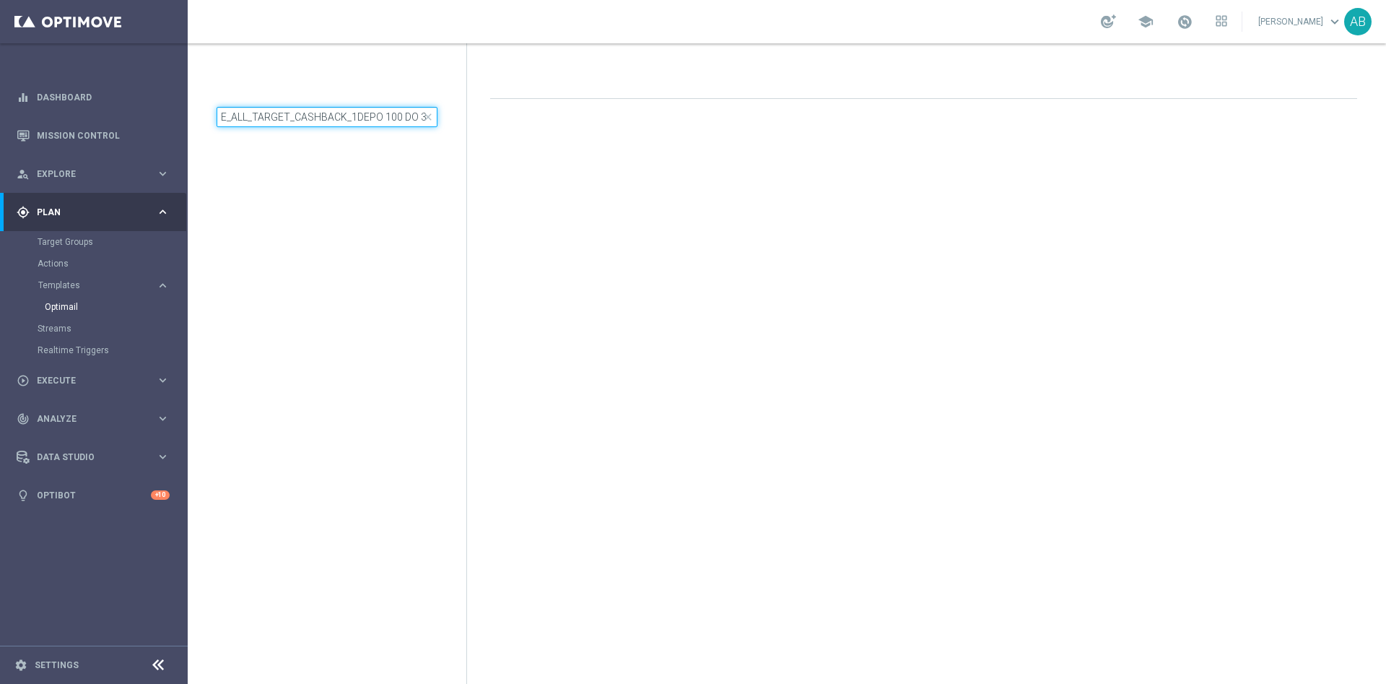
click at [308, 116] on input "E_ALL_TARGET_CASHBACK_1DEPO 100 DO 300 PLN_031025" at bounding box center [327, 117] width 221 height 20
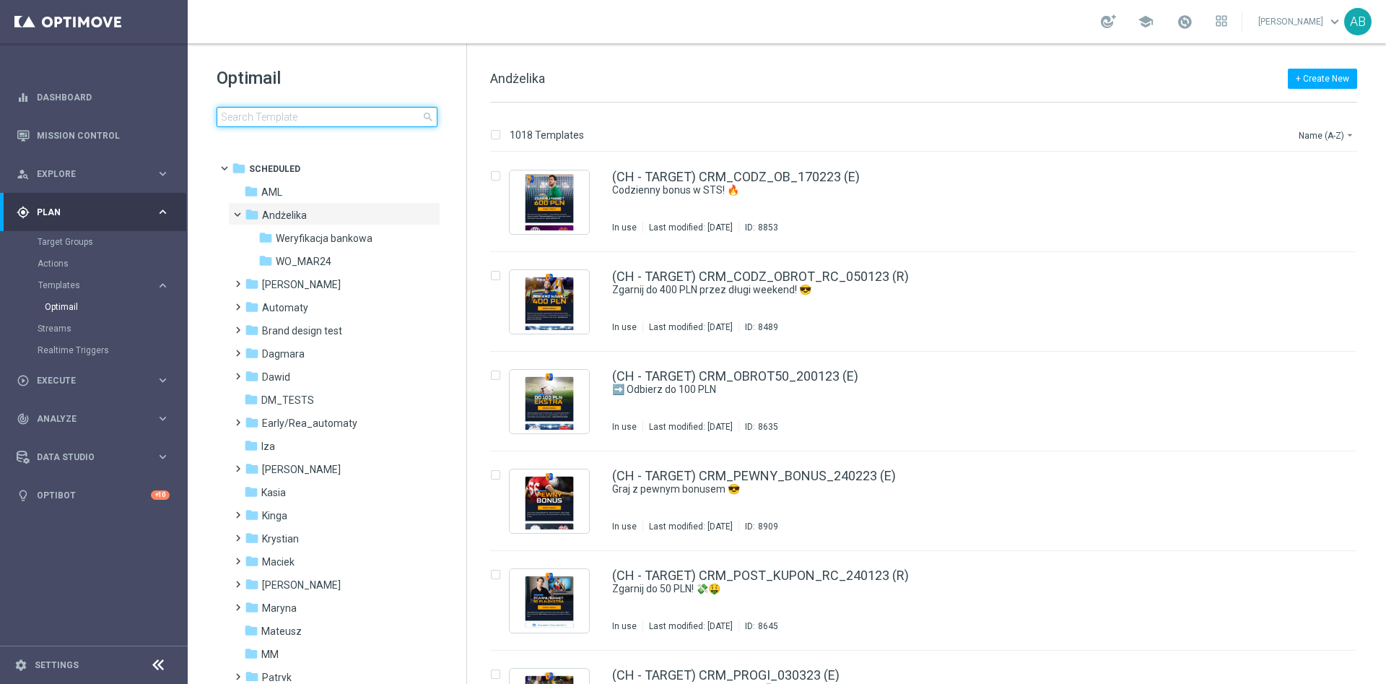
type input "E_ALL_TARGET_OFFER_1-2DEPO_WO_LIGOWY WEEKEND_031025"
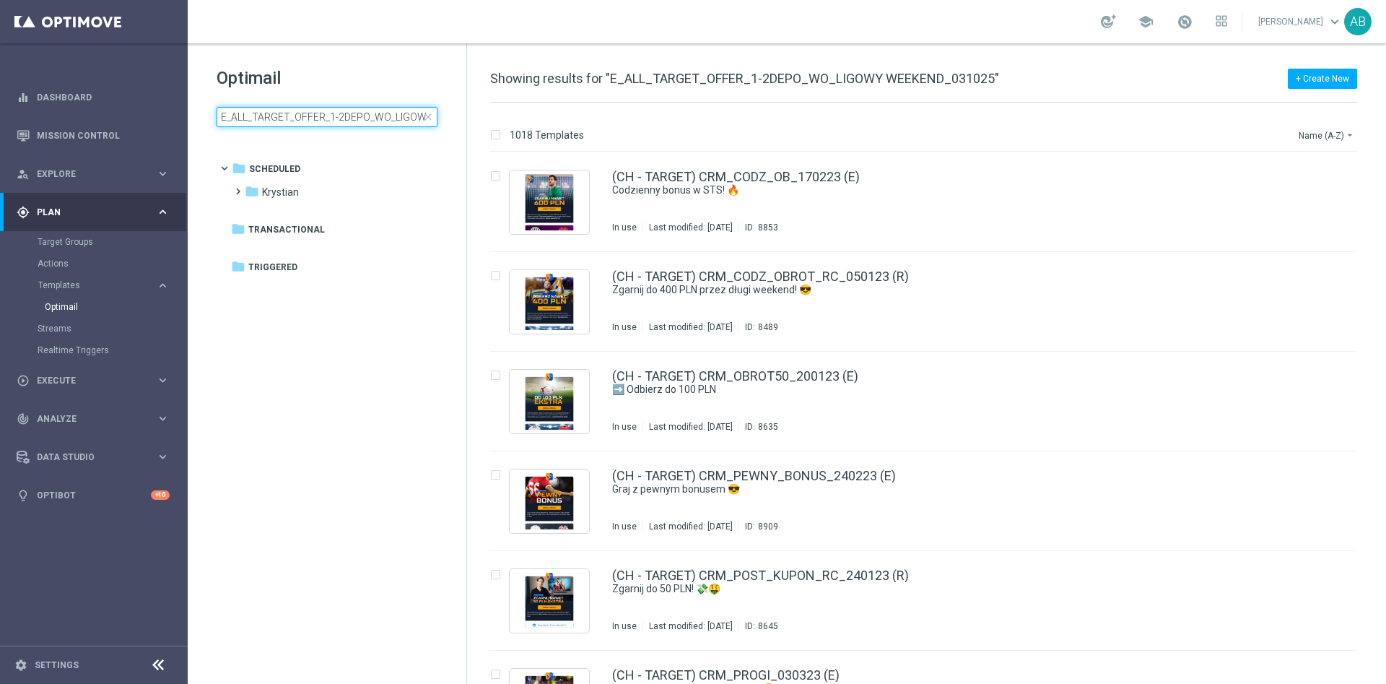
scroll to position [0, 91]
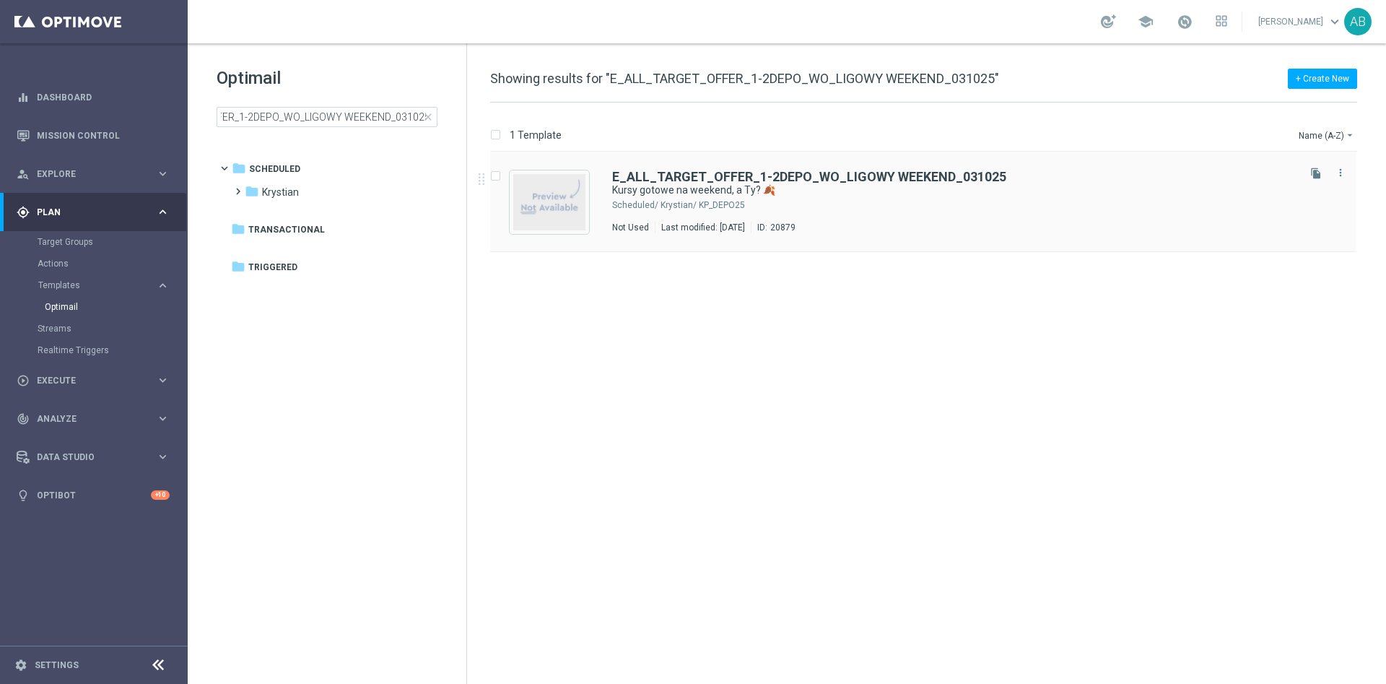
click at [1026, 199] on div "Krystian/ KP_DEPO25" at bounding box center [978, 205] width 635 height 12
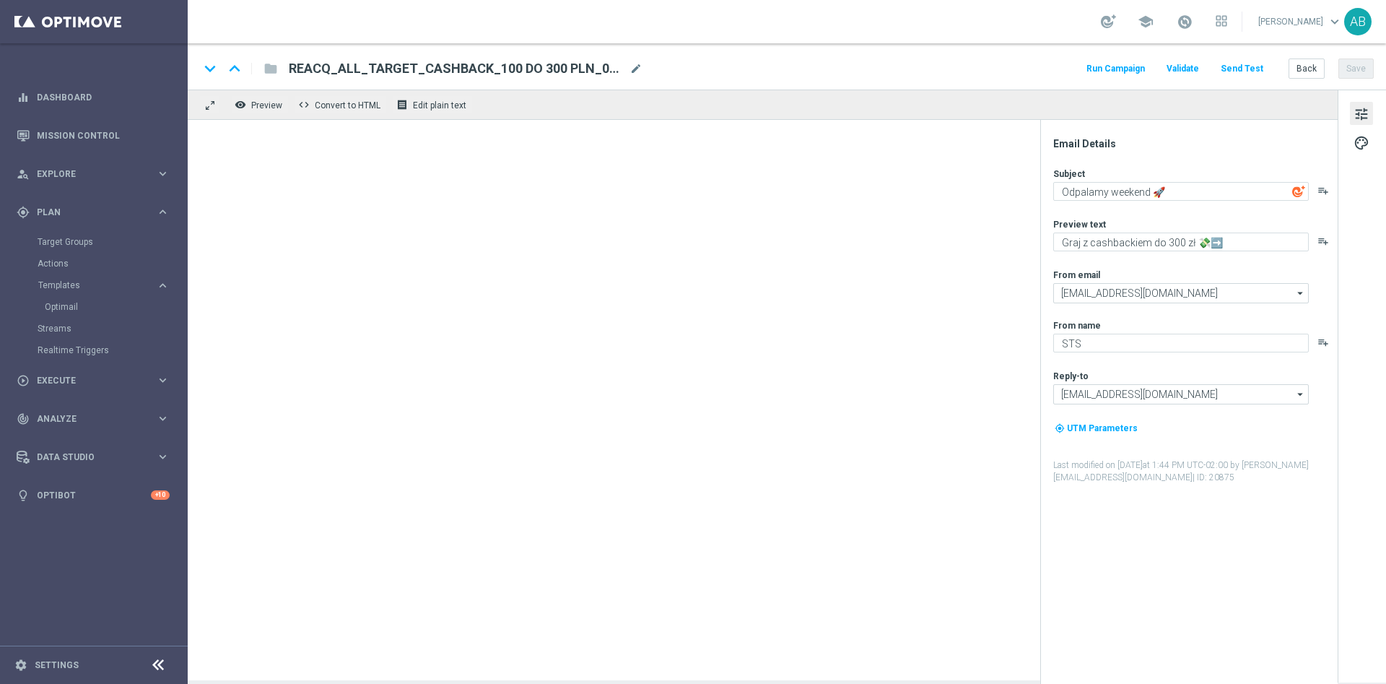
type textarea "Kursy gotowe na weekend, a Ty? 🍂"
type textarea "Sprawdź ofertę i typuj w STS 👈"
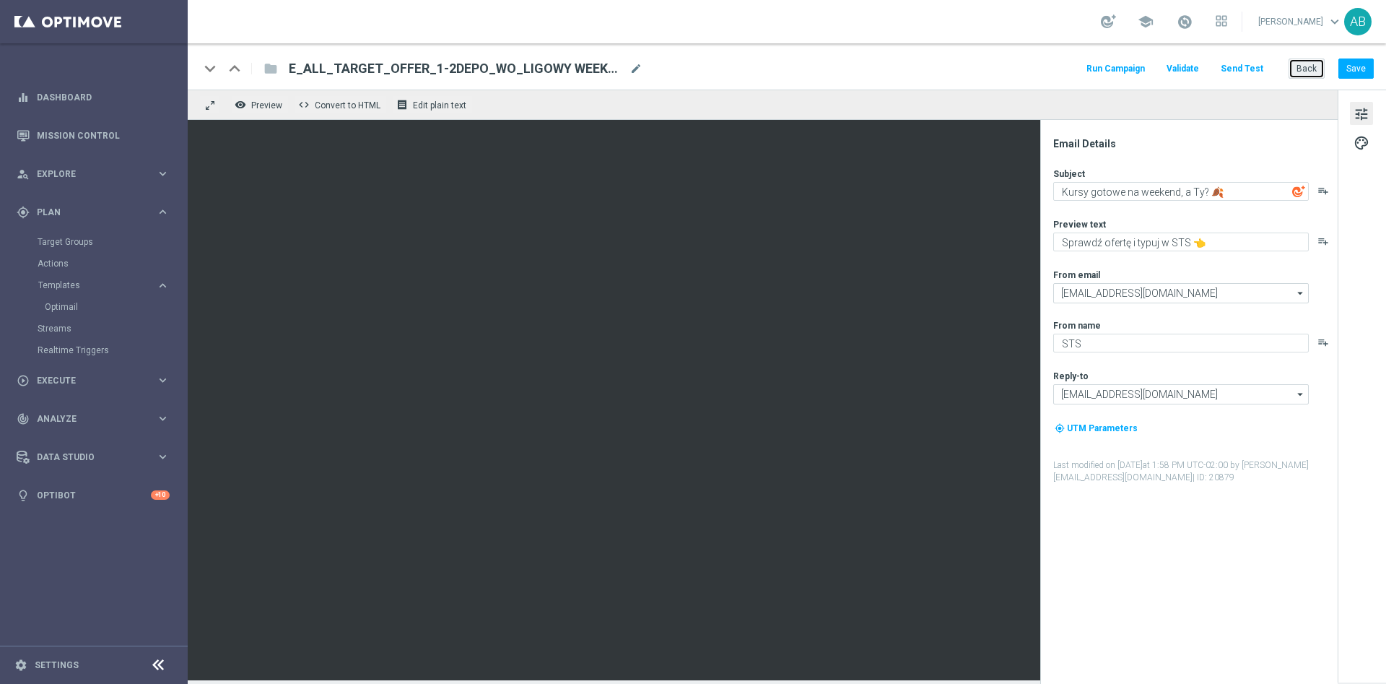
click at [1307, 69] on button "Back" at bounding box center [1307, 68] width 36 height 20
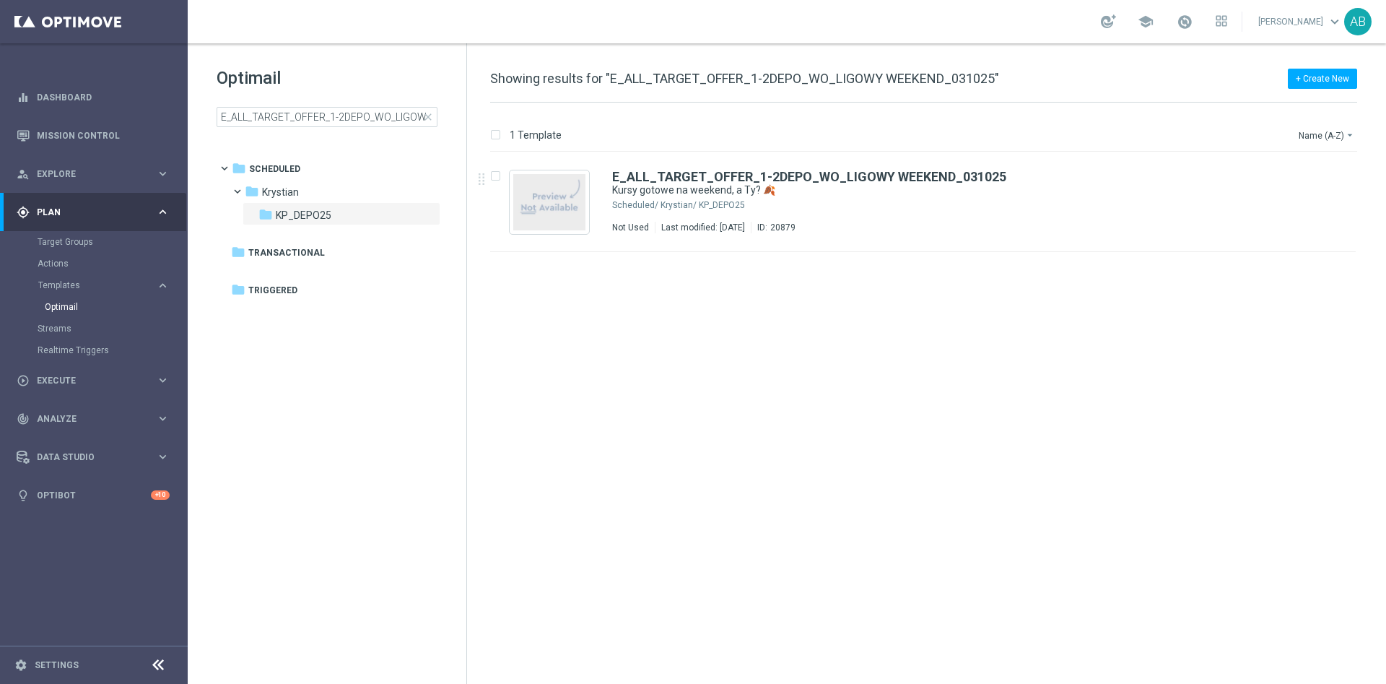
click at [425, 118] on span "close" at bounding box center [428, 117] width 12 height 12
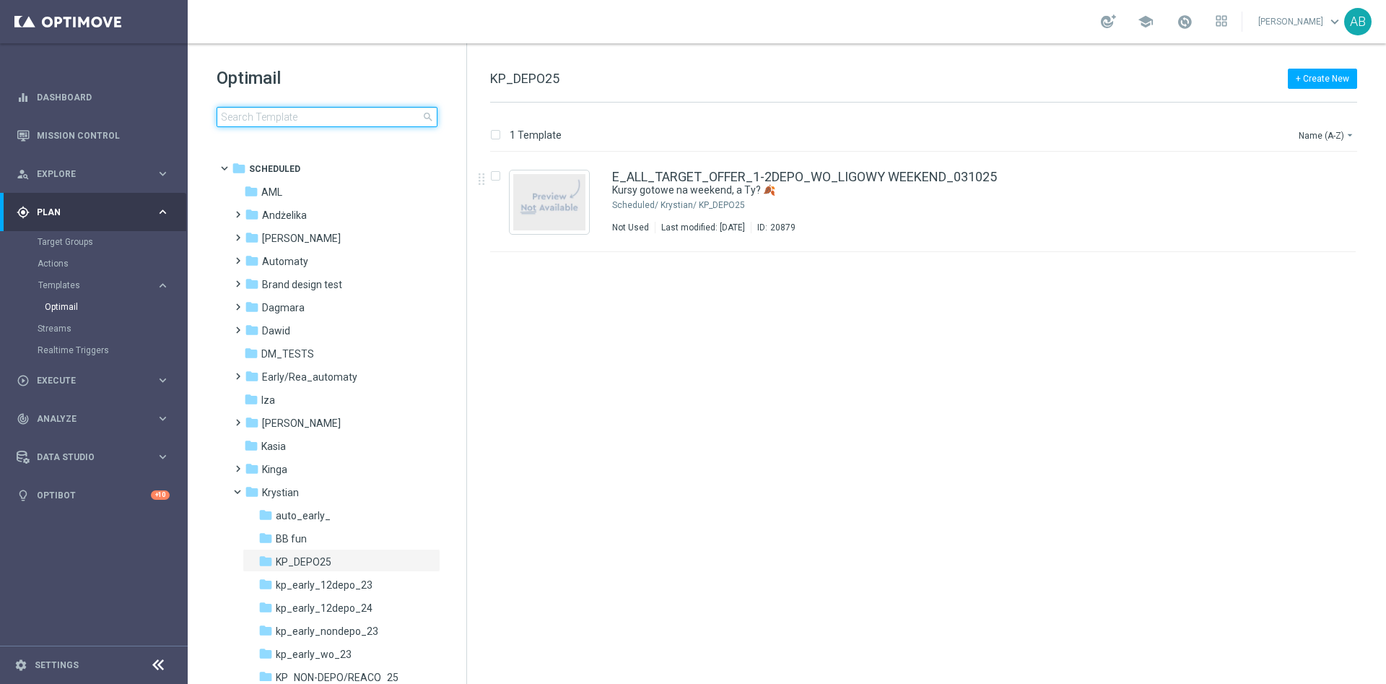
click at [375, 123] on input at bounding box center [327, 117] width 221 height 20
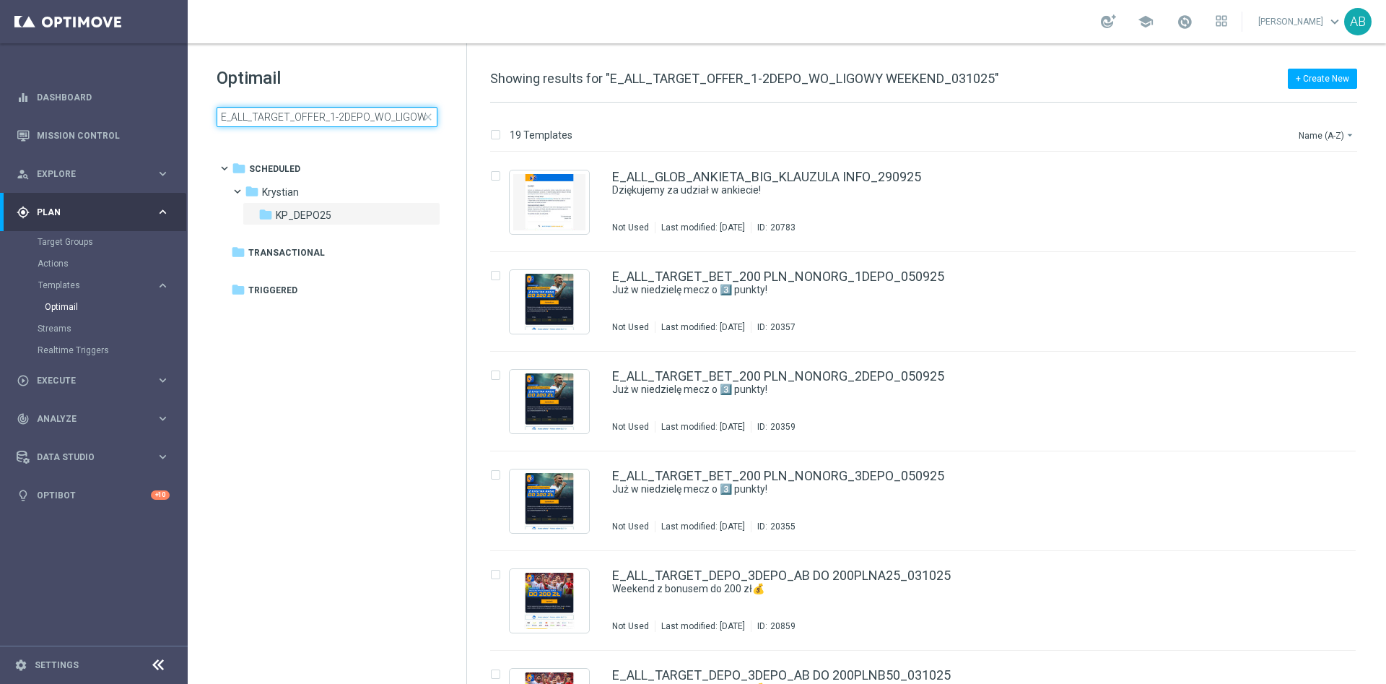
scroll to position [0, 91]
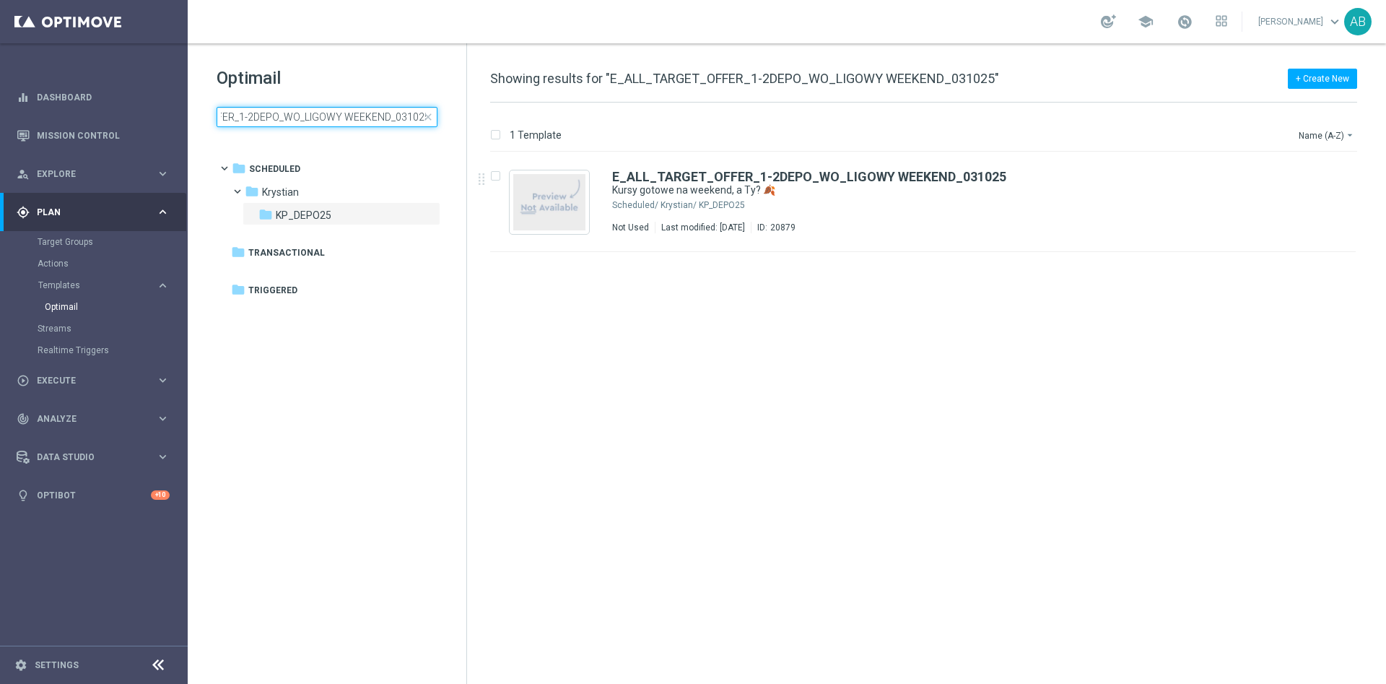
type input "E_ALL_TARGET_OFFER_1-2DEPO_WO_LIGOWY WEEKEND_031025"
click at [864, 356] on div "insert_drive_file E_ALL_TARGET_OFFER_1-2DEPO_WO_LIGOWY WEEKEND_031025 Kursy got…" at bounding box center [929, 417] width 907 height 531
click at [585, 315] on div "insert_drive_file E_ALL_TARGET_OFFER_1-2DEPO_WO_LIGOWY WEEKEND_031025 Kursy got…" at bounding box center [929, 417] width 907 height 531
click at [884, 206] on div "Krystian/ KP_DEPO25" at bounding box center [978, 205] width 635 height 12
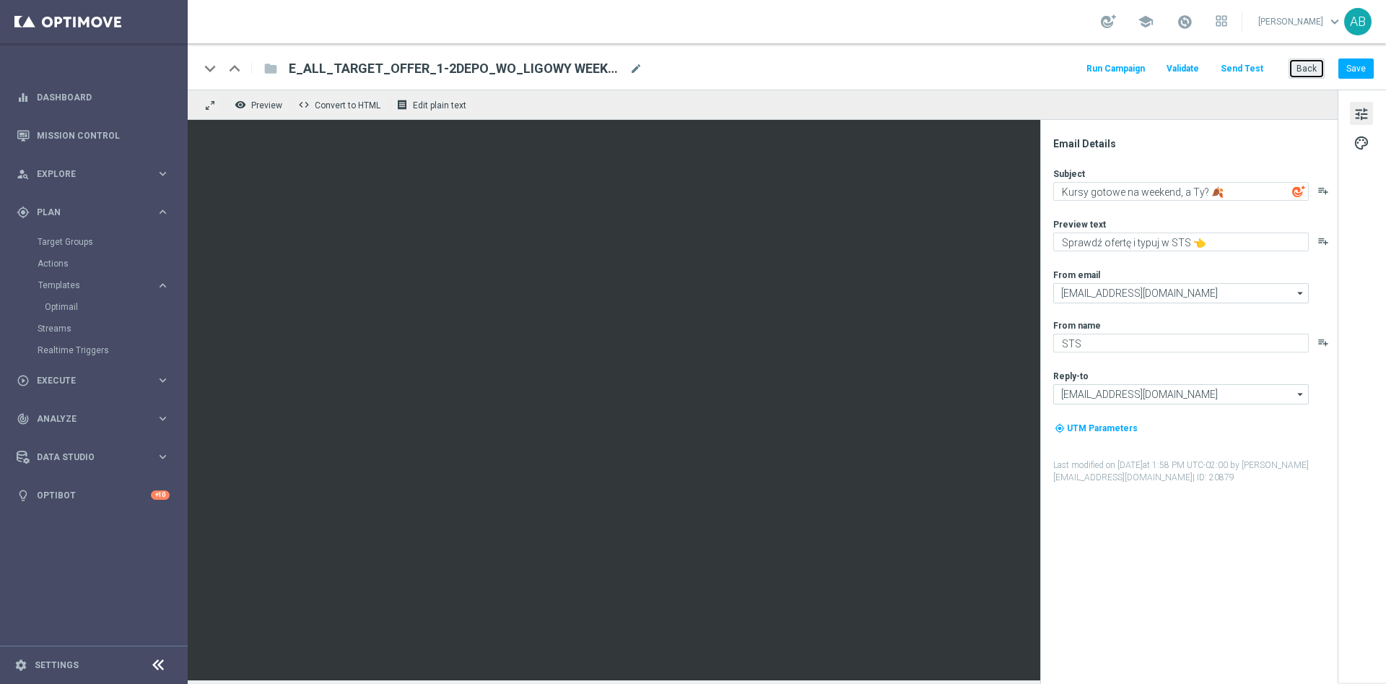
click at [1309, 64] on button "Back" at bounding box center [1307, 68] width 36 height 20
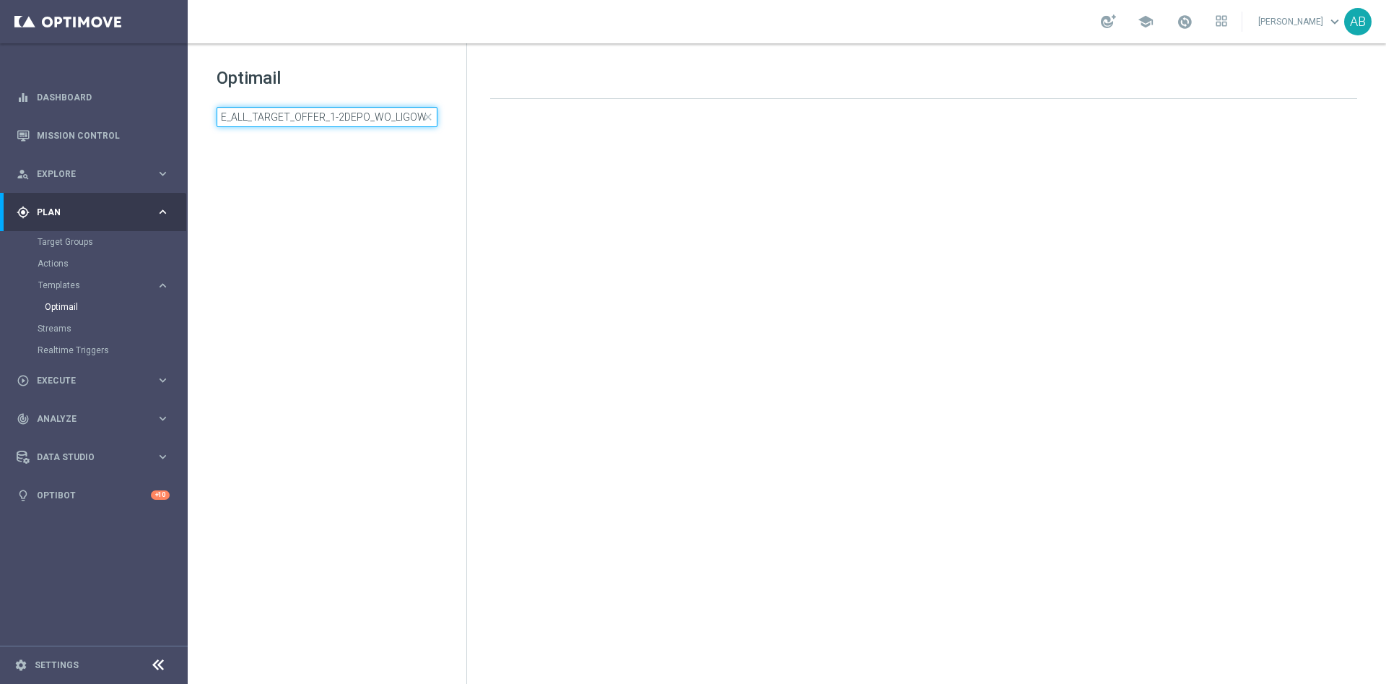
click at [310, 119] on input "E_ALL_TARGET_OFFER_1-2DEPO_WO_LIGOWY WEEKEND_031025" at bounding box center [327, 117] width 221 height 20
click at [311, 119] on input "E_ALL_TARGET_OFFER_1-2DEPO_WO_LIGOWY WEEKEND_031025" at bounding box center [327, 117] width 221 height 20
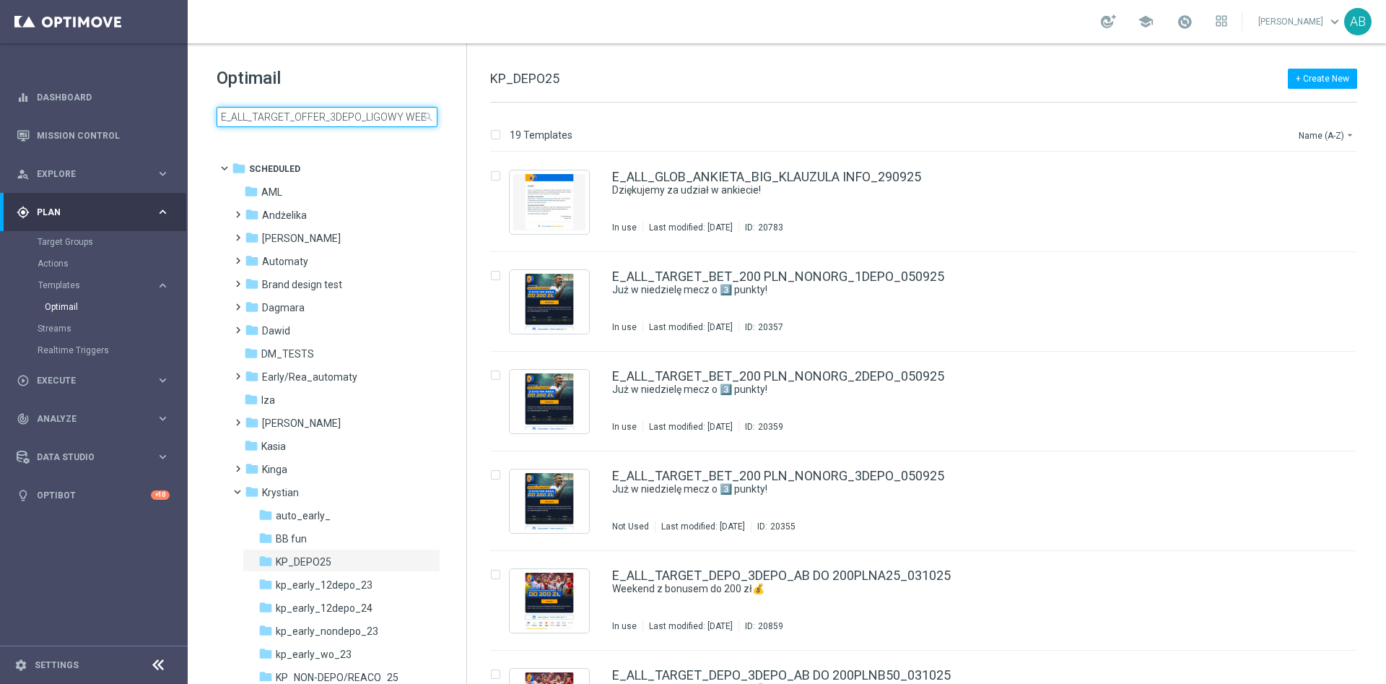
scroll to position [0, 62]
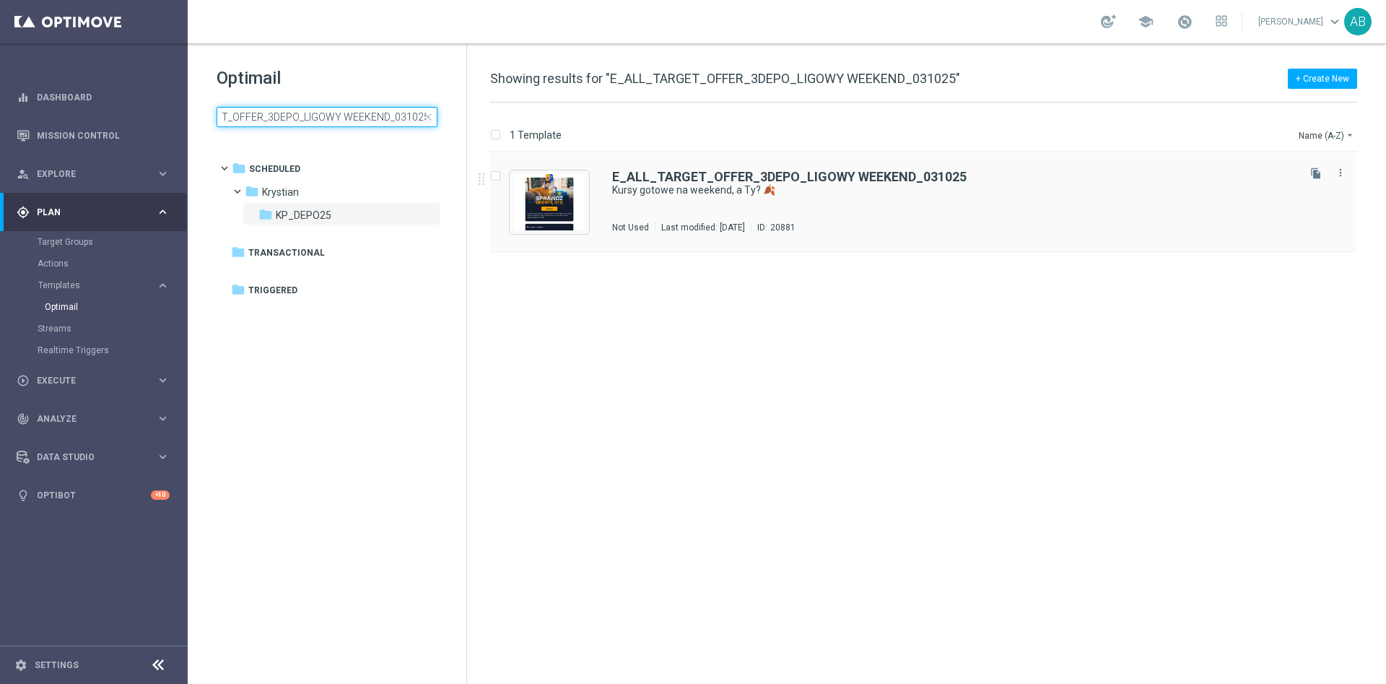
type input "E_ALL_TARGET_OFFER_3DEPO_LIGOWY WEEKEND_031025"
click at [882, 211] on div "E_ALL_TARGET_OFFER_3DEPO_LIGOWY WEEKEND_031025 Kursy gotowe na weekend, a Ty? 🍂…" at bounding box center [953, 201] width 683 height 63
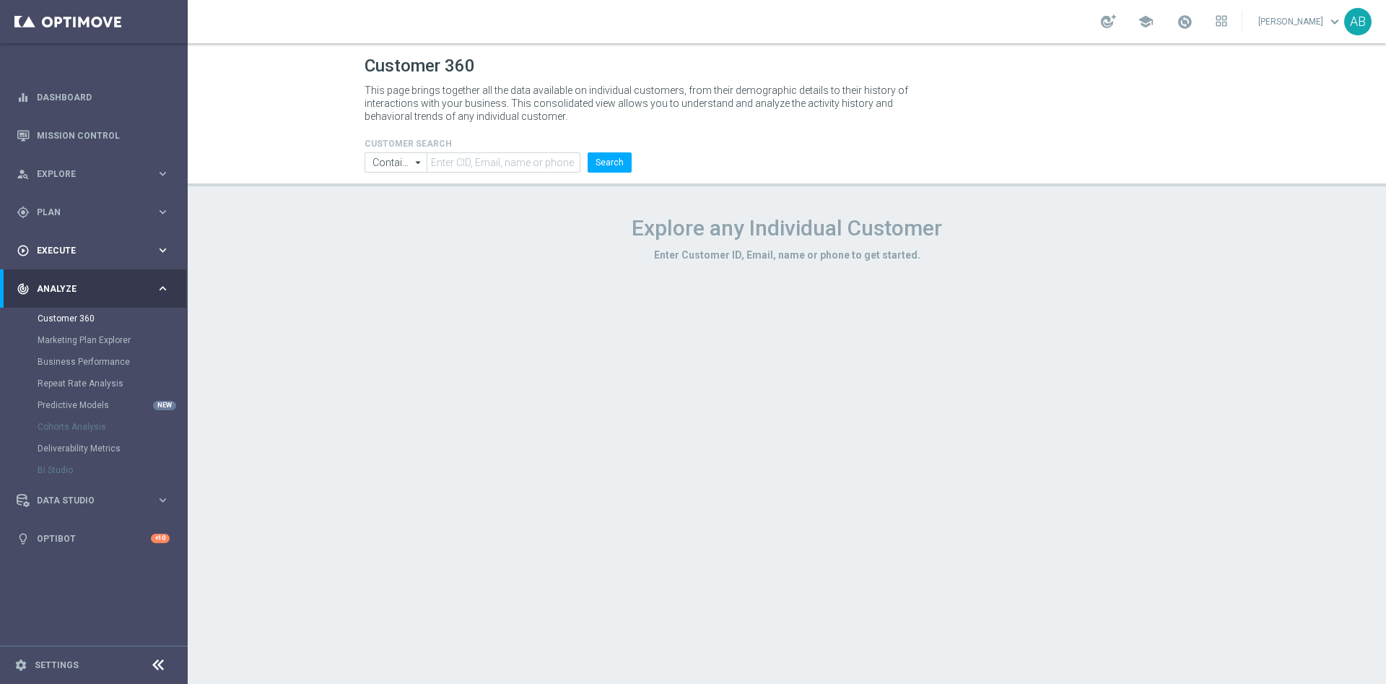
click at [69, 250] on span "Execute" at bounding box center [96, 250] width 119 height 9
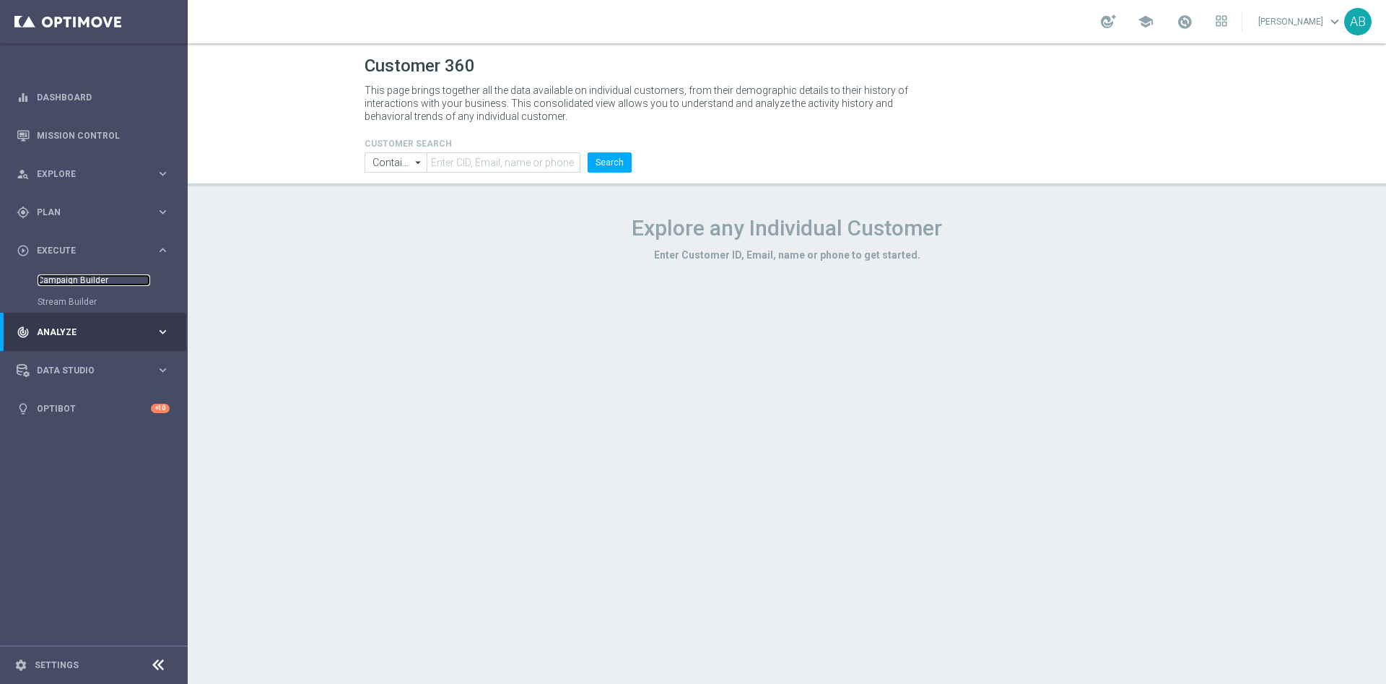
click at [75, 275] on link "Campaign Builder" at bounding box center [94, 280] width 113 height 12
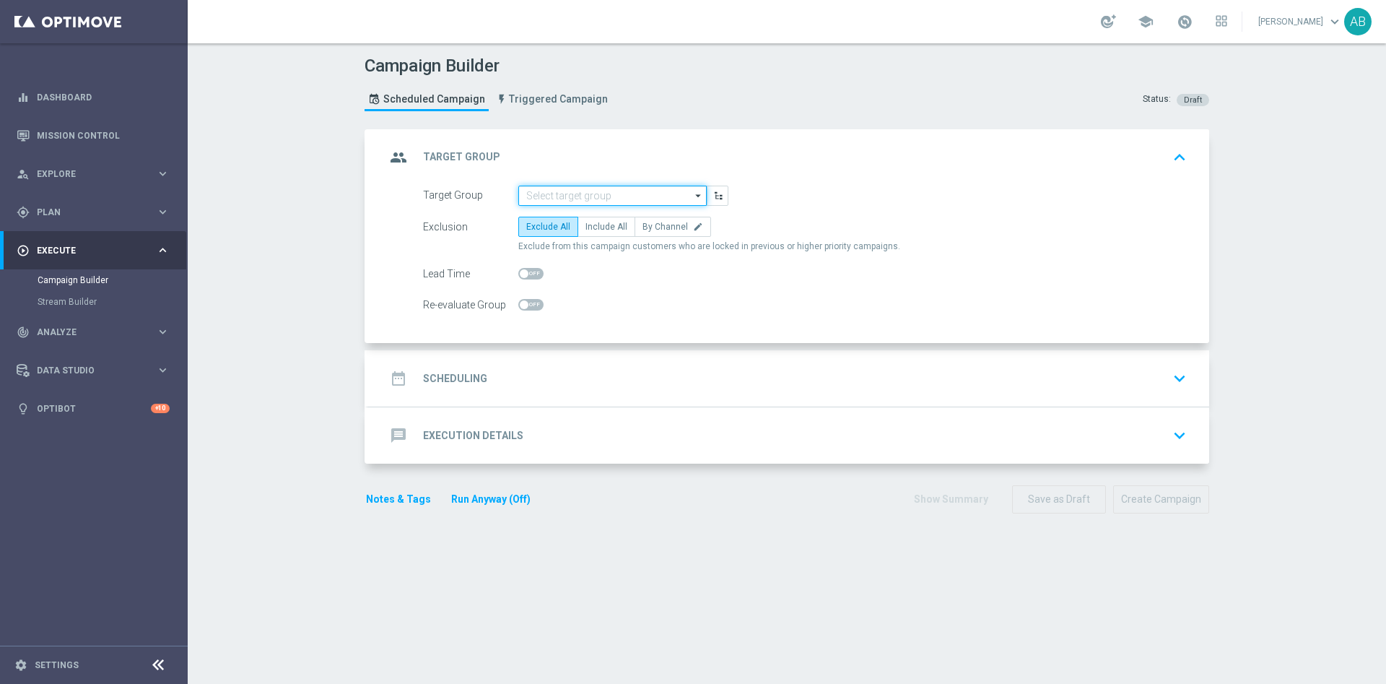
click at [559, 191] on input at bounding box center [612, 196] width 188 height 20
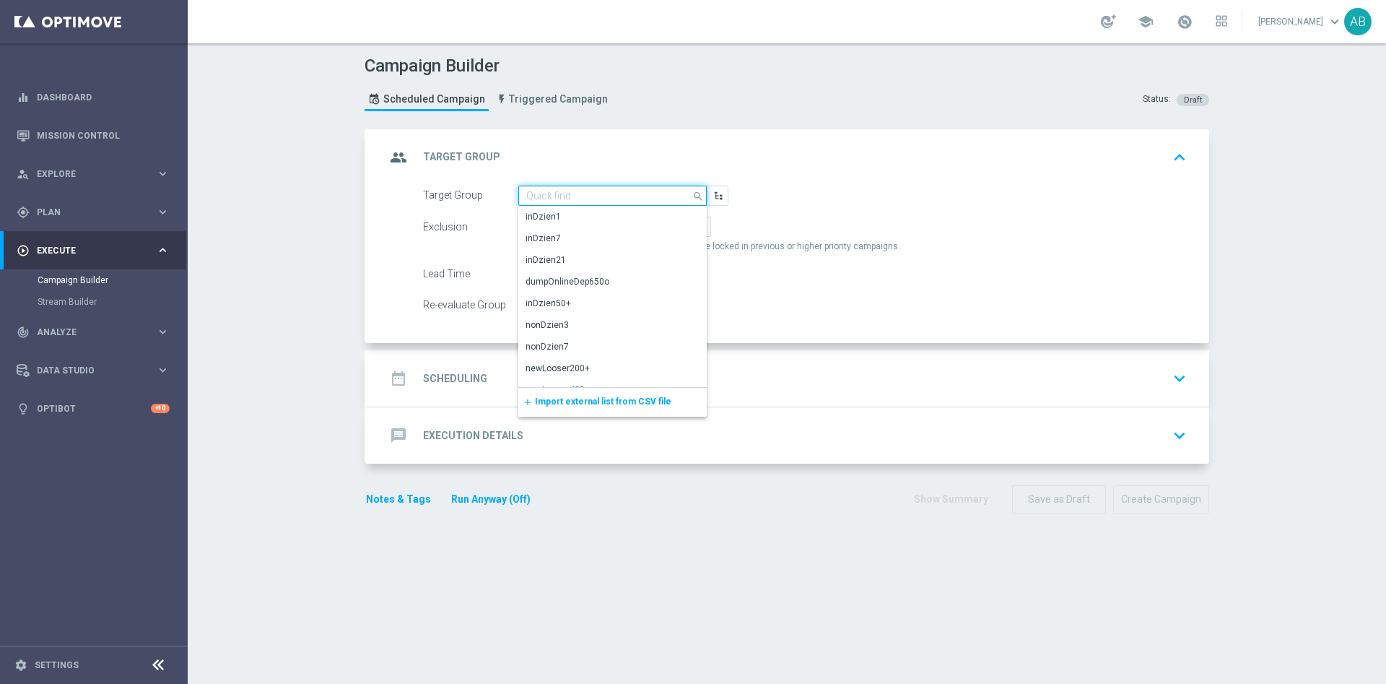
paste input "E_ALL_TARGET_OFFER_3DEPO_LIGOWY WEEKEND_031025"
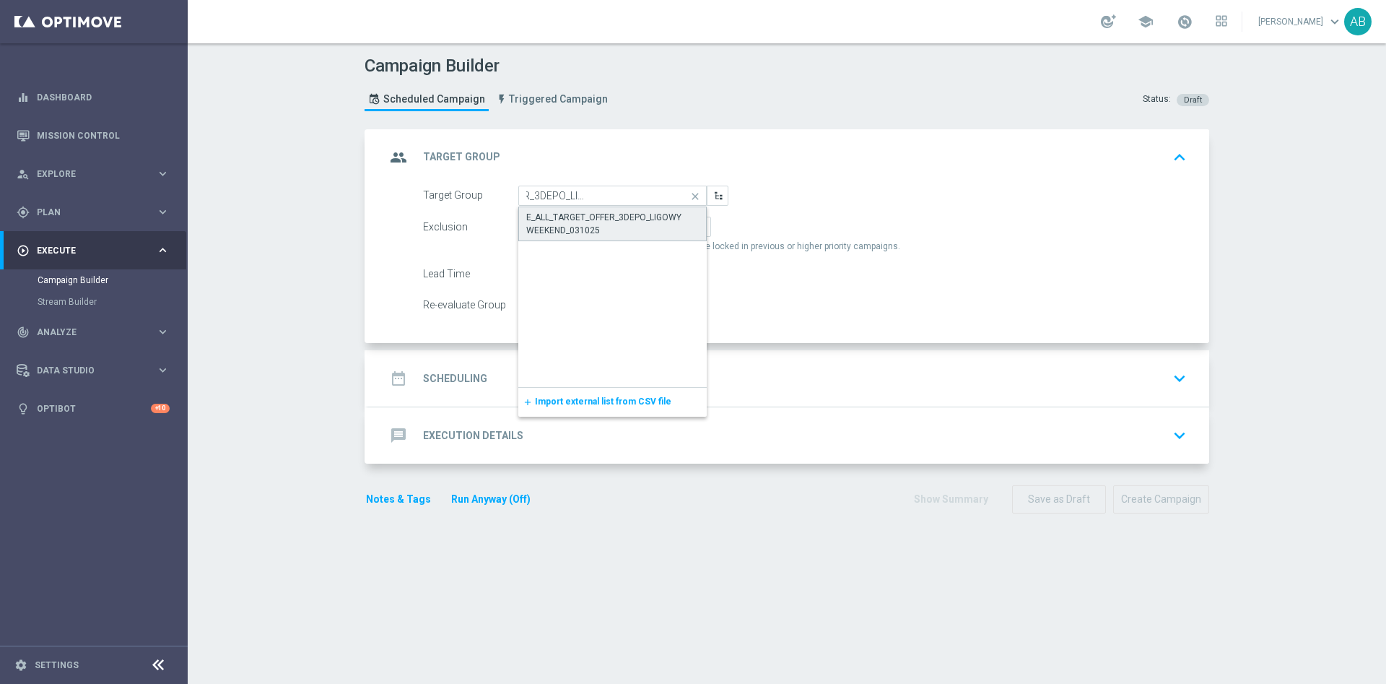
click at [562, 220] on div "E_ALL_TARGET_OFFER_3DEPO_LIGOWY WEEKEND_031025" at bounding box center [612, 224] width 173 height 26
type input "E_ALL_TARGET_OFFER_3DEPO_LIGOWY WEEKEND_031025"
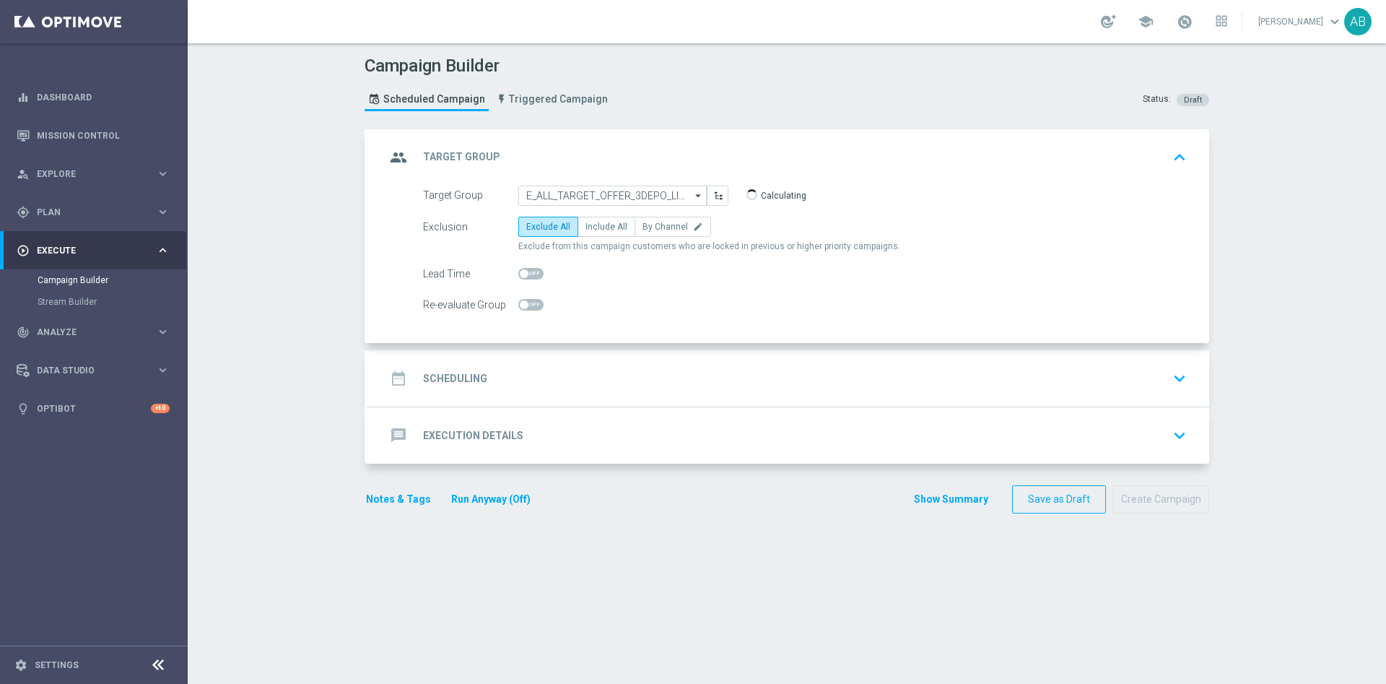
scroll to position [0, 0]
click at [764, 382] on div "date_range Scheduling keyboard_arrow_down" at bounding box center [788, 378] width 806 height 27
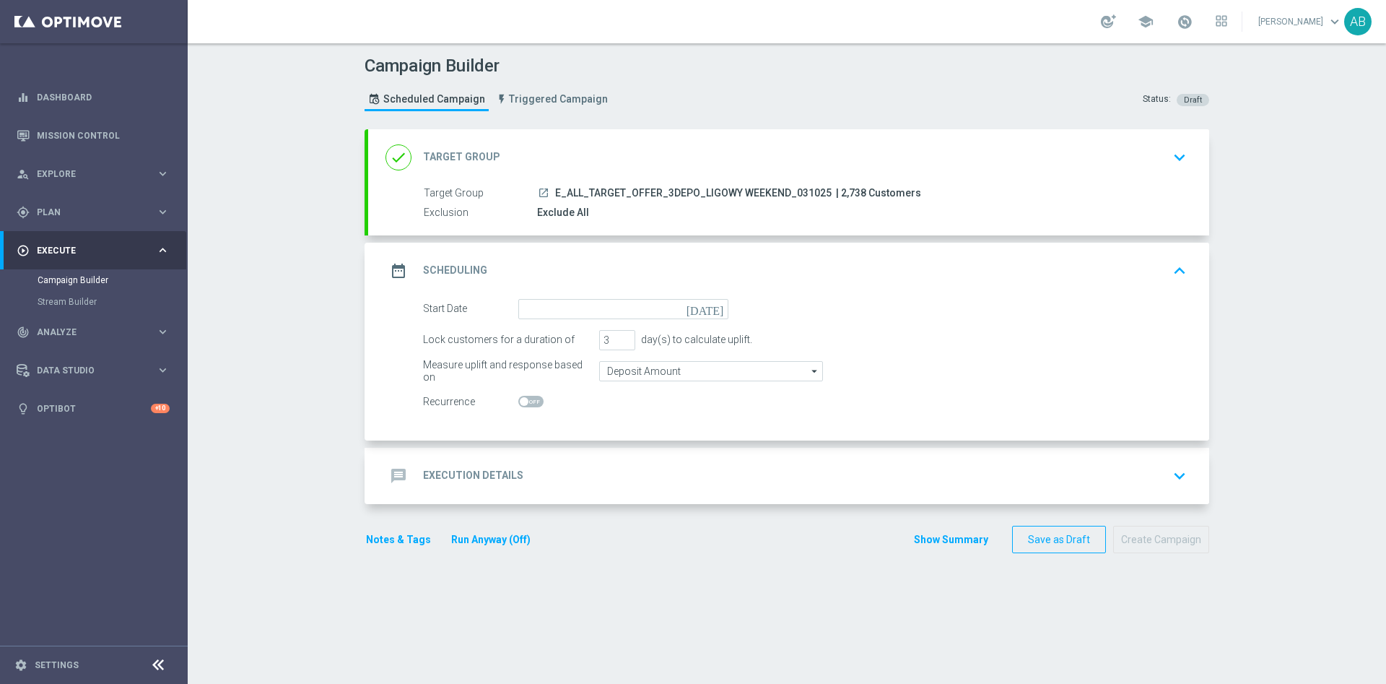
click at [1074, 166] on div "done Target Group keyboard_arrow_down" at bounding box center [788, 157] width 806 height 27
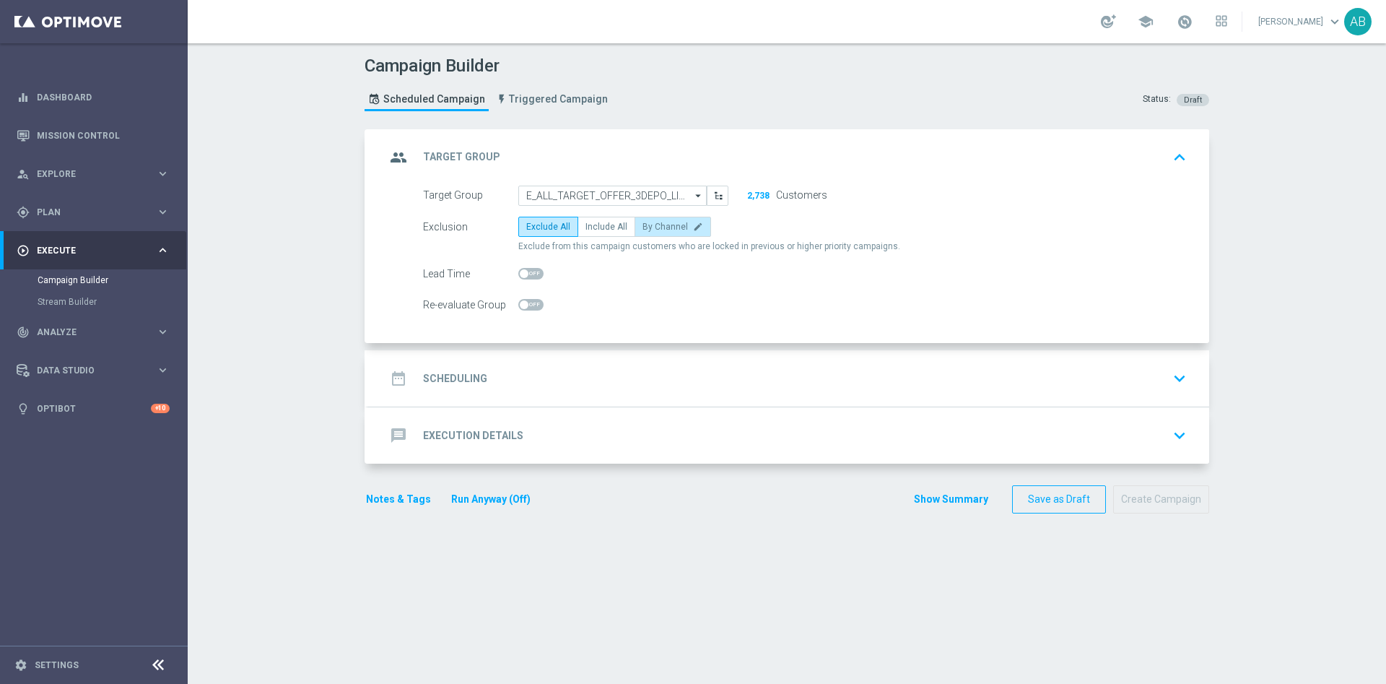
click at [675, 231] on label "By Channel edit" at bounding box center [673, 227] width 77 height 20
click at [652, 231] on input "By Channel edit" at bounding box center [646, 229] width 9 height 9
radio input "true"
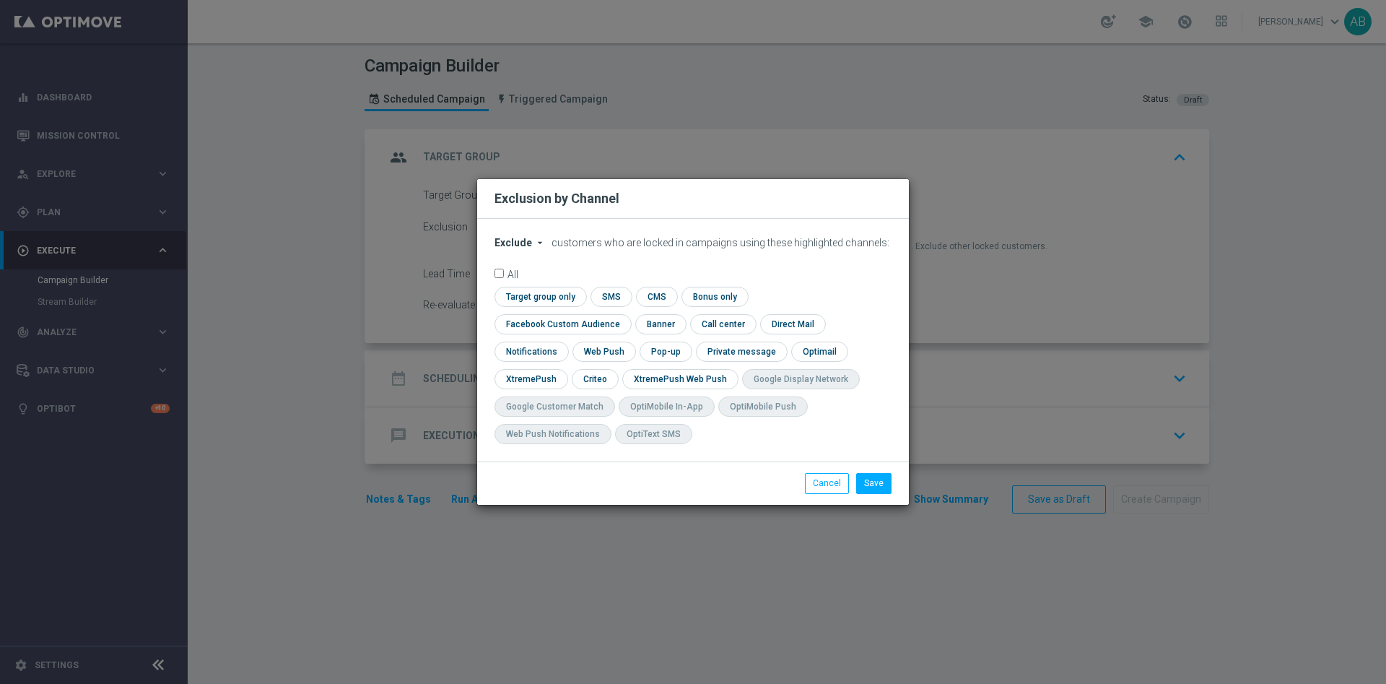
click at [529, 248] on span "Exclude" at bounding box center [513, 243] width 38 height 12
click at [531, 284] on div "Include" at bounding box center [521, 275] width 53 height 17
click at [625, 314] on input "checkbox" at bounding box center [559, 323] width 131 height 19
checkbox input "true"
click at [608, 379] on input "checkbox" at bounding box center [594, 378] width 45 height 19
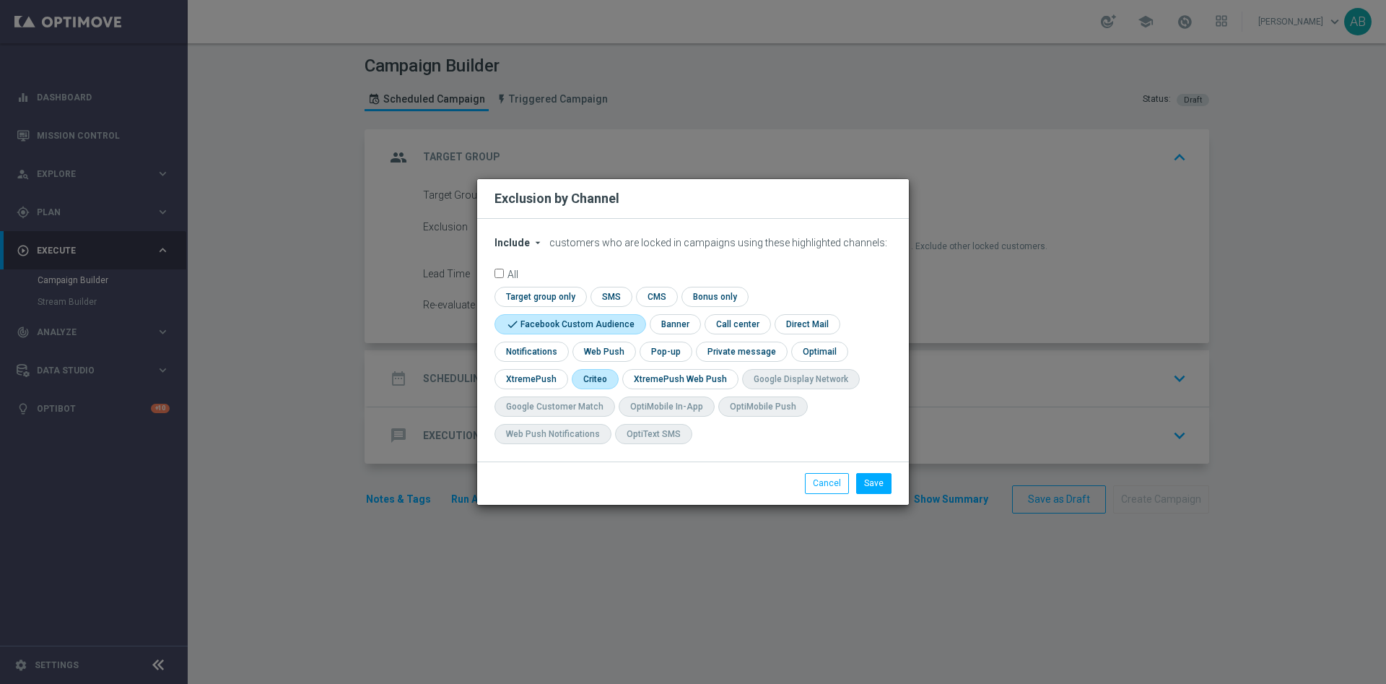
checkbox input "true"
click at [649, 358] on input "checkbox" at bounding box center [665, 350] width 50 height 19
checkbox input "true"
click at [868, 486] on button "Save" at bounding box center [873, 483] width 35 height 20
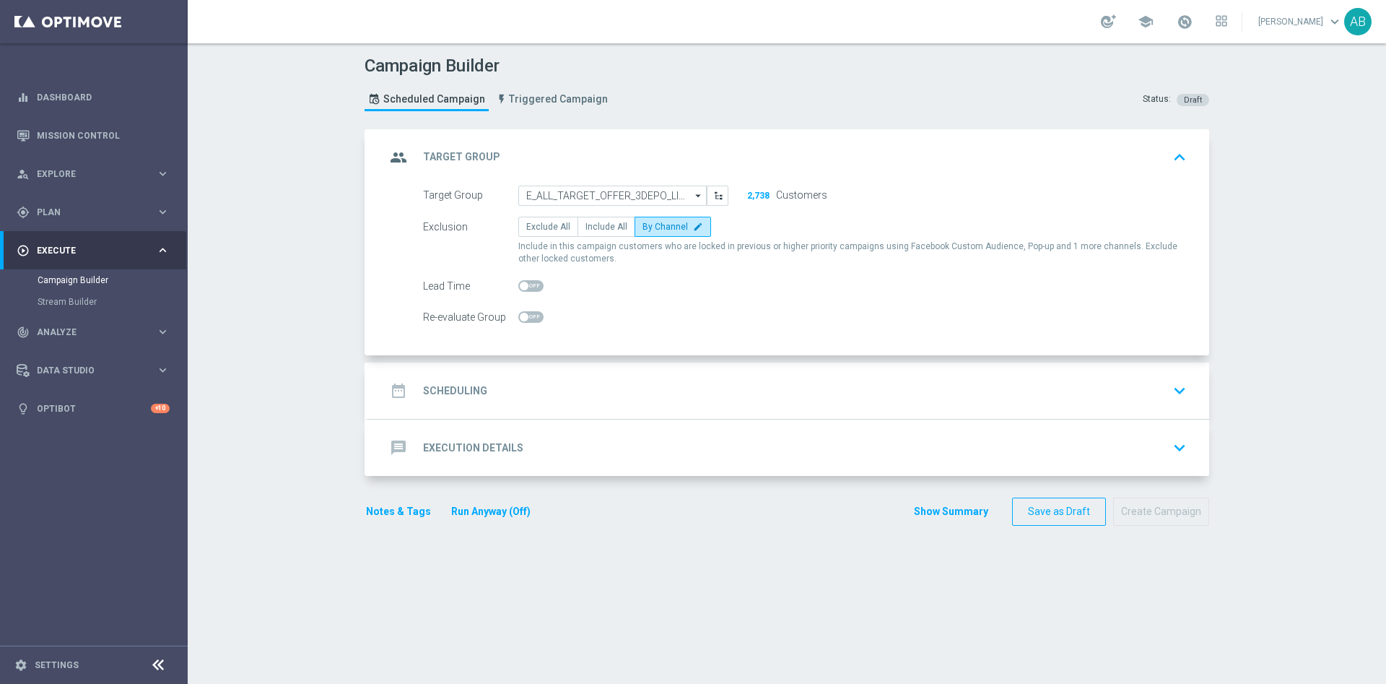
click at [662, 390] on div "date_range Scheduling keyboard_arrow_down" at bounding box center [788, 390] width 806 height 27
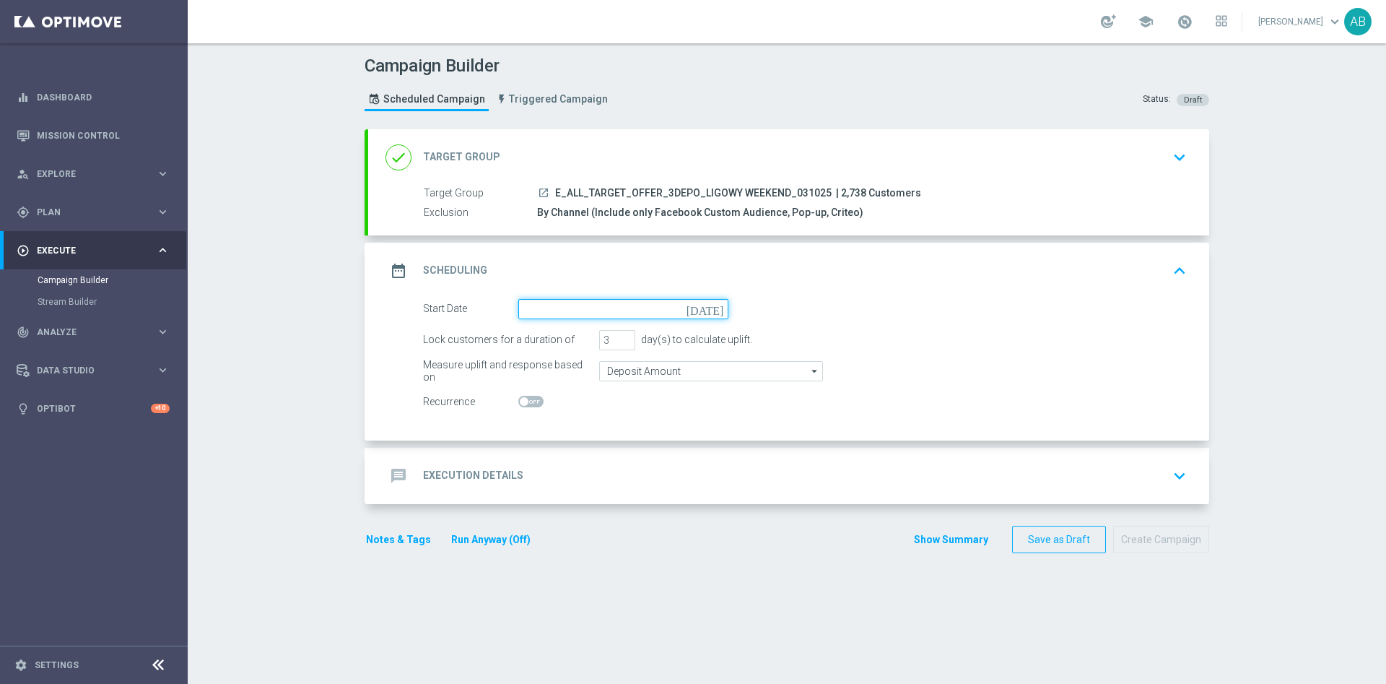
click at [519, 314] on input at bounding box center [623, 309] width 210 height 20
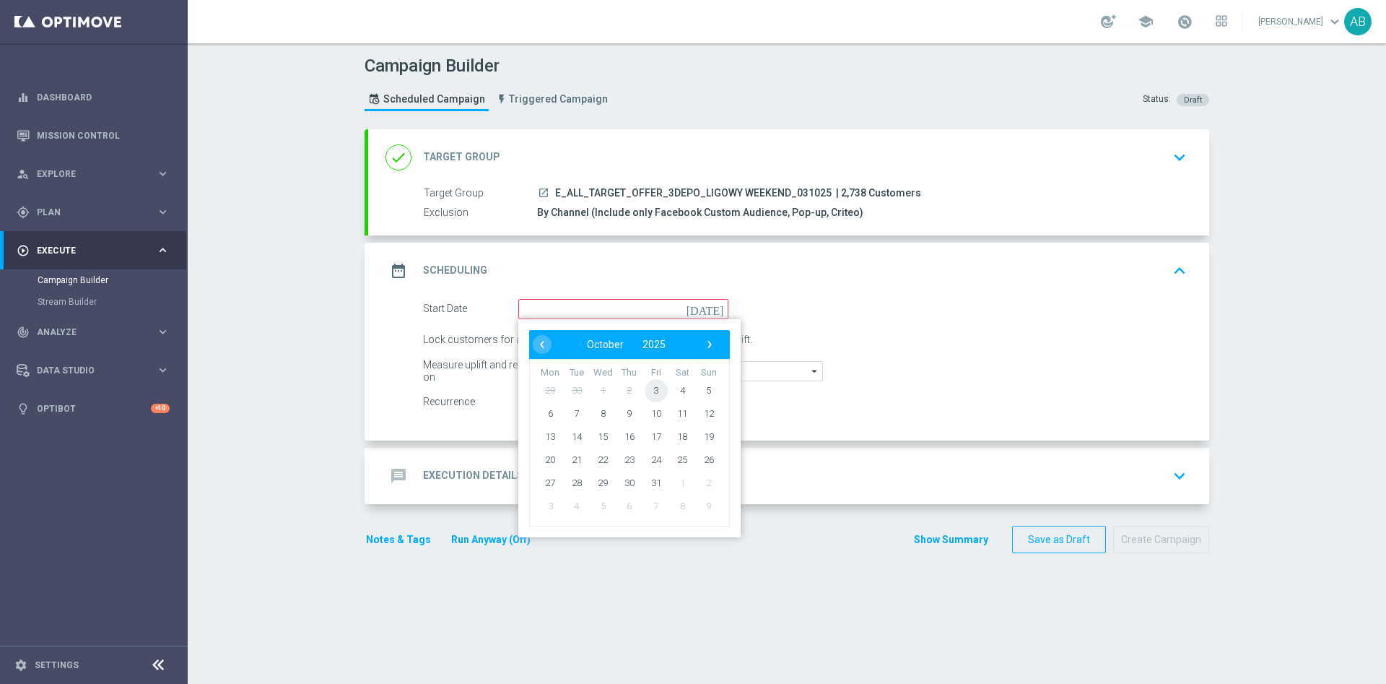
click at [651, 393] on span "3" at bounding box center [656, 389] width 23 height 23
type input "[DATE]"
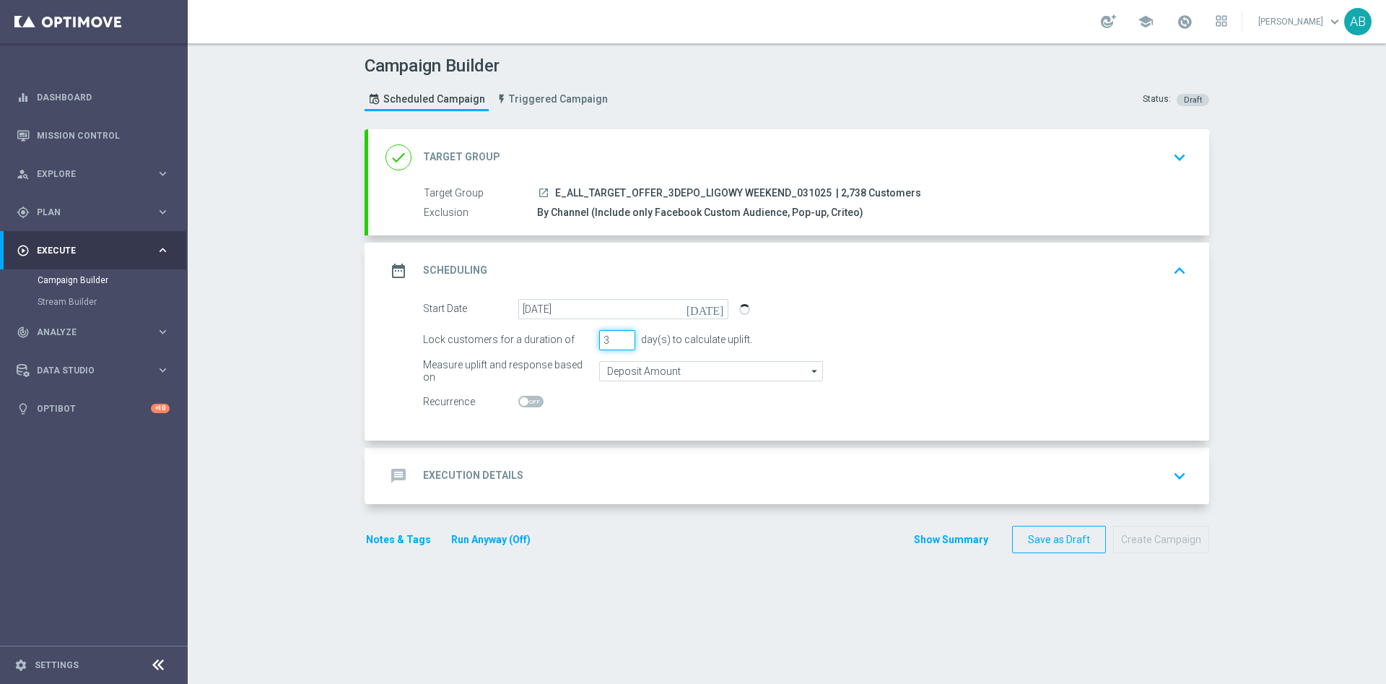
drag, startPoint x: 607, startPoint y: 339, endPoint x: 577, endPoint y: 347, distance: 31.2
click at [579, 345] on div "Lock customers for a duration of 3 day(s) to calculate uplift." at bounding box center [804, 340] width 785 height 20
type input "1"
click at [586, 467] on div "message Execution Details keyboard_arrow_down" at bounding box center [788, 475] width 806 height 27
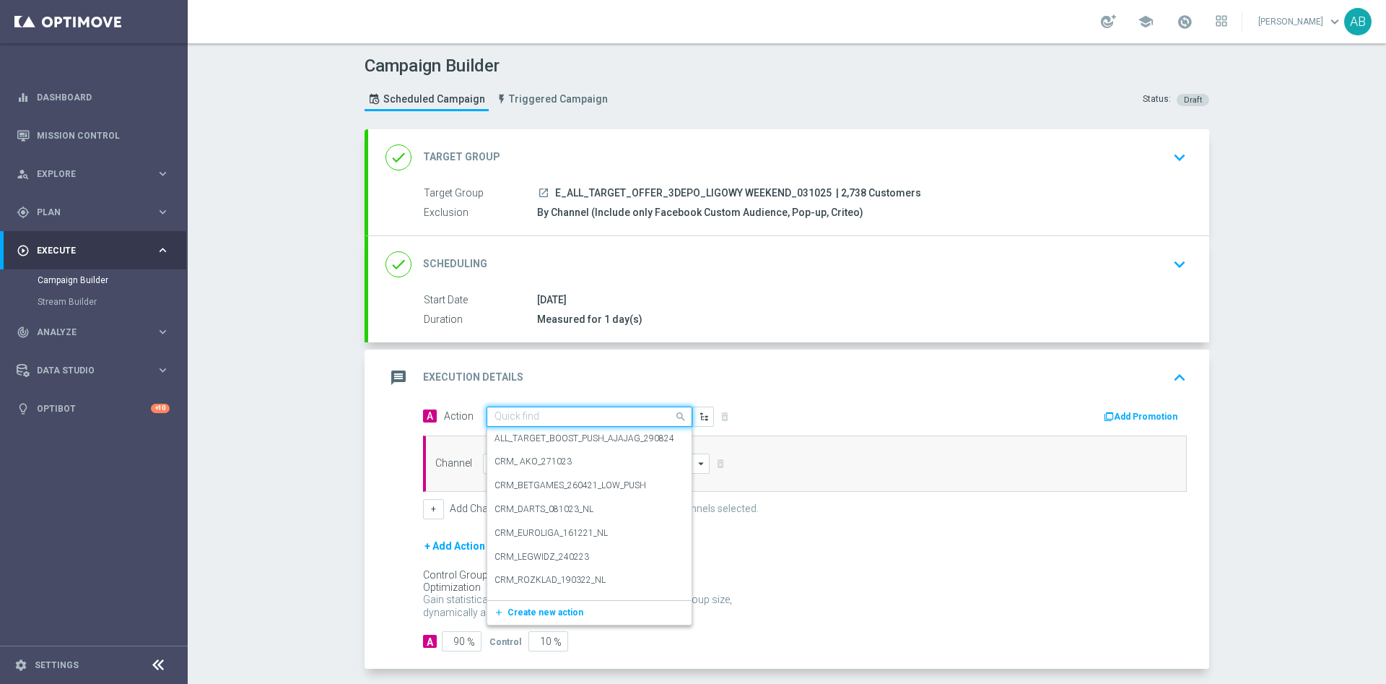
click at [592, 411] on input "text" at bounding box center [574, 417] width 161 height 12
paste input "E_ALL_TARGET_OFFER_3DEPO_LIGOWY WEEKEND_031025"
type input "E_ALL_TARGET_OFFER_3DEPO_LIGOWY WEEKEND_031025"
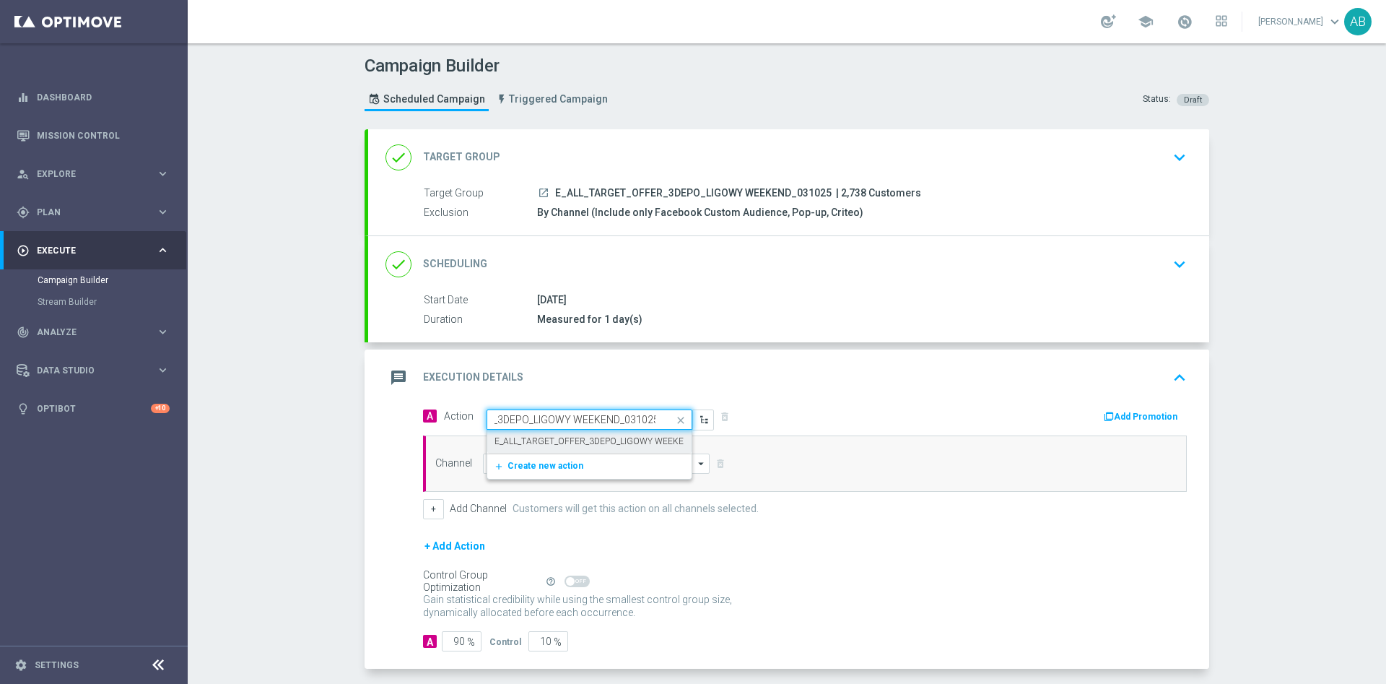
click at [566, 442] on label "E_ALL_TARGET_OFFER_3DEPO_LIGOWY WEEKEND_031025" at bounding box center [611, 441] width 235 height 12
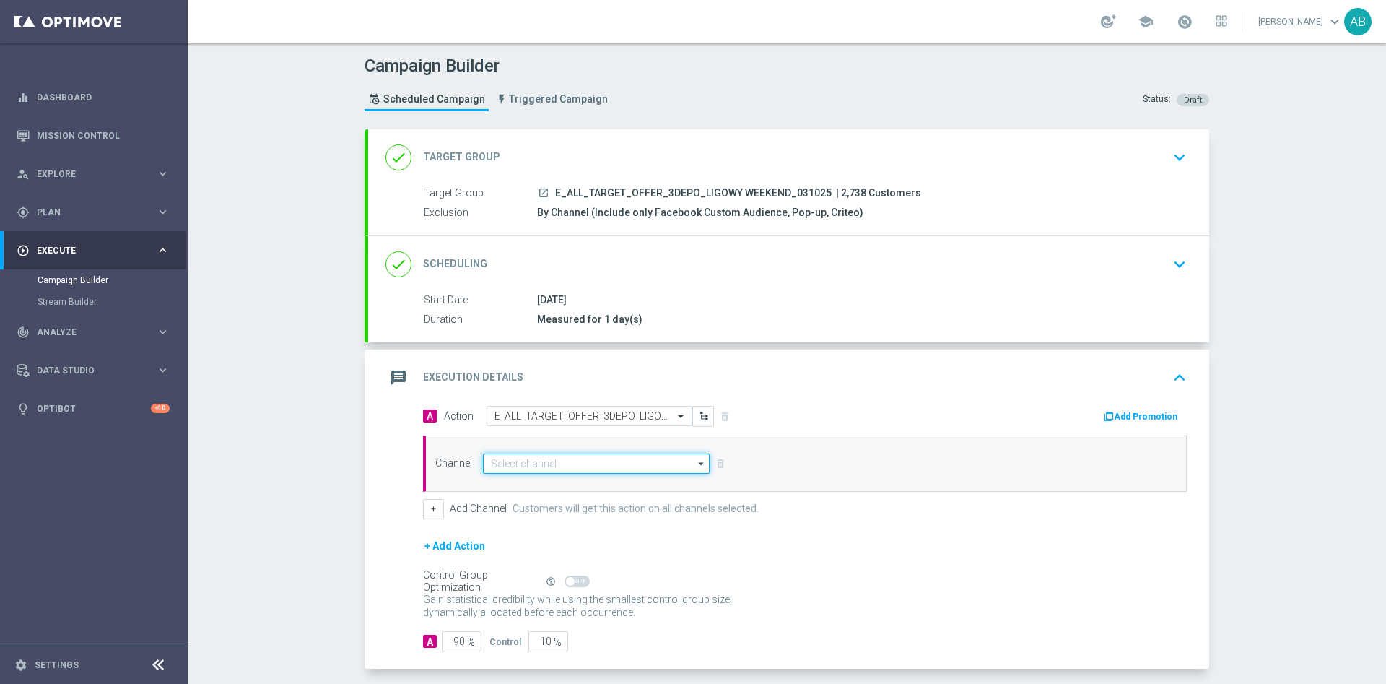
click at [541, 473] on input at bounding box center [596, 463] width 227 height 20
type input "o"
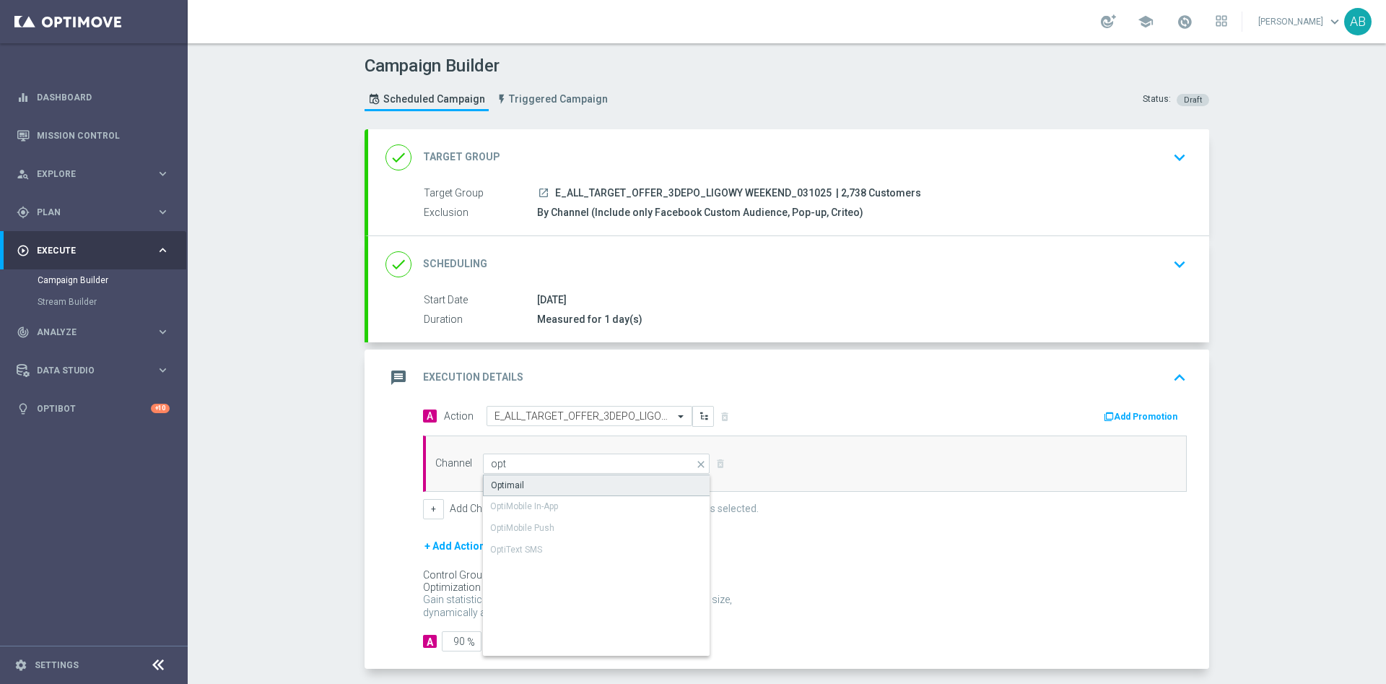
click at [550, 484] on div "Optimail" at bounding box center [596, 485] width 227 height 22
type input "Optimail"
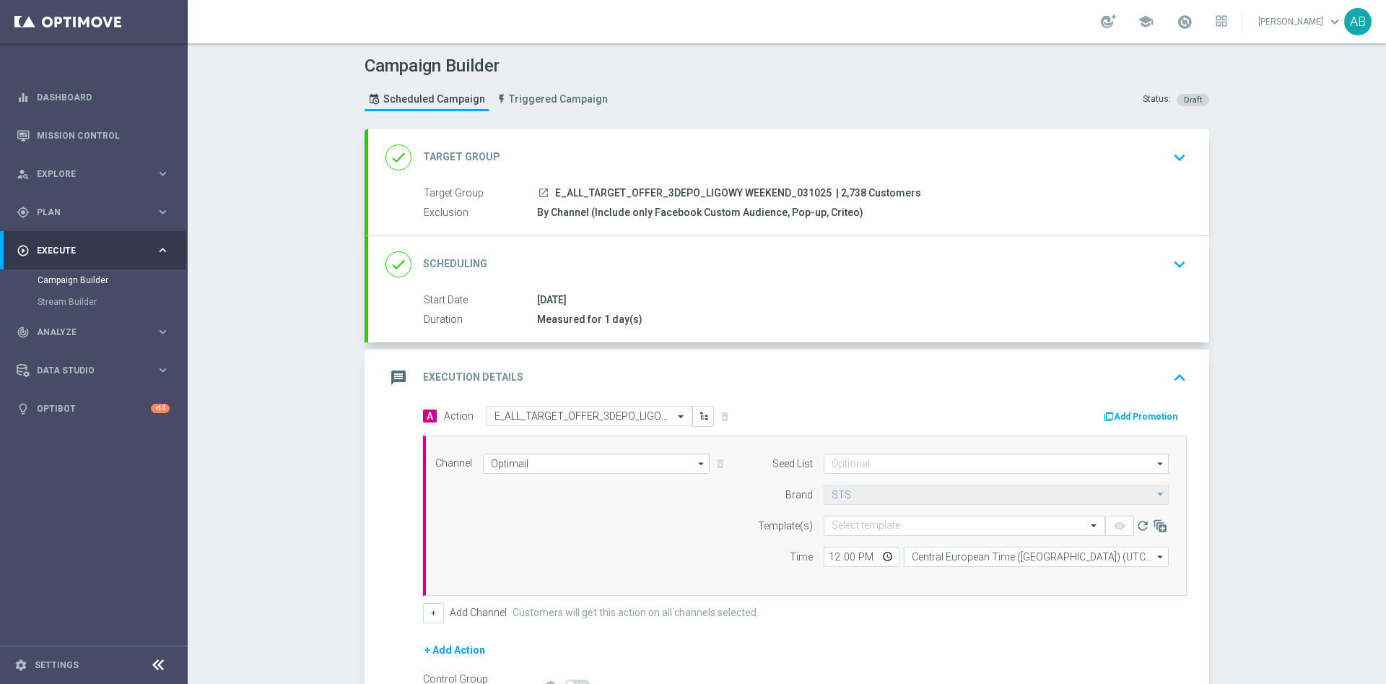
scroll to position [108, 0]
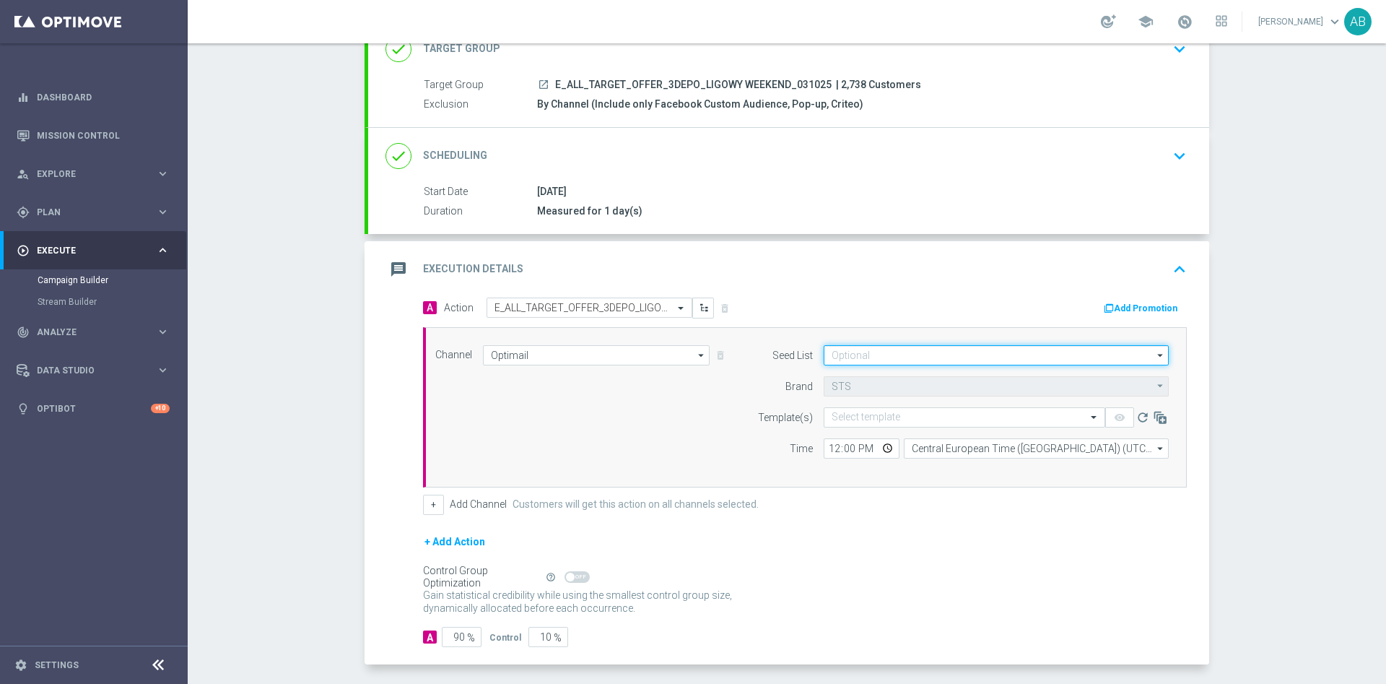
click at [877, 351] on input at bounding box center [996, 355] width 345 height 20
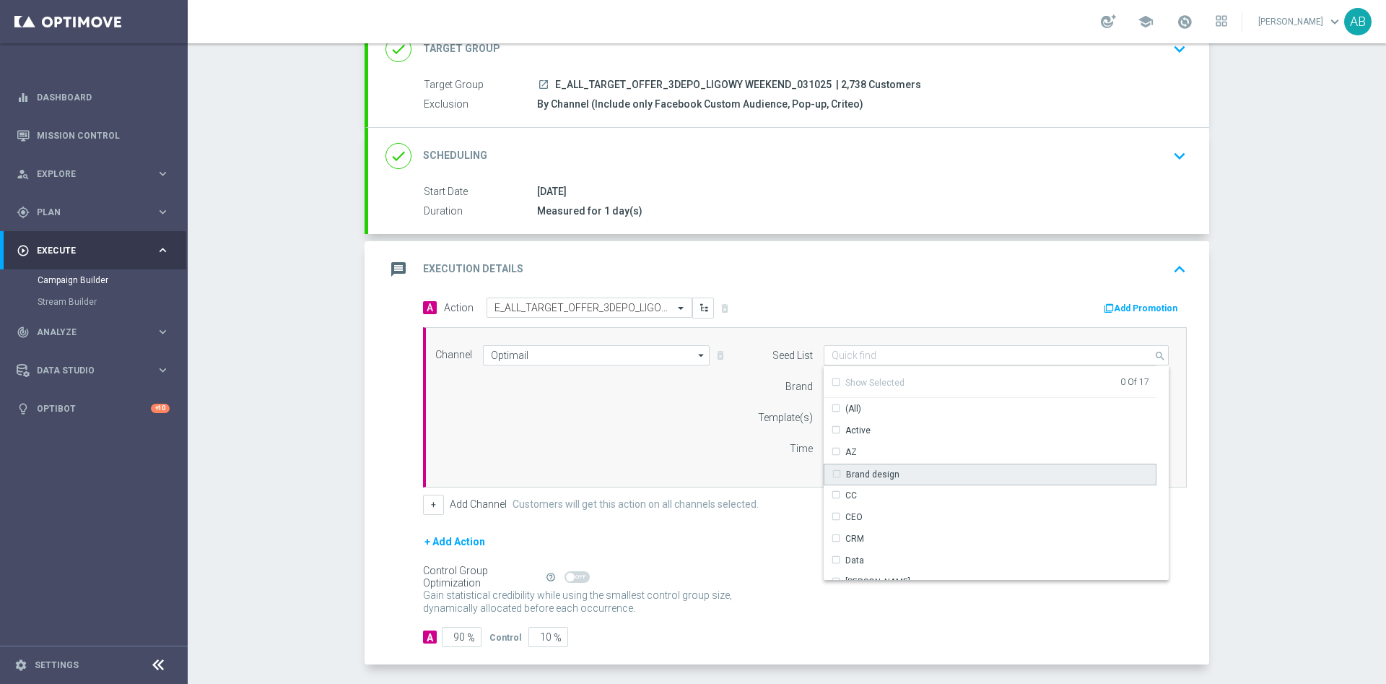
click at [908, 474] on div "Brand design" at bounding box center [990, 474] width 333 height 22
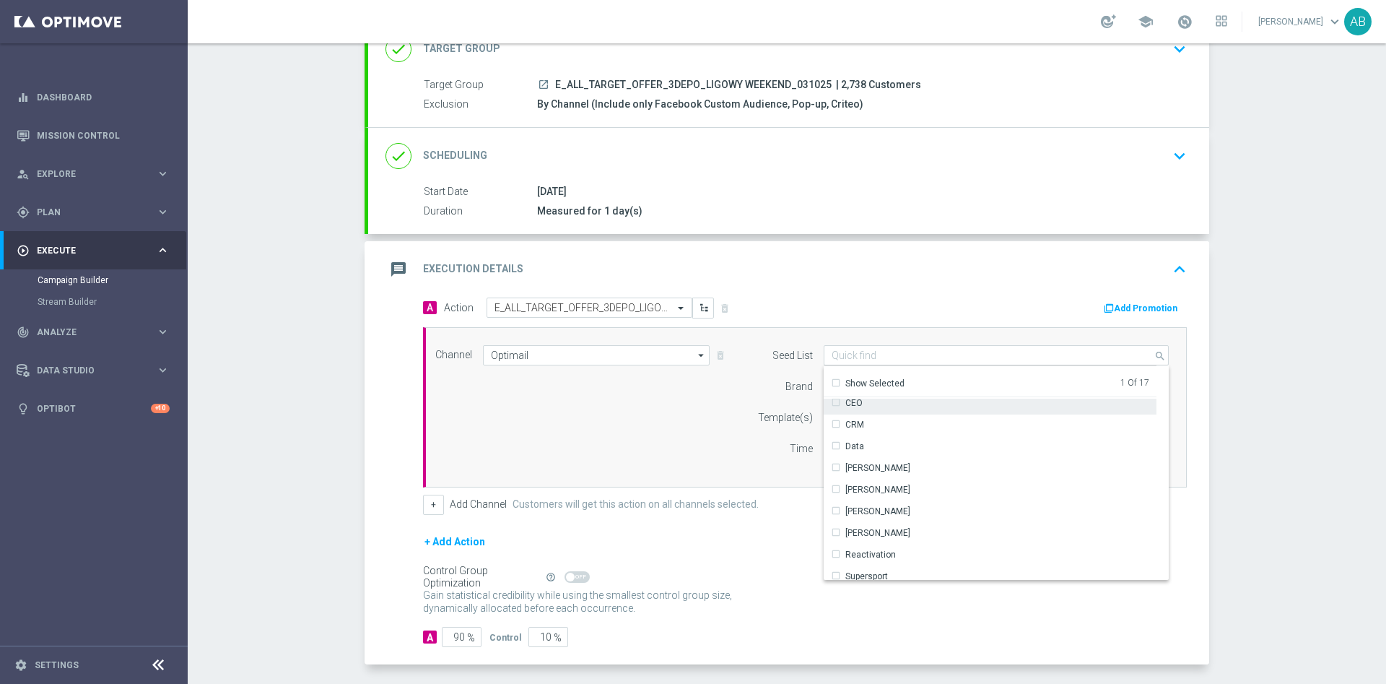
scroll to position [209, 0]
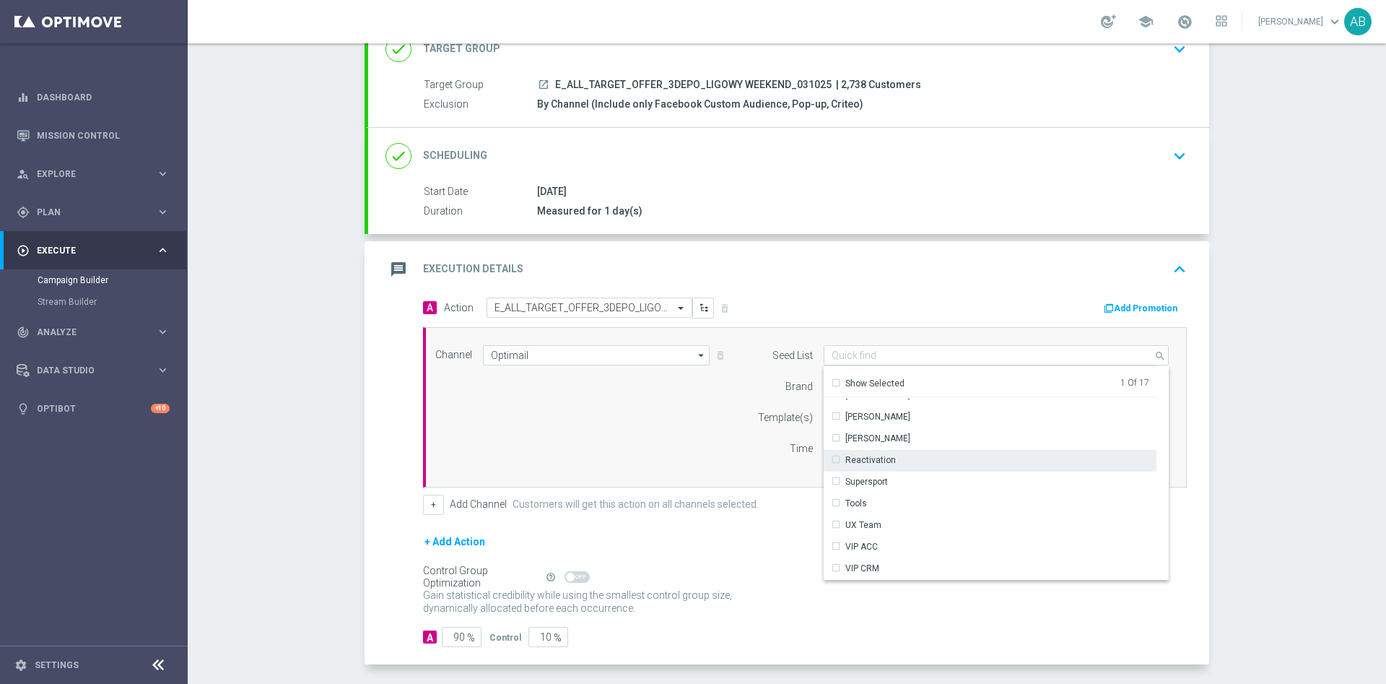
click at [879, 463] on div "Reactivation" at bounding box center [870, 459] width 51 height 13
click at [645, 424] on div "Channel Optimail Optimail arrow_drop_down Show Selected 1 of 22 Target group on…" at bounding box center [801, 407] width 755 height 124
type input "Selected 2 of 17"
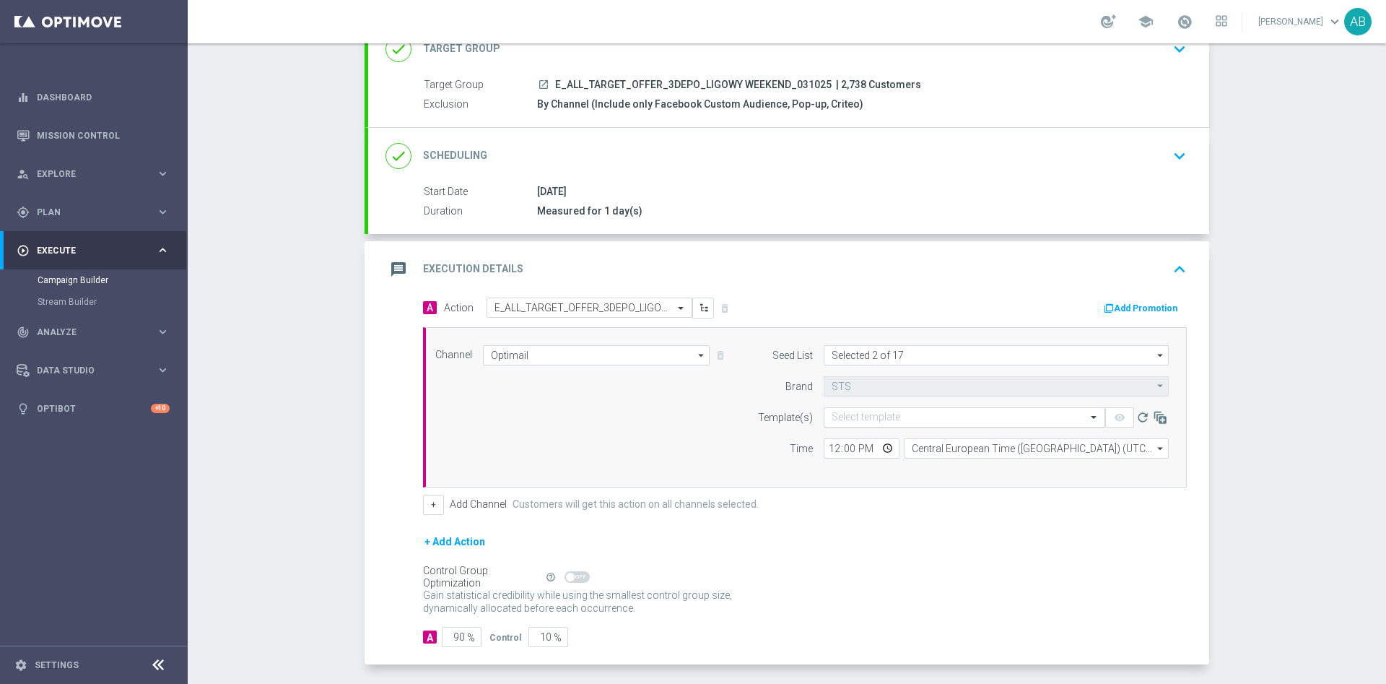
click at [839, 414] on input "text" at bounding box center [950, 417] width 237 height 12
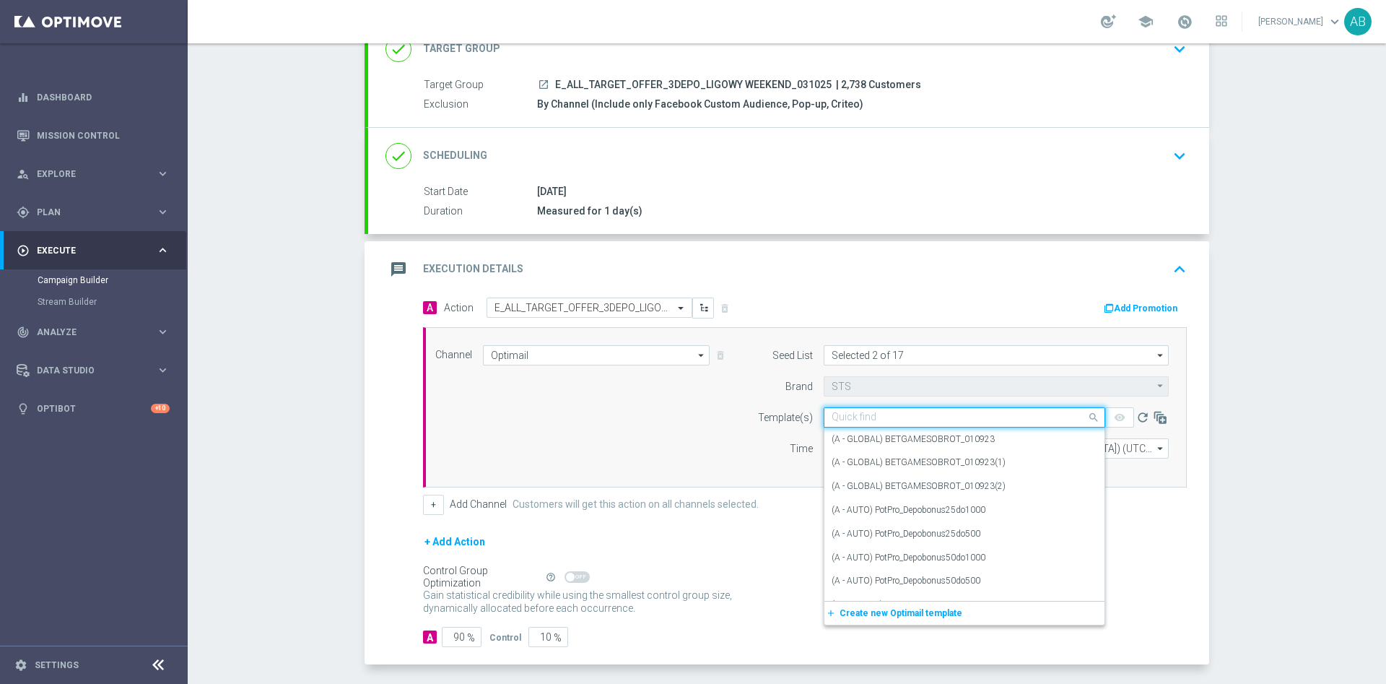
paste input "E_ALL_TARGET_OFFER_3DEPO_LIGOWY WEEKEND_031025"
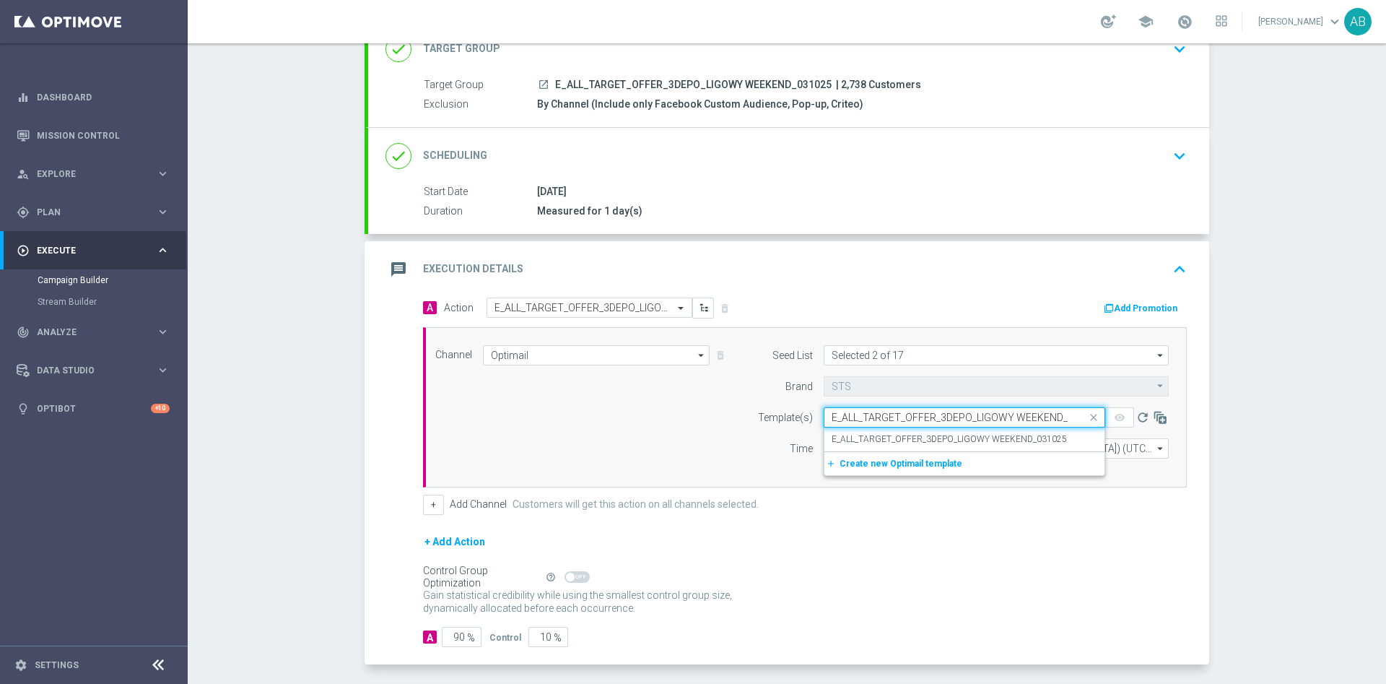
scroll to position [0, 30]
click at [842, 433] on label "E_ALL_TARGET_OFFER_3DEPO_LIGOWY WEEKEND_031025" at bounding box center [949, 439] width 235 height 12
type input "E_ALL_TARGET_OFFER_3DEPO_LIGOWY WEEKEND_031025"
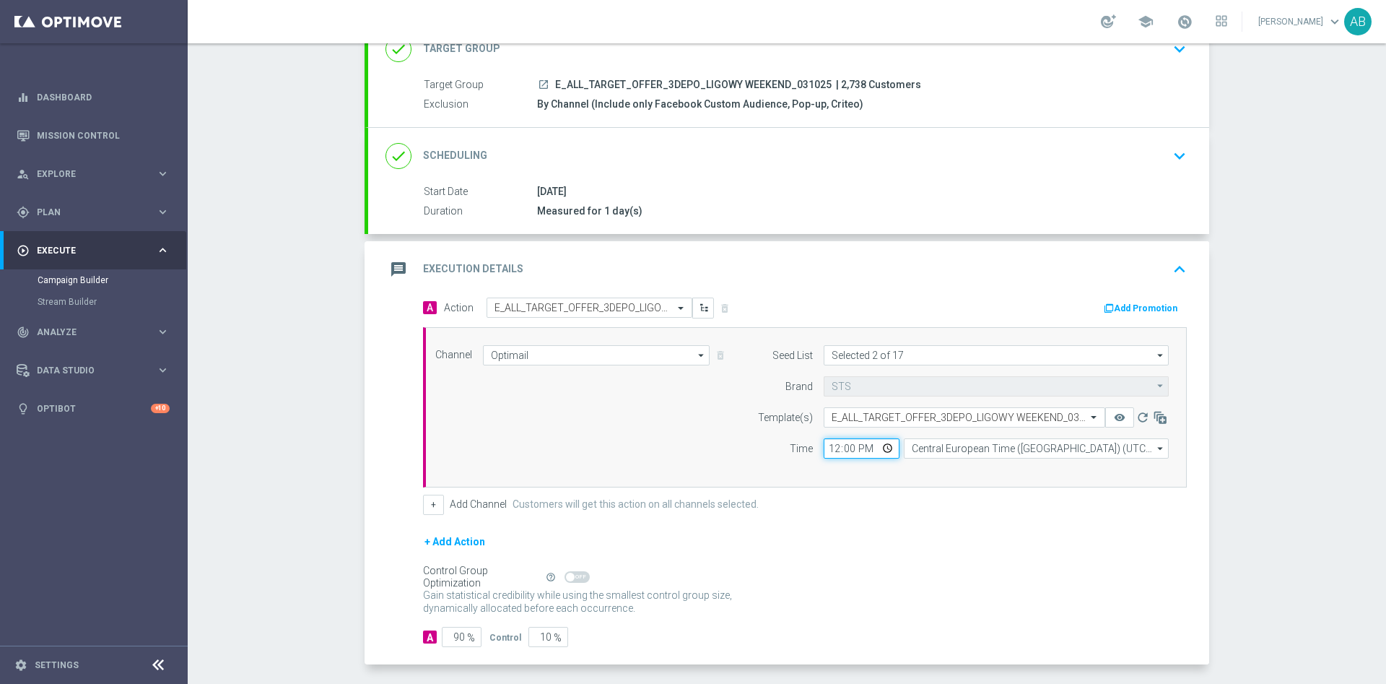
click at [827, 451] on input "12:00" at bounding box center [862, 448] width 76 height 20
type input "16:03"
click at [823, 537] on div "+ Add Action" at bounding box center [805, 551] width 764 height 36
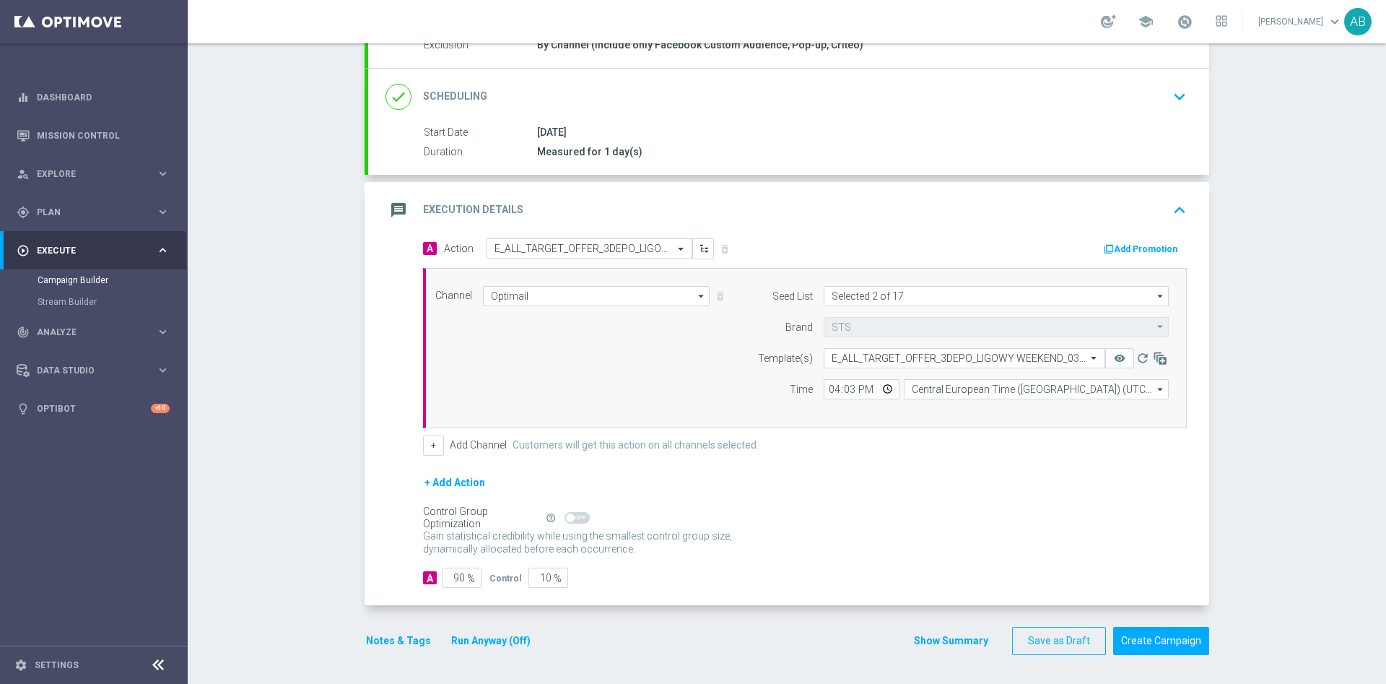
click at [398, 638] on button "Notes & Tags" at bounding box center [399, 641] width 68 height 18
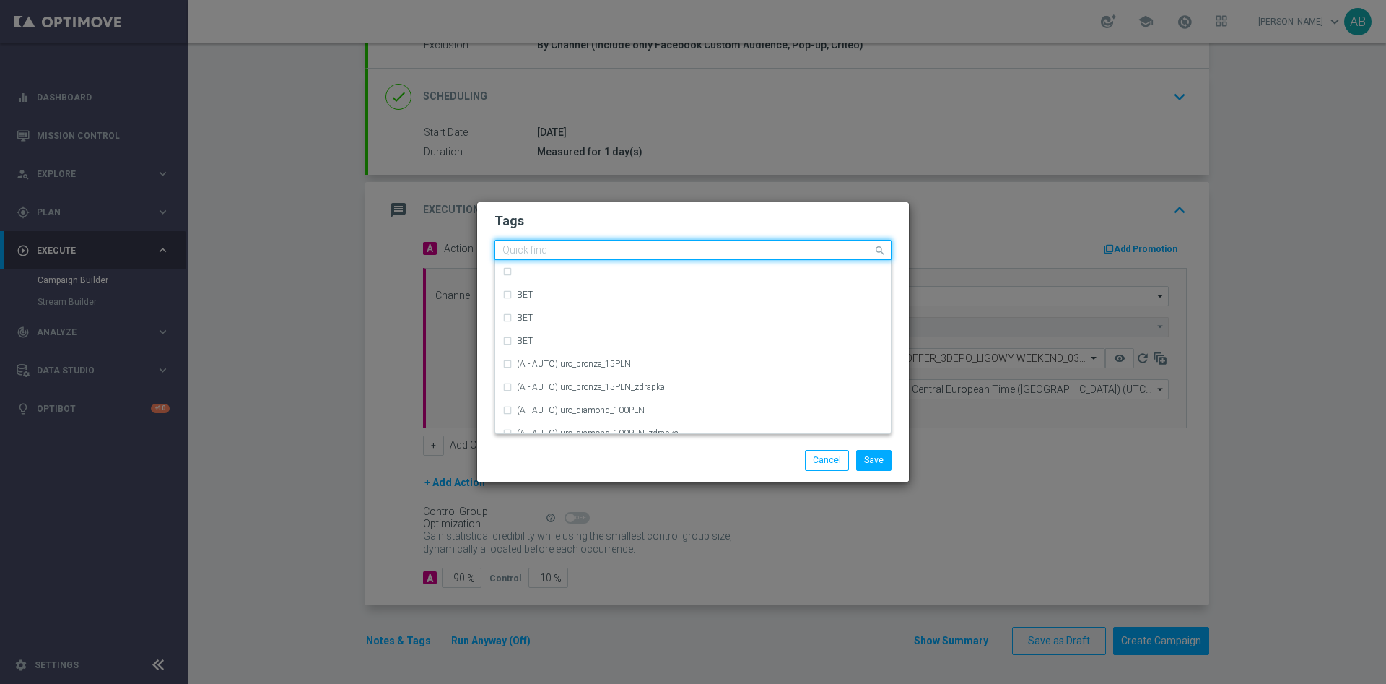
click at [568, 240] on div "Quick find" at bounding box center [692, 250] width 397 height 20
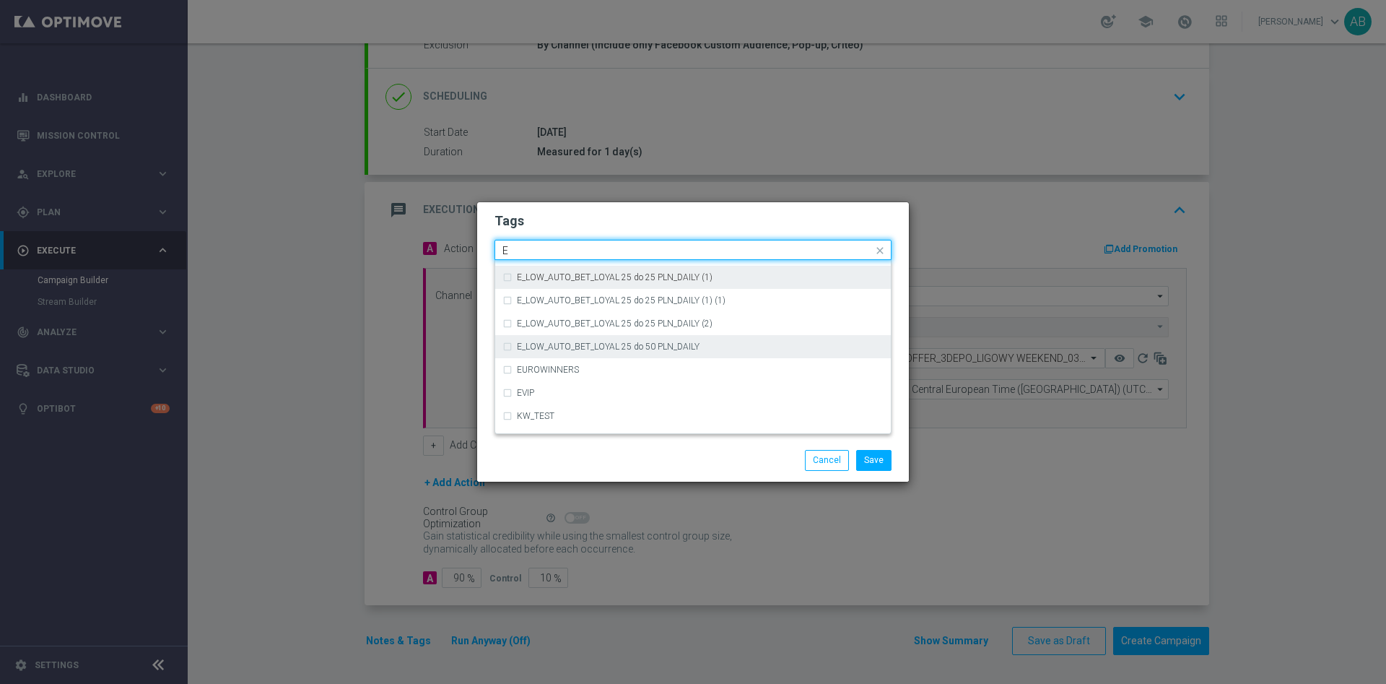
scroll to position [2057, 0]
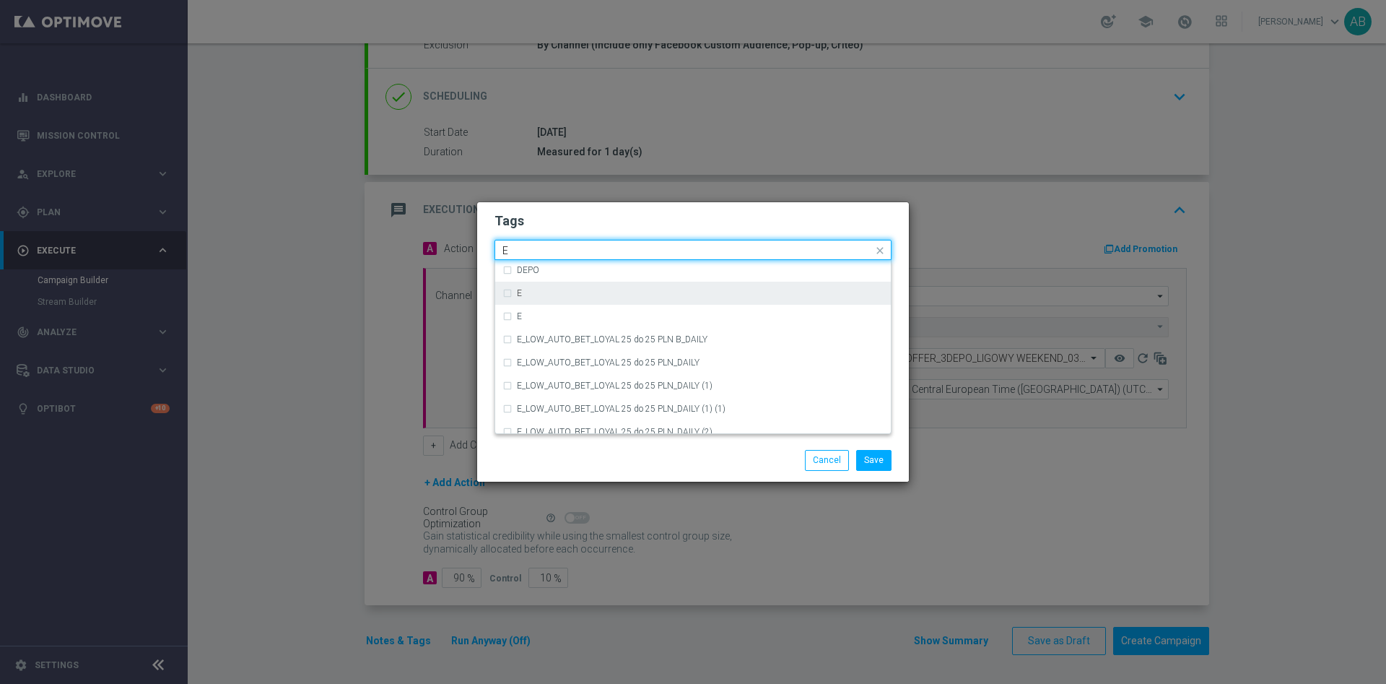
click at [551, 296] on div "E" at bounding box center [700, 293] width 367 height 9
type input "E"
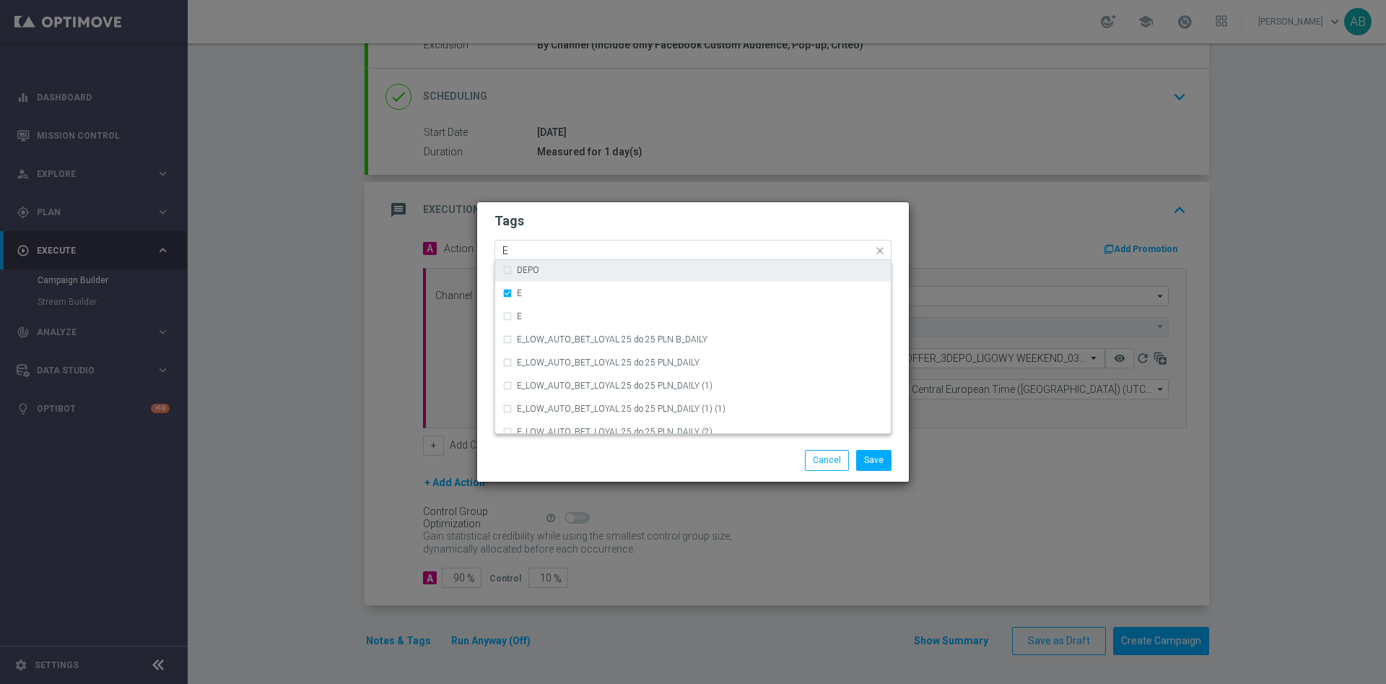
click at [546, 250] on input "E" at bounding box center [687, 251] width 370 height 12
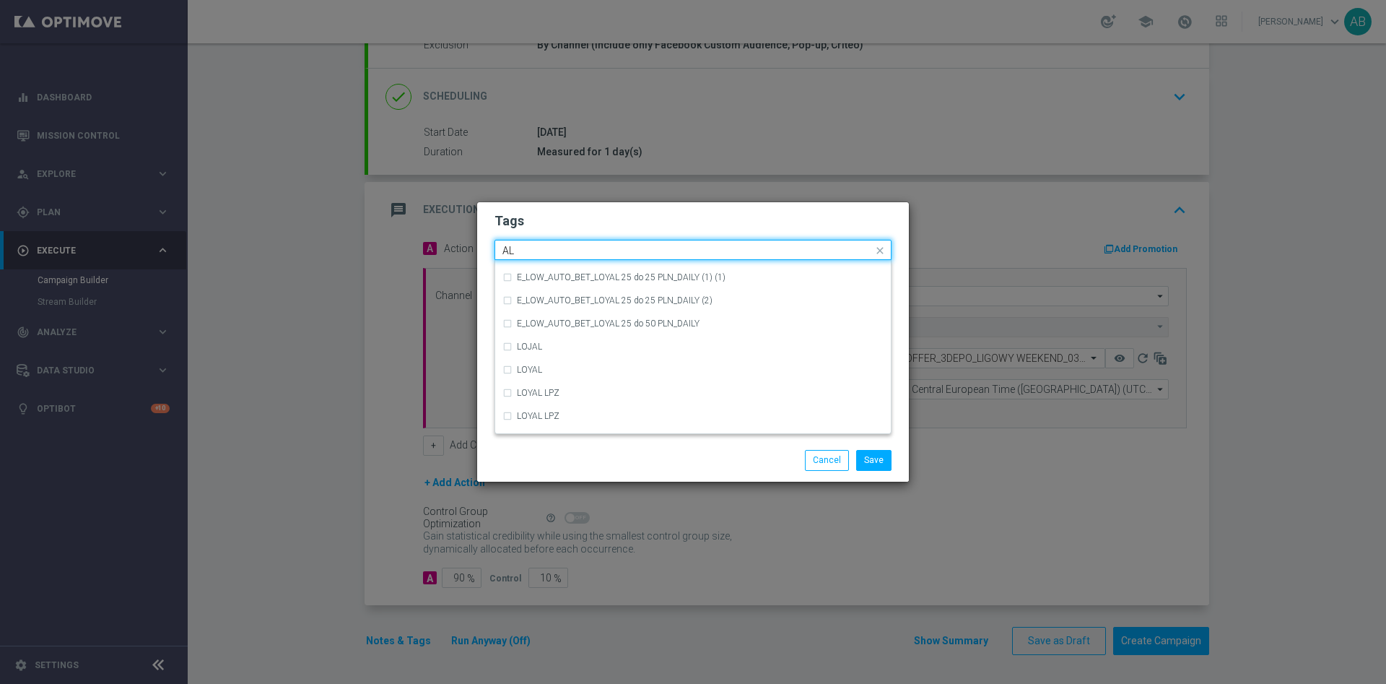
scroll to position [0, 0]
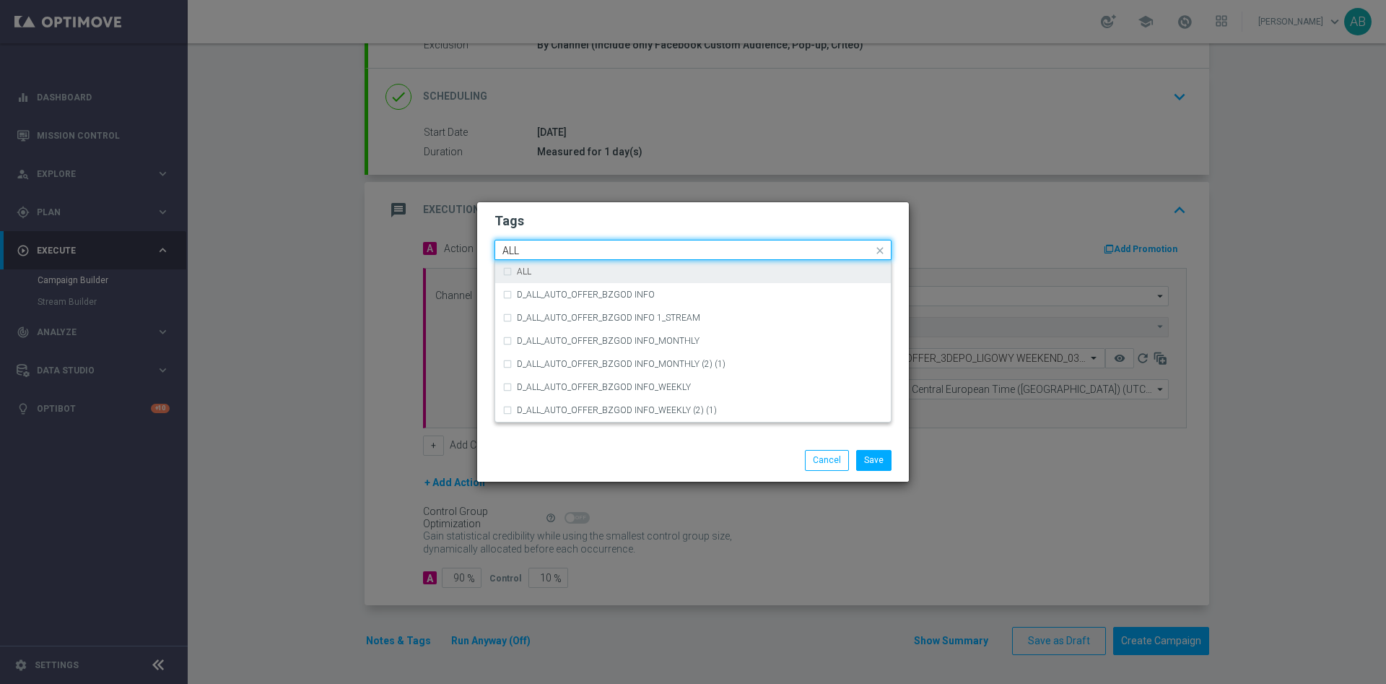
click at [540, 267] on div "ALL" at bounding box center [700, 271] width 367 height 9
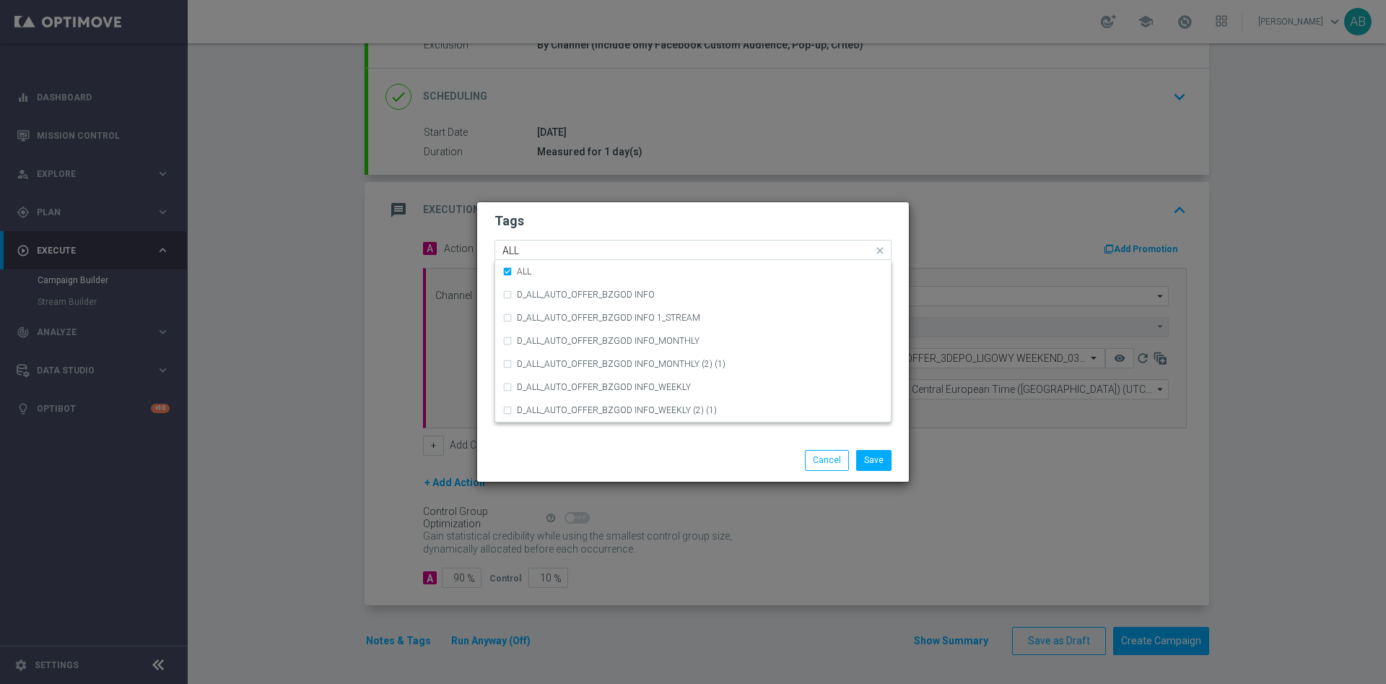
click at [551, 248] on input "ALL" at bounding box center [687, 251] width 370 height 12
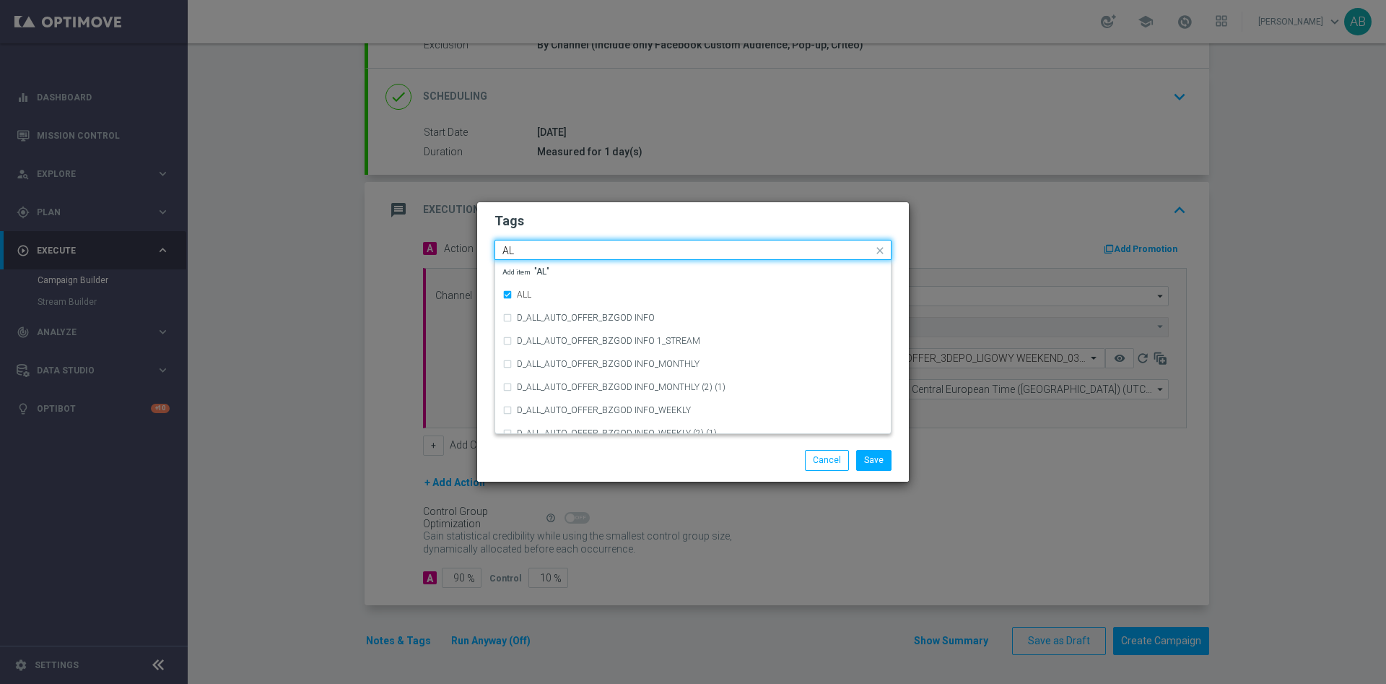
type input "A"
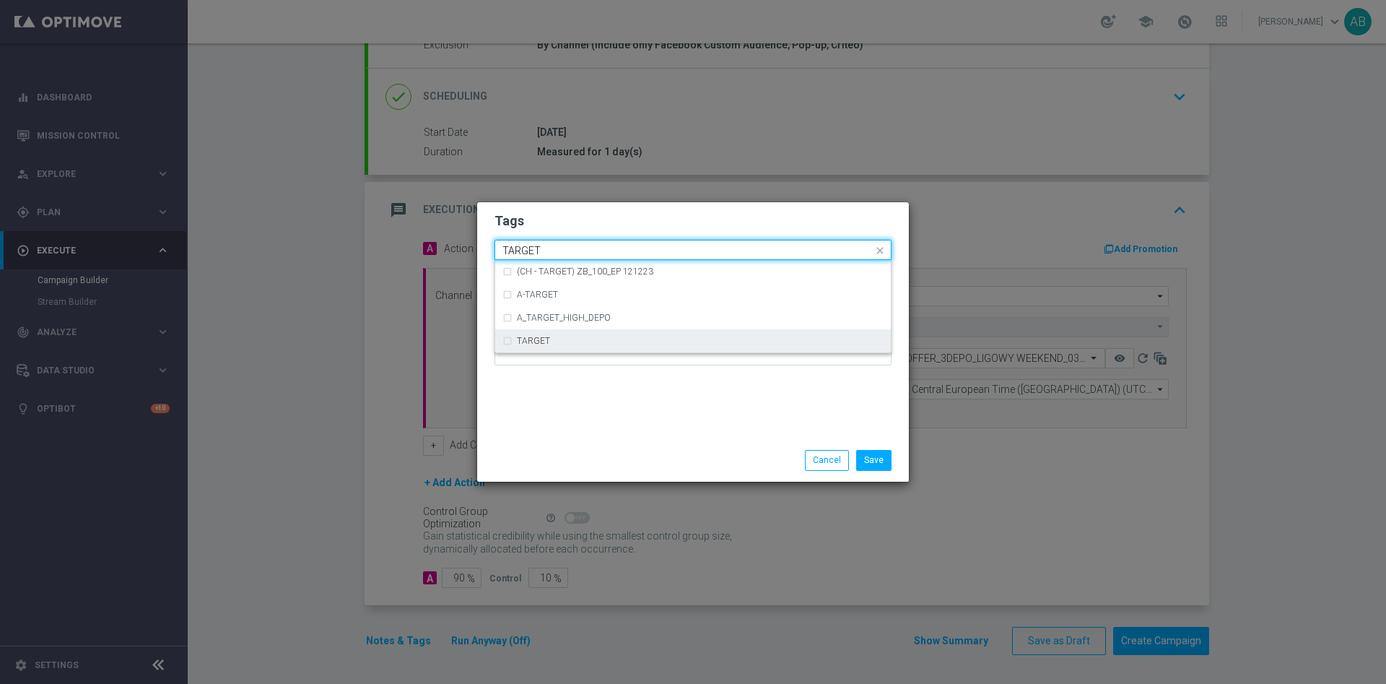
click at [546, 335] on div "TARGET" at bounding box center [692, 340] width 381 height 23
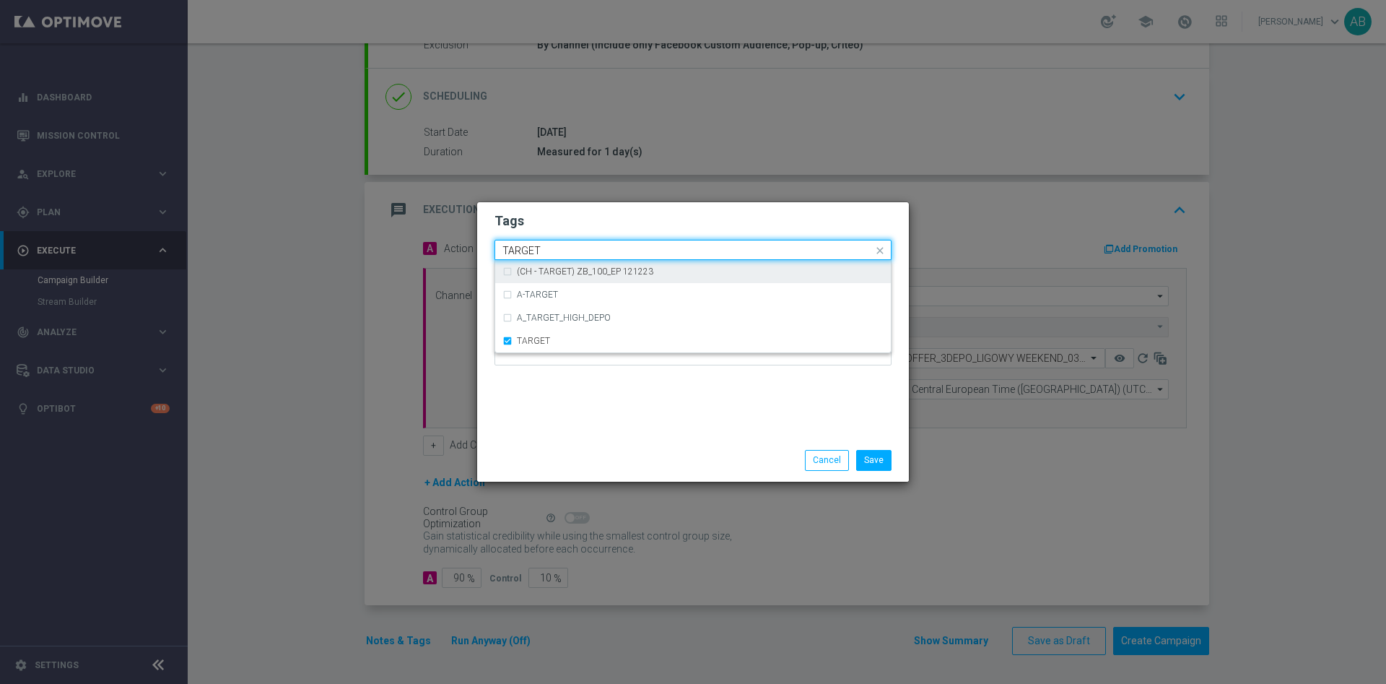
click at [559, 245] on input "TARGET" at bounding box center [687, 251] width 370 height 12
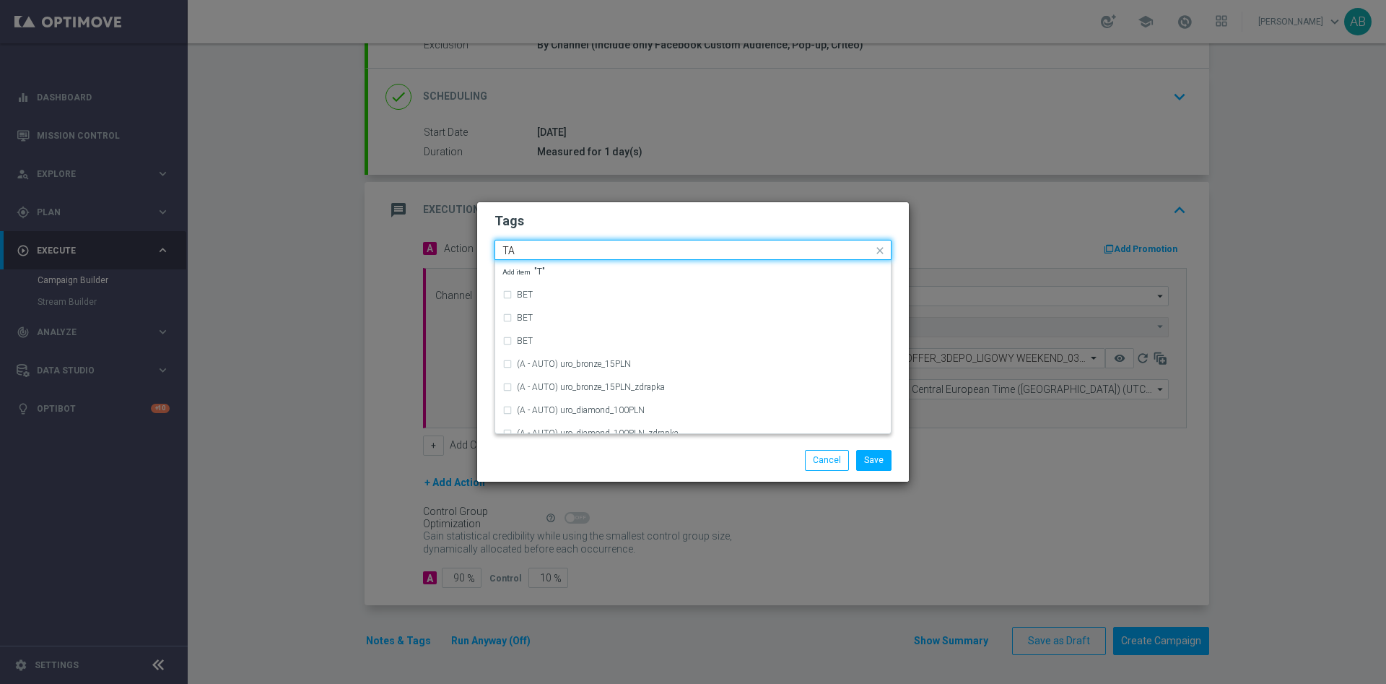
type input "T"
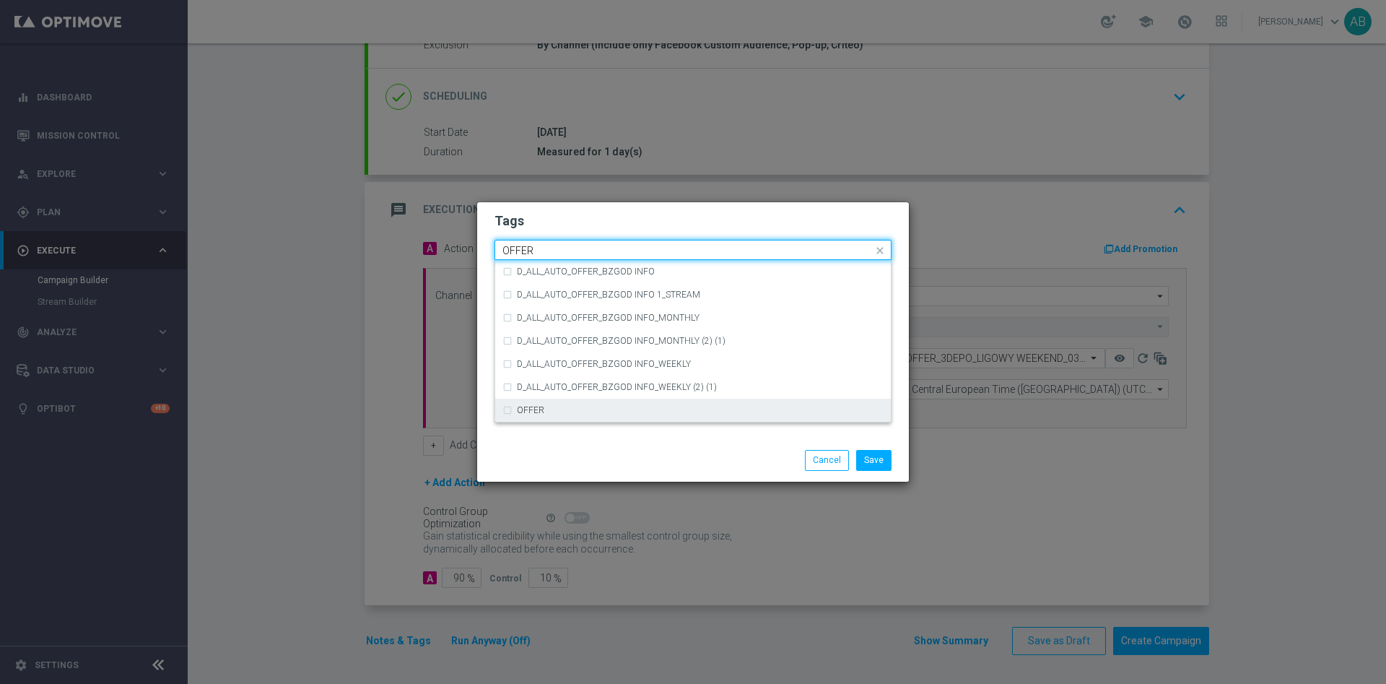
click at [549, 407] on div "OFFER" at bounding box center [700, 410] width 367 height 9
type input "OFFER"
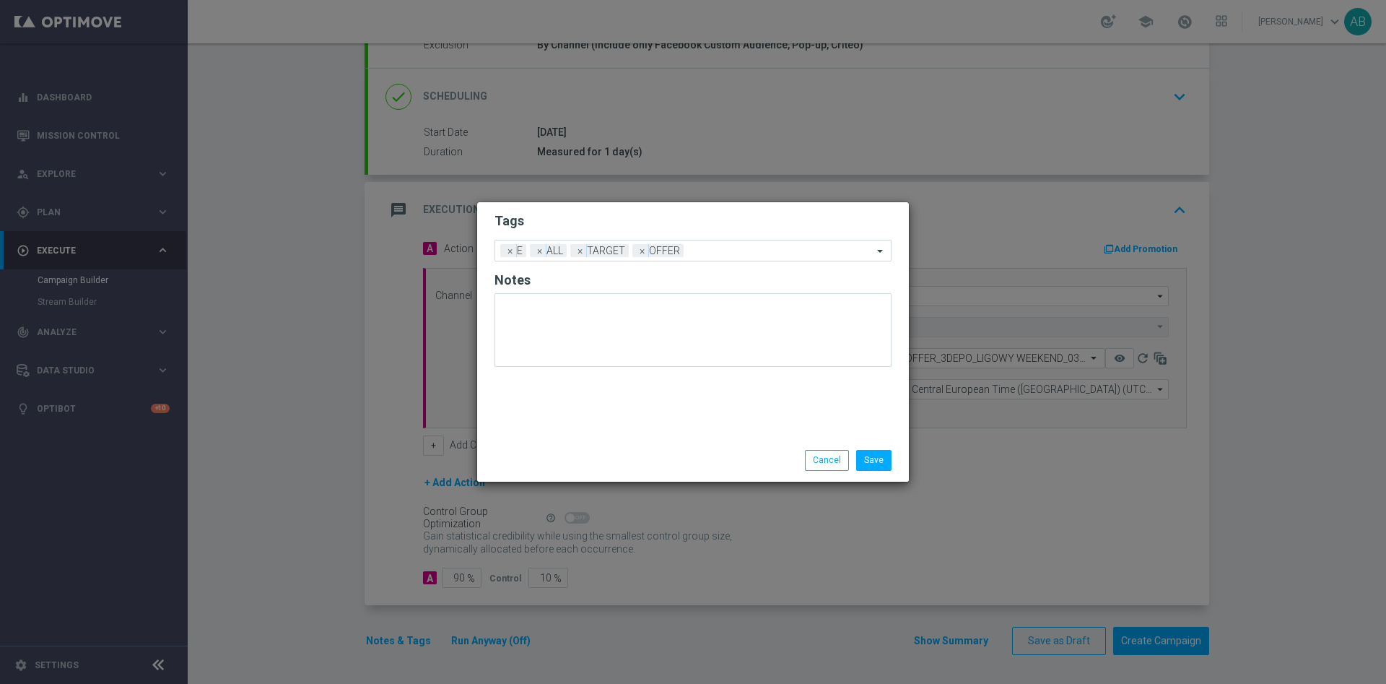
click at [583, 227] on h2 "Tags" at bounding box center [692, 220] width 397 height 17
click at [880, 460] on button "Save" at bounding box center [873, 460] width 35 height 20
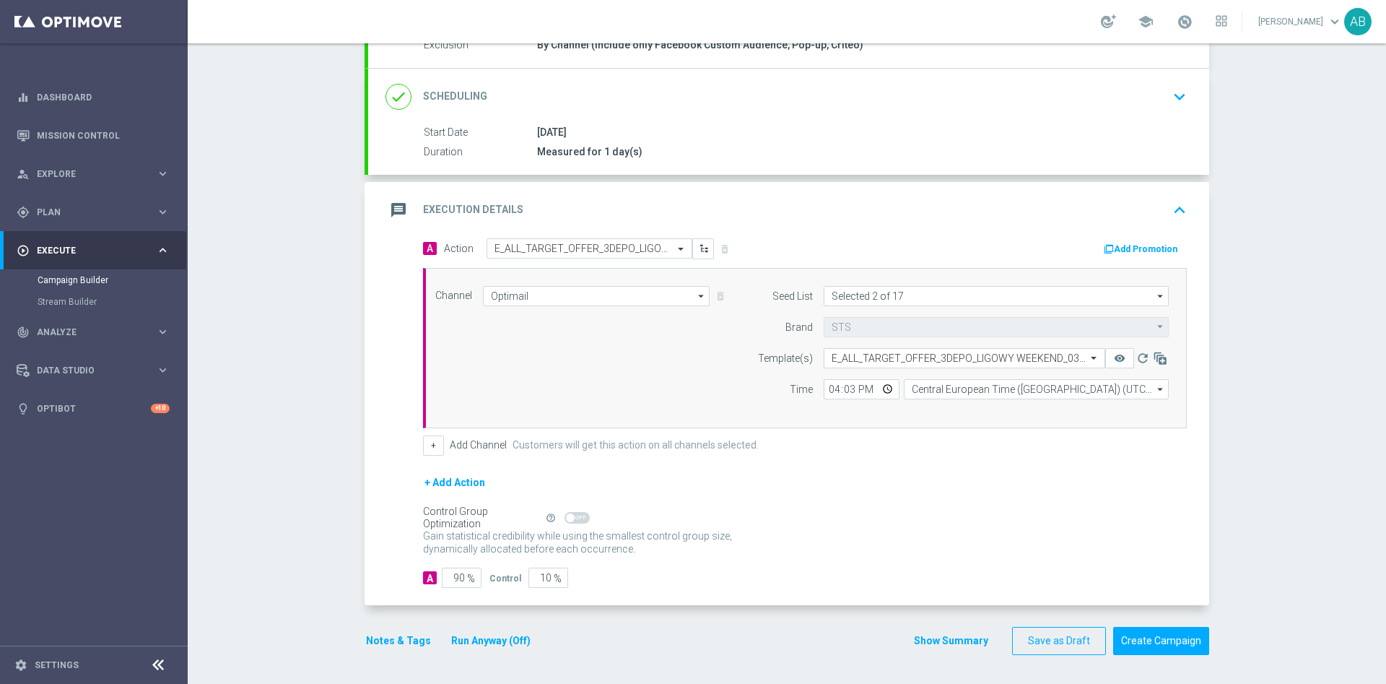
click at [393, 640] on button "Notes & Tags" at bounding box center [399, 641] width 68 height 18
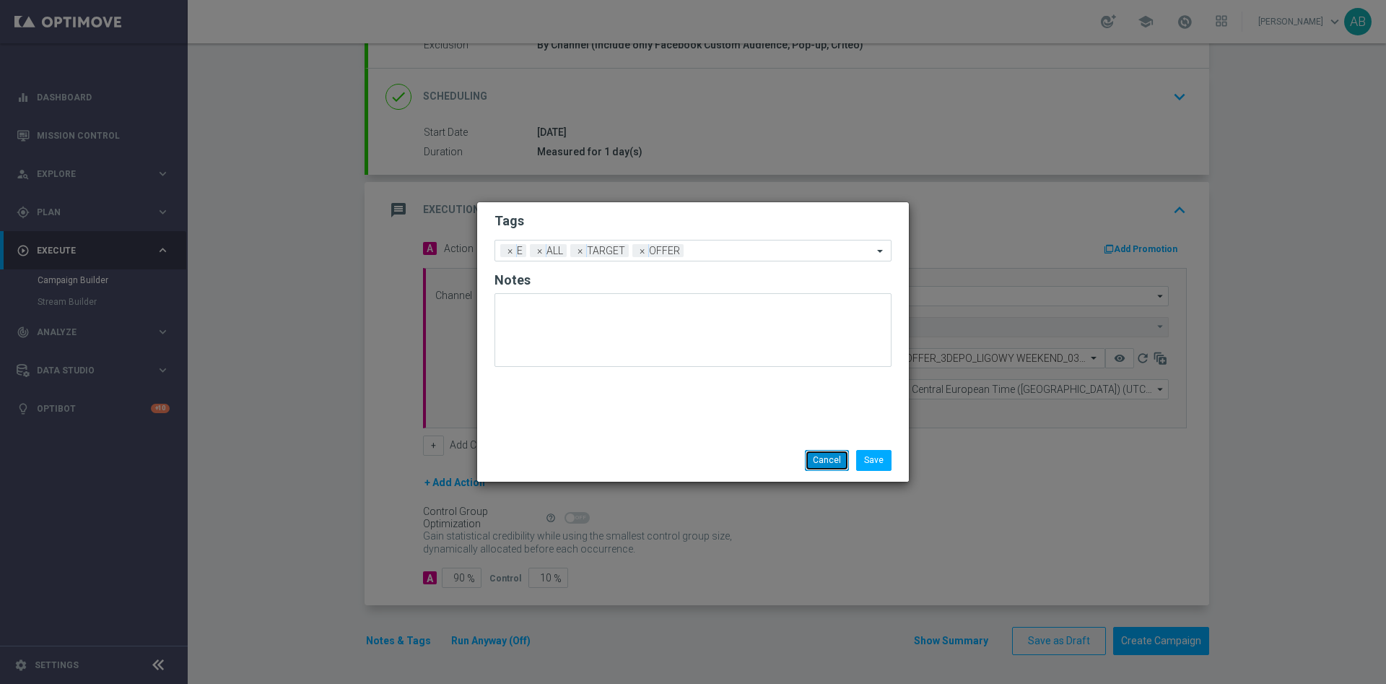
click at [821, 461] on button "Cancel" at bounding box center [827, 460] width 44 height 20
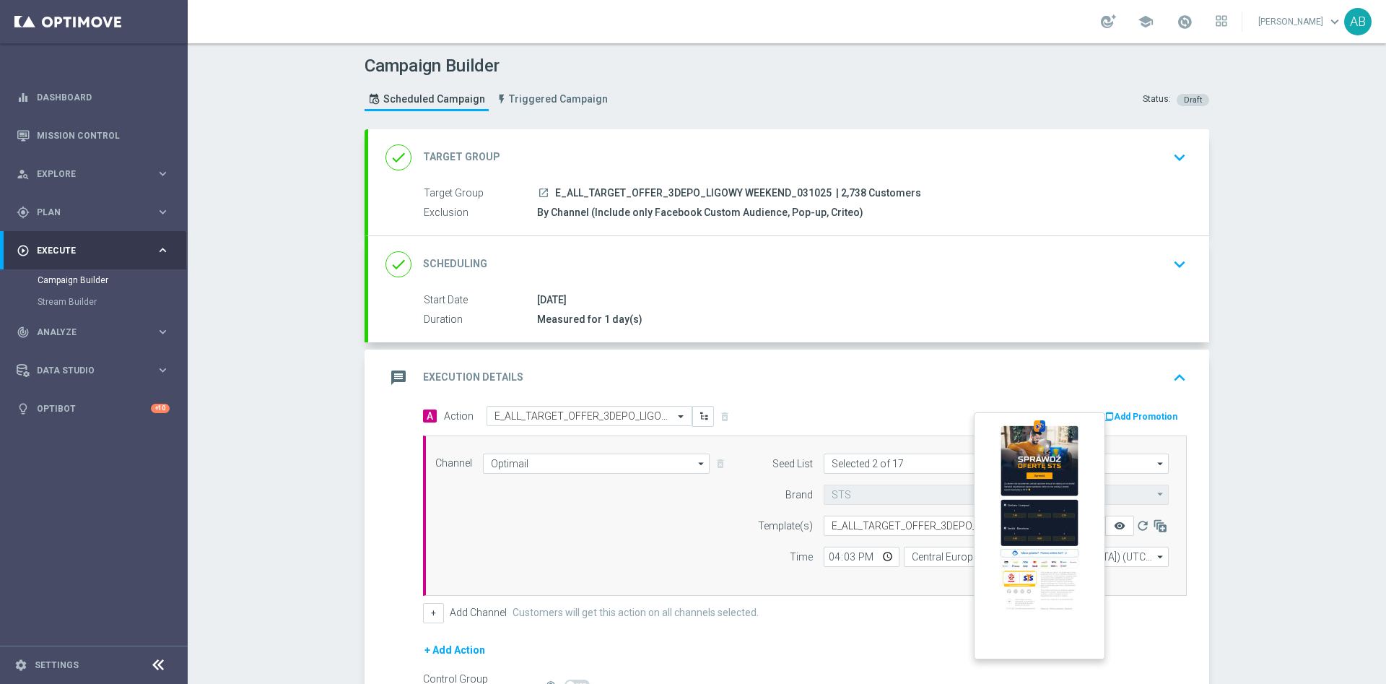
click at [1114, 529] on icon "remove_red_eye" at bounding box center [1120, 526] width 12 height 12
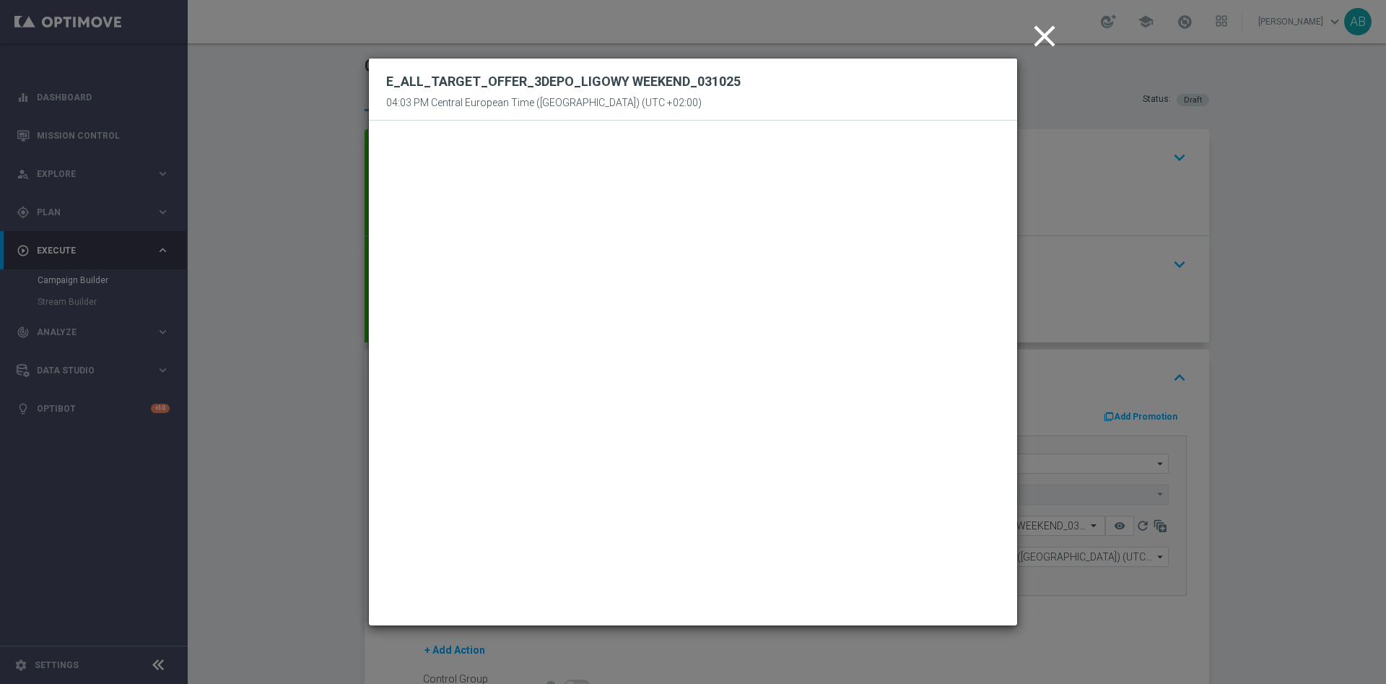
click at [1302, 210] on modal-container "close E_ALL_TARGET_OFFER_3DEPO_LIGOWY WEEKEND_[DATE] 04:03 PM Central European …" at bounding box center [693, 342] width 1386 height 684
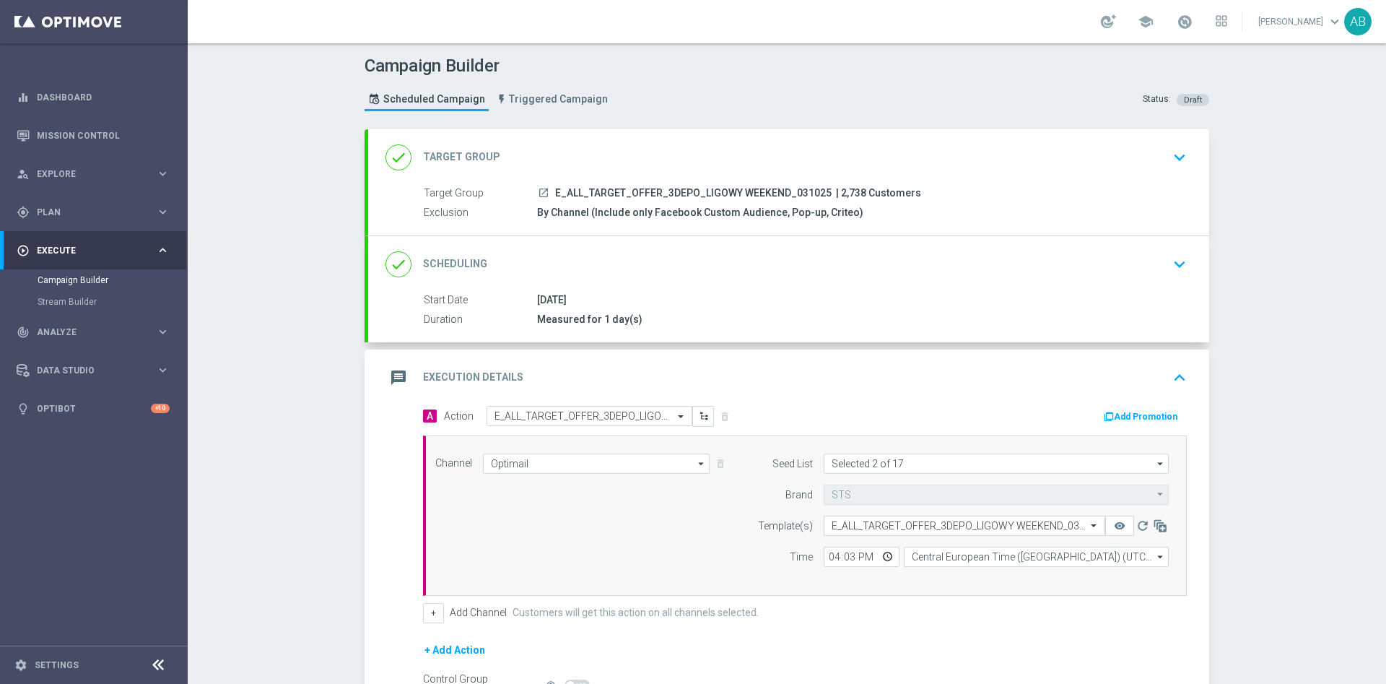
click at [1151, 268] on div "done Scheduling keyboard_arrow_down" at bounding box center [788, 263] width 806 height 27
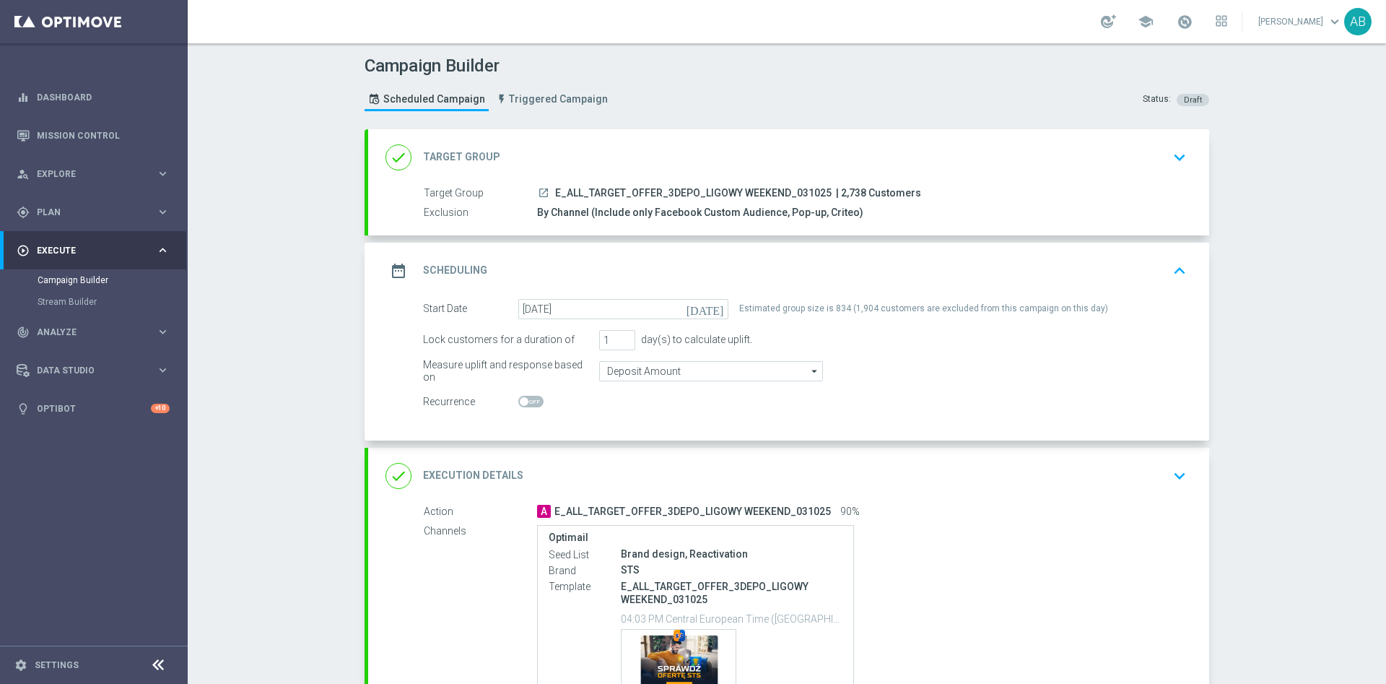
click at [1282, 295] on div "Campaign Builder Scheduled Campaign Triggered Campaign Status: Draft done Targe…" at bounding box center [787, 363] width 1198 height 640
click at [1278, 300] on div "Campaign Builder Scheduled Campaign Triggered Campaign Status: Draft done Targe…" at bounding box center [787, 363] width 1198 height 640
click at [1158, 492] on div "done Execution Details keyboard_arrow_down" at bounding box center [788, 476] width 841 height 56
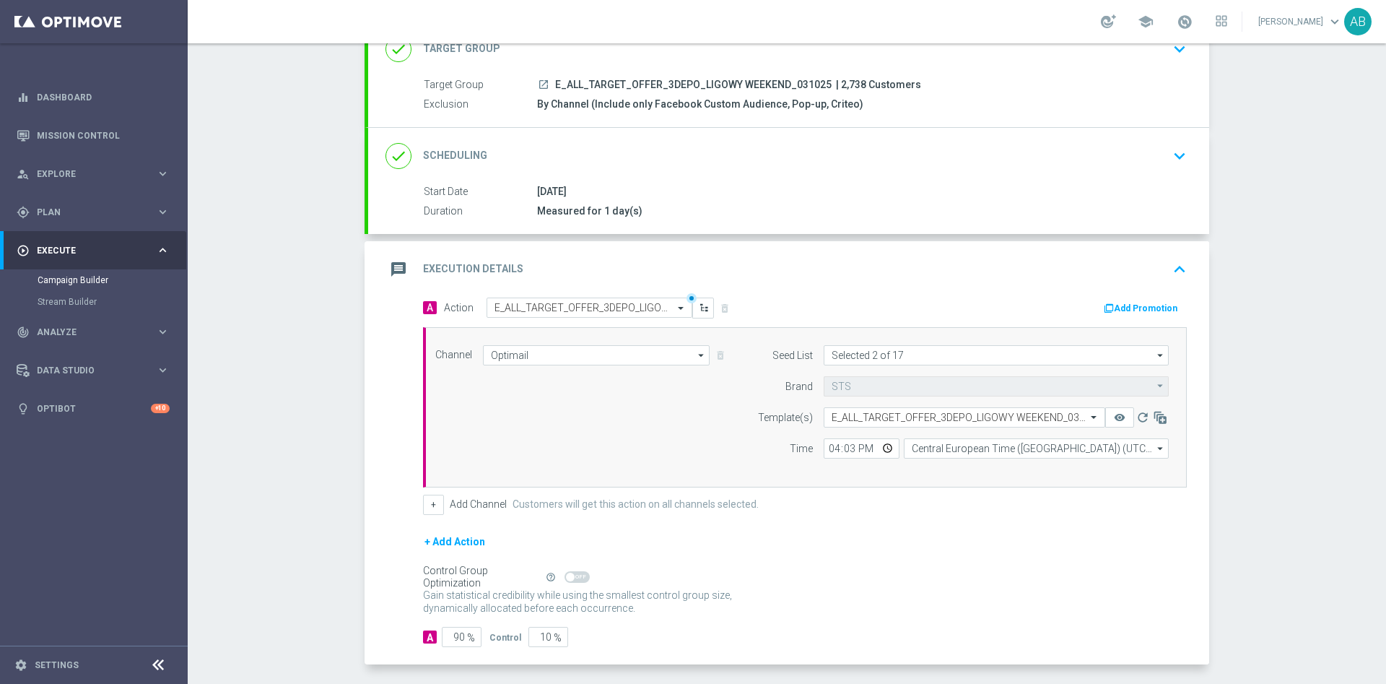
scroll to position [167, 0]
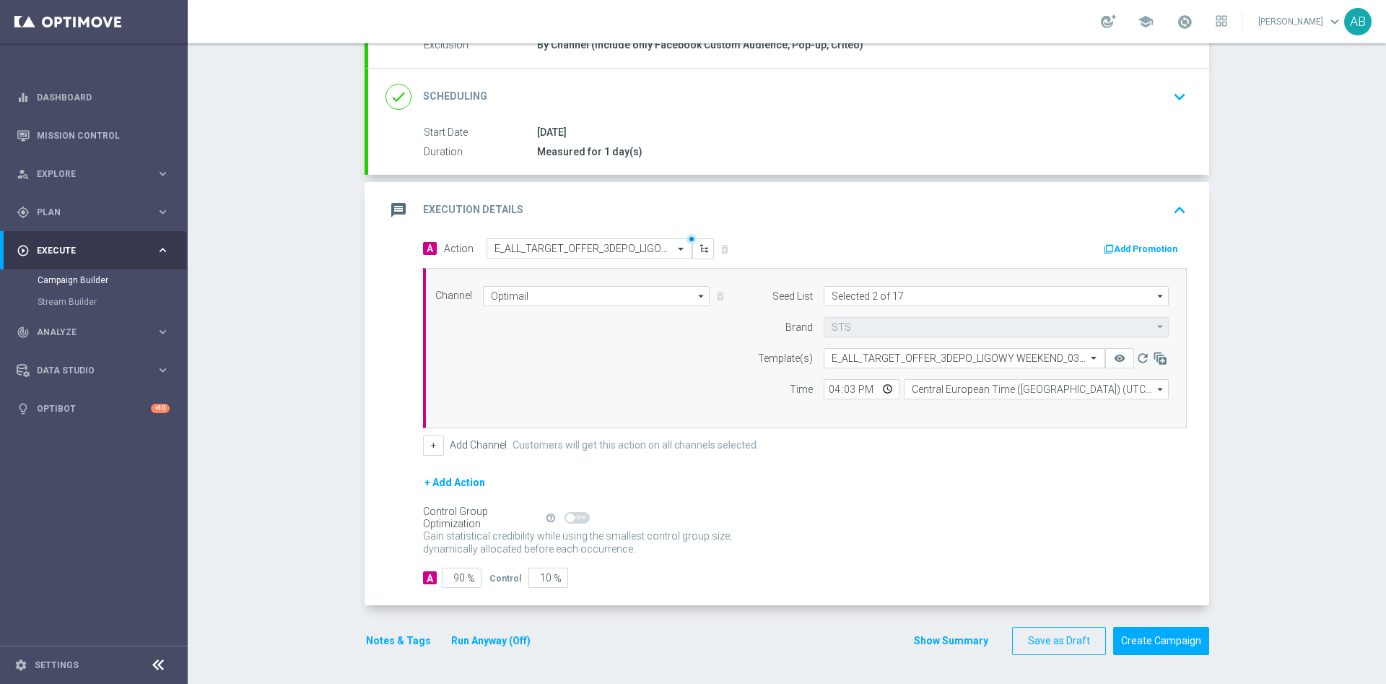
click at [385, 642] on button "Notes & Tags" at bounding box center [399, 641] width 68 height 18
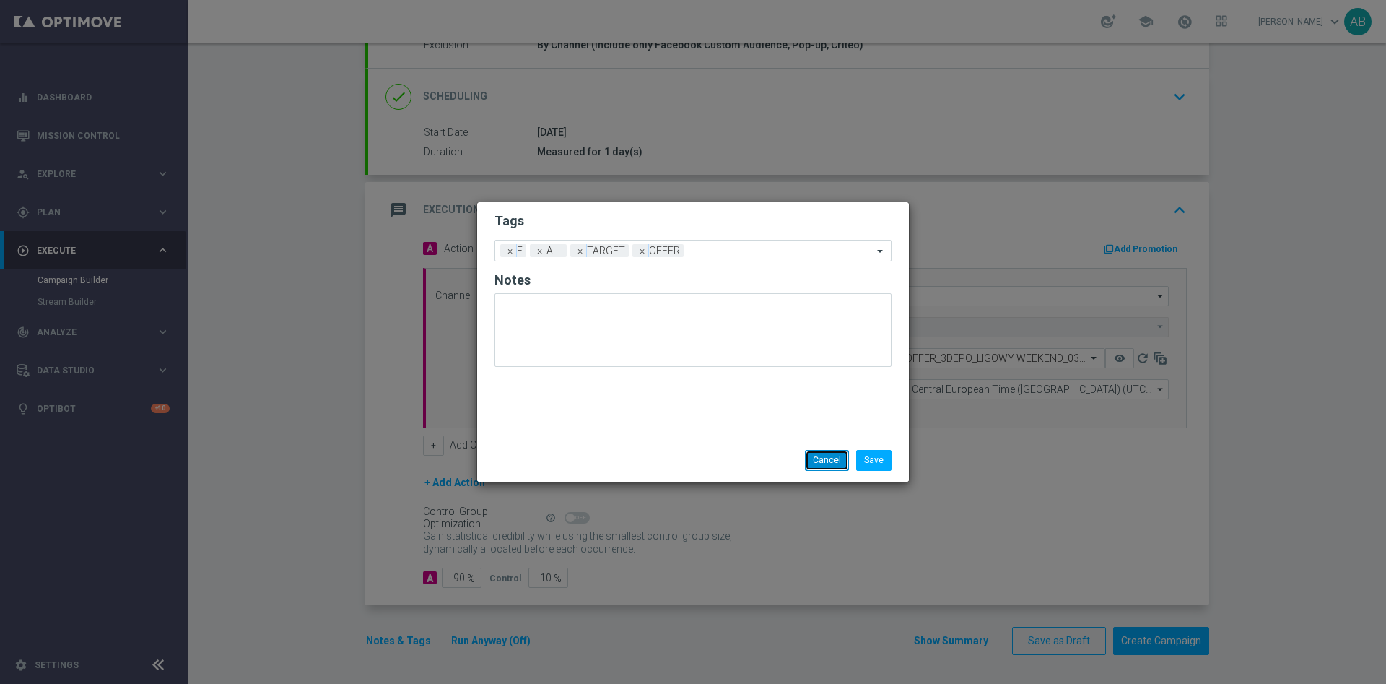
click at [831, 462] on button "Cancel" at bounding box center [827, 460] width 44 height 20
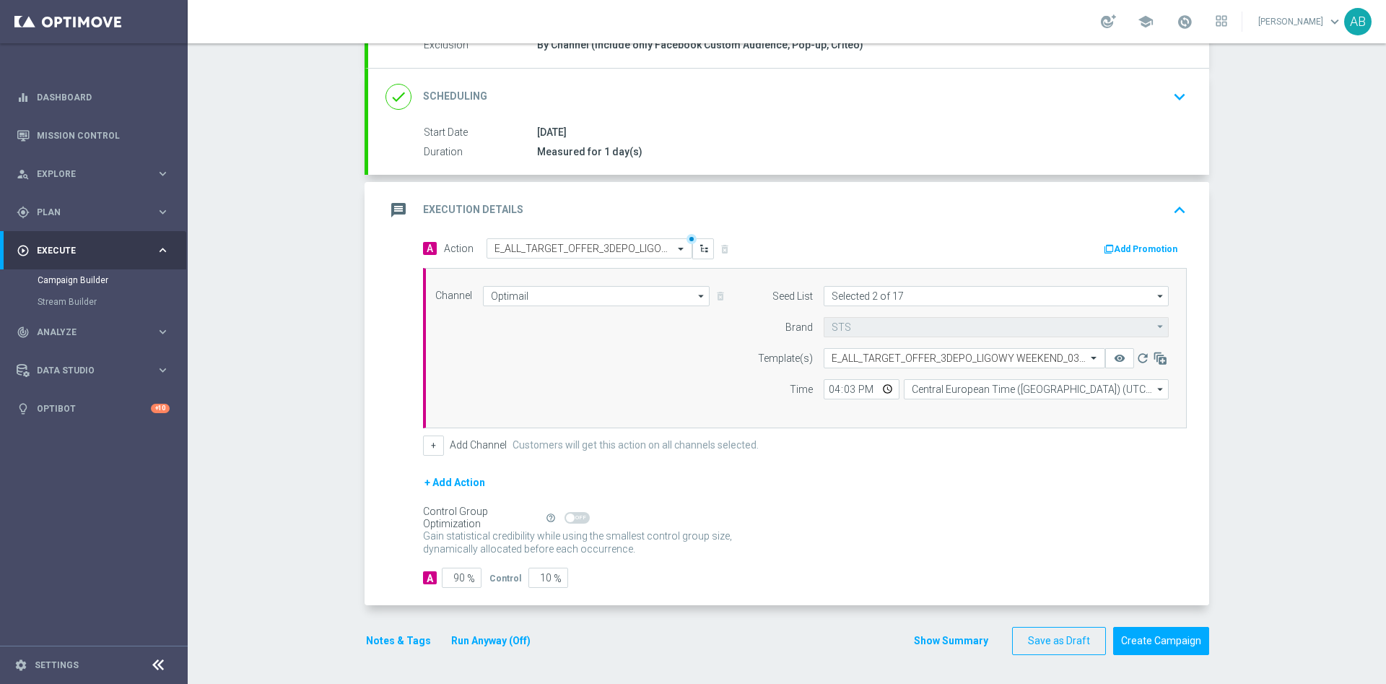
click at [1118, 624] on form "done Target Group keyboard_arrow_down Target Group launch E_ALL_TARGET_OFFER_3D…" at bounding box center [787, 308] width 845 height 693
click at [1125, 637] on button "Create Campaign" at bounding box center [1161, 641] width 96 height 28
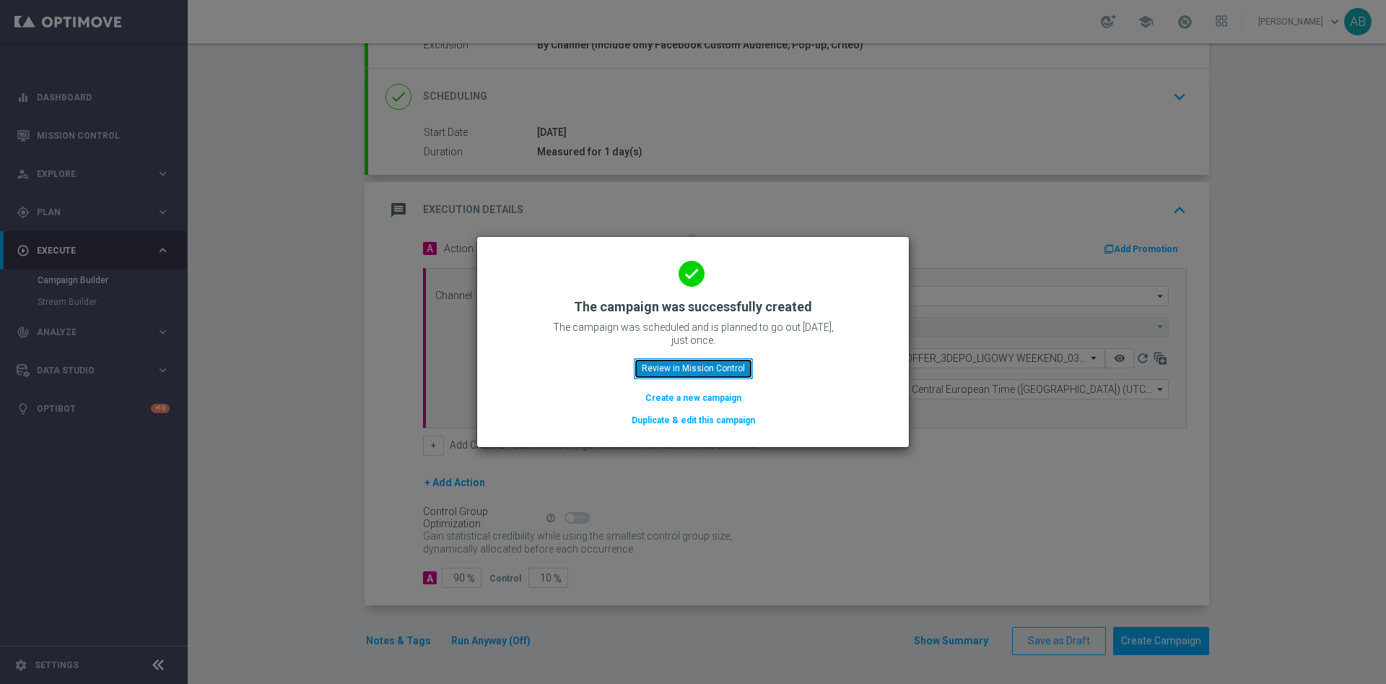
click at [707, 358] on button "Review in Mission Control" at bounding box center [693, 368] width 119 height 20
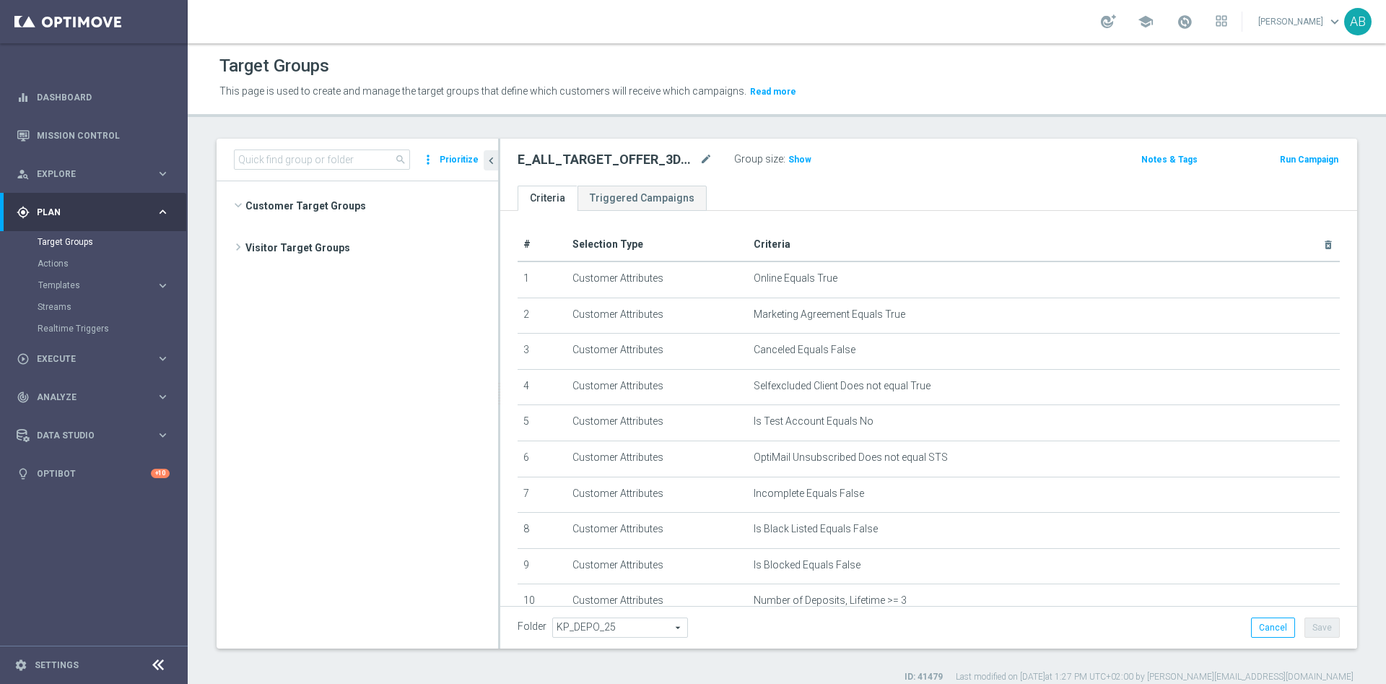
scroll to position [687, 0]
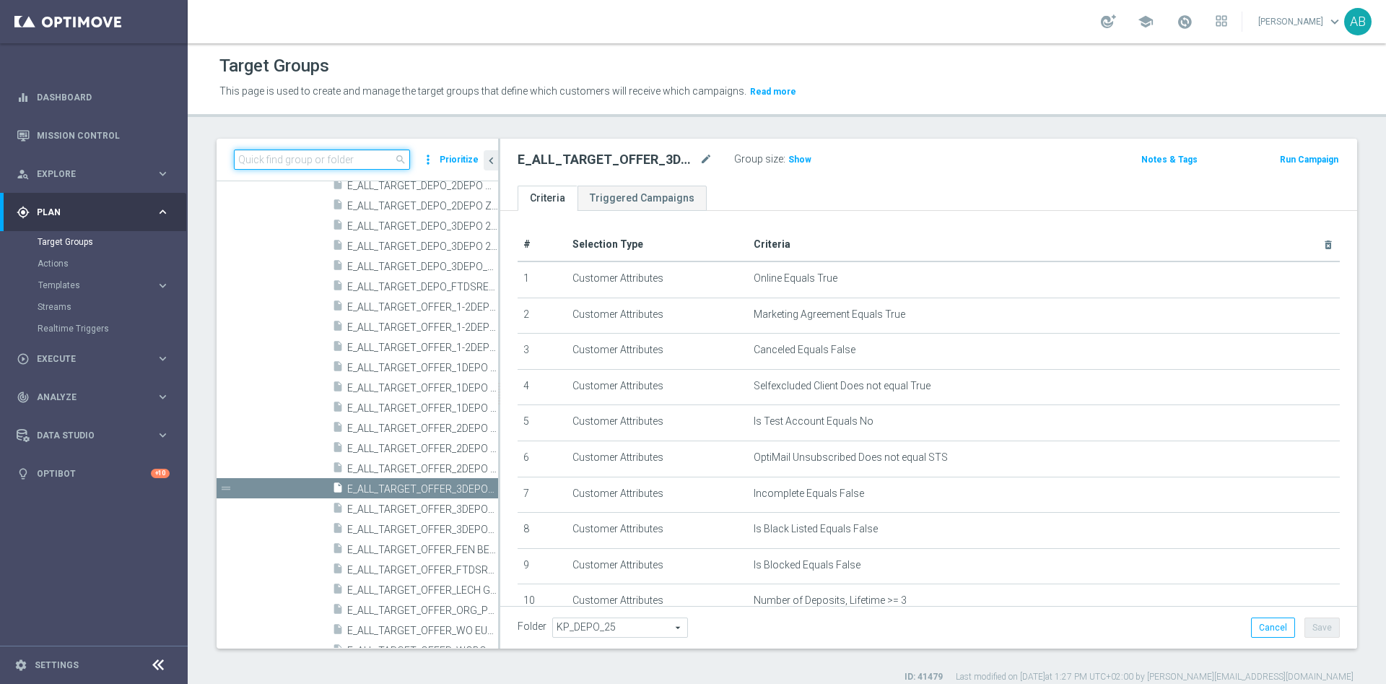
click at [324, 158] on input at bounding box center [322, 159] width 176 height 20
paste input "E_ALL_TARGET_BET_1-2DEPO CASHBACK_REM_041025"
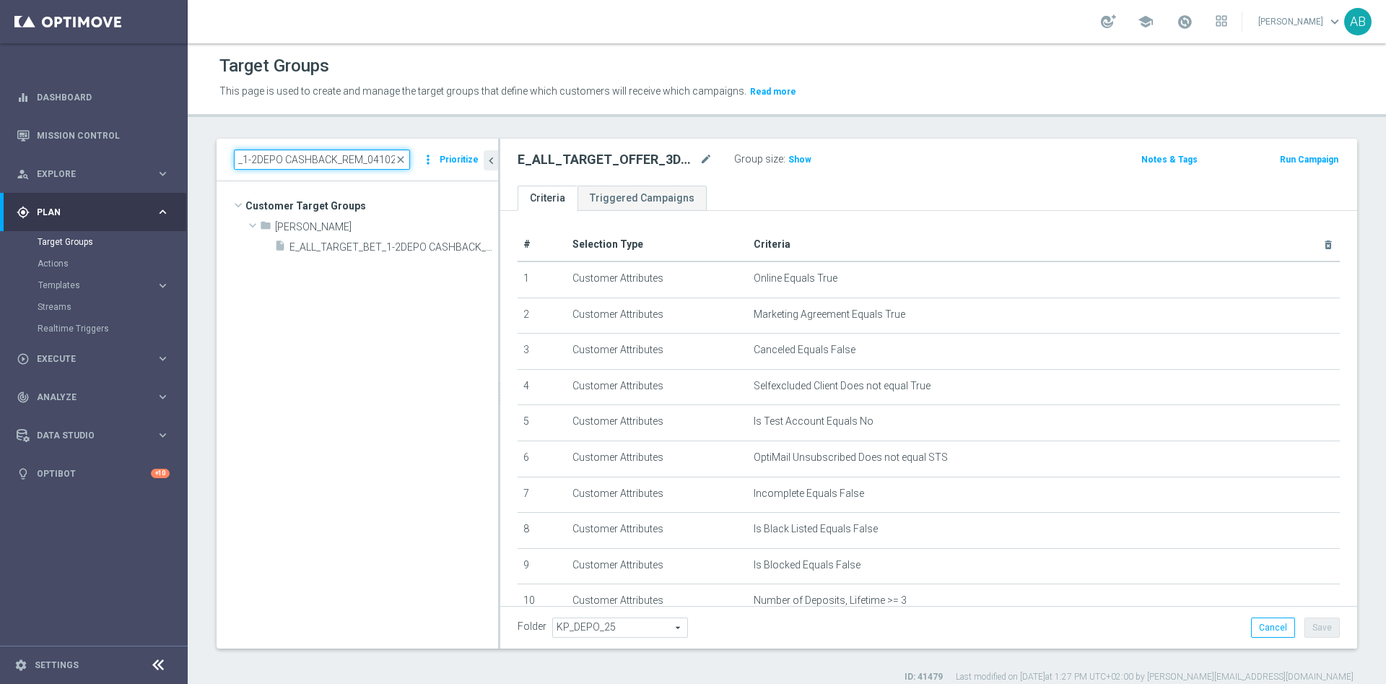
scroll to position [0, 0]
type input "E_ALL_TARGET_BET_1-2DEPO CASHBACK_REM_041025"
click at [406, 248] on span "E_ALL_TARGET_BET_1-2DEPO CASHBACK_REM_041025" at bounding box center [377, 247] width 176 height 12
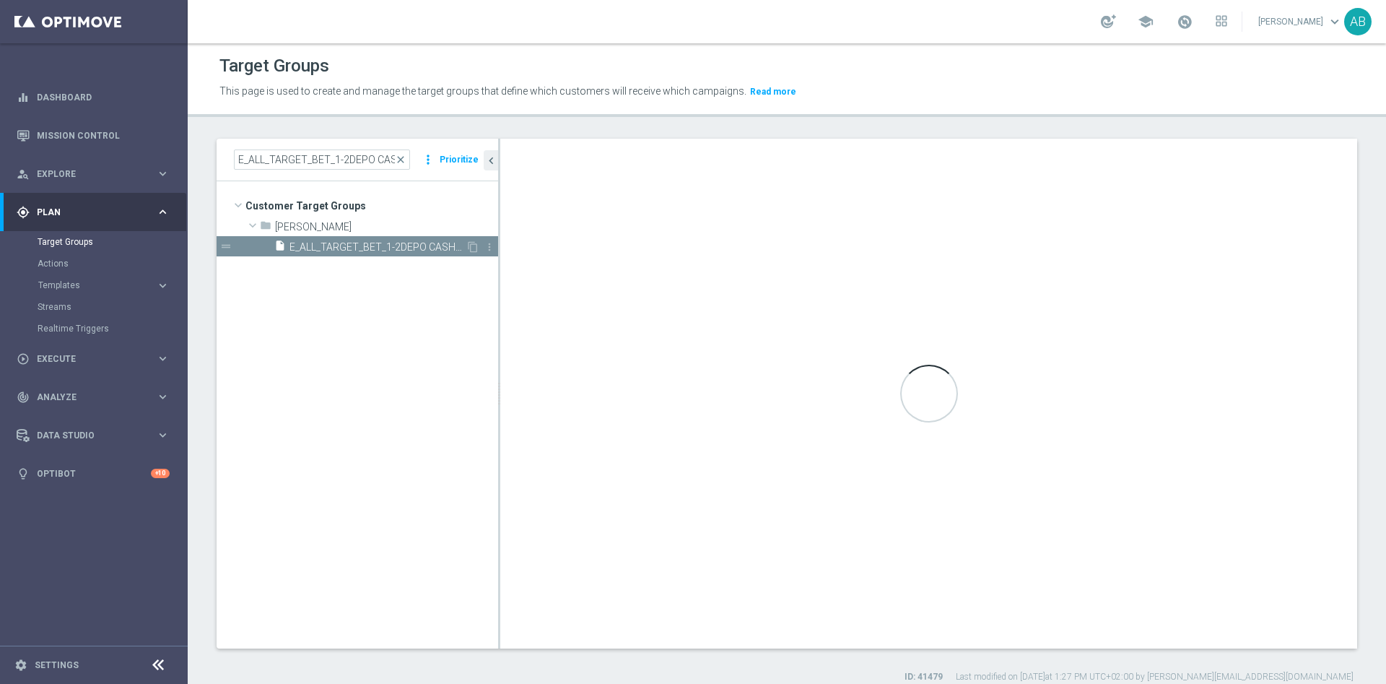
checkbox input "false"
type input "[PERSON_NAME]"
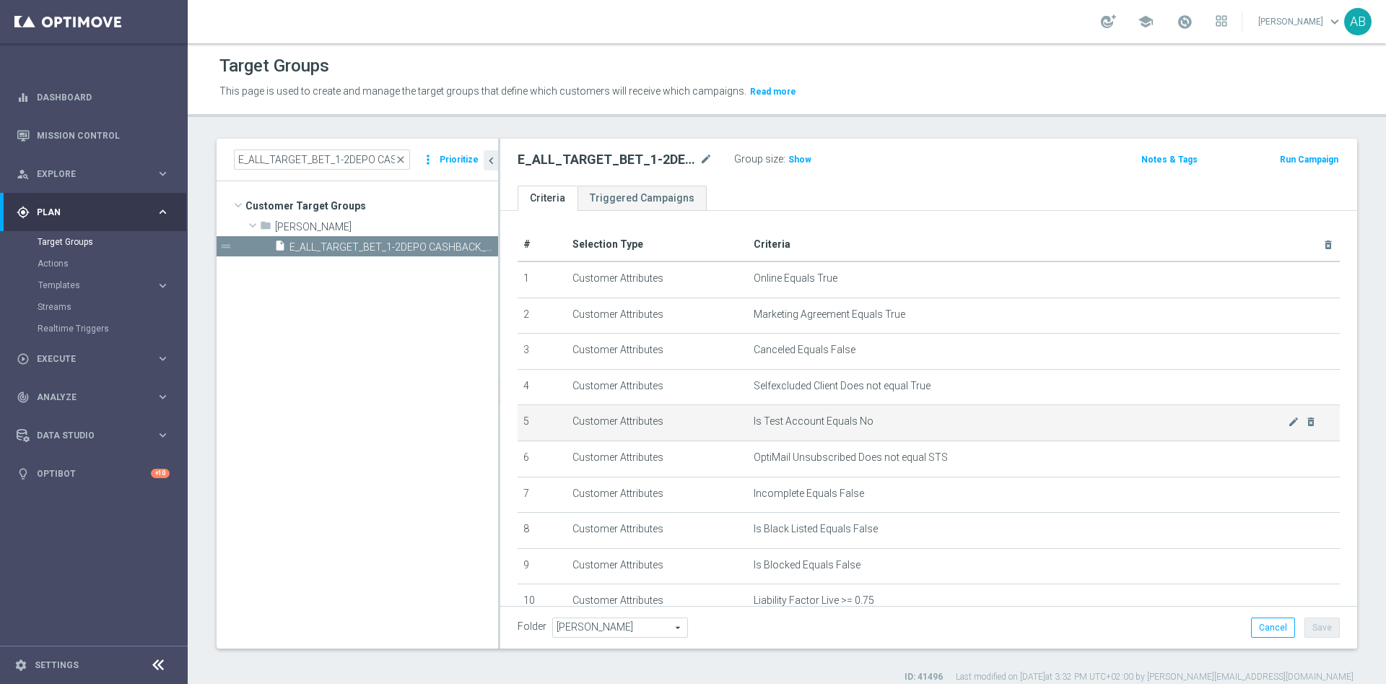
scroll to position [217, 0]
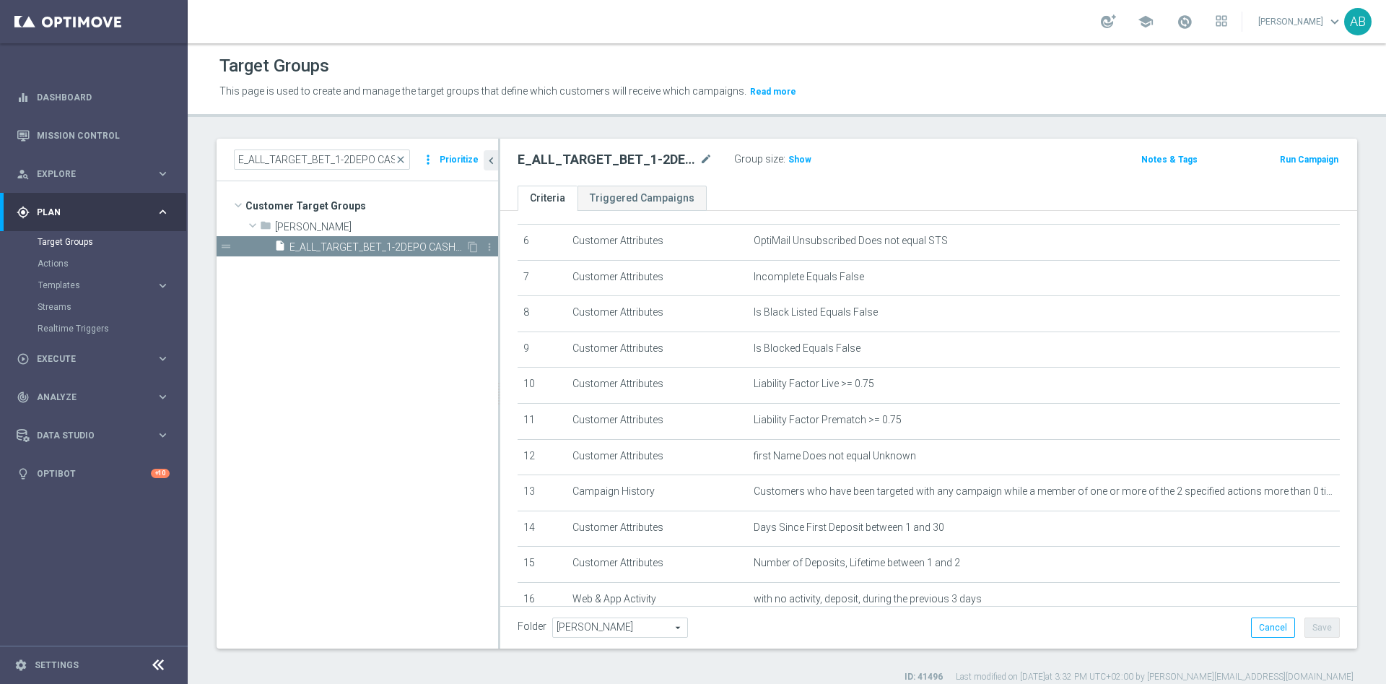
click at [387, 250] on span "E_ALL_TARGET_BET_1-2DEPO CASHBACK_REM_041025" at bounding box center [377, 247] width 176 height 12
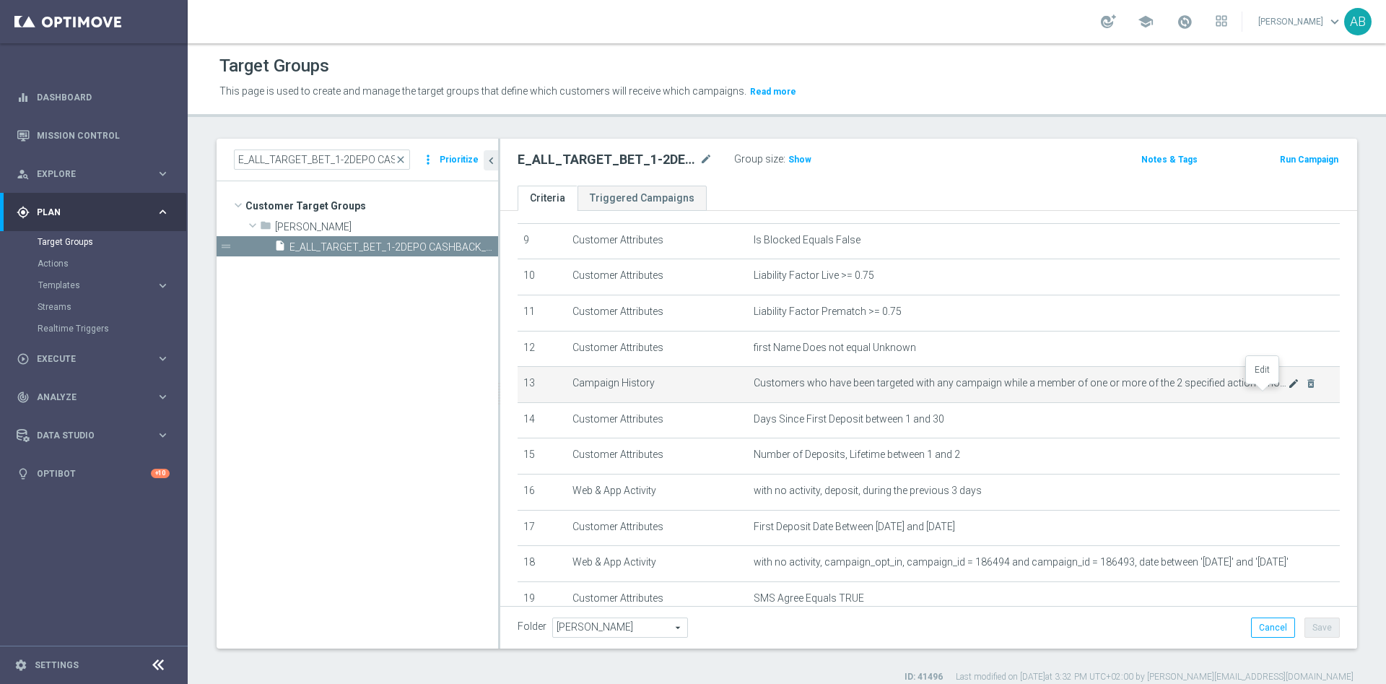
click at [1288, 389] on icon "mode_edit" at bounding box center [1294, 384] width 12 height 12
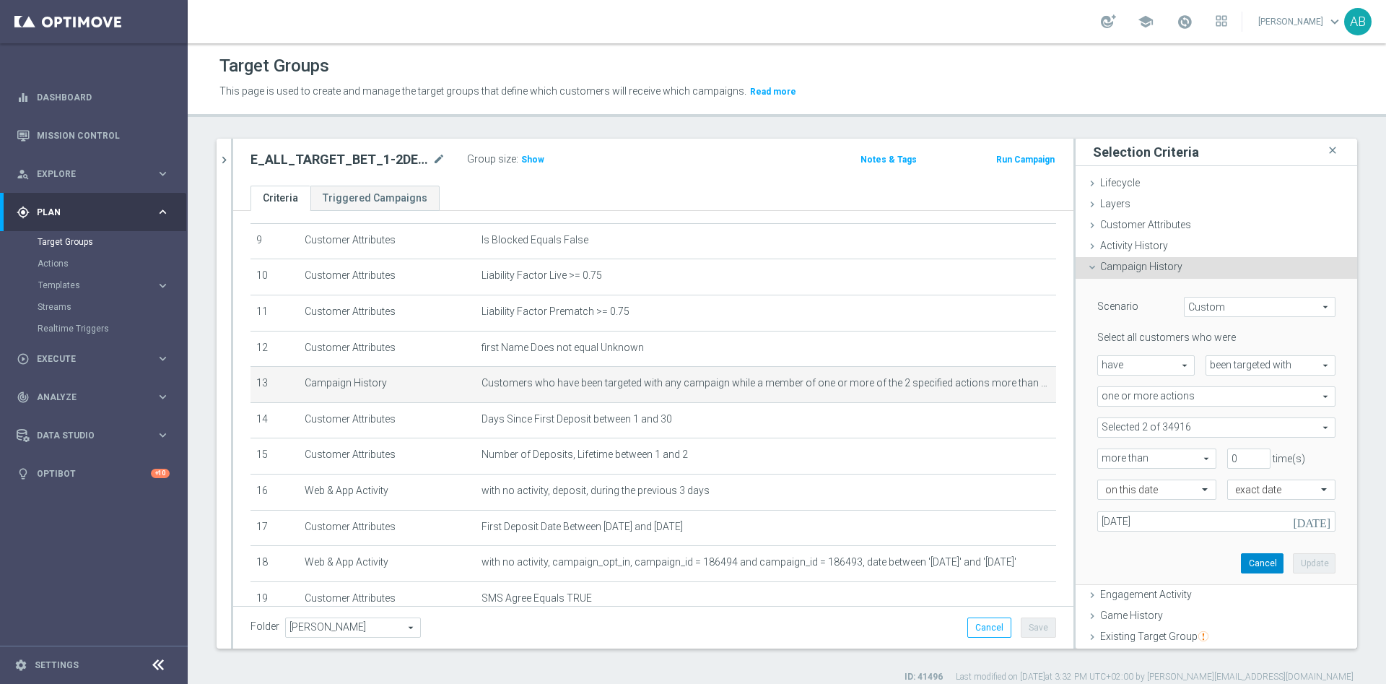
click at [1241, 559] on button "Cancel" at bounding box center [1262, 563] width 43 height 20
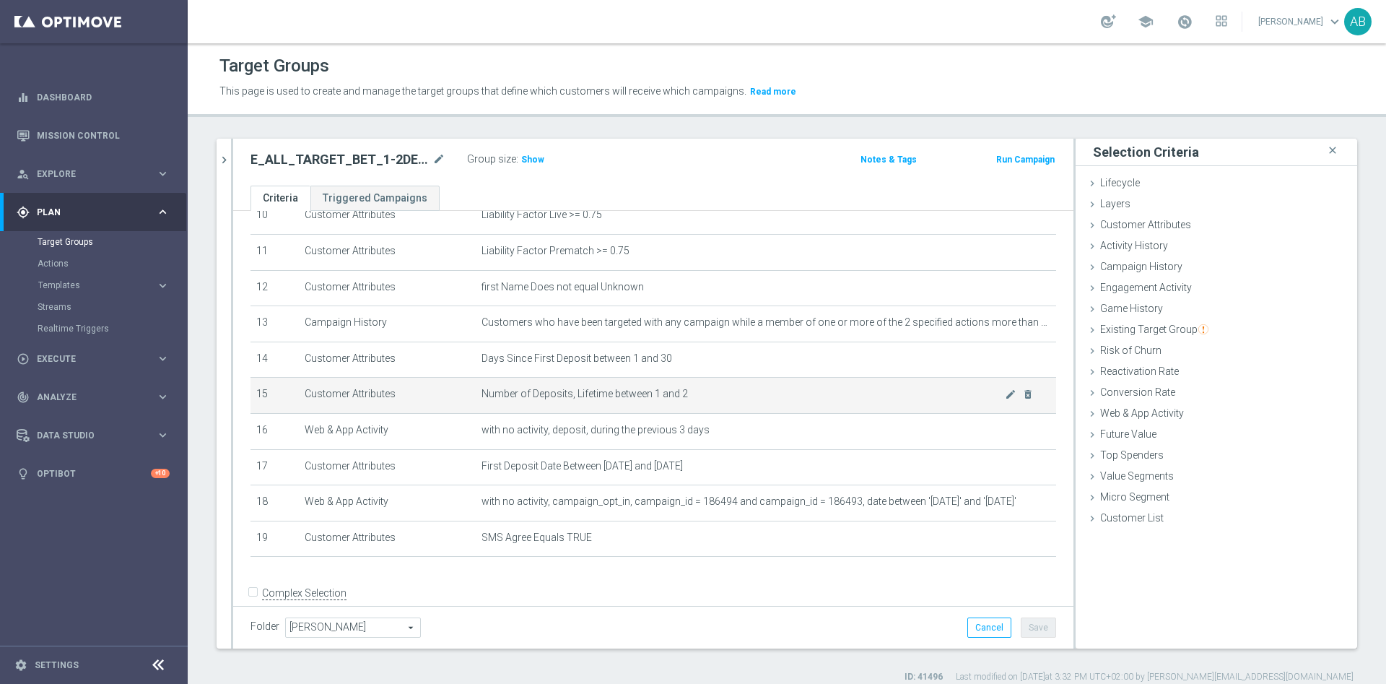
scroll to position [416, 0]
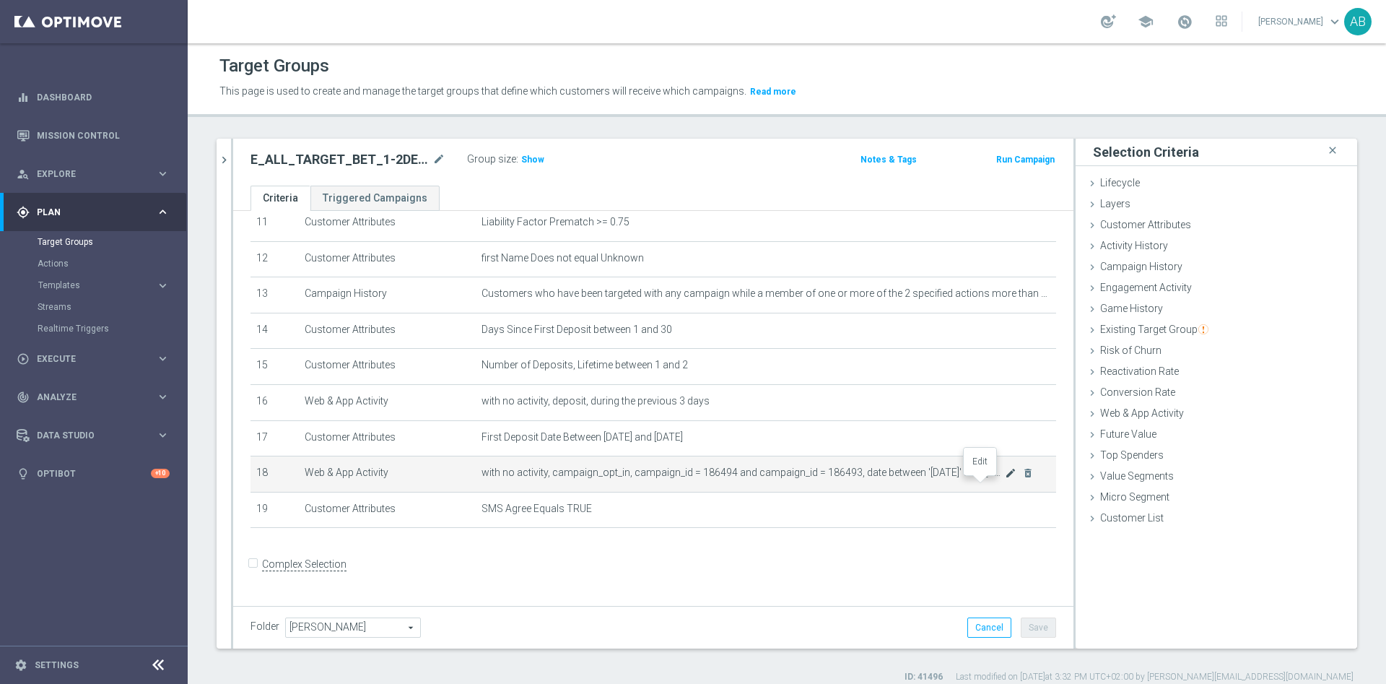
click at [1005, 479] on icon "mode_edit" at bounding box center [1011, 473] width 12 height 12
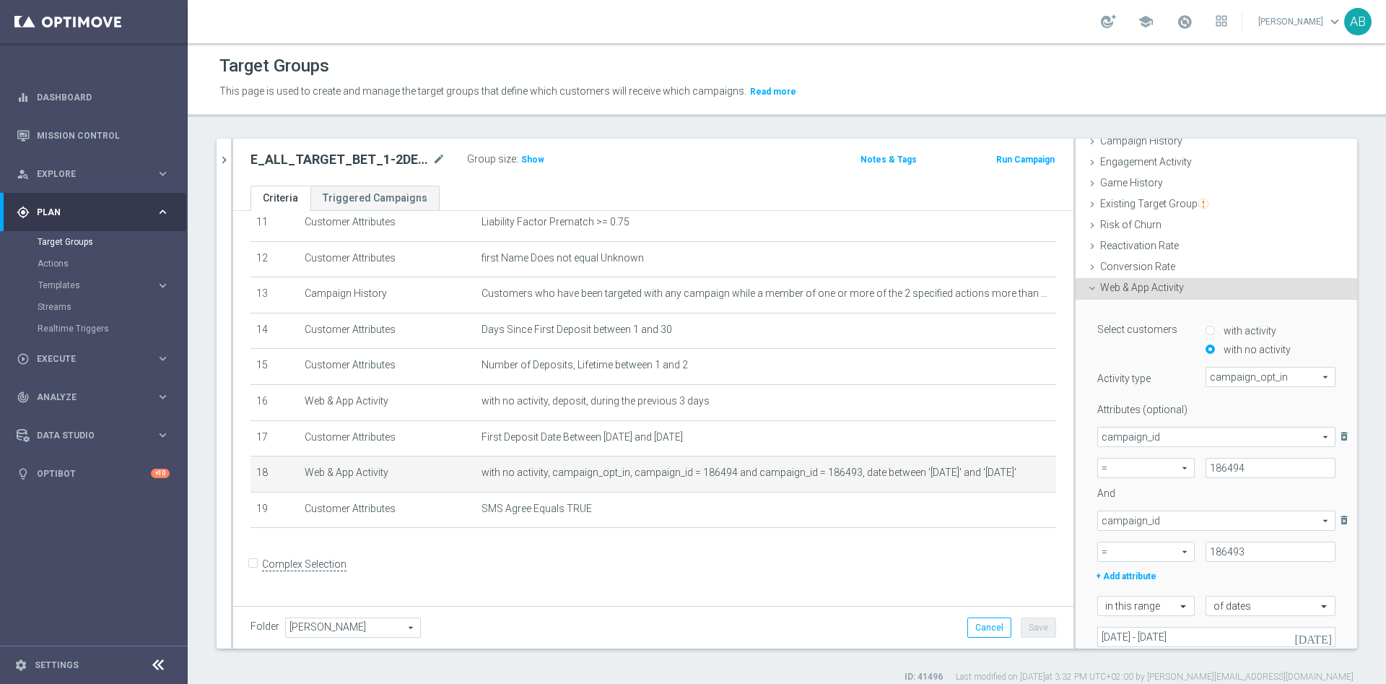
scroll to position [217, 0]
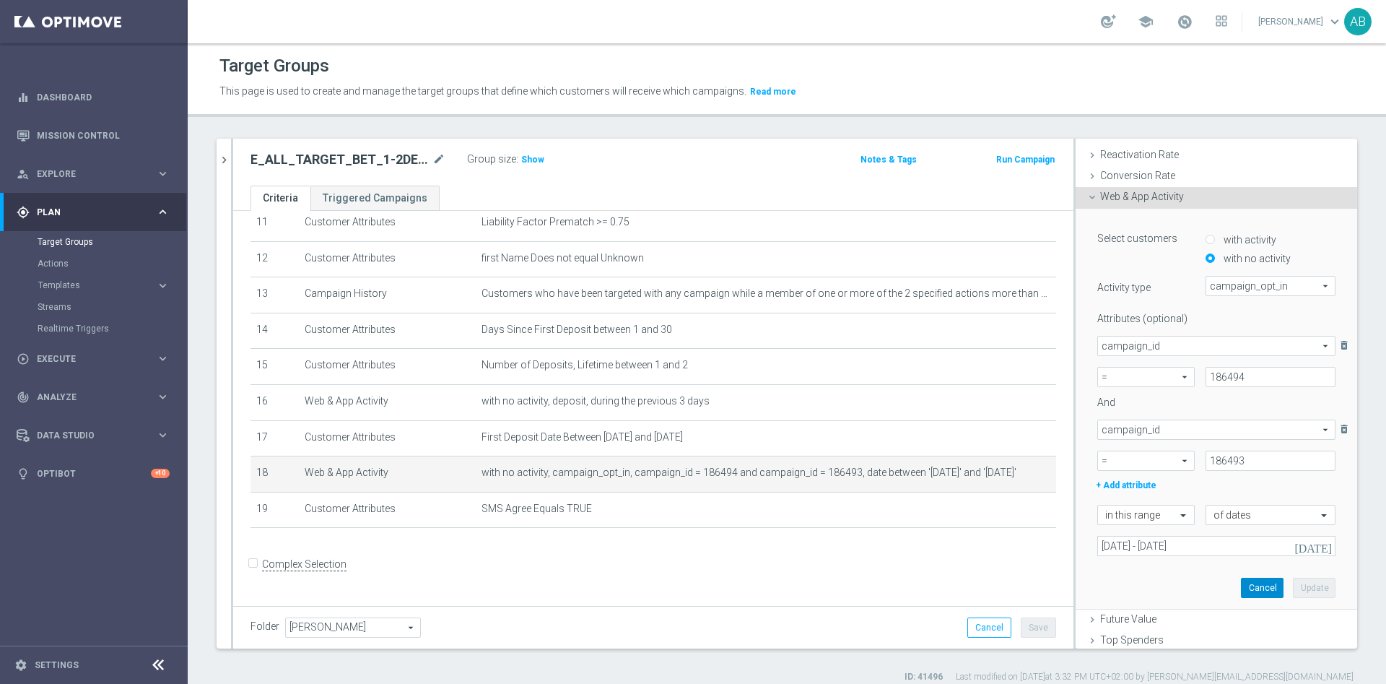
click at [1241, 580] on button "Cancel" at bounding box center [1262, 588] width 43 height 20
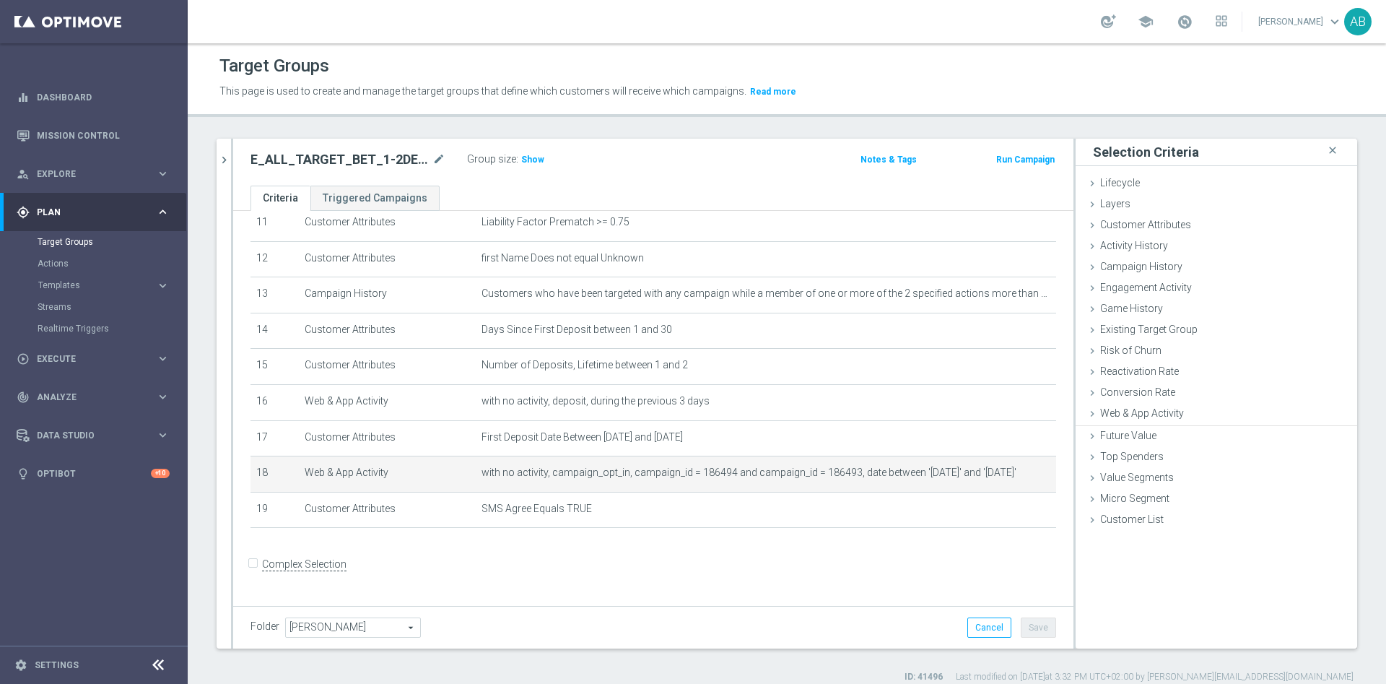
scroll to position [0, 0]
click at [230, 144] on button "chevron_right" at bounding box center [224, 160] width 14 height 43
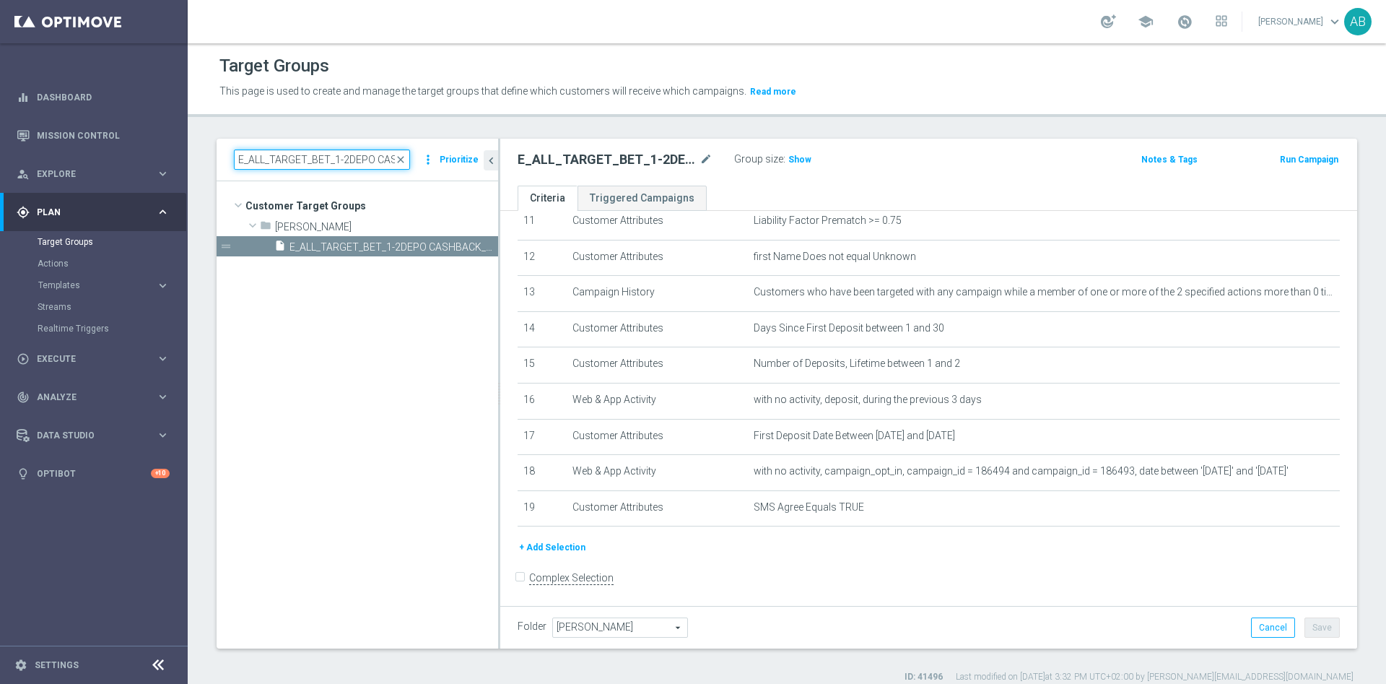
click at [341, 152] on input "E_ALL_TARGET_BET_1-2DEPO CASHBACK_REM_041025" at bounding box center [322, 159] width 176 height 20
paste input "REACQ_ALL_TARGET_CASHBACK_100 DO 300 PLN"
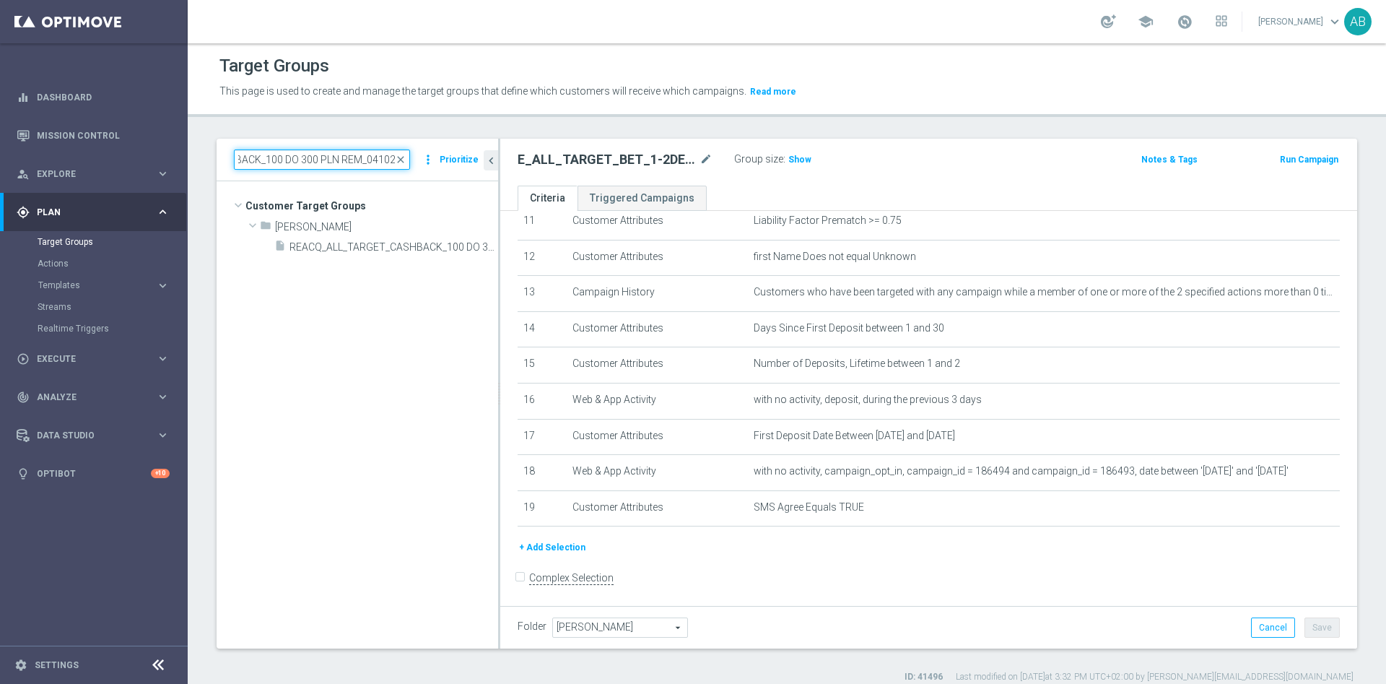
type input "REACQ_ALL_TARGET_CASHBACK_100 DO 300 PLN REM_041025"
click at [427, 253] on span "REACQ_ALL_TARGET_CASHBACK_100 DO 300 PLN REM_041025" at bounding box center [377, 247] width 176 height 12
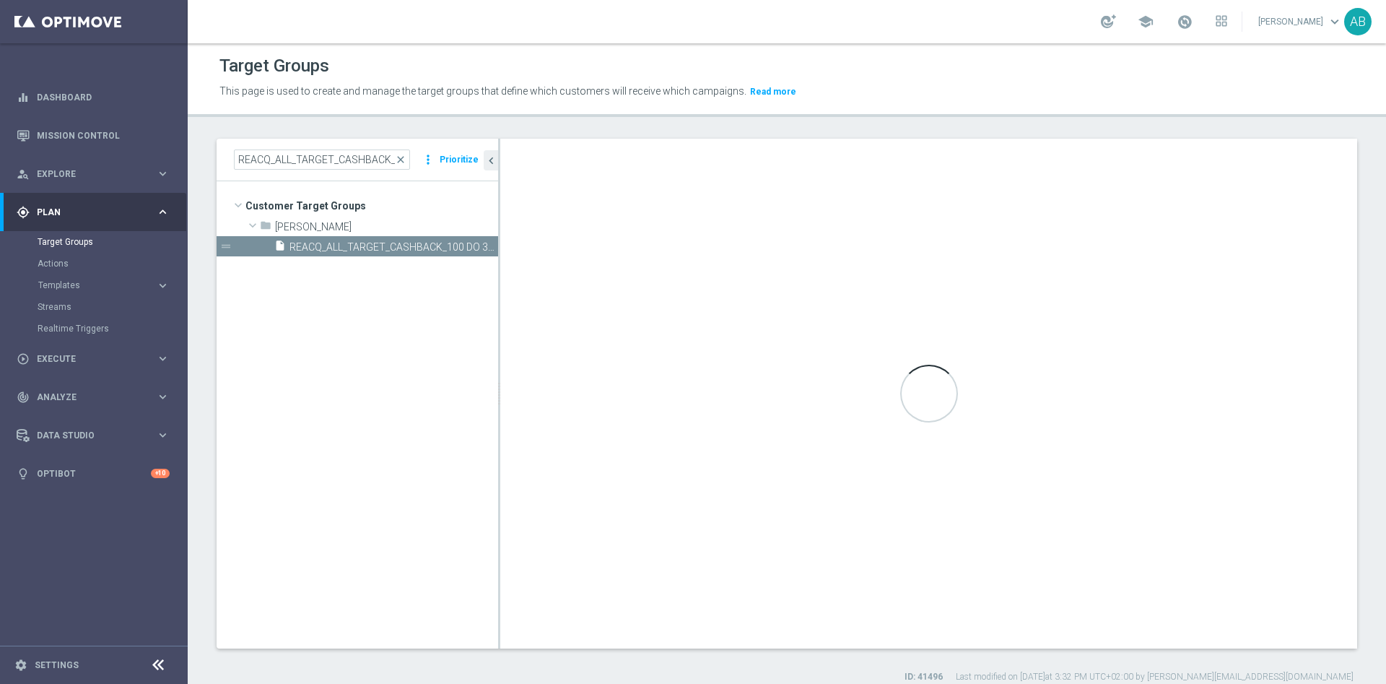
checkbox input "true"
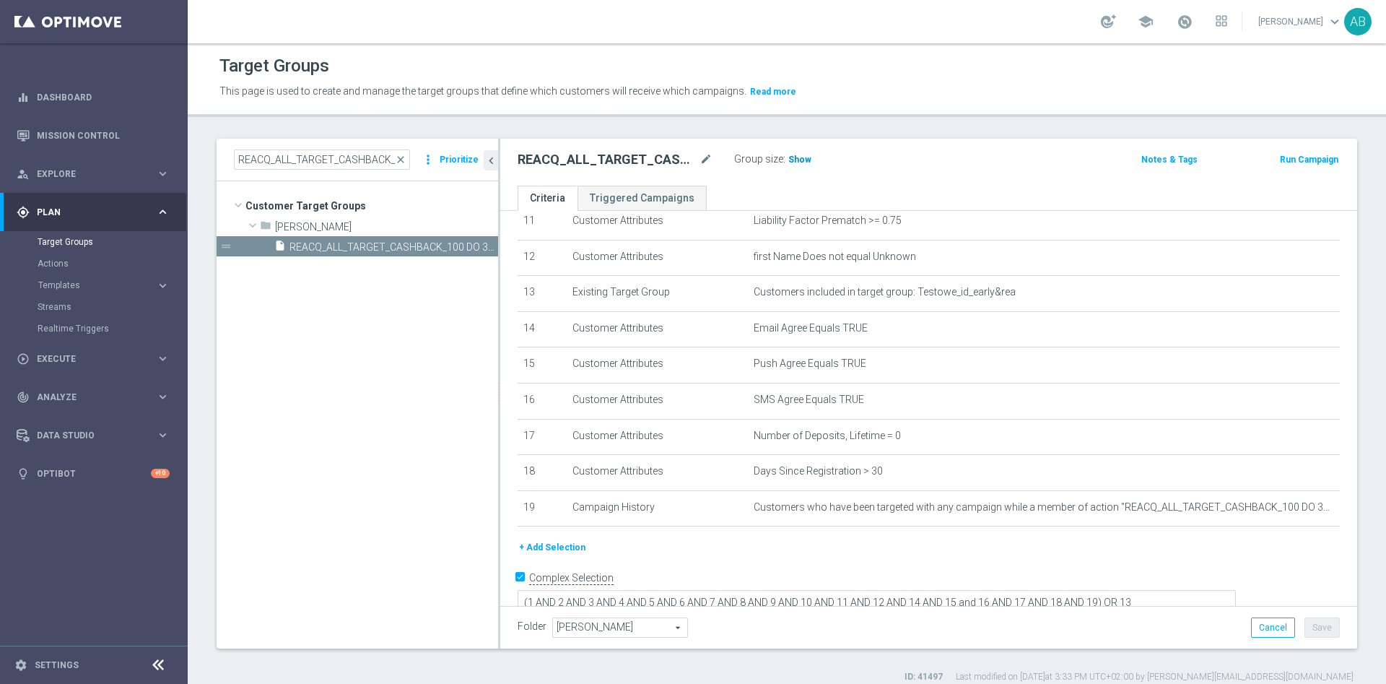
click at [792, 163] on span "Show" at bounding box center [799, 159] width 23 height 10
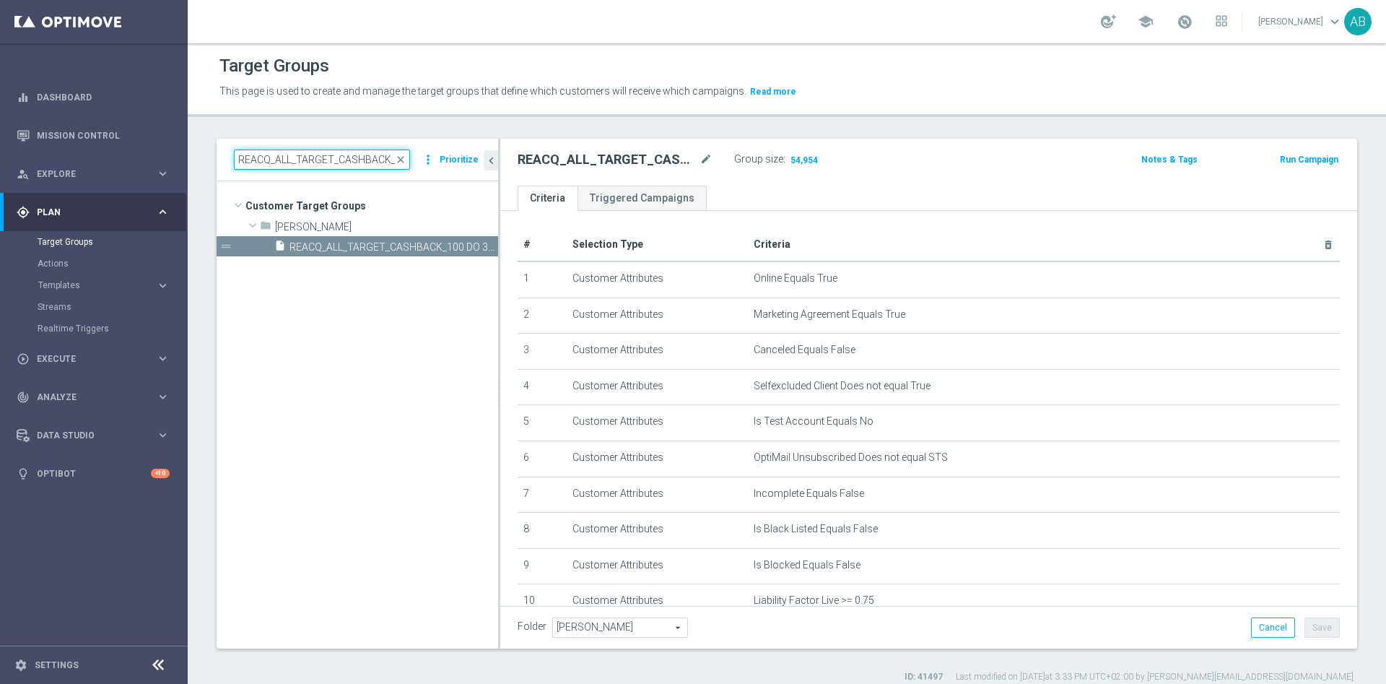
click at [313, 161] on input "REACQ_ALL_TARGET_CASHBACK_100 DO 300 PLN REM_041025" at bounding box center [322, 159] width 176 height 20
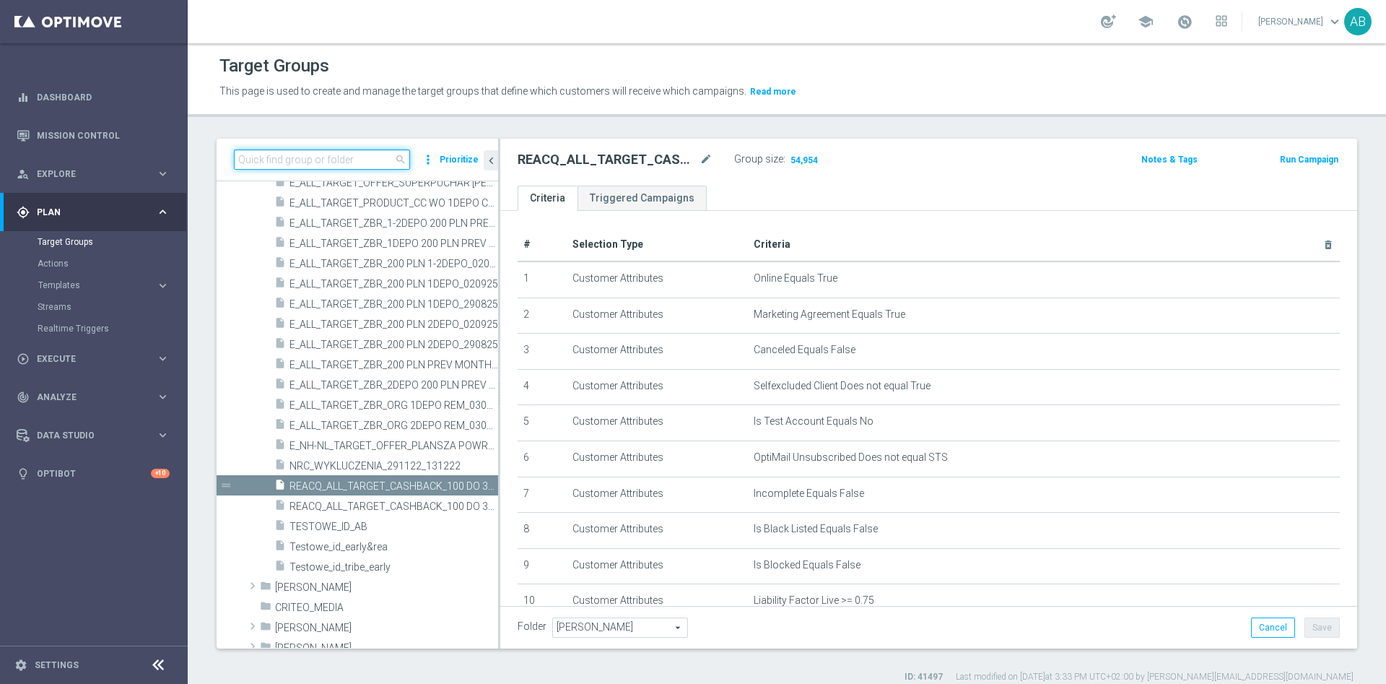
paste input "E_ALL_TARGET_BET_1-2DEPO CASHBACK_REM_041025"
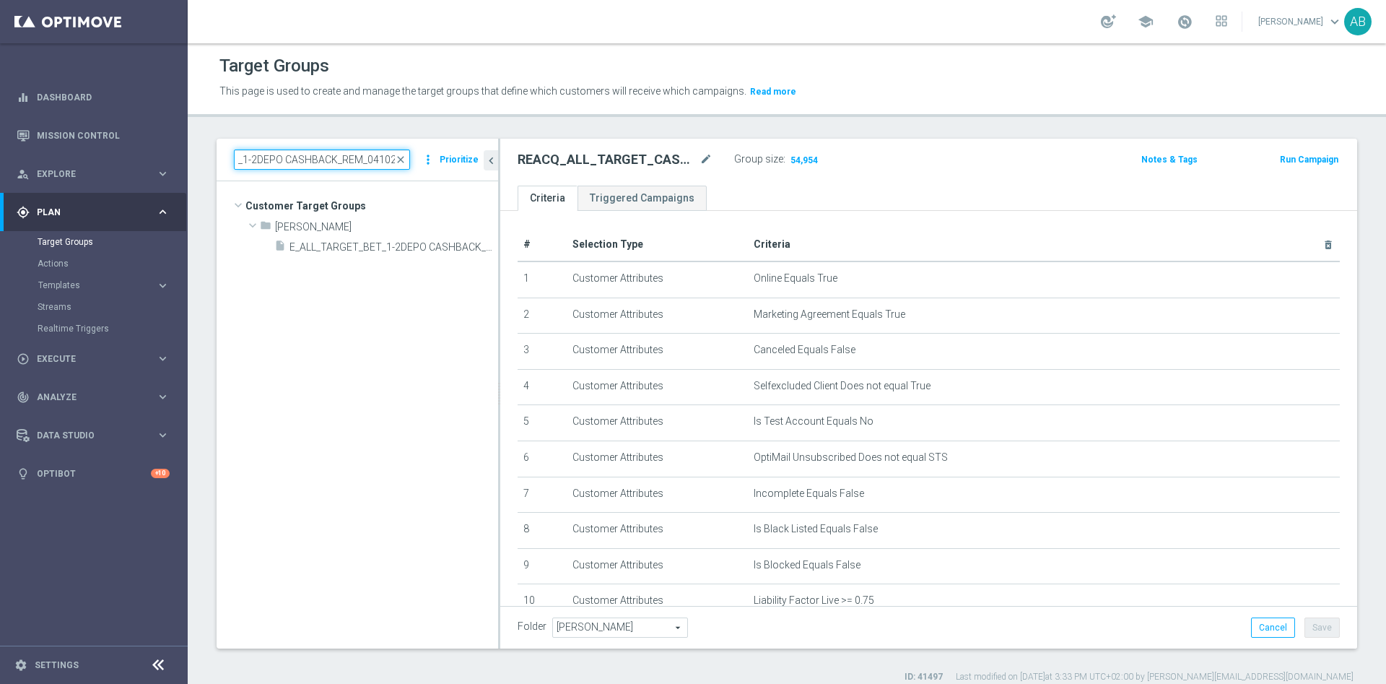
scroll to position [0, 0]
type input "E_ALL_TARGET_BET_1-2DEPO CASHBACK_REM_041025"
click at [344, 261] on tree-viewport "Customer Target Groups library_add create_new_folder folder" at bounding box center [358, 414] width 282 height 466
click at [345, 248] on span "E_ALL_TARGET_BET_1-2DEPO CASHBACK_REM_041025" at bounding box center [377, 247] width 176 height 12
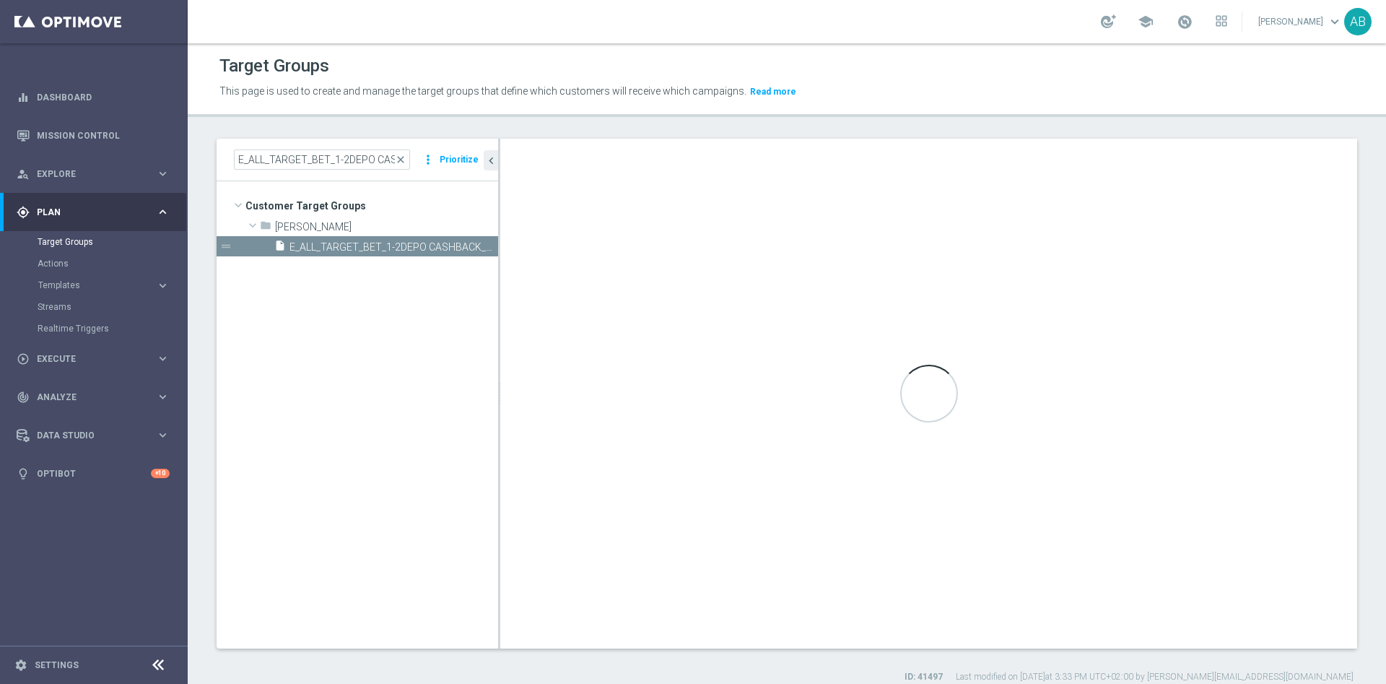
checkbox input "false"
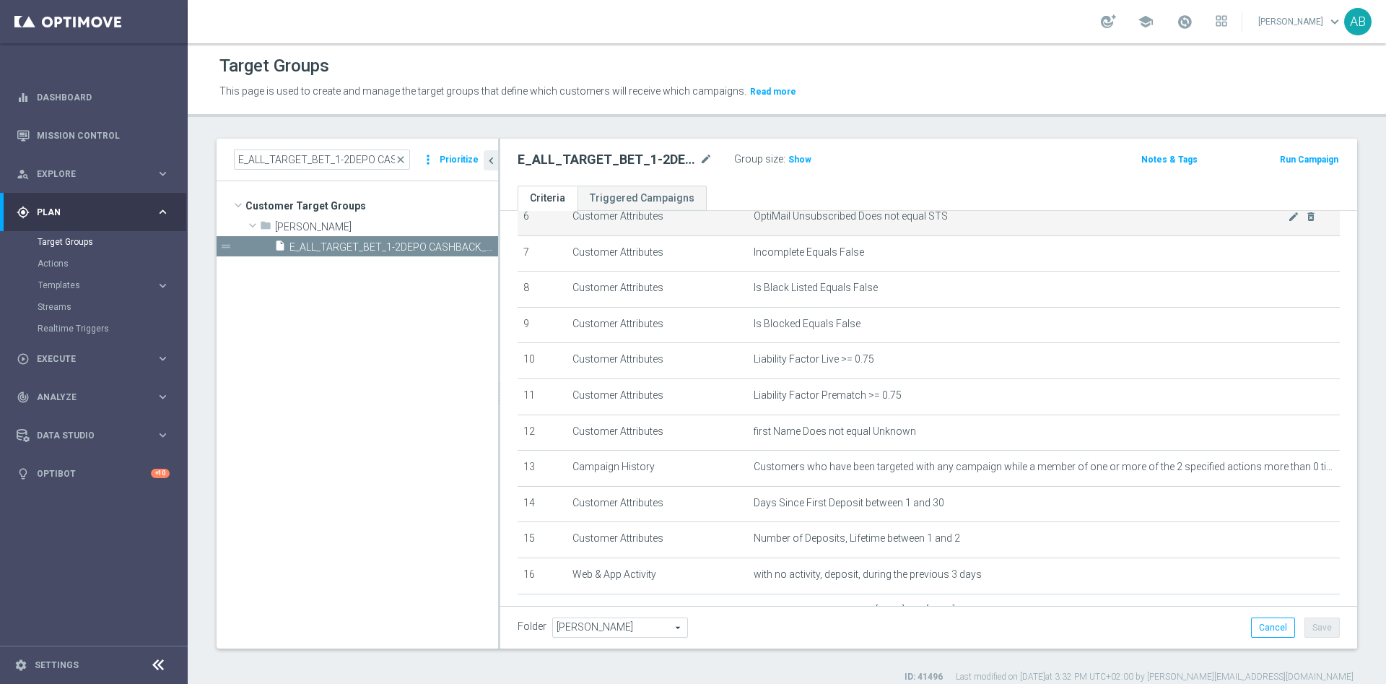
scroll to position [325, 0]
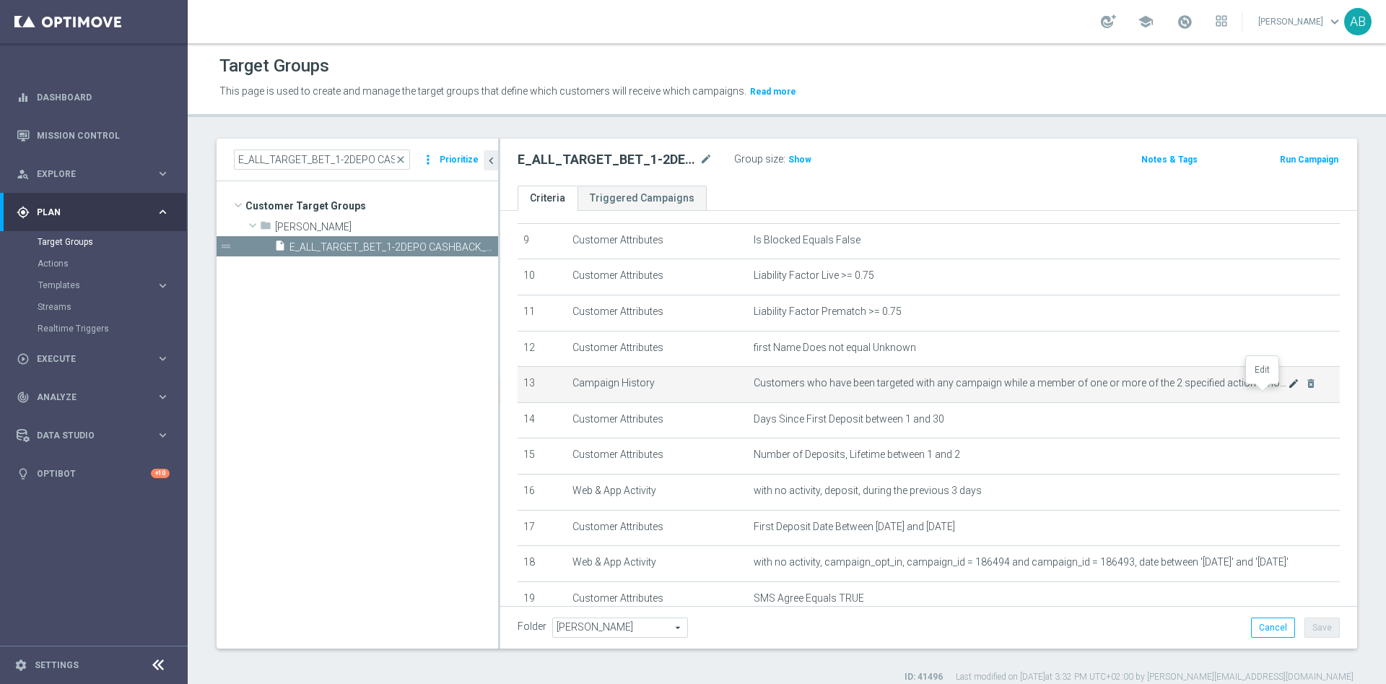
click at [1288, 389] on icon "mode_edit" at bounding box center [1294, 384] width 12 height 12
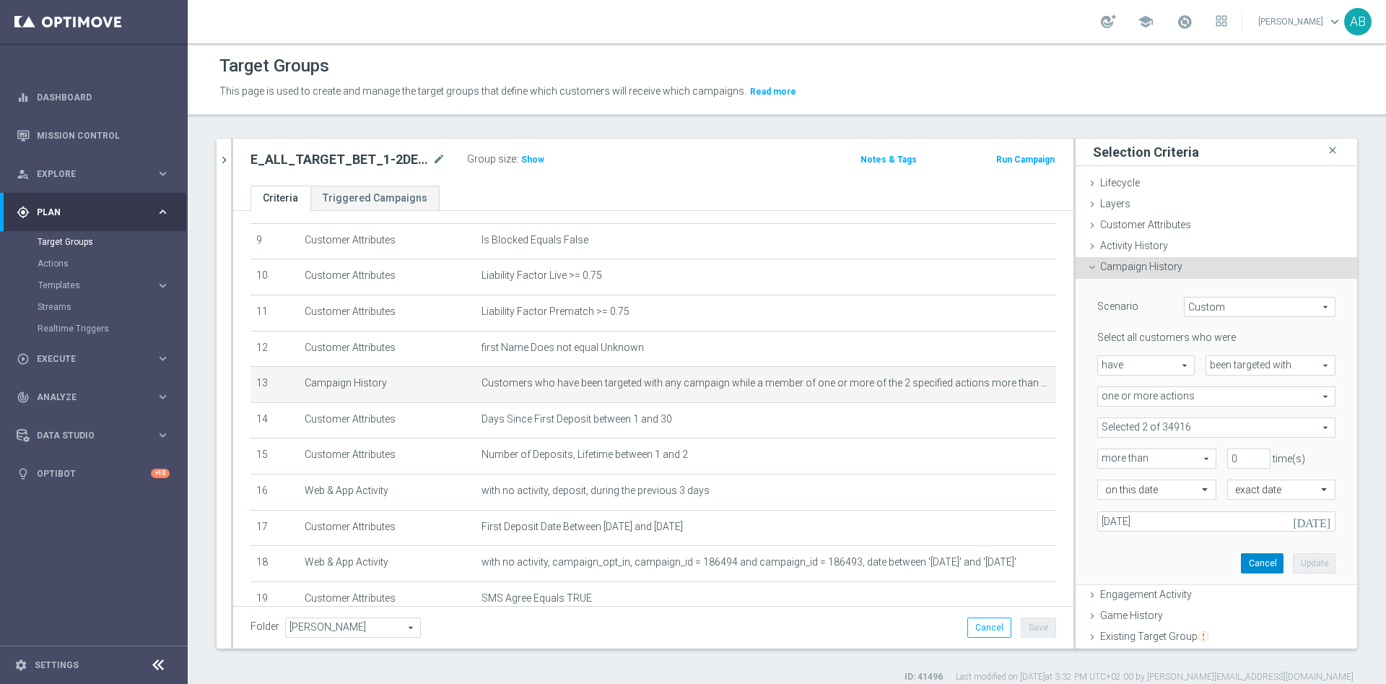
click at [1241, 559] on button "Cancel" at bounding box center [1262, 563] width 43 height 20
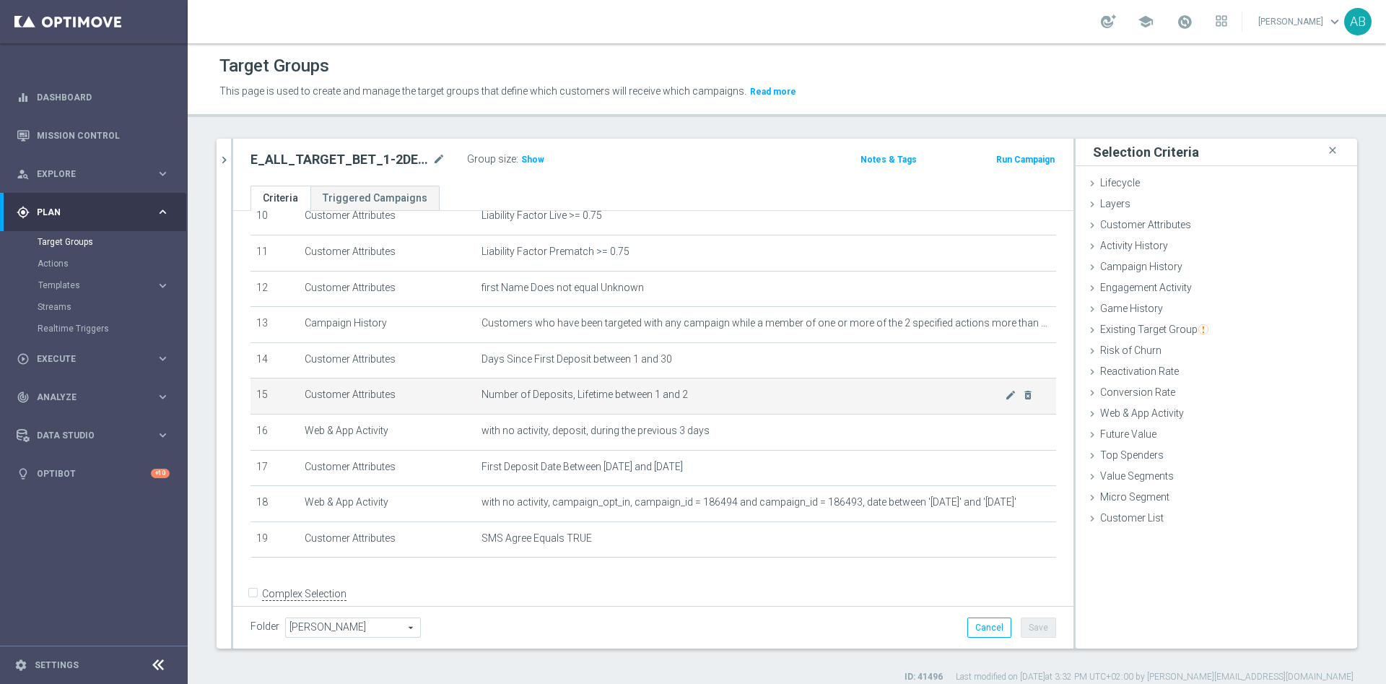
scroll to position [416, 0]
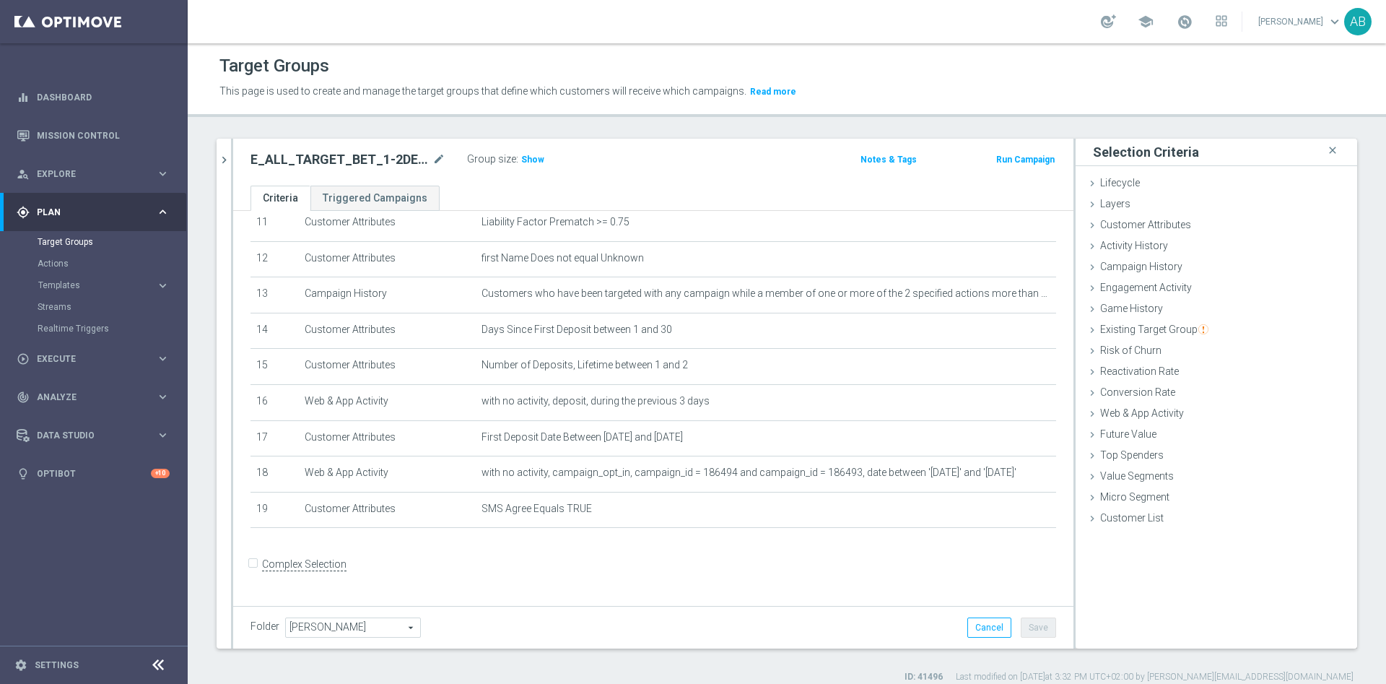
click at [237, 154] on div "E_ALL_TARGET_BET_1-2DEPO CASHBACK_REM_041025 mode_edit Group size : Show Notes …" at bounding box center [653, 162] width 840 height 47
drag, startPoint x: 231, startPoint y: 158, endPoint x: 243, endPoint y: 158, distance: 12.3
click at [232, 158] on div at bounding box center [232, 394] width 2 height 510
click at [222, 156] on icon "chevron_right" at bounding box center [224, 160] width 14 height 14
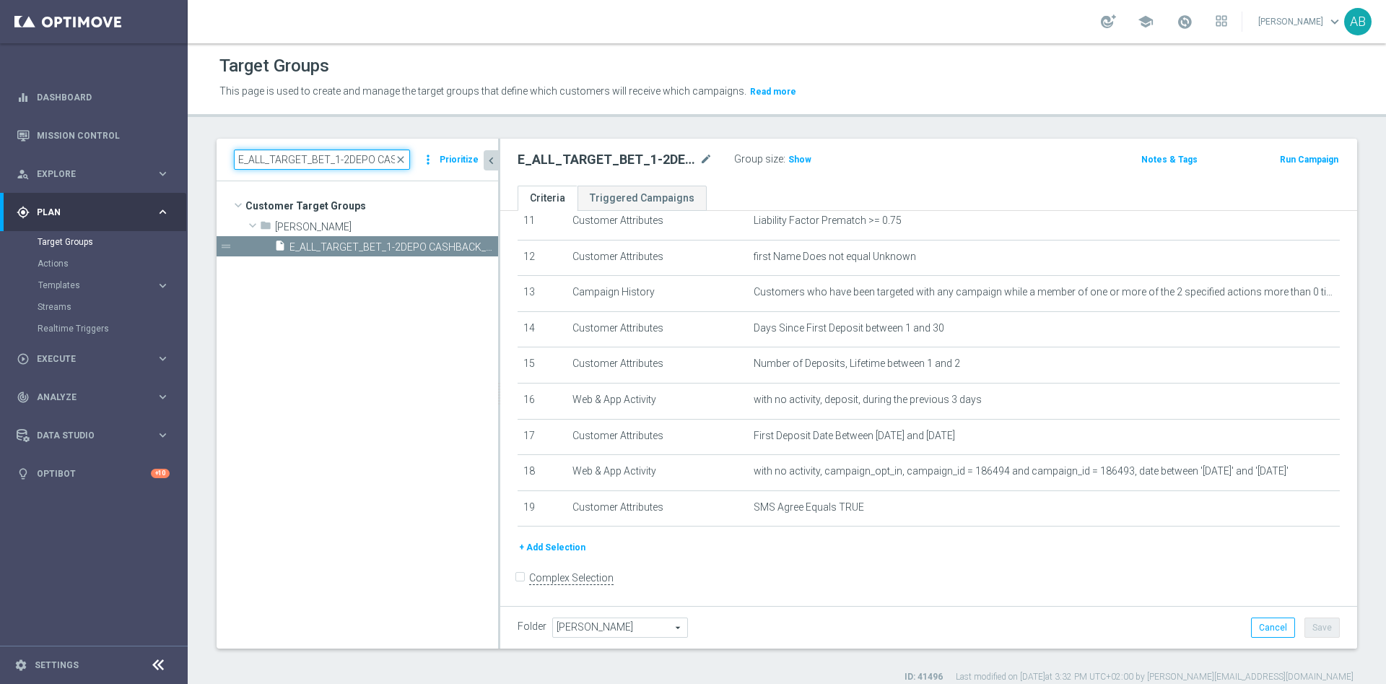
click at [292, 168] on input "E_ALL_TARGET_BET_1-2DEPO CASHBACK_REM_041025" at bounding box center [322, 159] width 176 height 20
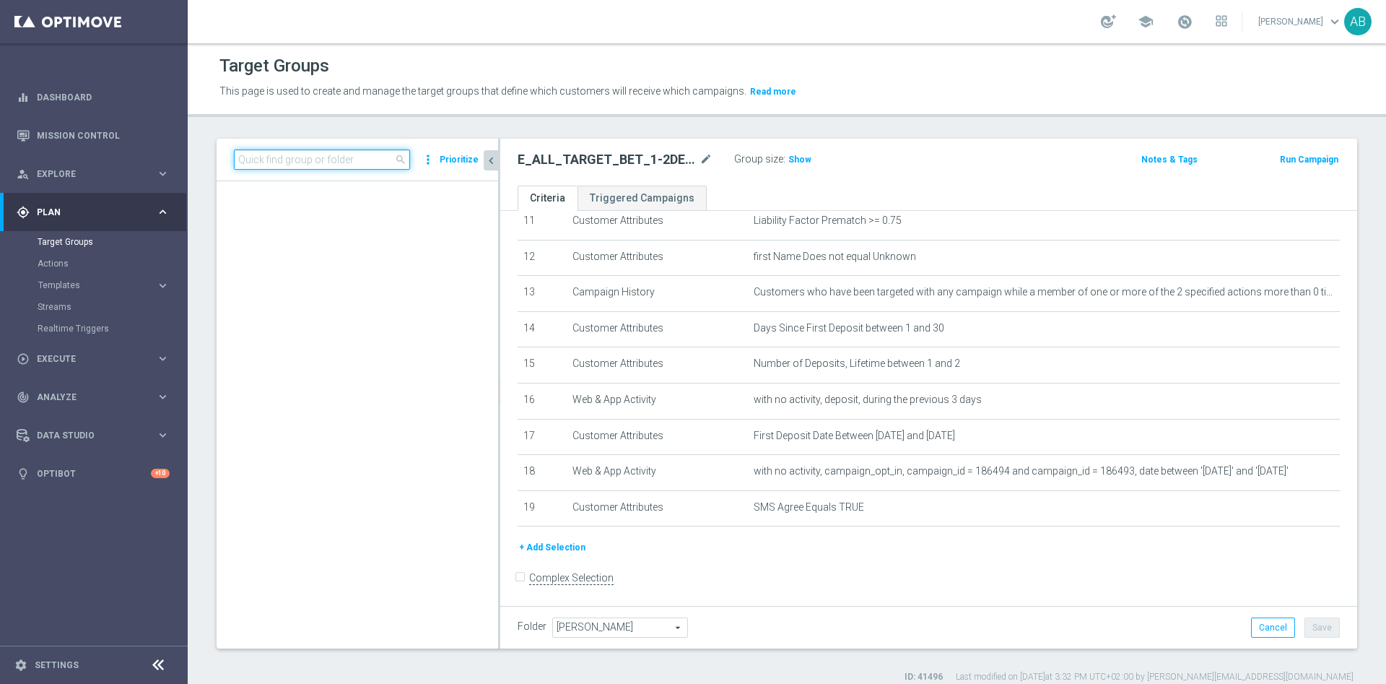
paste input "REACQ_ALL_TARGET_CASHBACK_100 DO 300 PLN REM_041025"
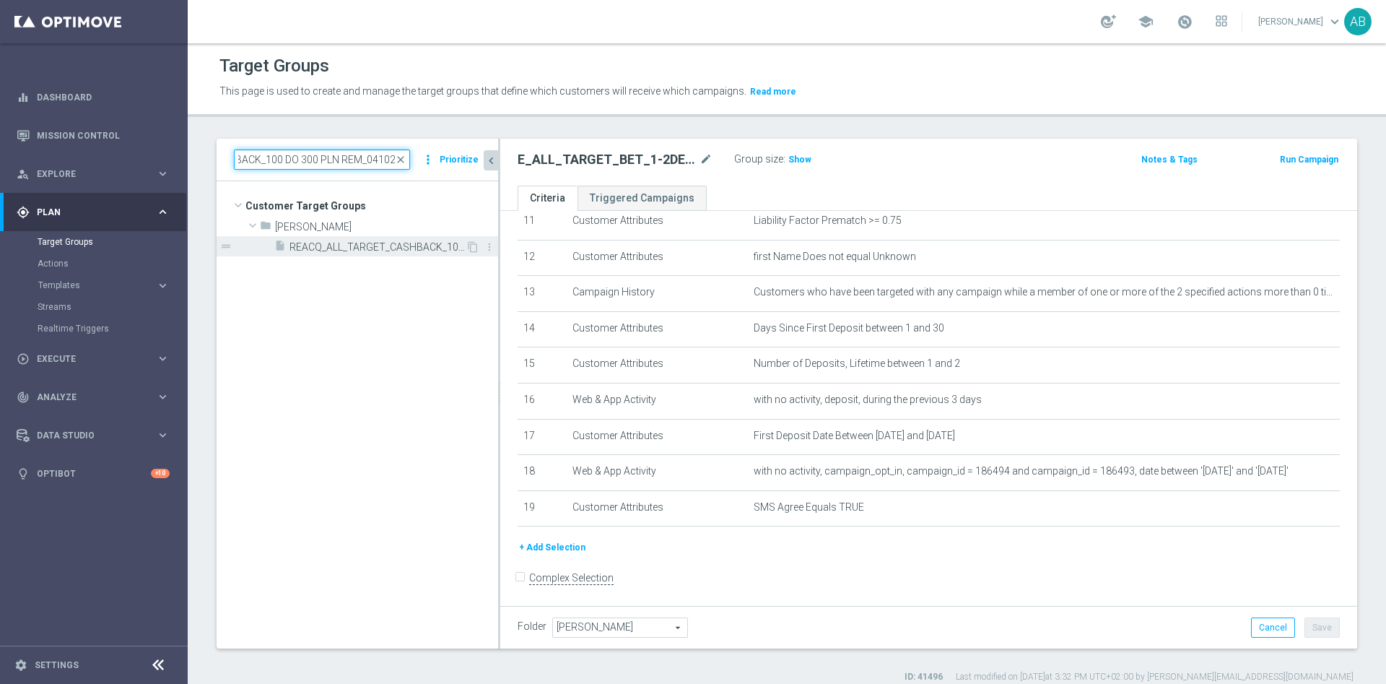
type input "REACQ_ALL_TARGET_CASHBACK_100 DO 300 PLN REM_041025"
click at [308, 243] on span "REACQ_ALL_TARGET_CASHBACK_100 DO 300 PLN REM_041025" at bounding box center [377, 247] width 176 height 12
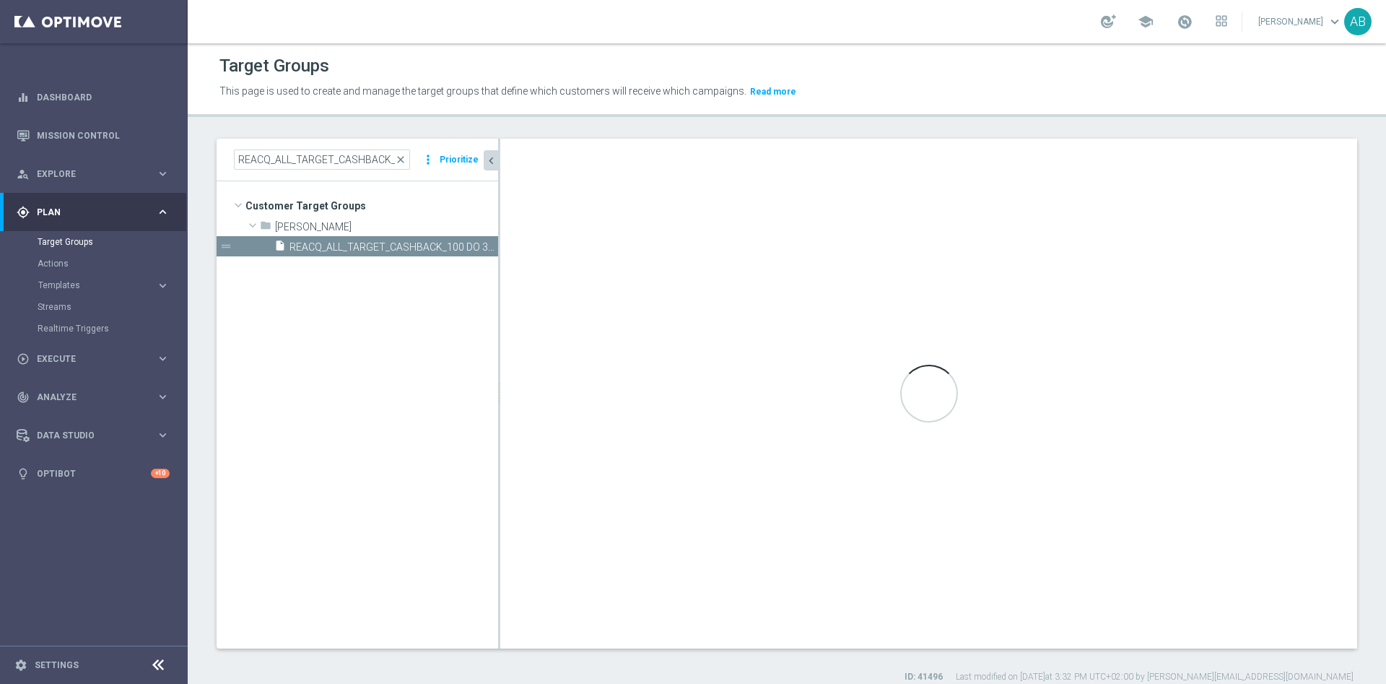
checkbox input "true"
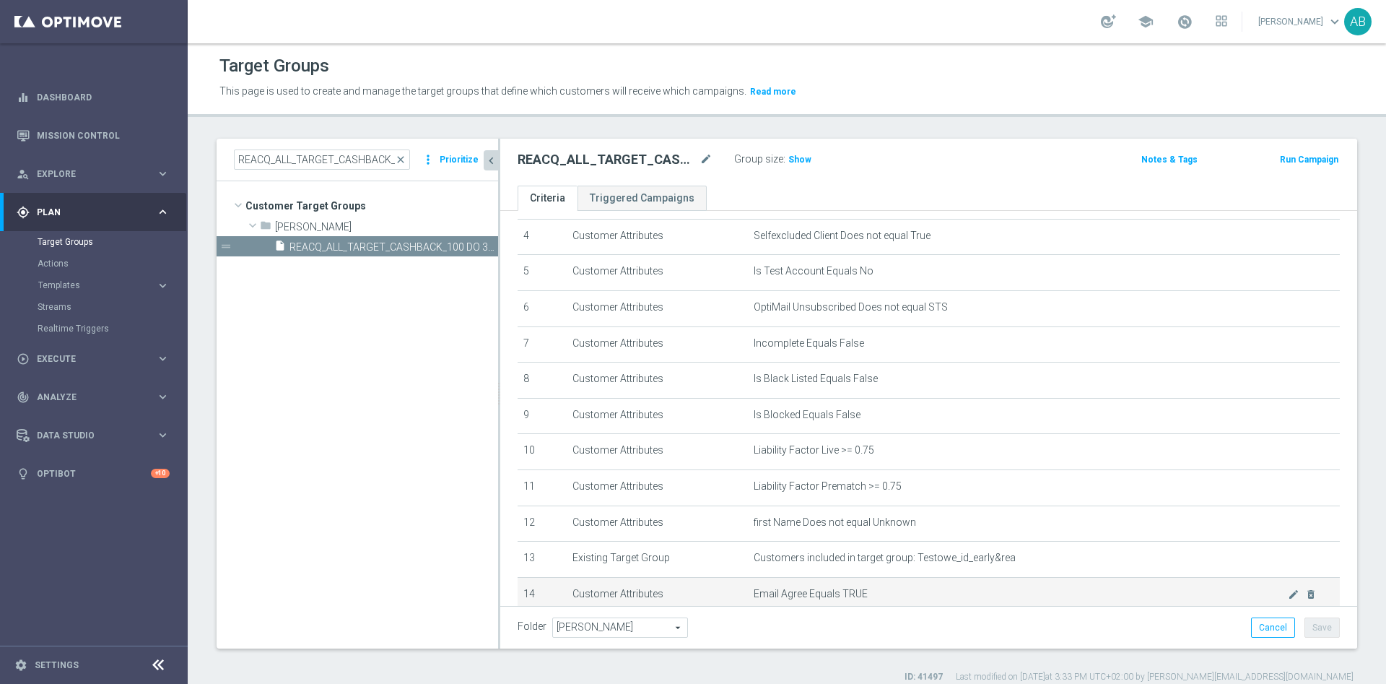
scroll to position [433, 0]
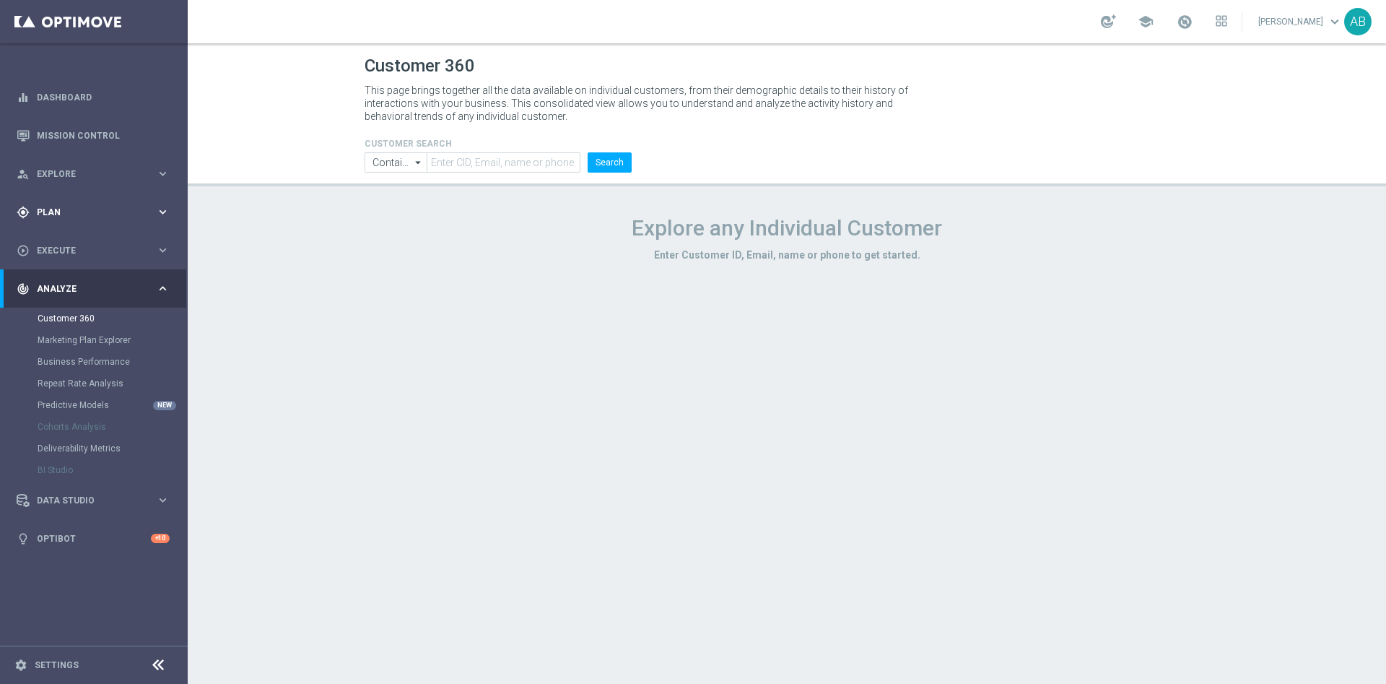
click at [66, 217] on div "gps_fixed Plan" at bounding box center [86, 212] width 139 height 13
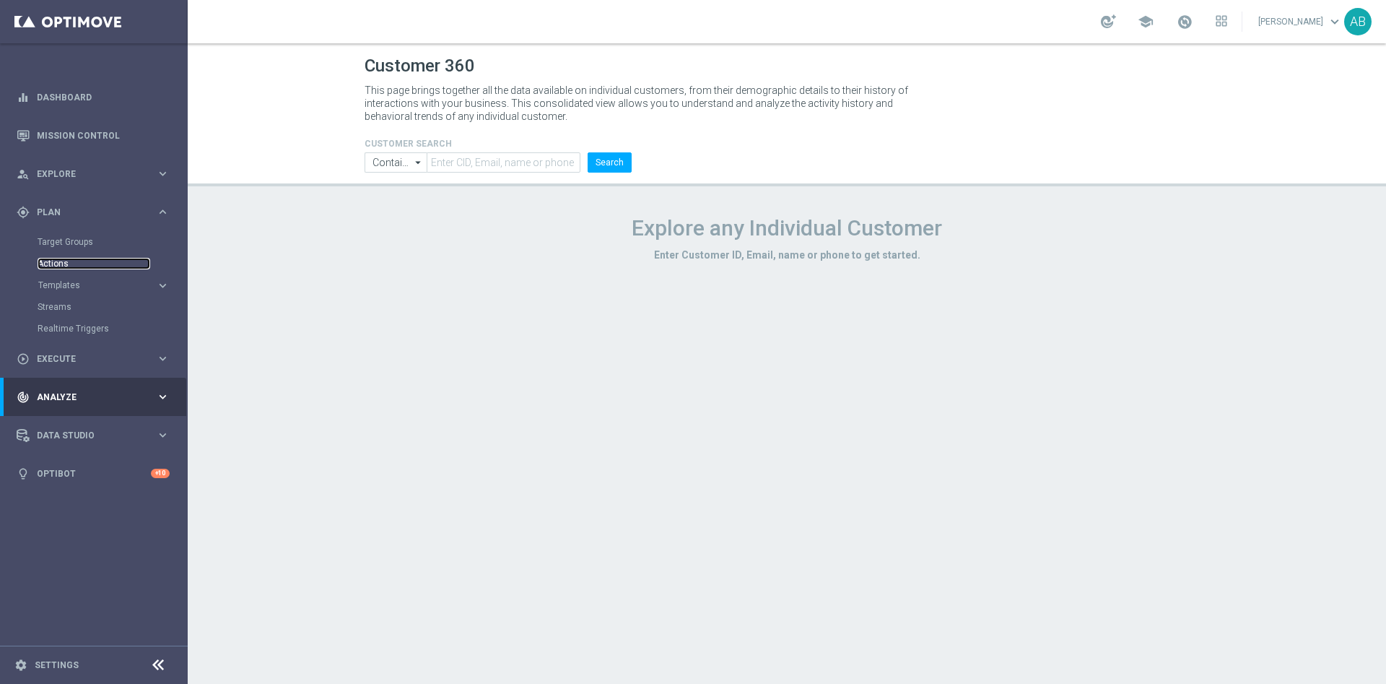
click at [72, 264] on link "Actions" at bounding box center [94, 264] width 113 height 12
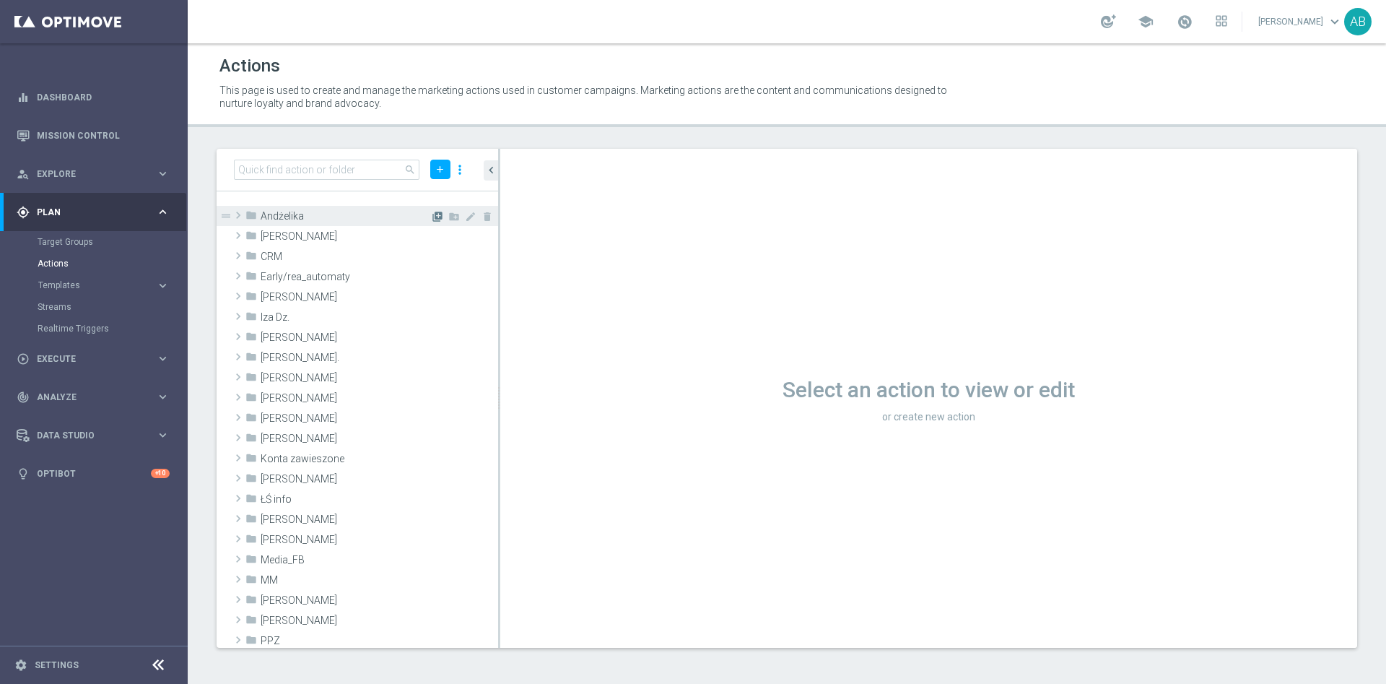
click at [432, 216] on icon "library_add" at bounding box center [438, 217] width 12 height 12
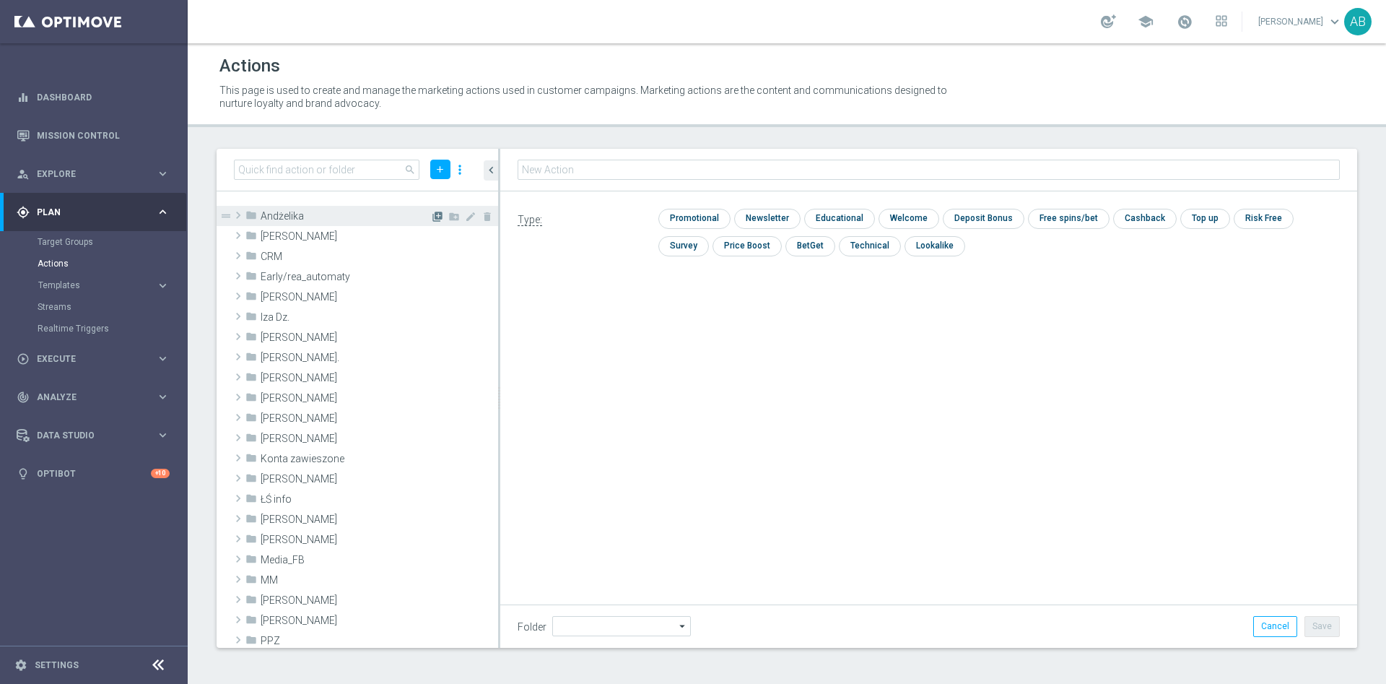
type input "Andżelika"
type input "REACQ_ALL_TARGET_CASHBACK_100 DO 300 PLN REM_041025"
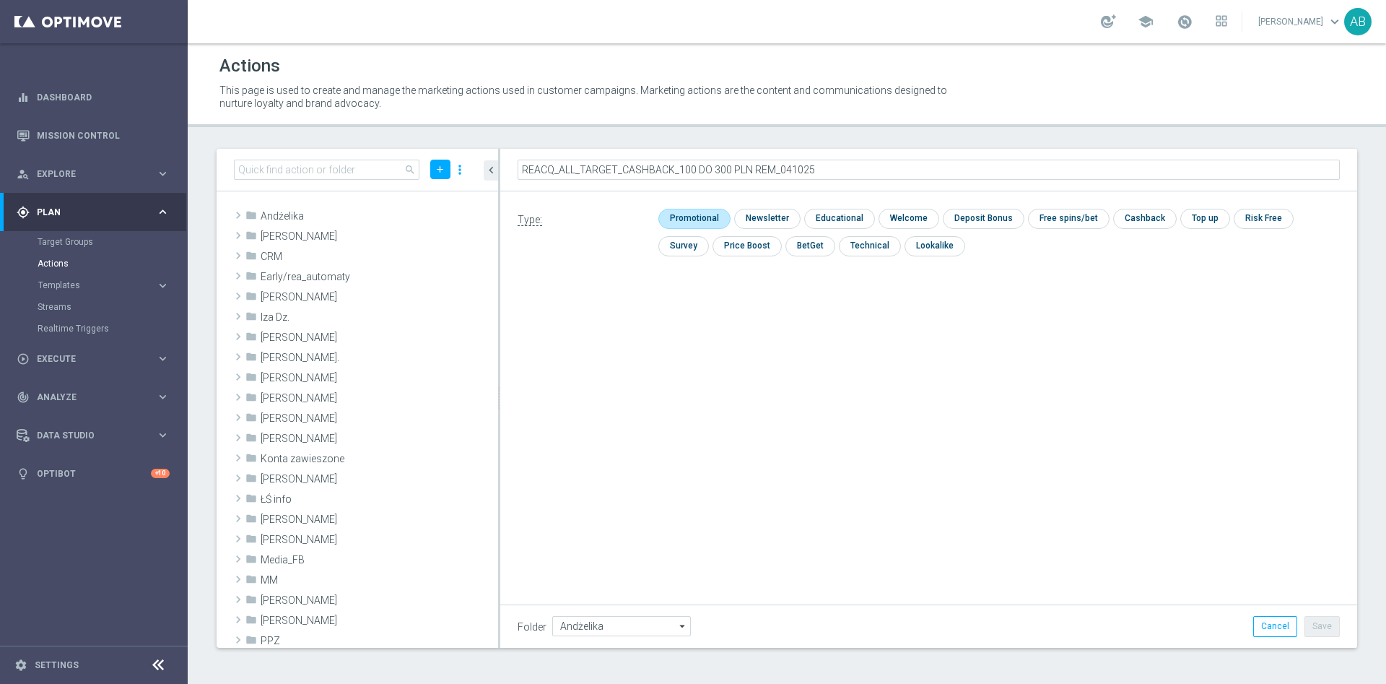
click at [717, 218] on input "checkbox" at bounding box center [692, 218] width 69 height 19
checkbox input "true"
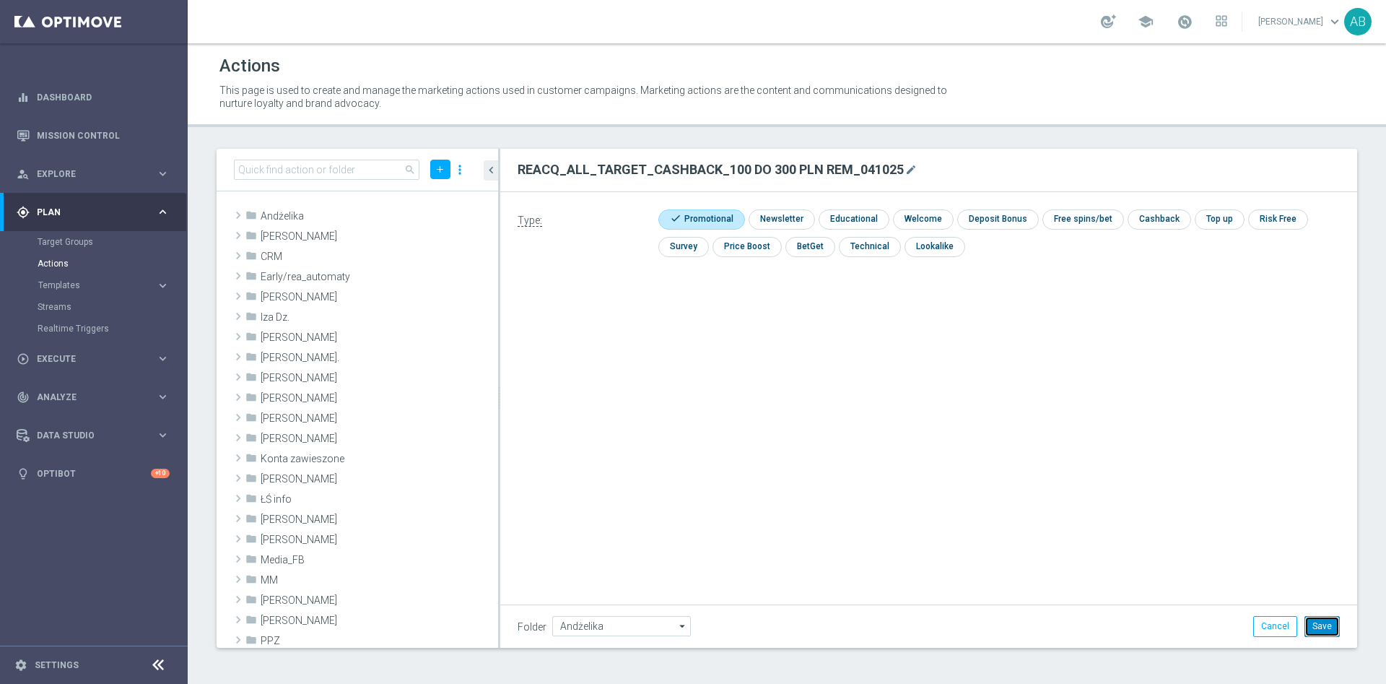
click at [1333, 634] on button "Save" at bounding box center [1321, 626] width 35 height 20
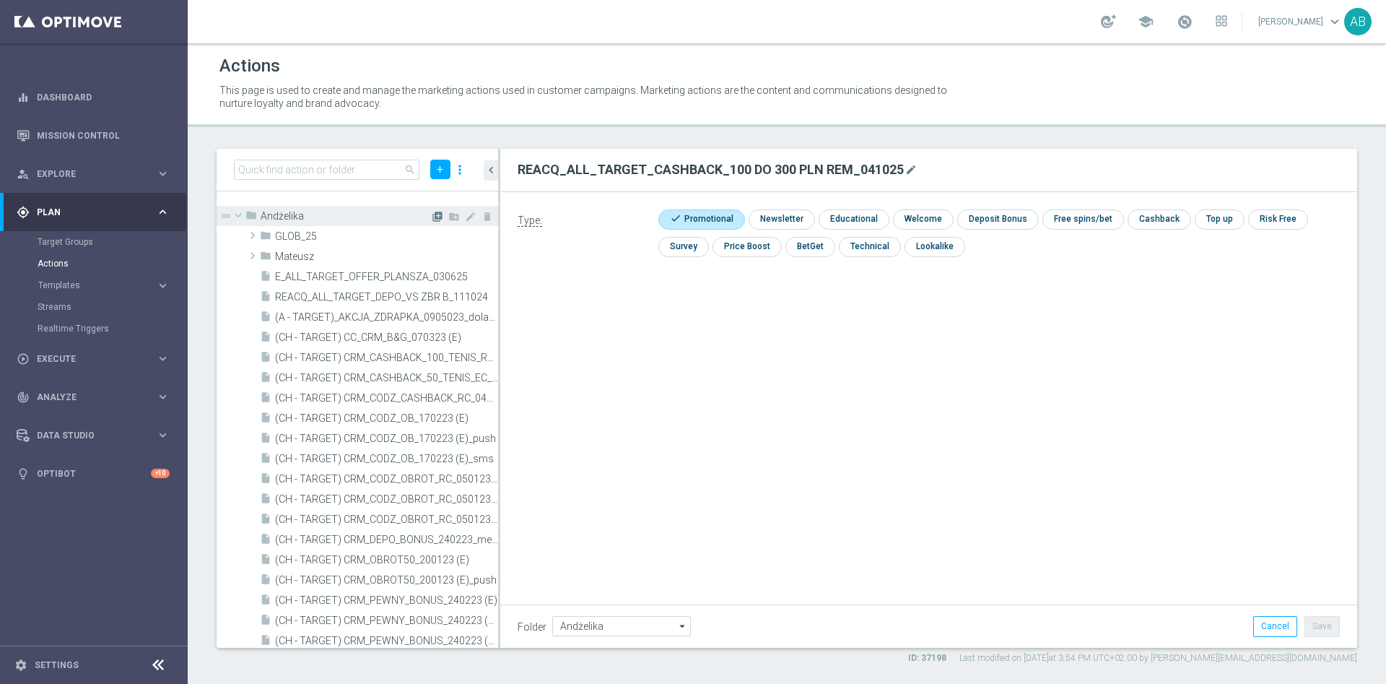
click at [432, 219] on icon "library_add" at bounding box center [438, 217] width 12 height 12
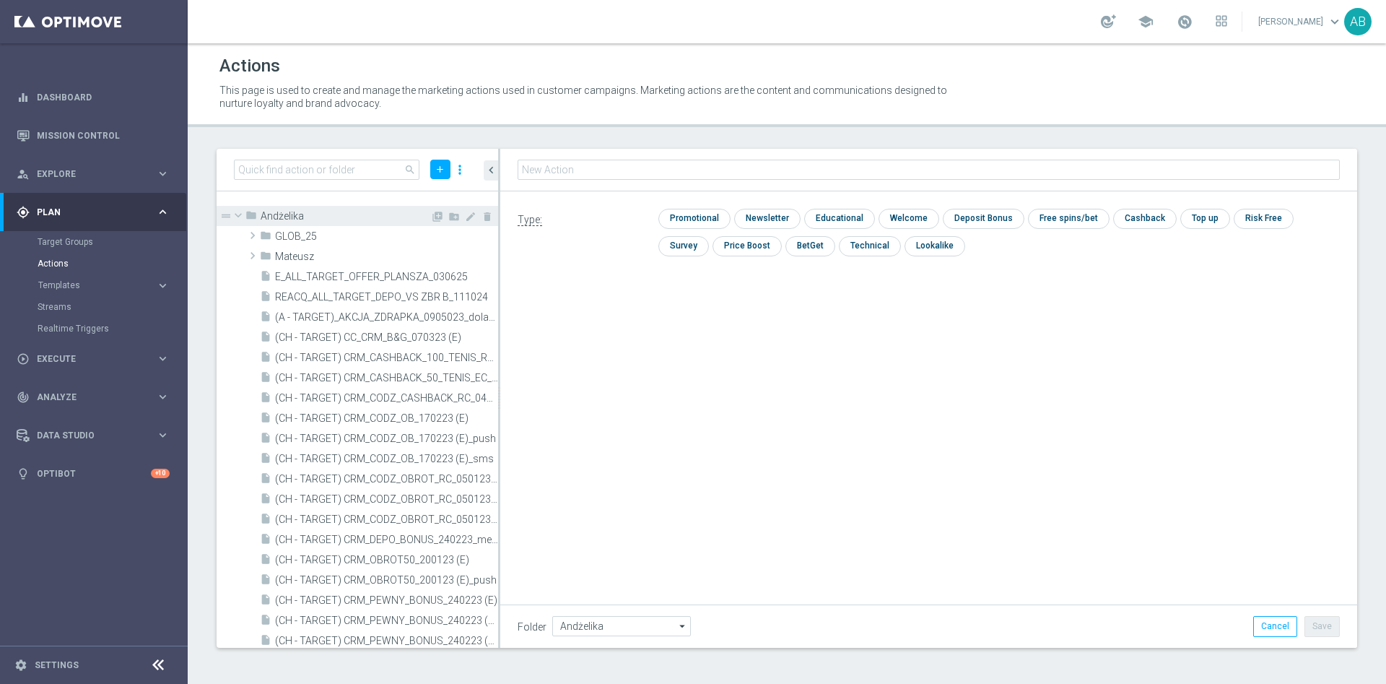
type input "E_ALL_TARGET_BET_1-2DEPO CASHBACK_REM_041025"
click at [706, 217] on input "checkbox" at bounding box center [692, 218] width 69 height 19
checkbox input "true"
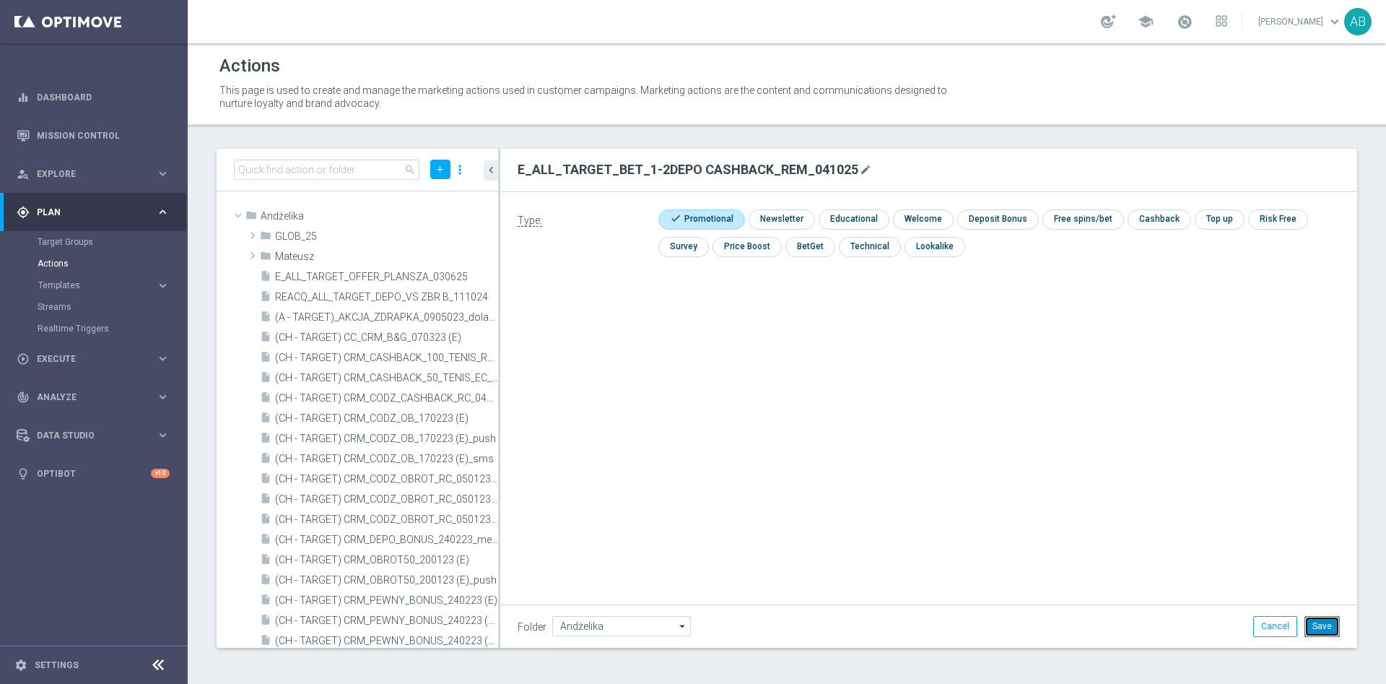
click at [1336, 628] on button "Save" at bounding box center [1321, 626] width 35 height 20
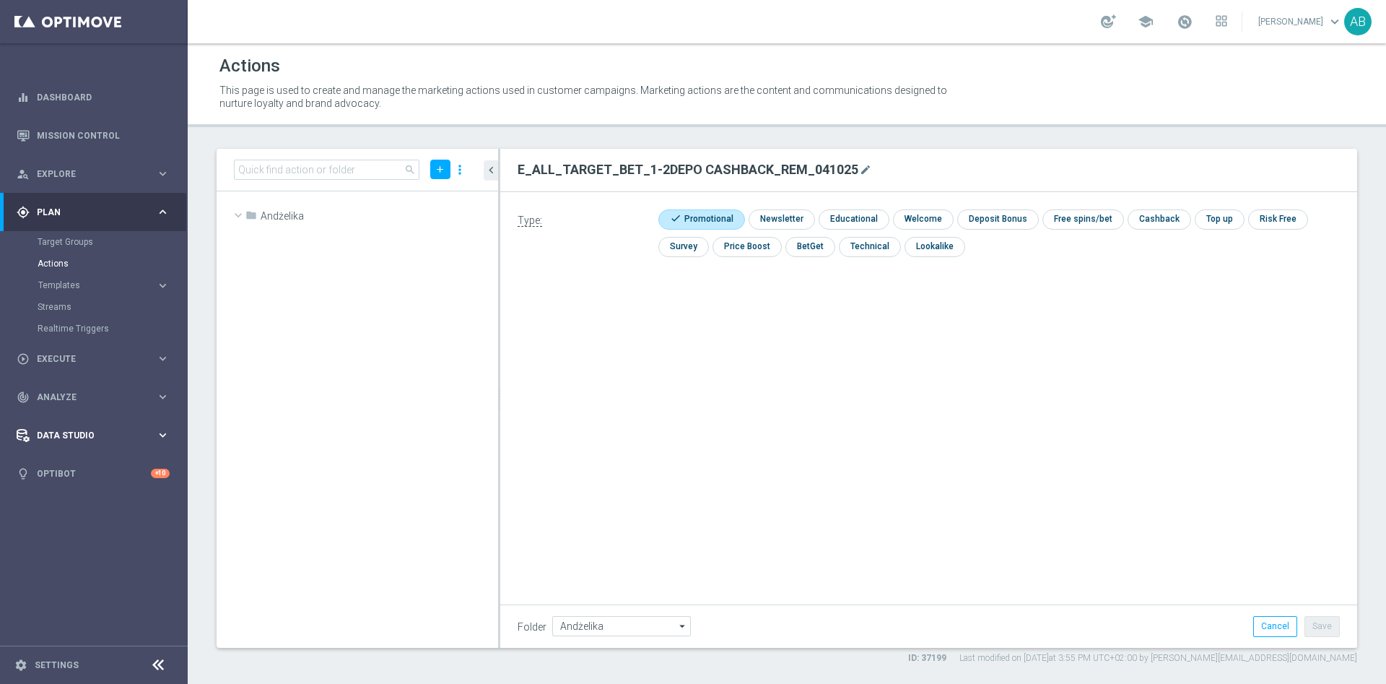
scroll to position [21469, 0]
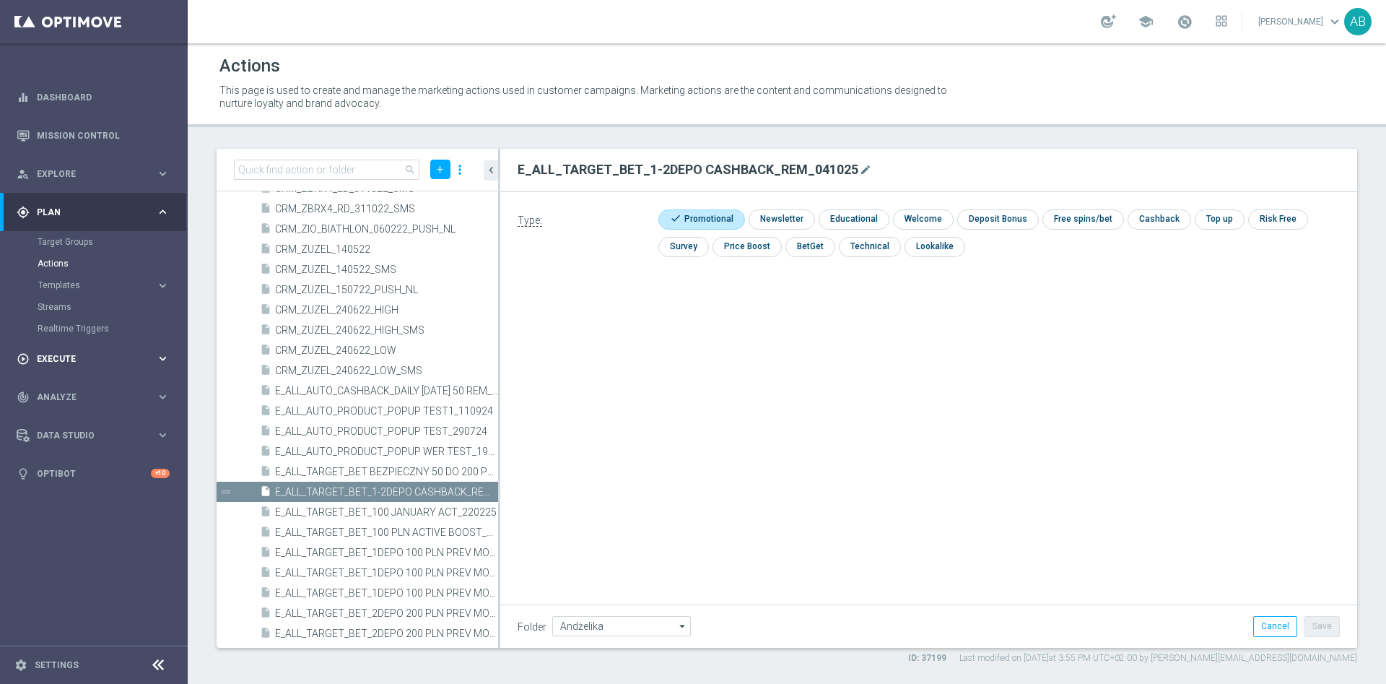
click at [76, 358] on span "Execute" at bounding box center [96, 358] width 119 height 9
click at [80, 279] on link "Campaign Builder" at bounding box center [94, 280] width 113 height 12
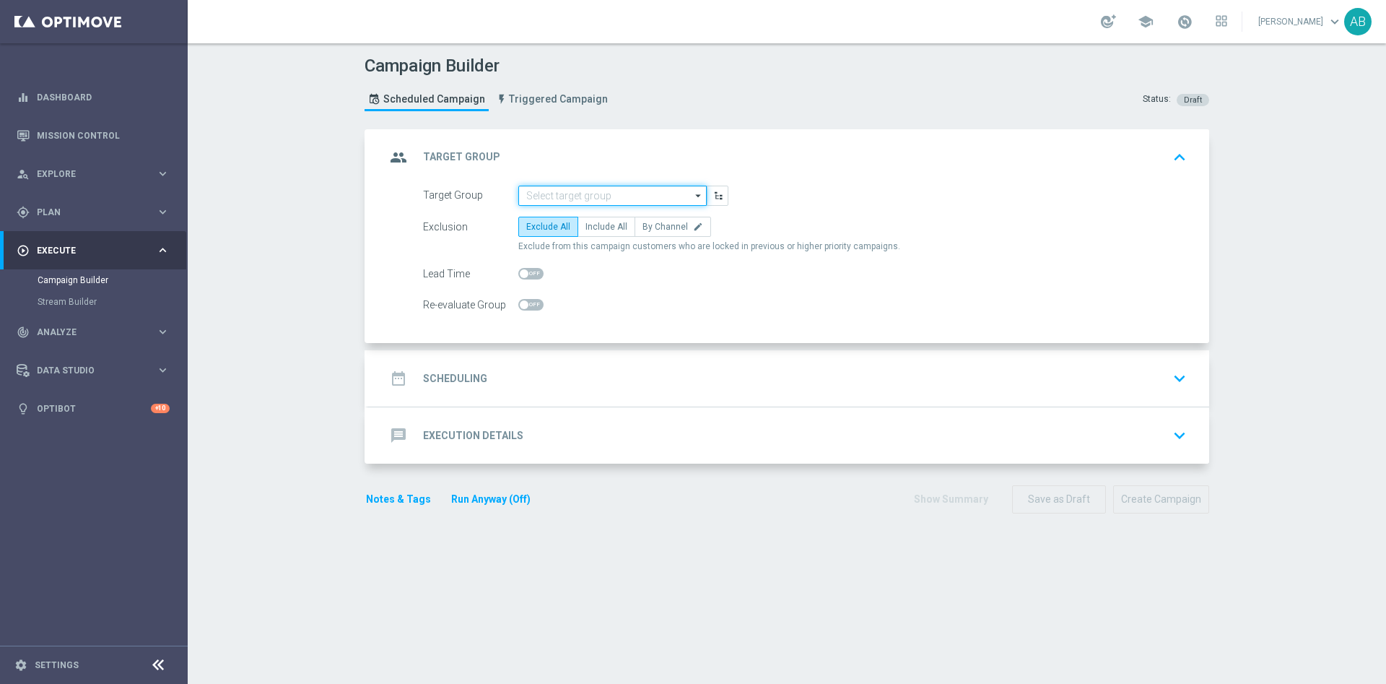
click at [544, 193] on input at bounding box center [612, 196] width 188 height 20
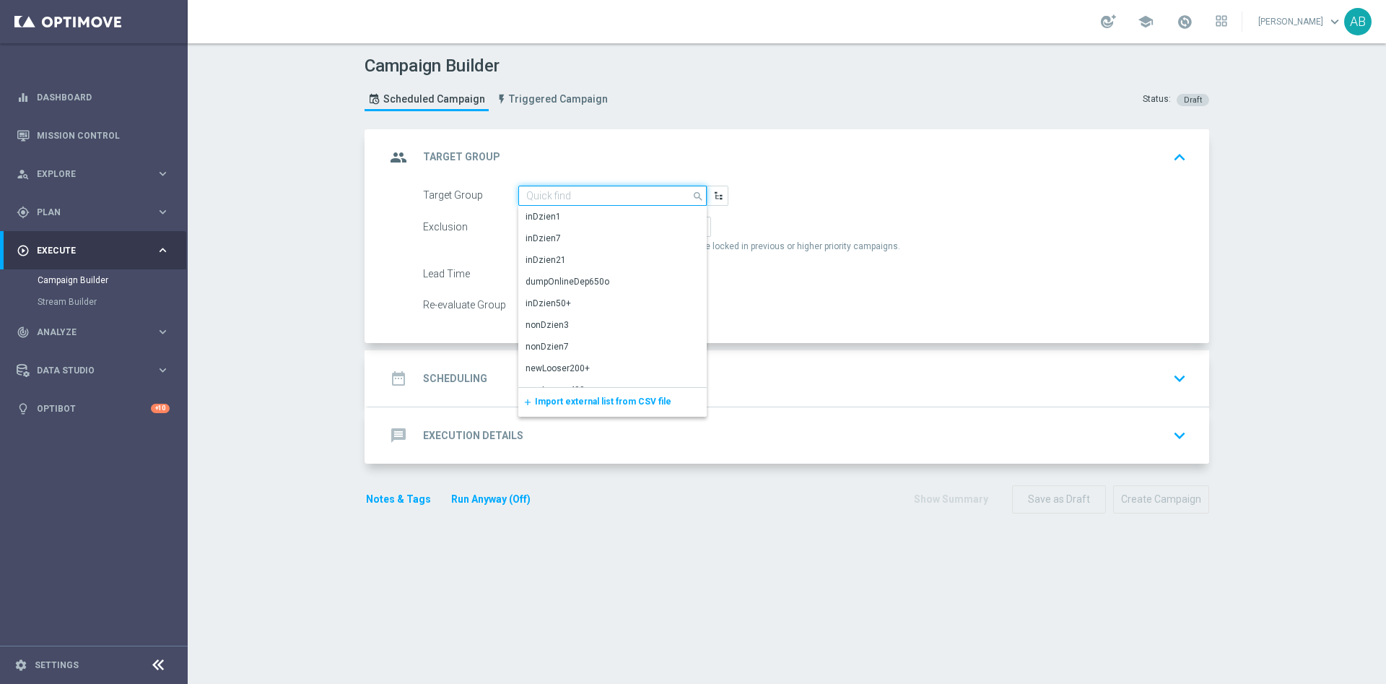
paste input "E_ALL_TARGET_BET_1-2DEPO CASHBACK_REM_041025"
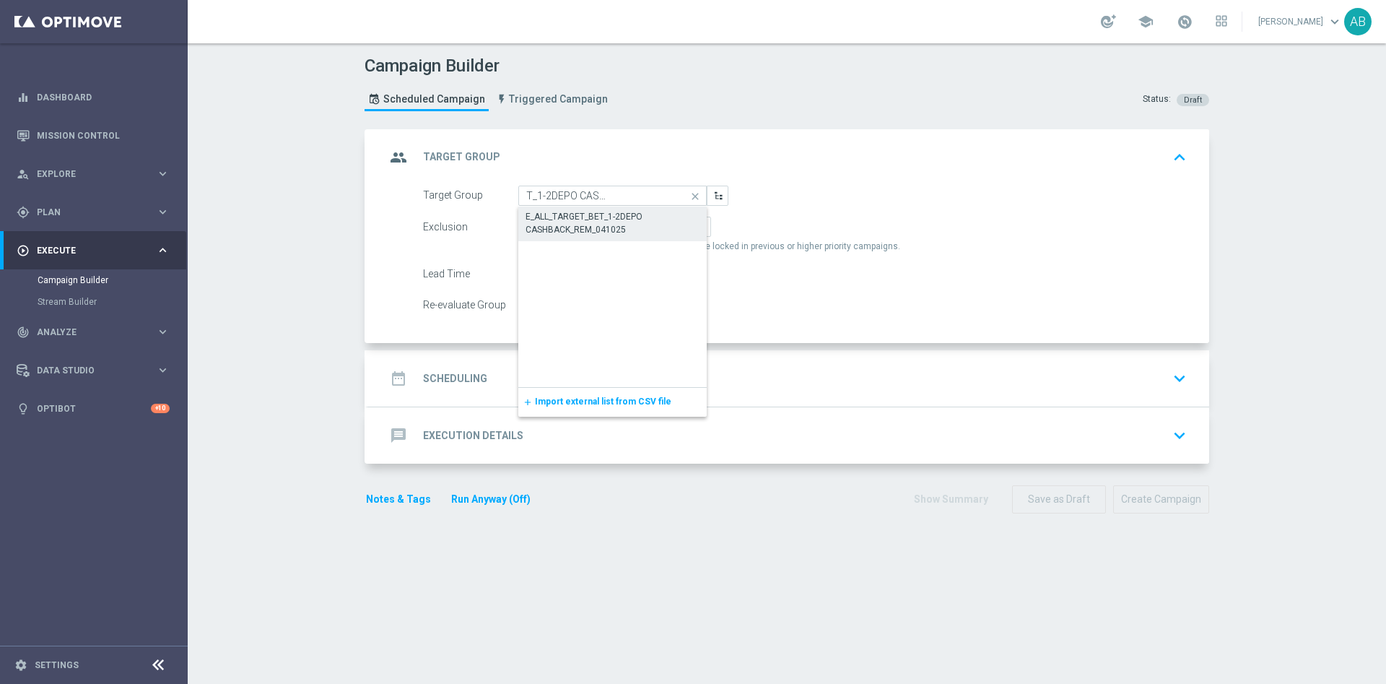
click at [549, 219] on div "E_ALL_TARGET_BET_1-2DEPO CASHBACK_REM_041025" at bounding box center [613, 223] width 174 height 26
type input "E_ALL_TARGET_BET_1-2DEPO CASHBACK_REM_041025"
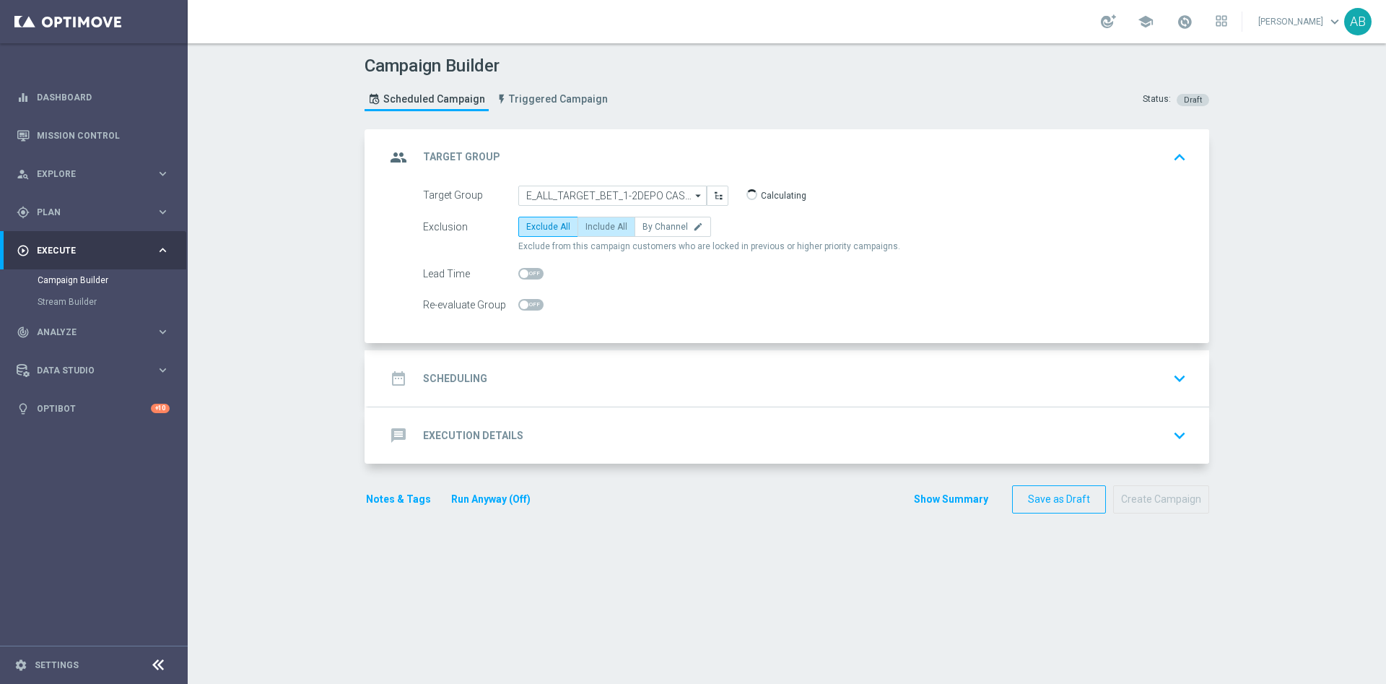
click at [587, 228] on span "Include All" at bounding box center [606, 227] width 42 height 10
click at [587, 228] on input "Include All" at bounding box center [589, 229] width 9 height 9
radio input "true"
click at [530, 298] on div at bounding box center [530, 305] width 25 height 20
click at [531, 311] on div at bounding box center [530, 305] width 25 height 20
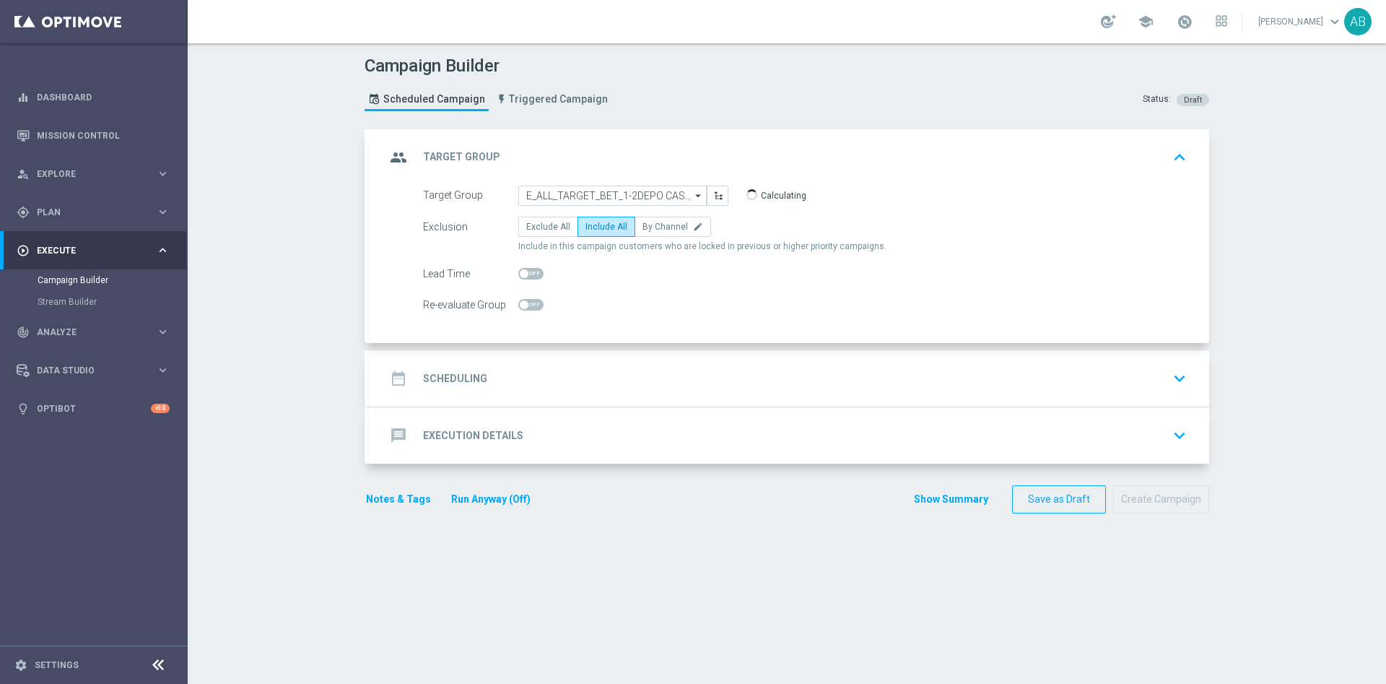
click at [531, 305] on span at bounding box center [530, 305] width 25 height 12
click at [531, 305] on input "checkbox" at bounding box center [530, 305] width 25 height 12
checkbox input "true"
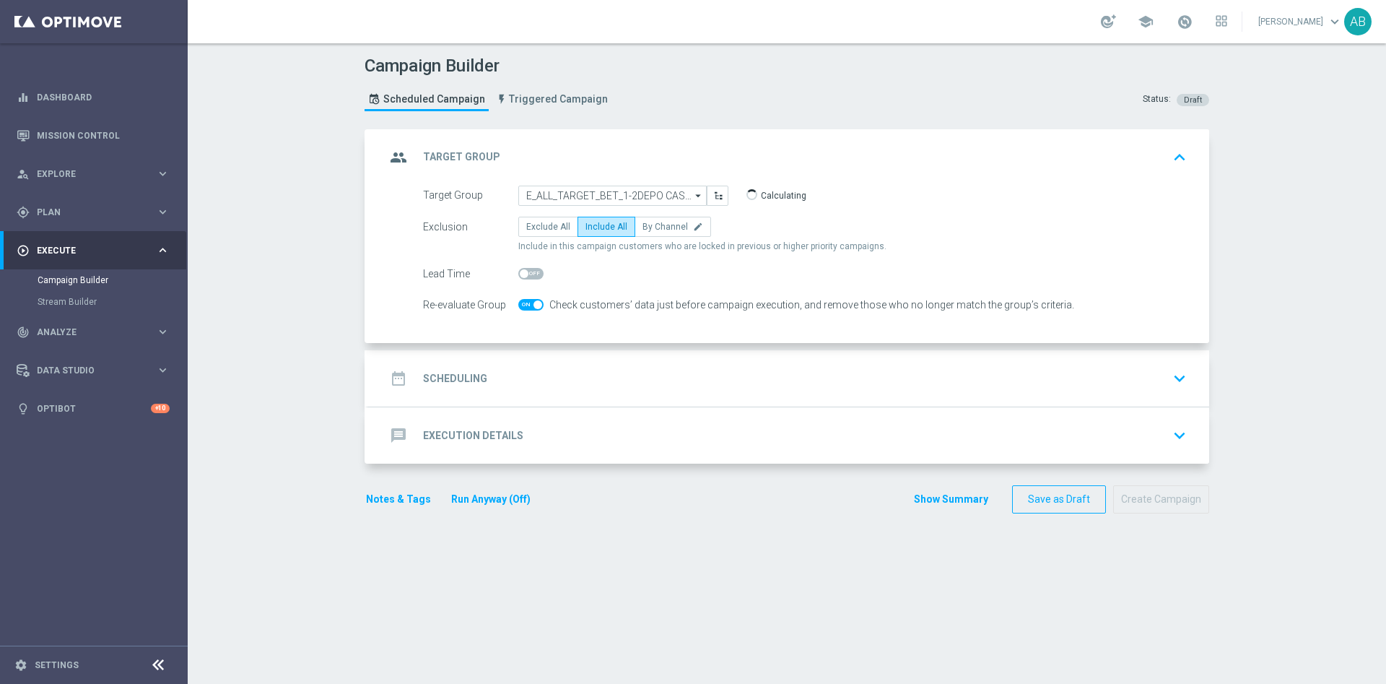
click at [580, 375] on div "date_range Scheduling keyboard_arrow_down" at bounding box center [788, 378] width 806 height 27
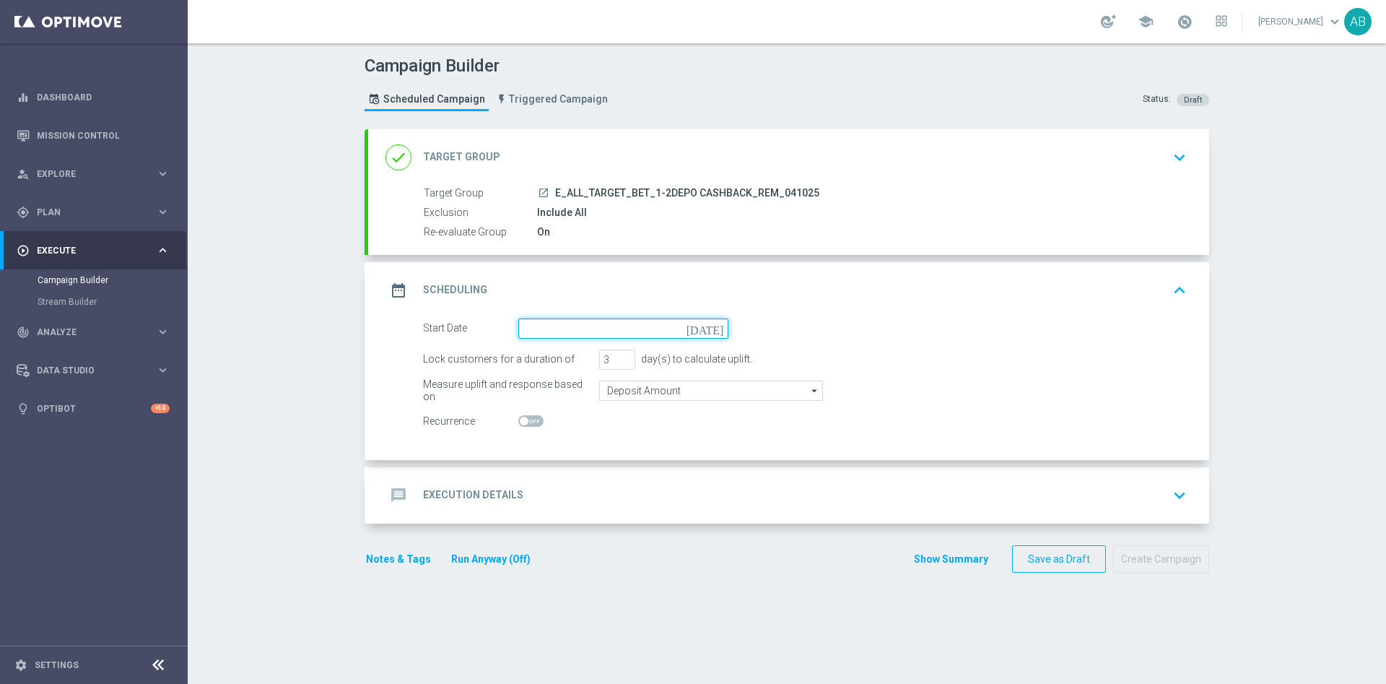
click at [565, 333] on input at bounding box center [623, 328] width 210 height 20
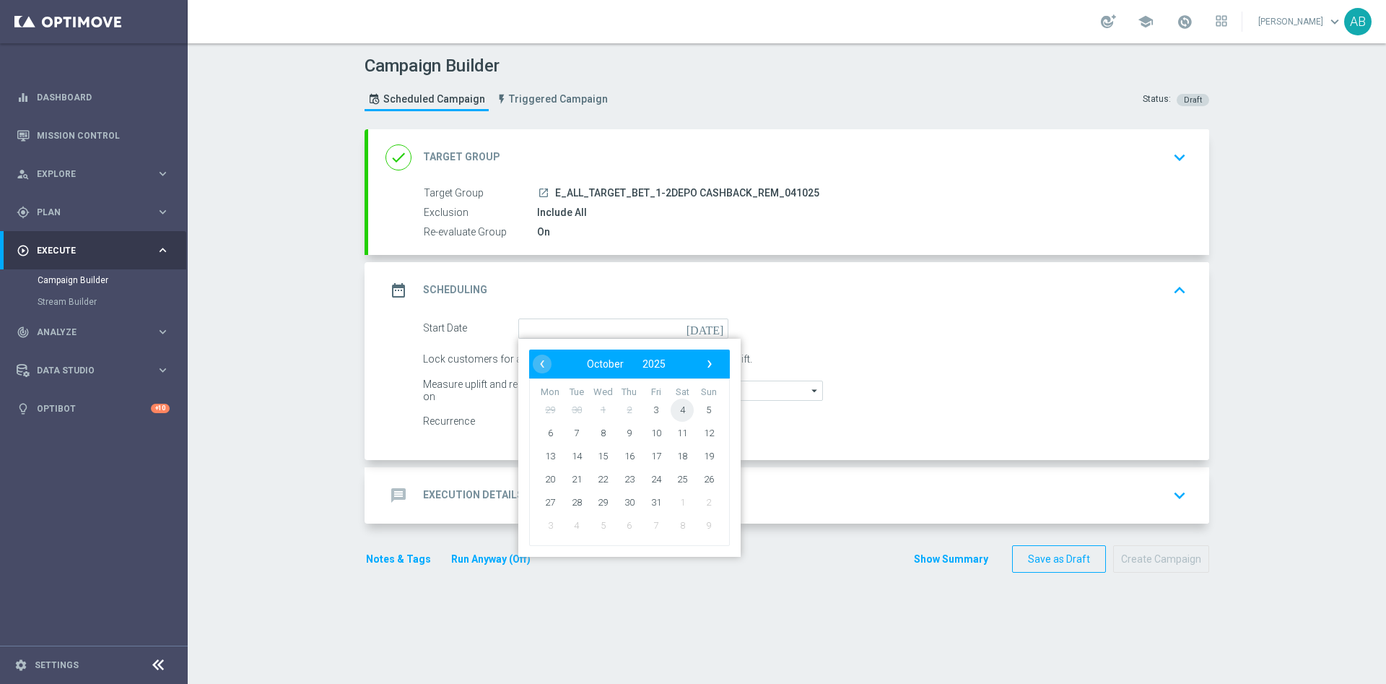
click at [671, 413] on span "4" at bounding box center [682, 409] width 23 height 23
type input "[DATE]"
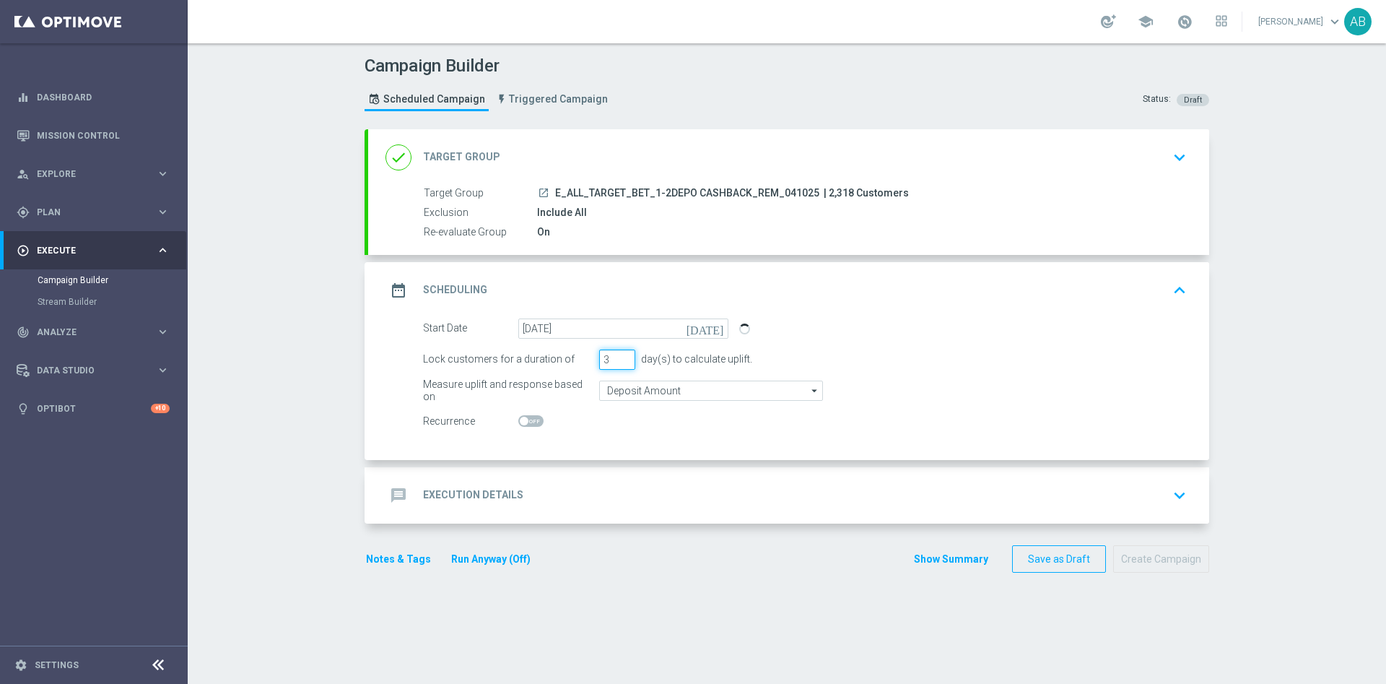
click at [599, 365] on input "3" at bounding box center [617, 359] width 36 height 20
type input "1"
click at [588, 499] on div "message Execution Details keyboard_arrow_down" at bounding box center [788, 494] width 806 height 27
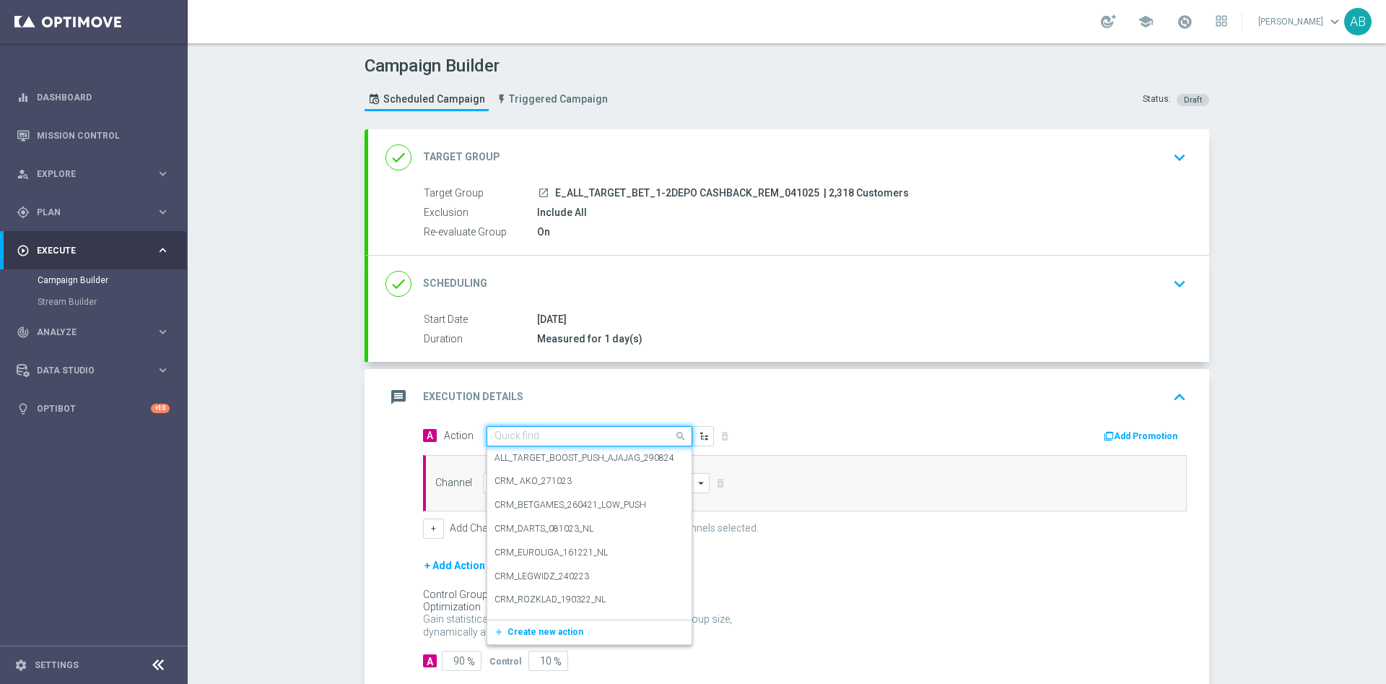
click at [523, 431] on input "text" at bounding box center [574, 436] width 161 height 12
paste input "E_ALL_TARGET_BET_1-2DEPO CASHBACK_REM_041025"
type input "E_ALL_TARGET_BET_1-2DEPO CASHBACK_REM_041025"
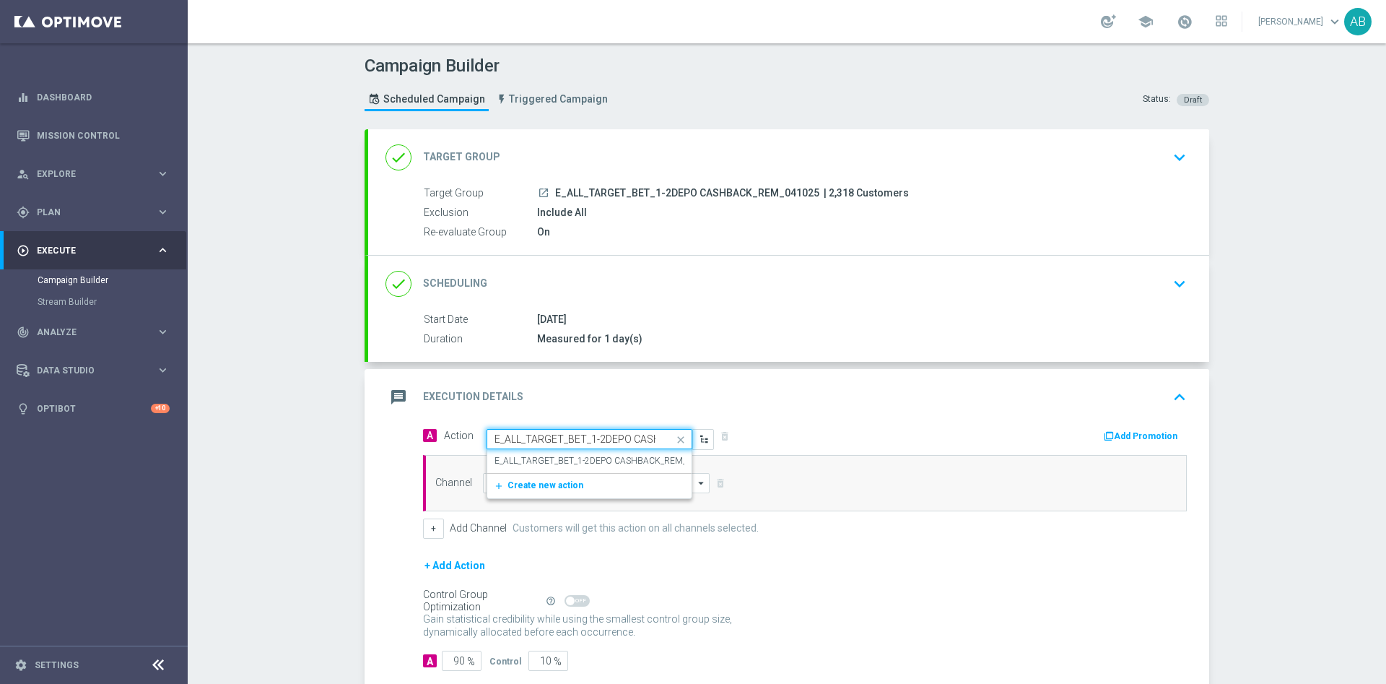
scroll to position [0, 91]
click at [527, 453] on div "E_ALL_TARGET_BET_1-2DEPO CASHBACK_REM_041025 edit" at bounding box center [589, 461] width 190 height 24
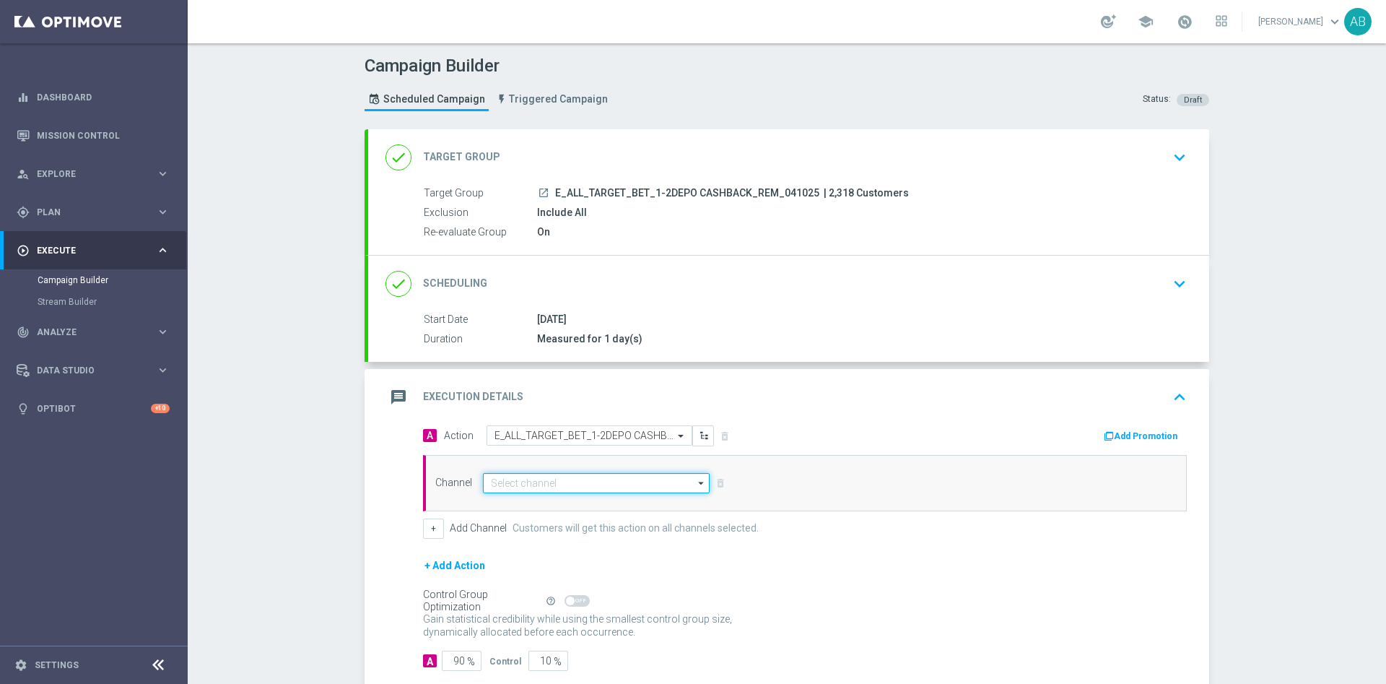
click at [514, 484] on input at bounding box center [596, 483] width 227 height 20
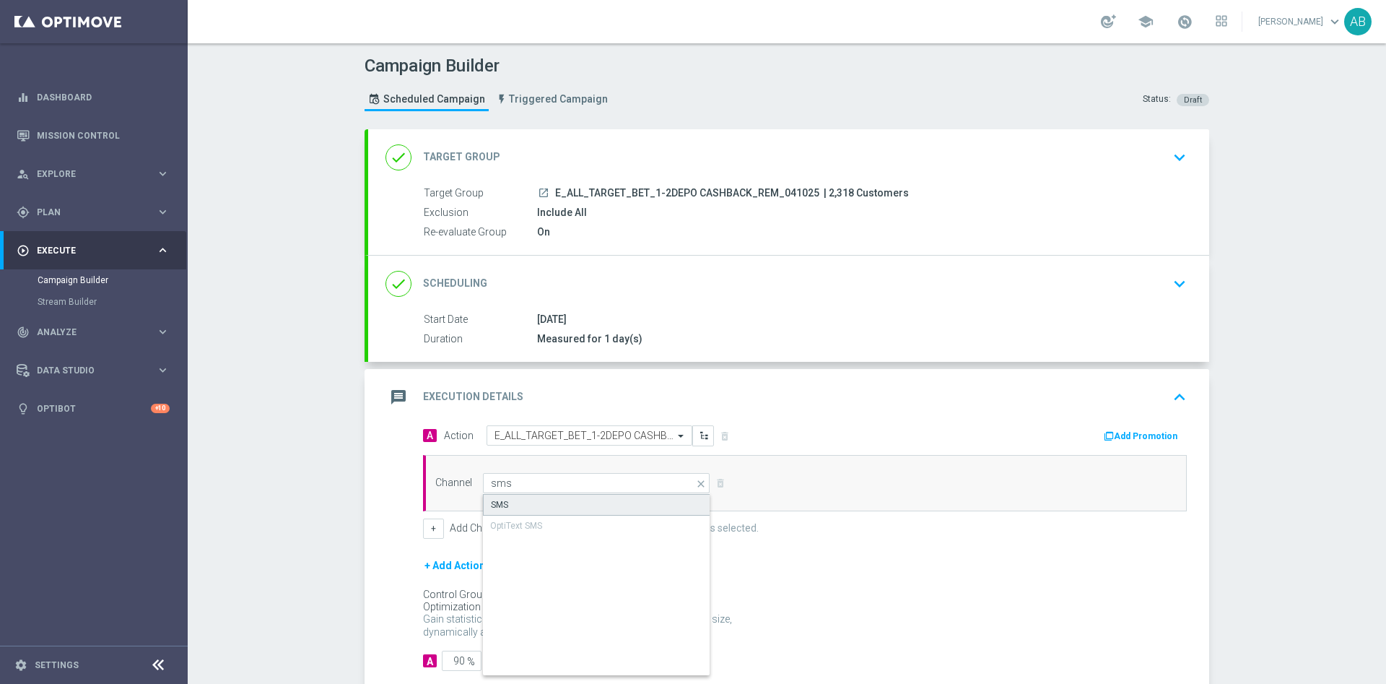
click at [523, 498] on div "SMS" at bounding box center [596, 505] width 227 height 22
type input "SMS"
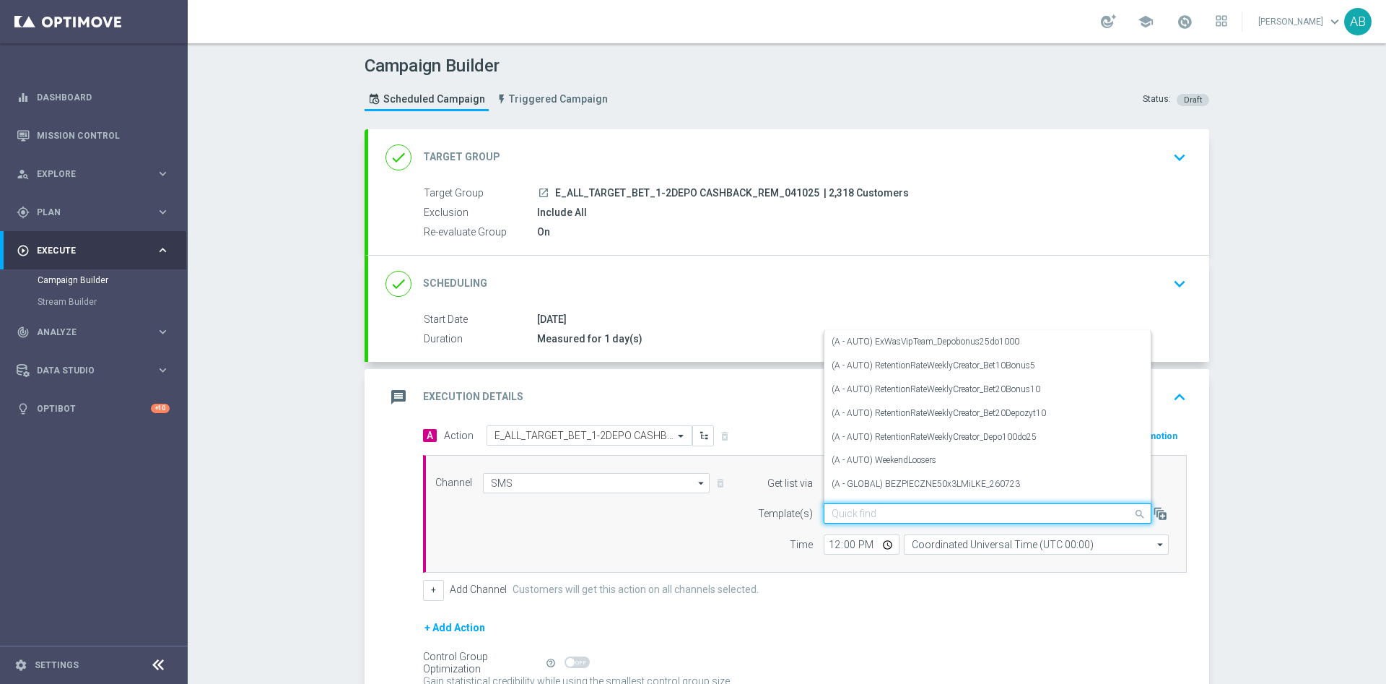
click at [847, 511] on input "text" at bounding box center [973, 513] width 283 height 12
paste input "E_ALL_TARGET_BET_1-2DEPO CASHBACK_REM_041025"
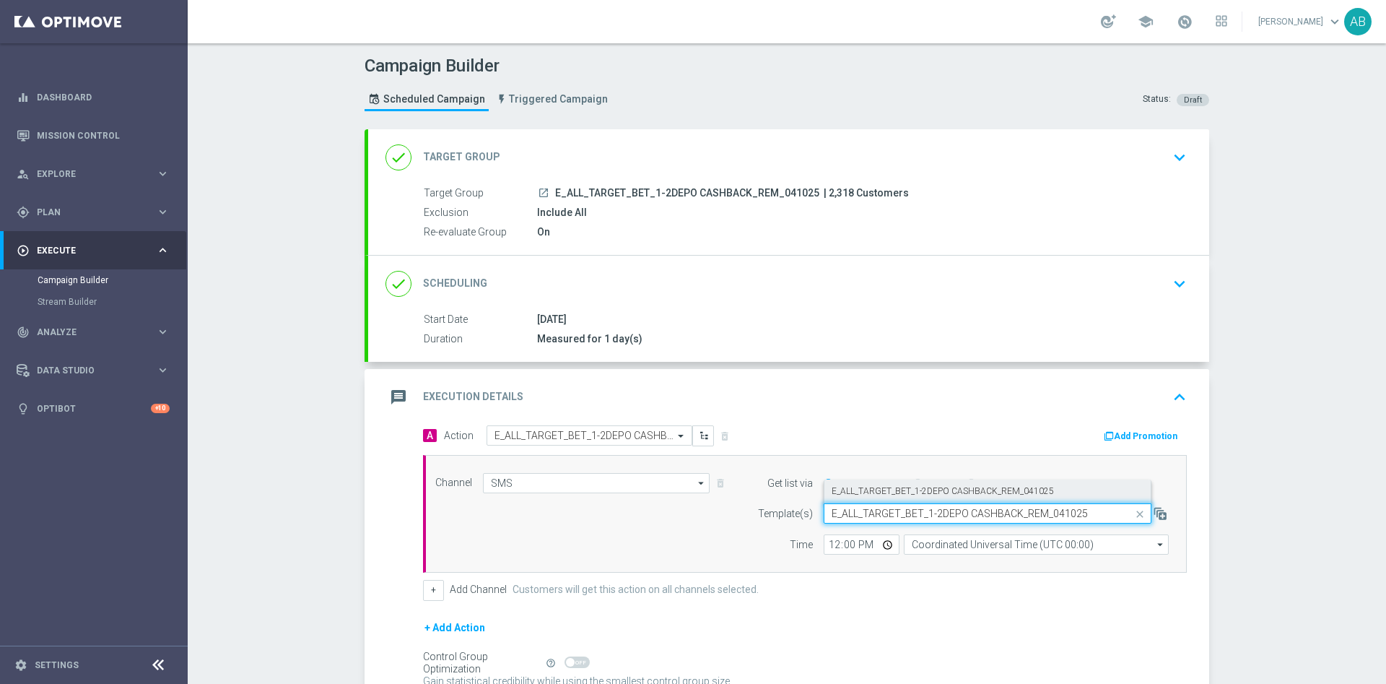
click at [866, 494] on label "E_ALL_TARGET_BET_1-2DEPO CASHBACK_REM_041025" at bounding box center [943, 491] width 222 height 12
type input "E_ALL_TARGET_BET_1-2DEPO CASHBACK_REM_041025"
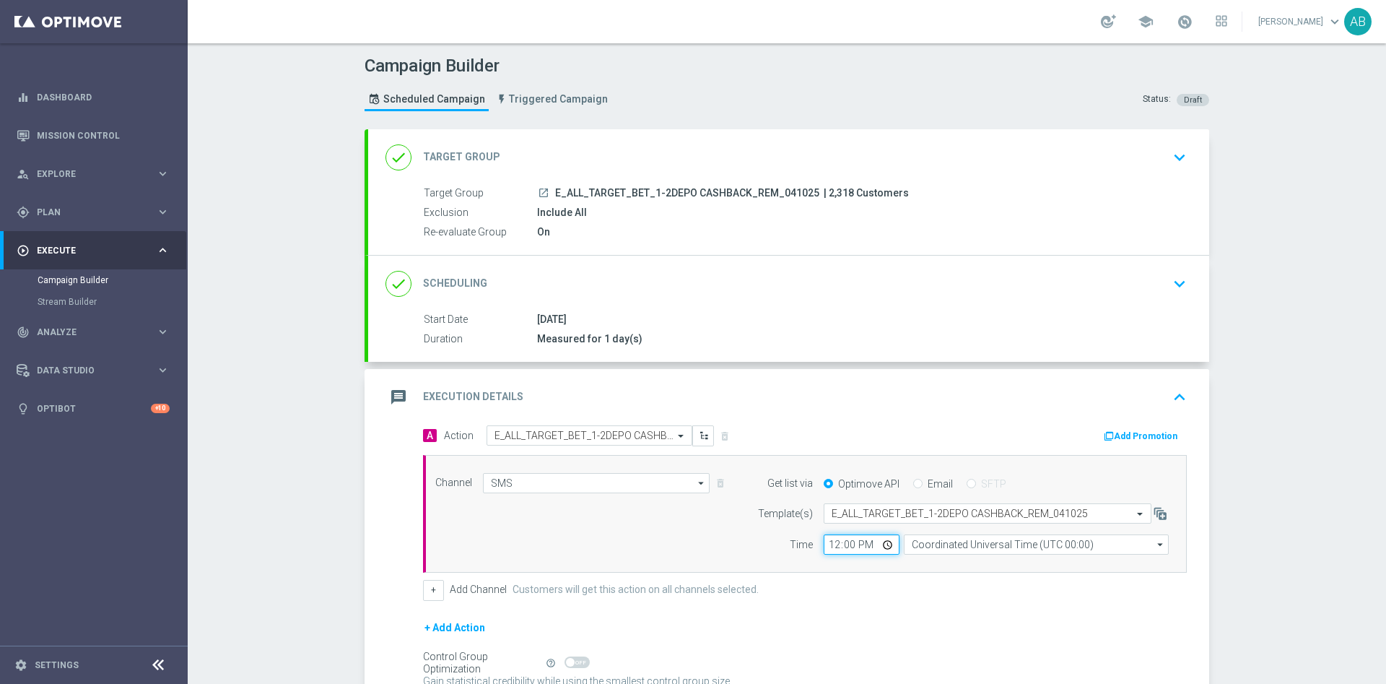
click at [827, 544] on input "12:00" at bounding box center [862, 544] width 76 height 20
type input "14:01"
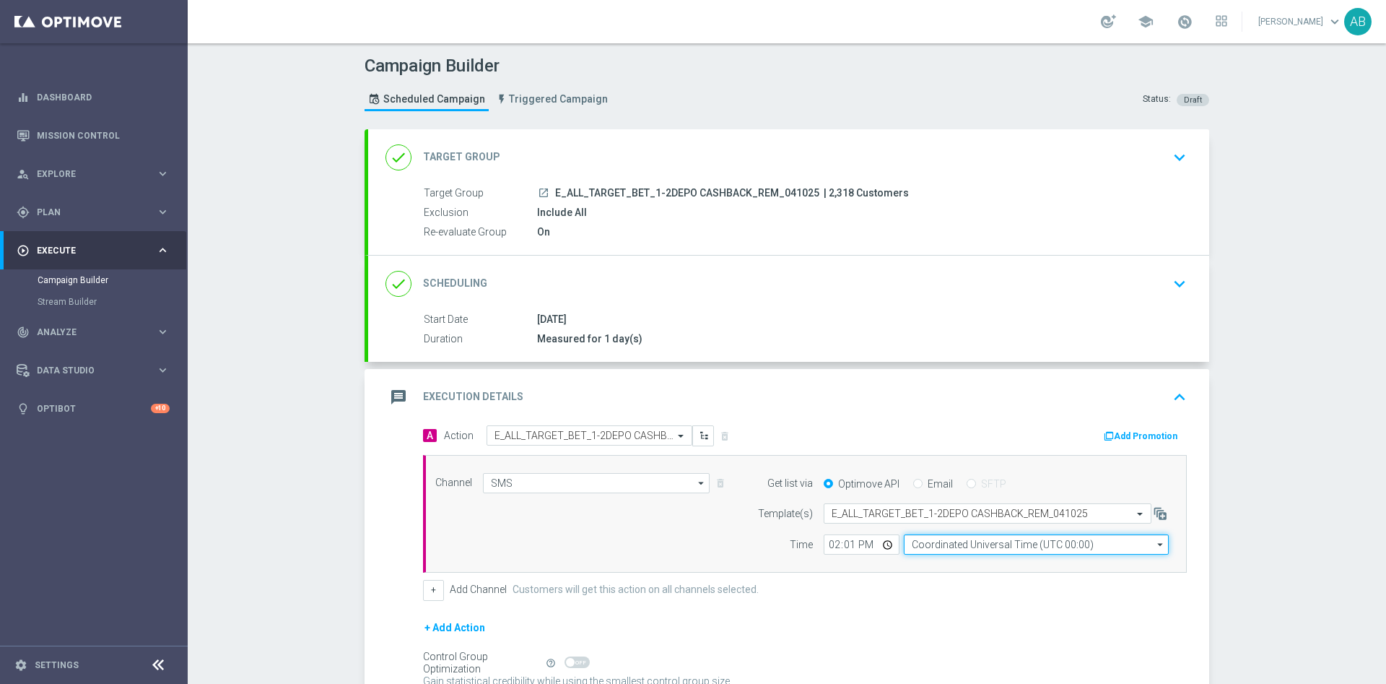
click at [944, 551] on input "Coordinated Universal Time (UTC 00:00)" at bounding box center [1036, 544] width 265 height 20
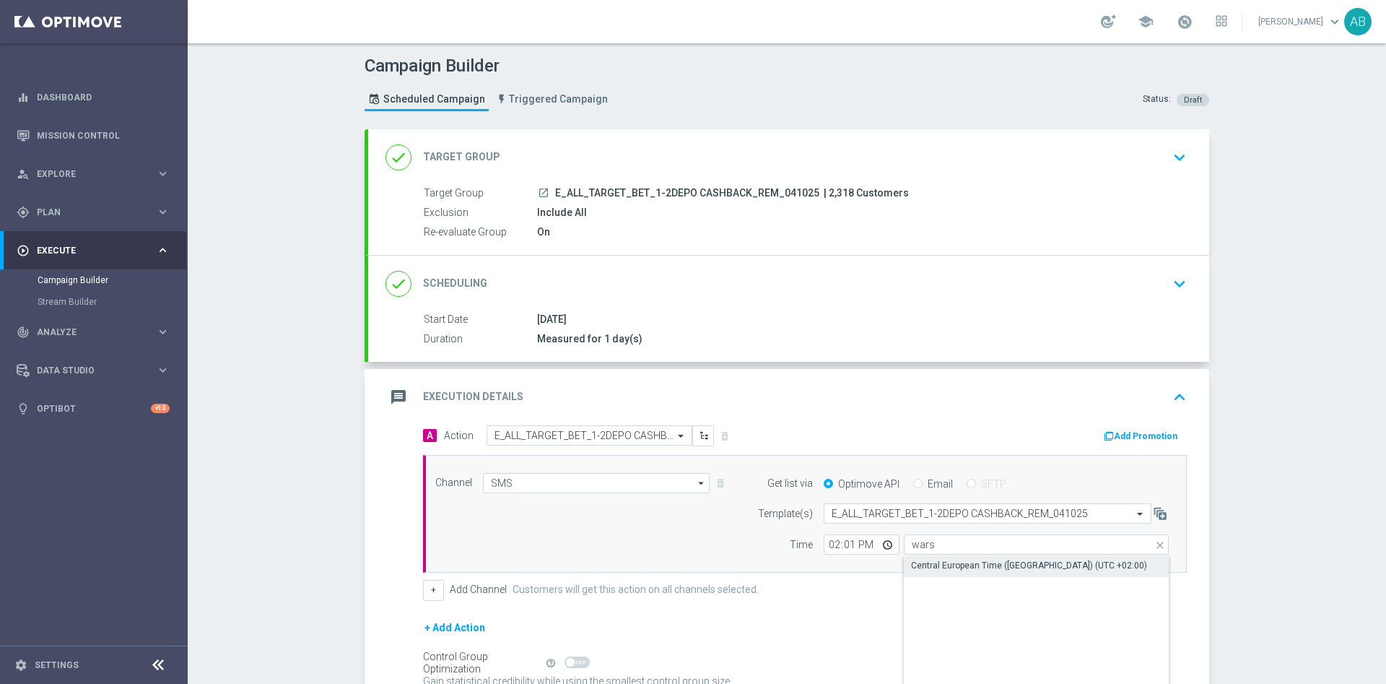
click at [961, 571] on div "Central European Time ([GEOGRAPHIC_DATA]) (UTC +02:00)" at bounding box center [1029, 565] width 236 height 13
type input "Central European Time ([GEOGRAPHIC_DATA]) (UTC +02:00)"
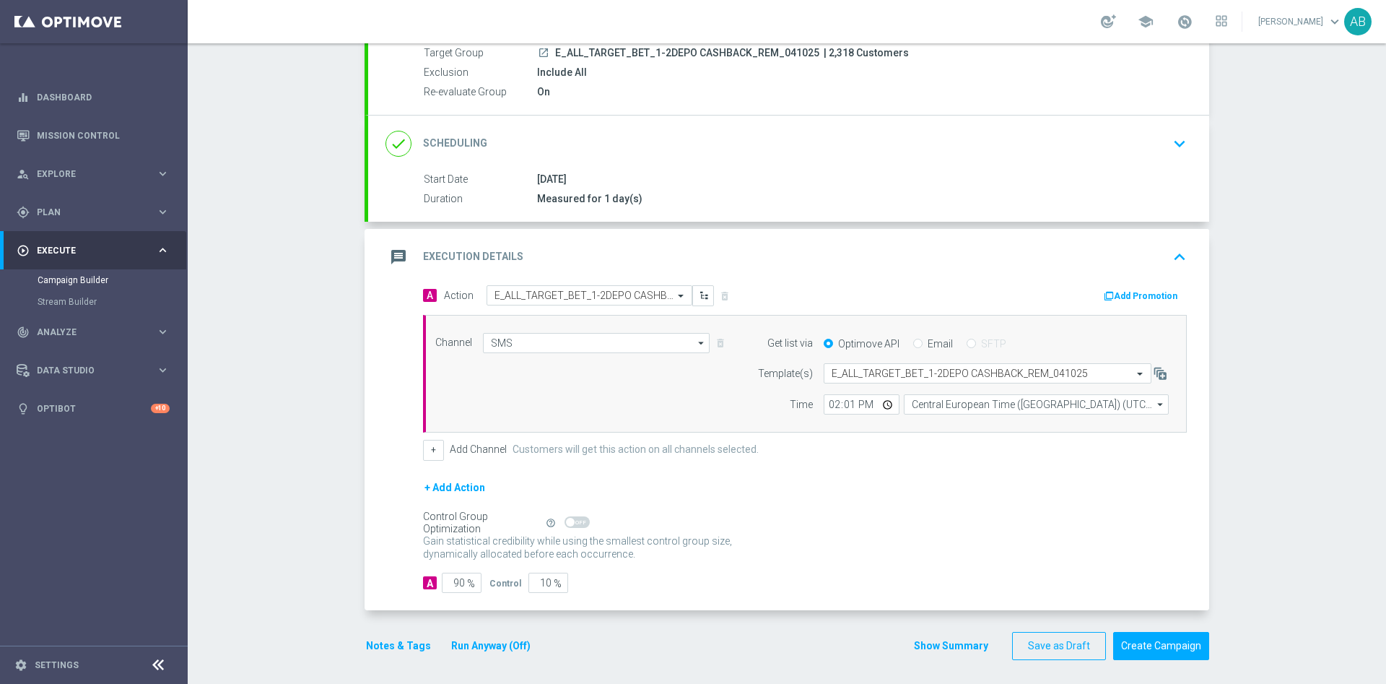
scroll to position [145, 0]
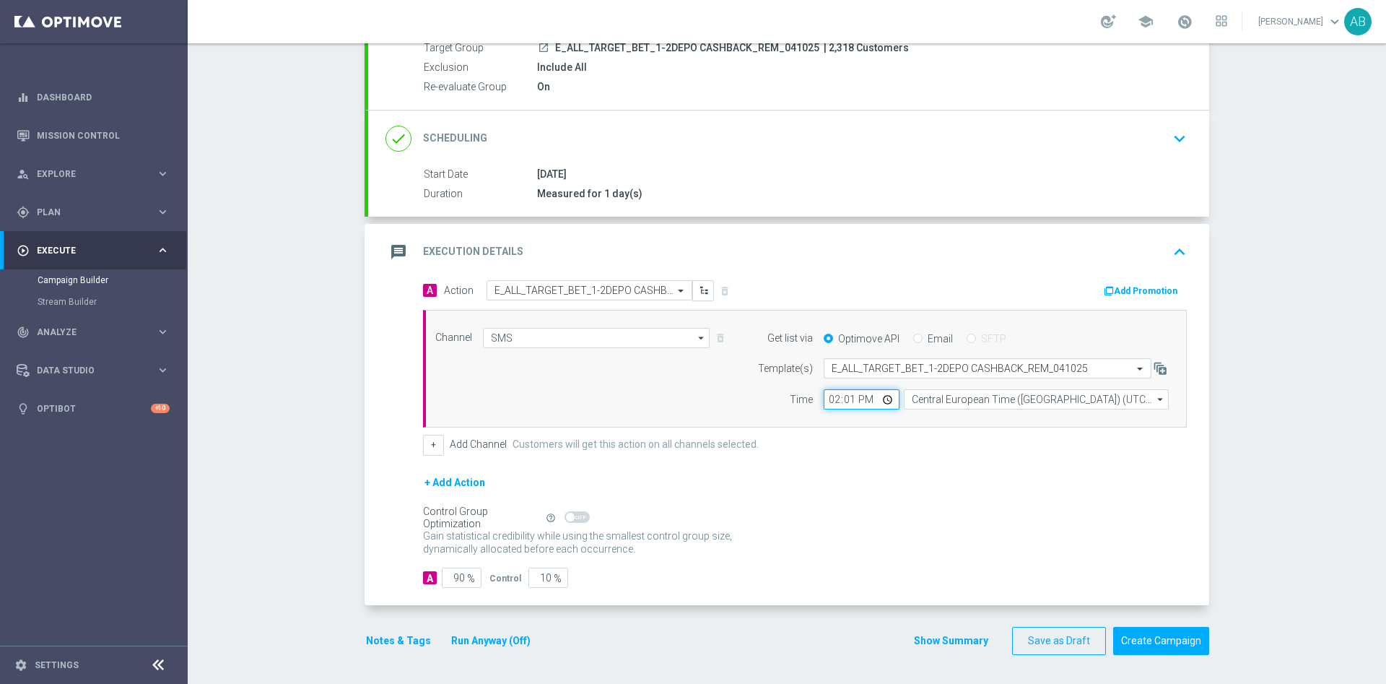
click at [845, 405] on input "14:01" at bounding box center [862, 399] width 76 height 20
type input "14:03"
click at [456, 575] on input "90" at bounding box center [462, 577] width 40 height 20
click at [282, 521] on div "Campaign Builder Scheduled Campaign Triggered Campaign Status: Draft done Targe…" at bounding box center [787, 363] width 1198 height 640
click at [383, 642] on button "Notes & Tags" at bounding box center [399, 641] width 68 height 18
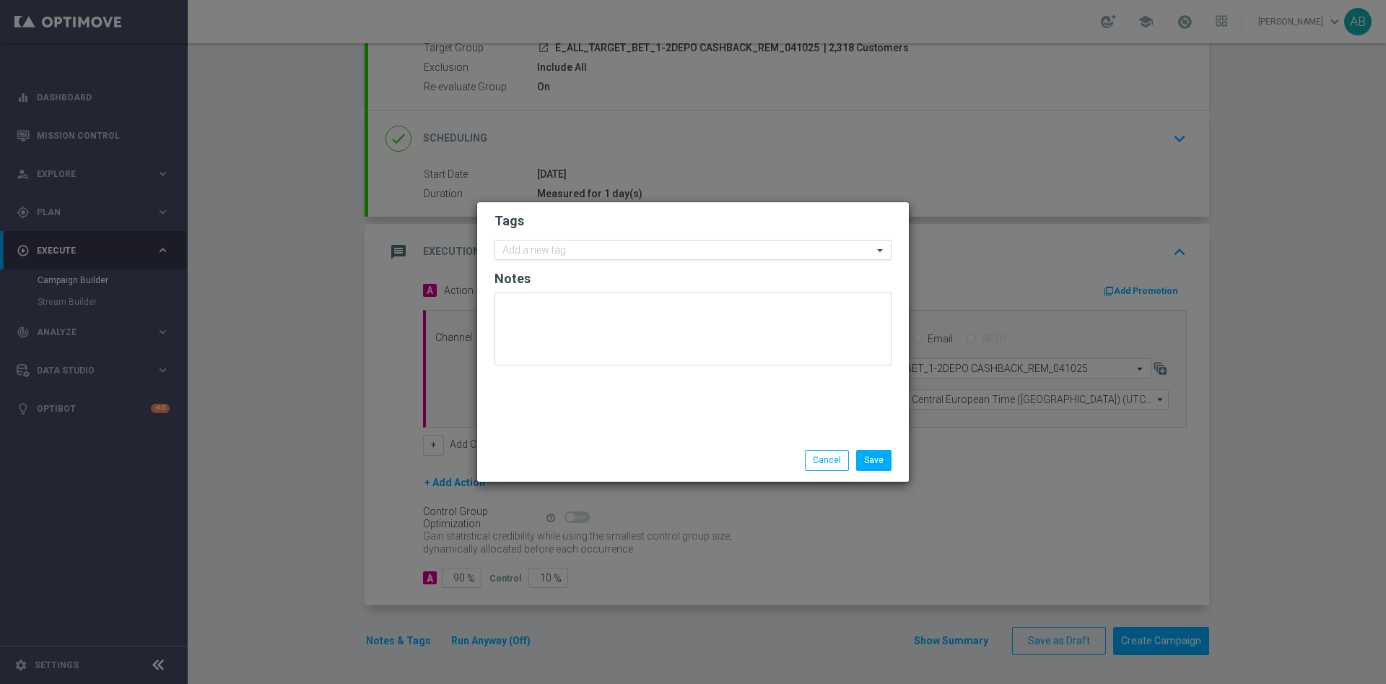
click at [533, 251] on input "text" at bounding box center [687, 251] width 370 height 12
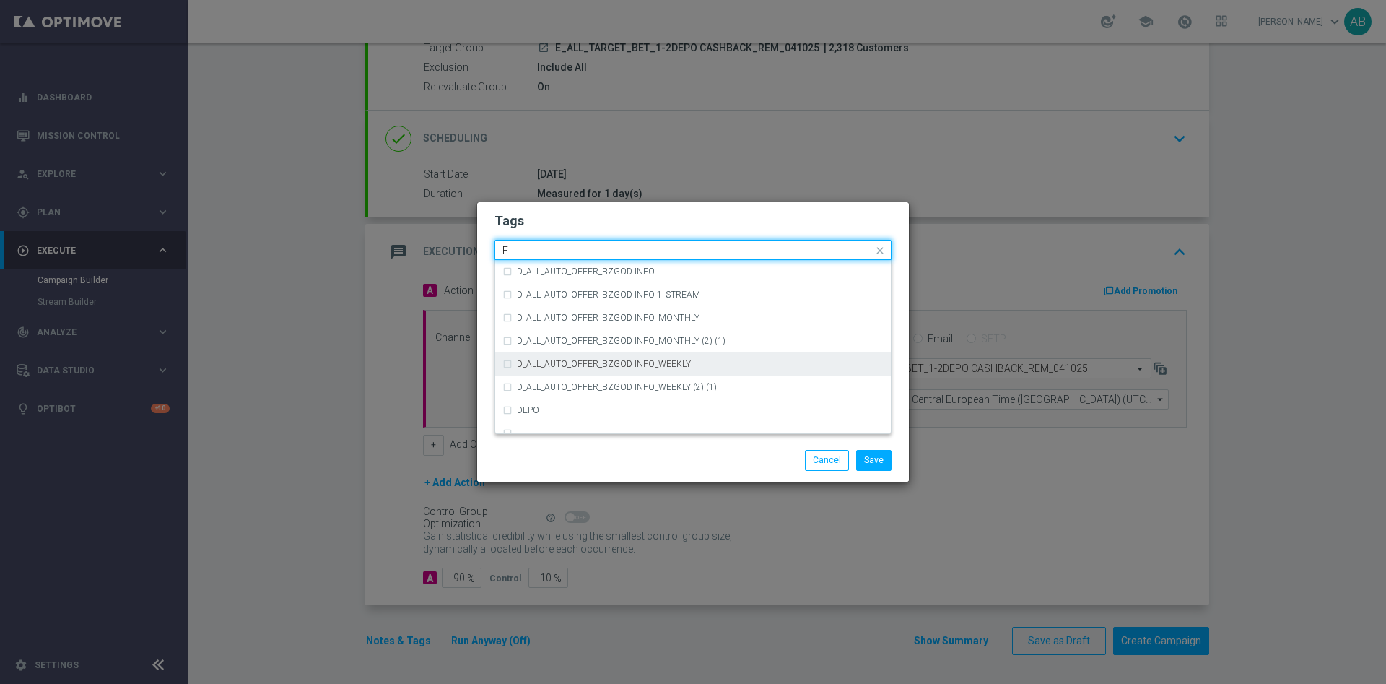
scroll to position [1949, 0]
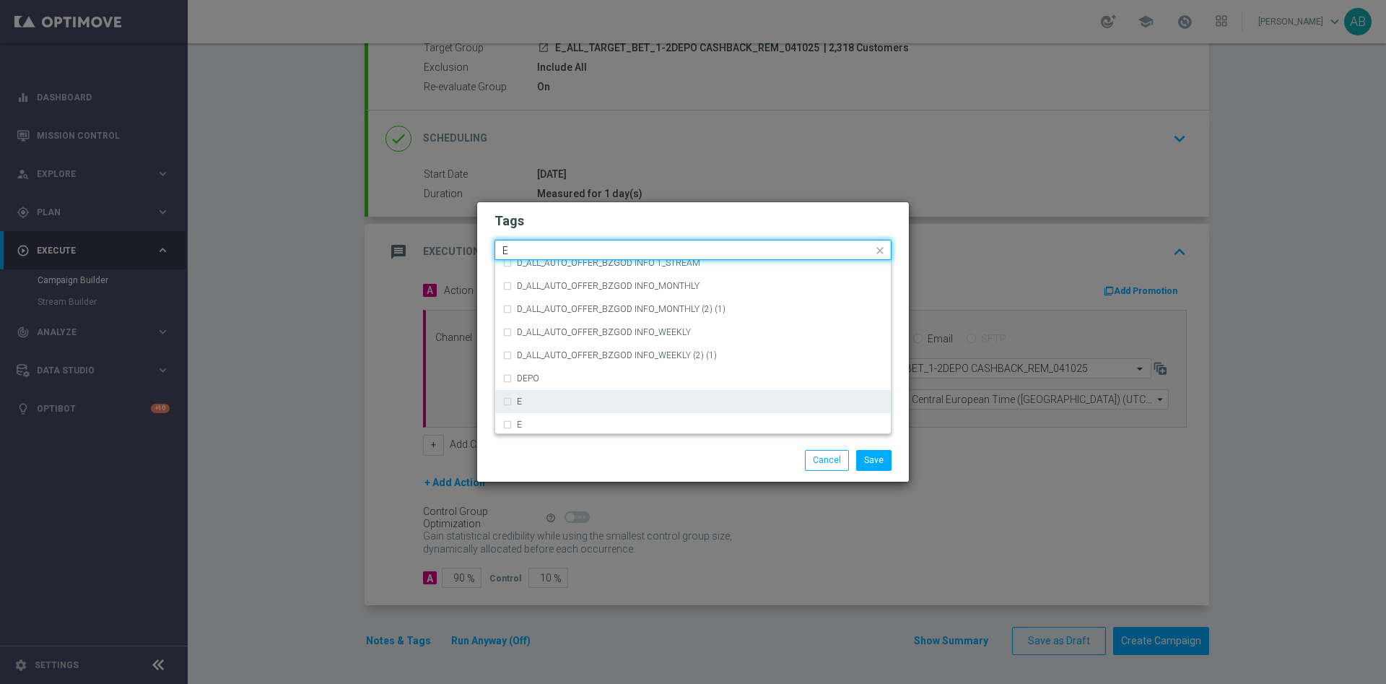
click at [553, 397] on div "E" at bounding box center [700, 401] width 367 height 9
type input "E"
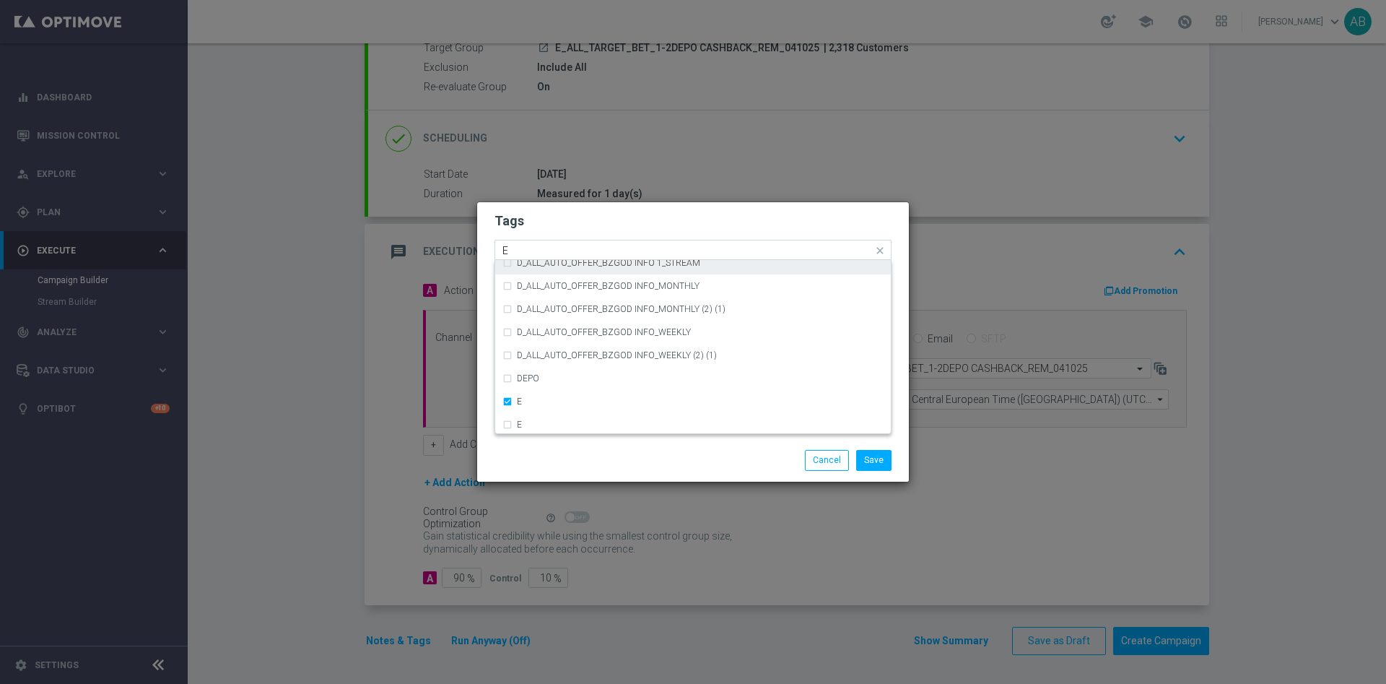
click at [523, 249] on input "E" at bounding box center [687, 251] width 370 height 12
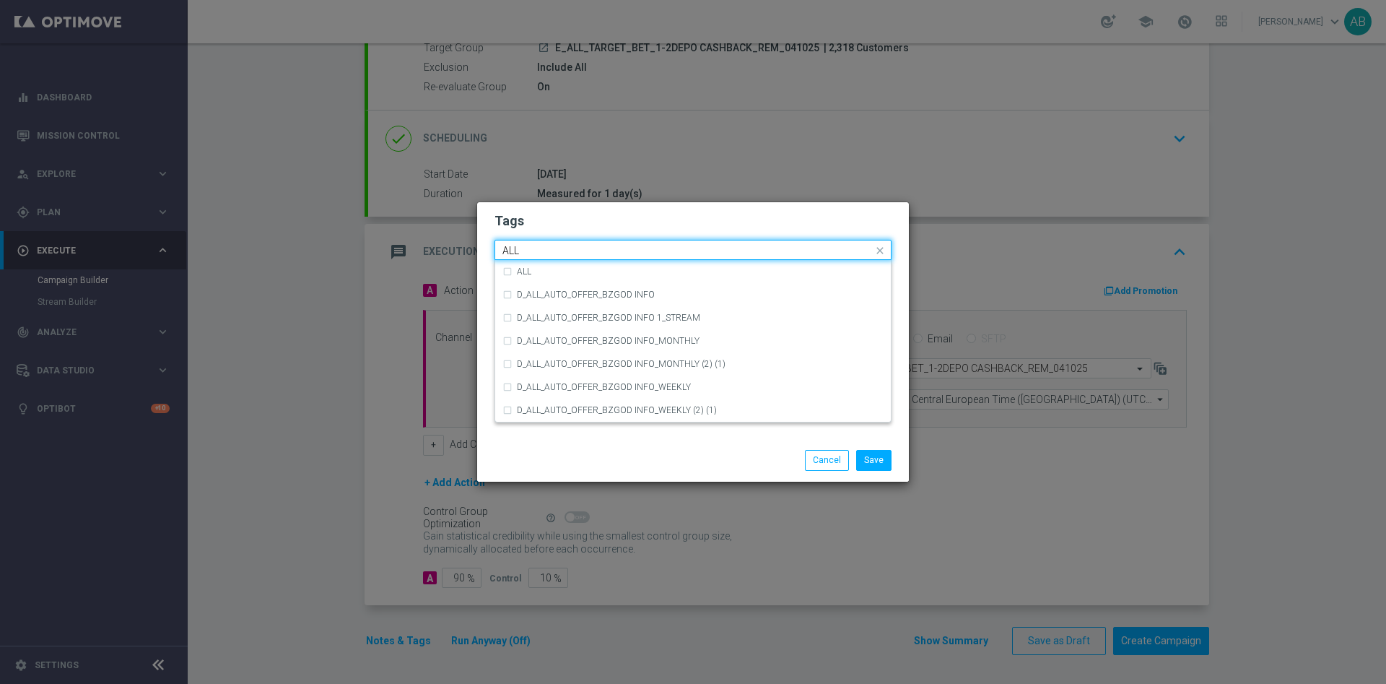
scroll to position [0, 0]
click at [539, 263] on div "ALL" at bounding box center [692, 271] width 381 height 23
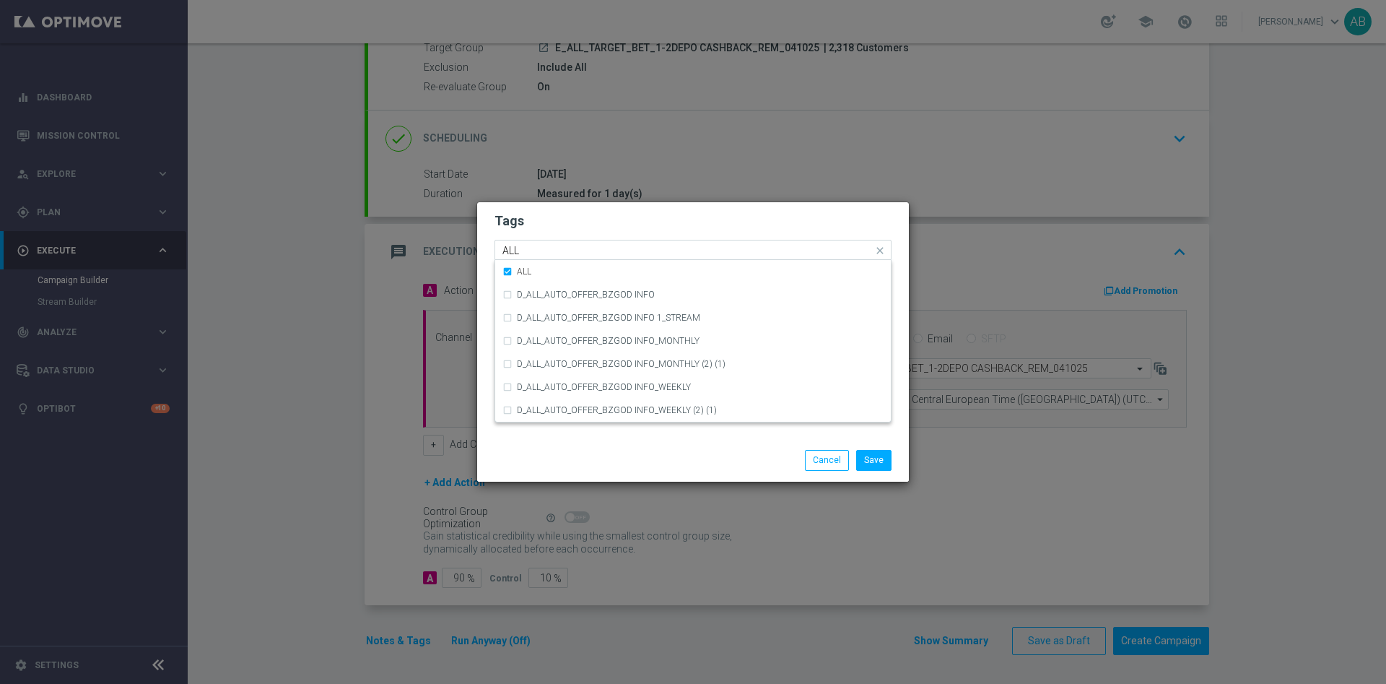
click at [539, 248] on input "ALL" at bounding box center [687, 251] width 370 height 12
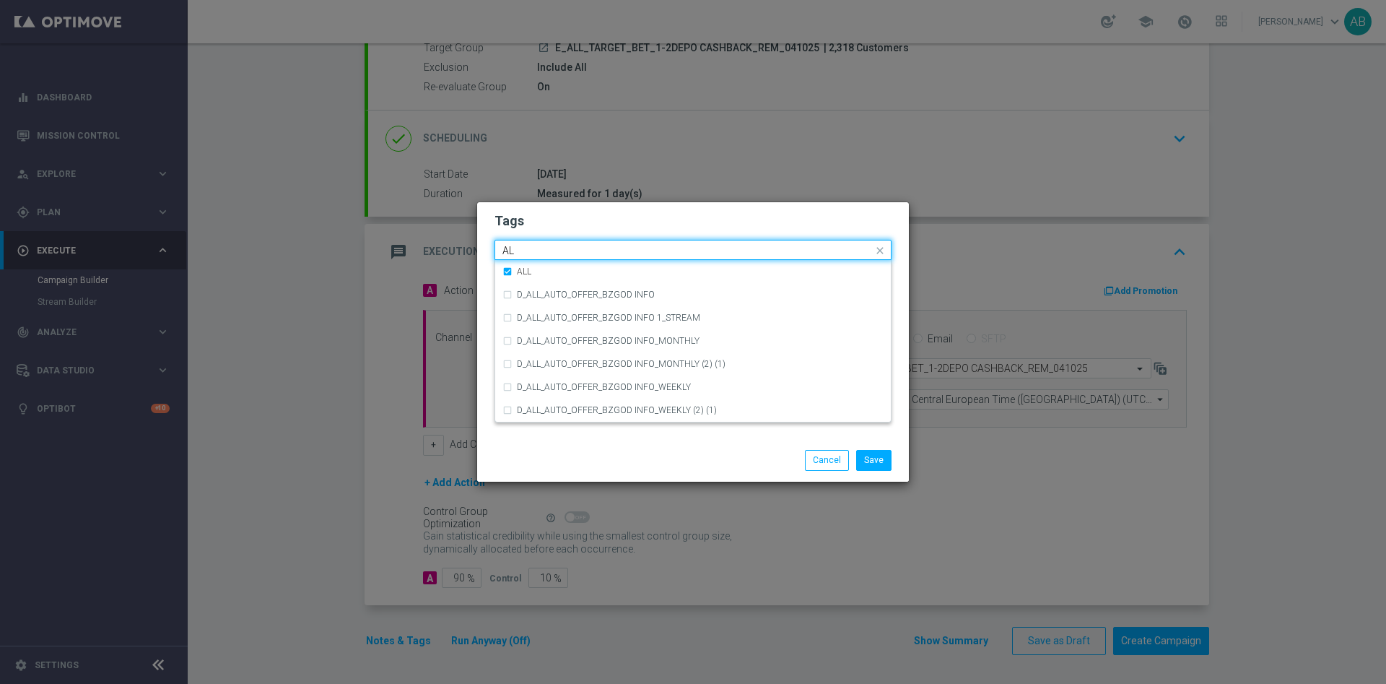
type input "A"
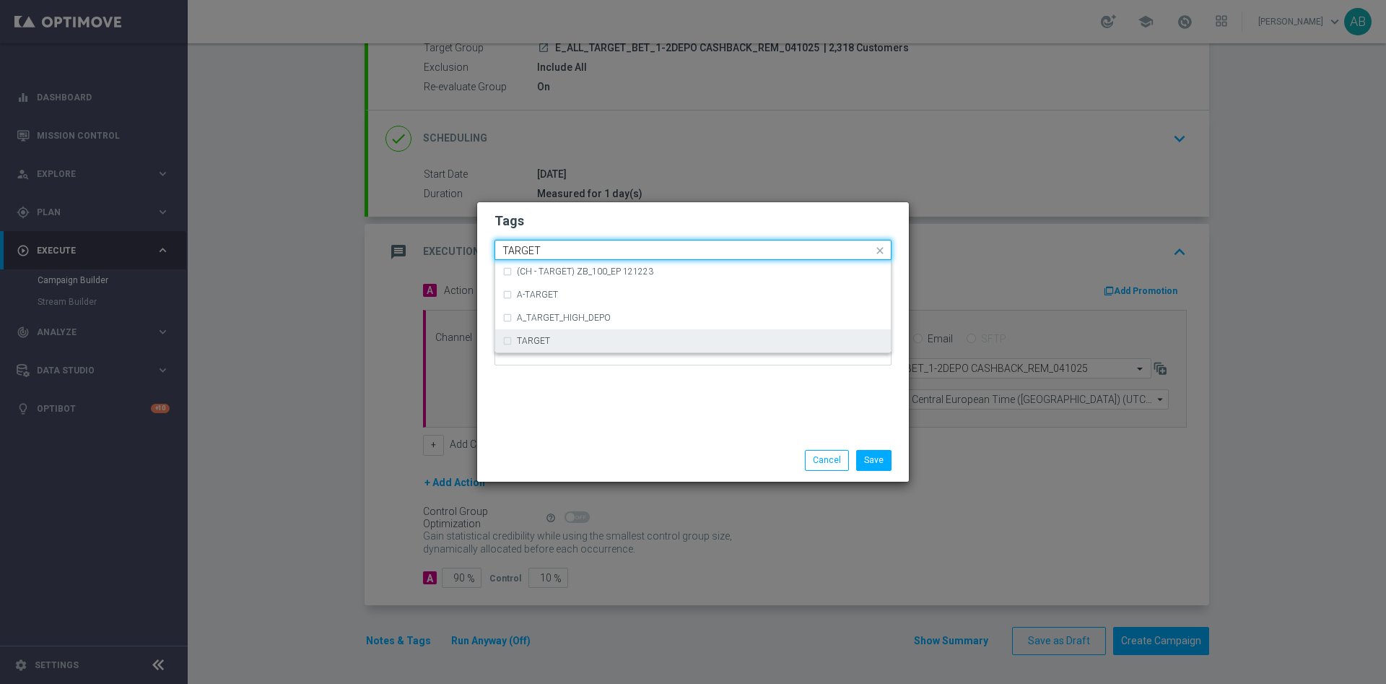
click at [546, 336] on label "TARGET" at bounding box center [533, 340] width 33 height 9
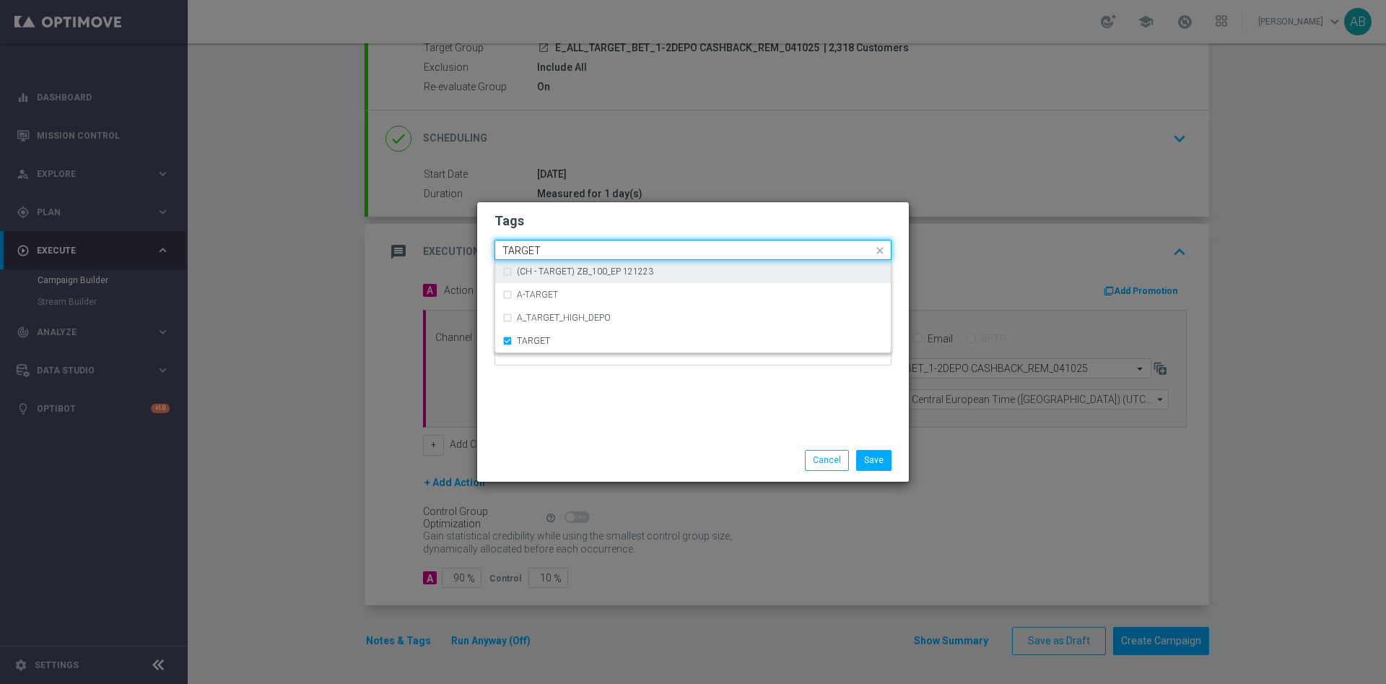
click at [554, 248] on input "TARGET" at bounding box center [687, 251] width 370 height 12
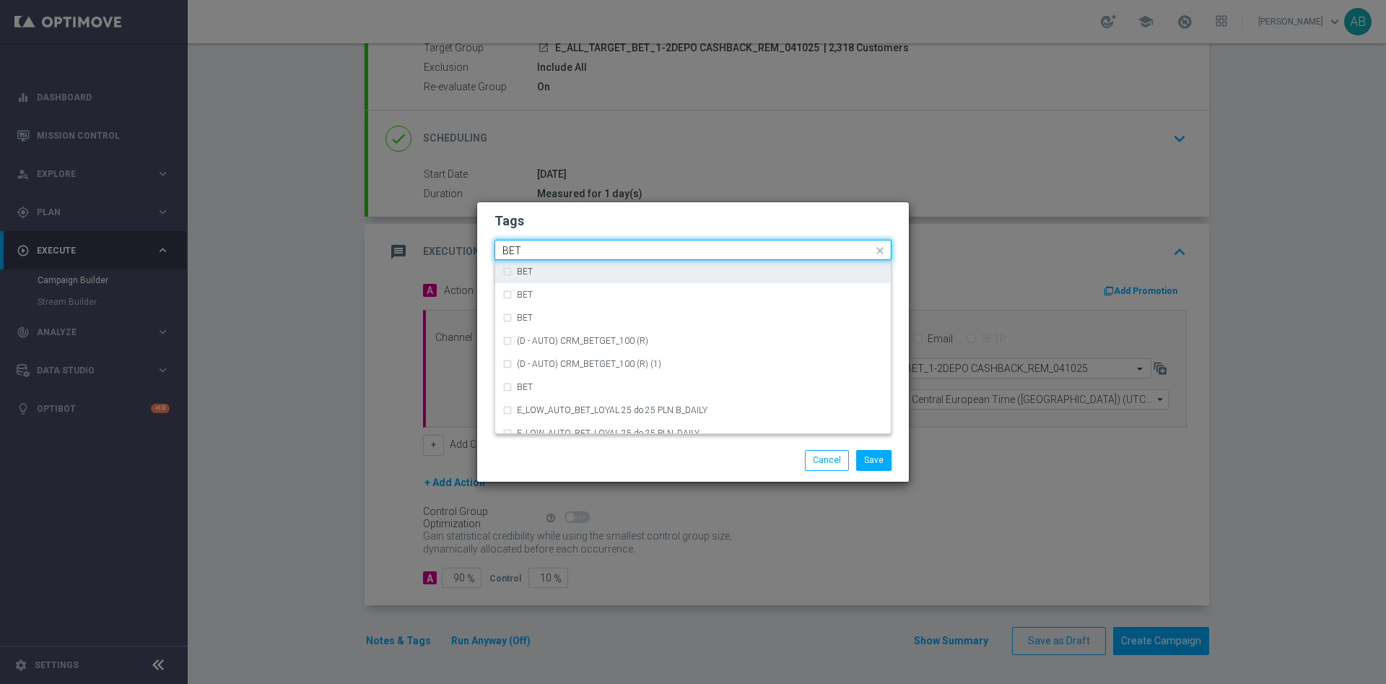
click at [562, 261] on div "BET" at bounding box center [692, 271] width 381 height 23
type input "BET"
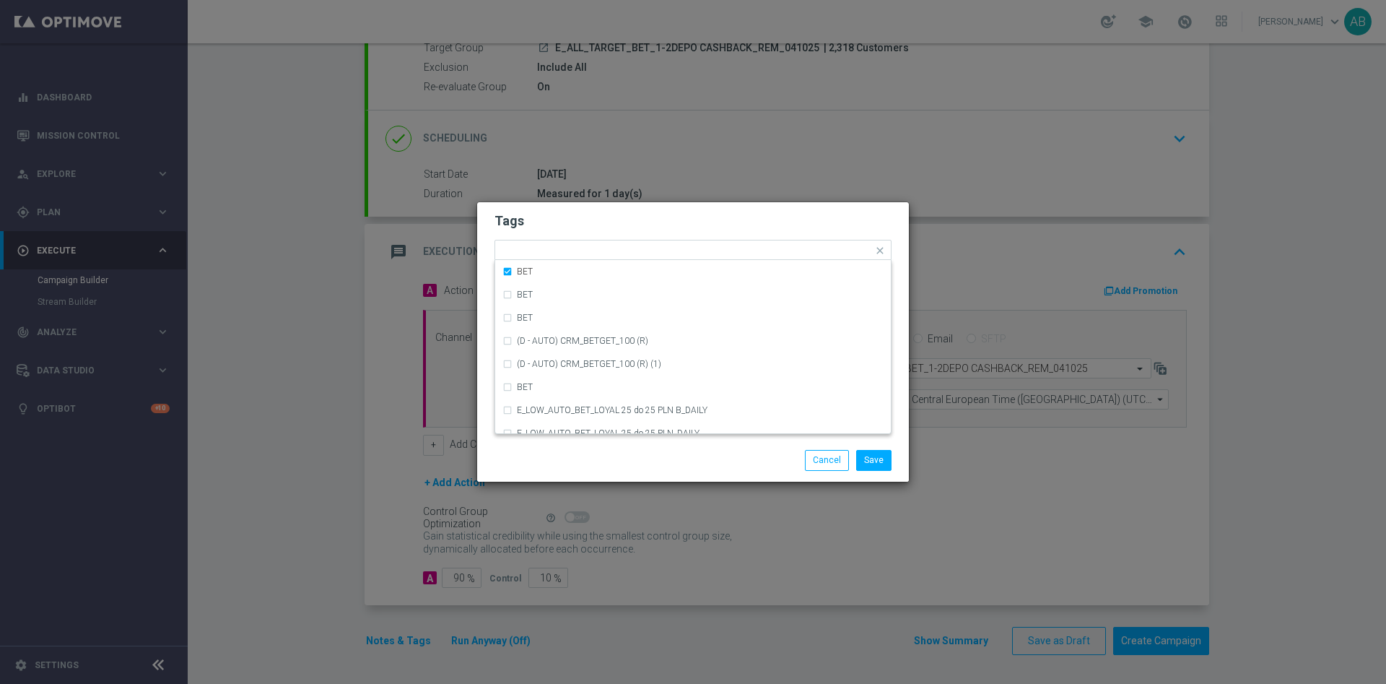
click at [608, 235] on form "Tags Quick find × E × ALL × TARGET × BET BET BET BET (D - AUTO) CRM_BETGET_100 …" at bounding box center [692, 292] width 397 height 167
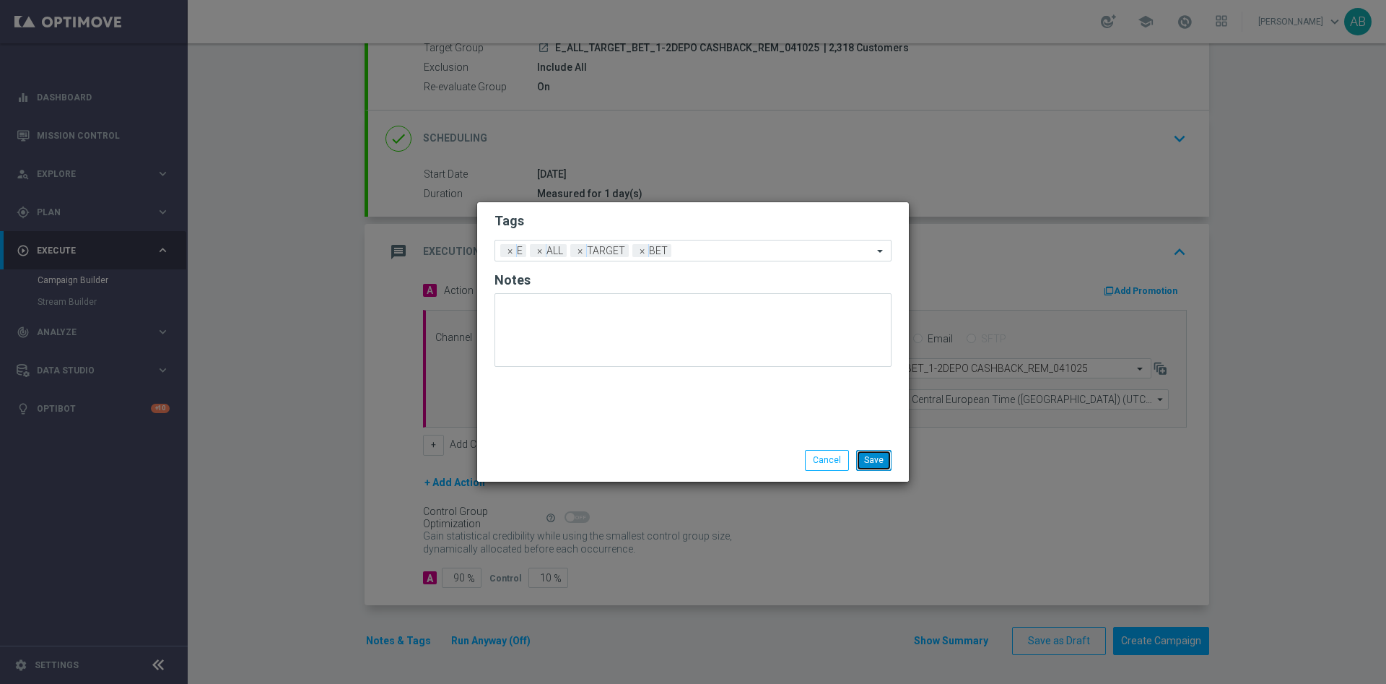
click at [865, 453] on button "Save" at bounding box center [873, 460] width 35 height 20
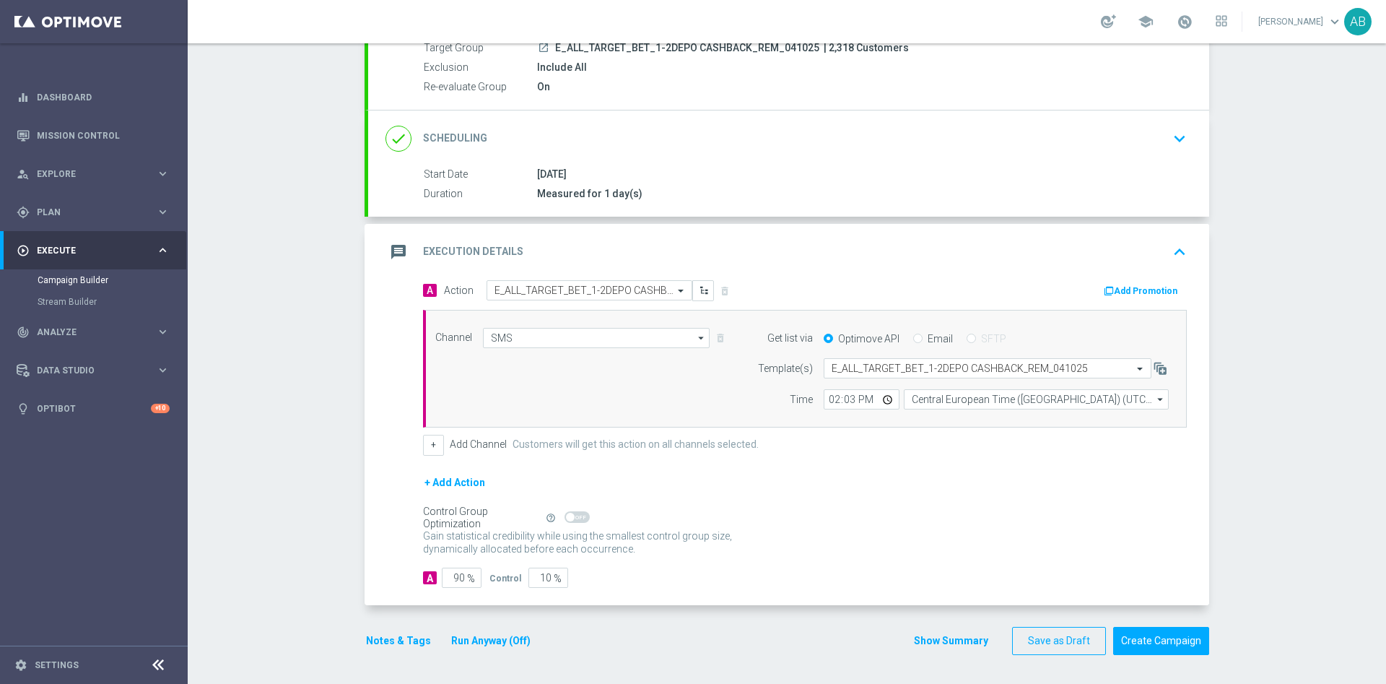
click at [378, 639] on button "Notes & Tags" at bounding box center [399, 641] width 68 height 18
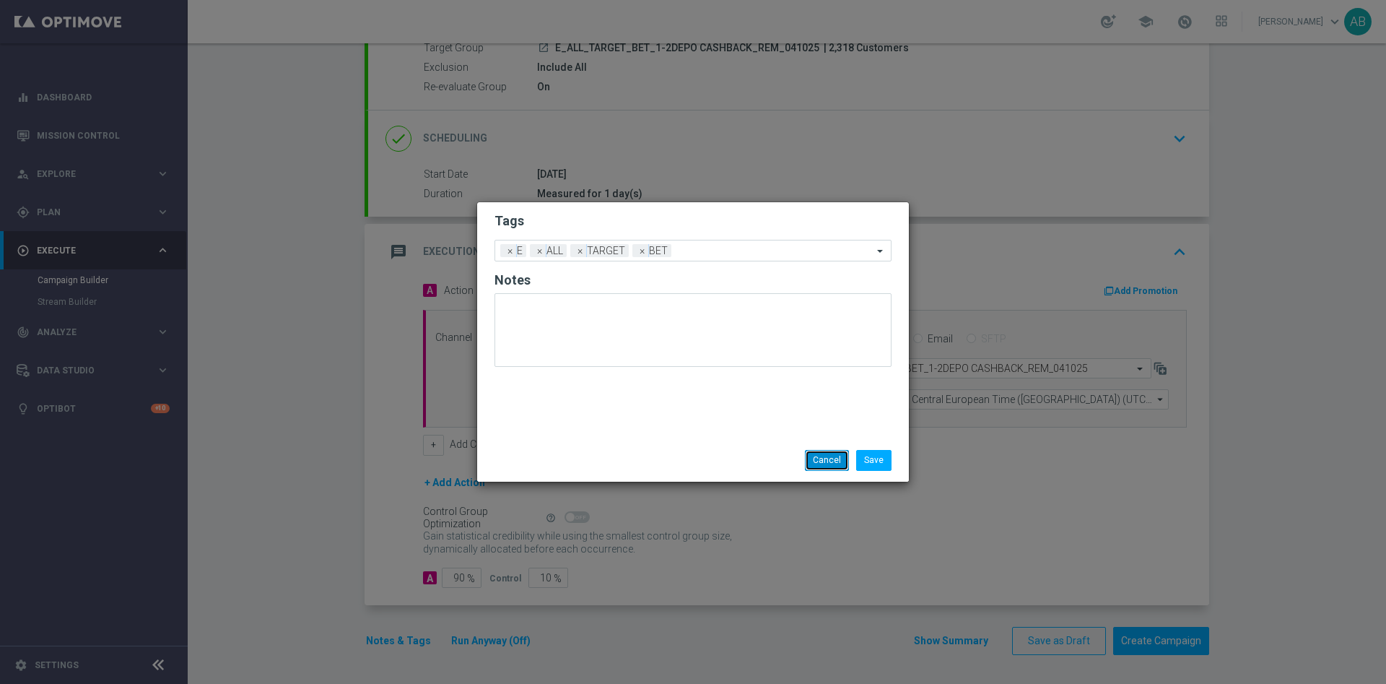
click at [826, 456] on button "Cancel" at bounding box center [827, 460] width 44 height 20
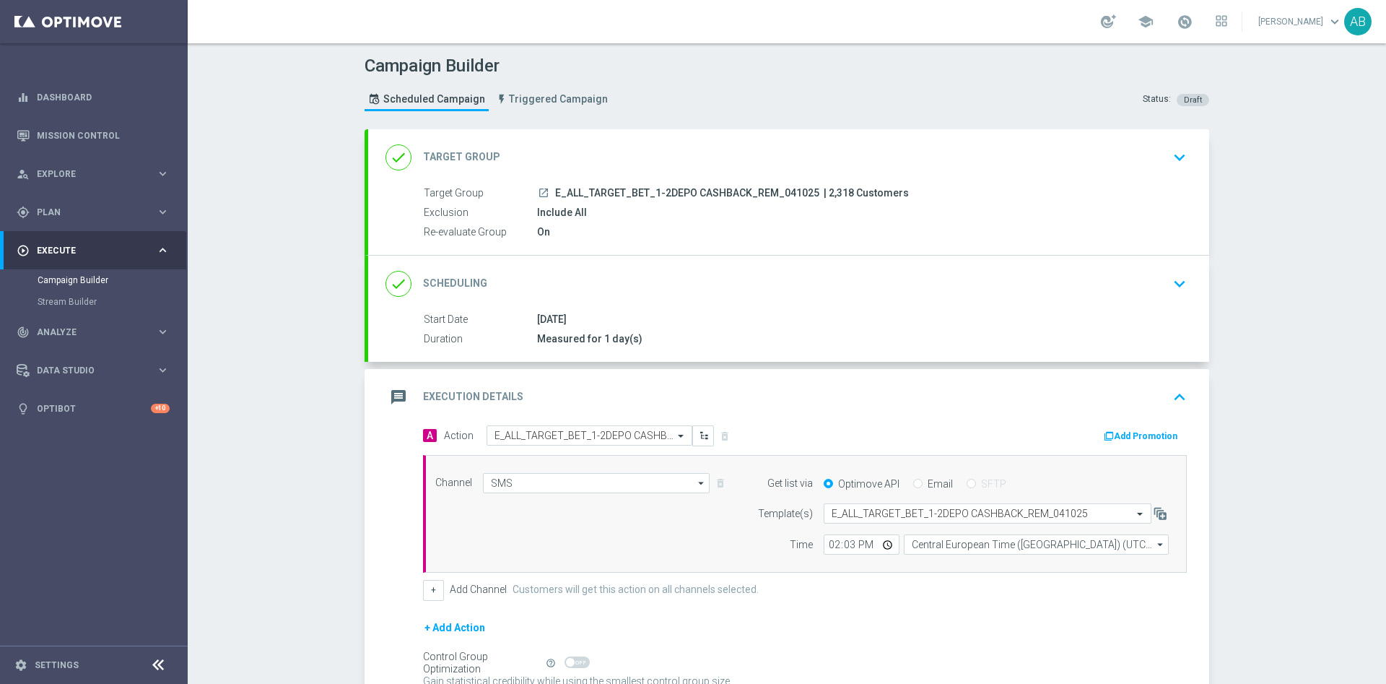
scroll to position [145, 0]
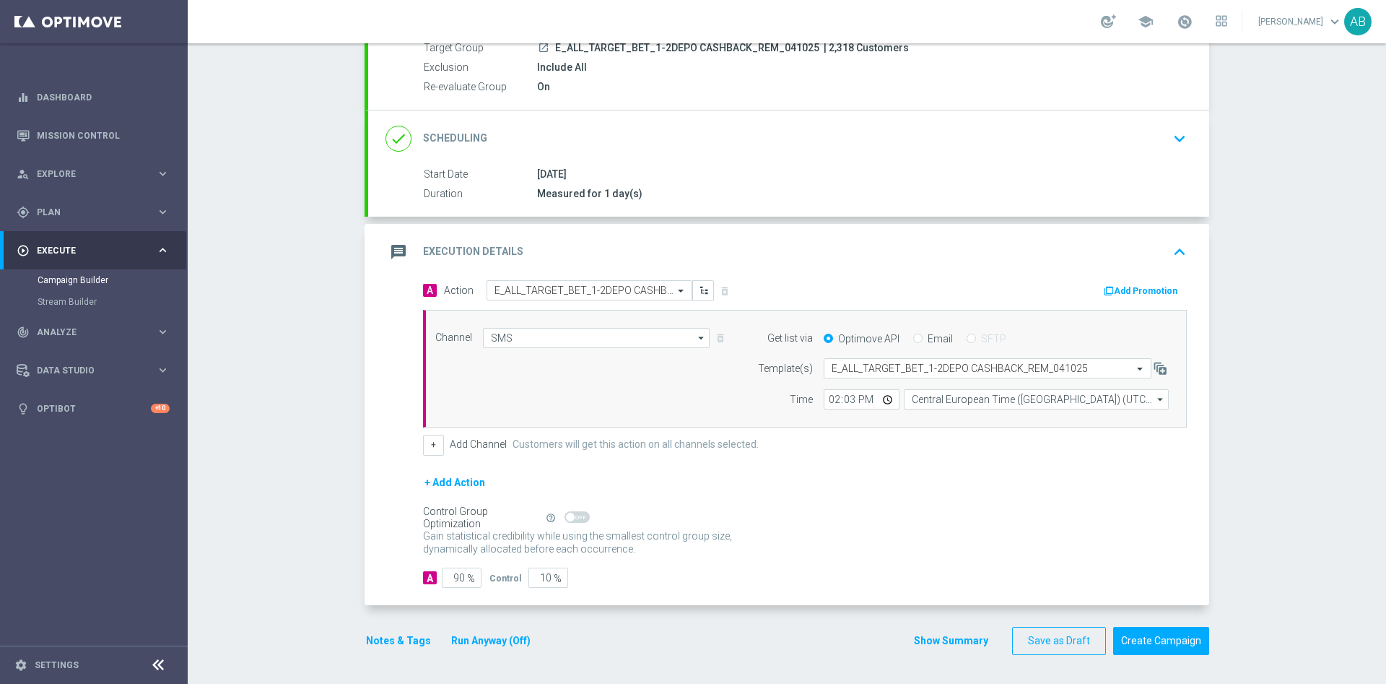
click at [412, 636] on button "Notes & Tags" at bounding box center [399, 641] width 68 height 18
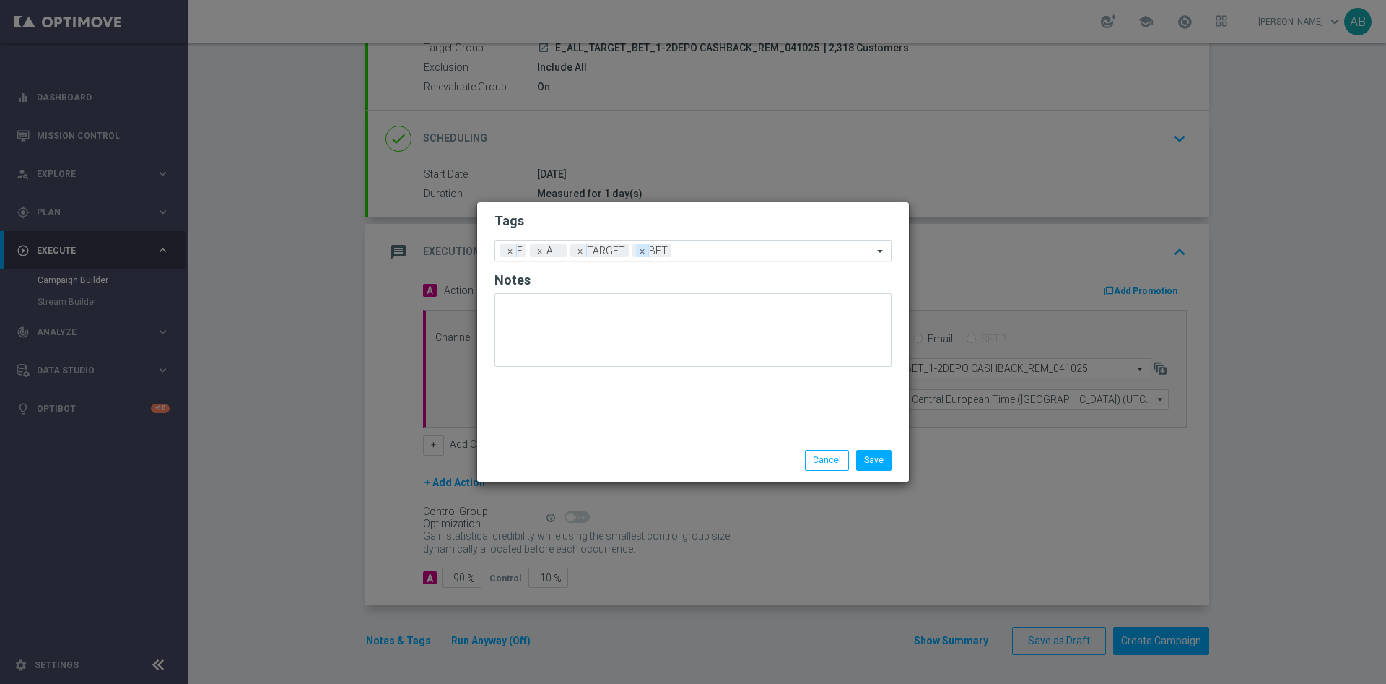
click at [647, 253] on span "×" at bounding box center [642, 250] width 13 height 13
click at [682, 250] on input "text" at bounding box center [754, 251] width 238 height 12
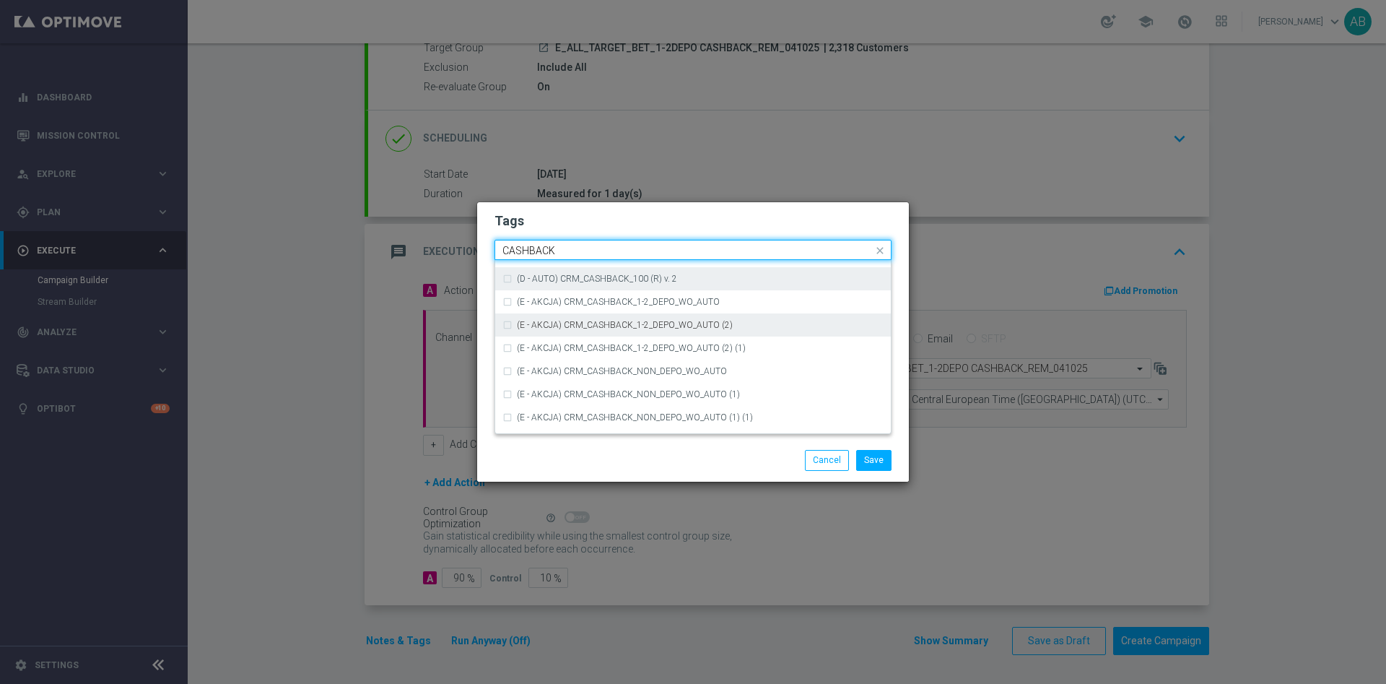
scroll to position [219, 0]
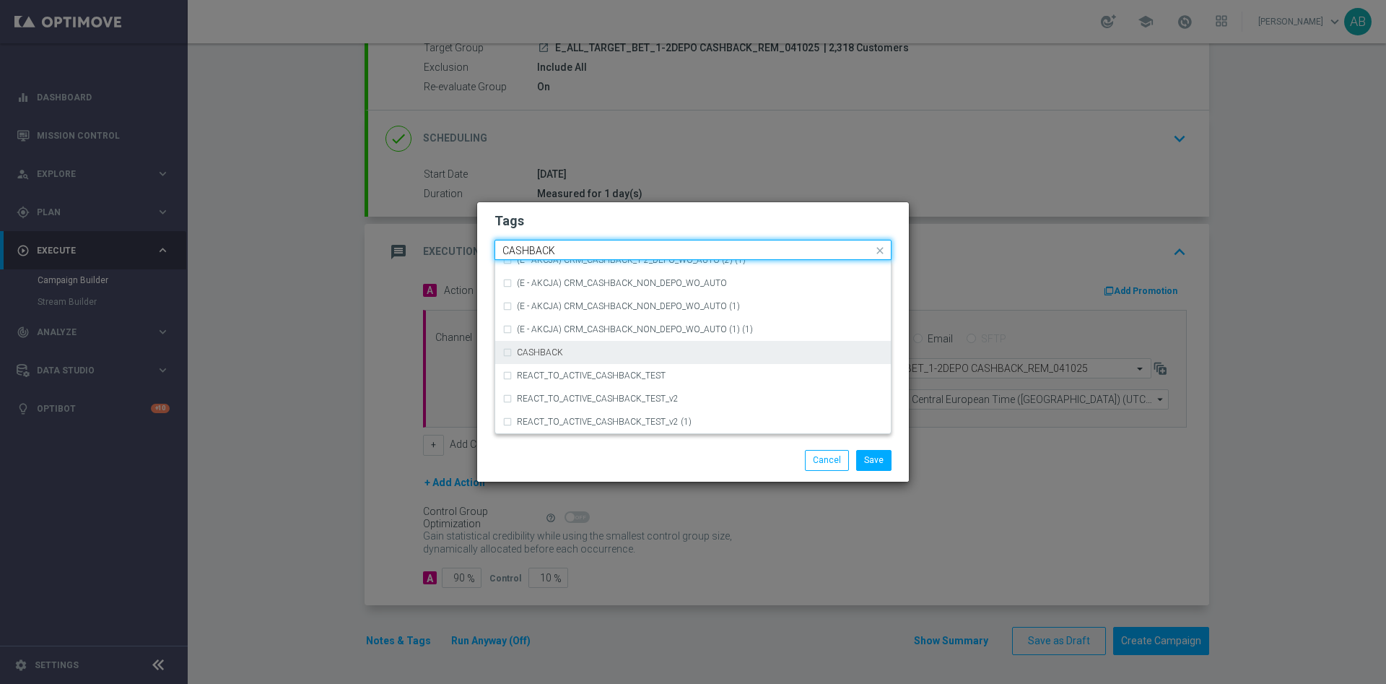
click at [640, 352] on div "CASHBACK" at bounding box center [700, 352] width 367 height 9
type input "CASHBACK"
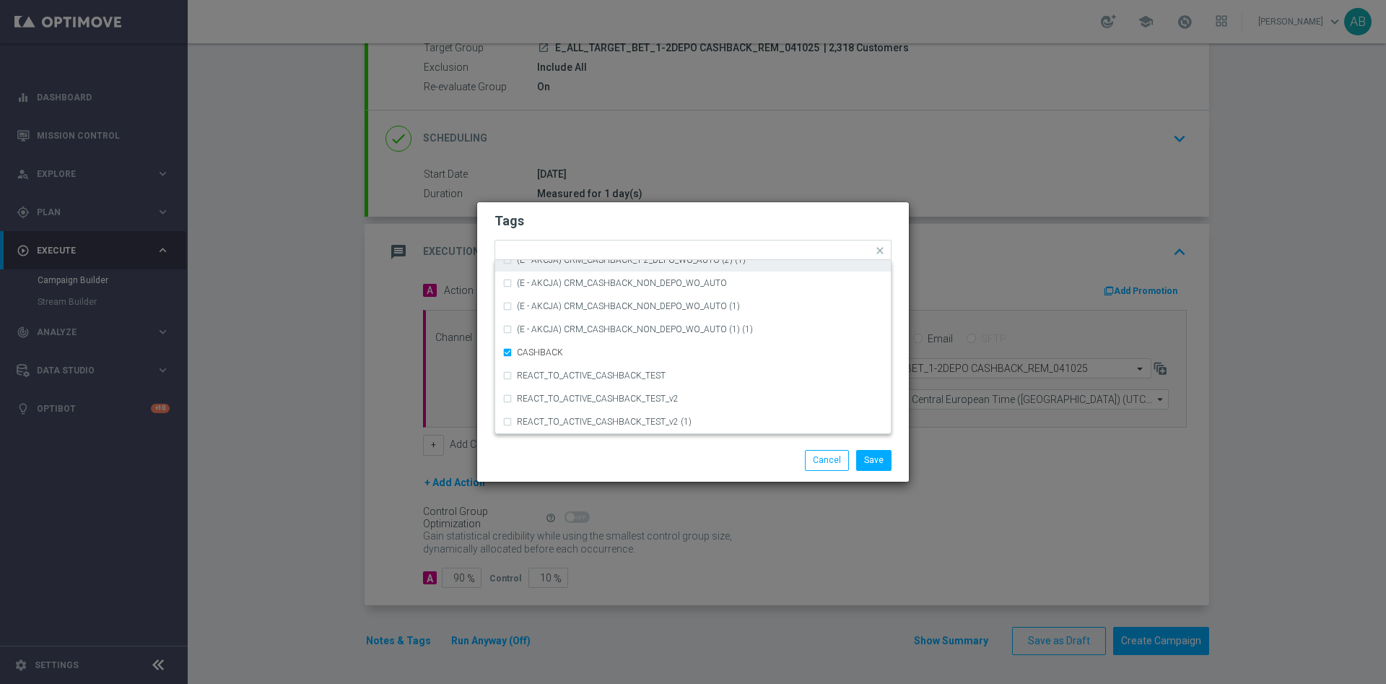
click at [628, 227] on h2 "Tags" at bounding box center [692, 220] width 397 height 17
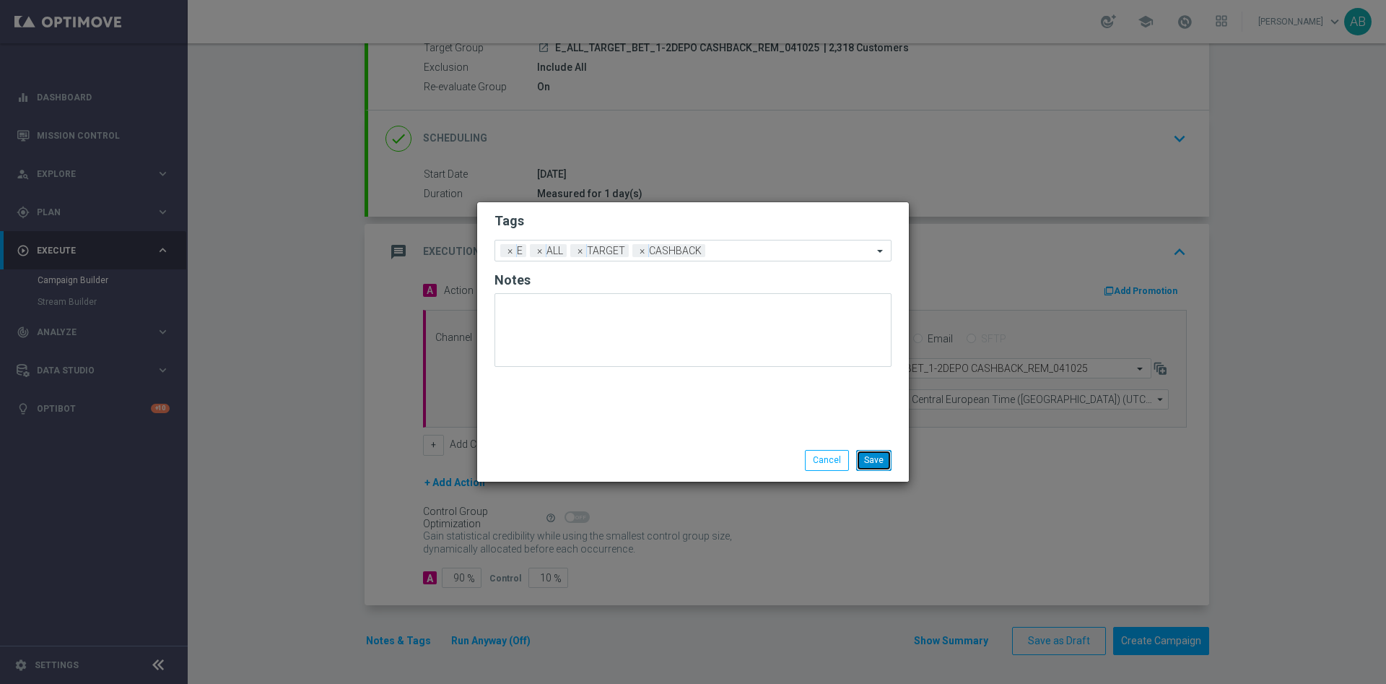
click at [882, 457] on button "Save" at bounding box center [873, 460] width 35 height 20
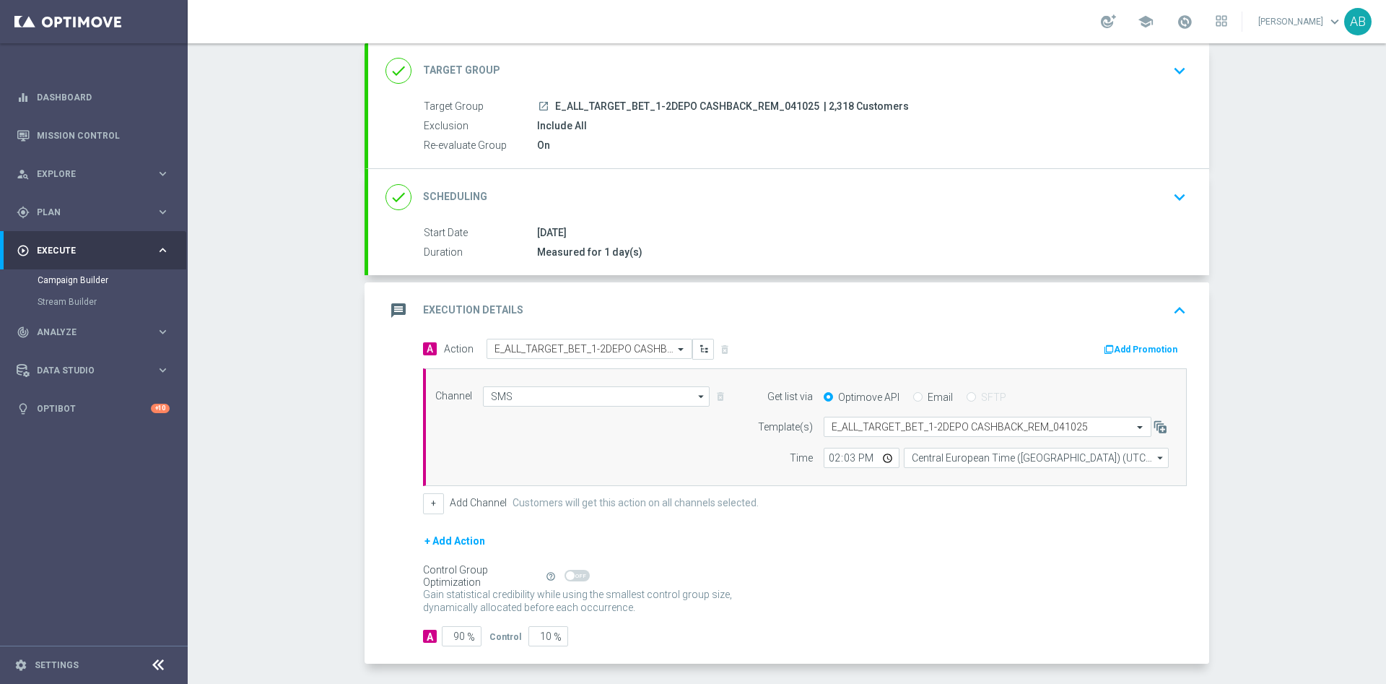
scroll to position [145, 0]
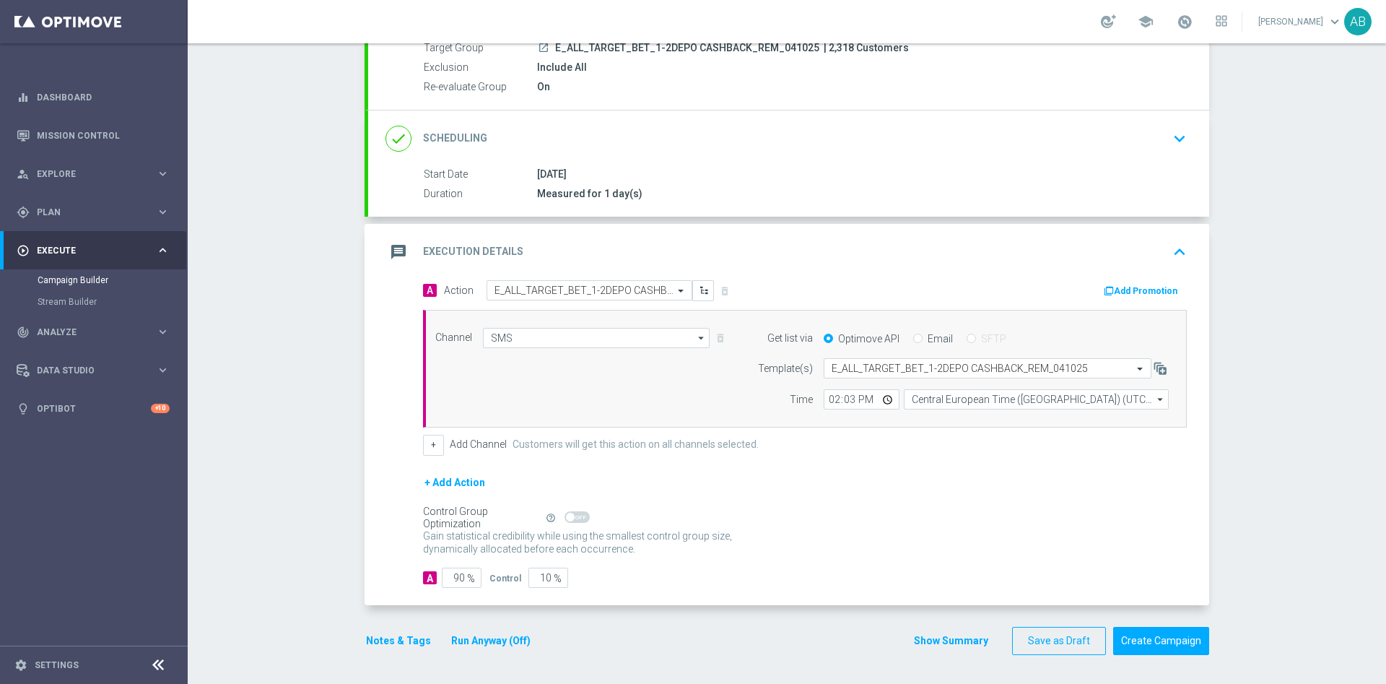
click at [380, 641] on button "Notes & Tags" at bounding box center [399, 641] width 68 height 18
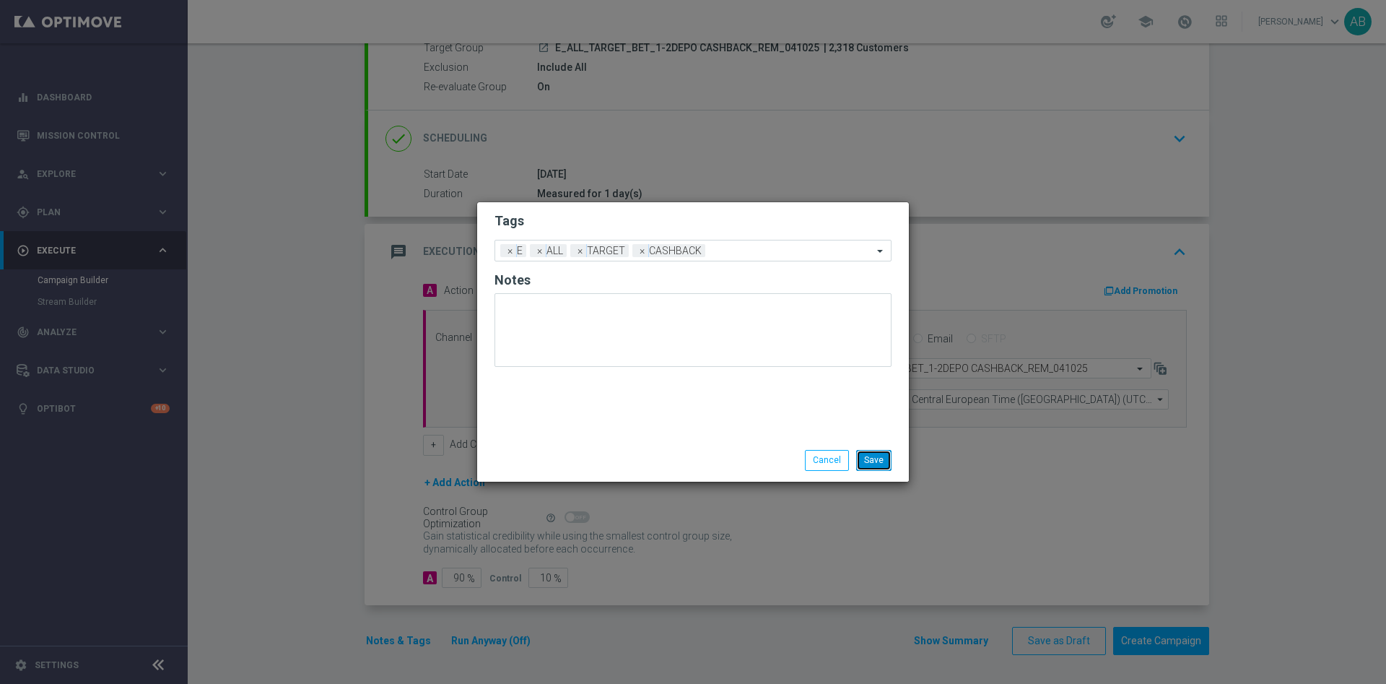
click at [870, 458] on button "Save" at bounding box center [873, 460] width 35 height 20
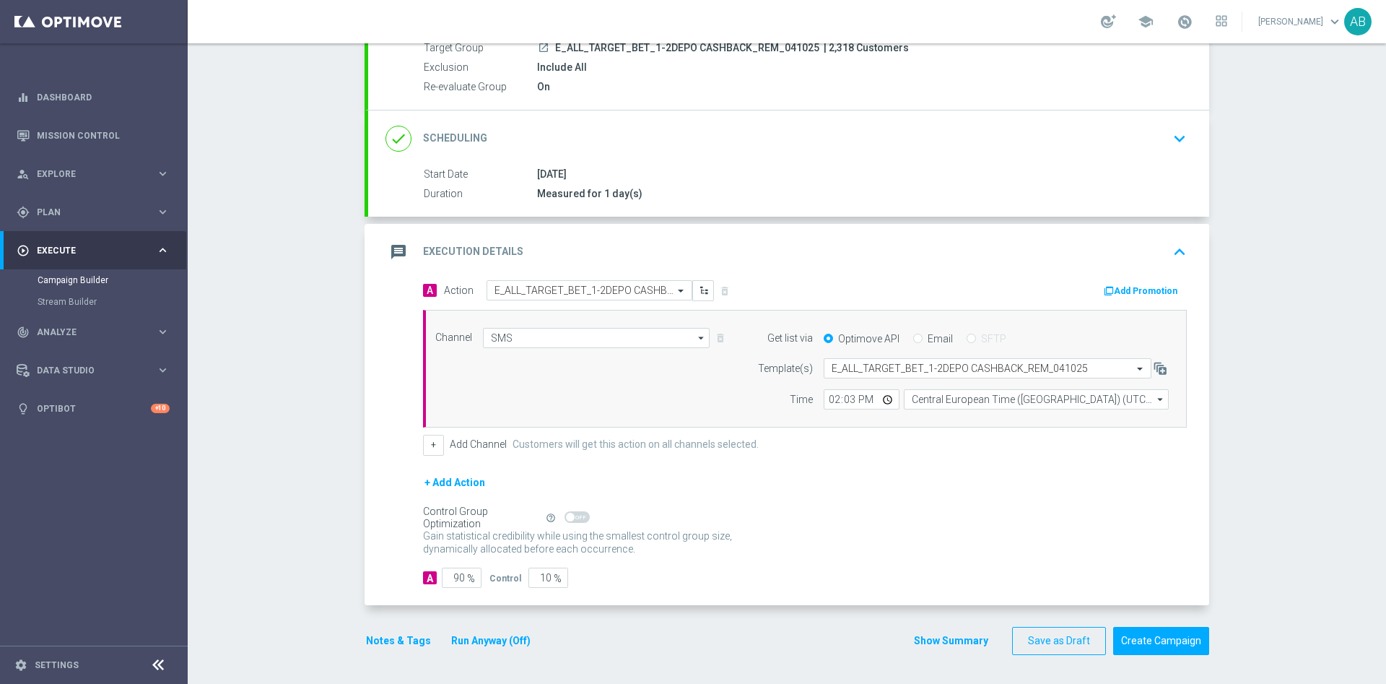
click at [396, 636] on button "Notes & Tags" at bounding box center [399, 641] width 68 height 18
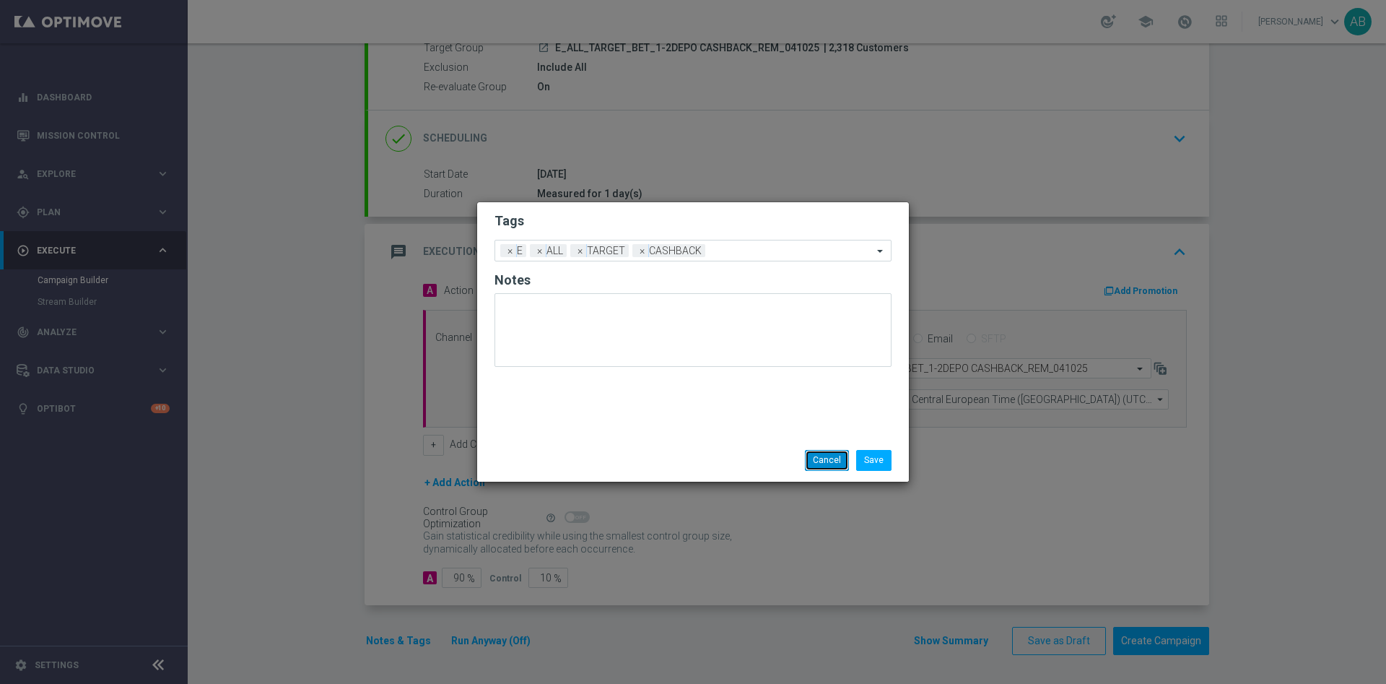
click at [815, 463] on button "Cancel" at bounding box center [827, 460] width 44 height 20
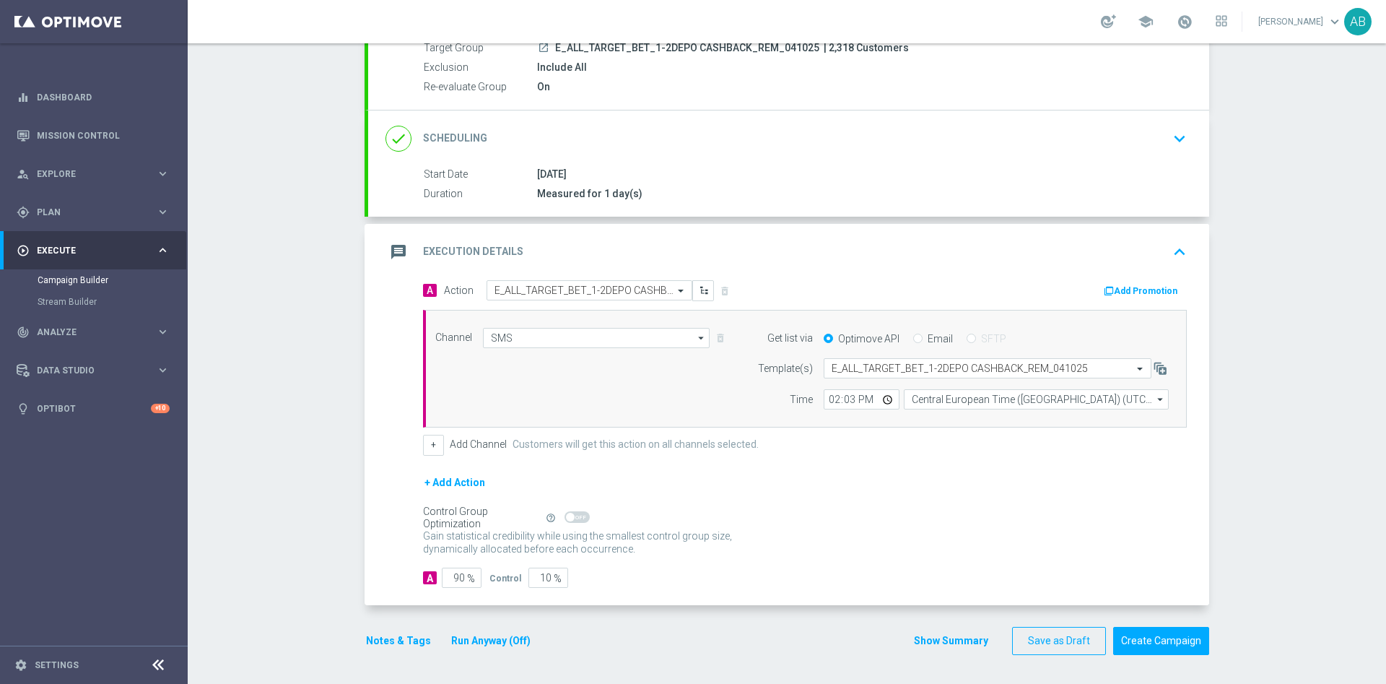
click at [380, 637] on button "Notes & Tags" at bounding box center [399, 641] width 68 height 18
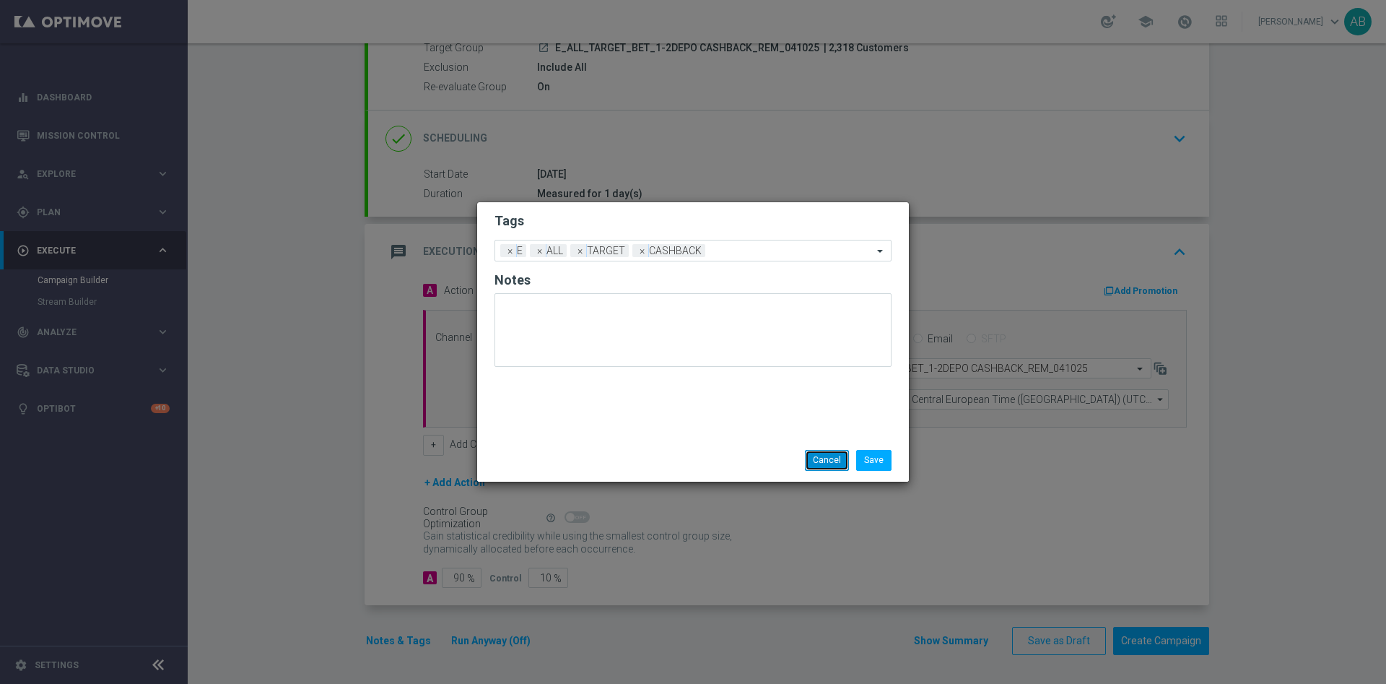
click at [812, 456] on button "Cancel" at bounding box center [827, 460] width 44 height 20
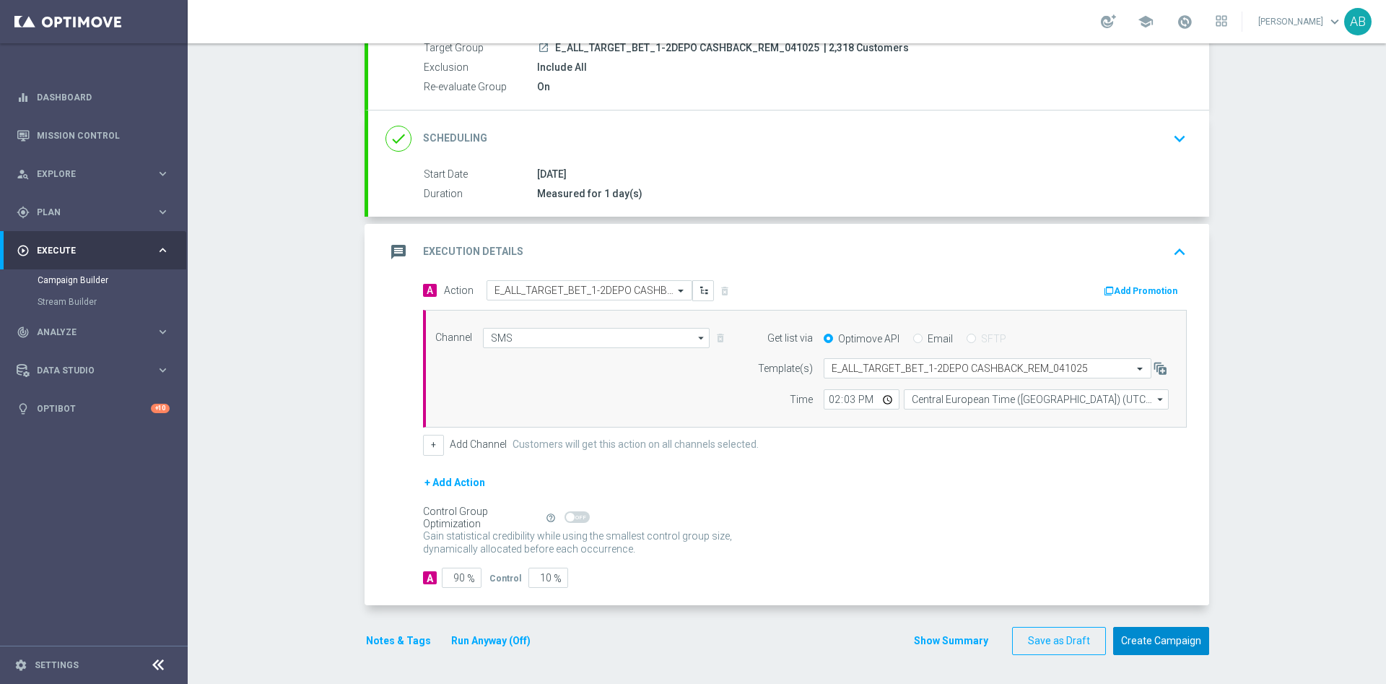
click at [1162, 642] on button "Create Campaign" at bounding box center [1161, 641] width 96 height 28
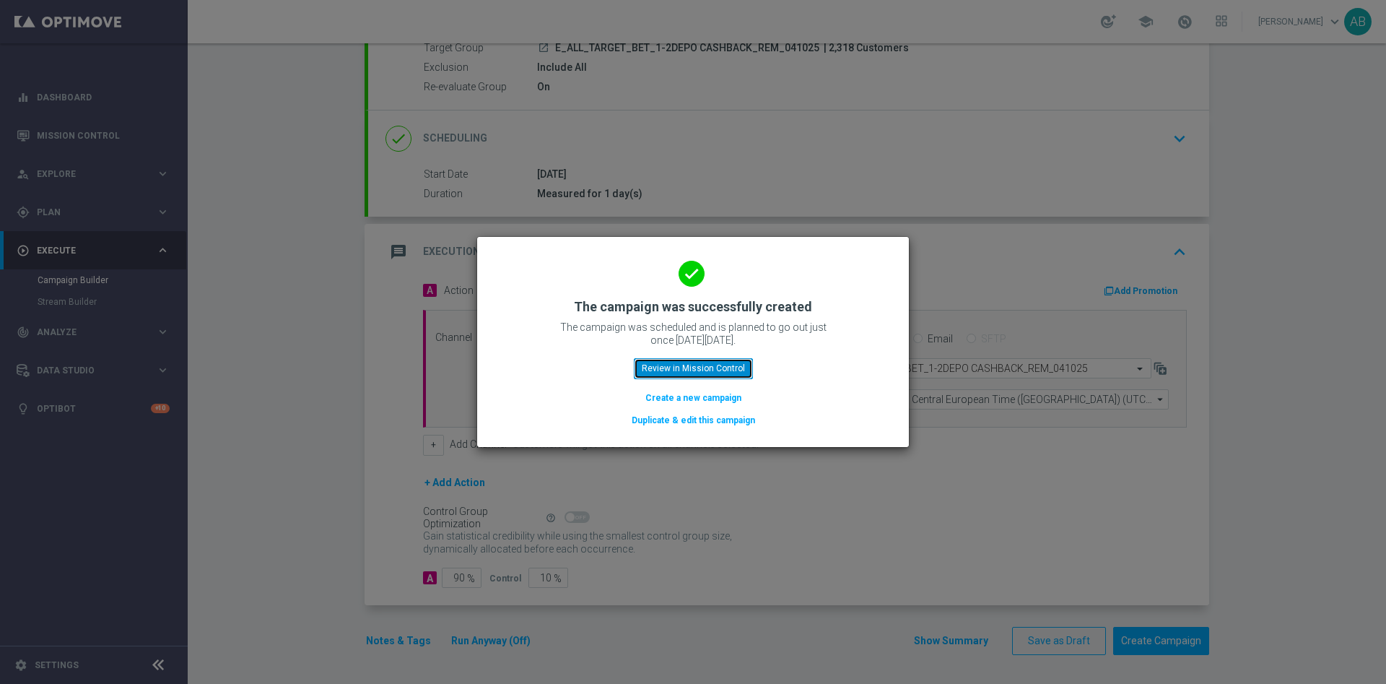
click at [714, 366] on button "Review in Mission Control" at bounding box center [693, 368] width 119 height 20
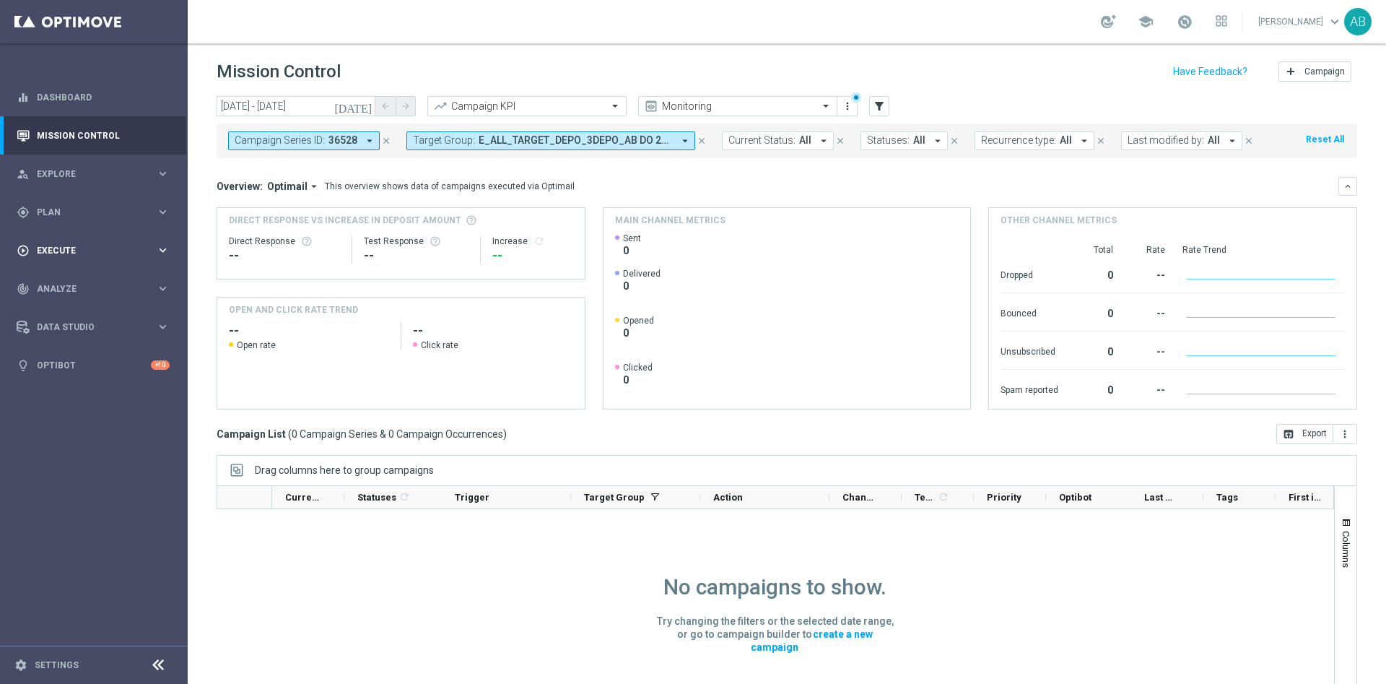
click at [120, 256] on div "play_circle_outline Execute keyboard_arrow_right" at bounding box center [93, 250] width 186 height 38
click at [102, 274] on link "Campaign Builder" at bounding box center [94, 280] width 113 height 12
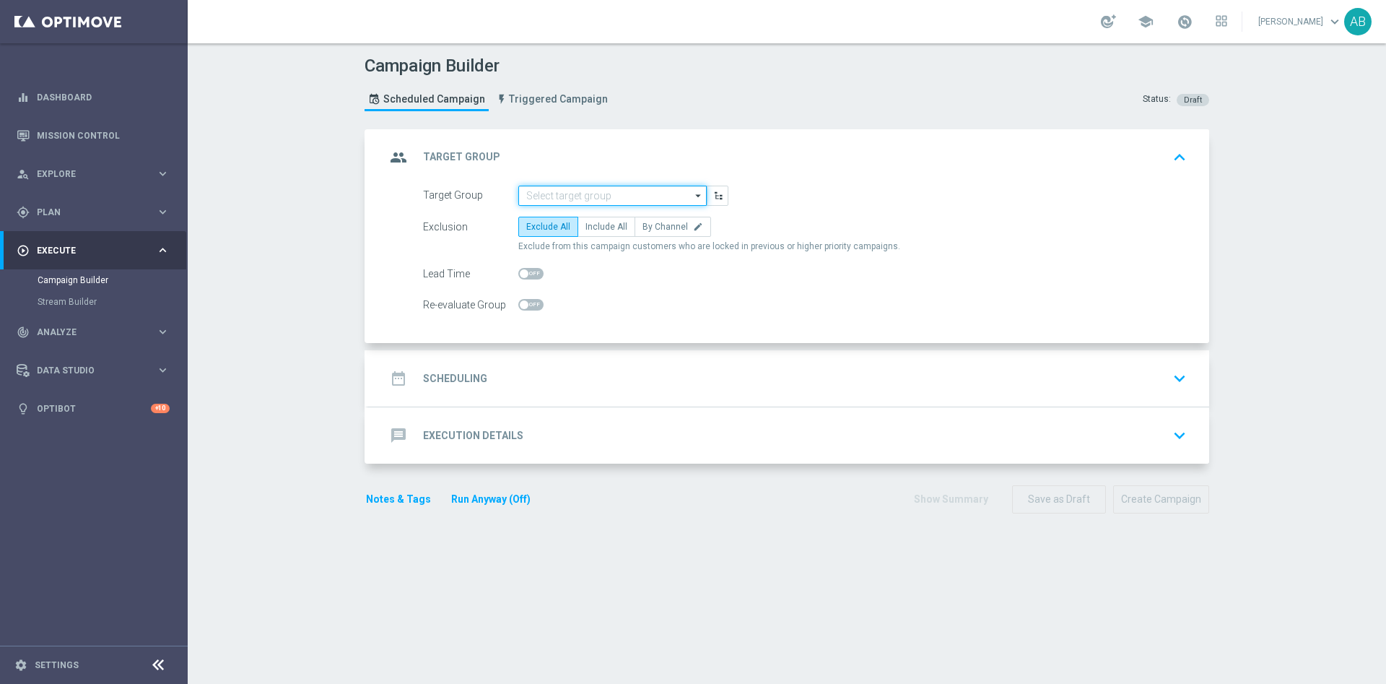
click at [541, 199] on input at bounding box center [612, 196] width 188 height 20
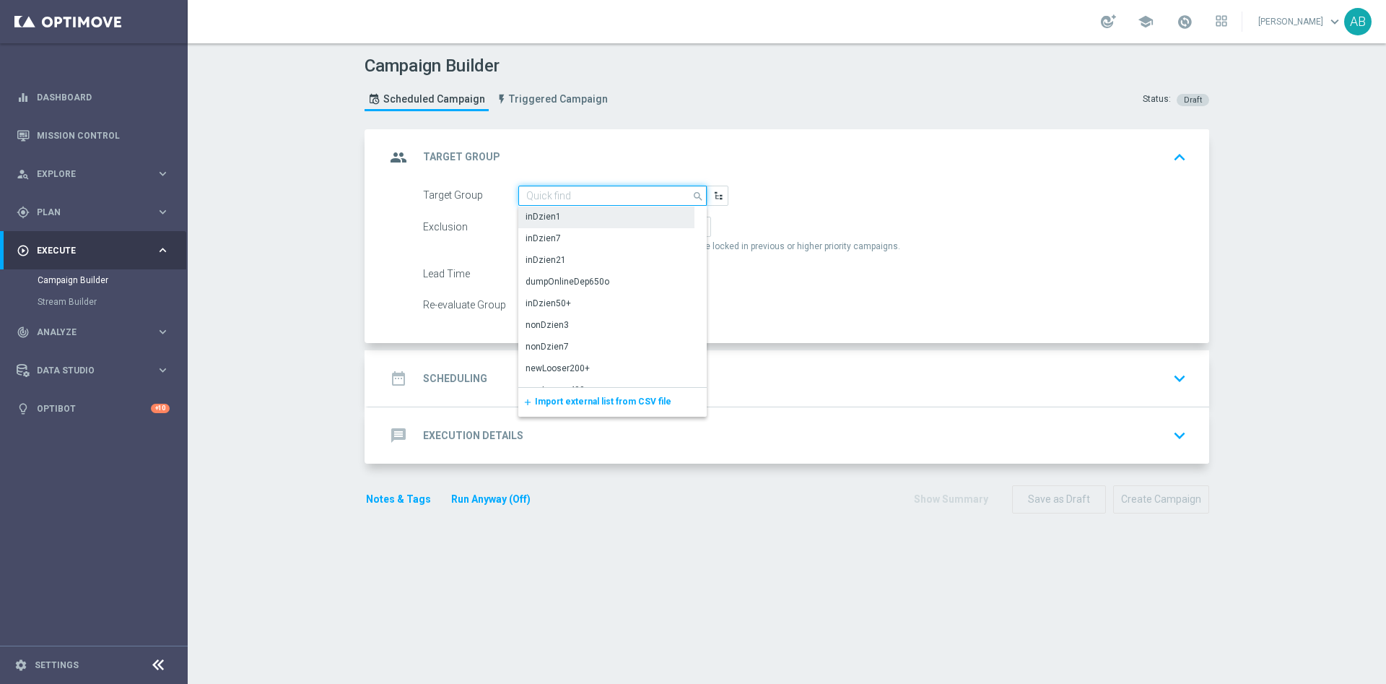
paste input "REACQ_ALL_TARGET_CASHBACK_100 DO 300 PLN REM_041025"
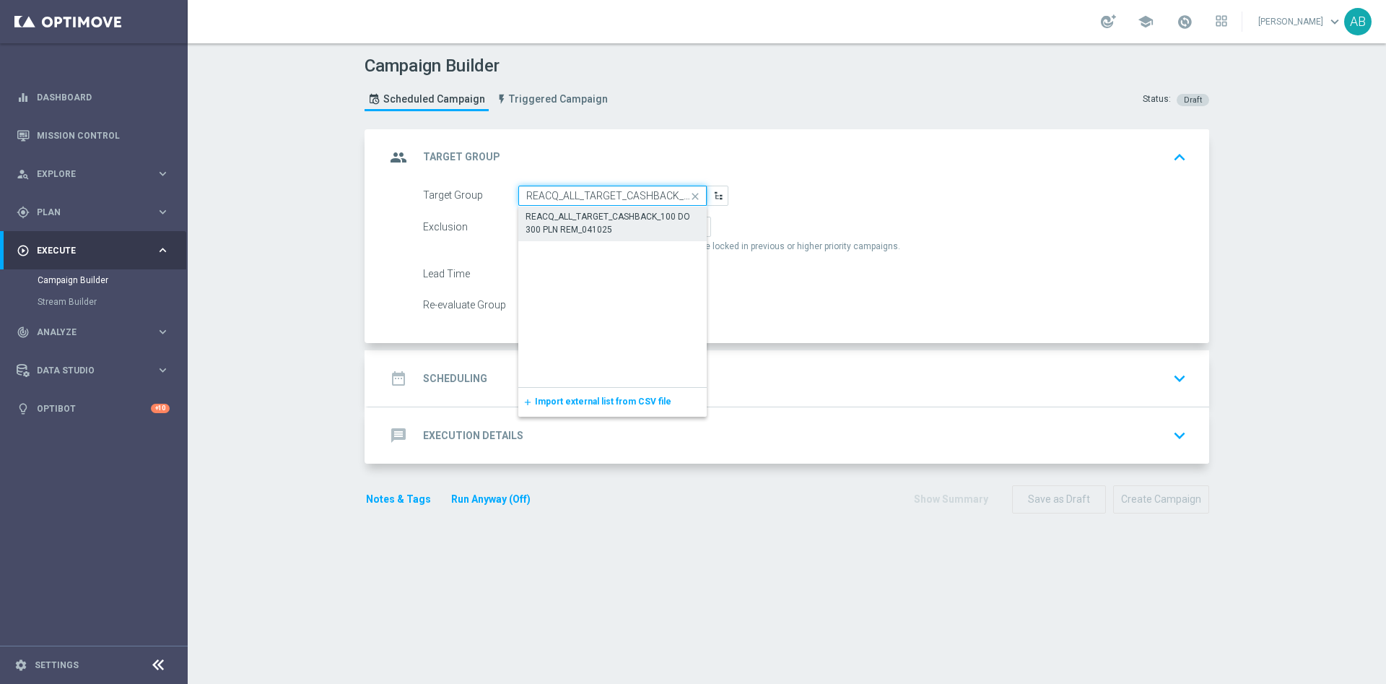
scroll to position [0, 123]
click at [586, 223] on div "REACQ_ALL_TARGET_CASHBACK_100 DO 300 PLN REM_041025" at bounding box center [612, 224] width 173 height 26
type input "REACQ_ALL_TARGET_CASHBACK_100 DO 300 PLN REM_041025"
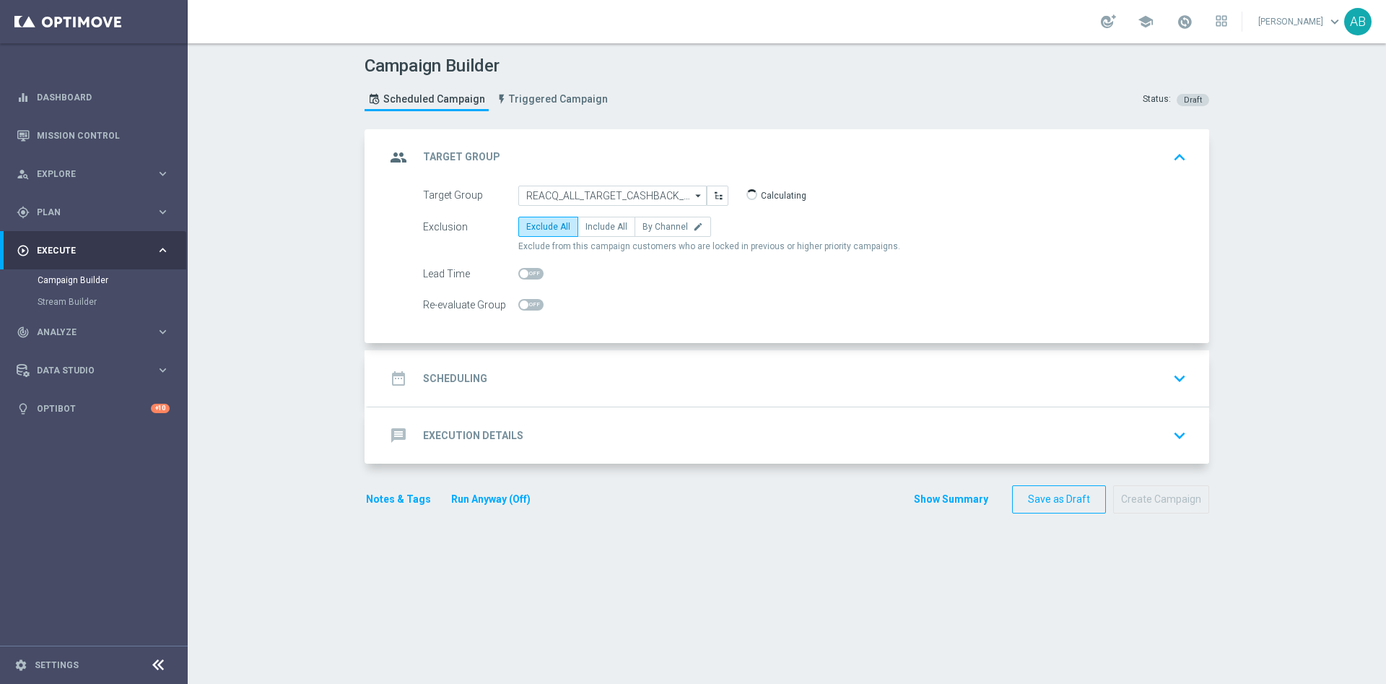
click at [609, 237] on div "Exclusion Exclude All Include All By Channel edit Exclude from this campaign cu…" at bounding box center [805, 235] width 764 height 36
click at [601, 230] on span "Include All" at bounding box center [606, 227] width 42 height 10
click at [595, 230] on input "Include All" at bounding box center [589, 229] width 9 height 9
radio input "true"
click at [520, 302] on span at bounding box center [524, 304] width 9 height 9
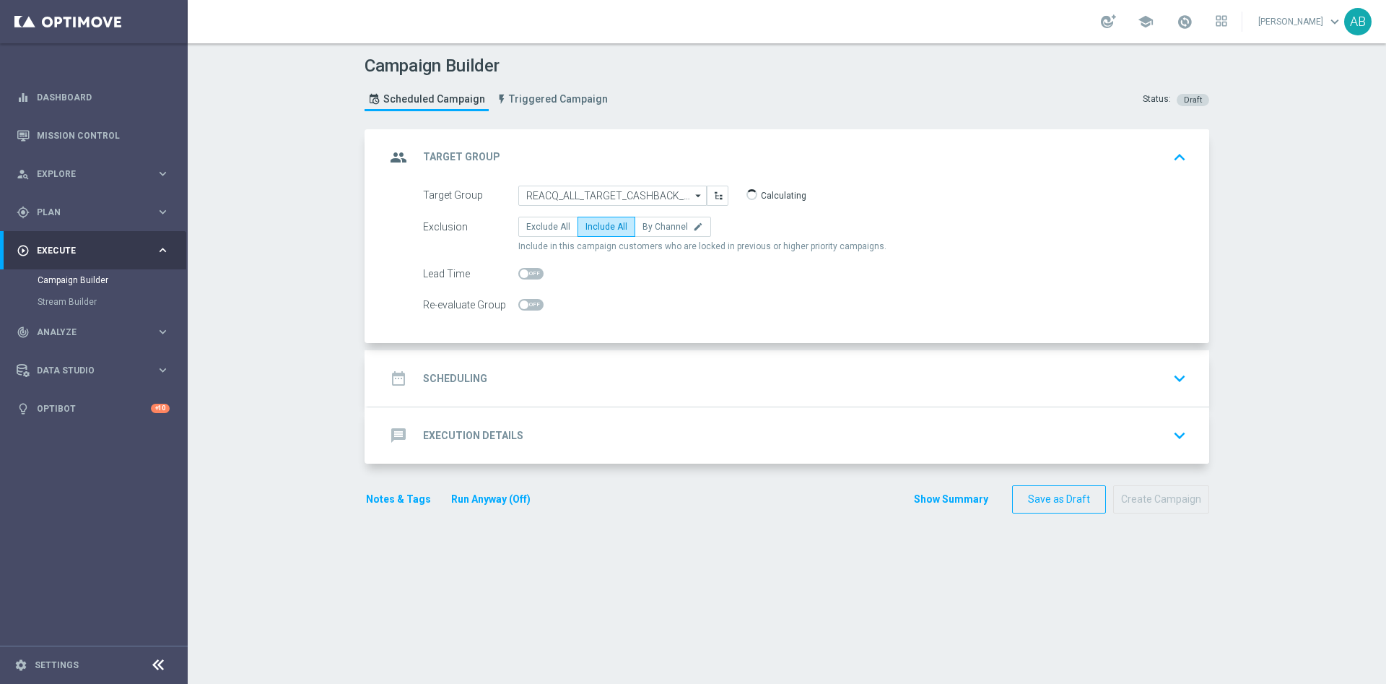
click at [518, 302] on input "checkbox" at bounding box center [530, 305] width 25 height 12
checkbox input "true"
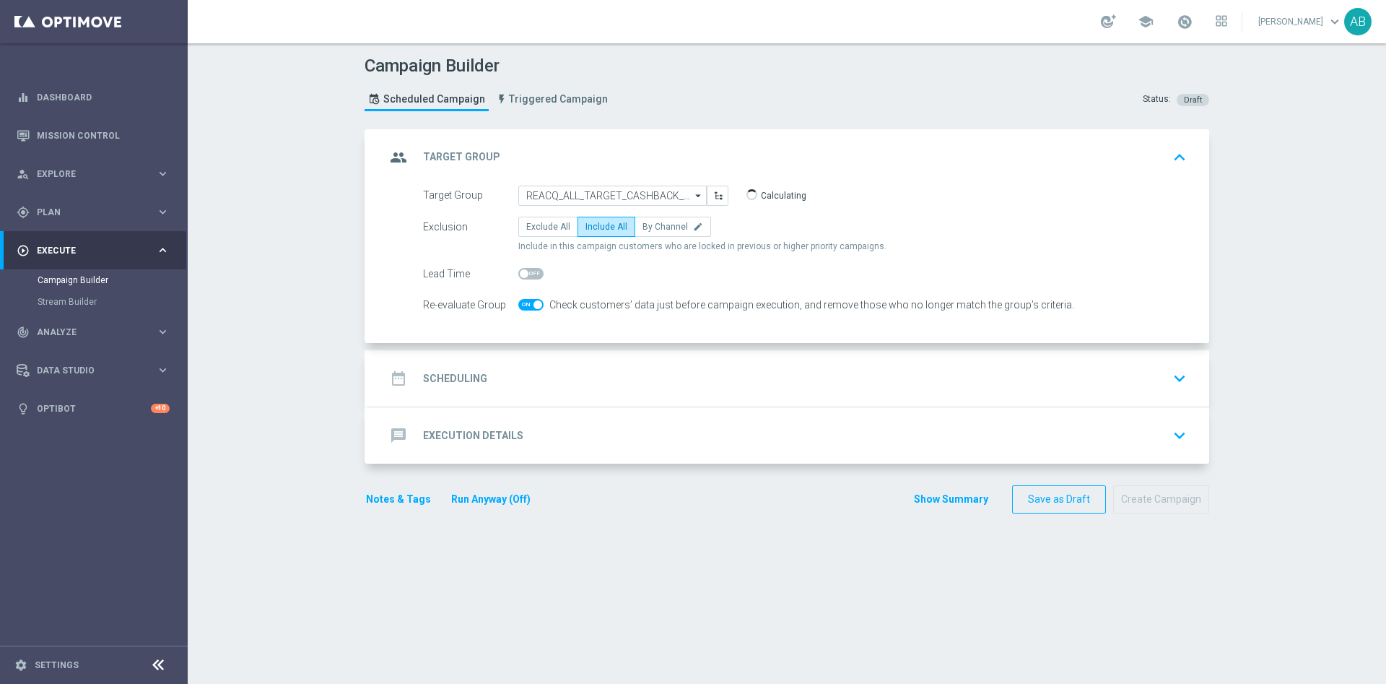
click at [577, 375] on div "date_range Scheduling keyboard_arrow_down" at bounding box center [788, 378] width 806 height 27
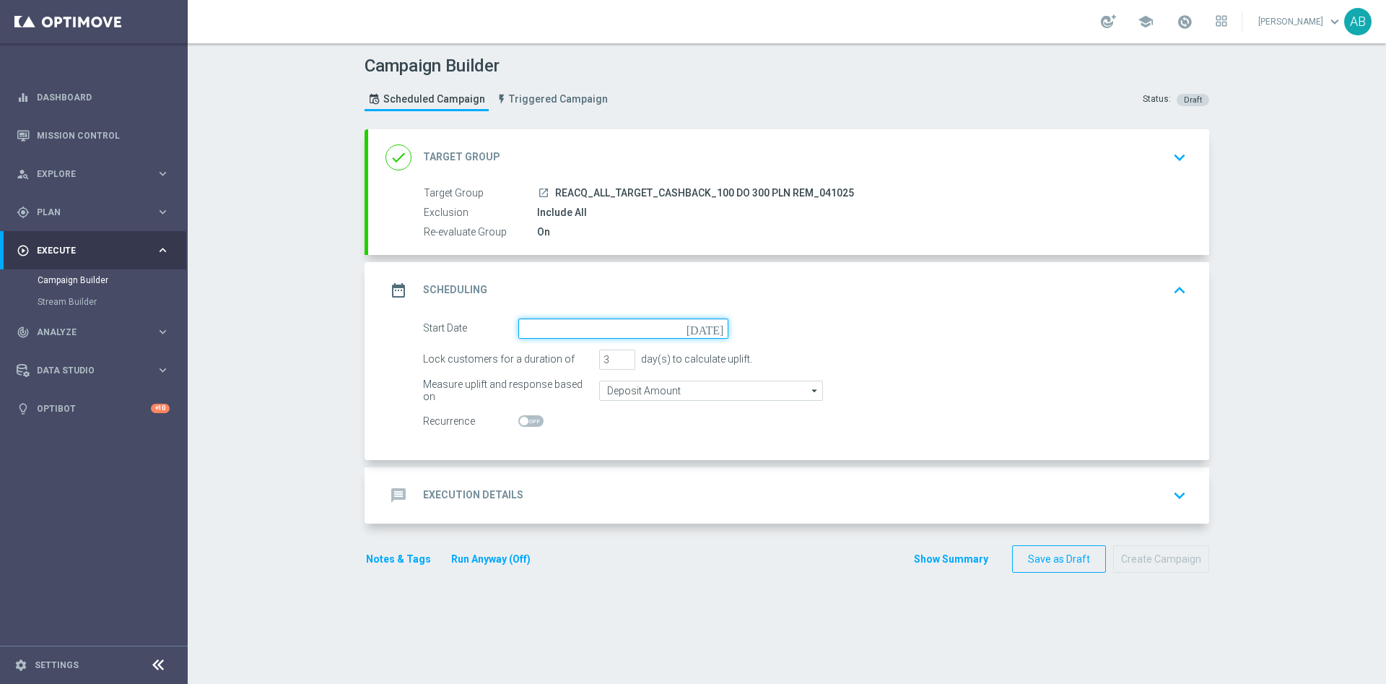
click at [572, 334] on input at bounding box center [623, 328] width 210 height 20
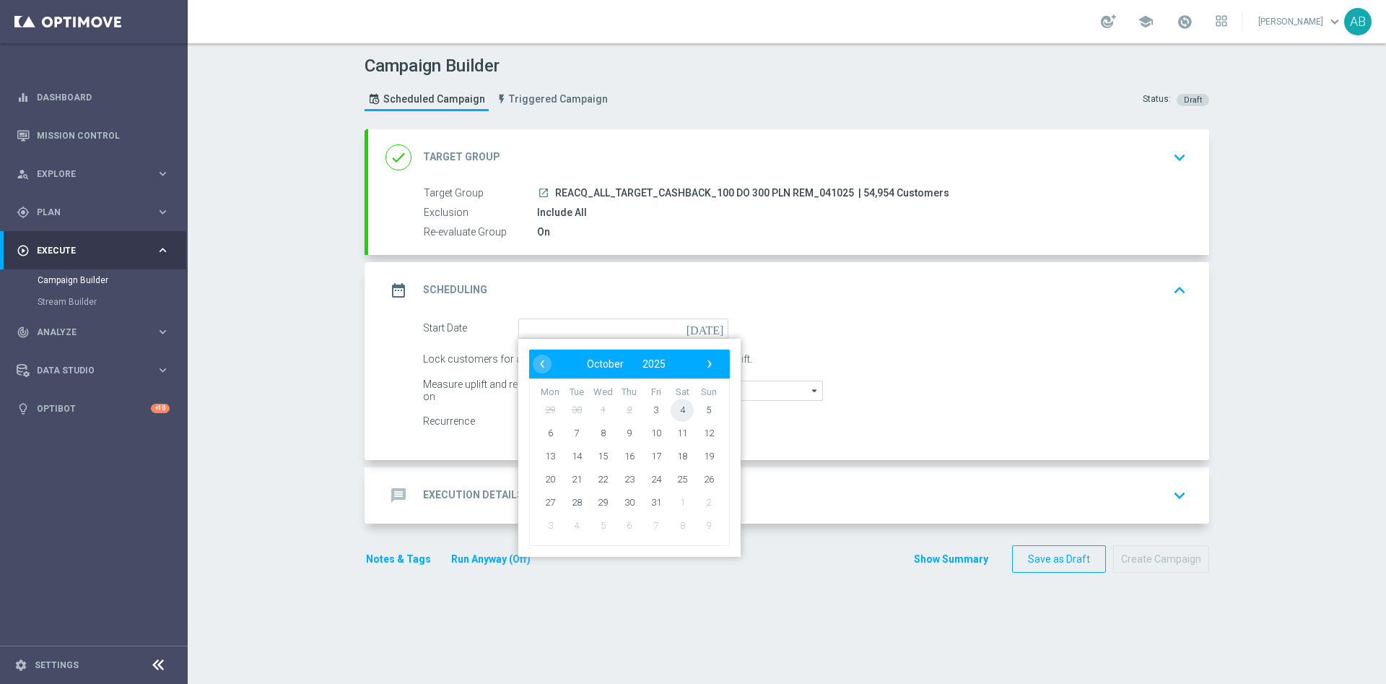
click at [671, 407] on span "4" at bounding box center [682, 409] width 23 height 23
type input "[DATE]"
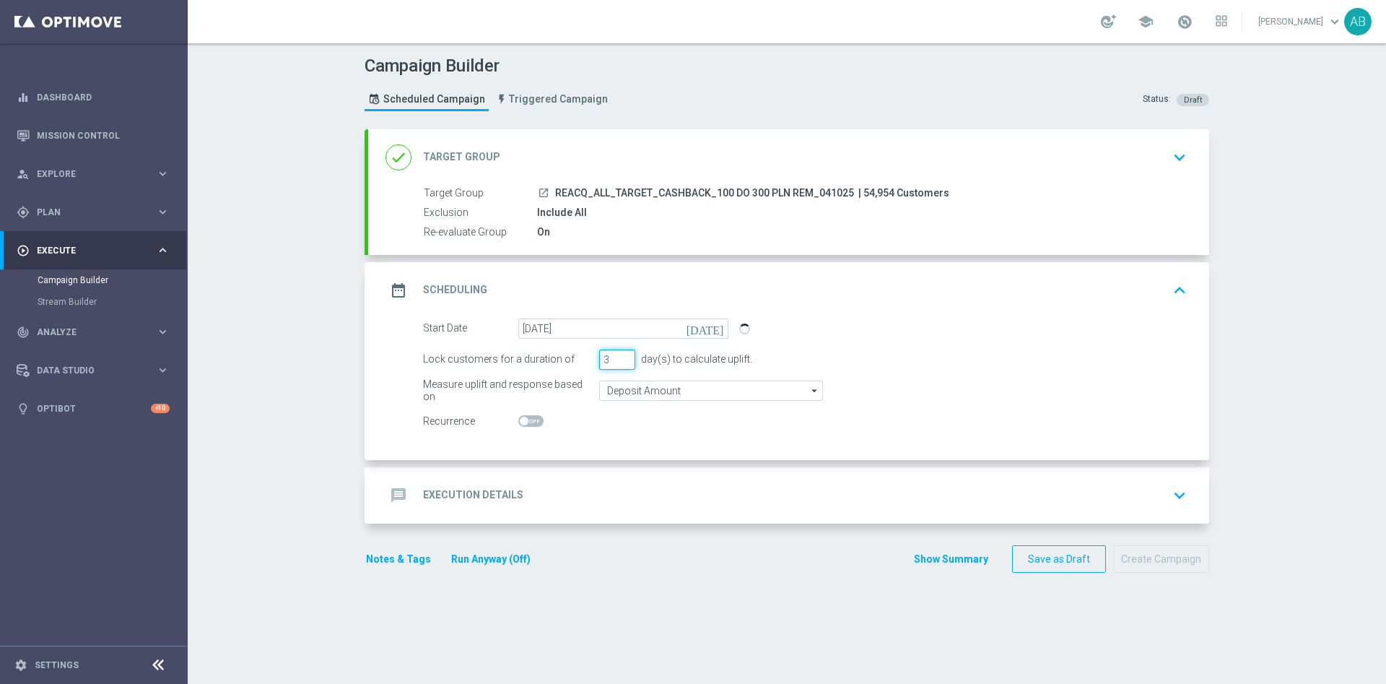
drag, startPoint x: 596, startPoint y: 359, endPoint x: 582, endPoint y: 366, distance: 16.1
click at [584, 365] on div "Lock customers for a duration of 3 day(s) to calculate uplift." at bounding box center [804, 359] width 785 height 20
type input "1"
click at [603, 487] on div "message Execution Details keyboard_arrow_down" at bounding box center [788, 494] width 806 height 27
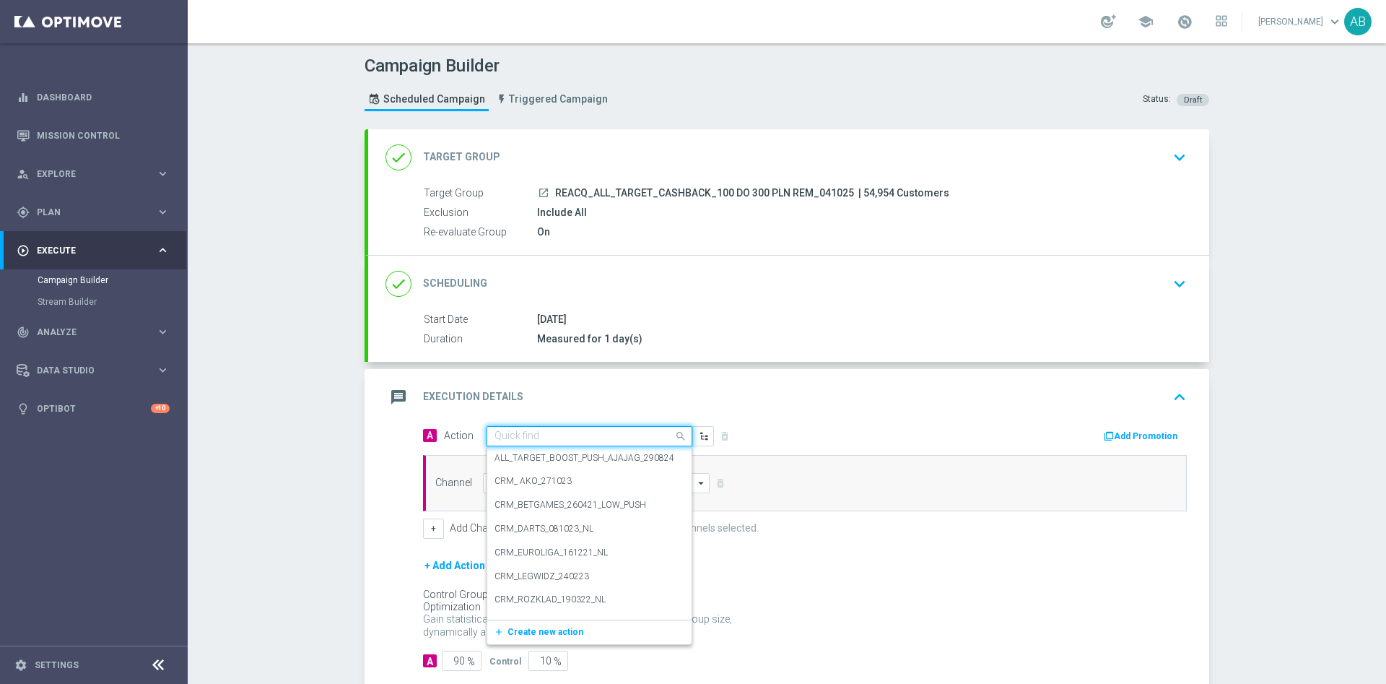
click at [550, 441] on input "text" at bounding box center [574, 436] width 161 height 12
paste input "REACQ_ALL_TARGET_CASHBACK_100 DO 300 PLN REM_041025"
type input "REACQ_ALL_TARGET_CASHBACK_100 DO 300 PLN REM_041025"
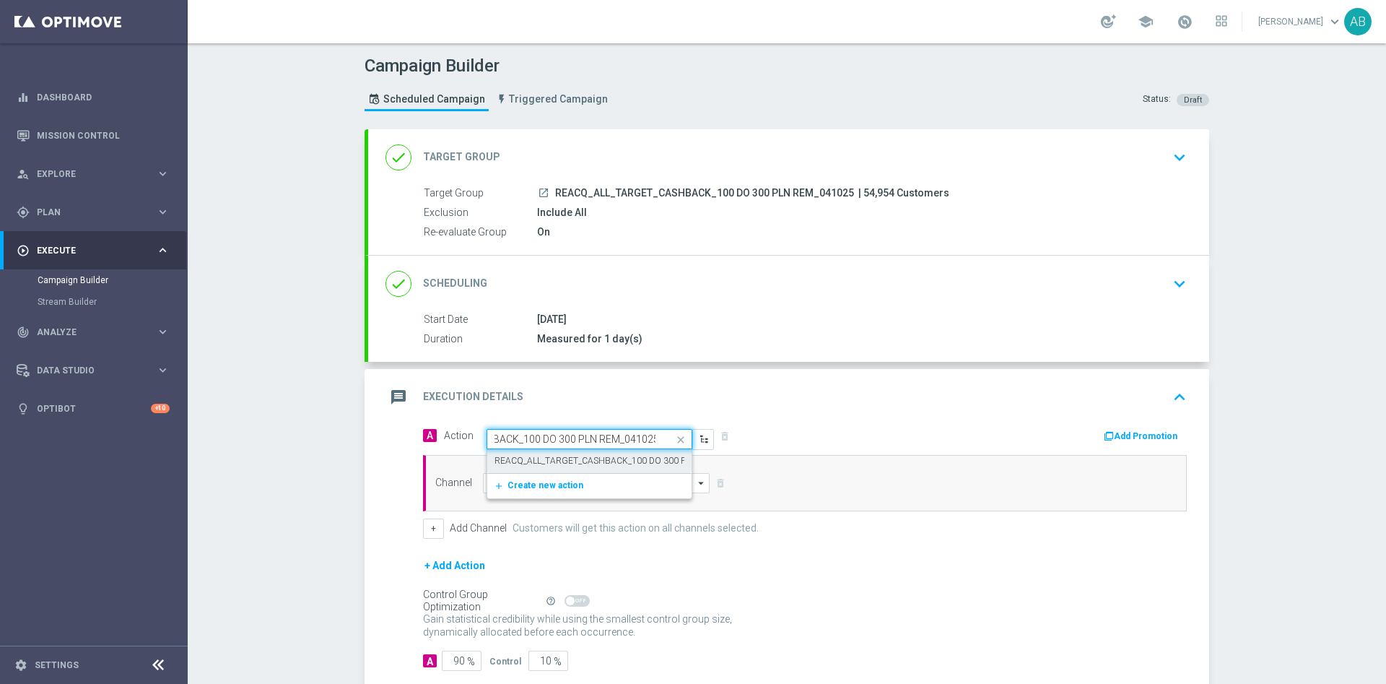
click at [549, 458] on label "REACQ_ALL_TARGET_CASHBACK_100 DO 300 PLN REM_041025" at bounding box center [622, 461] width 257 height 12
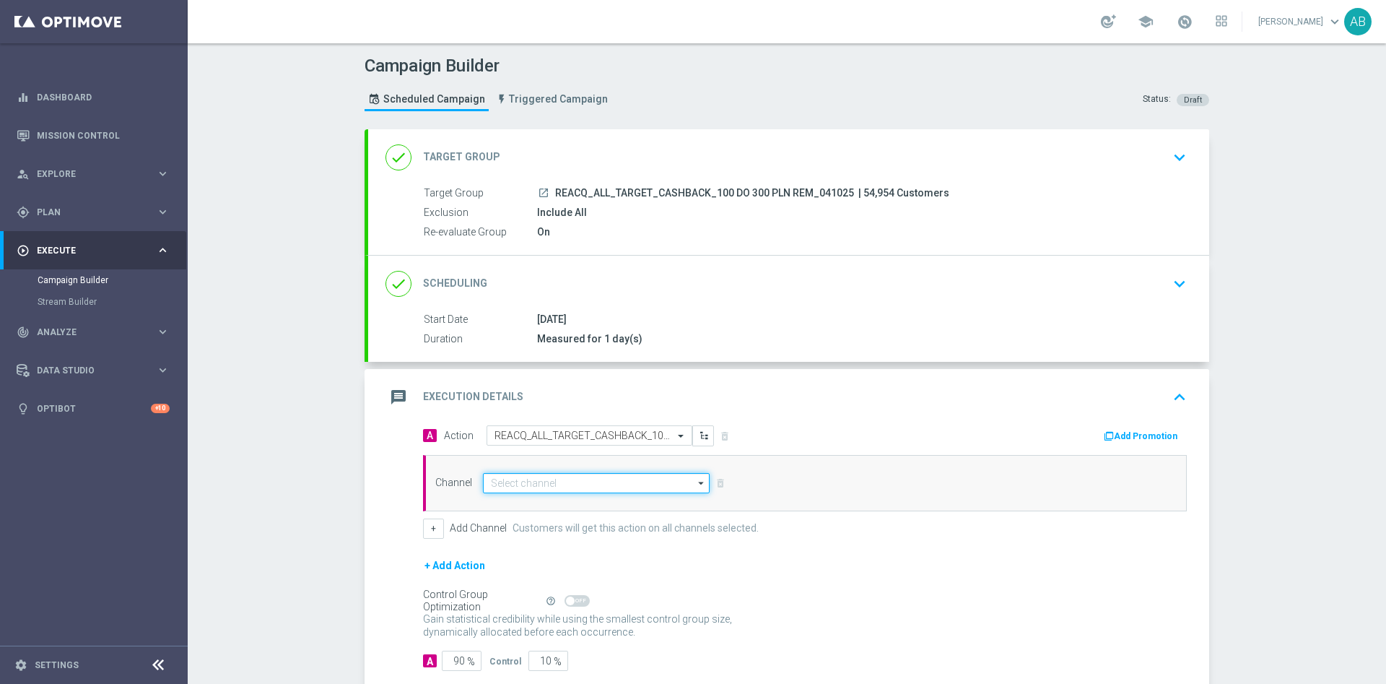
click at [533, 486] on input at bounding box center [596, 483] width 227 height 20
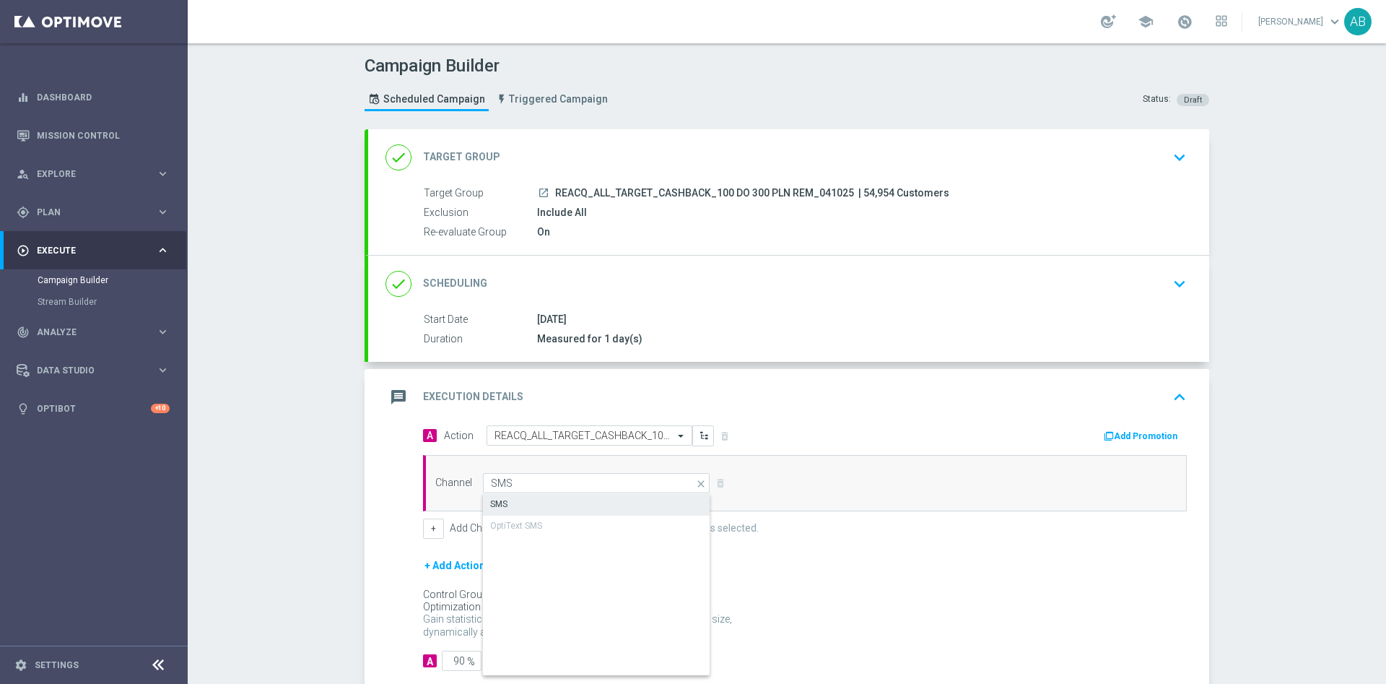
click at [559, 507] on div "SMS" at bounding box center [596, 504] width 227 height 20
type input "SMS"
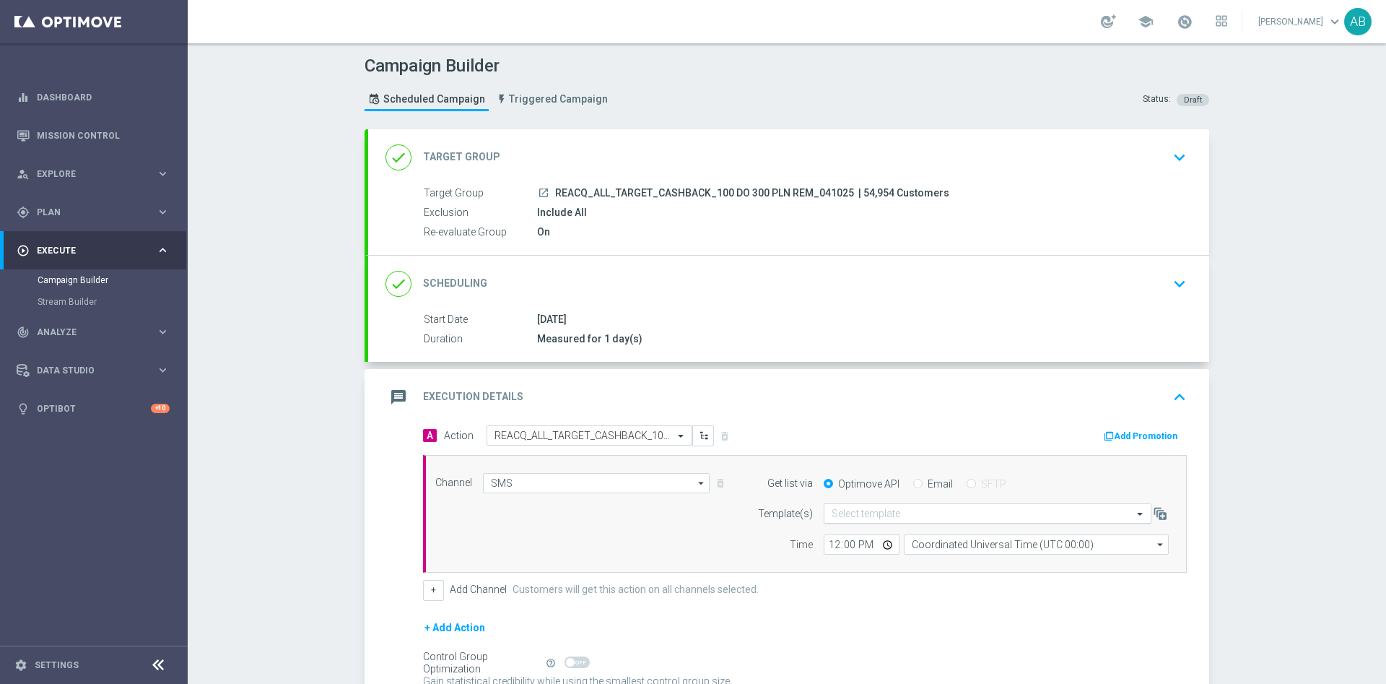
click at [845, 513] on input "text" at bounding box center [973, 513] width 283 height 12
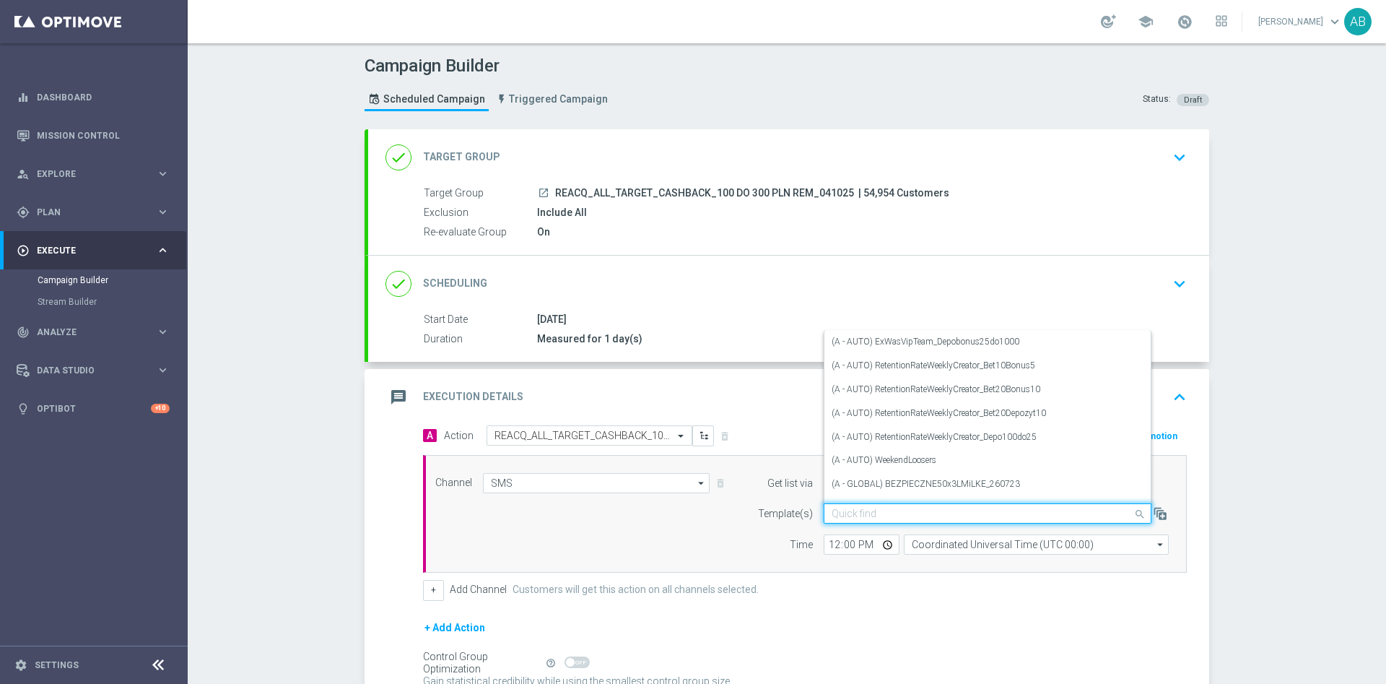
paste input "REACQ_ALL_TARGET_CASHBACK_100 DO 300 PLN REM_041025"
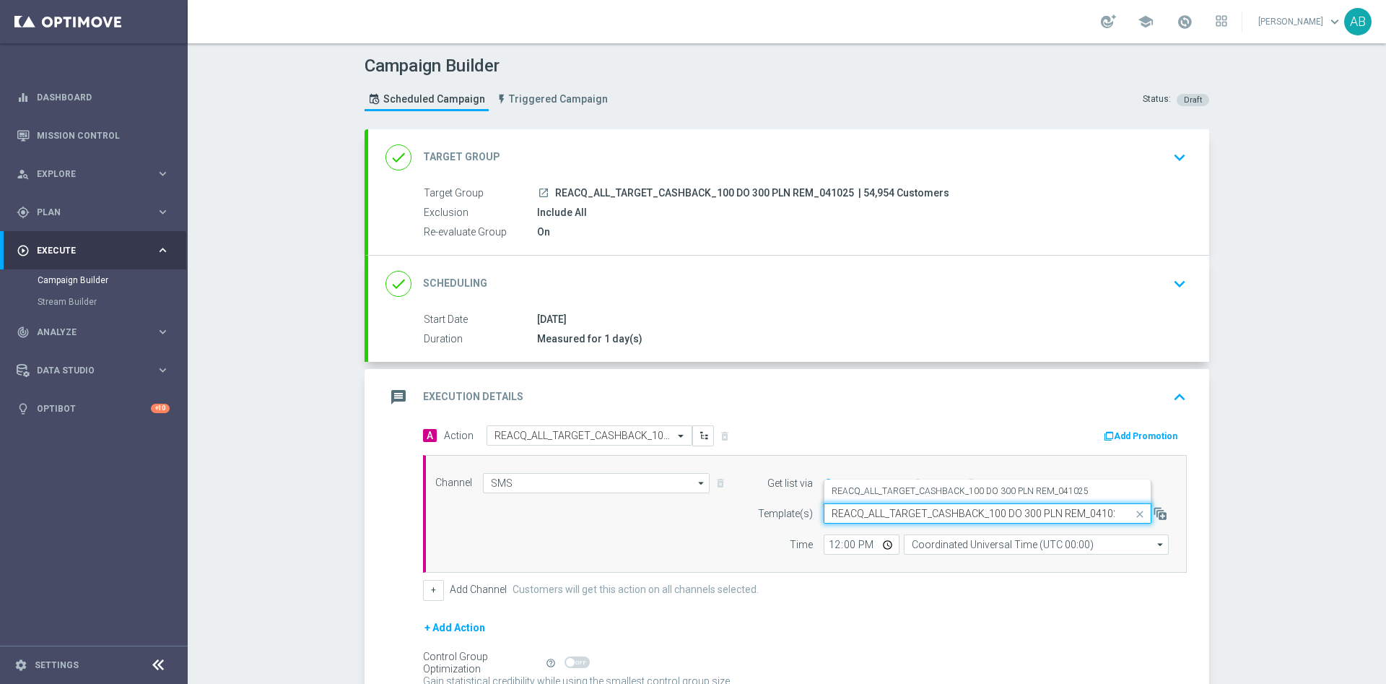
scroll to position [0, 6]
click at [858, 491] on label "REACQ_ALL_TARGET_CASHBACK_100 DO 300 PLN REM_041025" at bounding box center [960, 491] width 257 height 12
type input "REACQ_ALL_TARGET_CASHBACK_100 DO 300 PLN REM_041025"
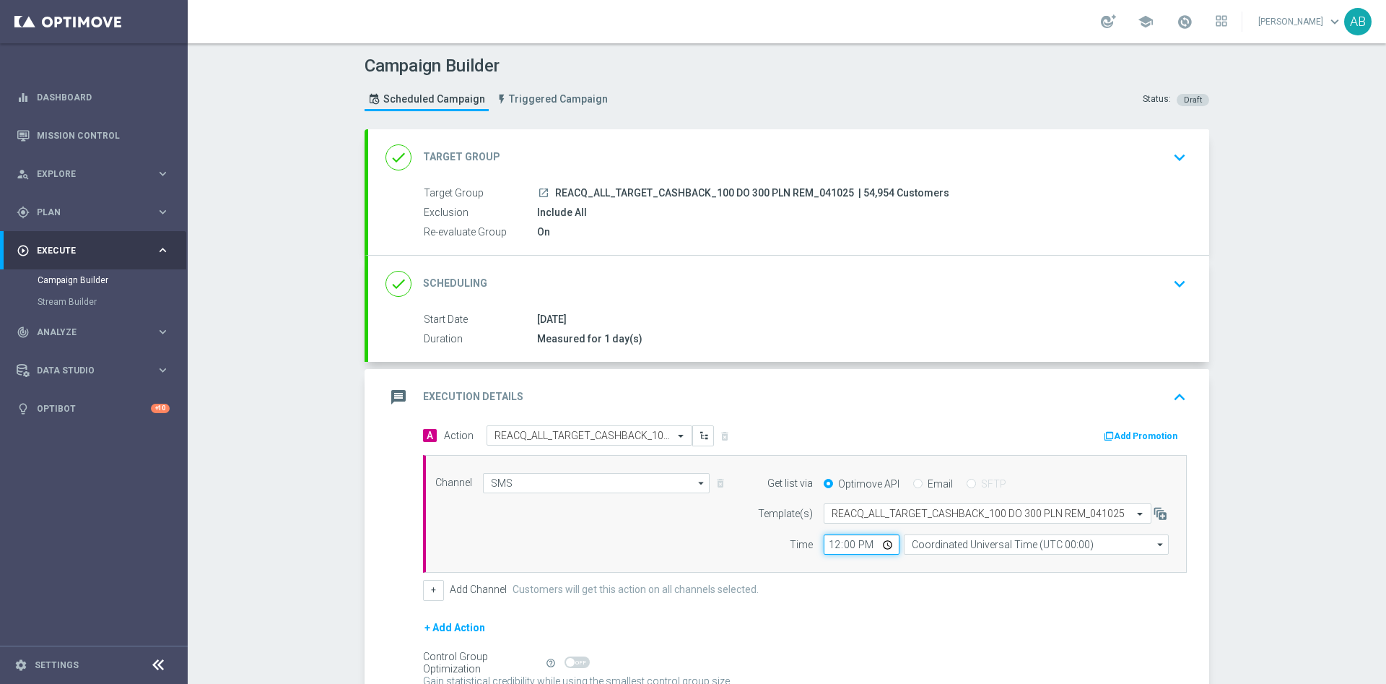
click at [830, 543] on input "12:00" at bounding box center [862, 544] width 76 height 20
type input "14:03"
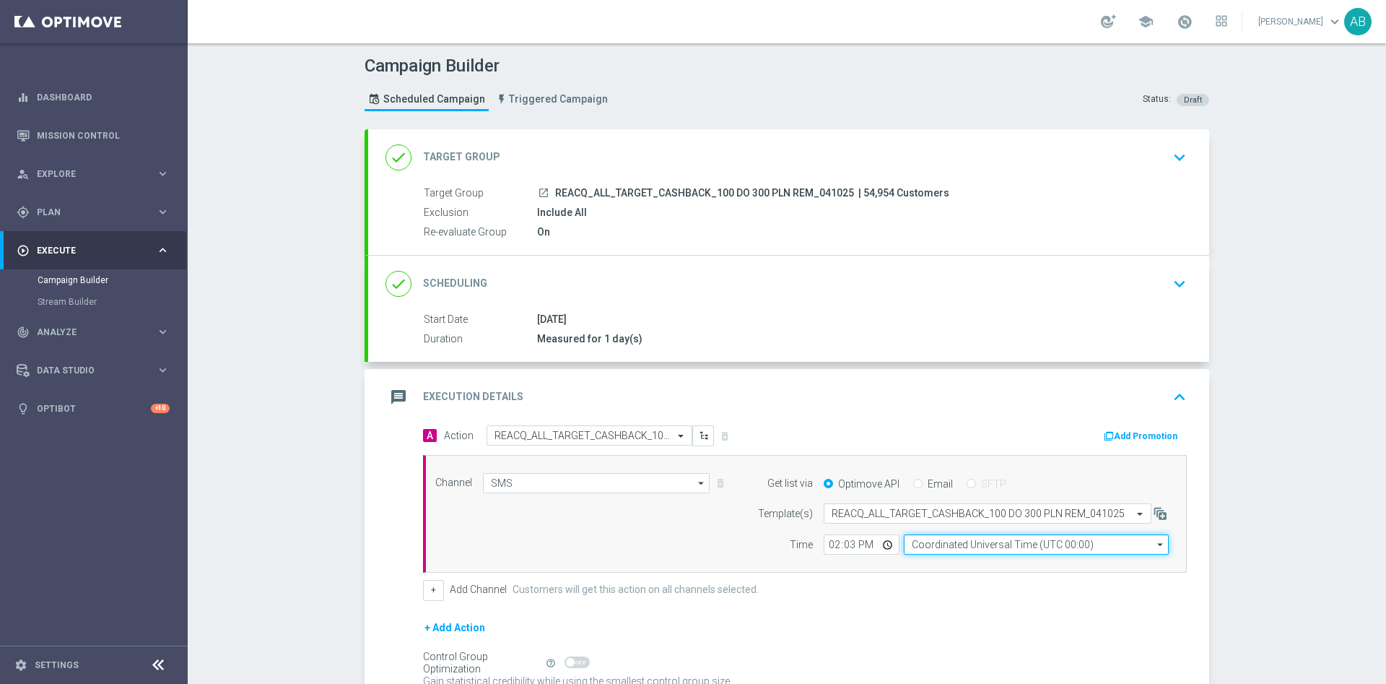
click at [916, 544] on input "Coordinated Universal Time (UTC 00:00)" at bounding box center [1036, 544] width 265 height 20
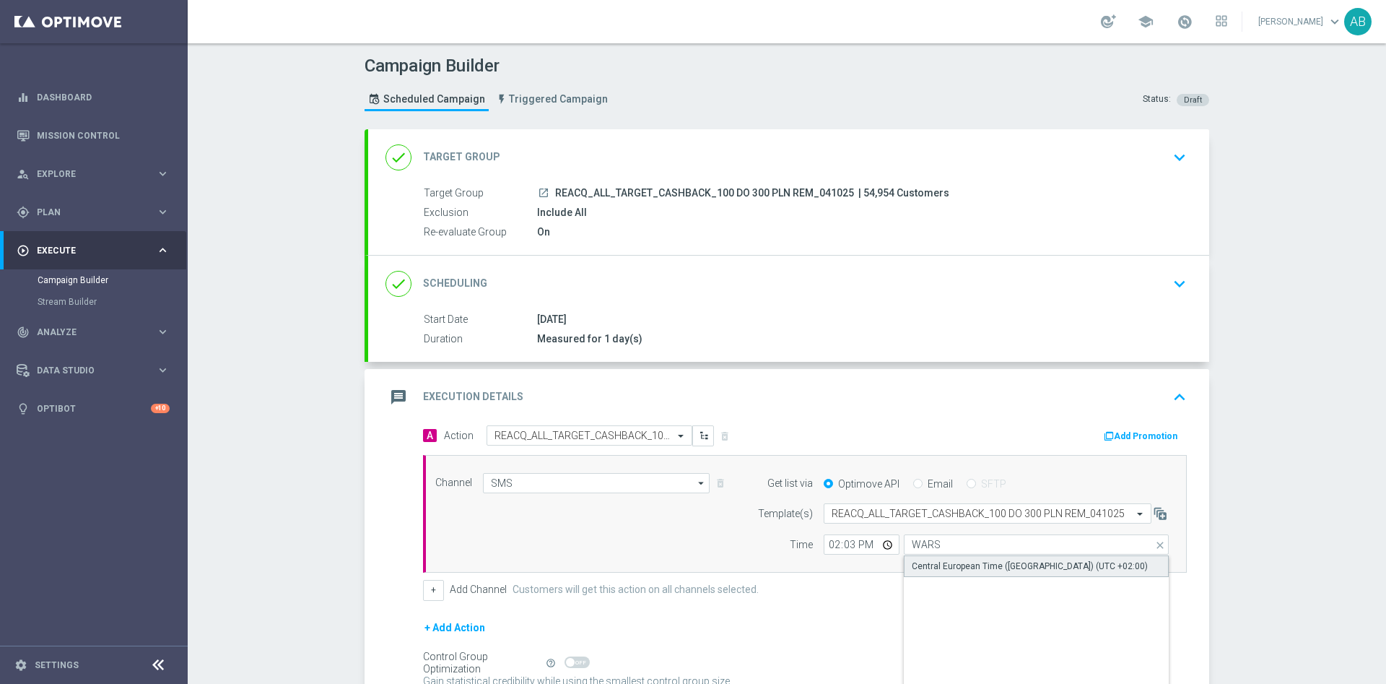
click at [928, 560] on div "Central European Time ([GEOGRAPHIC_DATA]) (UTC +02:00)" at bounding box center [1030, 565] width 236 height 13
type input "Central European Time ([GEOGRAPHIC_DATA]) (UTC +02:00)"
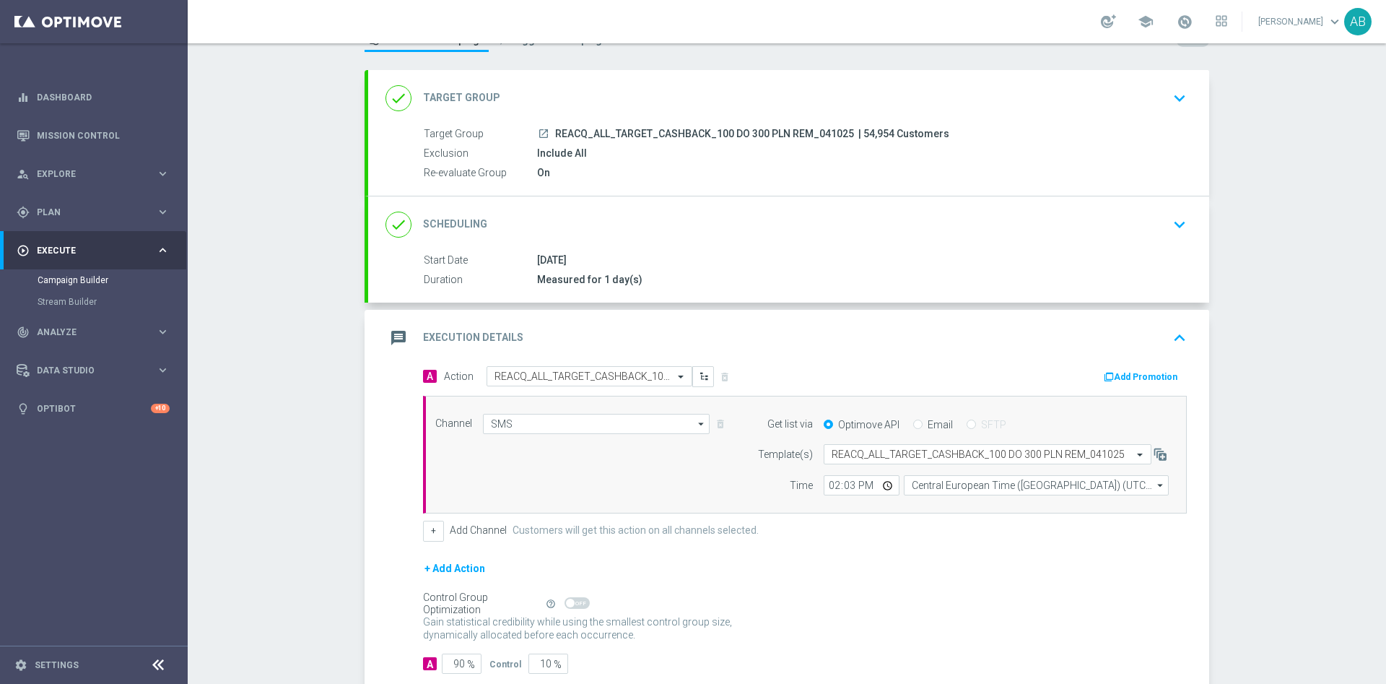
scroll to position [108, 0]
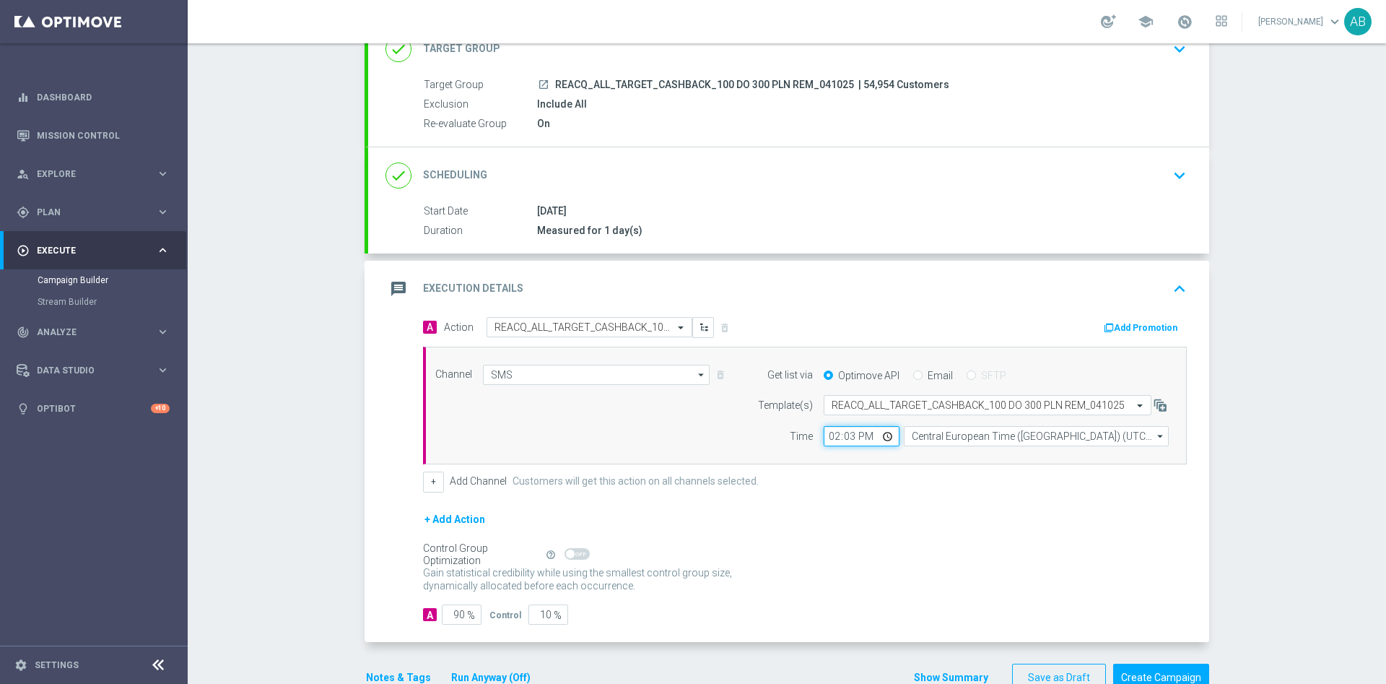
click at [841, 436] on input "14:03" at bounding box center [862, 436] width 76 height 20
type input "14:05"
click at [866, 482] on div "+ Add Channel Customers will get this action on all channels selected." at bounding box center [805, 481] width 764 height 20
click at [458, 614] on input "90" at bounding box center [462, 614] width 40 height 20
type input "9"
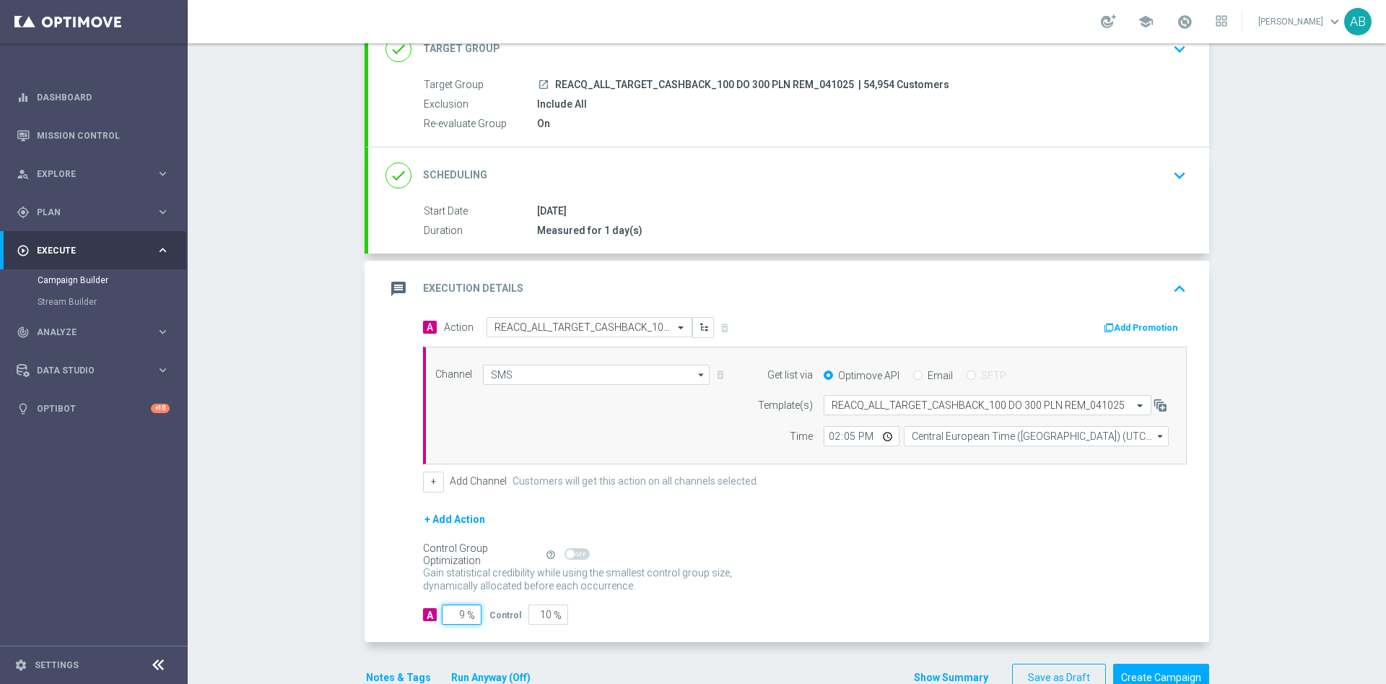
type input "91"
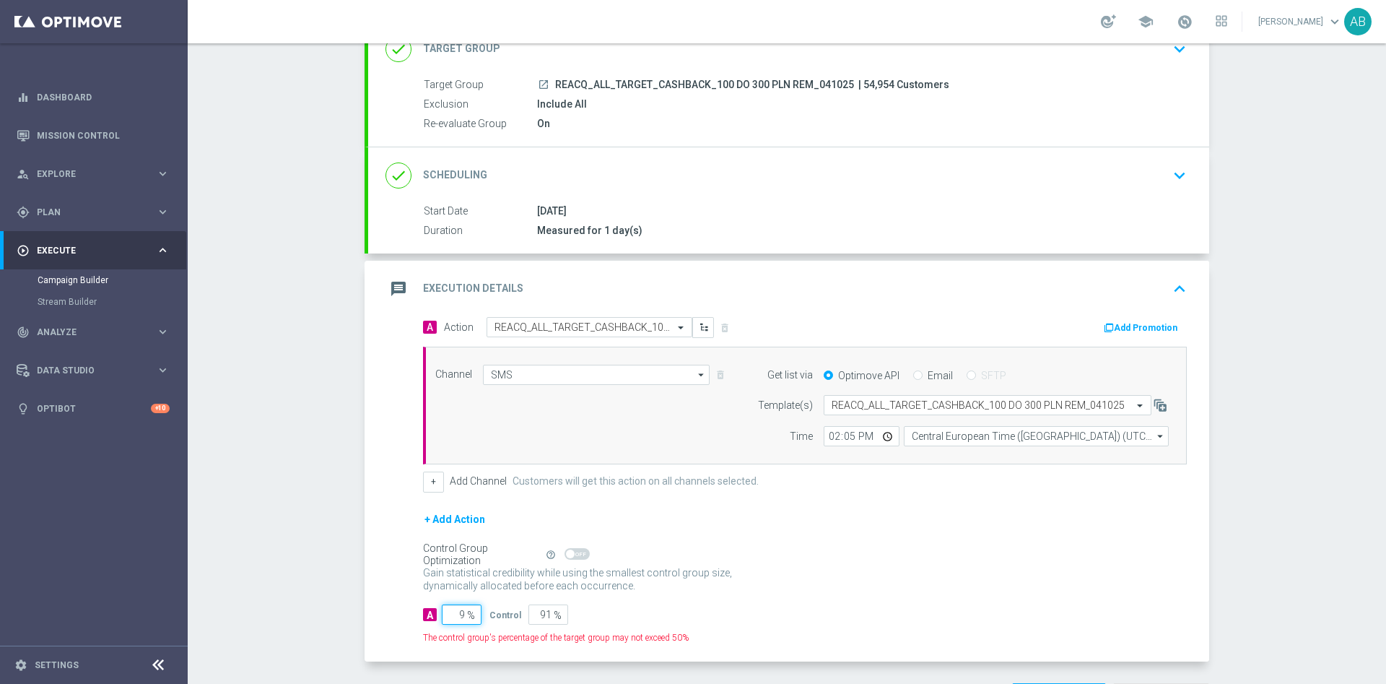
type input "98"
type input "2"
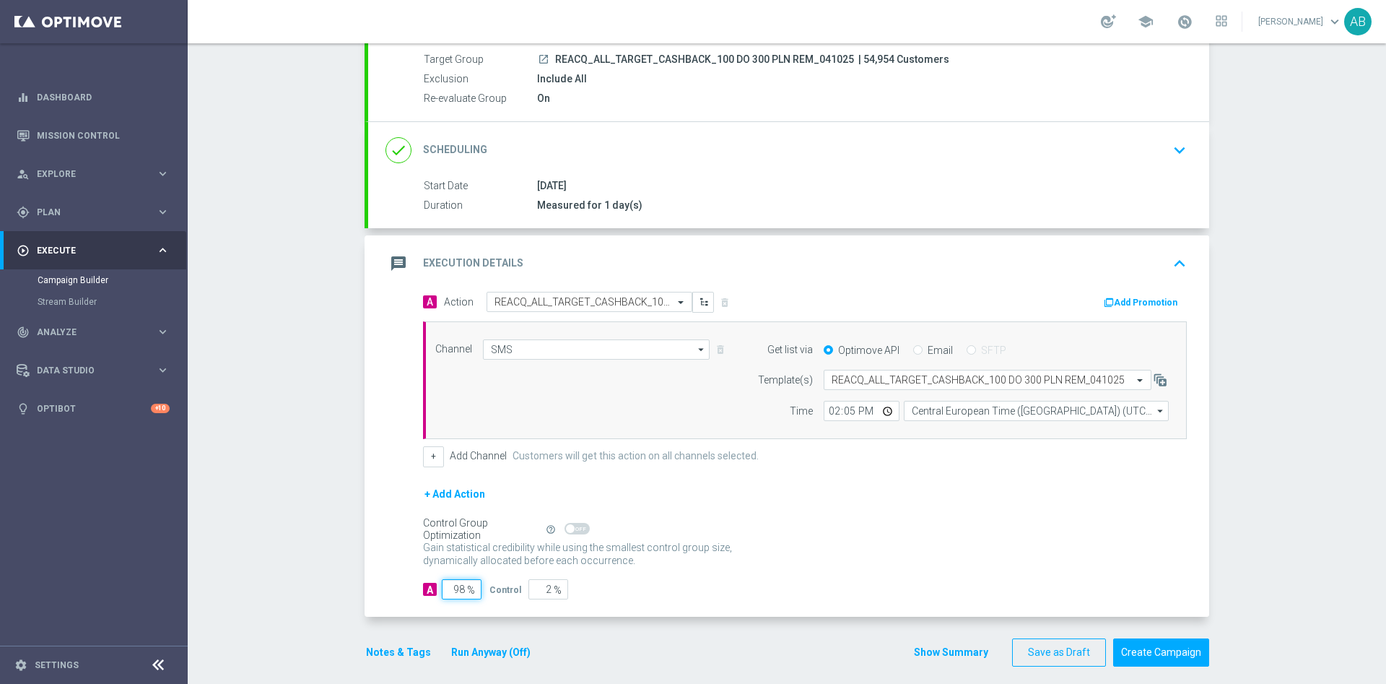
scroll to position [145, 0]
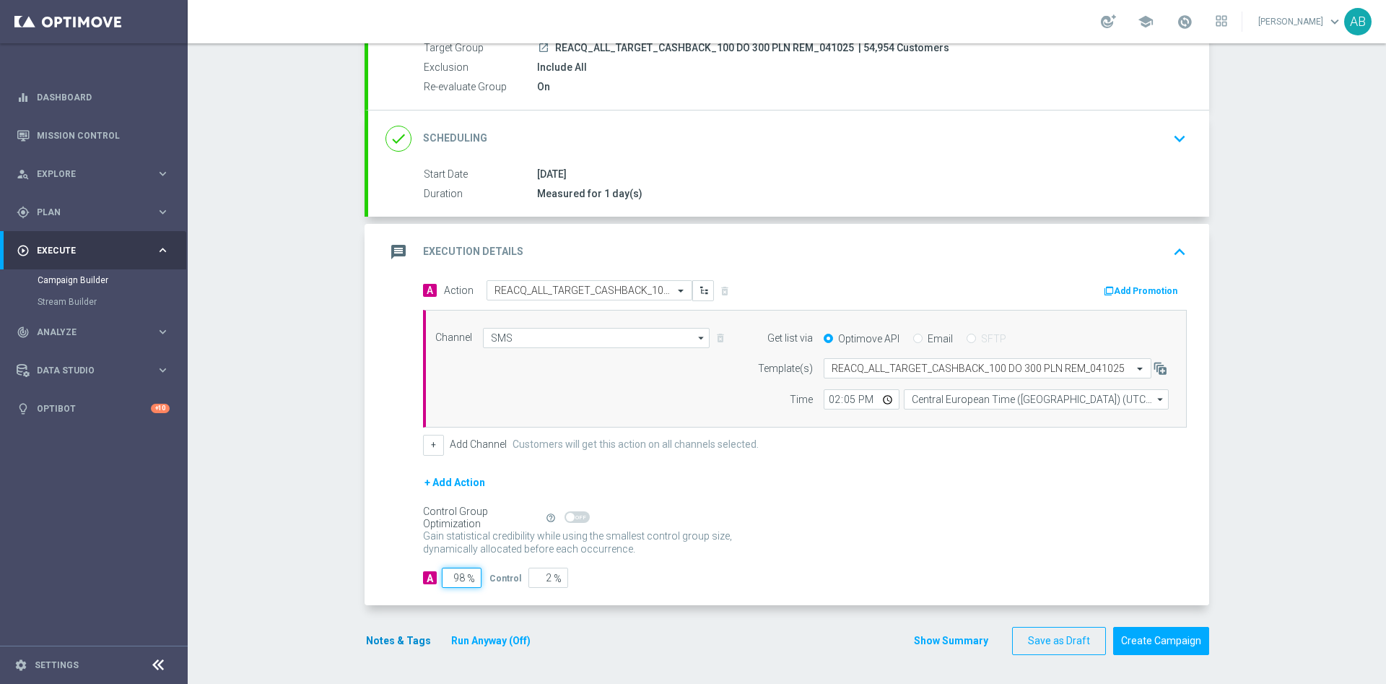
type input "98"
click at [407, 637] on button "Notes & Tags" at bounding box center [399, 641] width 68 height 18
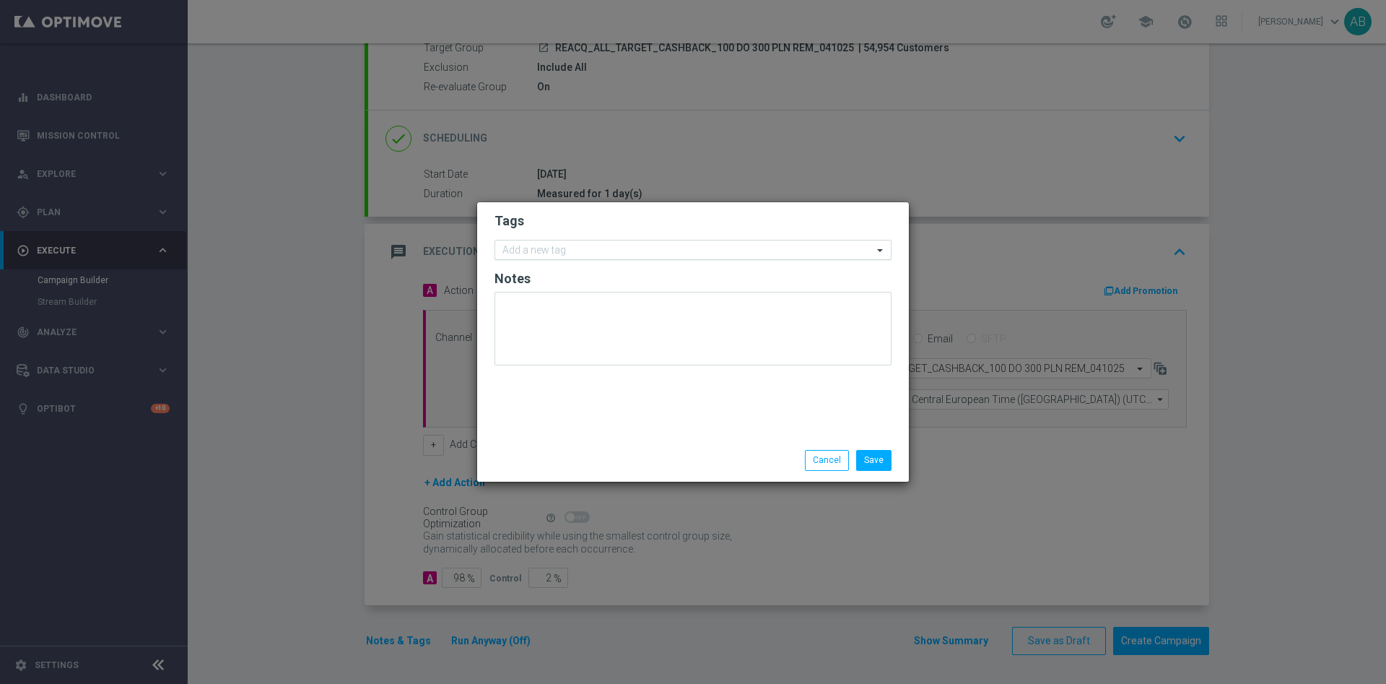
click at [535, 258] on div at bounding box center [686, 252] width 372 height 14
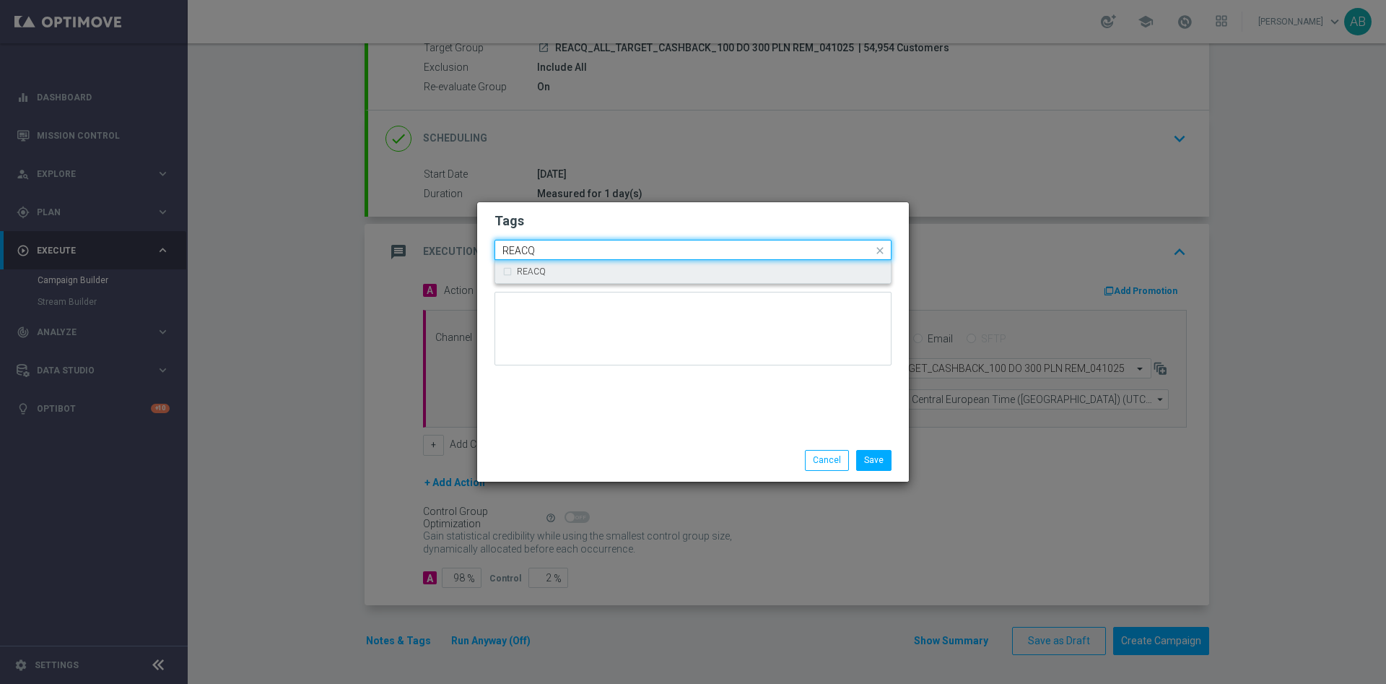
click at [560, 269] on div "REACQ" at bounding box center [700, 271] width 367 height 9
click at [560, 254] on input "REACQ" at bounding box center [687, 251] width 370 height 12
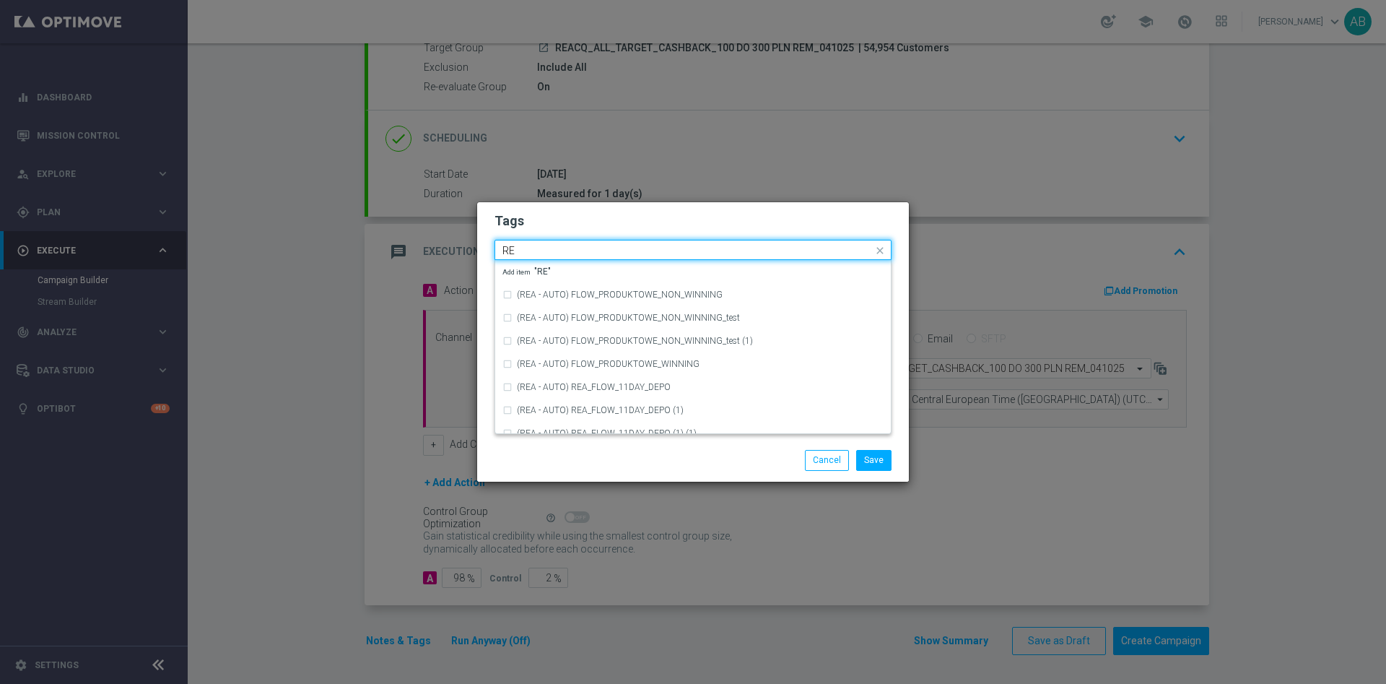
type input "R"
click at [592, 268] on div "ALL" at bounding box center [700, 271] width 367 height 9
click at [581, 247] on input "ALL" at bounding box center [687, 251] width 370 height 12
type input "A"
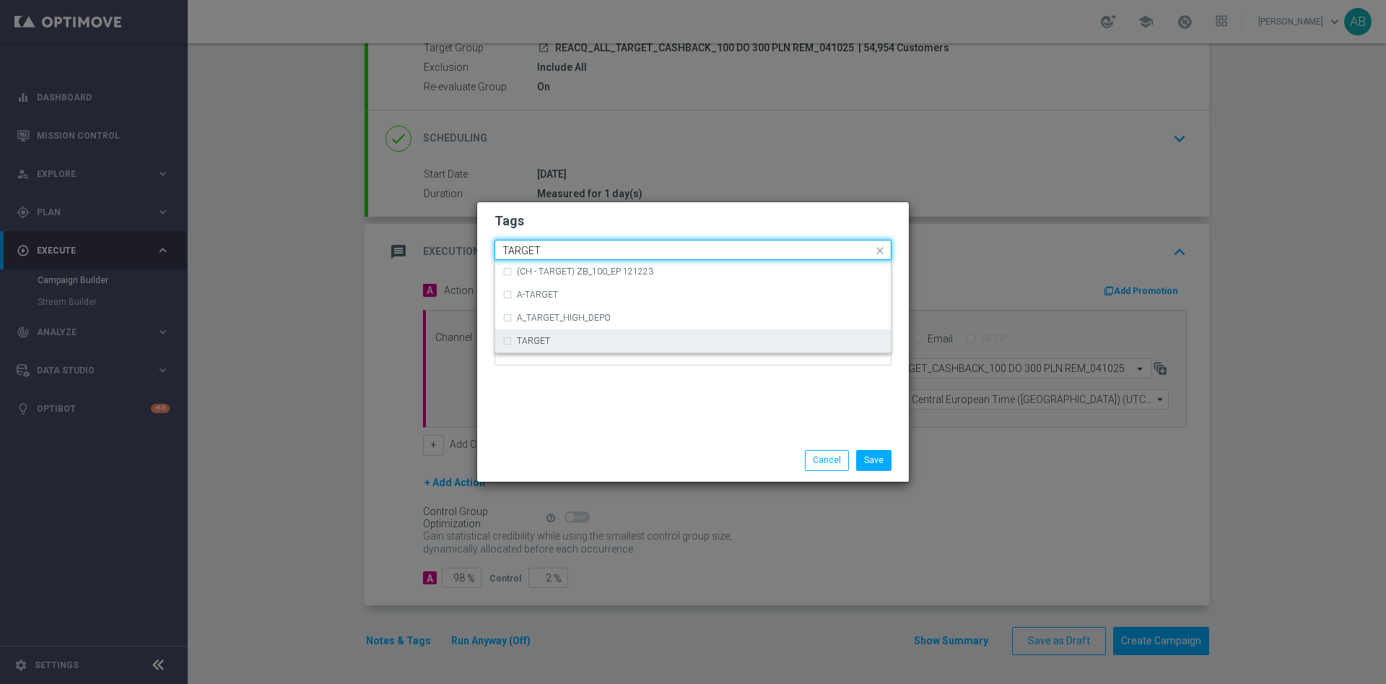
click at [570, 339] on div "TARGET" at bounding box center [700, 340] width 367 height 9
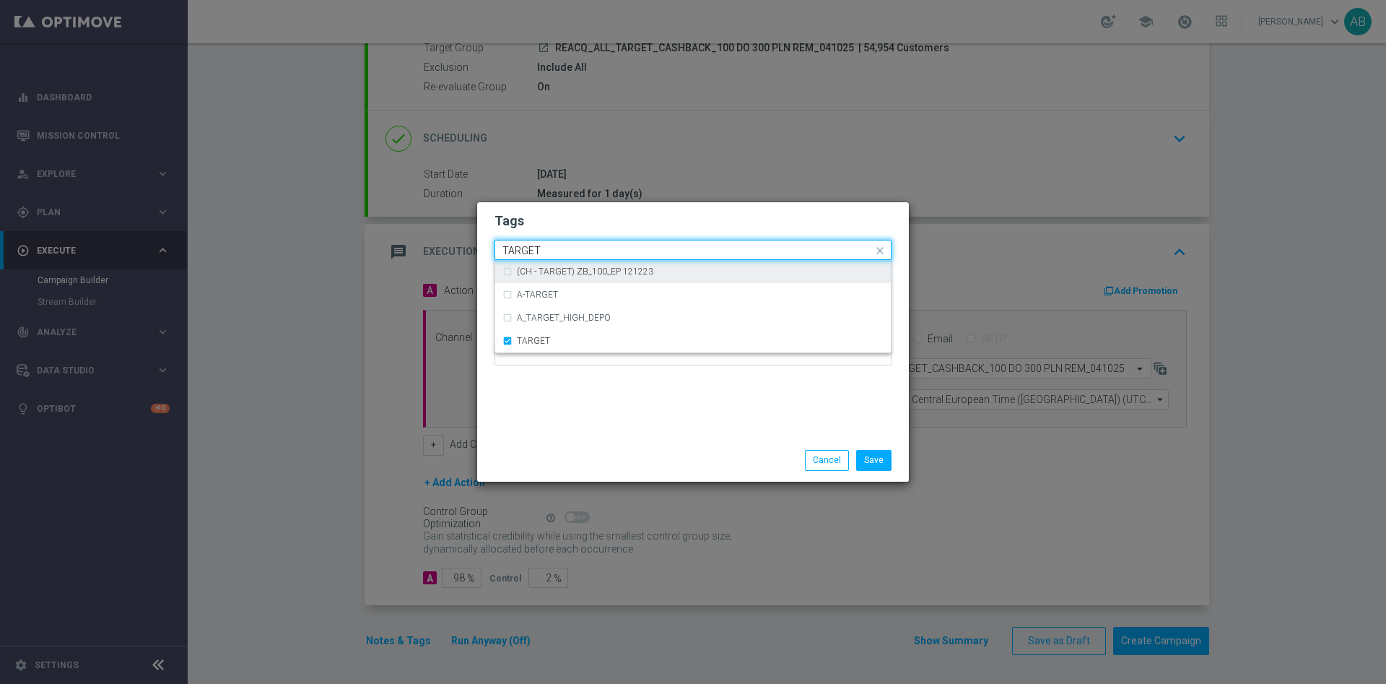
click at [569, 250] on input "TARGET" at bounding box center [687, 251] width 370 height 12
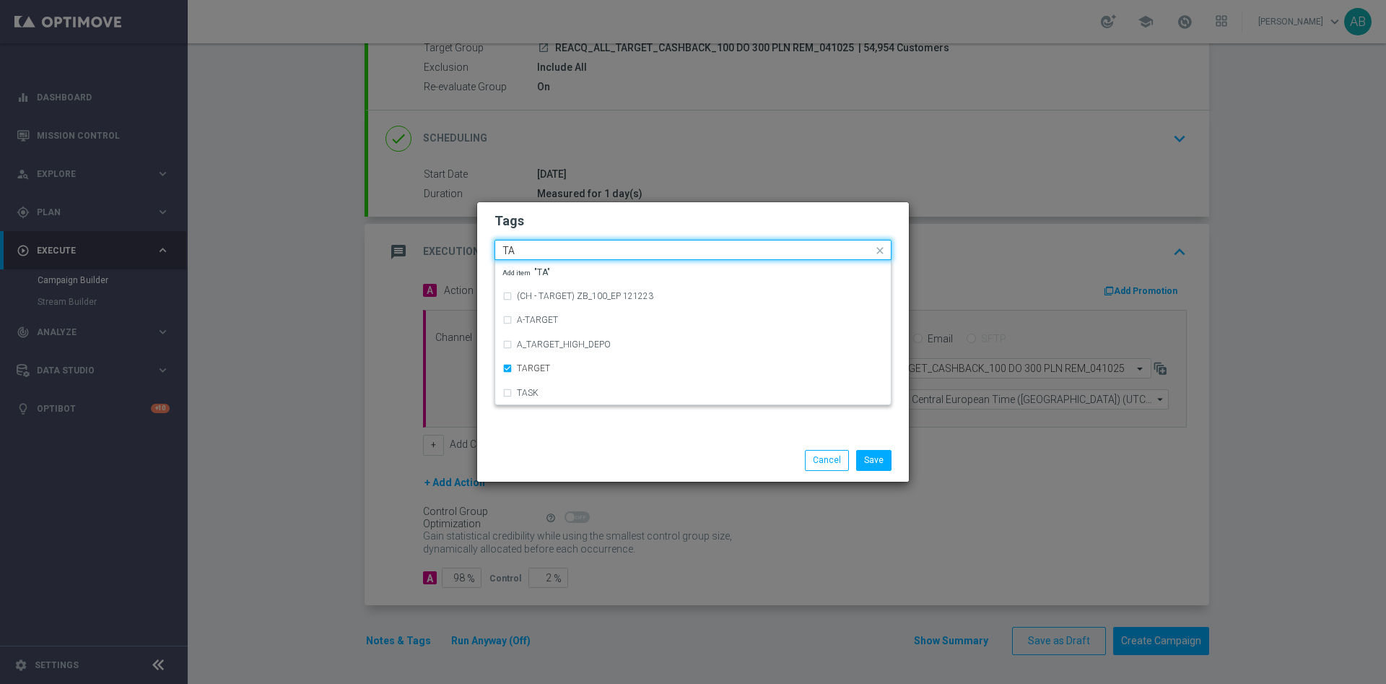
type input "T"
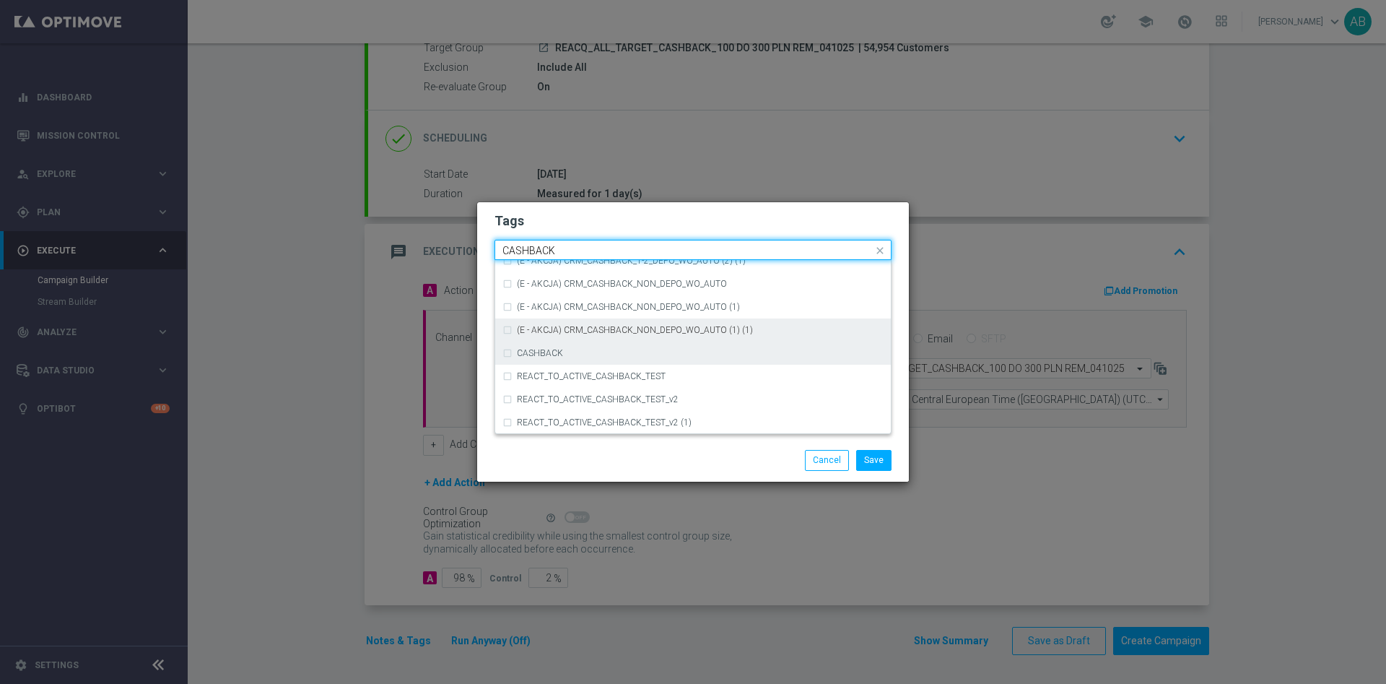
scroll to position [219, 0]
click at [571, 353] on div "CASHBACK" at bounding box center [700, 352] width 367 height 9
type input "CASHBACK"
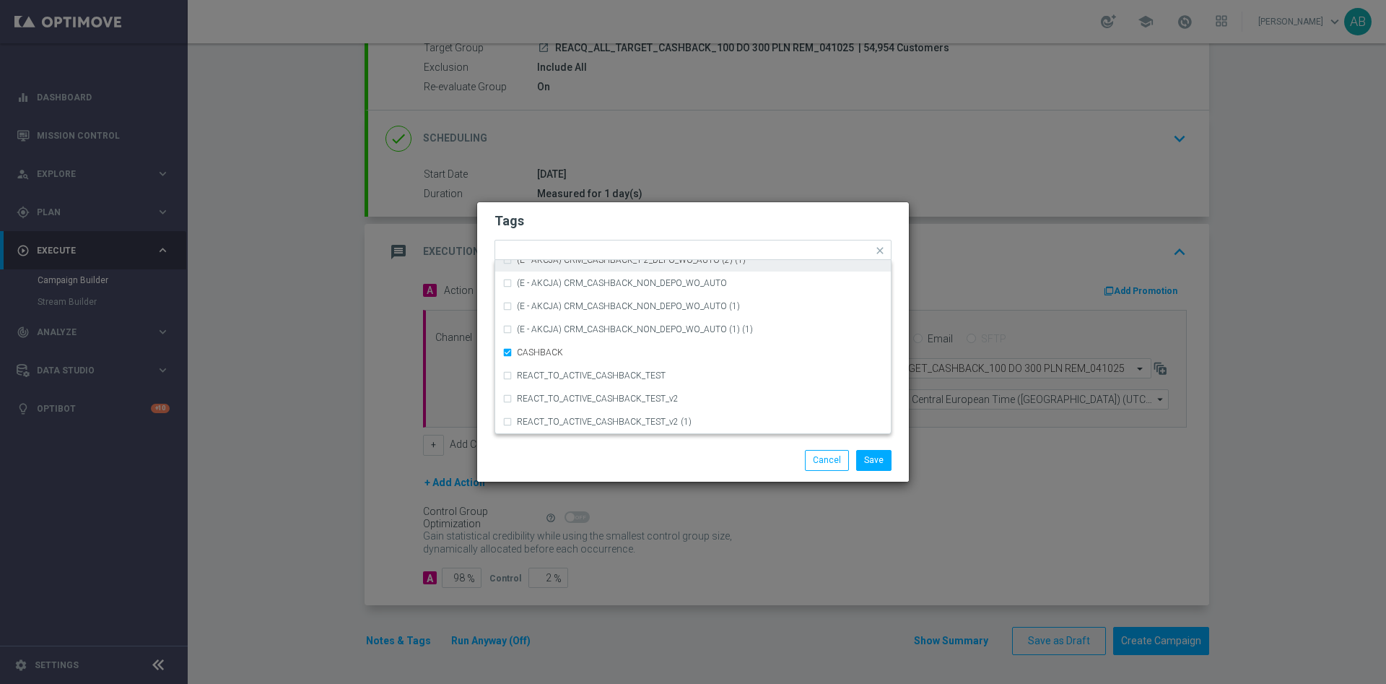
click at [593, 225] on h2 "Tags" at bounding box center [692, 220] width 397 height 17
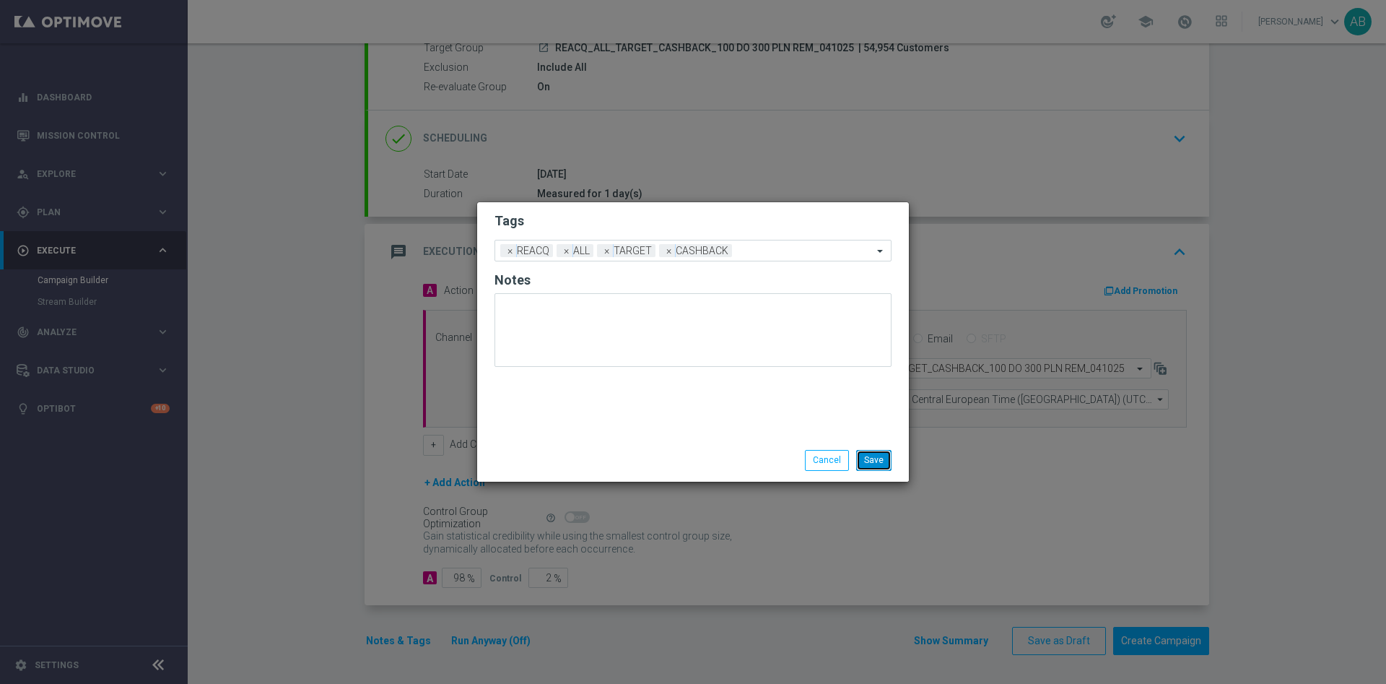
click at [875, 450] on button "Save" at bounding box center [873, 460] width 35 height 20
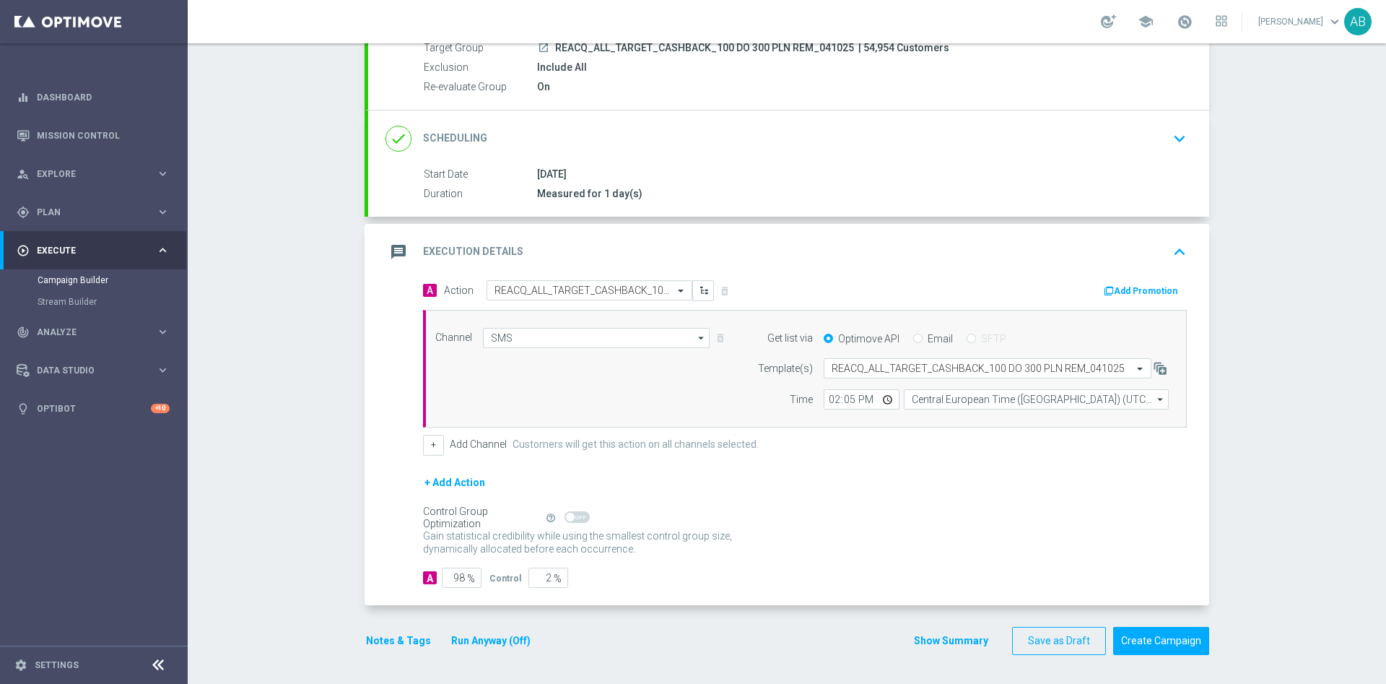
click at [798, 564] on form "A Action Select action REACQ_ALL_TARGET_CASHBACK_100 DO 300 PLN REM_041025 dele…" at bounding box center [805, 434] width 764 height 308
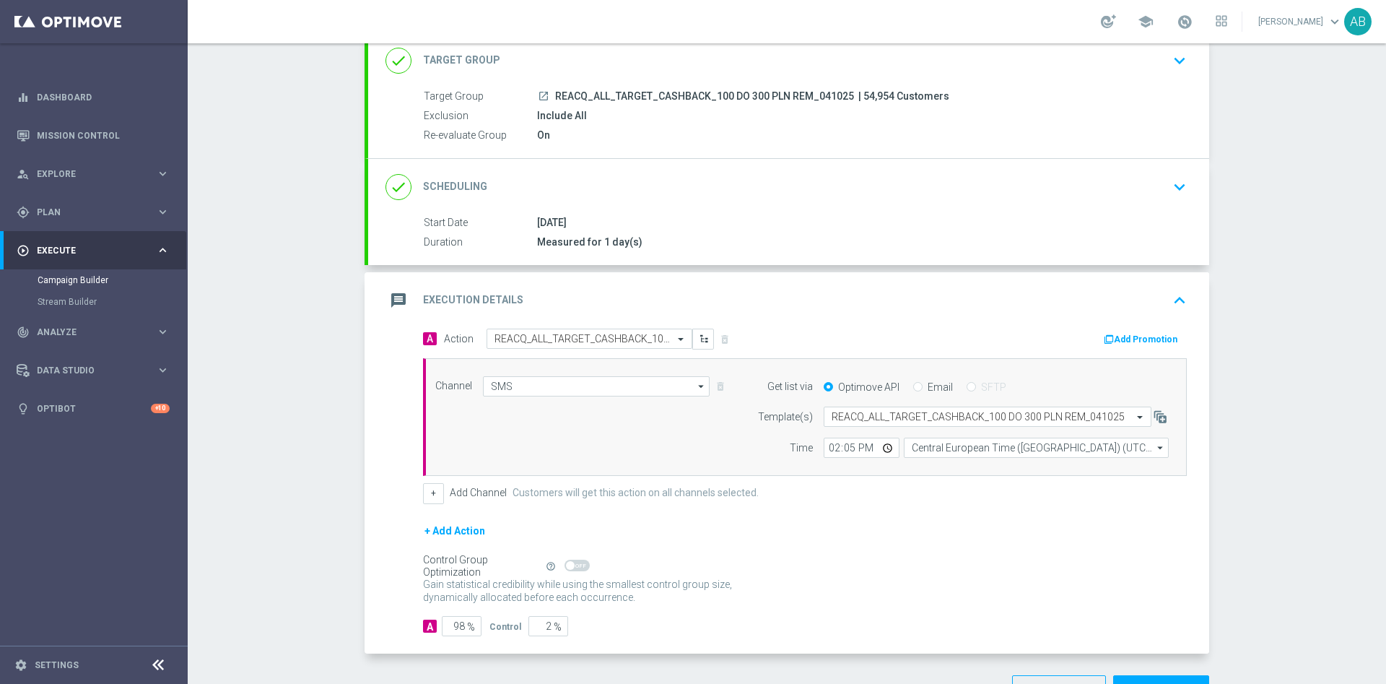
scroll to position [145, 0]
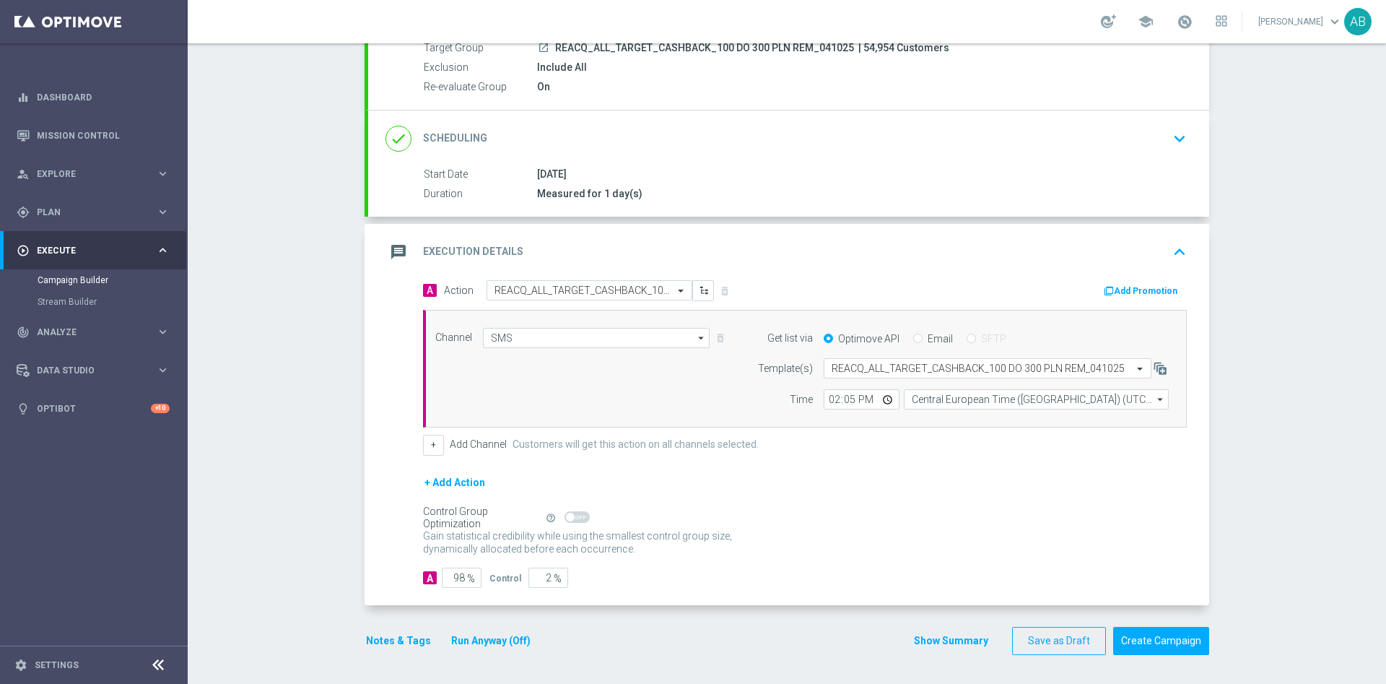
click at [388, 630] on div "Notes & Tags Run Anyway (Off)" at bounding box center [457, 641] width 185 height 28
click at [391, 639] on button "Notes & Tags" at bounding box center [399, 641] width 68 height 18
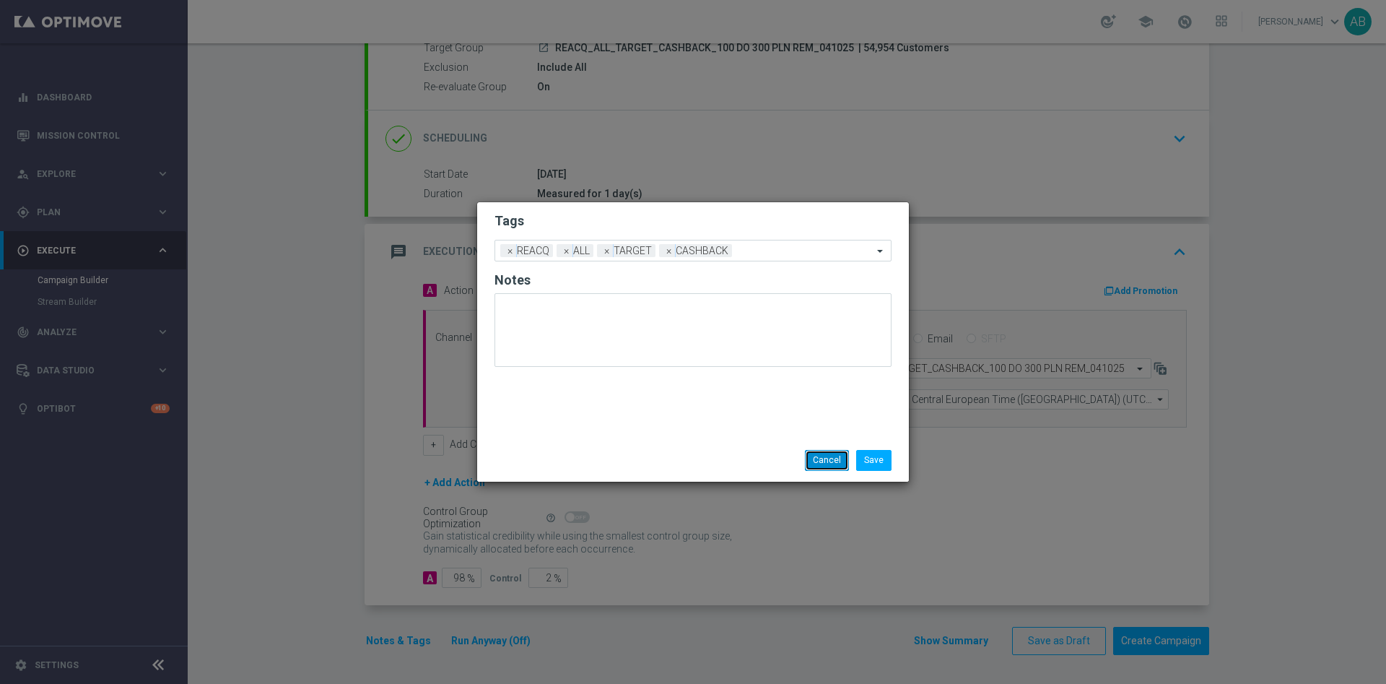
click at [822, 461] on button "Cancel" at bounding box center [827, 460] width 44 height 20
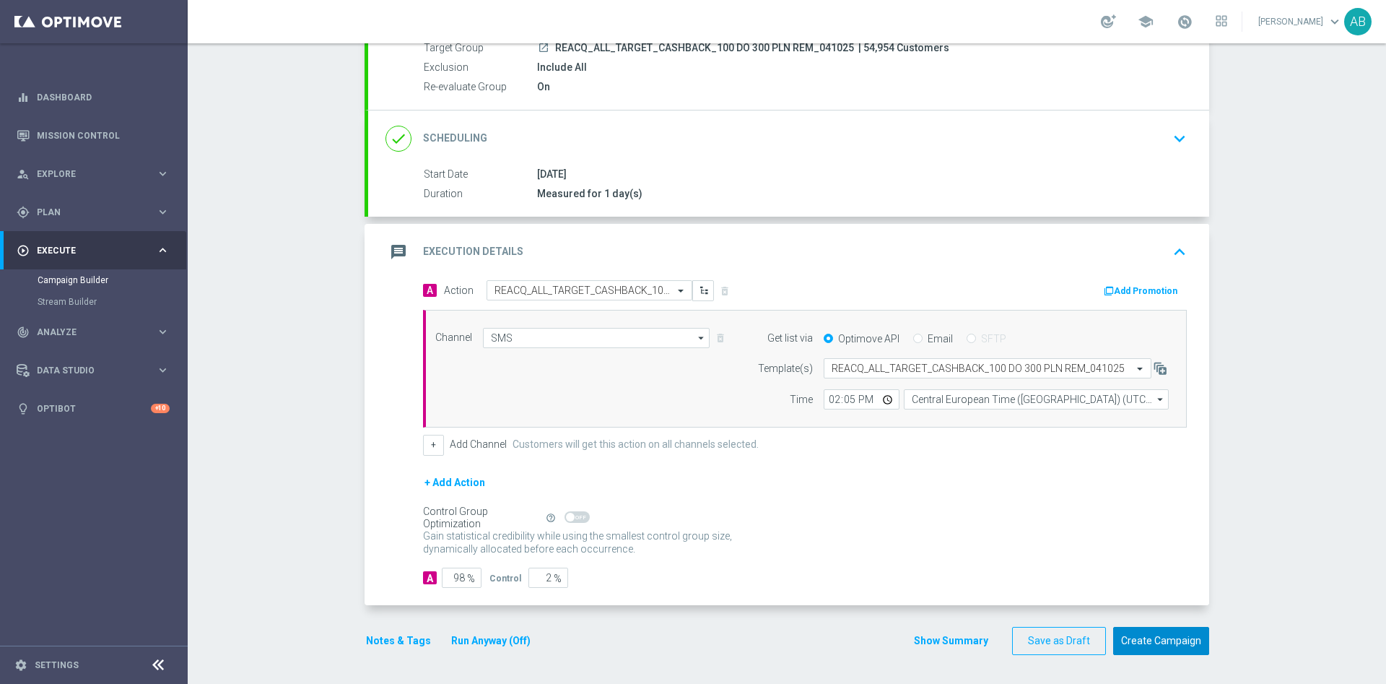
click at [1169, 648] on button "Create Campaign" at bounding box center [1161, 641] width 96 height 28
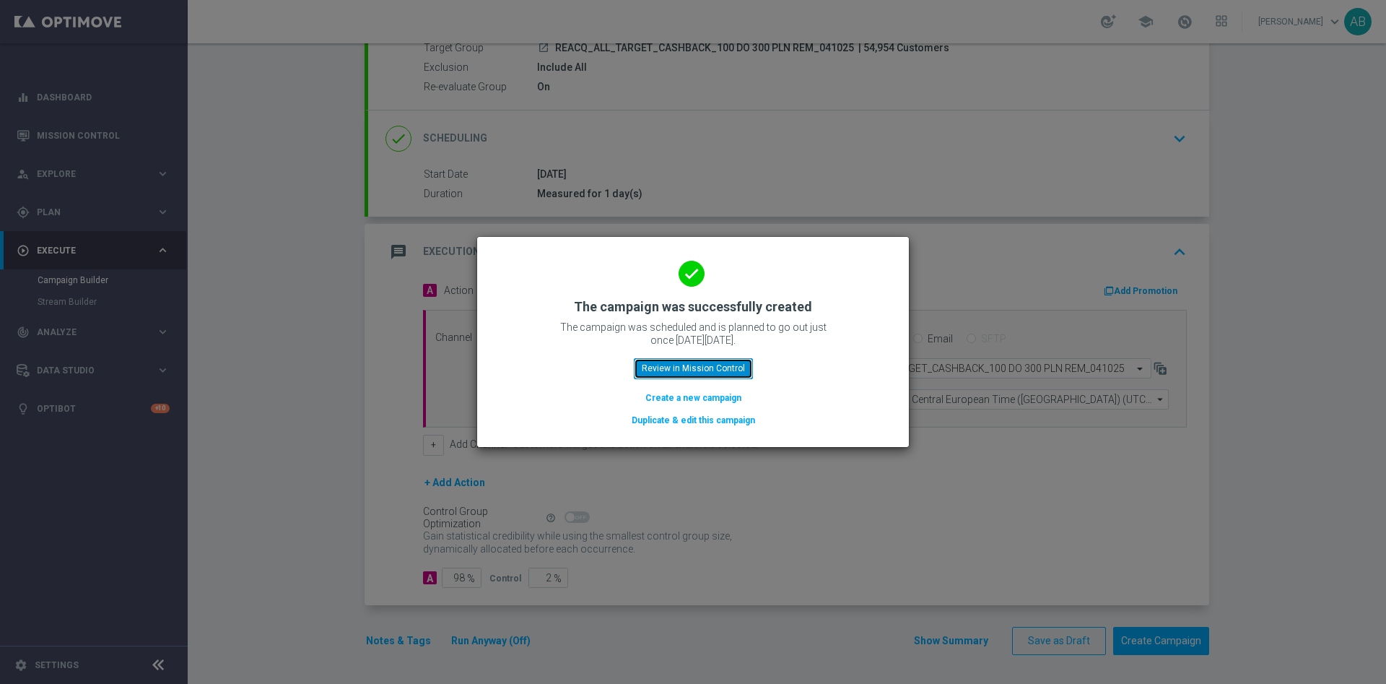
click at [733, 369] on button "Review in Mission Control" at bounding box center [693, 368] width 119 height 20
